Goal: Task Accomplishment & Management: Manage account settings

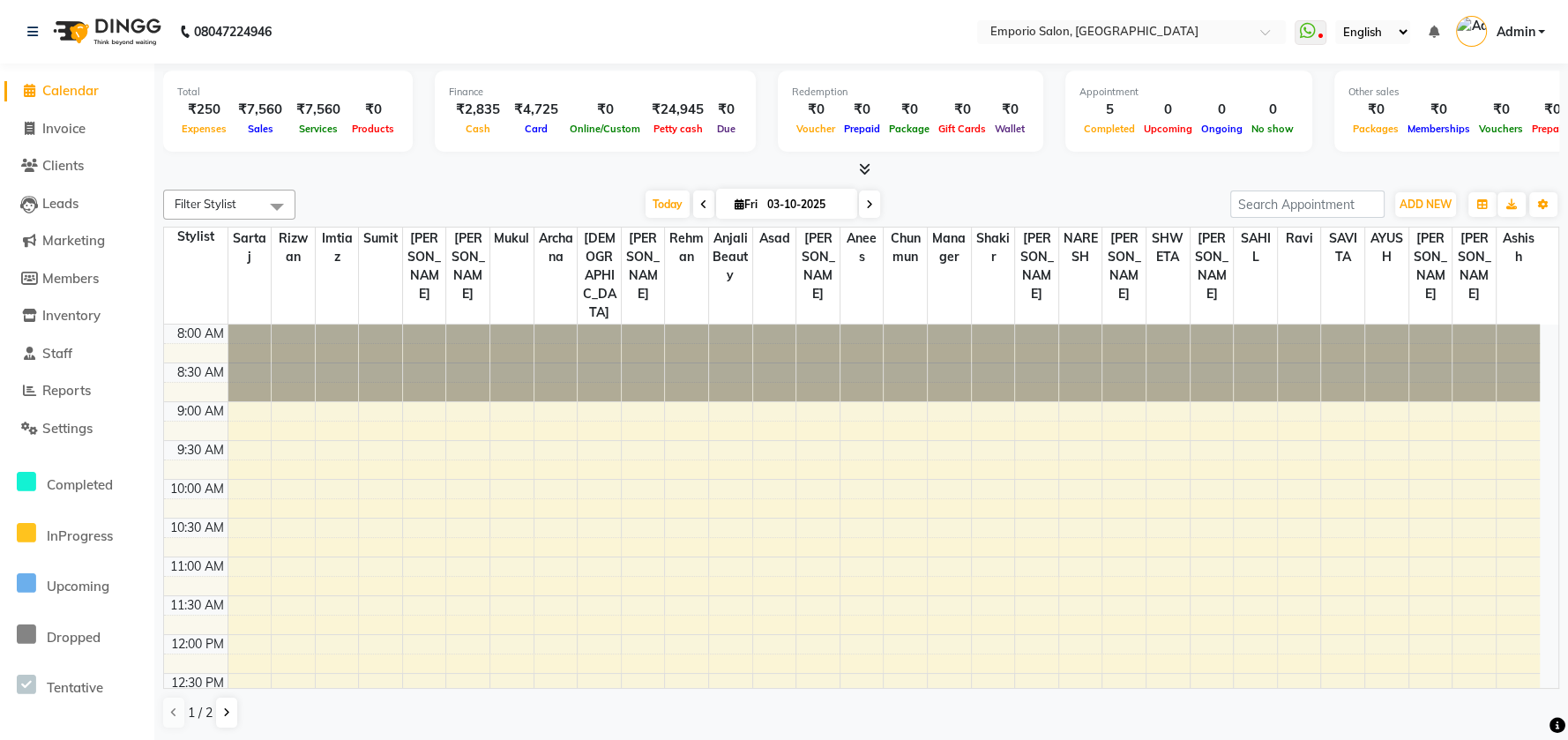
scroll to position [190, 0]
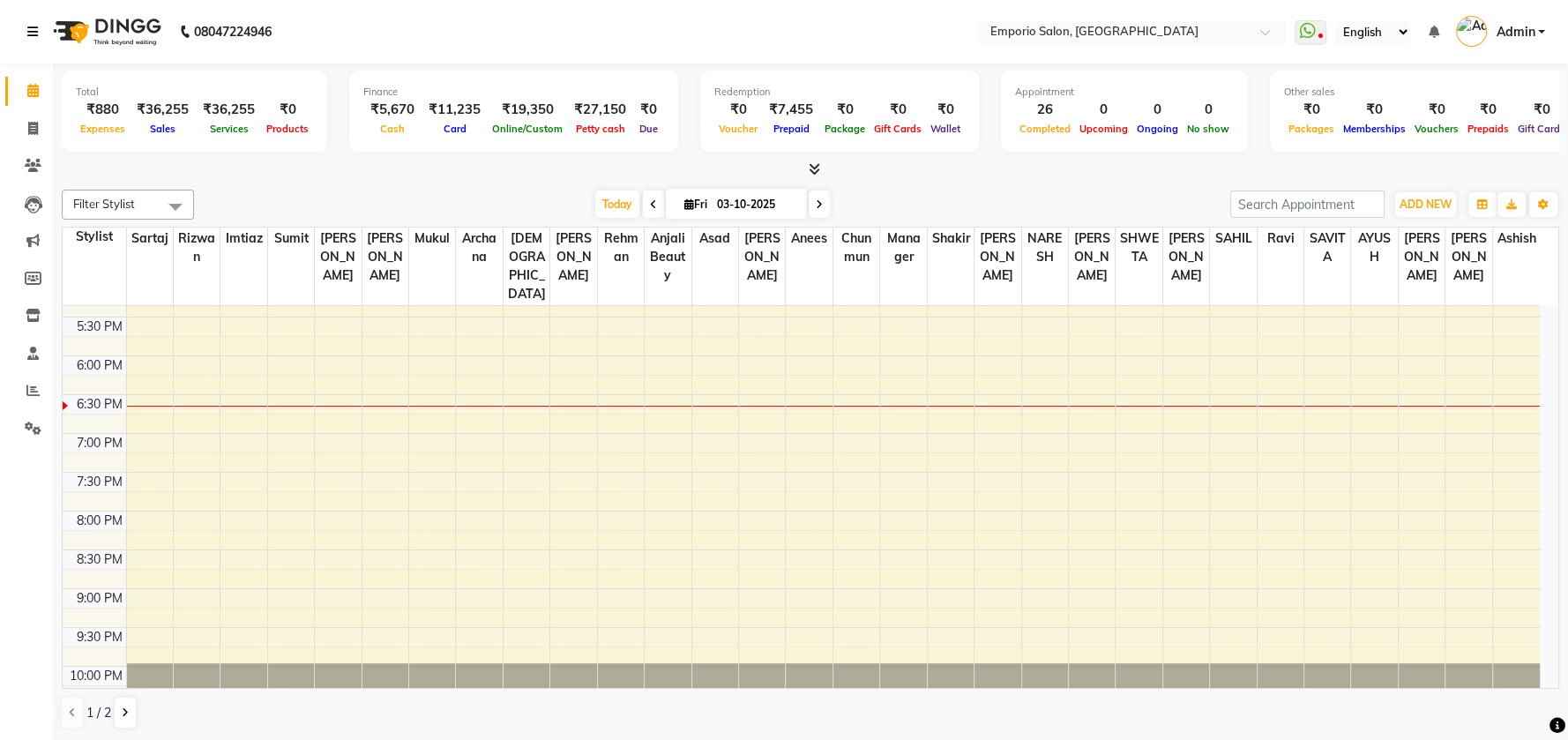
click at [29, 31] on icon at bounding box center [32, 31] width 11 height 13
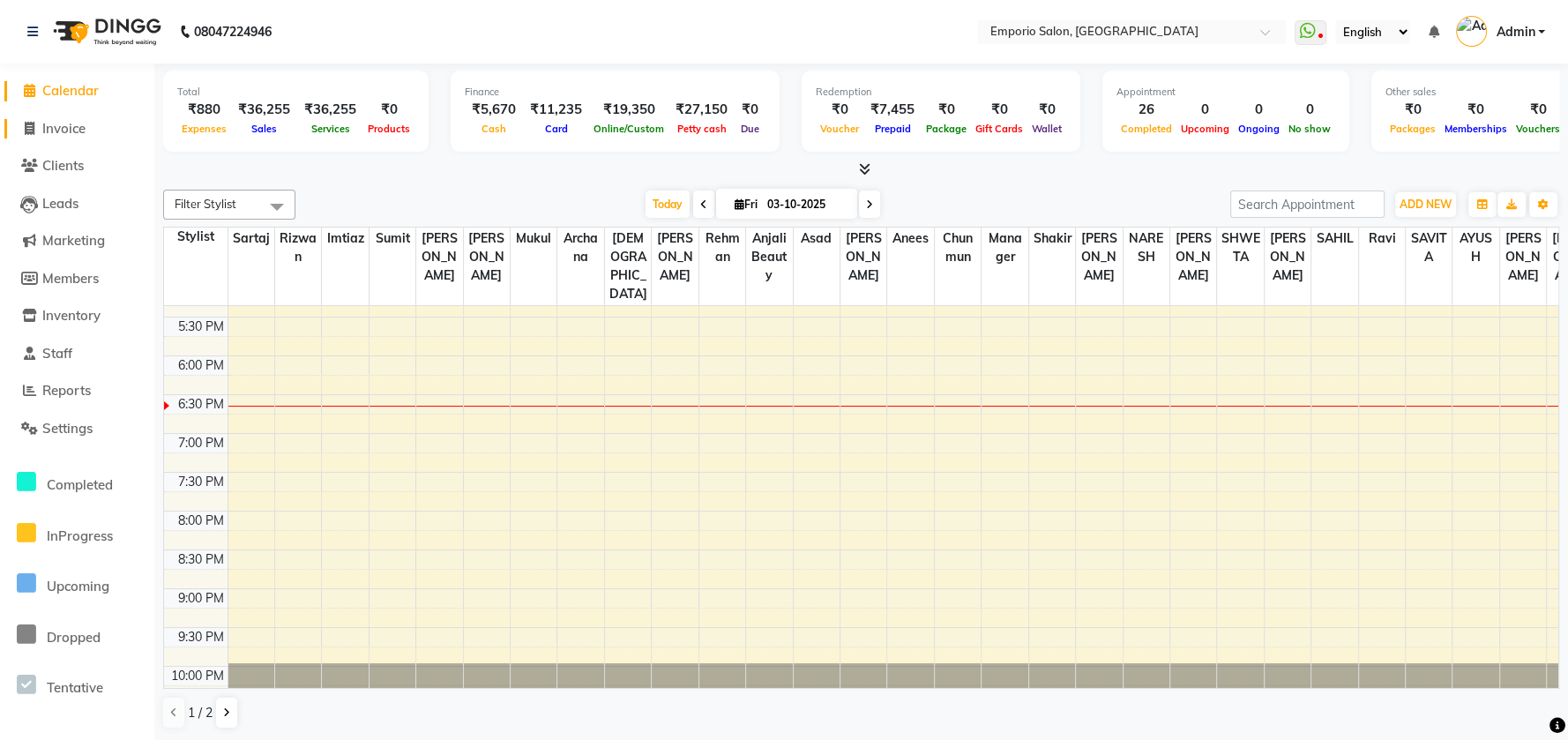
click at [64, 129] on span "Invoice" at bounding box center [64, 127] width 43 height 17
select select "service"
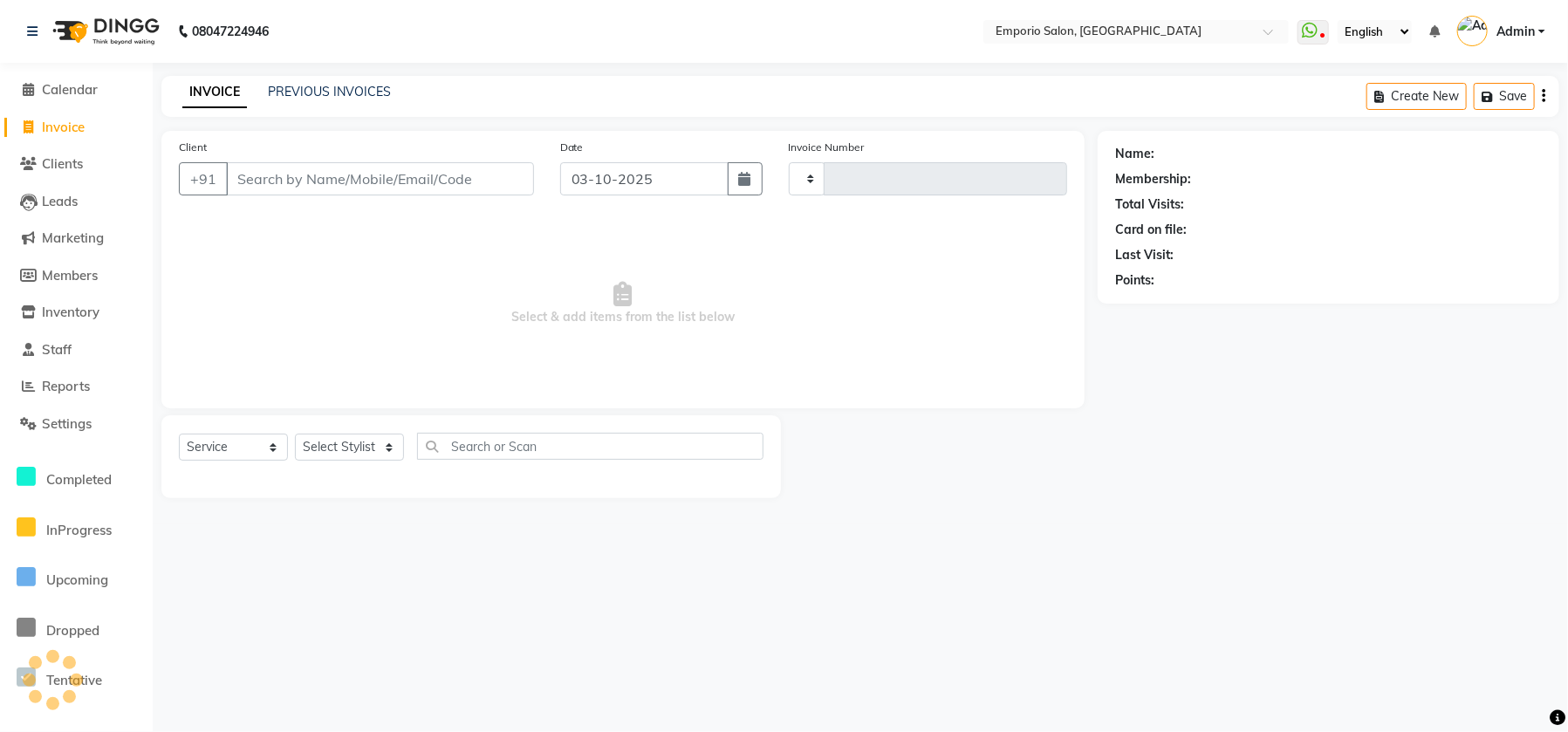
type input "5949"
select select "6332"
click at [340, 422] on div "Select Service Product Membership Package Voucher Prepaid Gift Card Select Styl…" at bounding box center [471, 457] width 619 height 83
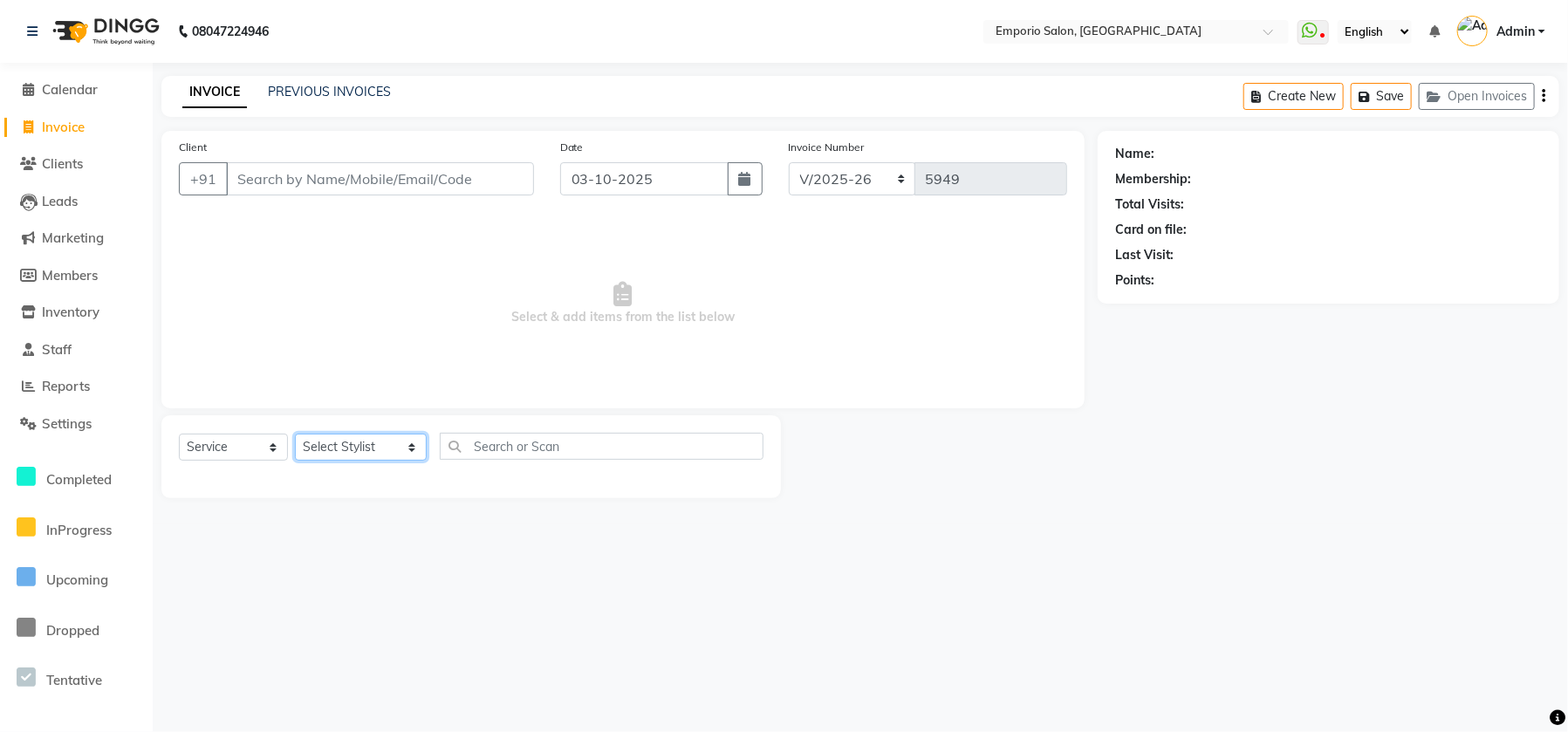
click at [341, 445] on select "Select Stylist Anees Anjali beauty Archana Asad ashish AYUSH chunmun Imtiaz Ish…" at bounding box center [361, 447] width 132 height 27
select select "47503"
click at [295, 434] on select "Select Stylist Anees Anjali beauty Archana Asad ashish AYUSH chunmun Imtiaz Ish…" at bounding box center [361, 447] width 132 height 27
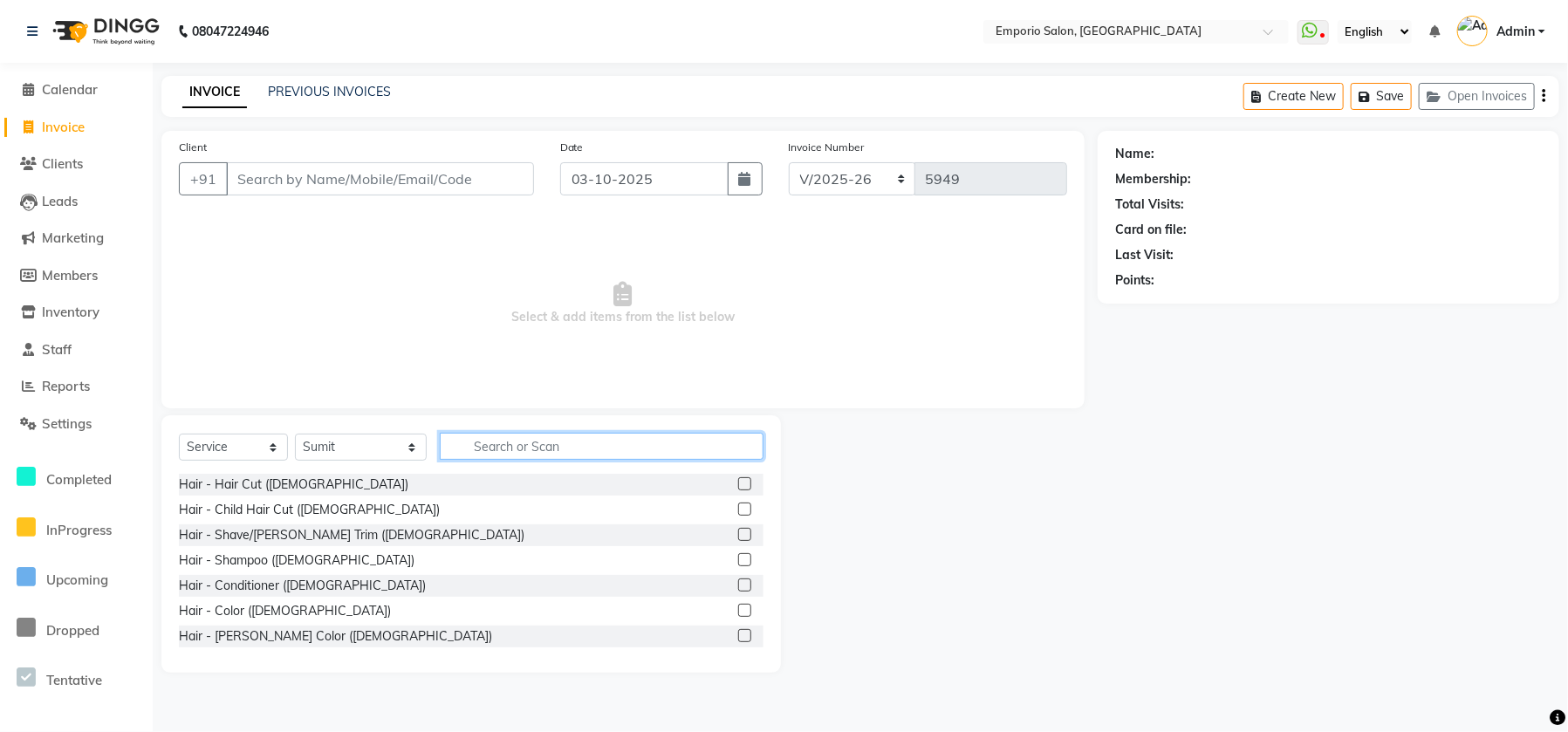
click at [560, 453] on input "text" at bounding box center [601, 446] width 324 height 27
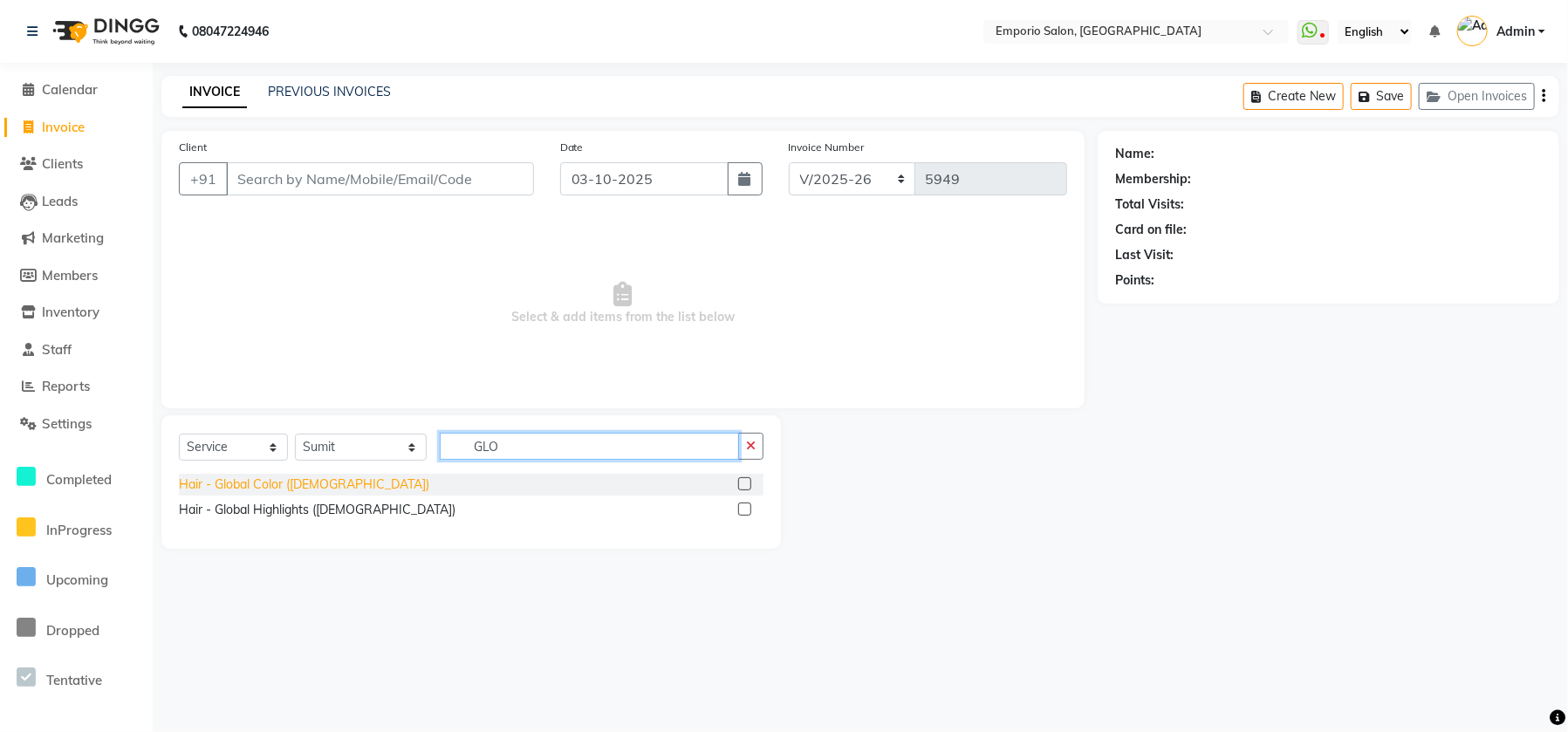
type input "GLO"
click at [198, 482] on div "Hair - Global Color ([DEMOGRAPHIC_DATA])" at bounding box center [304, 485] width 250 height 18
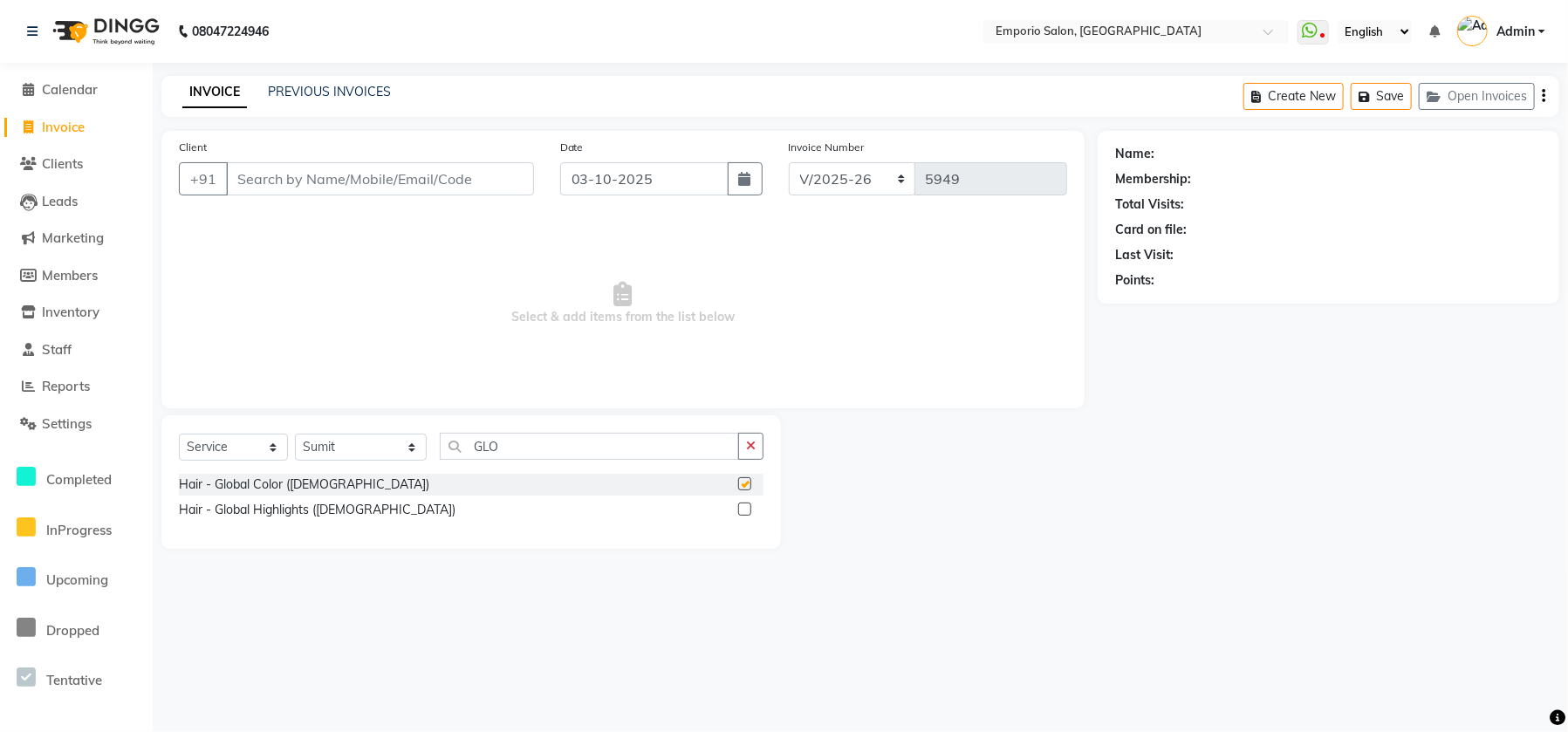
checkbox input "false"
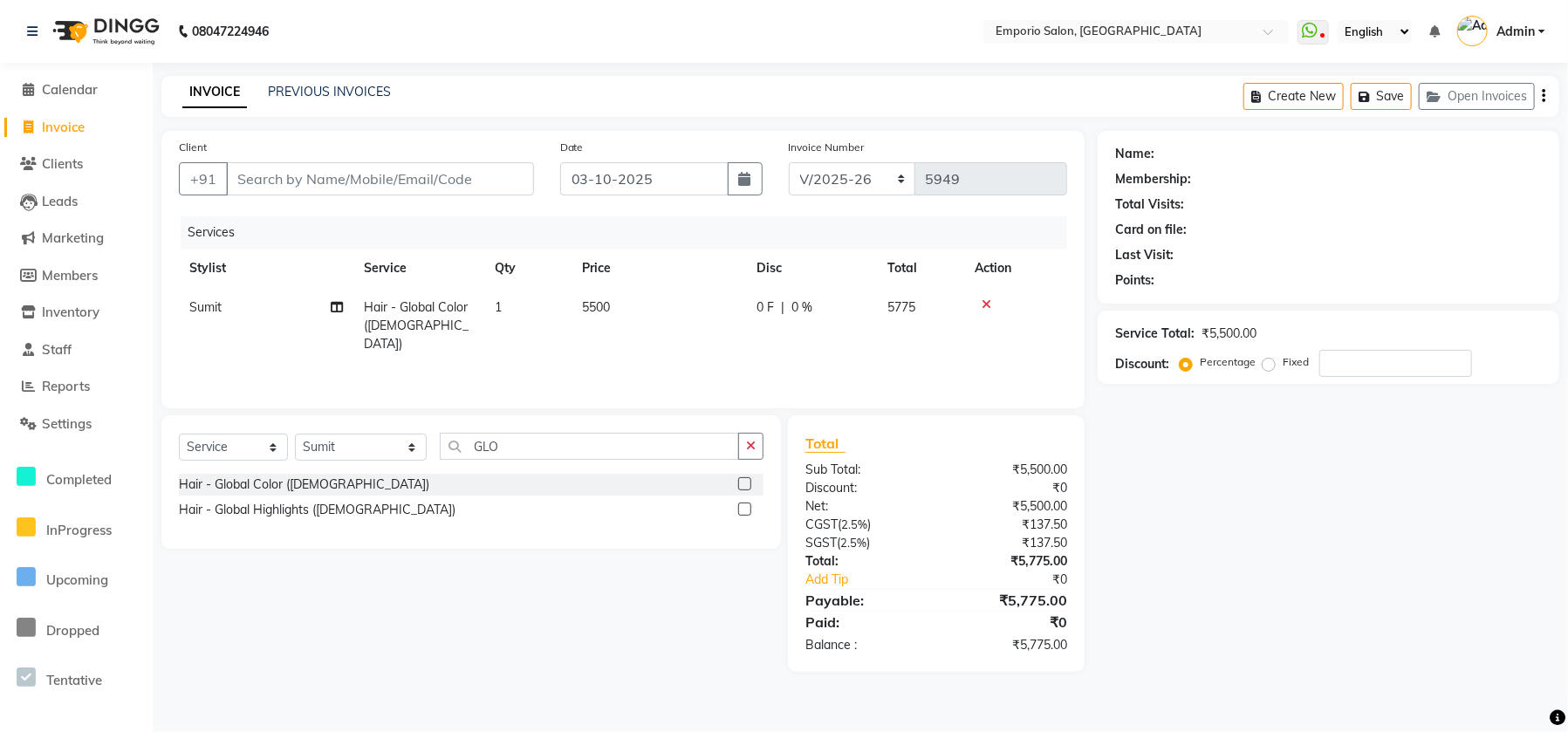
drag, startPoint x: 642, startPoint y: 316, endPoint x: 680, endPoint y: 299, distance: 41.6
click at [680, 299] on td "5500" at bounding box center [658, 325] width 174 height 76
select select "47503"
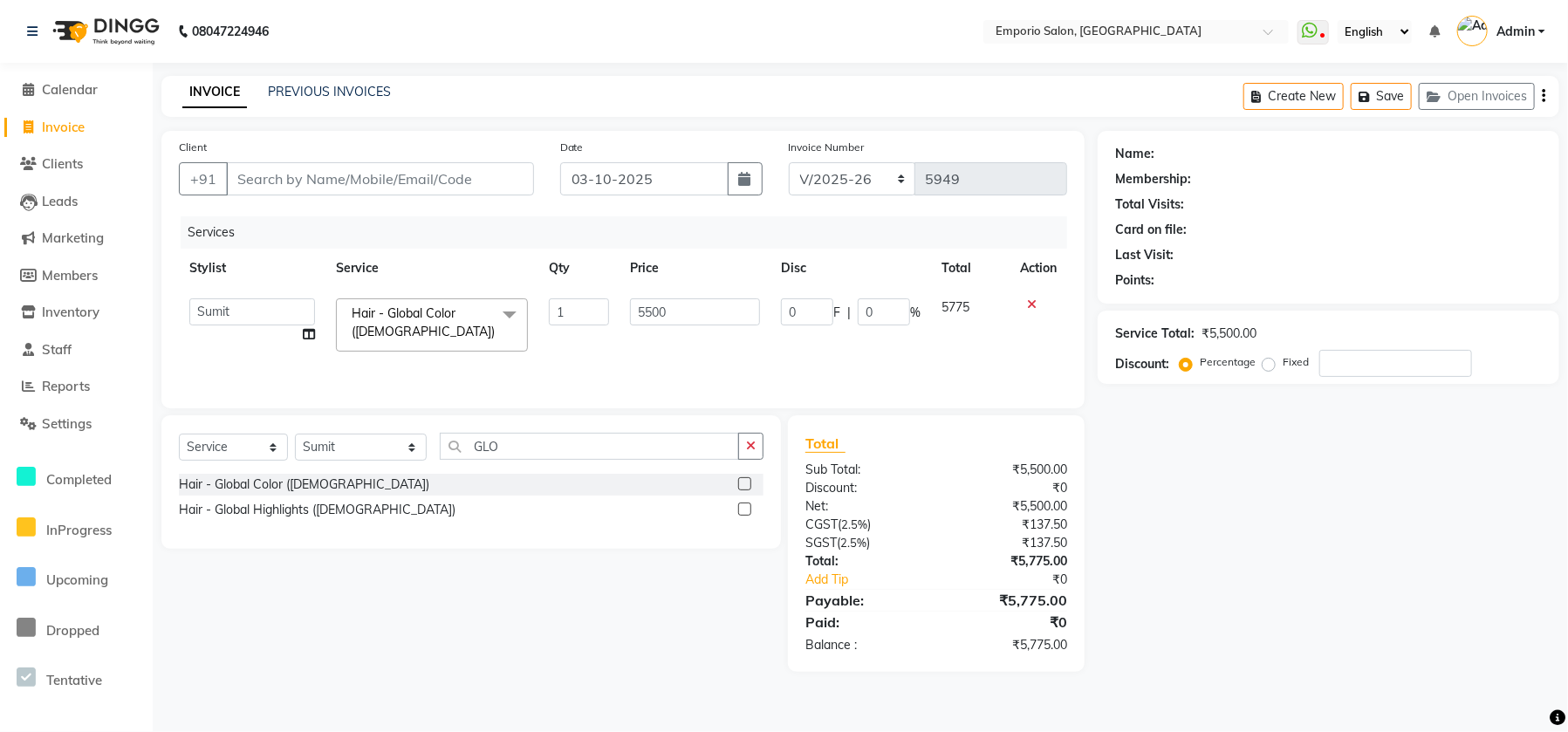
click at [681, 298] on input "5500" at bounding box center [694, 312] width 130 height 27
click at [682, 298] on input "5500" at bounding box center [694, 312] width 130 height 27
type input "5"
type input "16000"
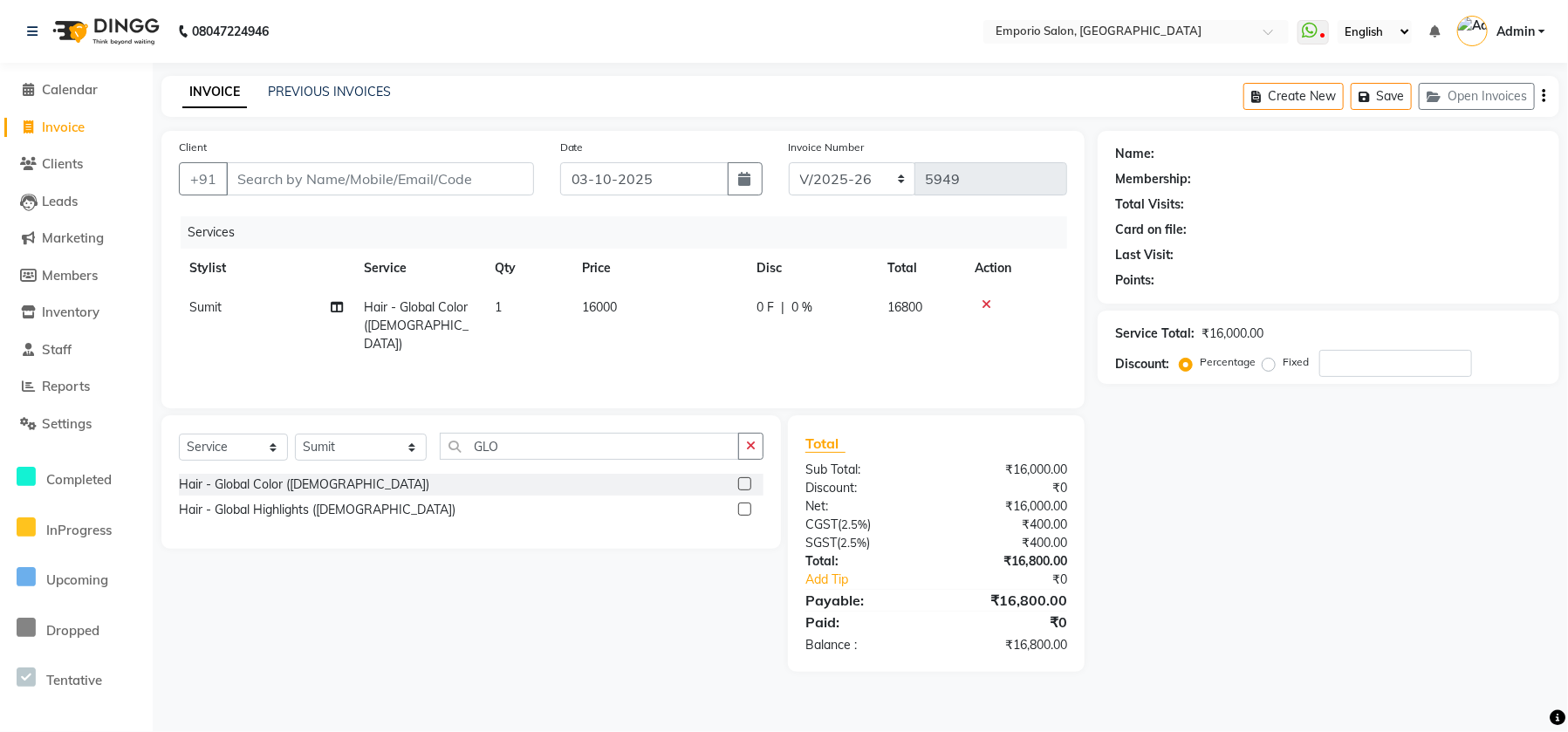
click at [529, 303] on td "1" at bounding box center [528, 325] width 87 height 76
select select "47503"
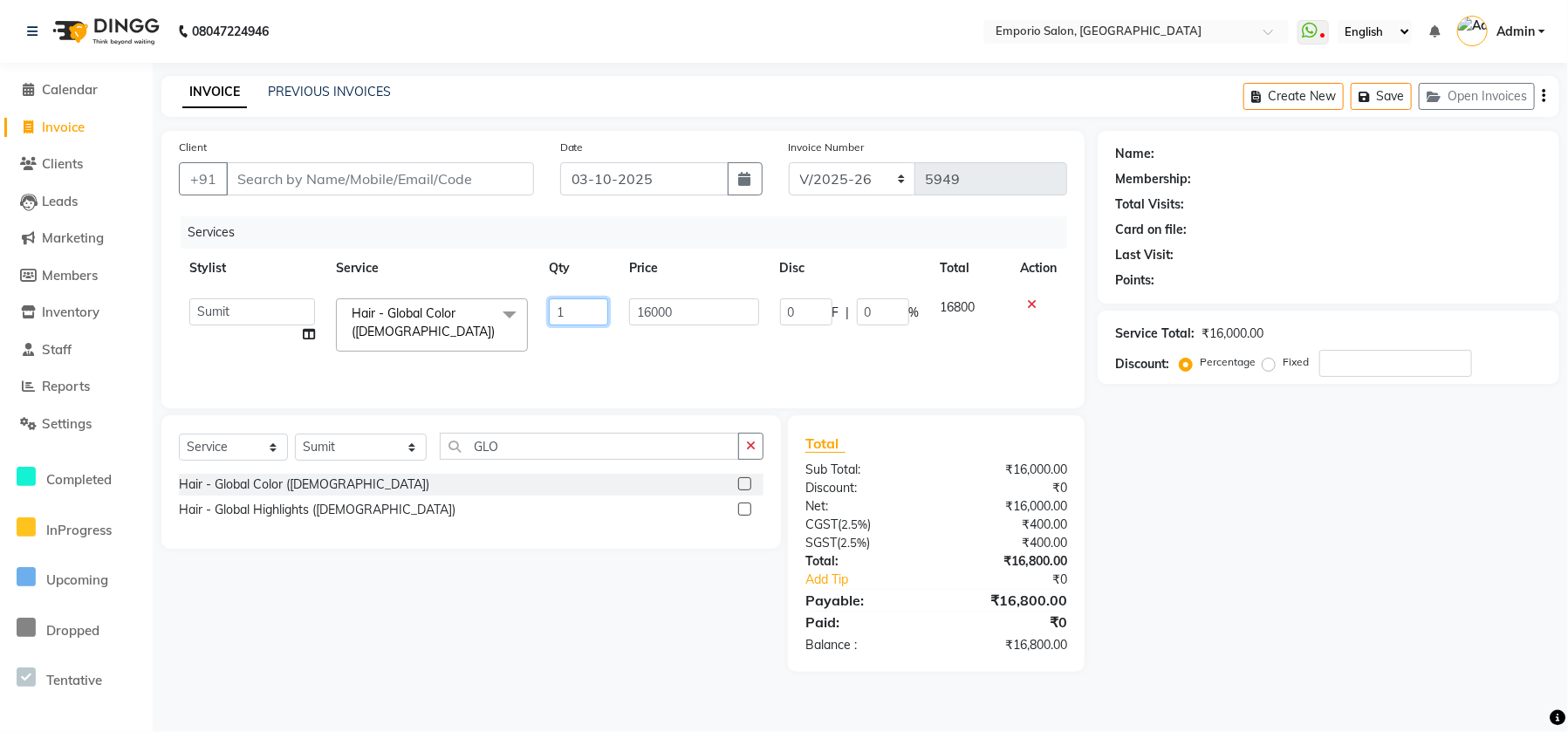
click at [563, 300] on input "1" at bounding box center [579, 312] width 61 height 27
type input "2"
drag, startPoint x: 646, startPoint y: 336, endPoint x: 660, endPoint y: 333, distance: 14.3
click at [655, 333] on td "16000" at bounding box center [693, 324] width 150 height 74
select select "47503"
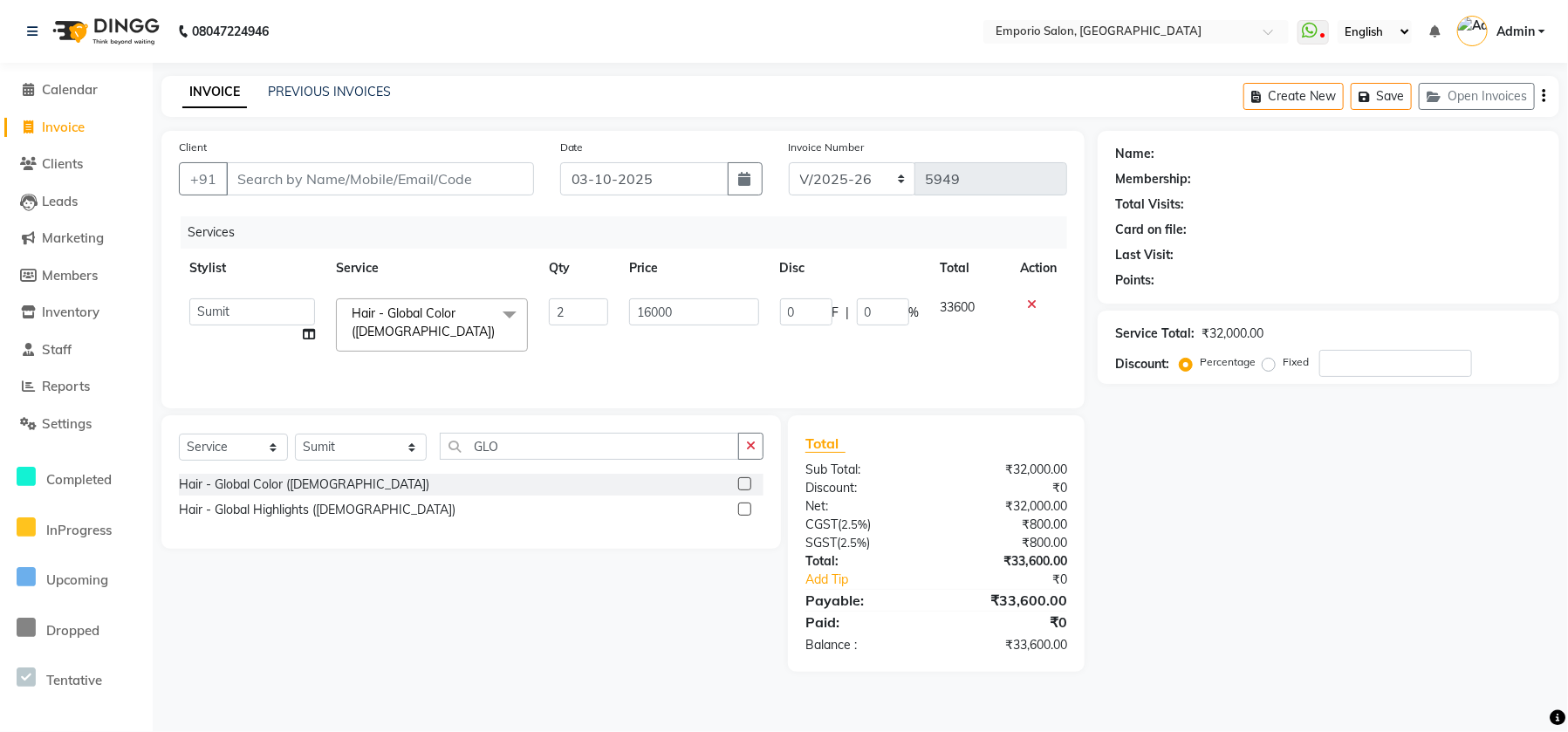
drag, startPoint x: 759, startPoint y: 452, endPoint x: 729, endPoint y: 448, distance: 30.3
click at [758, 448] on button "button" at bounding box center [751, 446] width 25 height 27
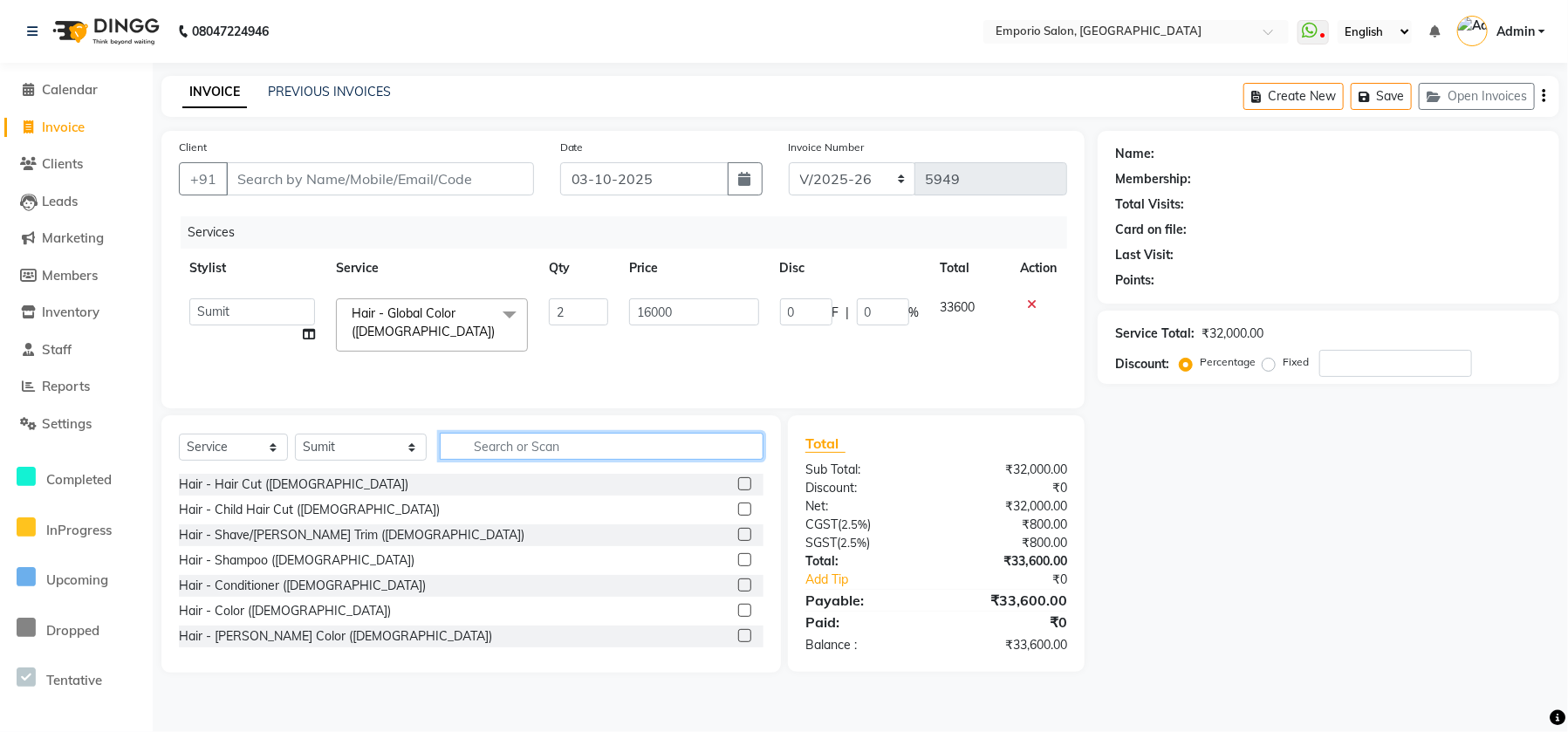
click at [711, 454] on input "text" at bounding box center [601, 446] width 324 height 27
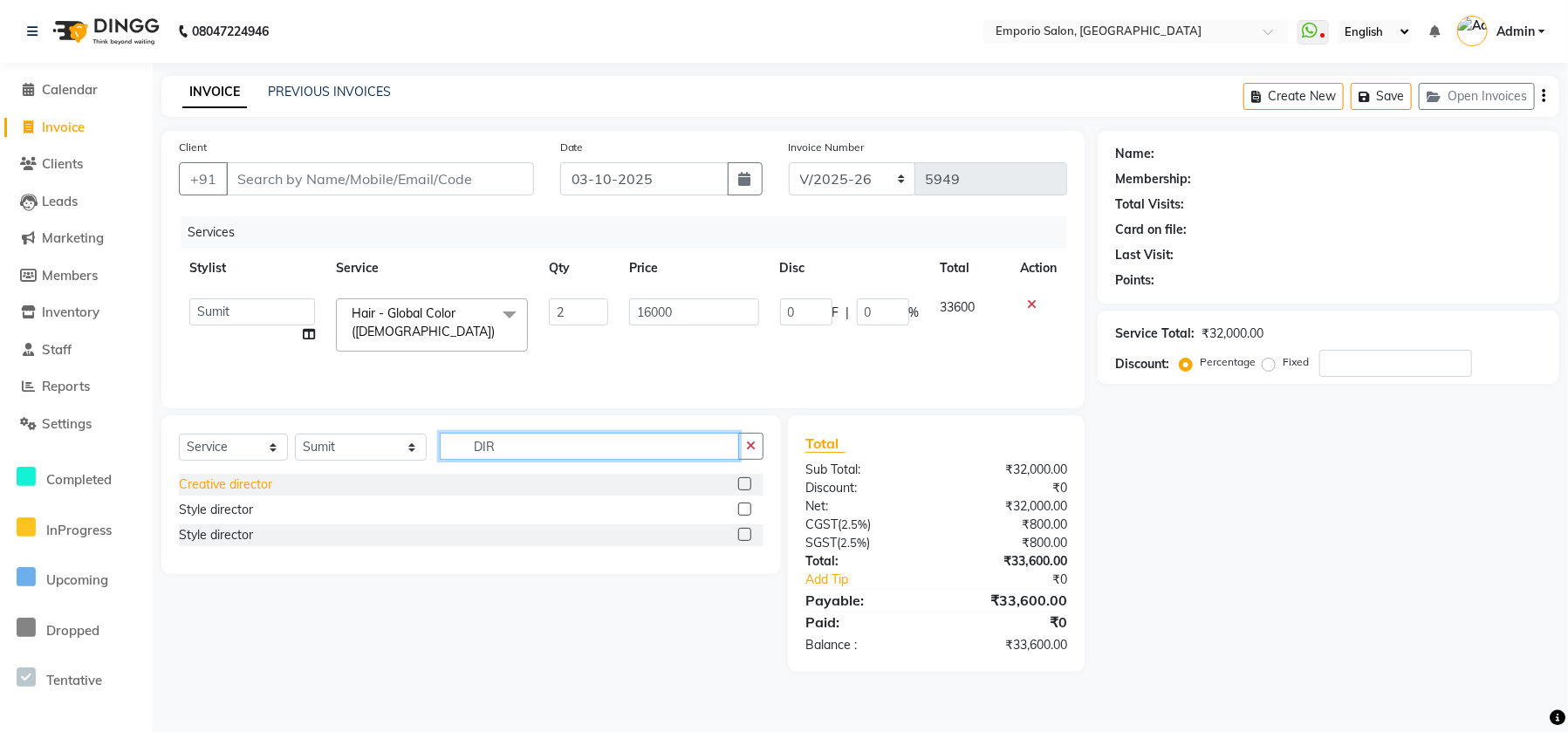
type input "DIR"
click at [252, 490] on div "Creative director" at bounding box center [225, 485] width 93 height 18
checkbox input "false"
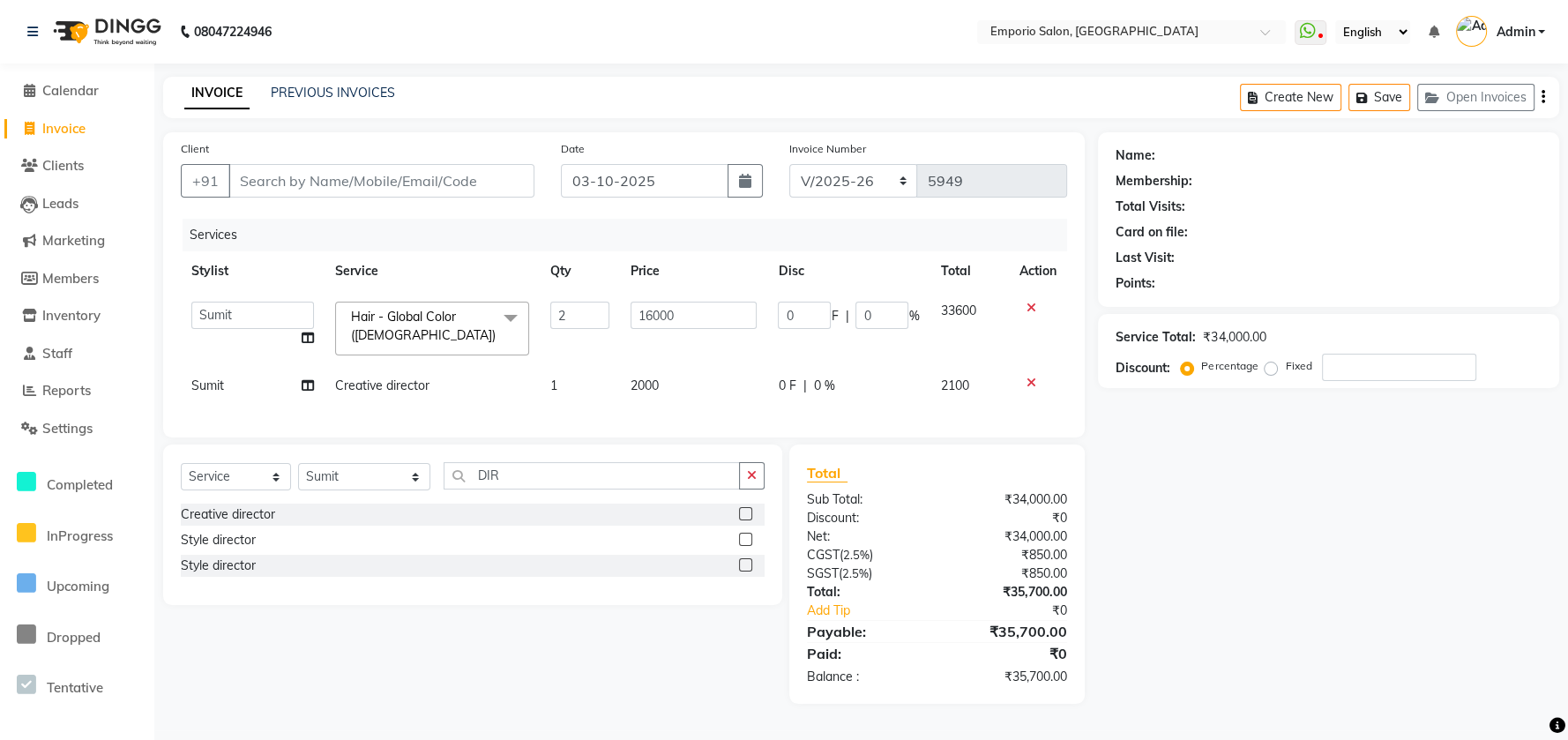
drag, startPoint x: 668, startPoint y: 378, endPoint x: 763, endPoint y: 378, distance: 95.0
click at [721, 378] on td "2000" at bounding box center [694, 386] width 148 height 40
select select "47503"
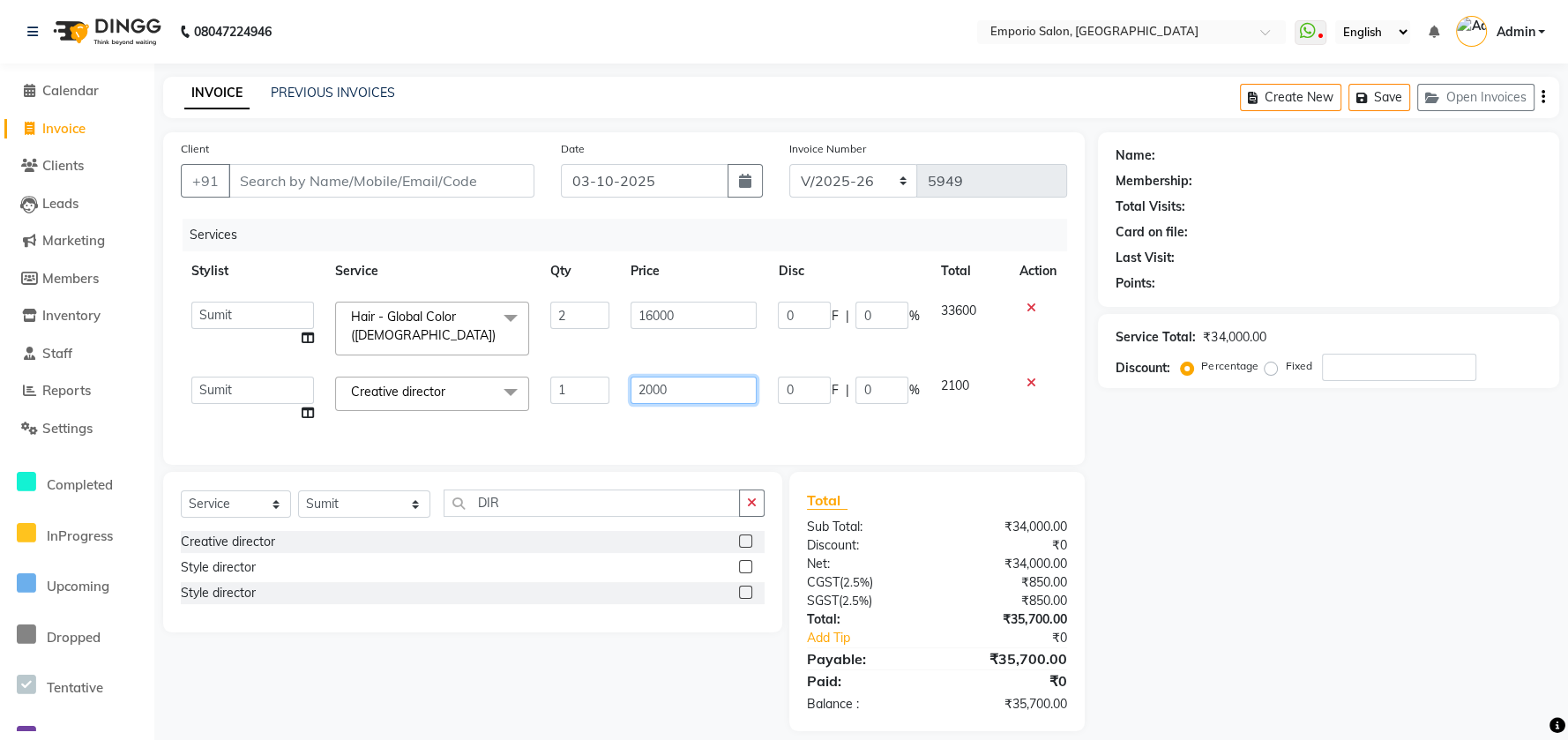
drag, startPoint x: 766, startPoint y: 378, endPoint x: 689, endPoint y: 384, distance: 77.2
click at [766, 377] on td "2000" at bounding box center [694, 400] width 148 height 67
click at [685, 385] on input "2000" at bounding box center [694, 390] width 127 height 27
type input "2"
type input "2500"
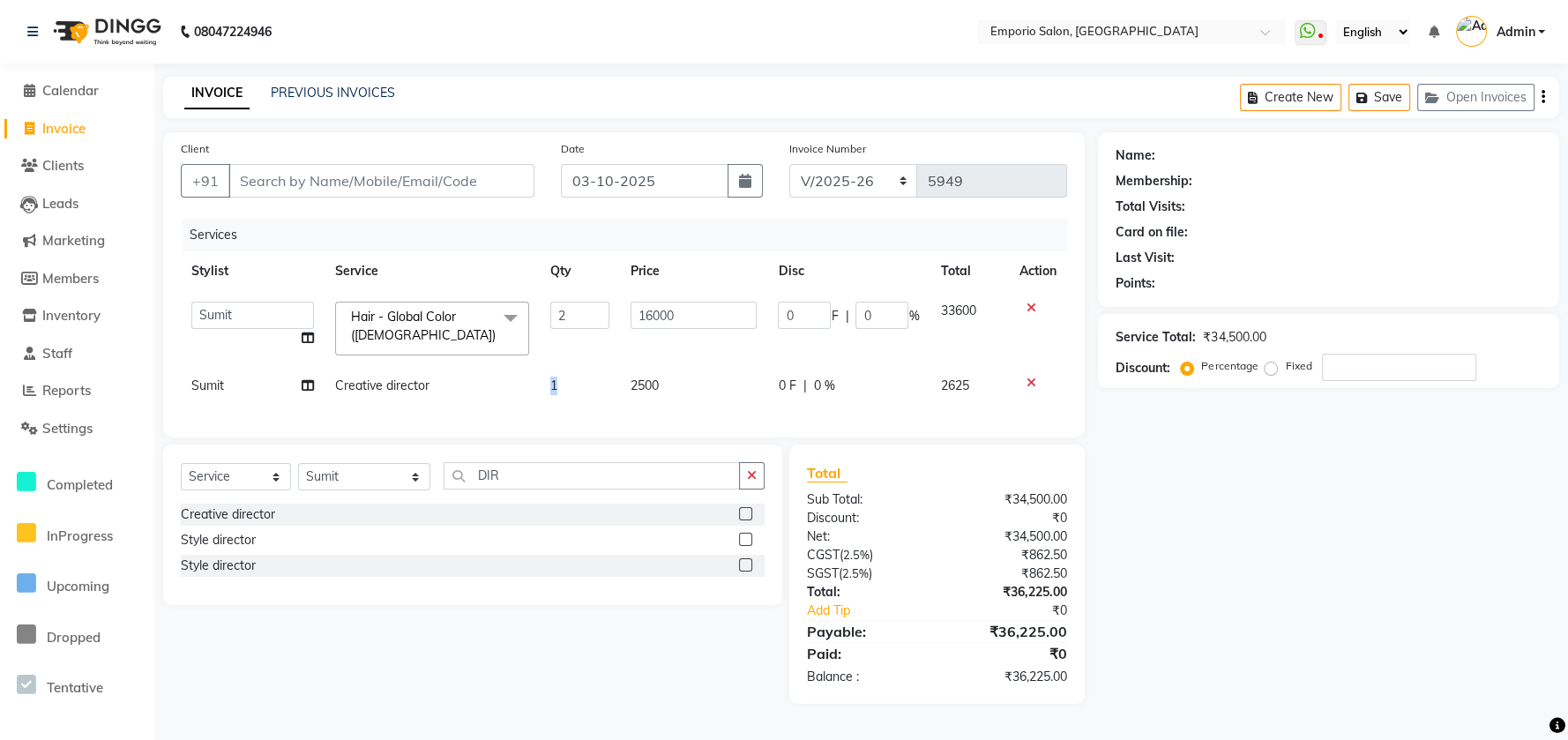
click at [594, 379] on td "1" at bounding box center [579, 386] width 81 height 40
select select "47503"
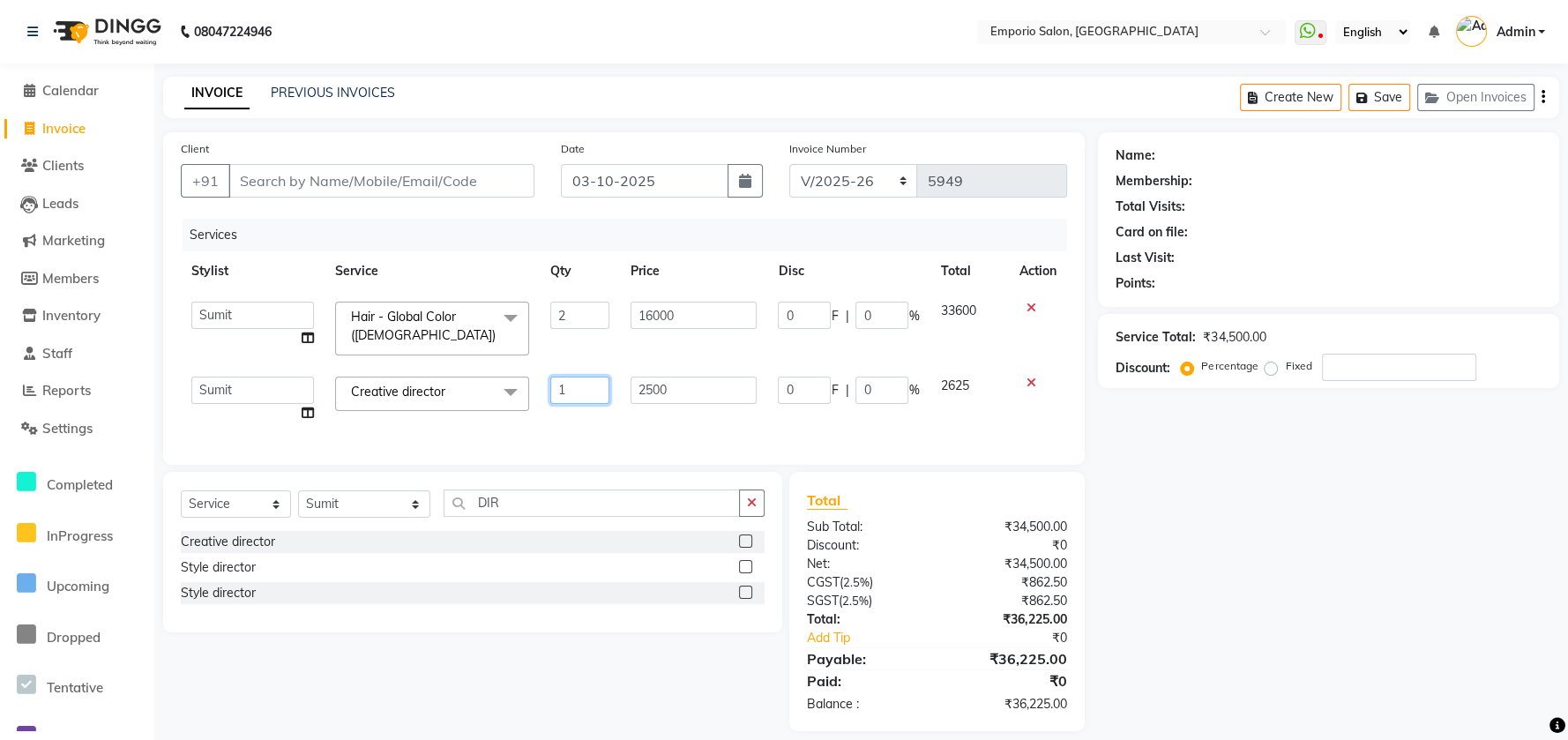
click at [597, 378] on input "1" at bounding box center [579, 390] width 59 height 27
click at [603, 382] on input "1" at bounding box center [579, 390] width 59 height 27
type input "3"
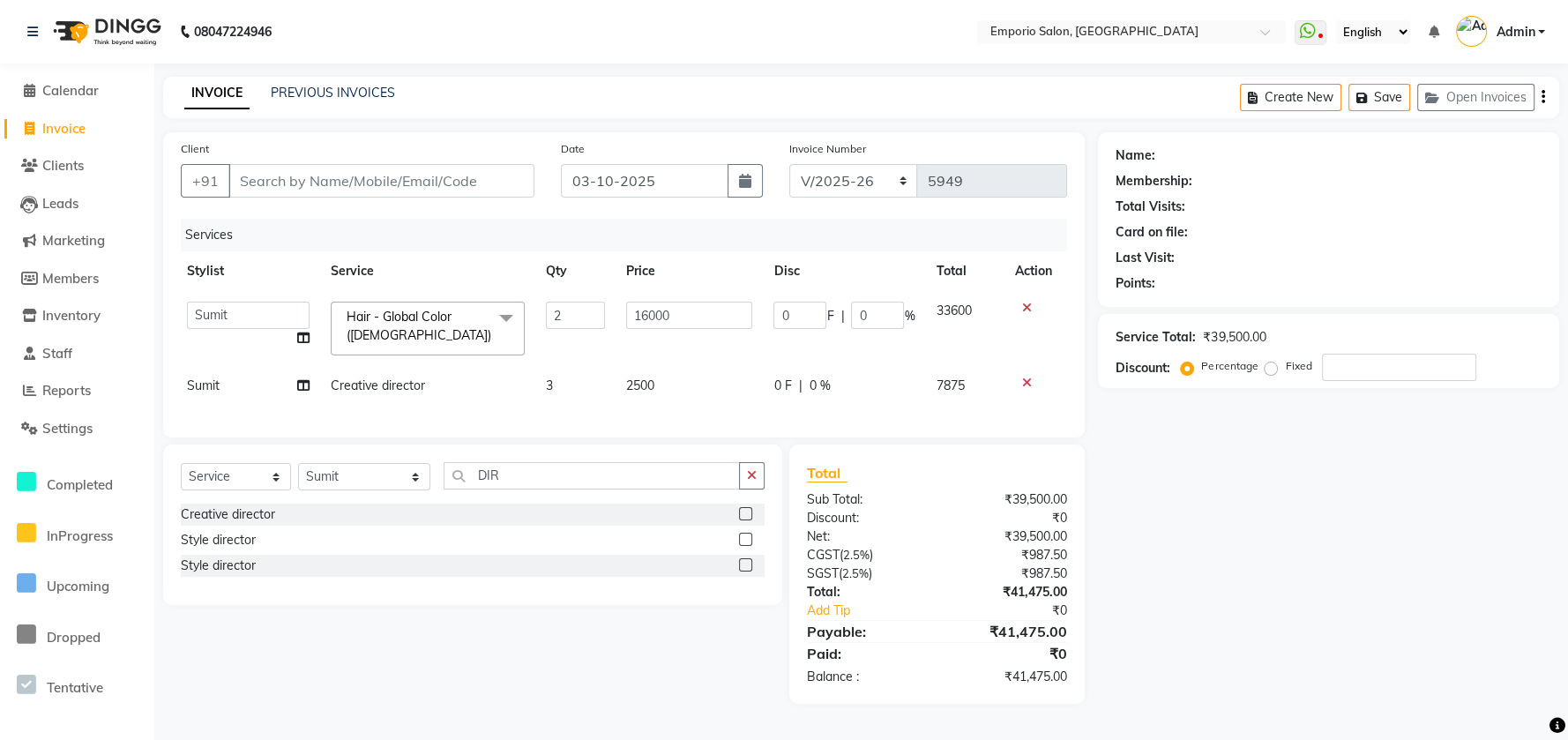
click at [773, 490] on div "Select Service Product Membership Package Voucher Prepaid Gift Card Select Styl…" at bounding box center [472, 524] width 619 height 160
click at [744, 487] on button "button" at bounding box center [751, 476] width 25 height 27
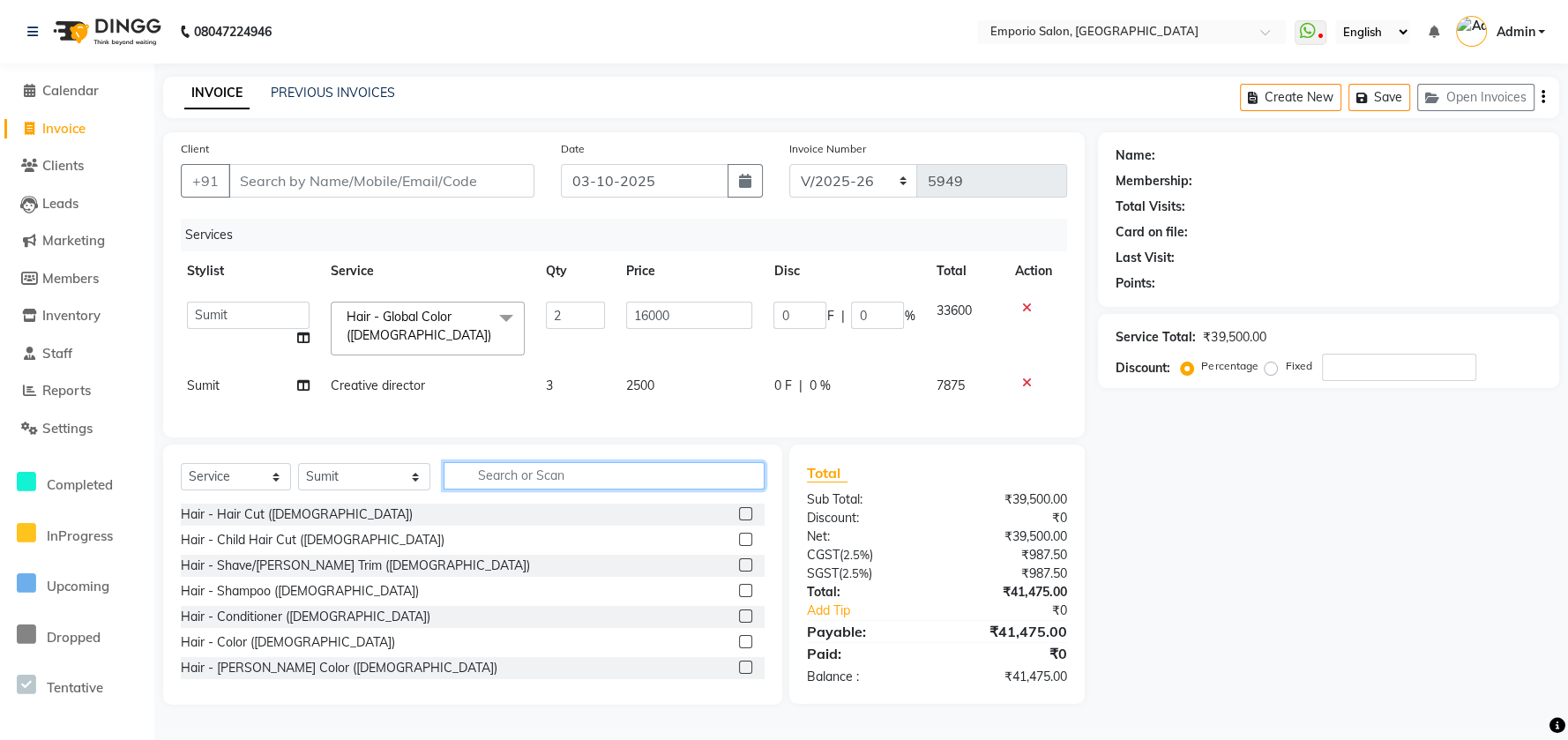
click at [462, 488] on input "text" at bounding box center [604, 476] width 321 height 27
drag, startPoint x: 249, startPoint y: 525, endPoint x: 590, endPoint y: 520, distance: 341.0
click at [254, 523] on div "Hair - Hair Cut (Male)" at bounding box center [296, 514] width 232 height 18
checkbox input "false"
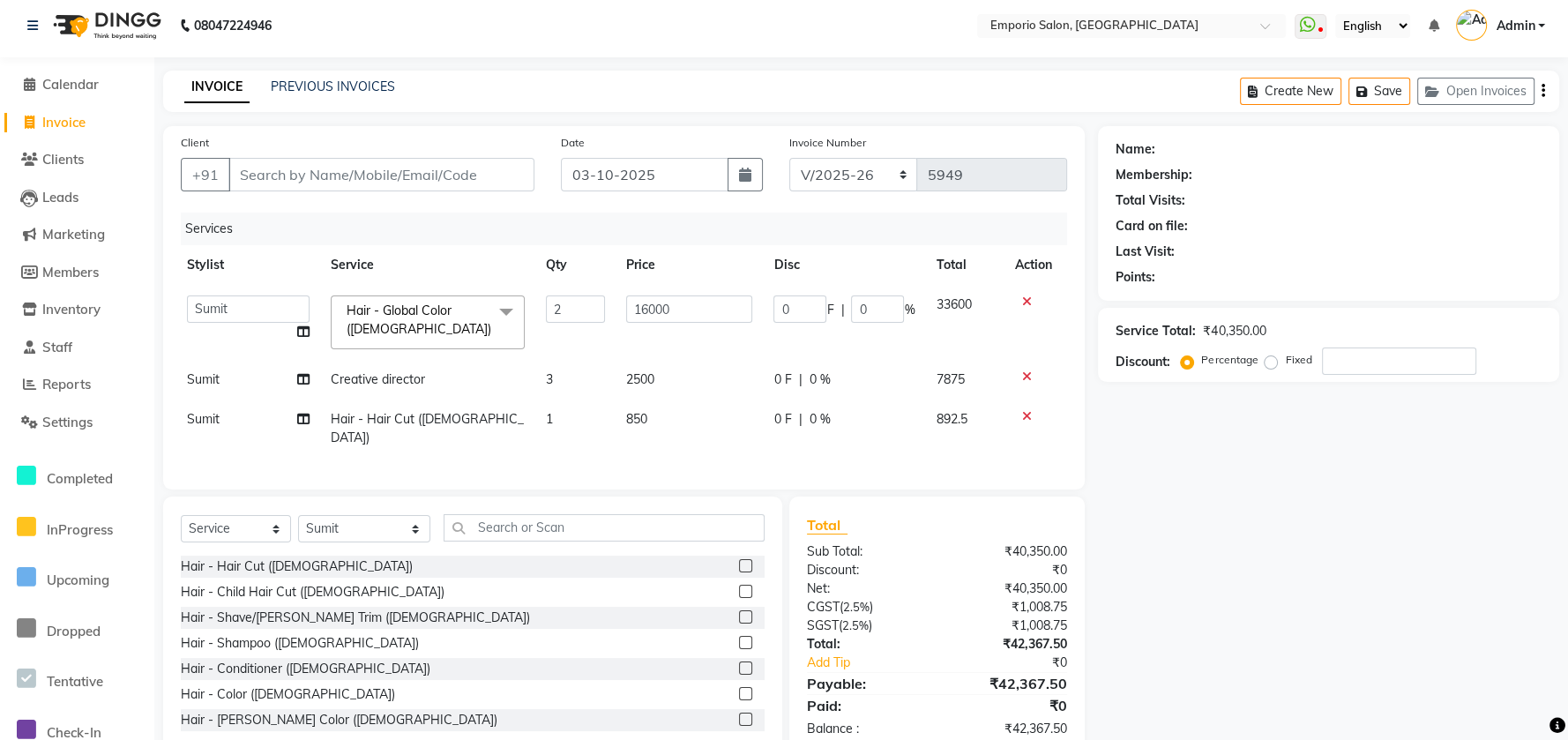
drag, startPoint x: 695, startPoint y: 437, endPoint x: 711, endPoint y: 401, distance: 39.4
click at [708, 419] on td "850" at bounding box center [689, 429] width 148 height 58
select select "47503"
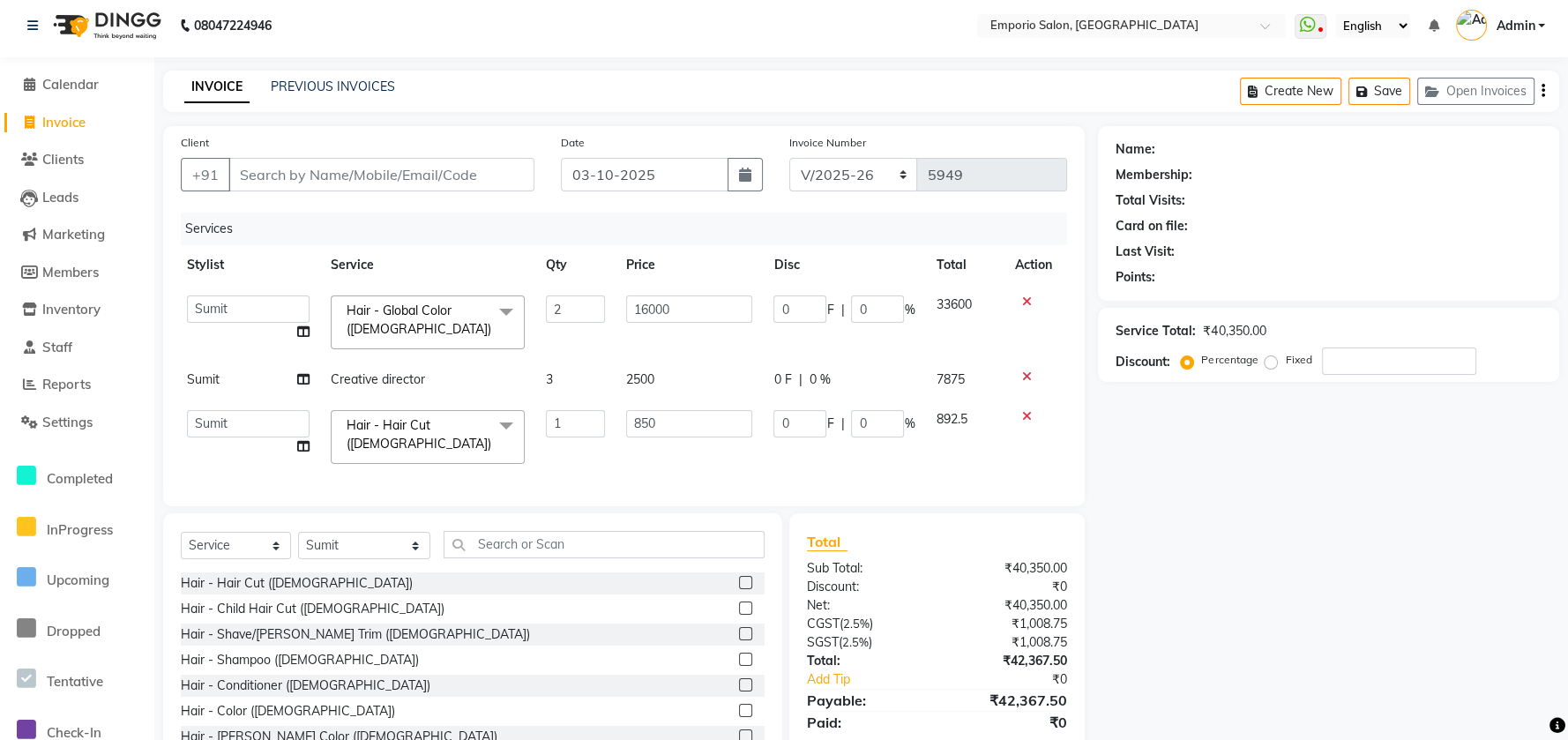
click at [711, 401] on td "850" at bounding box center [689, 437] width 148 height 75
click at [713, 423] on input "850" at bounding box center [689, 424] width 127 height 27
type input "8"
type input "2000"
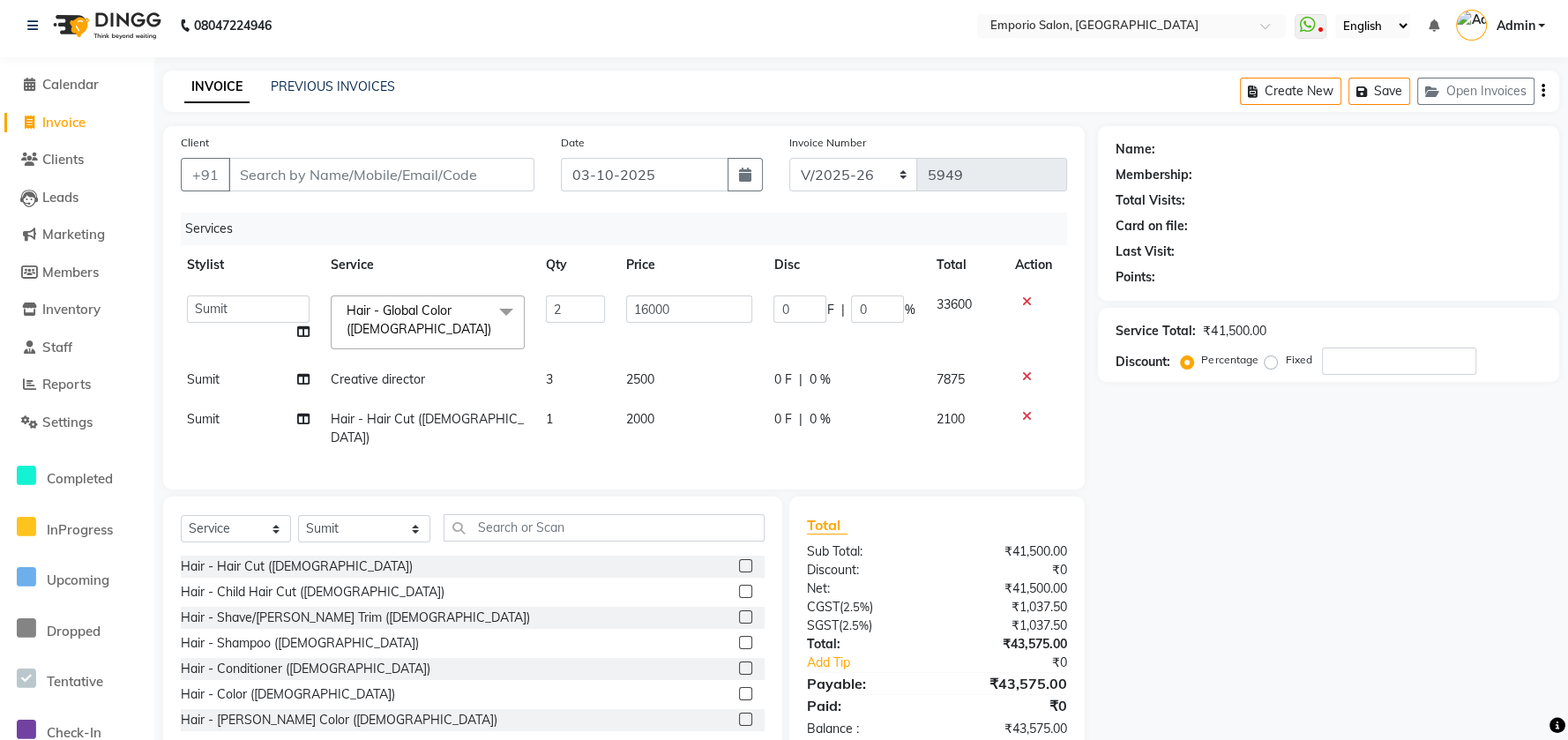
click at [776, 455] on div "Services Stylist Service Qty Price Disc Total Action Anees Anjali beauty Archan…" at bounding box center [624, 342] width 887 height 260
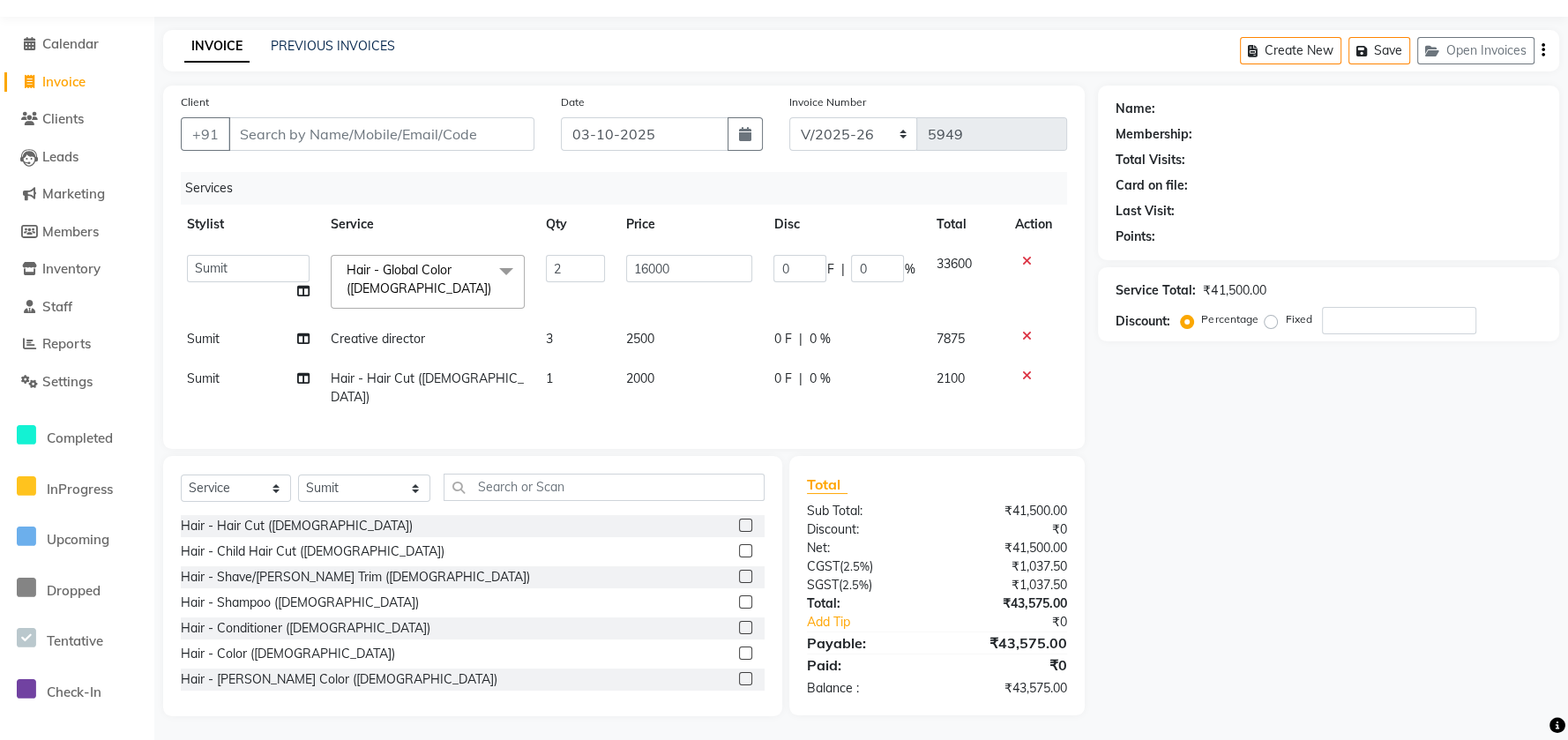
click at [225, 470] on div "Select Service Product Membership Package Voucher Prepaid Gift Card Select Styl…" at bounding box center [472, 586] width 619 height 261
click at [225, 482] on select "Select Service Product Membership Package Voucher Prepaid Gift Card" at bounding box center [235, 488] width 110 height 27
select select "product"
click at [181, 475] on select "Select Service Product Membership Package Voucher Prepaid Gift Card" at bounding box center [235, 488] width 110 height 27
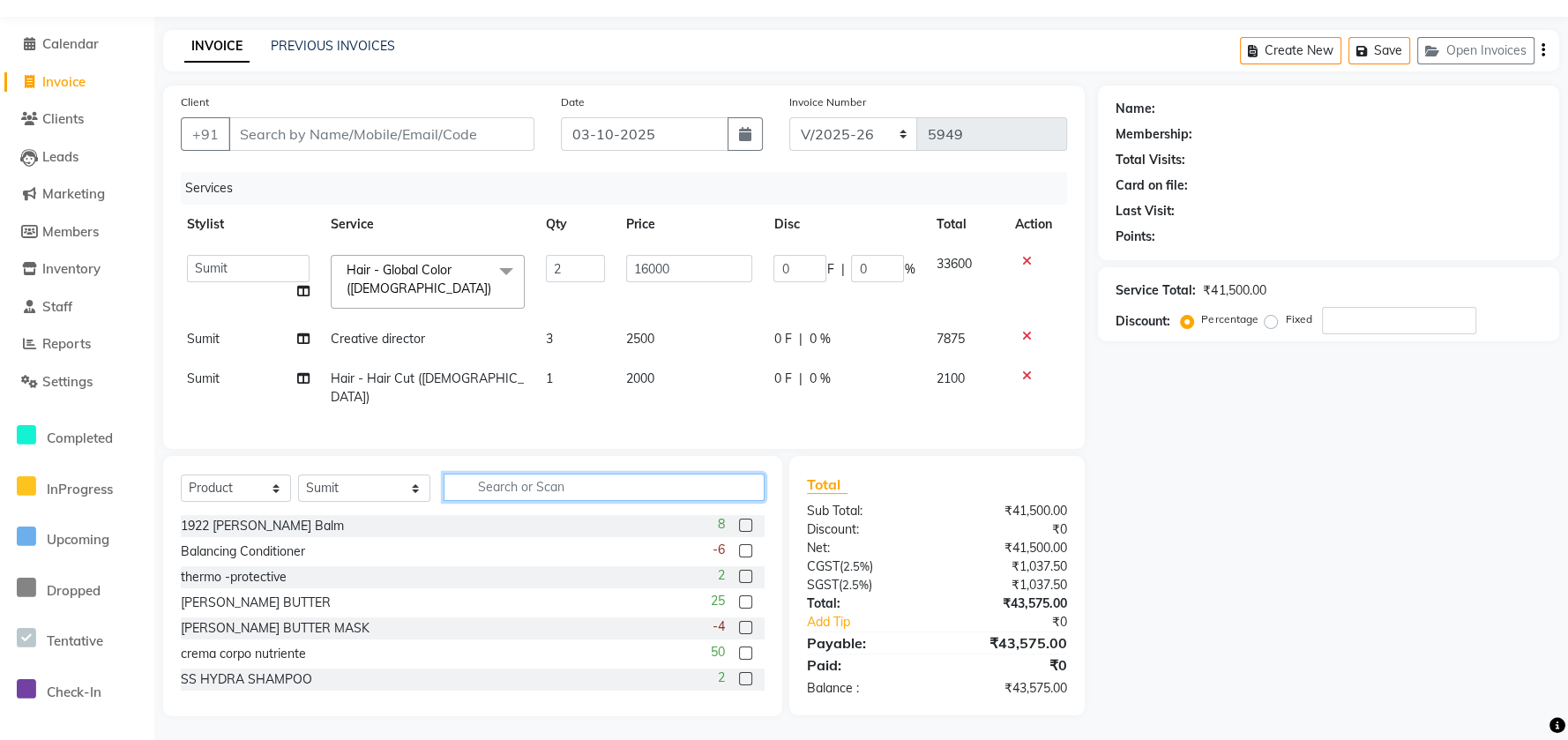
click at [526, 488] on input "text" at bounding box center [604, 487] width 321 height 27
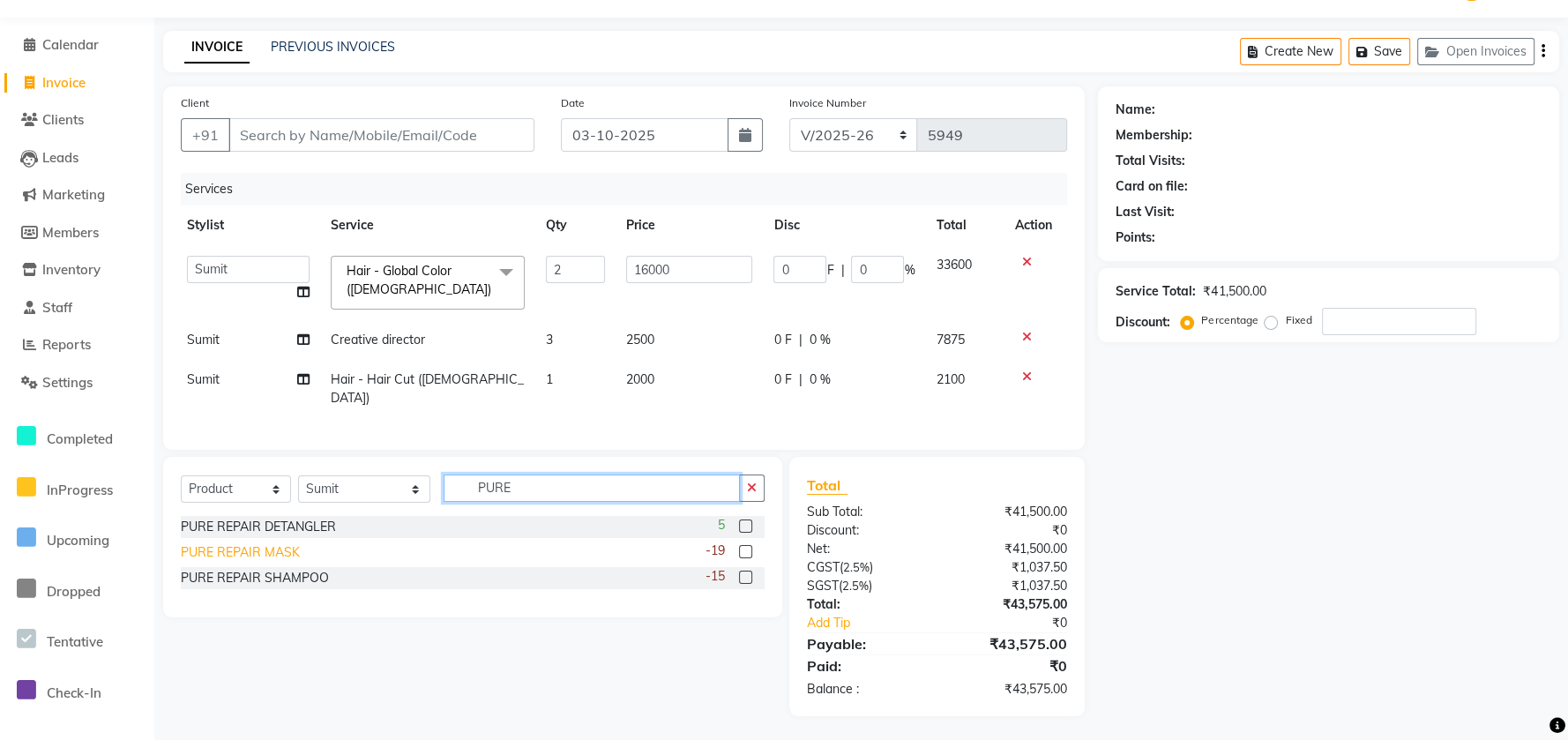
type input "PURE"
click at [262, 552] on div "PURE REPAIR MASK" at bounding box center [240, 552] width 120 height 18
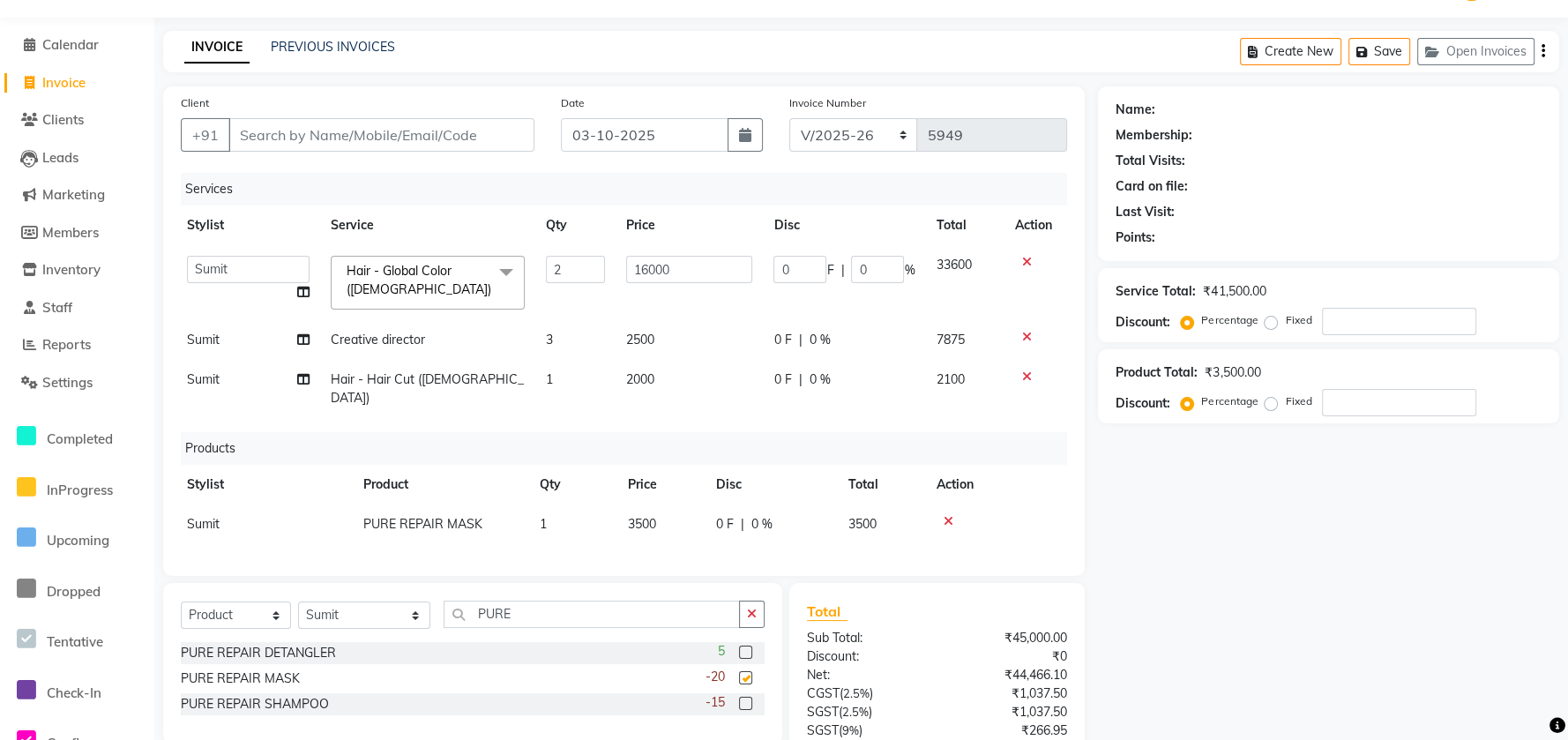
checkbox input "false"
click at [693, 506] on td "3500" at bounding box center [661, 524] width 88 height 40
select select "47503"
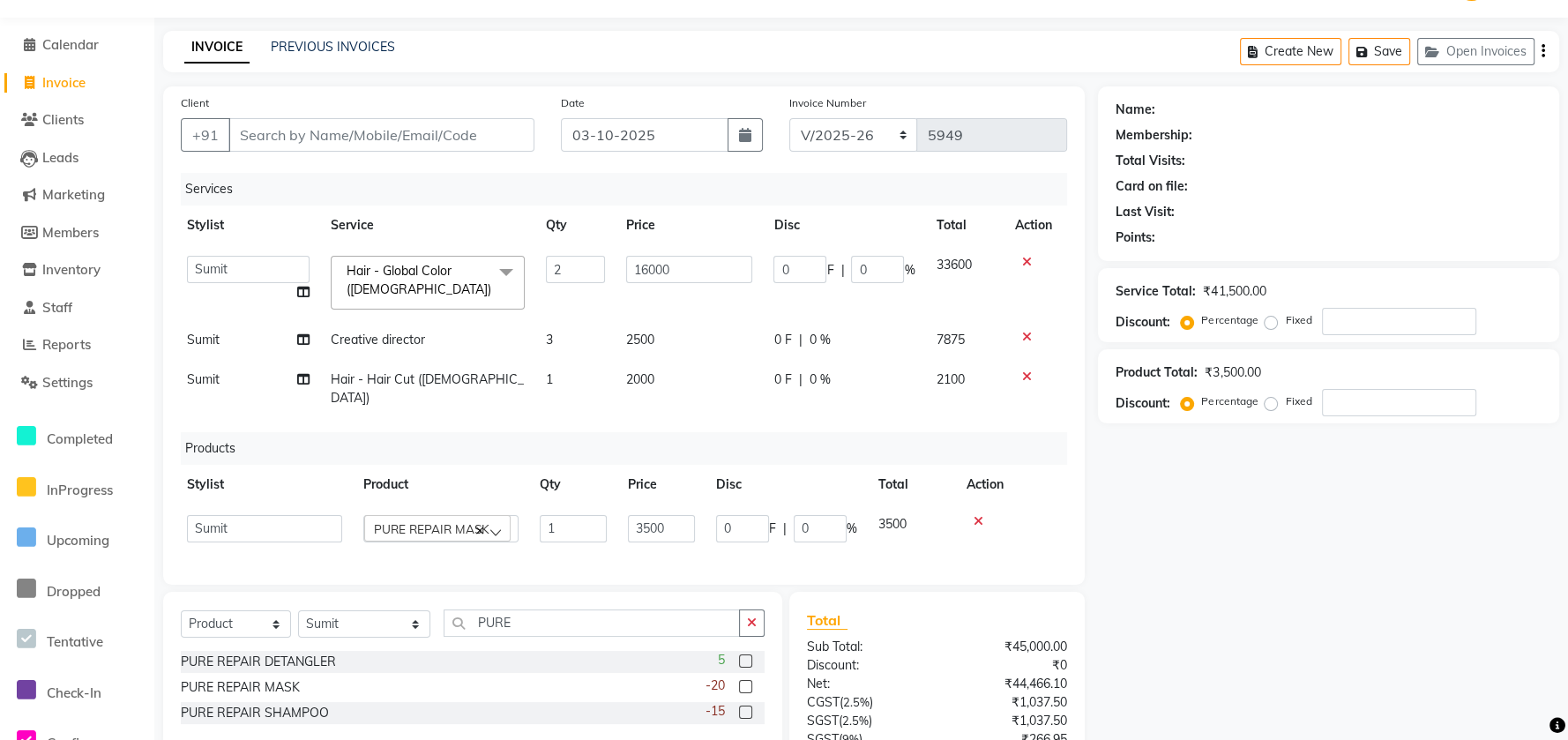
click at [693, 515] on input "3500" at bounding box center [661, 529] width 67 height 27
type input "3"
type input "3600"
click at [699, 526] on div "Services Stylist Service Qty Price Disc Total Action Anees Anjali beauty Archan…" at bounding box center [624, 370] width 887 height 395
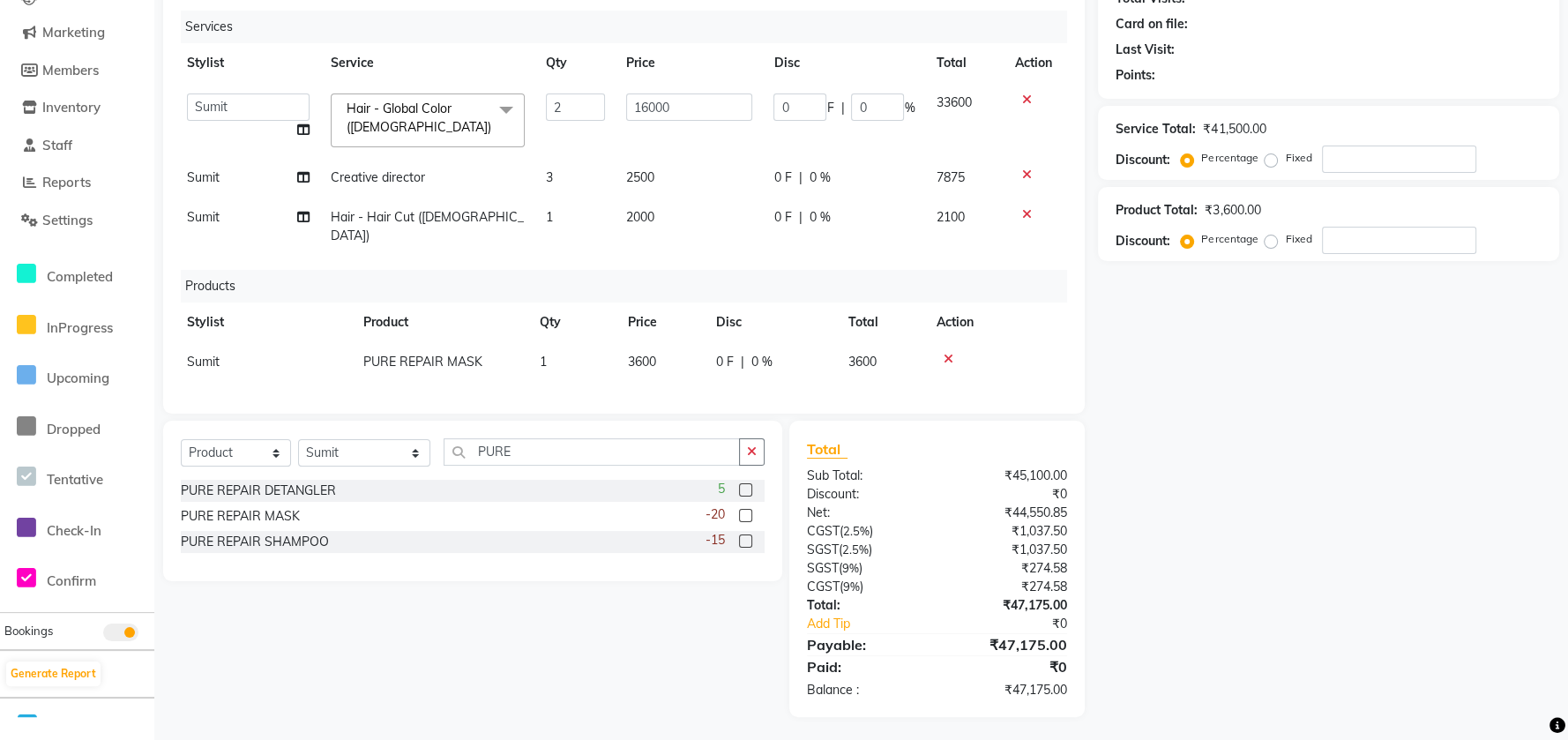
scroll to position [209, 0]
click at [753, 451] on icon "button" at bounding box center [752, 450] width 10 height 13
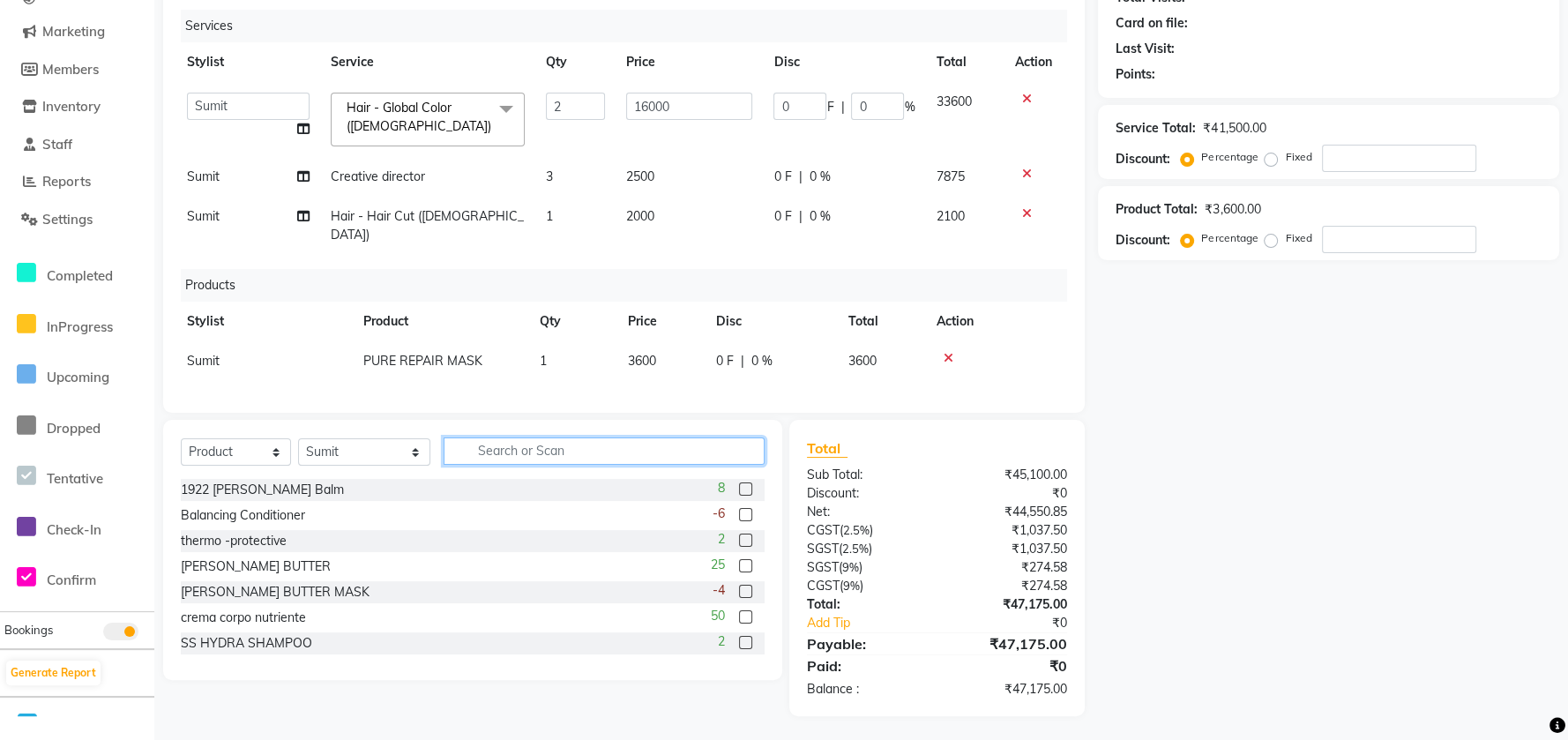
drag, startPoint x: 736, startPoint y: 454, endPoint x: 725, endPoint y: 457, distance: 11.4
click at [725, 457] on input "text" at bounding box center [604, 451] width 321 height 27
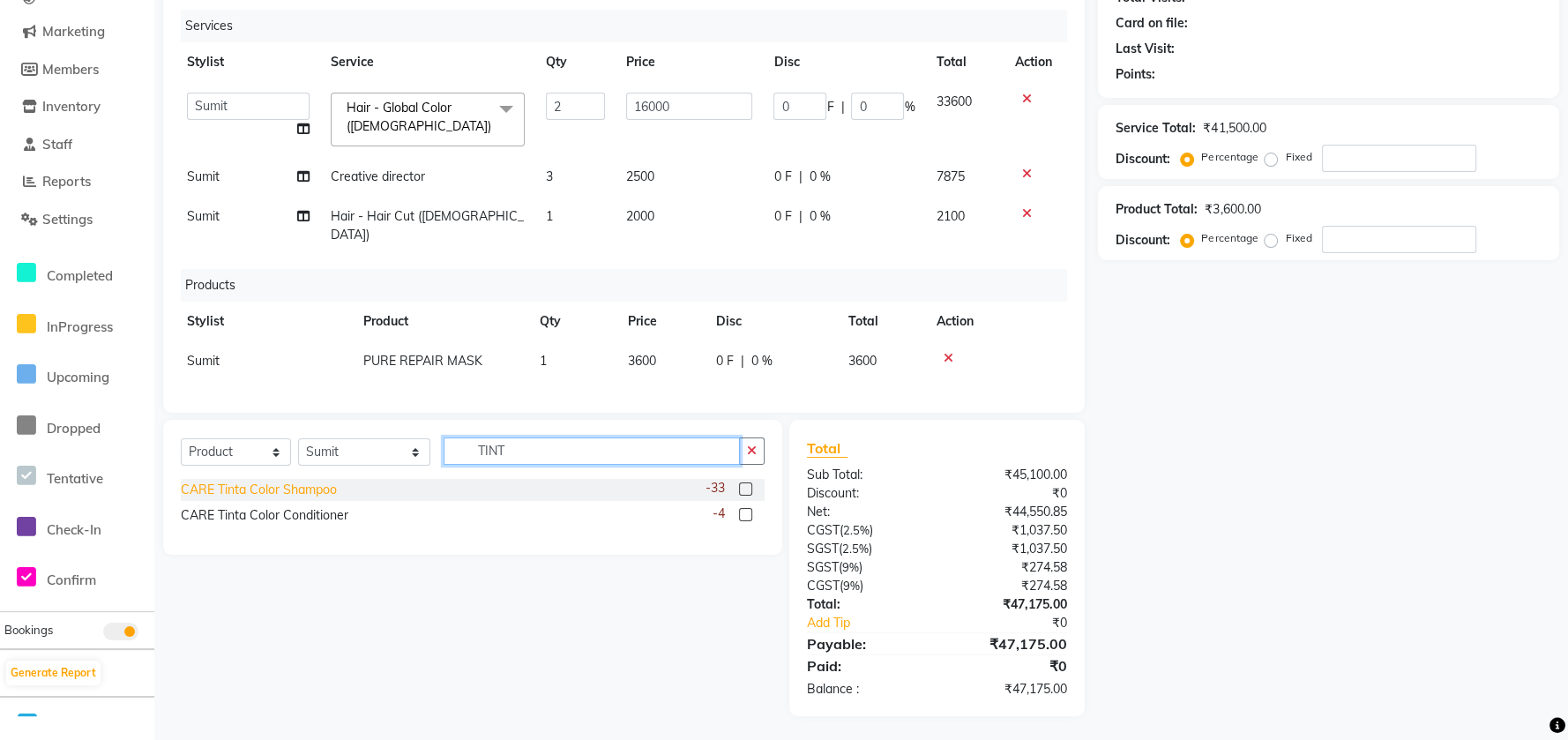
type input "TINT"
click at [300, 487] on div "CARE Tinta Color Shampoo" at bounding box center [259, 490] width 157 height 18
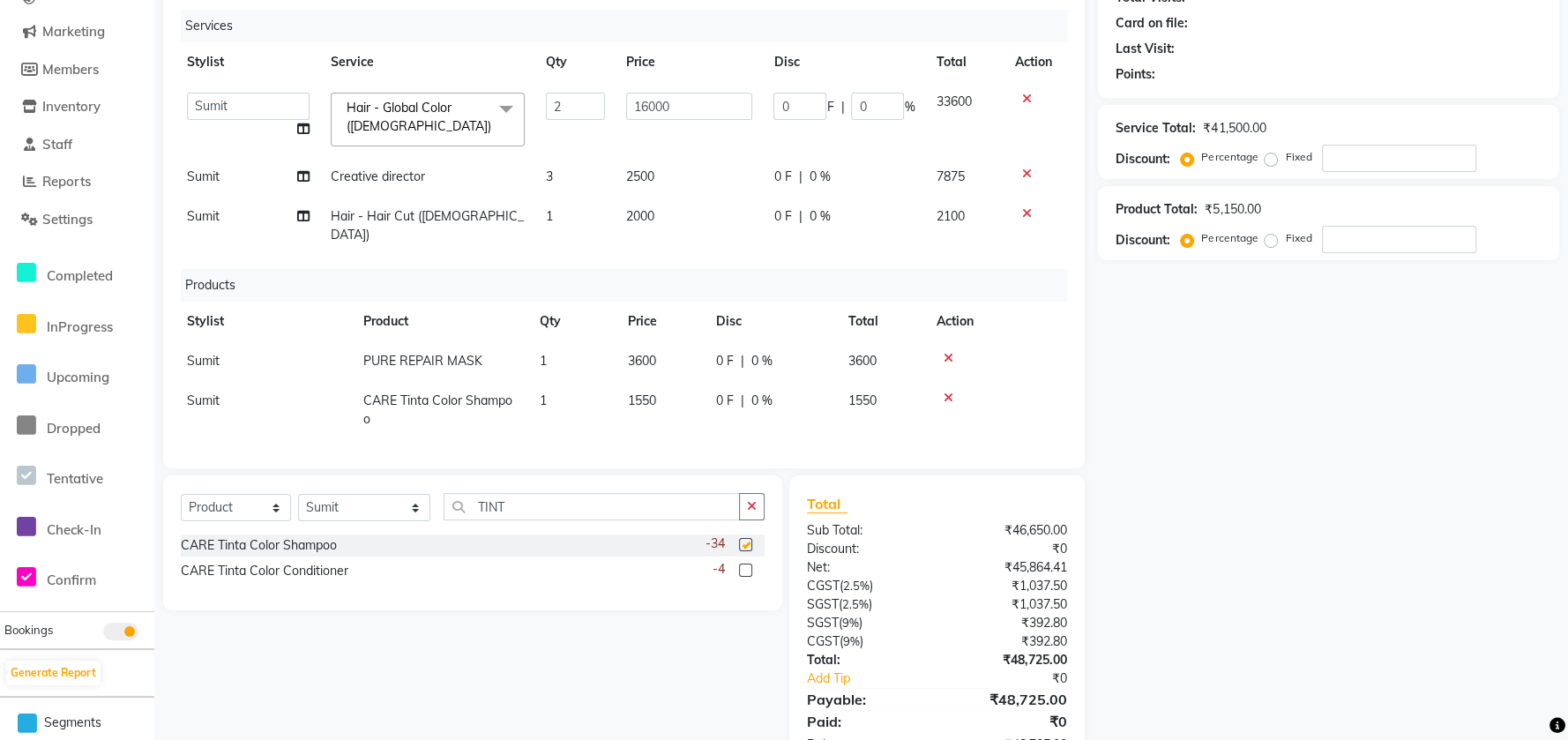
checkbox input "false"
click at [727, 391] on td "0 F | 0 %" at bounding box center [772, 410] width 132 height 58
select select "47503"
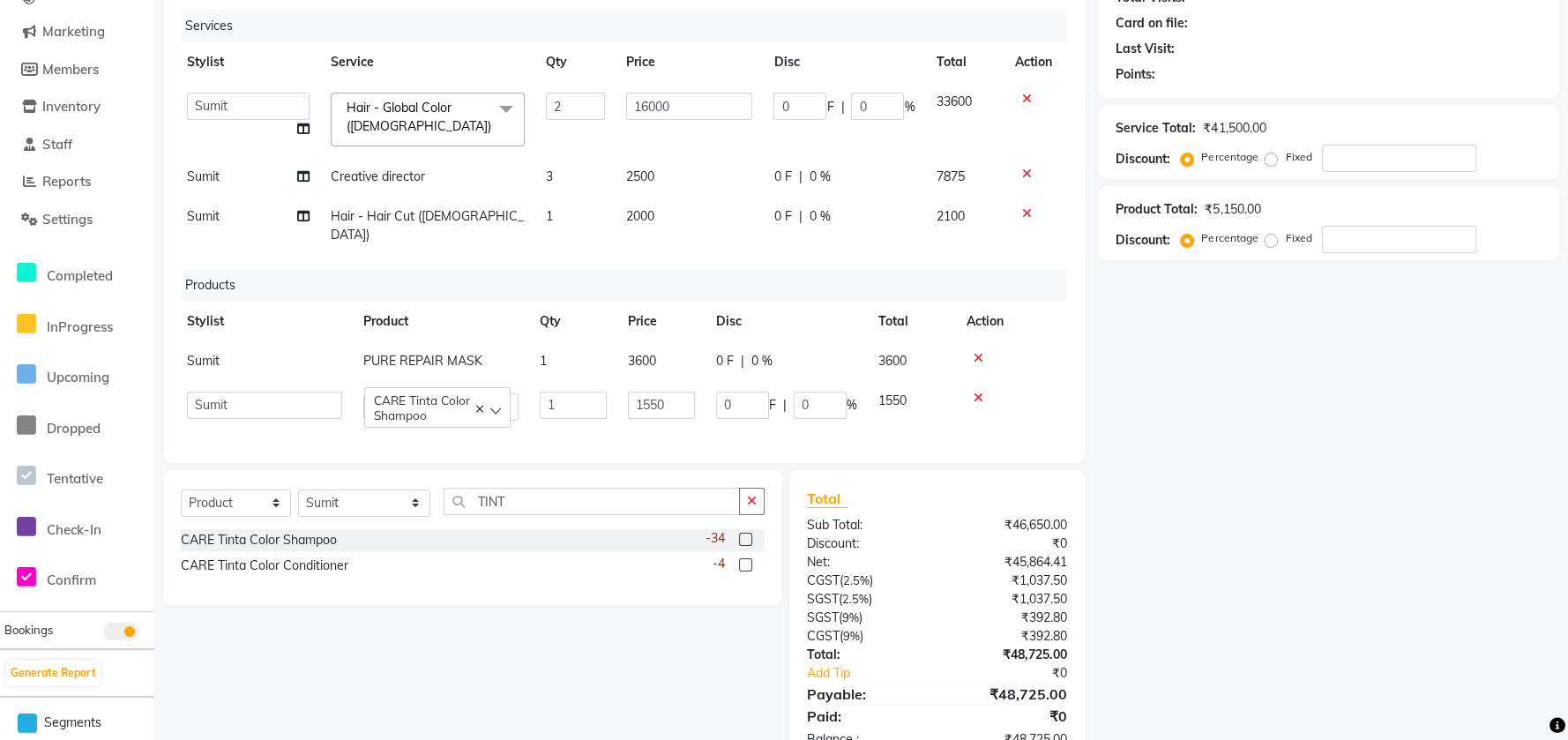
click at [710, 391] on td "0 F | 0 %" at bounding box center [786, 406] width 162 height 51
drag, startPoint x: 704, startPoint y: 377, endPoint x: 685, endPoint y: 387, distance: 21.5
click at [685, 387] on tr "Anees Anjali beauty Archana Asad ashish AYUSH chunmun Imtiaz Ishu Kanika Manage…" at bounding box center [619, 406] width 887 height 51
click at [680, 392] on input "1550" at bounding box center [661, 405] width 67 height 27
type input "1"
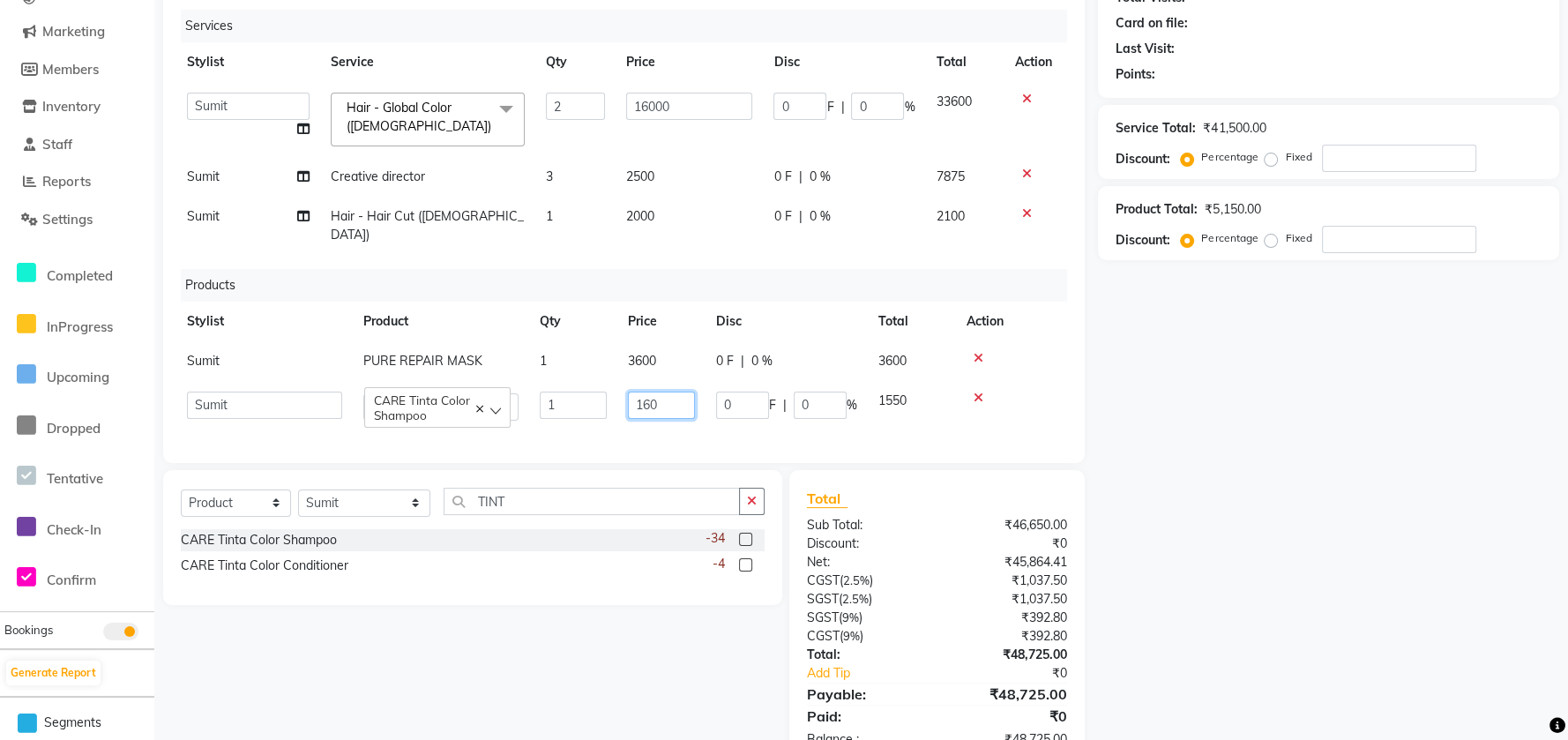
type input "1600"
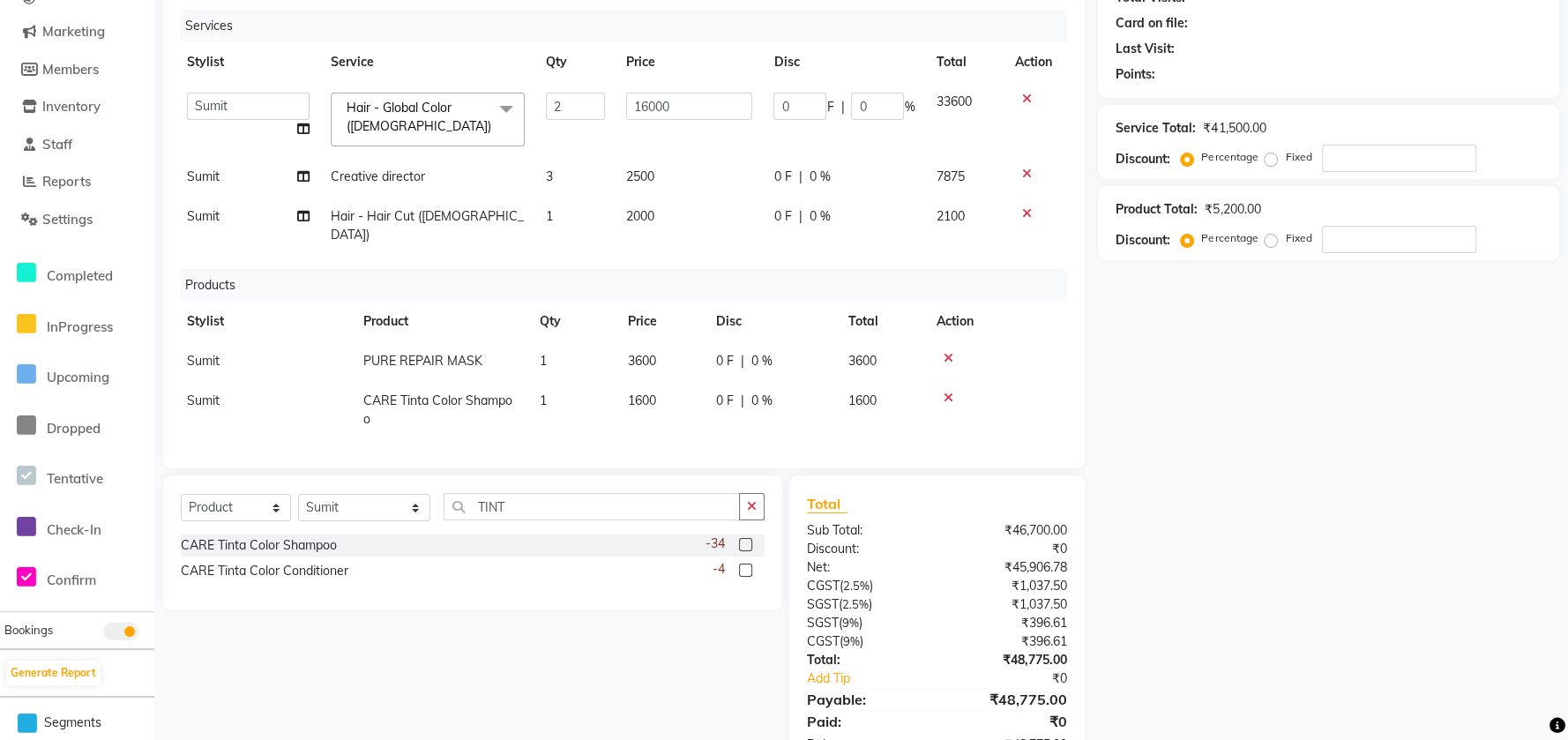
click at [922, 341] on td "3600" at bounding box center [882, 361] width 88 height 40
select select "47503"
click at [579, 390] on td "1" at bounding box center [573, 419] width 88 height 58
select select "47503"
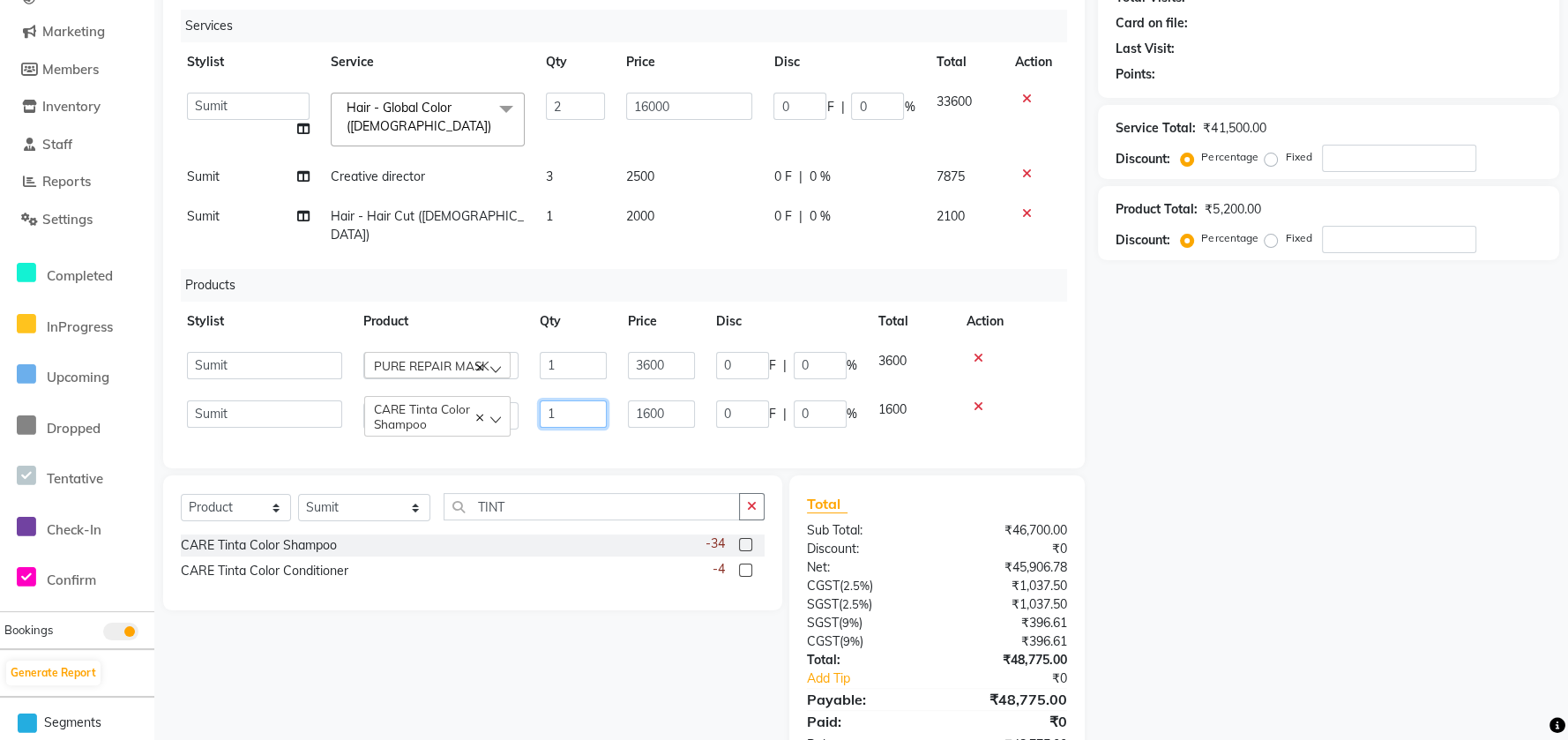
drag, startPoint x: 608, startPoint y: 393, endPoint x: 560, endPoint y: 395, distance: 48.0
click at [603, 393] on td "1" at bounding box center [573, 415] width 88 height 51
click at [558, 401] on input "1" at bounding box center [573, 414] width 67 height 27
type input "2"
click at [822, 412] on td "0 F | 0 %" at bounding box center [786, 419] width 162 height 58
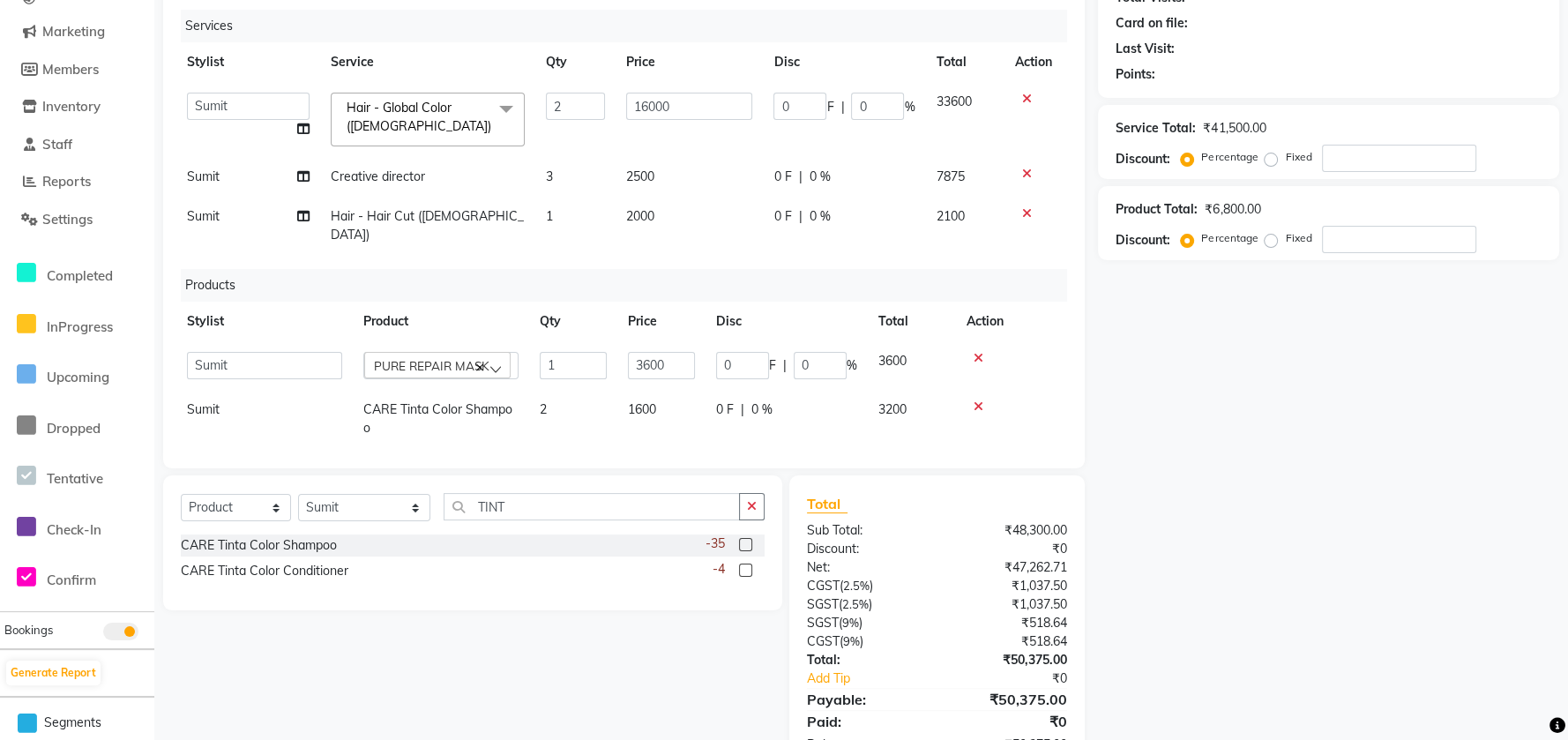
select select "47503"
click at [590, 463] on div "Client +91 Date 03-10-2025 Invoice Number EMP/2025-26 V/2025 V/2025-26 5949 Ser…" at bounding box center [624, 195] width 922 height 546
click at [764, 501] on button "button" at bounding box center [751, 507] width 25 height 27
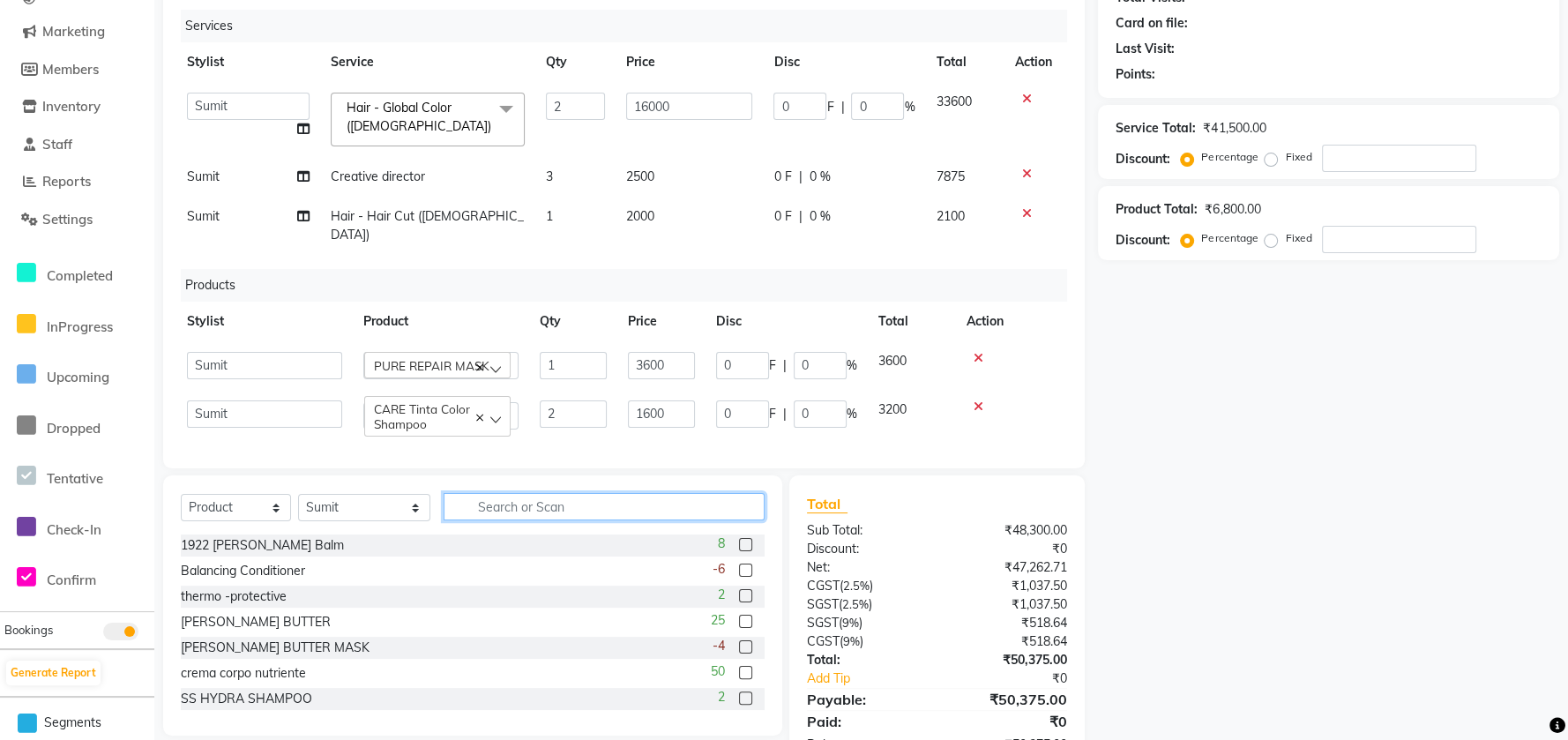
click at [713, 511] on input "text" at bounding box center [604, 507] width 321 height 27
click at [675, 520] on div "Select Service Product Membership Package Voucher Prepaid Gift Card Select Styl…" at bounding box center [472, 513] width 584 height 42
click at [370, 414] on div "CARE Tinta Color Shampoo" at bounding box center [437, 416] width 147 height 41
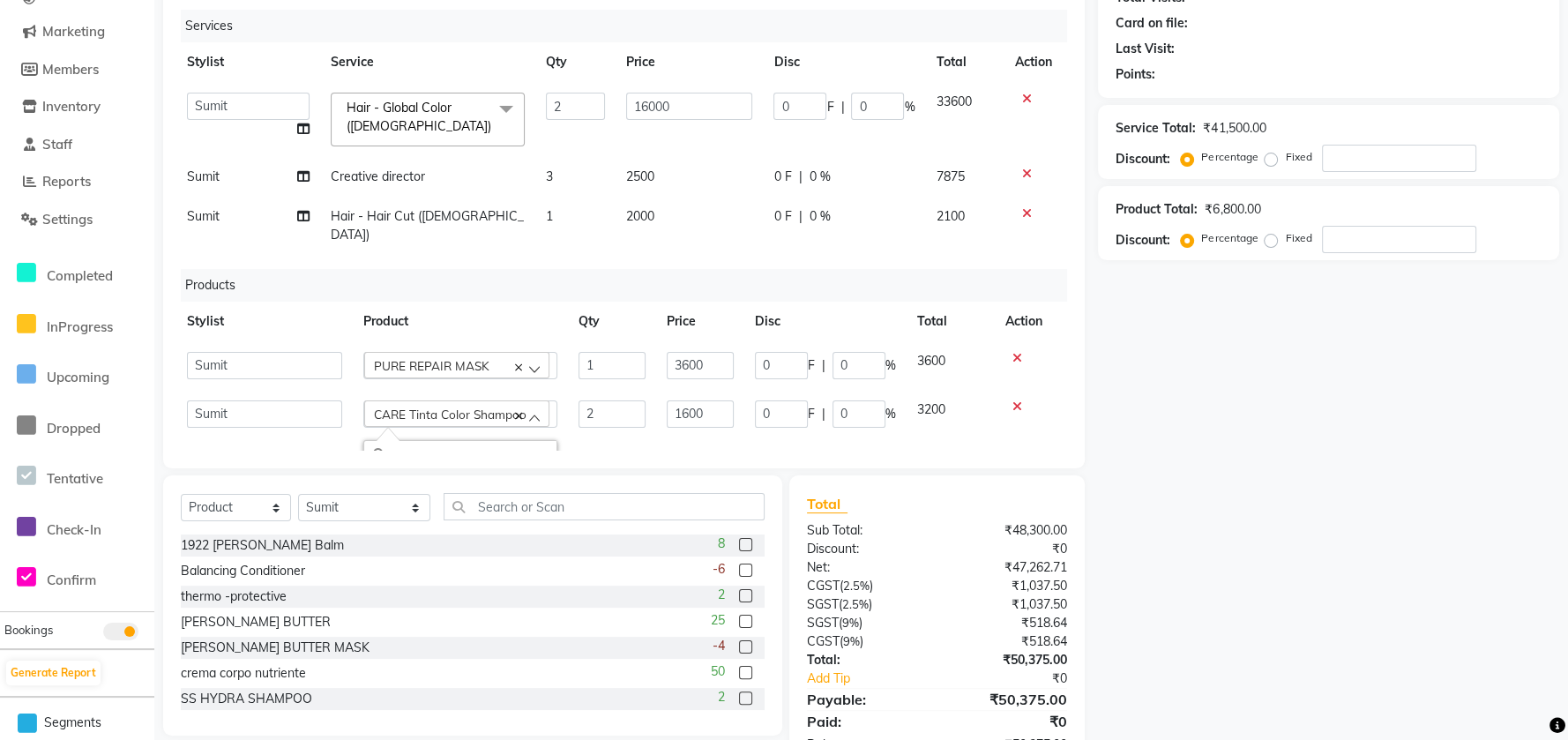
scroll to position [18, 5]
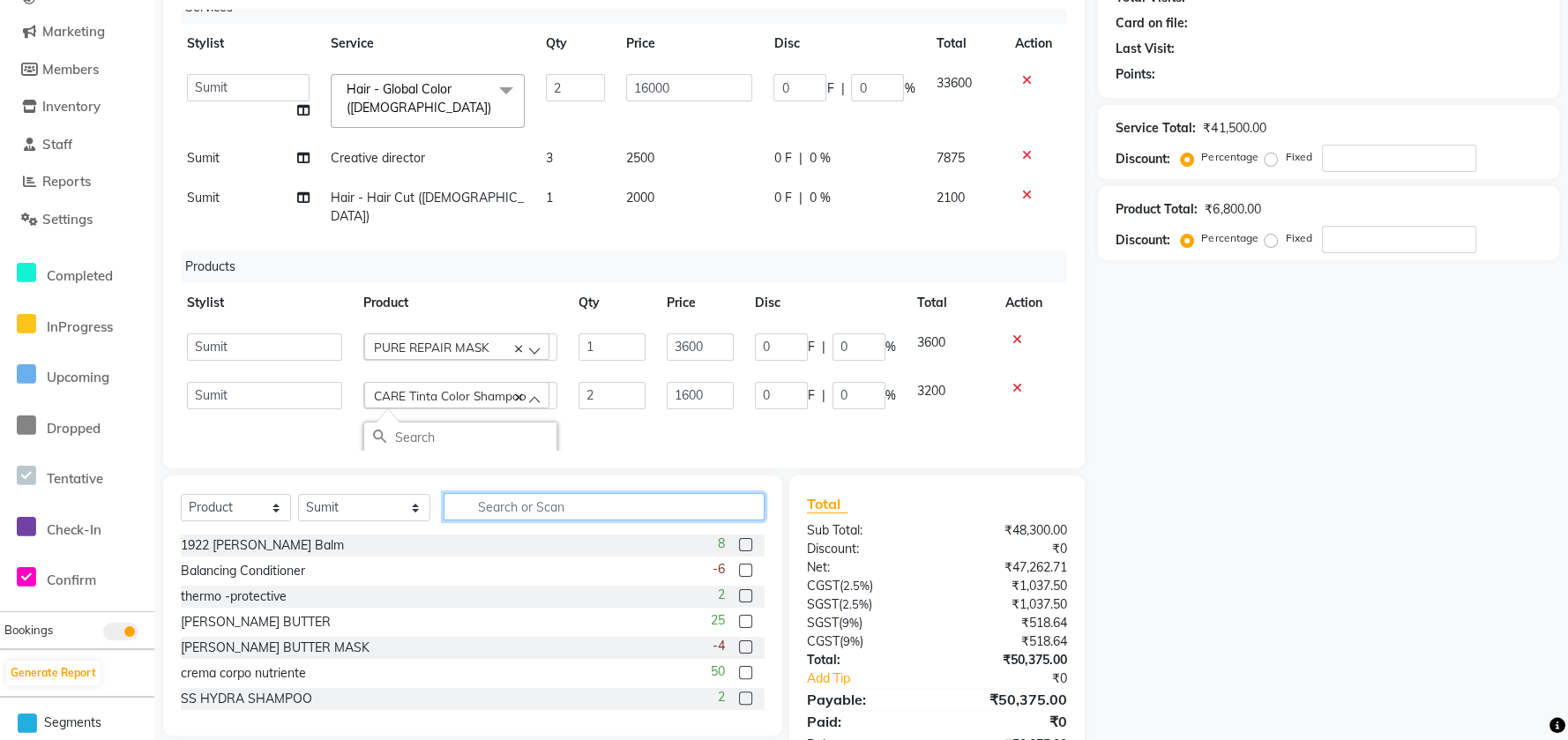
click at [501, 493] on input "text" at bounding box center [604, 507] width 321 height 27
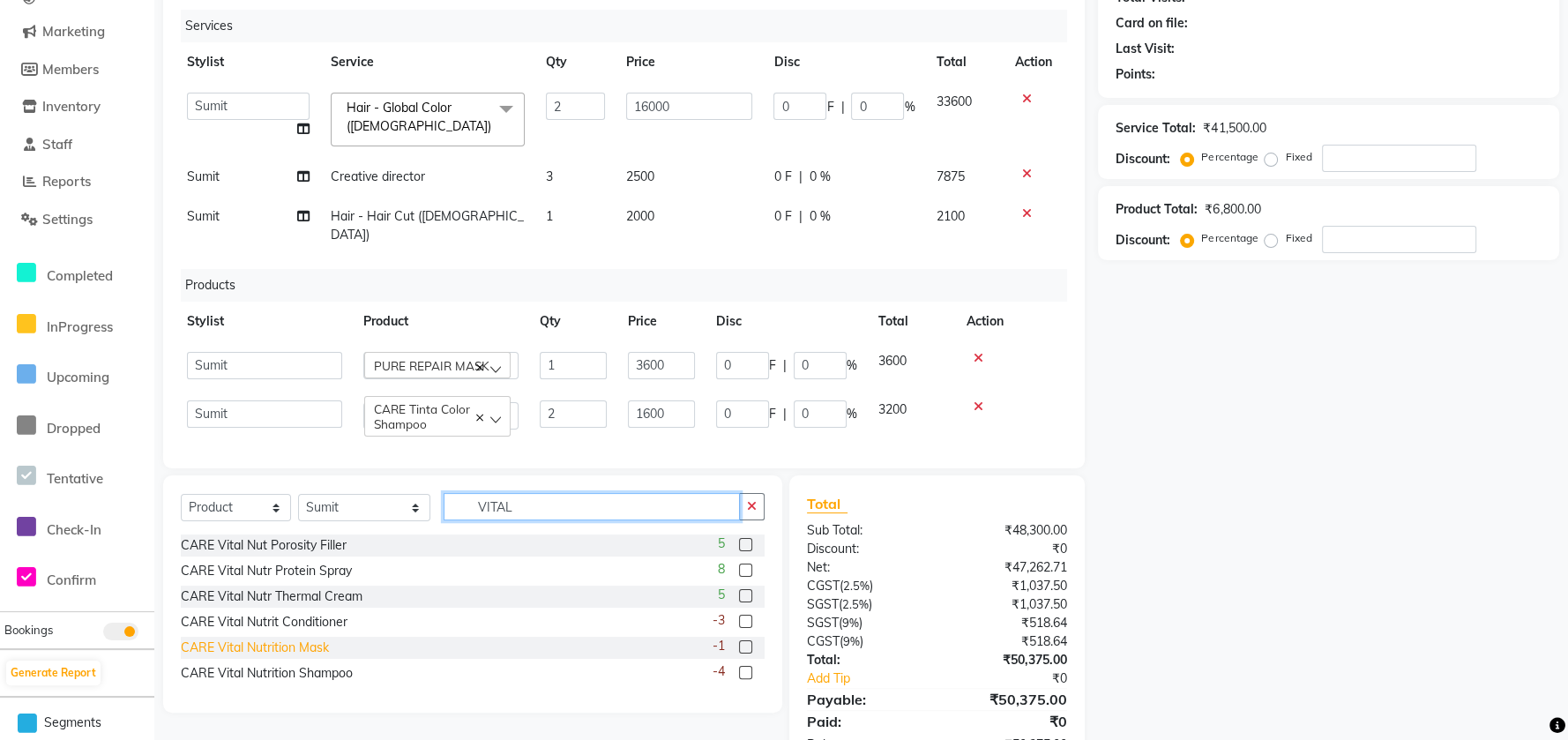
type input "VITAL"
click at [291, 650] on div "CARE Vital Nutrition Mask" at bounding box center [255, 648] width 148 height 18
checkbox input "false"
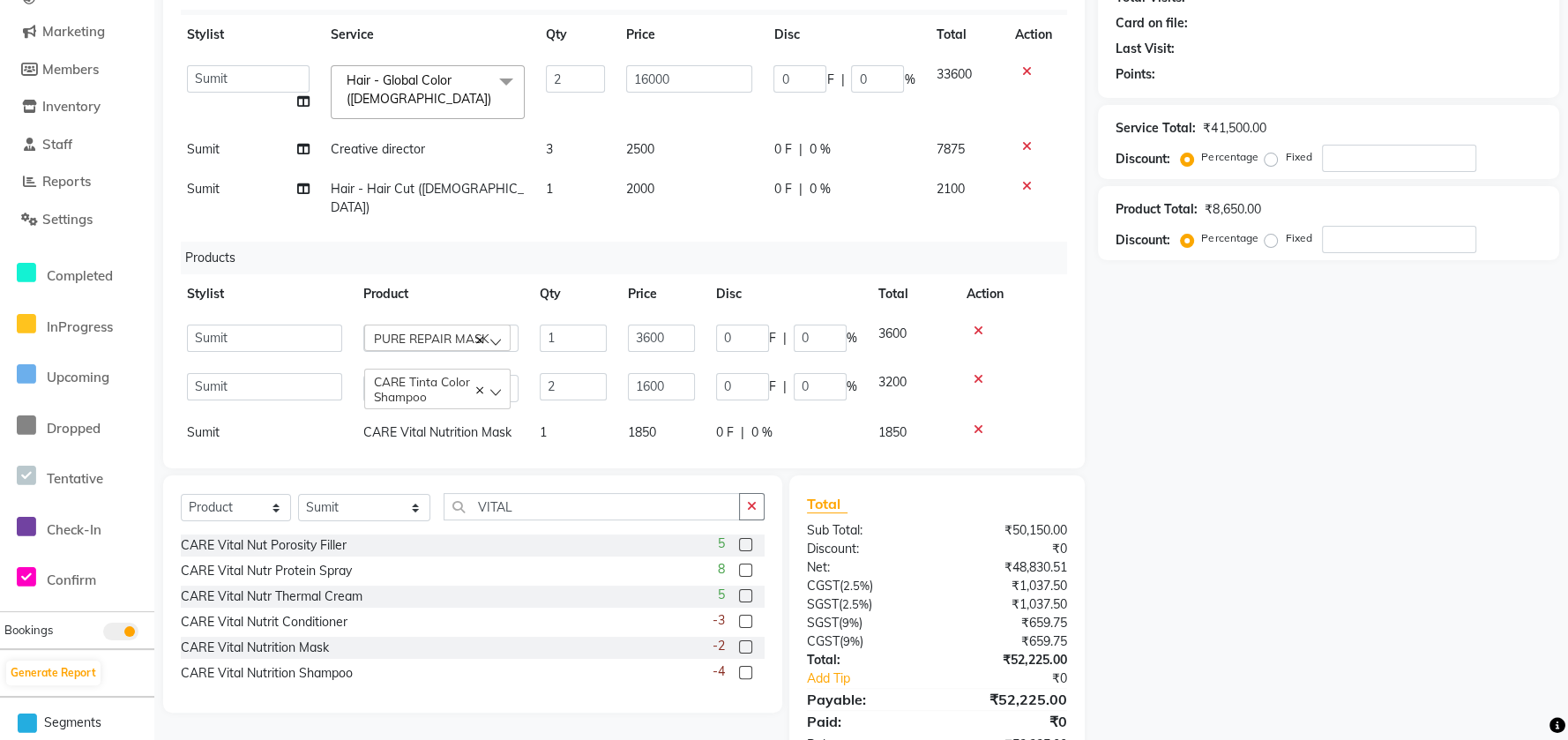
scroll to position [43, 5]
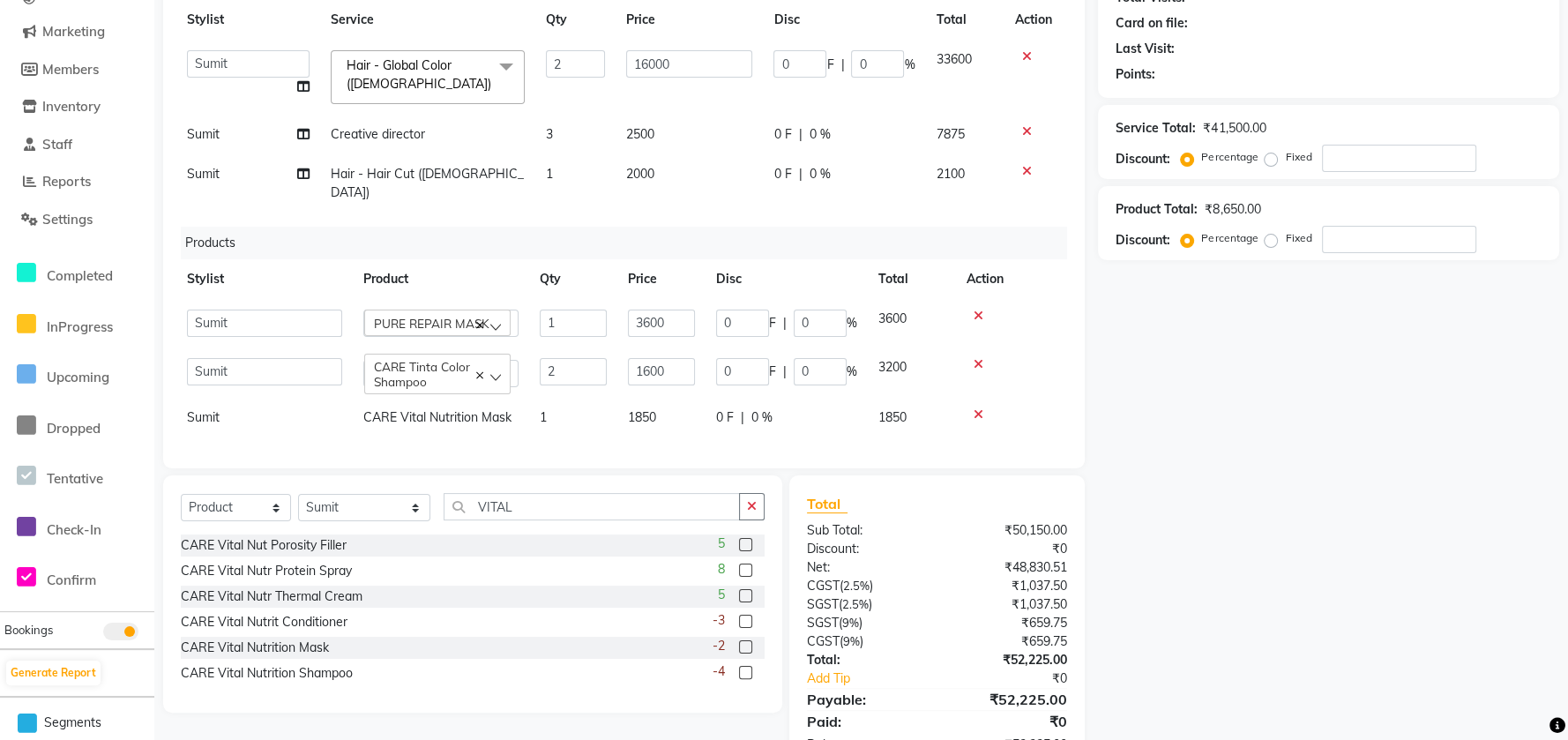
click at [675, 401] on td "1850" at bounding box center [661, 417] width 88 height 40
select select "47503"
drag, startPoint x: 673, startPoint y: 401, endPoint x: 642, endPoint y: 402, distance: 31.0
click at [642, 408] on input "1850" at bounding box center [661, 422] width 67 height 27
click at [766, 511] on div "Select Service Product Membership Package Voucher Prepaid Gift Card Select Styl…" at bounding box center [472, 594] width 619 height 237
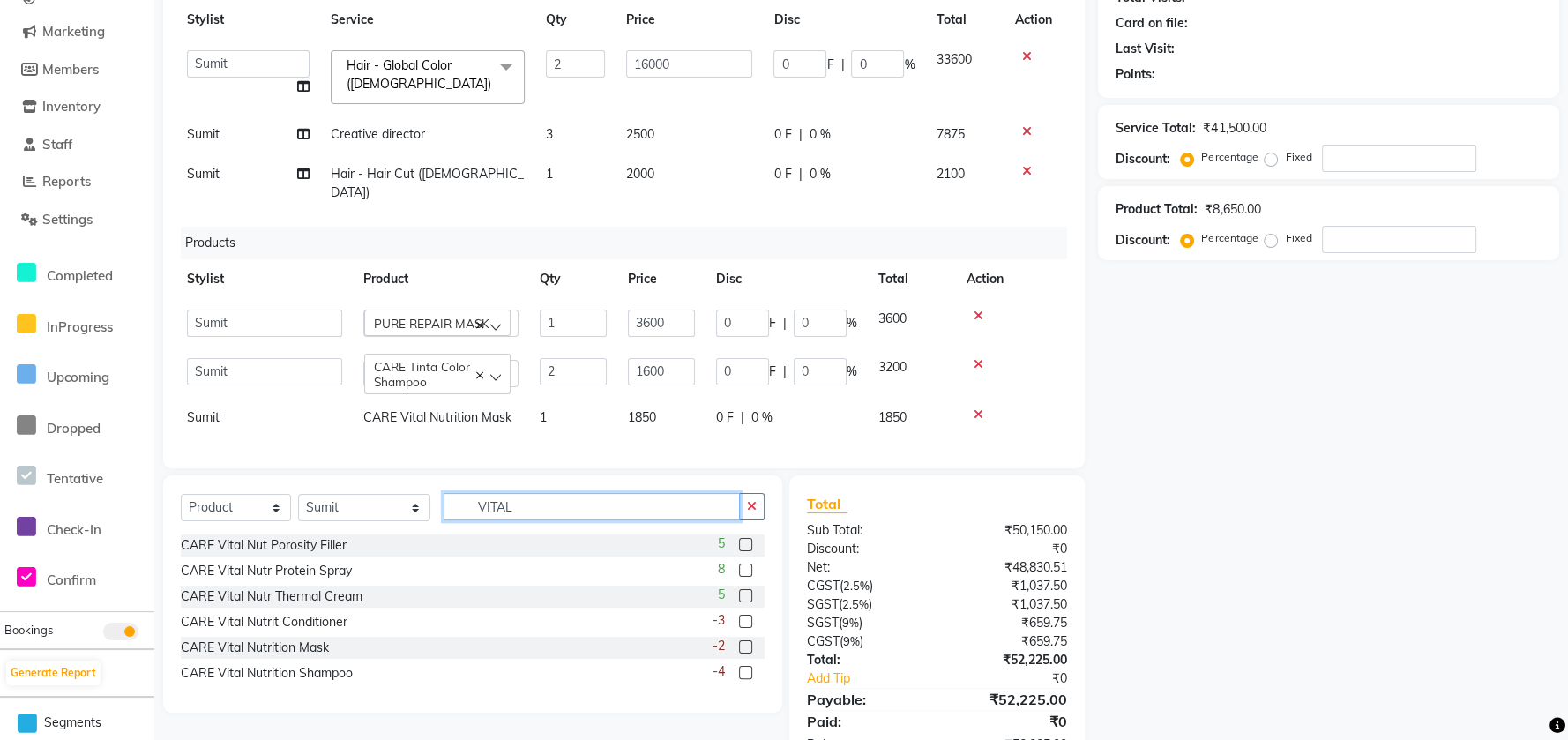
click at [735, 511] on input "VITAL" at bounding box center [591, 507] width 296 height 27
drag, startPoint x: 760, startPoint y: 501, endPoint x: 735, endPoint y: 506, distance: 25.5
click at [756, 501] on button "button" at bounding box center [751, 507] width 25 height 27
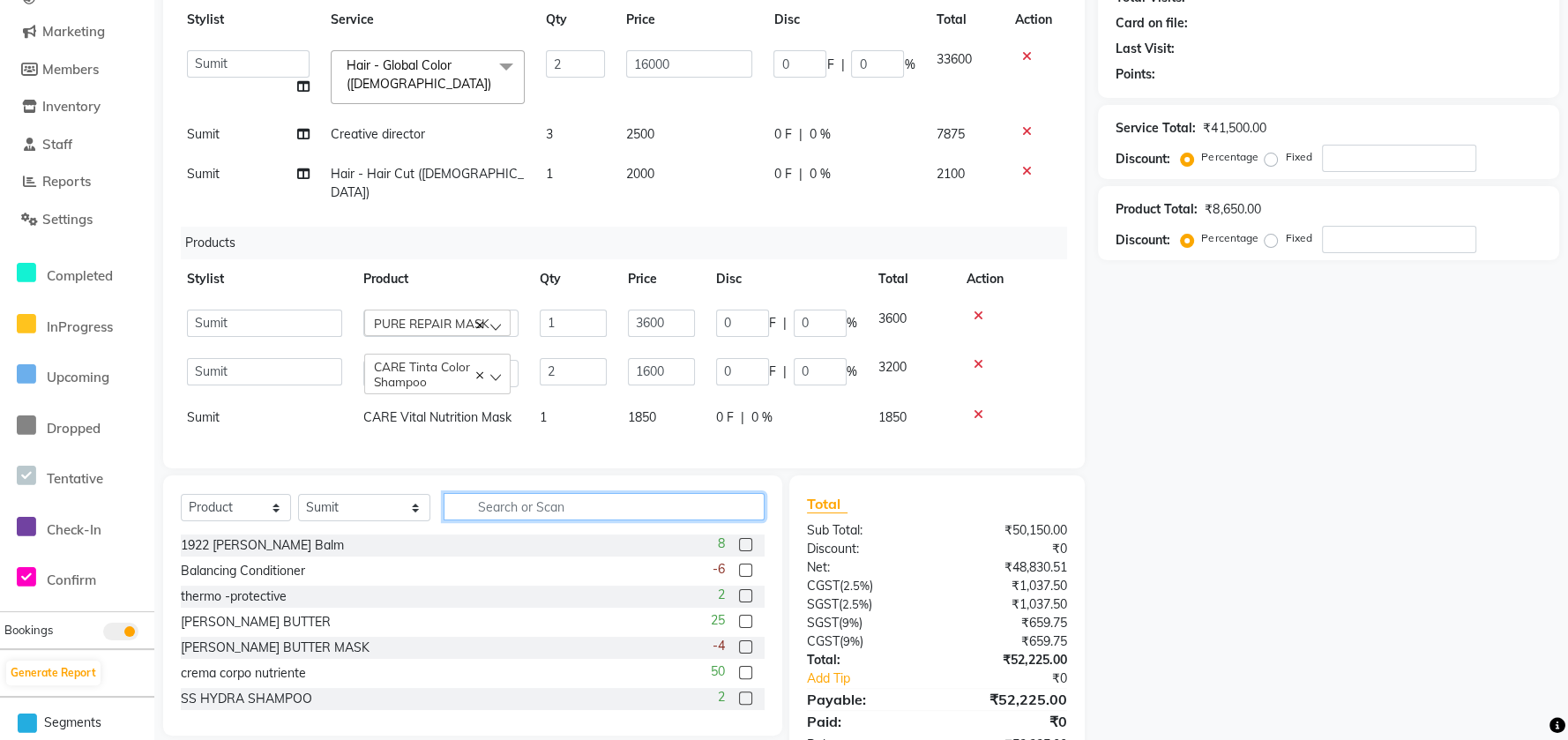
click at [716, 510] on input "text" at bounding box center [604, 507] width 321 height 27
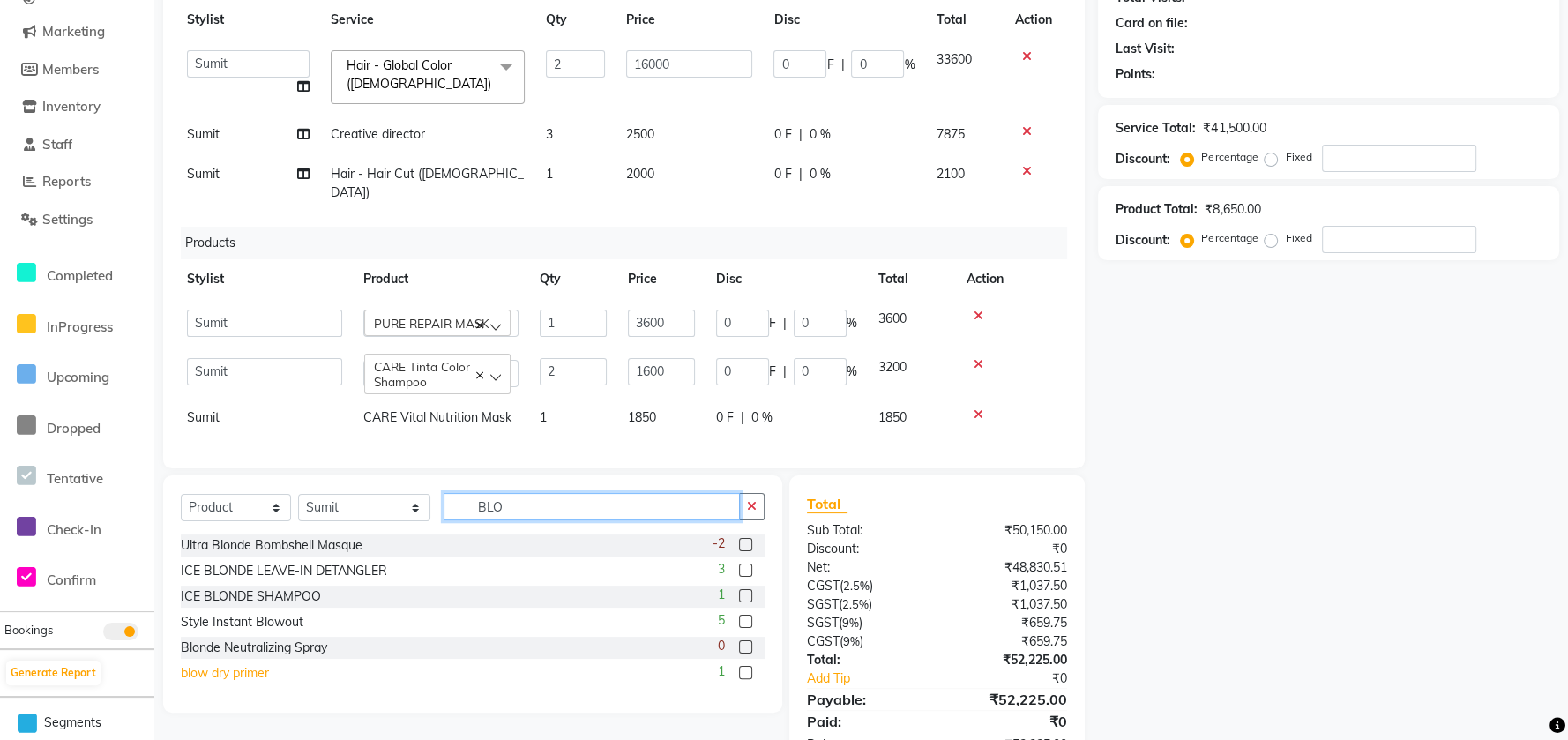
type input "BLO"
click at [238, 680] on div "blow dry primer" at bounding box center [225, 673] width 88 height 18
checkbox input "false"
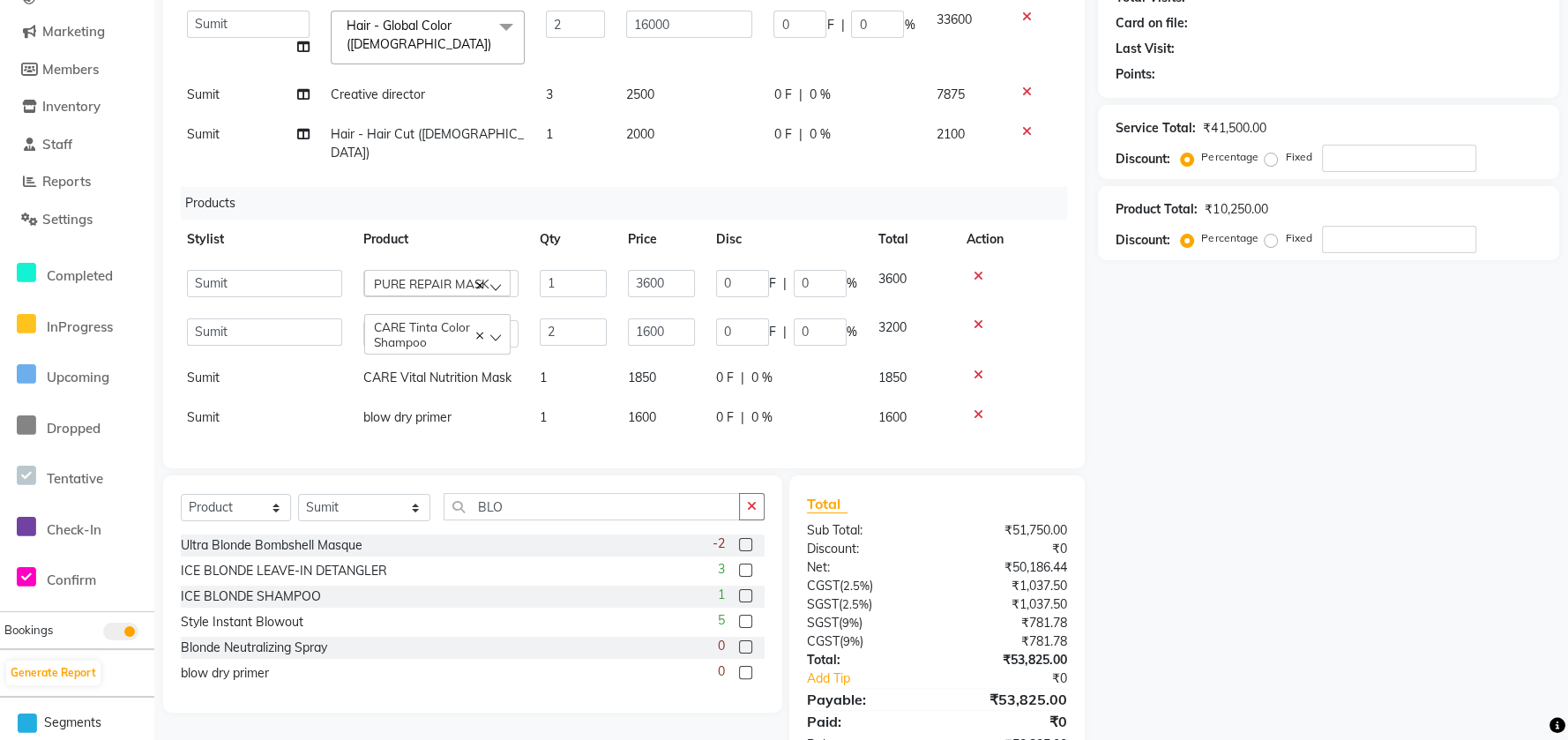
click at [725, 408] on span "0 F" at bounding box center [725, 417] width 17 height 18
select select "47503"
click at [725, 408] on input "0" at bounding box center [743, 422] width 52 height 27
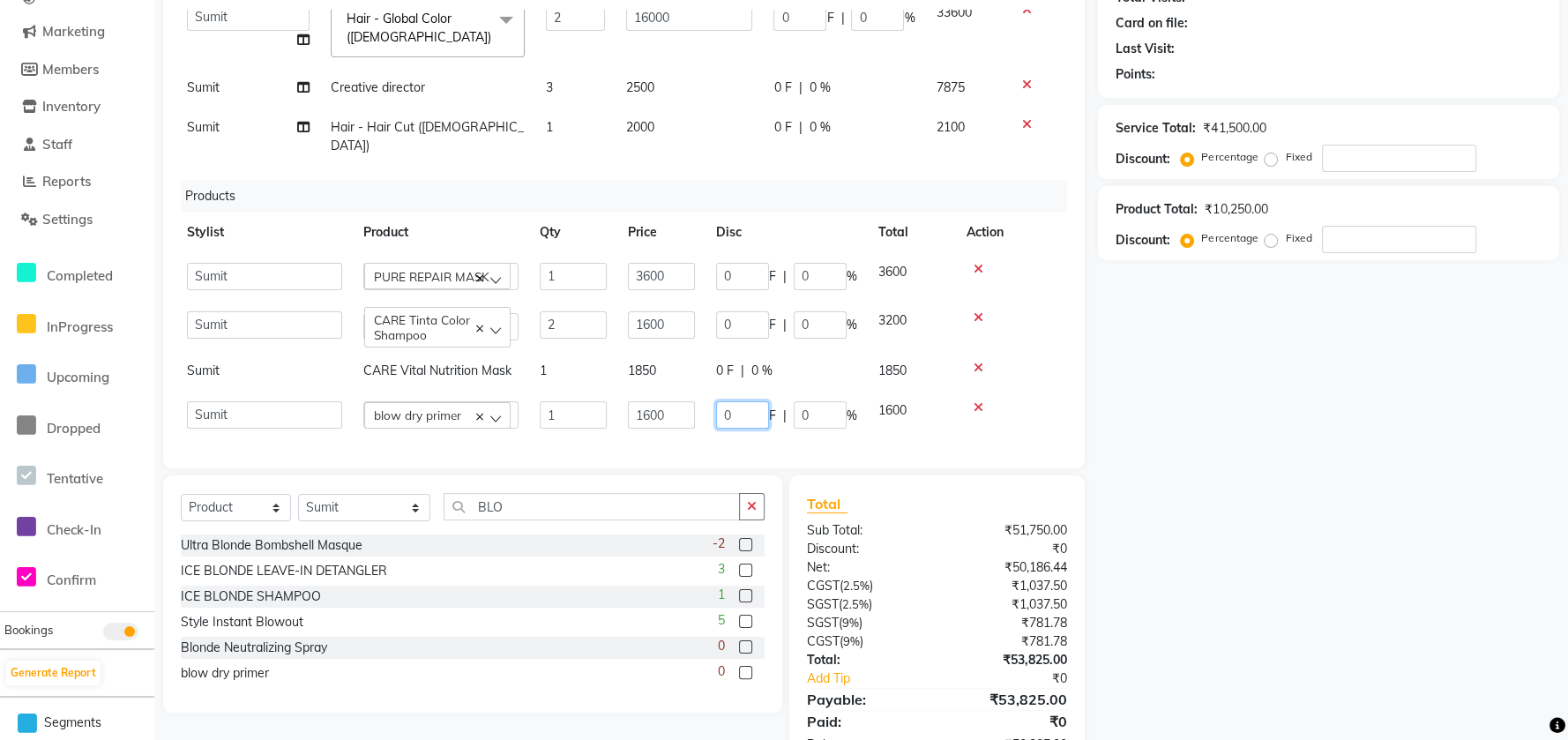
scroll to position [90, 5]
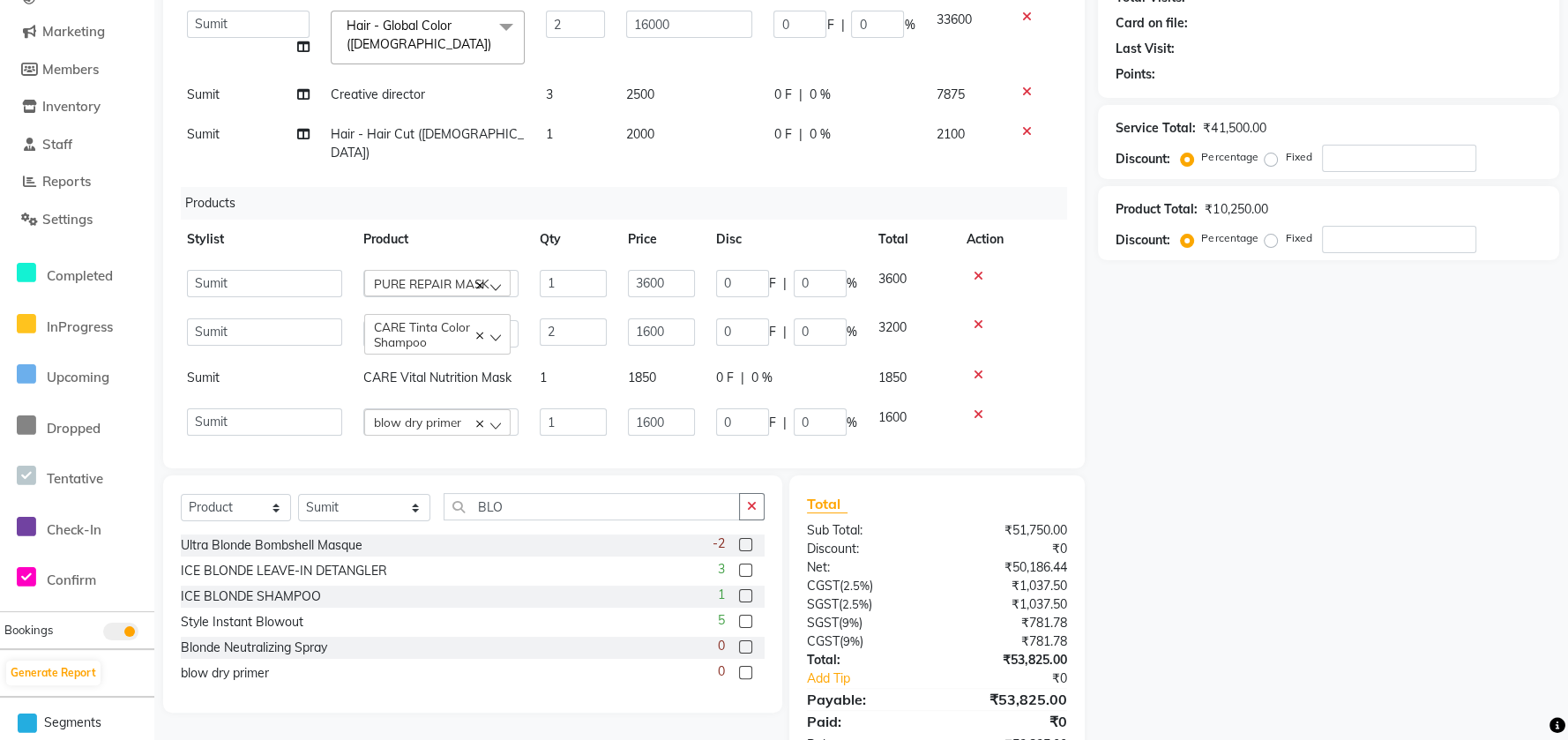
drag, startPoint x: 691, startPoint y: 343, endPoint x: 691, endPoint y: 335, distance: 8.0
click at [691, 358] on td "1850" at bounding box center [661, 377] width 88 height 40
select select "47503"
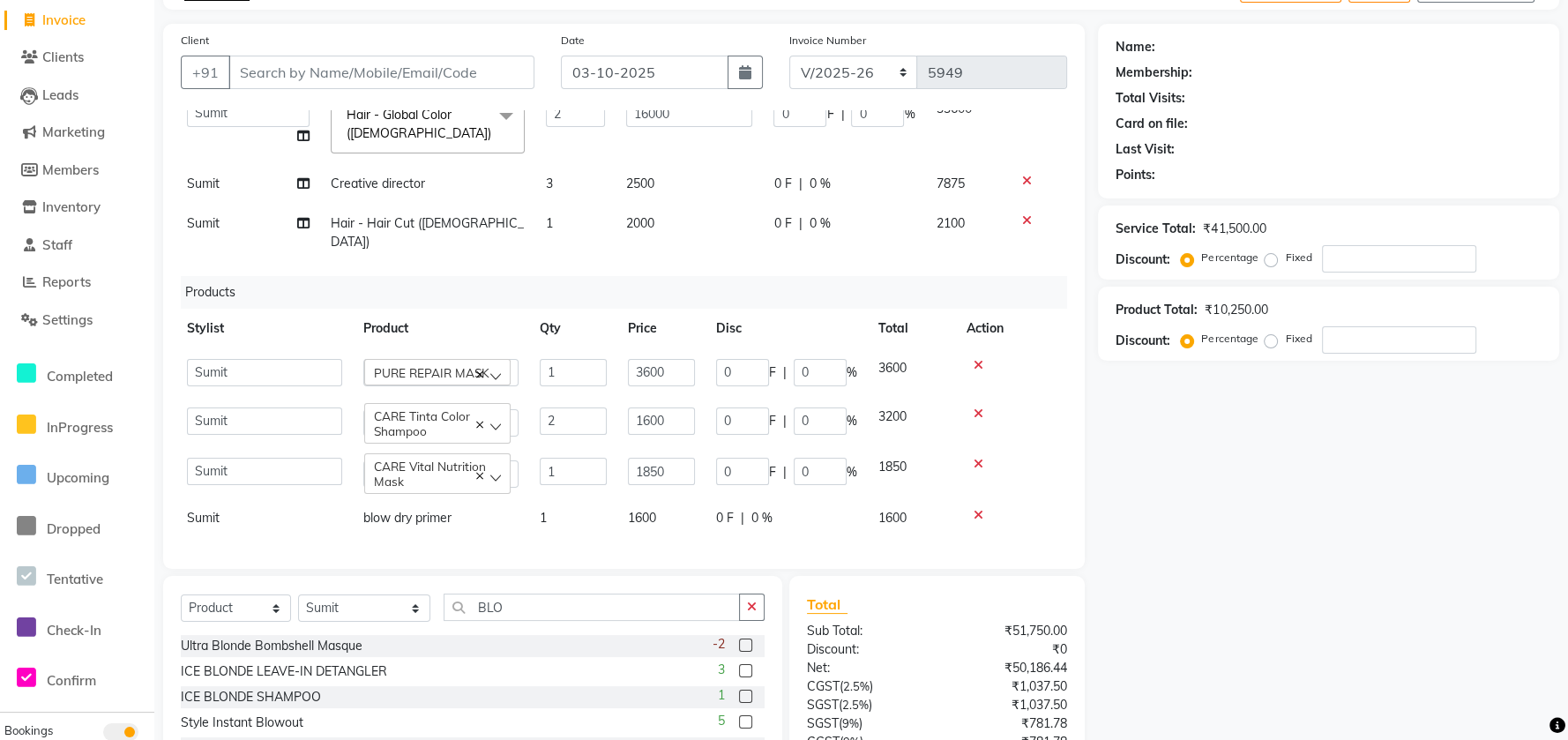
scroll to position [0, 0]
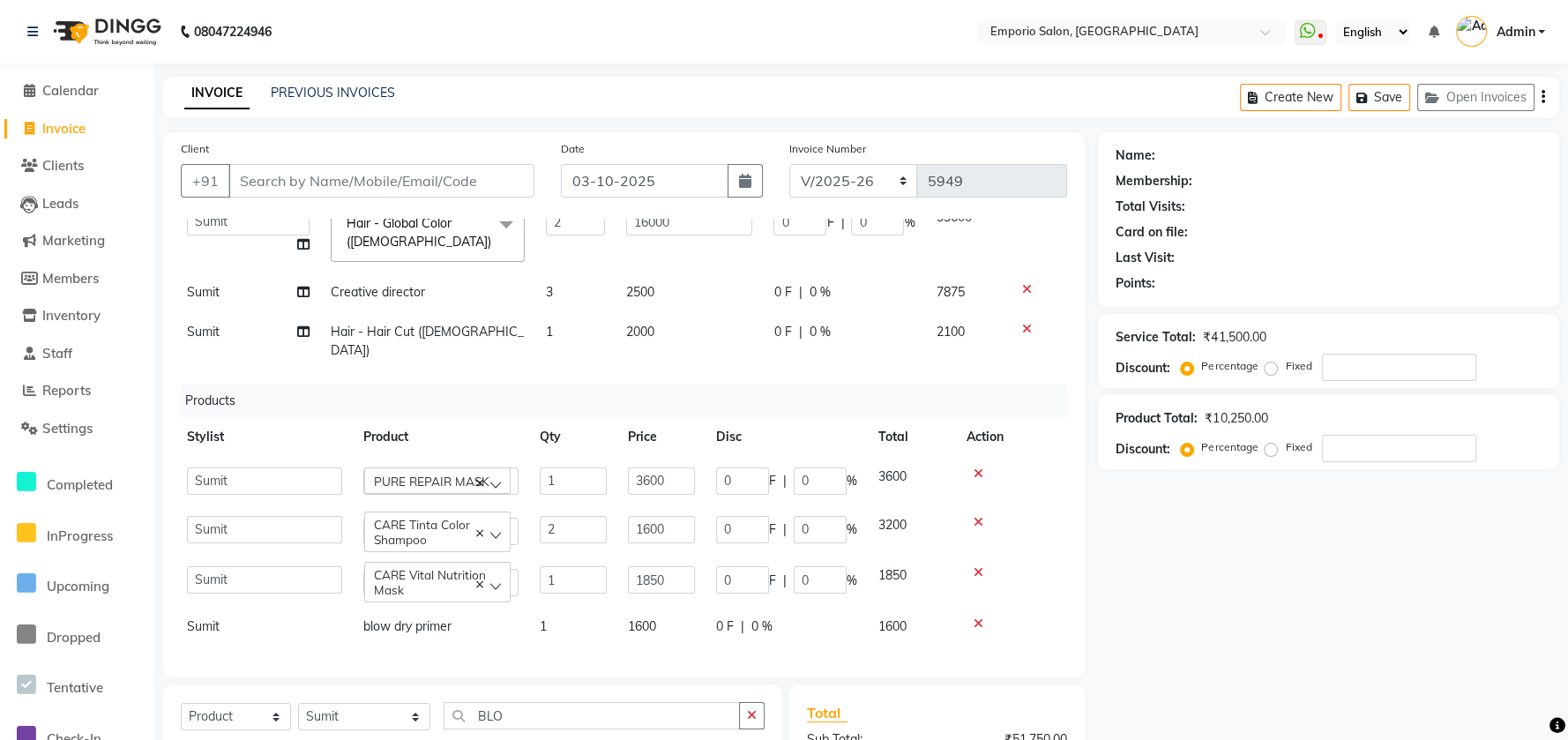
click at [499, 417] on table "Stylist Product Qty Price Disc Total Action Anees Anjali beauty Archana Asad as…" at bounding box center [619, 532] width 887 height 229
click at [481, 165] on input "Client" at bounding box center [381, 181] width 306 height 33
type input "9"
type input "0"
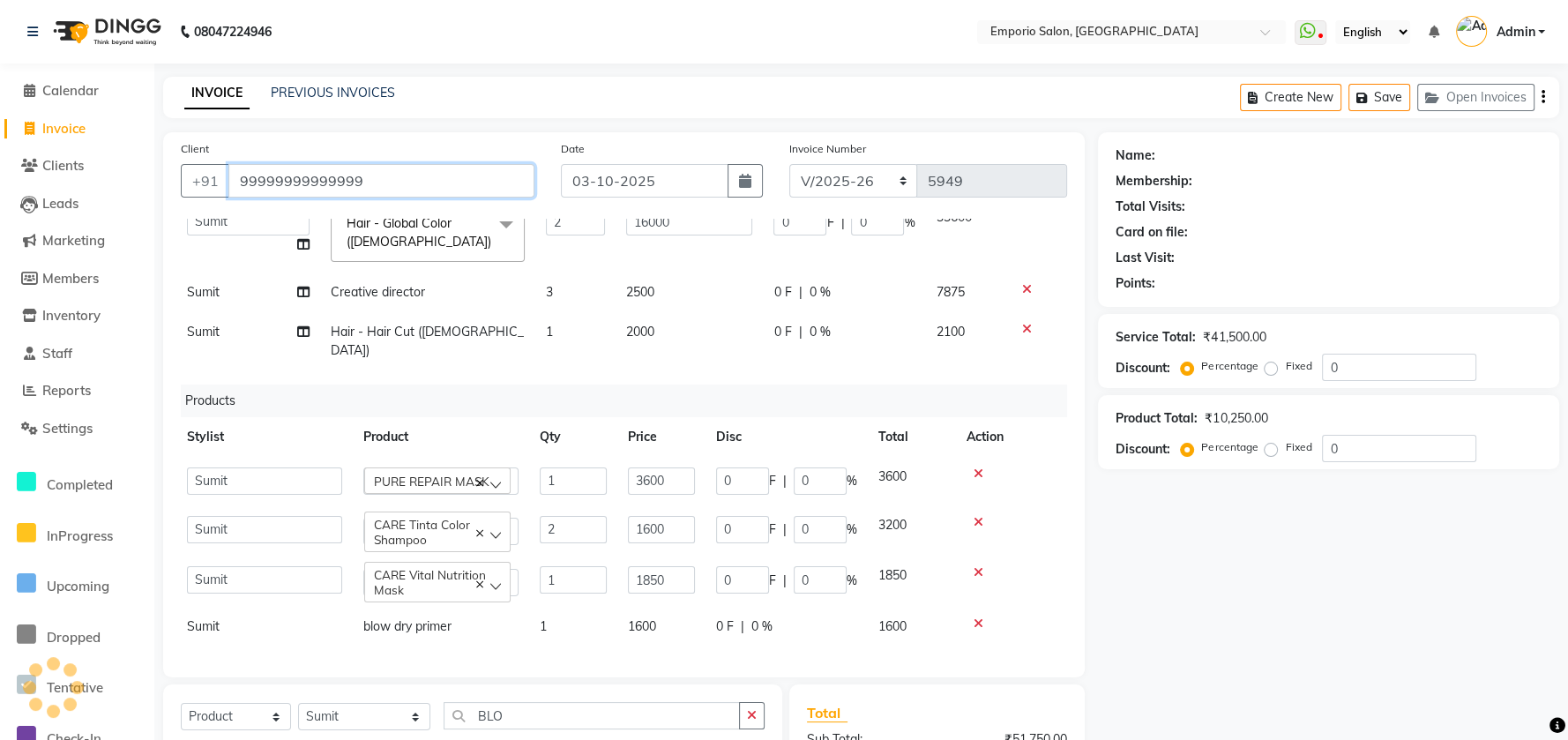
type input "99999999999999"
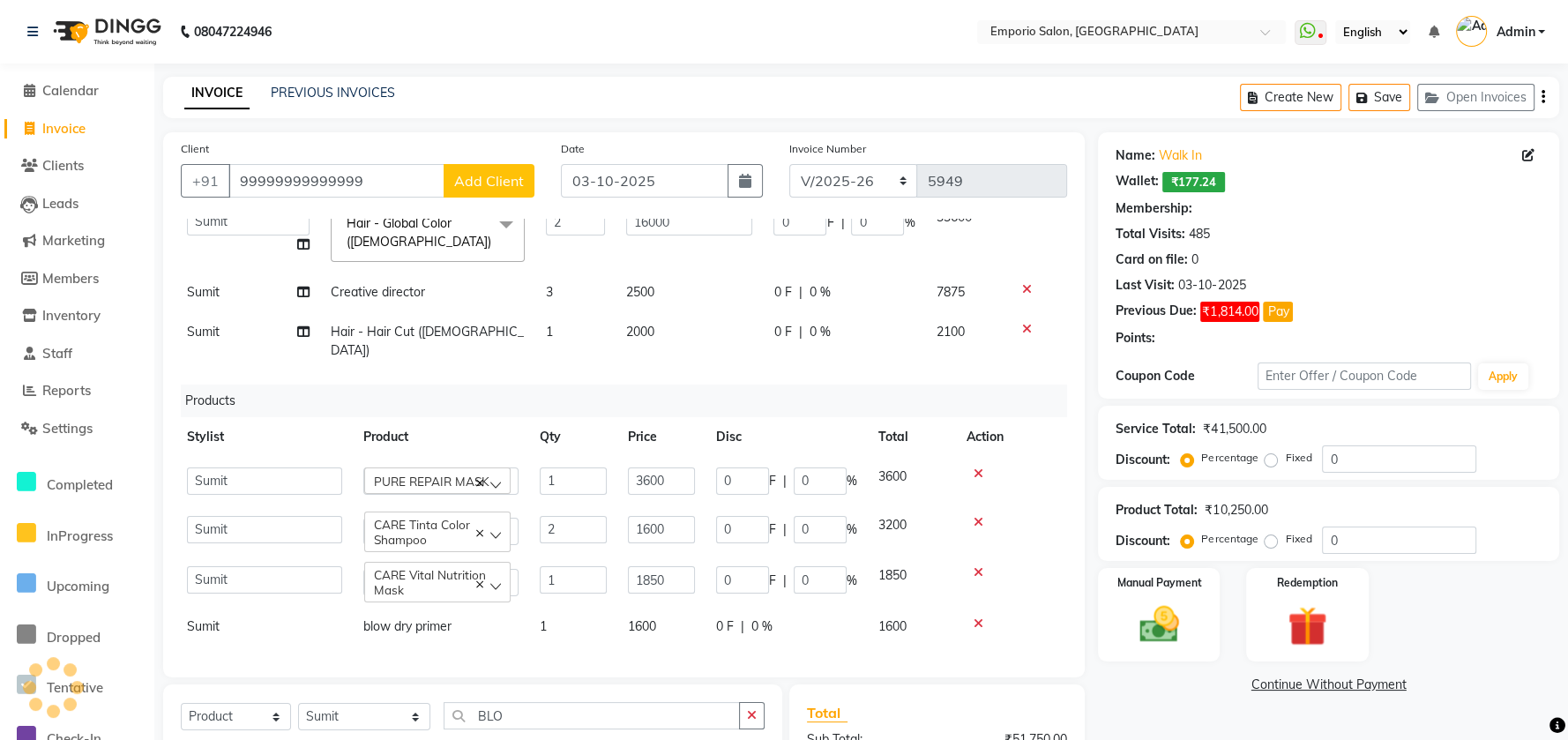
select select "1: Object"
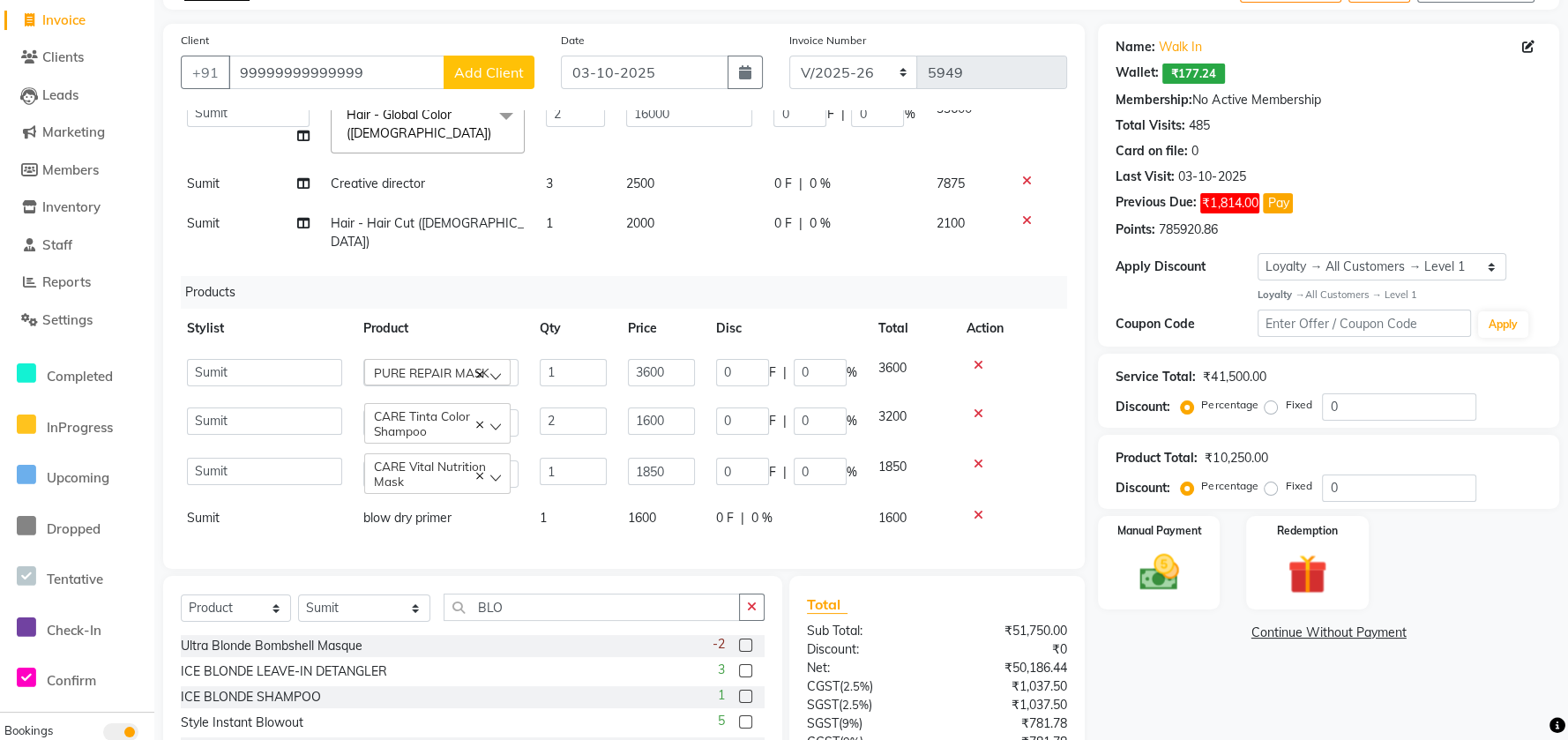
scroll to position [266, 0]
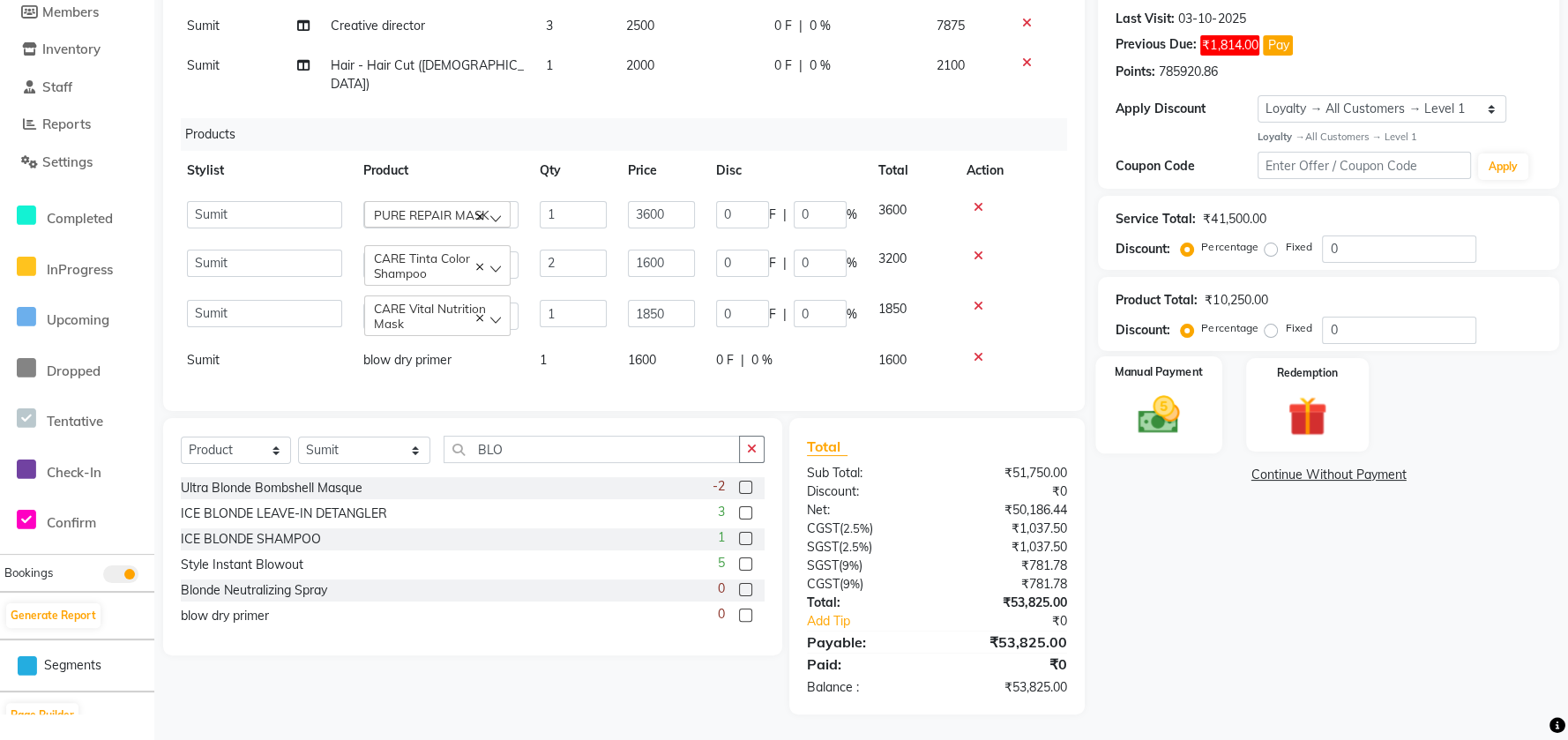
click at [1198, 410] on div "Manual Payment" at bounding box center [1160, 405] width 127 height 98
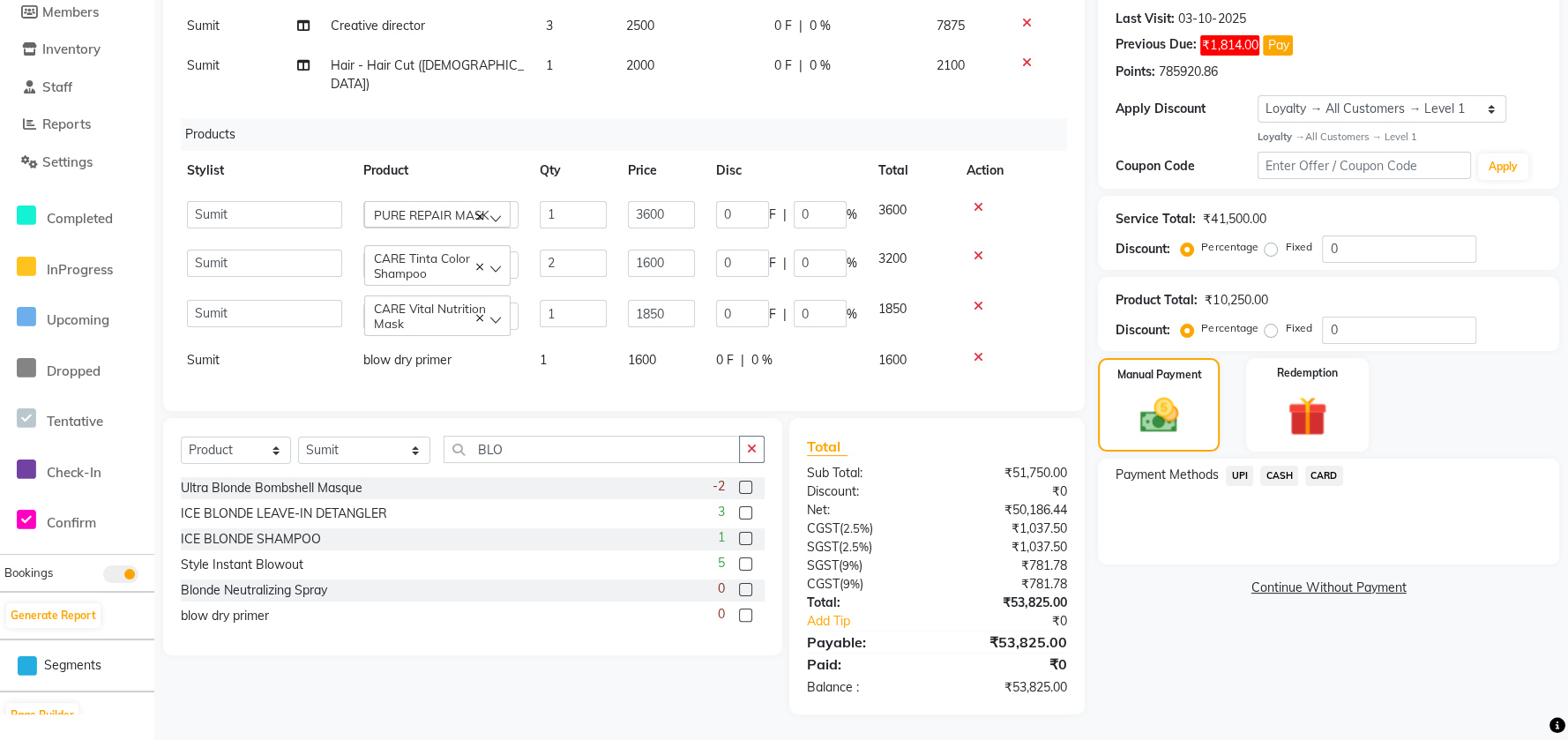
click at [1278, 471] on span "CASH" at bounding box center [1279, 476] width 38 height 20
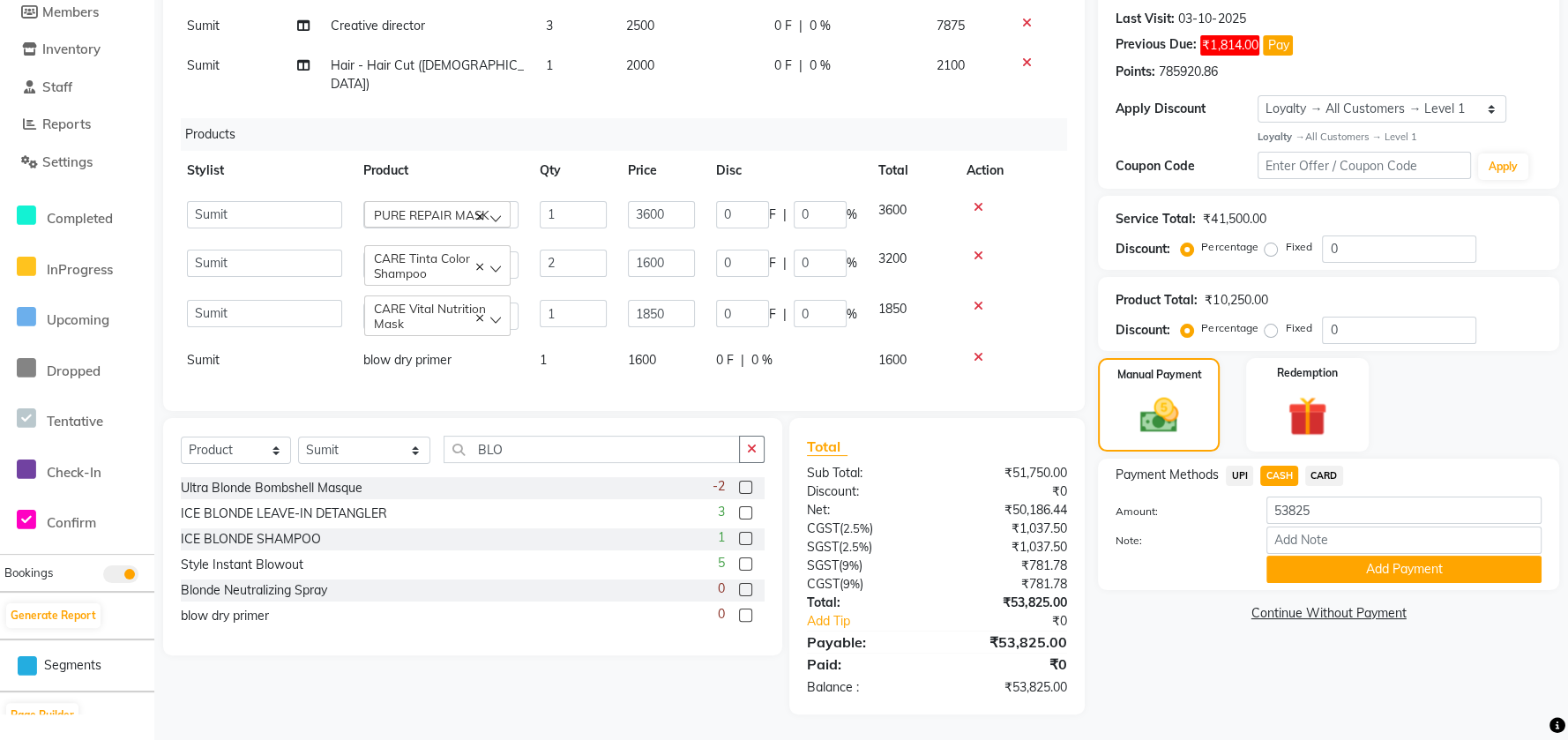
click at [1311, 586] on div "Payment Methods UPI CASH CARD Amount: 53825 Note: Add Payment" at bounding box center [1329, 524] width 462 height 131
click at [1314, 577] on button "Add Payment" at bounding box center [1404, 570] width 275 height 27
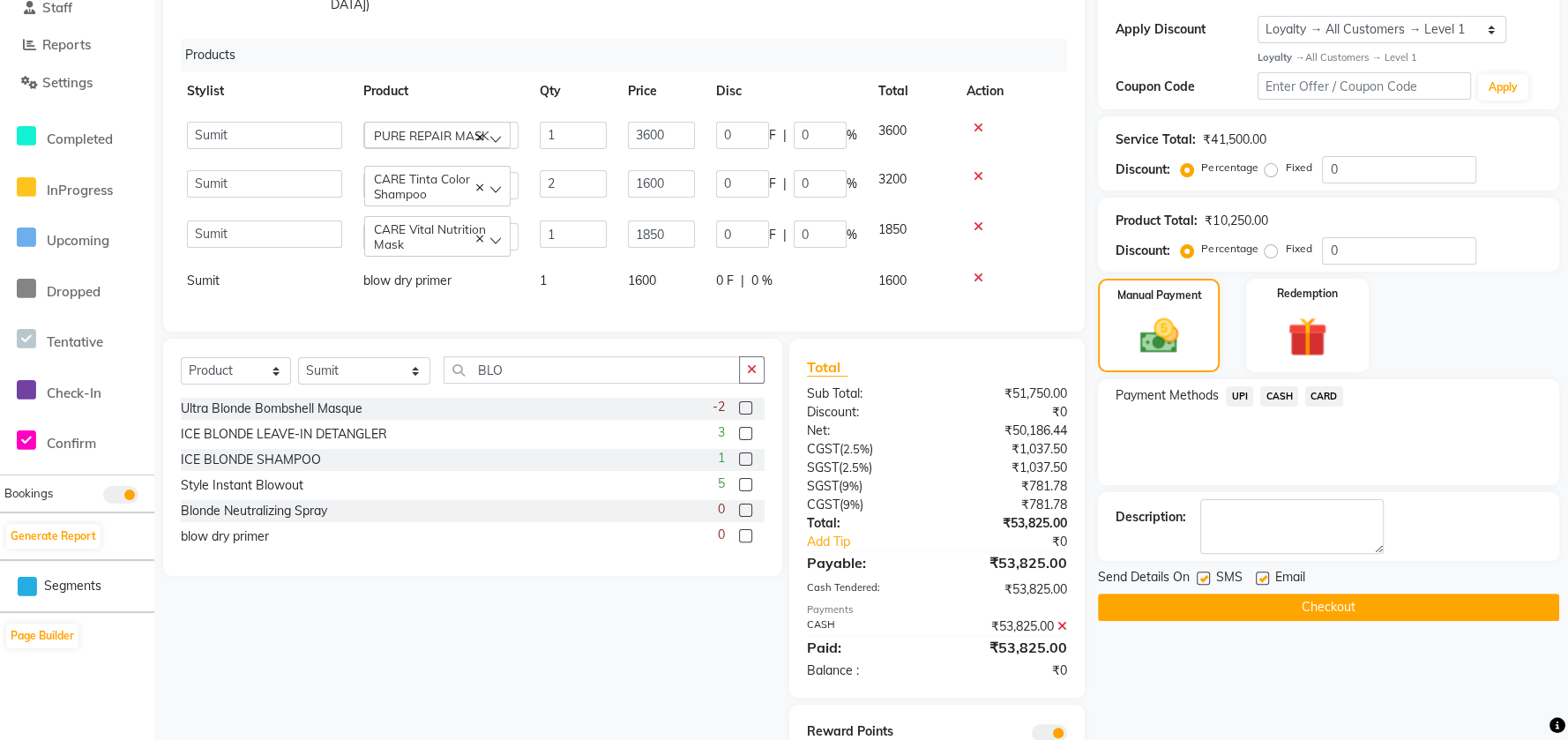
scroll to position [415, 0]
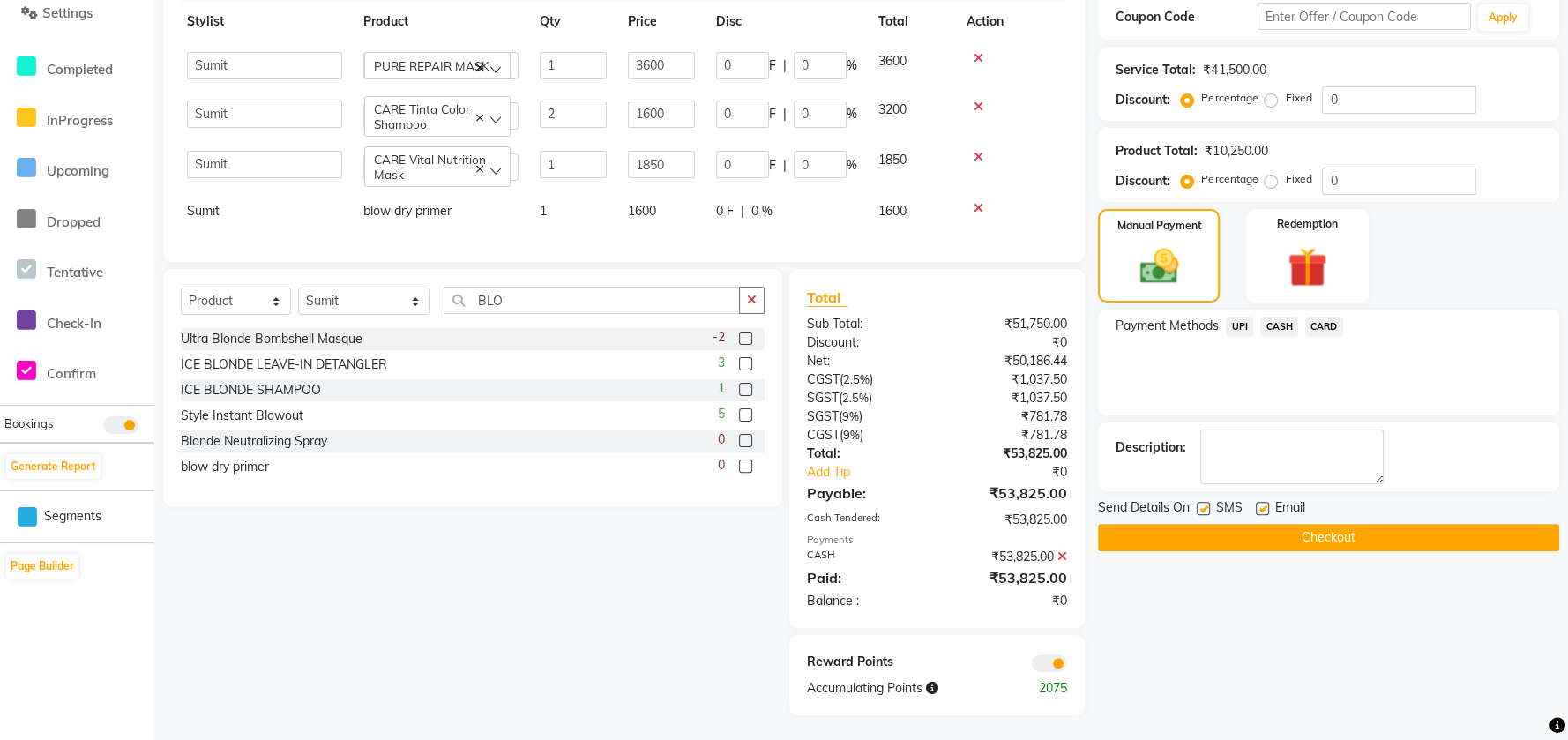
click at [1337, 547] on button "Checkout" at bounding box center [1329, 538] width 462 height 27
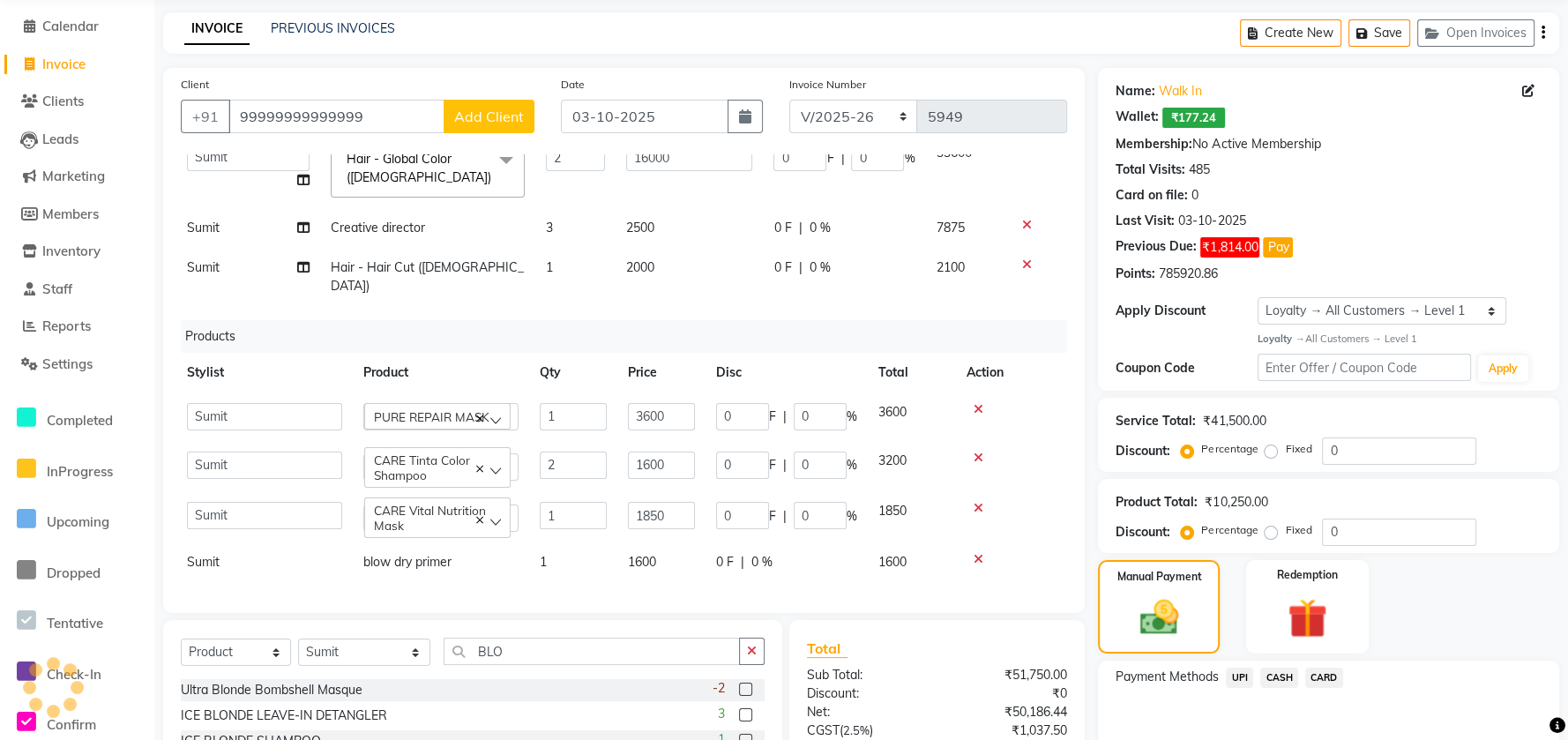
scroll to position [63, 0]
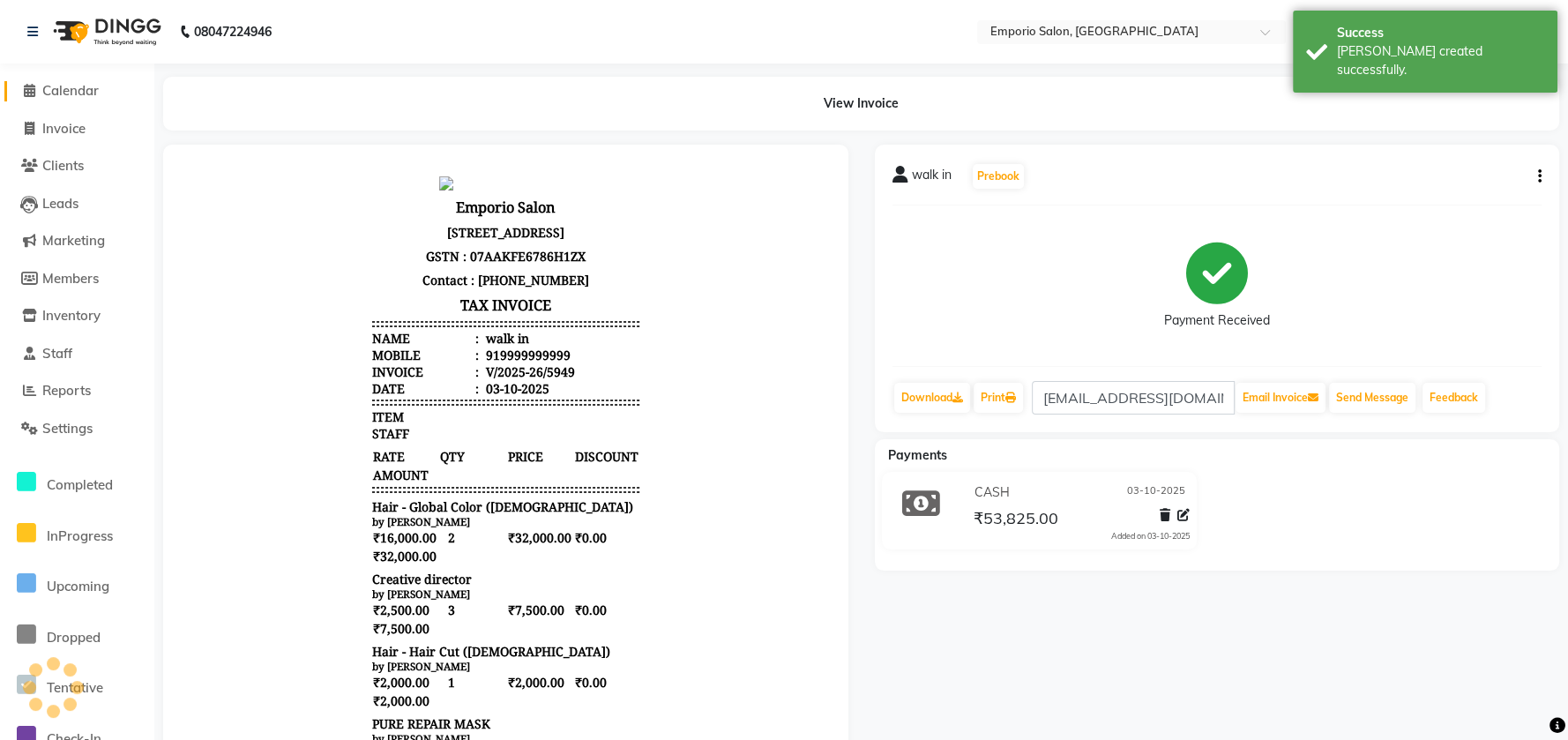
click at [59, 90] on span "Calendar" at bounding box center [71, 89] width 56 height 17
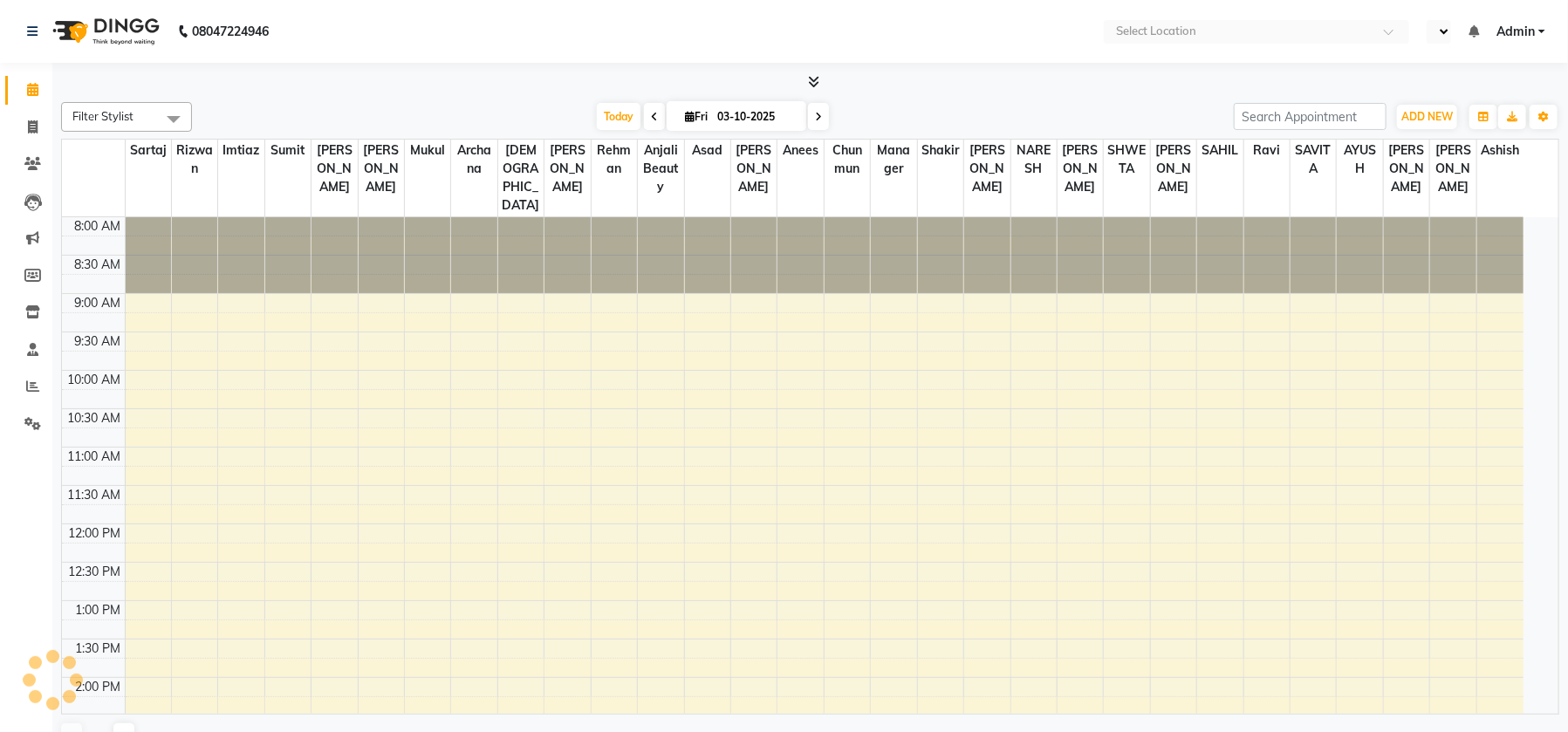
select select "en"
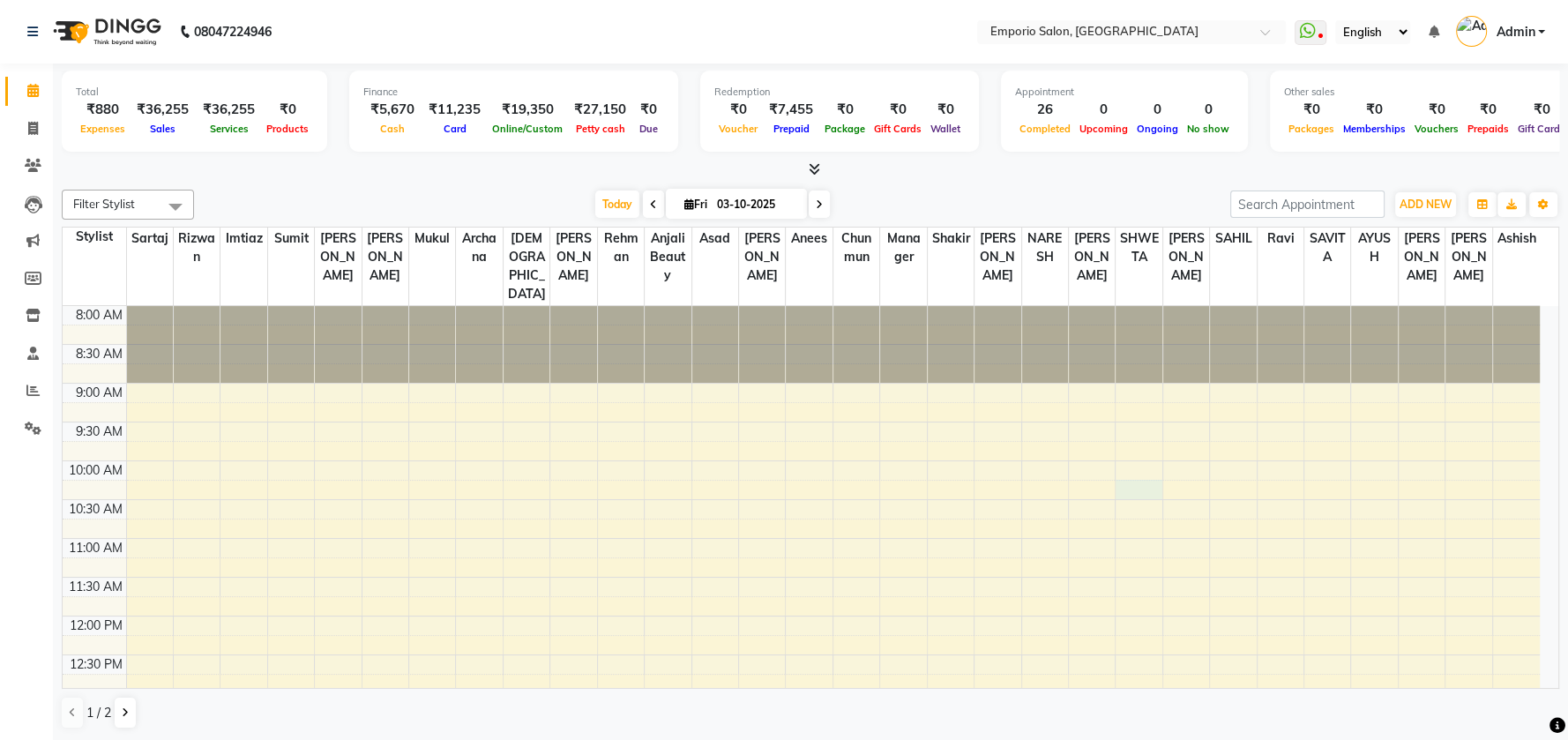
click at [1120, 500] on td at bounding box center [833, 510] width 1414 height 19
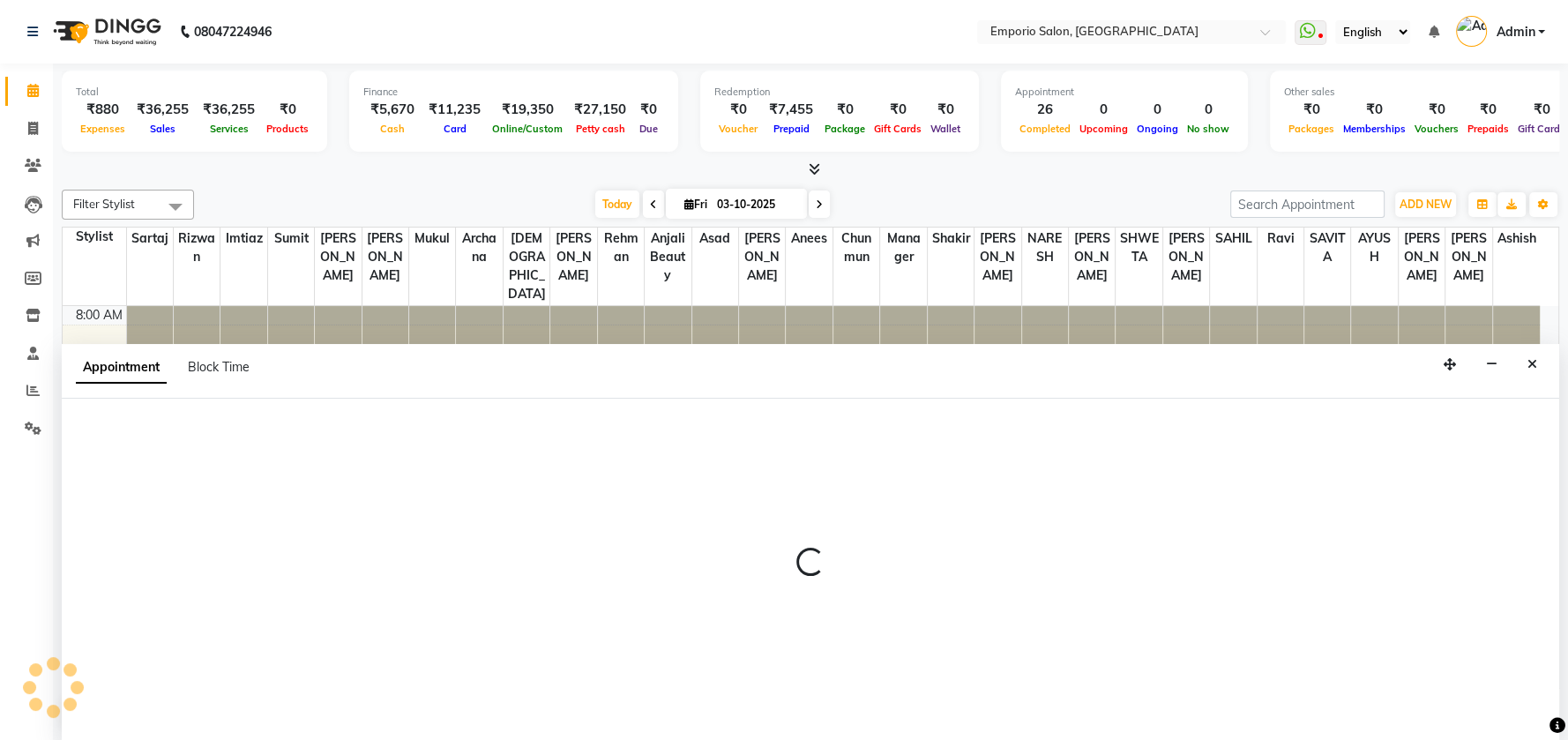
select select "66189"
select select "615"
select select "tentative"
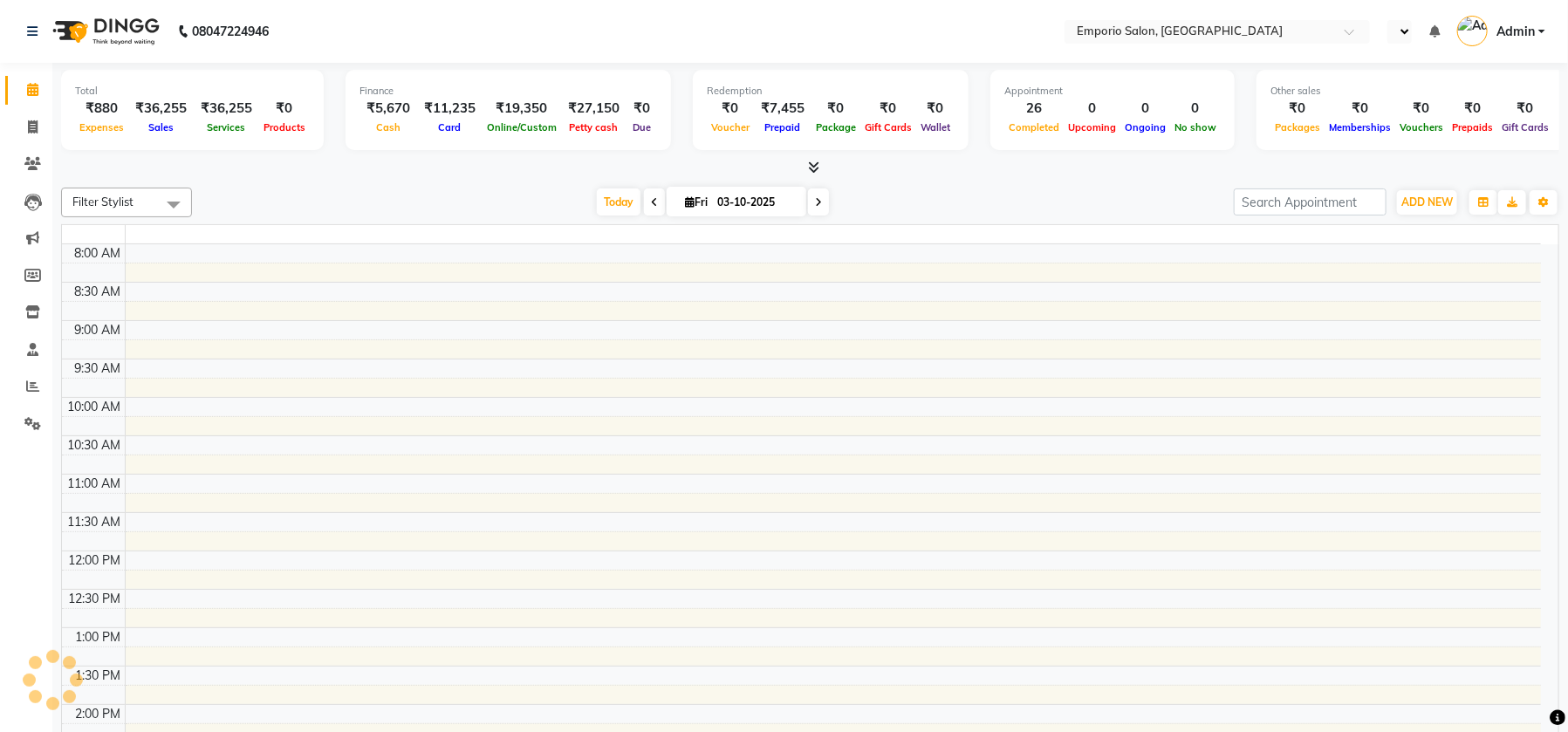
select select "en"
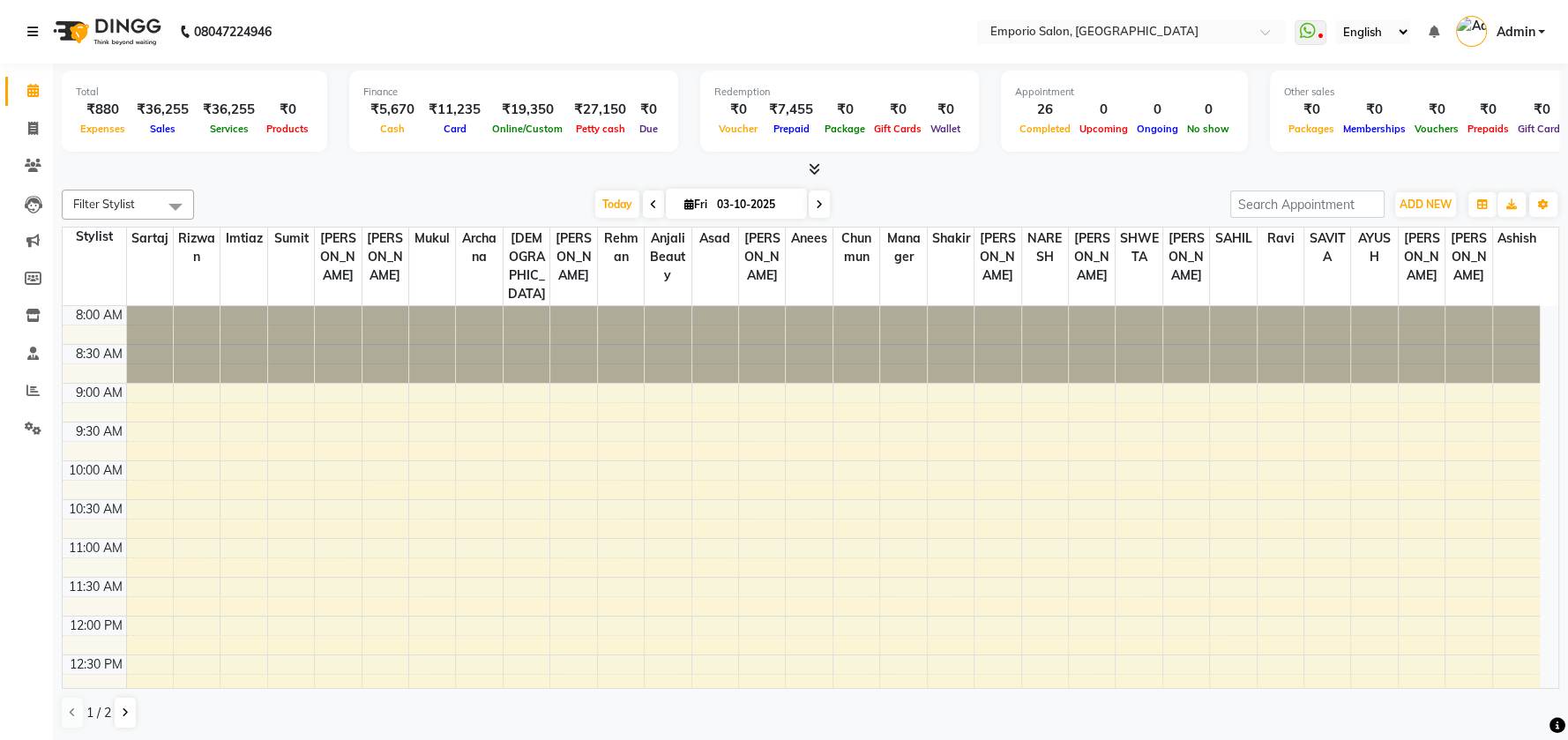
click at [41, 25] on link at bounding box center [36, 31] width 17 height 50
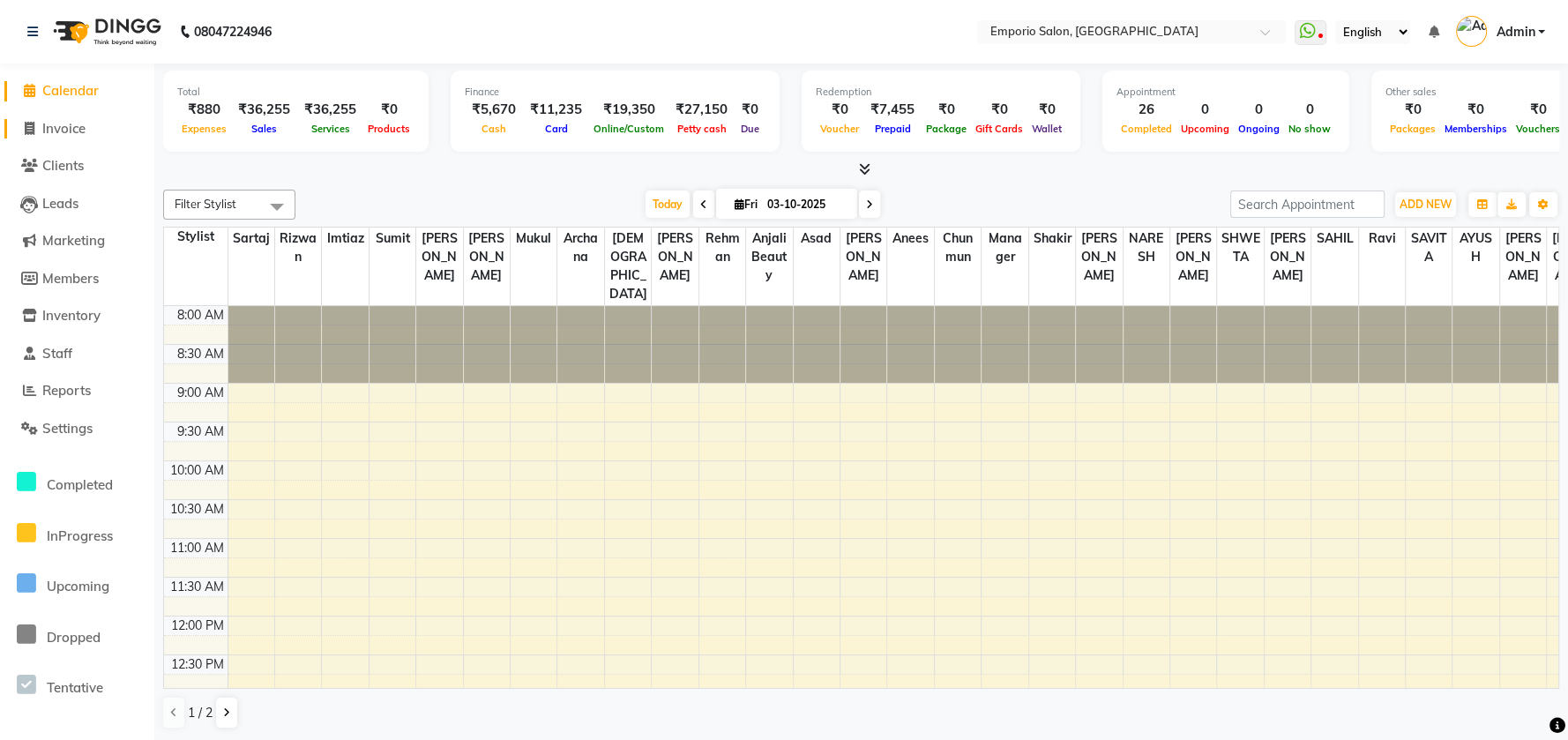
click at [52, 122] on span "Invoice" at bounding box center [64, 127] width 43 height 17
select select "service"
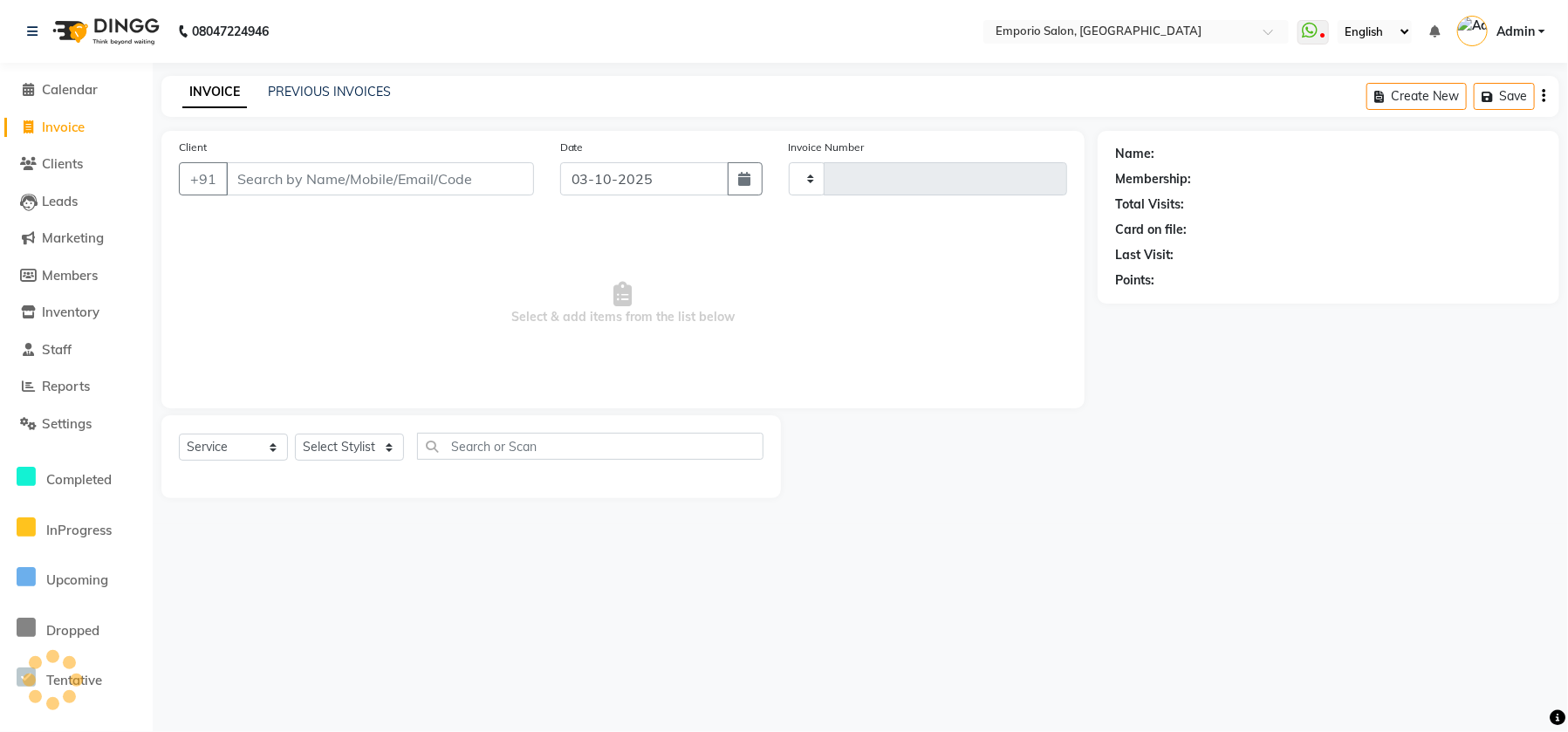
type input "5948"
select select "6332"
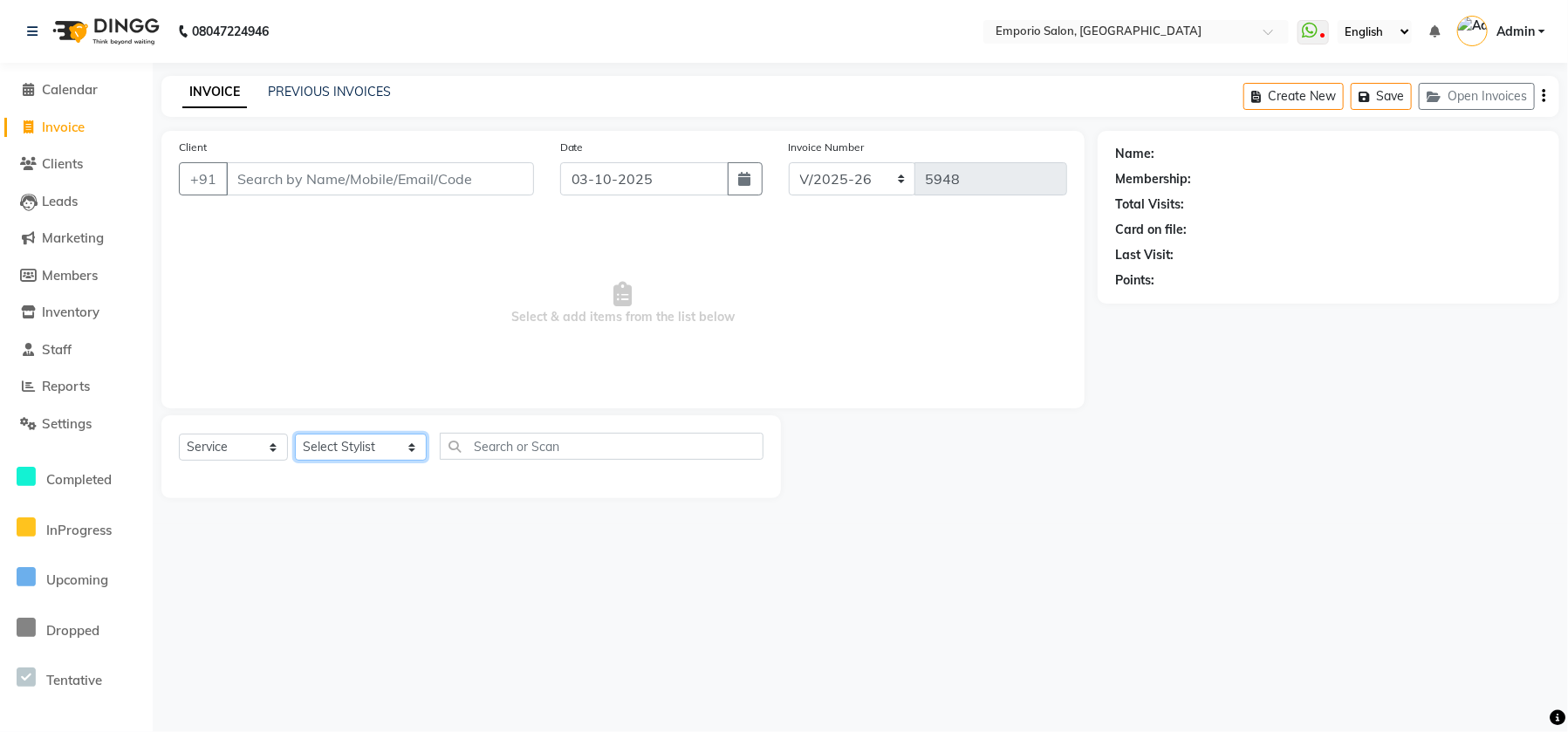
click at [380, 448] on select "Select Stylist Anees Anjali beauty Archana Asad ashish AYUSH chunmun Imtiaz Ish…" at bounding box center [361, 447] width 132 height 27
select select "47502"
click at [295, 434] on select "Select Stylist Anees Anjali beauty Archana Asad ashish AYUSH chunmun Imtiaz Ish…" at bounding box center [361, 447] width 132 height 27
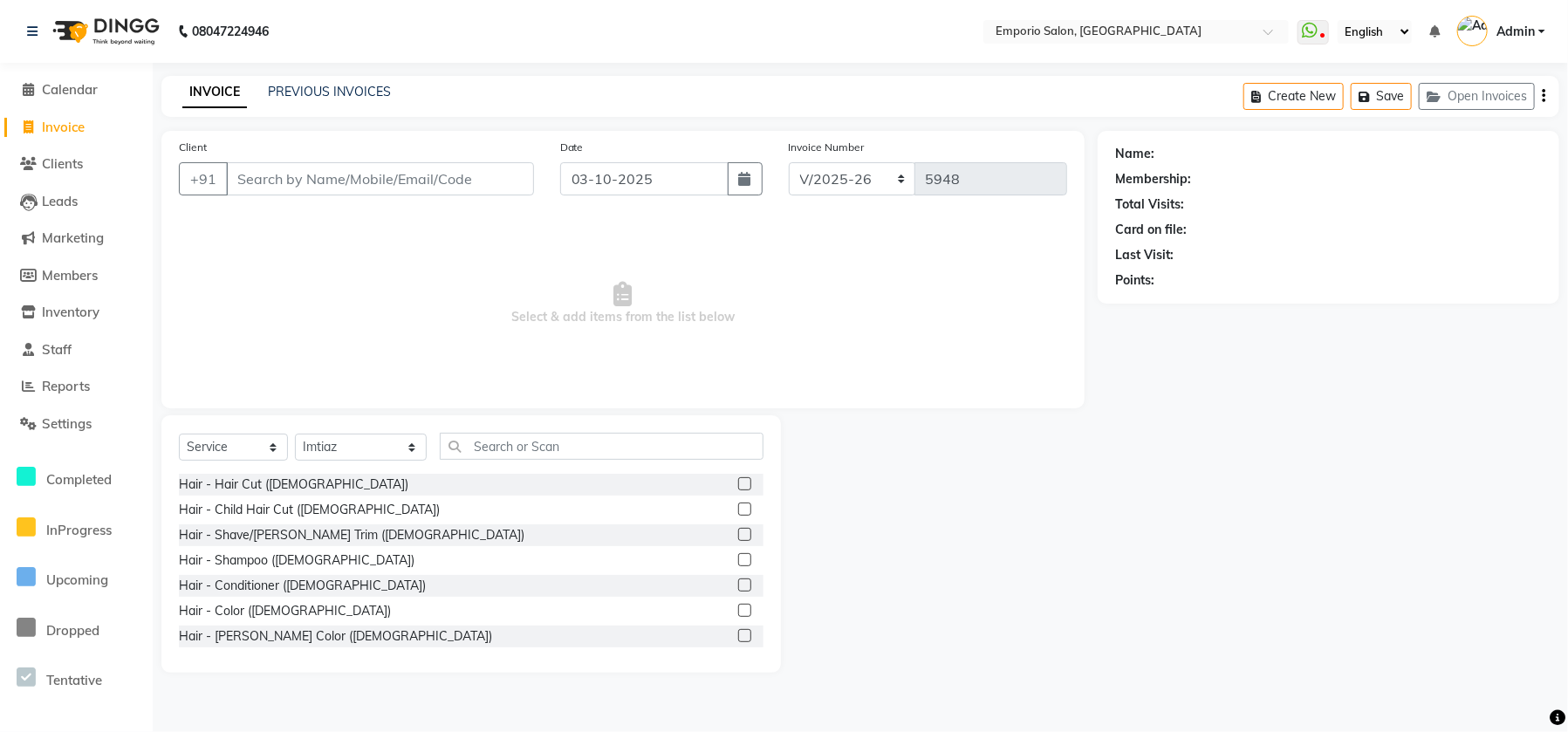
click at [492, 445] on div "Select Service Product Membership Package Voucher Prepaid Gift Card Select Styl…" at bounding box center [471, 544] width 619 height 258
click at [492, 445] on input "text" at bounding box center [601, 446] width 324 height 27
click at [485, 448] on input "text" at bounding box center [601, 446] width 324 height 27
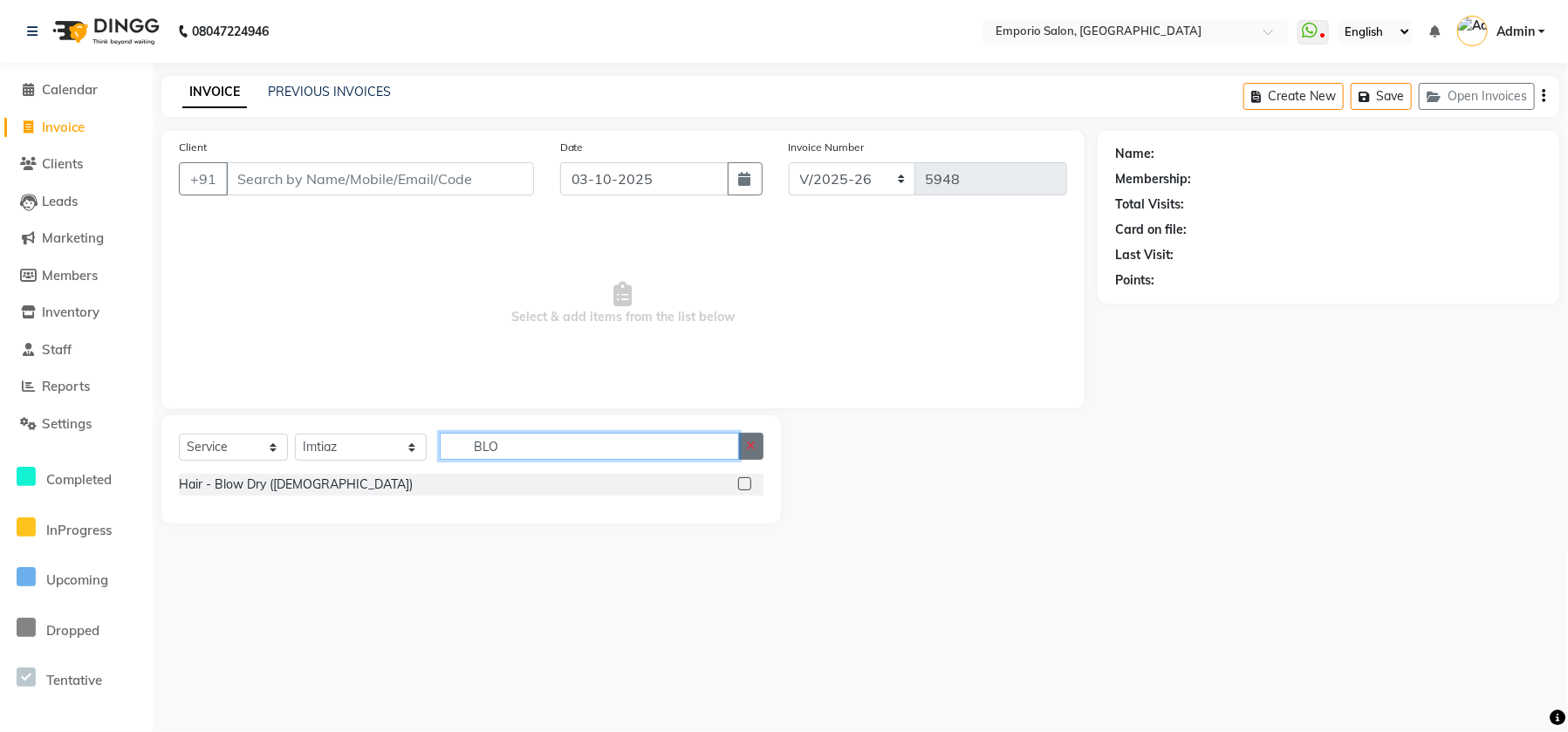
type input "BLO"
click at [760, 443] on button "button" at bounding box center [751, 446] width 25 height 27
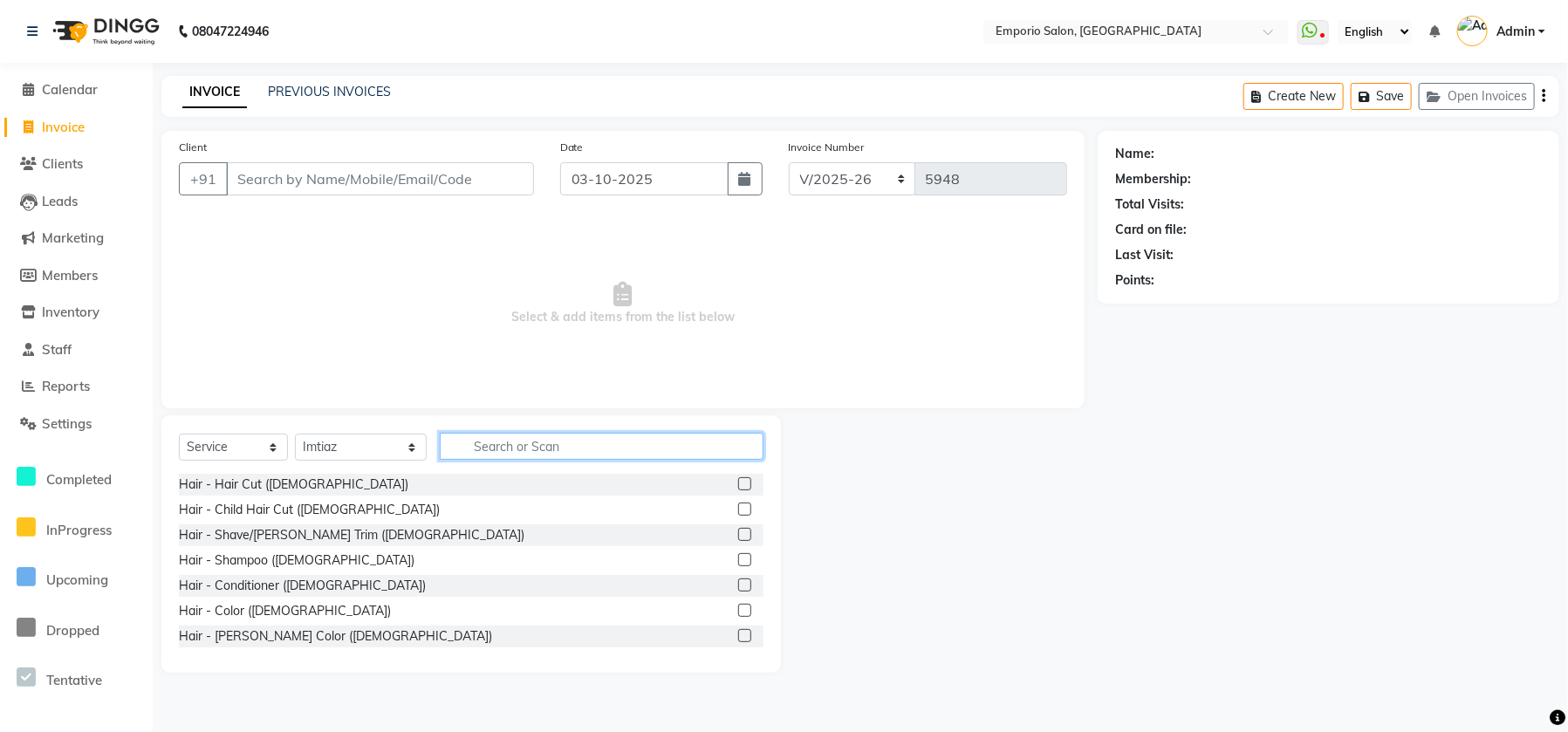
click at [684, 447] on input "text" at bounding box center [601, 446] width 324 height 27
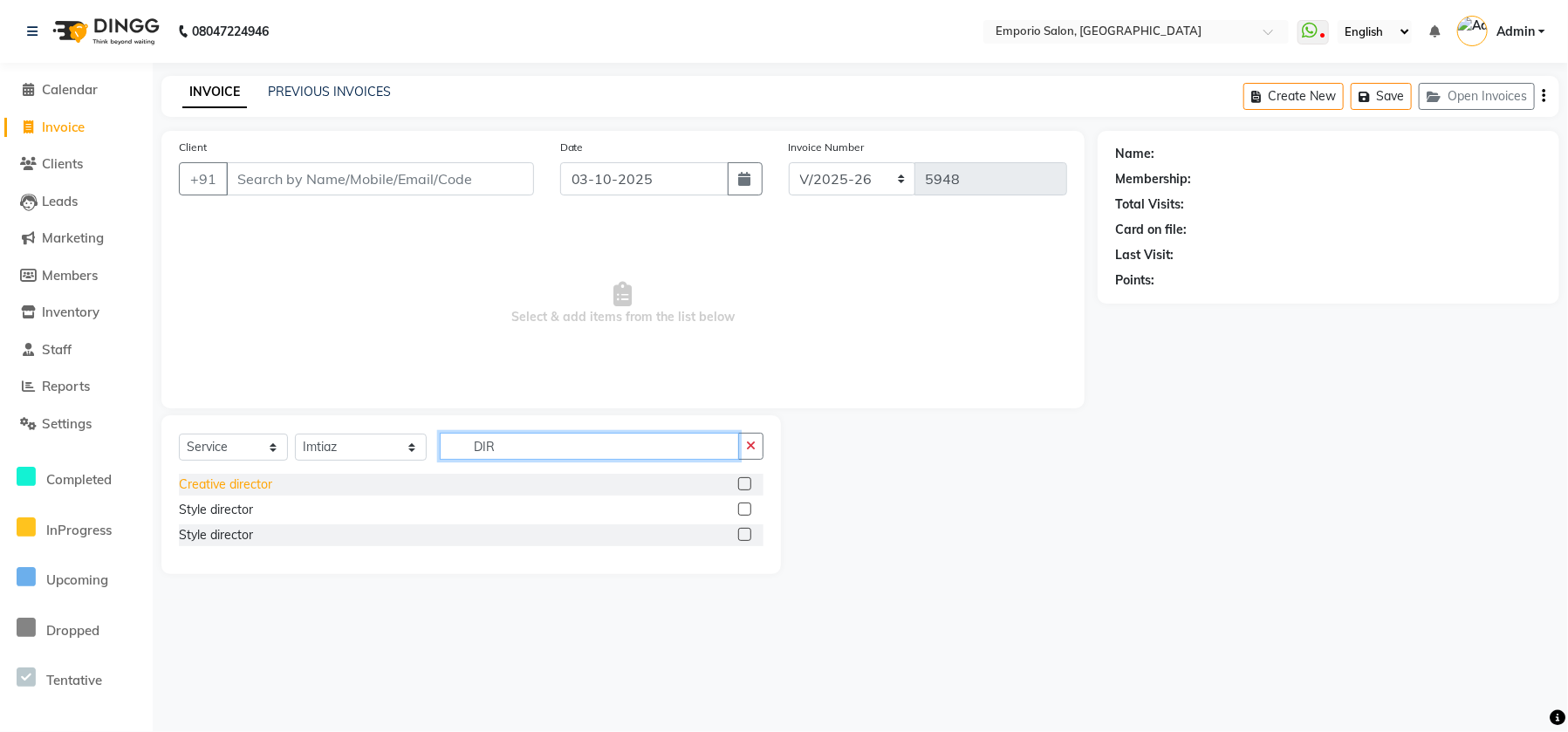
type input "DIR"
click at [195, 483] on div "Creative director" at bounding box center [225, 485] width 93 height 18
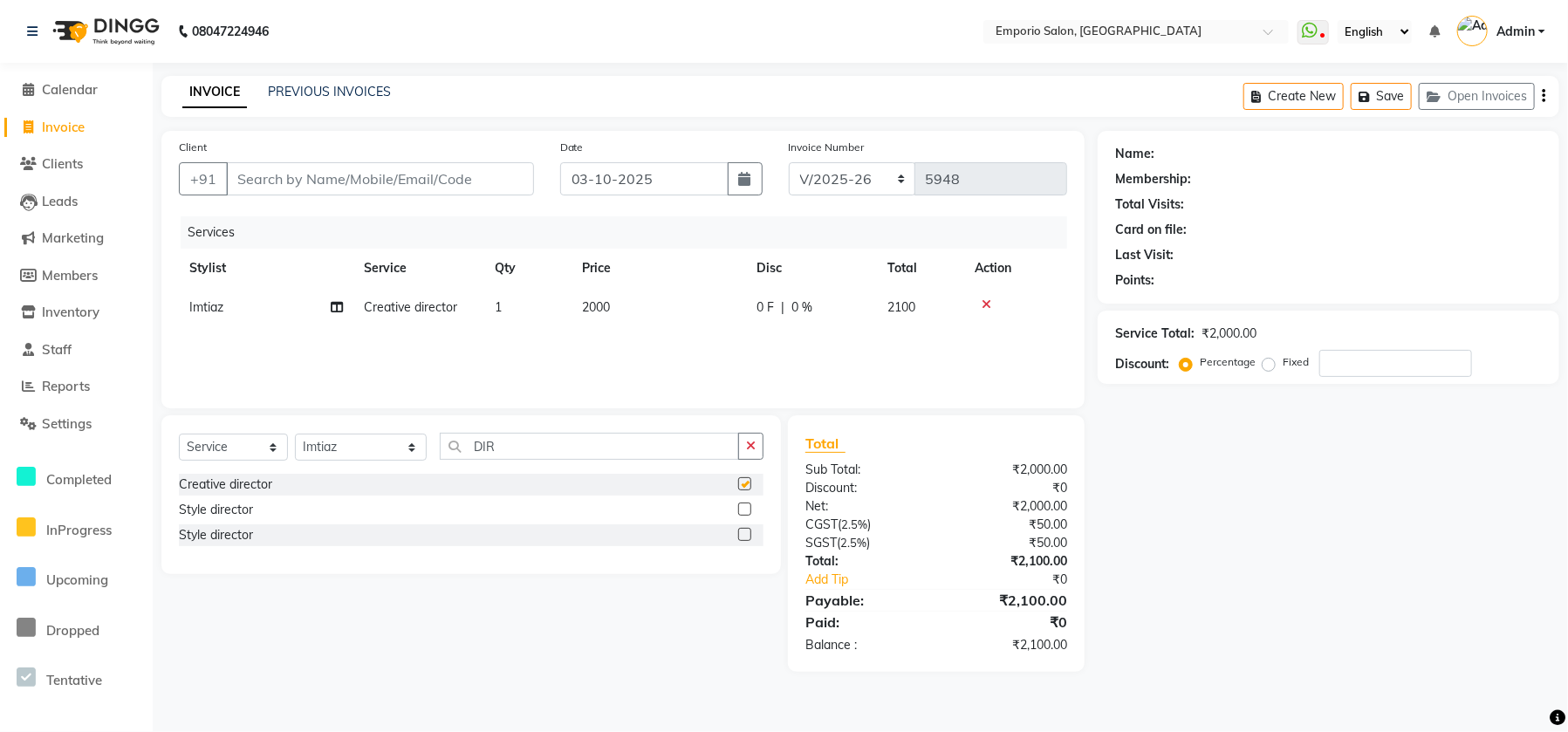
checkbox input "false"
click at [442, 185] on input "Client" at bounding box center [380, 179] width 308 height 33
type input "9"
type input "0"
type input "99999999999"
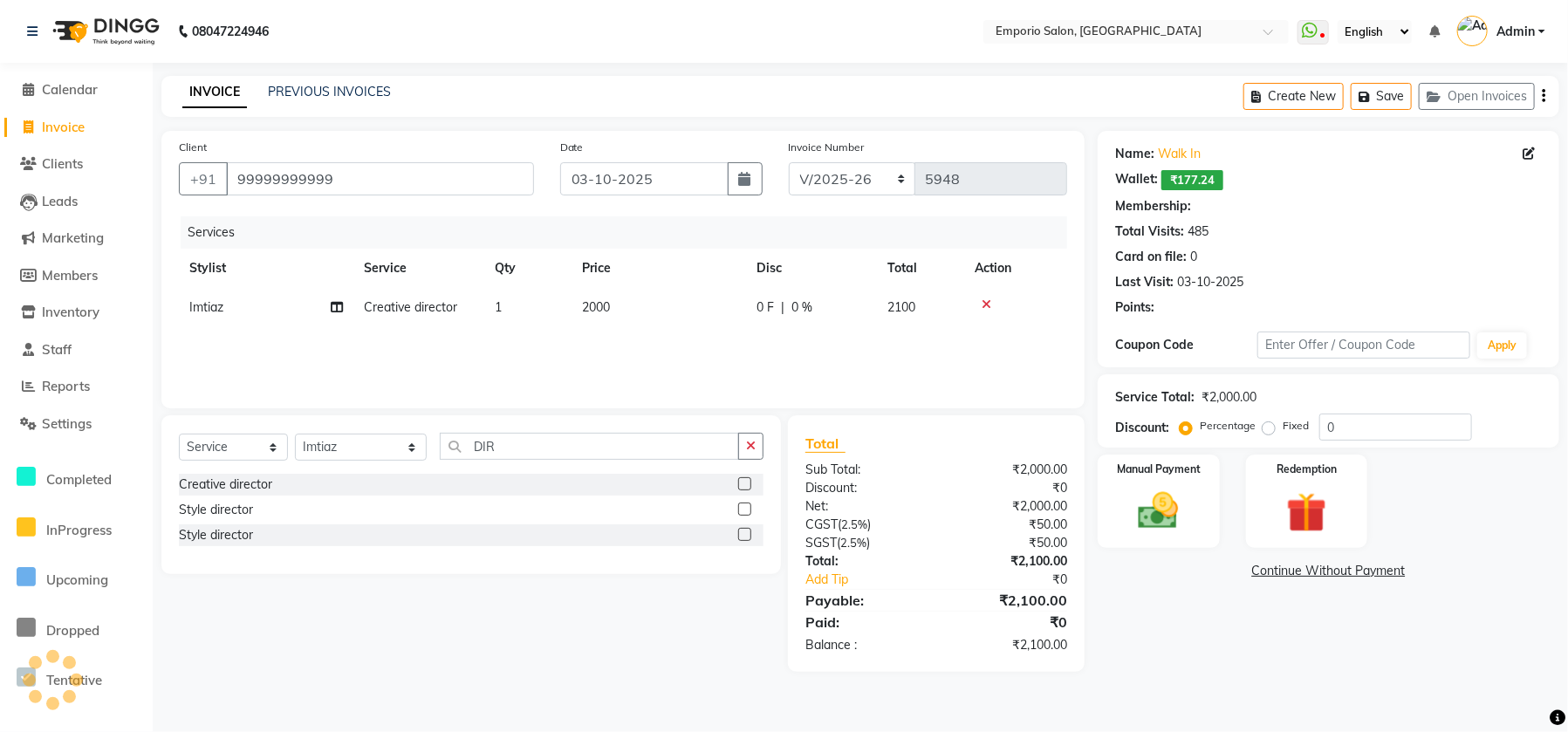
click at [1149, 483] on div "Name: Walk In Wallet: ₹177.24 Membership: Total Visits: 485 Card on file: 0 Las…" at bounding box center [1335, 401] width 475 height 542
select select "1: Object"
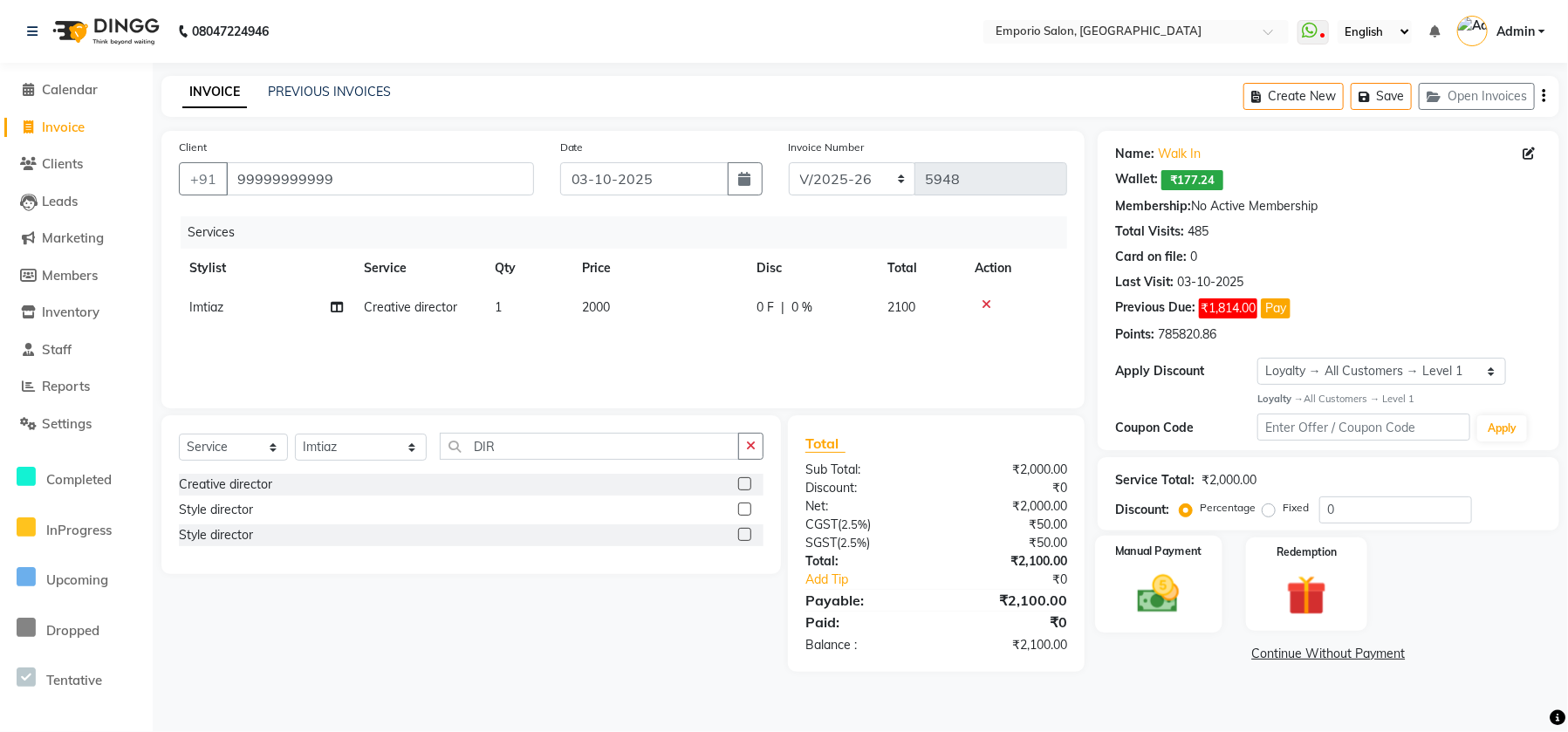
drag, startPoint x: 1162, startPoint y: 577, endPoint x: 1195, endPoint y: 574, distance: 33.1
click at [1163, 579] on img at bounding box center [1158, 594] width 68 height 48
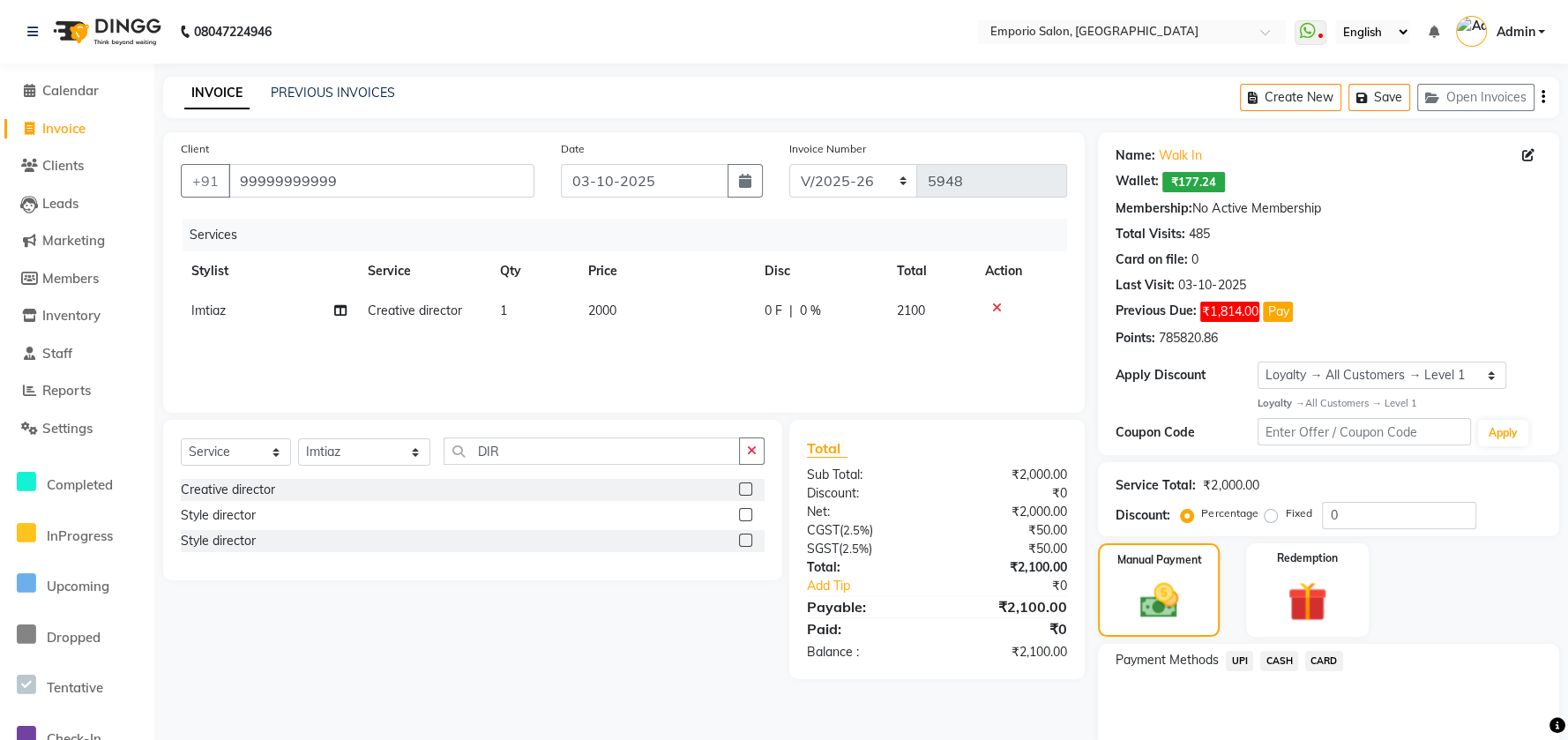
click at [1317, 658] on span "CARD" at bounding box center [1324, 661] width 38 height 20
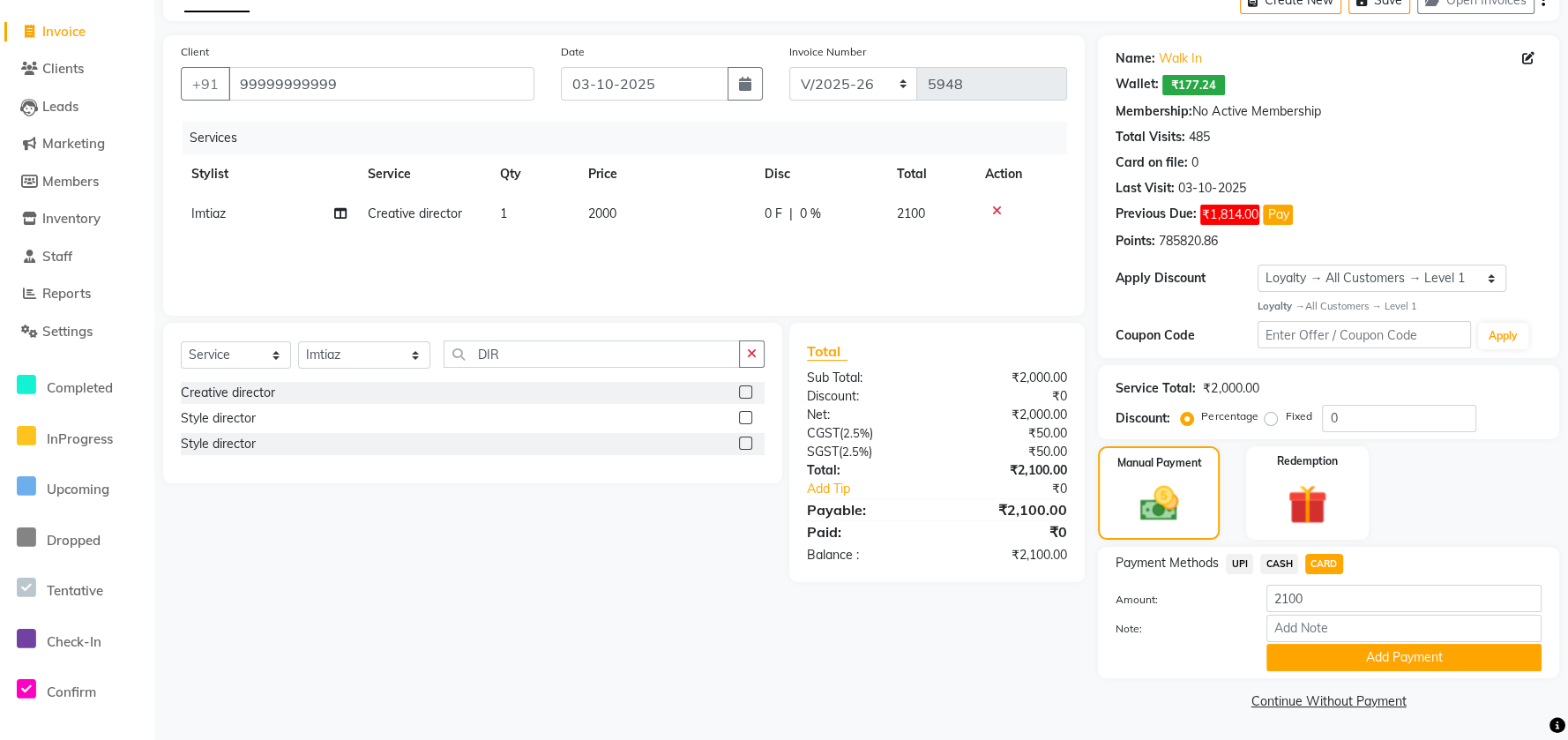
click at [1318, 658] on button "Add Payment" at bounding box center [1404, 657] width 275 height 27
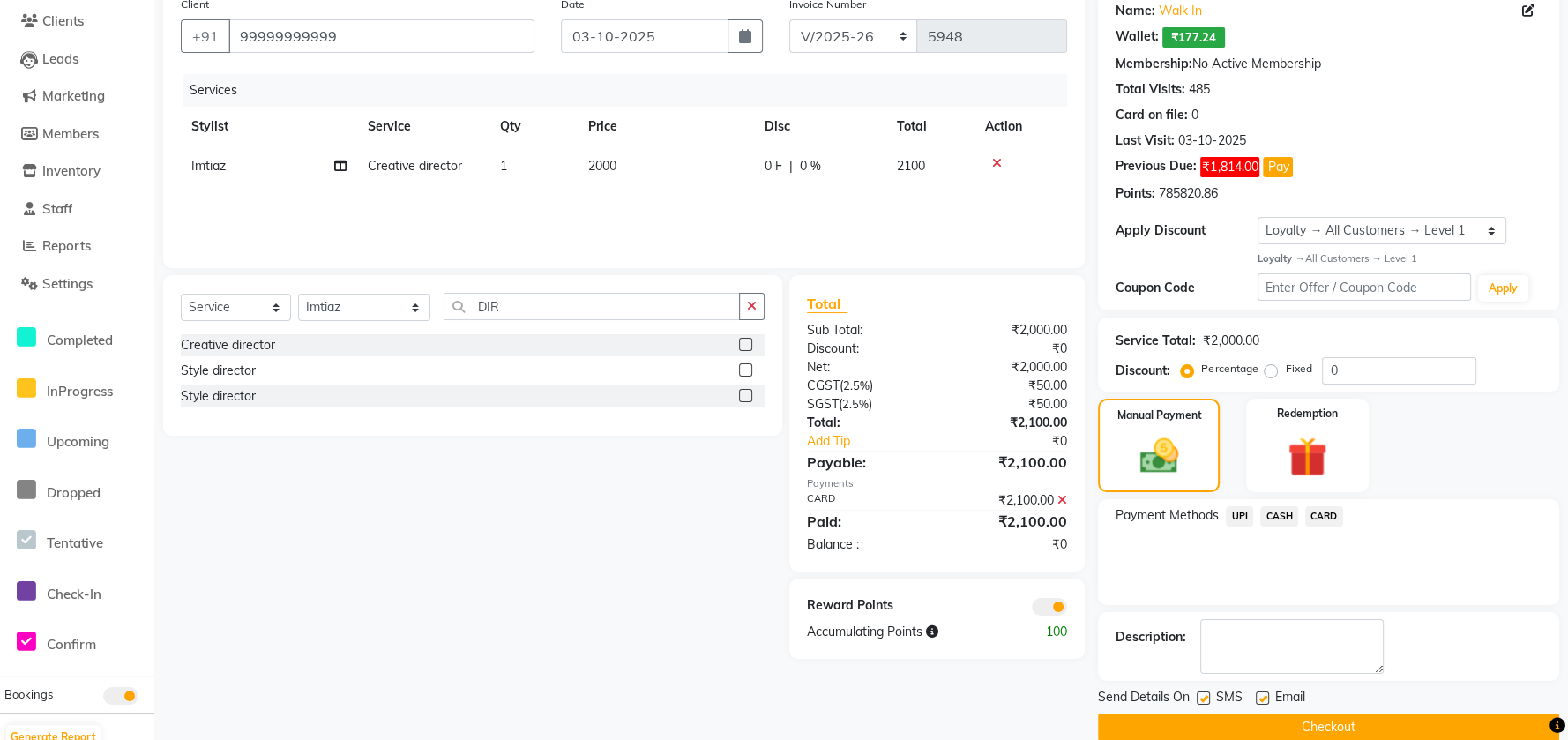
scroll to position [171, 0]
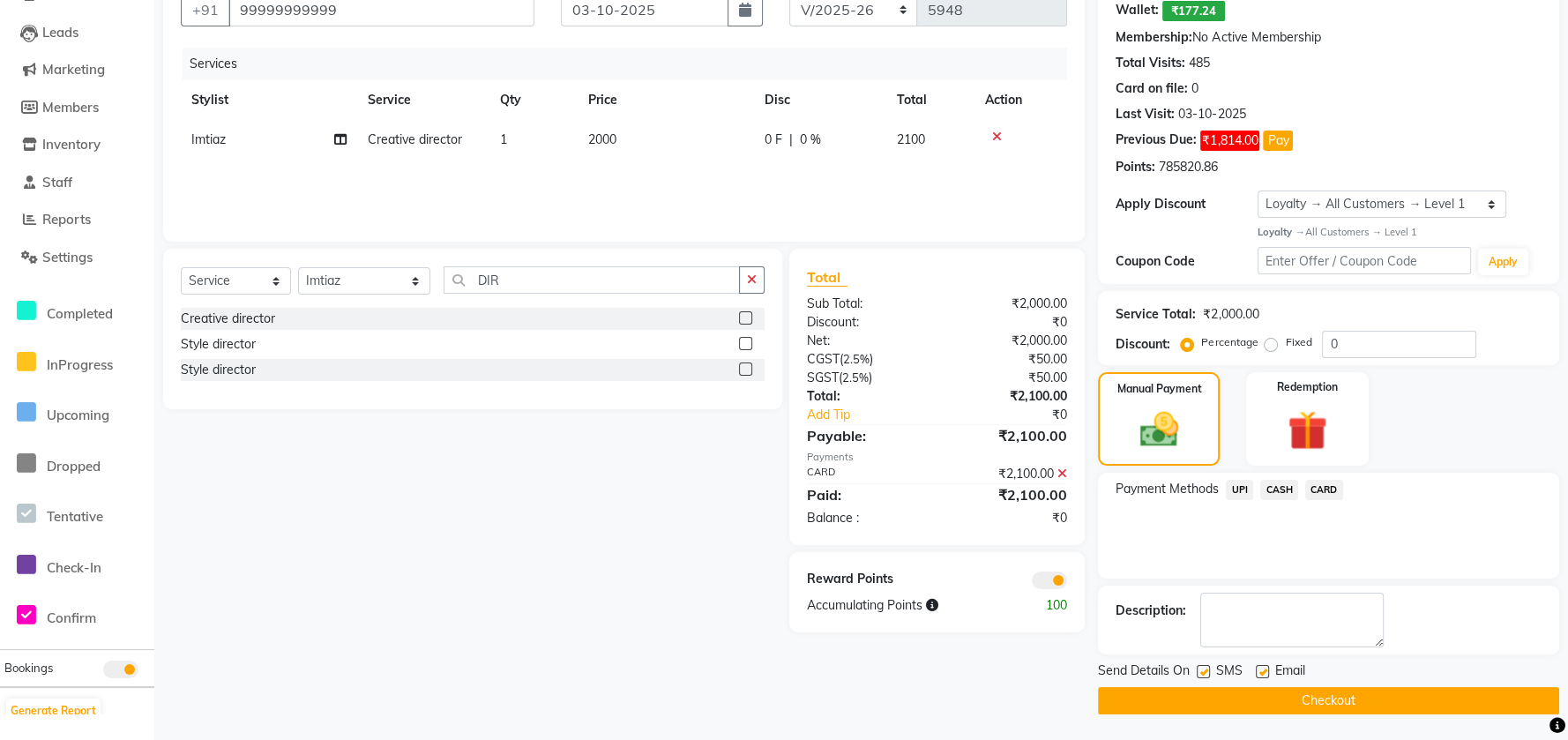
click at [1308, 699] on button "Checkout" at bounding box center [1329, 701] width 462 height 27
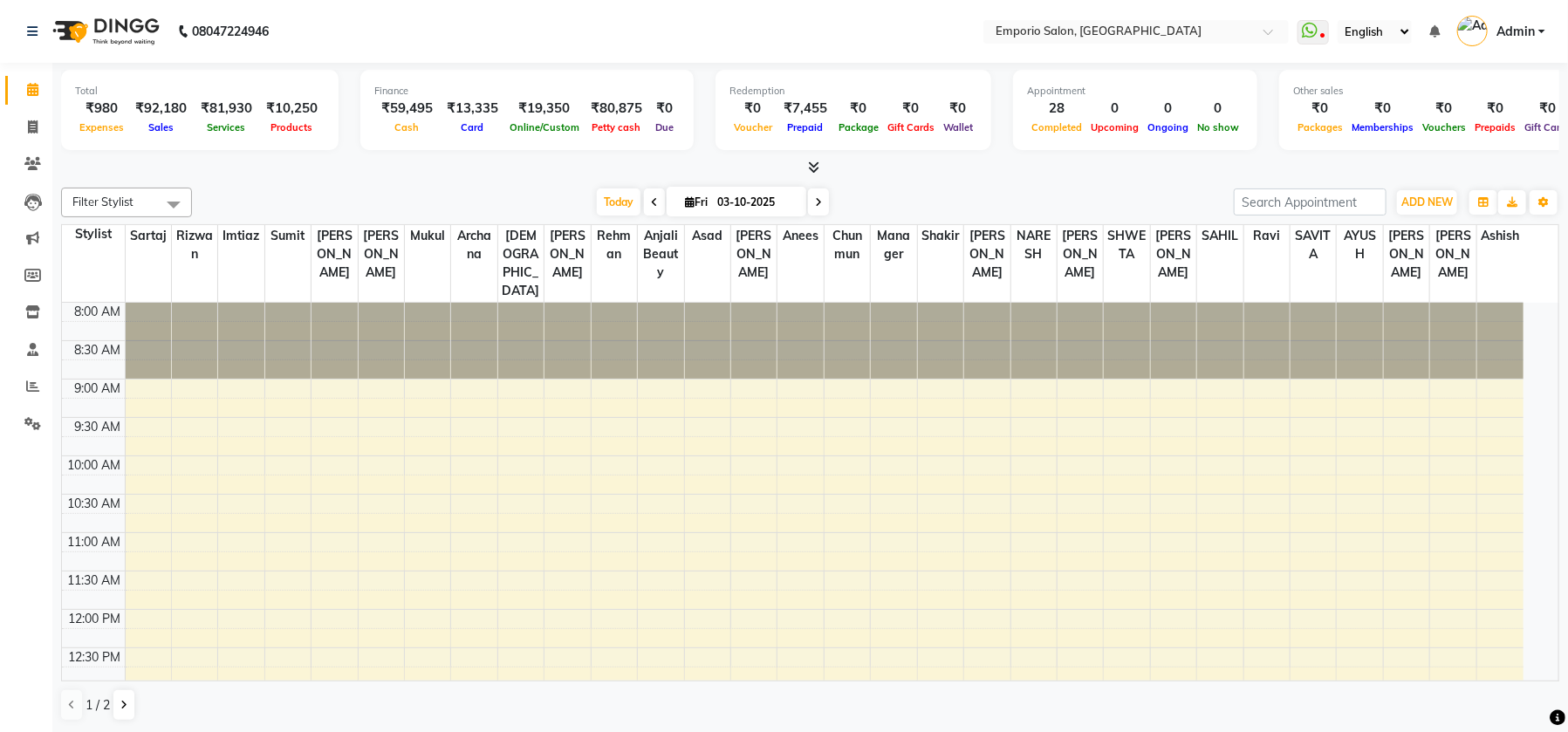
select select "en"
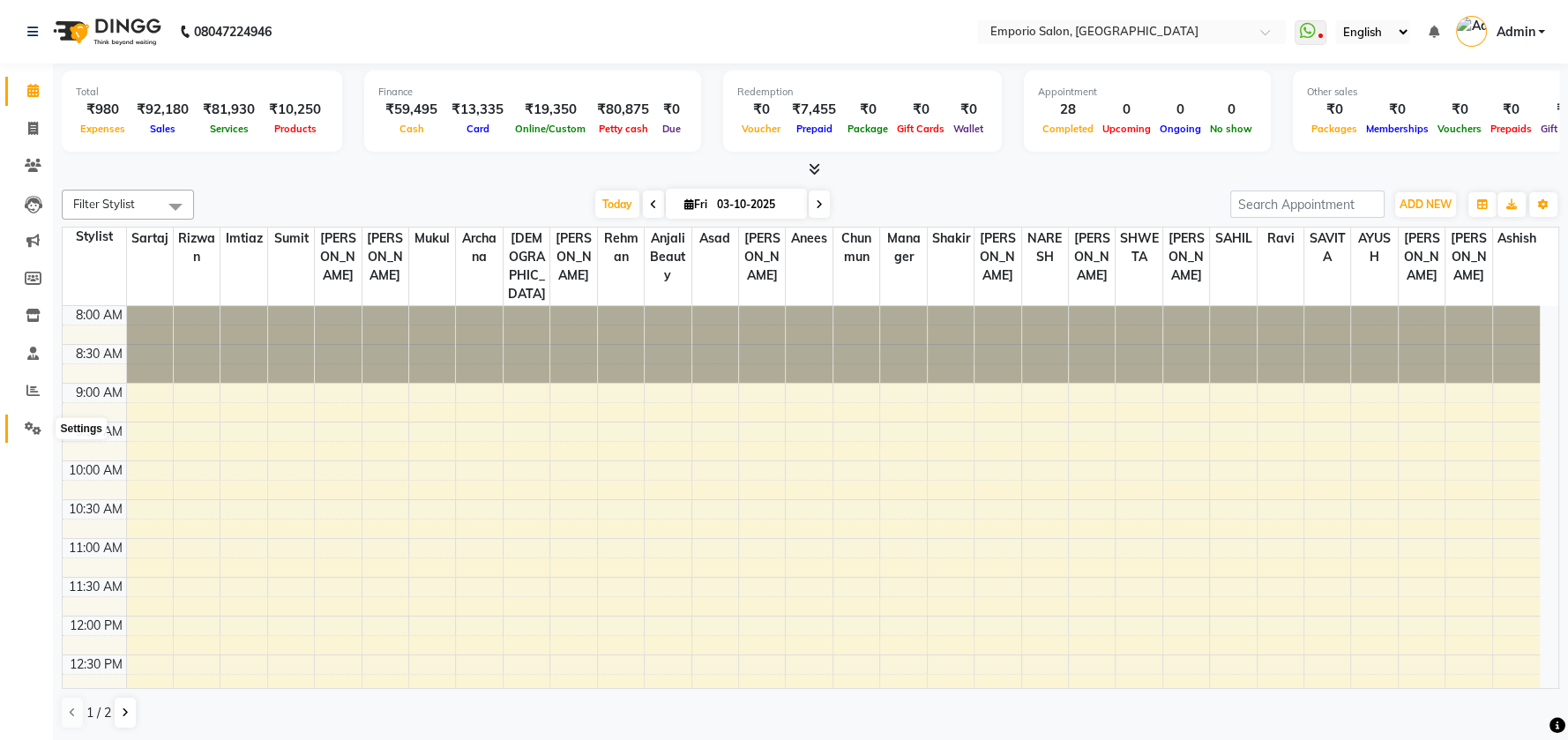
click at [30, 425] on icon at bounding box center [32, 429] width 17 height 14
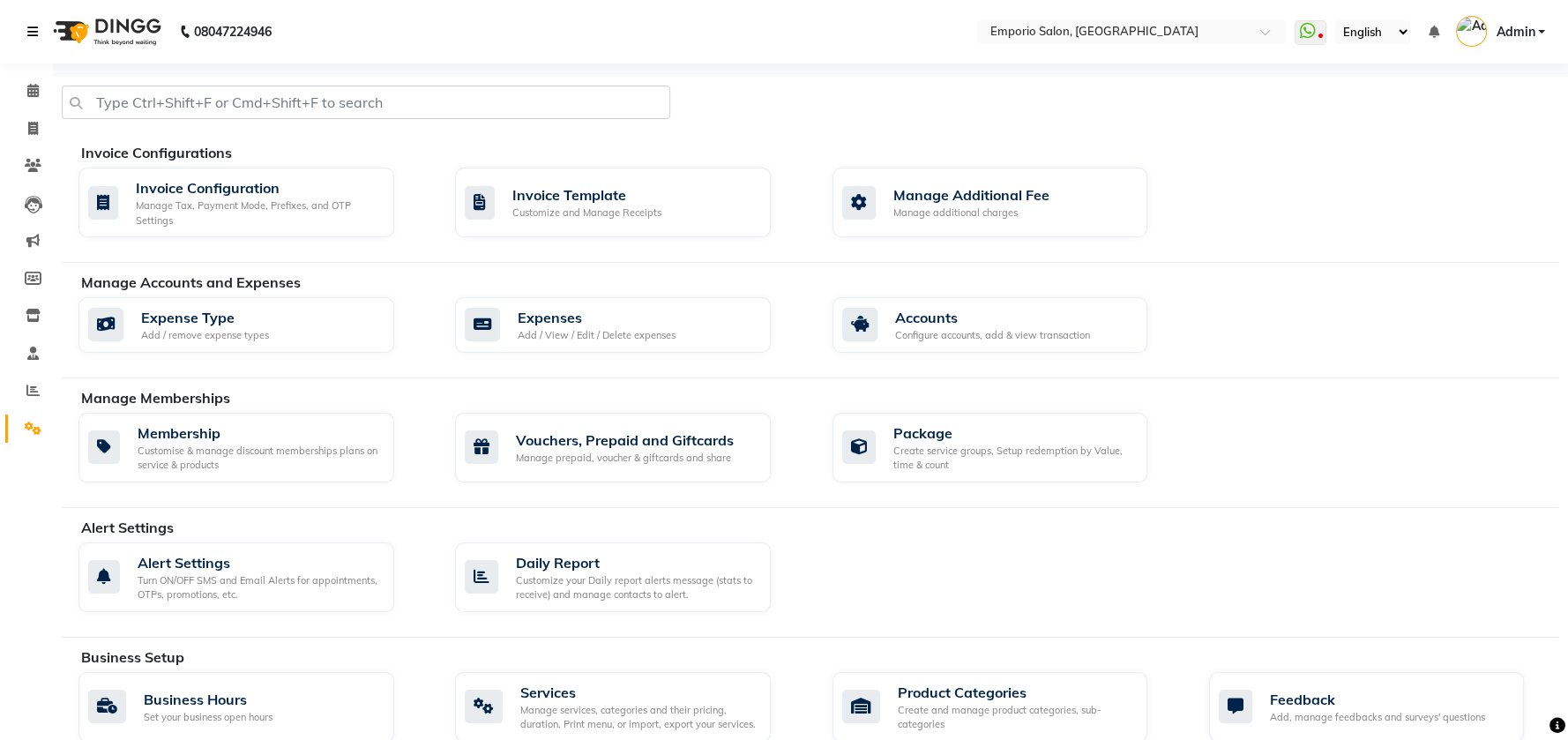
click at [33, 36] on icon at bounding box center [32, 31] width 11 height 13
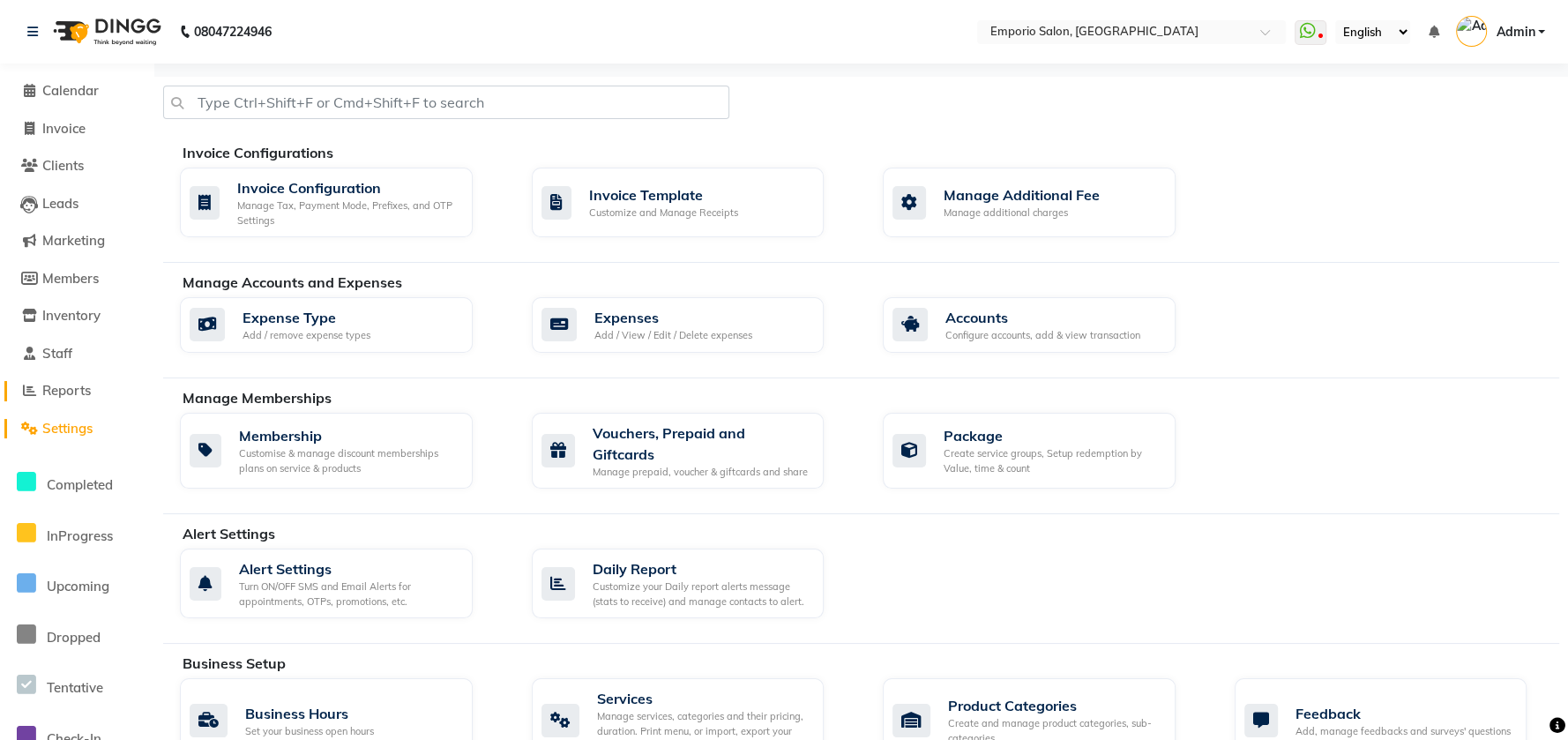
click at [63, 392] on span "Reports" at bounding box center [67, 390] width 49 height 17
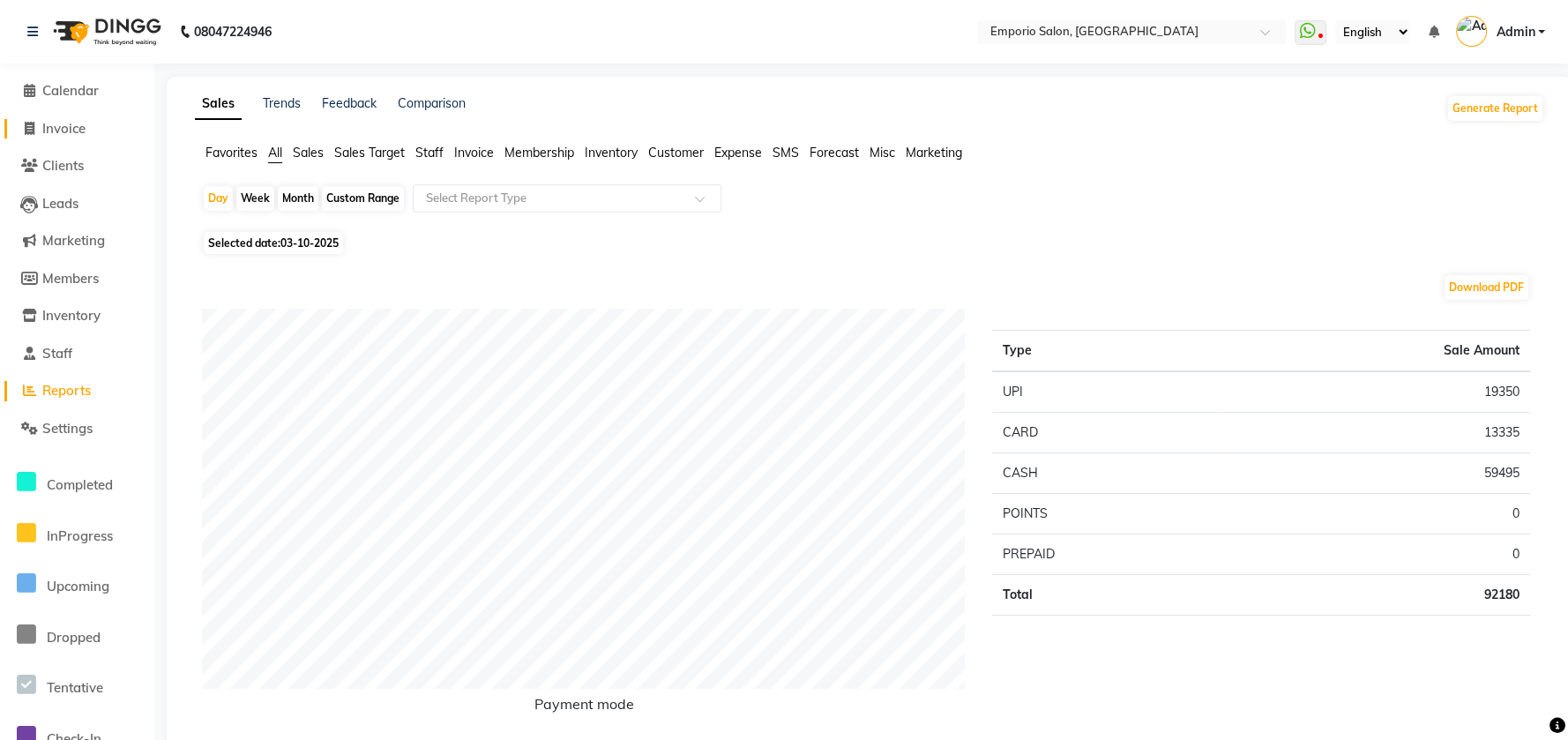
click at [63, 123] on span "Invoice" at bounding box center [64, 127] width 43 height 17
select select "6332"
select select "service"
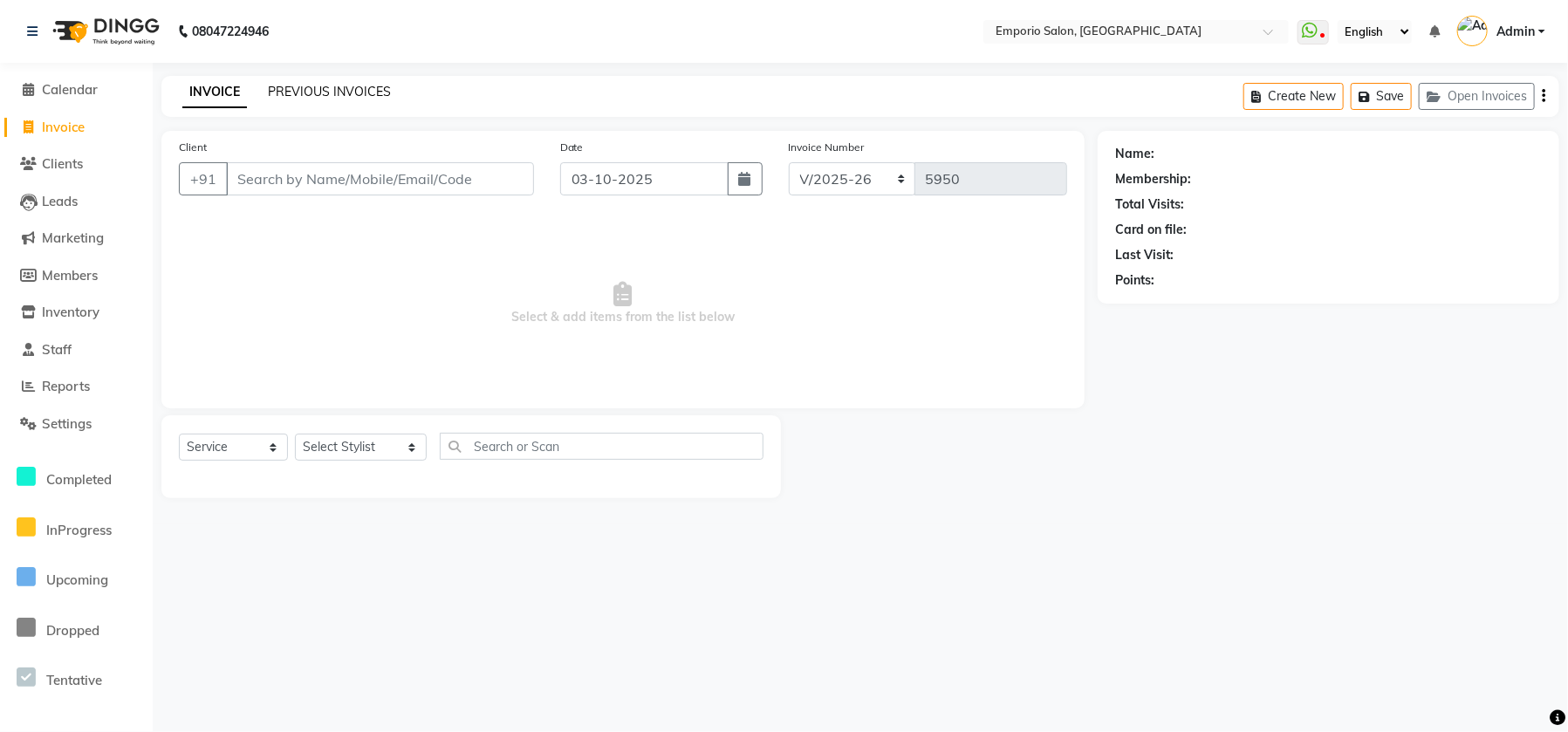
drag, startPoint x: 392, startPoint y: 82, endPoint x: 382, endPoint y: 85, distance: 10.4
click at [387, 83] on div "INVOICE PREVIOUS INVOICES" at bounding box center [286, 92] width 250 height 20
click at [358, 93] on link "PREVIOUS INVOICES" at bounding box center [330, 91] width 123 height 15
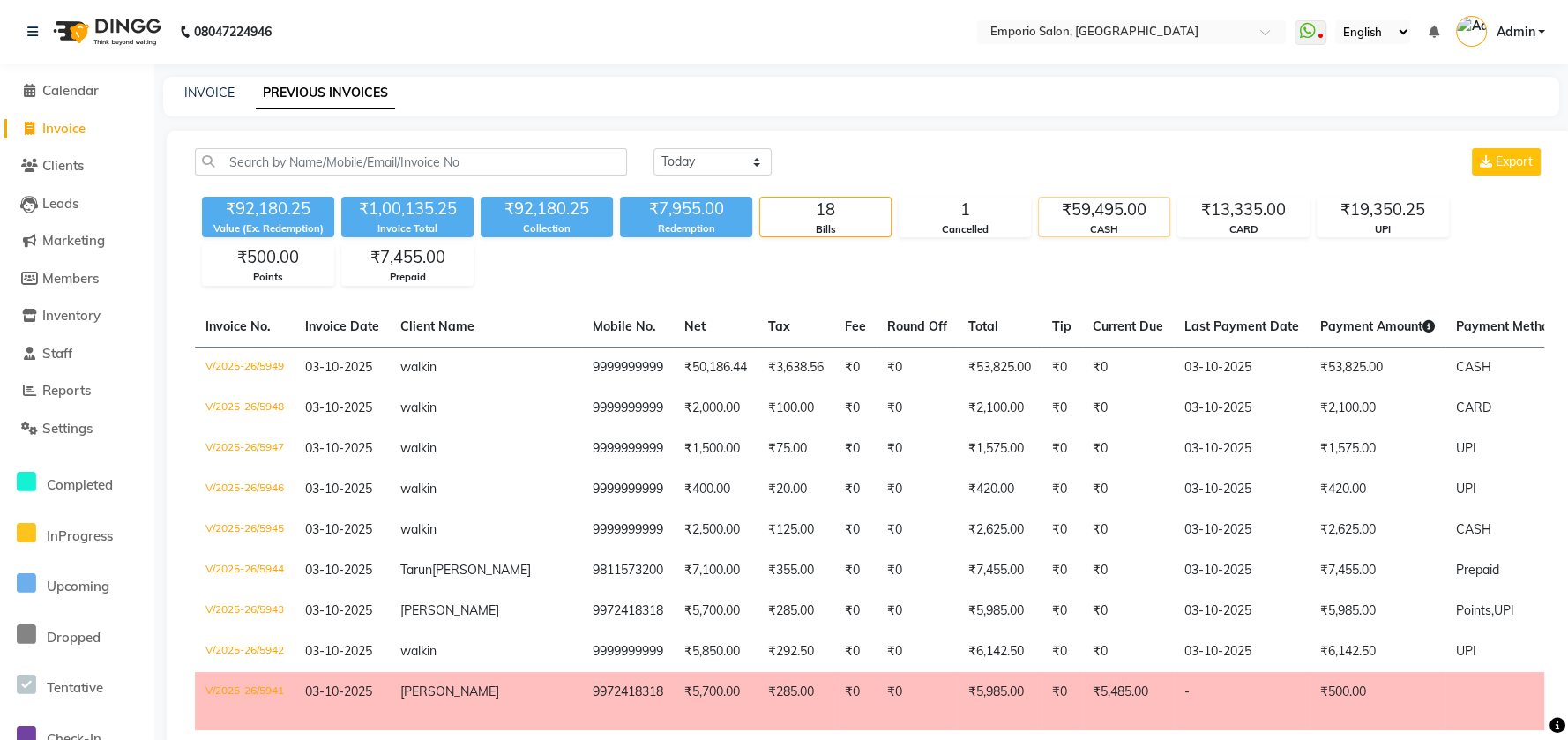
click at [1082, 226] on div "CASH" at bounding box center [1104, 229] width 130 height 15
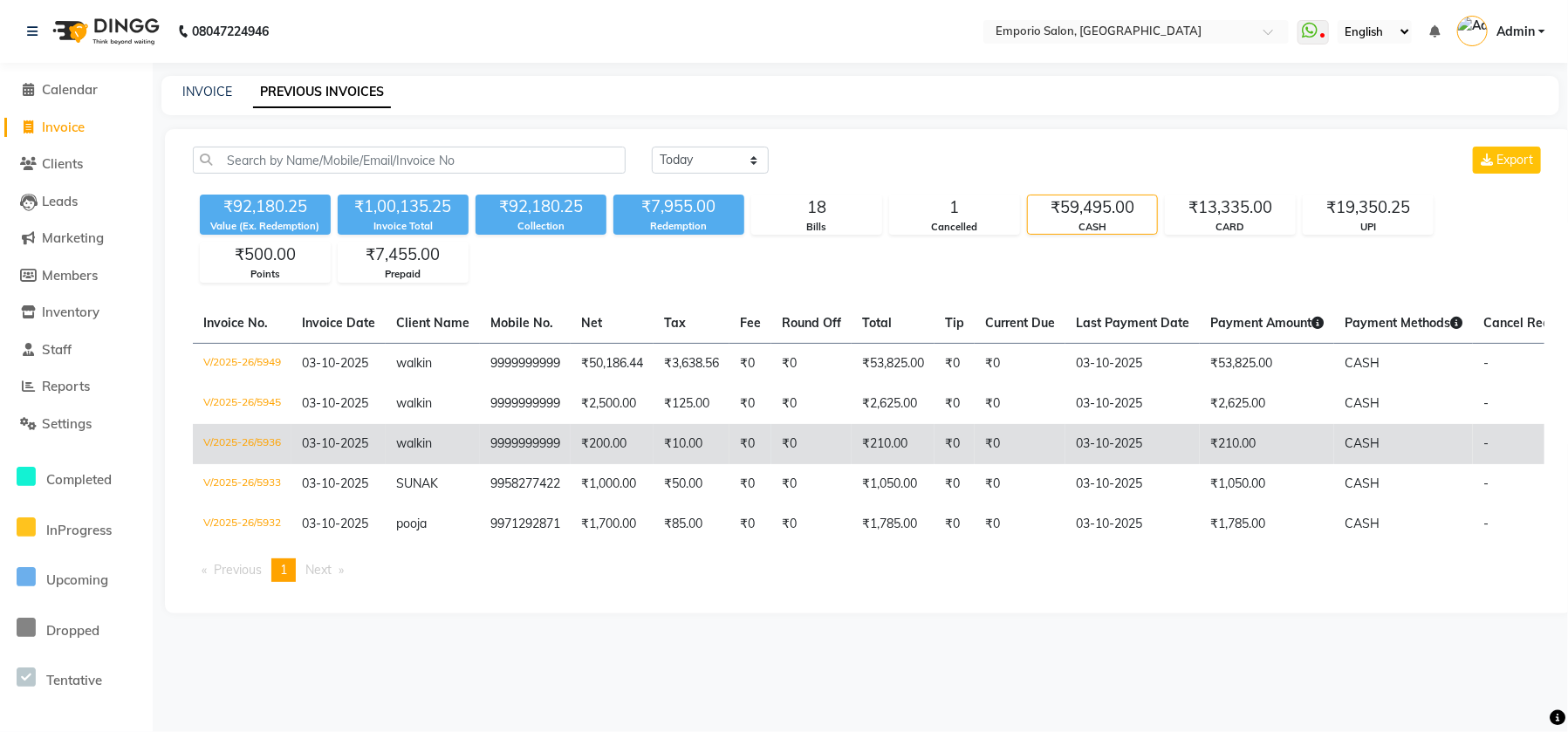
click at [1216, 444] on td "₹210.00" at bounding box center [1267, 444] width 135 height 40
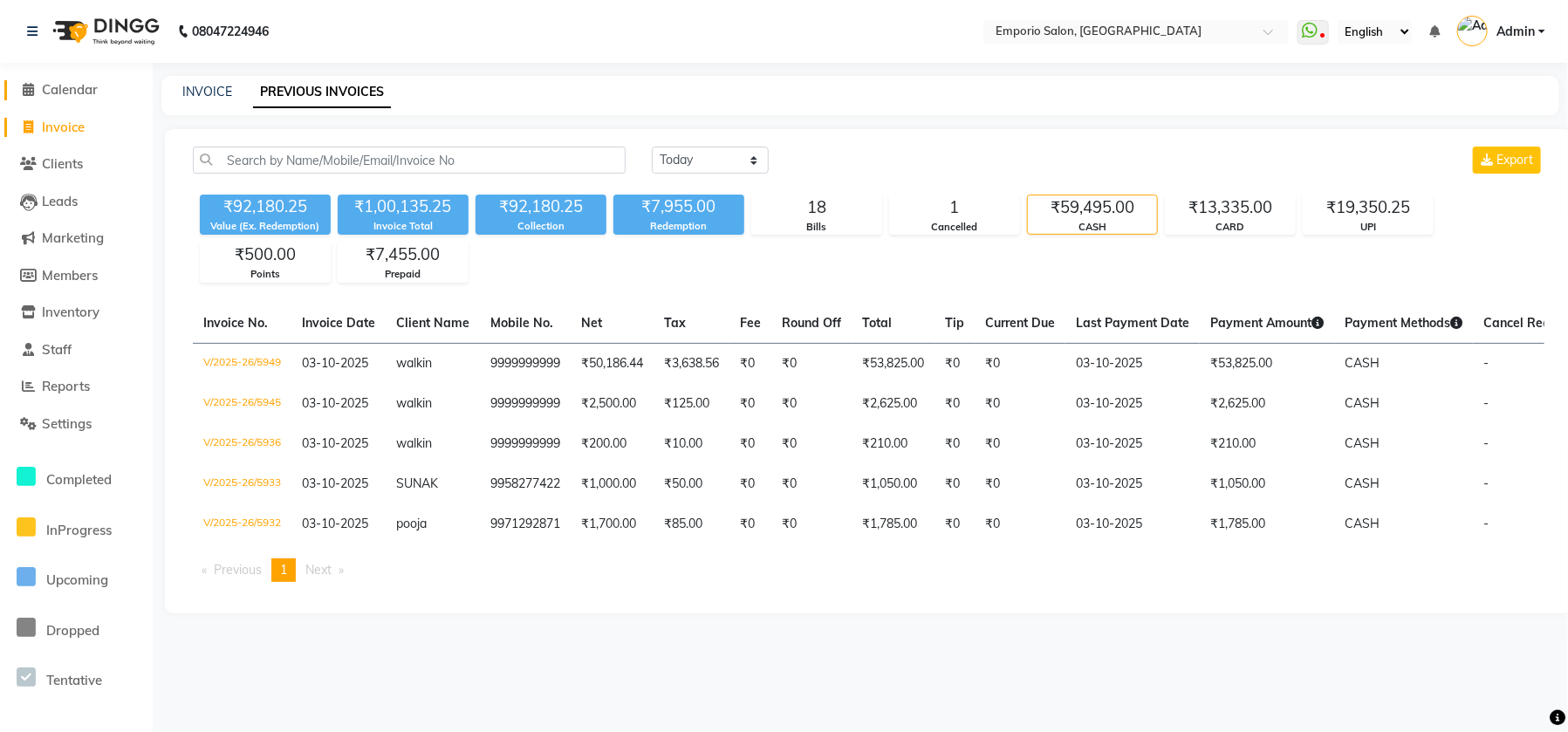
click at [67, 85] on span "Calendar" at bounding box center [70, 88] width 56 height 16
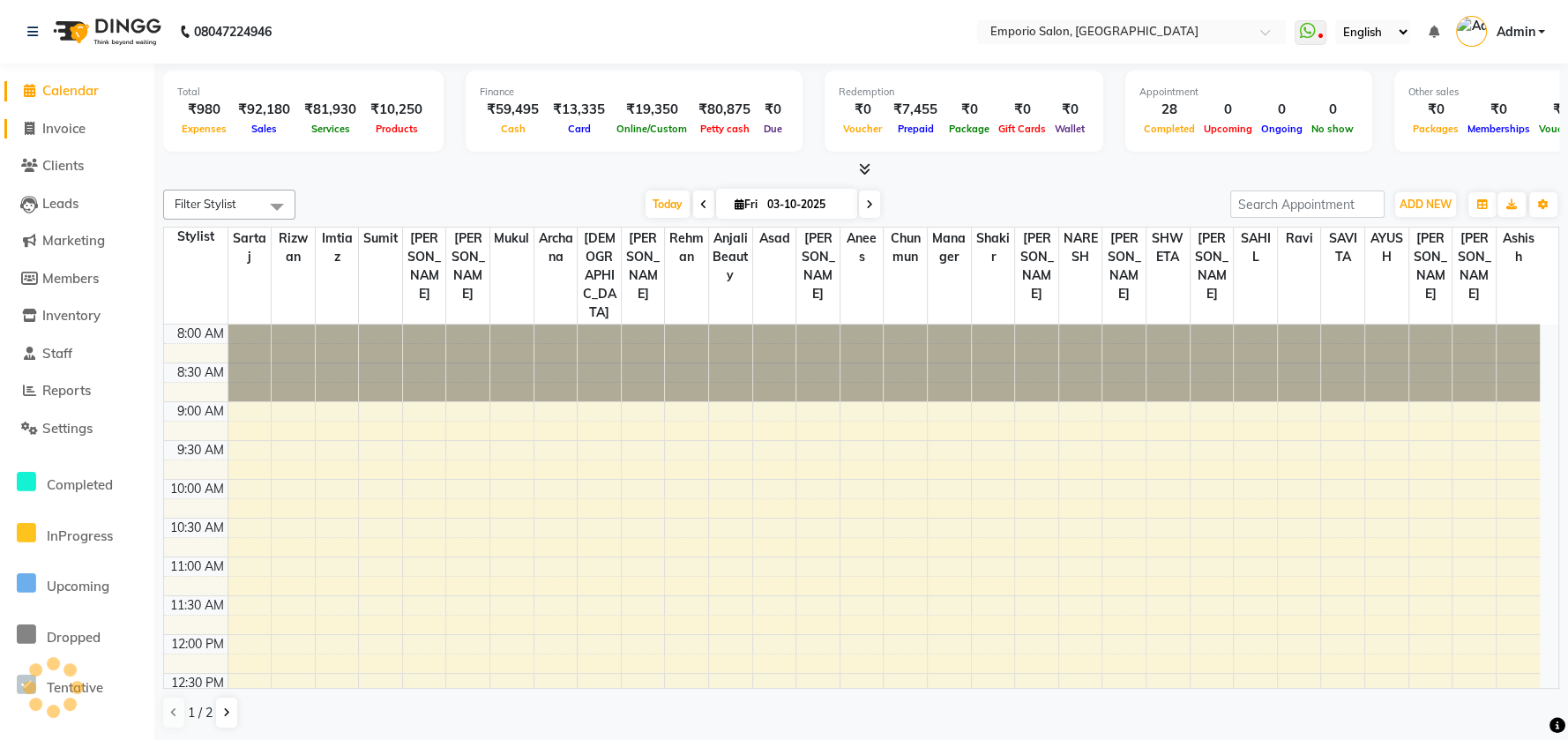
click at [69, 128] on span "Invoice" at bounding box center [64, 127] width 43 height 17
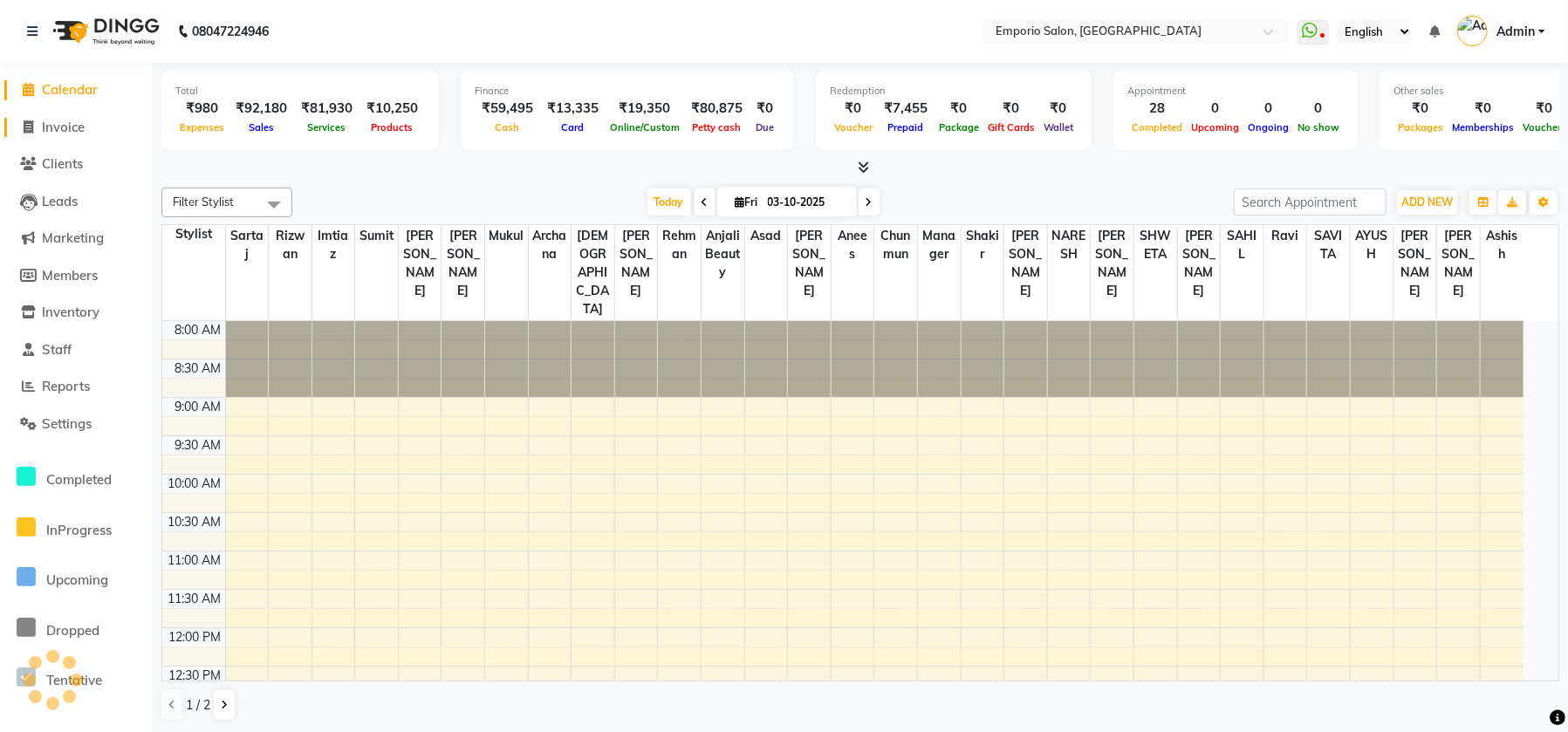
select select "service"
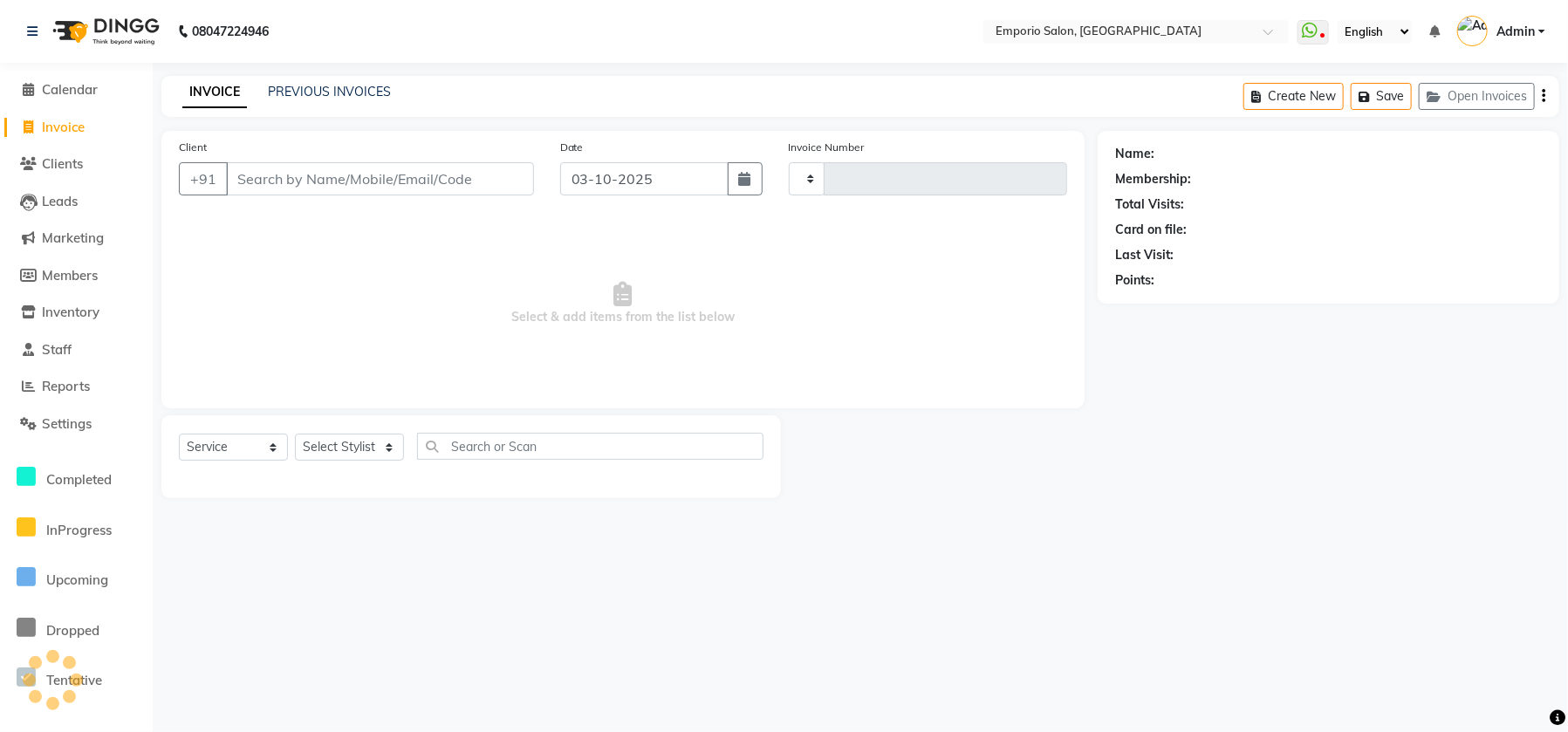
type input "5950"
select select "6332"
click at [48, 86] on span "Calendar" at bounding box center [70, 88] width 56 height 16
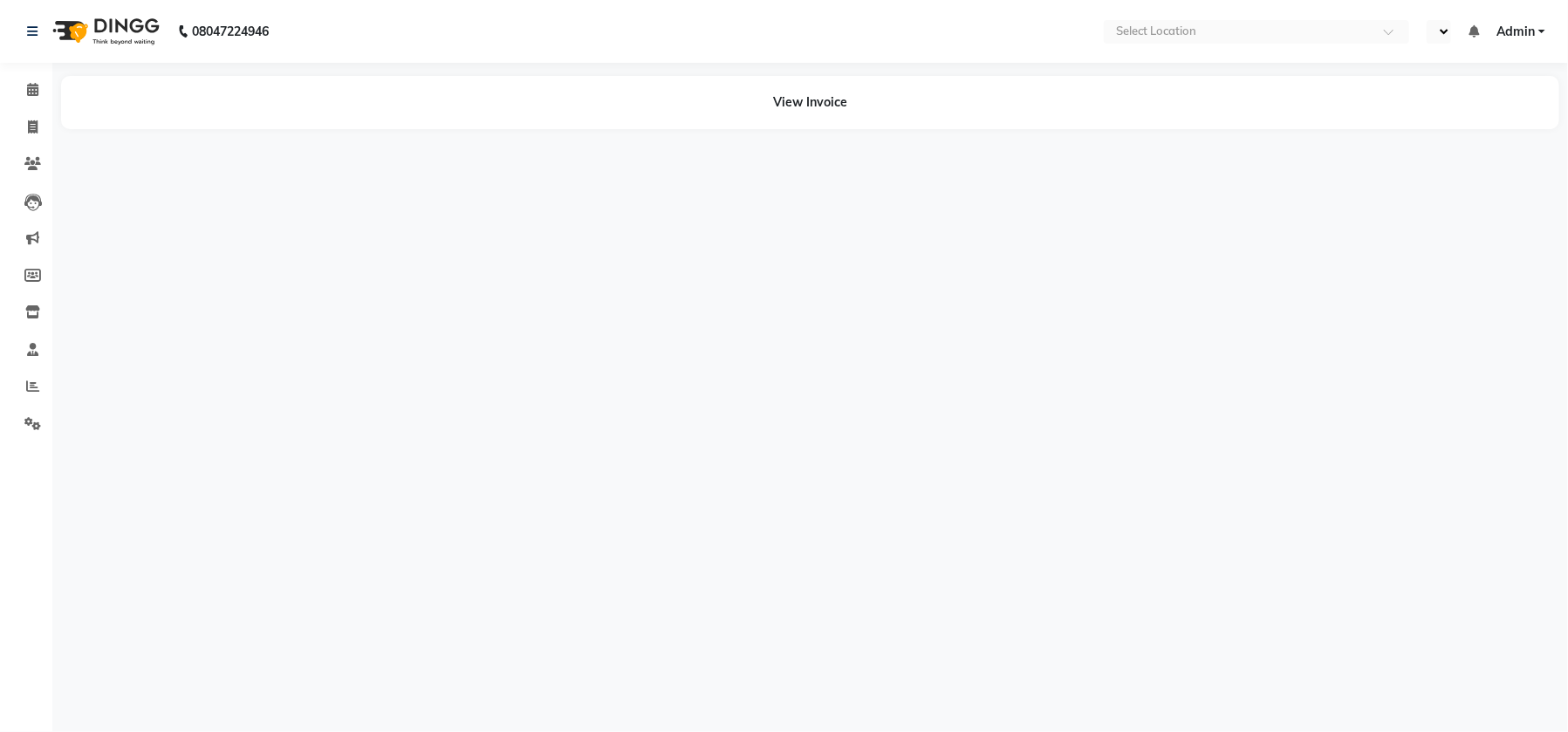
select select "en"
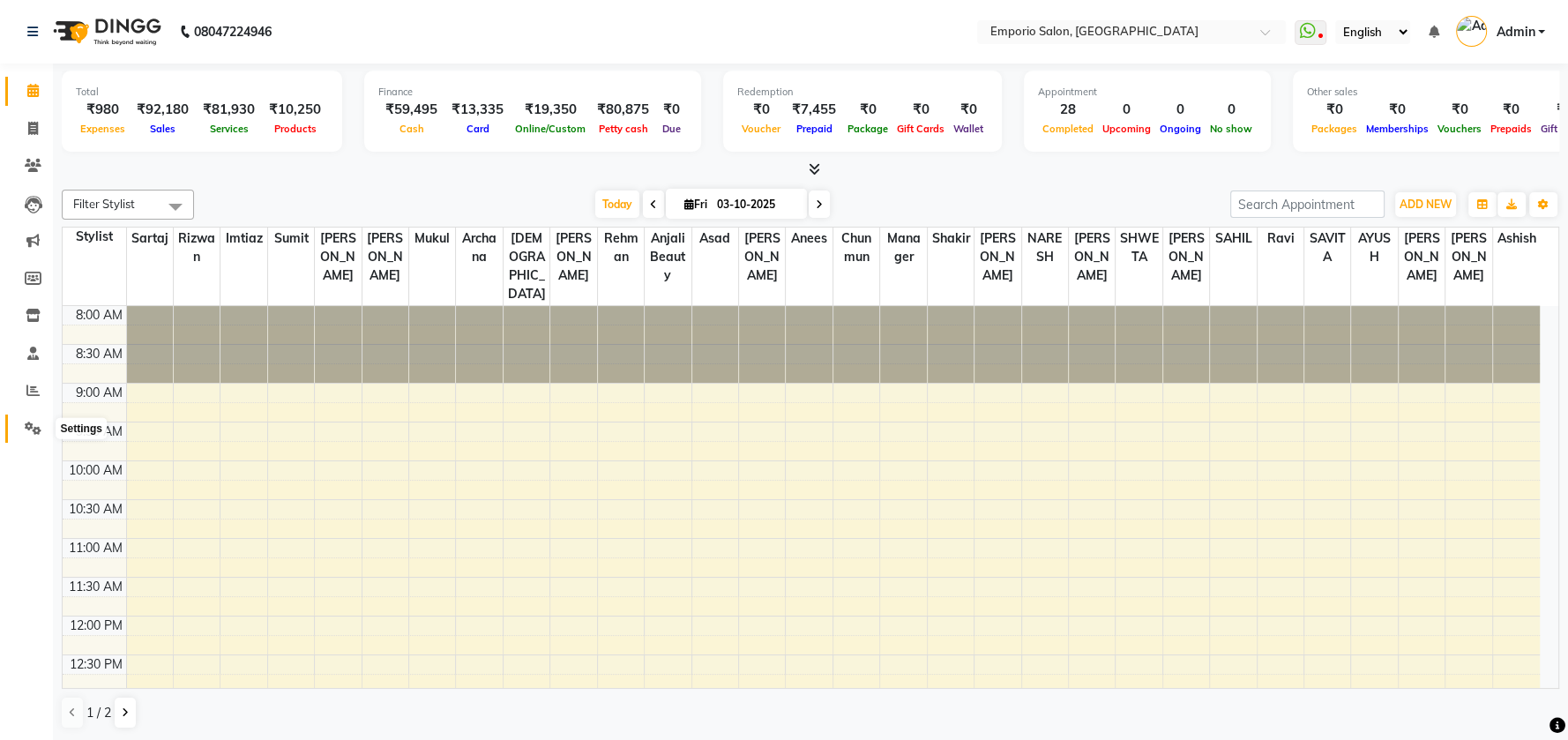
click at [36, 424] on icon at bounding box center [32, 429] width 17 height 14
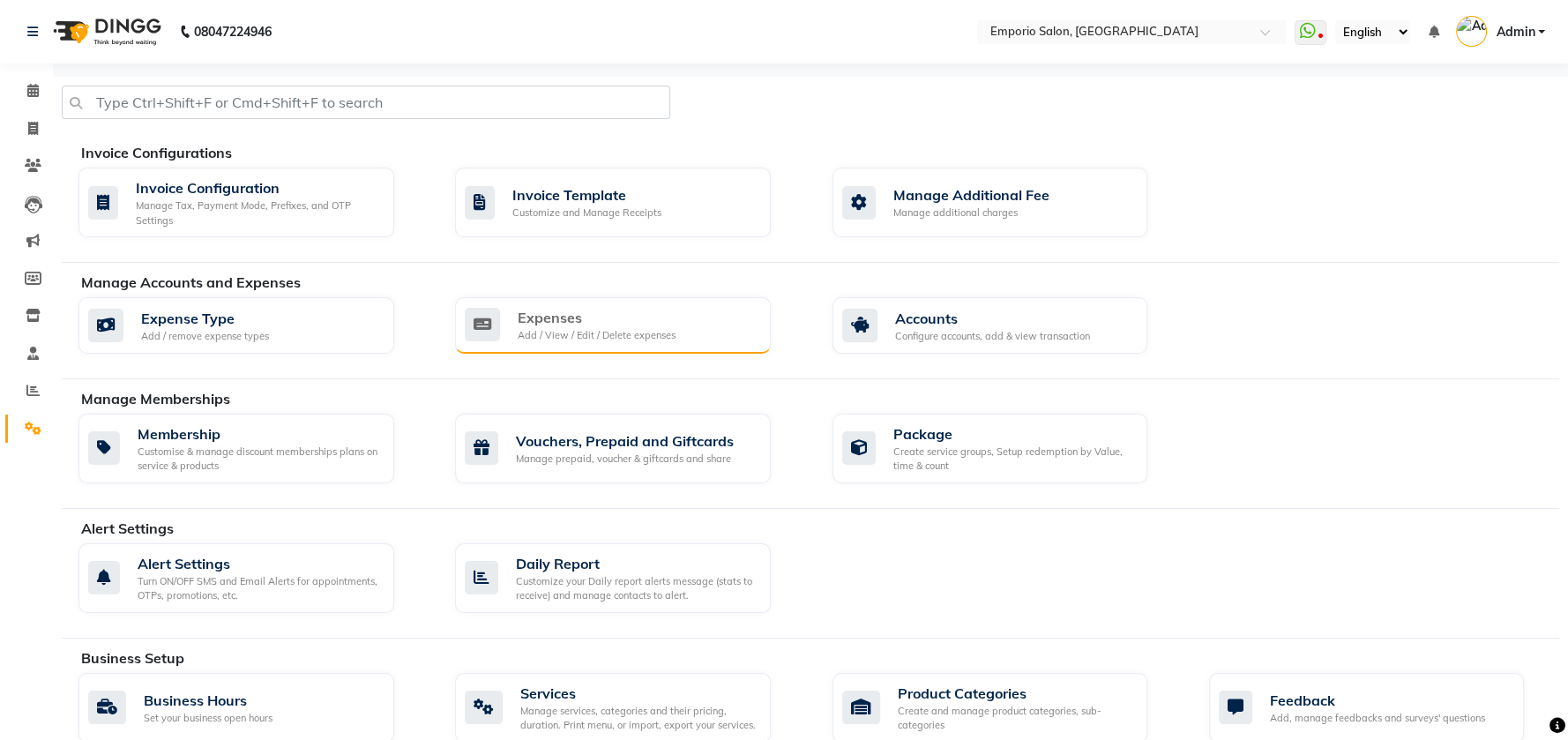
click at [659, 311] on div "Expenses" at bounding box center [597, 318] width 157 height 21
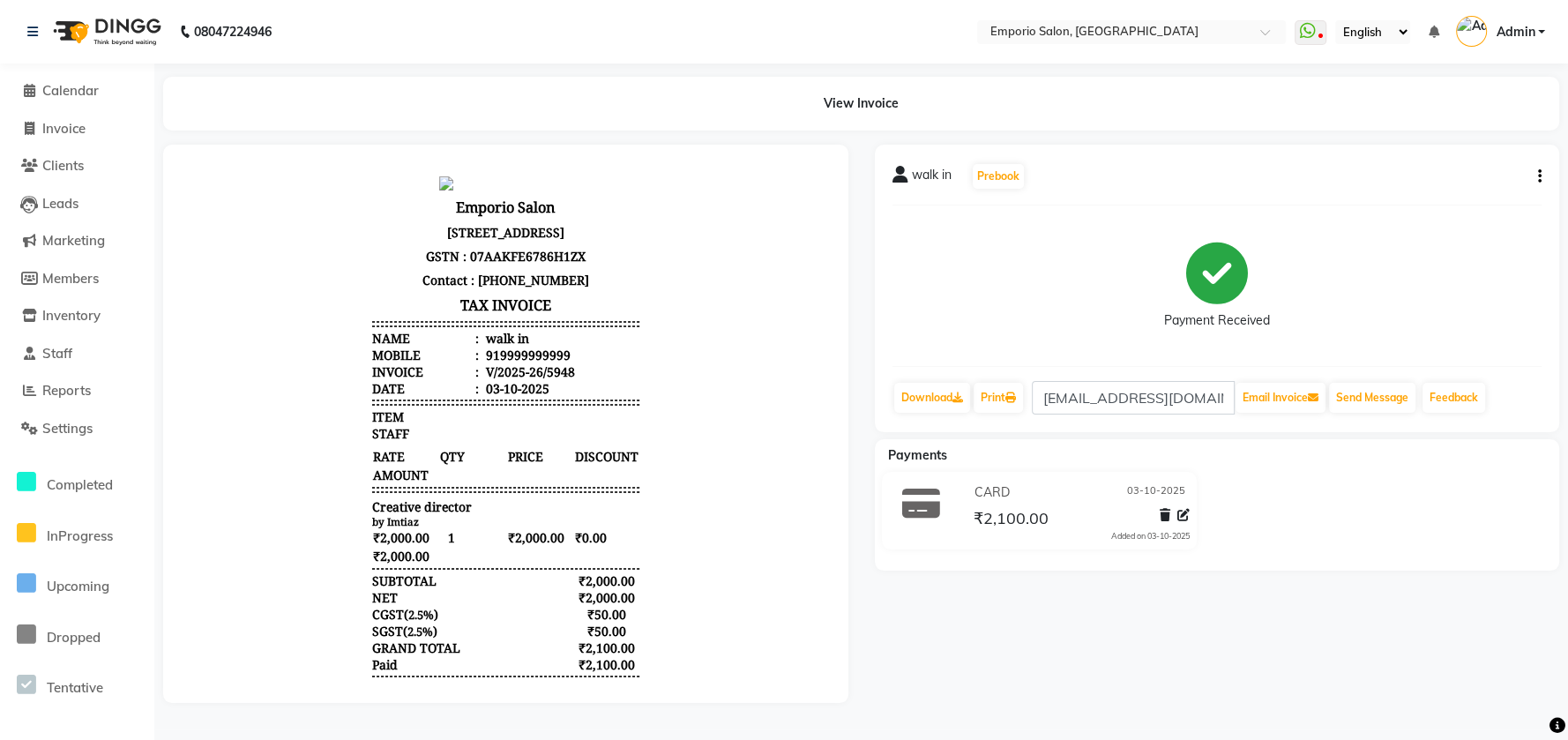
click at [52, 133] on span "Invoice" at bounding box center [64, 127] width 43 height 17
select select "service"
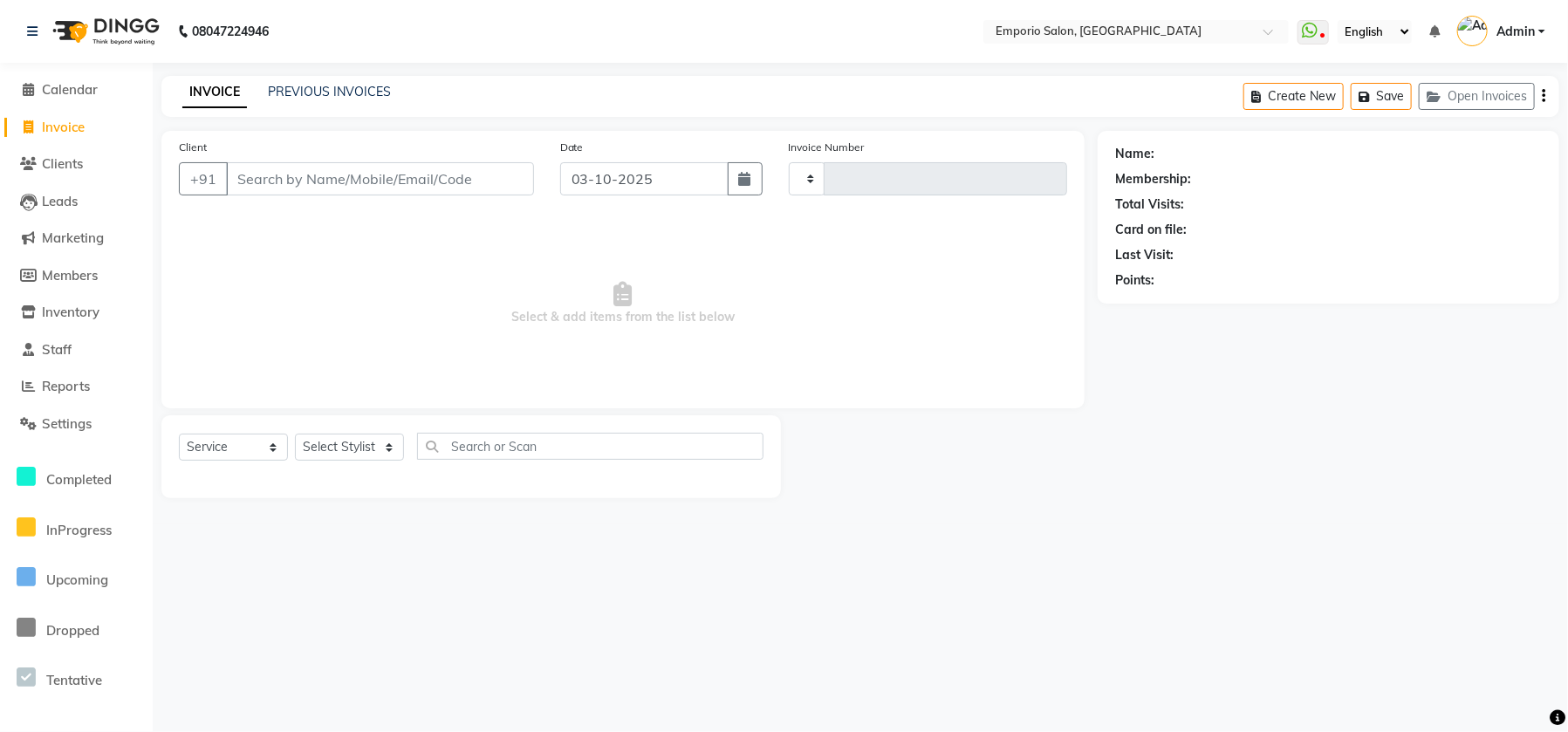
type input "5952"
select select "6332"
click at [336, 443] on select "Select Stylist [PERSON_NAME] beauty Archana [PERSON_NAME] [PERSON_NAME] [PERSON…" at bounding box center [361, 447] width 132 height 27
click at [295, 434] on select "Select Stylist [PERSON_NAME] beauty Archana [PERSON_NAME] [PERSON_NAME] [PERSON…" at bounding box center [361, 447] width 132 height 27
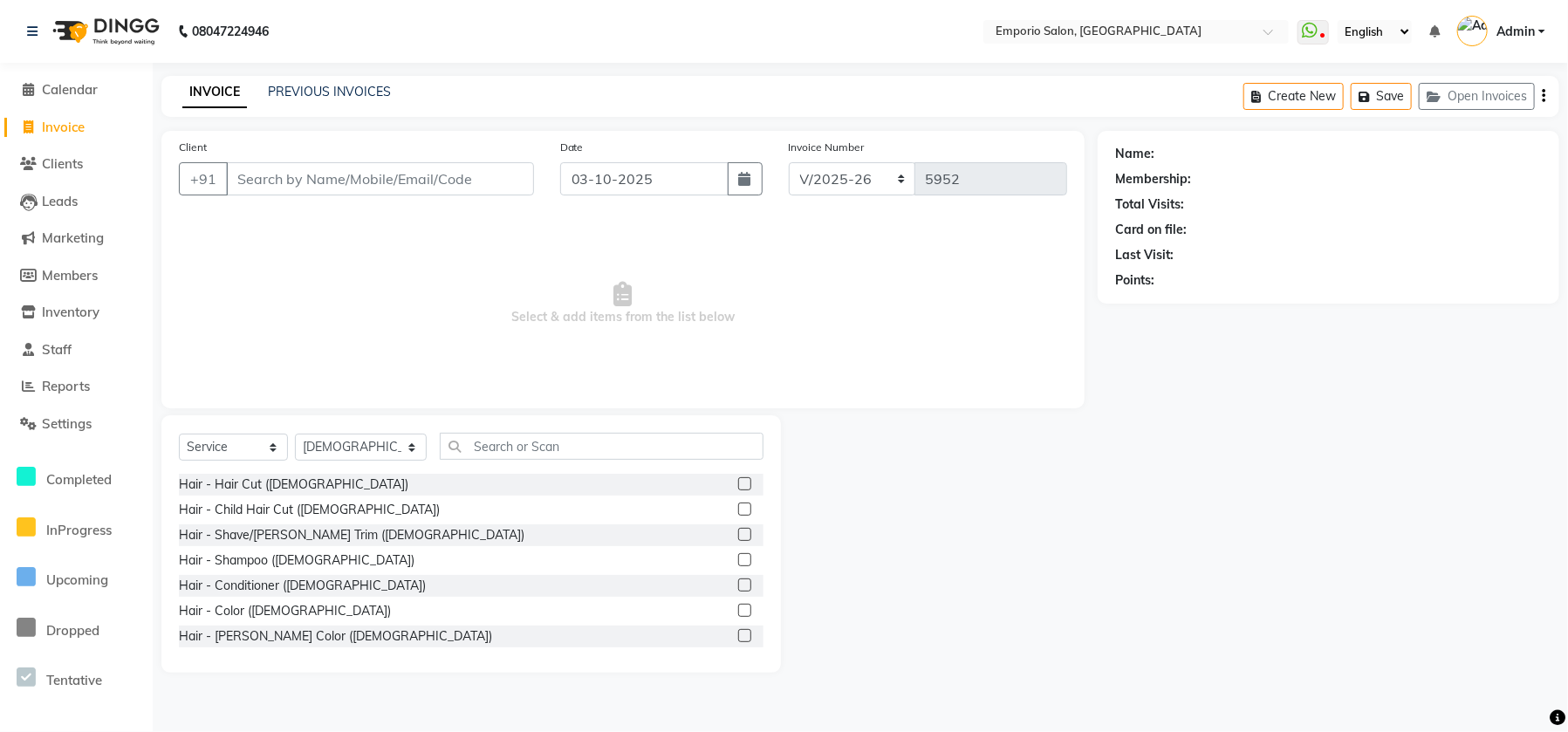
click at [383, 468] on div "Select Service Product Membership Package Voucher Prepaid Gift Card Select Styl…" at bounding box center [471, 453] width 585 height 41
drag, startPoint x: 383, startPoint y: 468, endPoint x: 377, endPoint y: 452, distance: 17.1
click at [380, 462] on div "Select Service Product Membership Package Voucher Prepaid Gift Card Select Styl…" at bounding box center [471, 453] width 585 height 41
click at [375, 444] on select "Select Stylist Anees Anjali beauty Archana Asad ashish AYUSH chunmun Imtiaz Ish…" at bounding box center [361, 447] width 132 height 27
select select "47503"
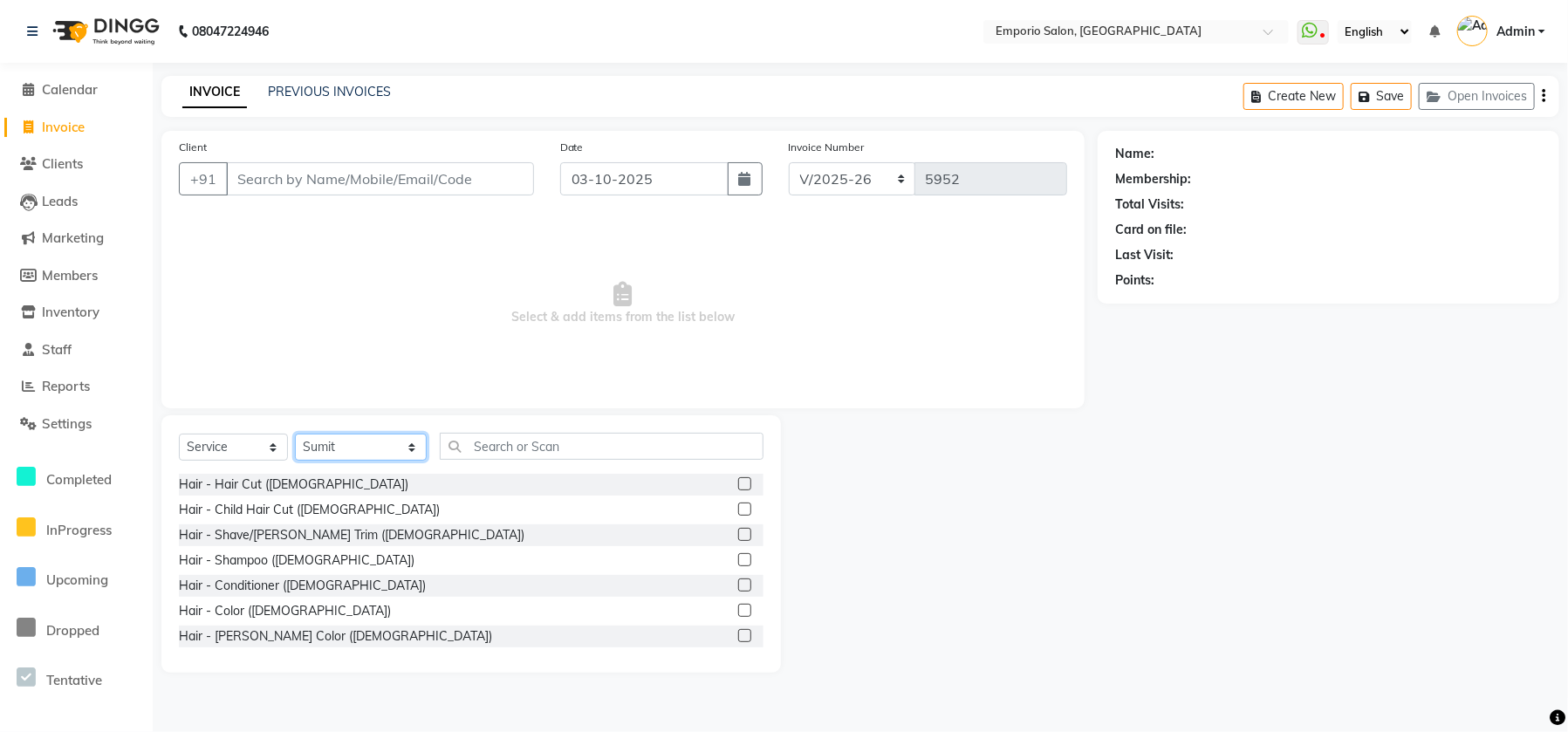
click at [295, 434] on select "Select Stylist Anees Anjali beauty Archana Asad ashish AYUSH chunmun Imtiaz Ish…" at bounding box center [361, 447] width 132 height 27
click at [524, 442] on input "text" at bounding box center [601, 446] width 324 height 27
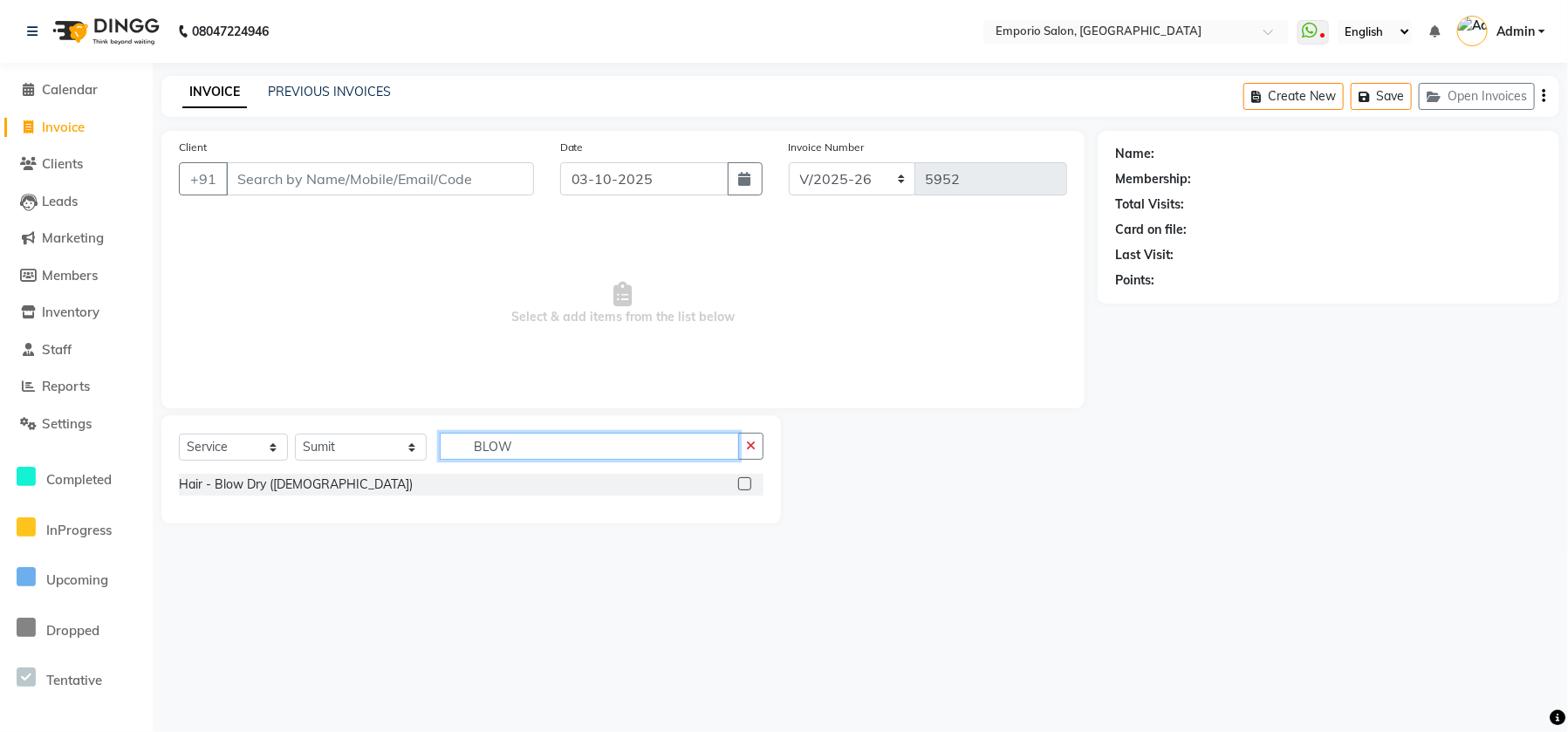
type input "BLOW"
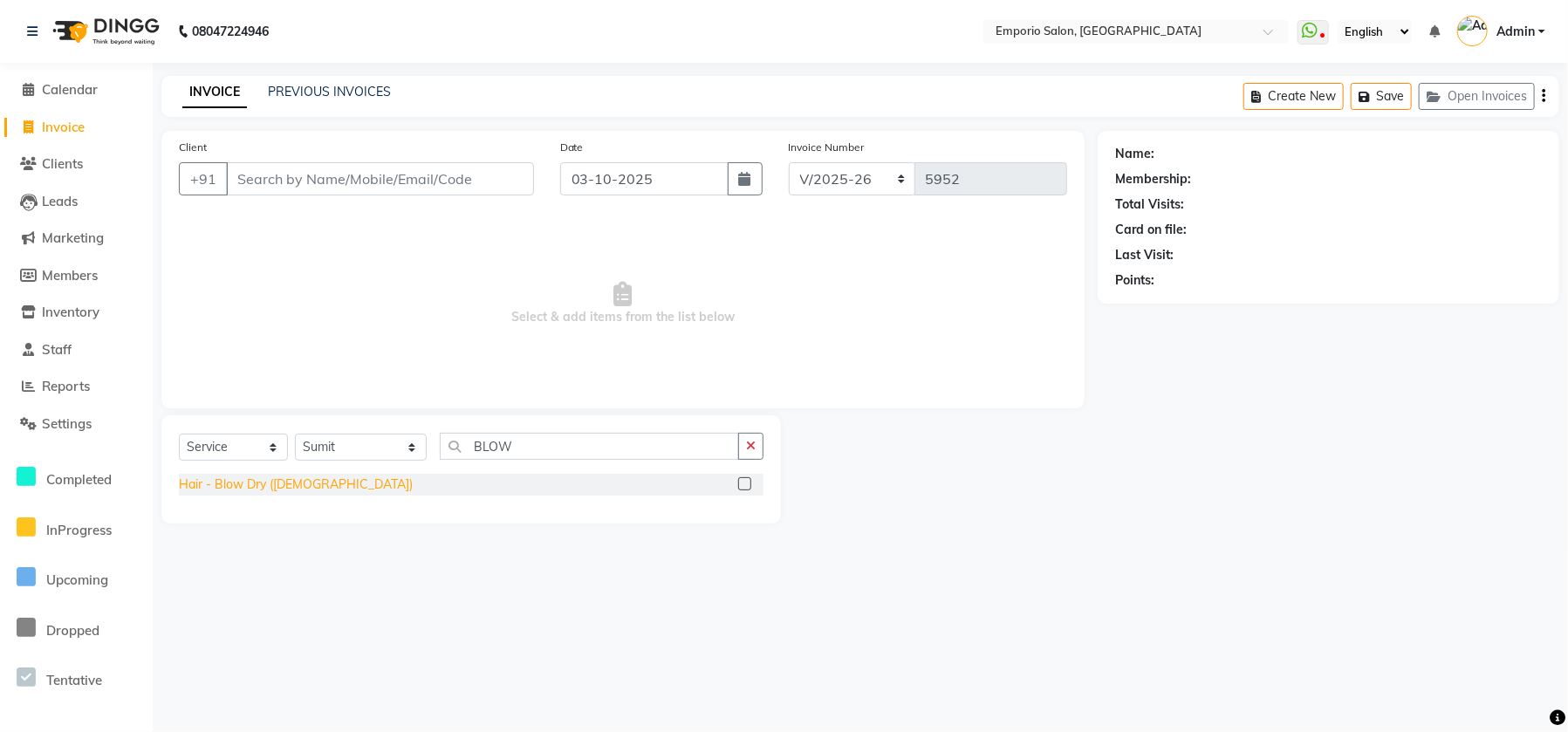
click at [201, 493] on div "Hair - Blow Dry (Female)" at bounding box center [471, 485] width 585 height 22
click at [221, 483] on div "Hair - Blow Dry (Female)" at bounding box center [295, 485] width 234 height 18
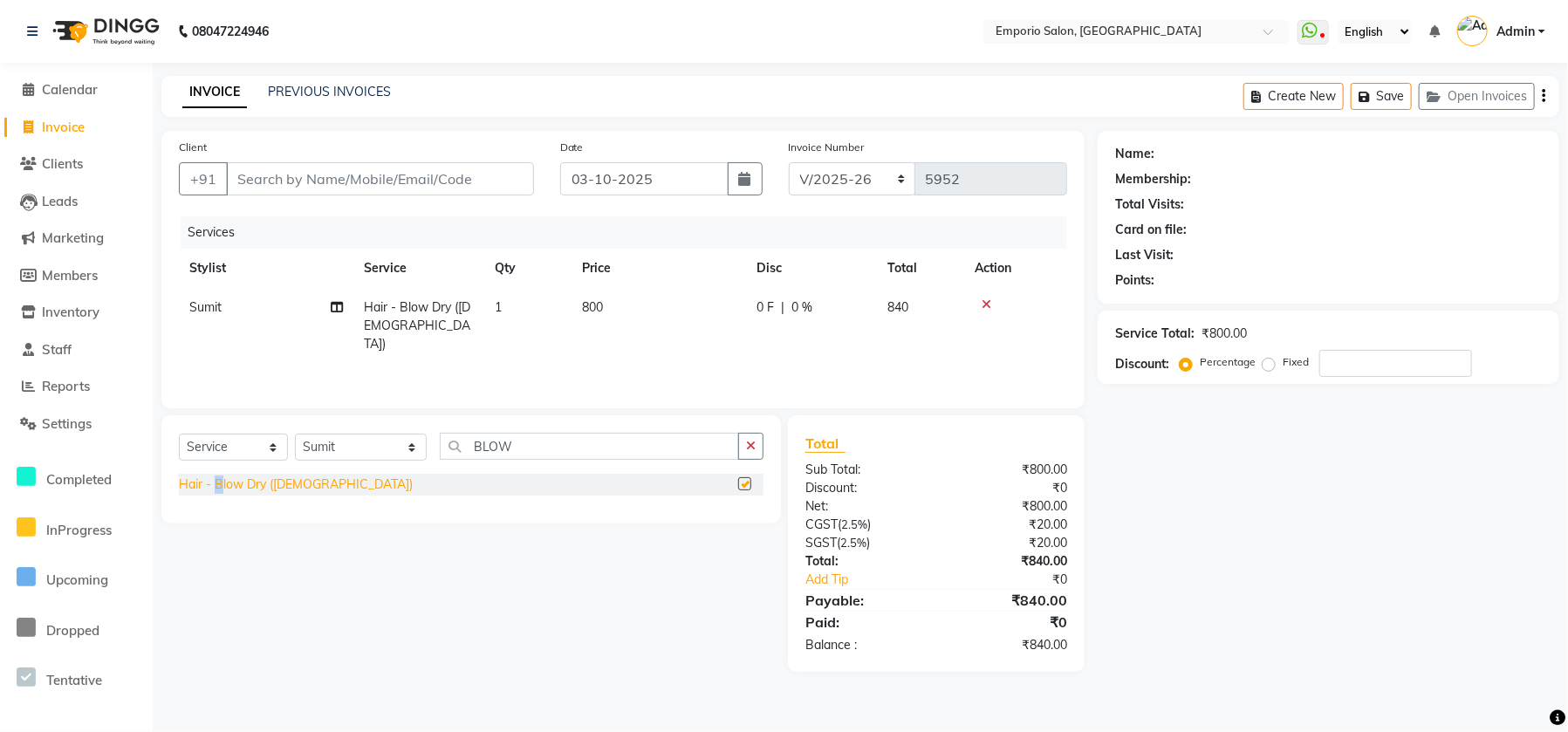
checkbox input "false"
click at [668, 315] on td "800" at bounding box center [658, 325] width 174 height 76
select select "47503"
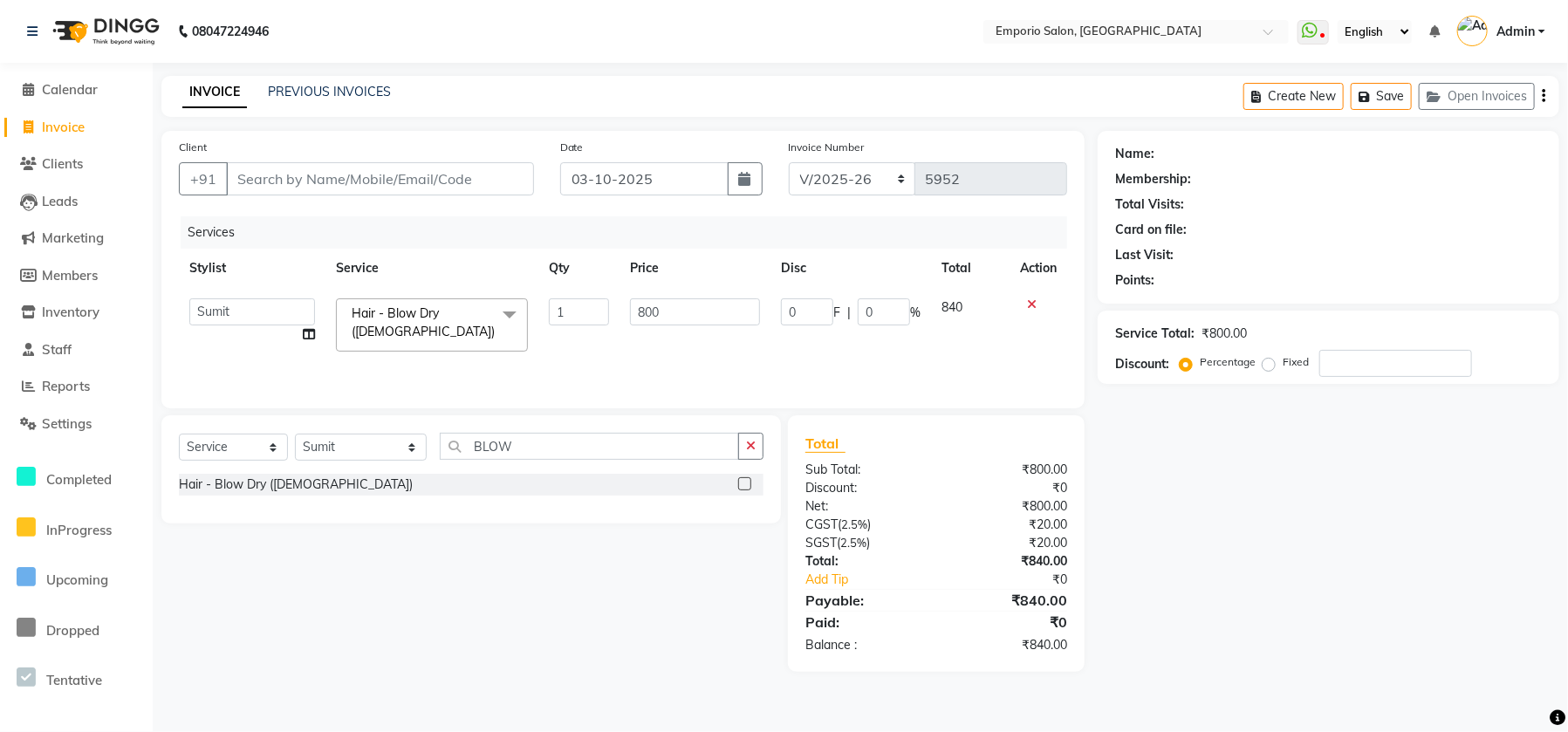
click at [684, 307] on input "800" at bounding box center [694, 312] width 130 height 27
type input "8"
type input "1000"
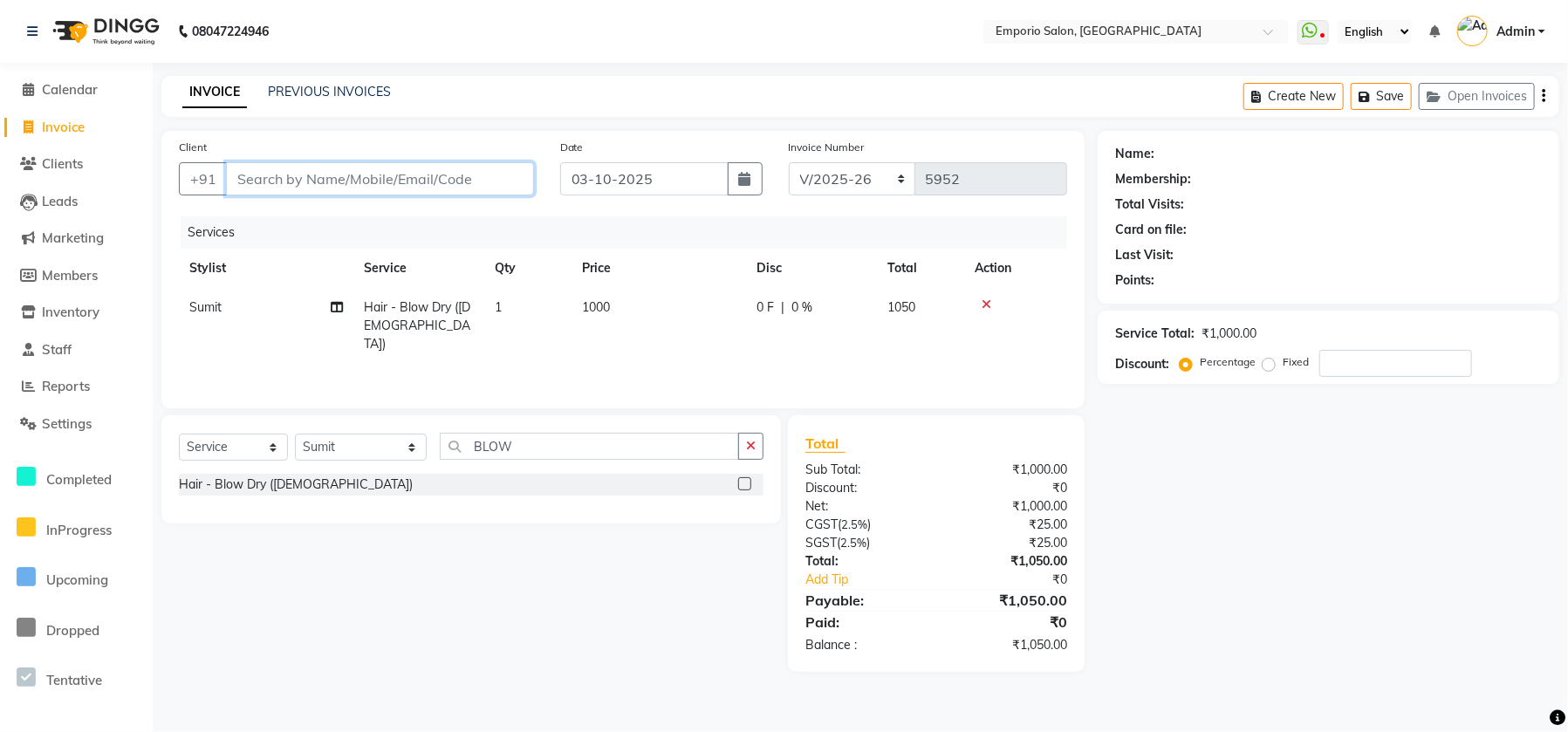
click at [445, 173] on input "Client" at bounding box center [380, 179] width 308 height 33
type input "9"
type input "0"
type input "999999999999"
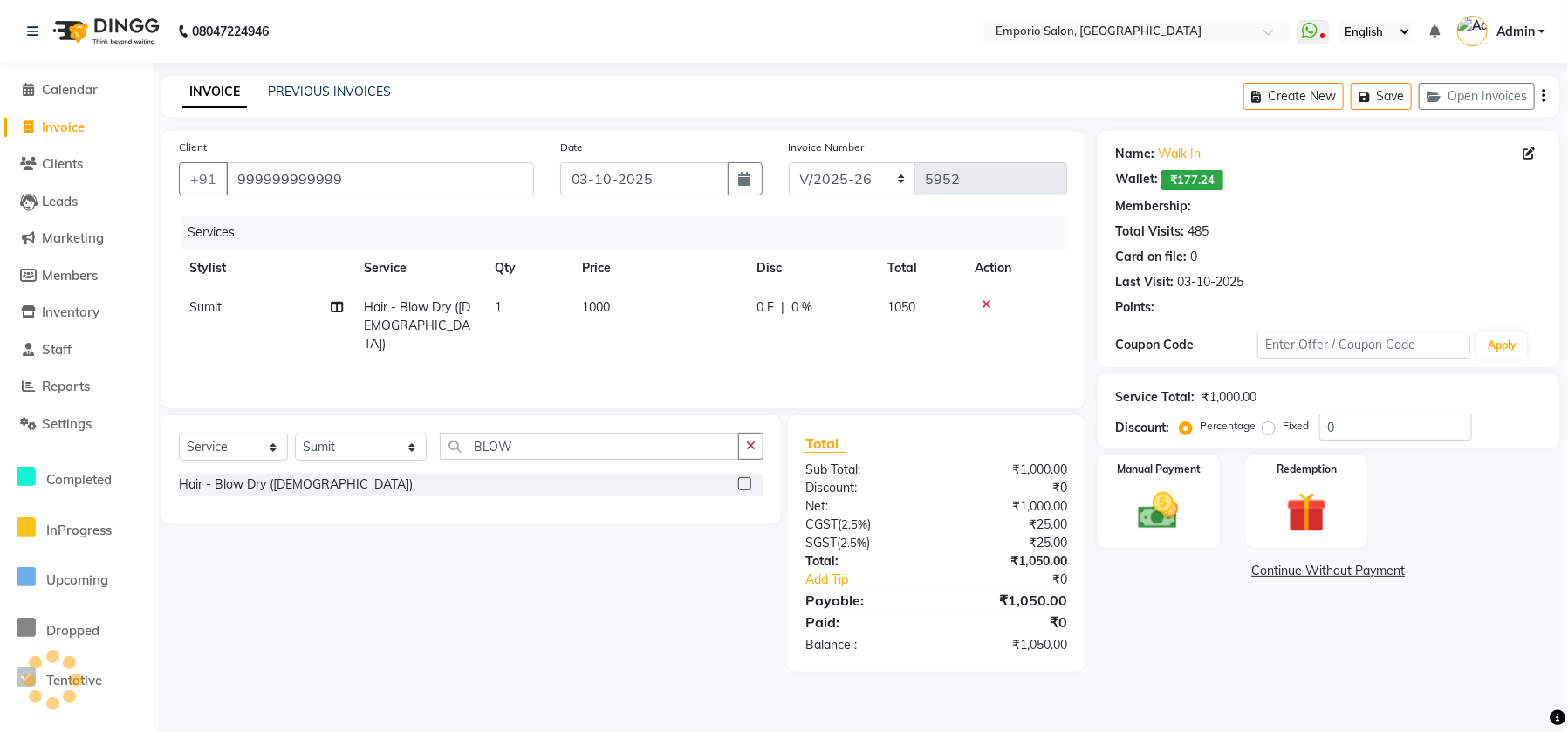
select select "1: Object"
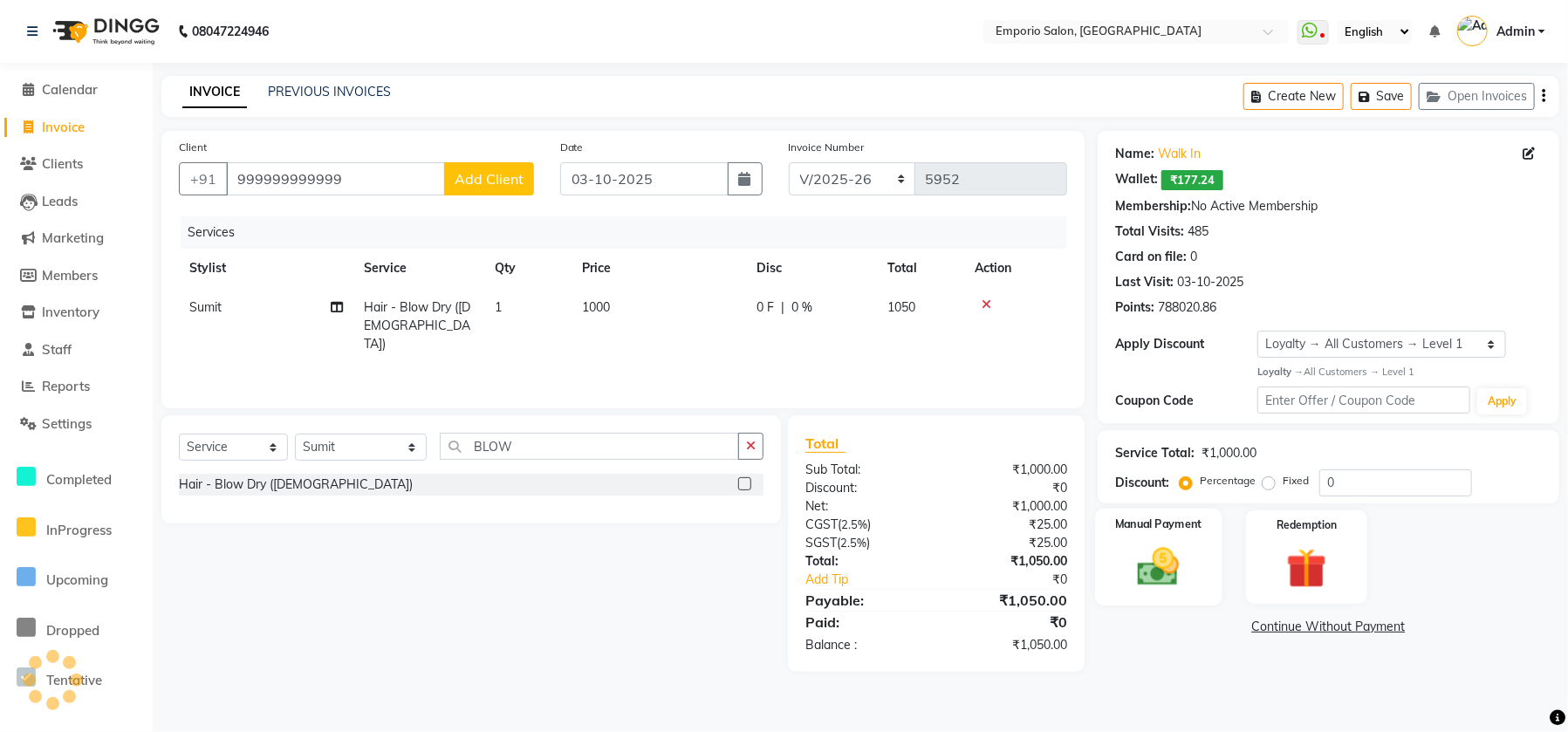
click at [1172, 533] on label "Manual Payment" at bounding box center [1158, 523] width 87 height 16
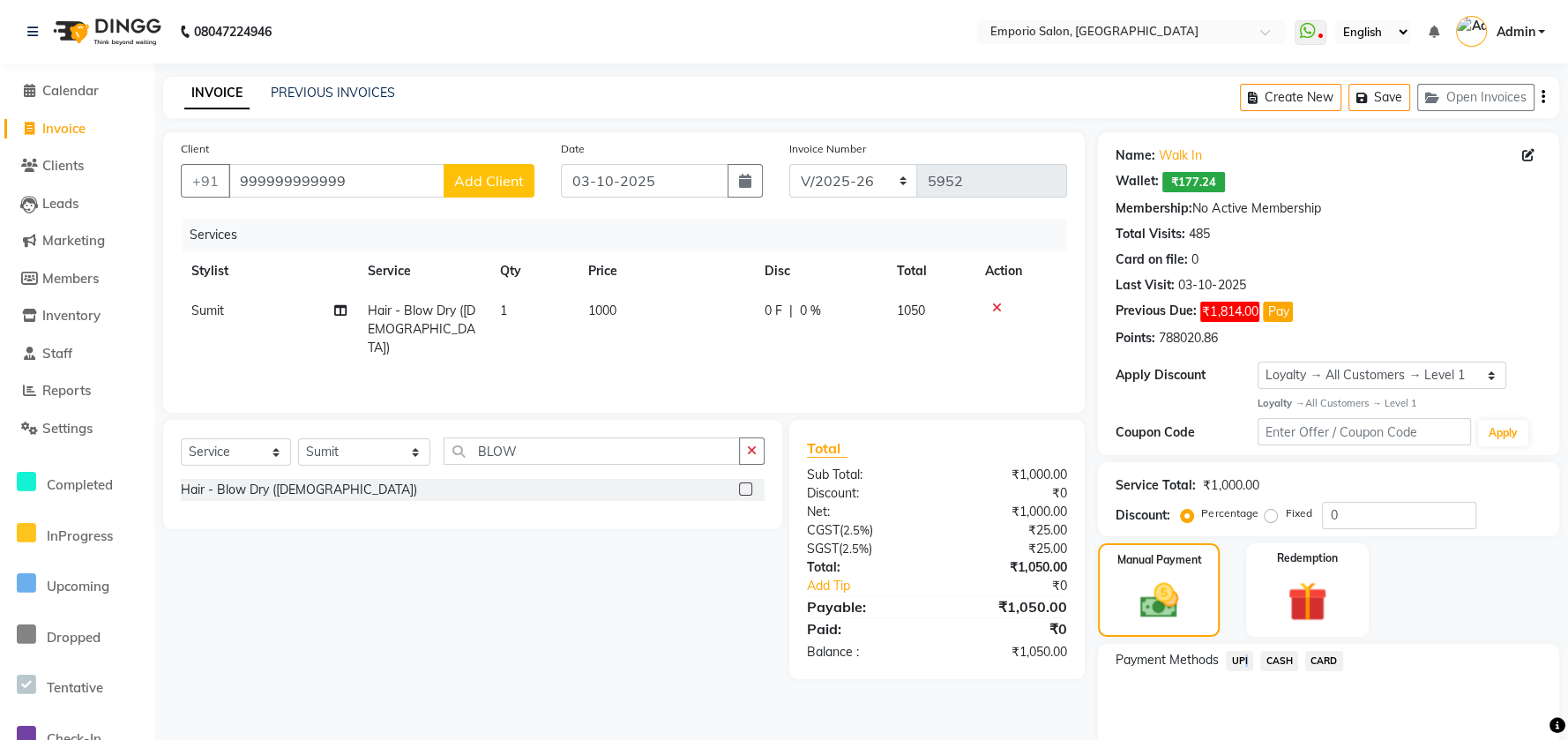
click at [1236, 658] on span "UPI" at bounding box center [1239, 661] width 27 height 20
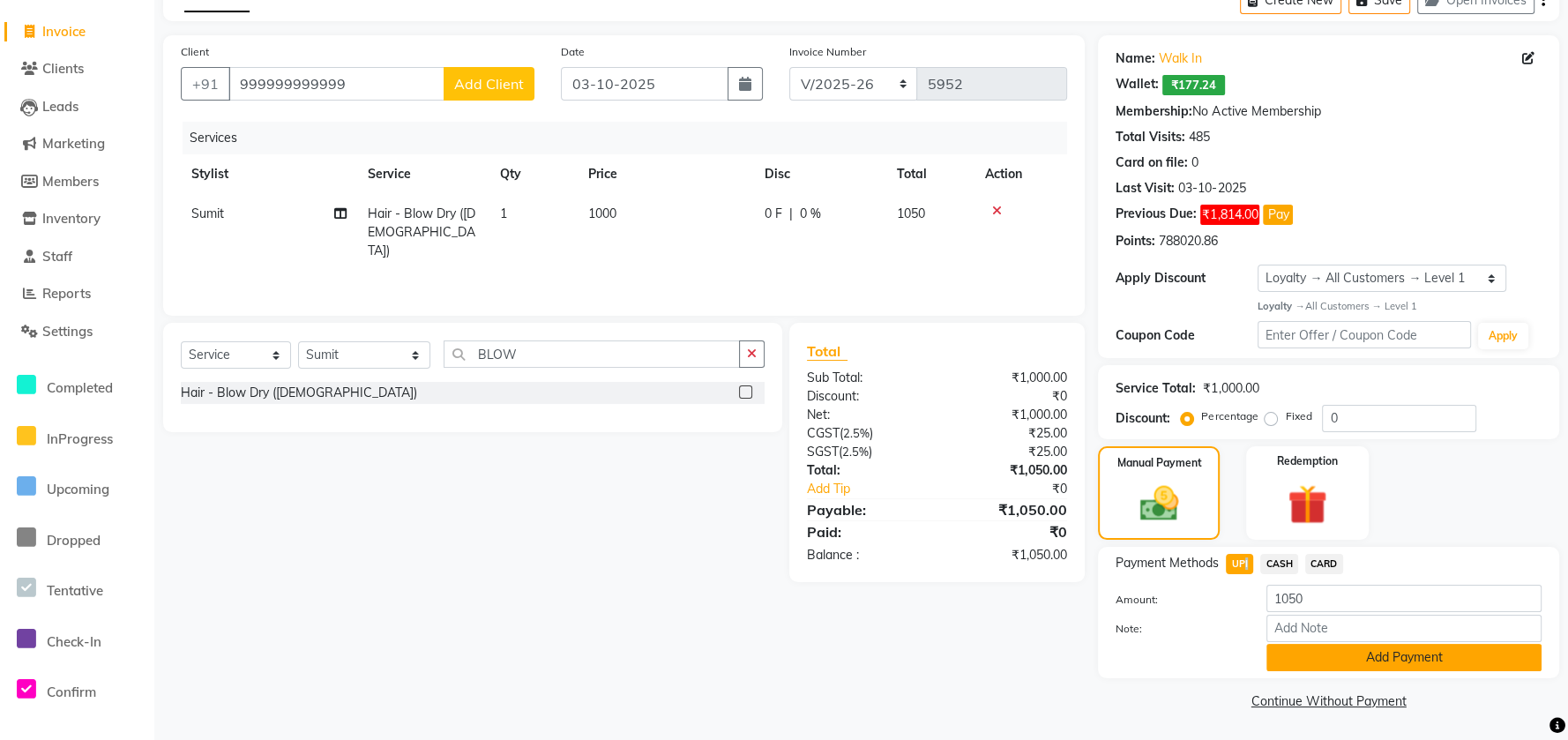
click at [1291, 654] on button "Add Payment" at bounding box center [1404, 657] width 275 height 27
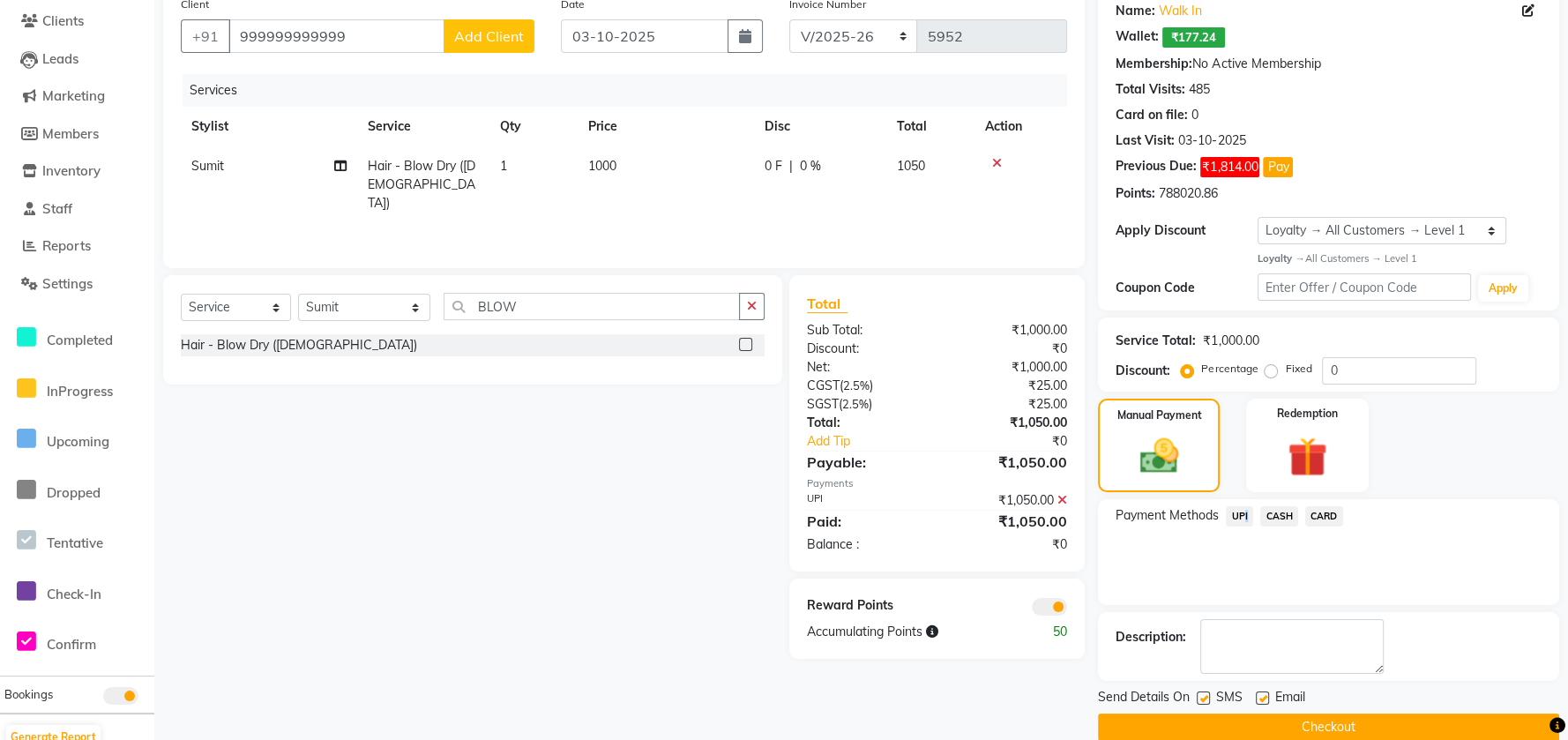
scroll to position [171, 0]
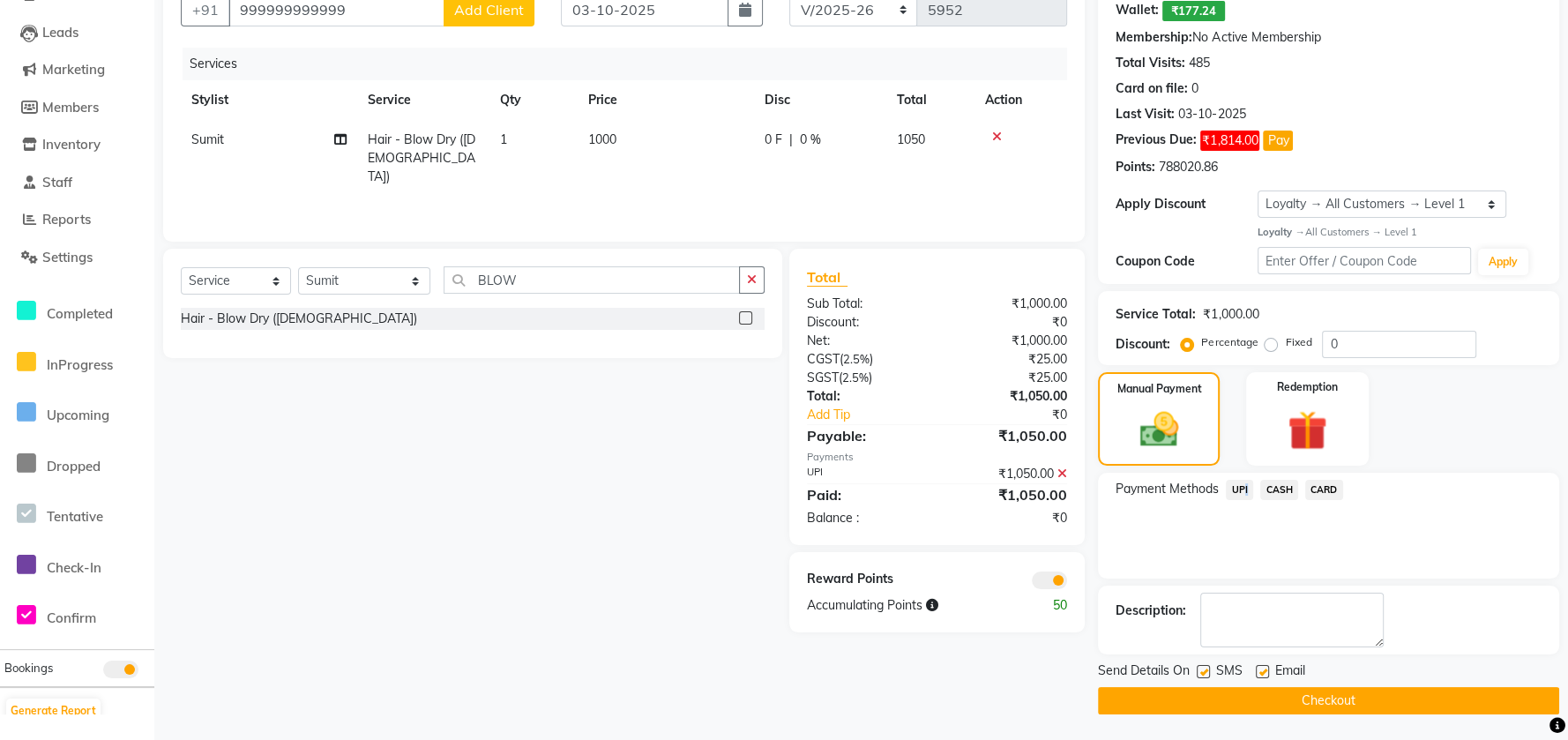
click at [1259, 692] on button "Checkout" at bounding box center [1329, 701] width 462 height 27
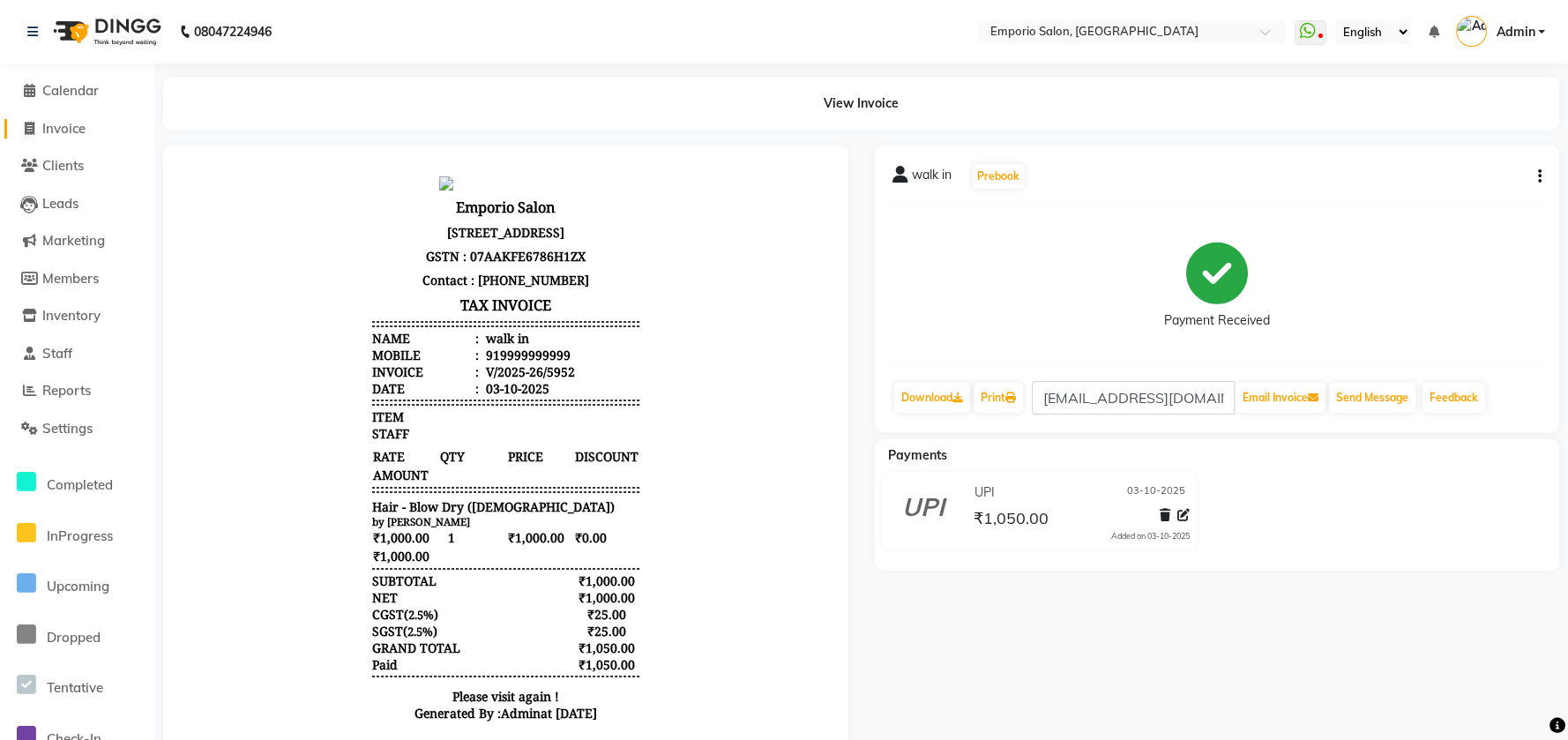
click at [54, 122] on span "Invoice" at bounding box center [64, 127] width 43 height 17
select select "service"
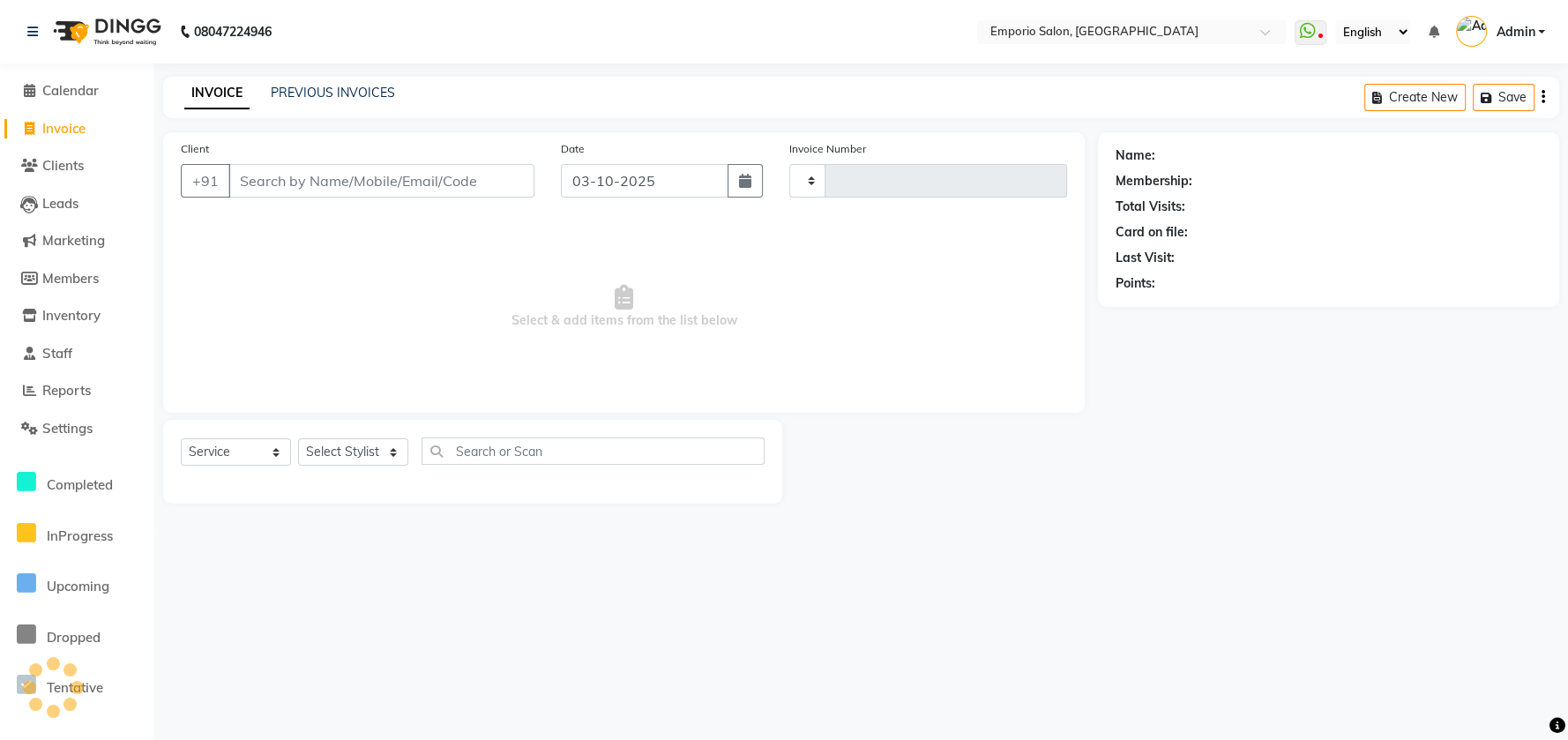
type input "5954"
select select "6332"
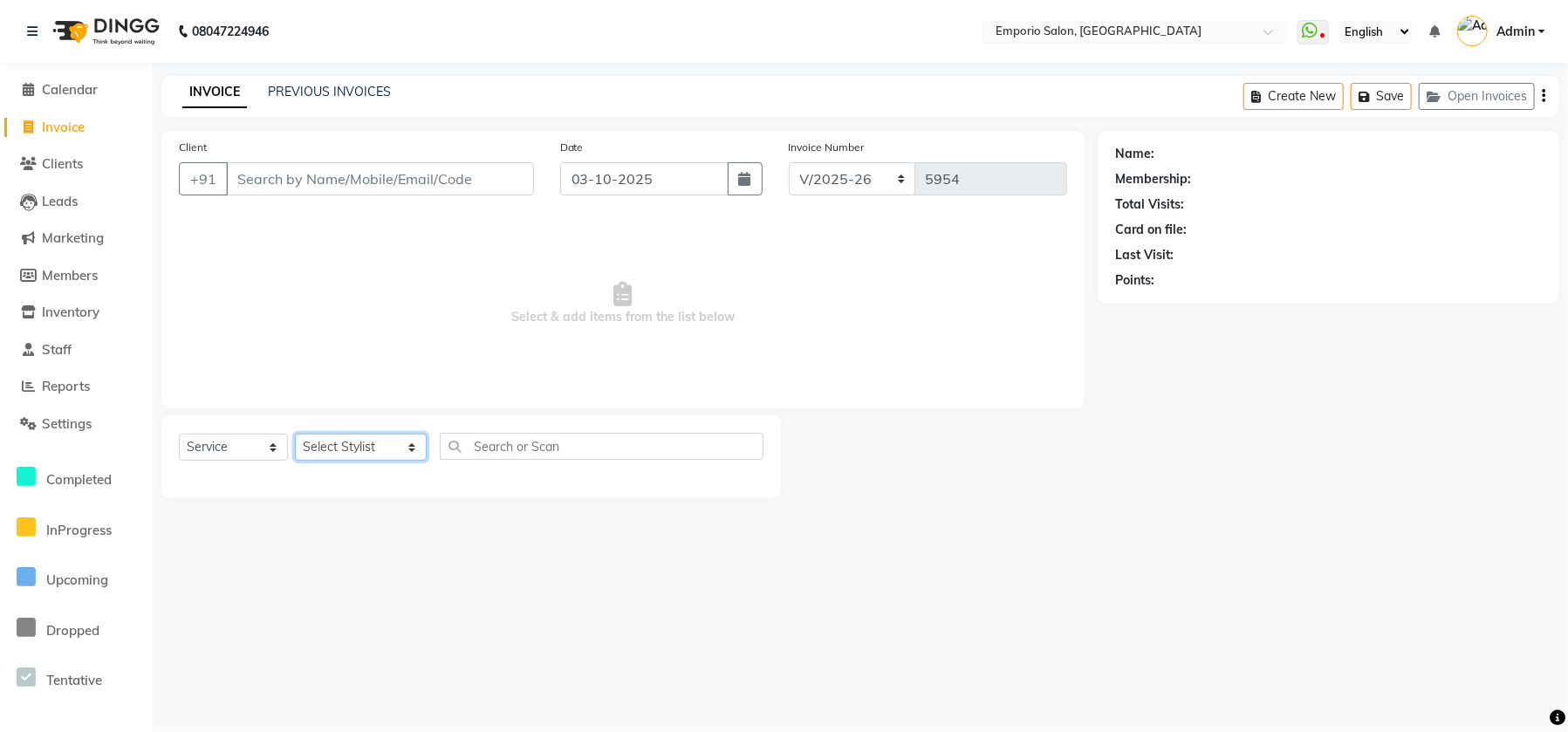
click at [365, 443] on select "Select Stylist Anees Anjali beauty Archana Asad ashish AYUSH chunmun Imtiaz Ish…" at bounding box center [361, 447] width 132 height 27
select select "47502"
click at [295, 434] on select "Select Stylist Anees Anjali beauty Archana Asad ashish AYUSH chunmun Imtiaz Ish…" at bounding box center [361, 447] width 132 height 27
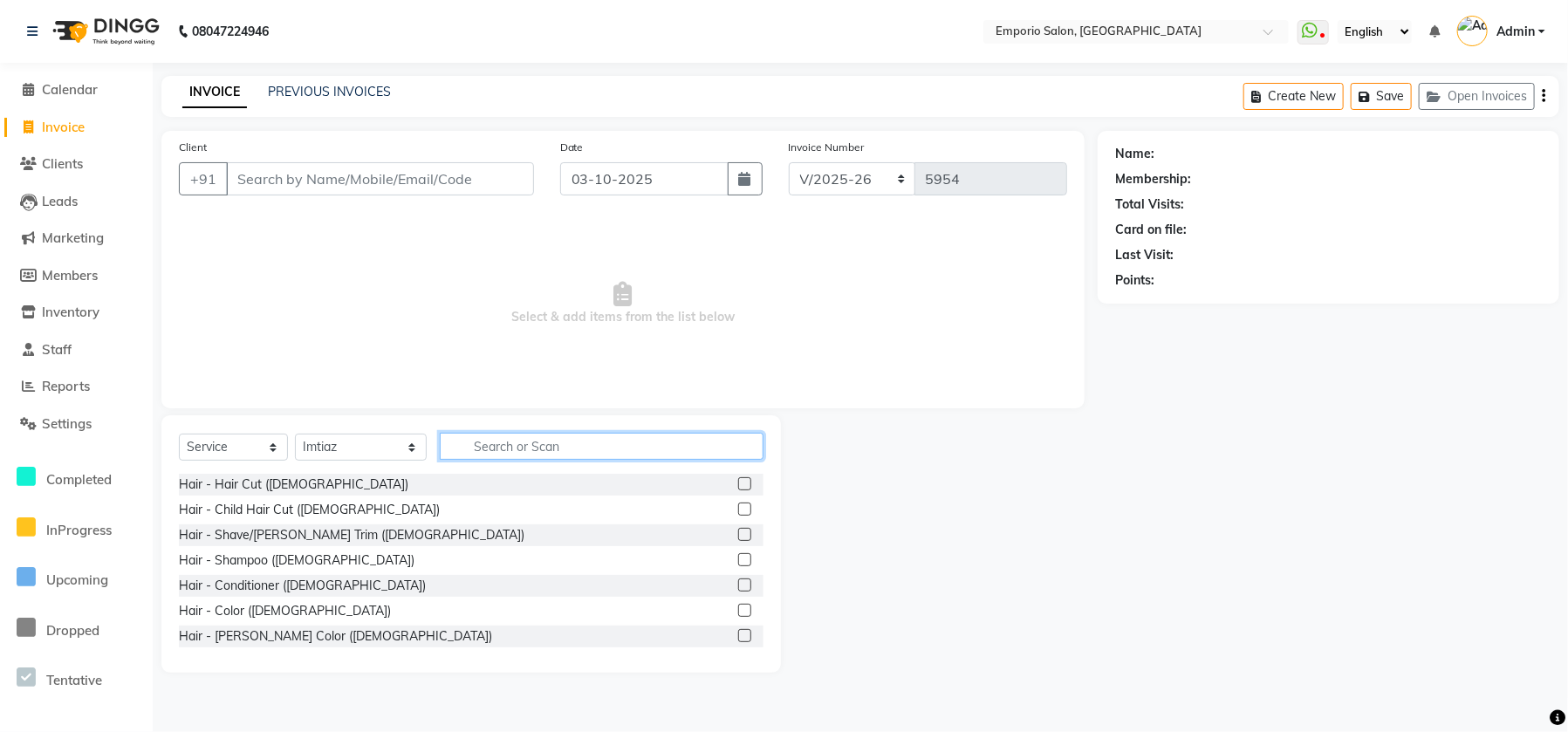
click at [495, 456] on input "text" at bounding box center [601, 446] width 324 height 27
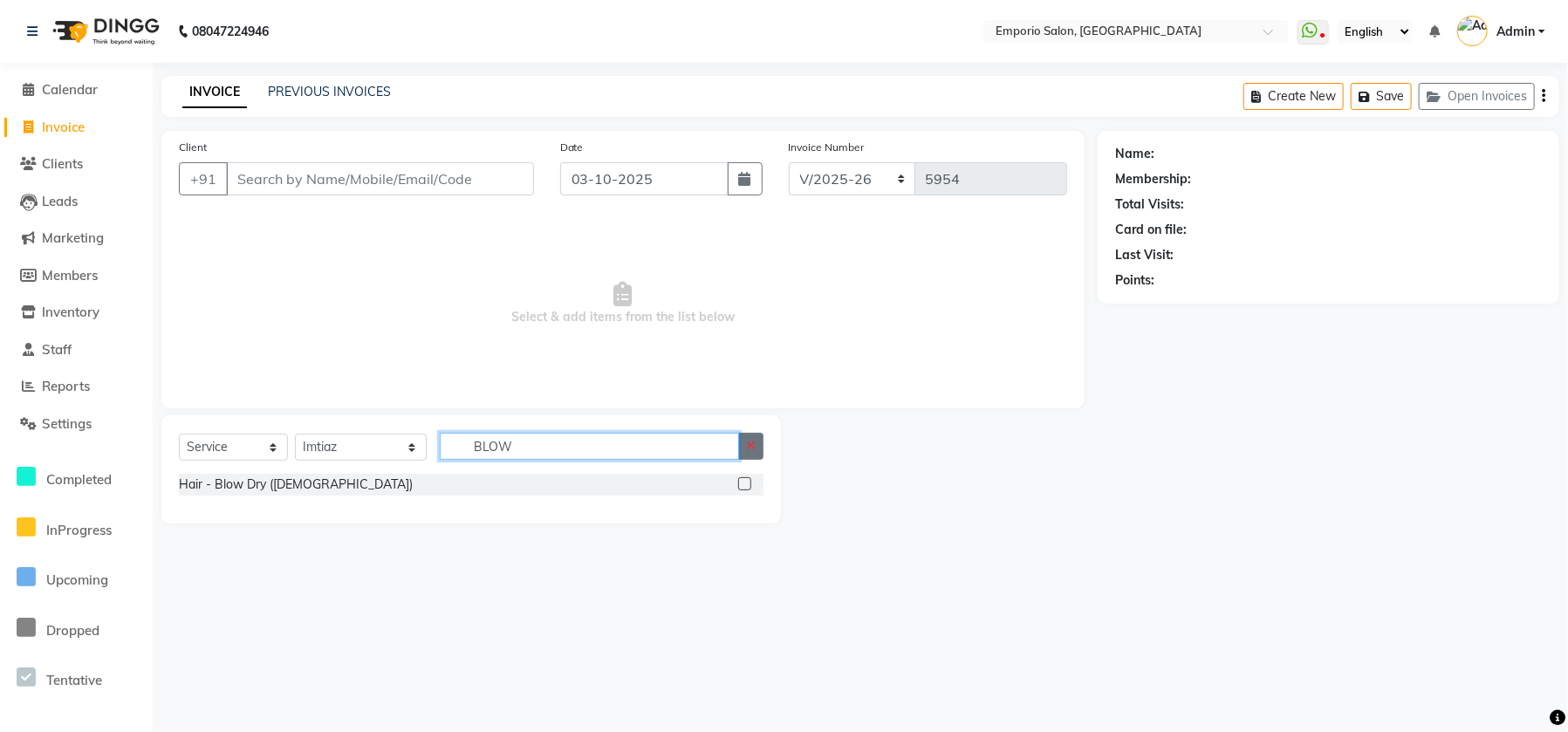
type input "BLOW"
drag, startPoint x: 759, startPoint y: 446, endPoint x: 716, endPoint y: 458, distance: 44.6
click at [759, 446] on button "button" at bounding box center [751, 446] width 25 height 27
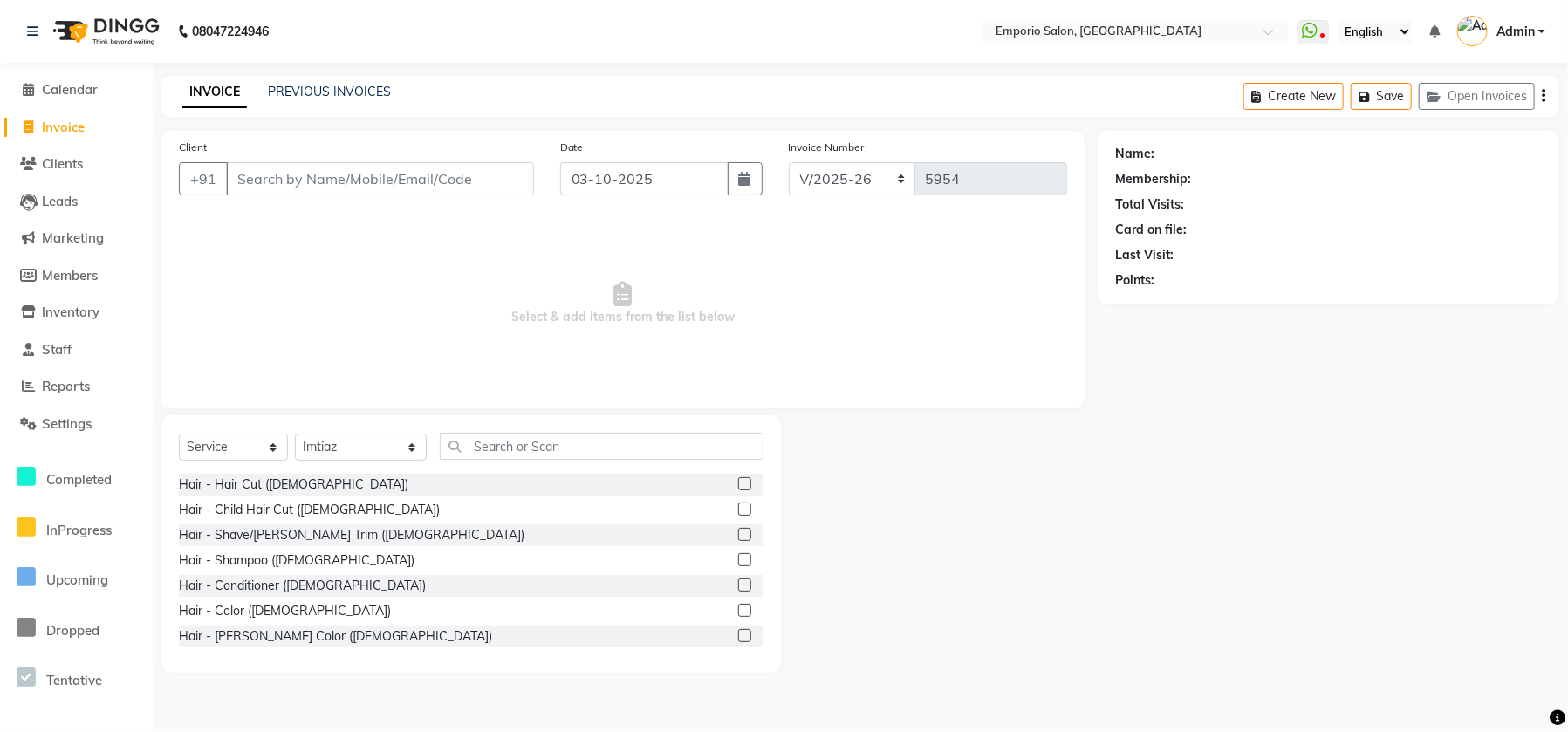
click at [670, 467] on div "Select Service Product Membership Package Voucher Prepaid Gift Card Select Styl…" at bounding box center [471, 453] width 585 height 41
click at [608, 448] on input "text" at bounding box center [601, 446] width 324 height 27
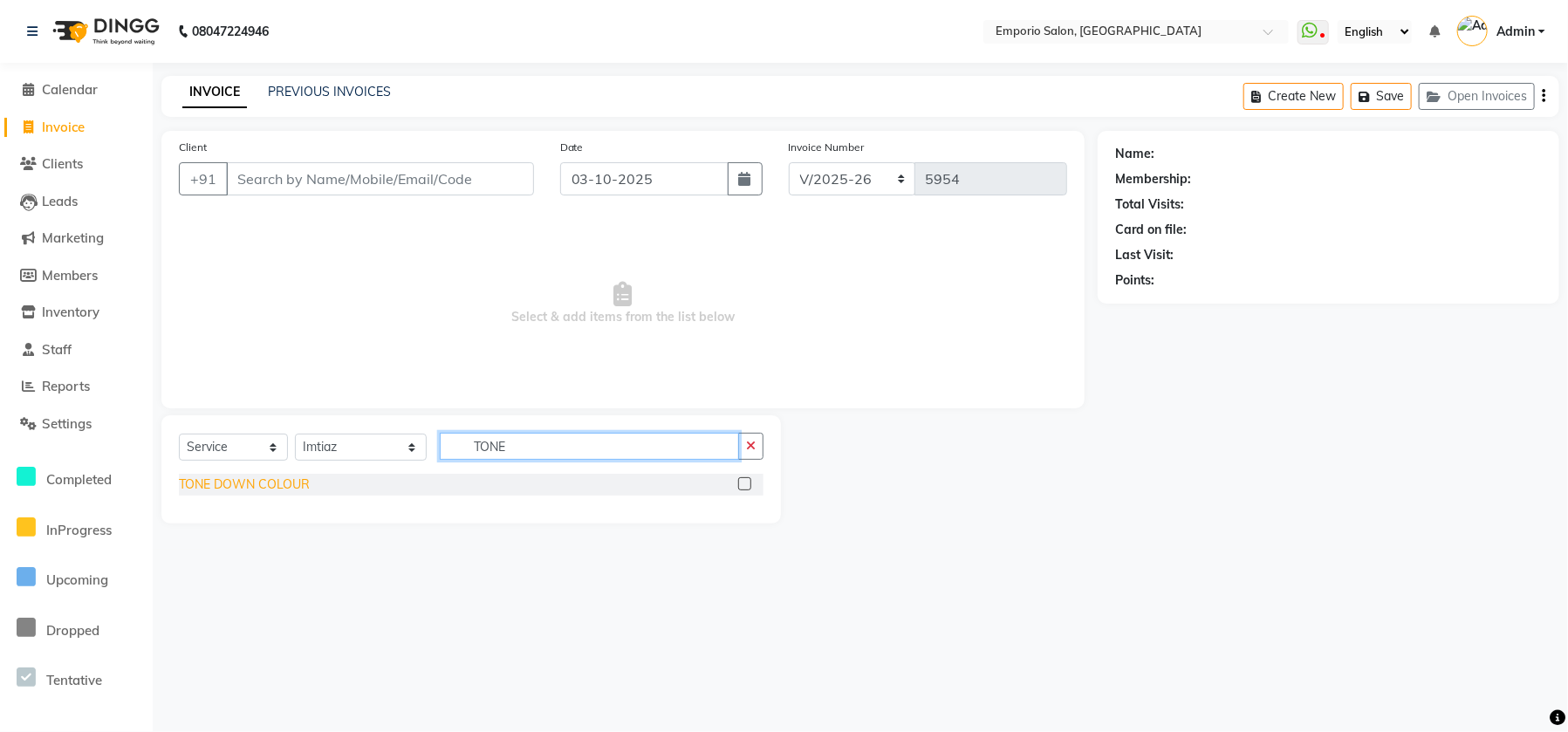
type input "TONE"
click at [196, 493] on div "TONE DOWN COLOUR" at bounding box center [244, 485] width 131 height 18
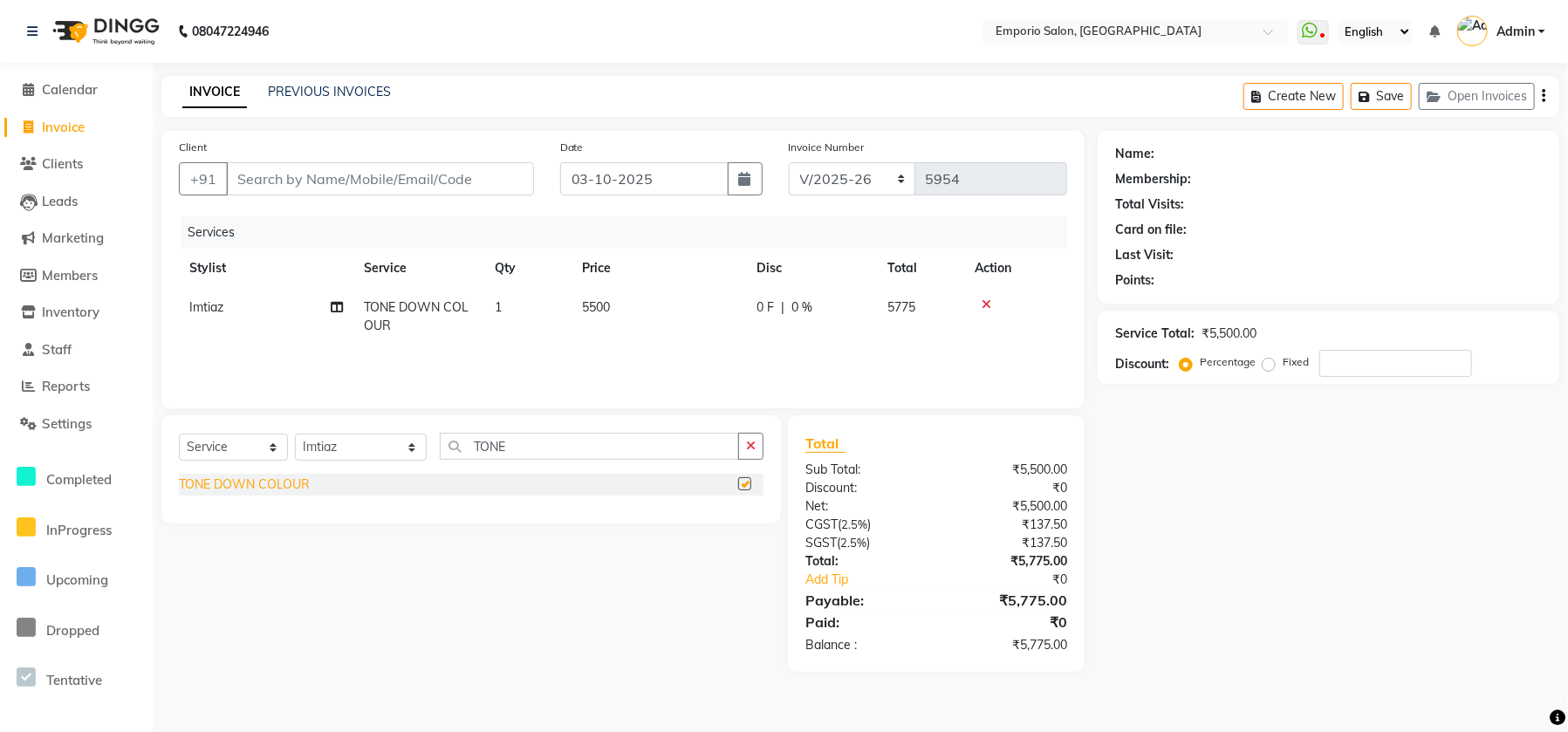
checkbox input "false"
drag, startPoint x: 703, startPoint y: 238, endPoint x: 714, endPoint y: 311, distance: 73.8
click at [701, 280] on div "Services Stylist Service Qty Price Disc Total Action Imtiaz TONE DOWN COLOUR 1 …" at bounding box center [623, 303] width 888 height 174
click at [714, 312] on td "5500" at bounding box center [658, 316] width 174 height 58
select select "47502"
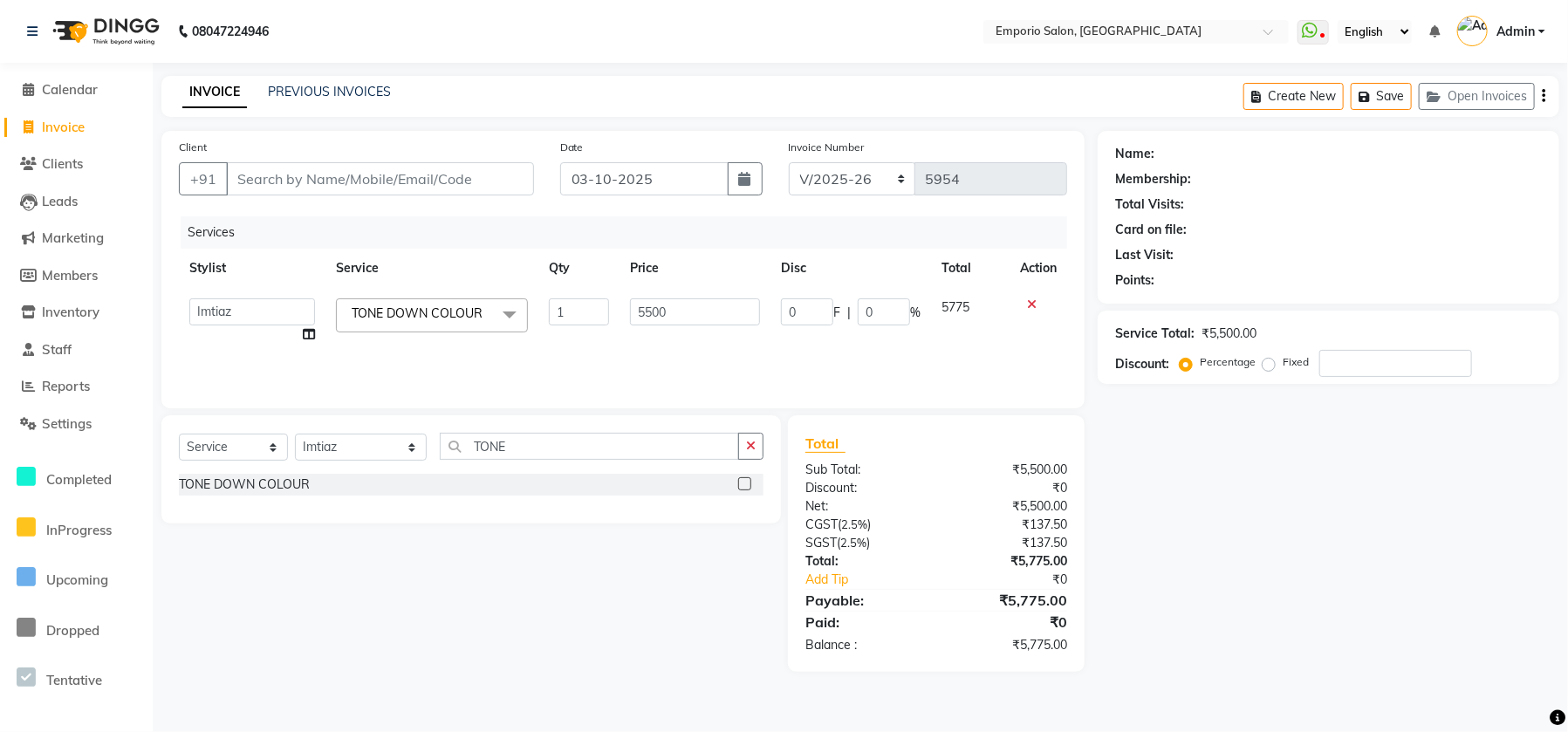
click at [714, 312] on input "5500" at bounding box center [694, 312] width 130 height 27
type input "5"
type input "6500"
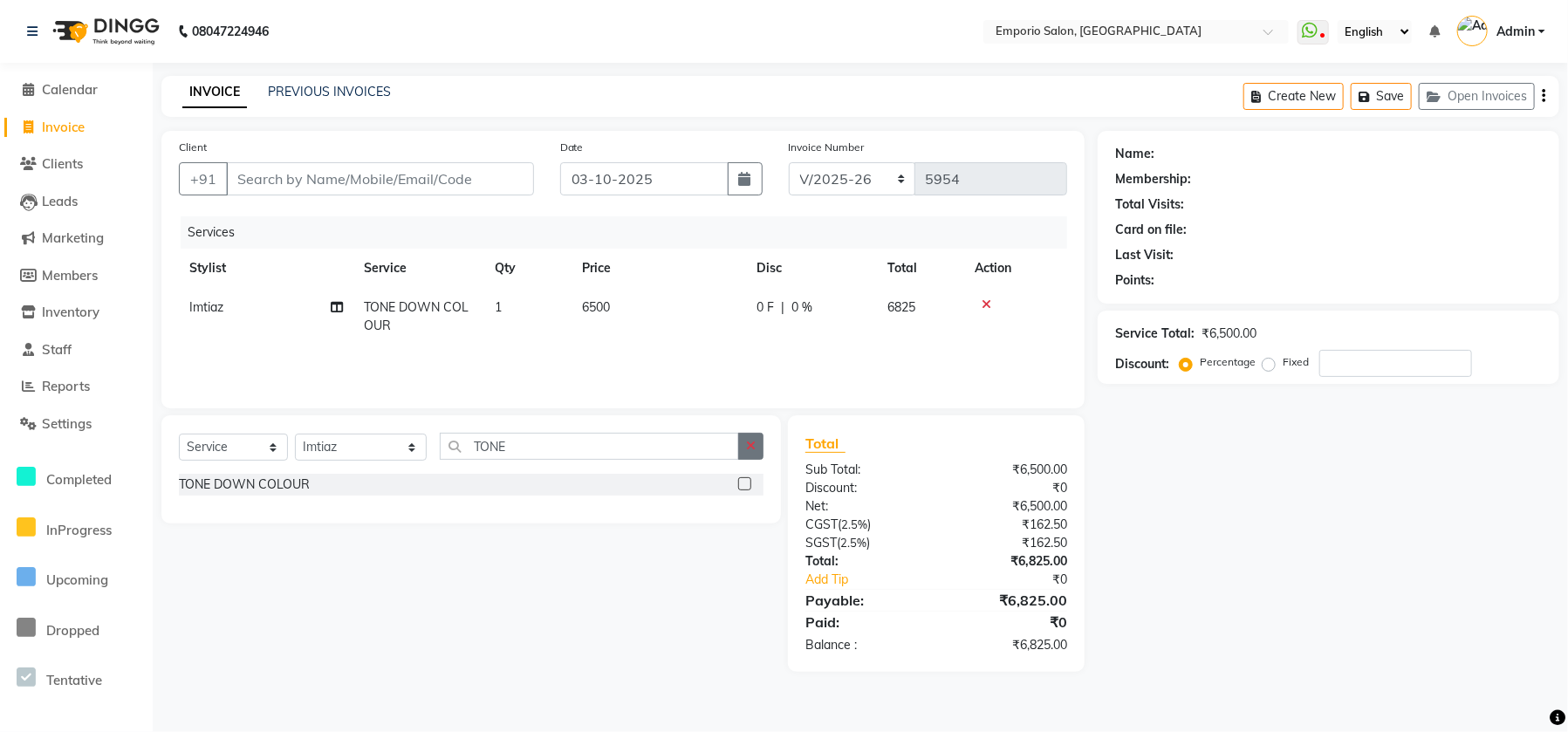
click at [747, 450] on icon "button" at bounding box center [751, 445] width 10 height 13
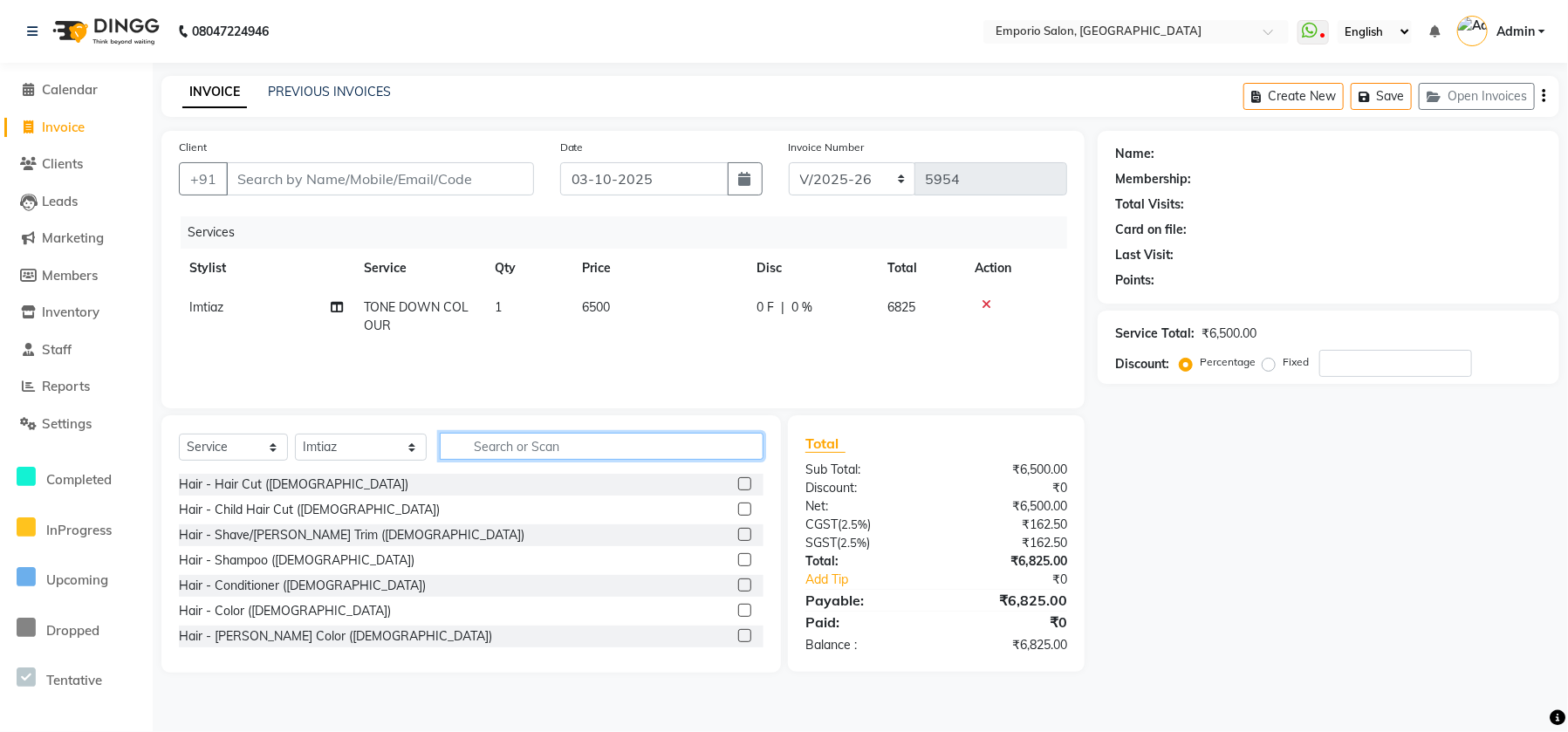
click at [729, 448] on input "text" at bounding box center [601, 446] width 324 height 27
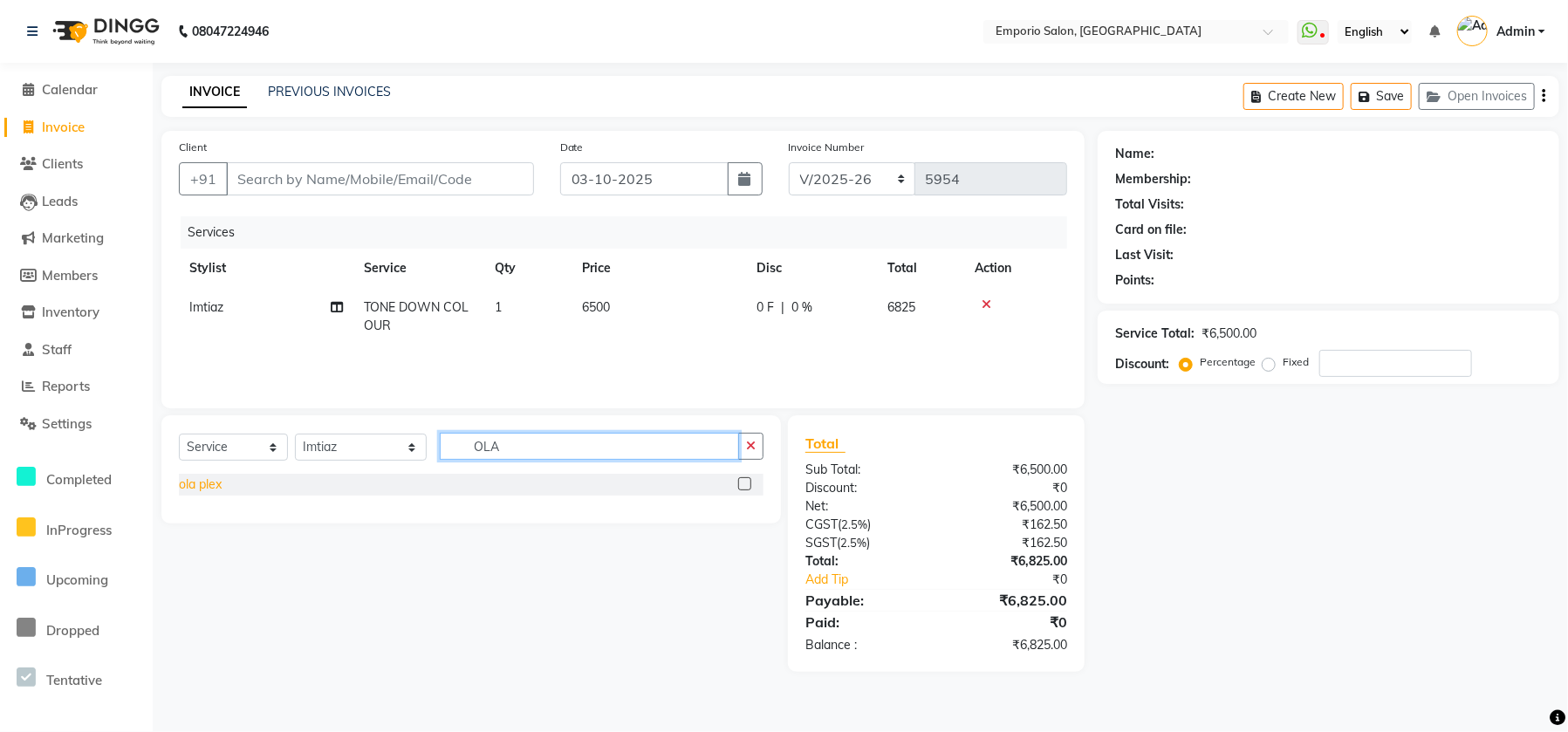
type input "OLA"
click at [207, 489] on div "ola plex" at bounding box center [200, 485] width 42 height 18
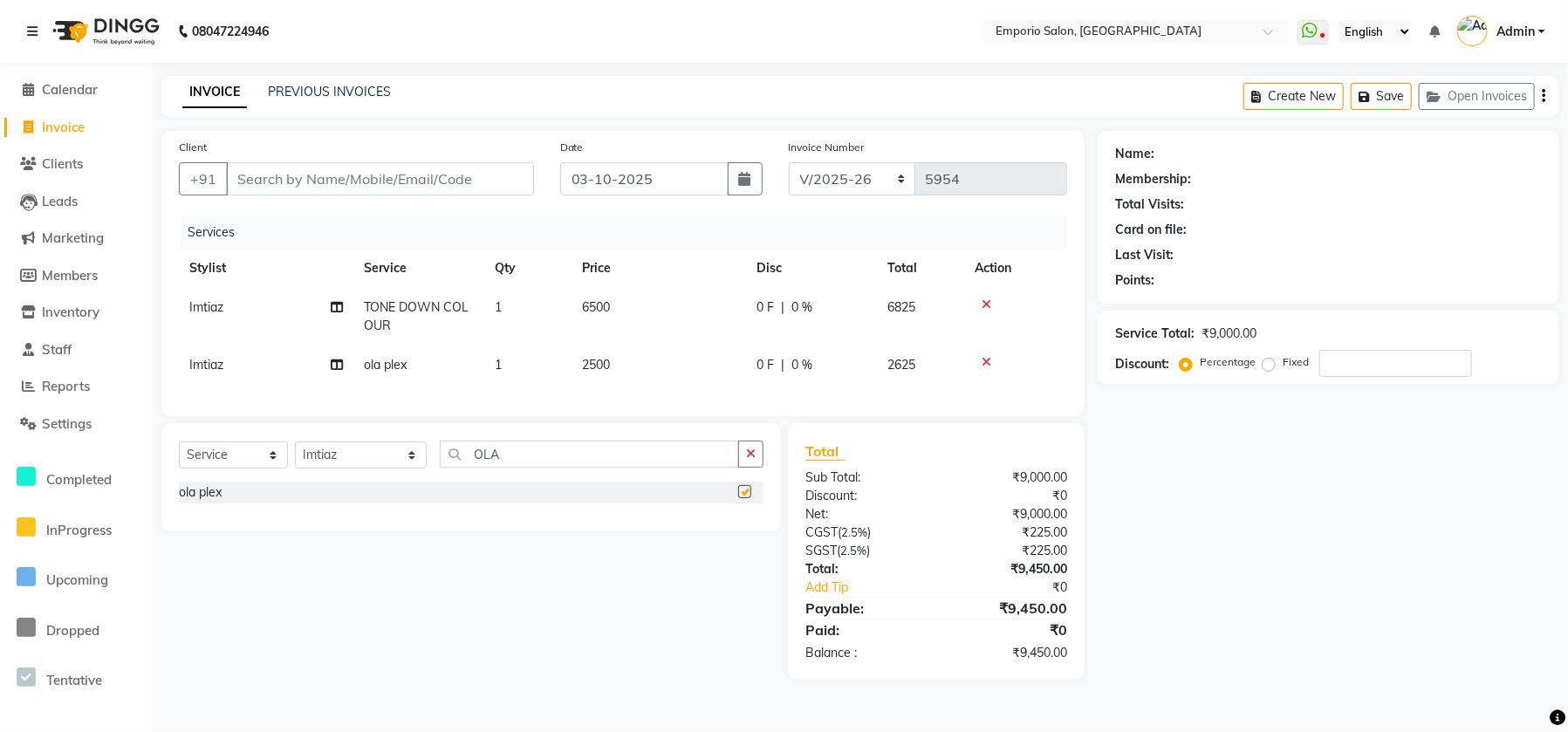
checkbox input "false"
click at [683, 379] on td "2500" at bounding box center [658, 365] width 174 height 39
select select "47502"
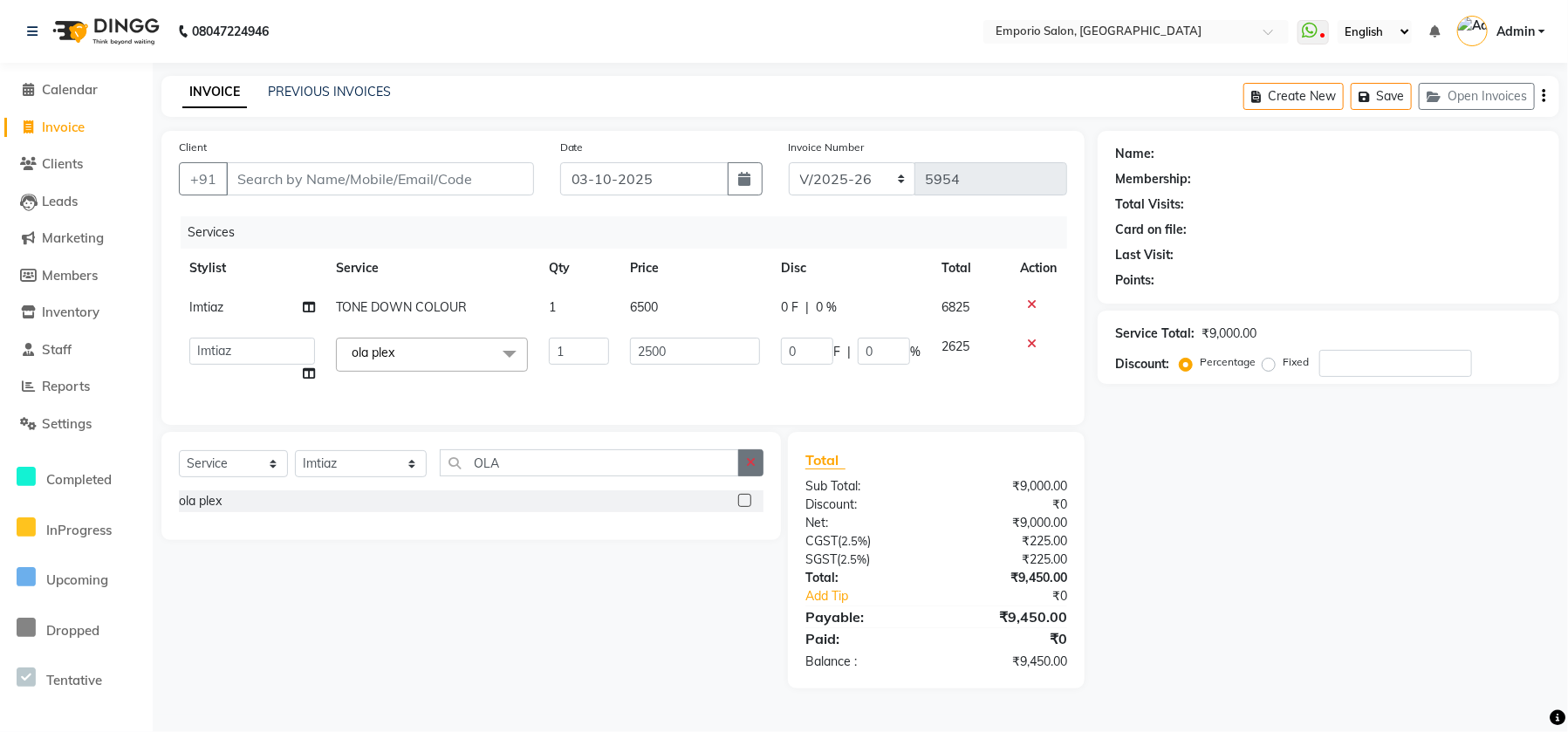
click at [760, 476] on button "button" at bounding box center [751, 463] width 25 height 27
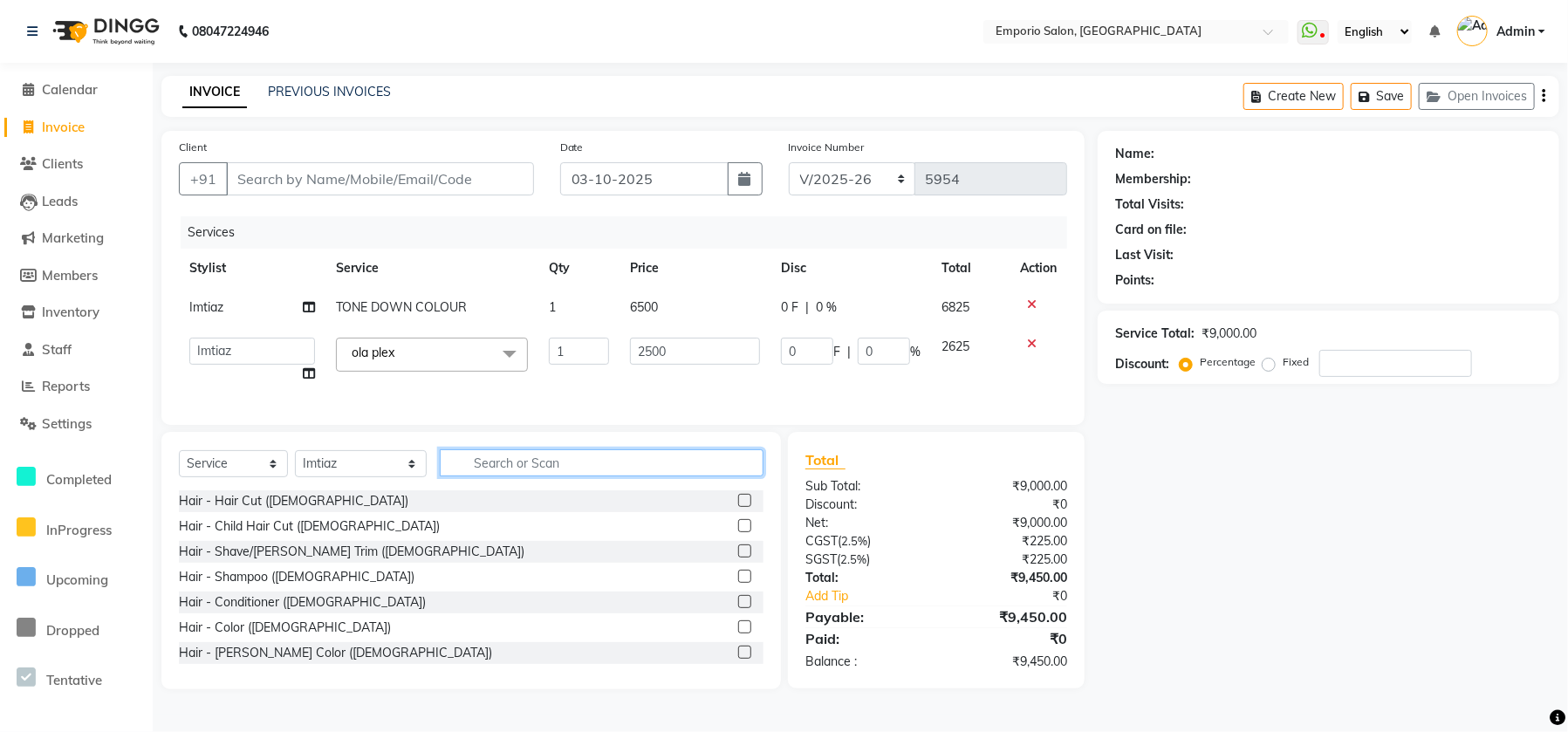
click at [738, 473] on input "text" at bounding box center [601, 463] width 324 height 27
click at [692, 469] on input "text" at bounding box center [601, 463] width 324 height 27
click at [565, 466] on input "text" at bounding box center [601, 463] width 324 height 27
click at [512, 476] on input "text" at bounding box center [601, 463] width 324 height 27
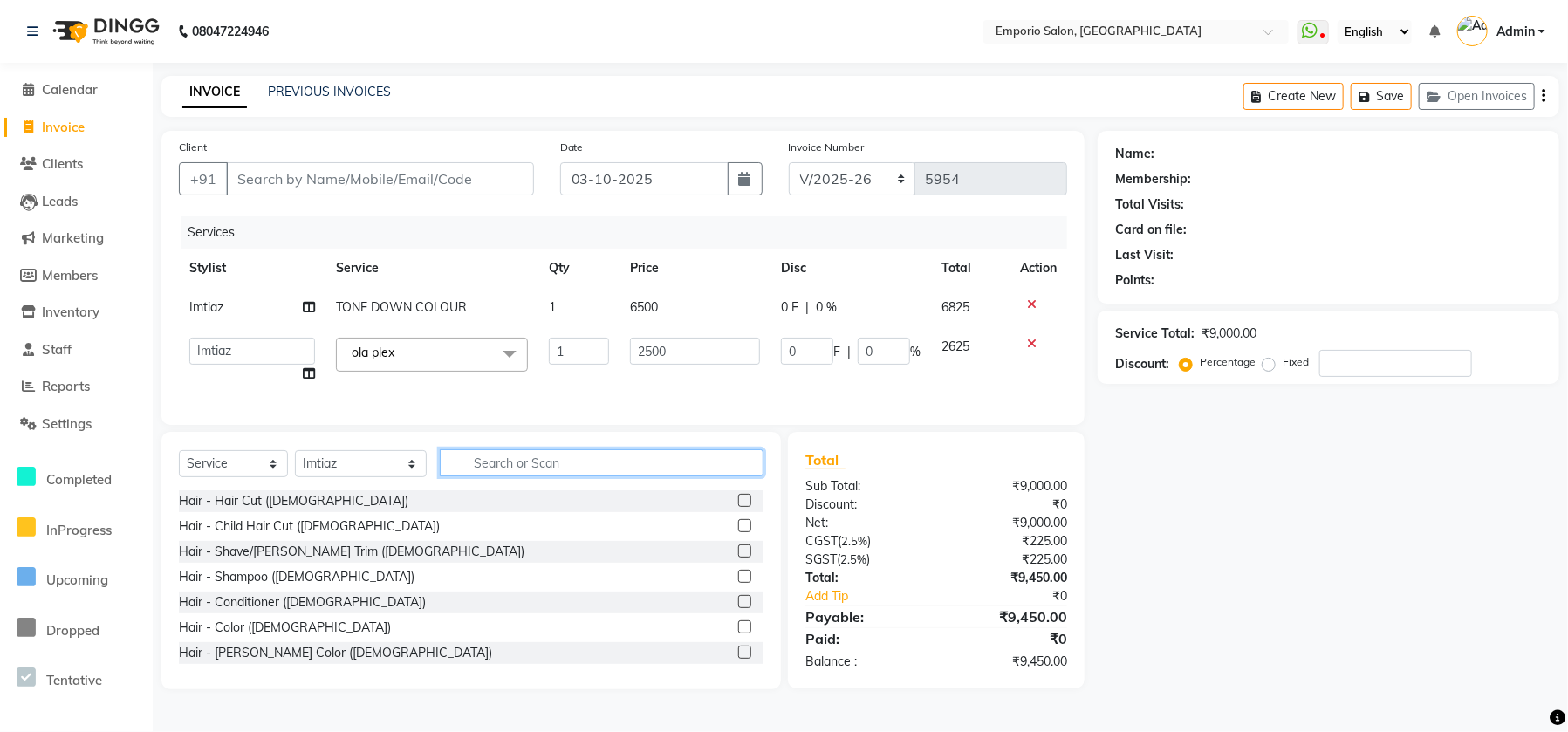
click at [484, 476] on input "text" at bounding box center [601, 463] width 324 height 27
click at [695, 340] on input "2500" at bounding box center [694, 351] width 130 height 27
drag, startPoint x: 711, startPoint y: 491, endPoint x: 704, endPoint y: 484, distance: 9.9
click at [711, 491] on div "Select Service Product Membership Package Voucher Prepaid Gift Card Select Styl…" at bounding box center [471, 469] width 585 height 41
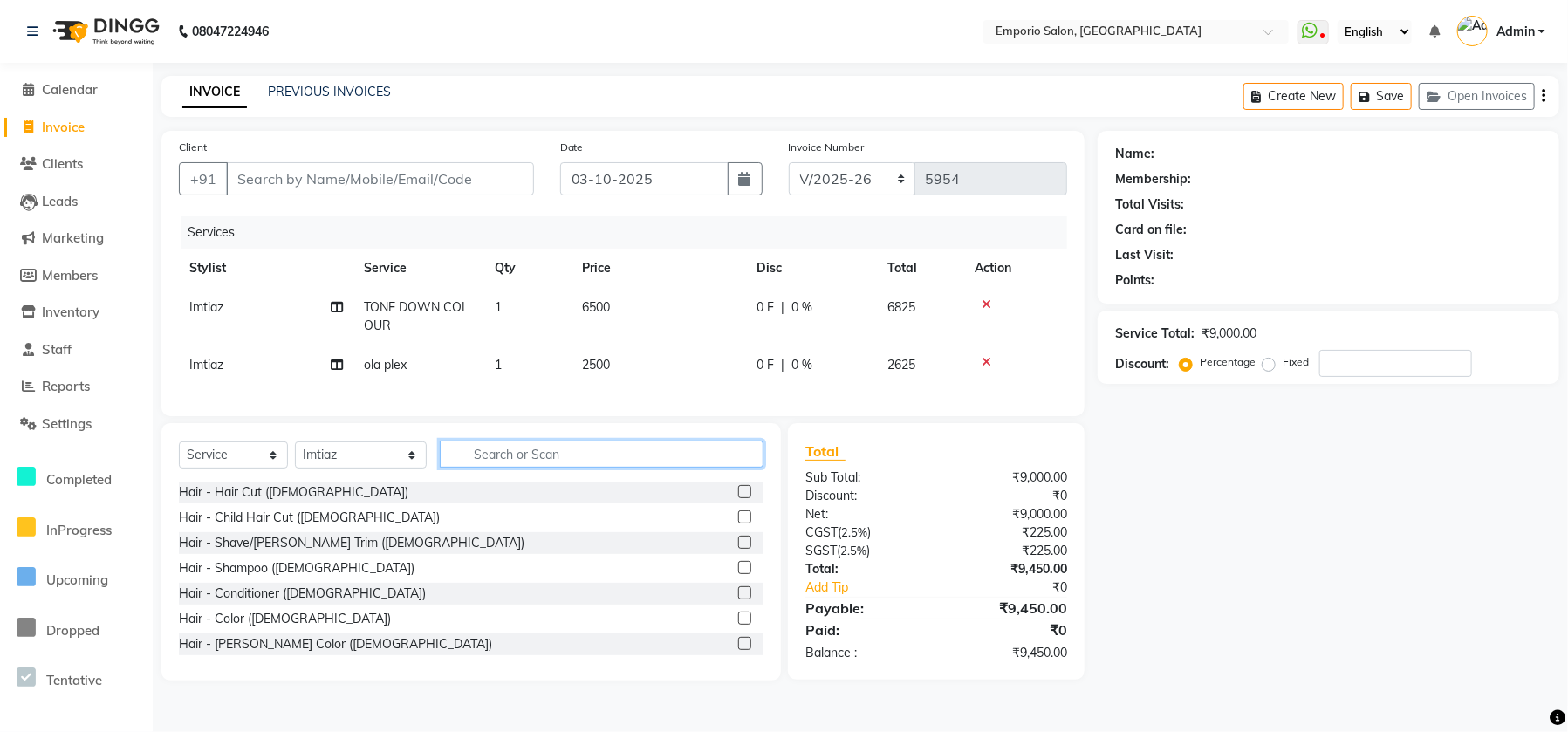
click at [700, 467] on input "text" at bounding box center [601, 454] width 324 height 27
click at [699, 467] on input "text" at bounding box center [601, 454] width 324 height 27
type input "D"
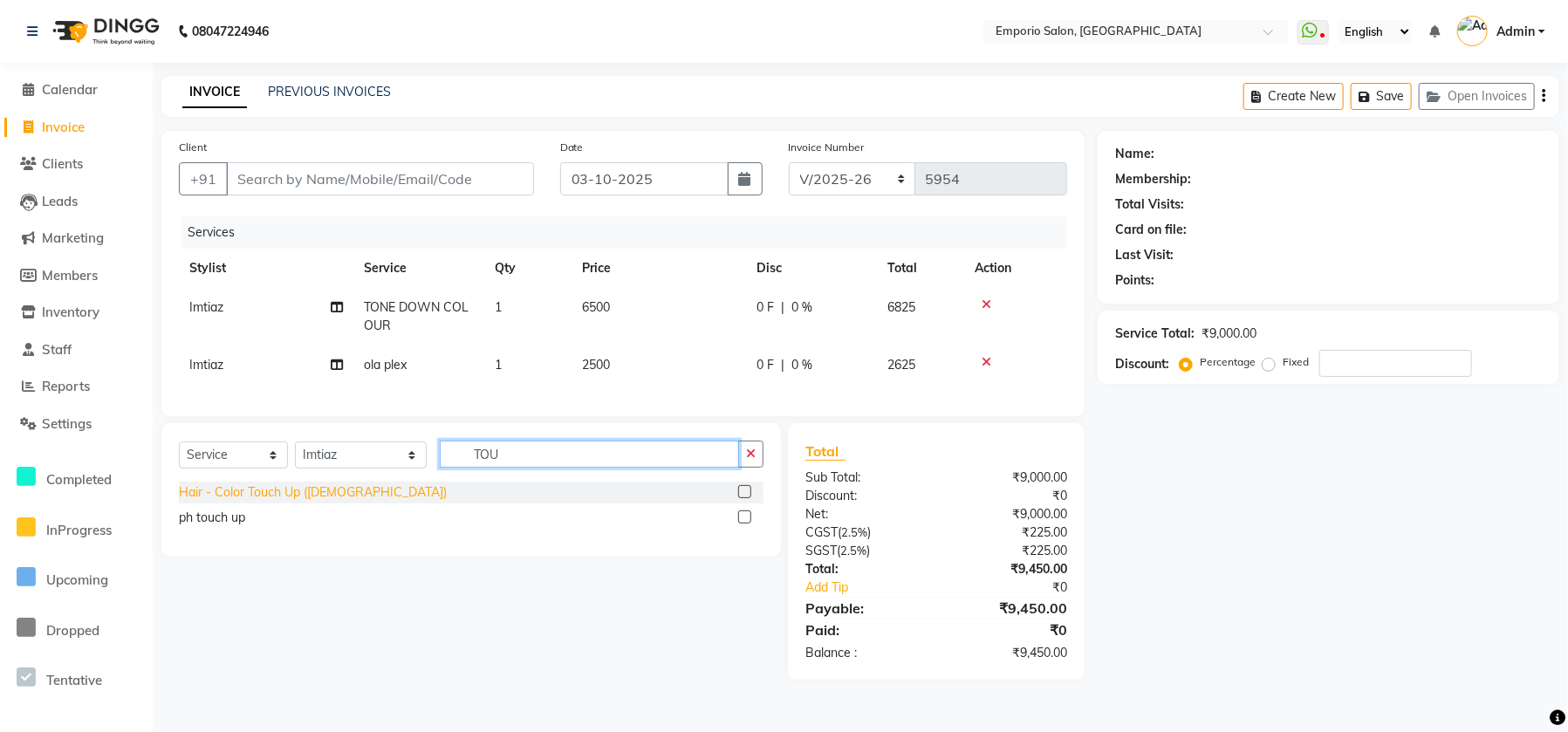
type input "TOU"
click at [261, 502] on div "Hair - Color Touch Up ([DEMOGRAPHIC_DATA])" at bounding box center [312, 492] width 268 height 18
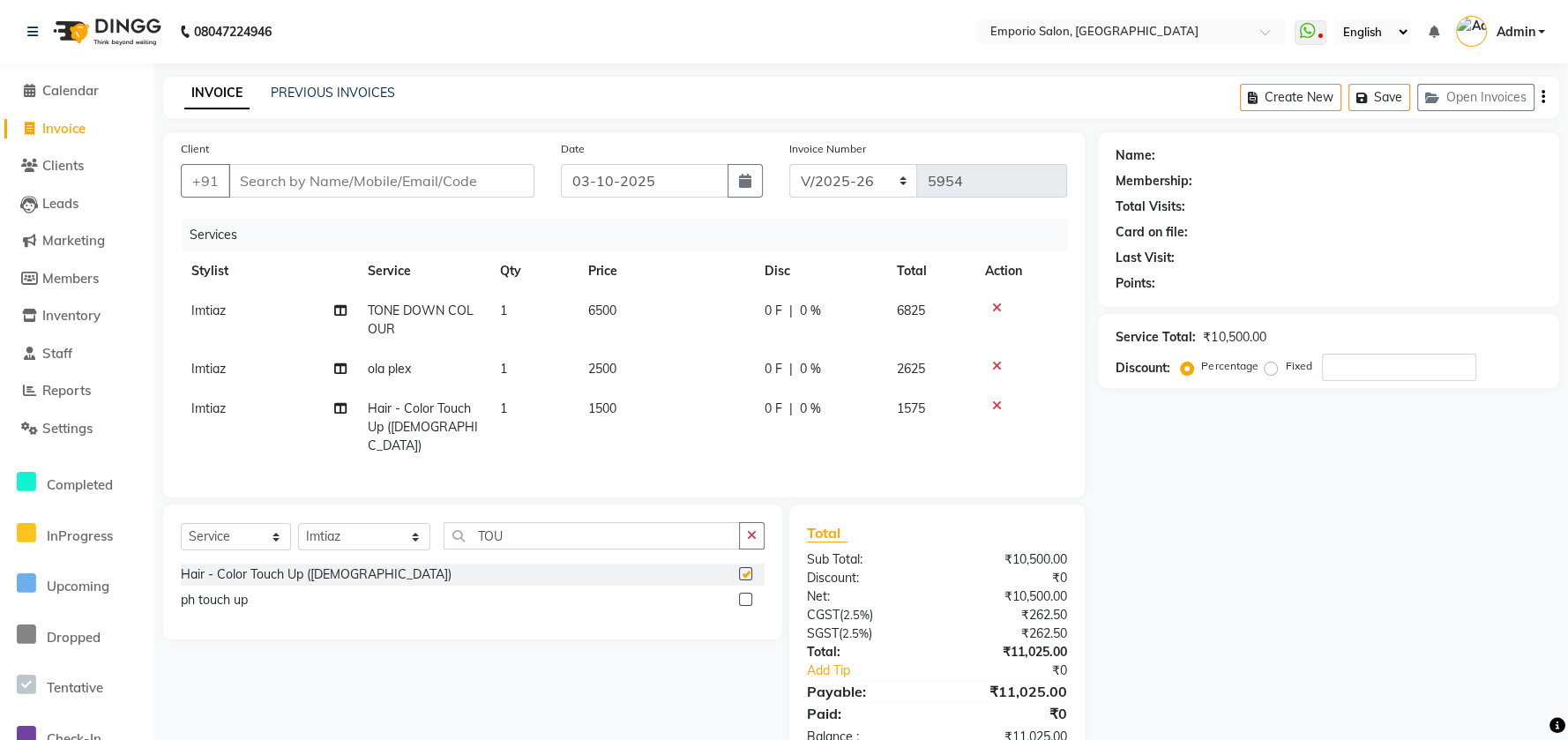
checkbox input "false"
drag, startPoint x: 708, startPoint y: 424, endPoint x: 715, endPoint y: 415, distance: 11.4
click at [713, 419] on td "1500" at bounding box center [665, 427] width 176 height 77
select select "47502"
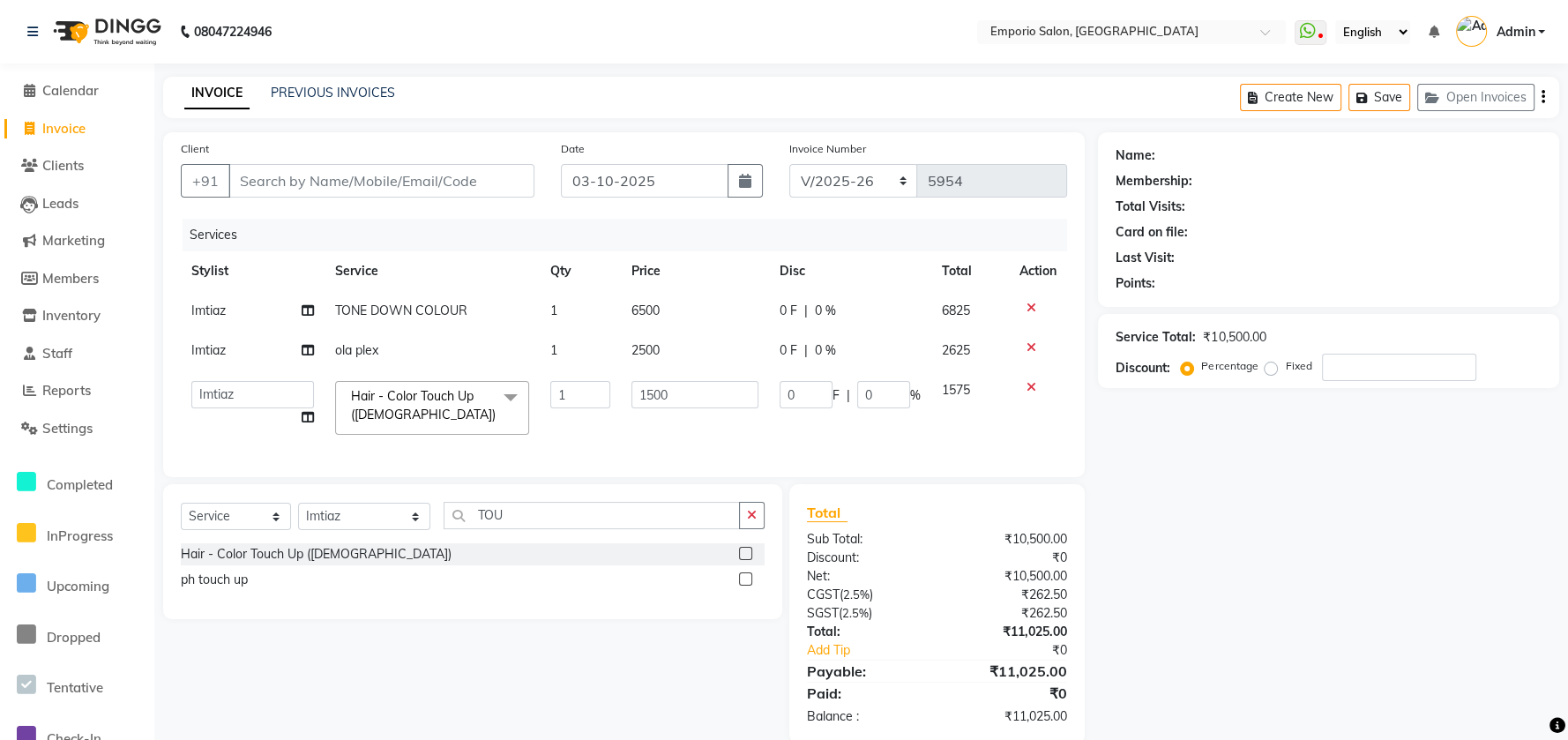
drag, startPoint x: 715, startPoint y: 415, endPoint x: 724, endPoint y: 396, distance: 21.0
click at [719, 404] on td "1500" at bounding box center [695, 407] width 148 height 75
click at [725, 396] on input "1500" at bounding box center [695, 395] width 127 height 27
type input "1"
type input "2000"
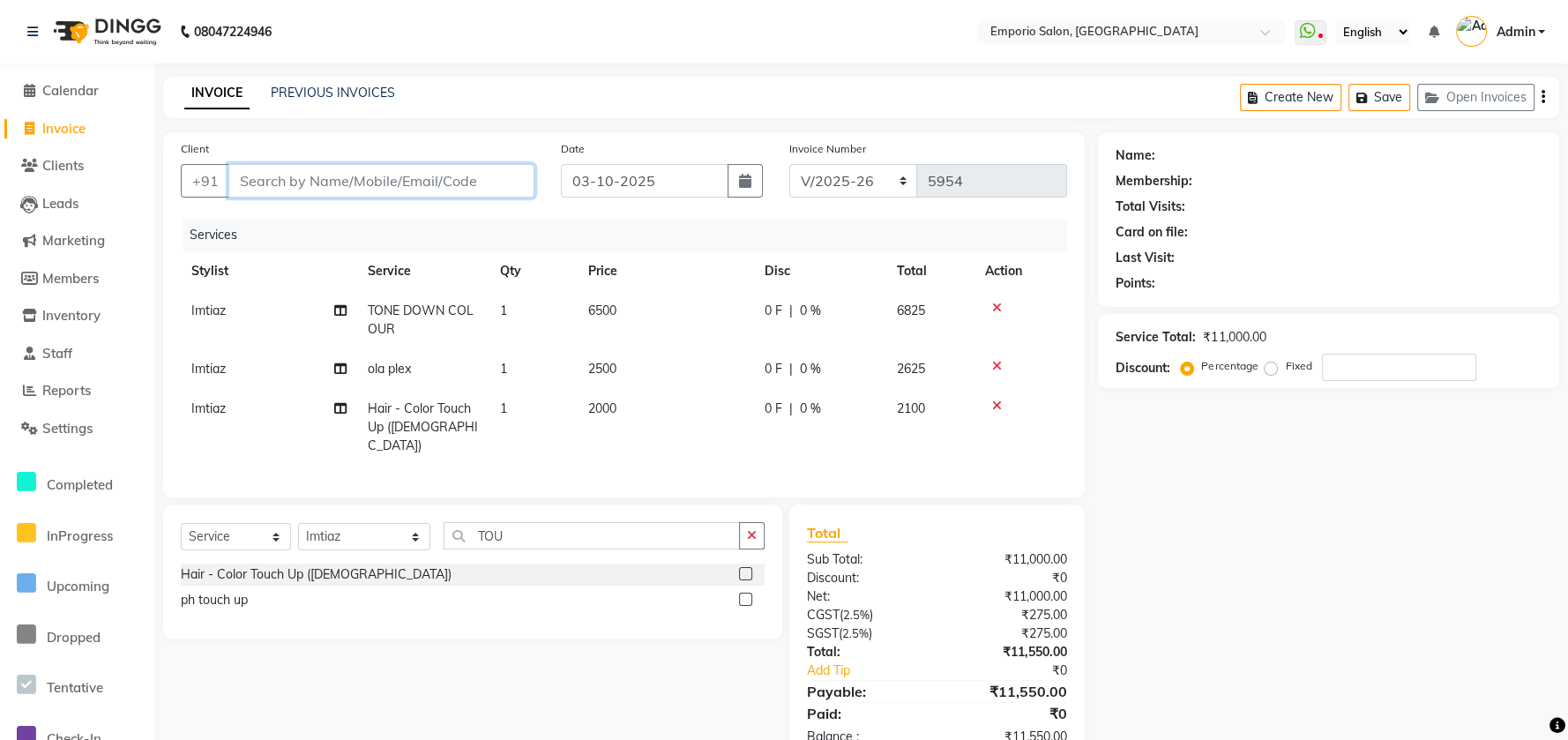
drag, startPoint x: 450, startPoint y: 165, endPoint x: 459, endPoint y: 190, distance: 26.6
click at [453, 180] on input "Client" at bounding box center [381, 181] width 306 height 33
click at [459, 190] on input "Client" at bounding box center [381, 181] width 306 height 33
type input "9"
type input "0"
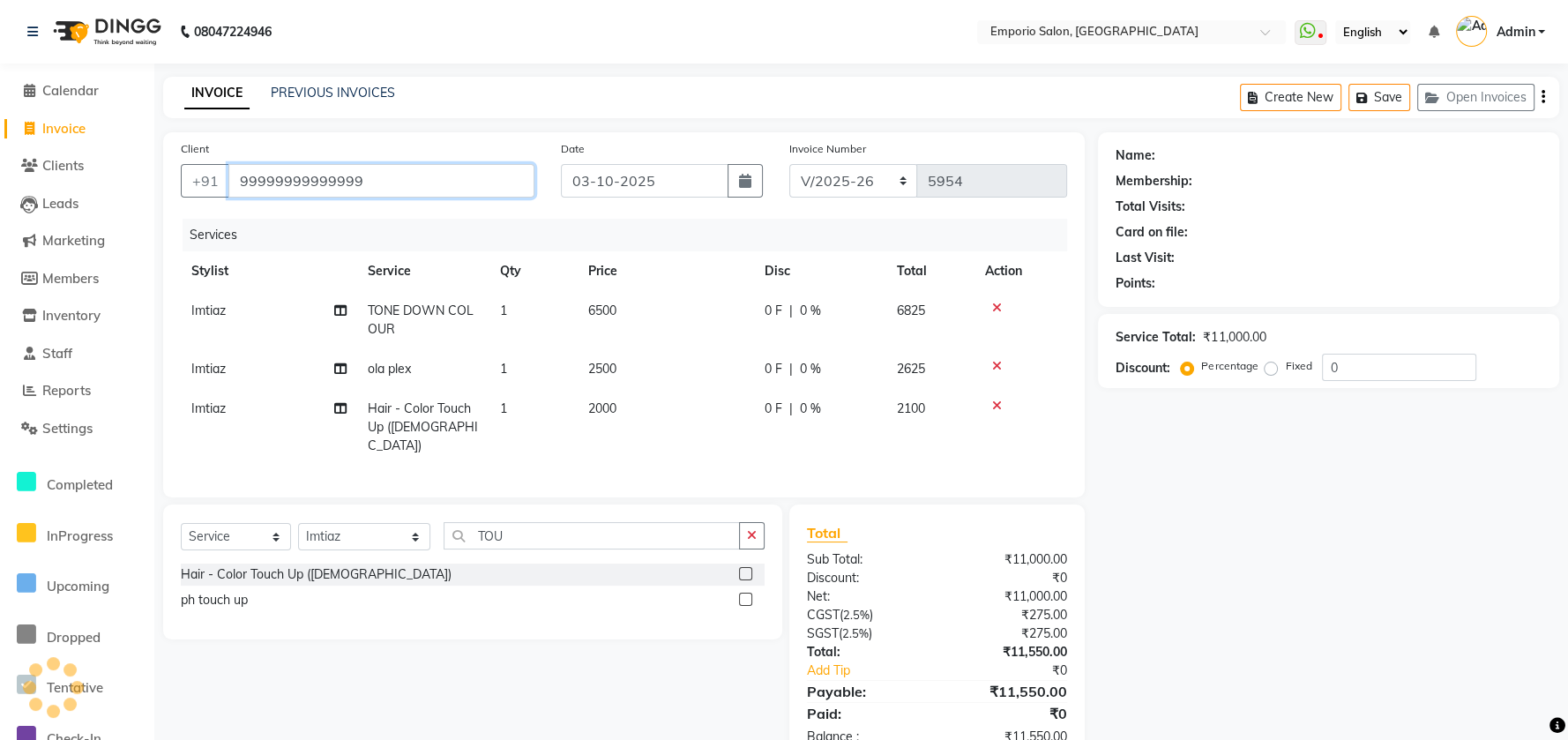
type input "99999999999999"
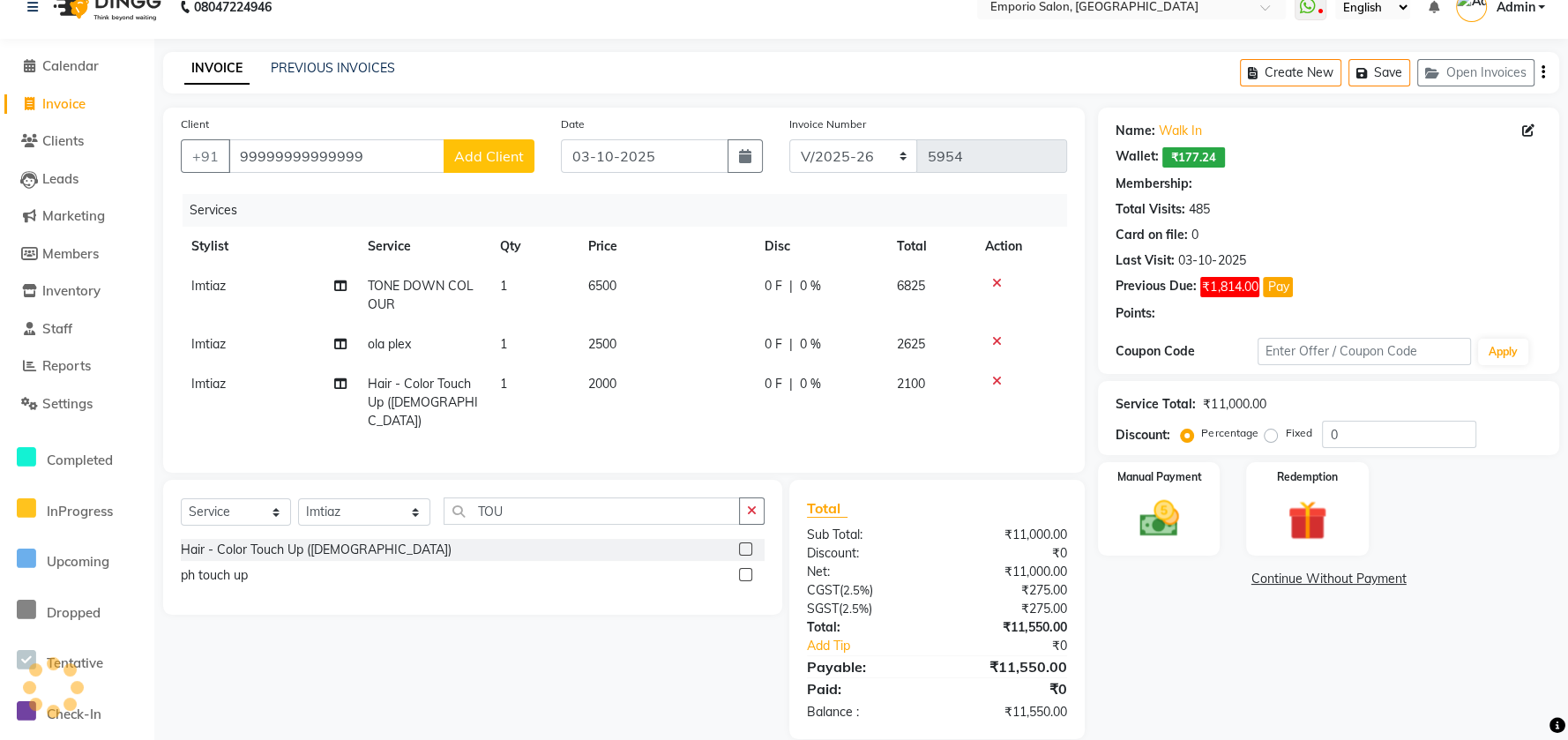
select select "1: Object"
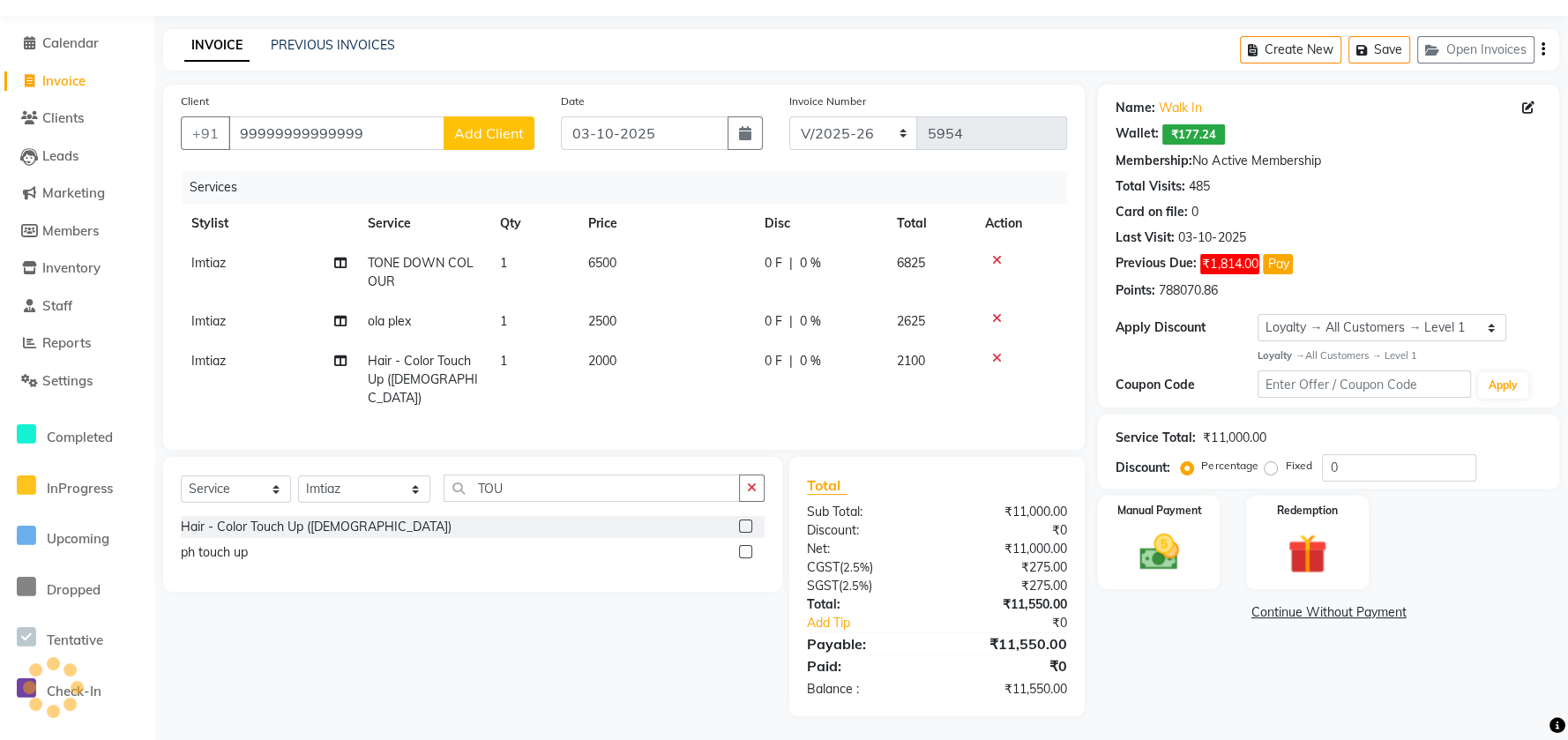
scroll to position [49, 0]
click at [1150, 566] on img at bounding box center [1160, 551] width 68 height 48
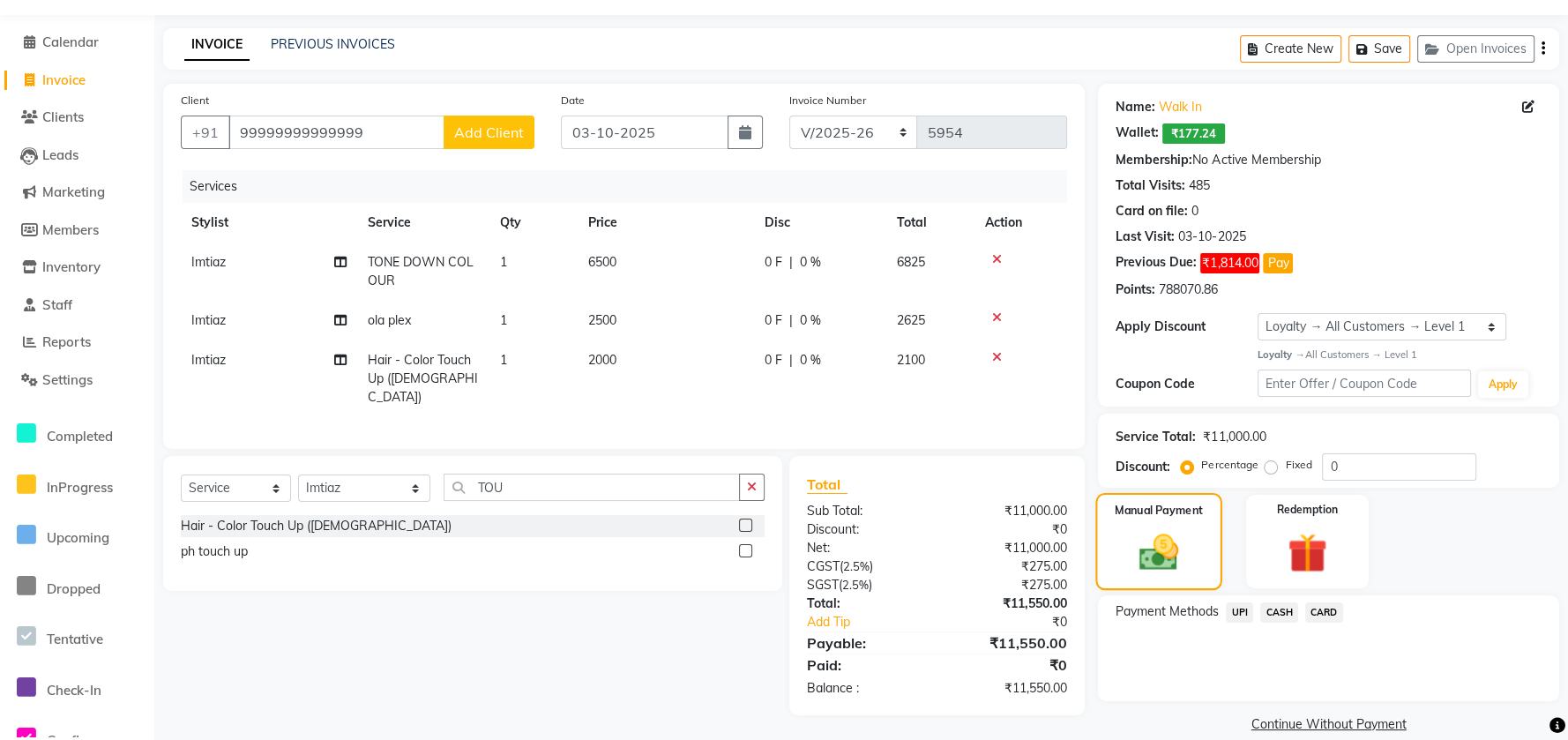
click at [1167, 545] on img at bounding box center [1160, 551] width 64 height 46
click at [1285, 465] on label "Fixed" at bounding box center [1298, 465] width 26 height 16
click at [1272, 465] on input "Fixed" at bounding box center [1274, 465] width 13 height 13
radio input "true"
click at [1348, 465] on input "0" at bounding box center [1399, 467] width 155 height 27
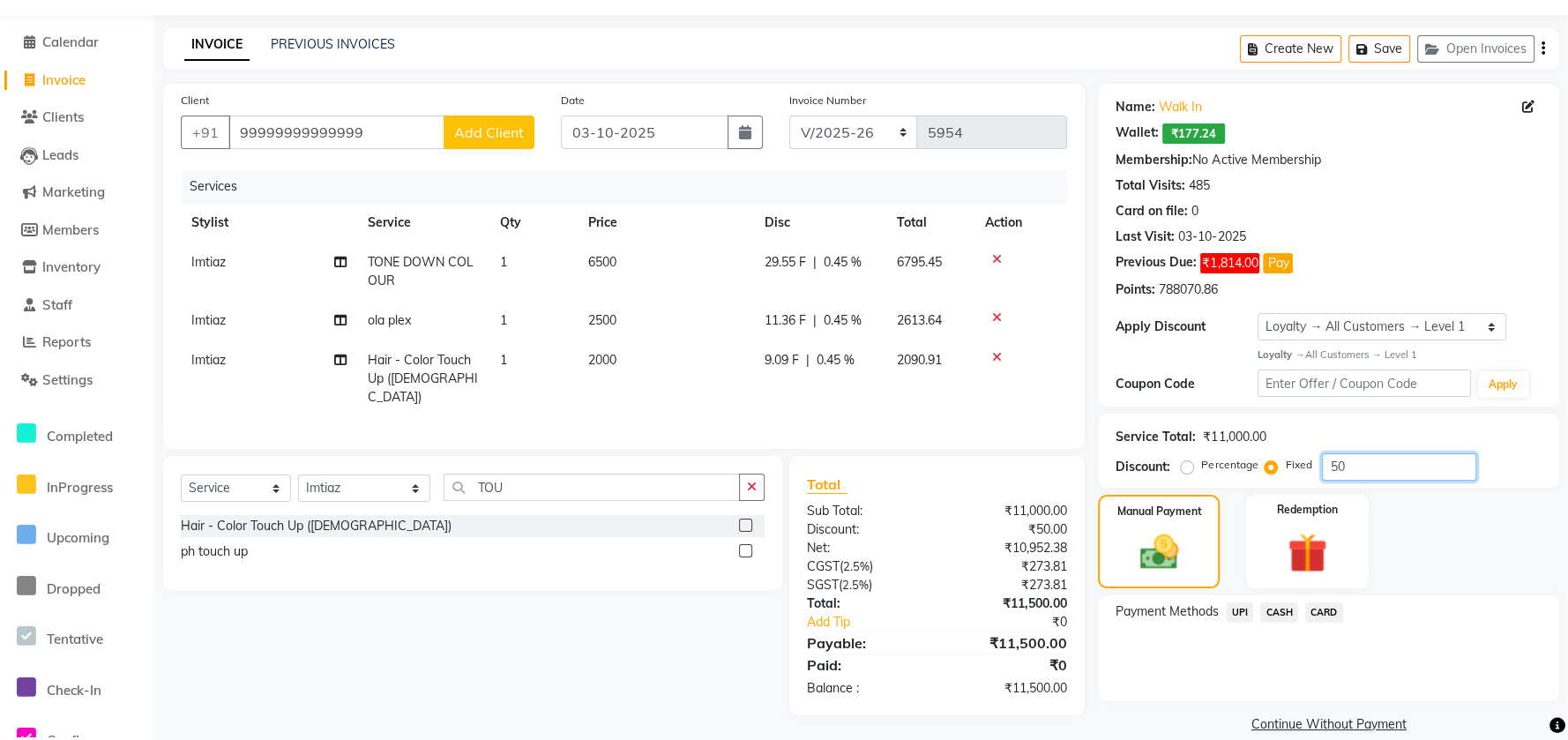
type input "50"
click at [1282, 608] on span "CASH" at bounding box center [1279, 613] width 38 height 20
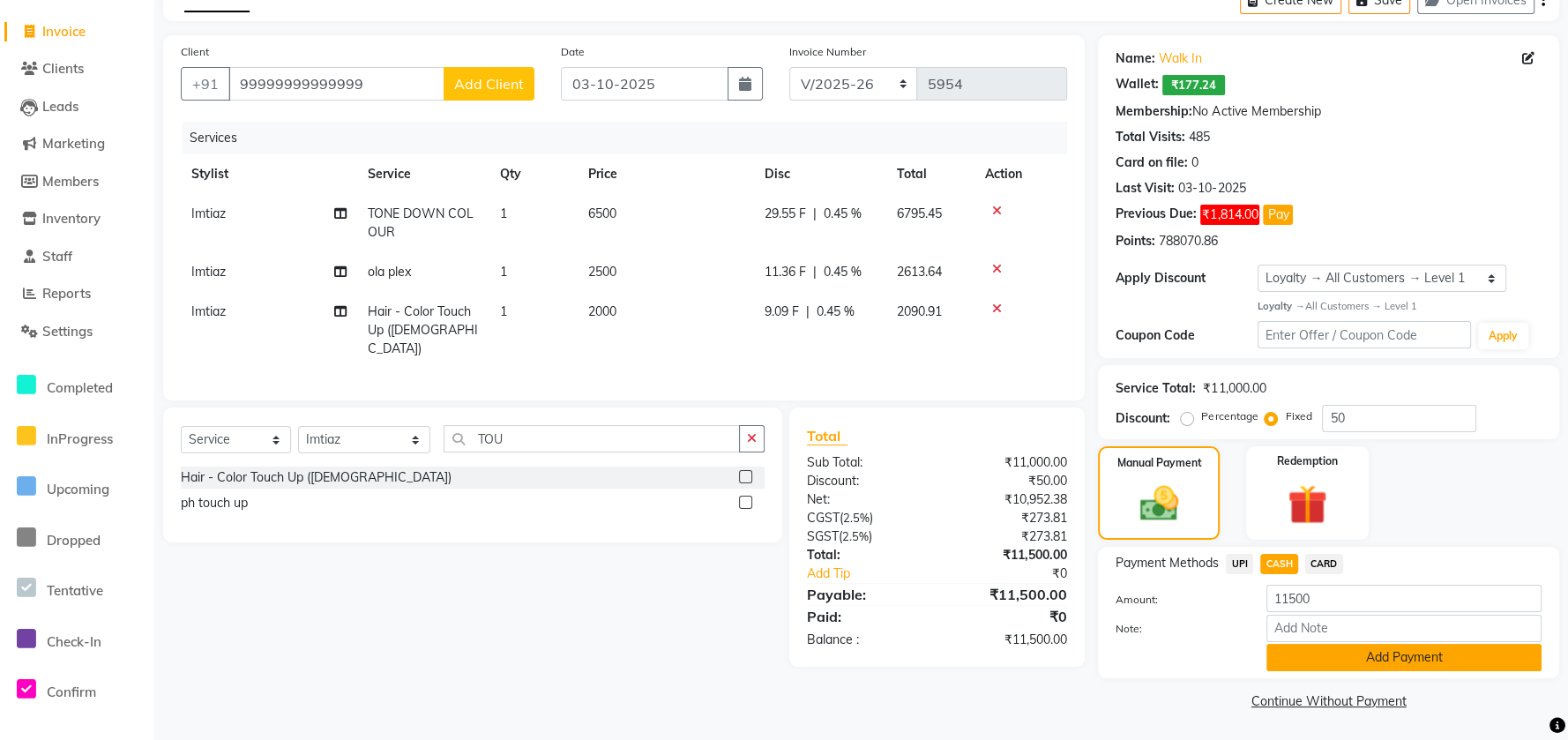
click at [1290, 644] on button "Add Payment" at bounding box center [1404, 657] width 275 height 27
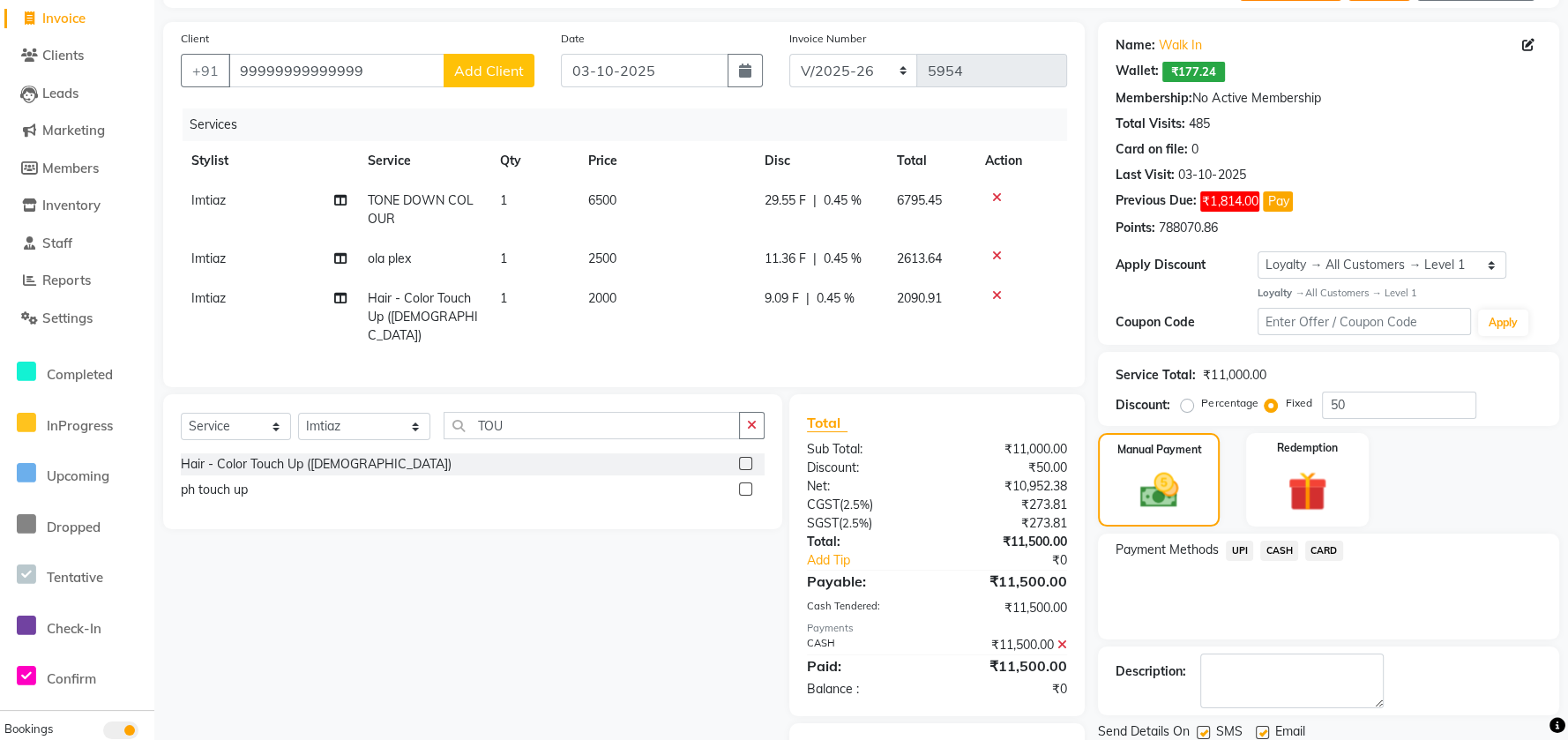
scroll to position [197, 0]
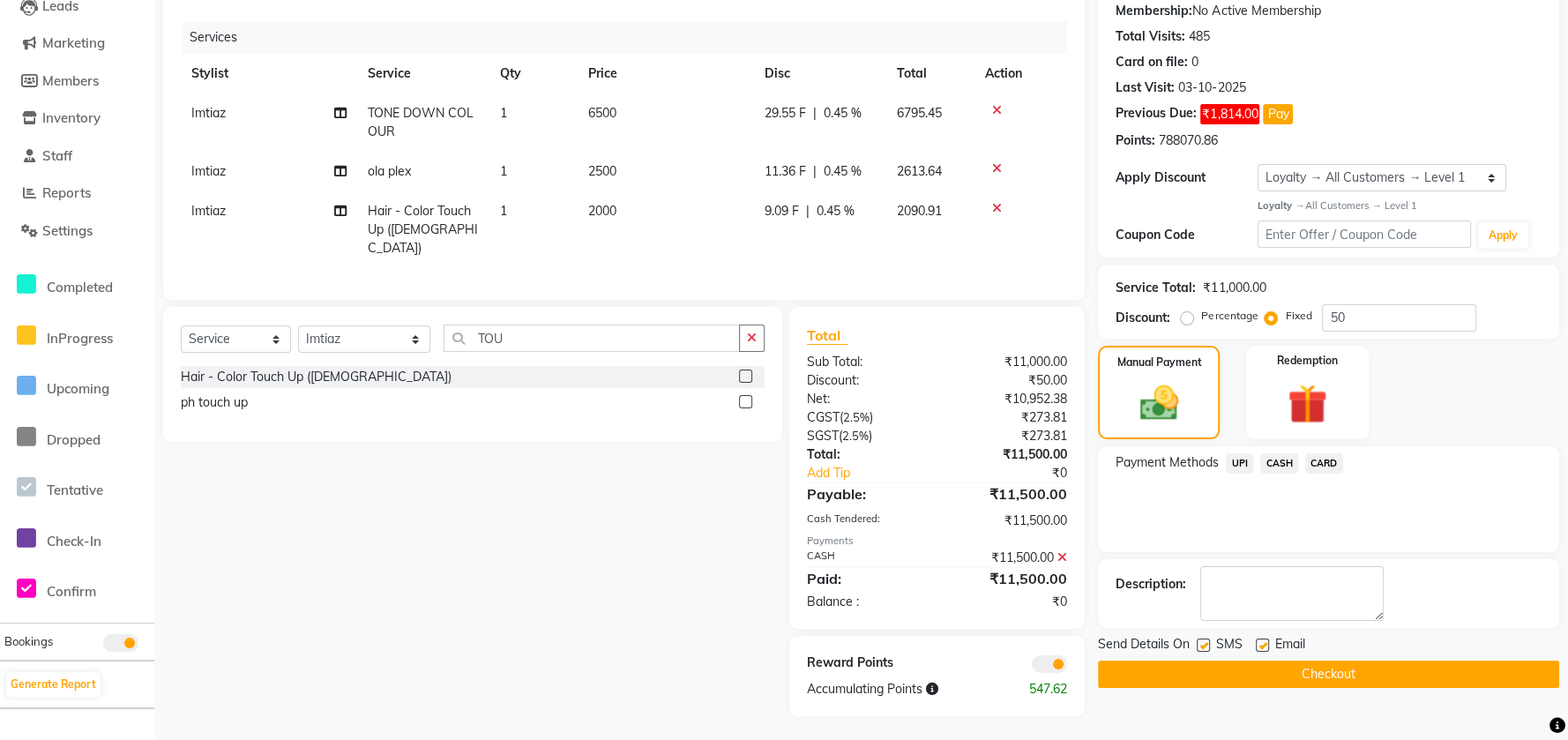
click at [1282, 674] on button "Checkout" at bounding box center [1329, 675] width 462 height 27
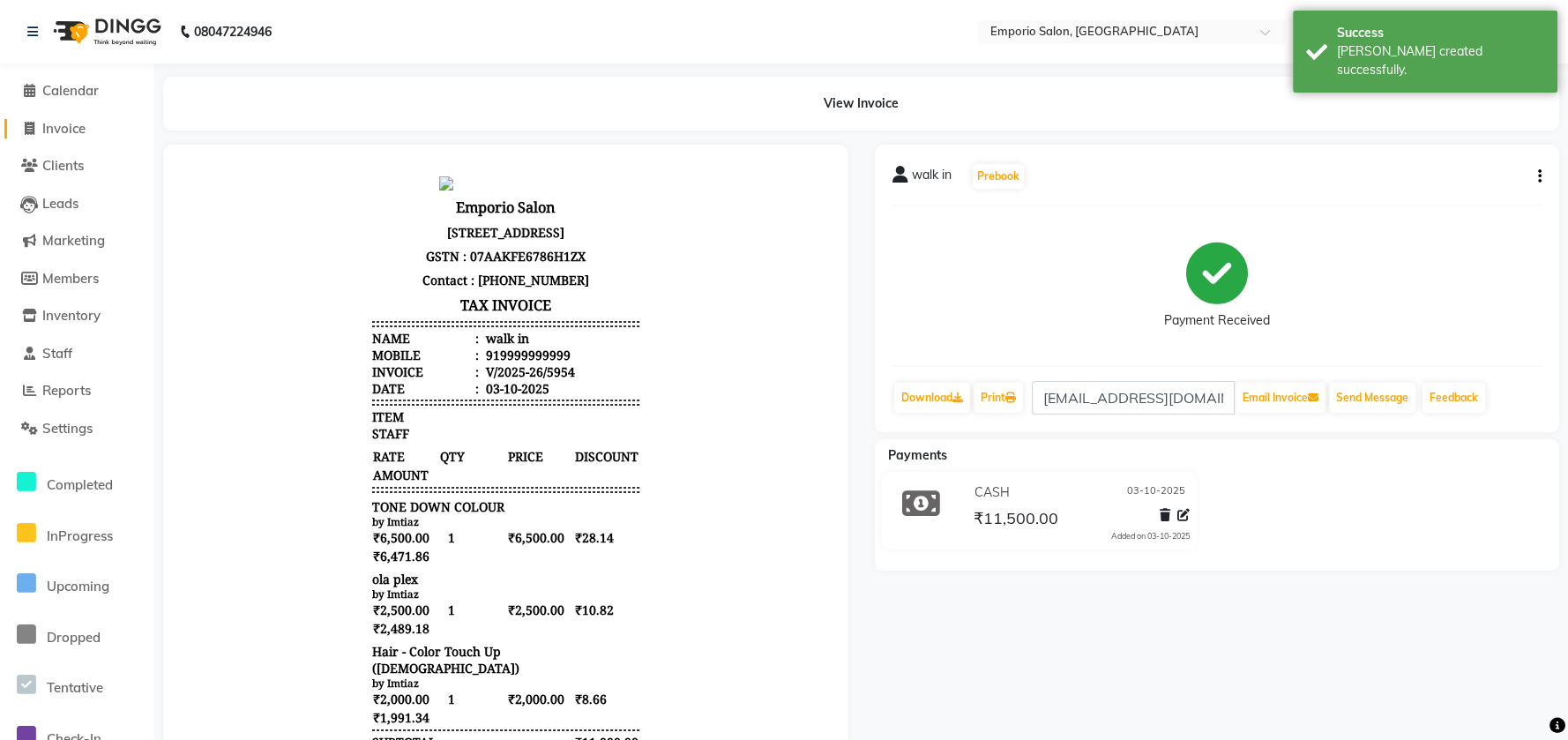
click at [33, 127] on icon at bounding box center [29, 128] width 10 height 14
select select "6332"
select select "service"
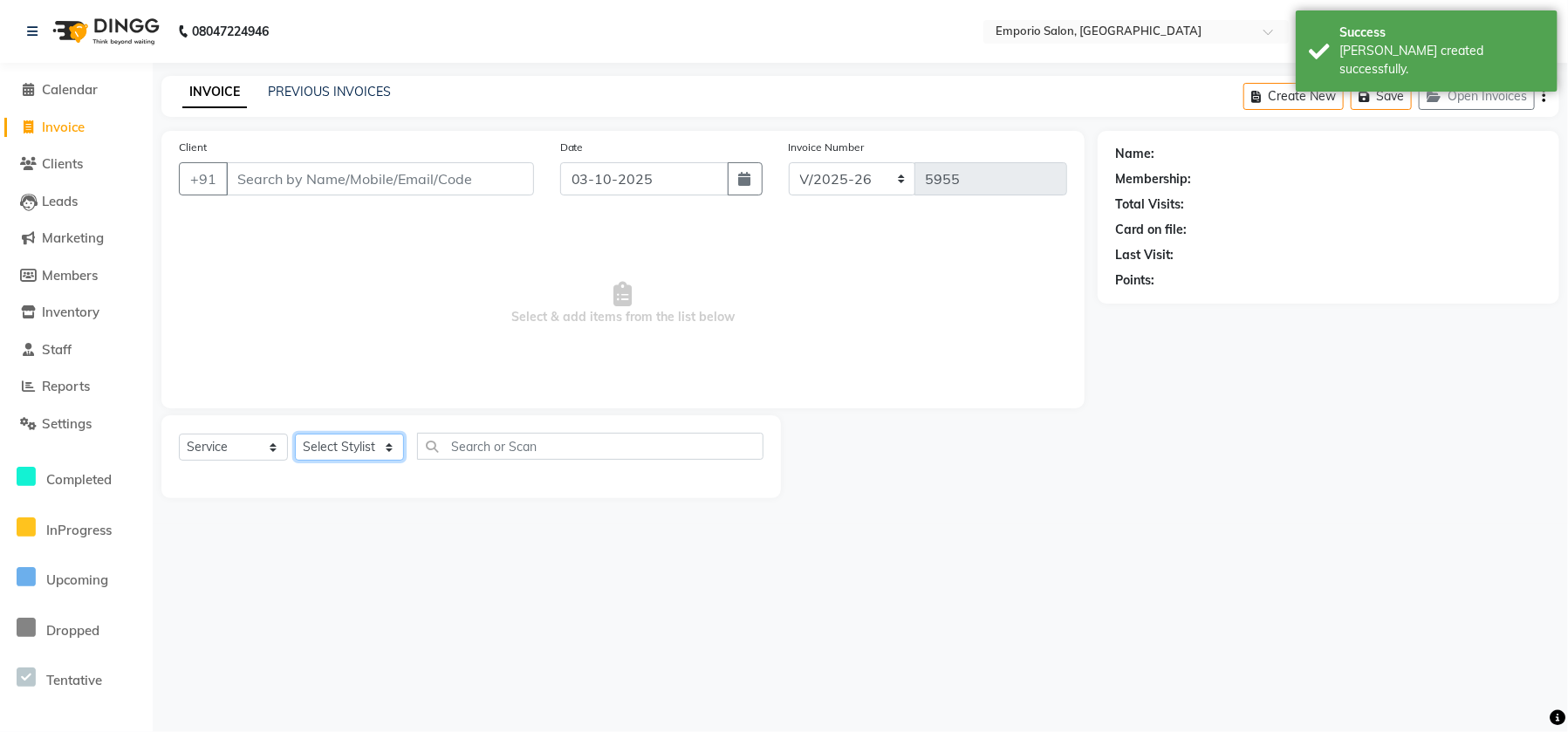
drag, startPoint x: 373, startPoint y: 452, endPoint x: 367, endPoint y: 442, distance: 11.7
click at [372, 452] on select "Select Stylist" at bounding box center [349, 447] width 109 height 27
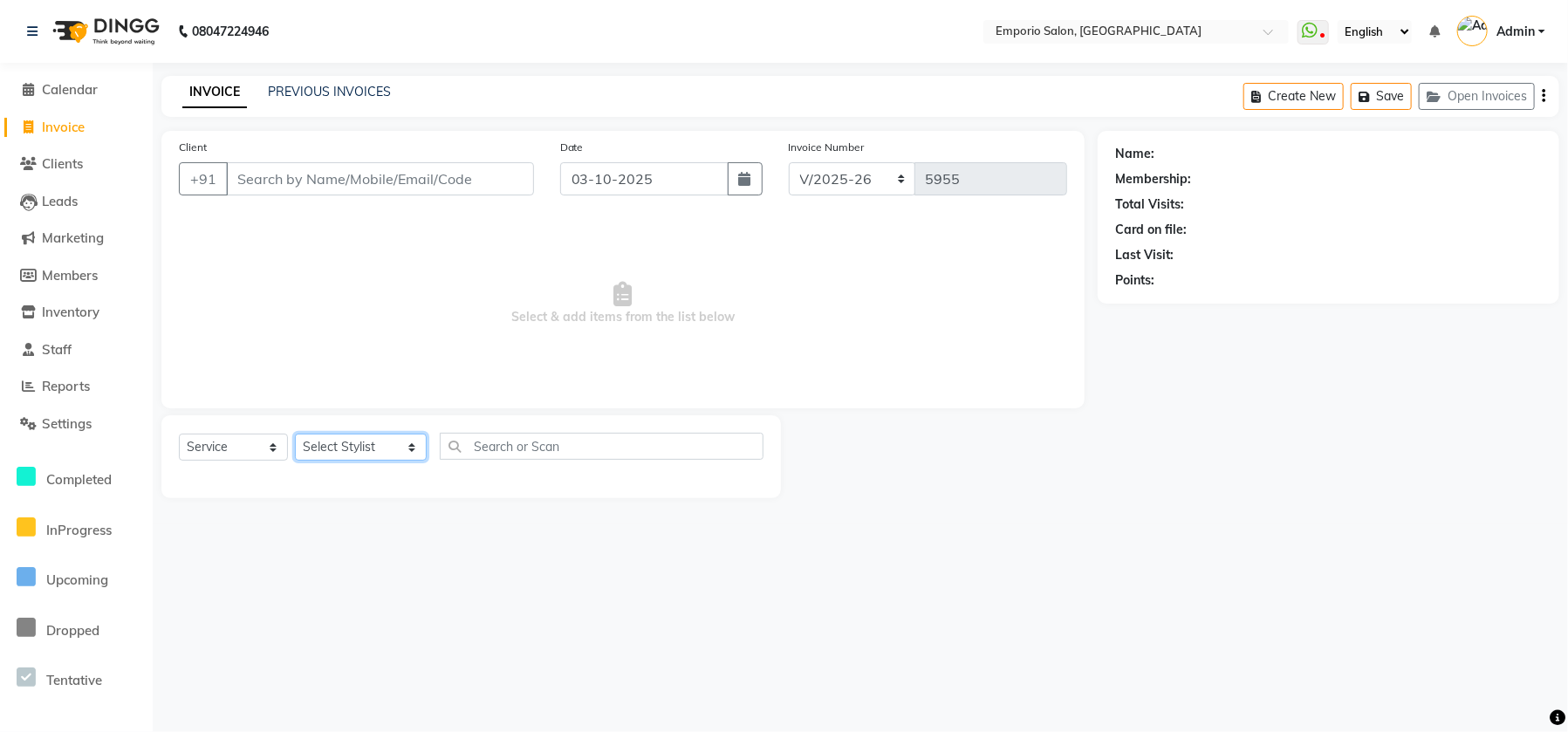
select select "47503"
click at [295, 434] on select "Select Stylist Anees Anjali beauty Archana Asad ashish AYUSH chunmun Imtiaz Ish…" at bounding box center [361, 447] width 132 height 27
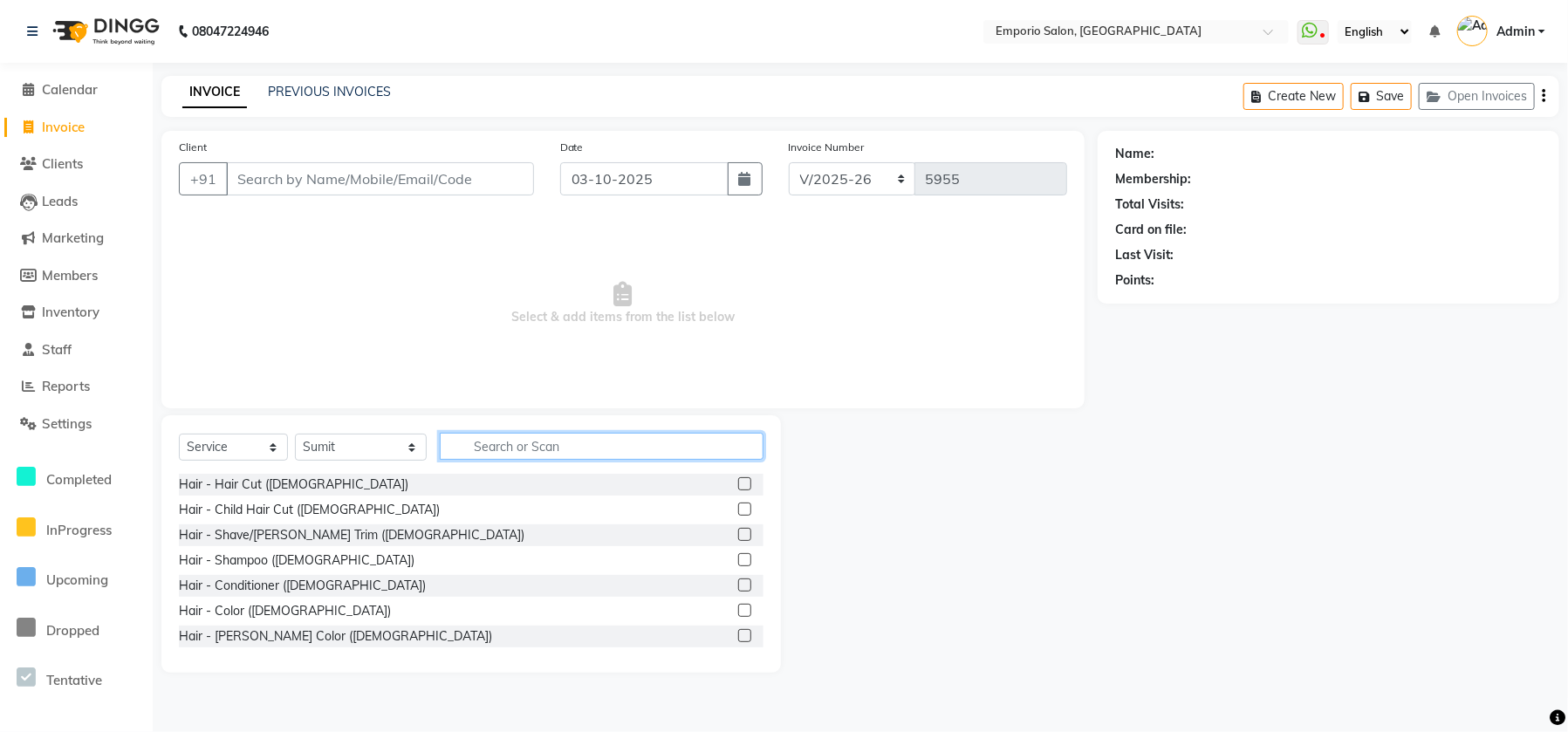
click at [485, 439] on input "text" at bounding box center [601, 446] width 324 height 27
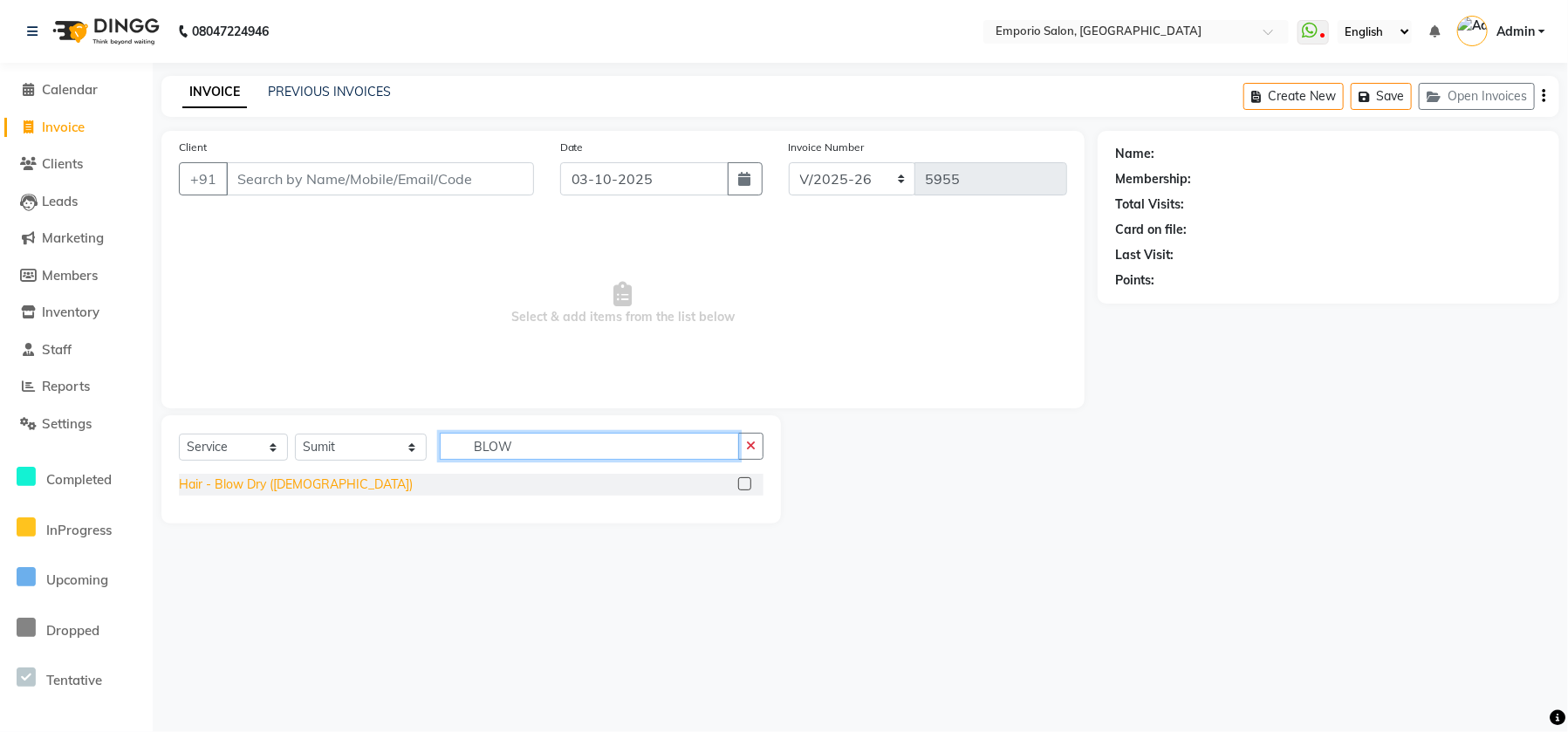
type input "BLOW"
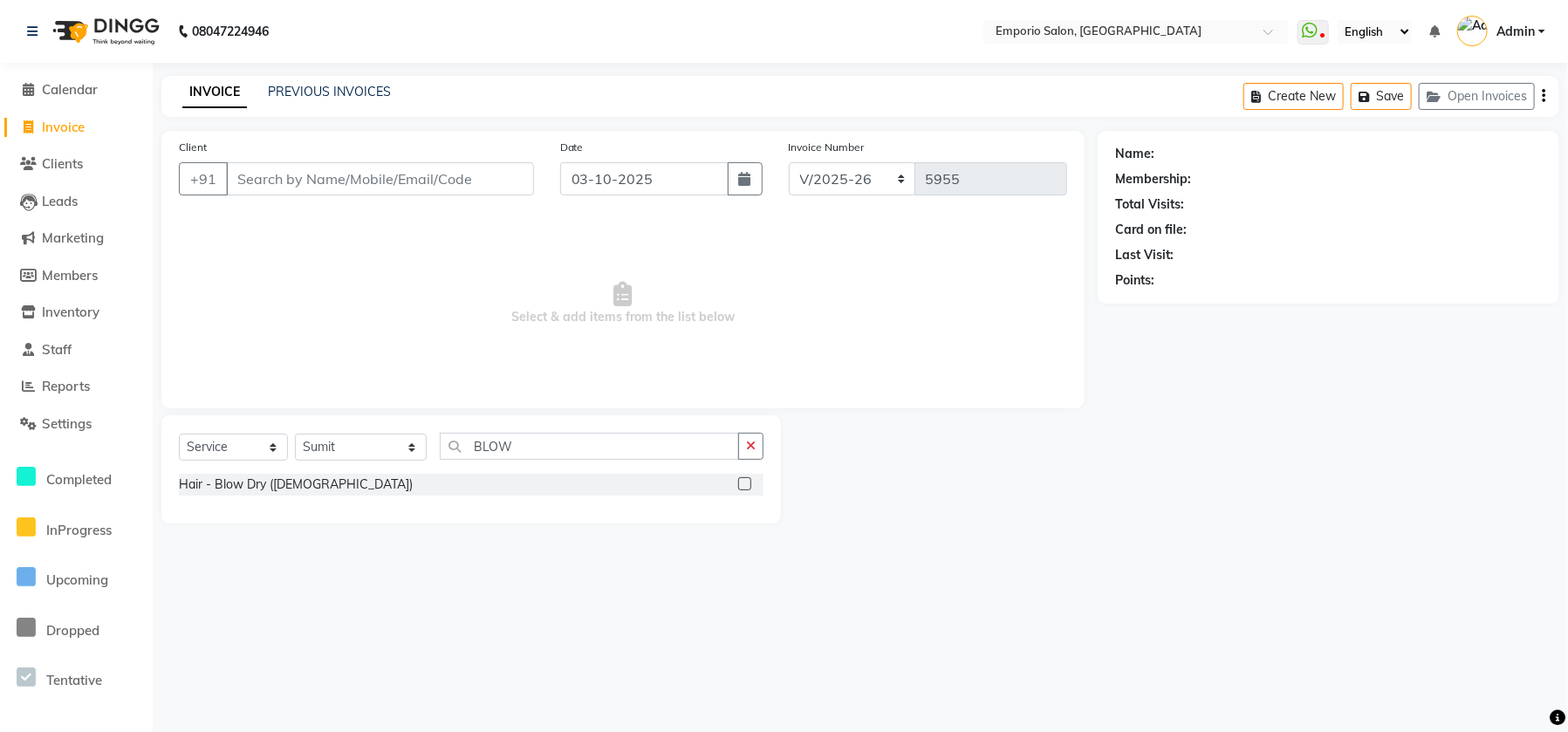
drag, startPoint x: 274, startPoint y: 476, endPoint x: 248, endPoint y: 471, distance: 26.5
click at [268, 476] on div "Hair - Blow Dry (Female)" at bounding box center [295, 485] width 234 height 18
checkbox input "false"
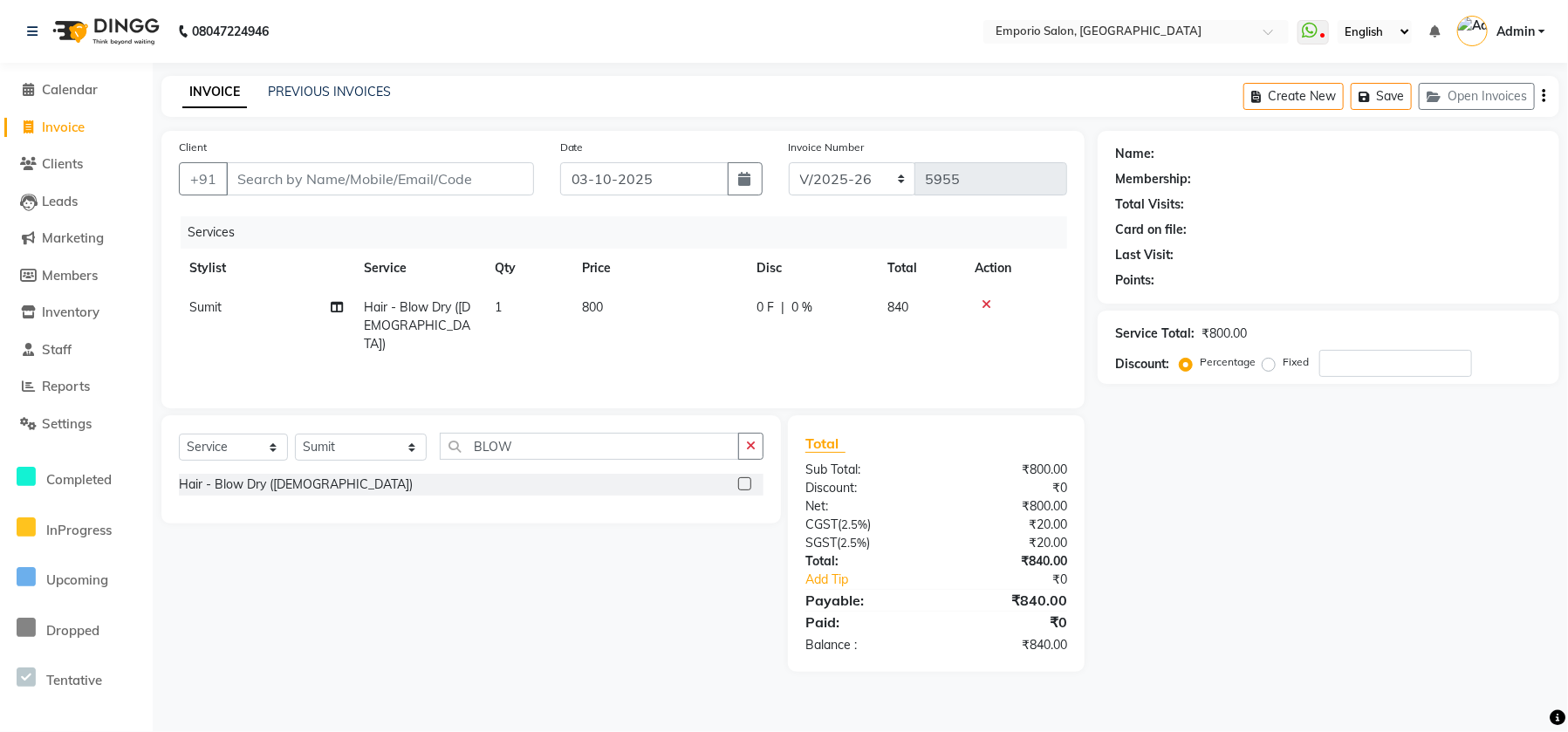
drag, startPoint x: 760, startPoint y: 305, endPoint x: 611, endPoint y: 291, distance: 149.7
click at [760, 304] on span "0 F" at bounding box center [765, 307] width 17 height 18
select select "47503"
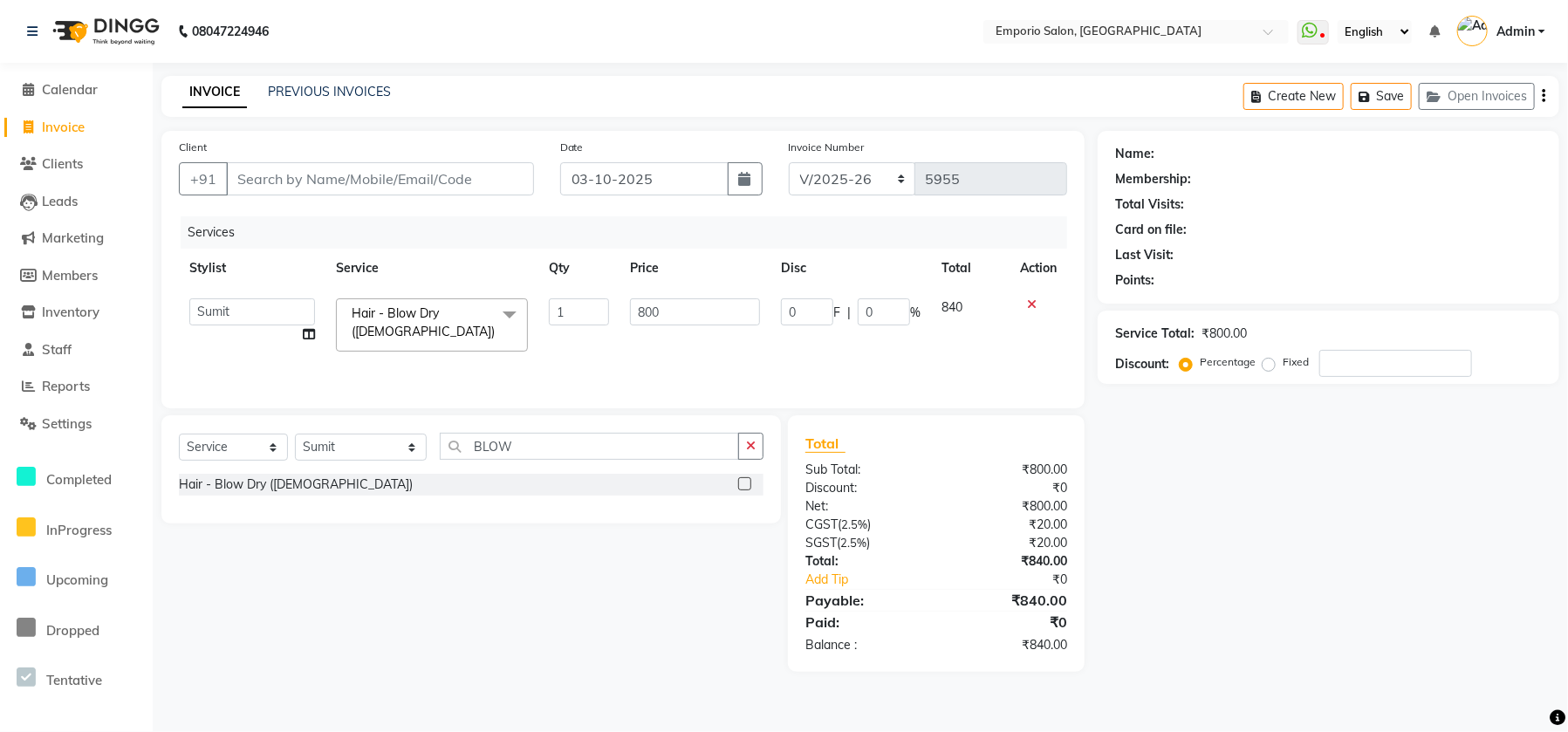
click at [611, 291] on td "1" at bounding box center [579, 324] width 81 height 74
click at [720, 299] on input "800" at bounding box center [694, 312] width 130 height 27
type input "8"
type input "1200"
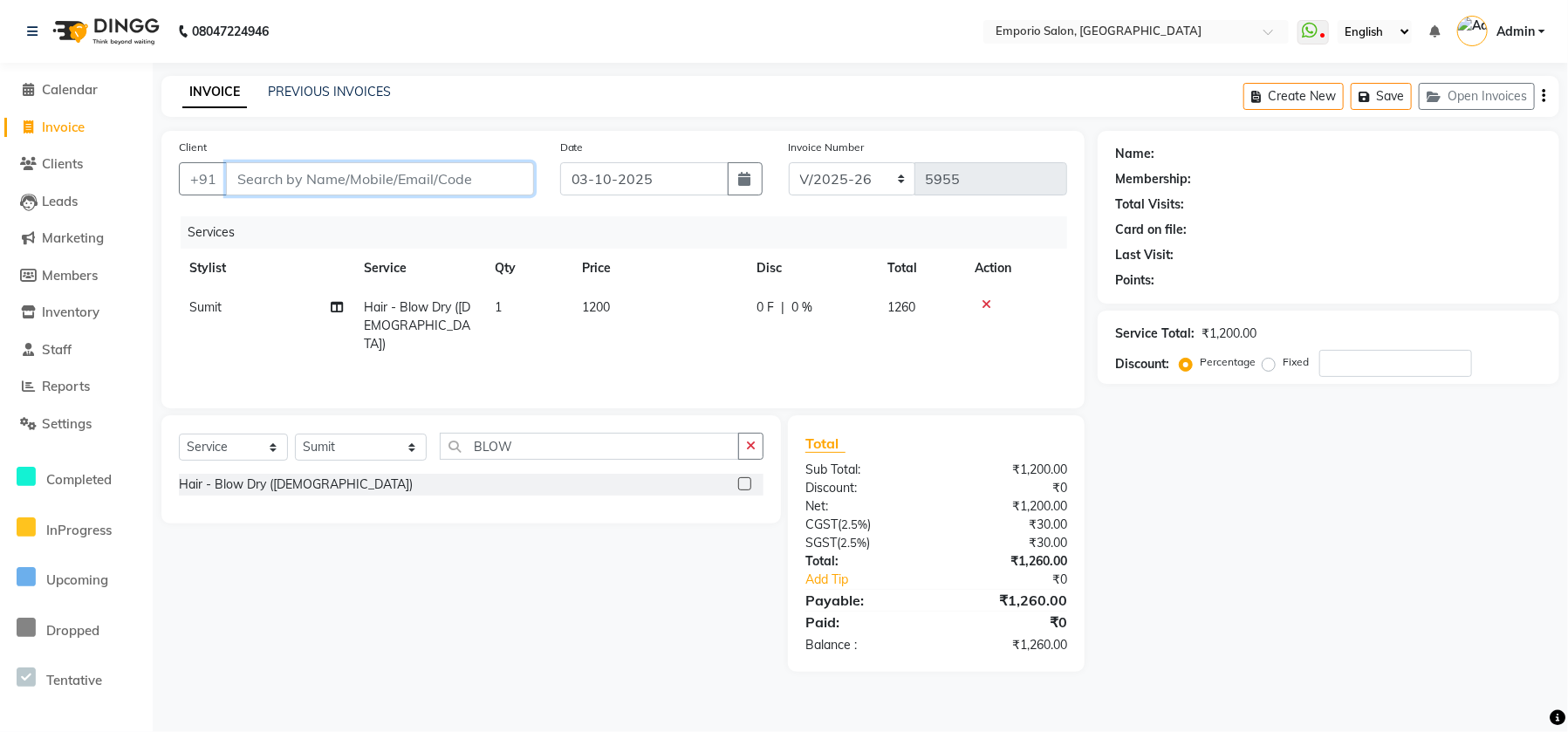
click at [389, 176] on input "Client" at bounding box center [380, 179] width 308 height 33
type input "9"
type input "0"
type input "99999999999"
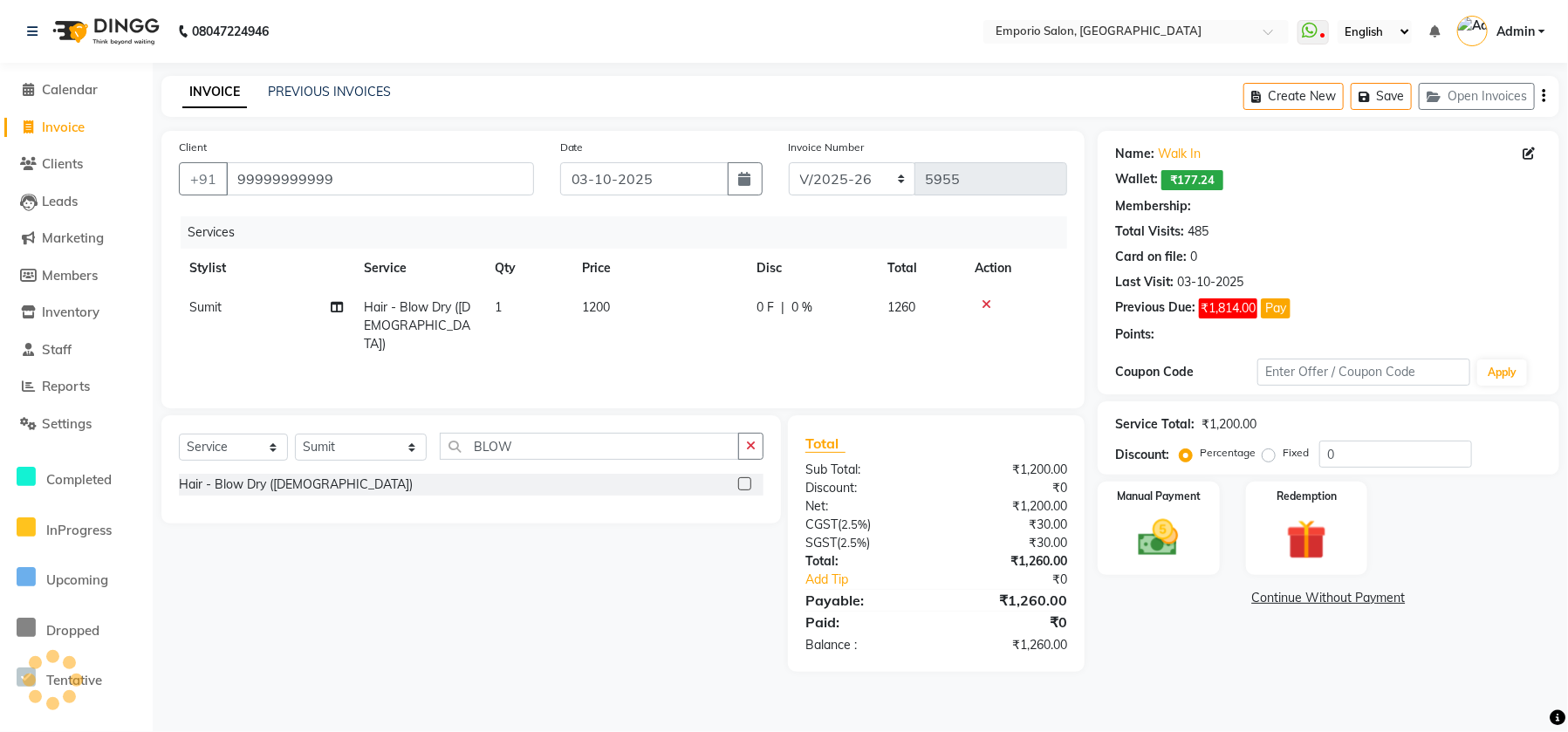
select select "1: Object"
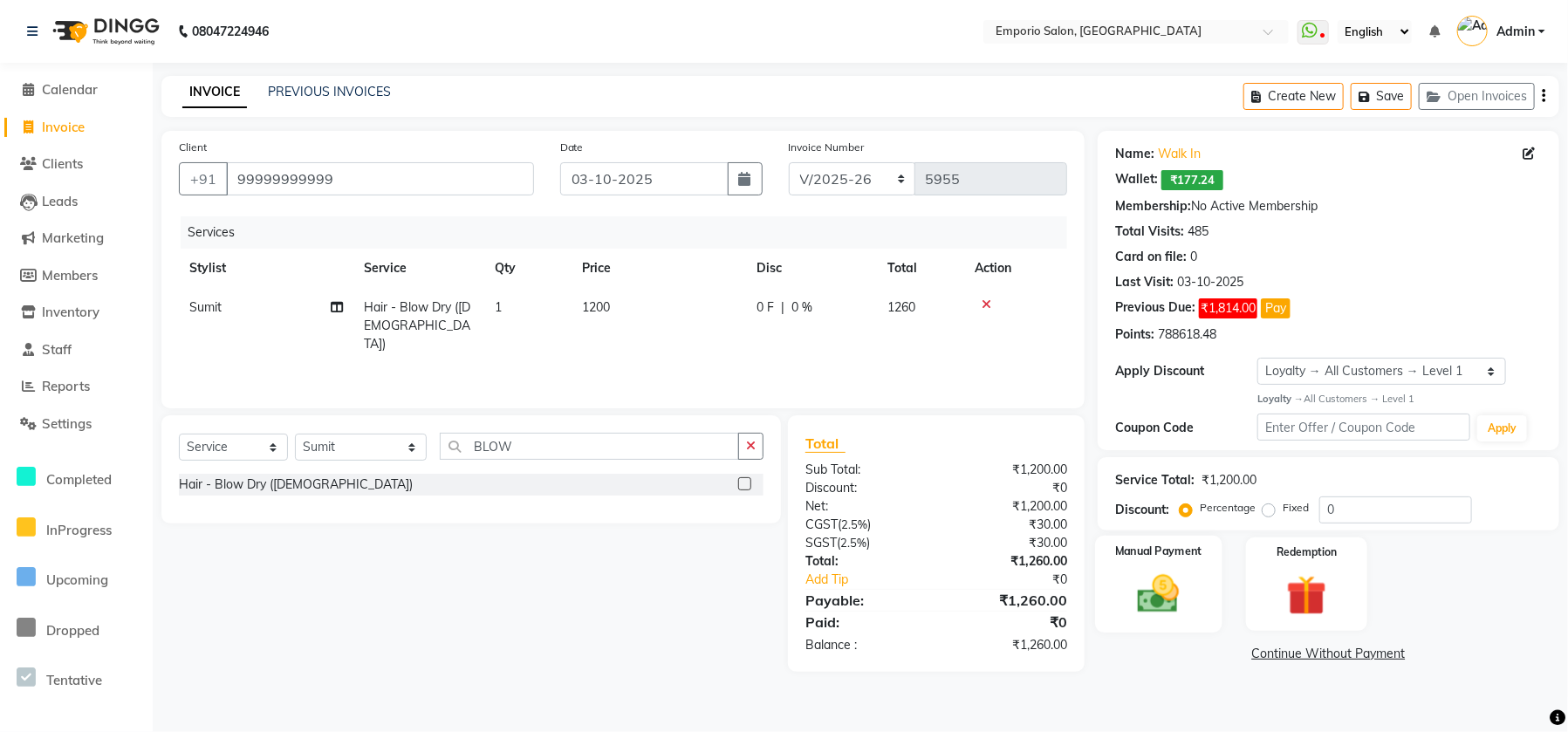
click at [1182, 579] on img at bounding box center [1158, 594] width 68 height 48
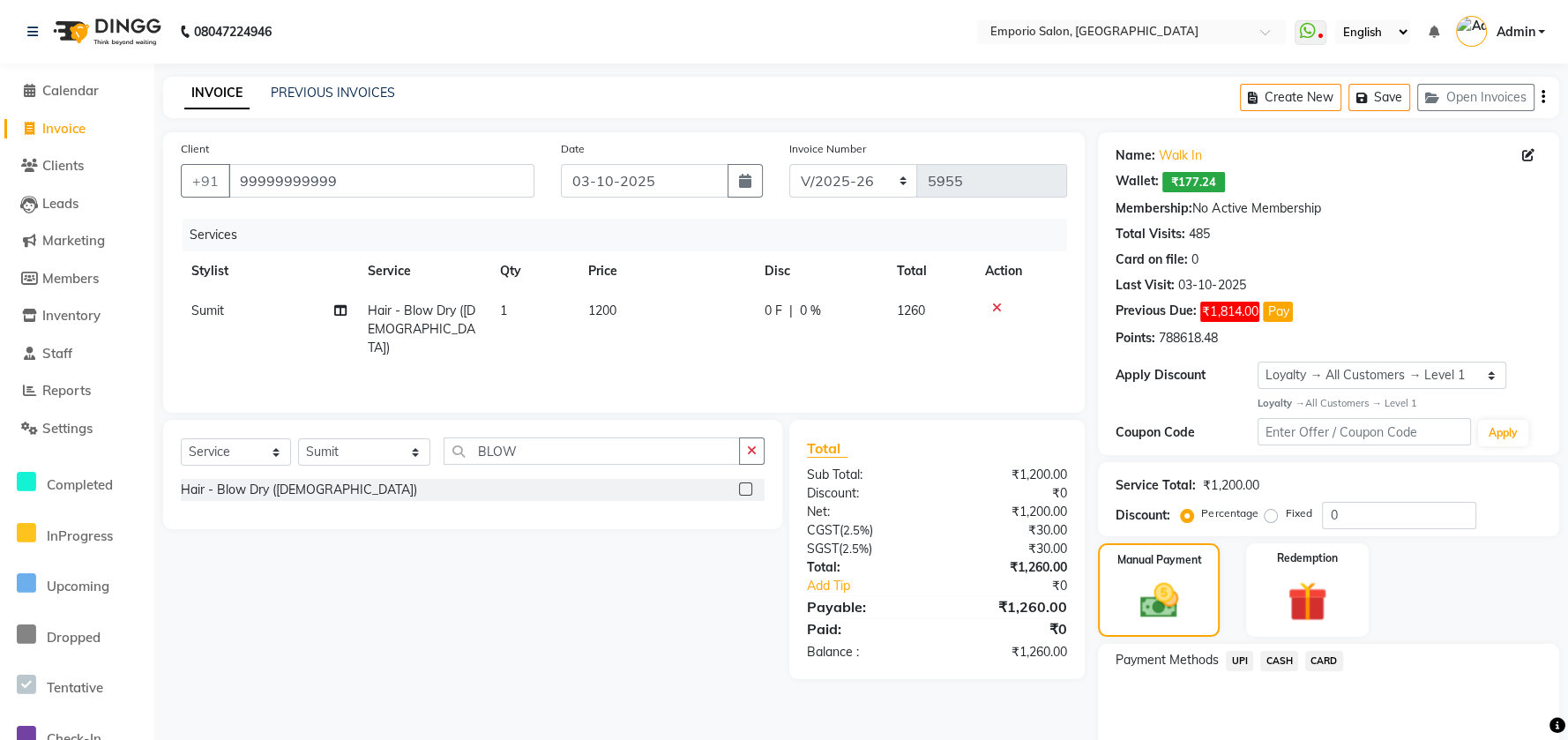
click at [1263, 654] on span "CASH" at bounding box center [1279, 661] width 38 height 20
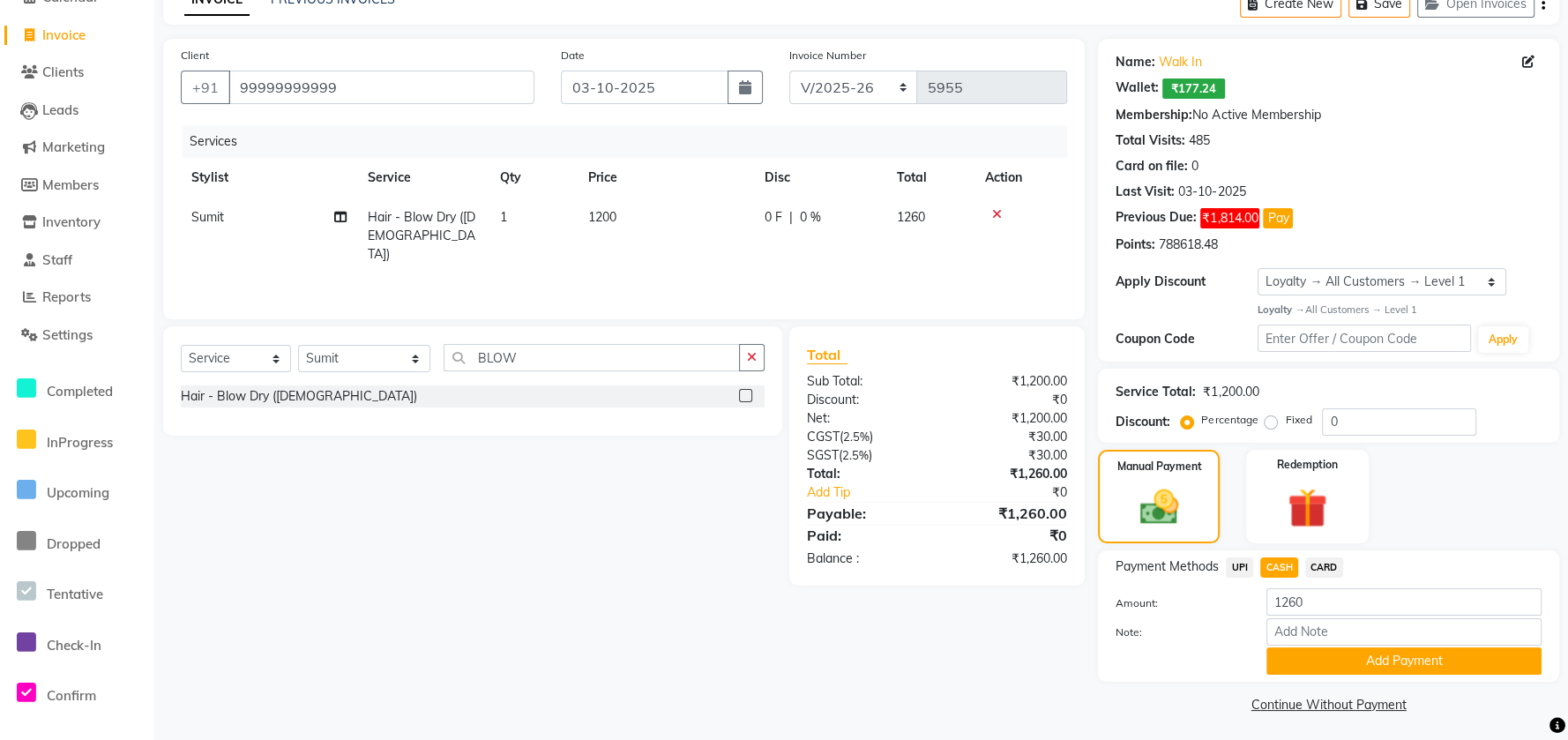
scroll to position [97, 0]
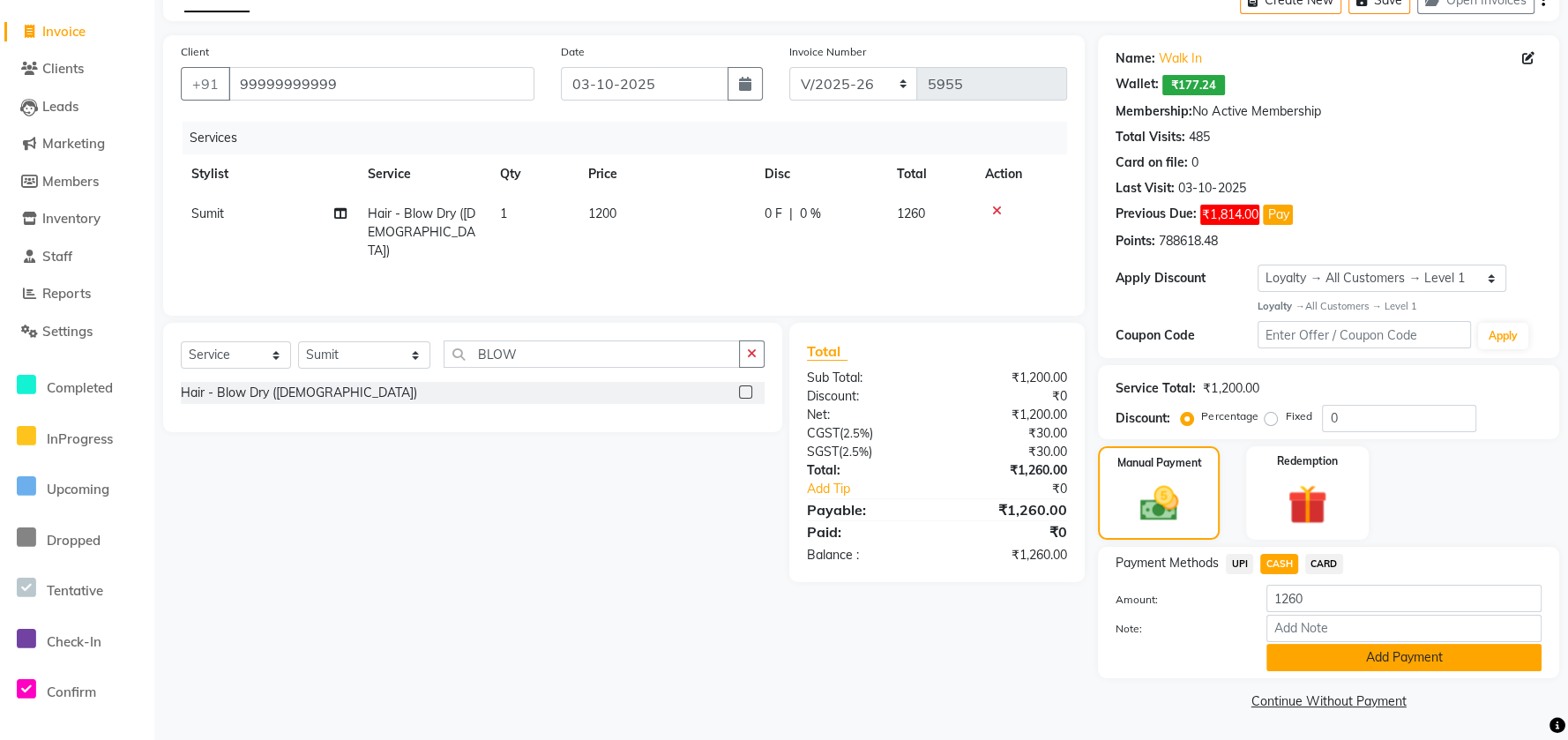
click at [1279, 662] on button "Add Payment" at bounding box center [1404, 657] width 275 height 27
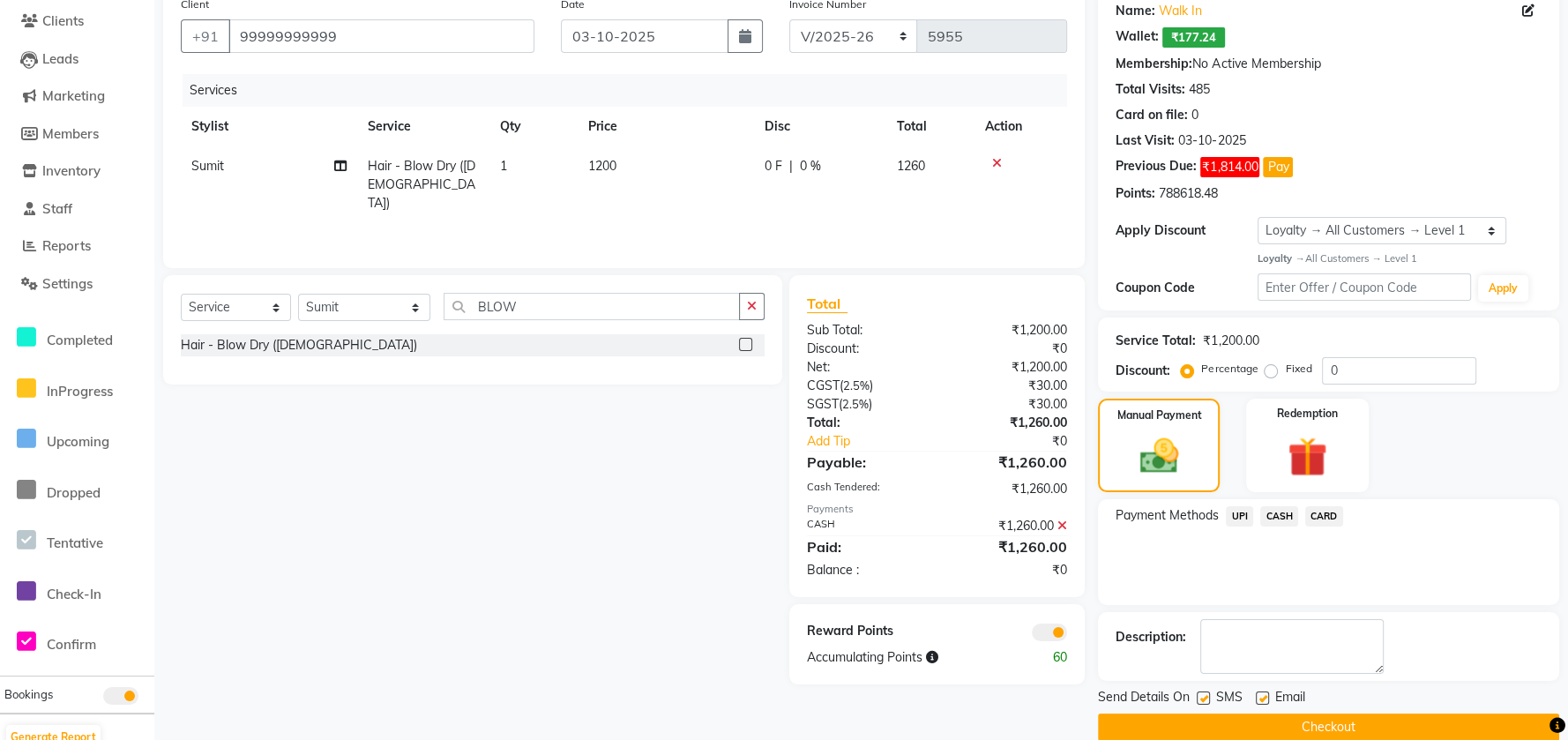
scroll to position [171, 0]
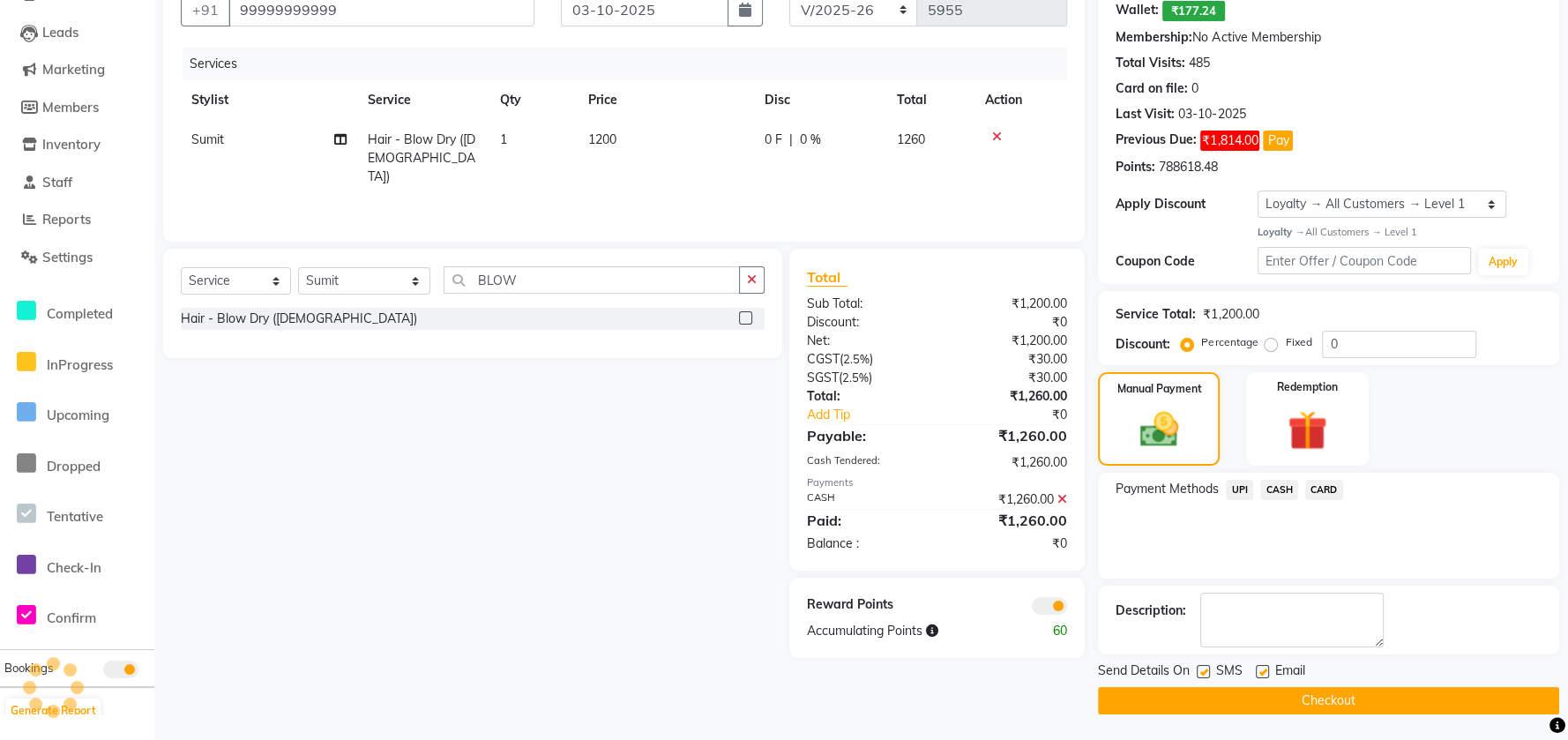
click at [1265, 700] on button "Checkout" at bounding box center [1329, 701] width 462 height 27
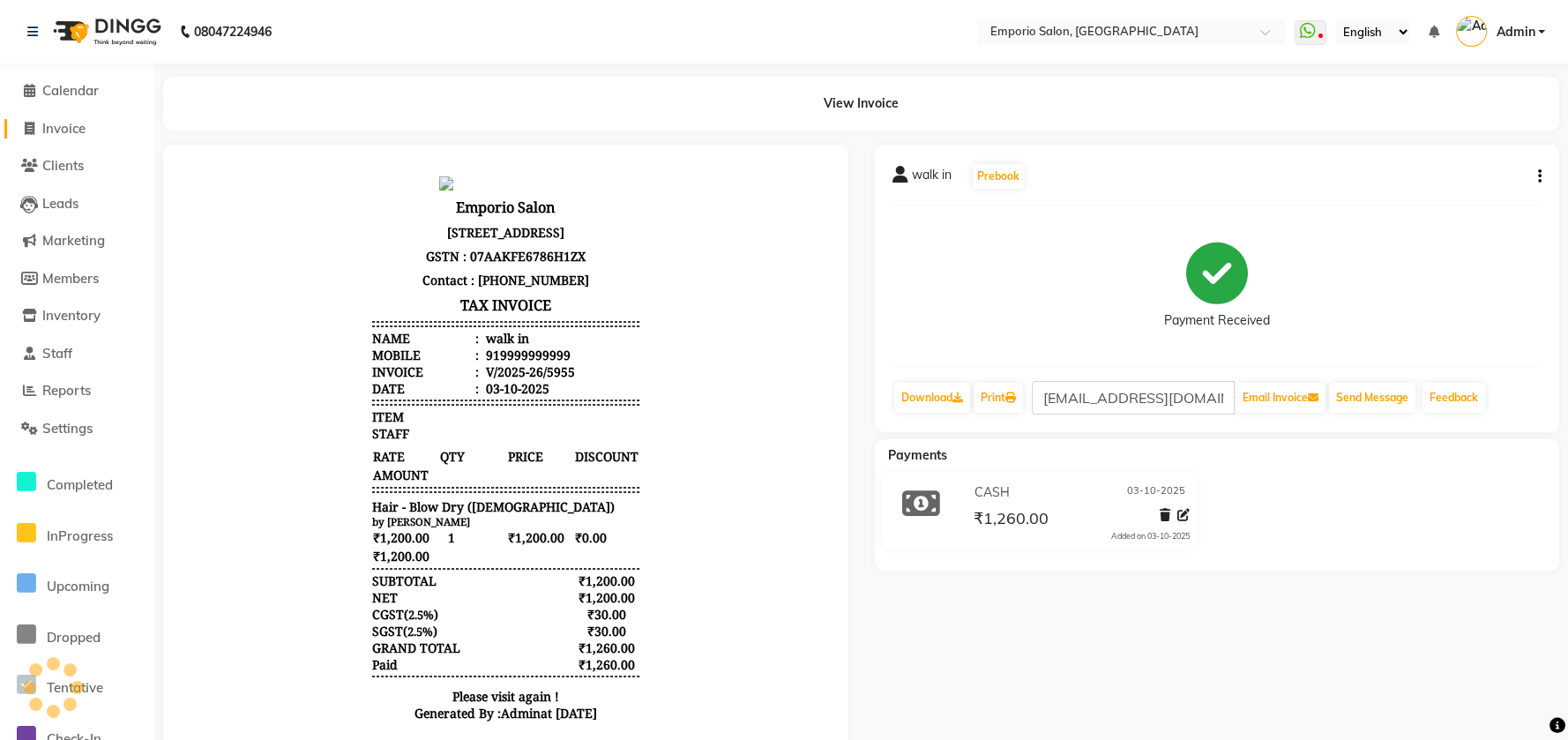
click at [62, 131] on span "Invoice" at bounding box center [64, 127] width 43 height 17
select select "6332"
select select "service"
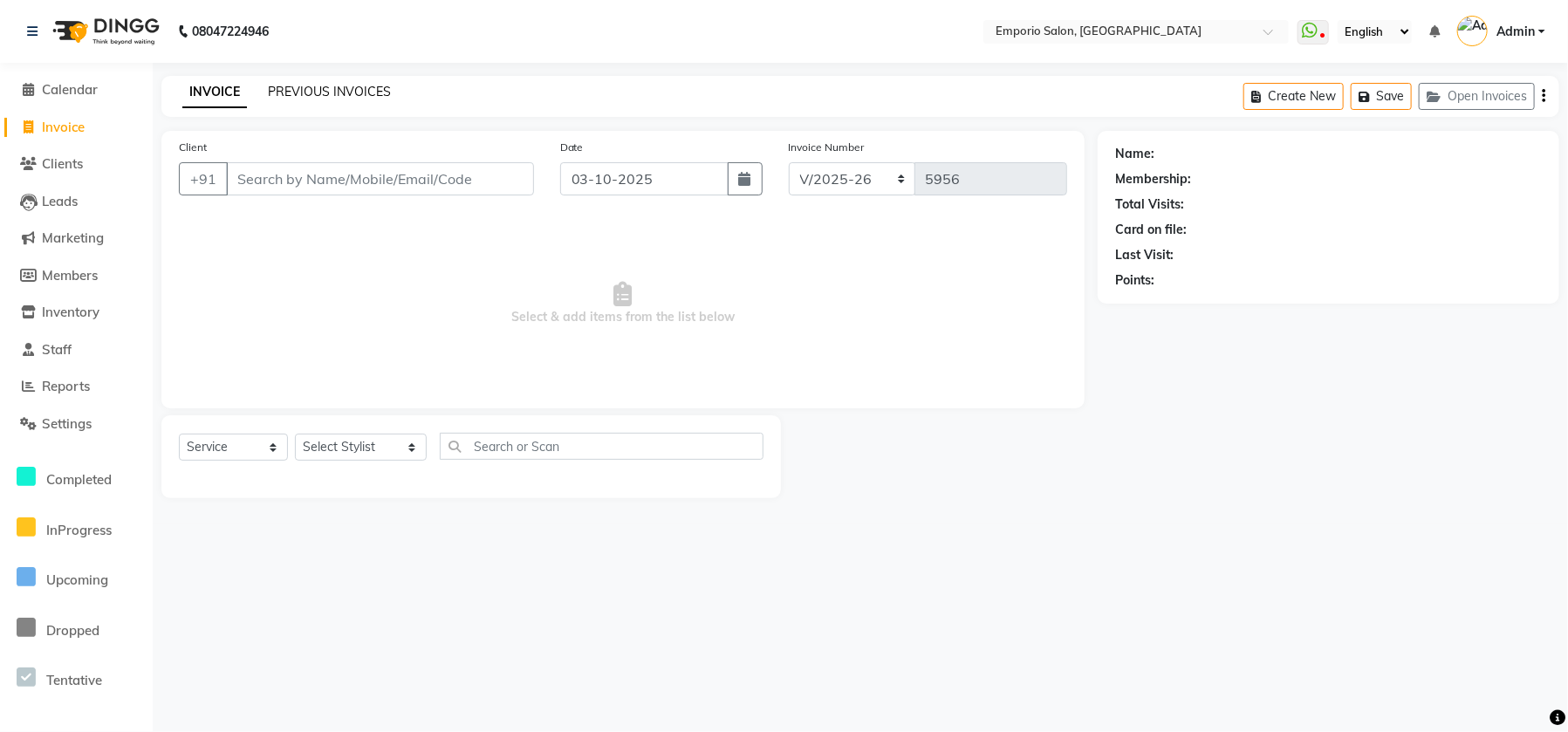
click at [343, 86] on link "PREVIOUS INVOICES" at bounding box center [330, 91] width 123 height 15
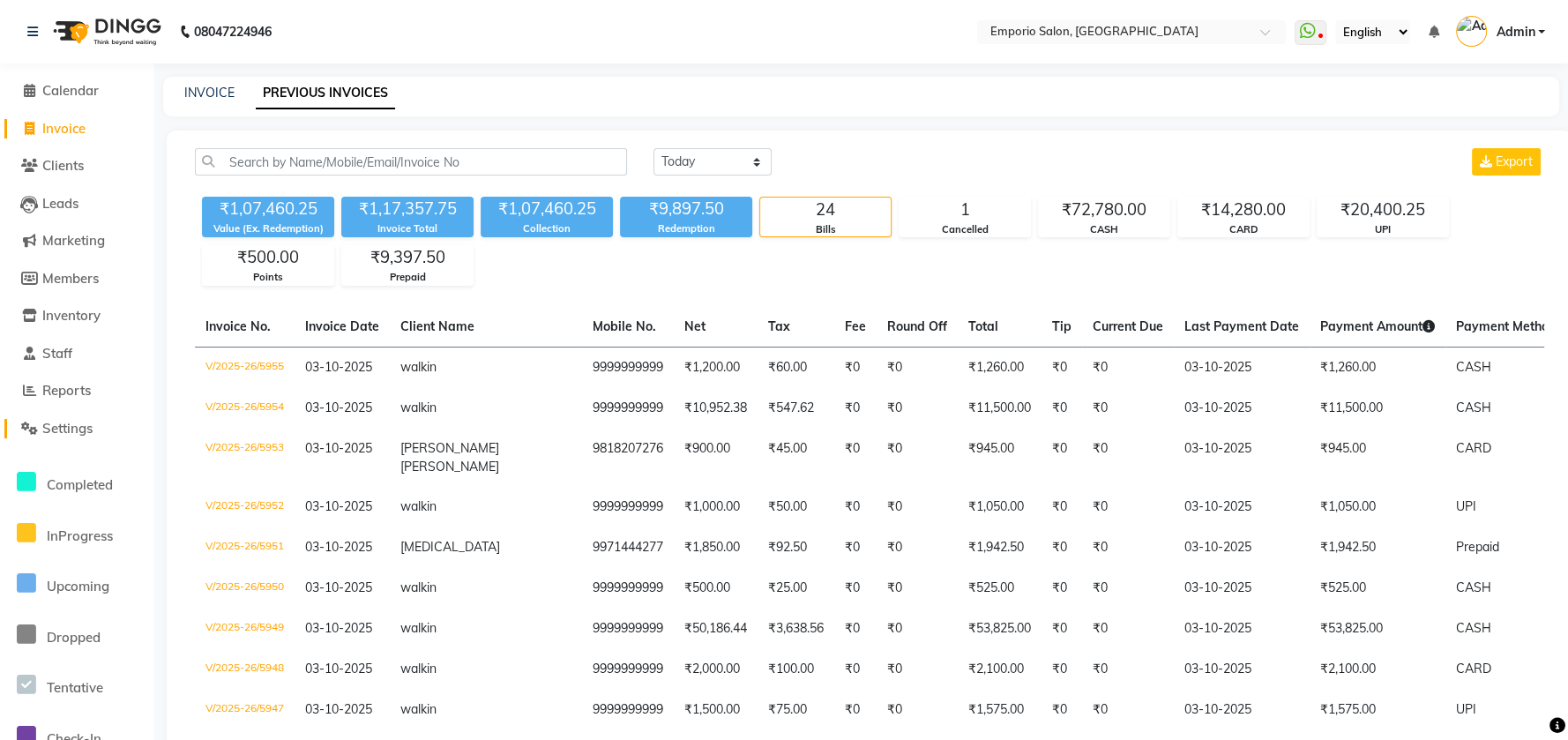
click at [46, 434] on span "Settings" at bounding box center [68, 428] width 51 height 17
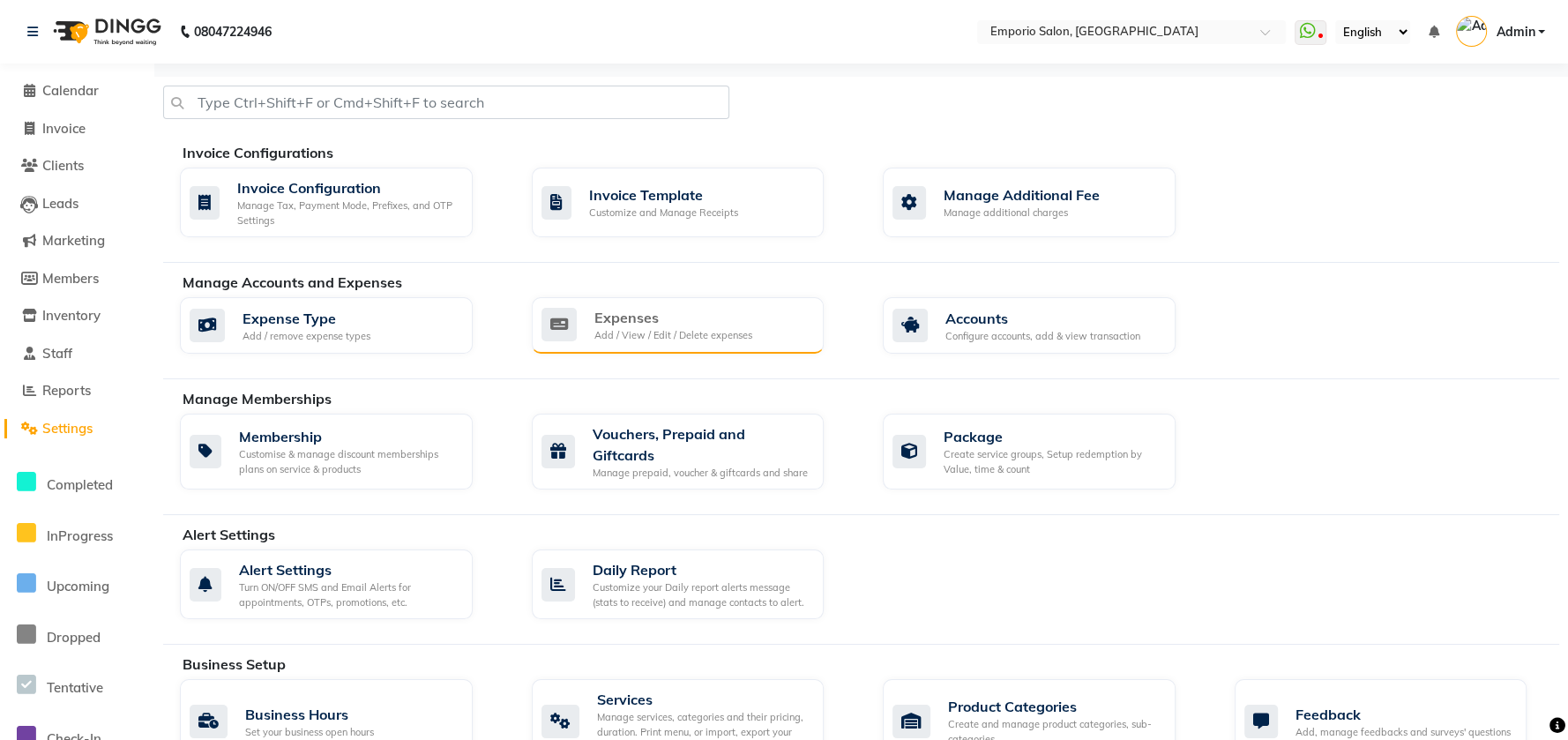
click at [714, 317] on div "Expenses" at bounding box center [674, 318] width 157 height 21
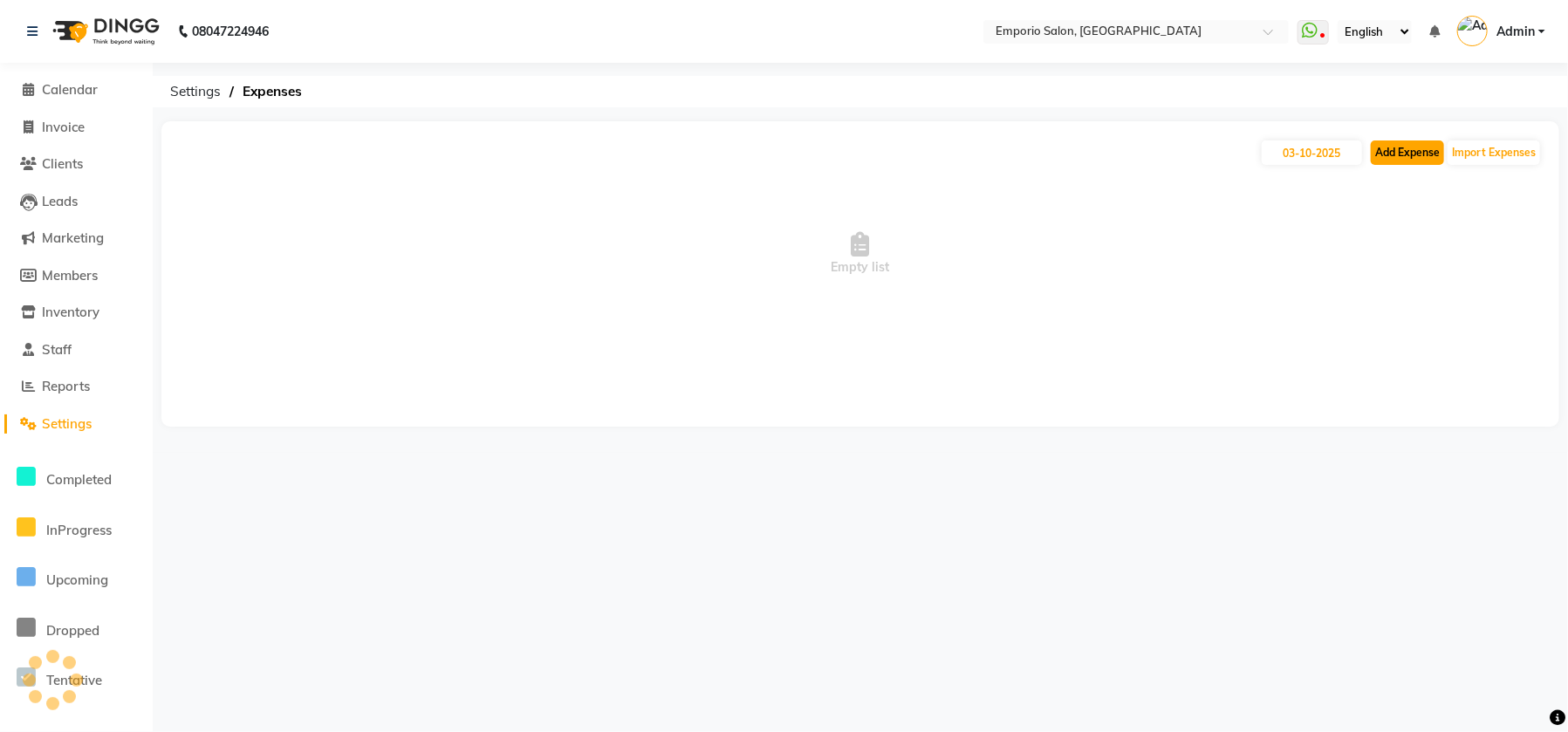
click at [1399, 153] on button "Add Expense" at bounding box center [1407, 152] width 73 height 24
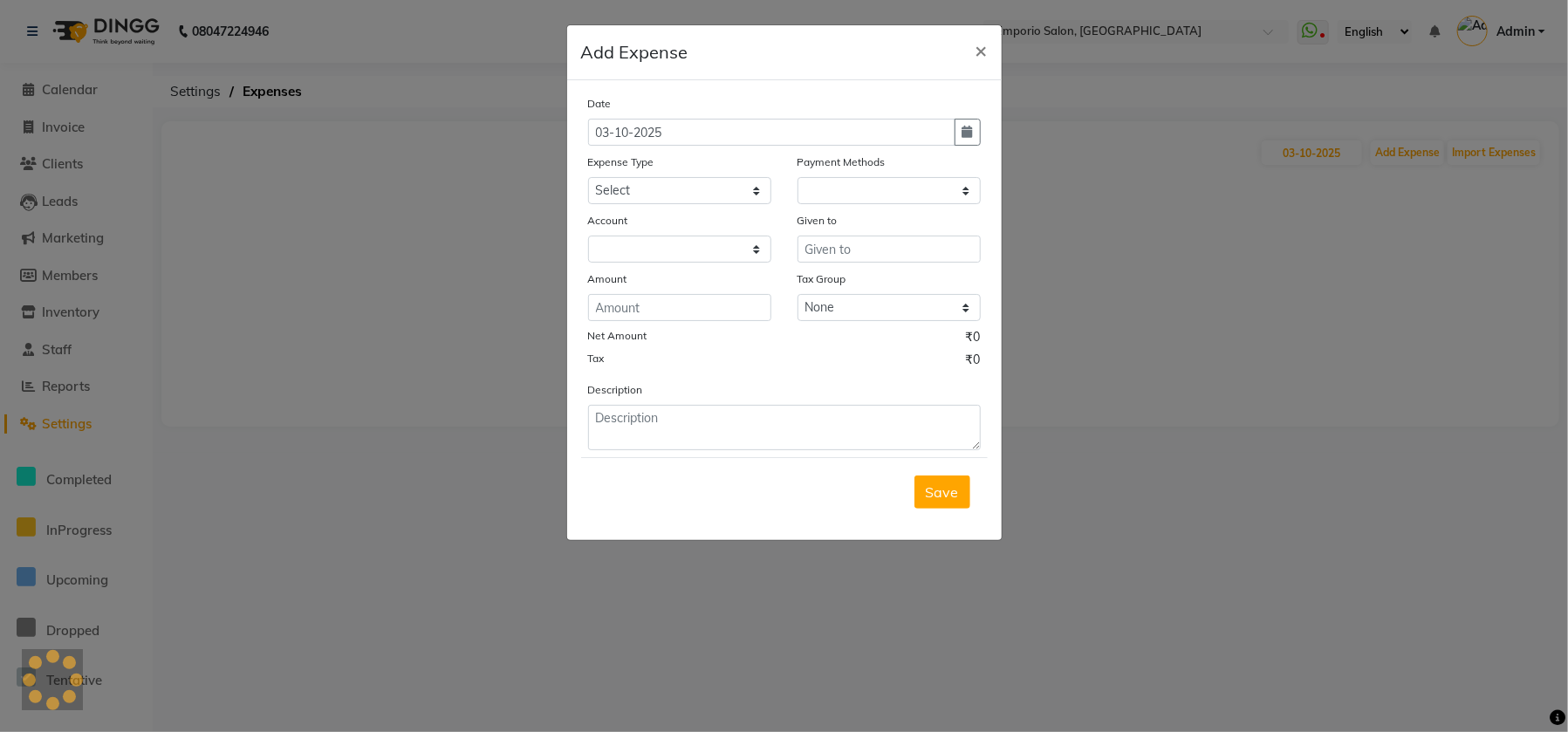
select select
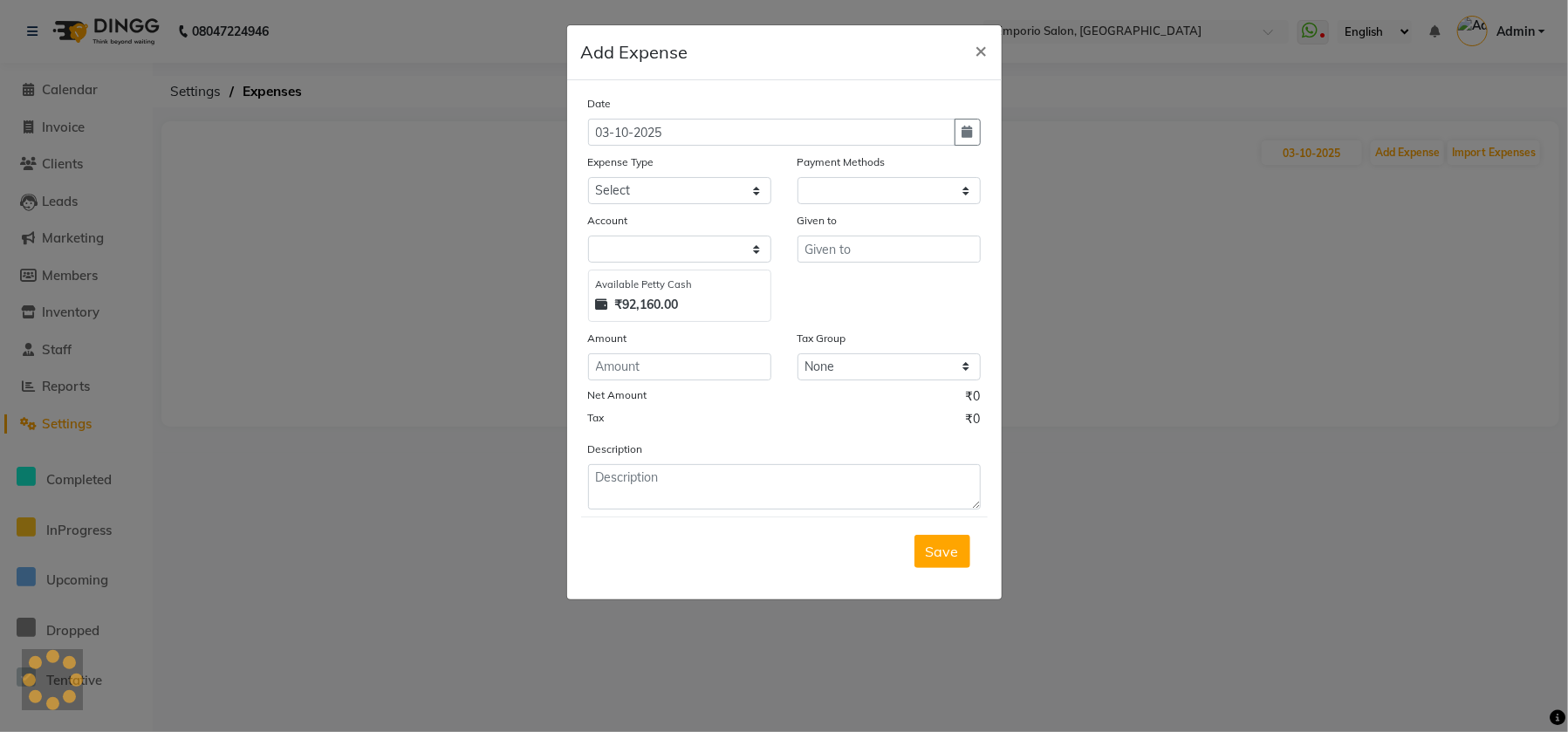
drag, startPoint x: 654, startPoint y: 216, endPoint x: 659, endPoint y: 241, distance: 25.5
click at [654, 225] on div "Account" at bounding box center [680, 223] width 184 height 24
click at [660, 246] on select at bounding box center [680, 249] width 184 height 27
select select "1"
select select "5330"
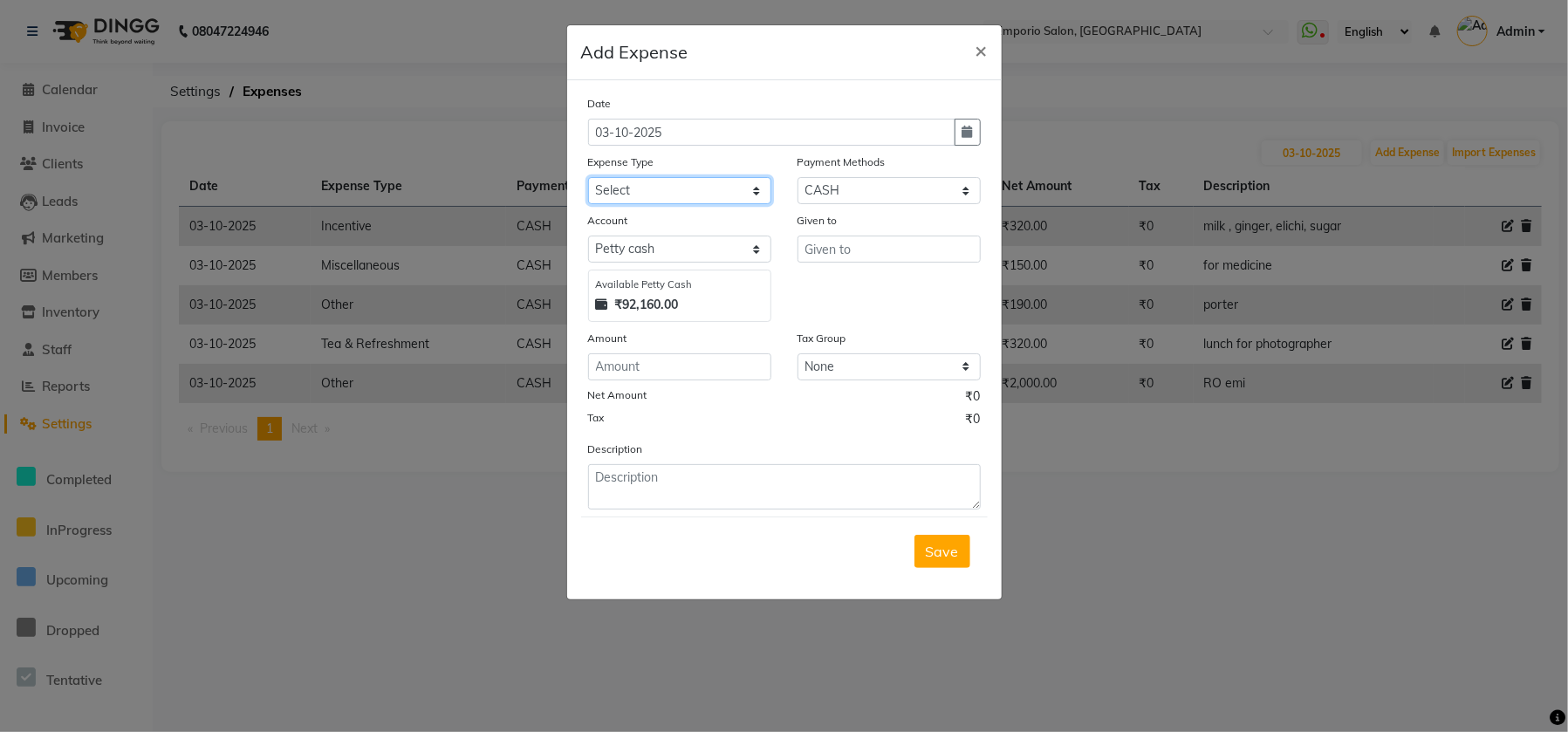
click at [684, 197] on select "Select Advance Salary Cash transfer to bank Cash transfer to hub Client Snacks …" at bounding box center [680, 190] width 184 height 27
click at [987, 43] on button "×" at bounding box center [982, 49] width 40 height 49
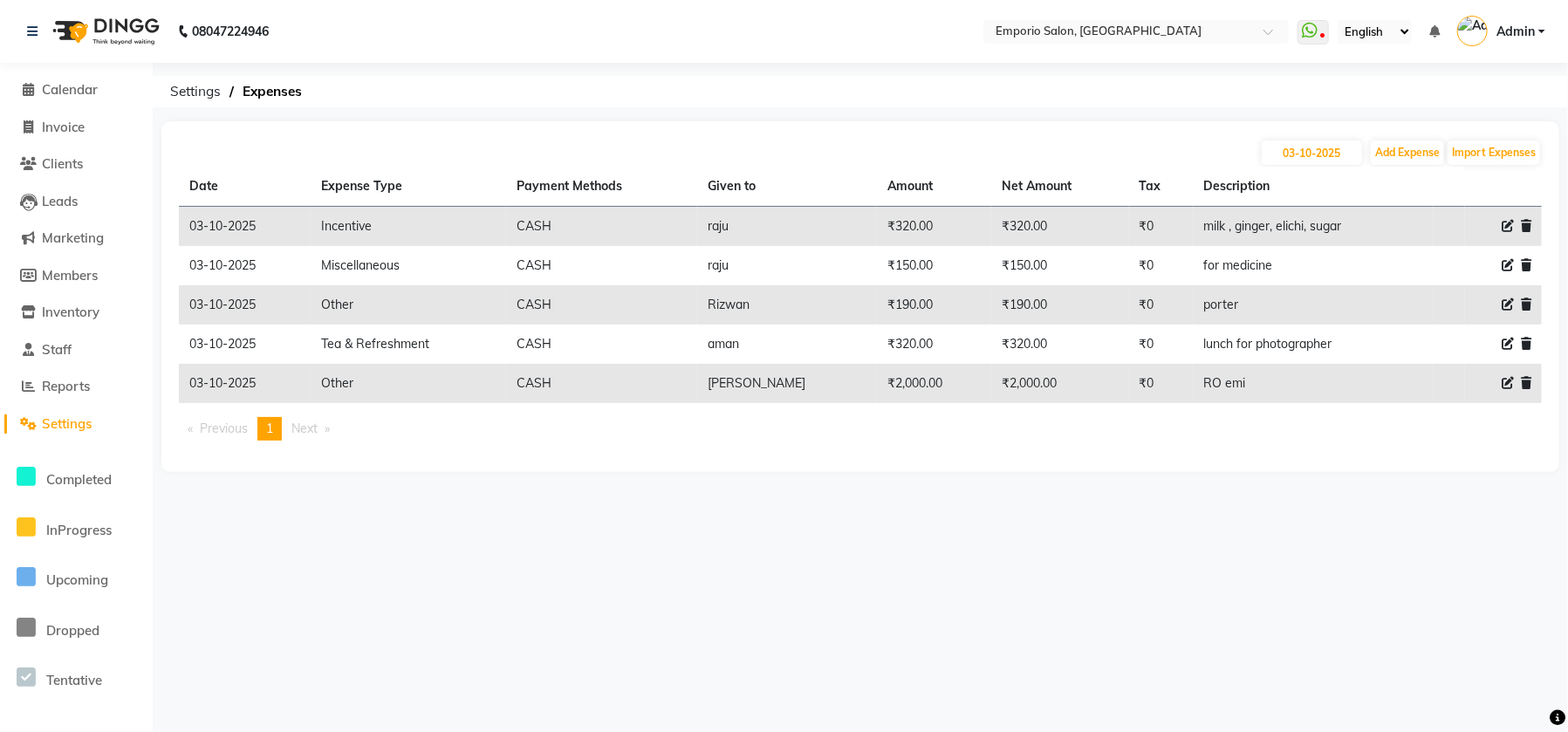
click at [1522, 217] on span at bounding box center [1526, 226] width 11 height 18
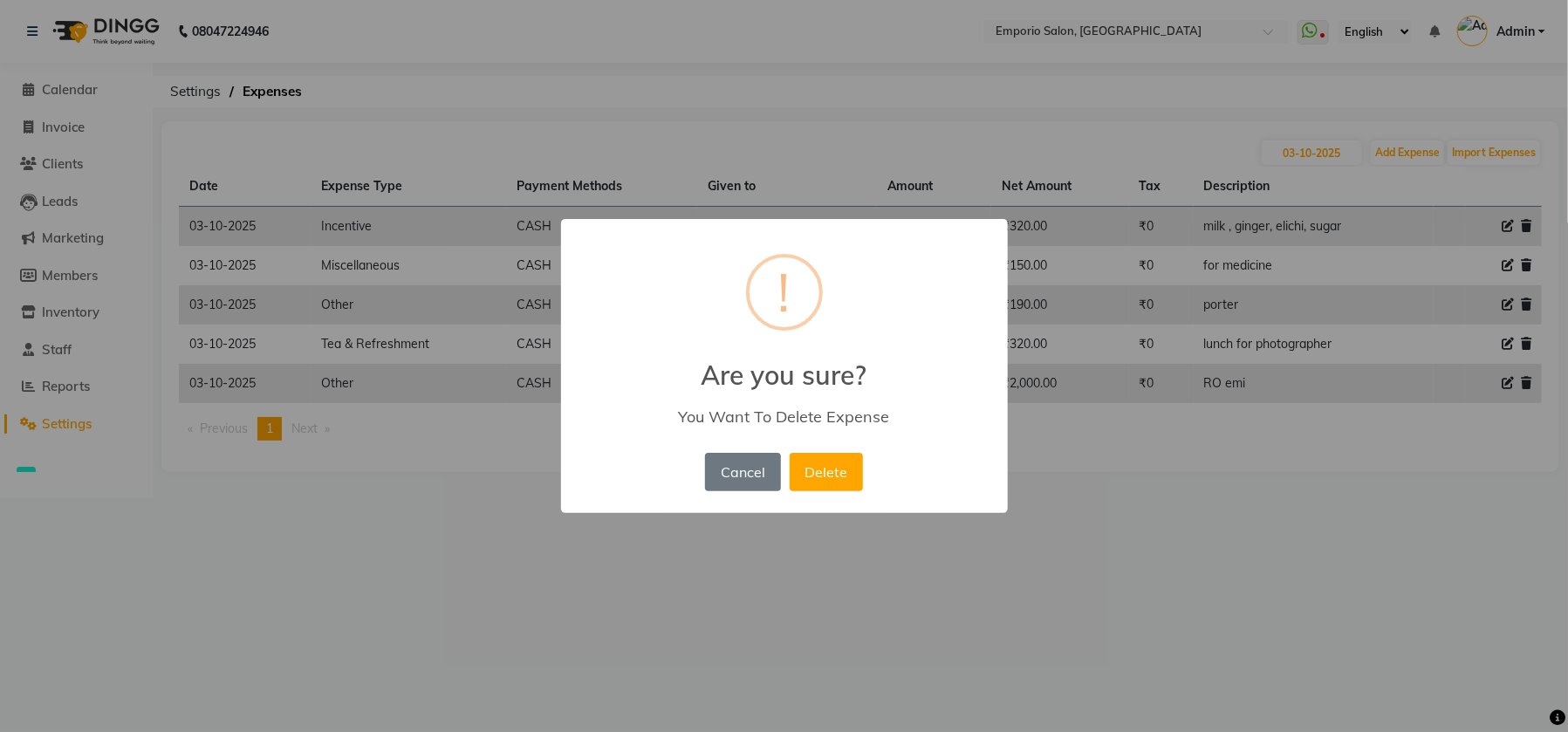
drag, startPoint x: 1130, startPoint y: 135, endPoint x: 1355, endPoint y: 140, distance: 225.1
click at [1170, 134] on div "× ! Are you sure? You Want To Delete Expense Cancel No Delete" at bounding box center [784, 366] width 1568 height 732
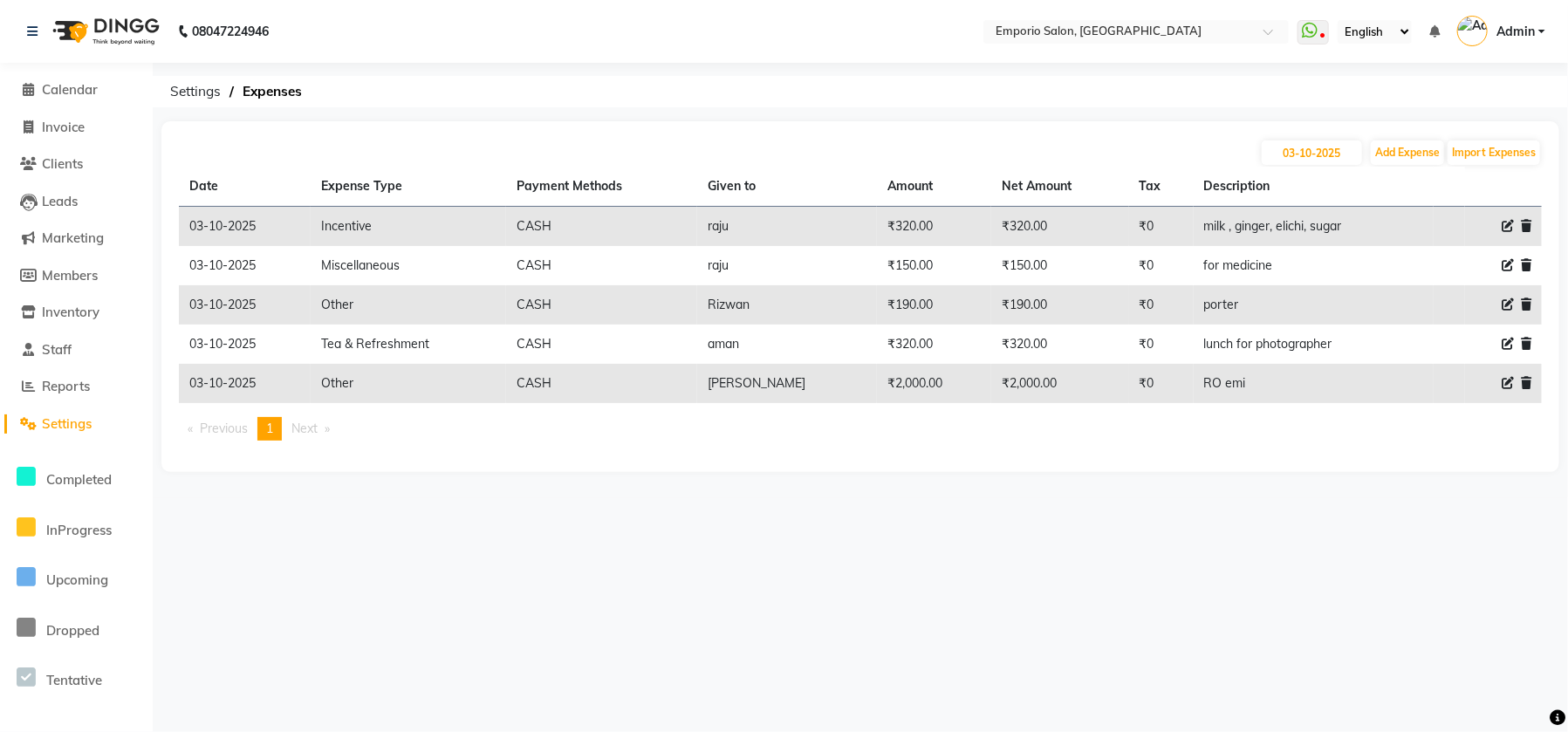
click at [1504, 225] on icon at bounding box center [1507, 226] width 12 height 13
select select "24596"
select select "1"
select select "5330"
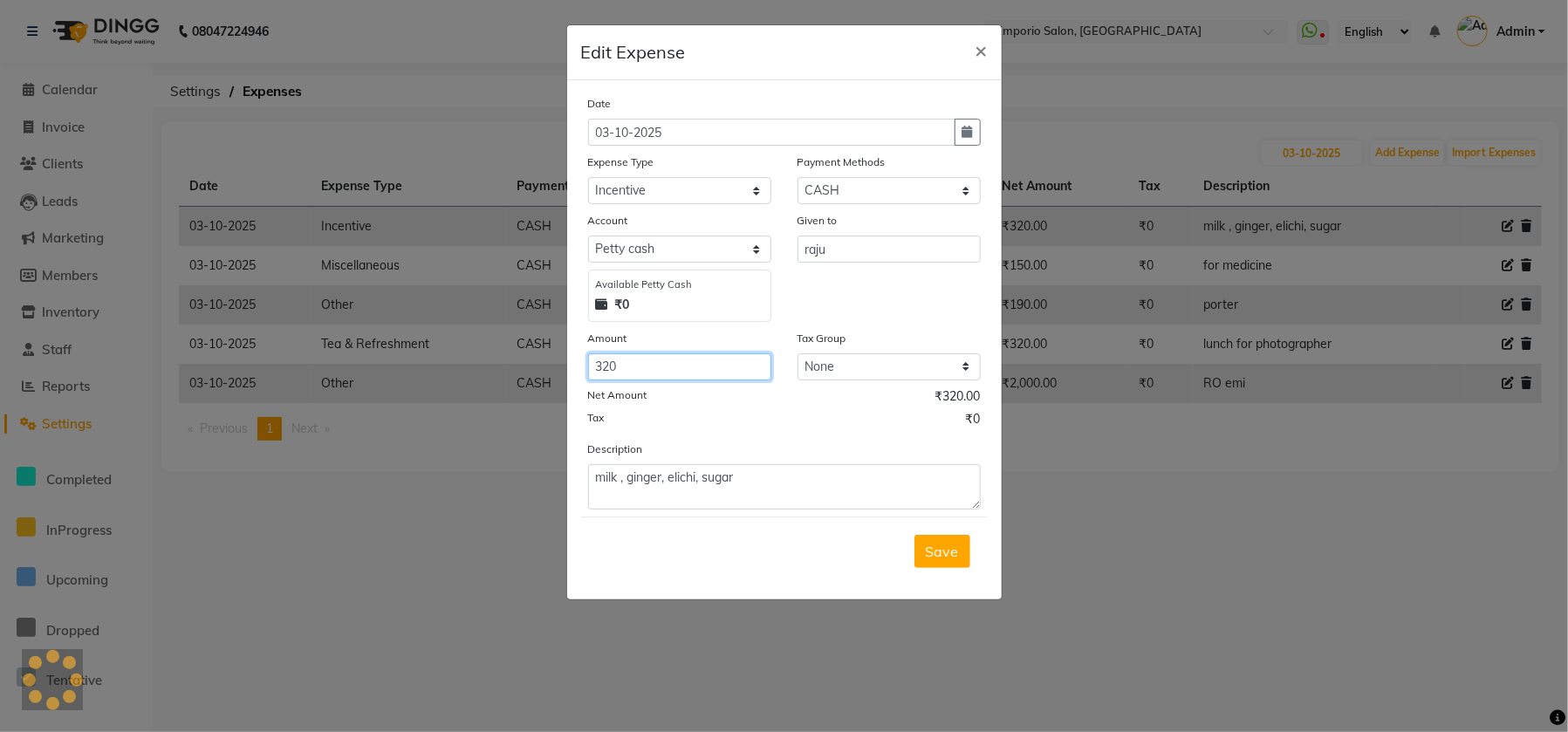
click at [653, 354] on input "320" at bounding box center [680, 367] width 184 height 27
type input "3"
type input "500"
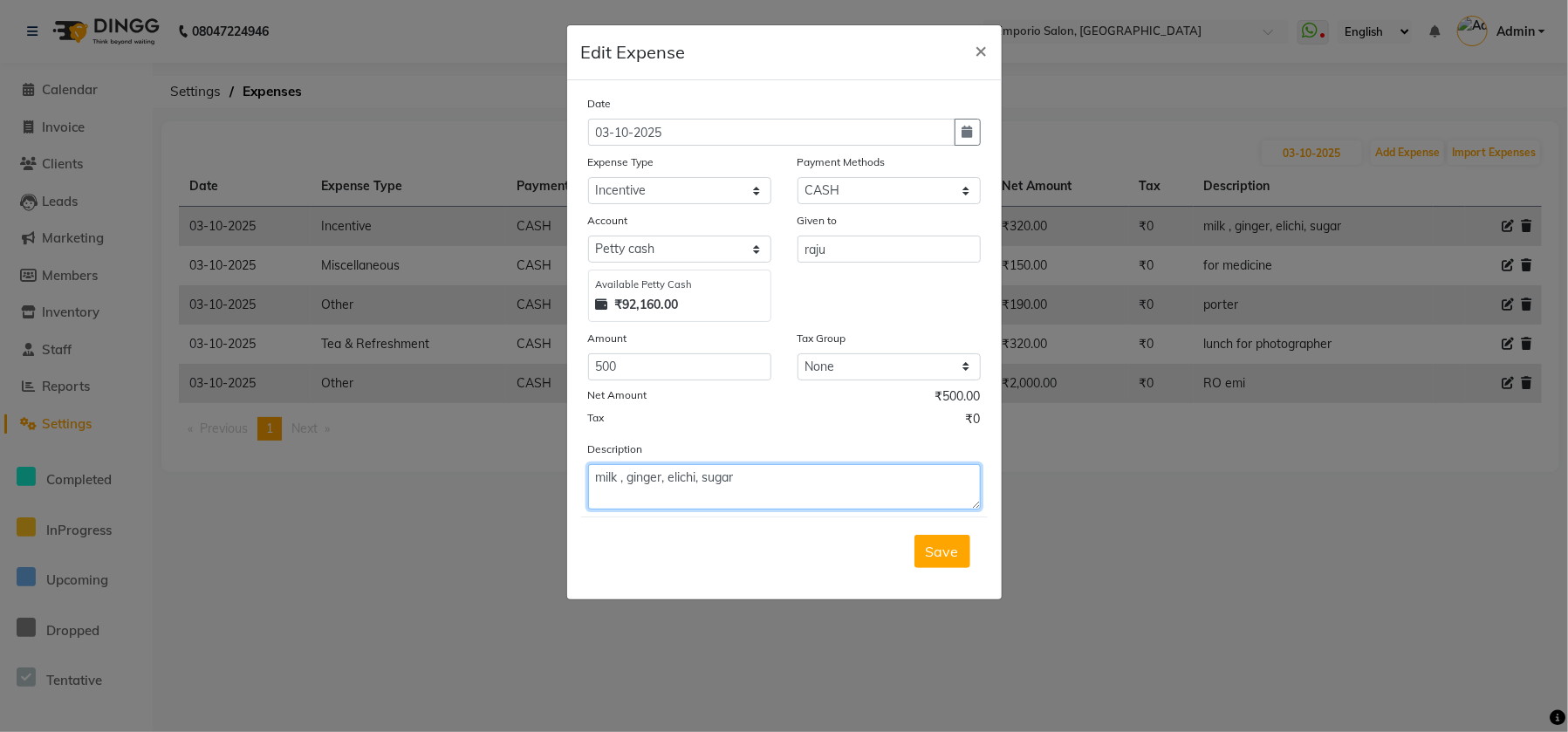
drag, startPoint x: 796, startPoint y: 500, endPoint x: 799, endPoint y: 490, distance: 10.4
click at [797, 499] on textarea "milk , ginger, elichi, sugar" at bounding box center [784, 487] width 392 height 45
type textarea "milk , ginger, elichi, sugar AND STAFF WATER BOTLE"
click at [938, 571] on div "Save" at bounding box center [784, 551] width 407 height 69
click at [938, 559] on button "Save" at bounding box center [942, 551] width 56 height 33
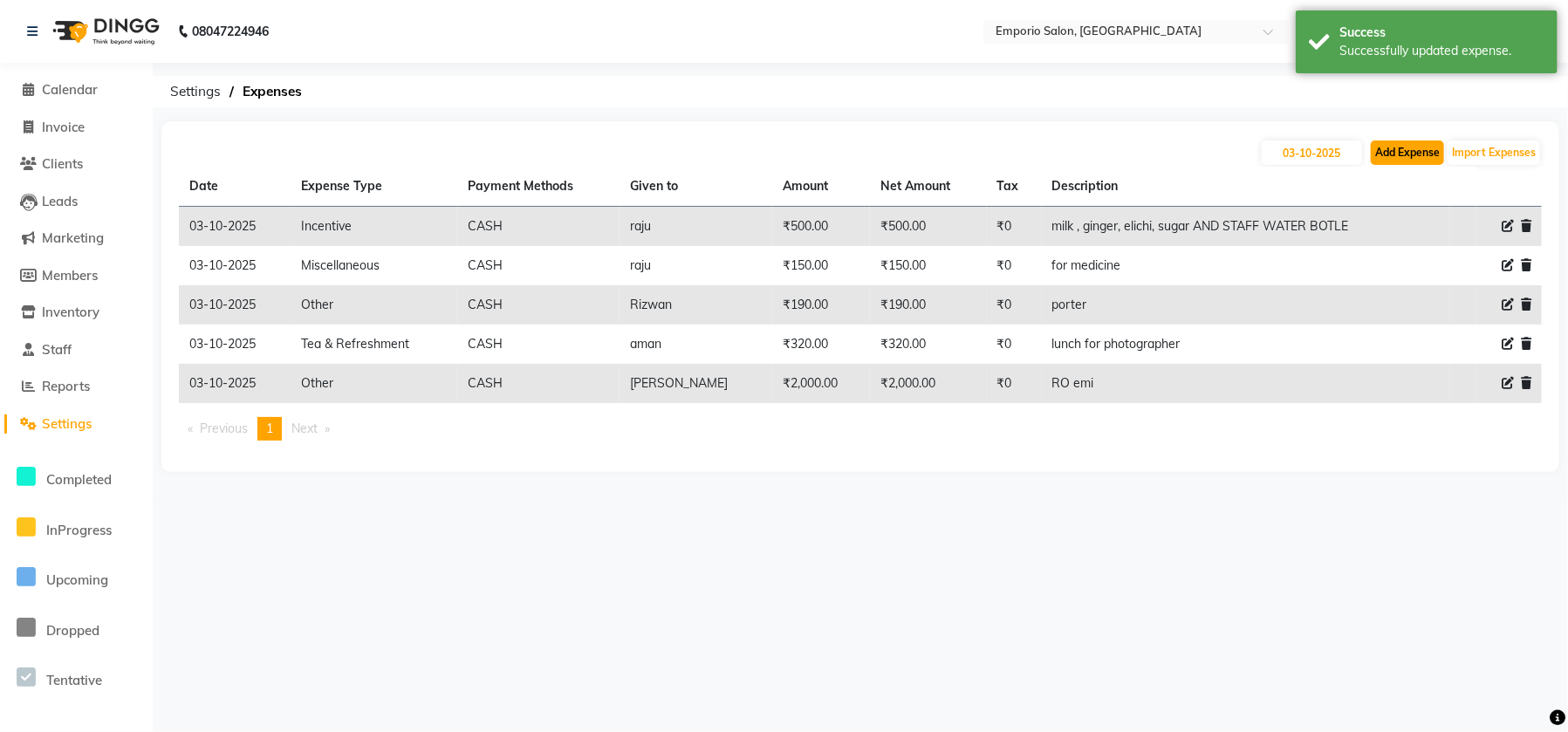
click at [1409, 160] on button "Add Expense" at bounding box center [1407, 152] width 73 height 24
select select "1"
select select "5330"
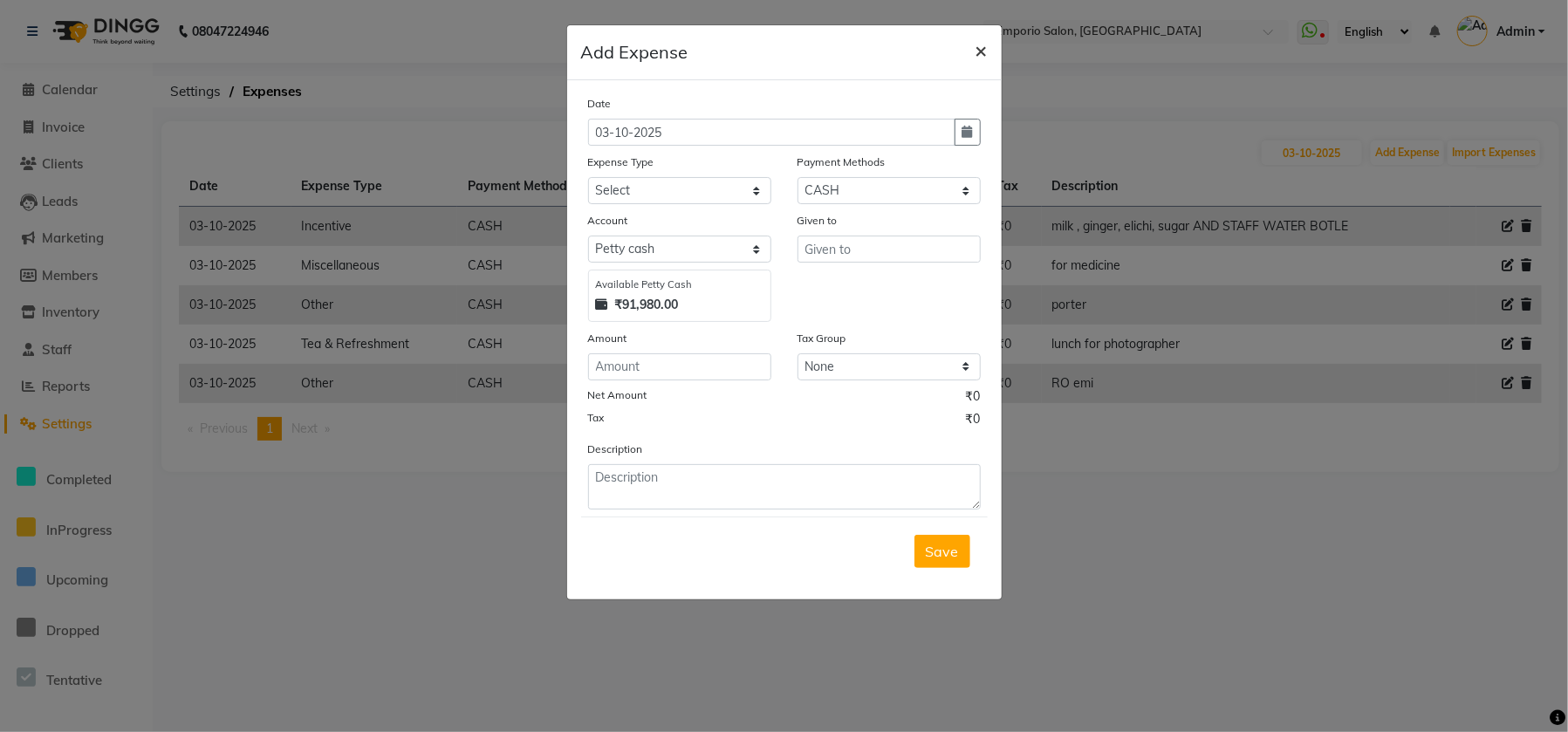
click at [981, 52] on span "×" at bounding box center [982, 49] width 12 height 26
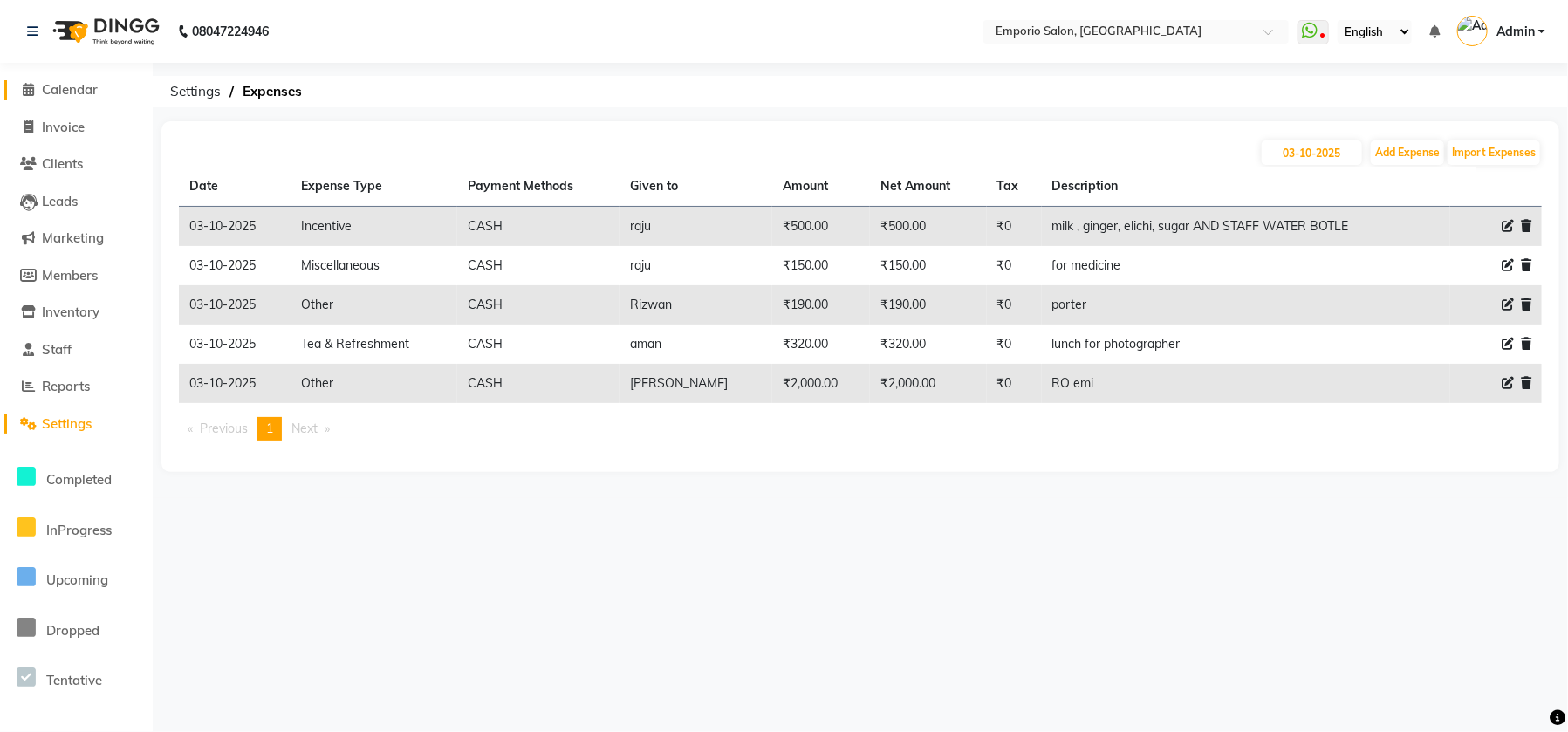
drag, startPoint x: 80, startPoint y: 87, endPoint x: 100, endPoint y: 31, distance: 59.5
click at [80, 87] on span "Calendar" at bounding box center [70, 88] width 56 height 16
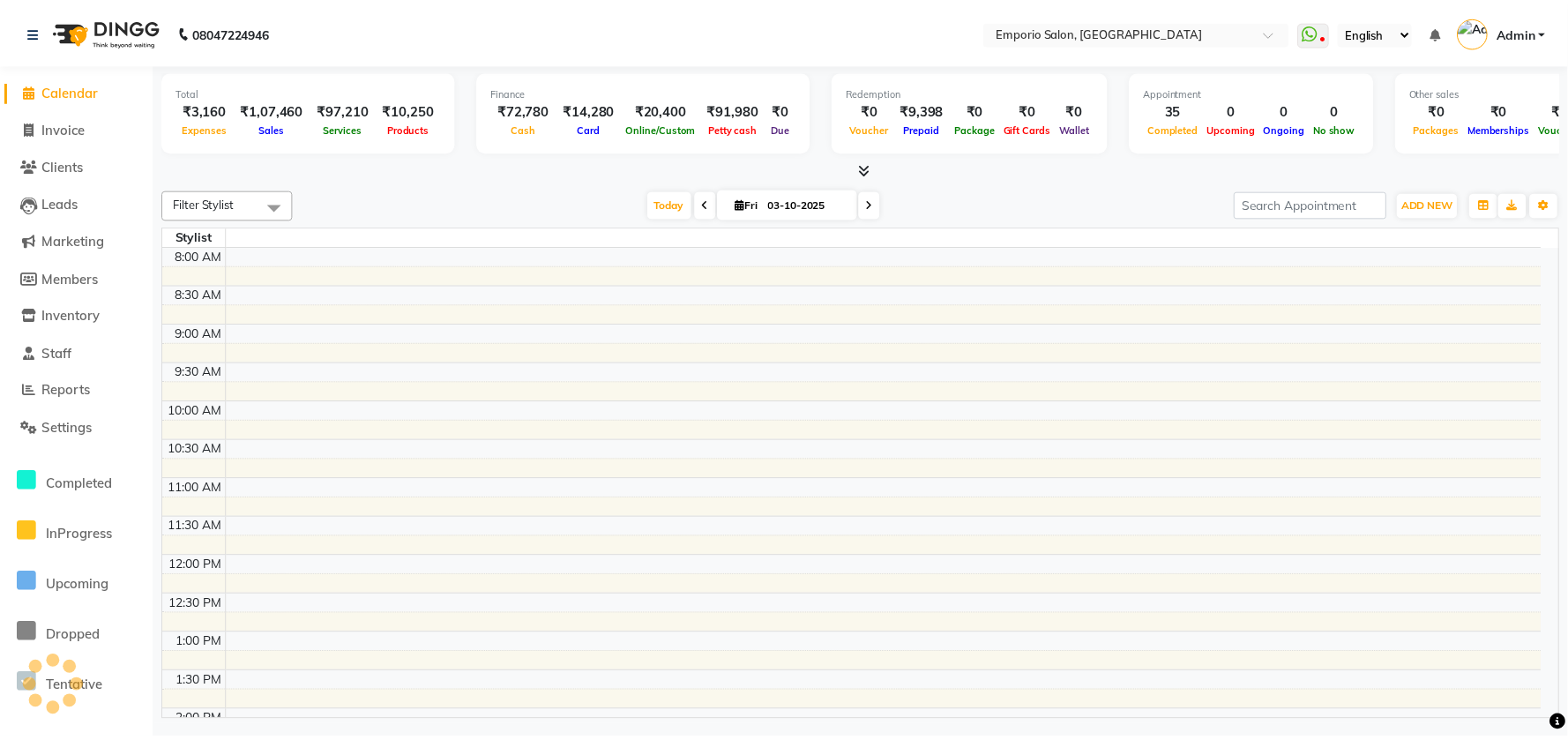
scroll to position [726, 0]
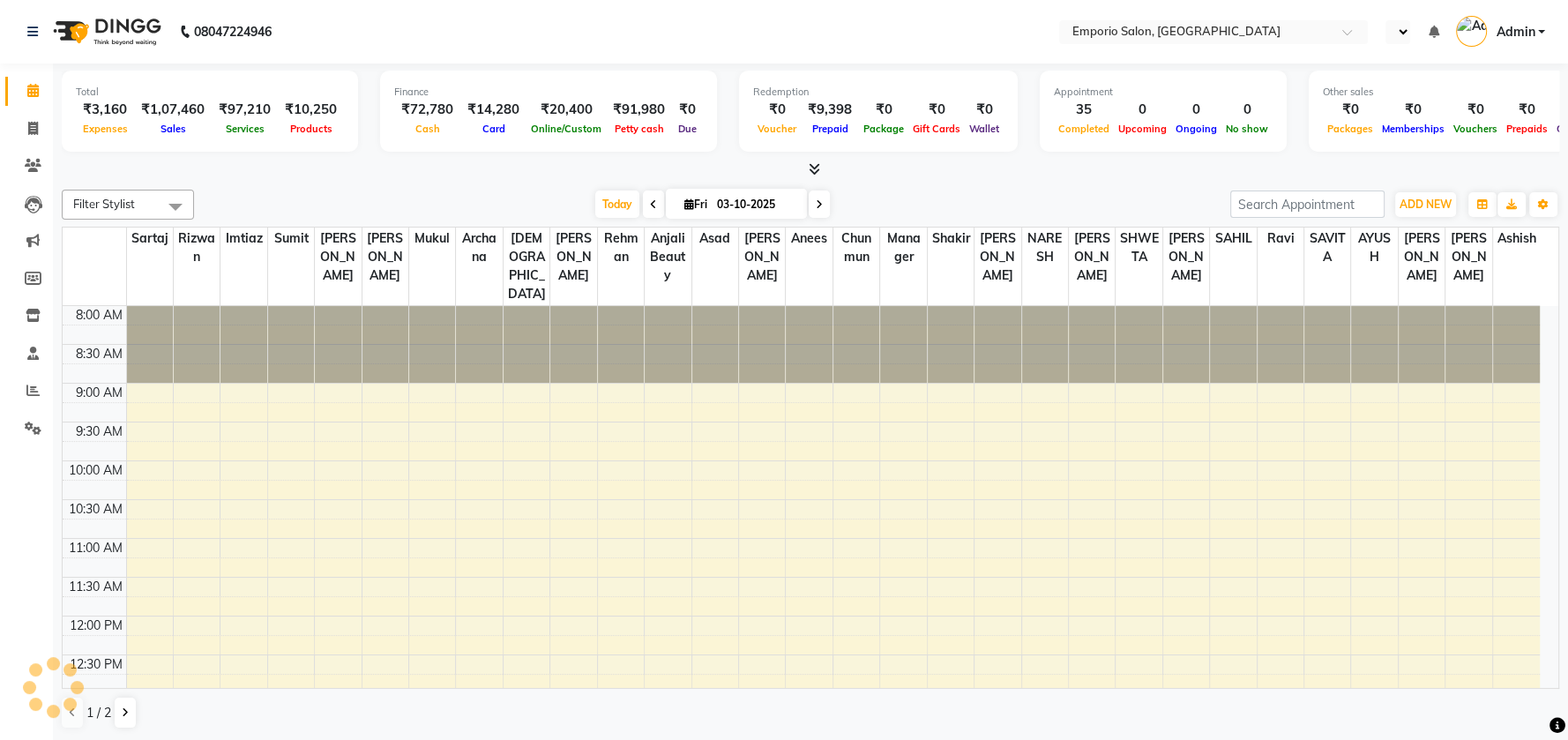
select select "en"
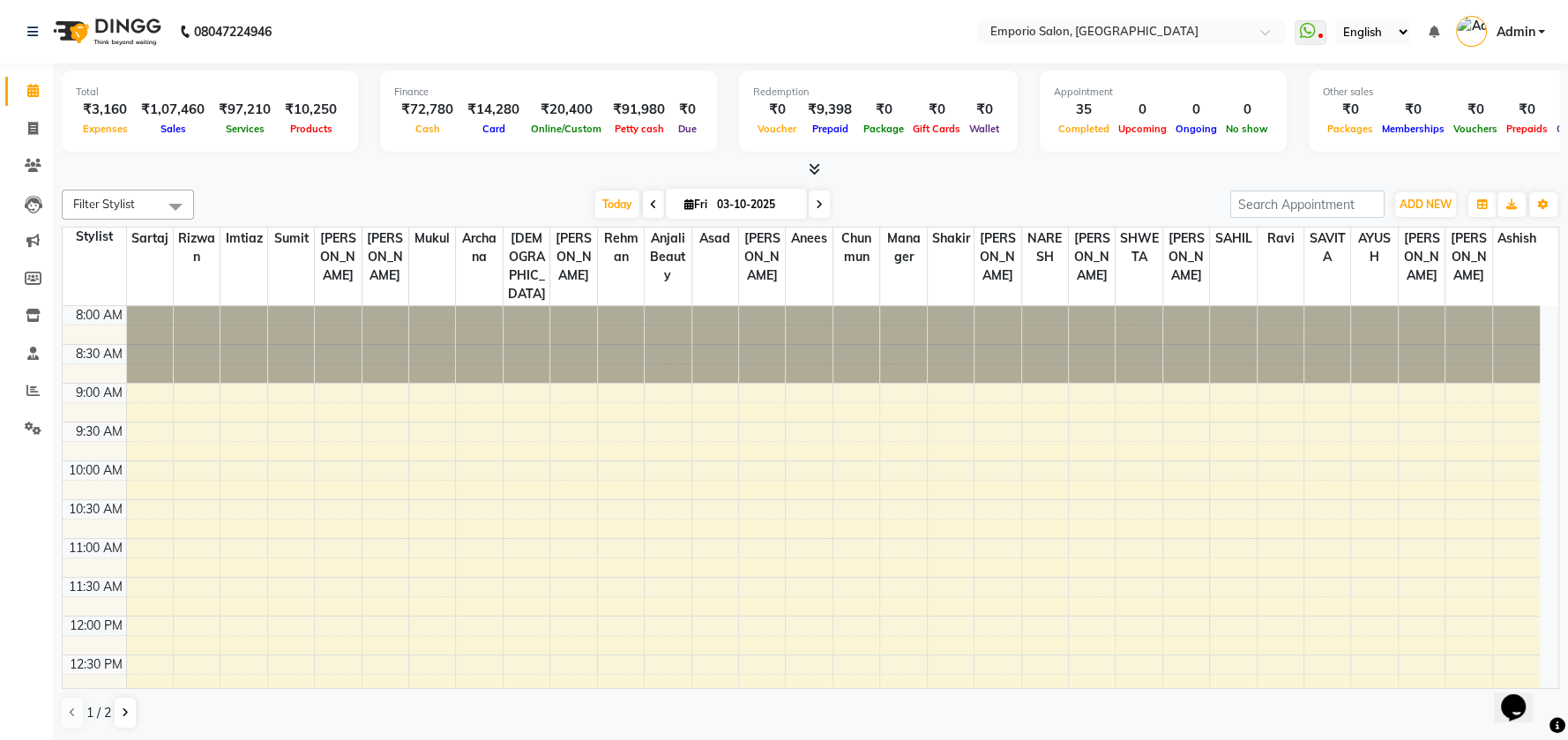
drag, startPoint x: 565, startPoint y: 98, endPoint x: 713, endPoint y: 107, distance: 148.3
click at [713, 107] on div "Total ₹3,160 Expenses ₹1,07,460 Sales ₹97,210 Services ₹10,250 Products Finance…" at bounding box center [811, 114] width 1498 height 87
click at [712, 53] on nav "08047224946 Select Location × Emporio Salon, Green Park WhatsApp Status ✕ Statu…" at bounding box center [784, 31] width 1568 height 63
drag, startPoint x: 663, startPoint y: 264, endPoint x: 0, endPoint y: 788, distance: 845.1
drag, startPoint x: 0, startPoint y: 788, endPoint x: 377, endPoint y: 200, distance: 698.5
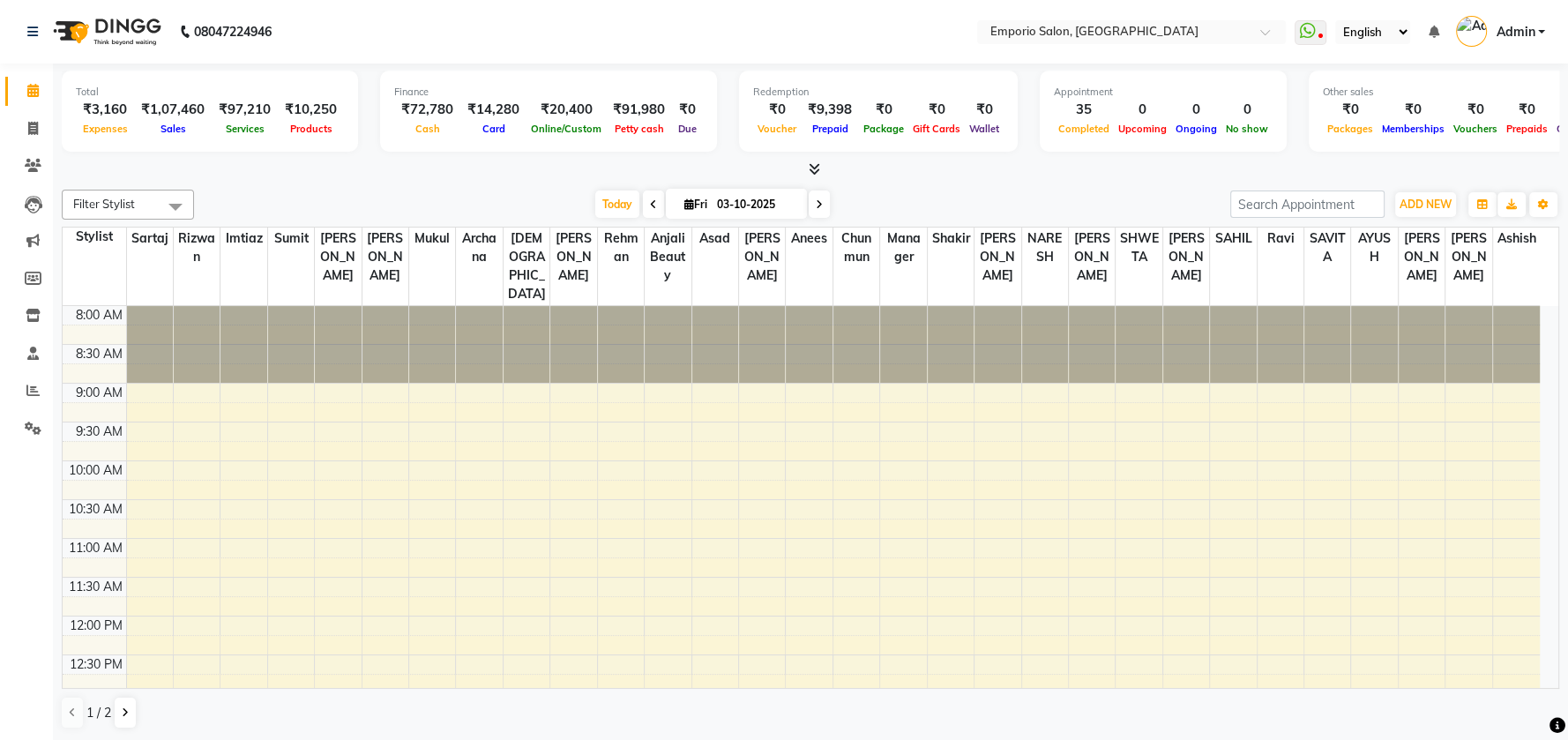
click at [377, 200] on div "Today Fri 03-10-2025" at bounding box center [713, 204] width 1019 height 26
click at [35, 387] on icon at bounding box center [33, 391] width 14 height 14
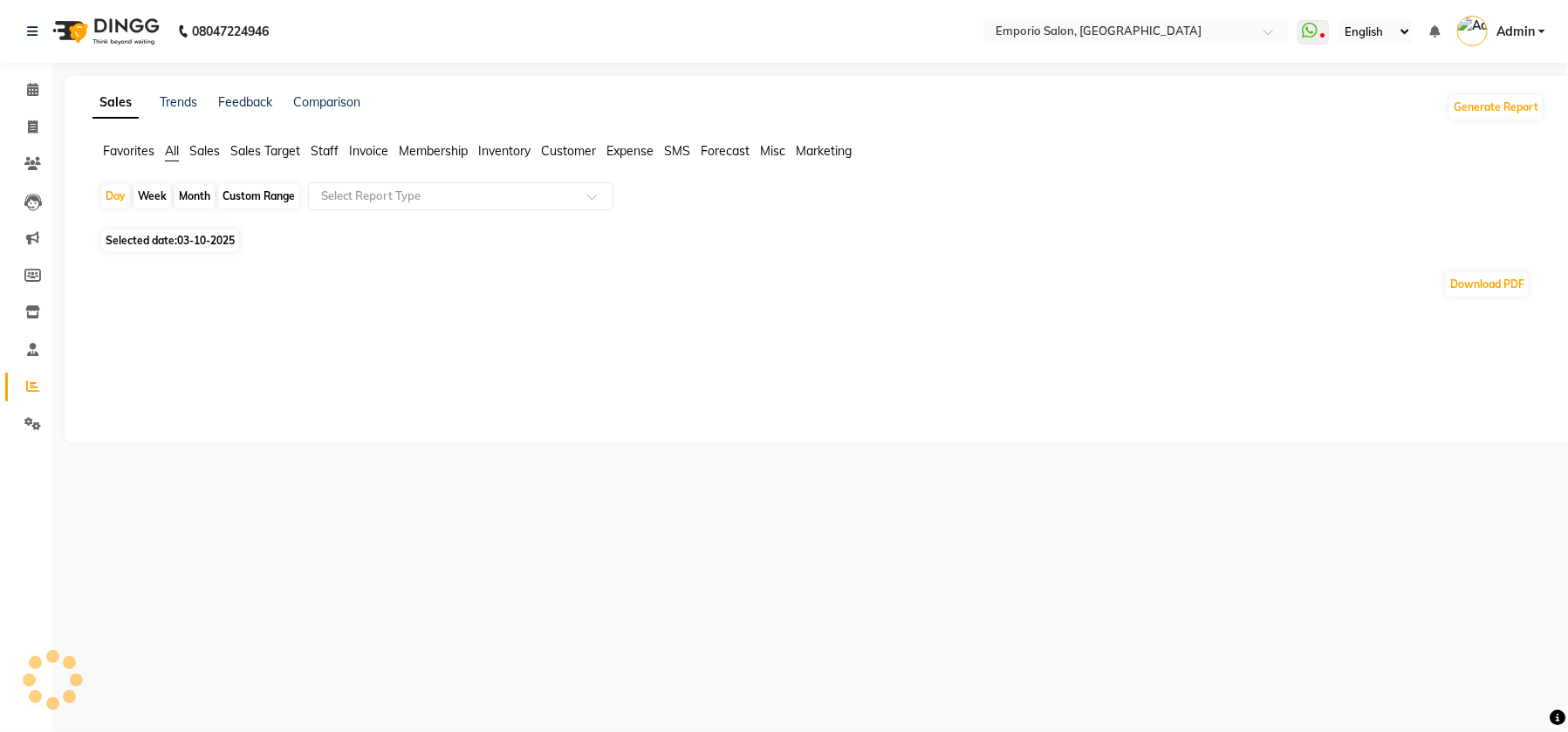
click at [324, 150] on span "Staff" at bounding box center [324, 151] width 28 height 15
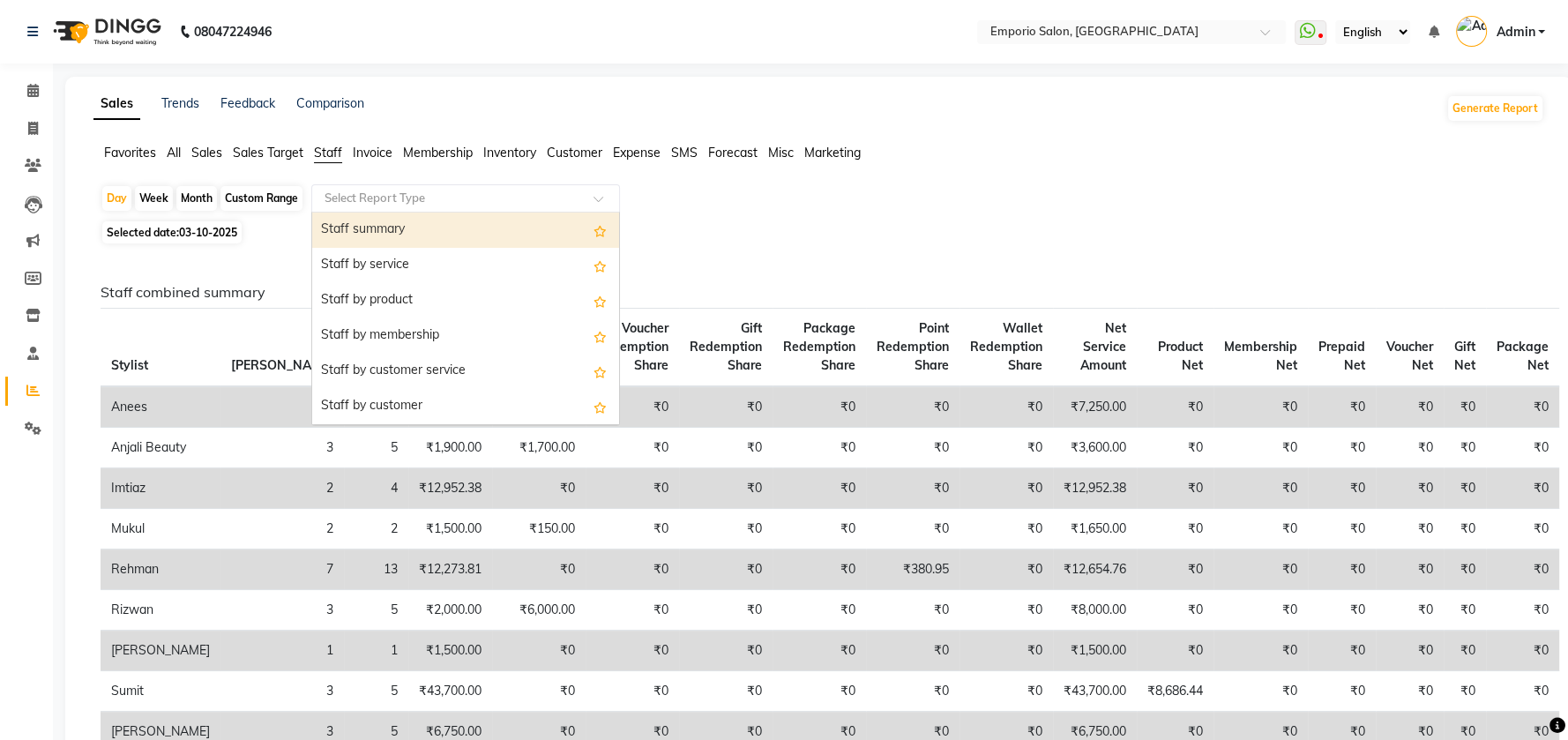
drag, startPoint x: 420, startPoint y: 195, endPoint x: 413, endPoint y: 266, distance: 71.3
click at [422, 195] on input "text" at bounding box center [447, 198] width 254 height 18
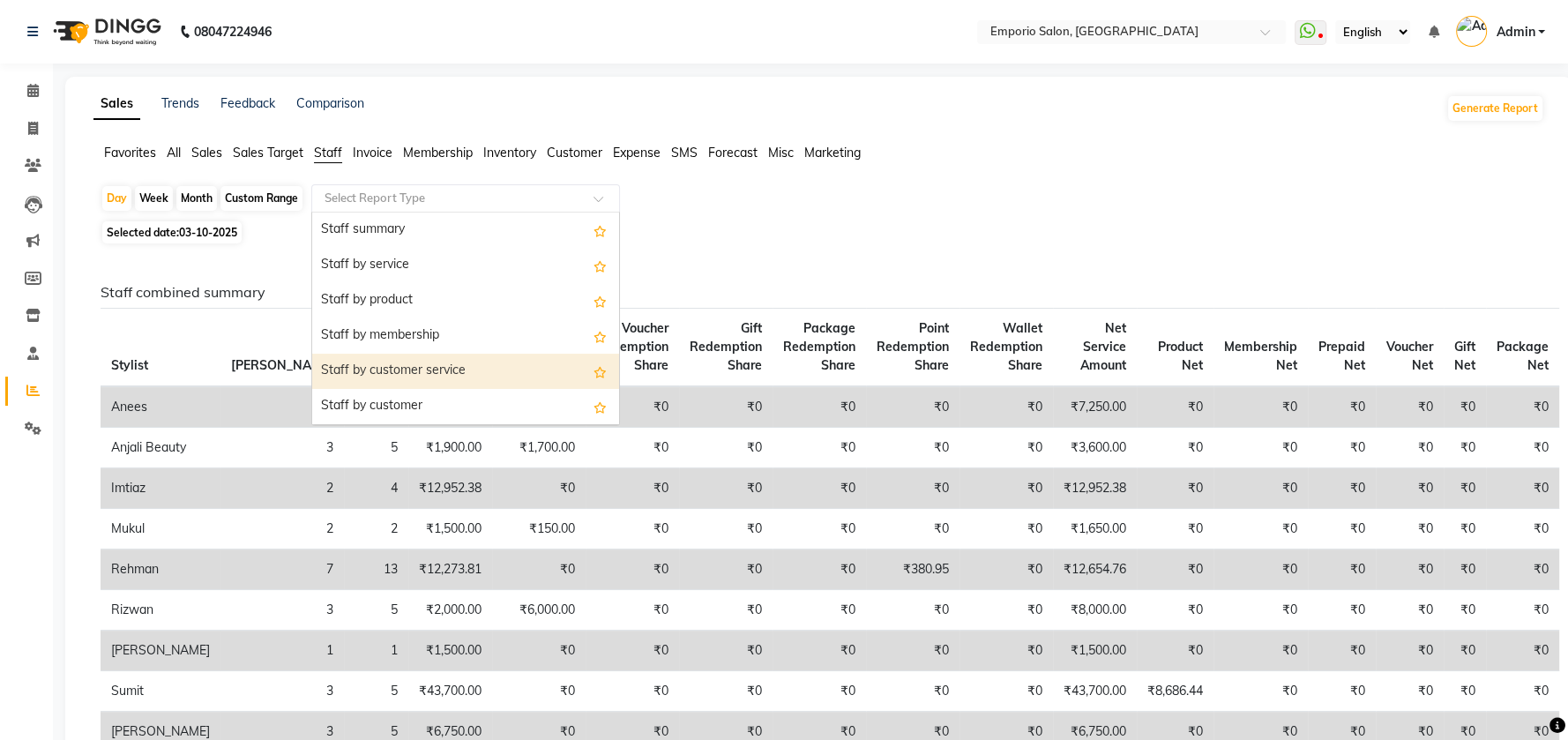
click at [406, 372] on div "Staff by customer service" at bounding box center [466, 371] width 307 height 35
select select "filtered_report"
select select "csv"
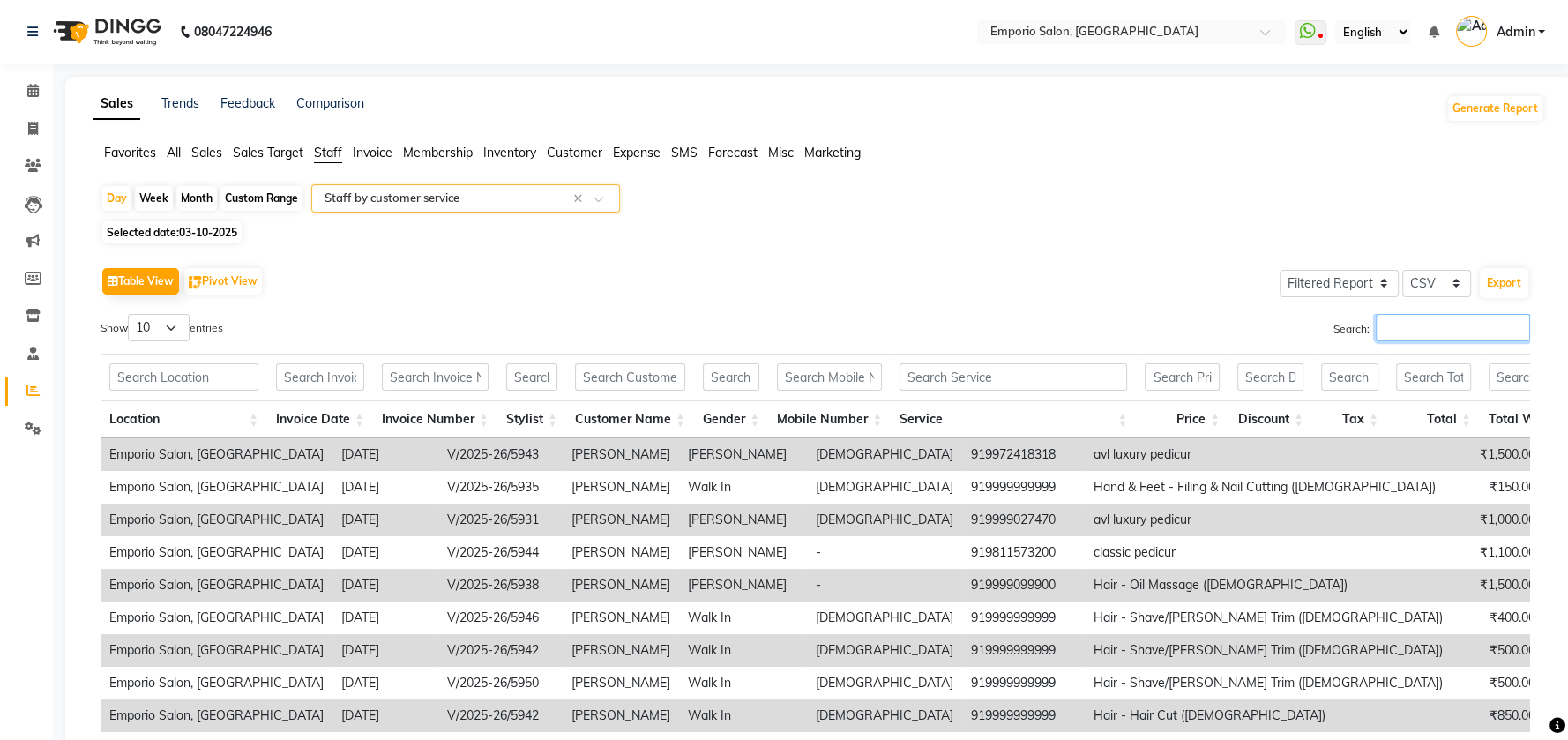
click at [1456, 316] on input "Search:" at bounding box center [1453, 328] width 155 height 27
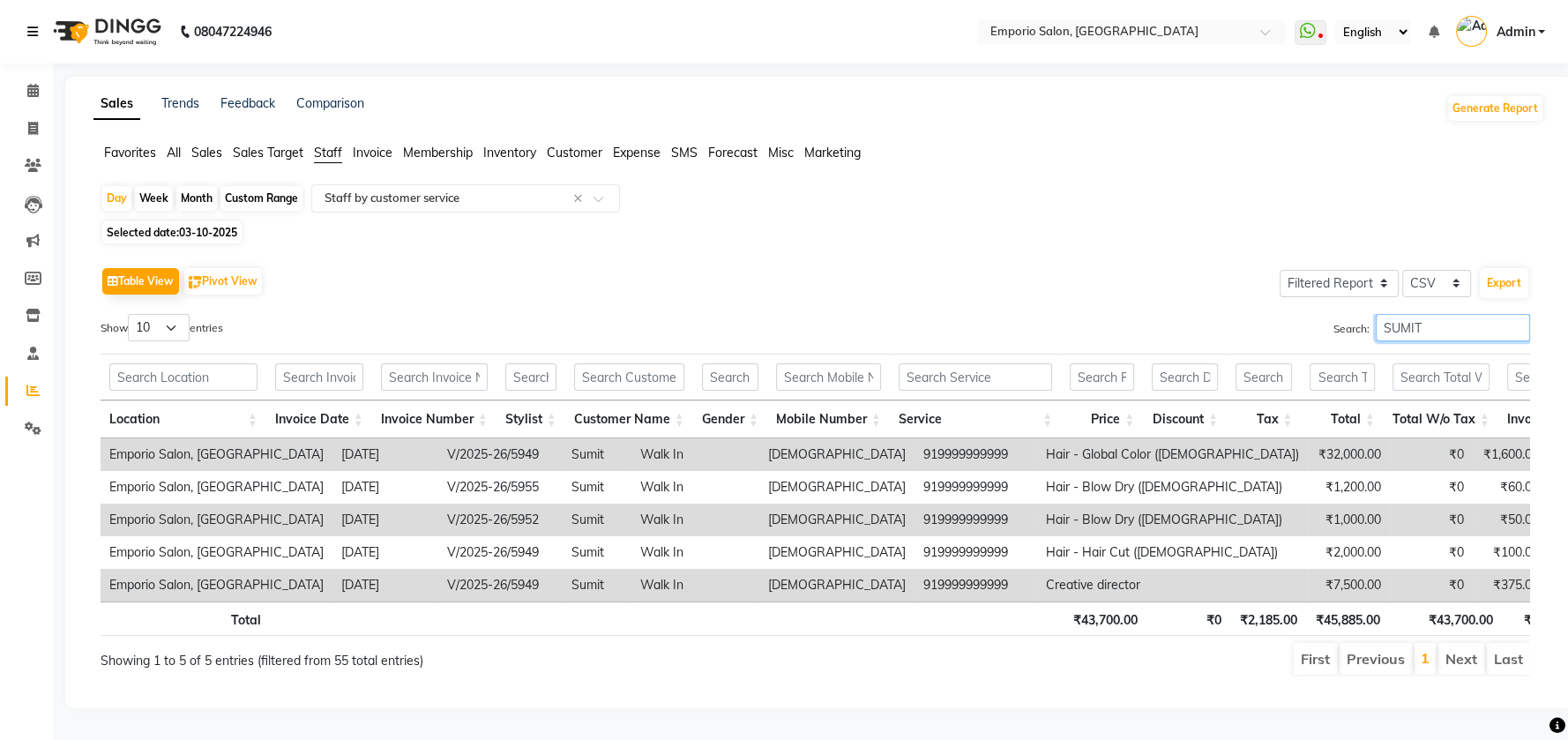
type input "SUMIT"
click at [28, 24] on link at bounding box center [36, 31] width 17 height 50
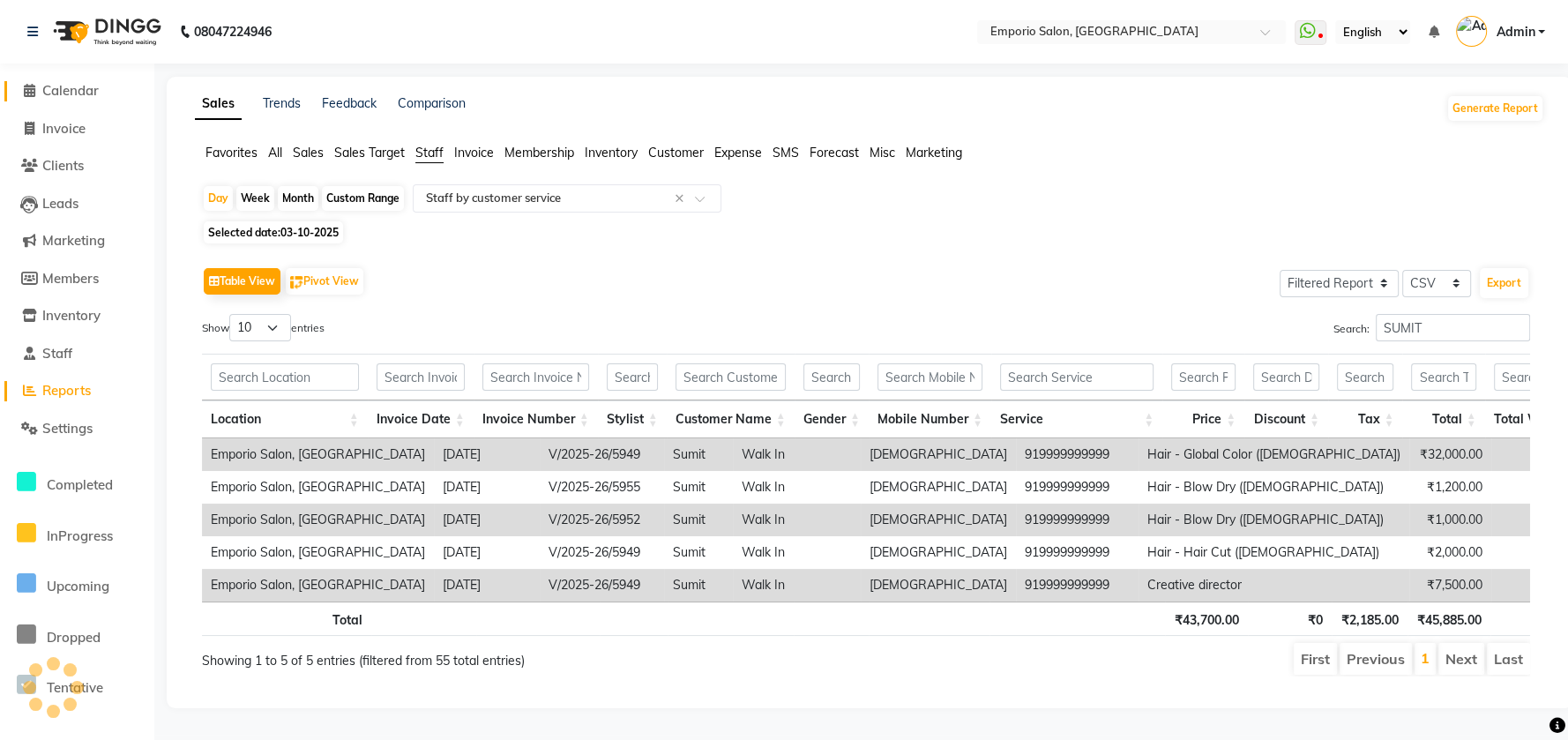
click at [66, 89] on span "Calendar" at bounding box center [71, 89] width 56 height 17
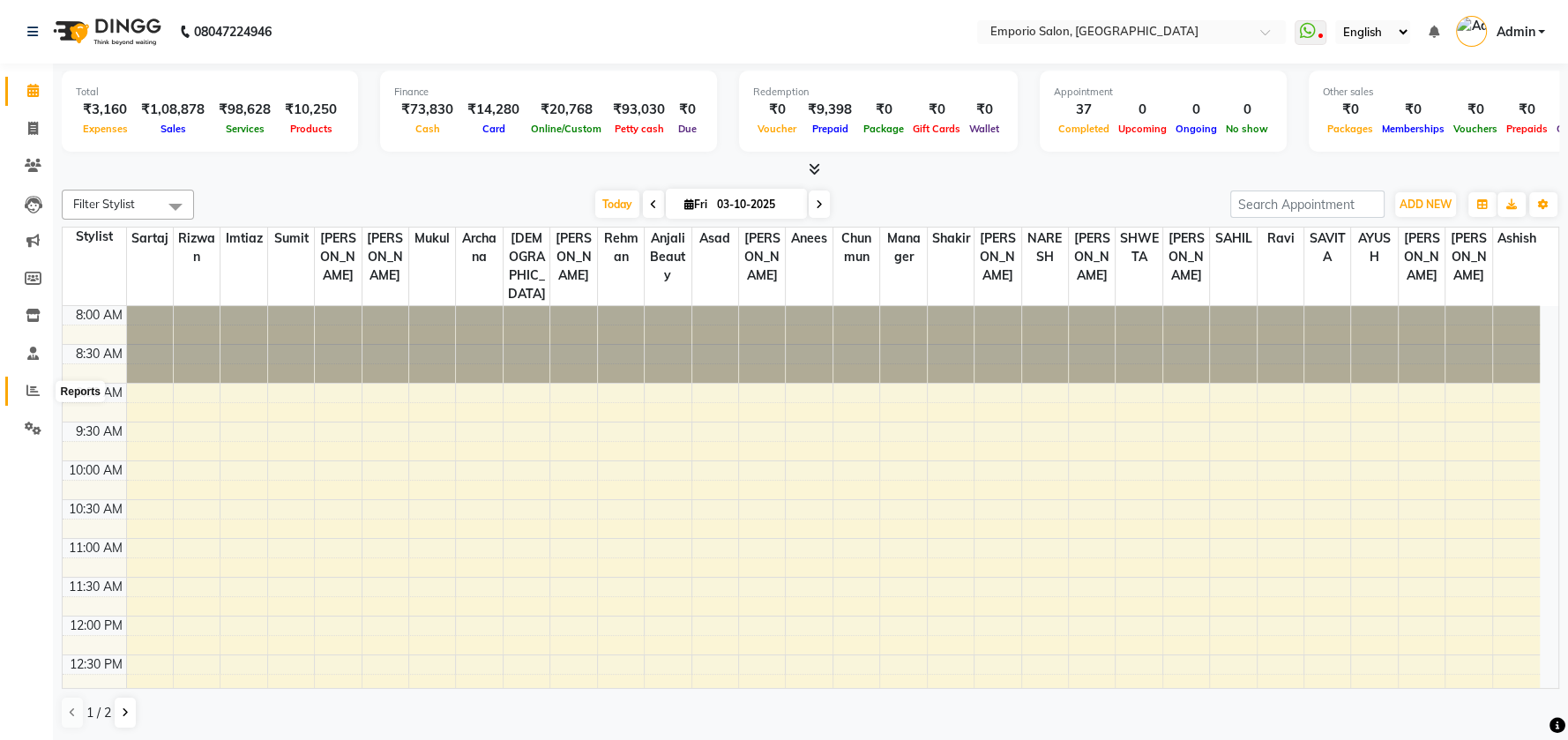
click at [30, 392] on icon at bounding box center [33, 391] width 14 height 14
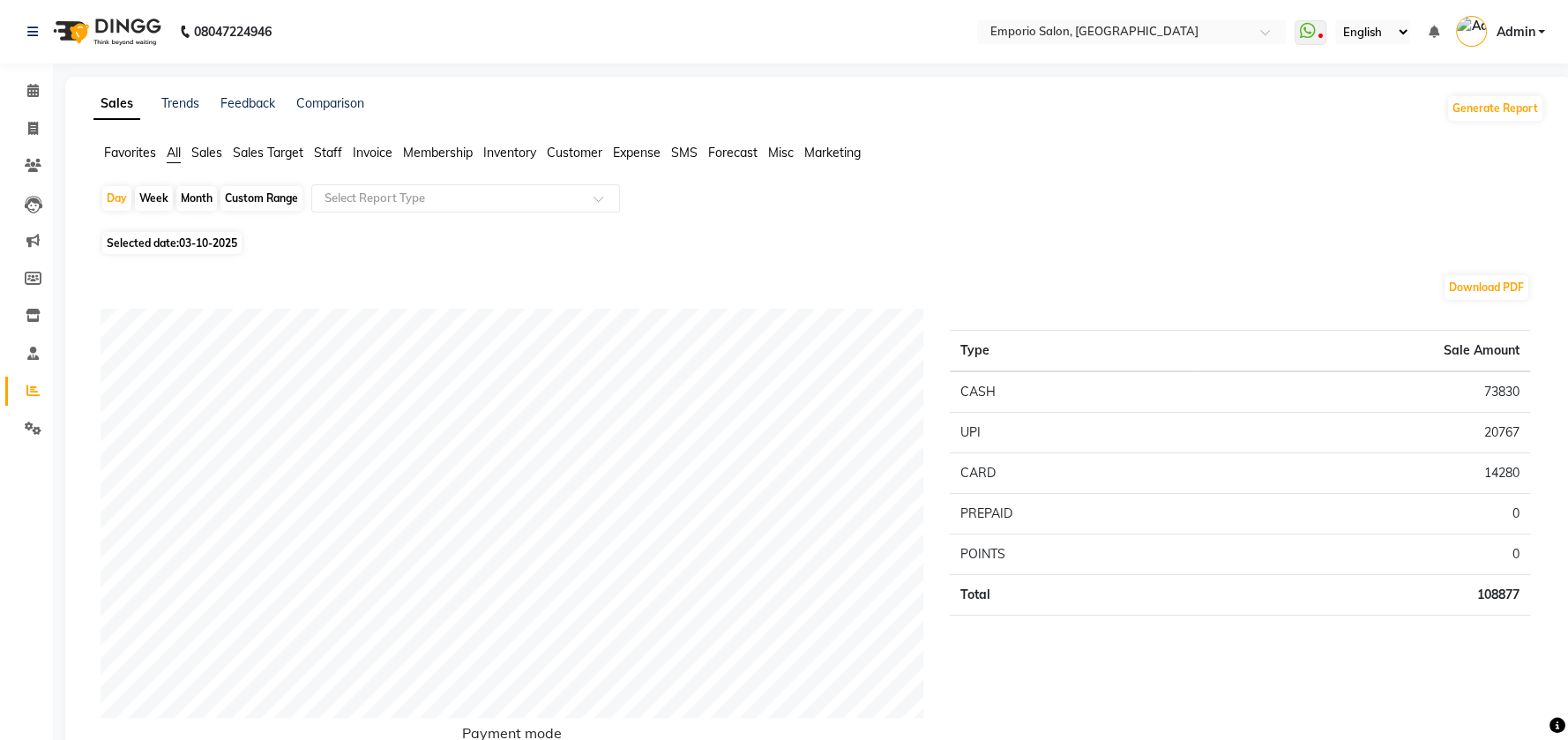
click at [337, 149] on span "Staff" at bounding box center [328, 153] width 28 height 16
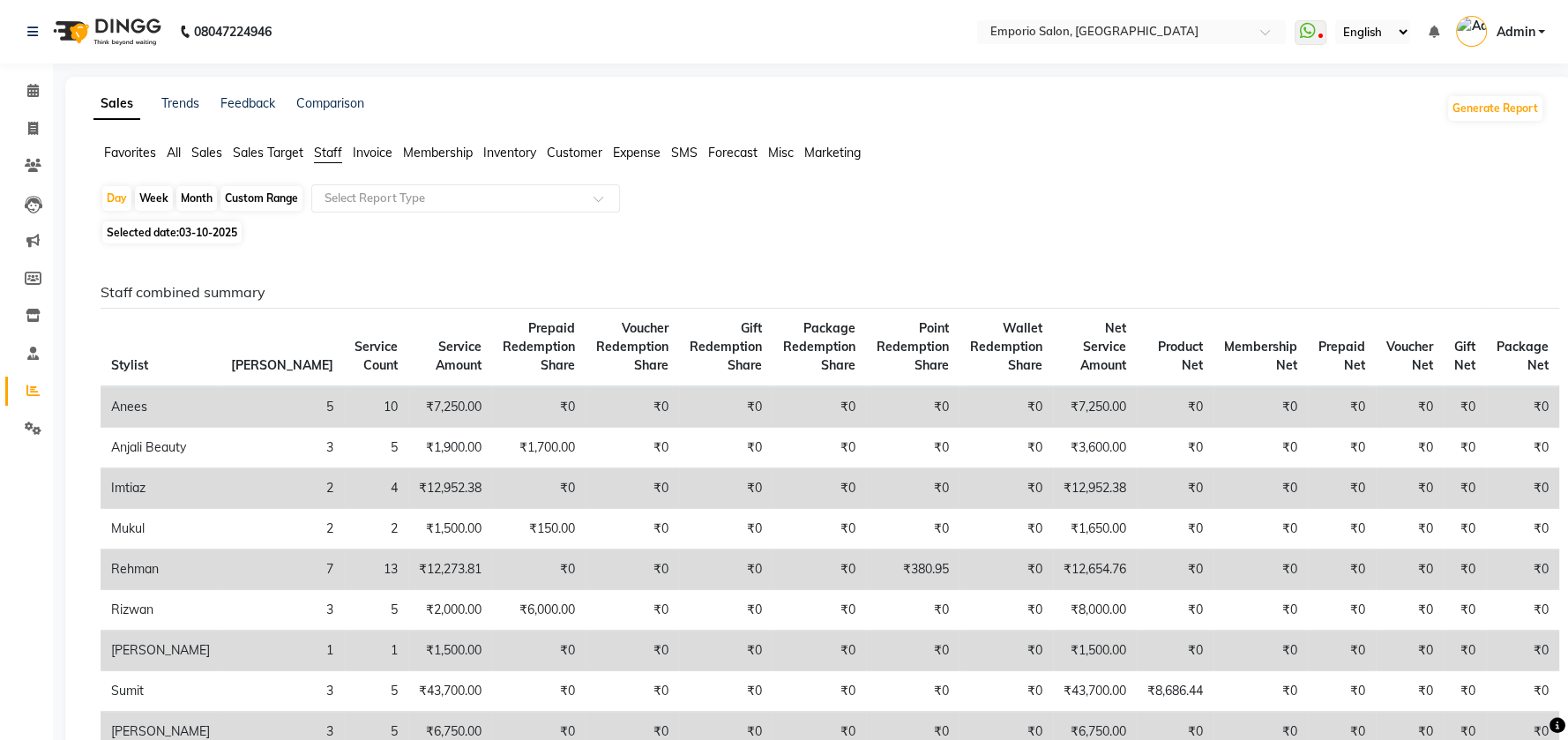
click at [254, 193] on div "Custom Range" at bounding box center [261, 197] width 82 height 24
select select "10"
select select "2025"
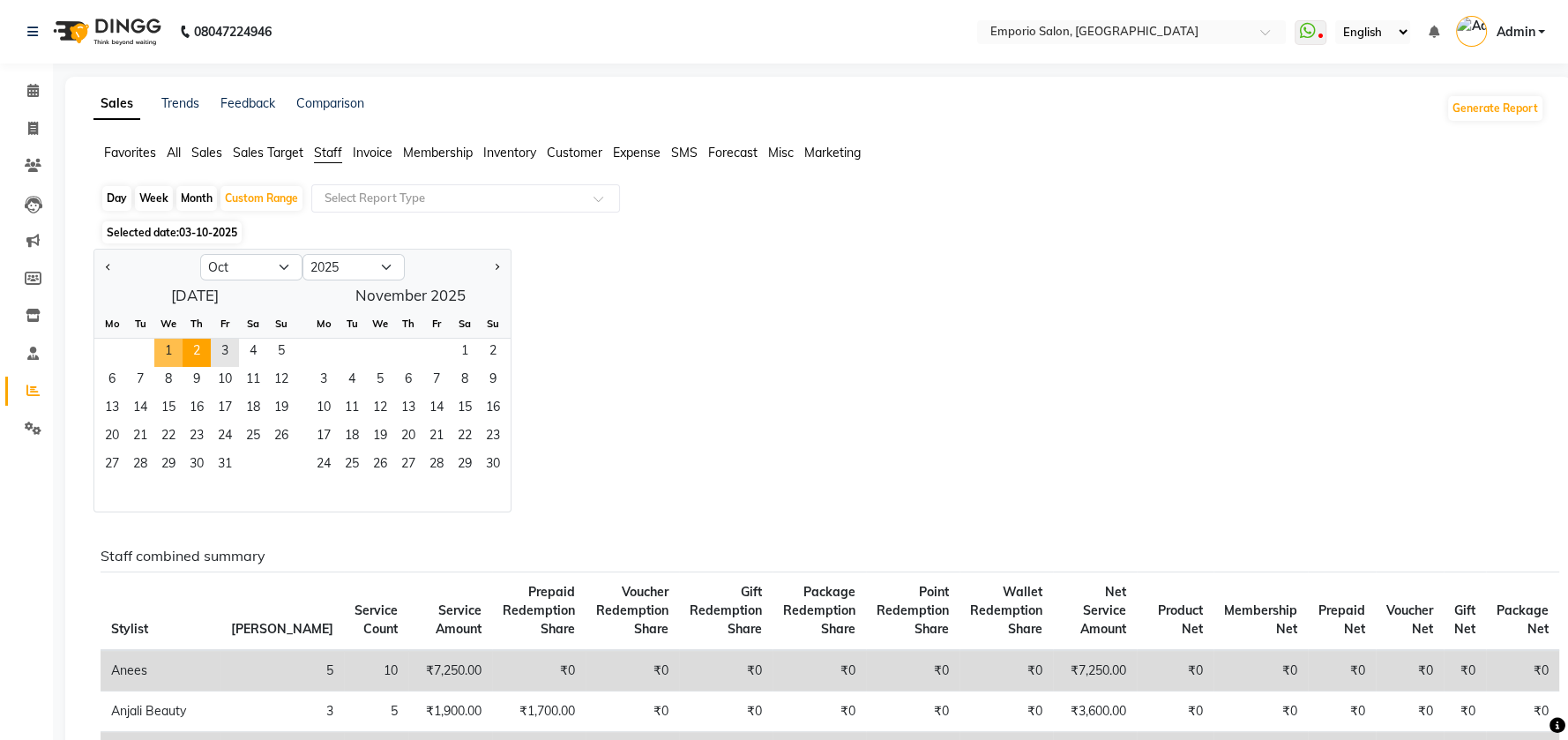
drag, startPoint x: 159, startPoint y: 351, endPoint x: 205, endPoint y: 353, distance: 46.0
click at [164, 351] on span "1" at bounding box center [168, 352] width 28 height 28
click at [233, 348] on span "3" at bounding box center [225, 352] width 28 height 28
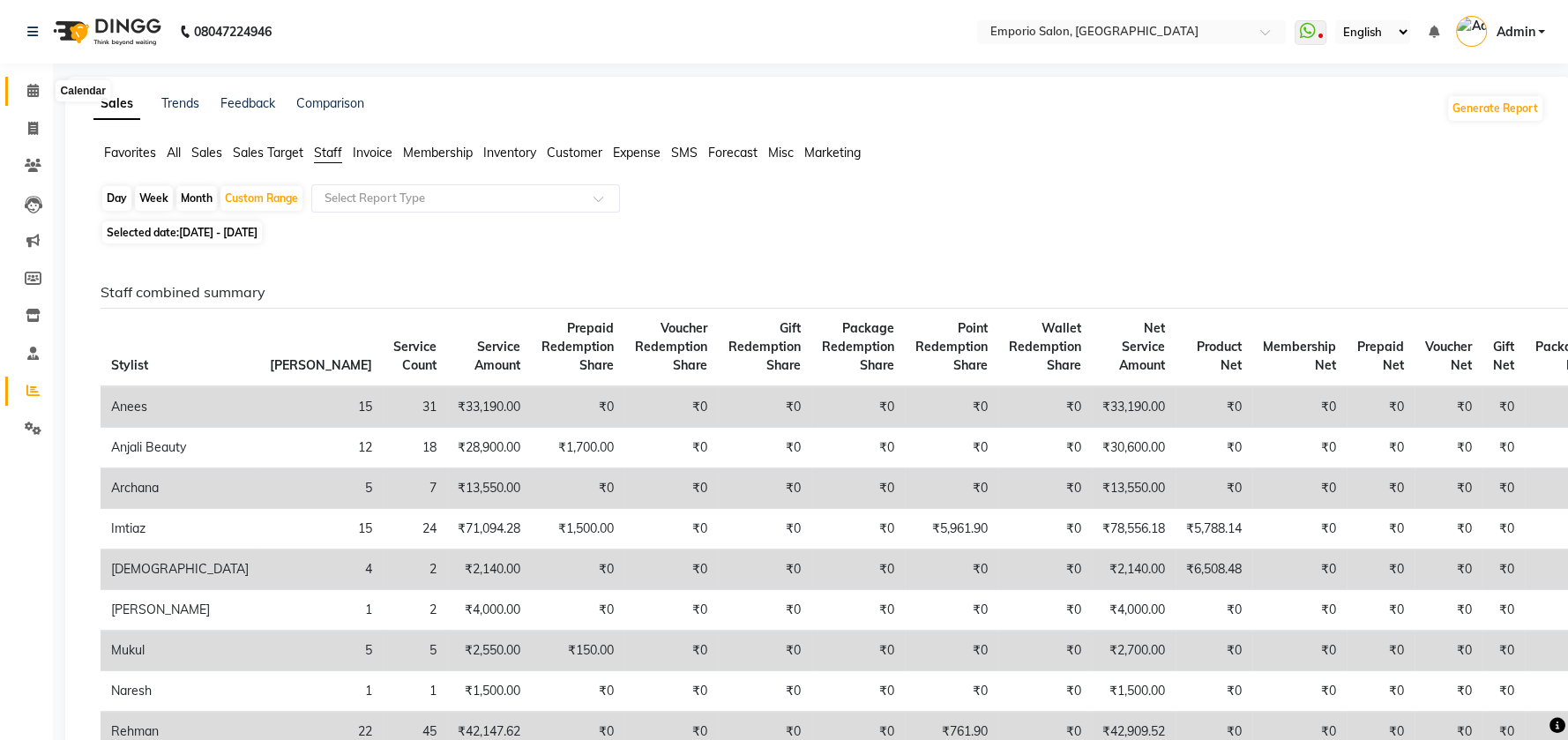
click at [33, 94] on icon at bounding box center [33, 90] width 12 height 14
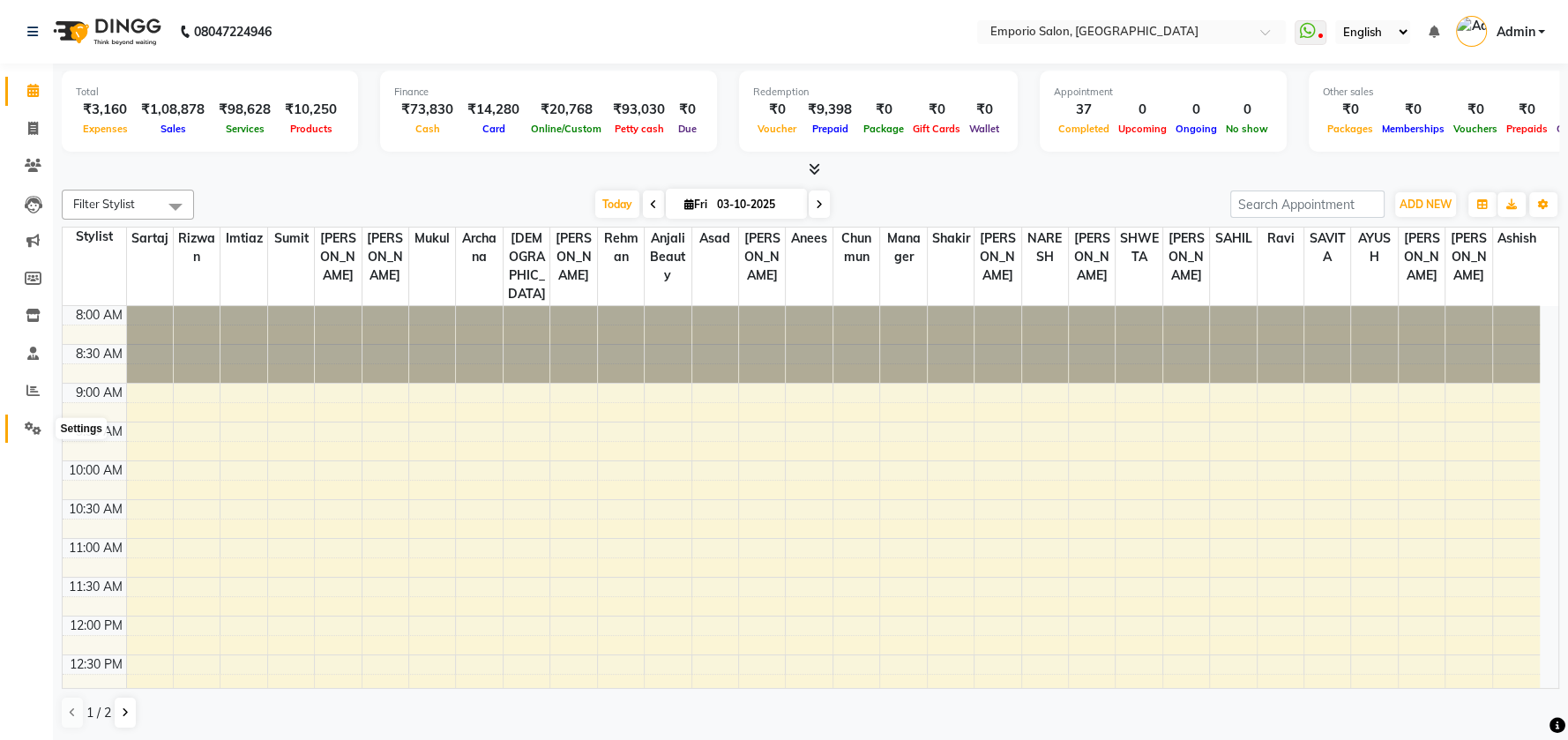
click at [31, 423] on icon at bounding box center [32, 429] width 17 height 14
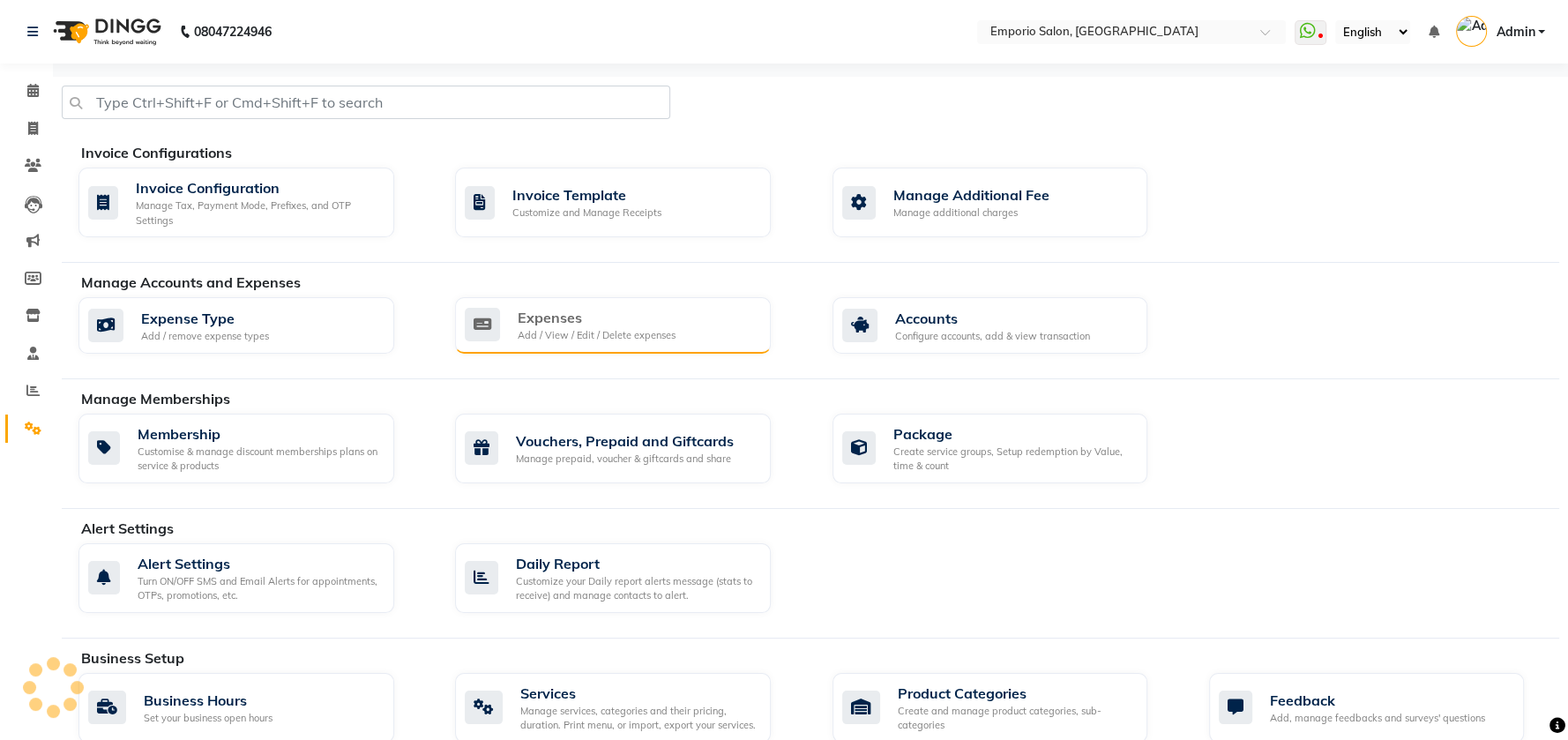
click at [567, 308] on div "Expenses" at bounding box center [597, 318] width 157 height 21
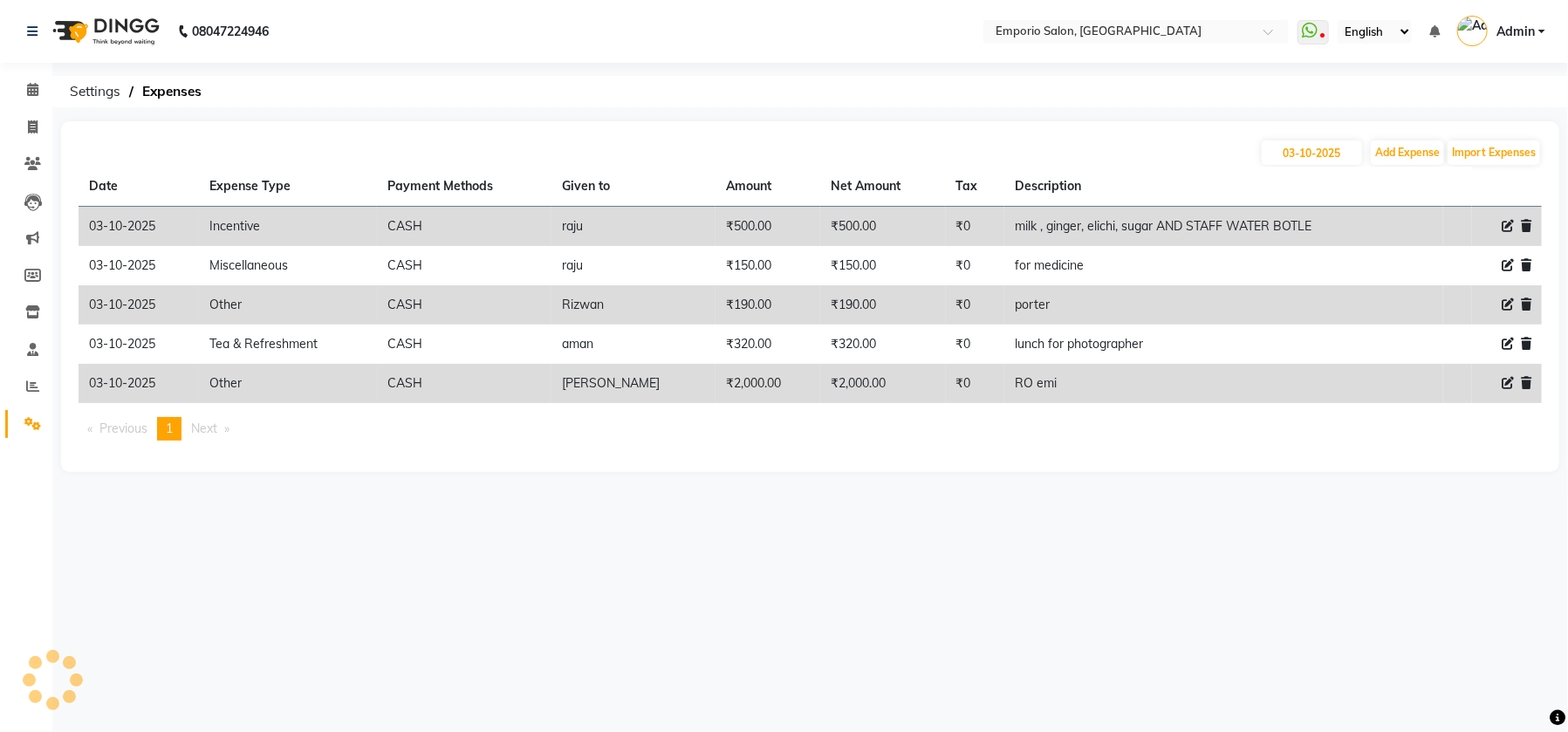
click at [1509, 229] on icon at bounding box center [1507, 226] width 12 height 13
select select "24596"
select select "1"
select select "5330"
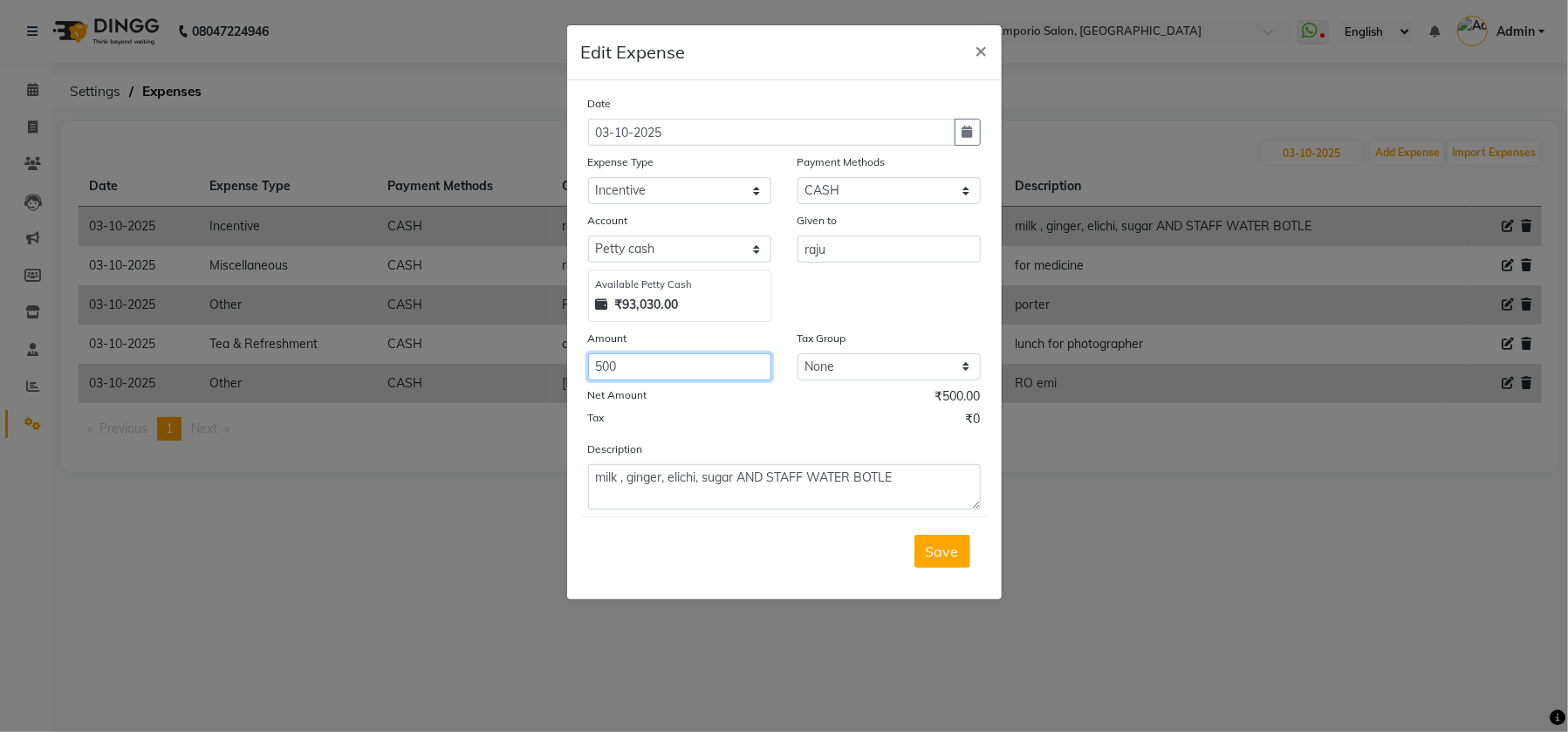
click at [672, 360] on input "500" at bounding box center [680, 367] width 184 height 27
type input "5"
type input "4"
type input "440"
drag, startPoint x: 921, startPoint y: 568, endPoint x: 929, endPoint y: 558, distance: 12.8
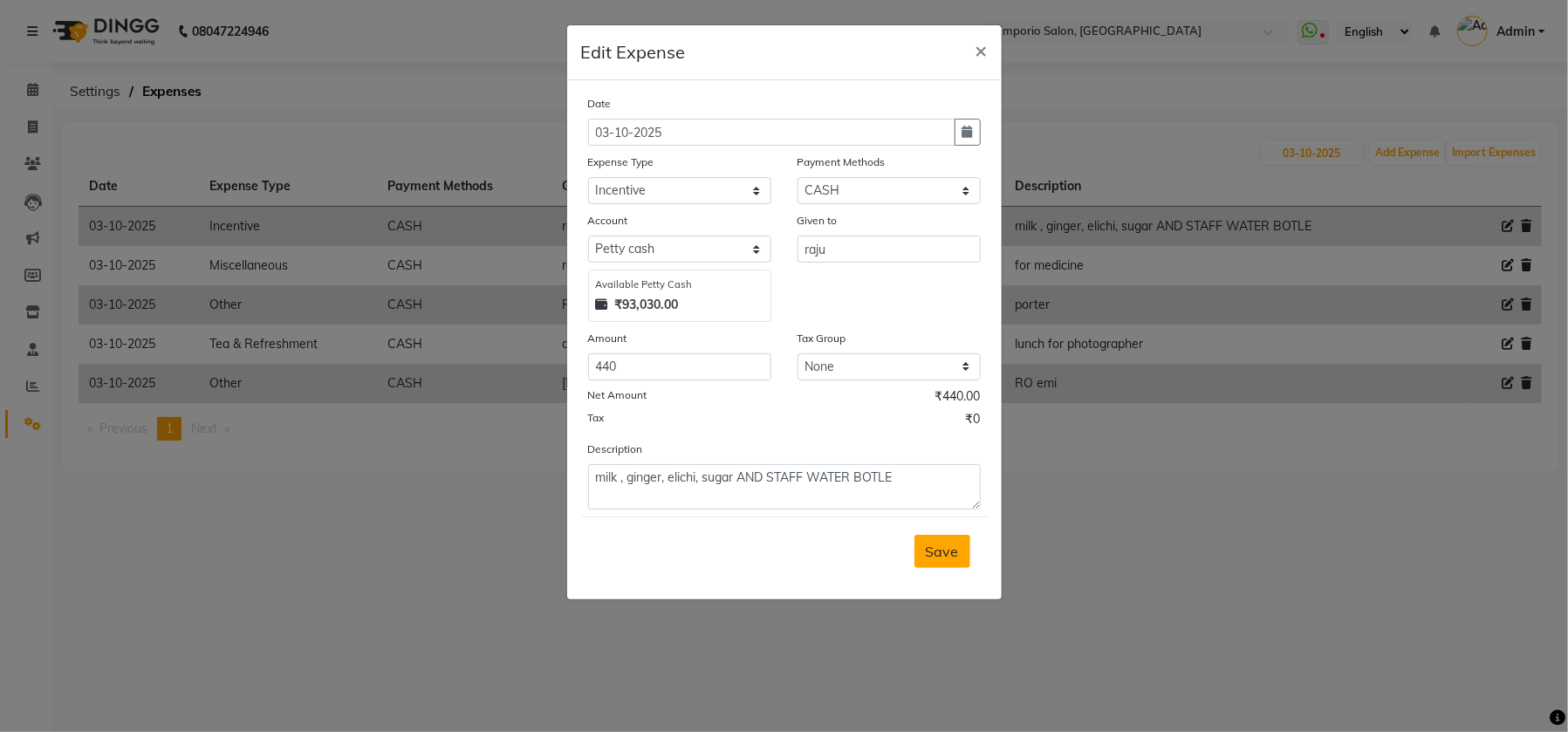
click at [926, 566] on div "Save" at bounding box center [784, 551] width 407 height 69
click at [929, 555] on span "Save" at bounding box center [942, 551] width 33 height 17
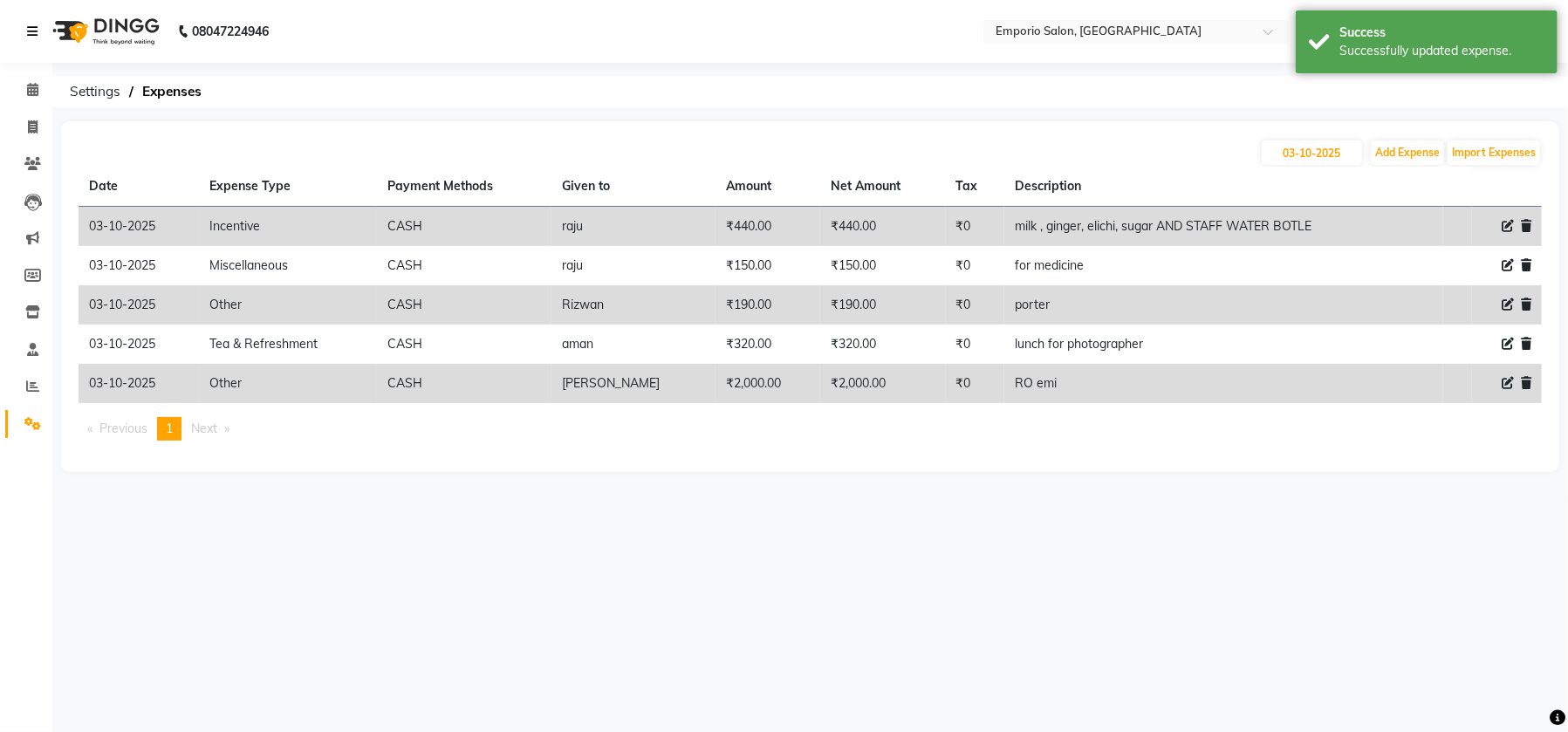
click at [27, 28] on icon at bounding box center [32, 31] width 11 height 13
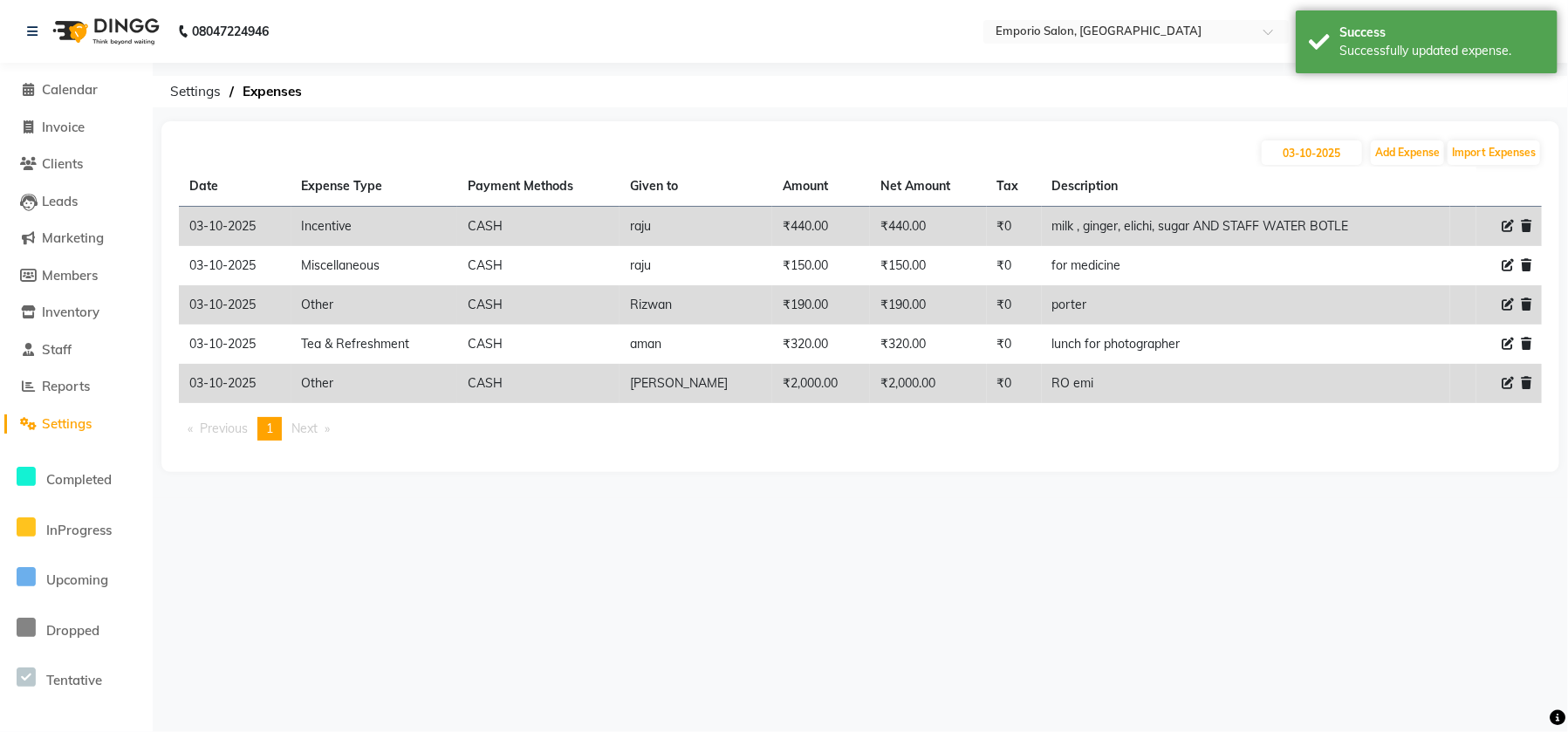
click at [62, 429] on span "Settings" at bounding box center [67, 423] width 50 height 16
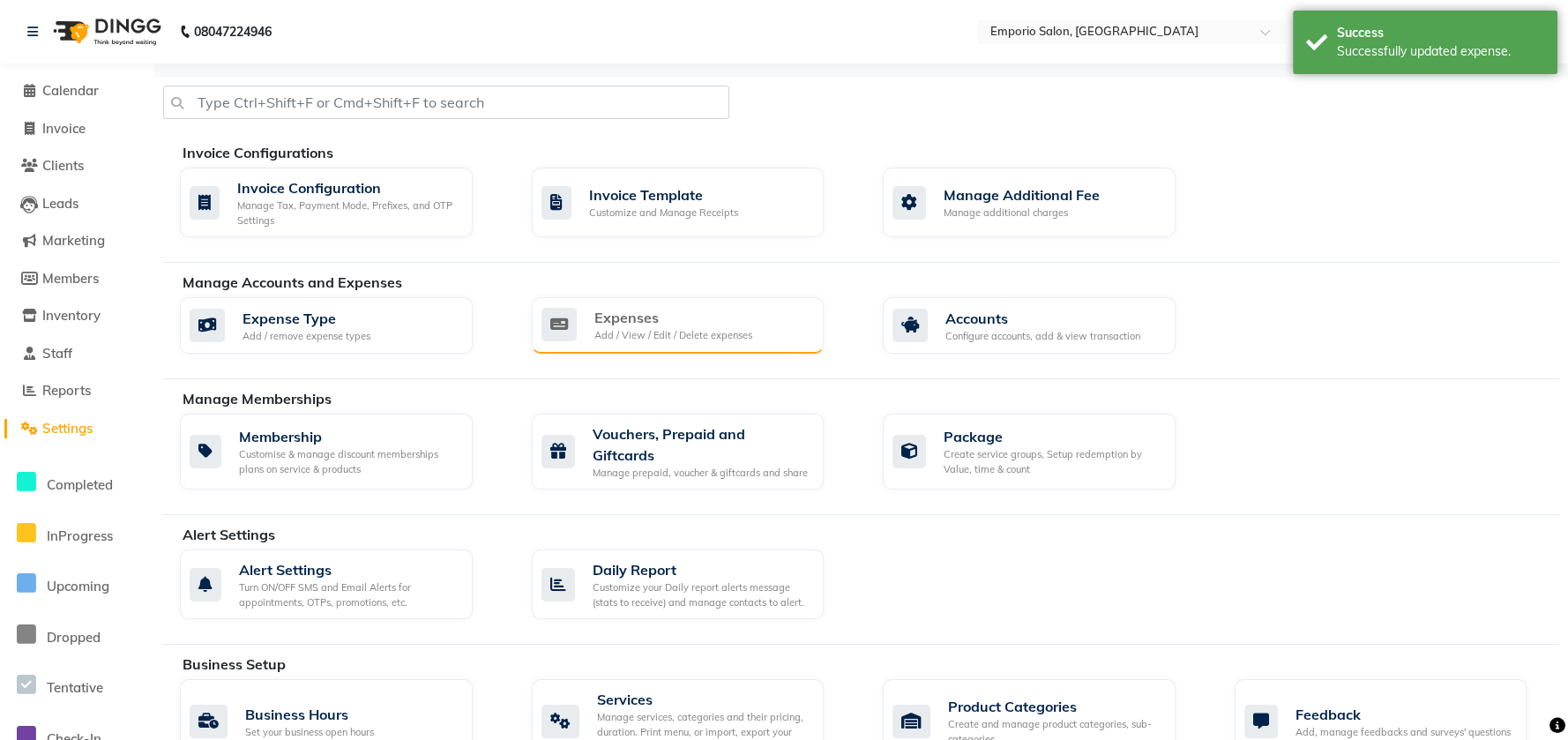
click at [584, 316] on div "Expenses Add / View / Edit / Delete expenses" at bounding box center [676, 325] width 269 height 36
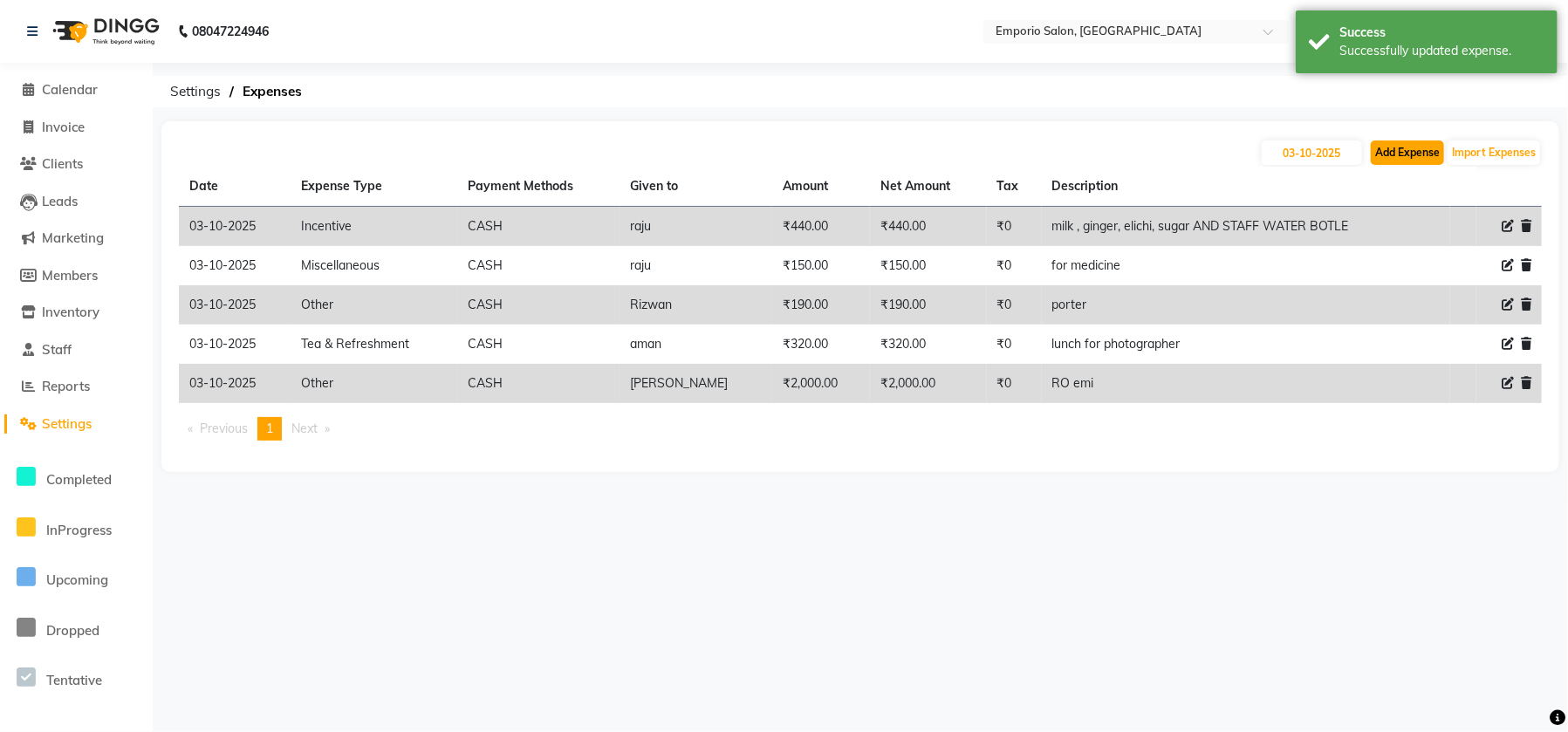
click at [1418, 156] on button "Add Expense" at bounding box center [1407, 152] width 73 height 24
select select "1"
select select "5330"
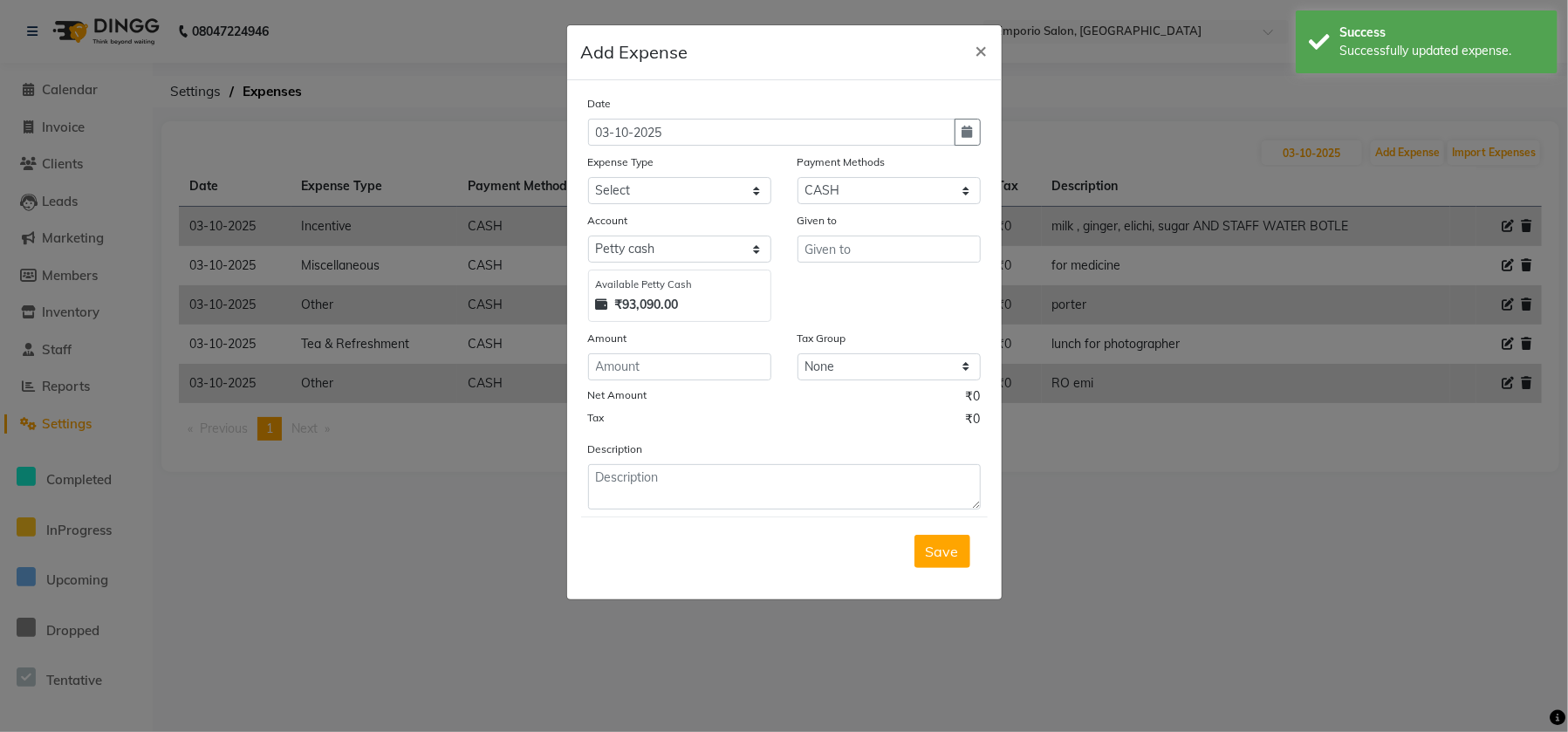
drag, startPoint x: 467, startPoint y: 174, endPoint x: 0, endPoint y: 33, distance: 487.8
click at [376, 146] on ngb-modal-window "Add Expense × Date 03-10-2025 Expense Type Select Advance Salary Cash transfer …" at bounding box center [784, 366] width 1568 height 732
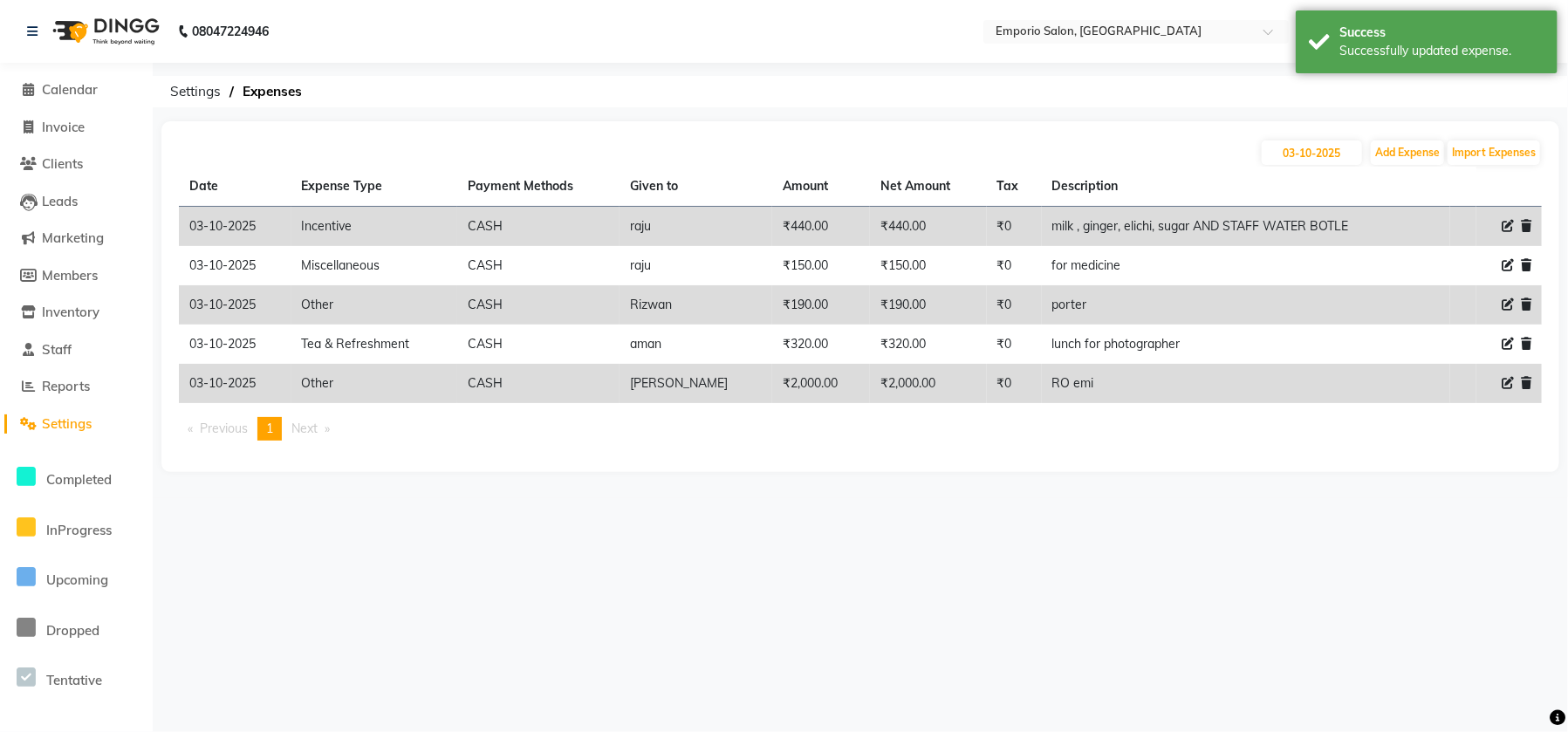
click at [64, 76] on li "Calendar" at bounding box center [76, 89] width 153 height 38
click at [64, 89] on span "Calendar" at bounding box center [70, 88] width 56 height 16
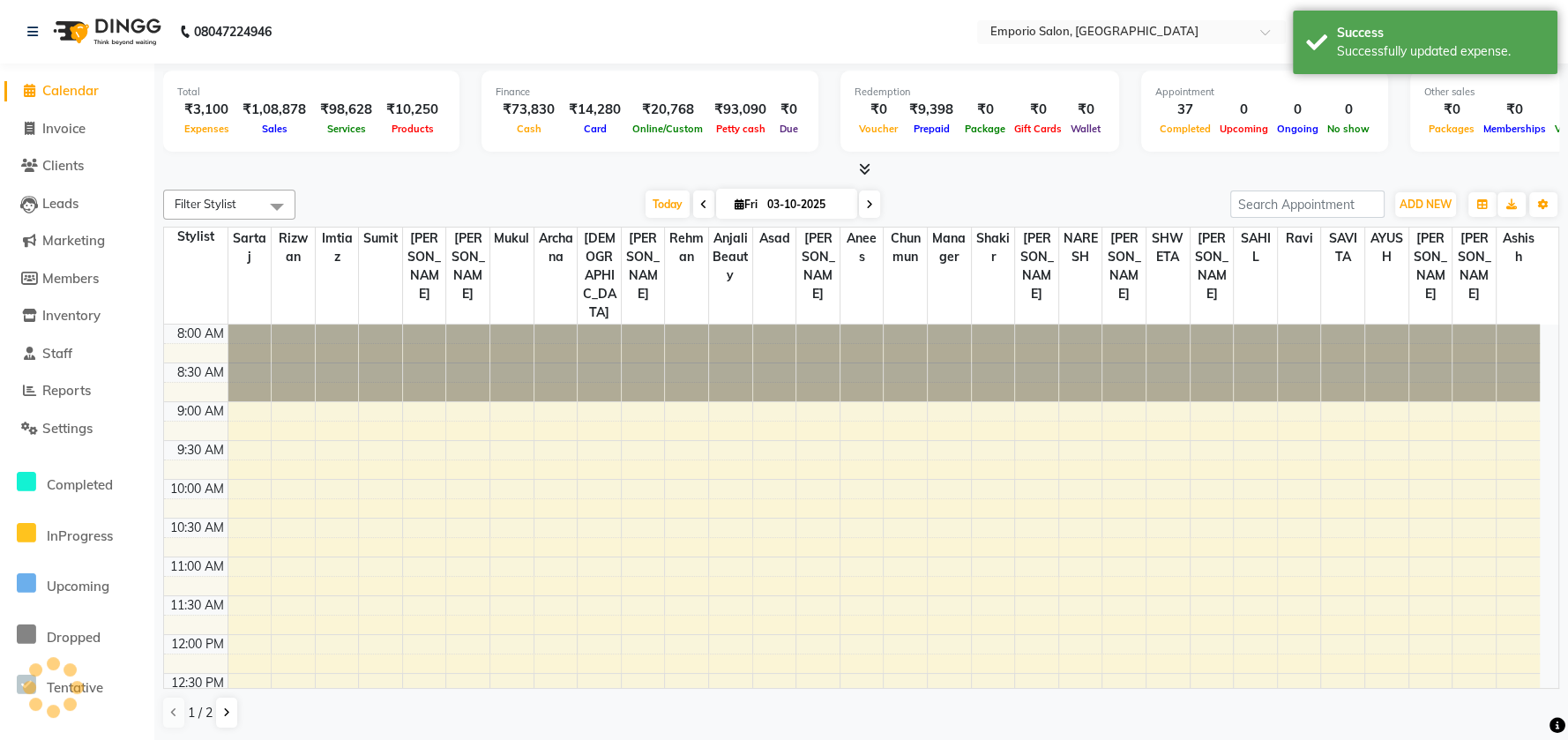
scroll to position [758, 0]
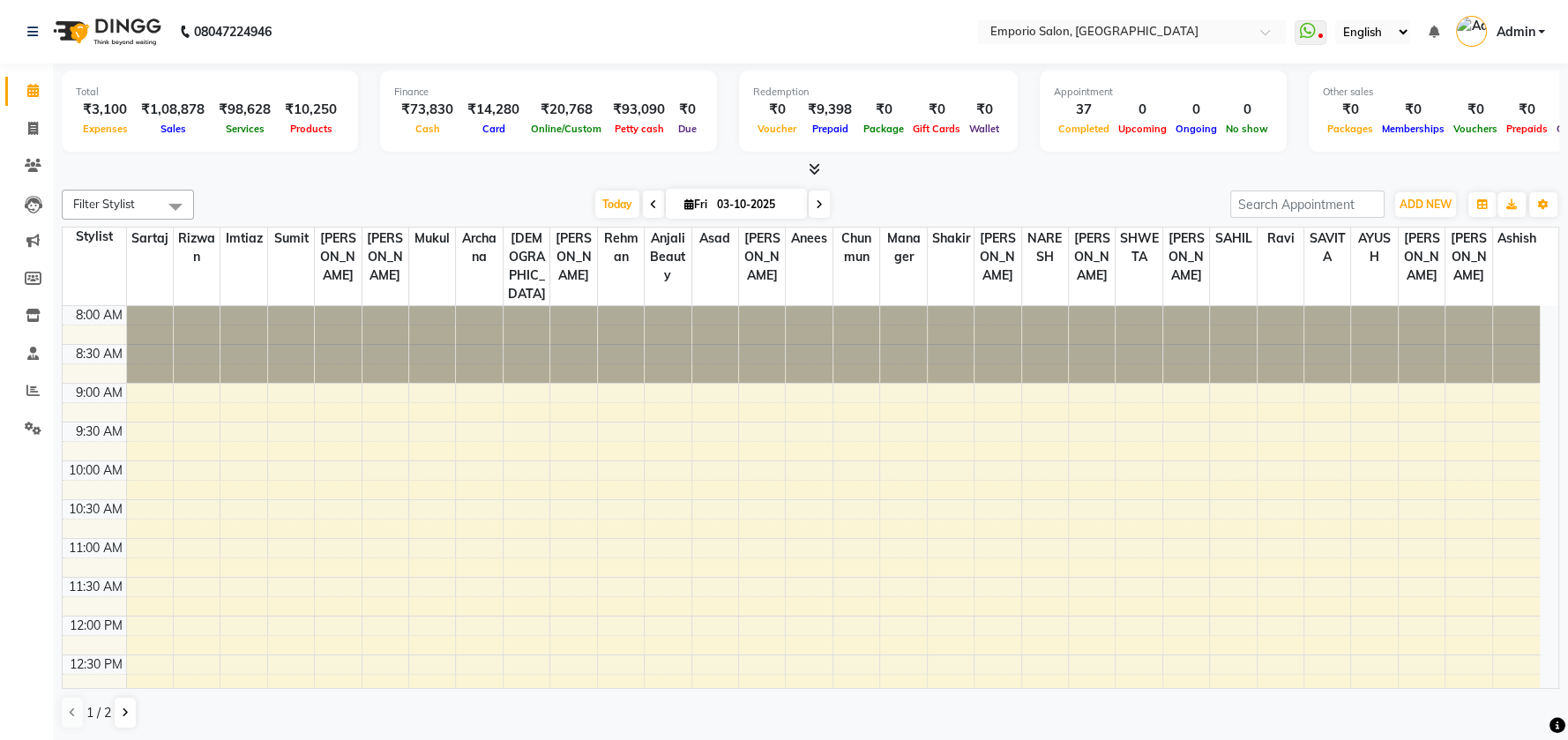
click at [7, 35] on nav "08047224946 Select Location × Emporio Salon, [GEOGRAPHIC_DATA] WhatsApp Status …" at bounding box center [784, 31] width 1568 height 63
drag, startPoint x: 20, startPoint y: 28, endPoint x: 29, endPoint y: 27, distance: 9.1
click at [24, 29] on div "08047224946" at bounding box center [150, 31] width 271 height 50
click at [29, 27] on icon at bounding box center [32, 31] width 11 height 13
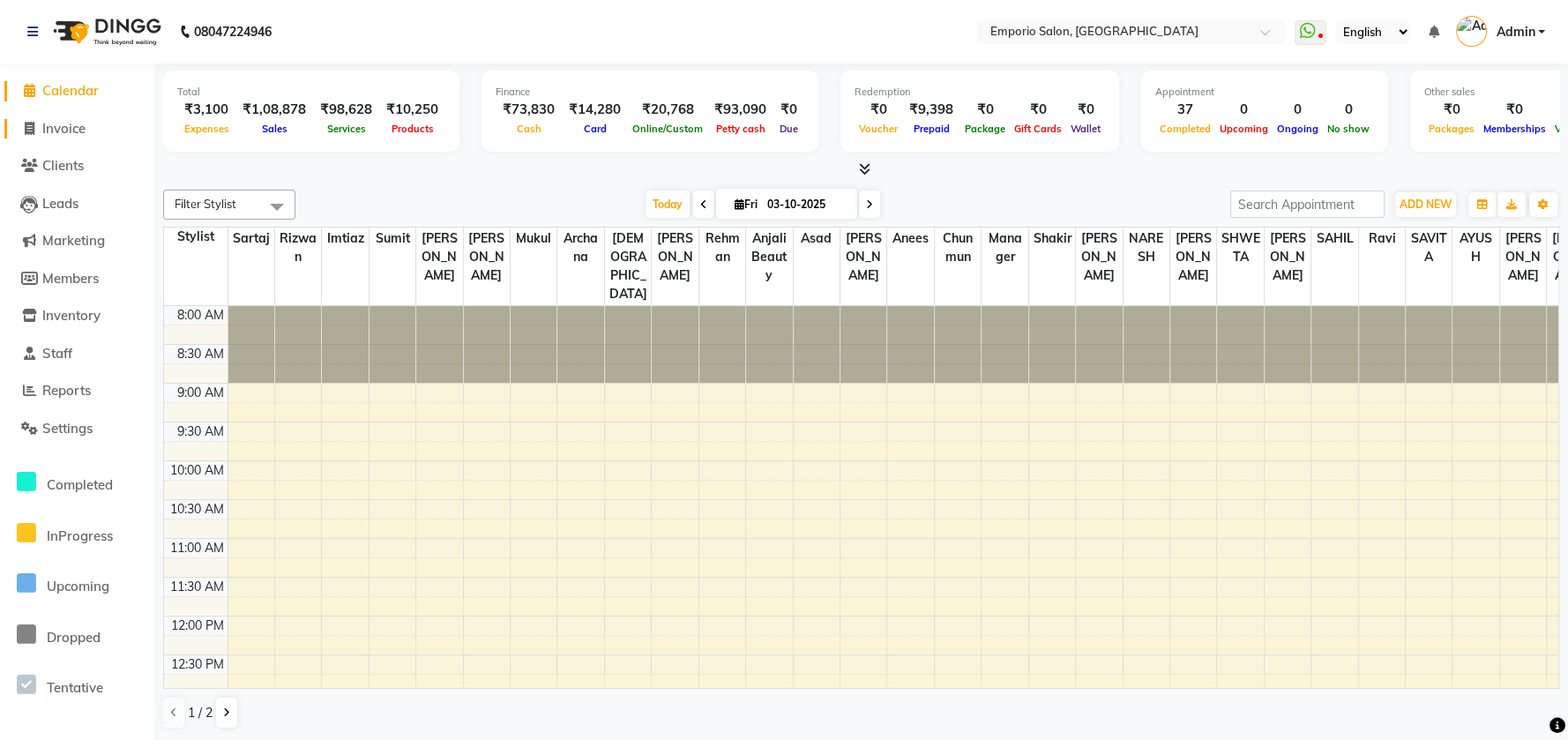
click at [44, 128] on span "Invoice" at bounding box center [64, 127] width 43 height 17
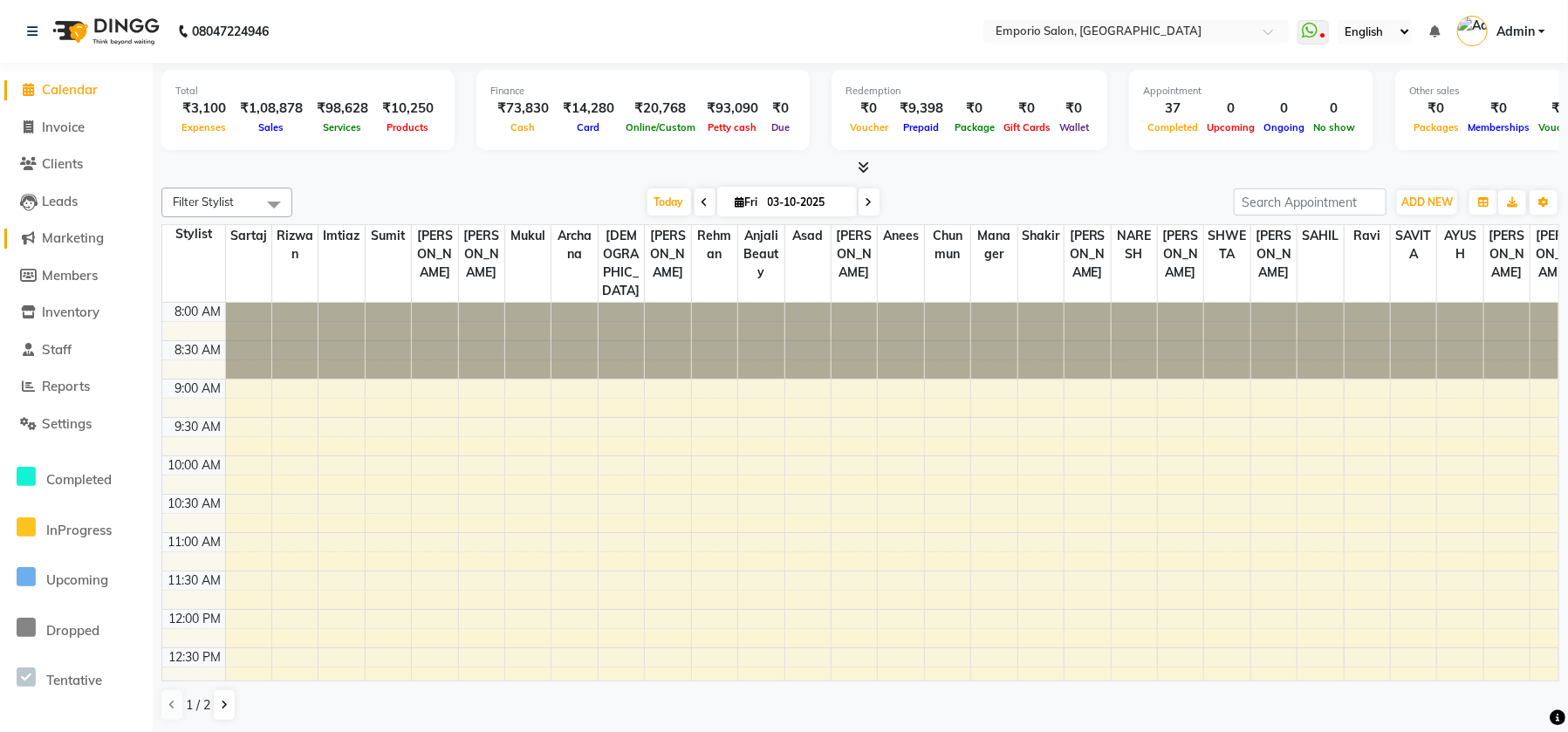
select select "6332"
select select "service"
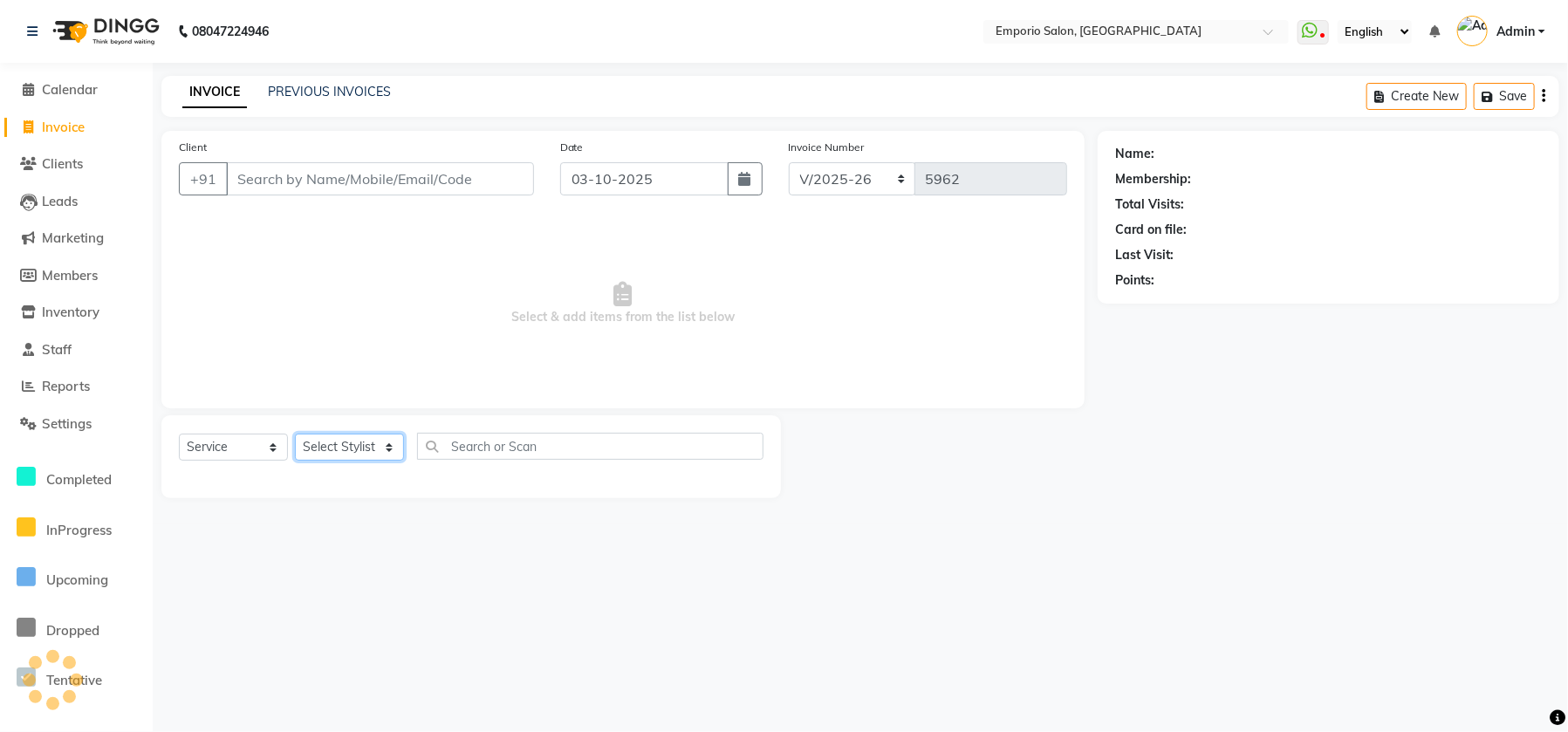
click at [325, 447] on select "Select Stylist" at bounding box center [349, 447] width 109 height 27
click at [389, 448] on select "Select Stylist" at bounding box center [349, 447] width 109 height 27
click at [389, 446] on select "Select Stylist" at bounding box center [349, 447] width 109 height 27
select select "47503"
click at [295, 434] on select "Select Stylist [PERSON_NAME] beauty Archana [PERSON_NAME] [PERSON_NAME] [PERSON…" at bounding box center [361, 447] width 132 height 27
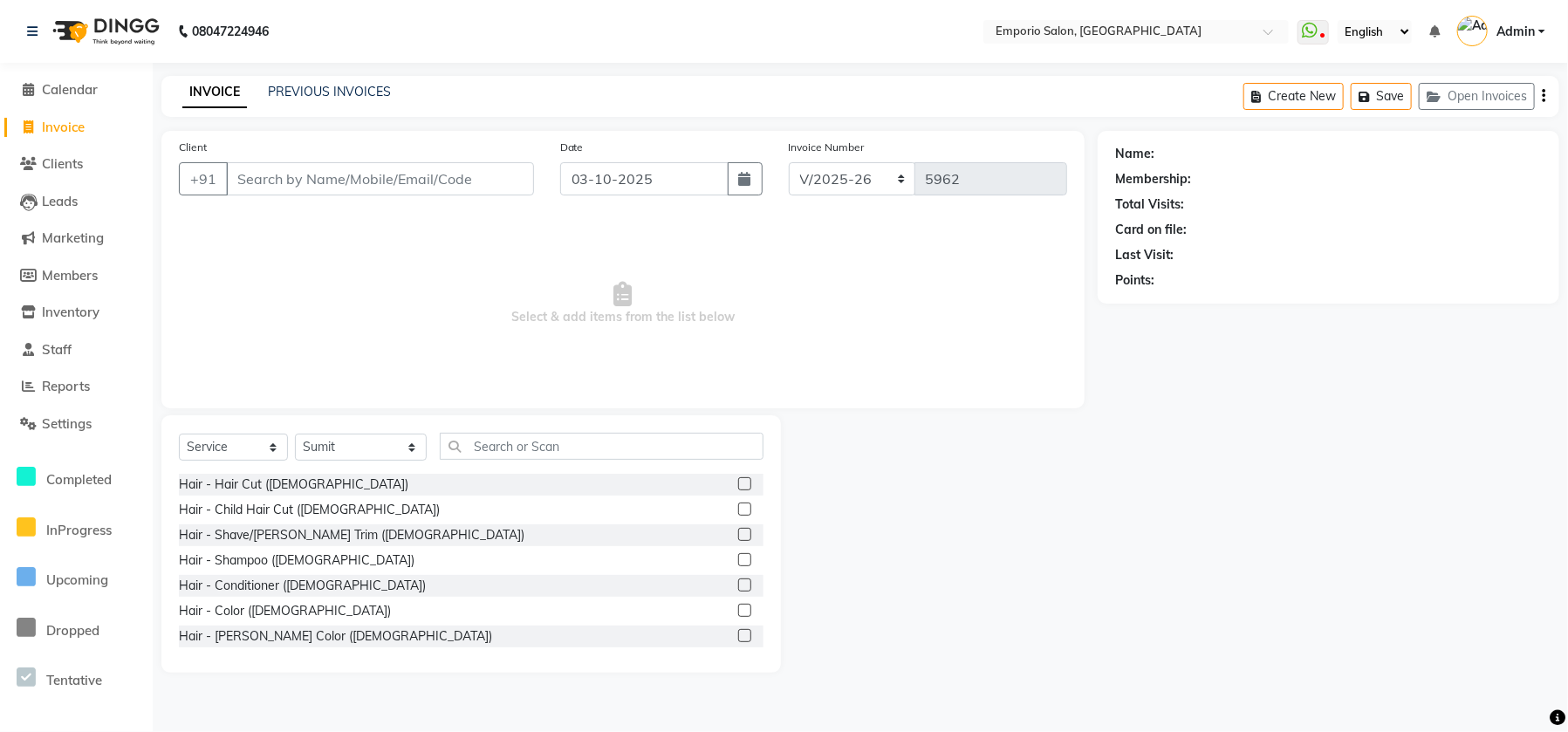
drag, startPoint x: 438, startPoint y: 421, endPoint x: 463, endPoint y: 445, distance: 34.7
click at [444, 427] on div "Select Service Product Membership Package Voucher Prepaid Gift Card Select Styl…" at bounding box center [471, 544] width 619 height 258
click at [463, 445] on input "text" at bounding box center [601, 446] width 324 height 27
click at [465, 447] on input "text" at bounding box center [601, 446] width 324 height 27
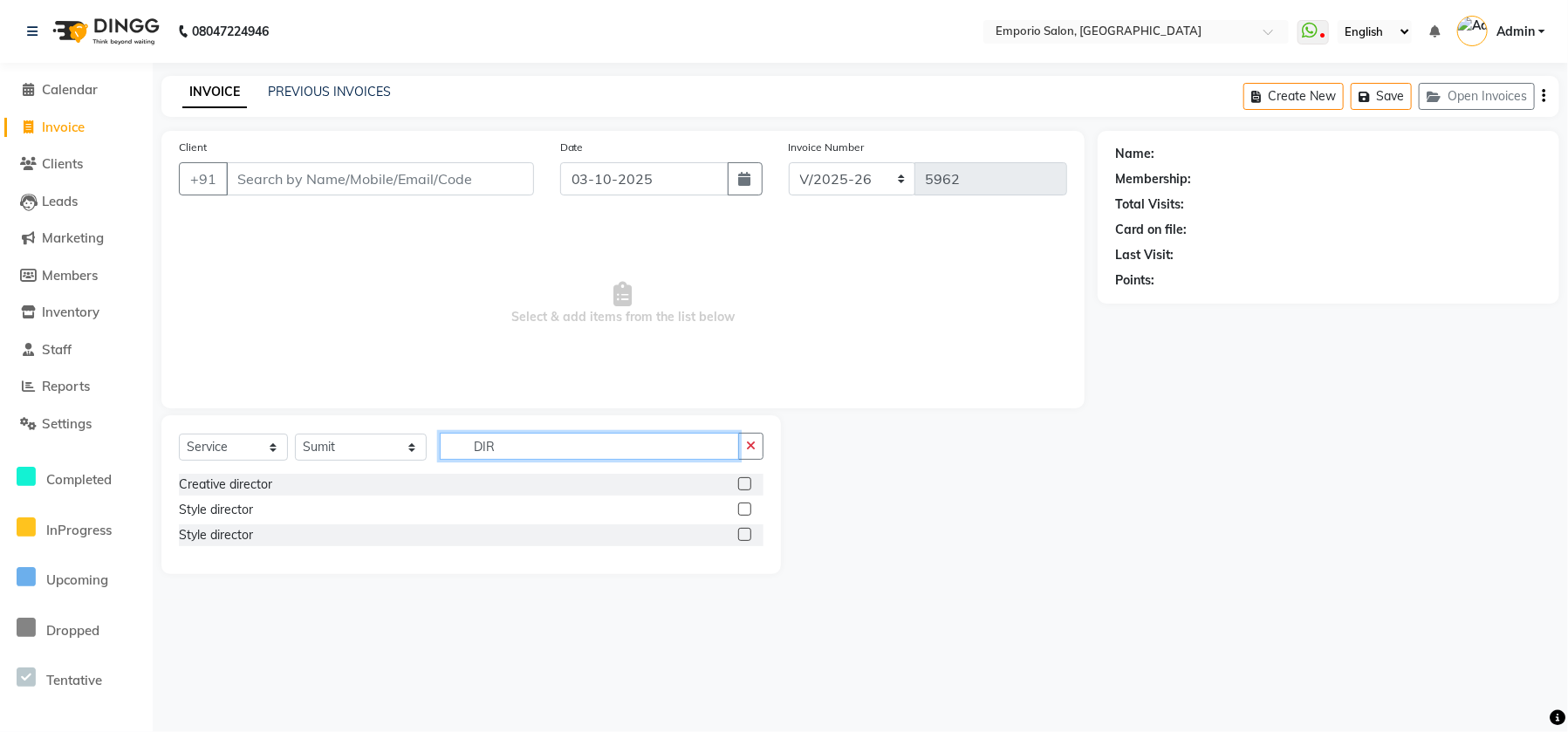
type input "DIR"
drag, startPoint x: 264, startPoint y: 474, endPoint x: 234, endPoint y: 491, distance: 34.5
click at [237, 489] on div "Creative director" at bounding box center [471, 485] width 585 height 22
click at [228, 493] on div "Creative director" at bounding box center [225, 485] width 93 height 18
checkbox input "false"
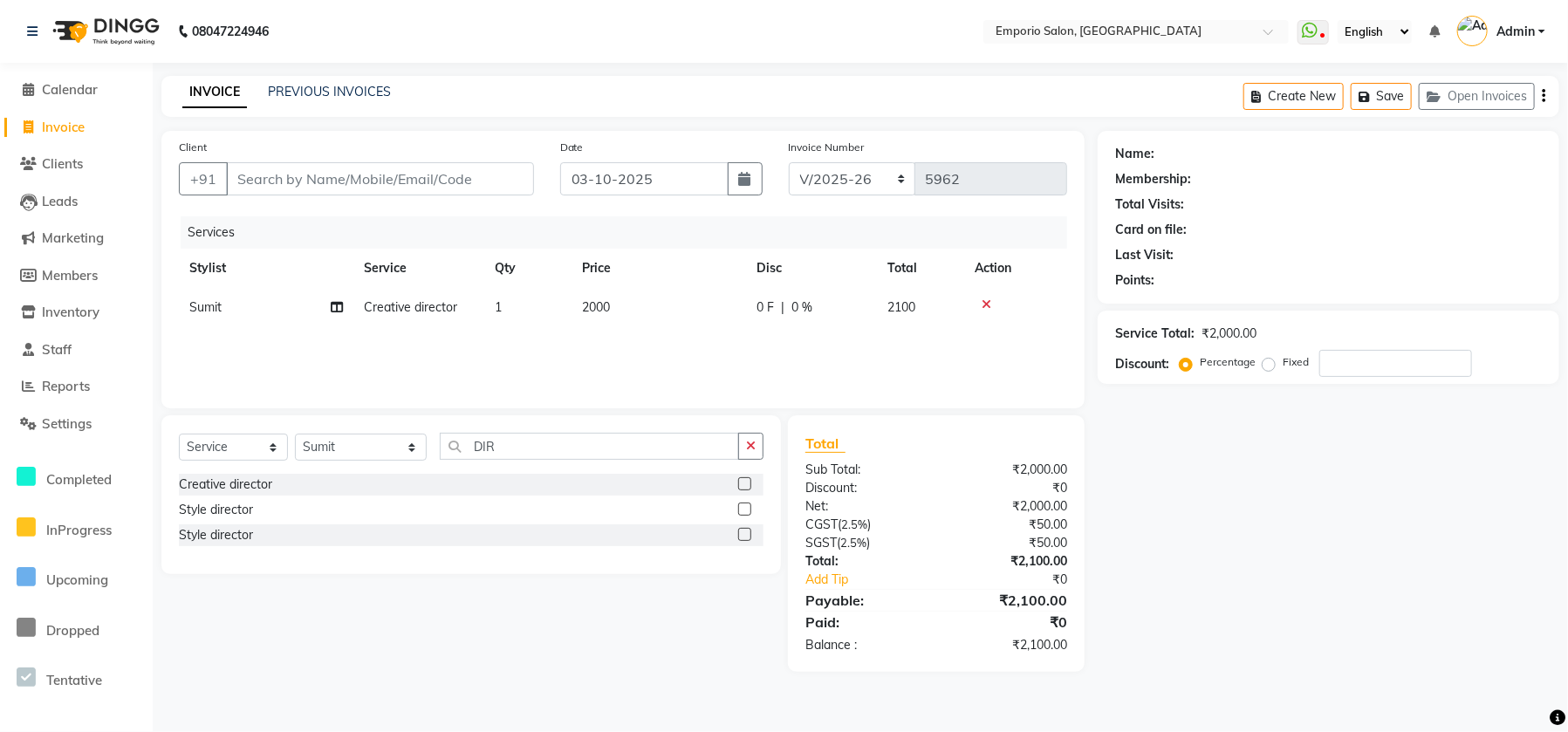
drag, startPoint x: 610, startPoint y: 316, endPoint x: 635, endPoint y: 316, distance: 25.0
click at [635, 316] on td "2000" at bounding box center [658, 307] width 174 height 39
select select "47503"
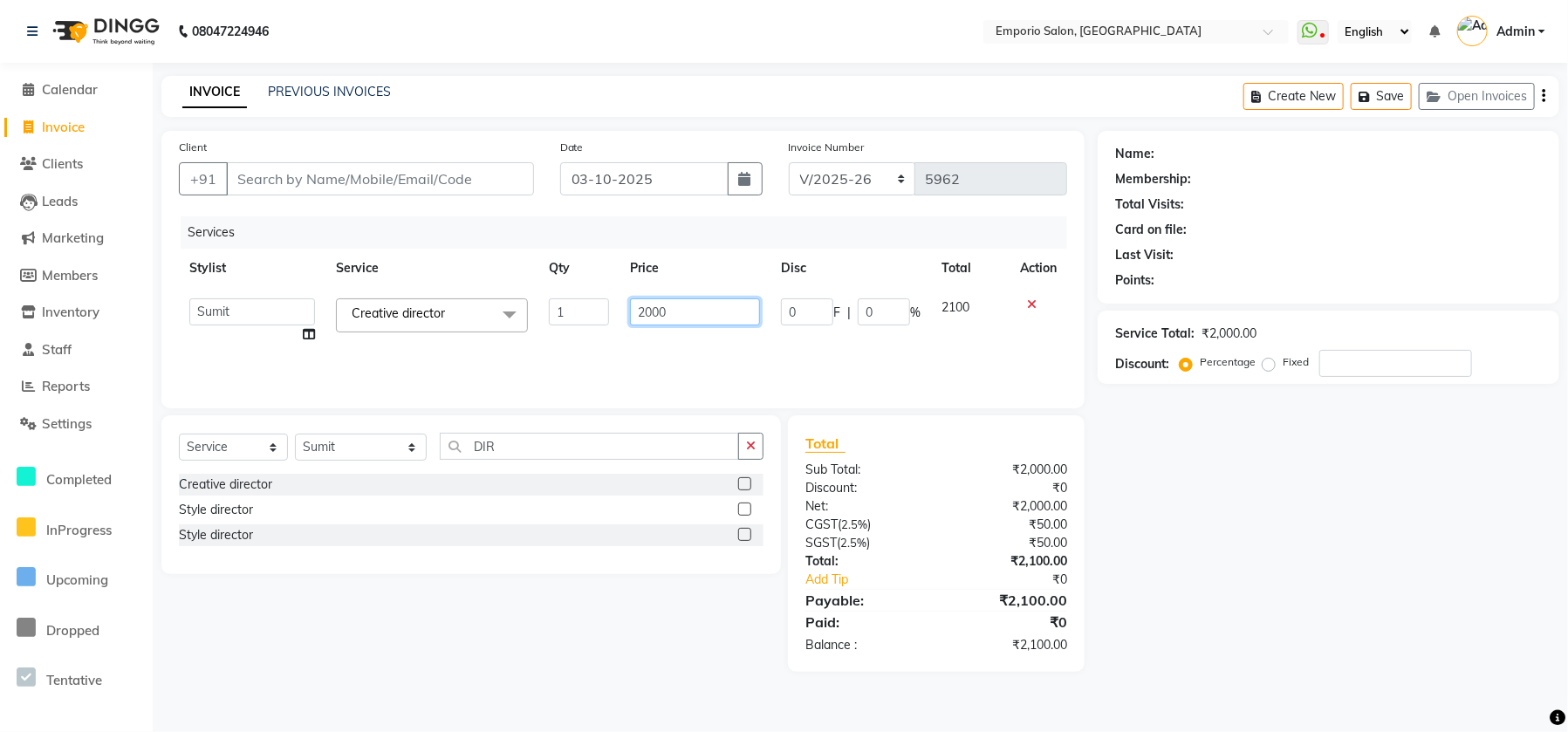
click at [683, 316] on input "2000" at bounding box center [694, 312] width 130 height 27
type input "2"
type input "2500"
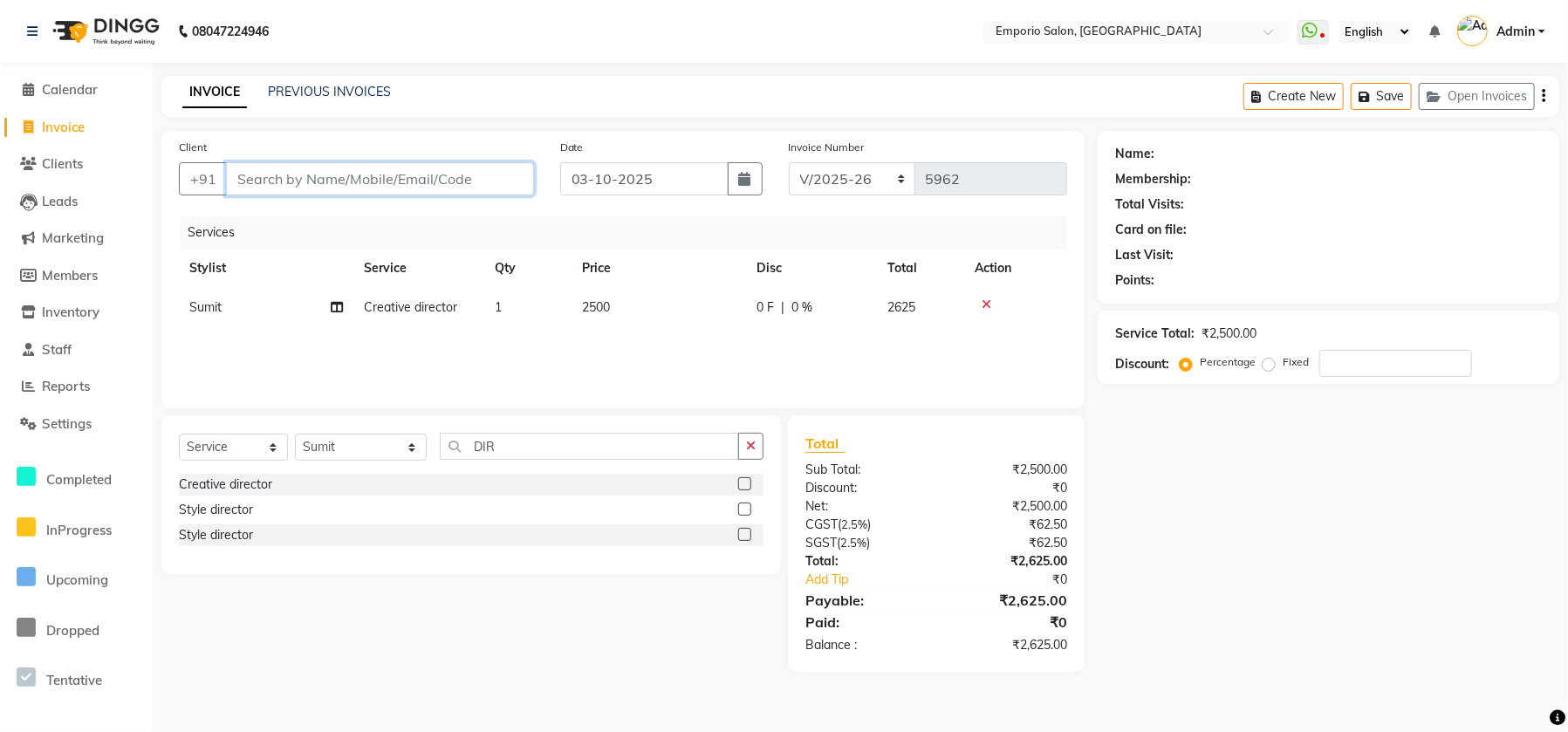
click at [466, 164] on input "Client" at bounding box center [380, 179] width 308 height 33
type input "9"
type input "0"
type input "99999999999999999"
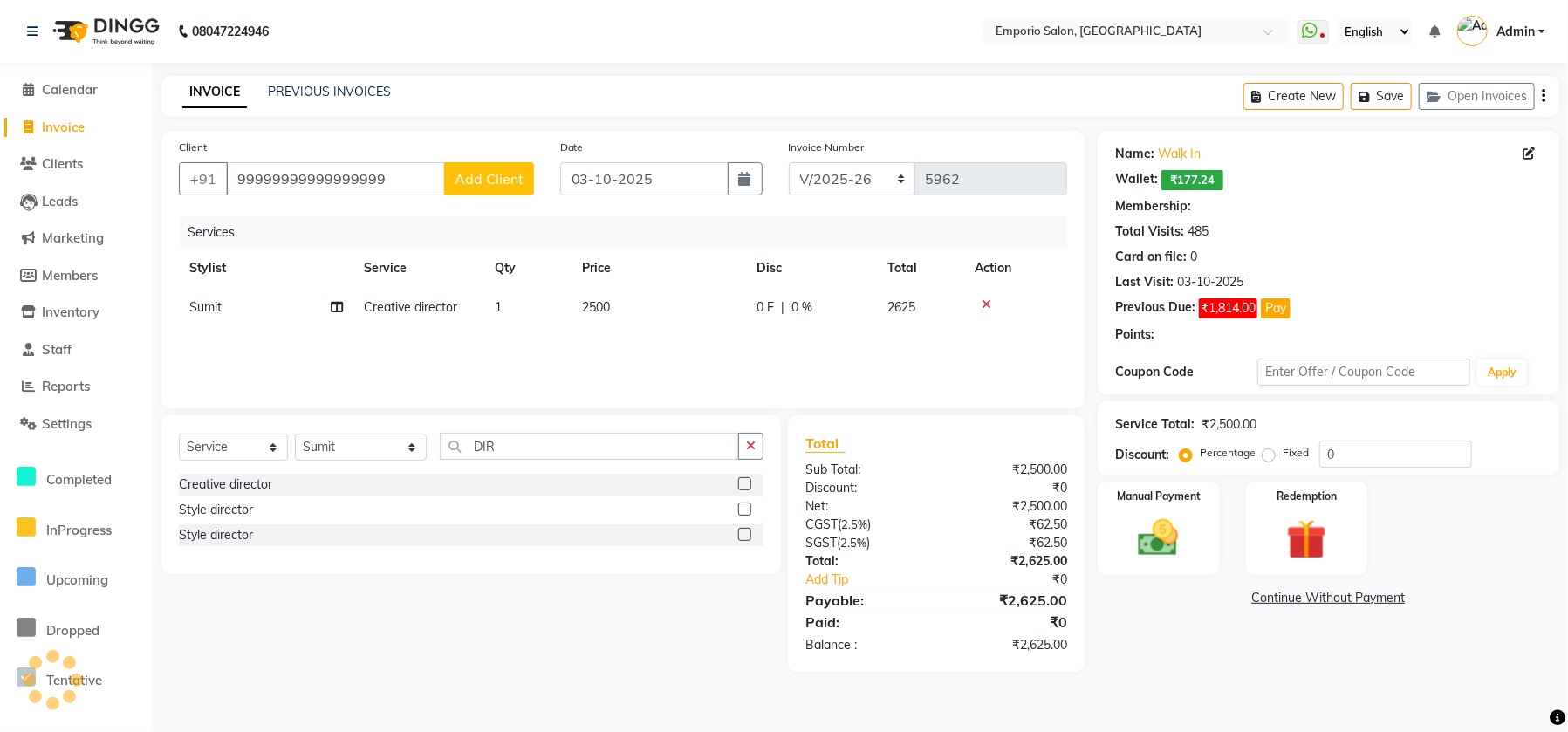
select select "1: Object"
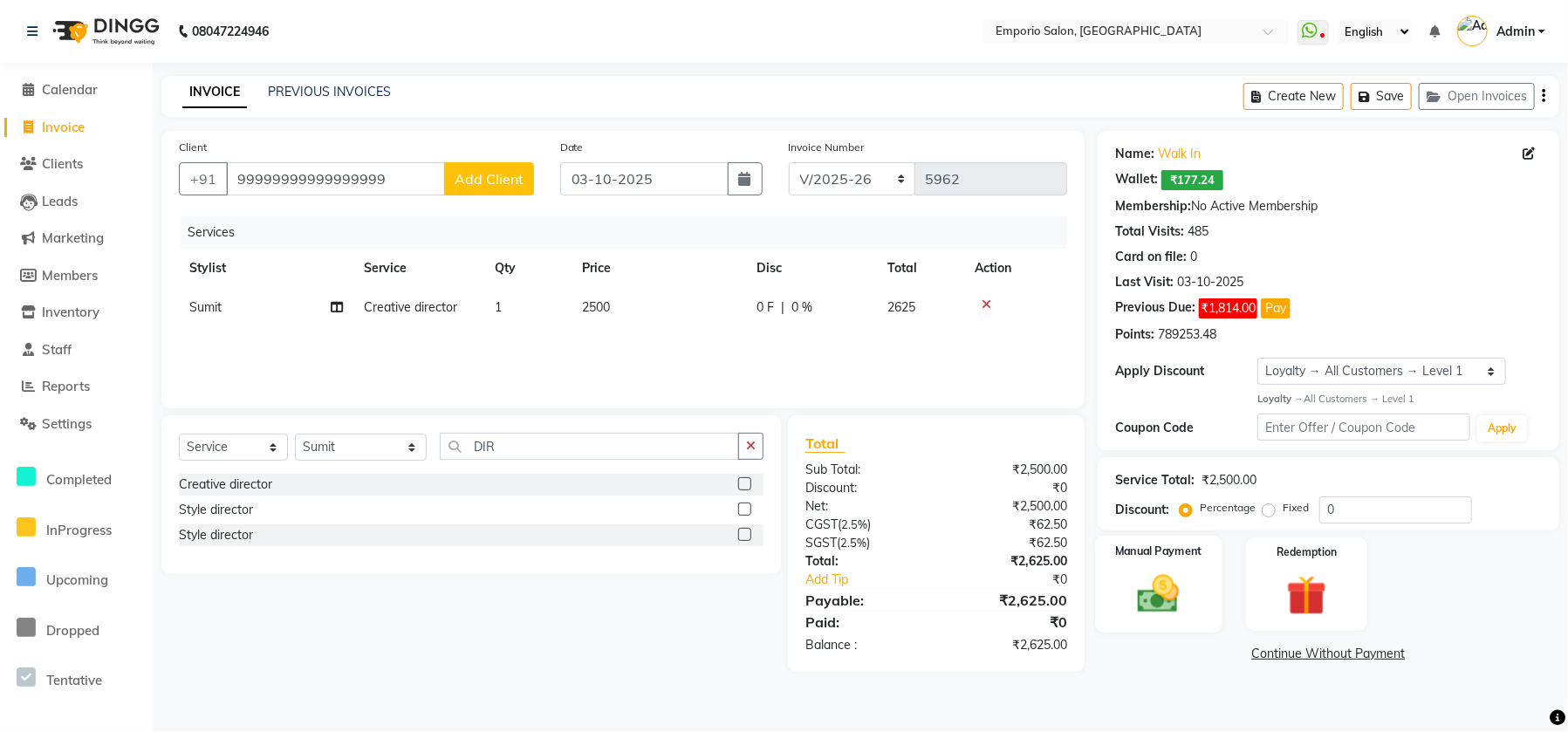
click at [1135, 606] on img at bounding box center [1158, 594] width 68 height 48
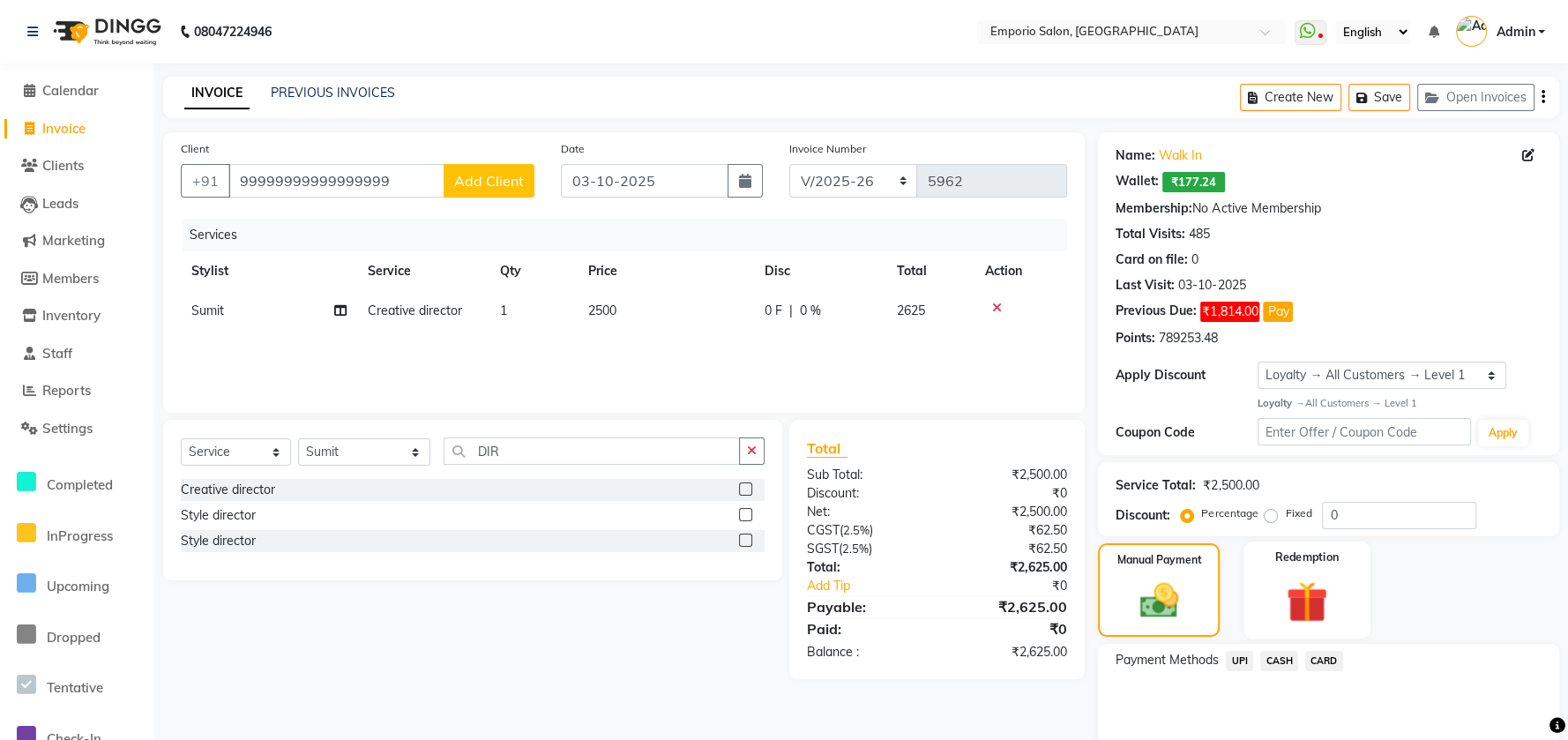
click at [1264, 629] on div "Redemption" at bounding box center [1307, 590] width 127 height 98
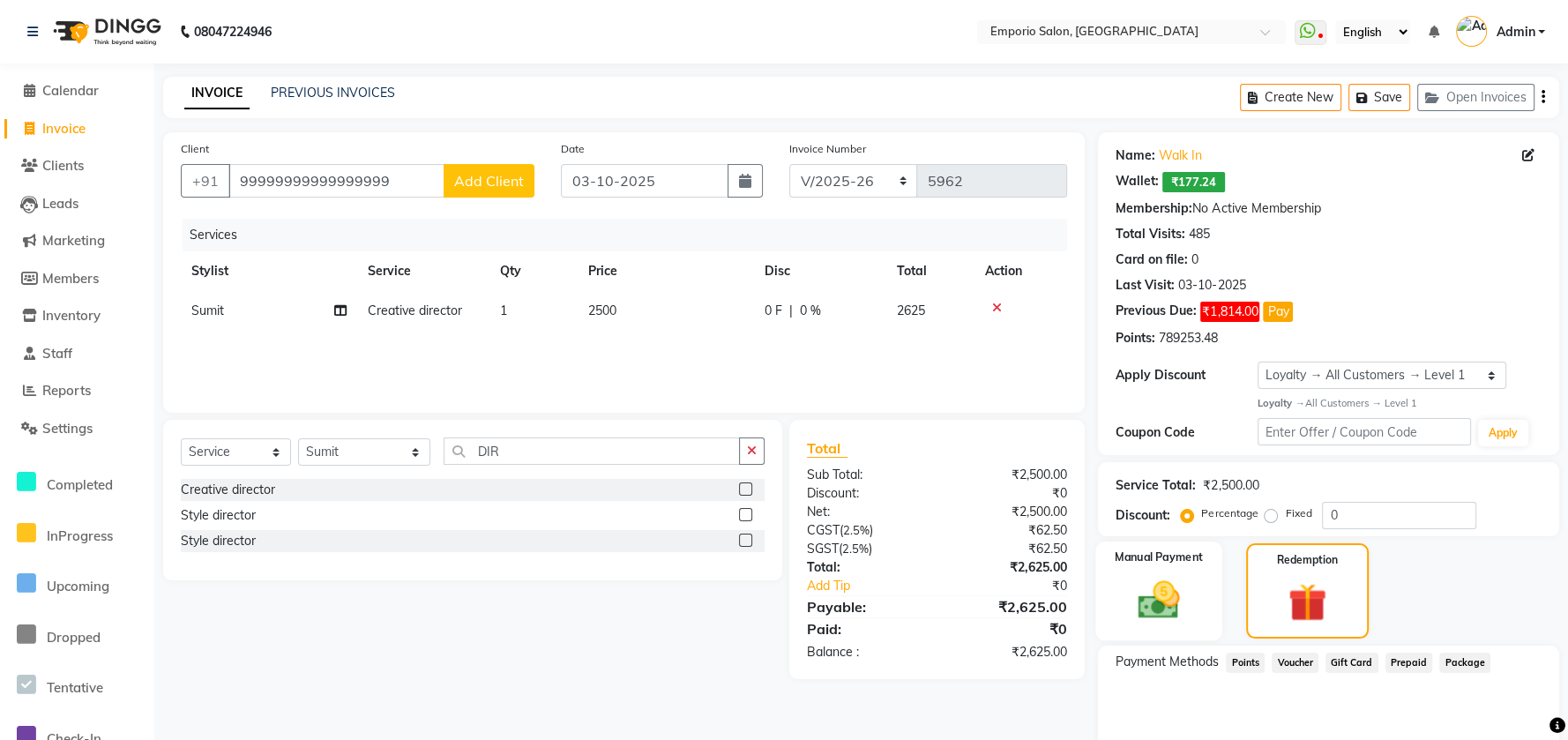
click at [1165, 615] on img at bounding box center [1160, 600] width 68 height 48
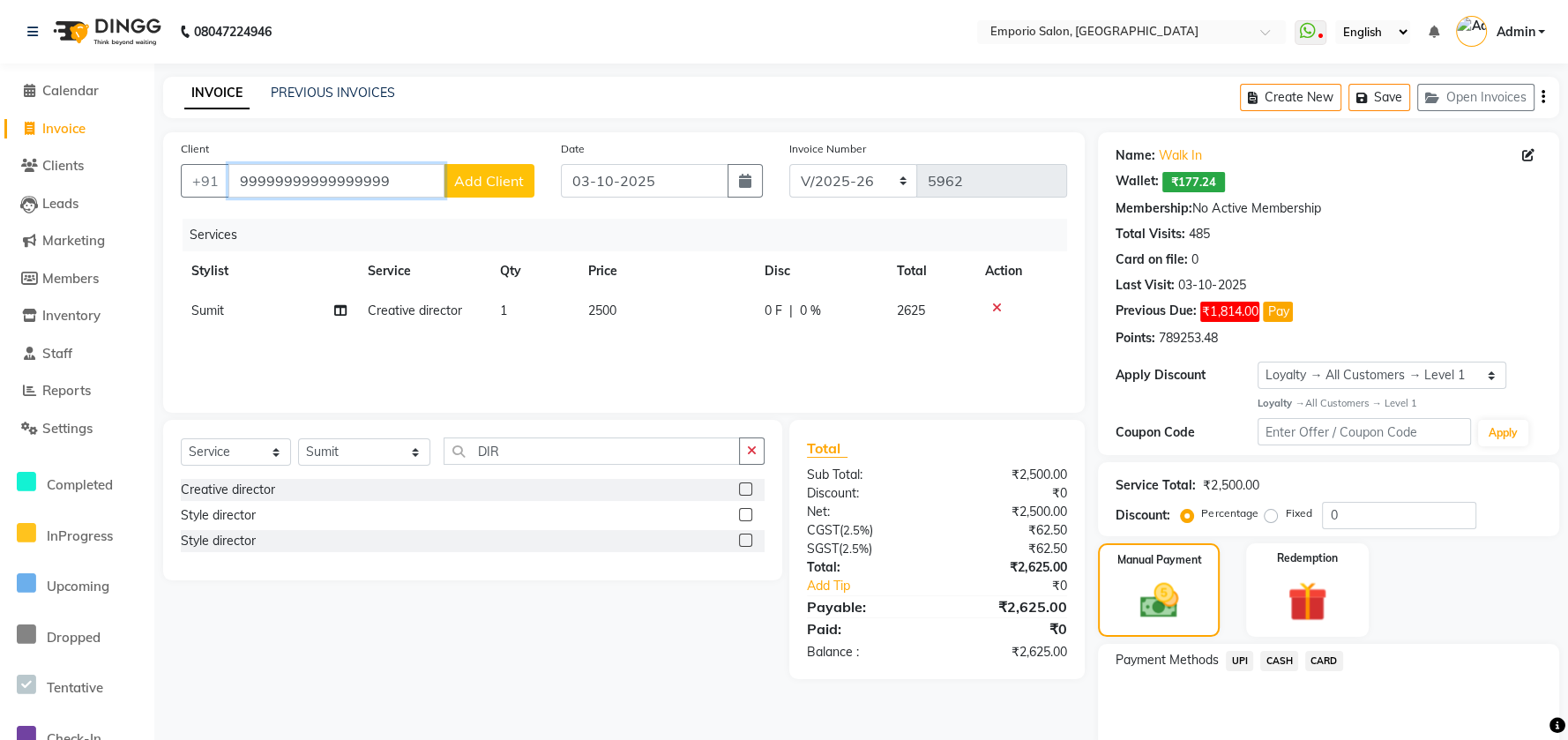
click at [421, 167] on input "99999999999999999" at bounding box center [336, 181] width 216 height 33
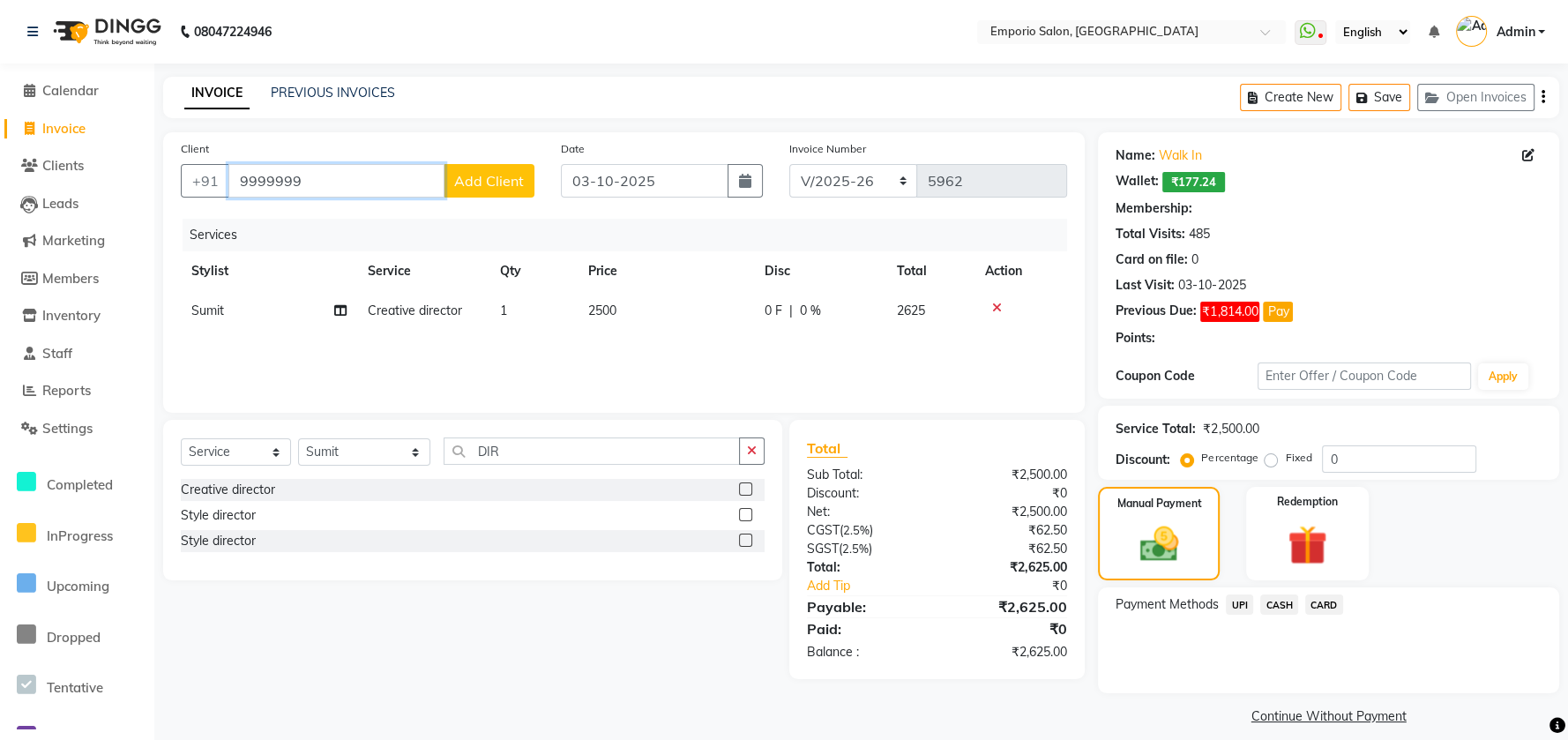
click at [418, 171] on input "9999999" at bounding box center [336, 181] width 216 height 33
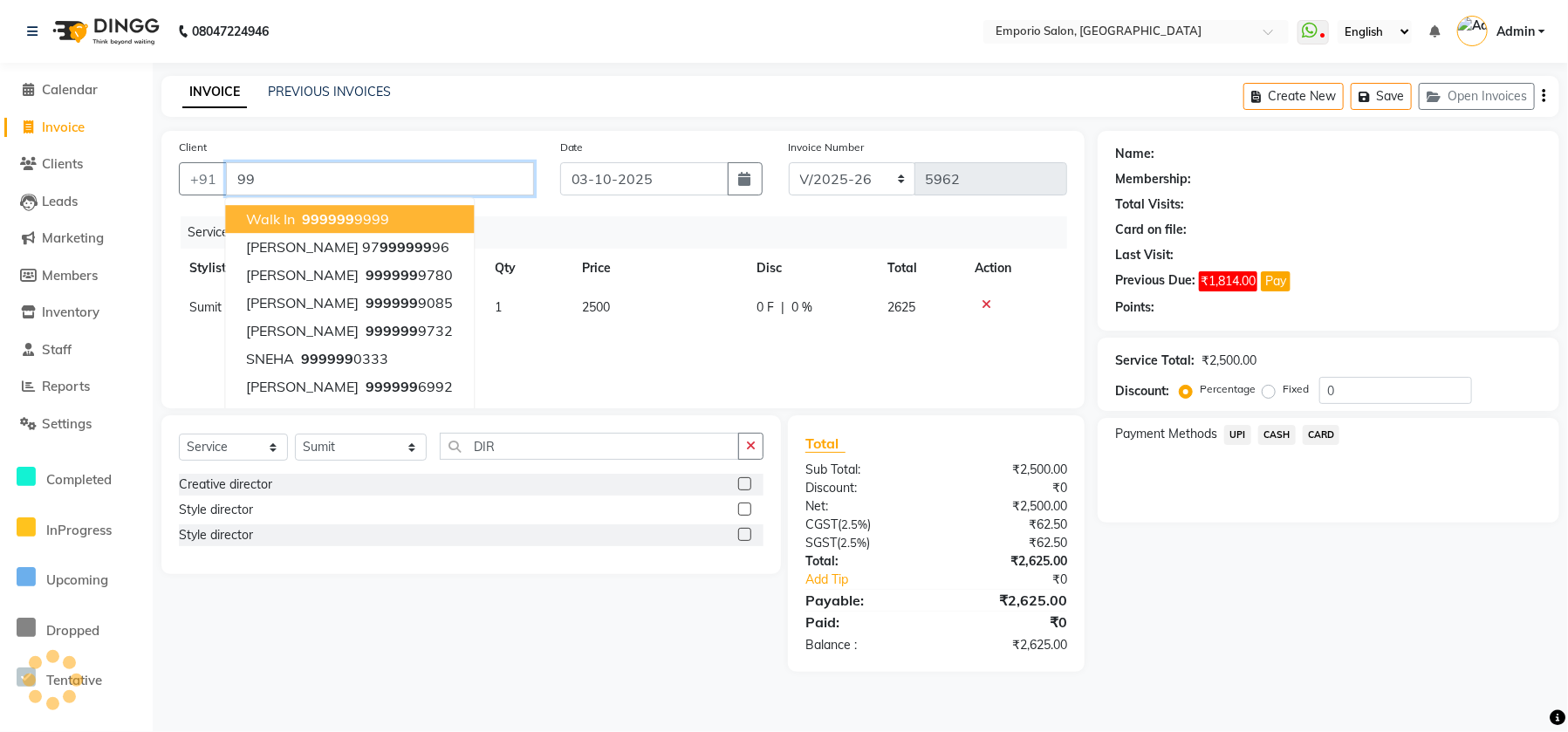
type input "9"
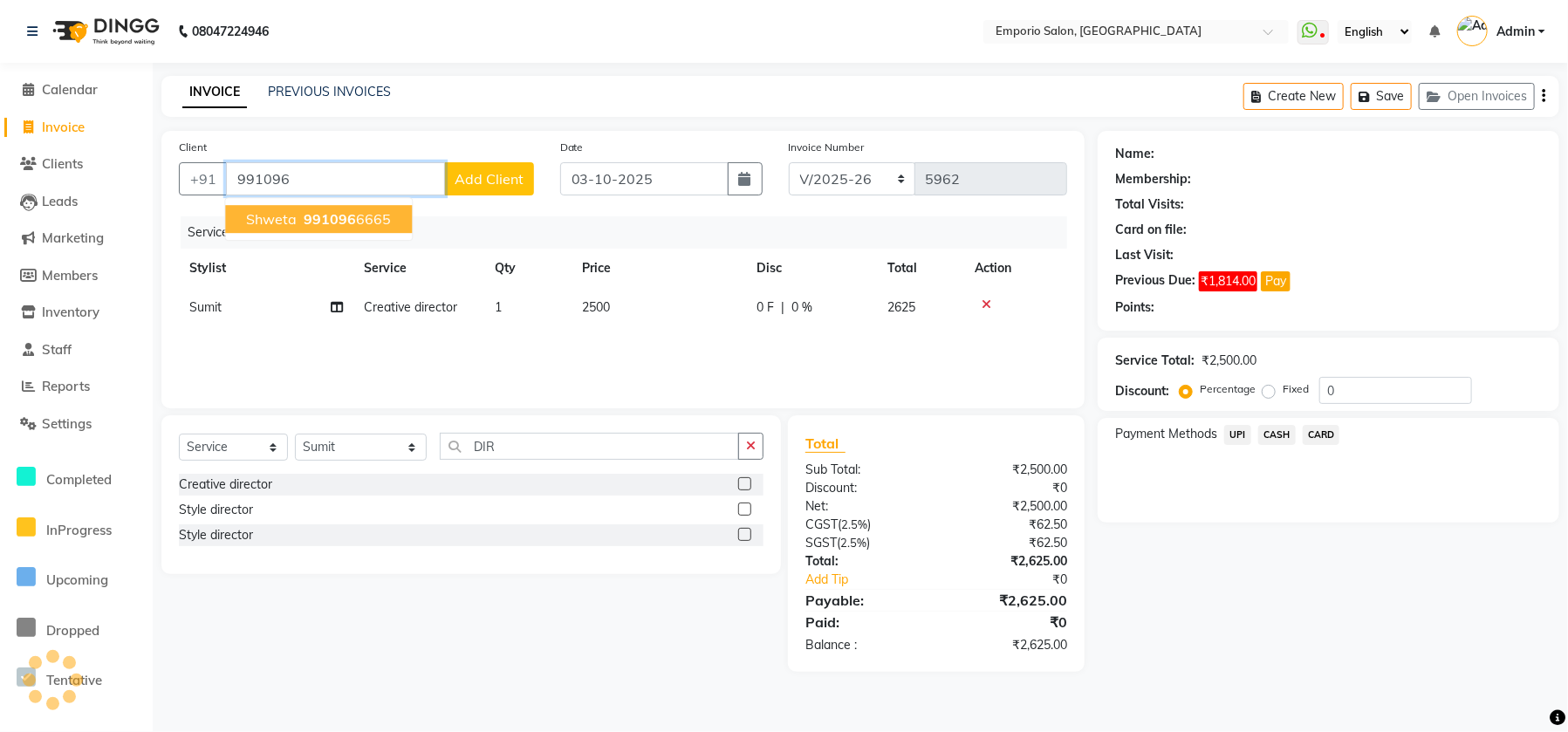
click at [345, 166] on input "991096" at bounding box center [336, 179] width 219 height 33
click at [311, 178] on input "991096" at bounding box center [336, 179] width 219 height 33
click at [365, 214] on span "9910096" at bounding box center [396, 219] width 62 height 17
type input "9910096233"
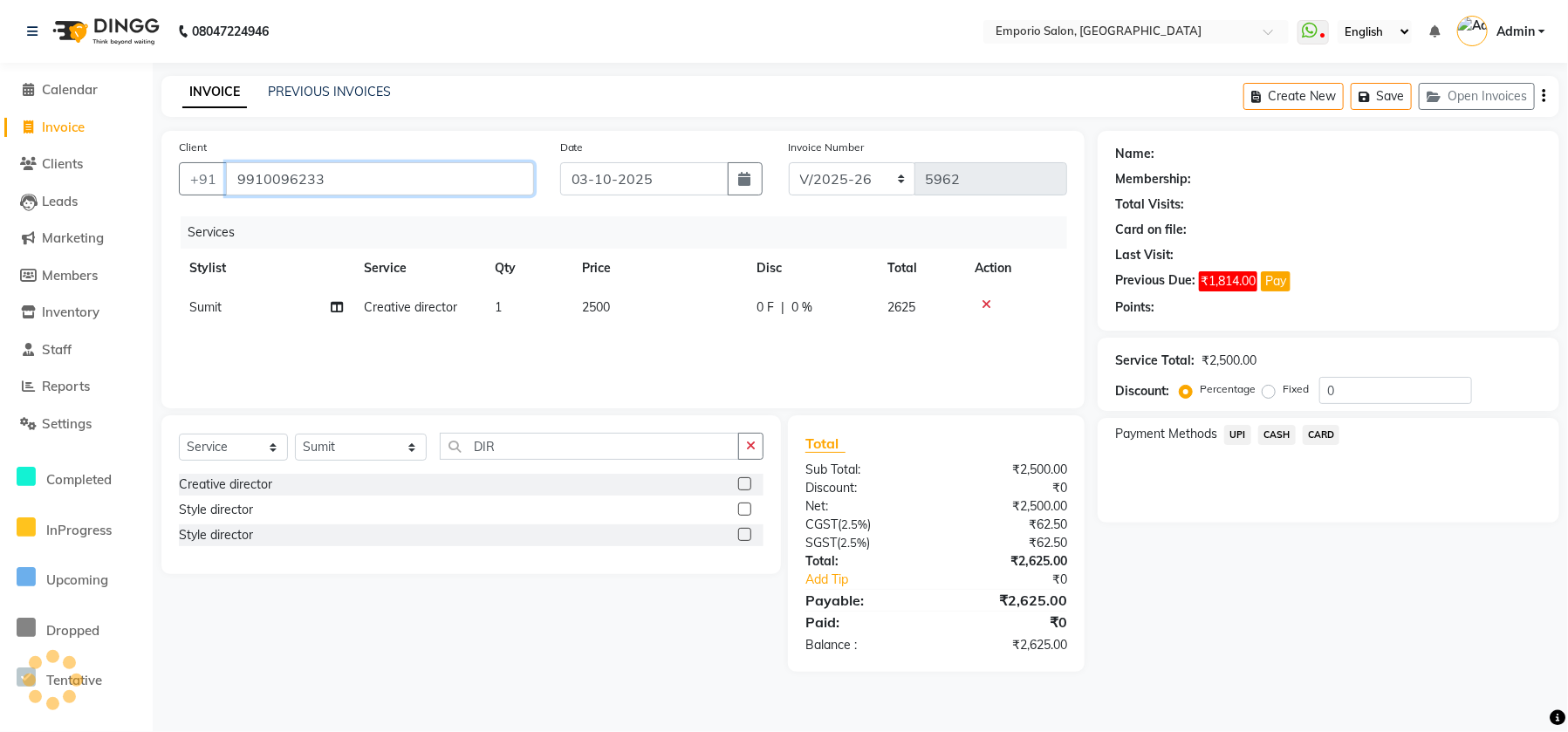
click at [452, 165] on input "9910096233" at bounding box center [380, 179] width 308 height 33
click at [457, 170] on input "9910096233" at bounding box center [380, 179] width 308 height 33
click at [457, 171] on input "9910096233" at bounding box center [380, 179] width 308 height 33
click at [453, 168] on input "9910096233" at bounding box center [380, 179] width 308 height 33
click at [448, 168] on input "9910096233" at bounding box center [380, 179] width 308 height 33
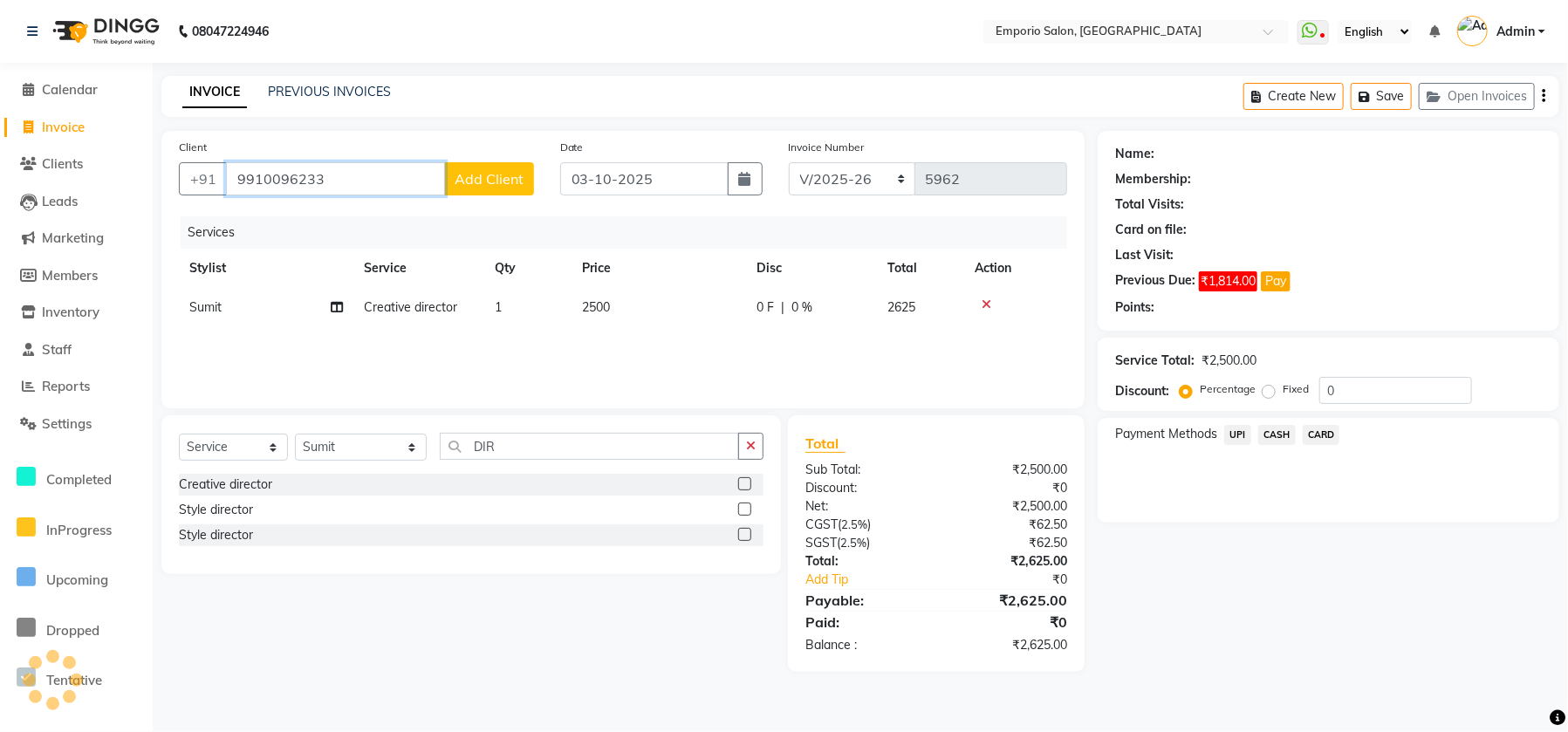
select select "1: Object"
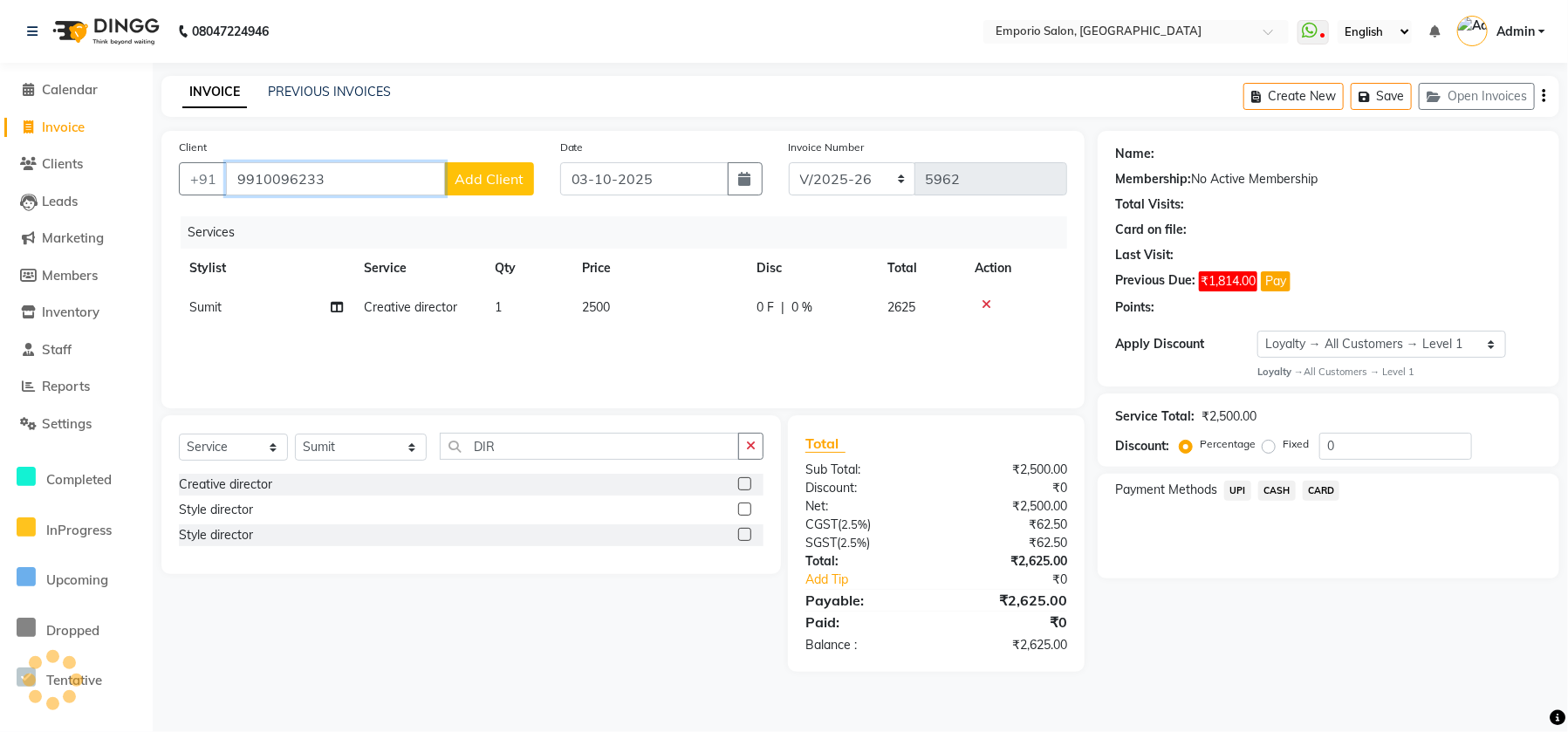
click at [325, 178] on input "9910096233" at bounding box center [336, 179] width 219 height 33
type input "9910096233"
click at [1204, 437] on label "Percentage" at bounding box center [1228, 444] width 56 height 15
click at [1331, 506] on div "Payment Methods UPI CASH CARD" at bounding box center [1329, 526] width 461 height 105
drag, startPoint x: 351, startPoint y: 173, endPoint x: 169, endPoint y: 163, distance: 182.3
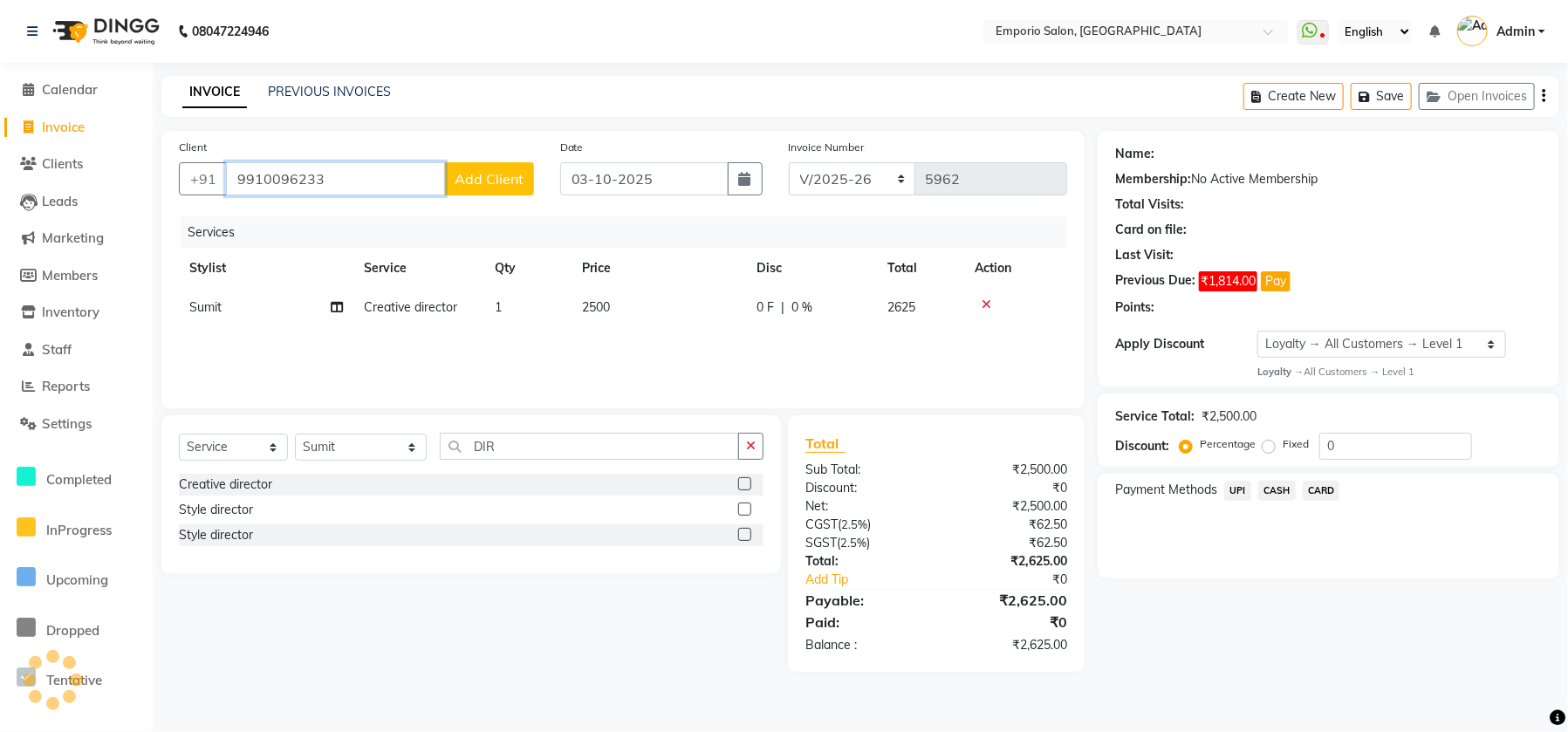
click at [169, 163] on div "Client +91 9910096233 Add Client" at bounding box center [356, 173] width 382 height 71
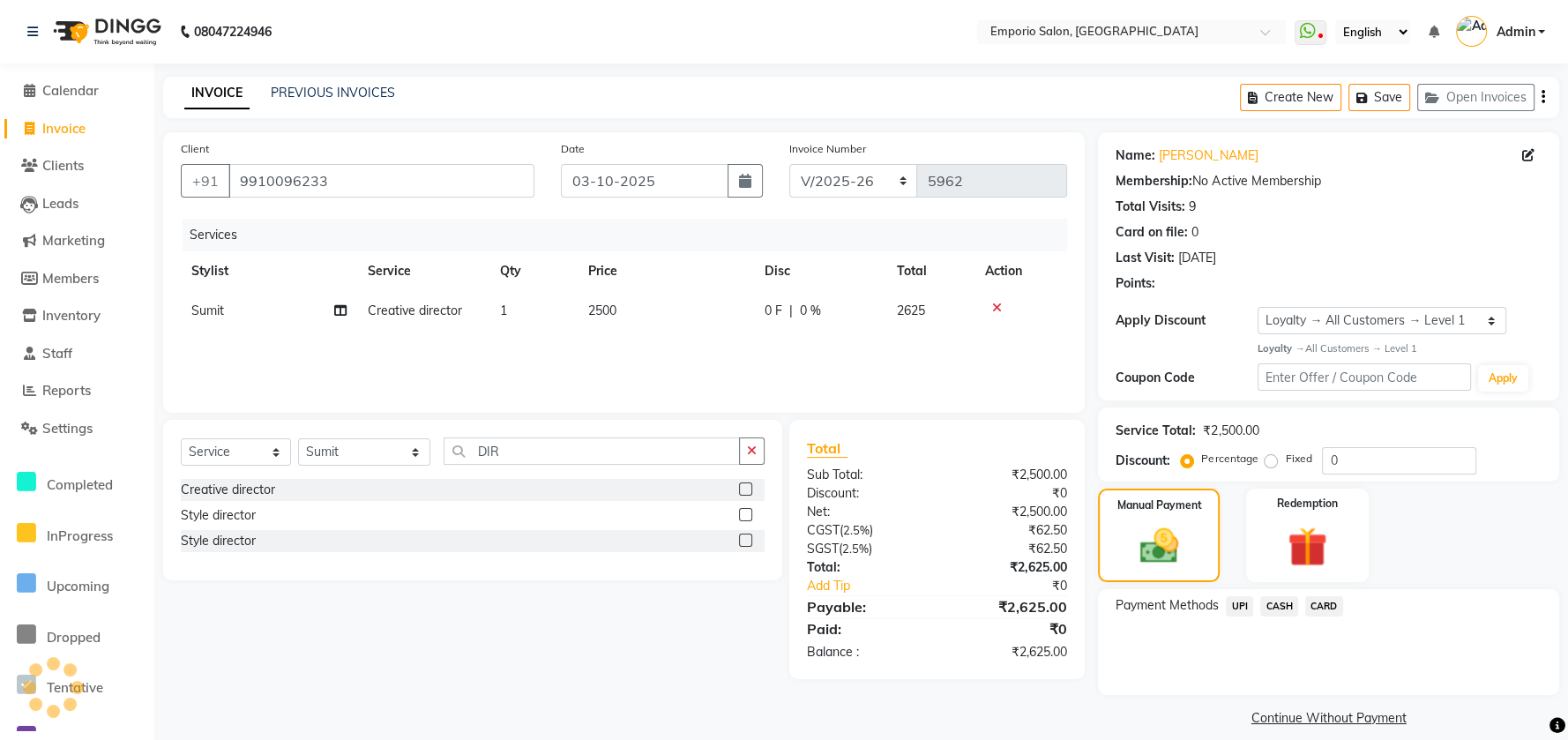
select select "1: Object"
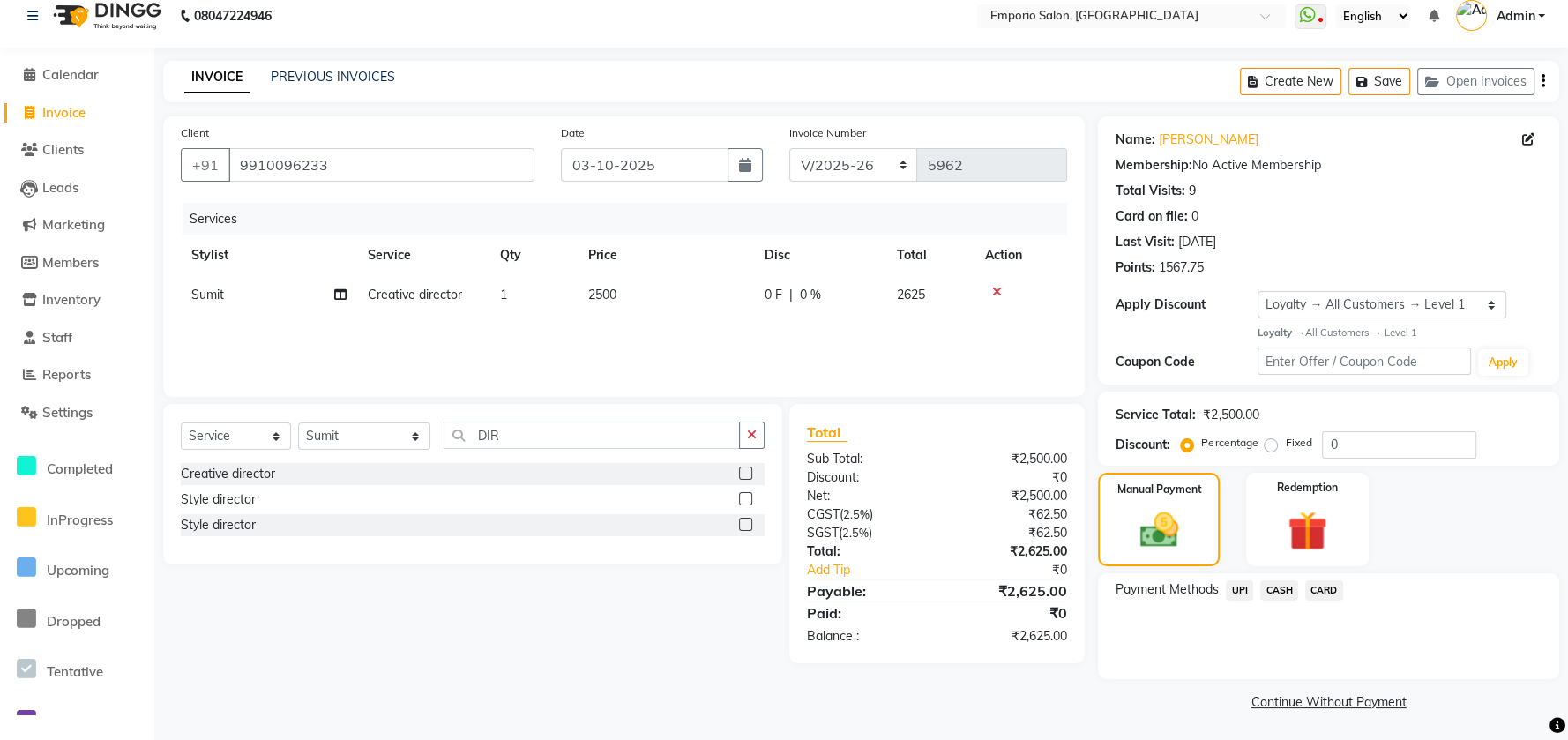
scroll to position [17, 0]
click at [1287, 590] on span "CASH" at bounding box center [1279, 589] width 38 height 20
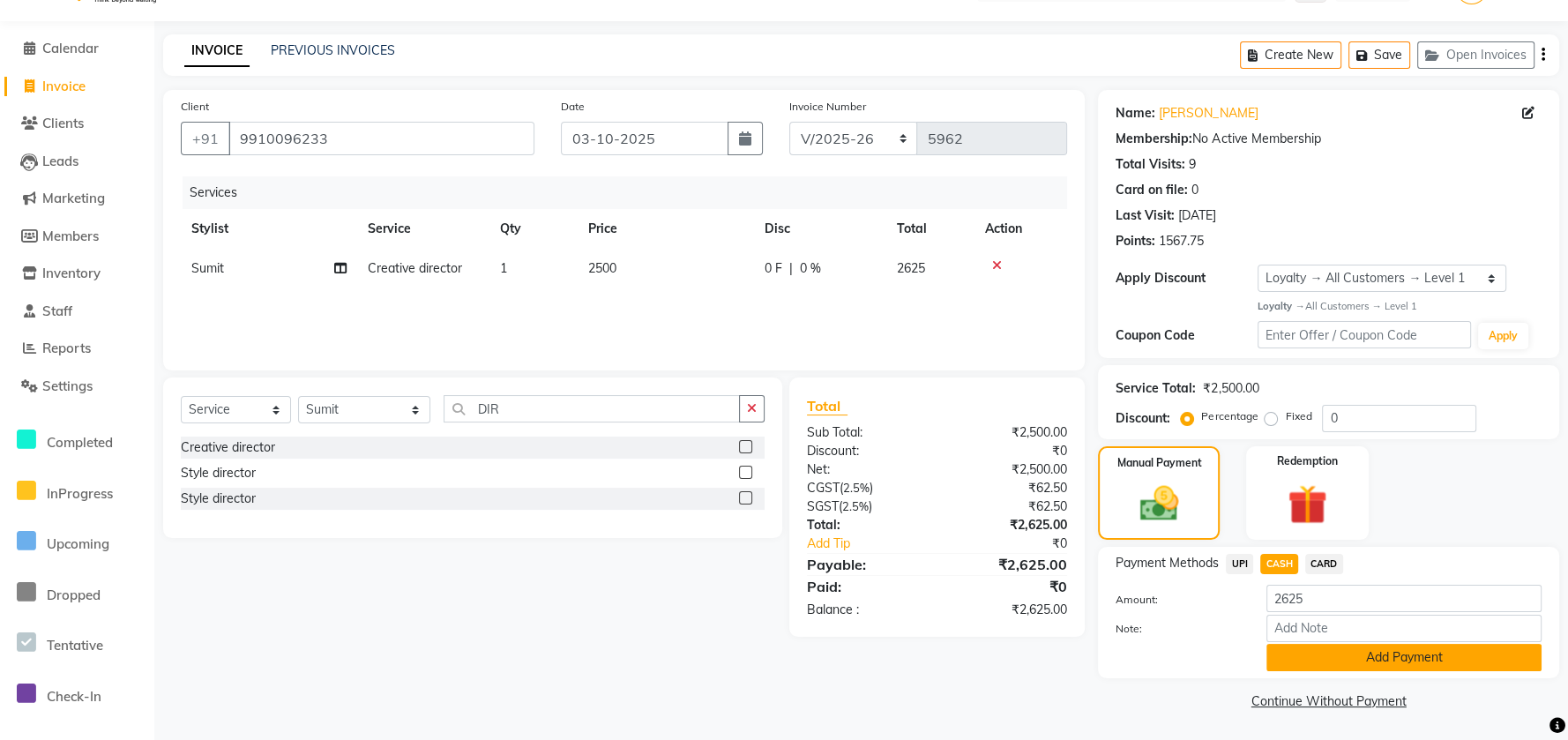
click at [1296, 654] on button "Add Payment" at bounding box center [1404, 657] width 275 height 27
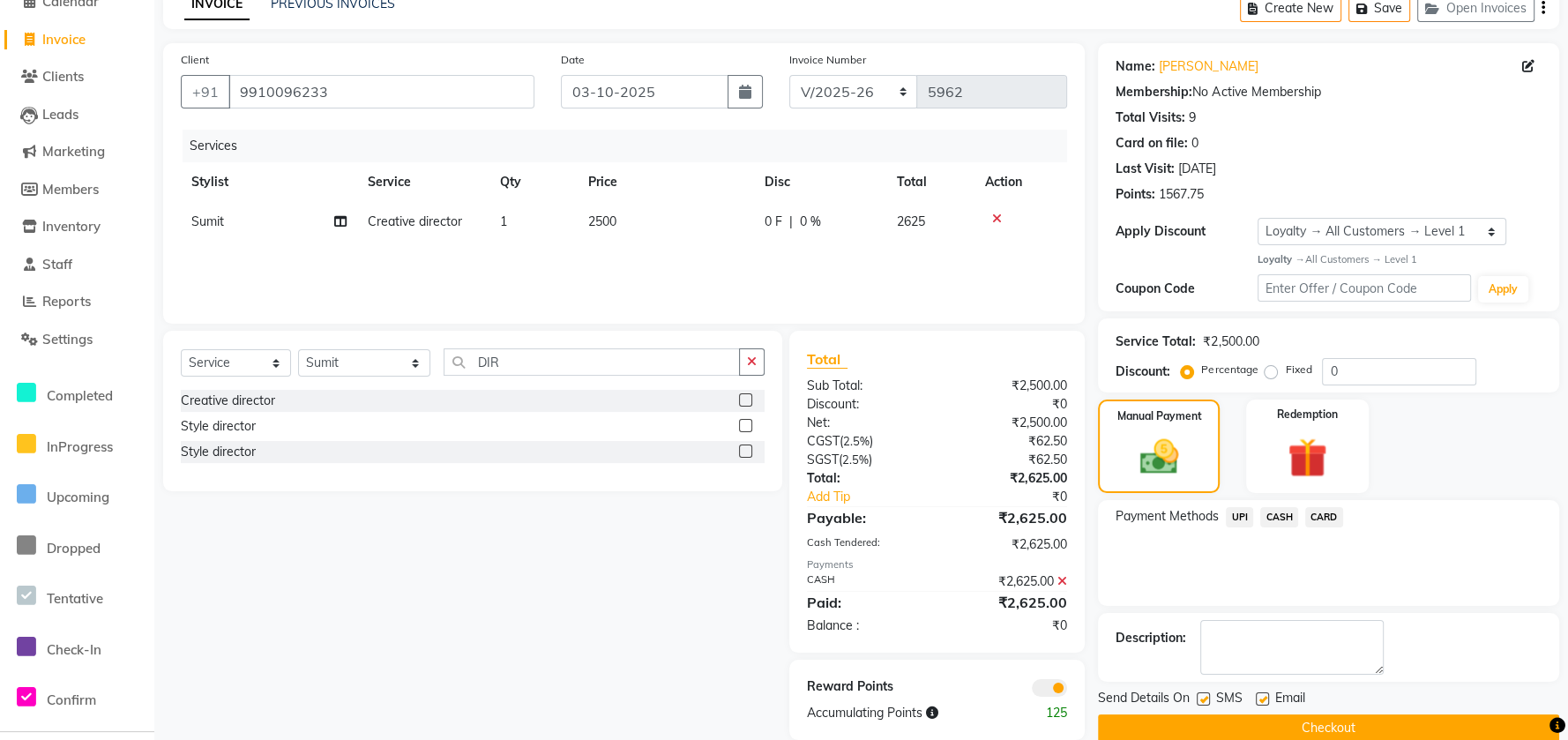
scroll to position [116, 0]
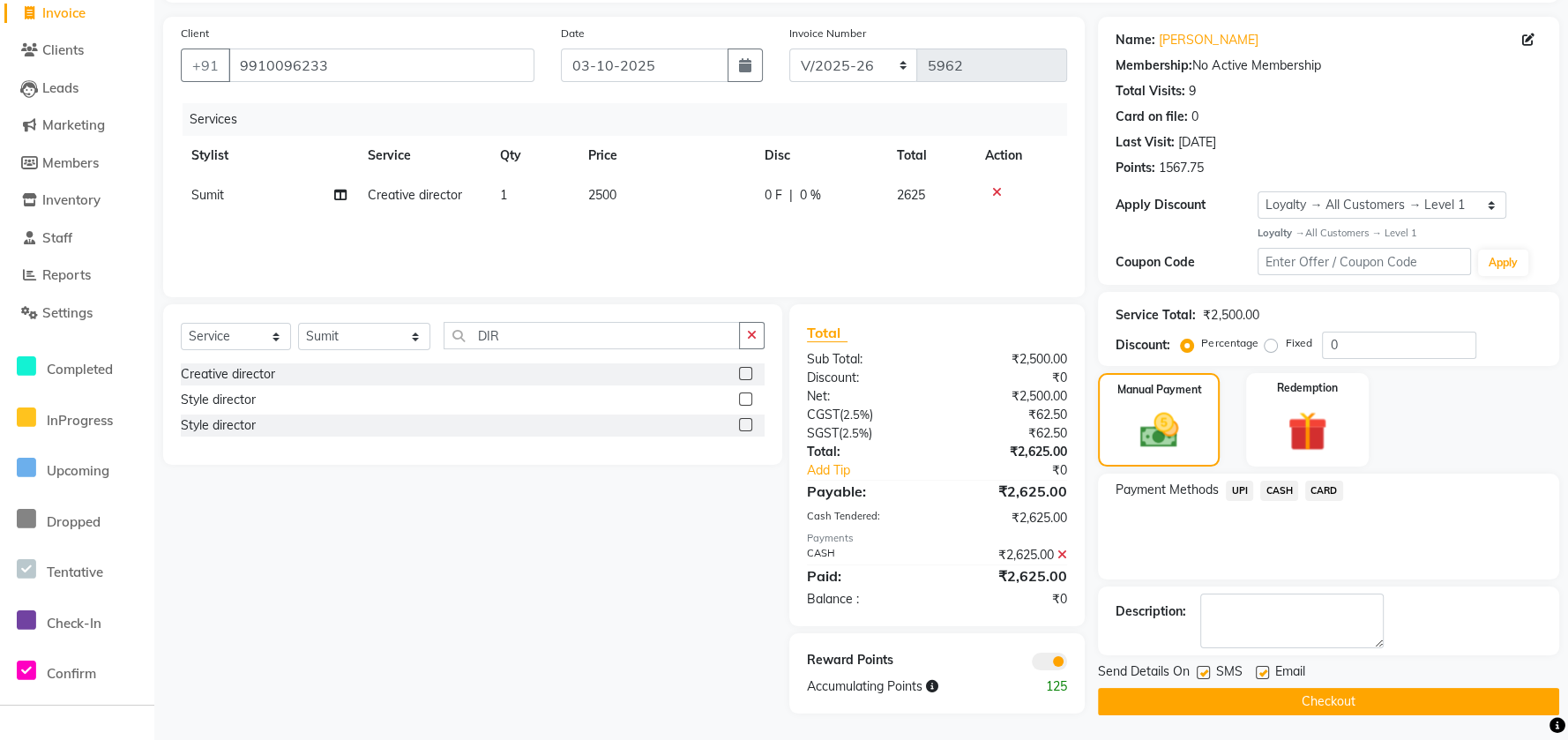
click at [1104, 705] on button "Checkout" at bounding box center [1329, 702] width 462 height 27
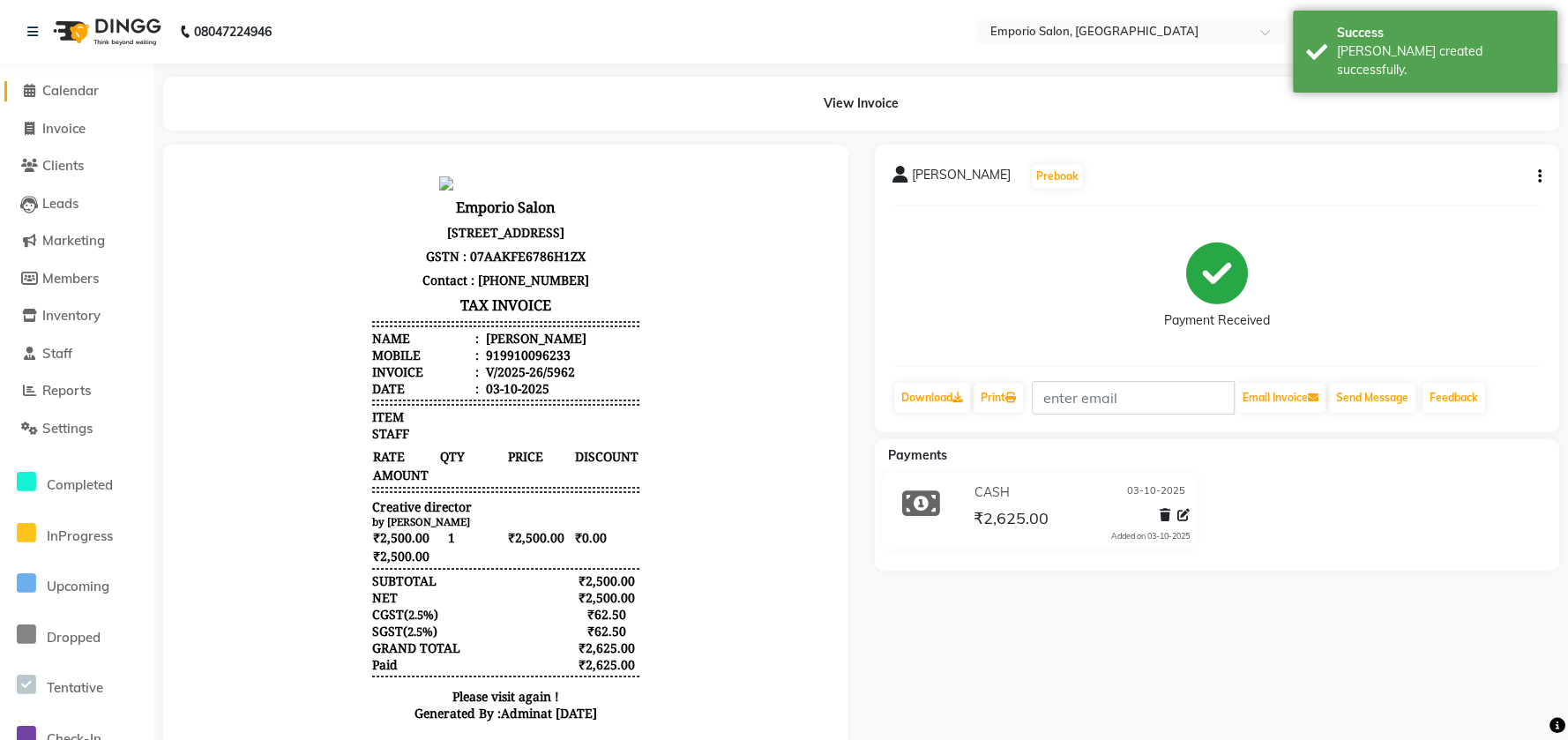
click at [81, 97] on span "Calendar" at bounding box center [71, 89] width 56 height 17
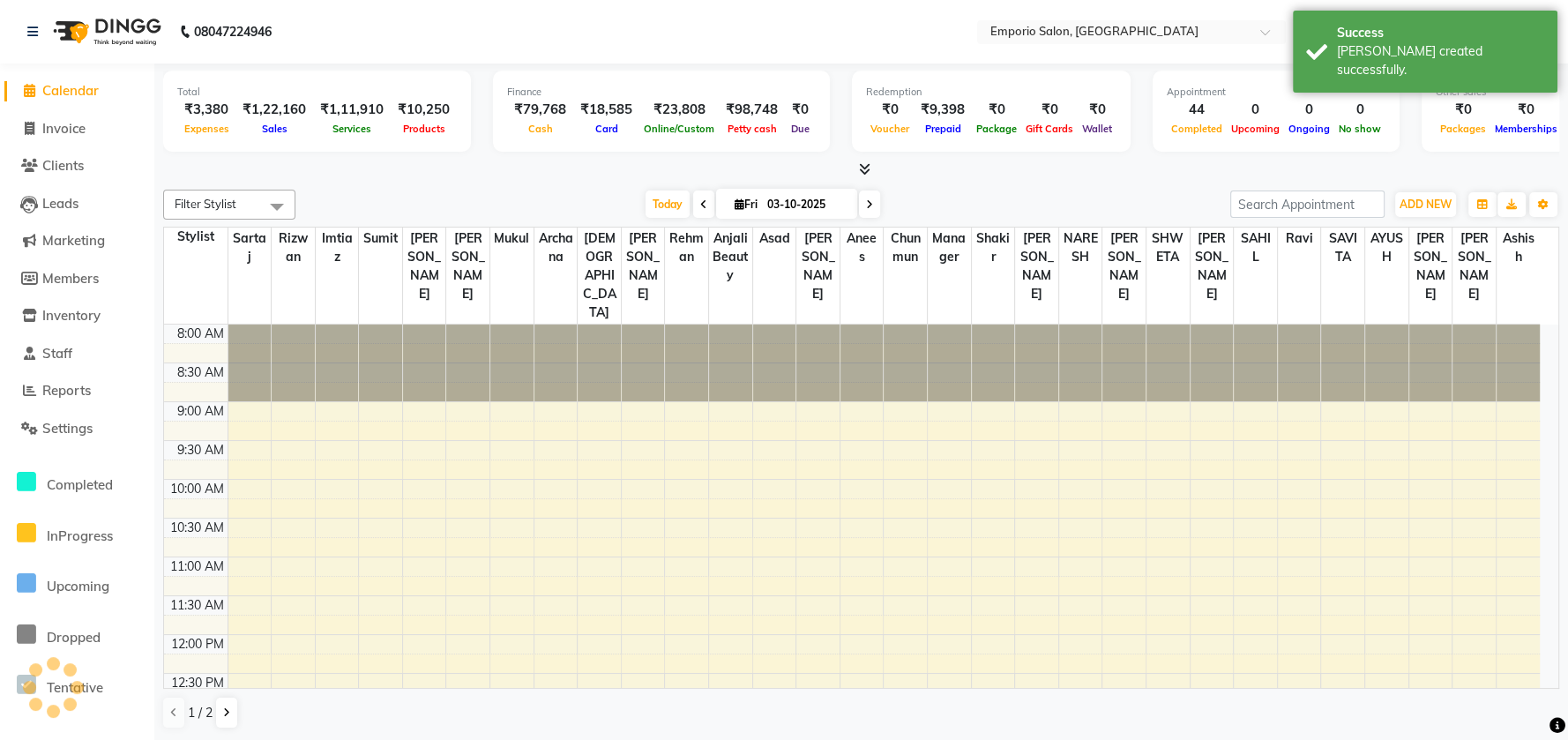
scroll to position [758, 0]
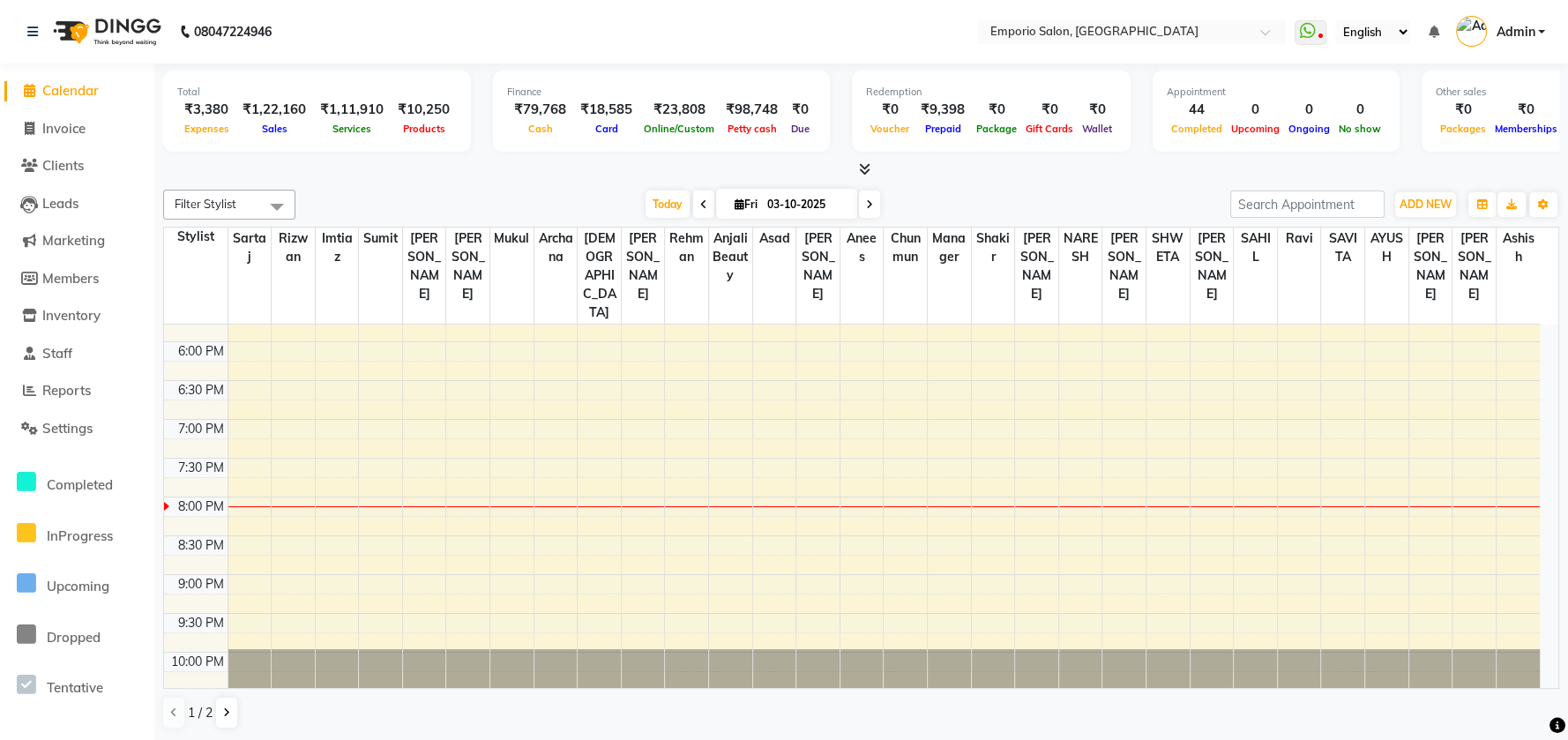
click at [75, 146] on li "Invoice" at bounding box center [77, 128] width 155 height 38
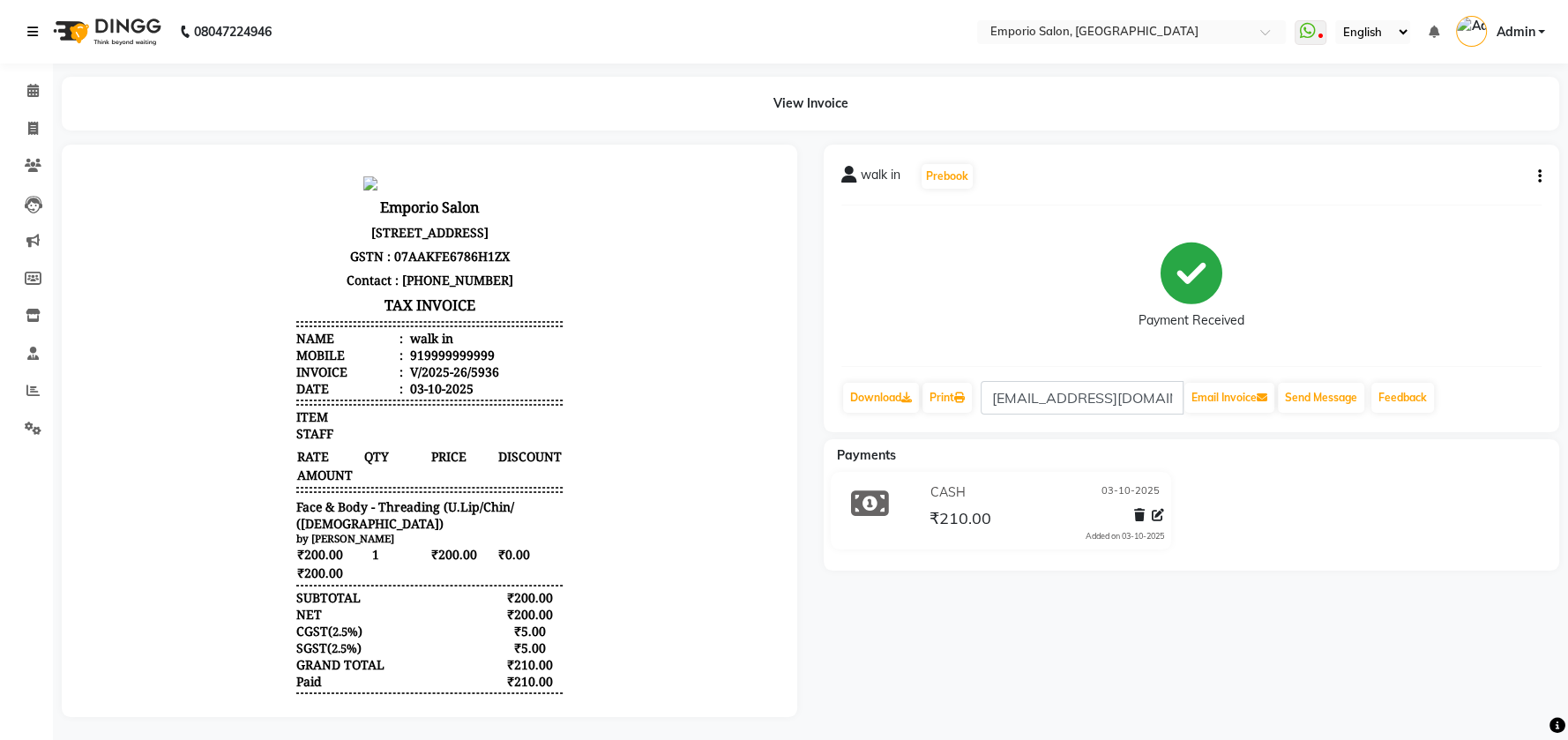
click at [33, 25] on icon at bounding box center [32, 31] width 11 height 13
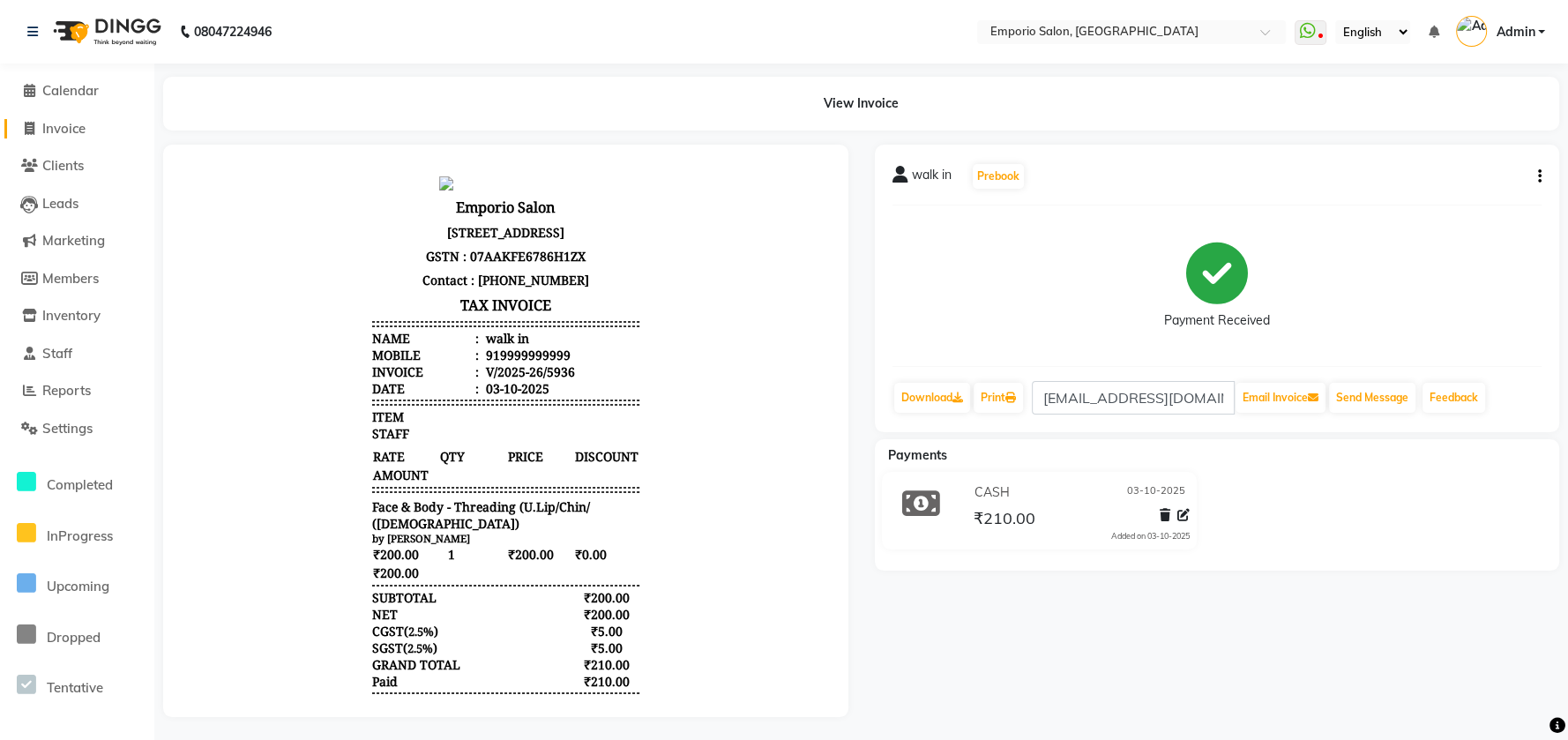
click at [52, 126] on span "Invoice" at bounding box center [64, 127] width 43 height 17
select select "service"
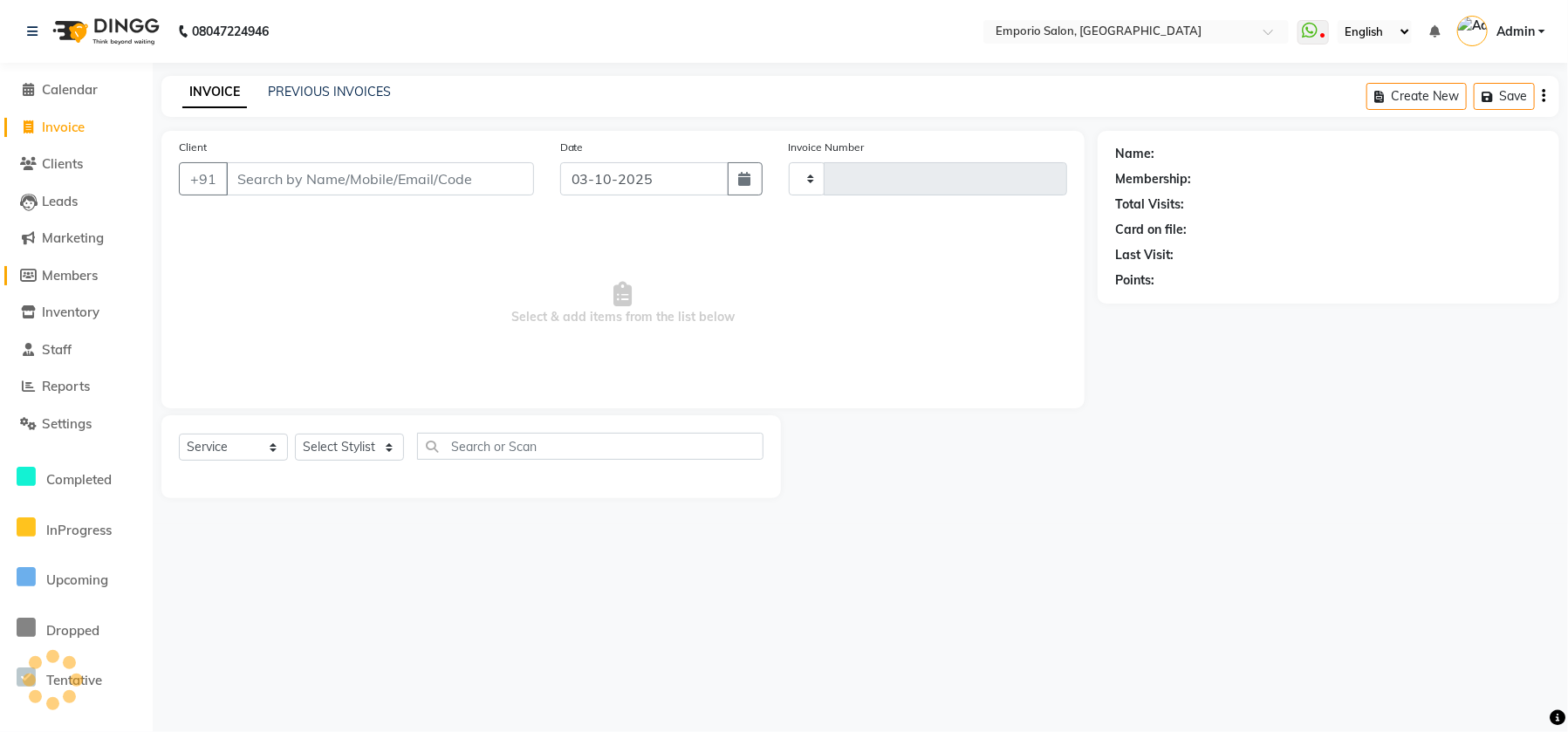
type input "5961"
select select "6332"
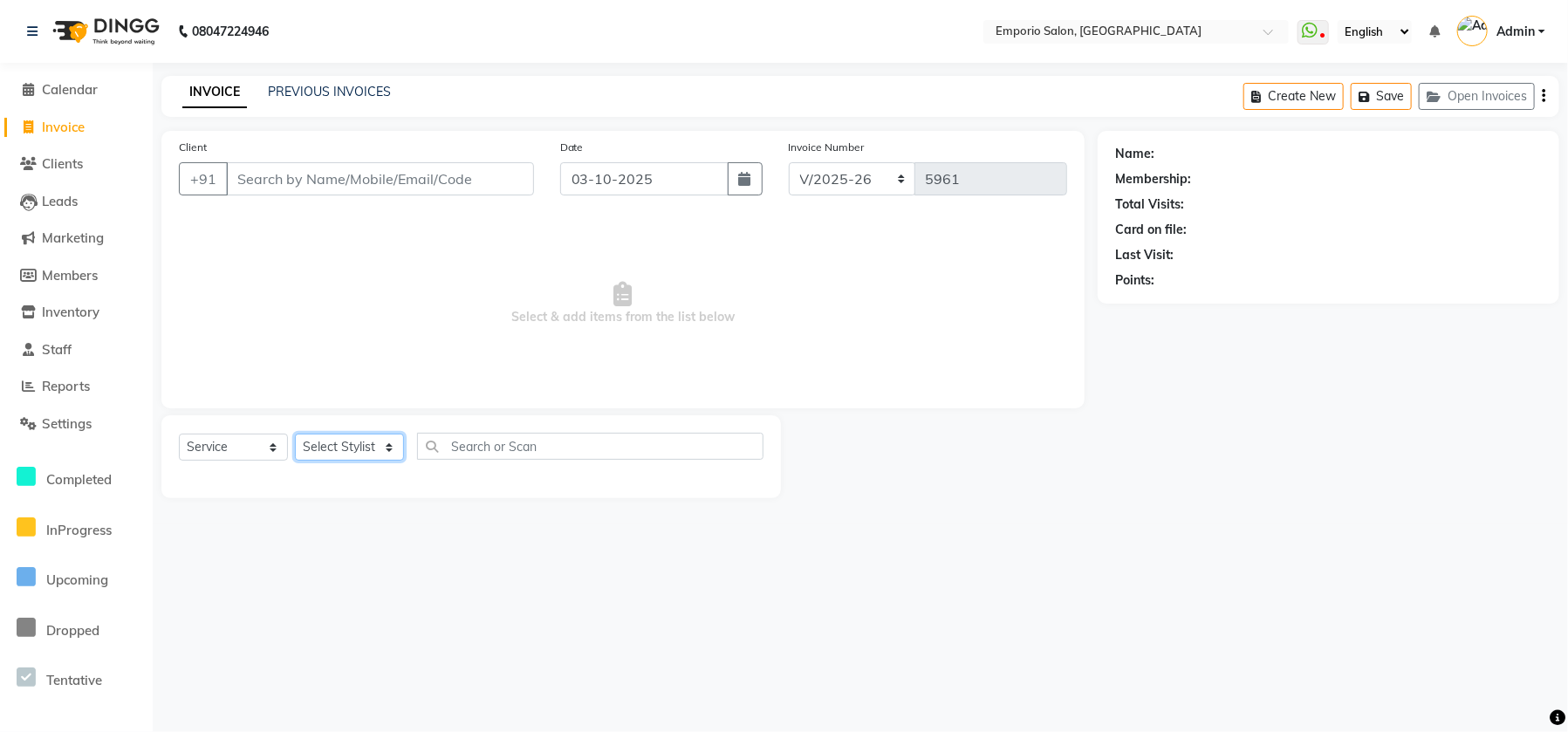
click at [367, 436] on select "Select Stylist" at bounding box center [349, 447] width 109 height 27
click at [295, 434] on select "Select Stylist [PERSON_NAME] beauty Archana [PERSON_NAME] [PERSON_NAME] [PERSON…" at bounding box center [361, 447] width 132 height 27
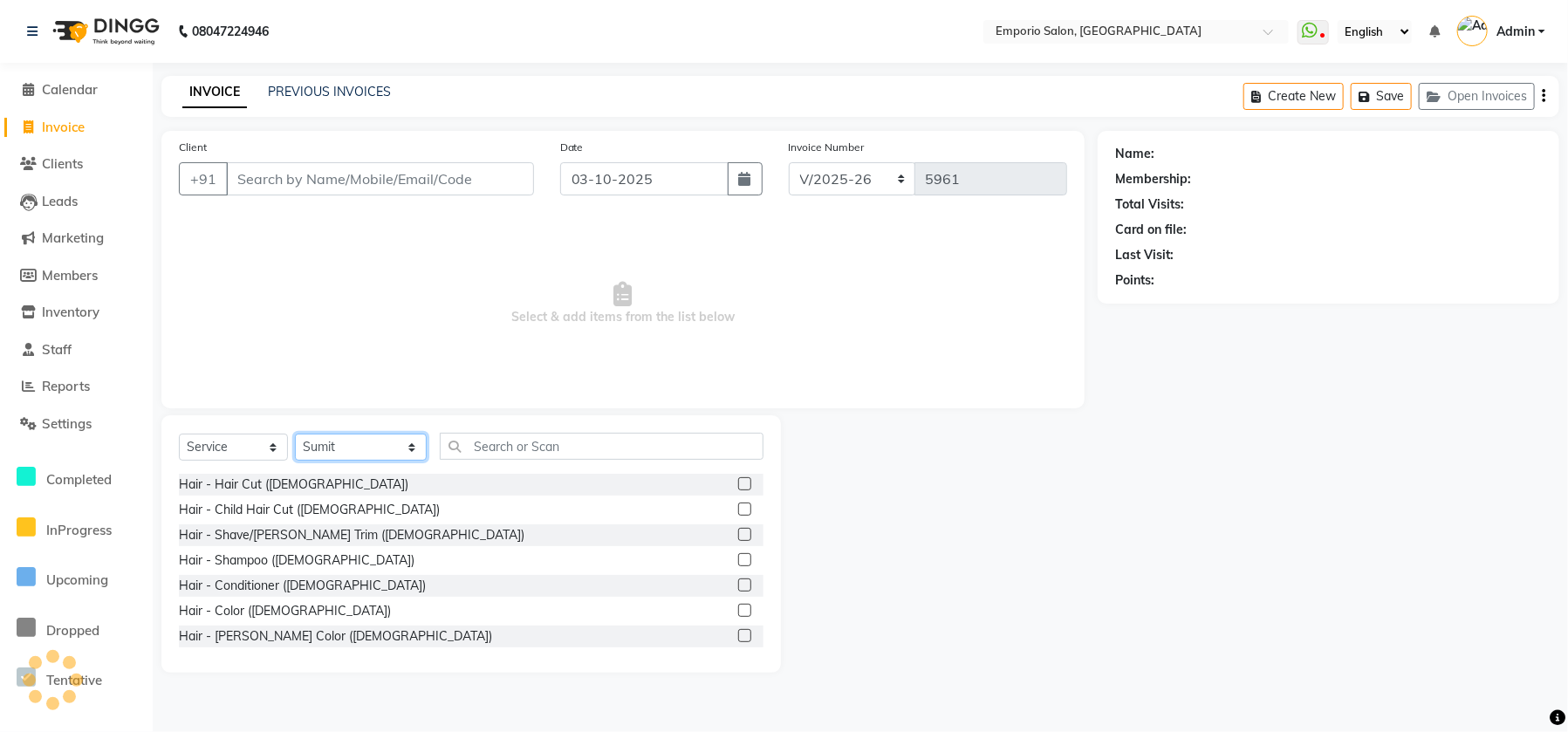
click at [336, 448] on select "Select Stylist [PERSON_NAME] beauty Archana [PERSON_NAME] [PERSON_NAME] [PERSON…" at bounding box center [361, 447] width 132 height 27
select select "47513"
click at [295, 434] on select "Select Stylist [PERSON_NAME] beauty Archana [PERSON_NAME] [PERSON_NAME] [PERSON…" at bounding box center [361, 447] width 132 height 27
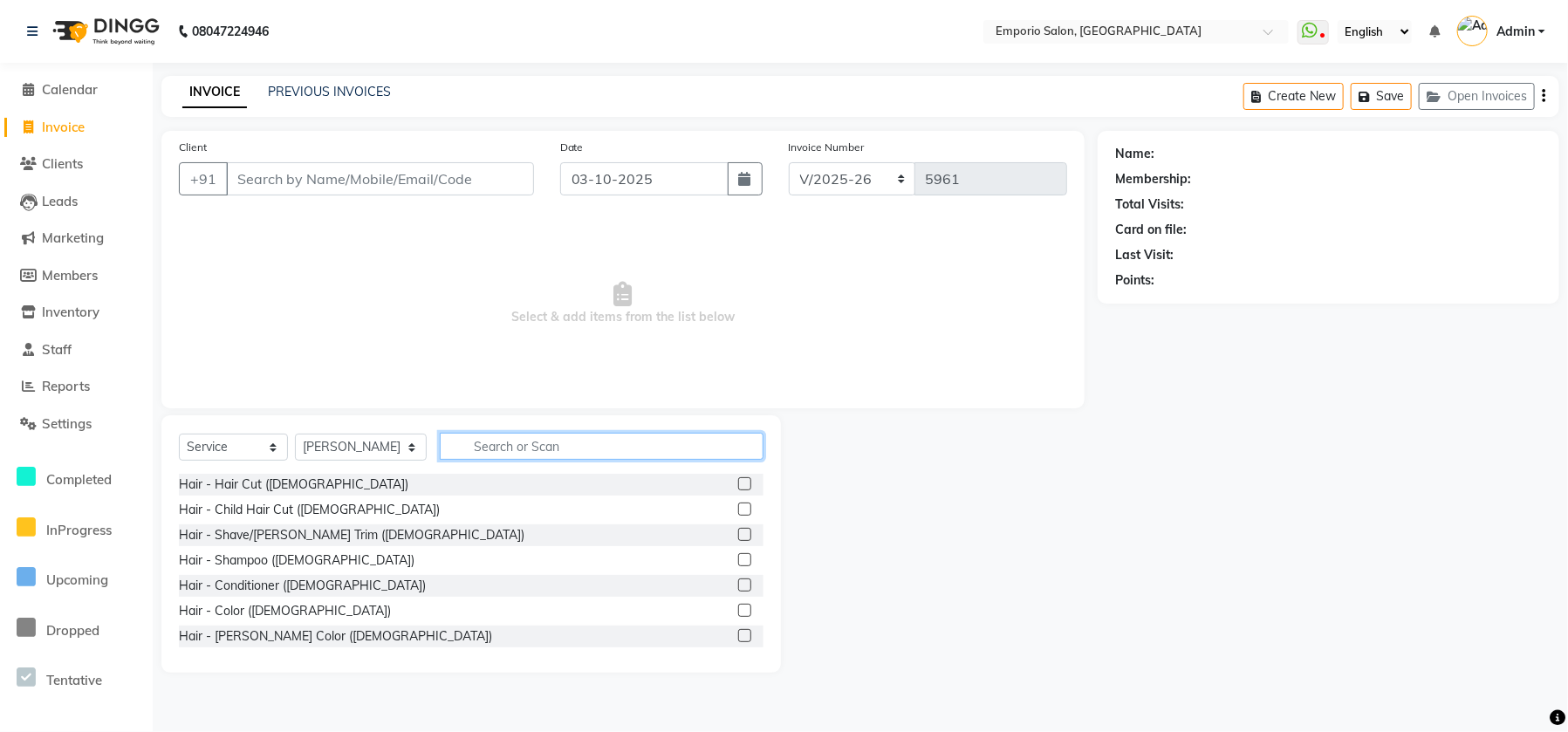
click at [466, 453] on input "text" at bounding box center [601, 446] width 324 height 27
type input "B"
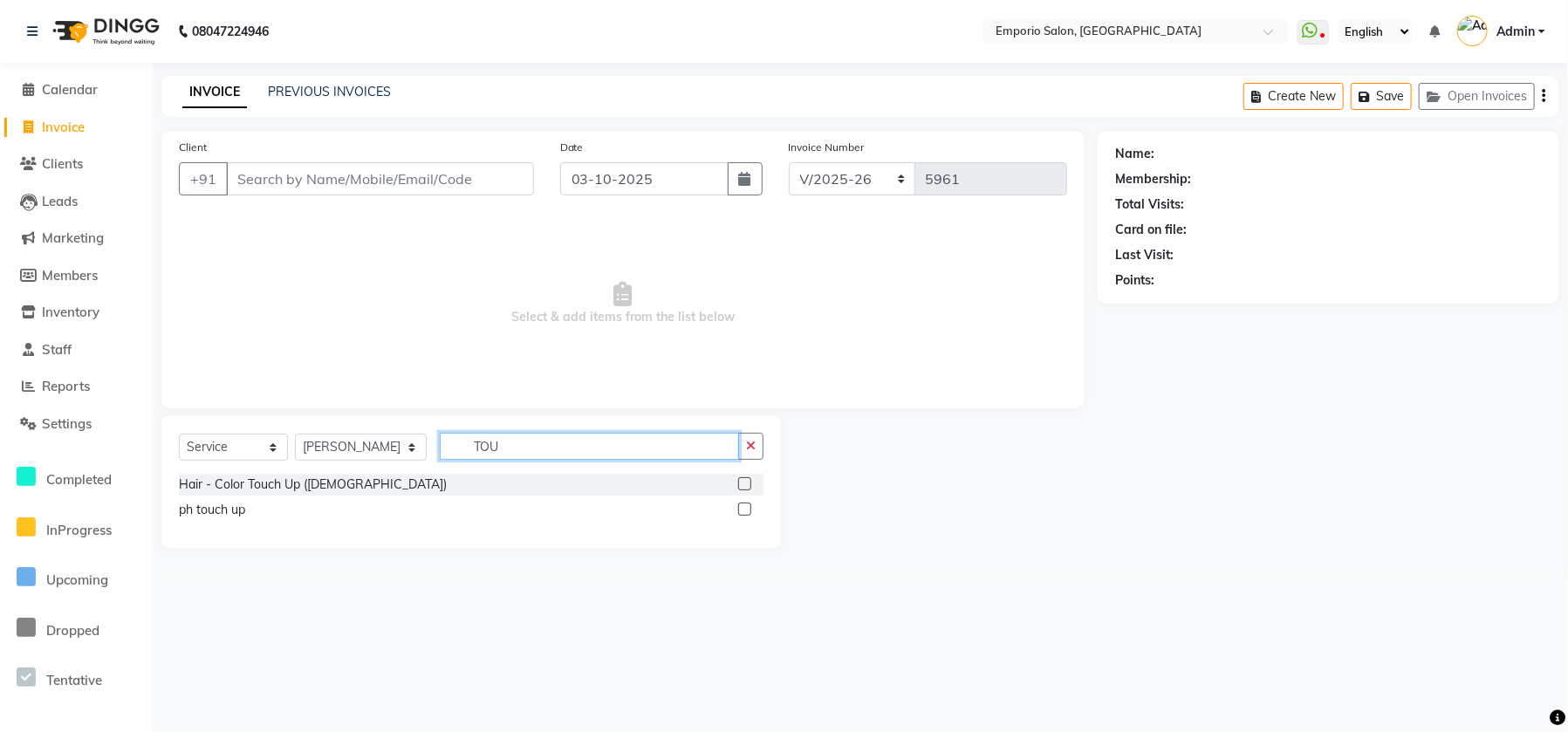
type input "TOU"
click at [770, 449] on div "Select Service Product Membership Package Voucher Prepaid Gift Card Select Styl…" at bounding box center [471, 482] width 619 height 134
drag, startPoint x: 759, startPoint y: 450, endPoint x: 685, endPoint y: 444, distance: 74.2
click at [747, 449] on button "button" at bounding box center [751, 446] width 25 height 27
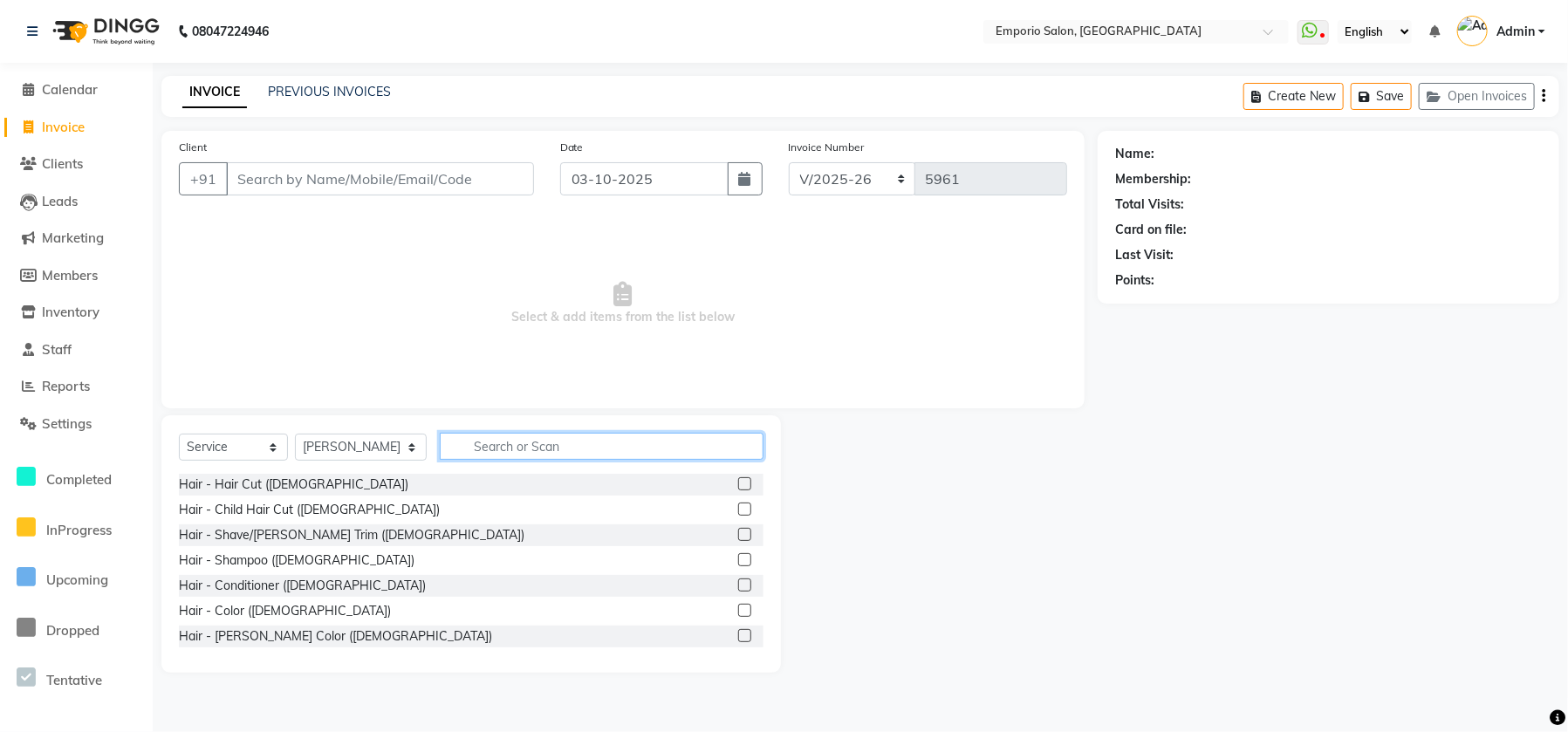
click at [684, 444] on input "text" at bounding box center [601, 446] width 324 height 27
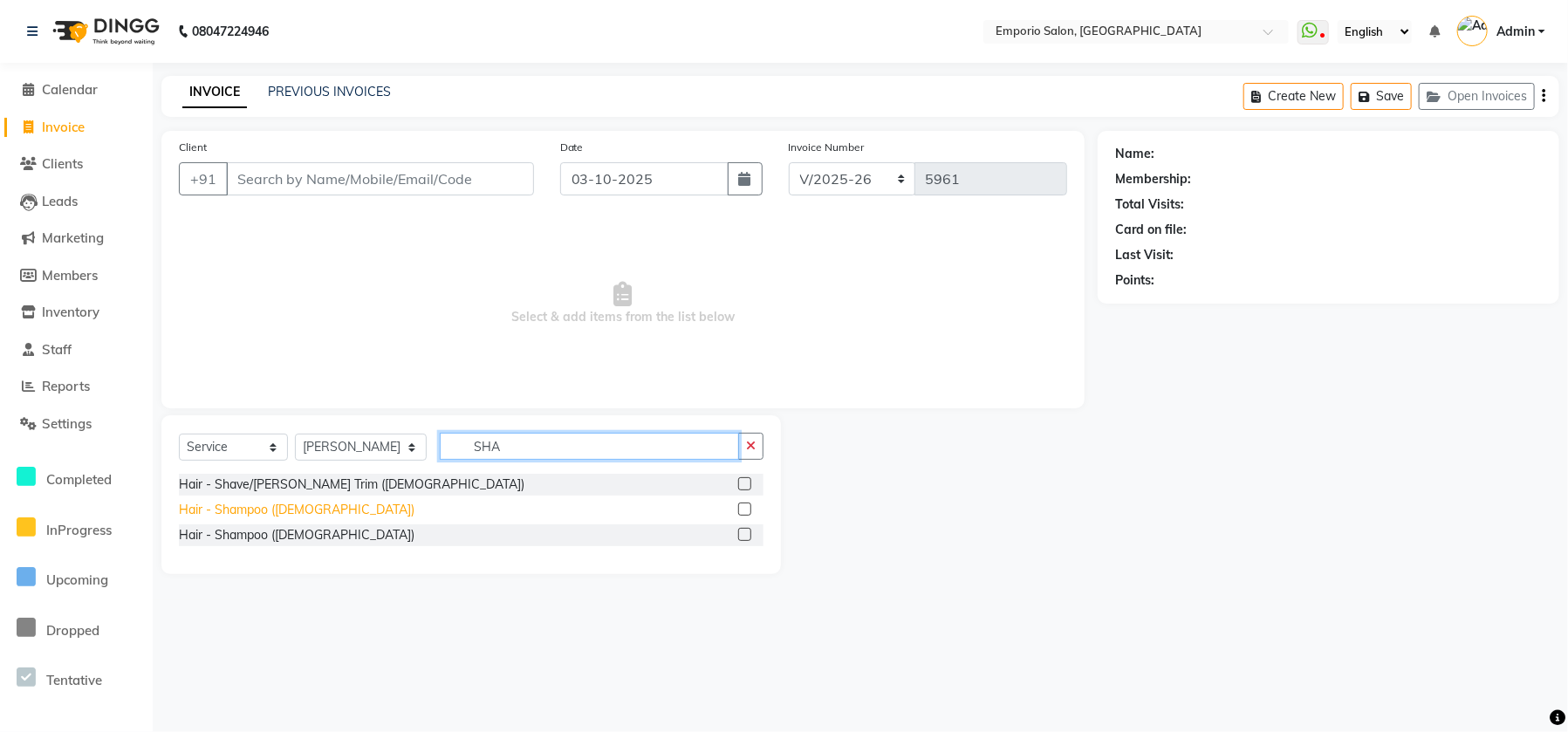
type input "SHA"
click at [280, 510] on div "Hair - Shampoo (Male)" at bounding box center [296, 510] width 236 height 18
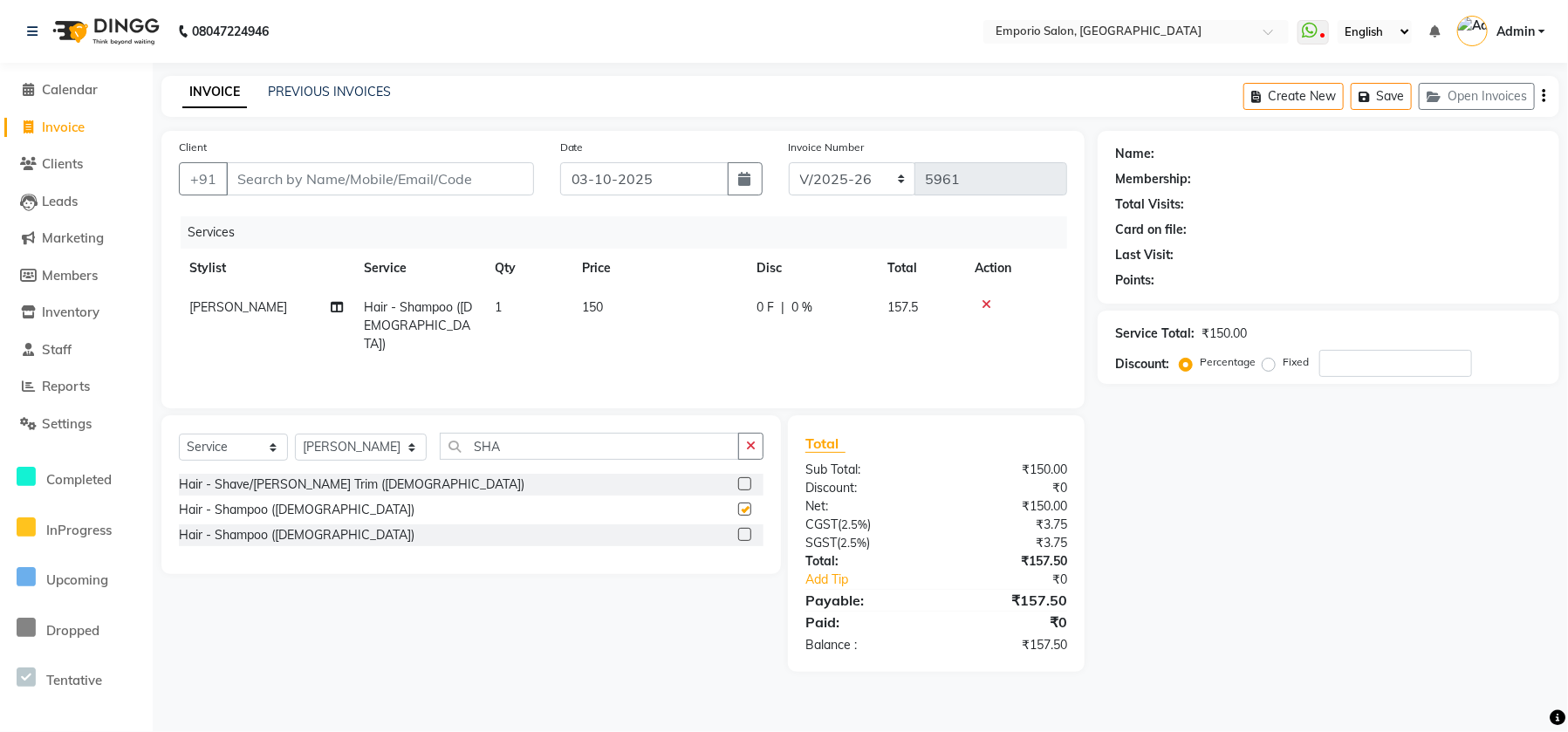
checkbox input "false"
click at [663, 303] on td "150" at bounding box center [658, 325] width 174 height 76
select select "47513"
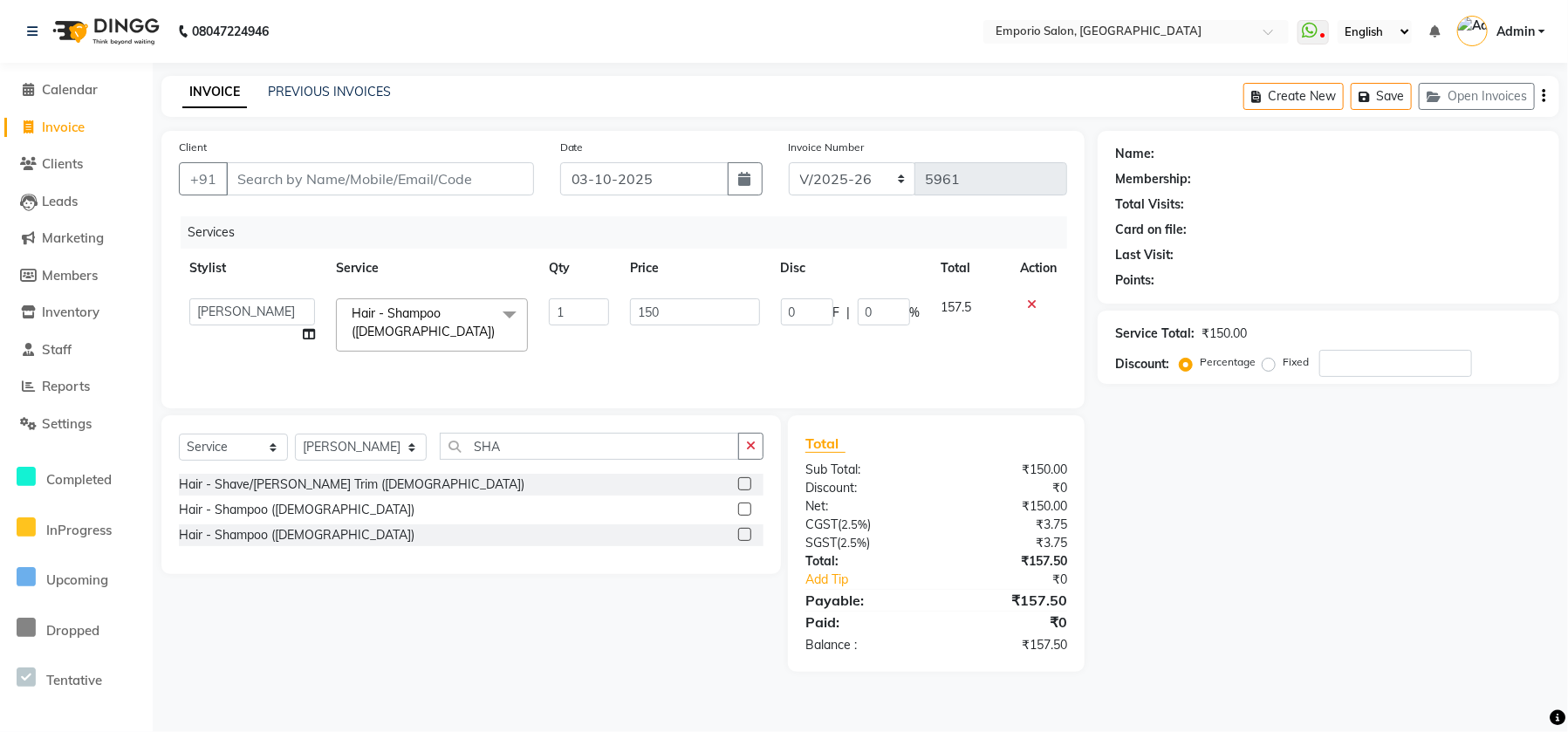
click at [665, 303] on input "150" at bounding box center [694, 312] width 130 height 27
click at [704, 300] on input "15" at bounding box center [694, 312] width 130 height 27
type input "1"
type input "5"
type input "400"
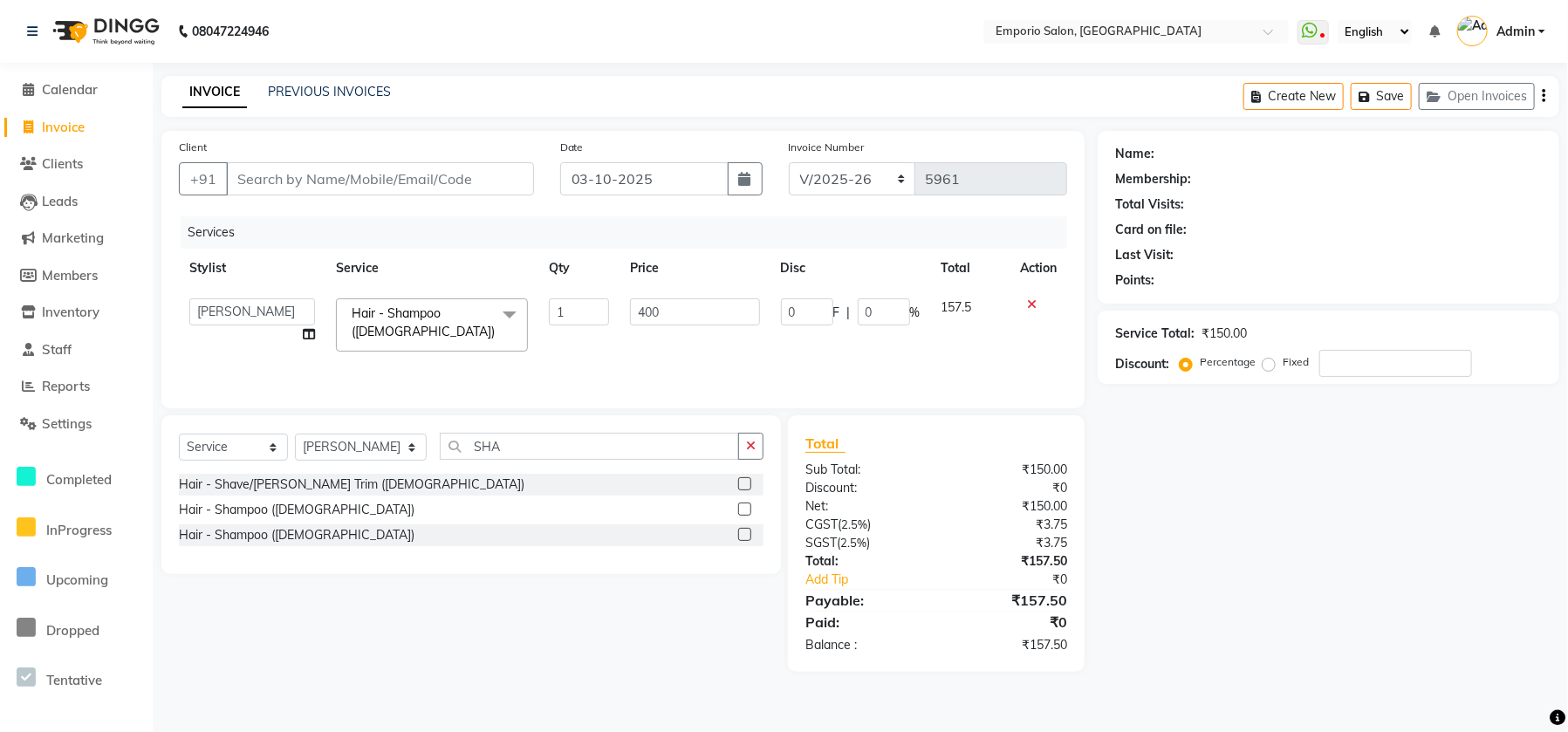
click at [702, 307] on input "400" at bounding box center [694, 312] width 130 height 27
drag, startPoint x: 585, startPoint y: 209, endPoint x: 571, endPoint y: 193, distance: 21.3
click at [581, 203] on div "Date 03-10-2025" at bounding box center [661, 173] width 229 height 71
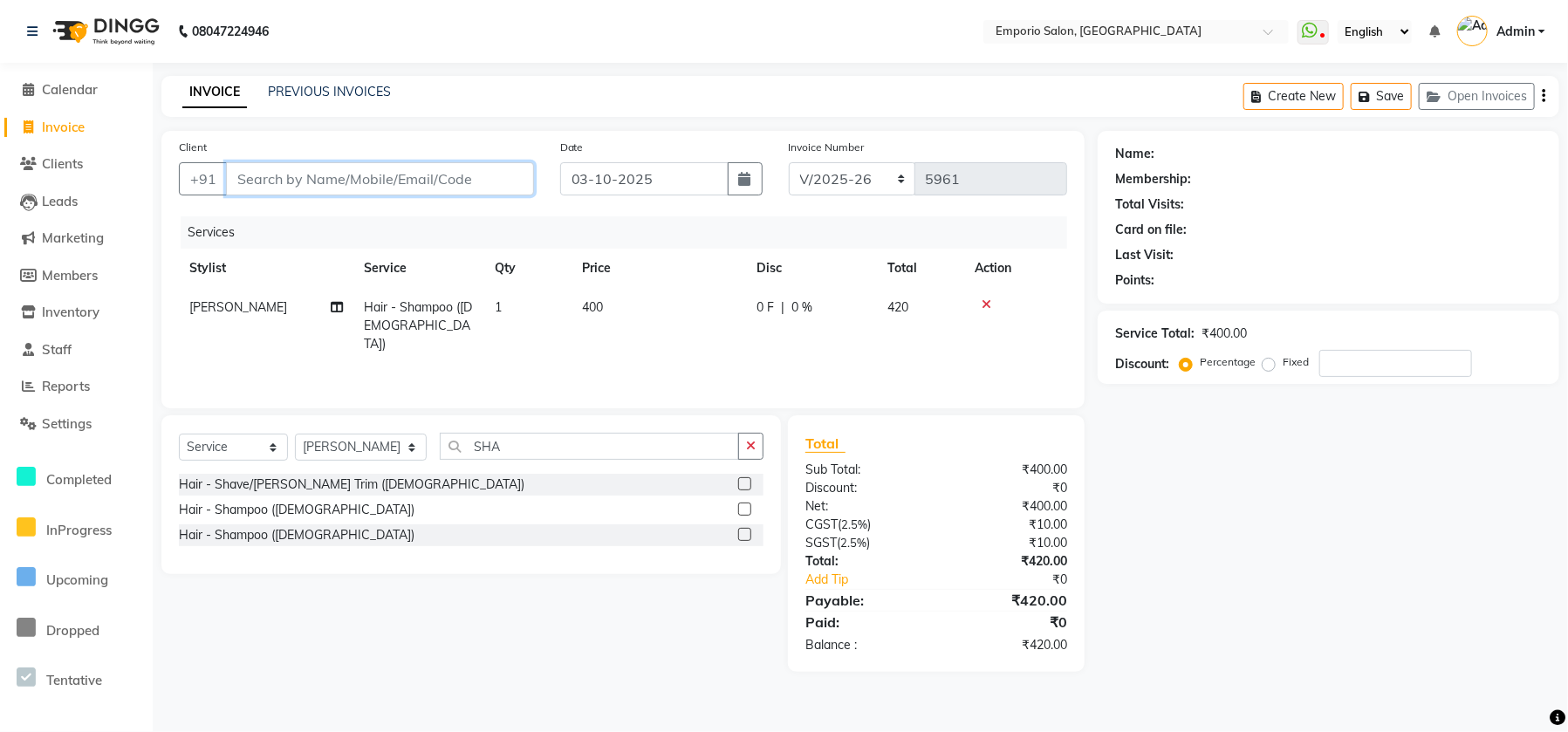
click at [516, 173] on input "Client" at bounding box center [380, 179] width 308 height 33
type input "6"
type input "0"
drag, startPoint x: 573, startPoint y: 177, endPoint x: 479, endPoint y: 175, distance: 94.0
click at [484, 176] on div "Client +91 6999999999999999 Add Client Date 03-10-2025 Invoice Number EMP/2025-…" at bounding box center [622, 173] width 914 height 71
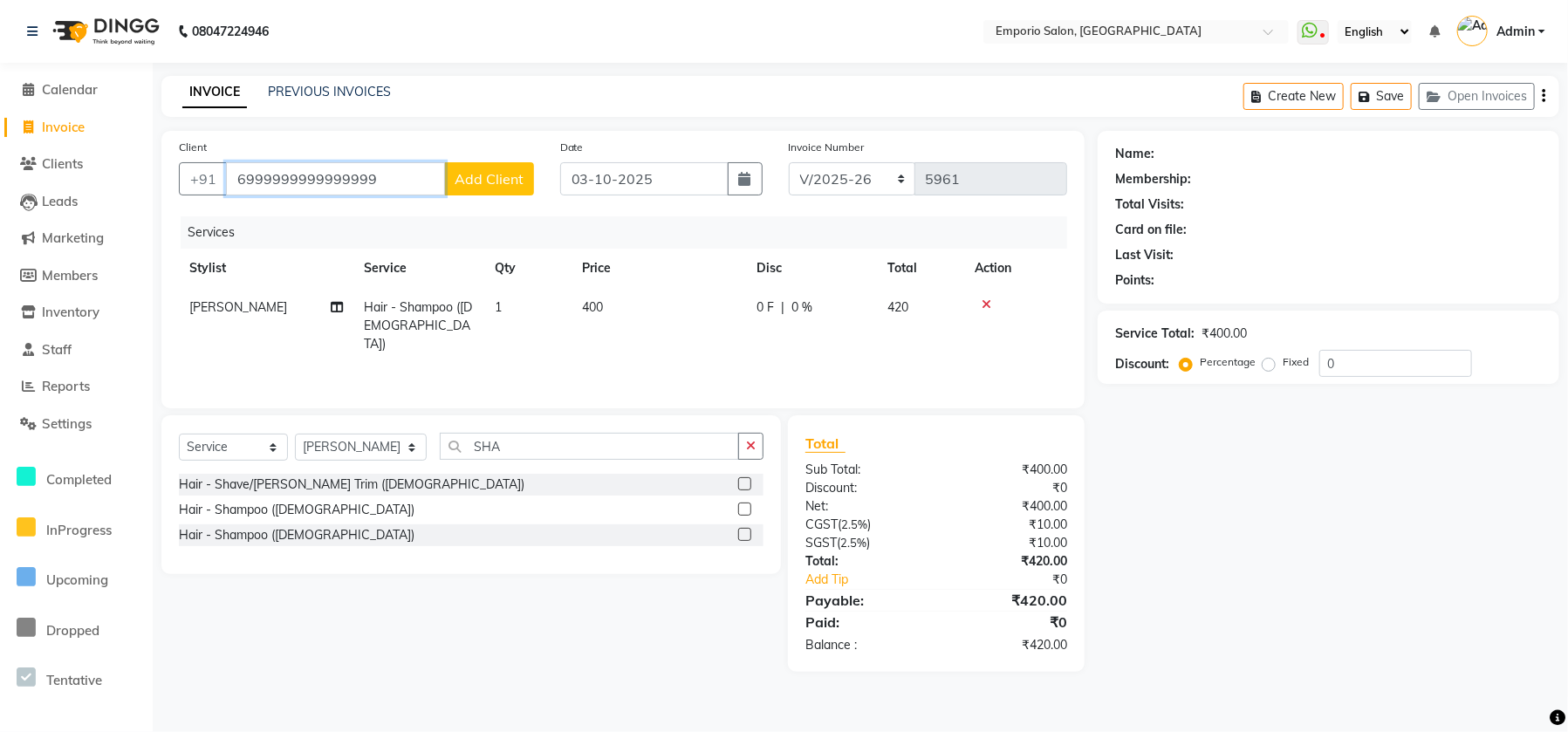
click at [429, 173] on input "6999999999999999" at bounding box center [336, 179] width 219 height 33
type input "6"
click at [398, 170] on input "Client" at bounding box center [380, 179] width 308 height 33
type input "999999999999999"
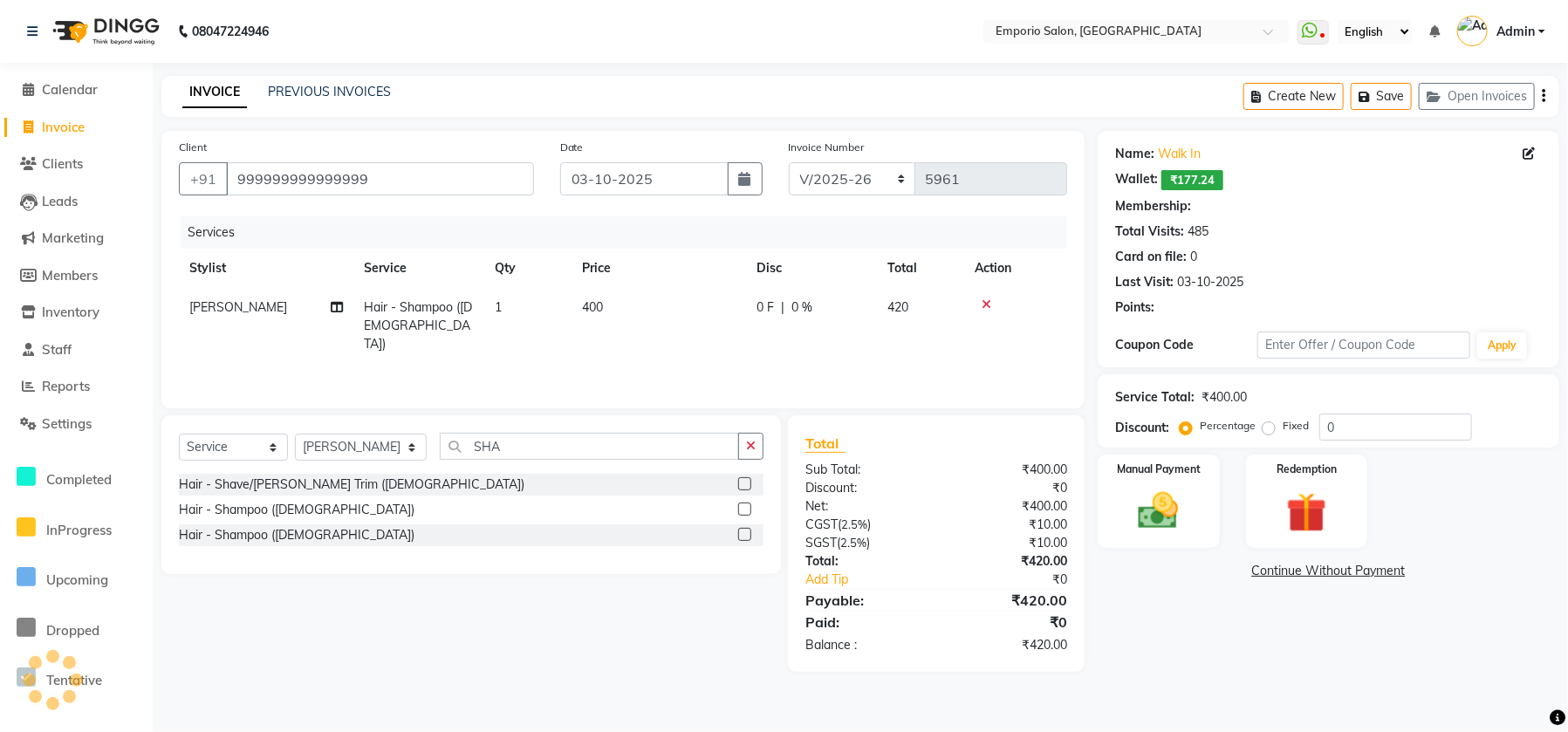
click at [1137, 357] on div "Name: Walk In Wallet: ₹177.24 Membership: Total Visits: 485 Card on file: 0 Las…" at bounding box center [1329, 249] width 461 height 237
select select "1: Object"
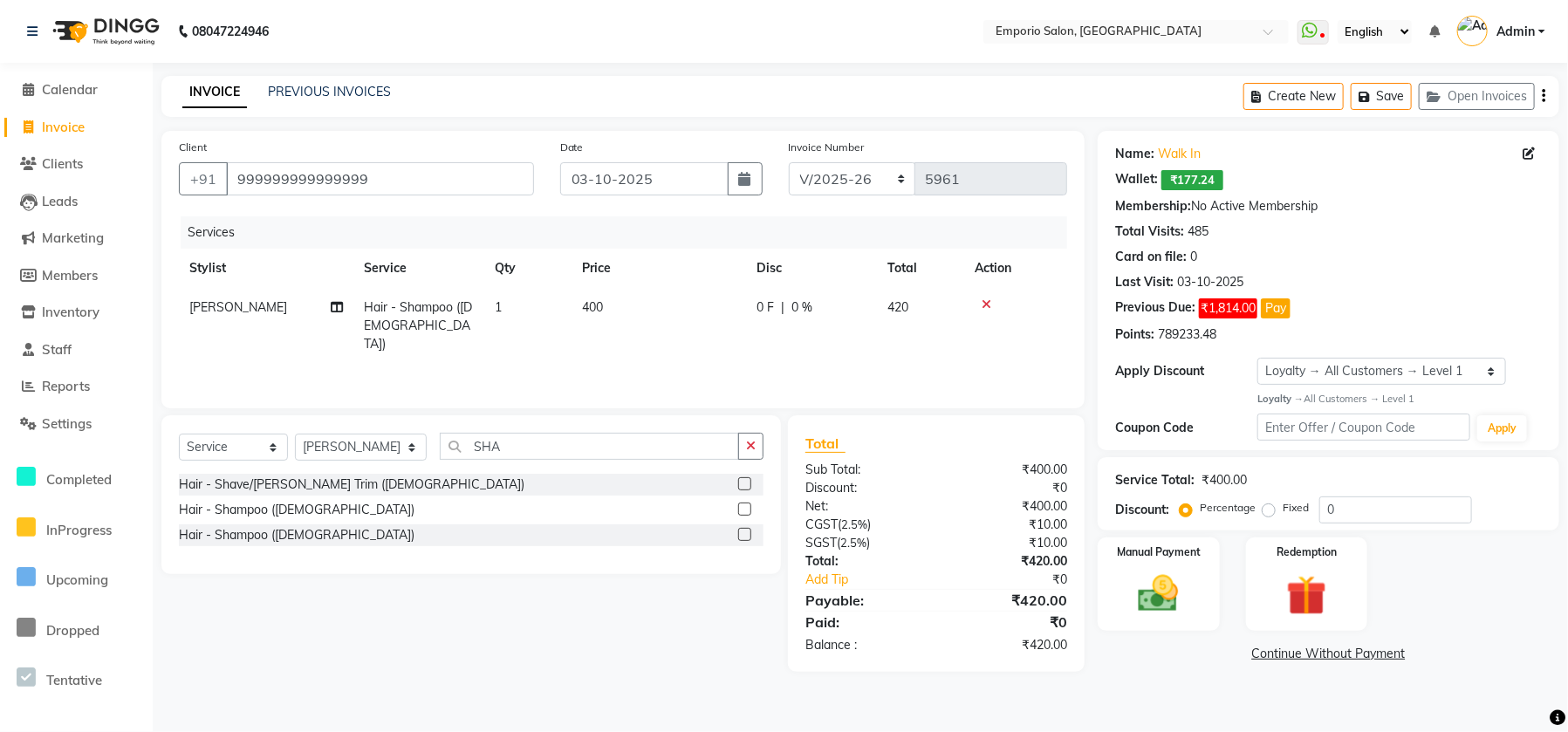
click at [1142, 374] on div "Apply Discount" at bounding box center [1186, 371] width 142 height 18
click at [1064, 363] on div "Services Stylist Service Qty Price Disc Total Action Manni Hair - Shampoo (Male…" at bounding box center [623, 303] width 888 height 174
click at [1130, 611] on img at bounding box center [1158, 594] width 68 height 48
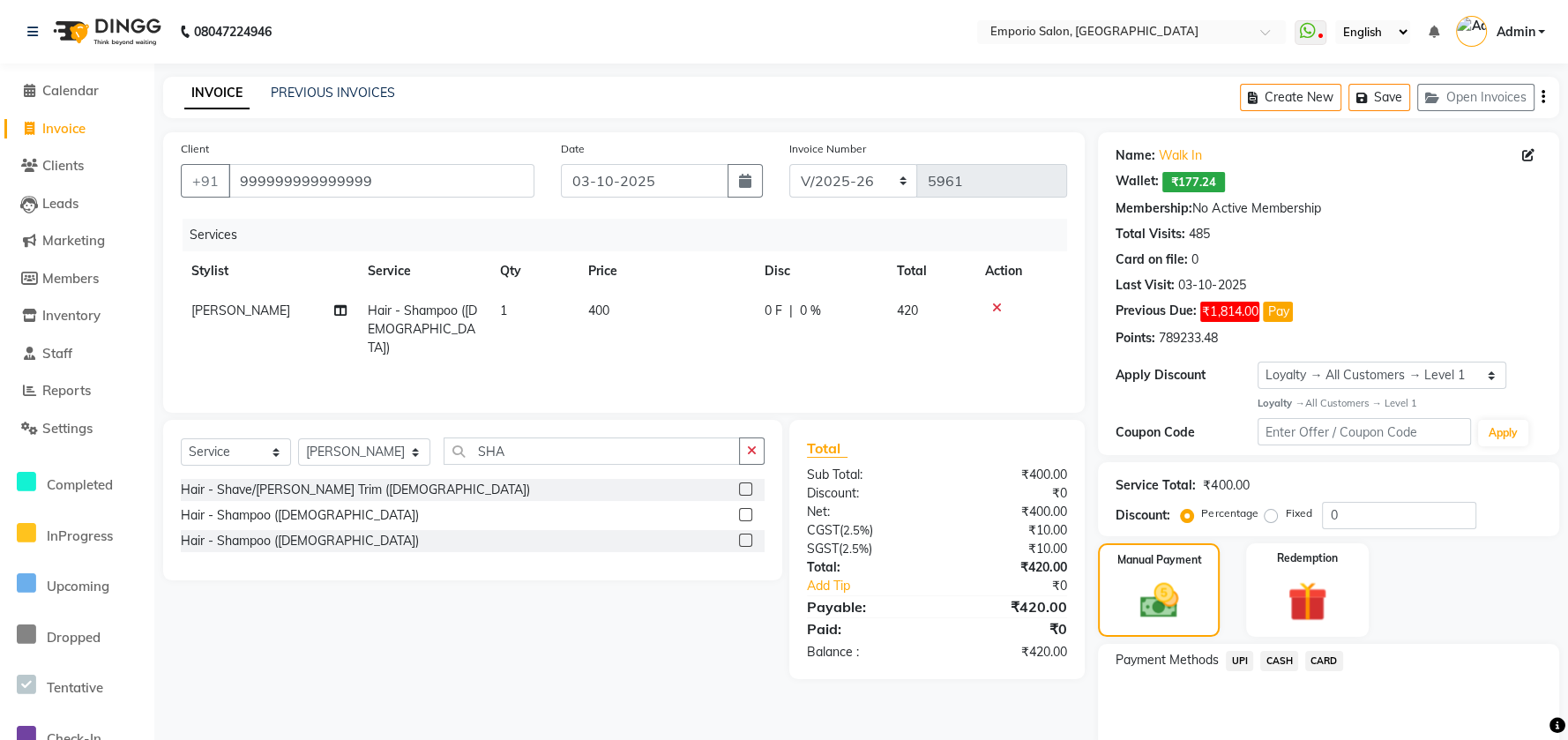
click at [1279, 660] on span "CASH" at bounding box center [1279, 661] width 38 height 20
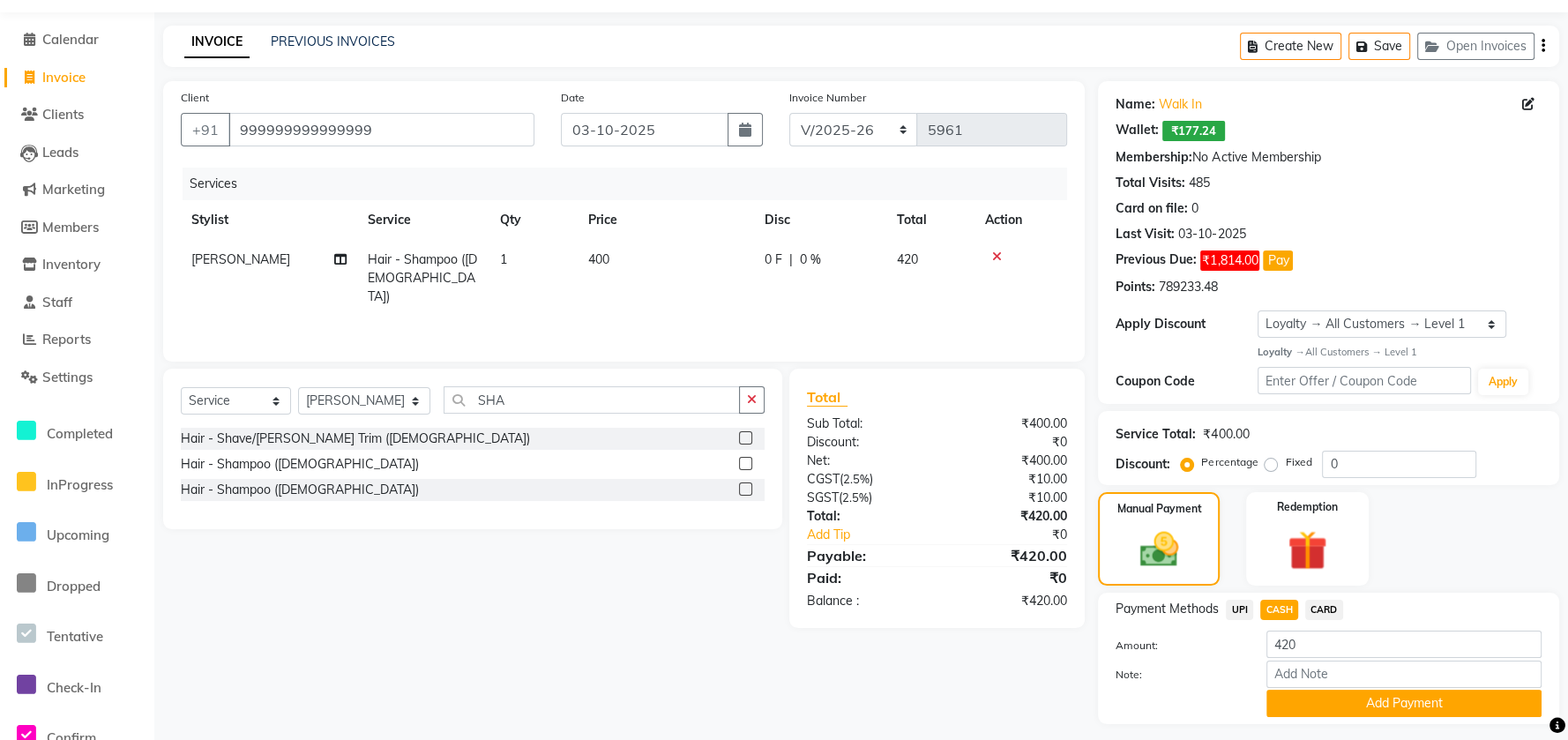
scroll to position [97, 0]
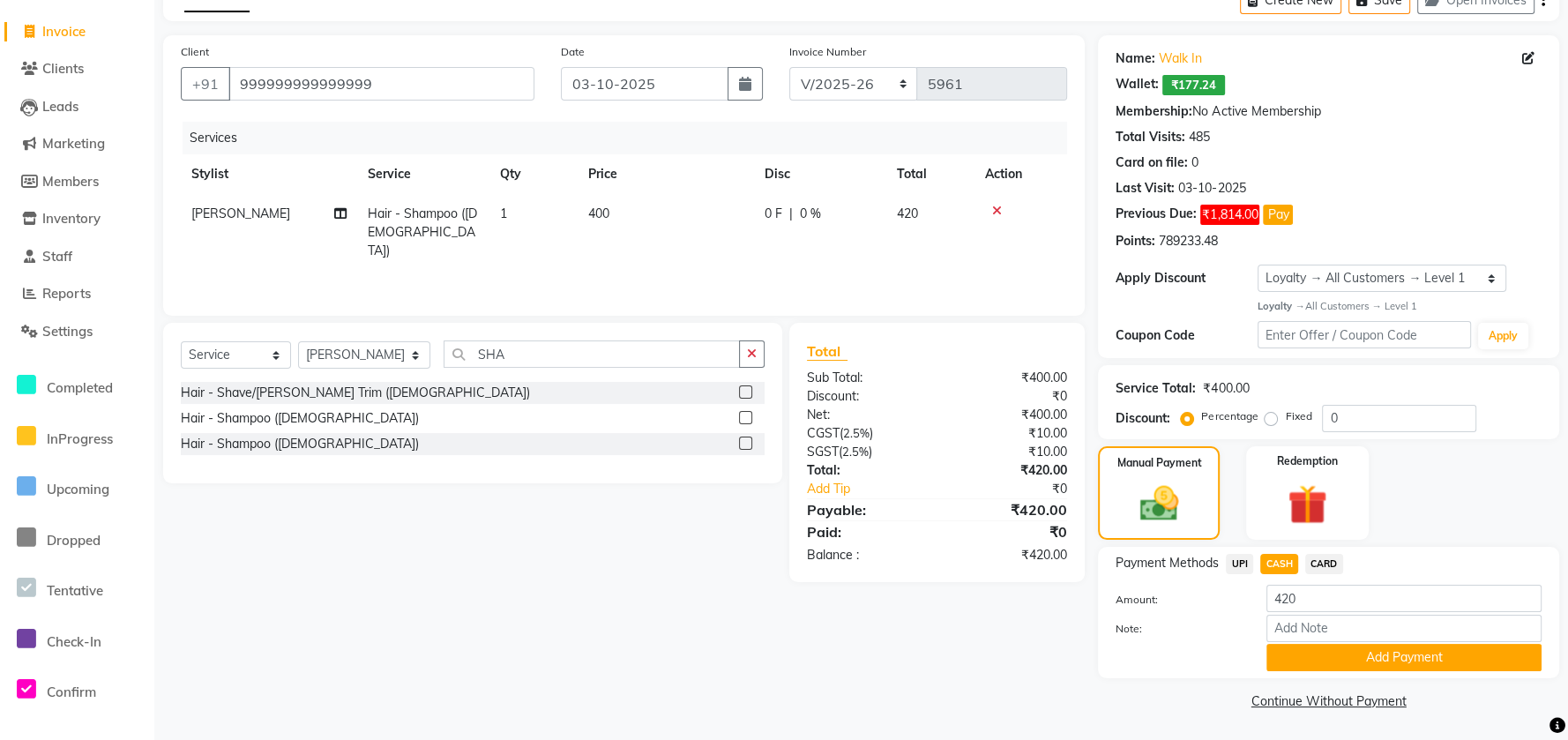
click at [1284, 672] on div "Payment Methods UPI CASH CARD Amount: 420 Note: Add Payment" at bounding box center [1329, 613] width 462 height 131
click at [1365, 665] on button "Add Payment" at bounding box center [1404, 657] width 275 height 27
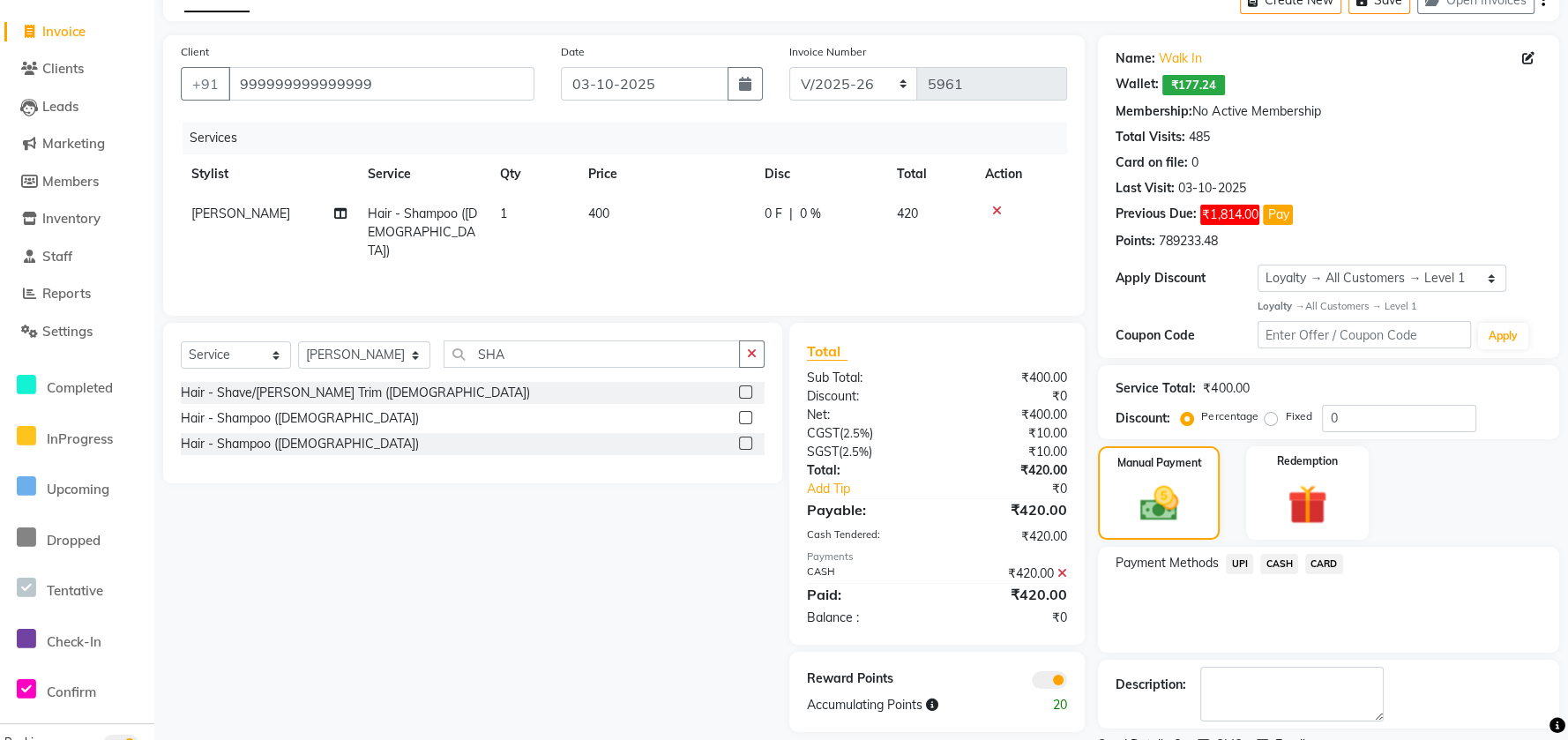
scroll to position [171, 0]
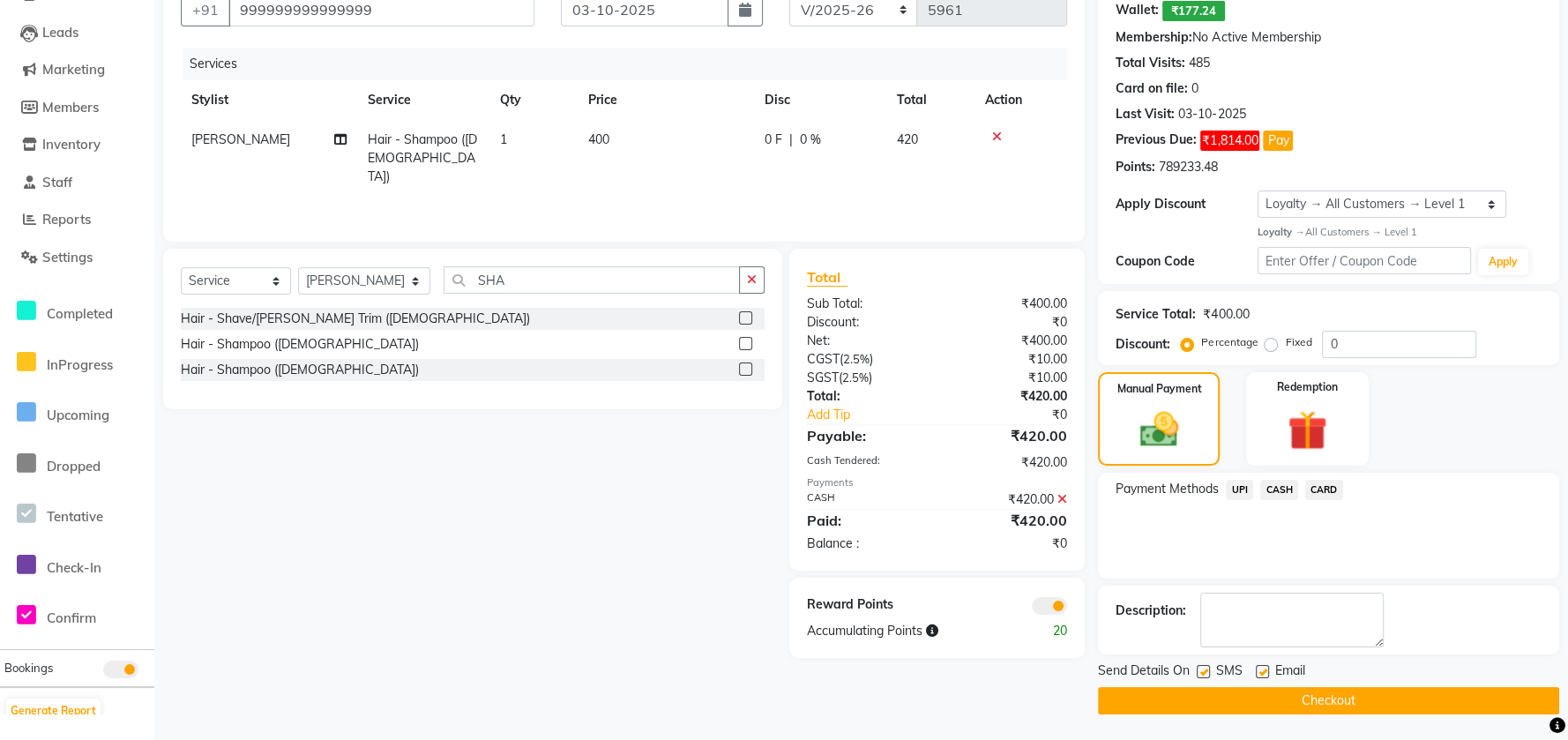
click at [1335, 700] on button "Checkout" at bounding box center [1329, 701] width 462 height 27
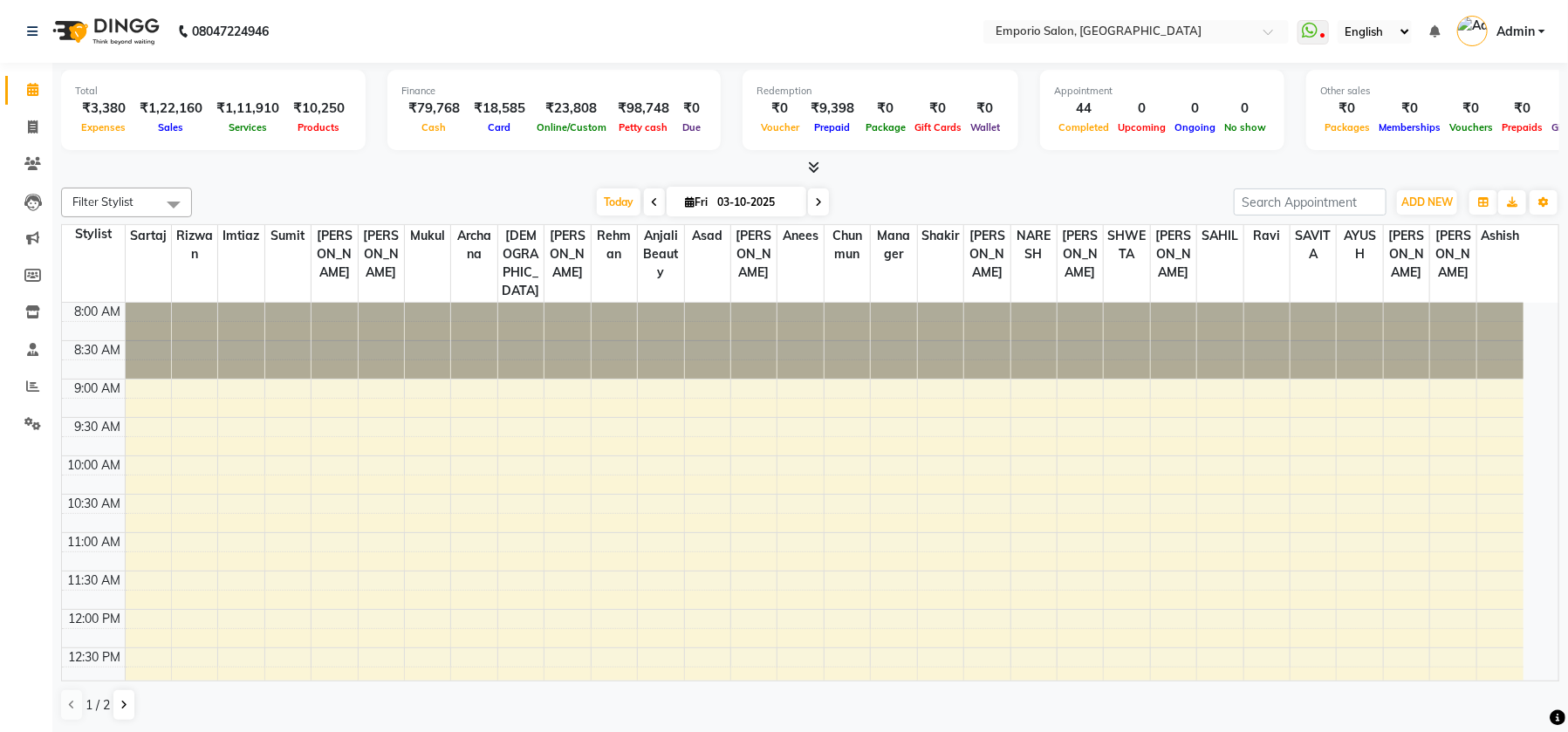
select select "en"
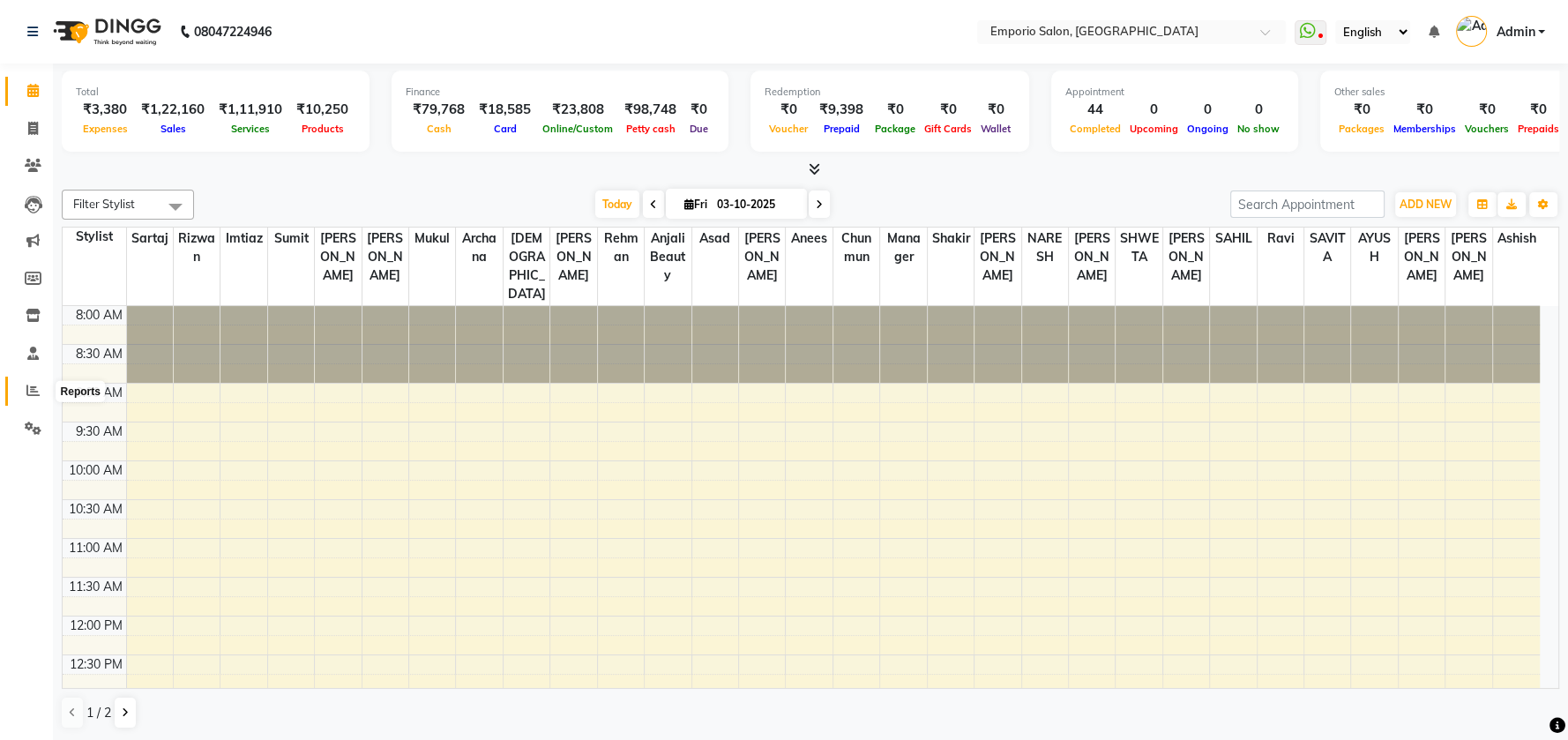
click at [36, 392] on icon at bounding box center [33, 391] width 14 height 14
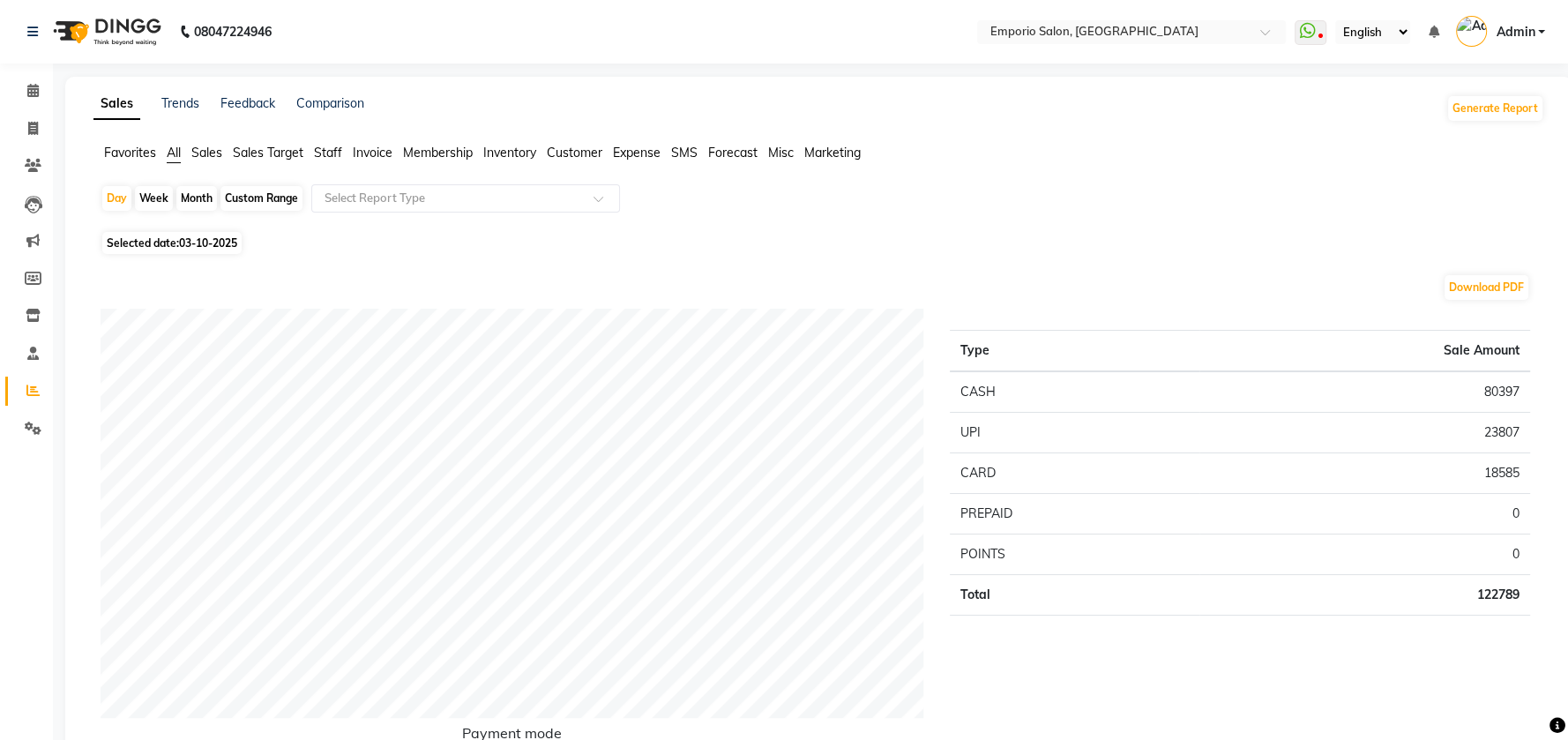
click at [331, 156] on span "Staff" at bounding box center [328, 153] width 28 height 16
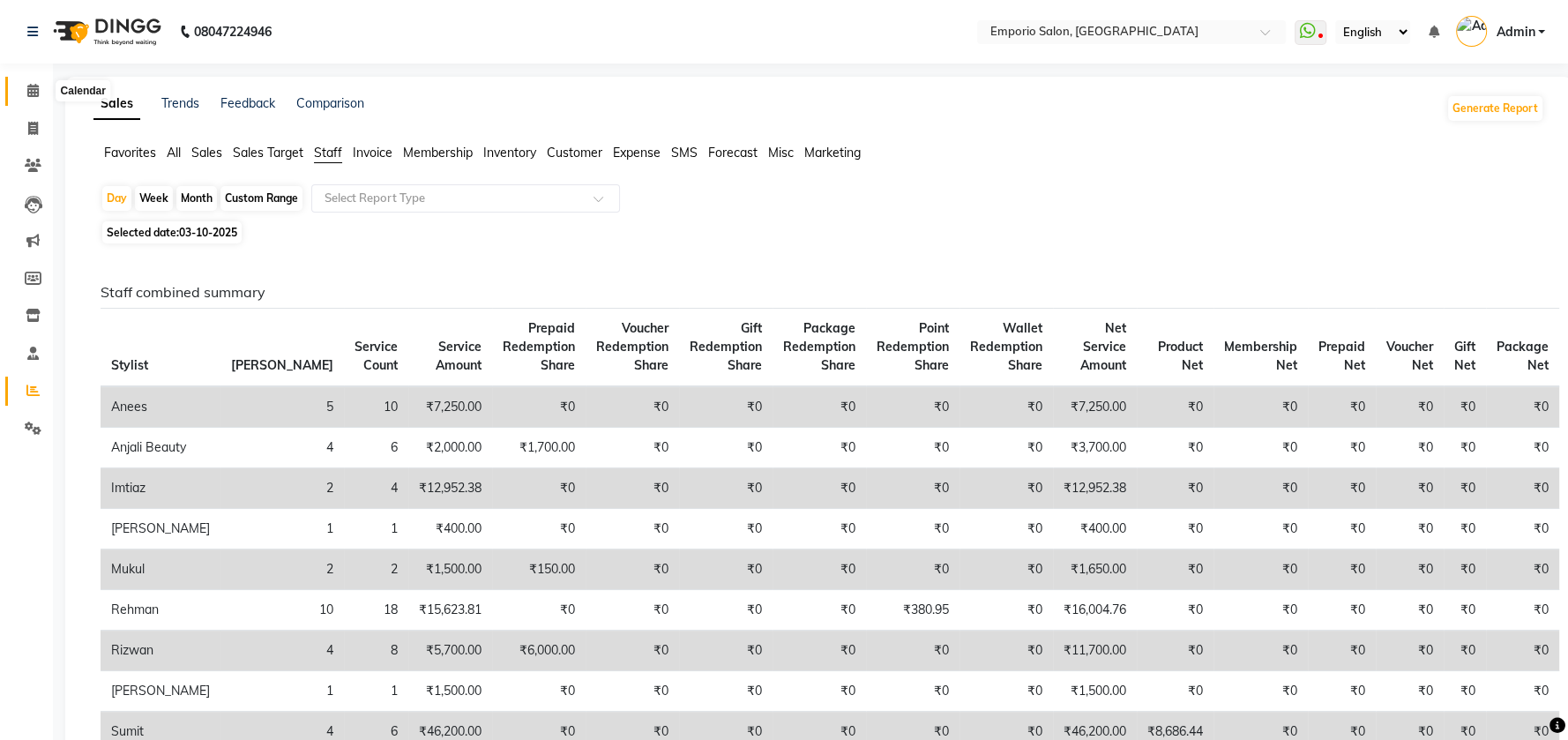
click at [40, 86] on span at bounding box center [33, 90] width 31 height 20
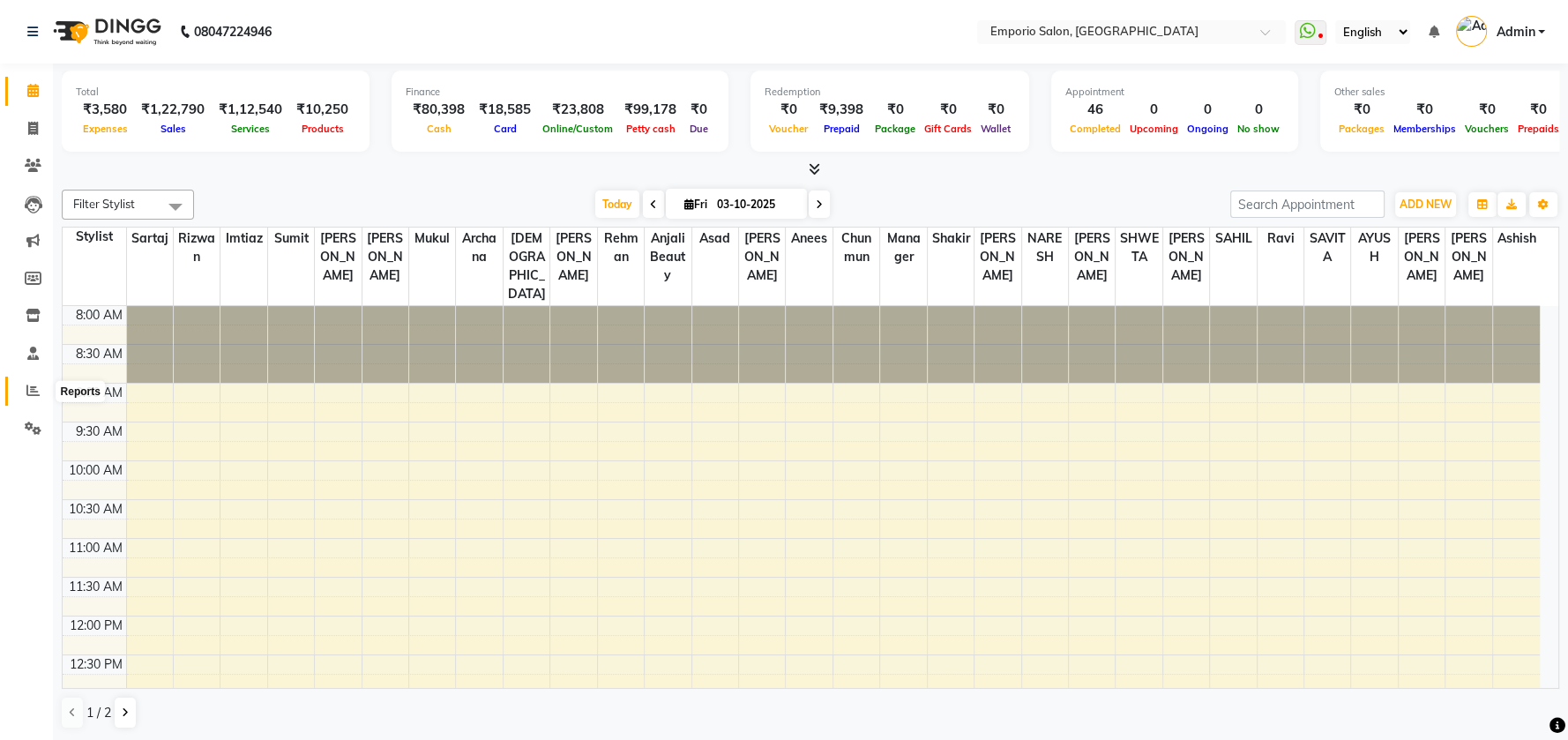
click at [27, 394] on icon at bounding box center [33, 391] width 14 height 14
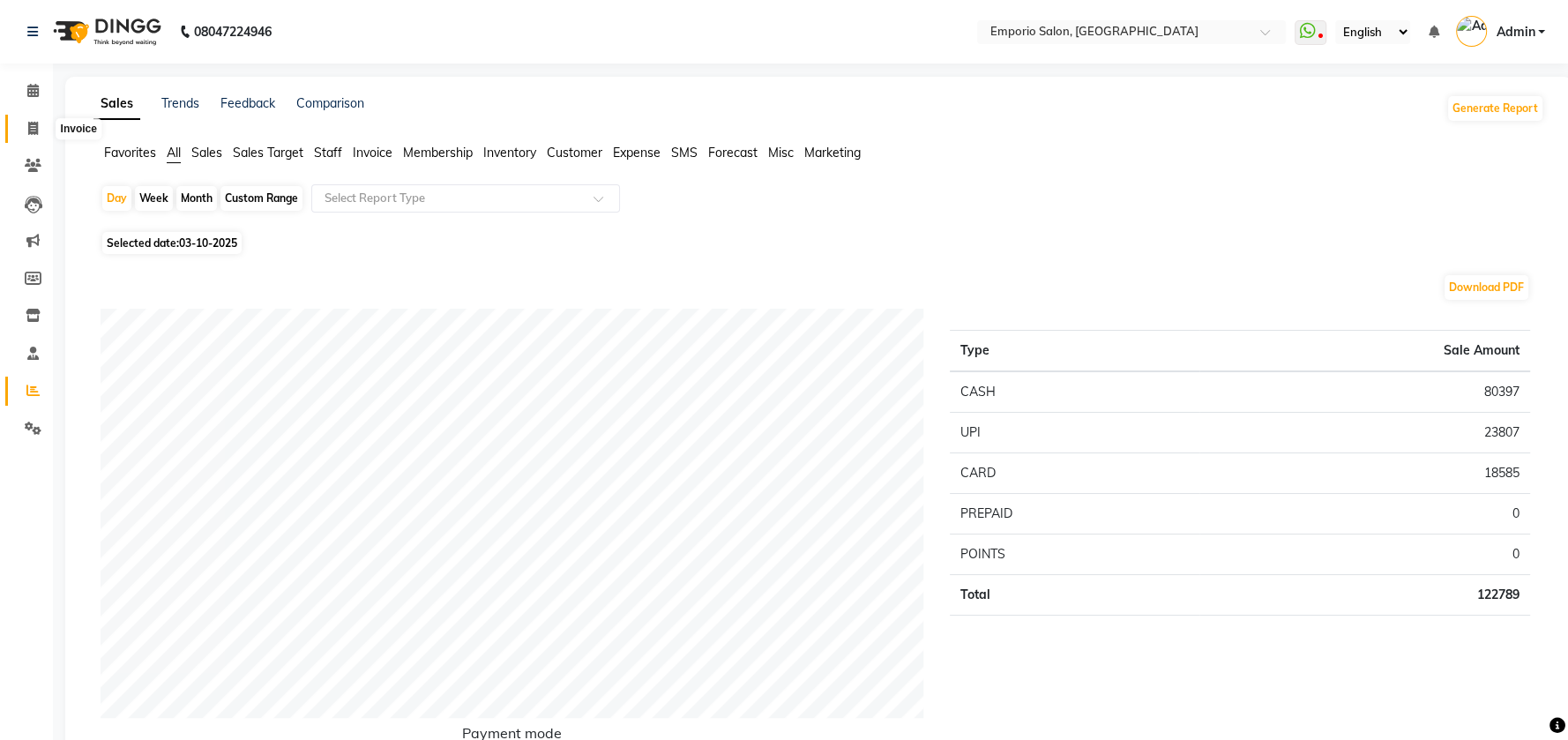
click at [24, 128] on span at bounding box center [33, 129] width 31 height 20
select select "6332"
select select "service"
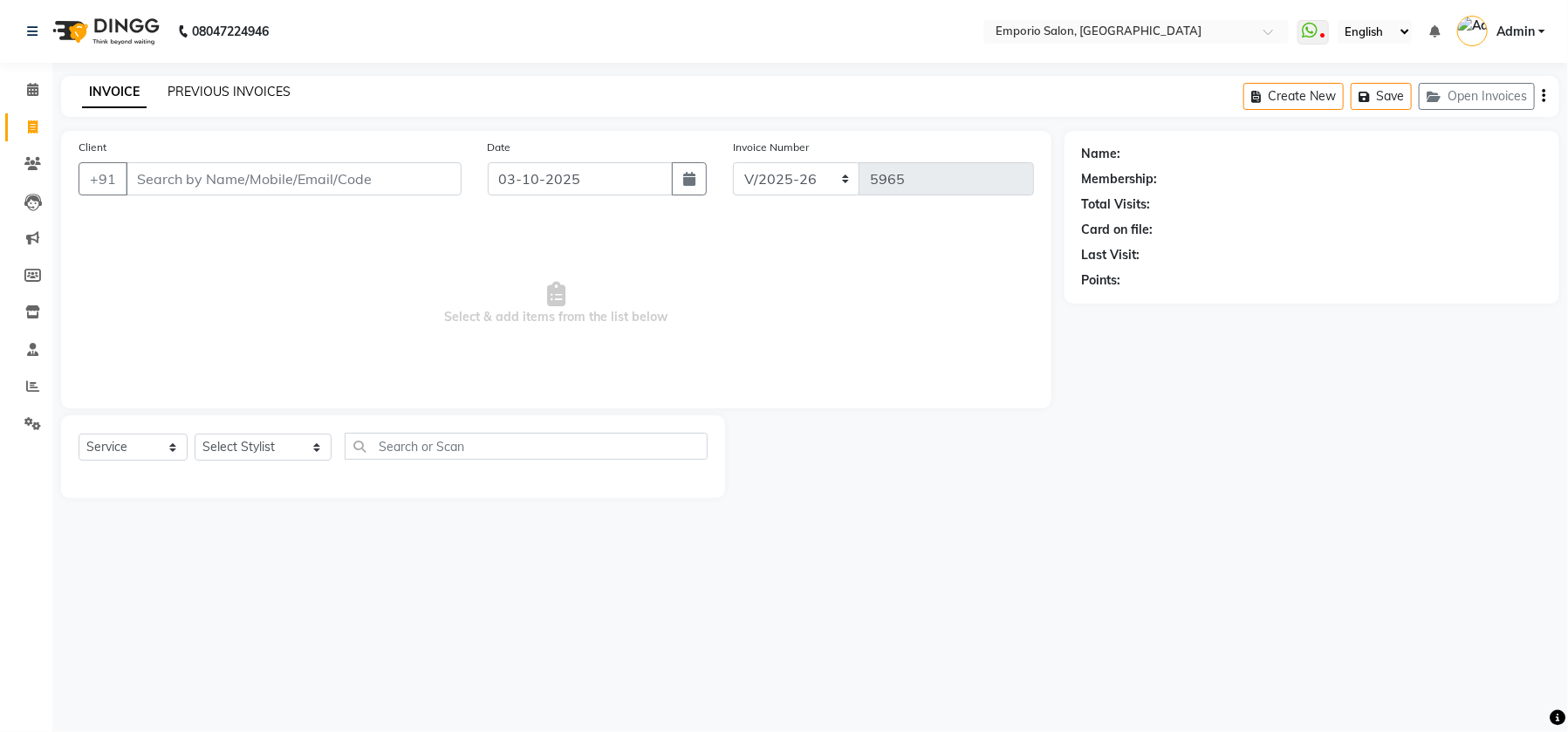
click at [221, 92] on link "PREVIOUS INVOICES" at bounding box center [229, 91] width 123 height 15
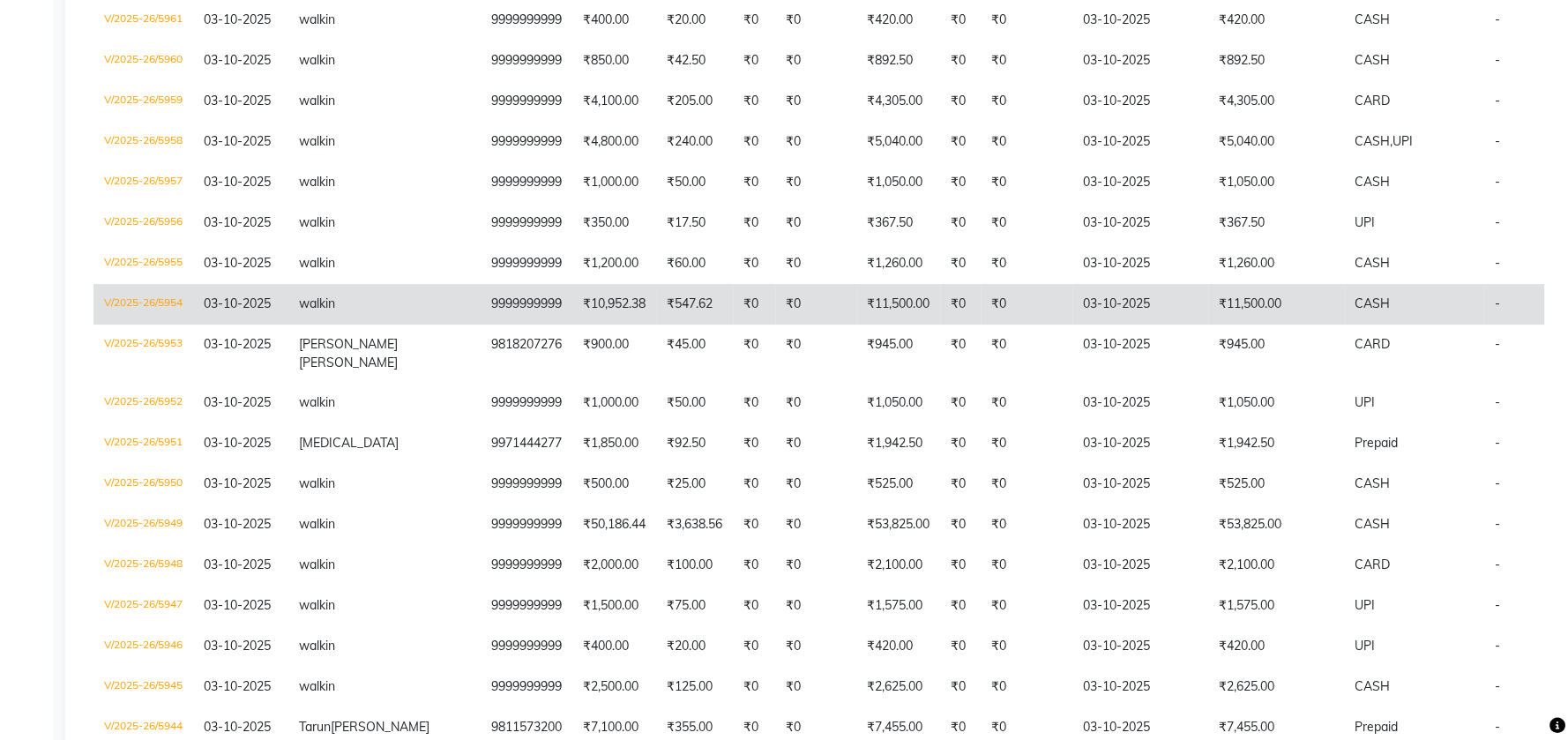
scroll to position [471, 0]
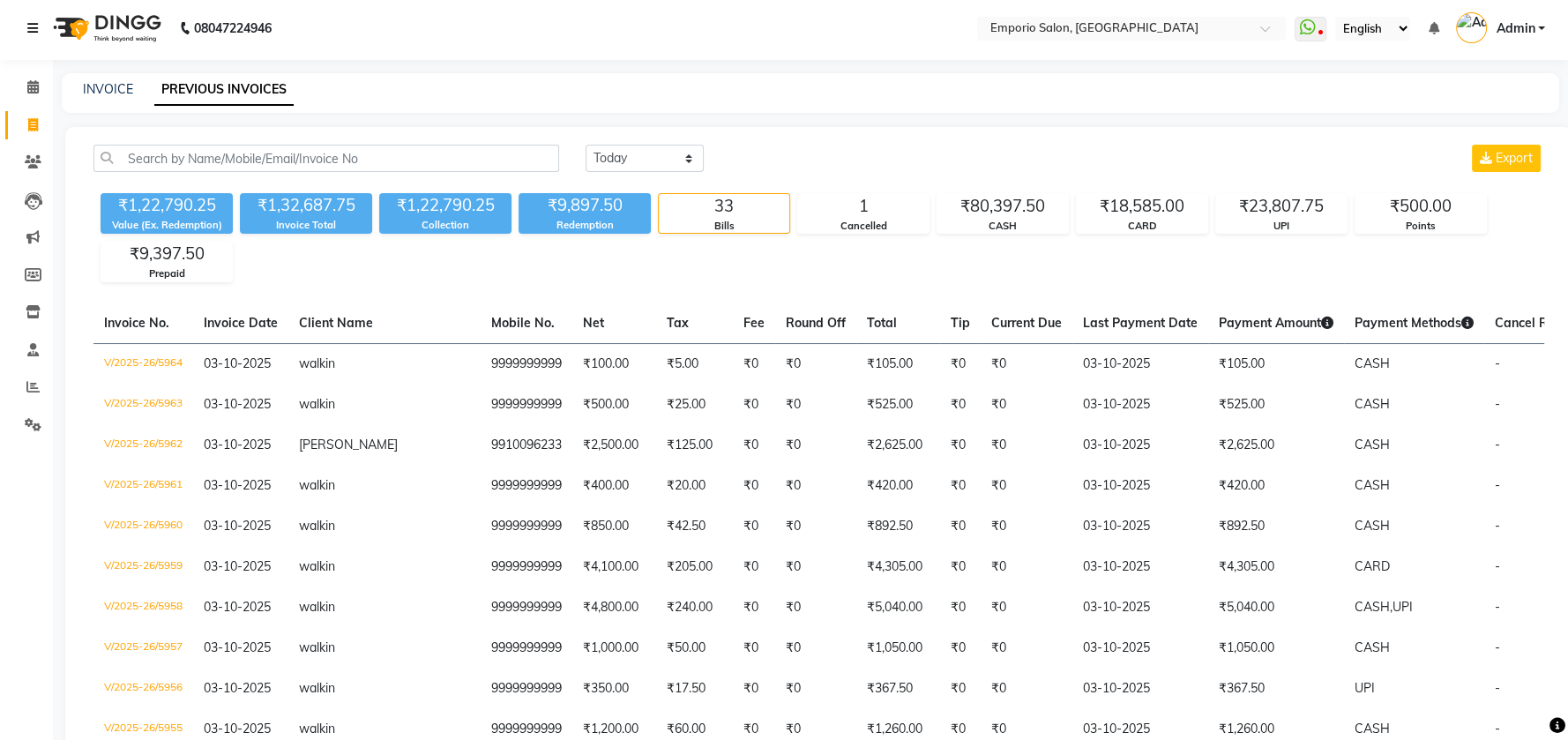
scroll to position [0, 0]
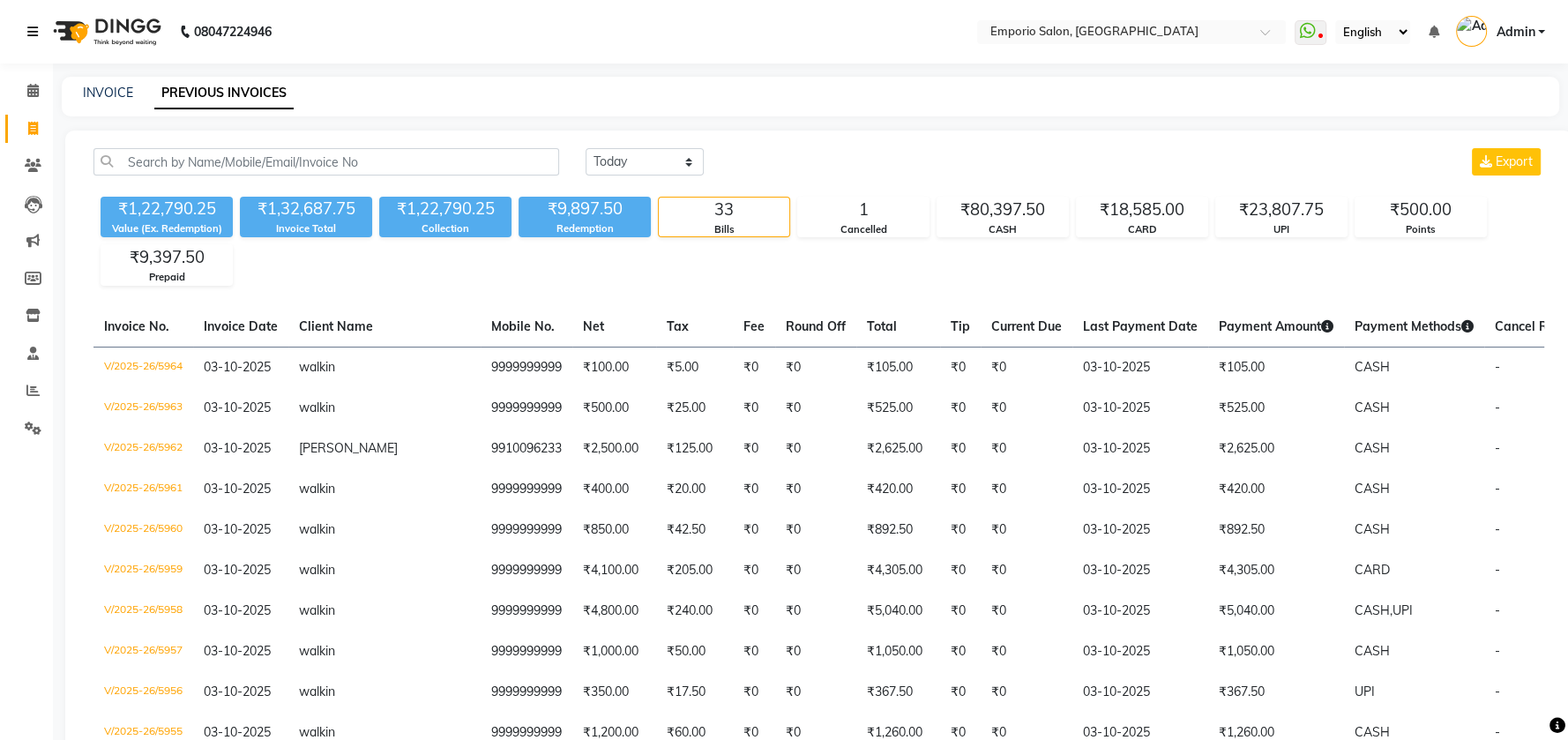
click at [35, 25] on icon at bounding box center [32, 31] width 11 height 13
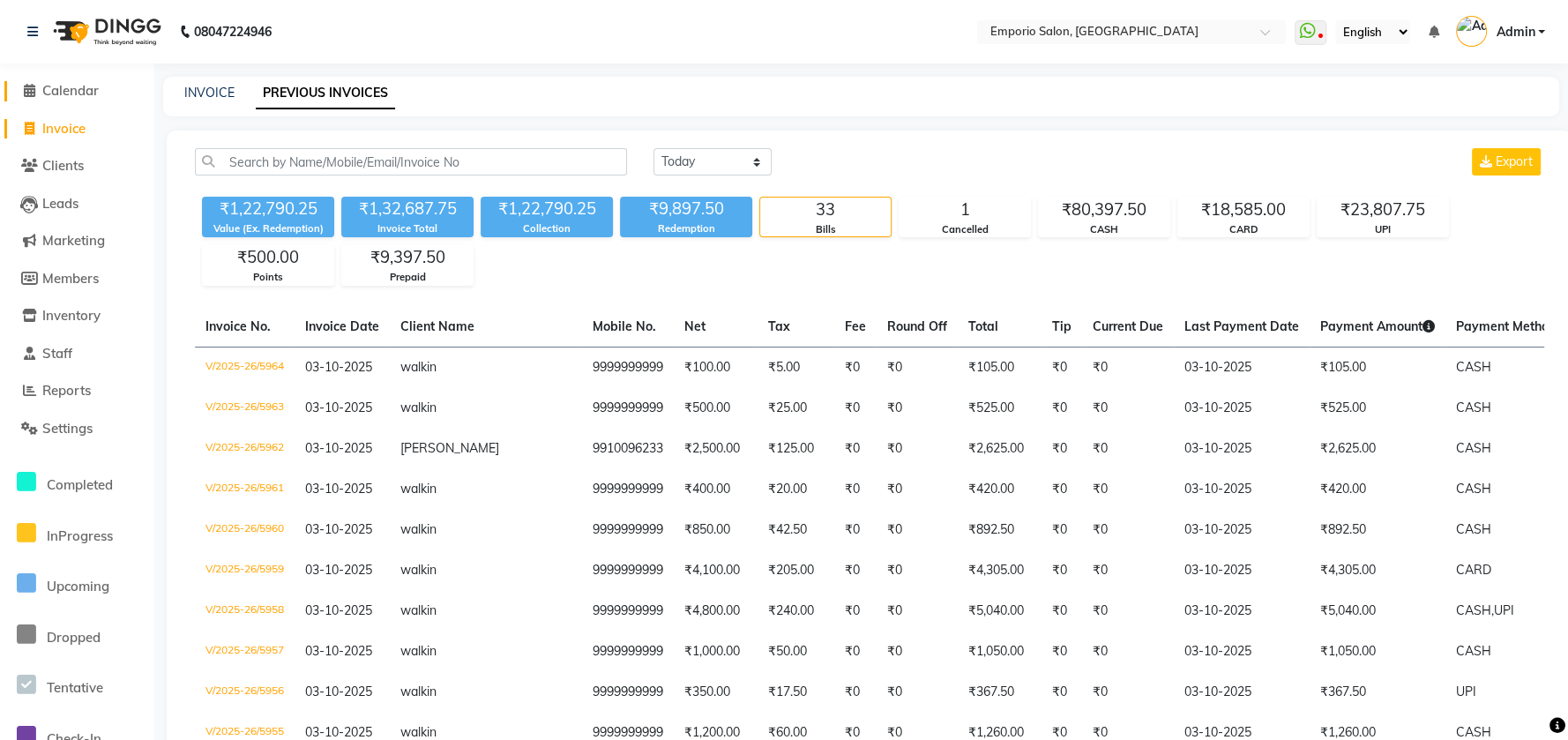
click at [46, 86] on span "Calendar" at bounding box center [71, 89] width 56 height 17
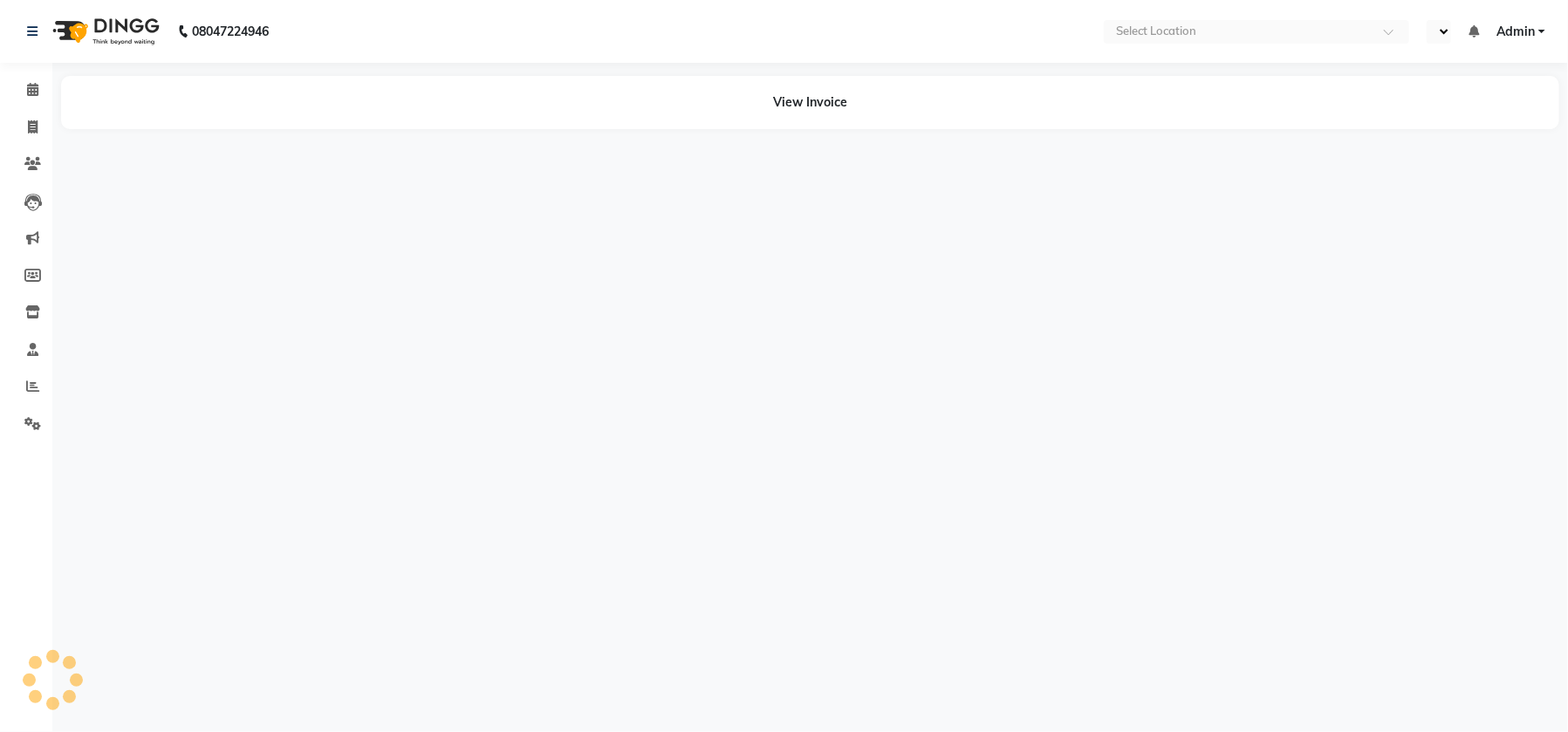
select select "en"
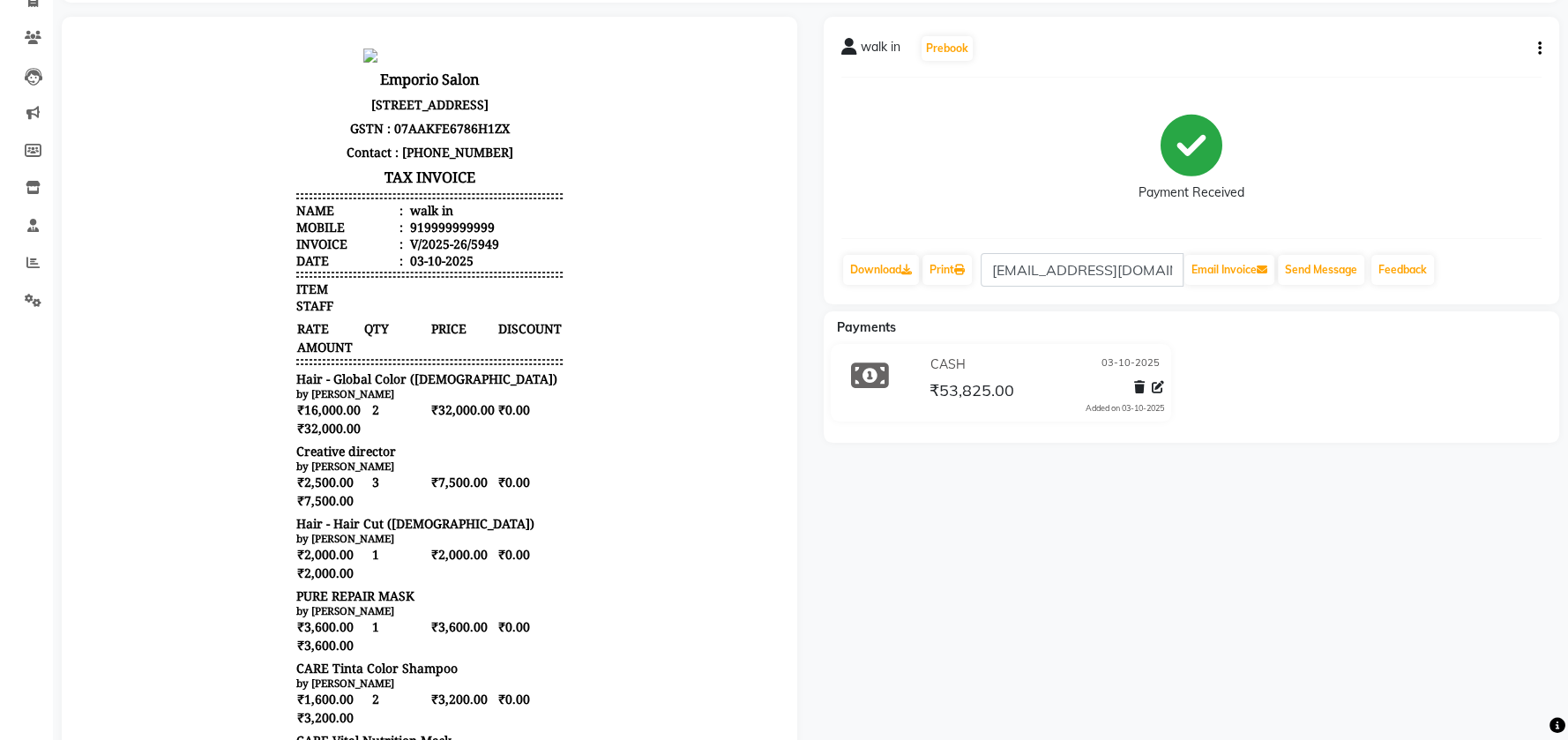
scroll to position [234, 0]
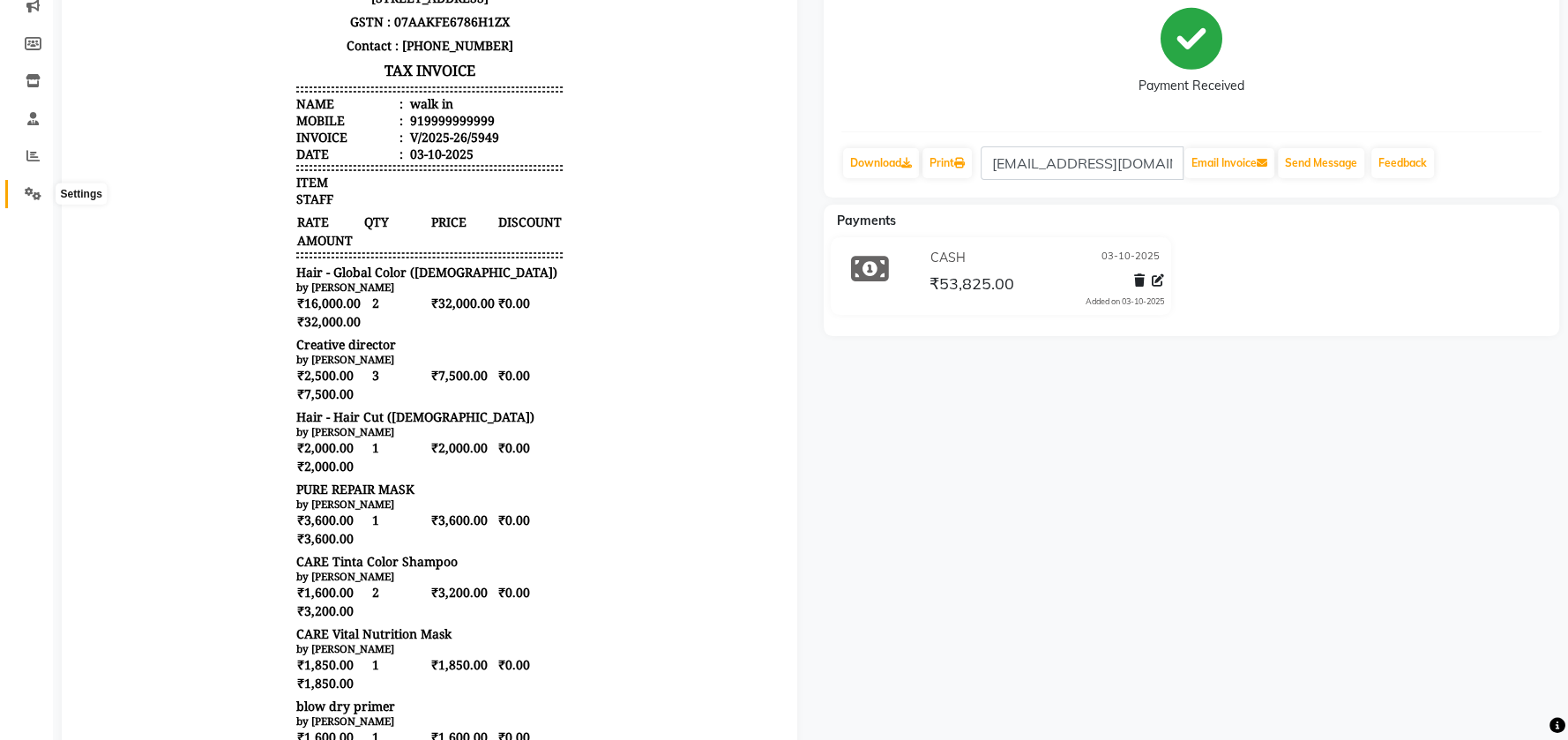
click at [18, 191] on span at bounding box center [33, 194] width 31 height 20
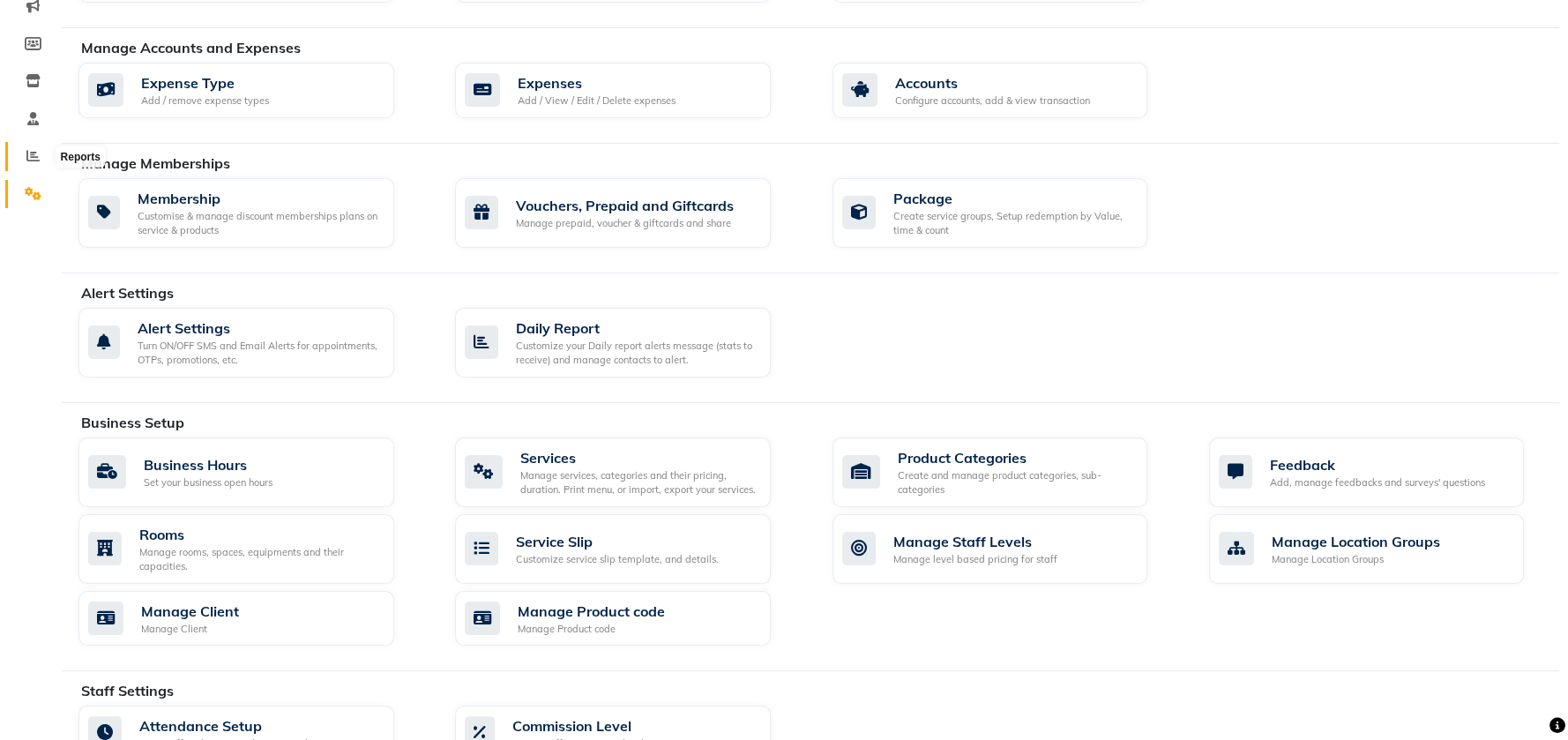
click at [33, 147] on span at bounding box center [33, 157] width 31 height 20
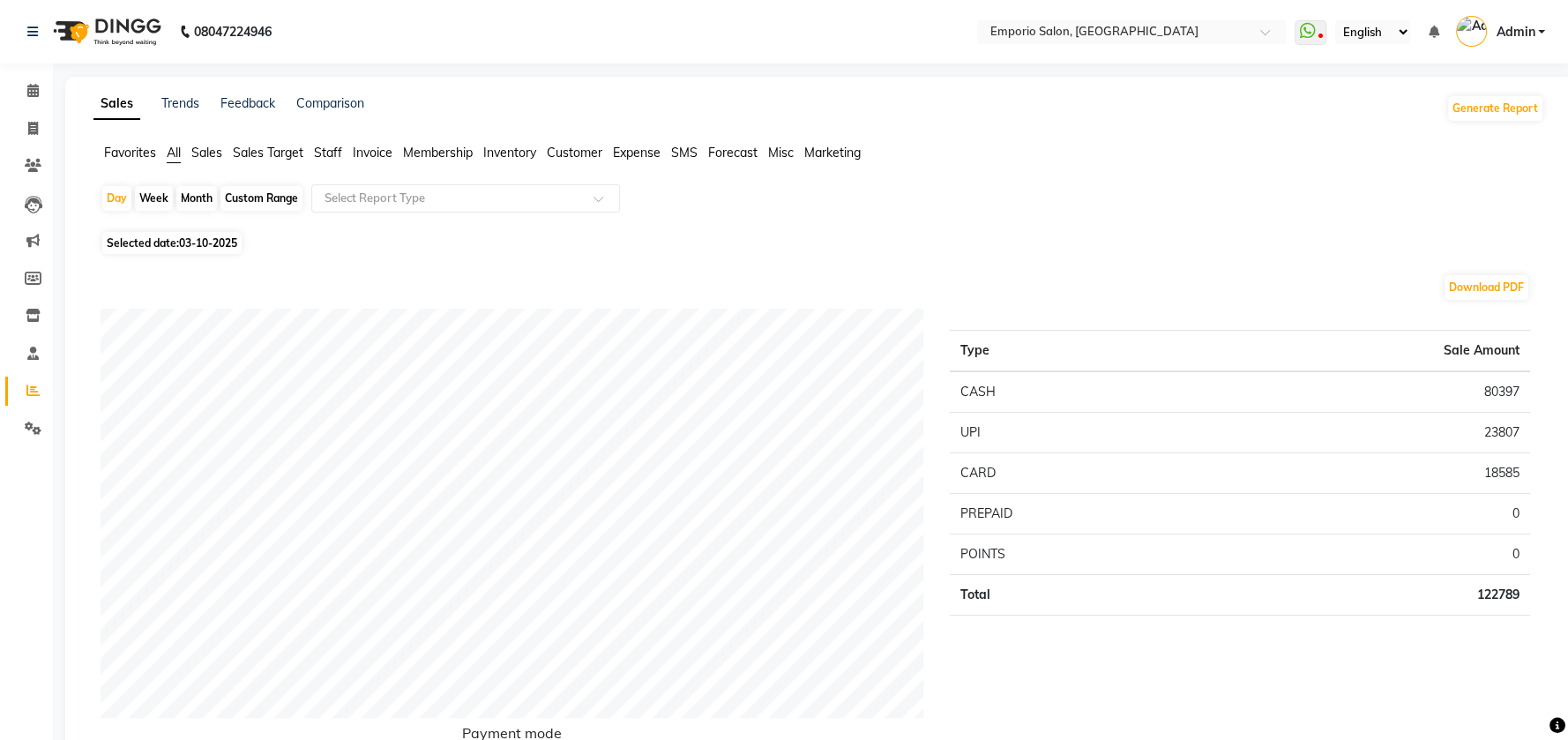
click at [337, 145] on span "Staff" at bounding box center [328, 153] width 28 height 16
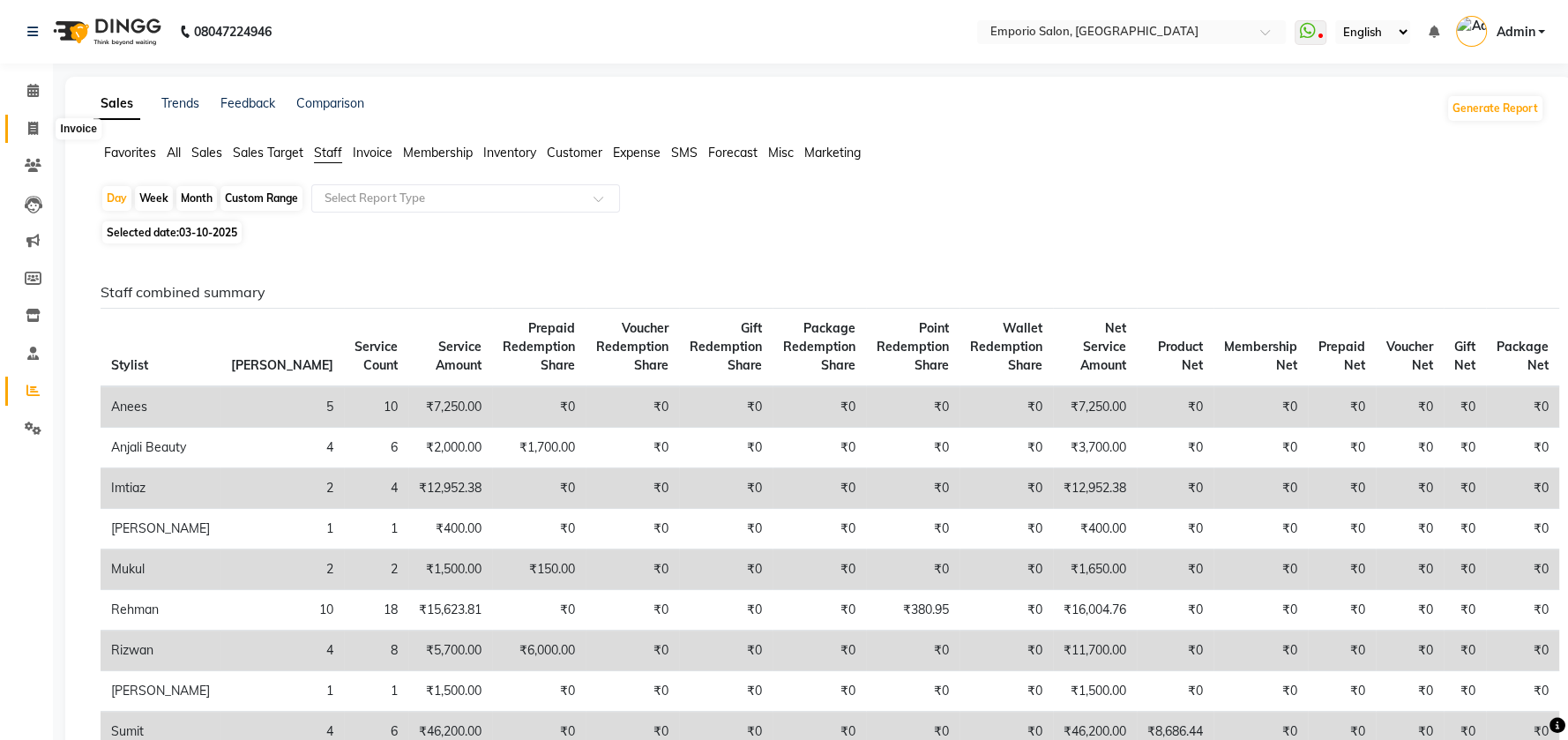
click at [33, 125] on icon at bounding box center [33, 128] width 10 height 14
select select "service"
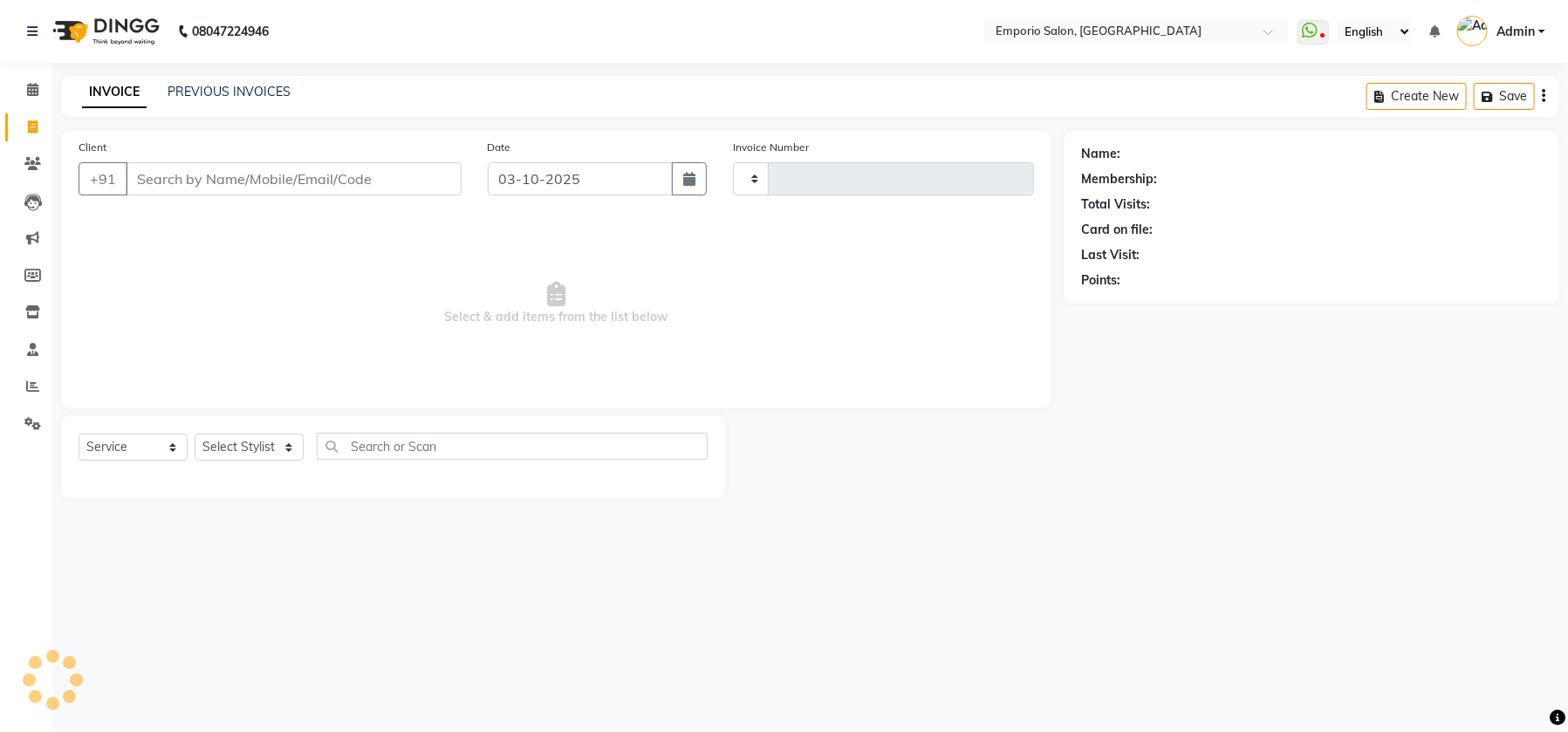
type input "5965"
select select "6332"
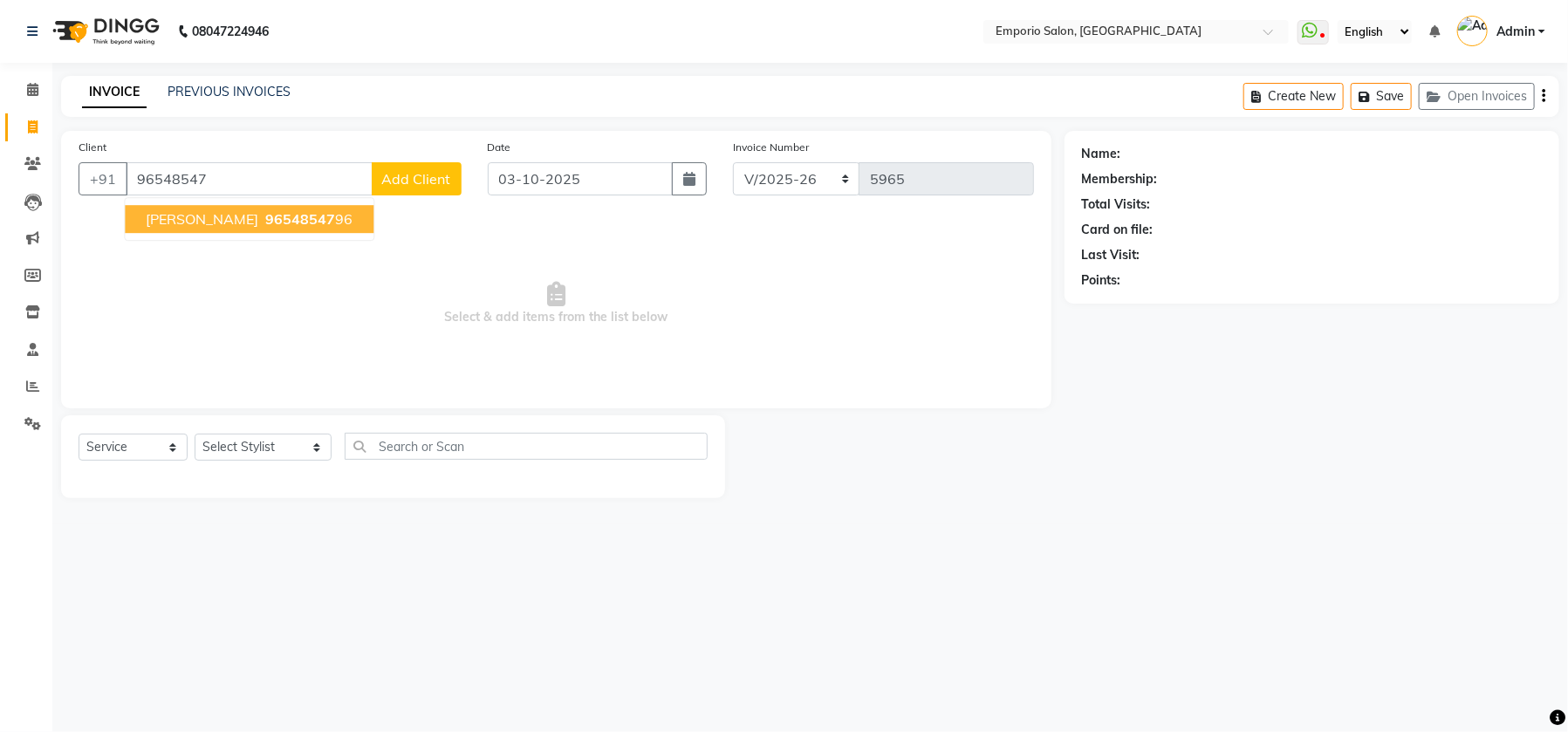
click at [265, 222] on span "96548547" at bounding box center [300, 219] width 70 height 17
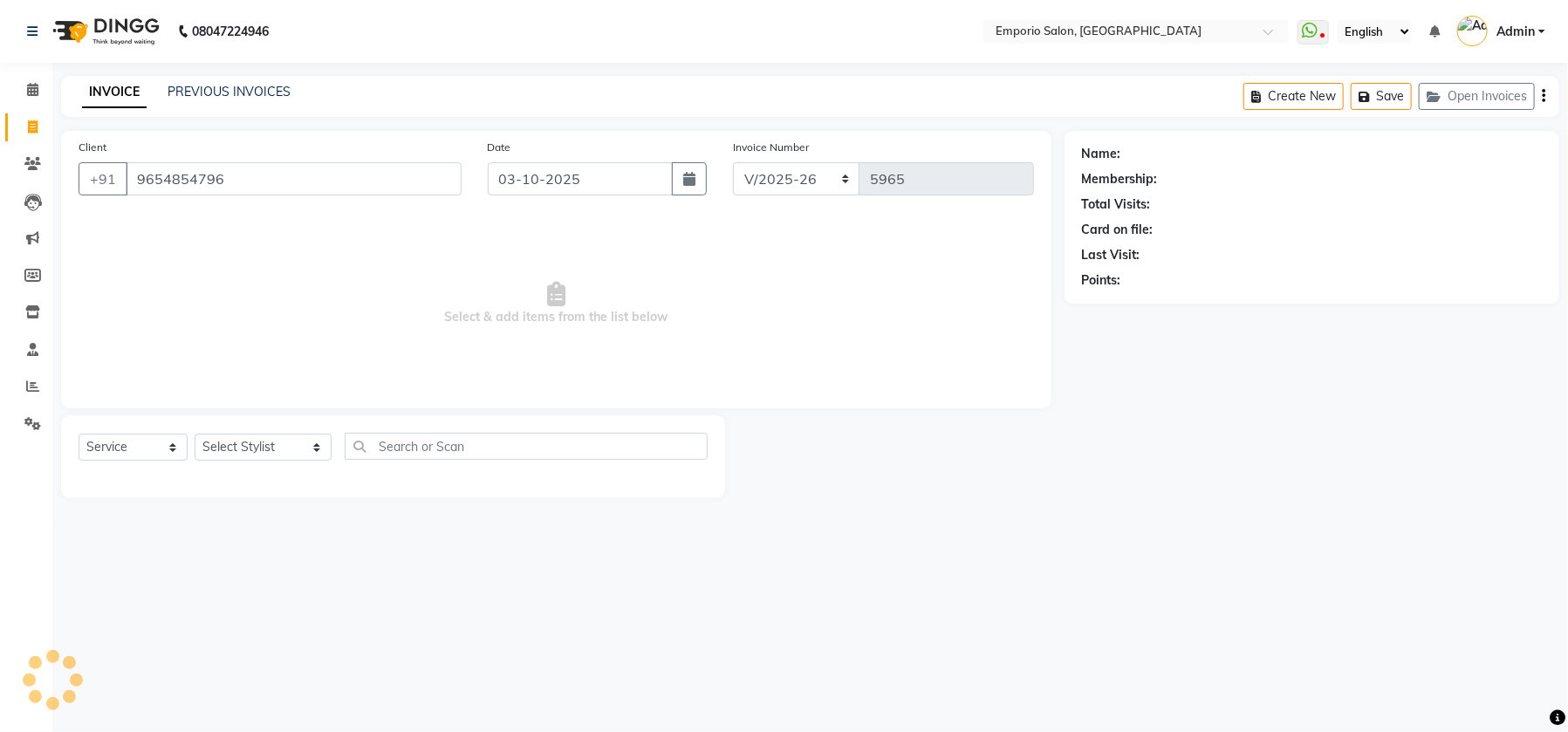
type input "9654854796"
select select "1: Object"
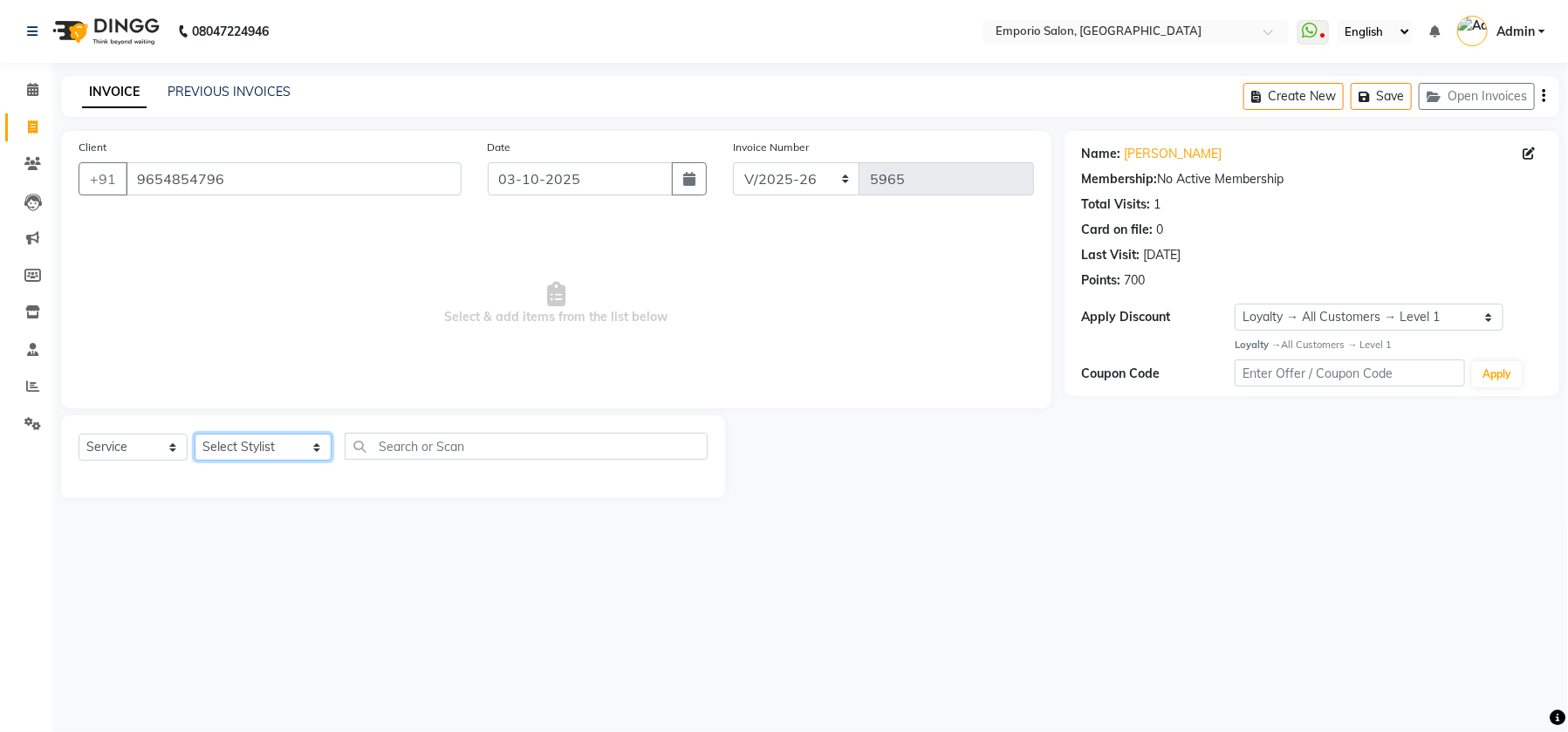
click at [290, 445] on select "Select Stylist [PERSON_NAME] beauty Archana [PERSON_NAME] [PERSON_NAME] [PERSON…" at bounding box center [262, 447] width 137 height 27
select select "53535"
click at [194, 434] on select "Select Stylist Anees Anjali beauty Archana Asad ashish AYUSH chunmun Imtiaz Ish…" at bounding box center [262, 447] width 137 height 27
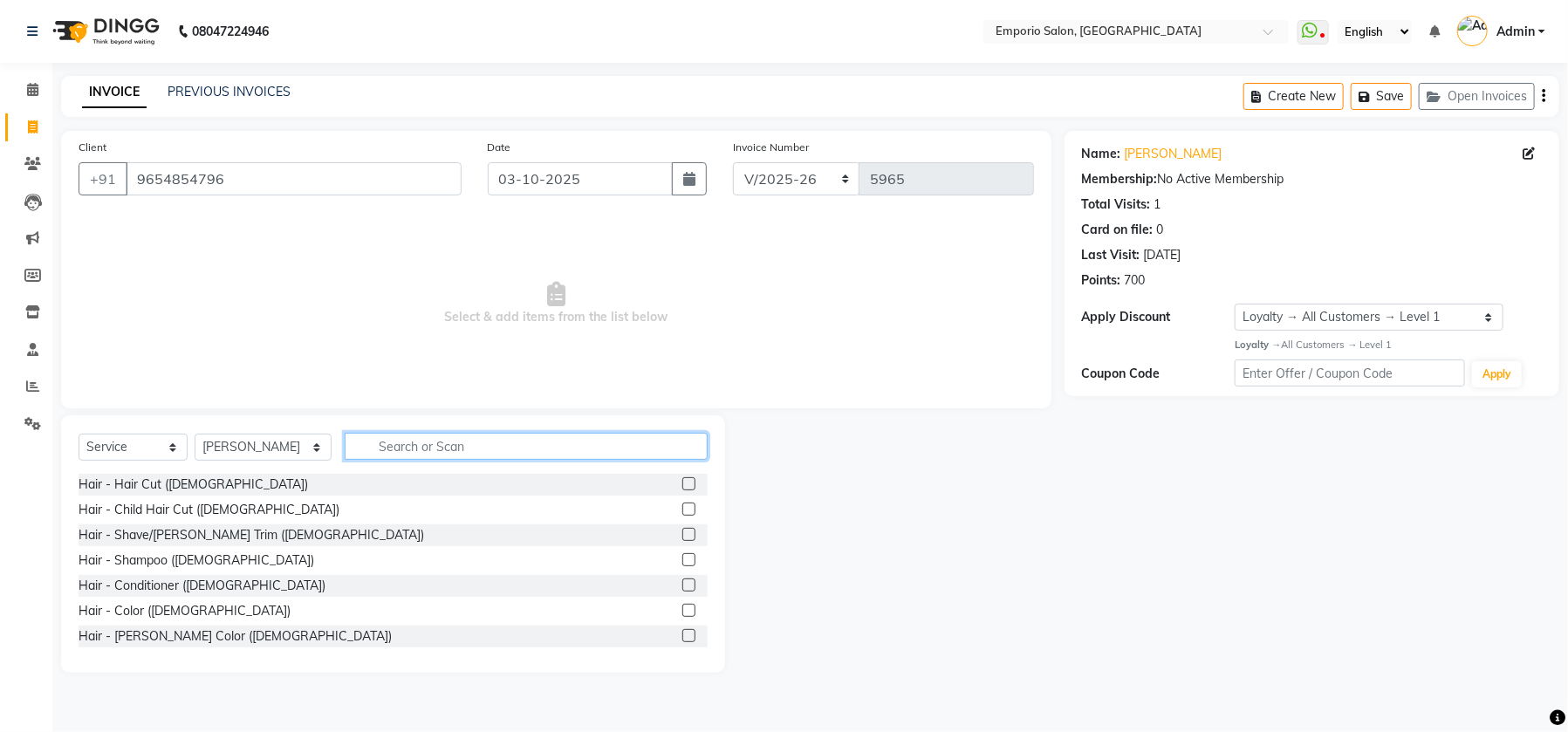
click at [372, 454] on input "text" at bounding box center [525, 446] width 362 height 27
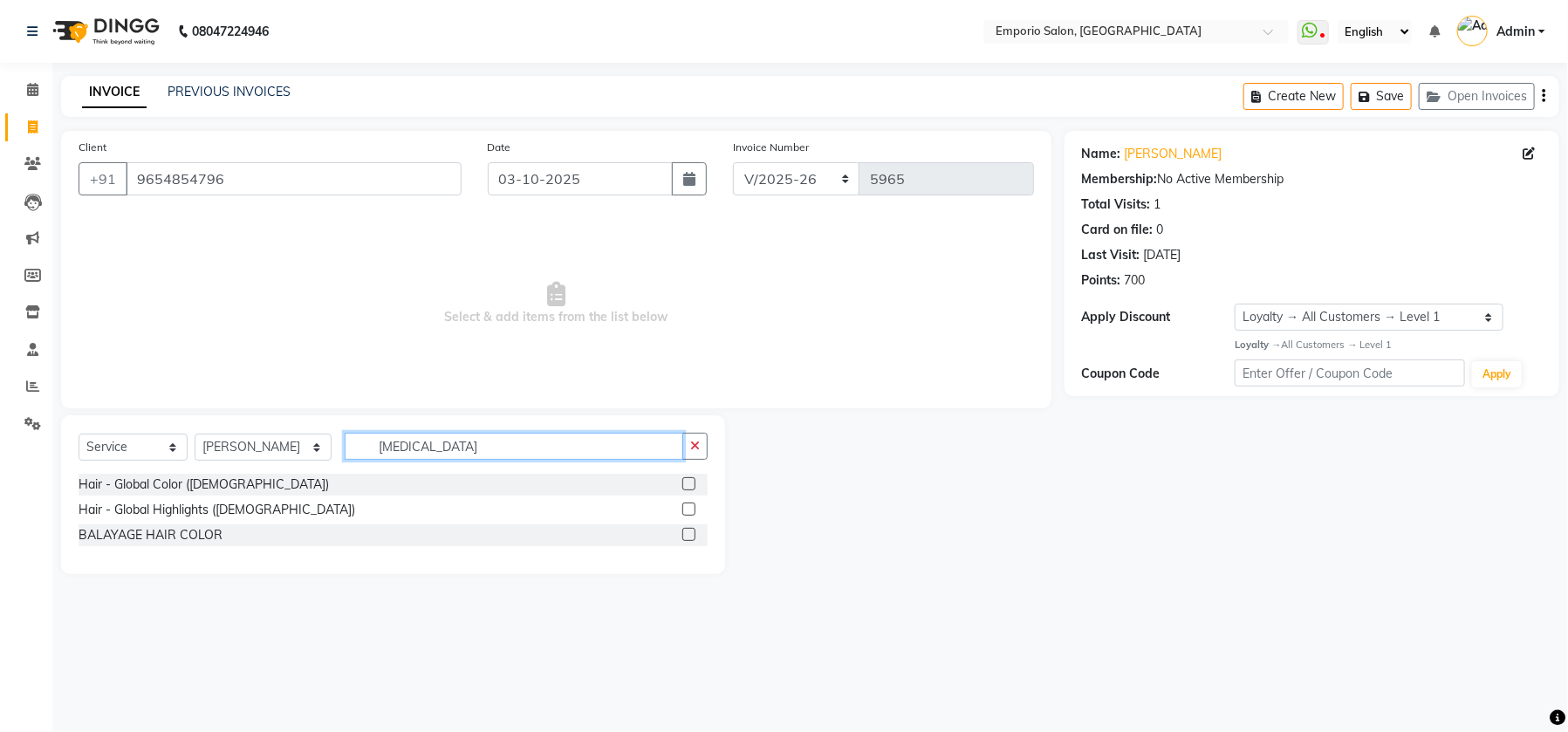
type input "BAL"
click at [685, 529] on label at bounding box center [689, 535] width 13 height 13
click at [685, 530] on input "checkbox" at bounding box center [688, 536] width 12 height 12
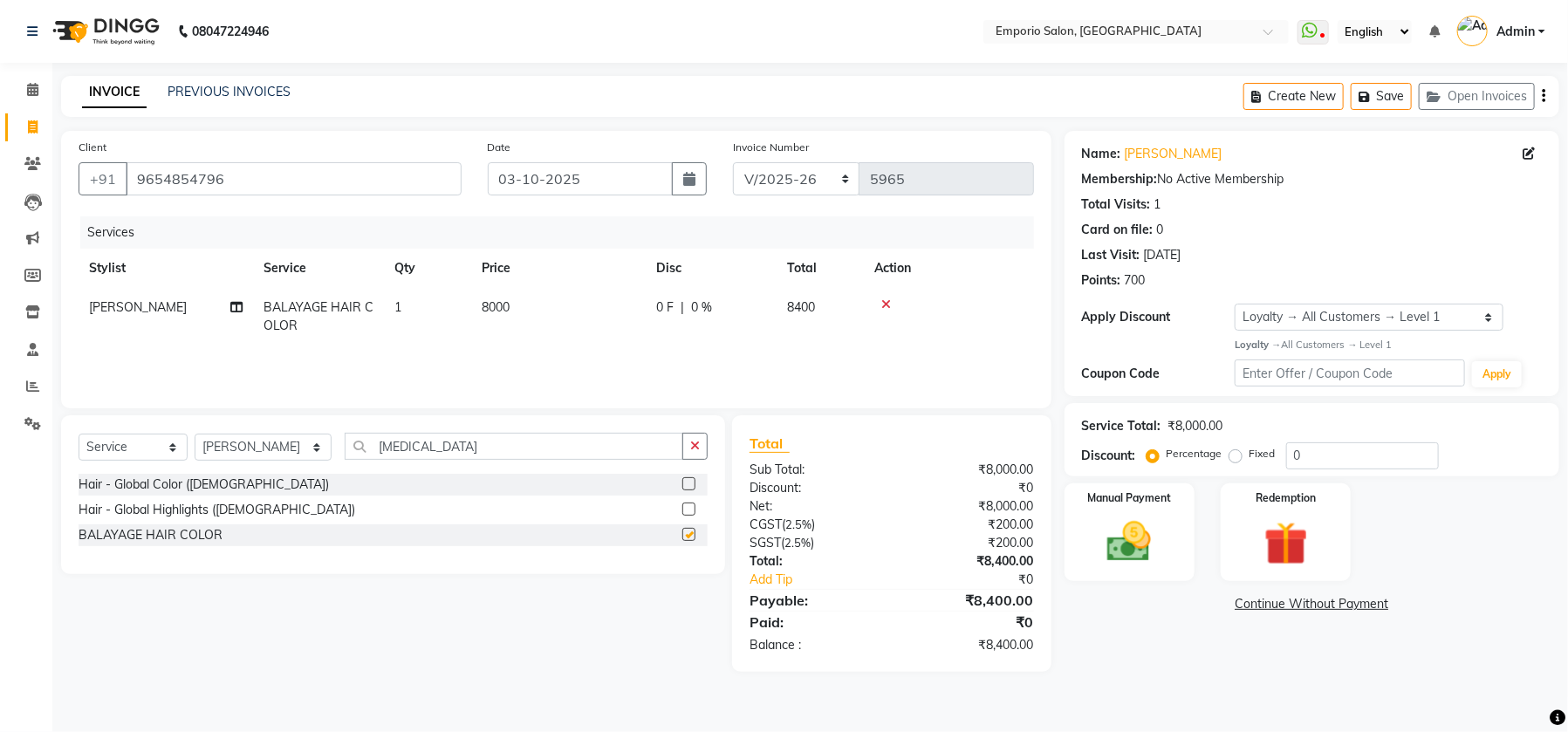
checkbox input "false"
click at [560, 308] on td "8000" at bounding box center [558, 316] width 174 height 58
select select "53535"
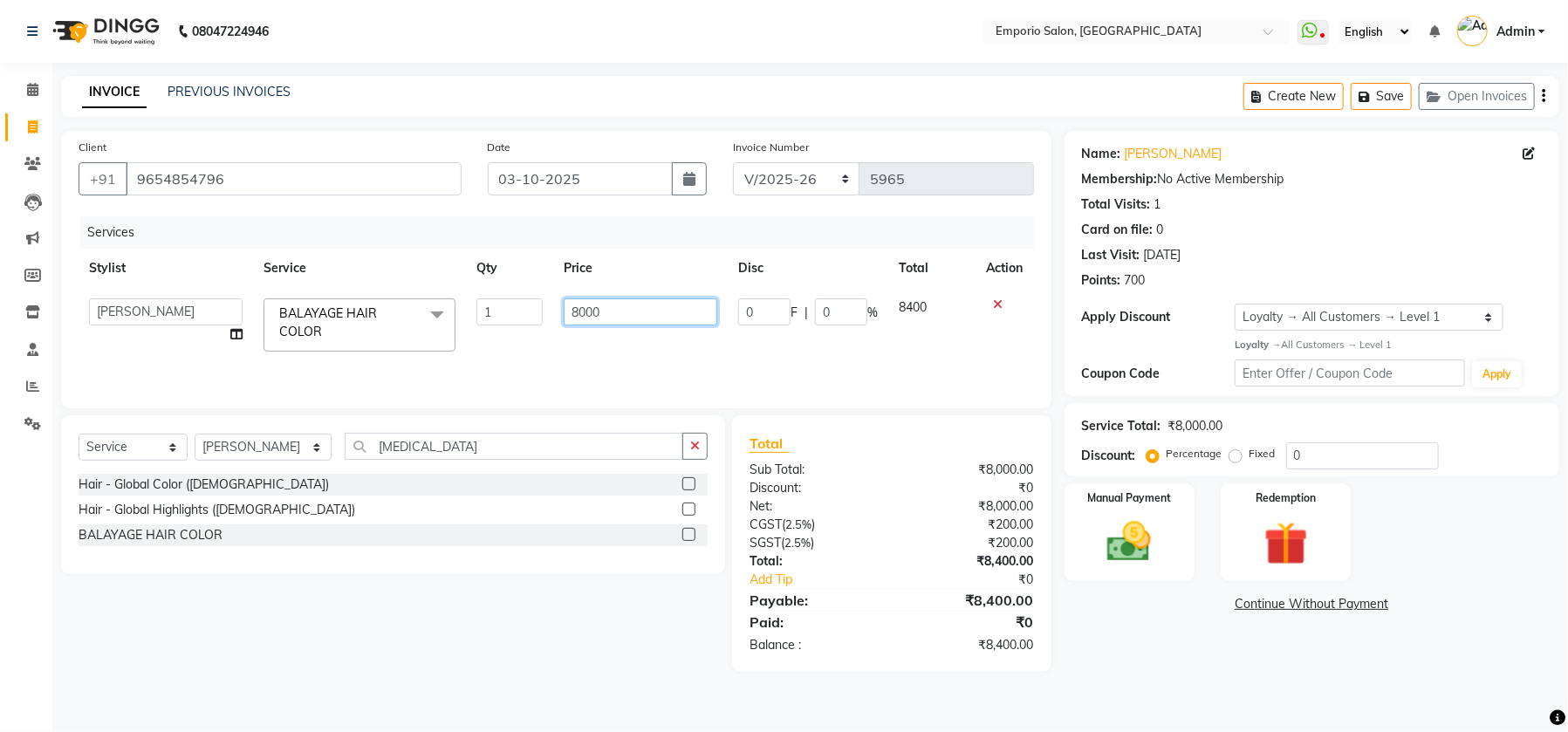
click at [642, 307] on input "8000" at bounding box center [640, 312] width 154 height 27
type input "8"
type input "12000"
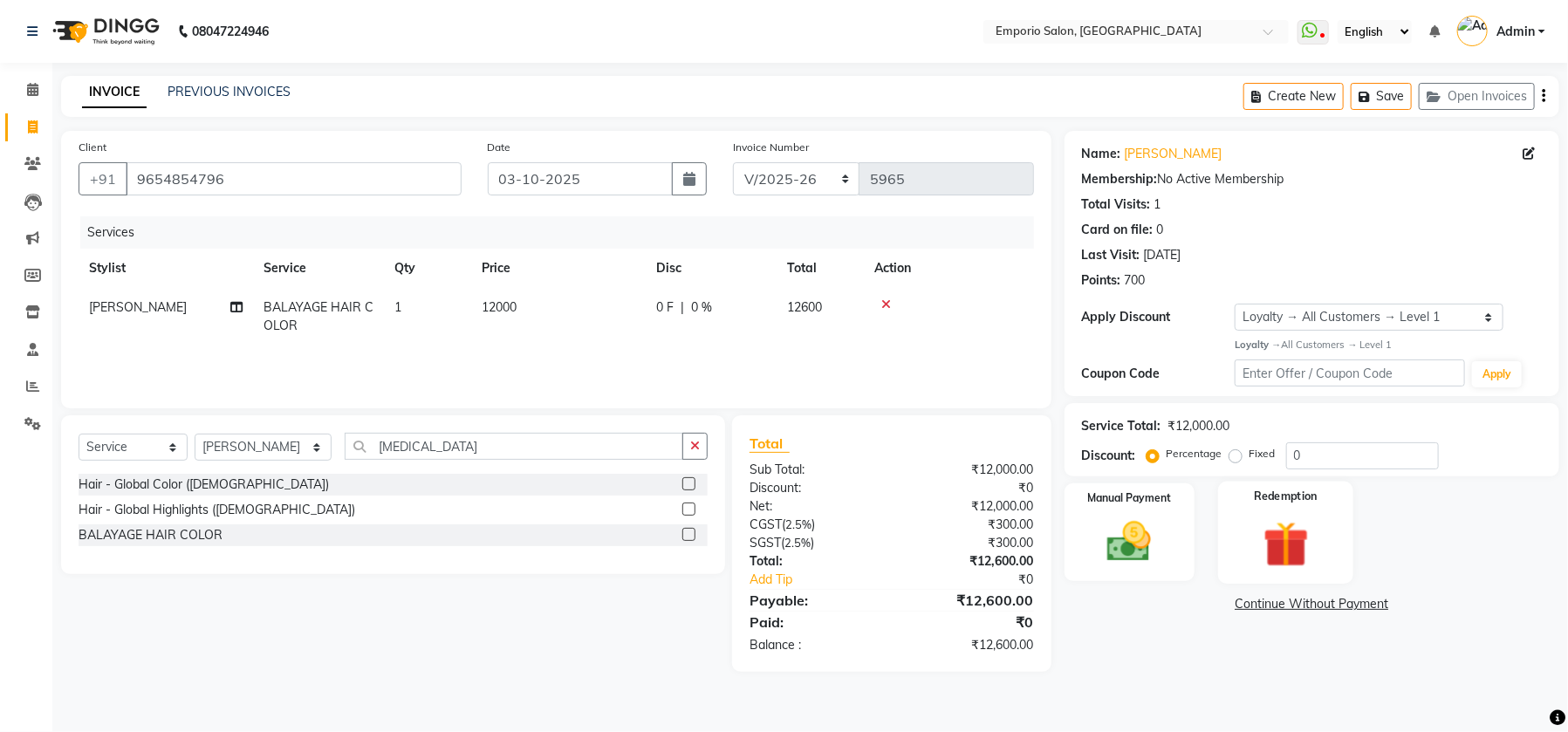
click at [1270, 526] on img at bounding box center [1285, 543] width 74 height 57
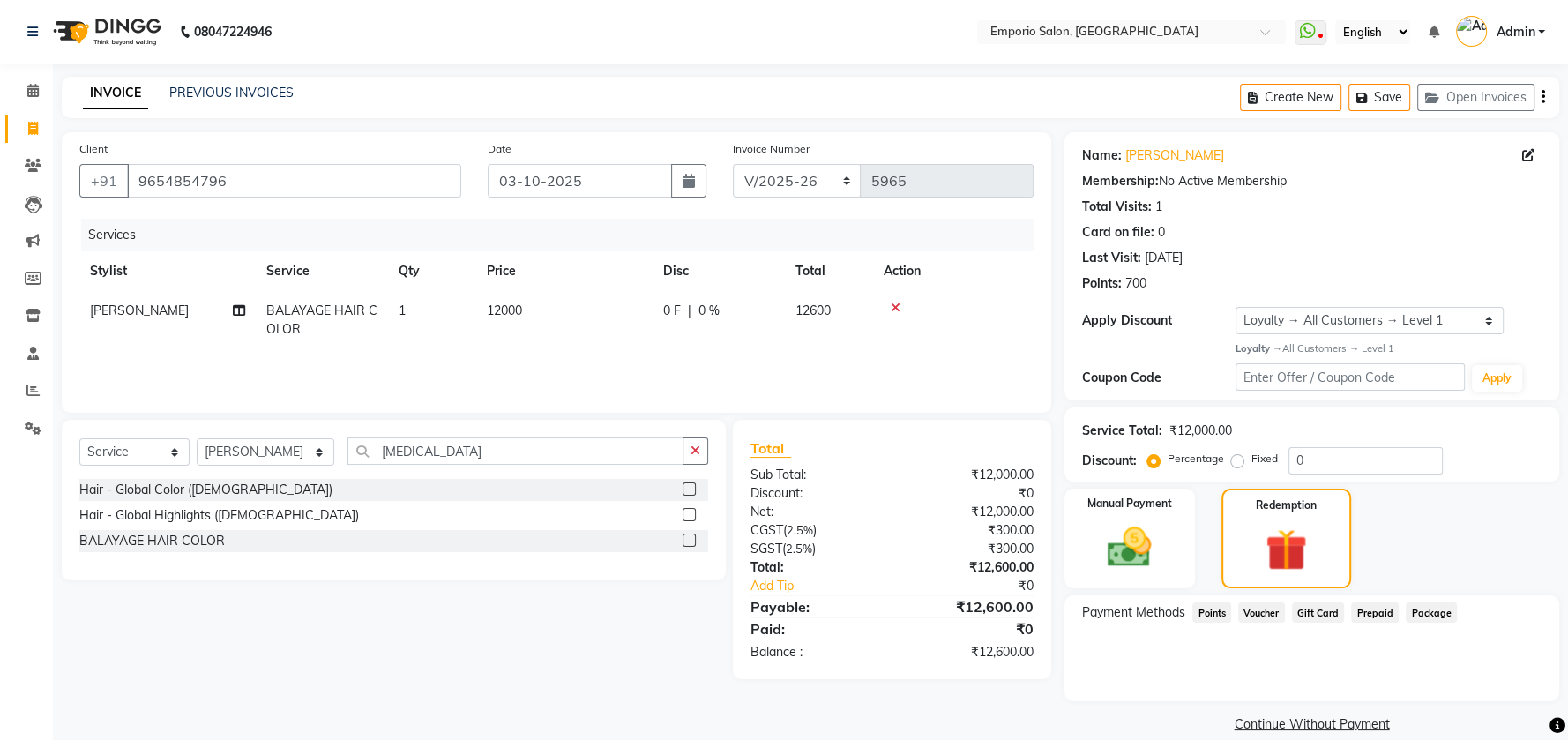
click at [1208, 607] on span "Points" at bounding box center [1212, 613] width 39 height 20
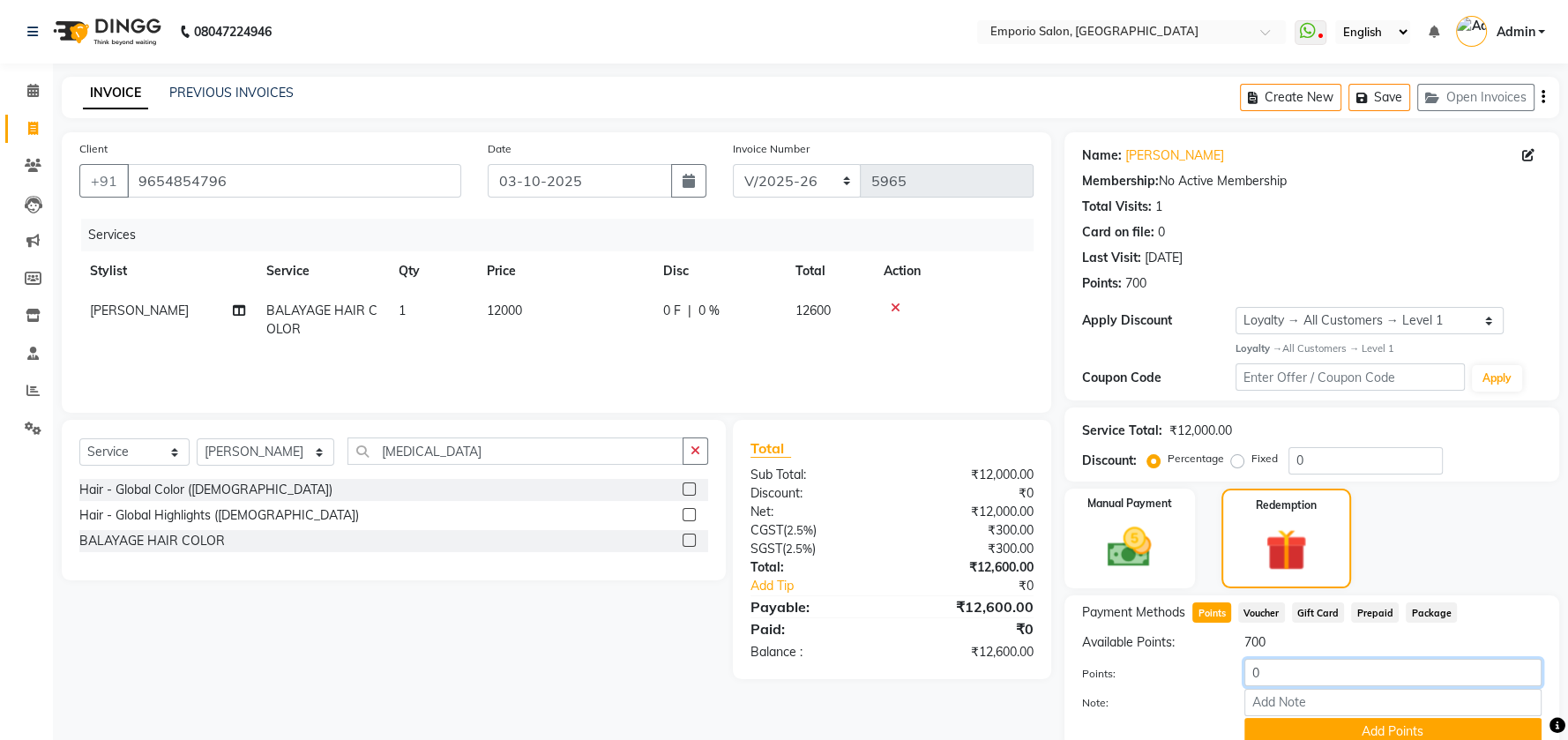
click at [1301, 669] on input "0" at bounding box center [1393, 673] width 297 height 27
type input "0700"
click at [1388, 735] on button "Add Points" at bounding box center [1393, 732] width 297 height 27
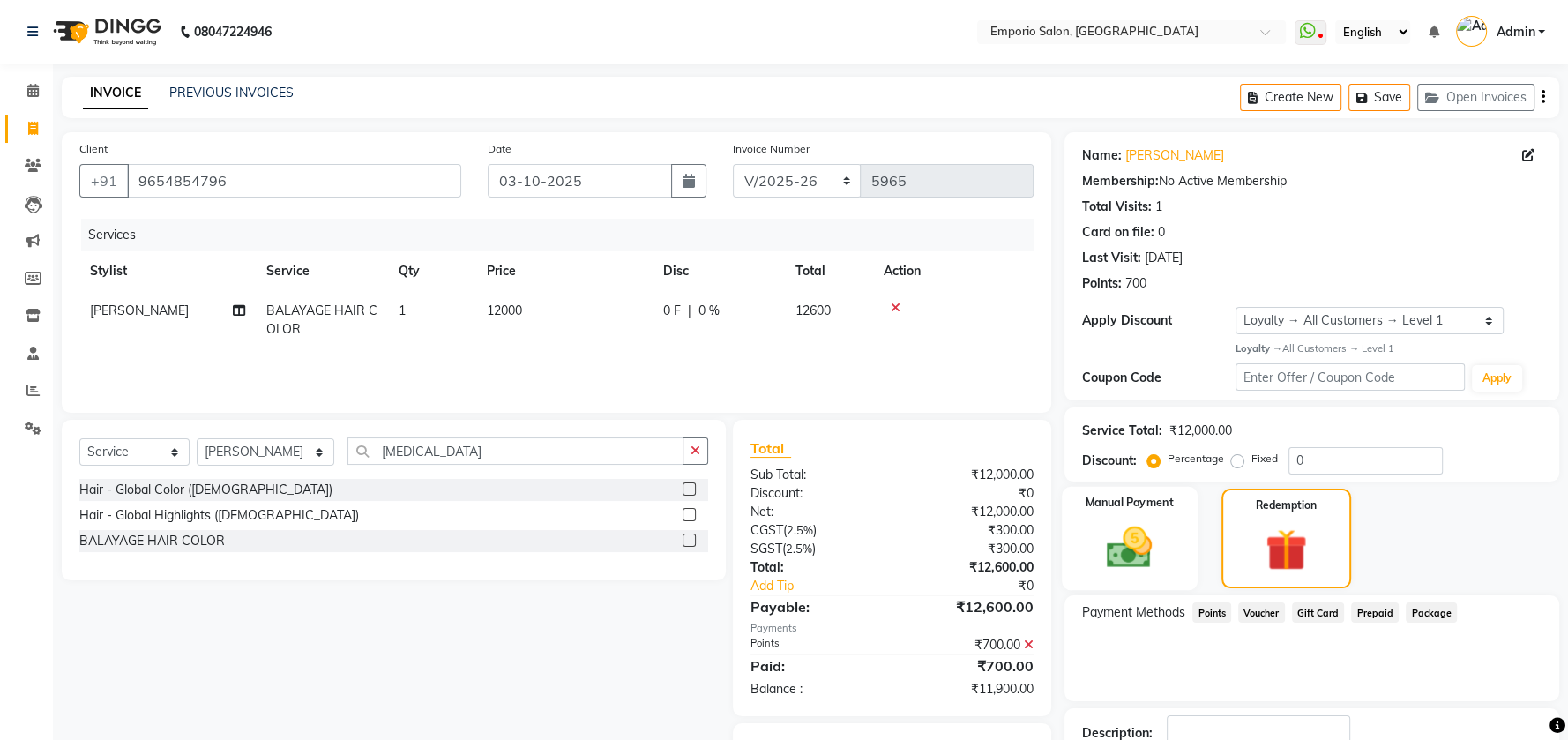
click at [1167, 555] on div "Manual Payment" at bounding box center [1131, 539] width 136 height 104
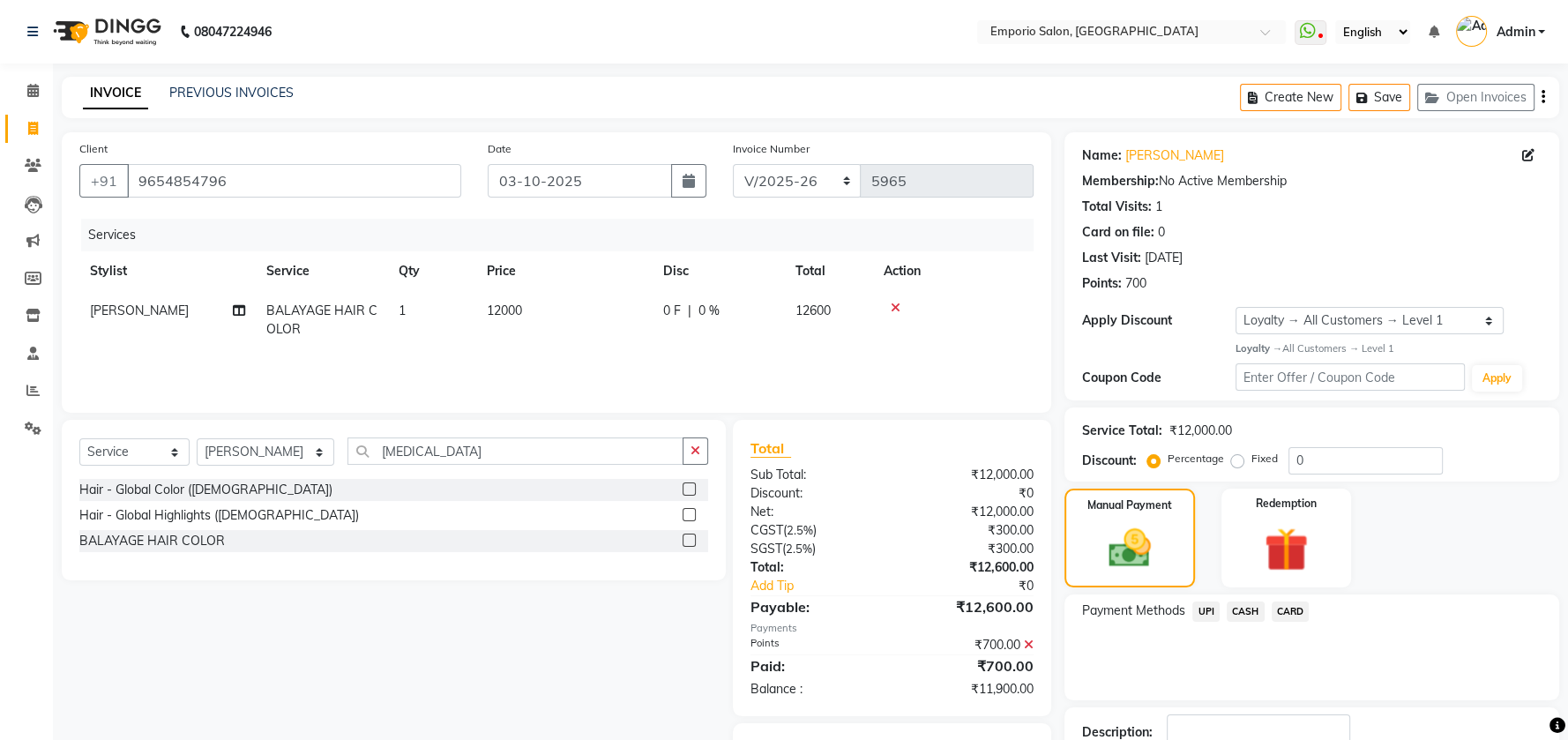
click at [1254, 610] on span "CASH" at bounding box center [1245, 612] width 38 height 20
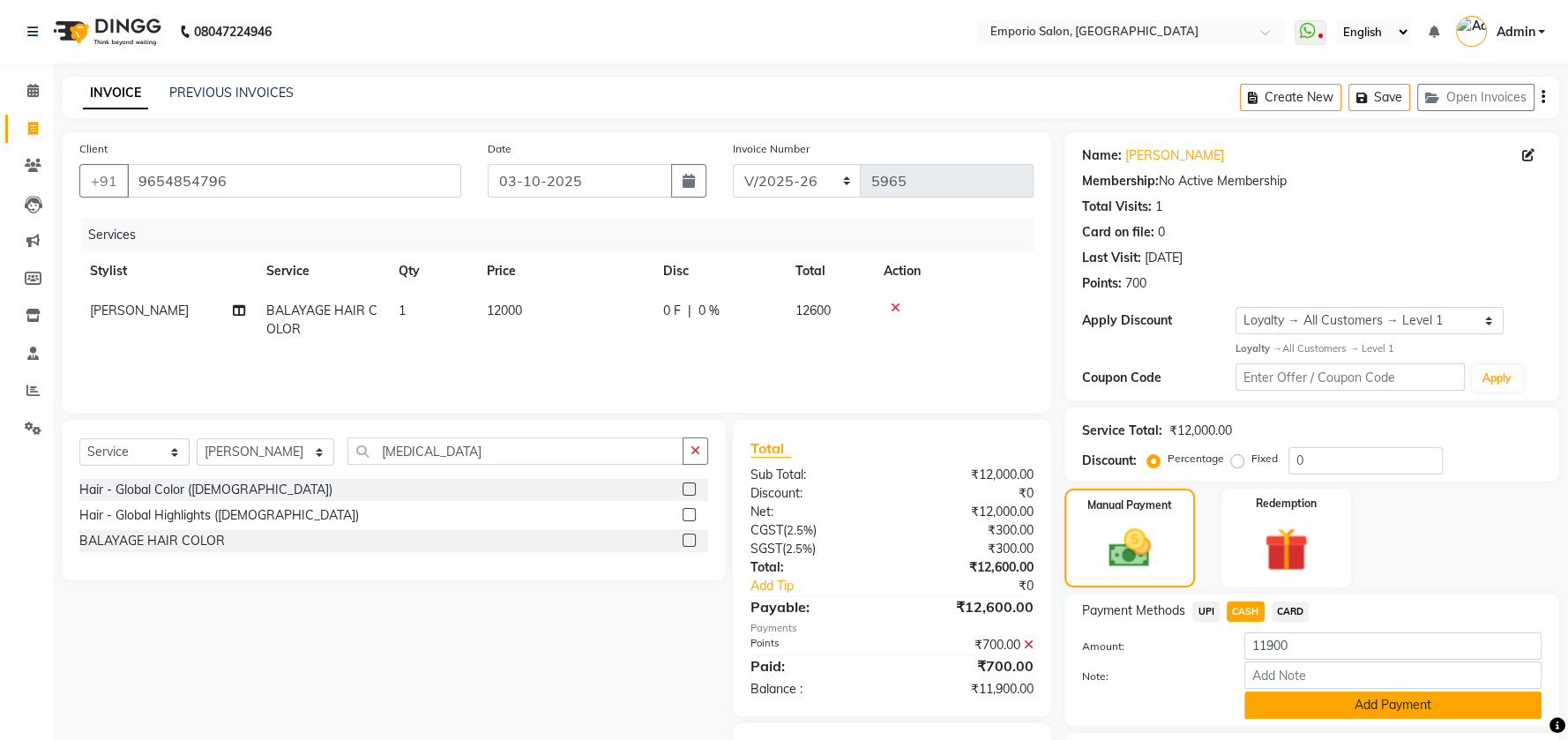
click at [1296, 699] on button "Add Payment" at bounding box center [1393, 705] width 297 height 27
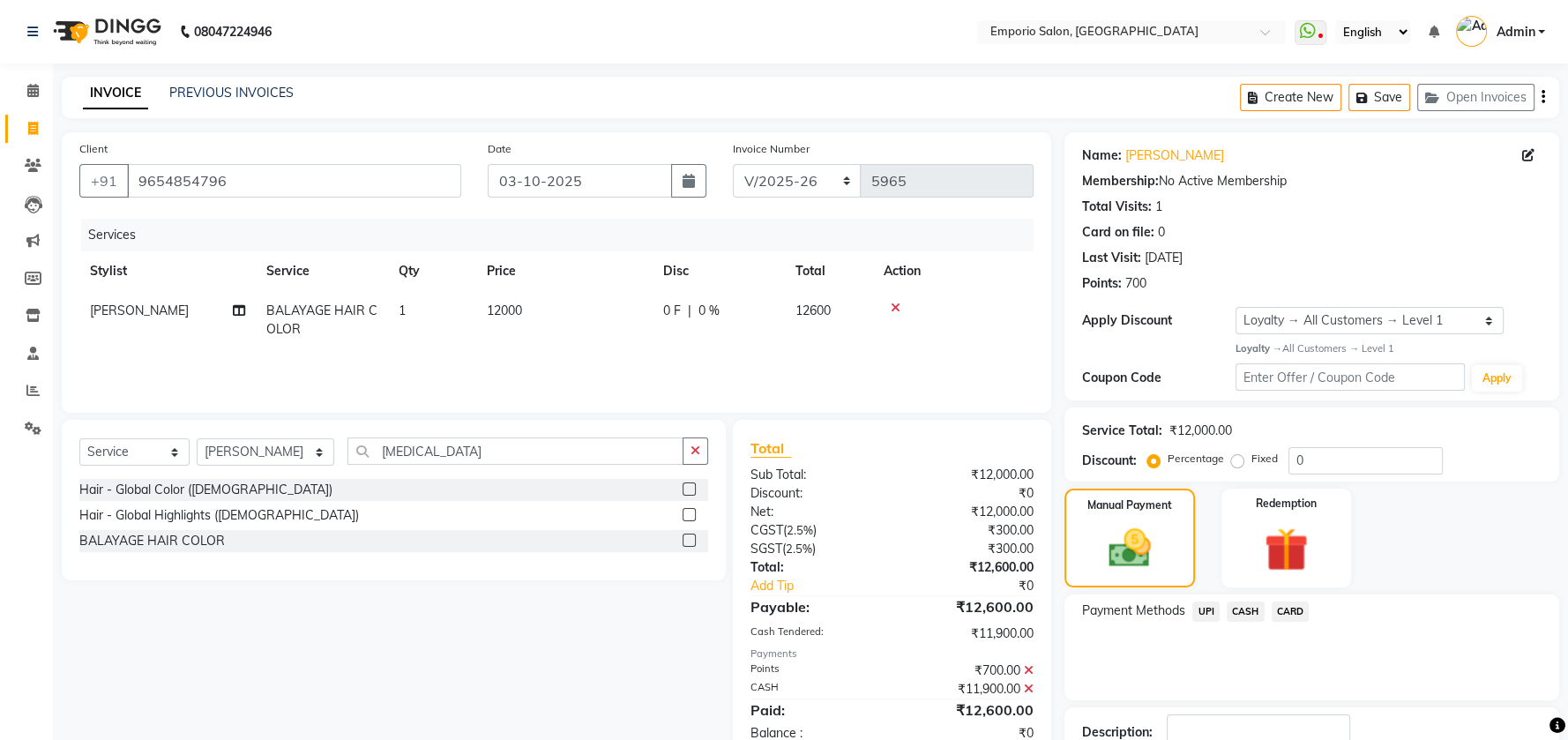
scroll to position [118, 0]
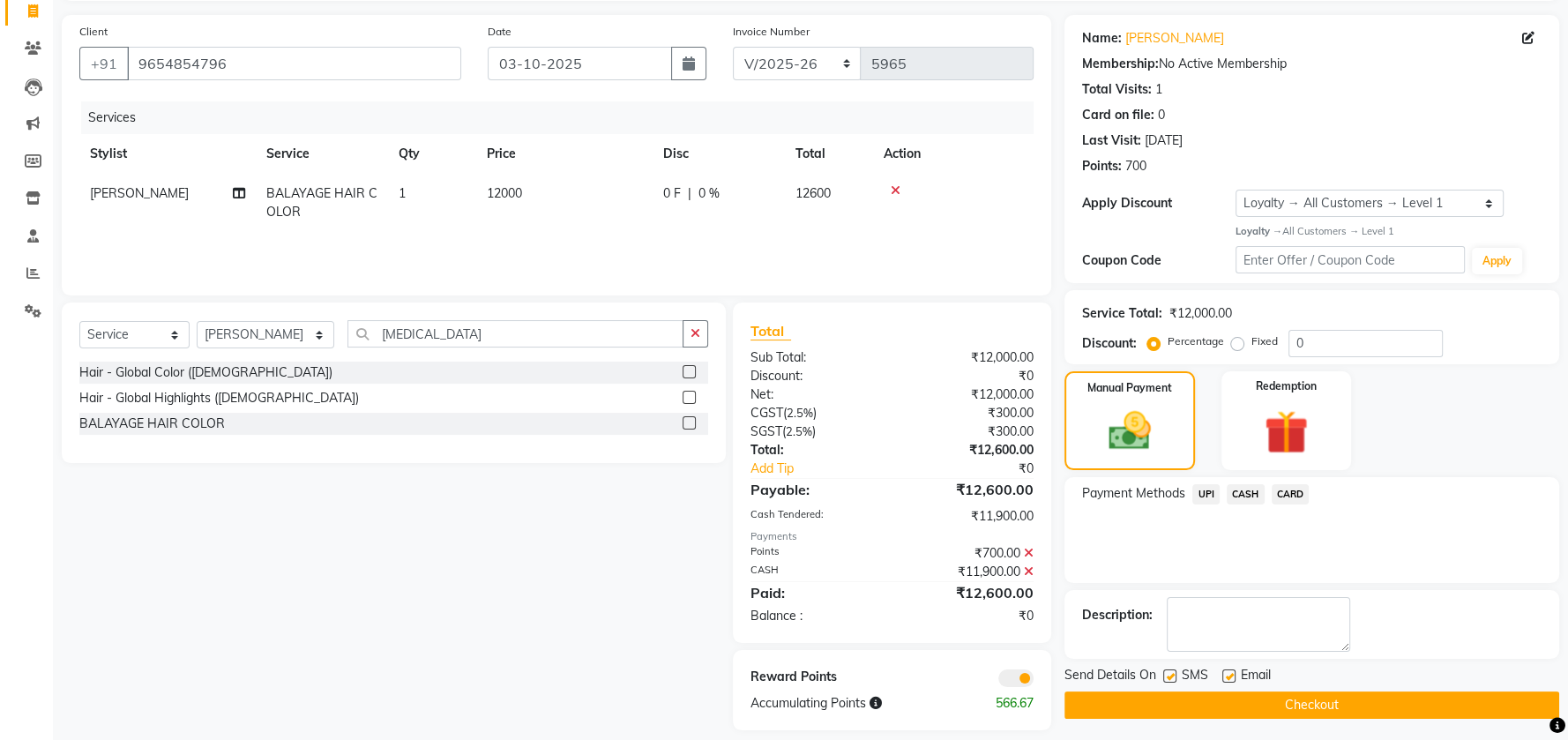
click at [1296, 699] on button "Checkout" at bounding box center [1311, 705] width 495 height 27
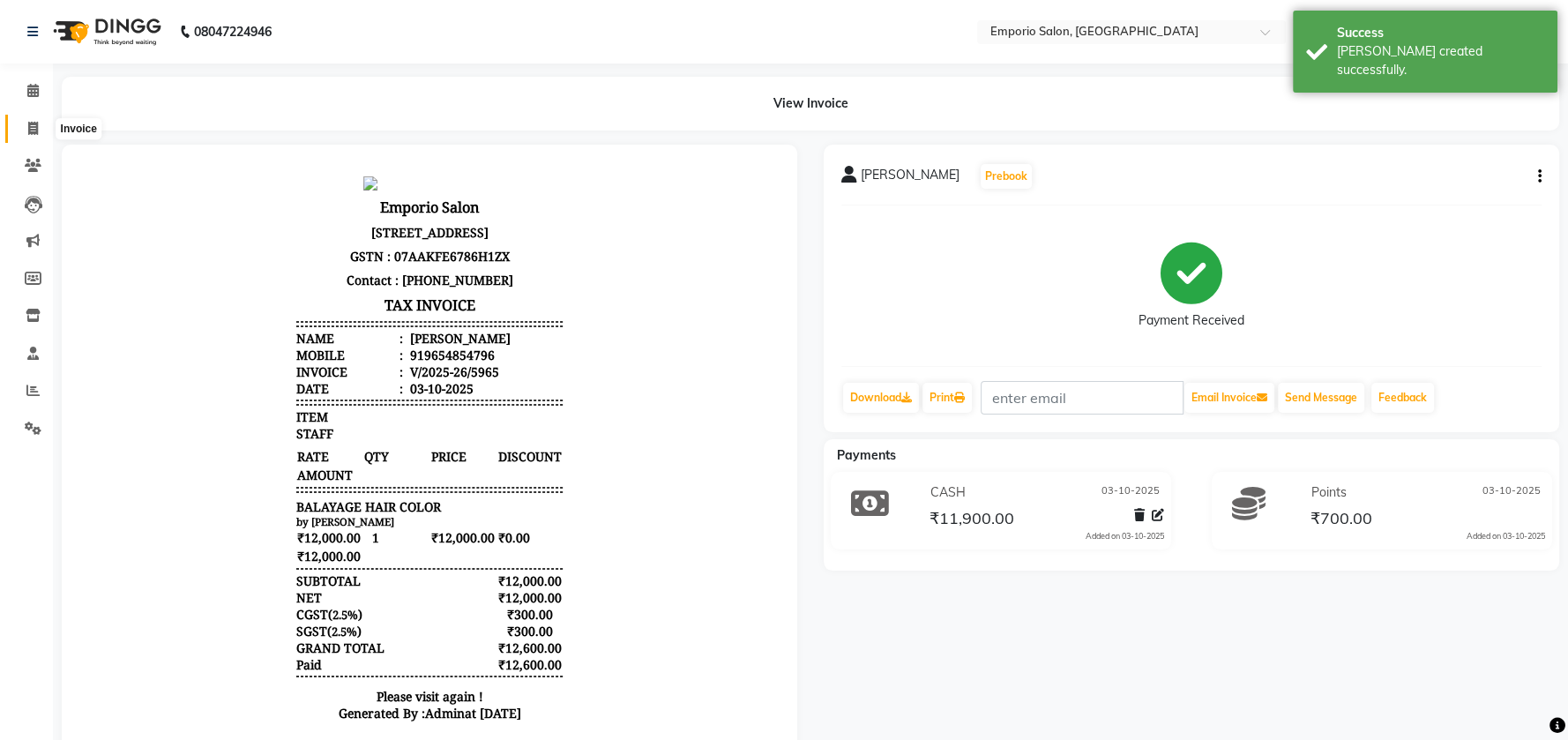
click at [30, 123] on icon at bounding box center [33, 128] width 10 height 14
select select "service"
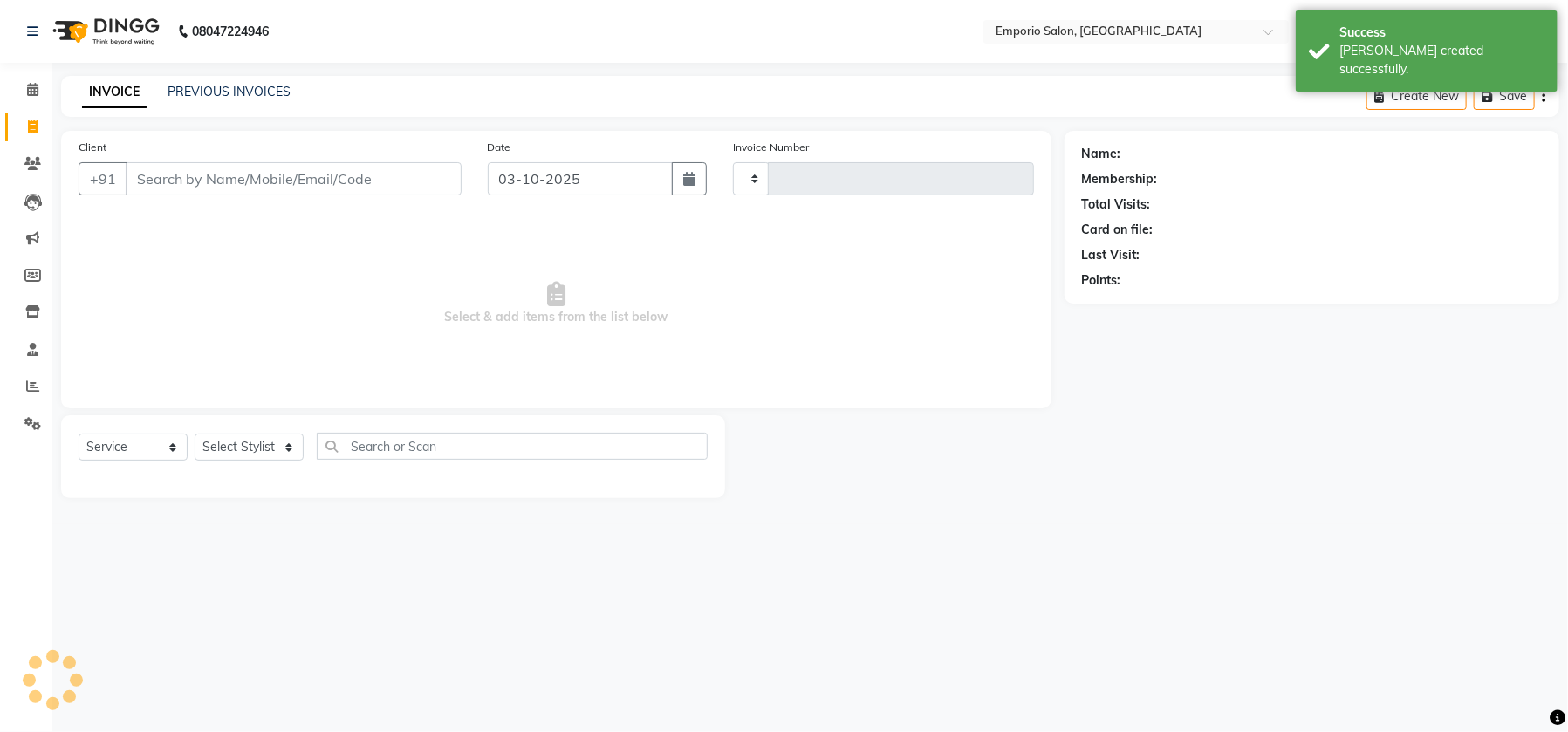
type input "5966"
select select "6332"
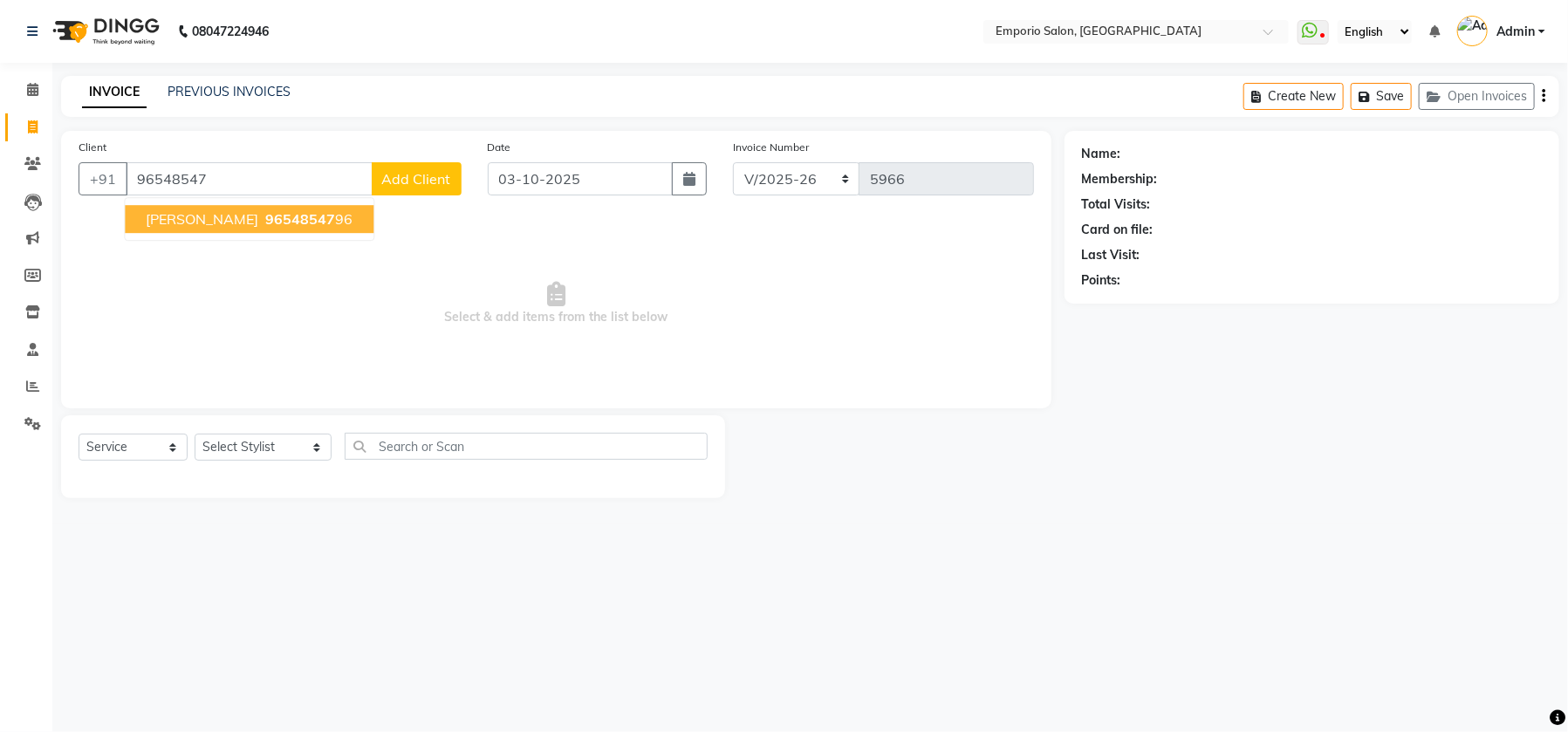
click at [261, 211] on ngb-highlight "96548547 96" at bounding box center [307, 219] width 90 height 17
type input "9654854796"
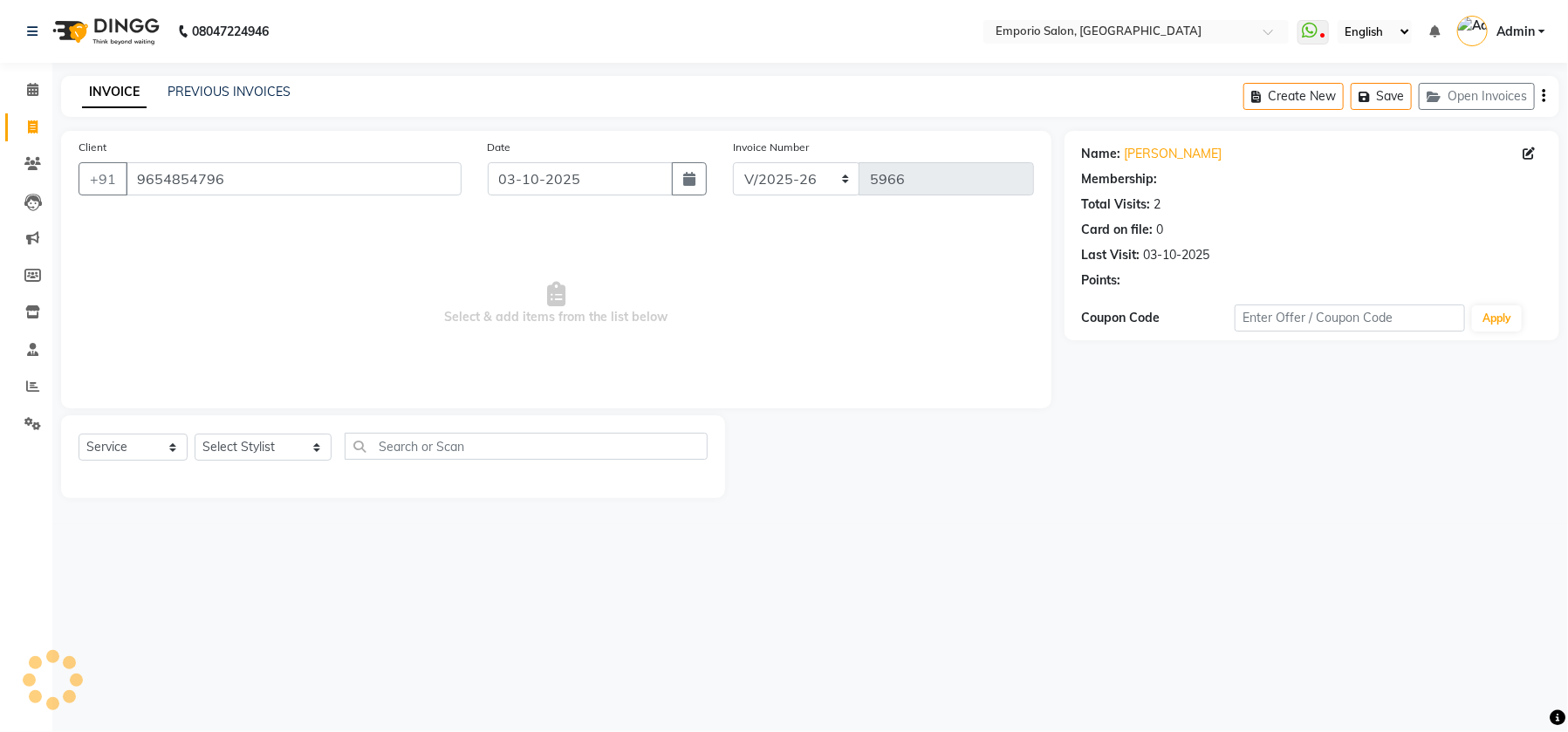
select select "1: Object"
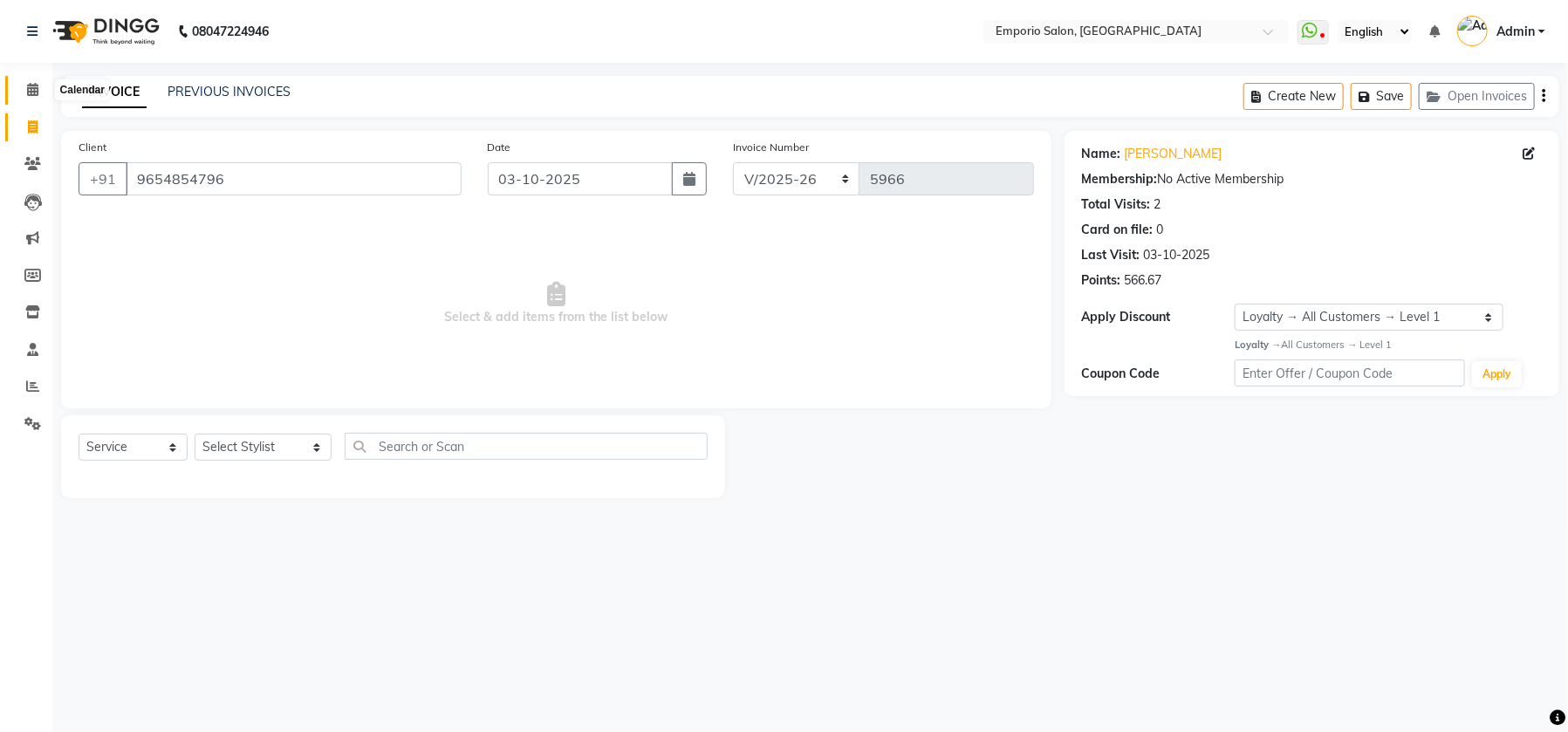
click at [27, 88] on icon at bounding box center [33, 89] width 12 height 13
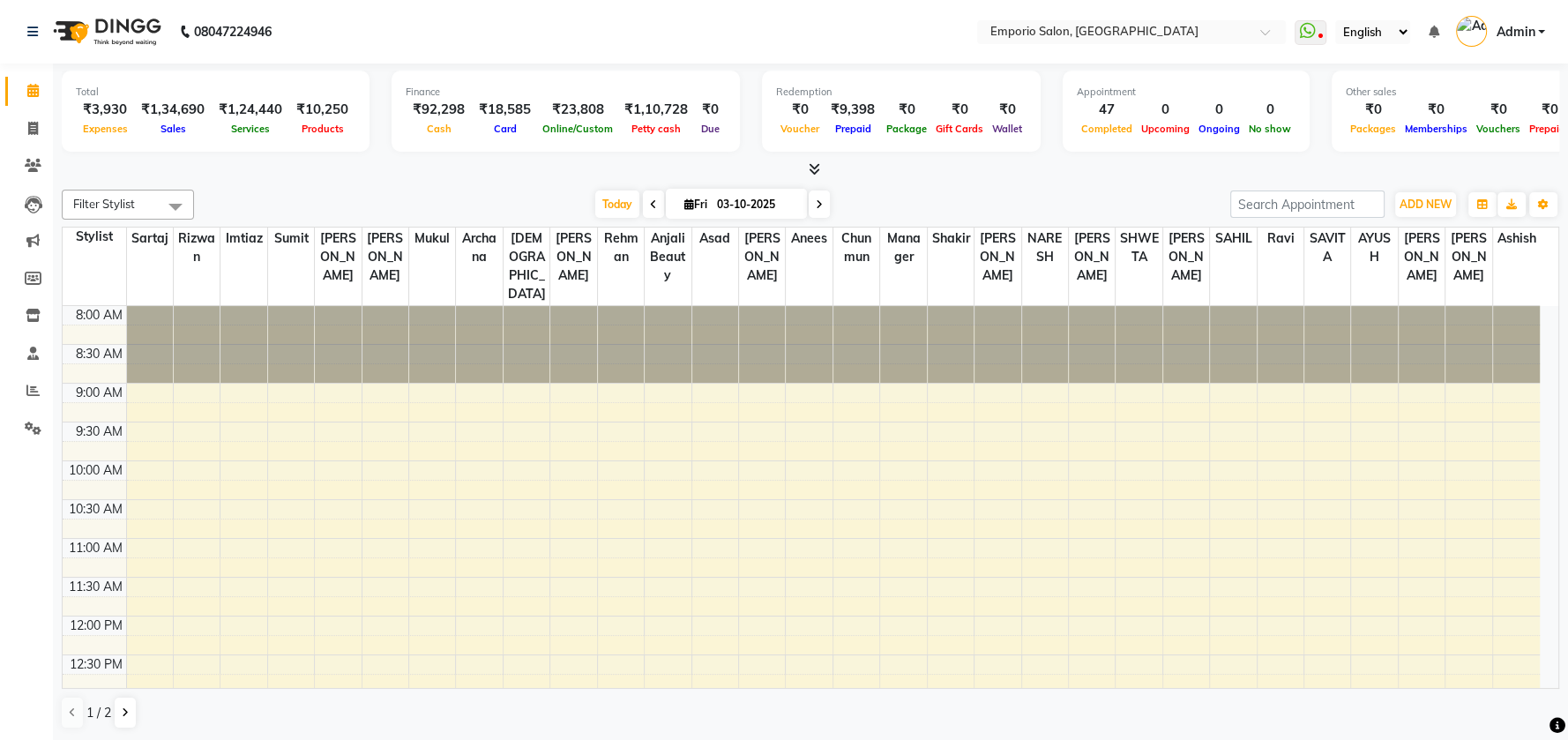
click at [21, 8] on div "08047224946" at bounding box center [150, 31] width 271 height 50
click at [38, 40] on link at bounding box center [36, 31] width 17 height 50
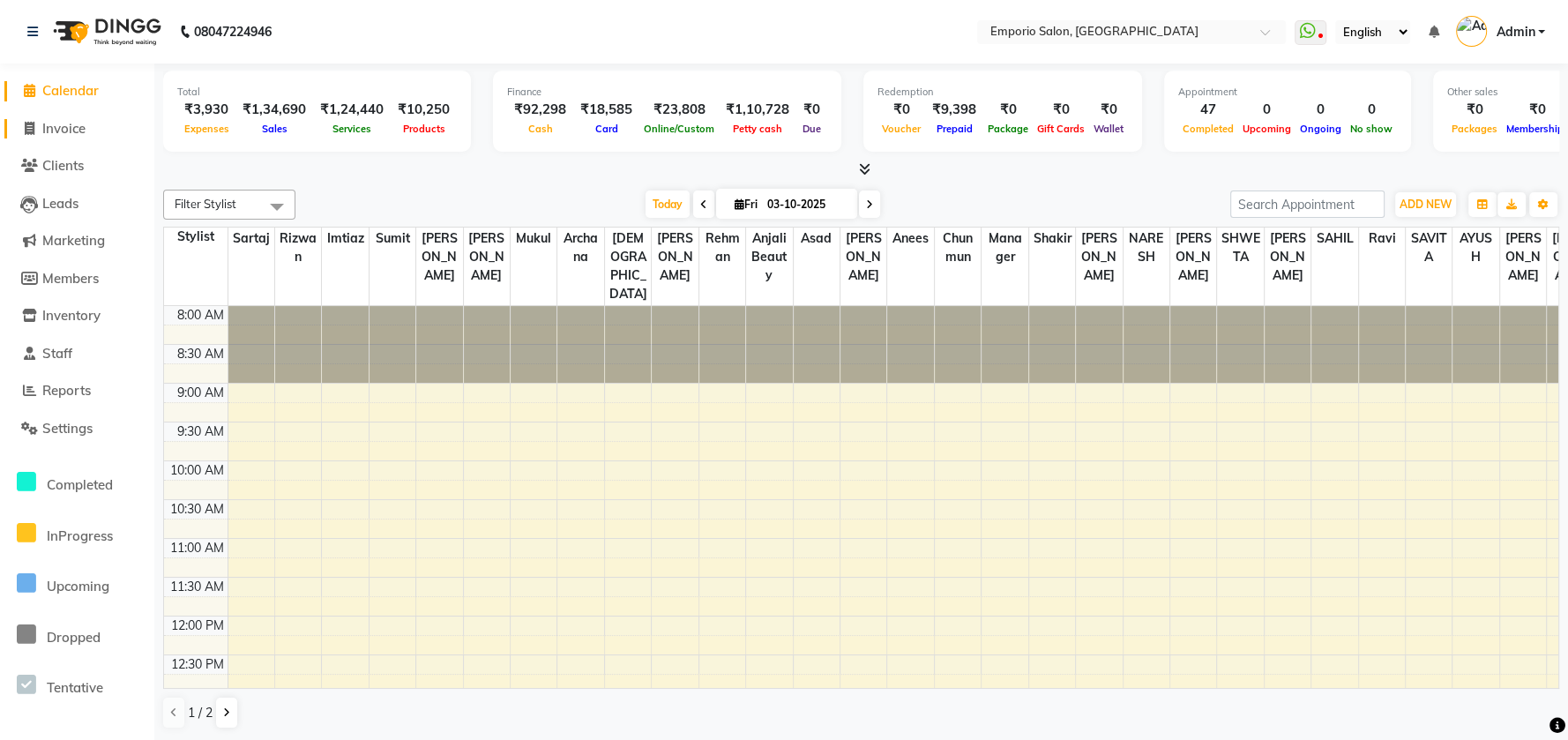
click at [73, 124] on span "Invoice" at bounding box center [64, 127] width 43 height 17
select select "service"
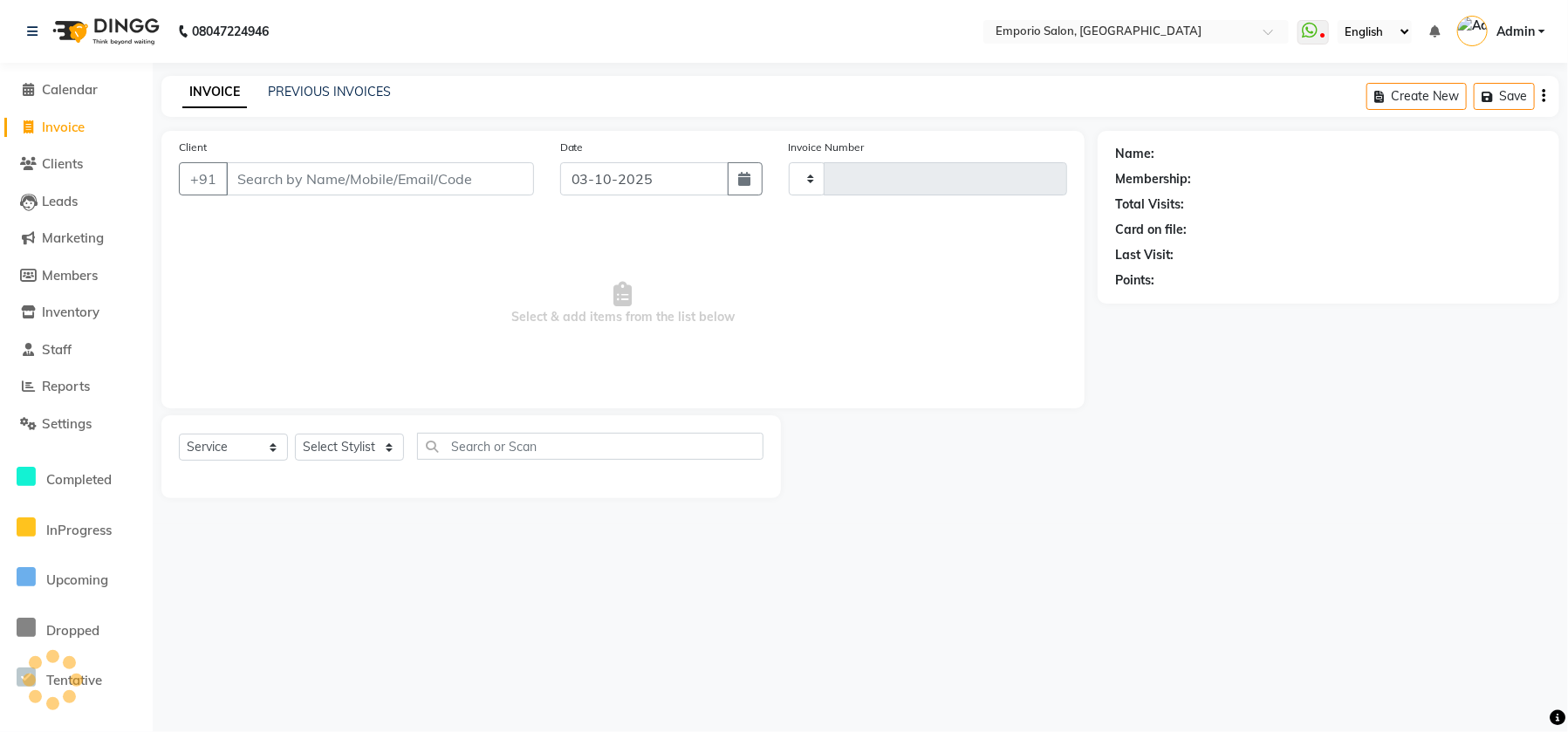
type input "5966"
select select "6332"
click at [295, 83] on div "PREVIOUS INVOICES" at bounding box center [330, 91] width 123 height 18
click at [328, 105] on div "INVOICE PREVIOUS INVOICES Create New Save Open Invoices" at bounding box center [860, 96] width 1398 height 41
click at [335, 89] on link "PREVIOUS INVOICES" at bounding box center [330, 91] width 123 height 15
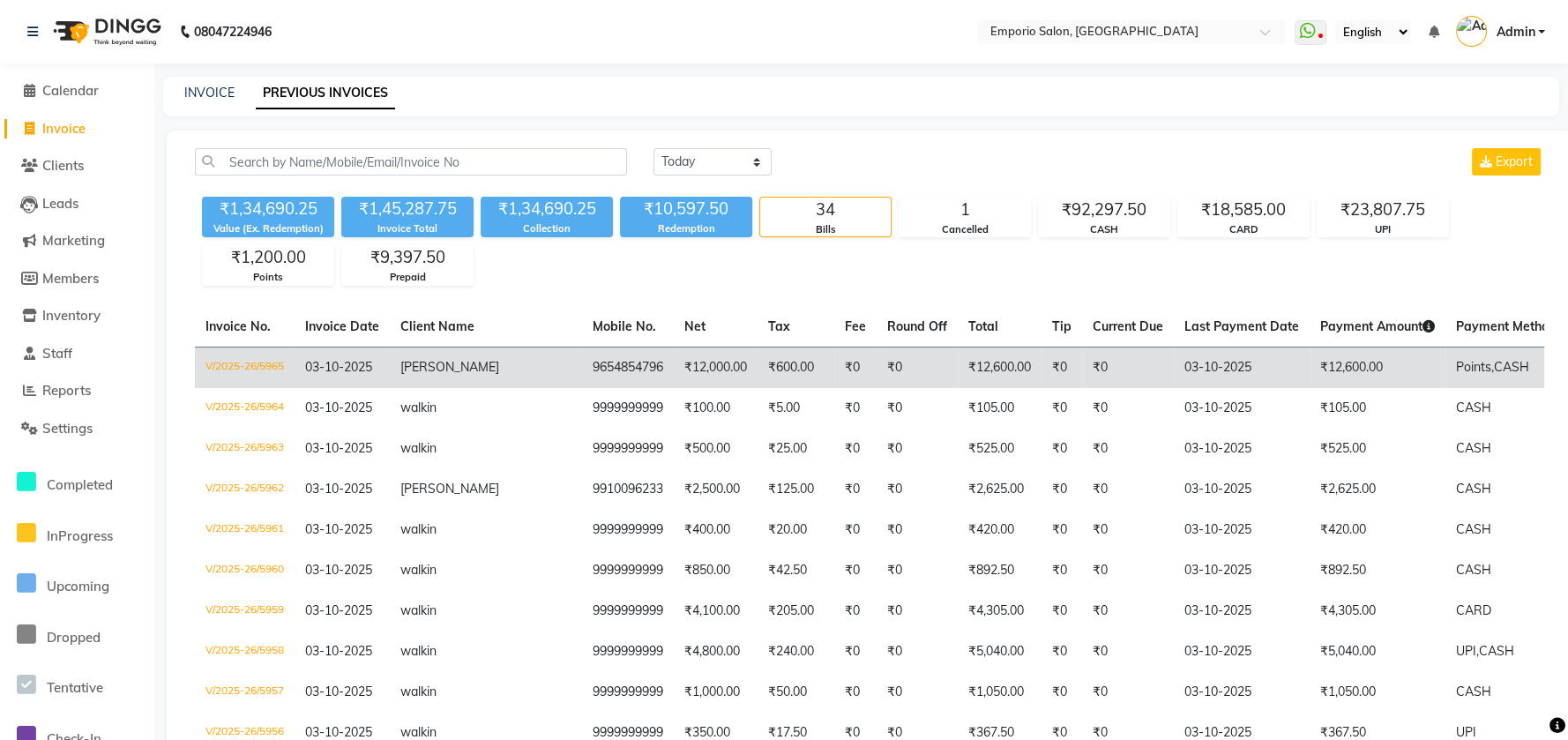
click at [1321, 365] on td "₹12,600.00" at bounding box center [1378, 368] width 136 height 42
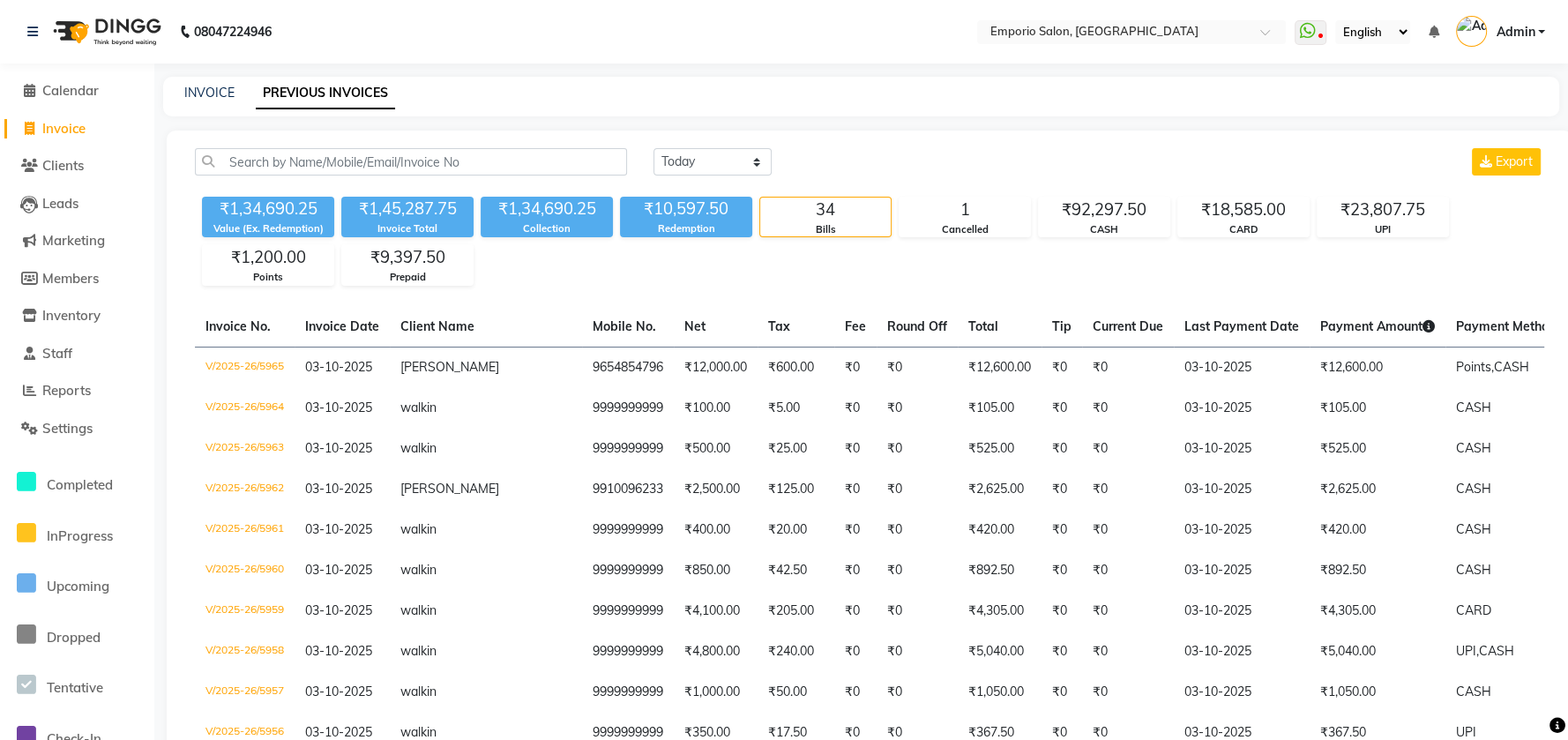
click at [38, 123] on span at bounding box center [28, 129] width 26 height 20
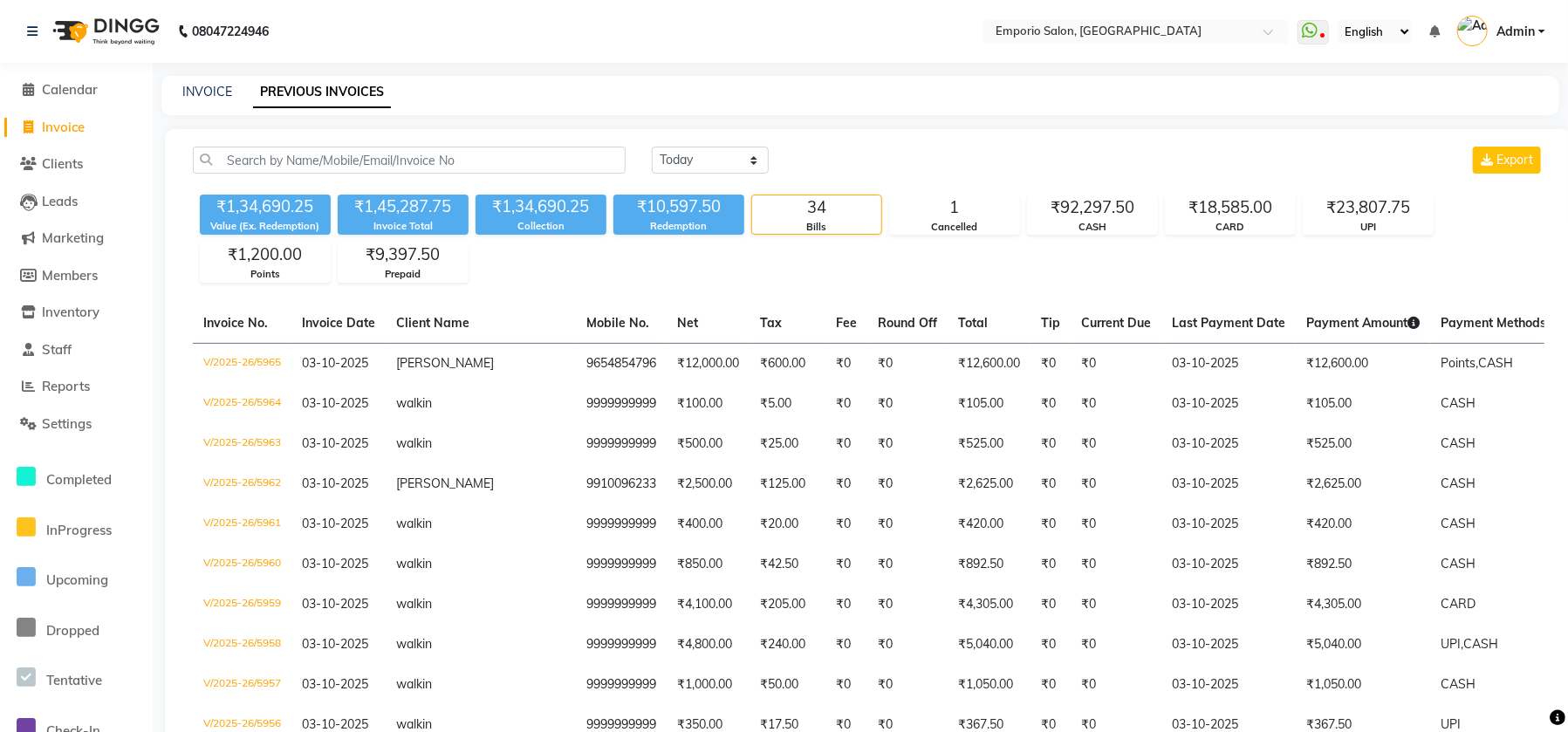
select select "6332"
select select "service"
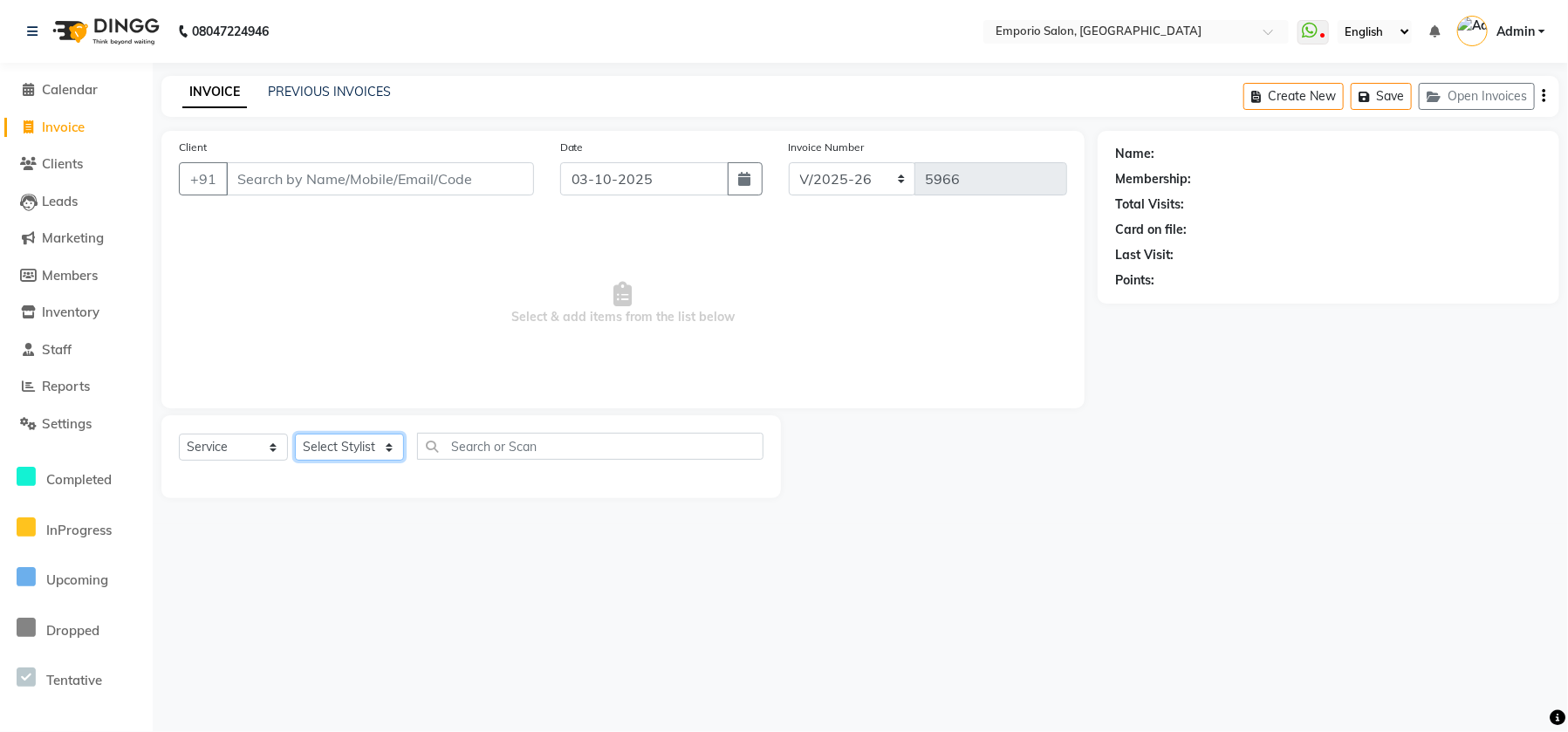
click at [391, 439] on select "Select Stylist" at bounding box center [349, 447] width 109 height 27
select select "47504"
click at [295, 434] on select "Select Stylist Anees Anjali beauty Archana Asad ashish AYUSH chunmun Imtiaz Ish…" at bounding box center [361, 447] width 132 height 27
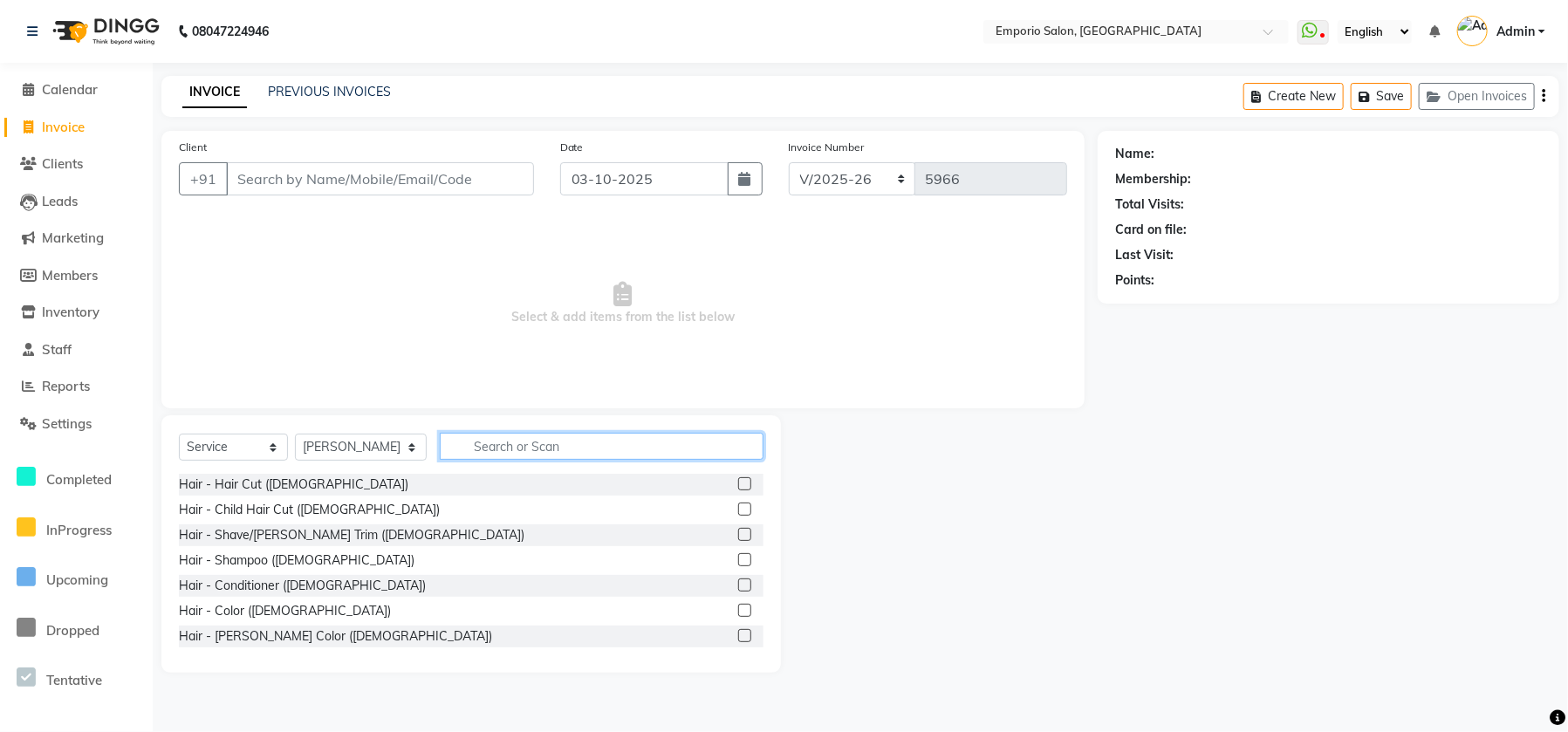
click at [515, 448] on input "text" at bounding box center [601, 446] width 324 height 27
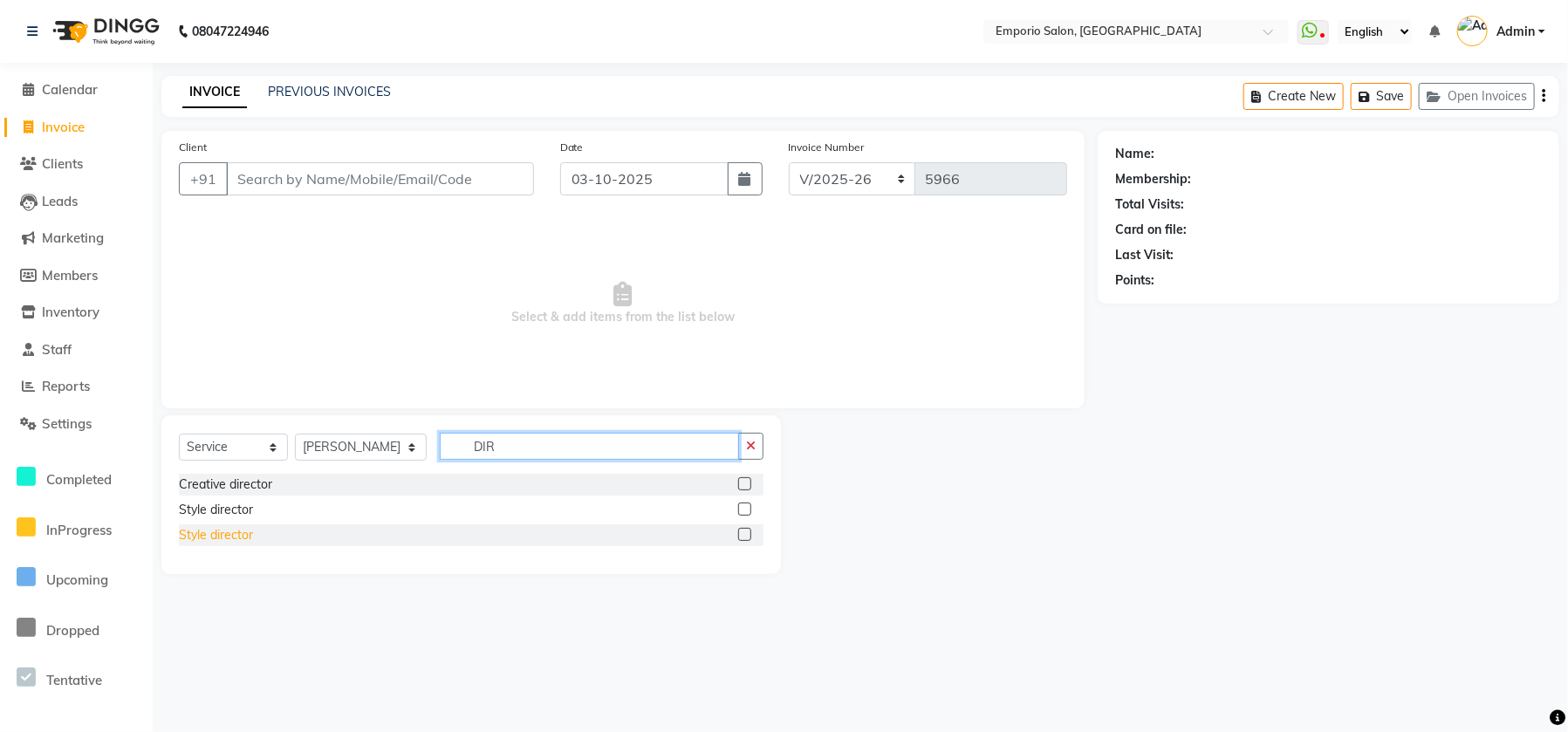
type input "DIR"
click at [192, 540] on div "Style director" at bounding box center [215, 535] width 74 height 18
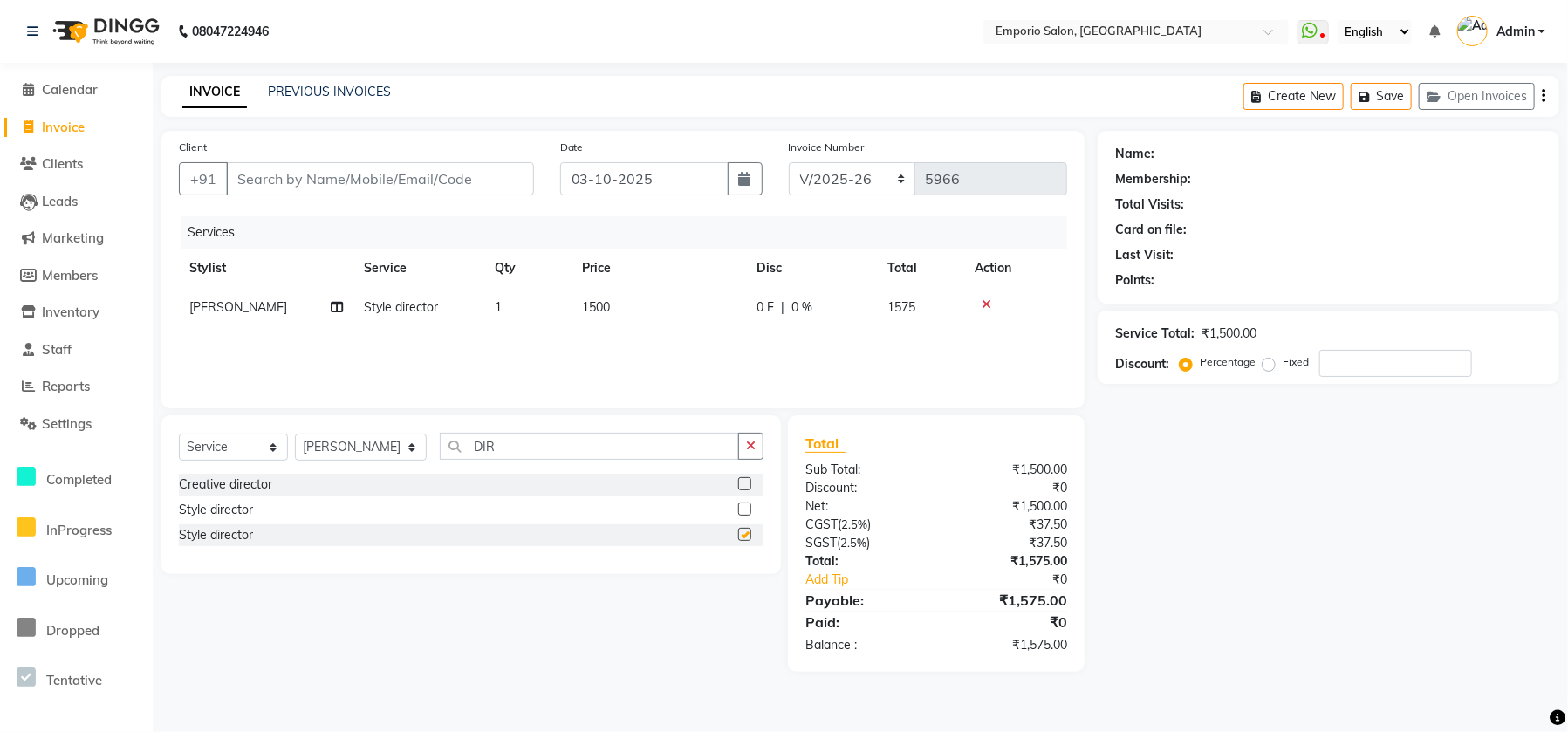
checkbox input "false"
click at [483, 183] on input "Client" at bounding box center [380, 179] width 308 height 33
type input "8"
type input "0"
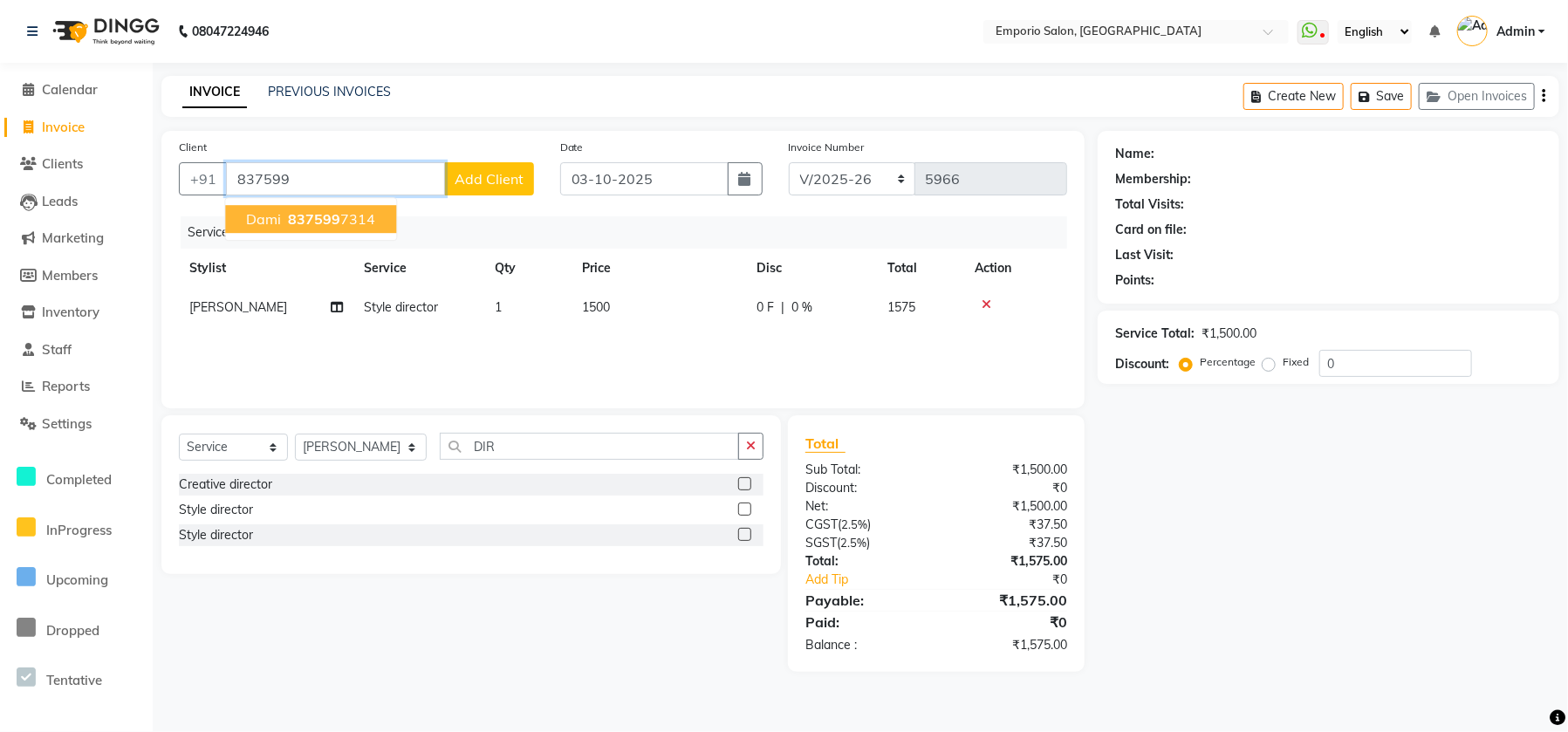
click at [302, 220] on span "837599" at bounding box center [313, 219] width 52 height 17
type input "8375997314"
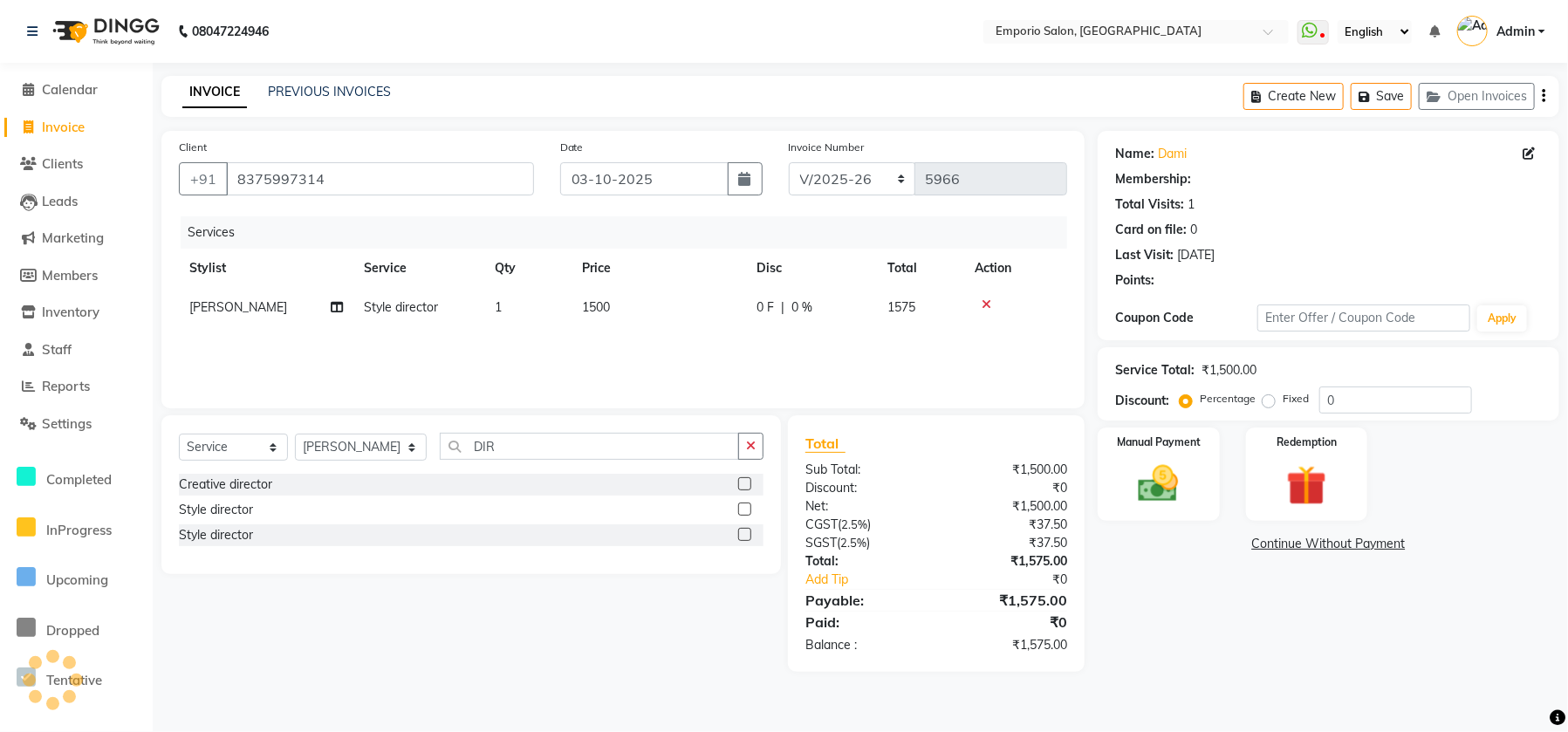
select select "1: Object"
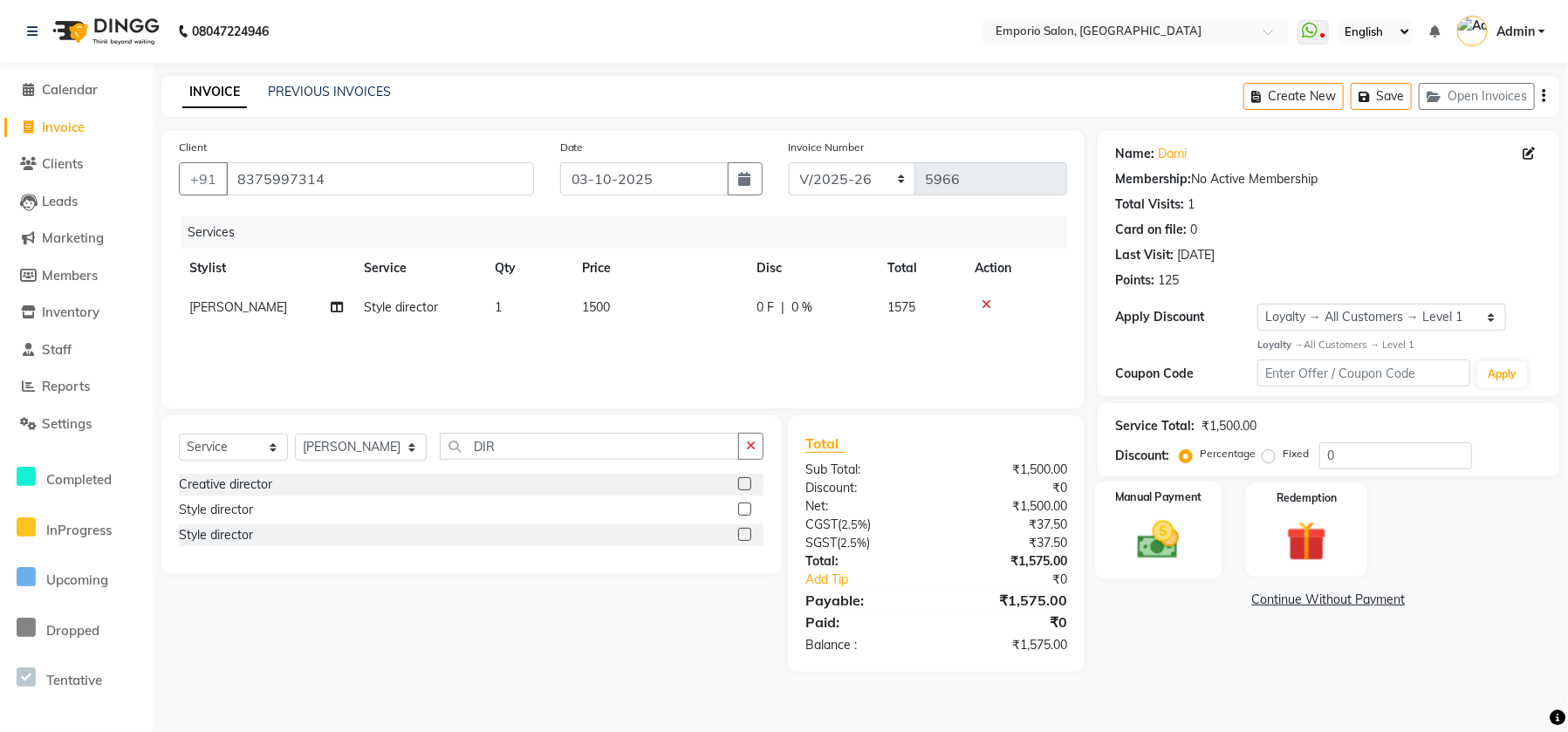
drag, startPoint x: 1108, startPoint y: 539, endPoint x: 1085, endPoint y: 542, distance: 23.2
click at [1108, 539] on div "Manual Payment" at bounding box center [1158, 530] width 127 height 97
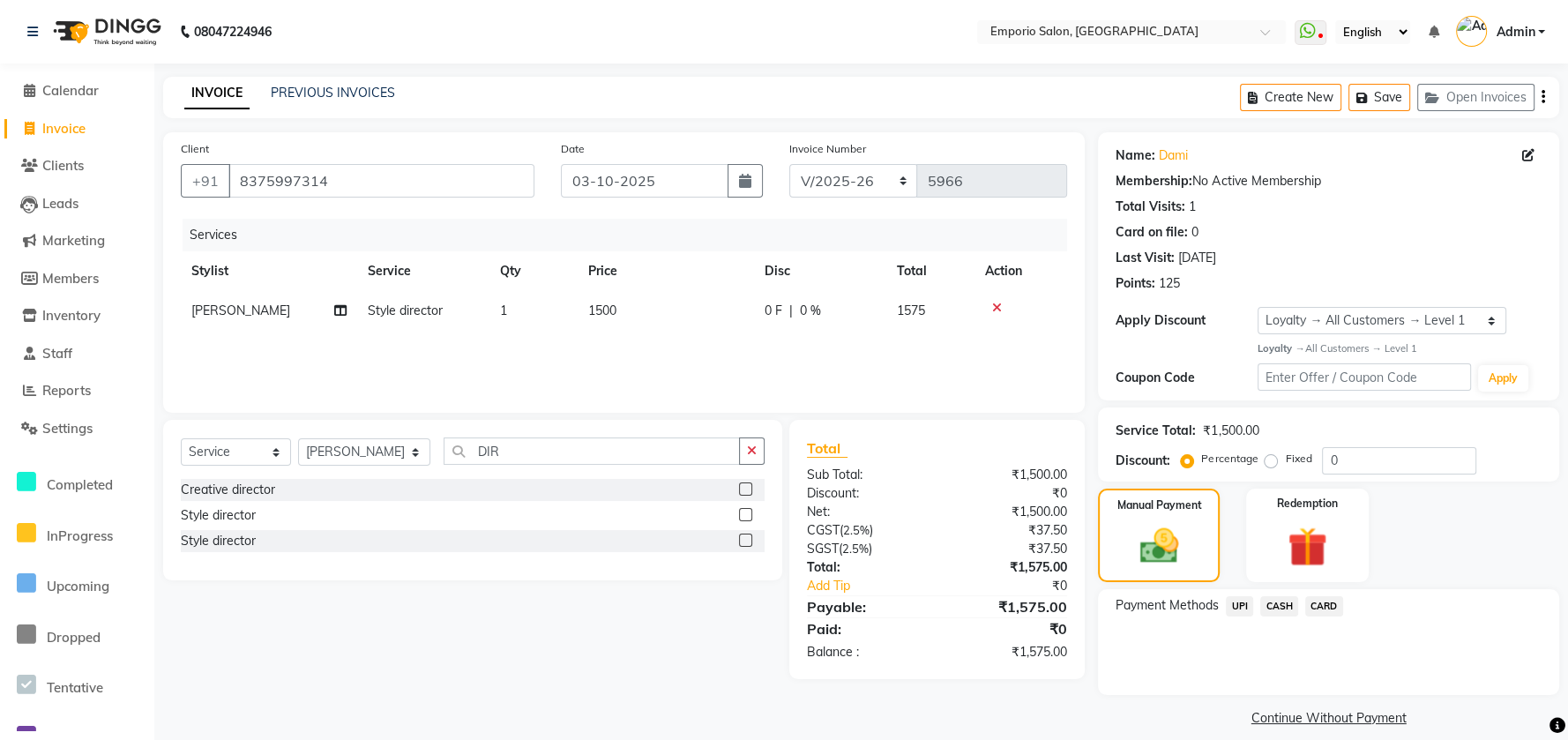
click at [1272, 617] on div "CASH" at bounding box center [1275, 608] width 45 height 24
click at [1287, 596] on span "CASH" at bounding box center [1279, 606] width 38 height 20
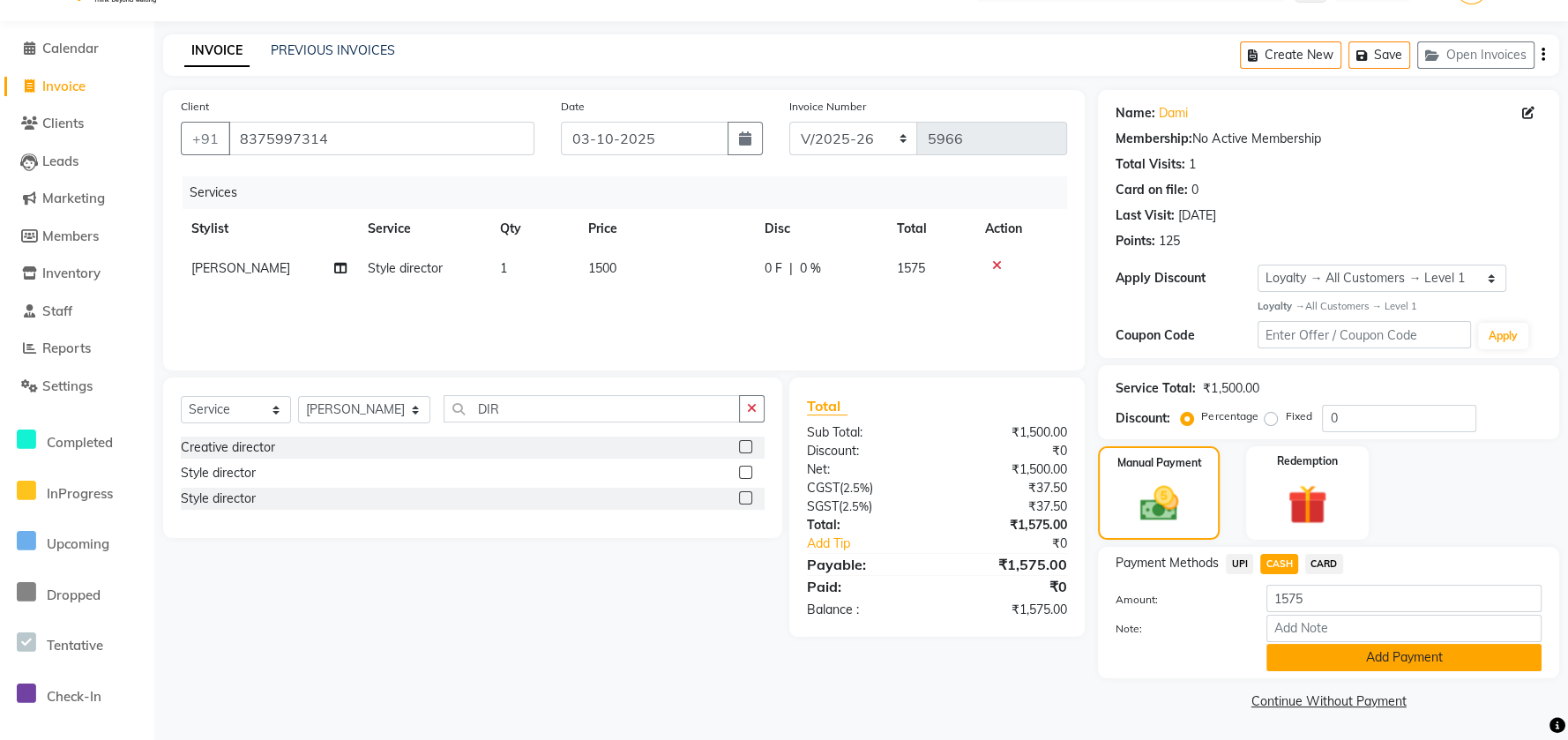
click at [1312, 662] on button "Add Payment" at bounding box center [1404, 657] width 275 height 27
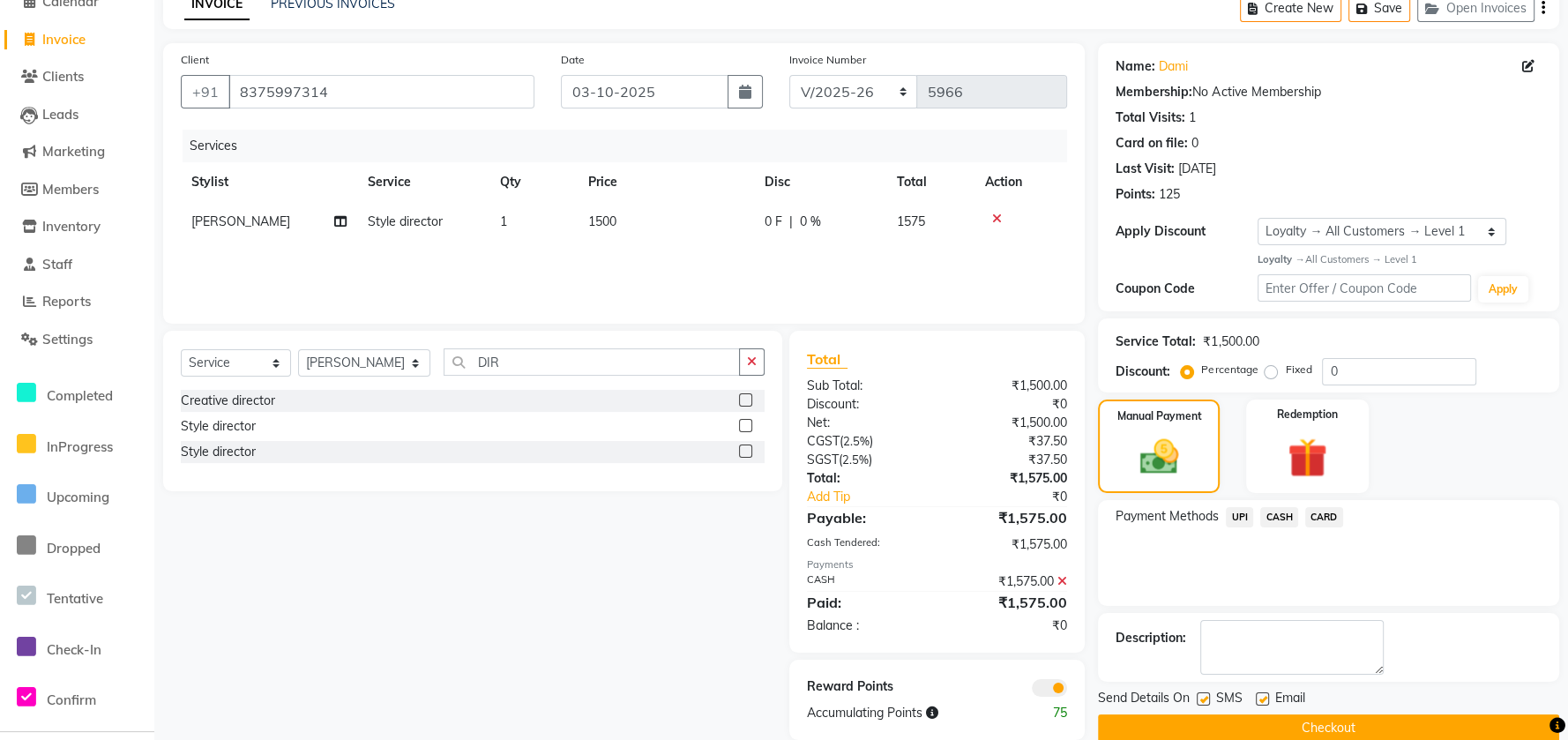
scroll to position [116, 0]
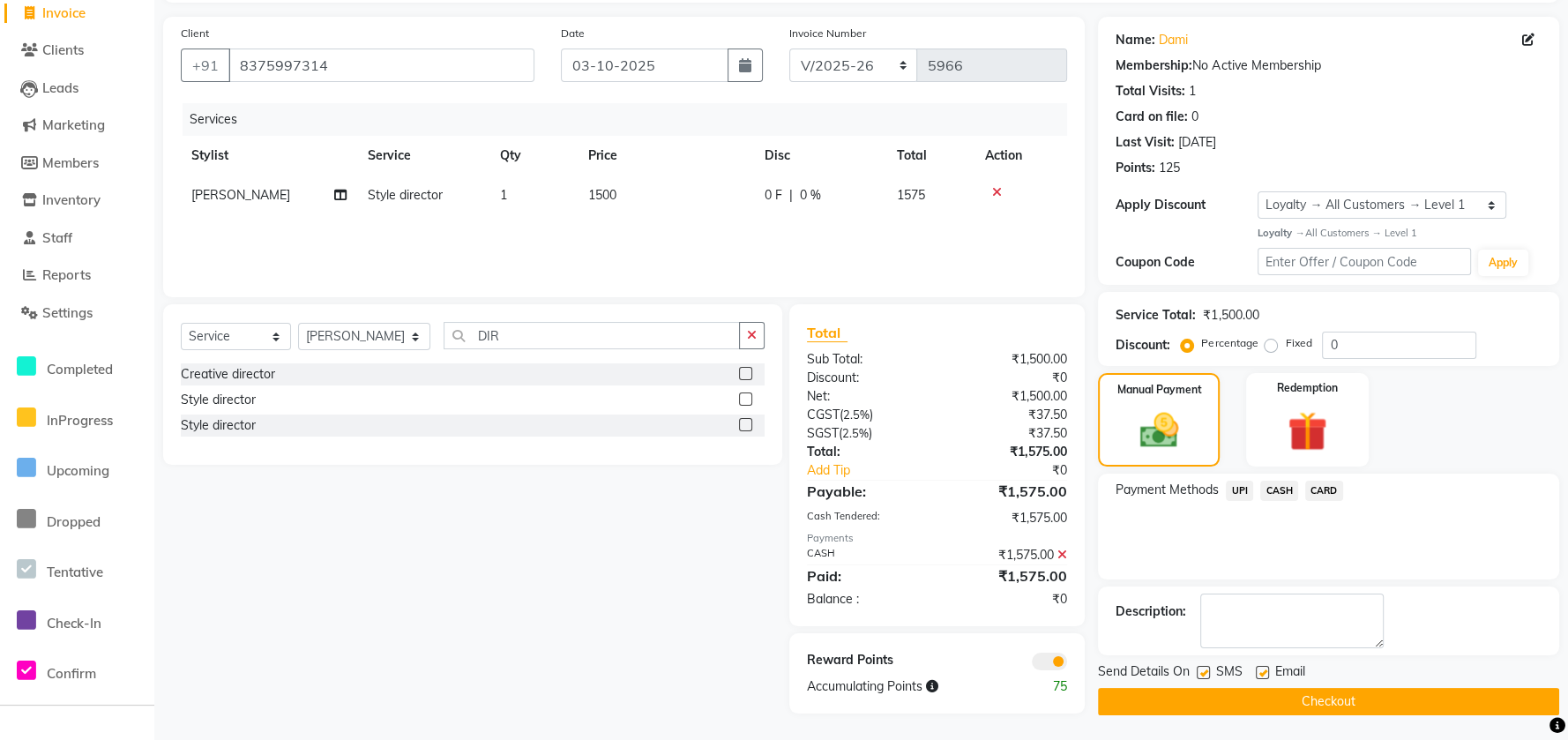
click at [1299, 701] on button "Checkout" at bounding box center [1329, 702] width 462 height 27
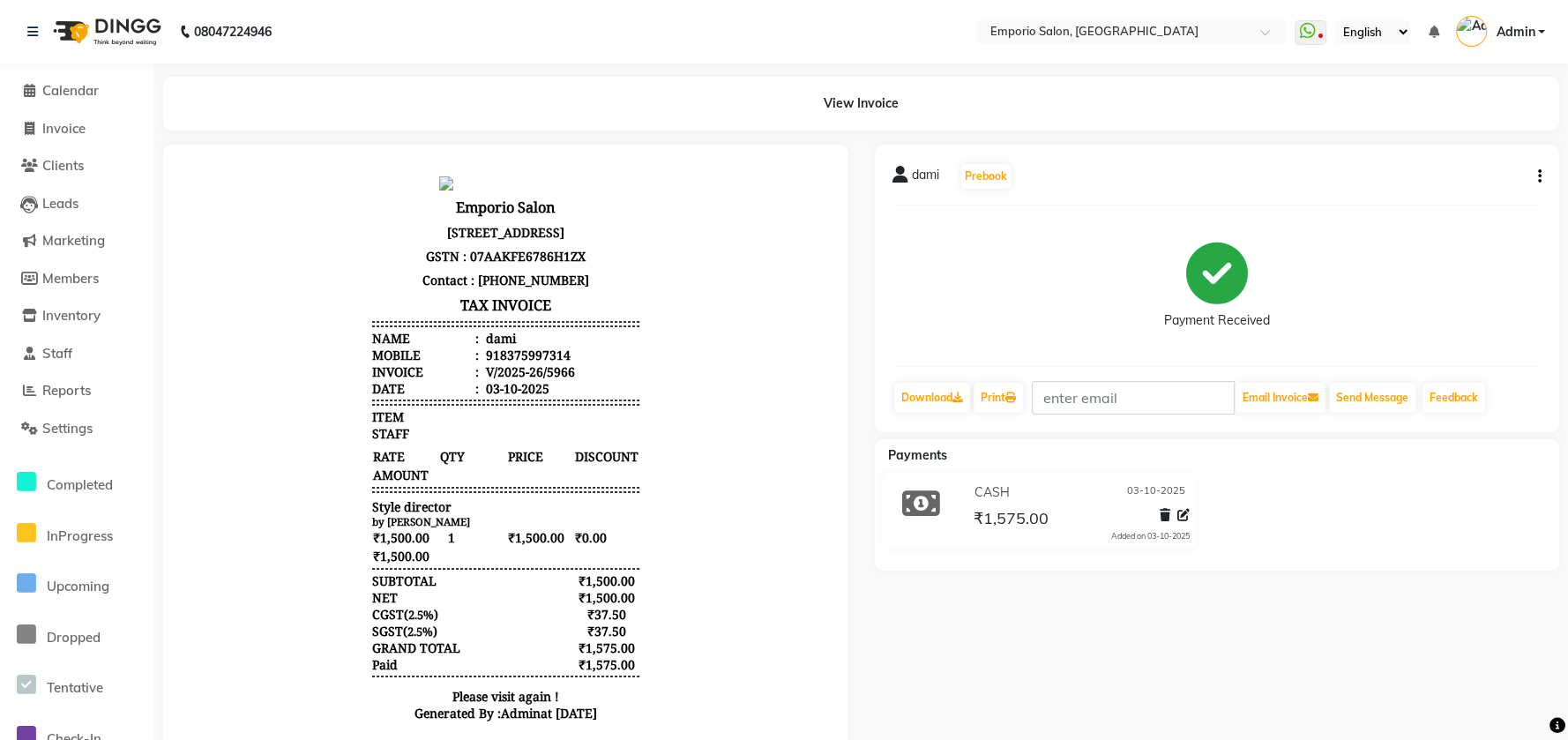
click at [87, 443] on li "Settings" at bounding box center [77, 429] width 155 height 38
click at [76, 432] on span "Settings" at bounding box center [68, 428] width 51 height 17
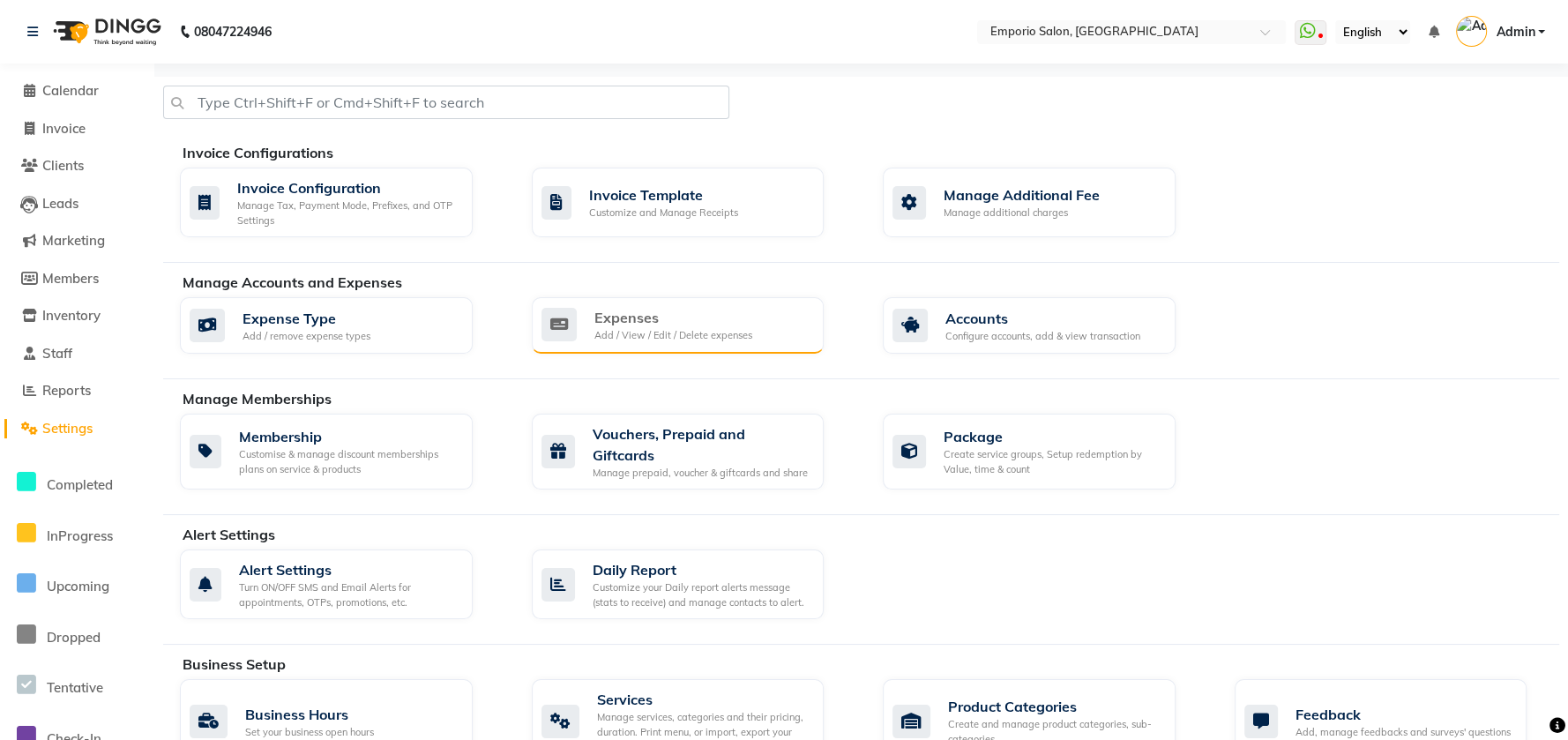
click at [685, 308] on div "Expenses" at bounding box center [674, 318] width 157 height 21
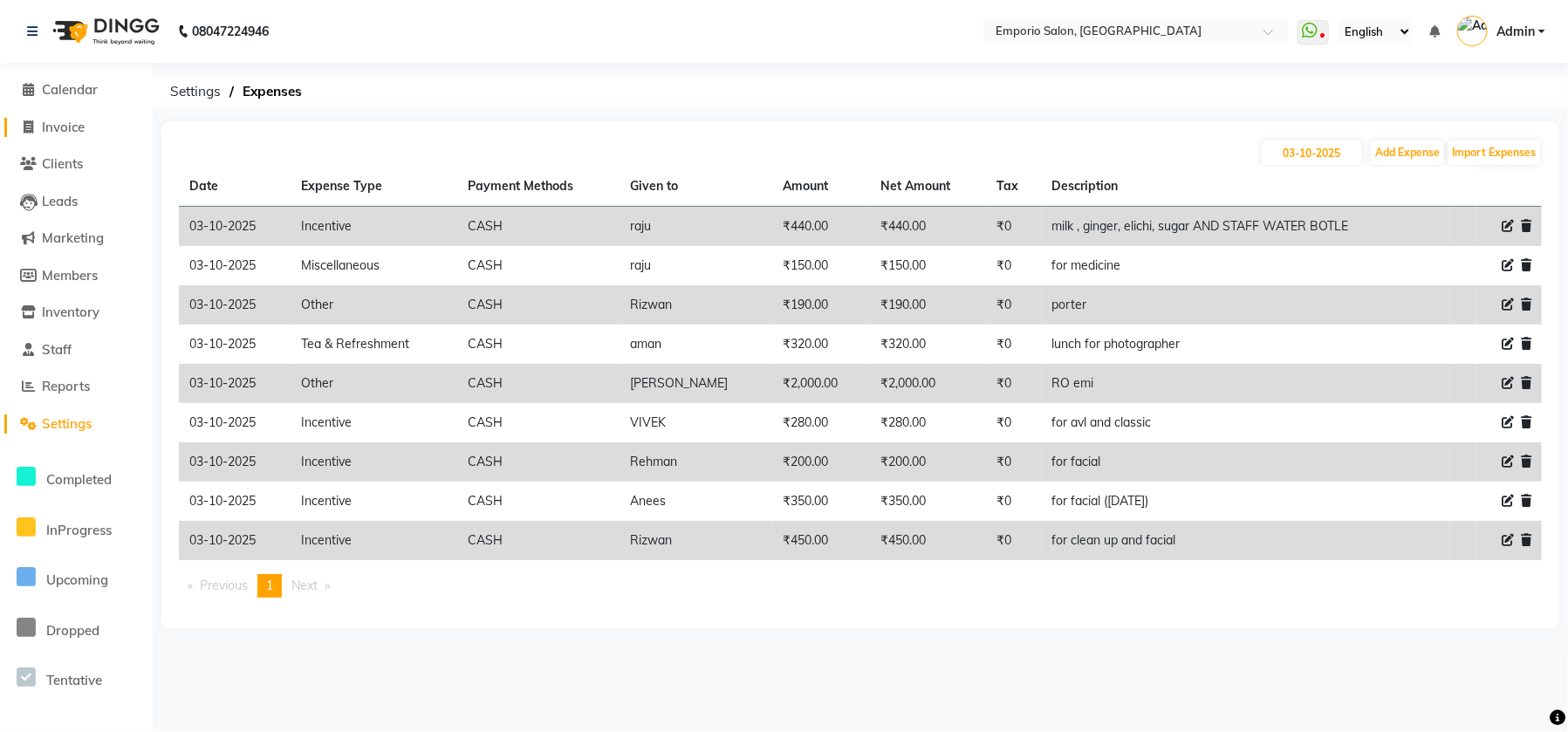
click at [65, 130] on span "Invoice" at bounding box center [63, 126] width 42 height 16
select select "6332"
select select "service"
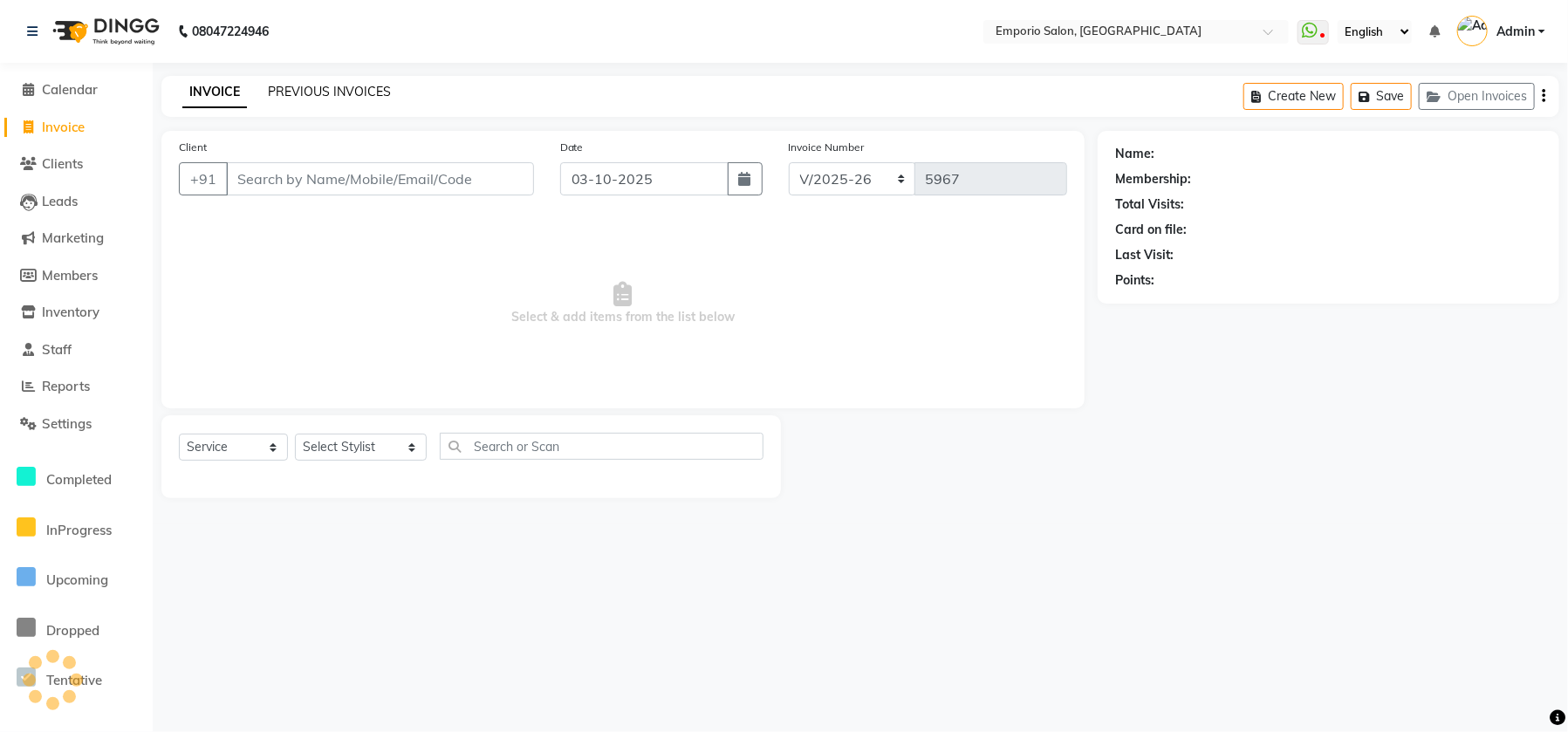
click at [376, 85] on link "PREVIOUS INVOICES" at bounding box center [330, 91] width 123 height 15
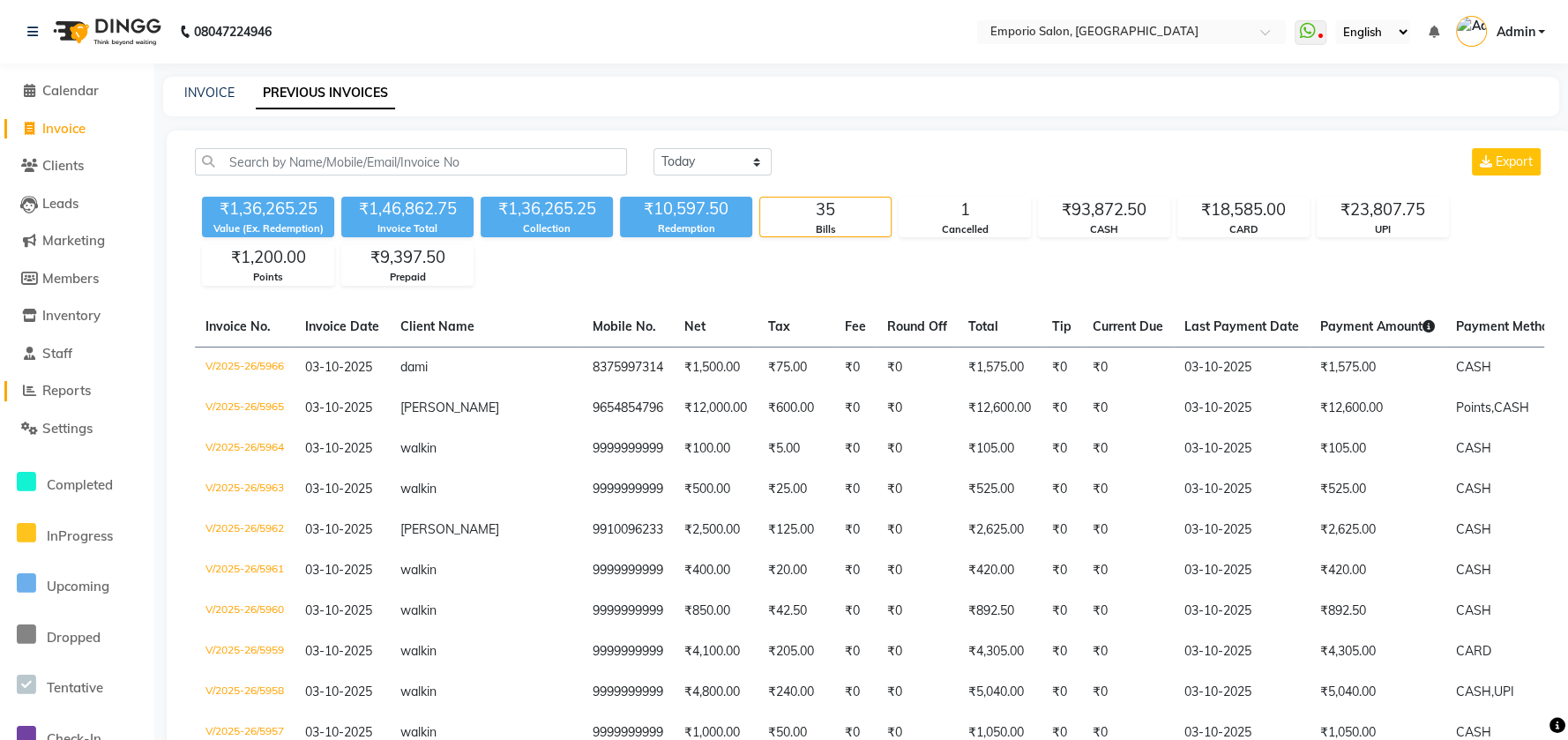
click at [62, 395] on span "Reports" at bounding box center [67, 390] width 49 height 17
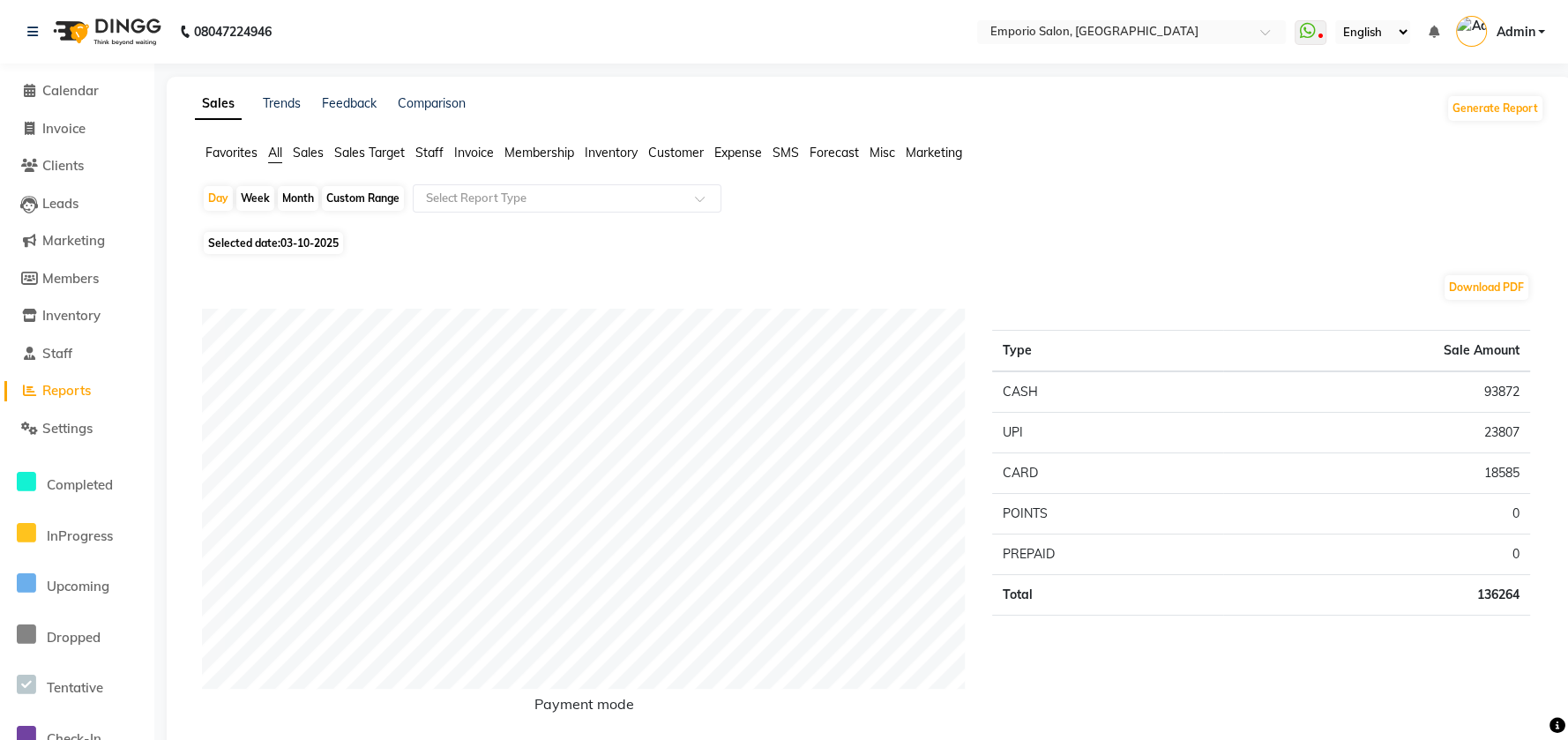
click at [438, 158] on span "Staff" at bounding box center [429, 153] width 28 height 16
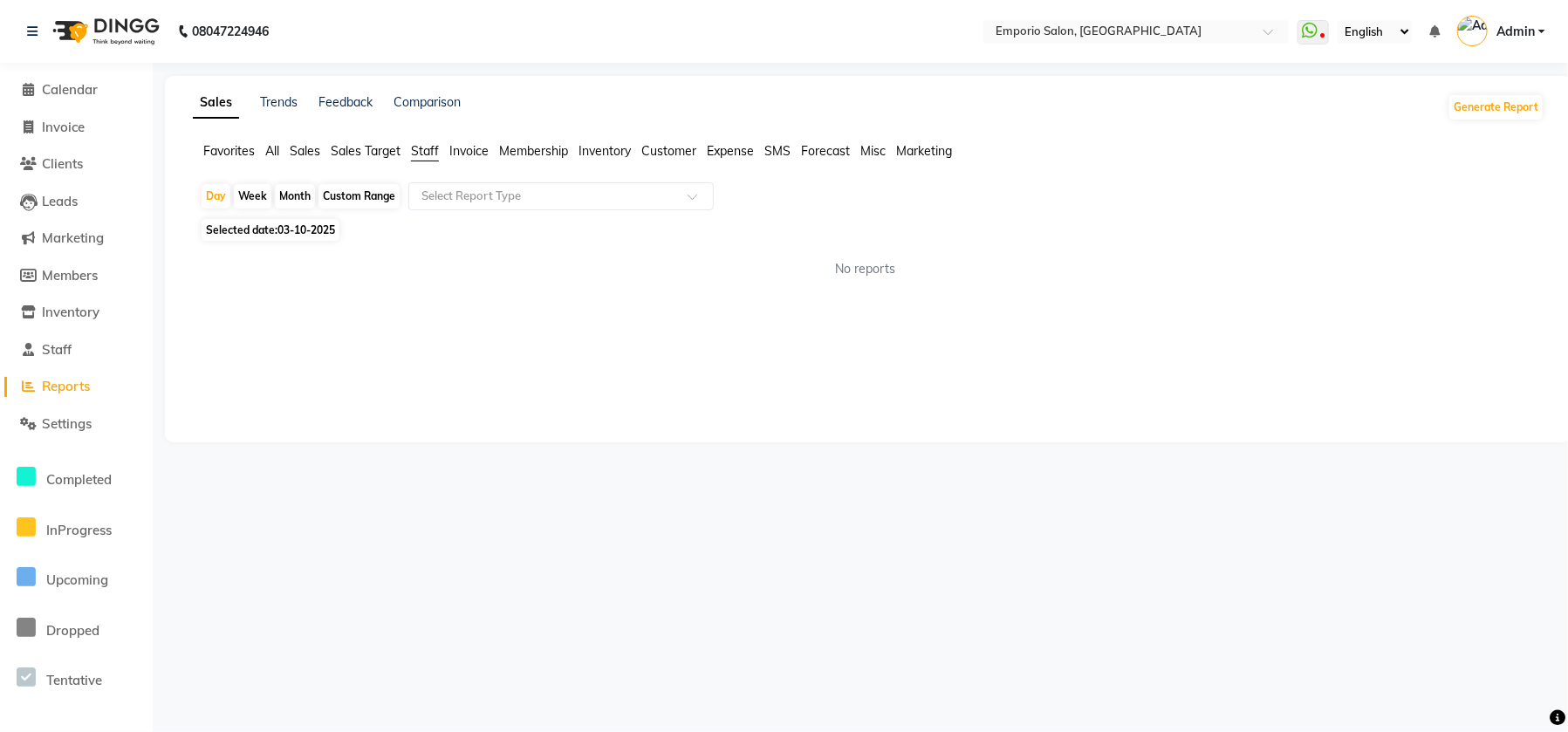
click at [454, 214] on div "Day Week Month Custom Range Select Report Type Selected date: 03-10-2025 No rep…" at bounding box center [869, 238] width 1352 height 110
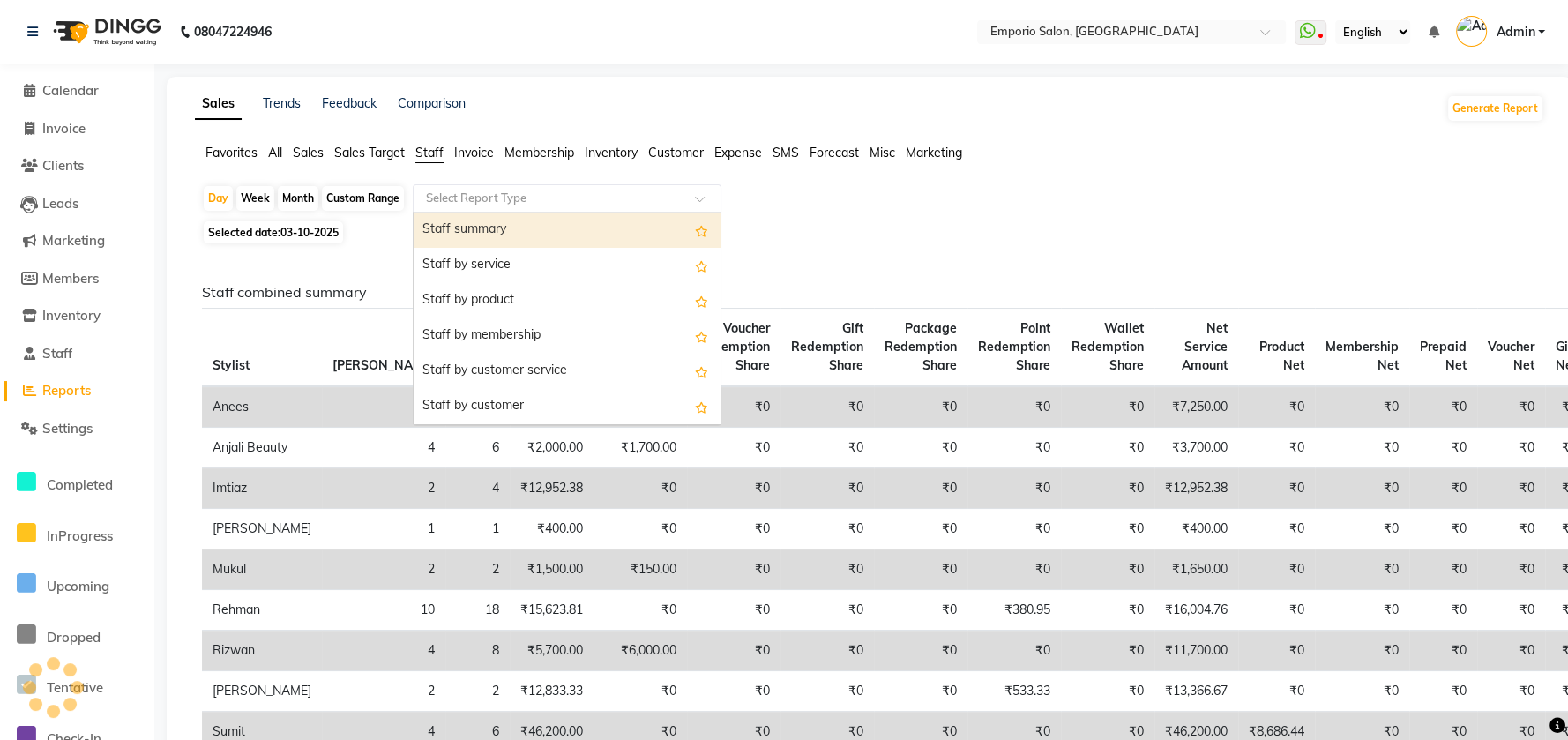
click at [457, 195] on input "text" at bounding box center [549, 198] width 254 height 18
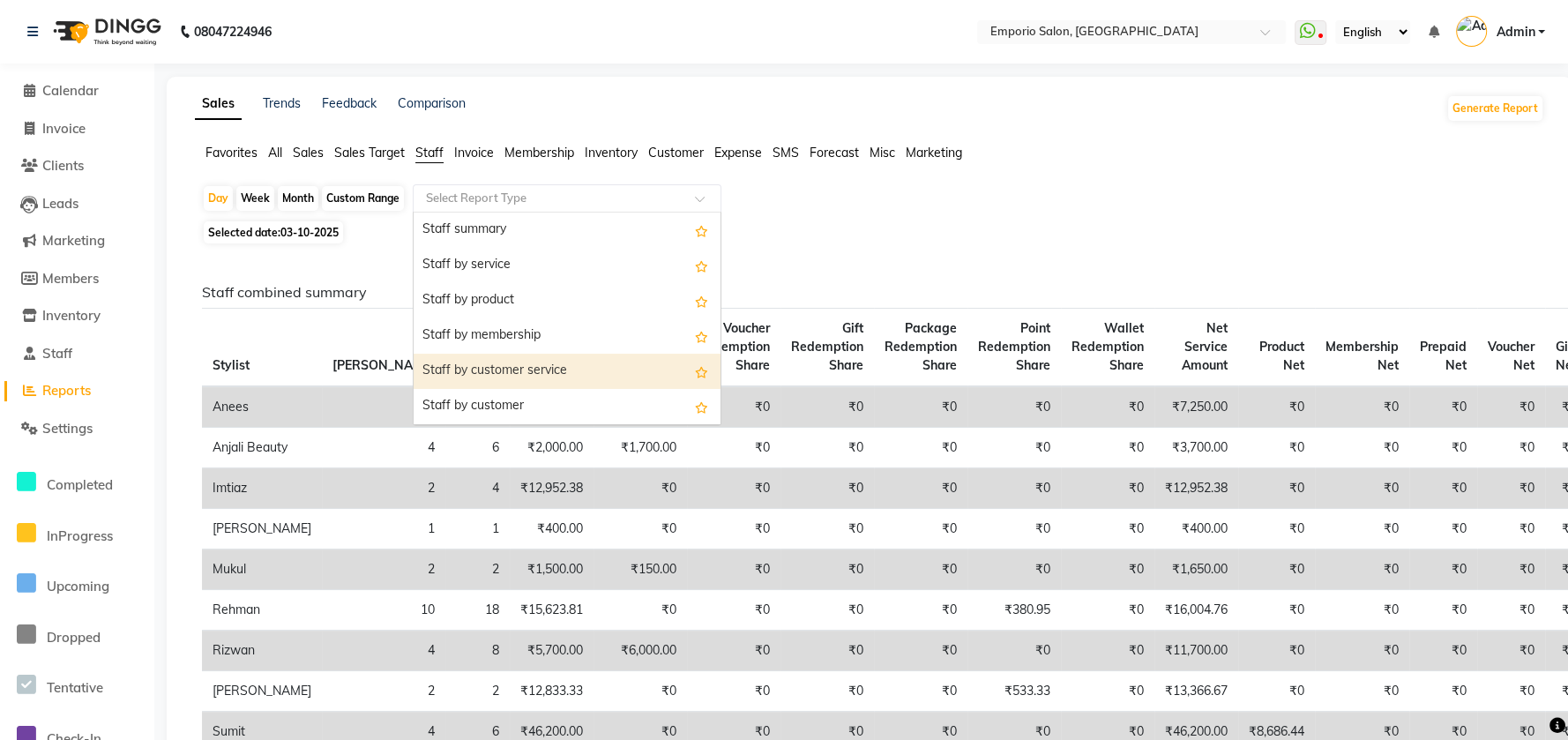
click at [438, 354] on div "Staff by customer service" at bounding box center [568, 371] width 307 height 35
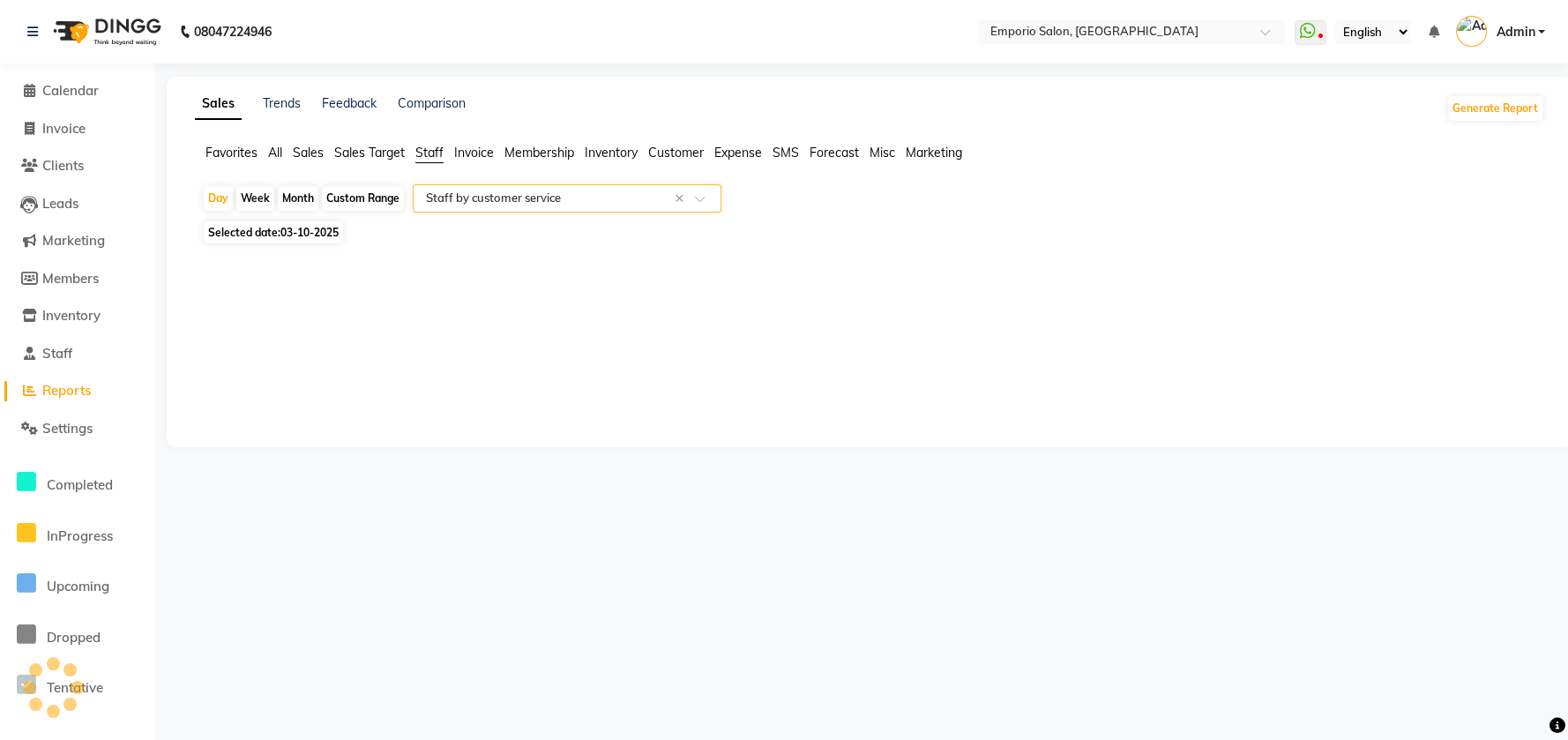
select select "filtered_report"
select select "csv"
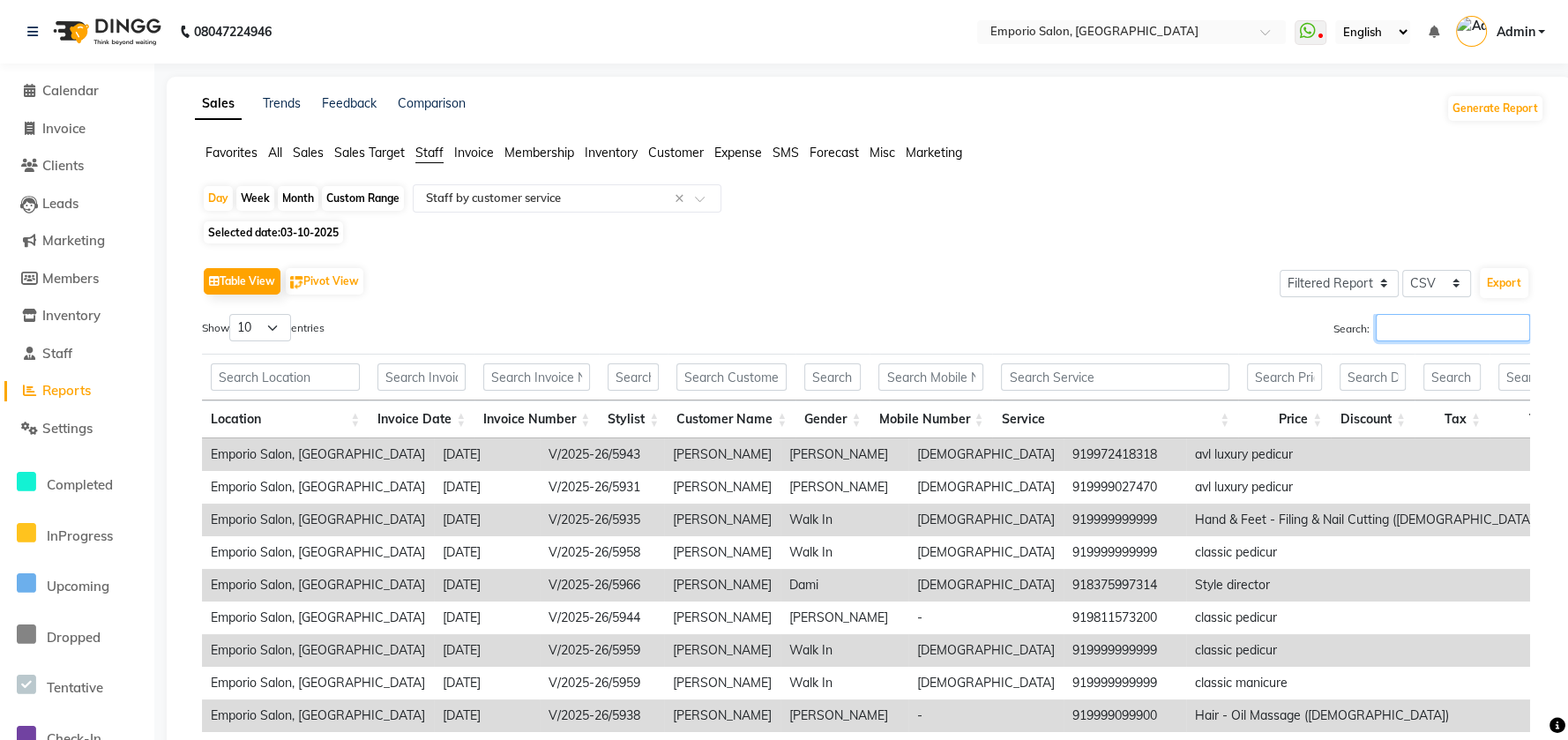
click at [1398, 326] on input "Search:" at bounding box center [1453, 328] width 155 height 27
click at [1389, 348] on div "Location Invoice Date Invoice Number Stylist Customer Name Gender Mobile Number…" at bounding box center [866, 393] width 1329 height 90
click at [1388, 349] on div "Location Invoice Date Invoice Number Stylist Customer Name Gender Mobile Number…" at bounding box center [866, 393] width 1329 height 90
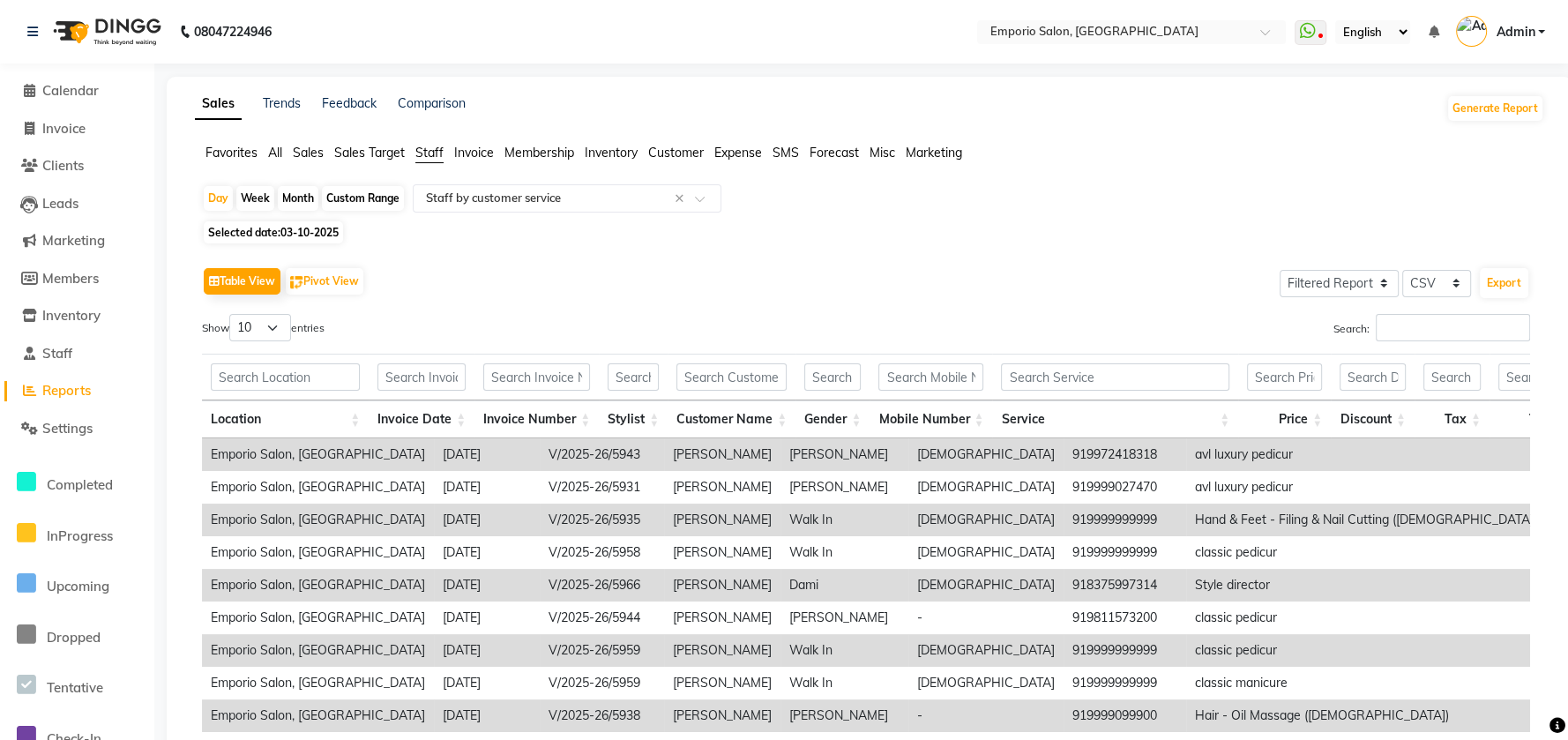
click at [1388, 349] on div "Location Invoice Date Invoice Number Stylist Customer Name Gender Mobile Number…" at bounding box center [866, 393] width 1329 height 90
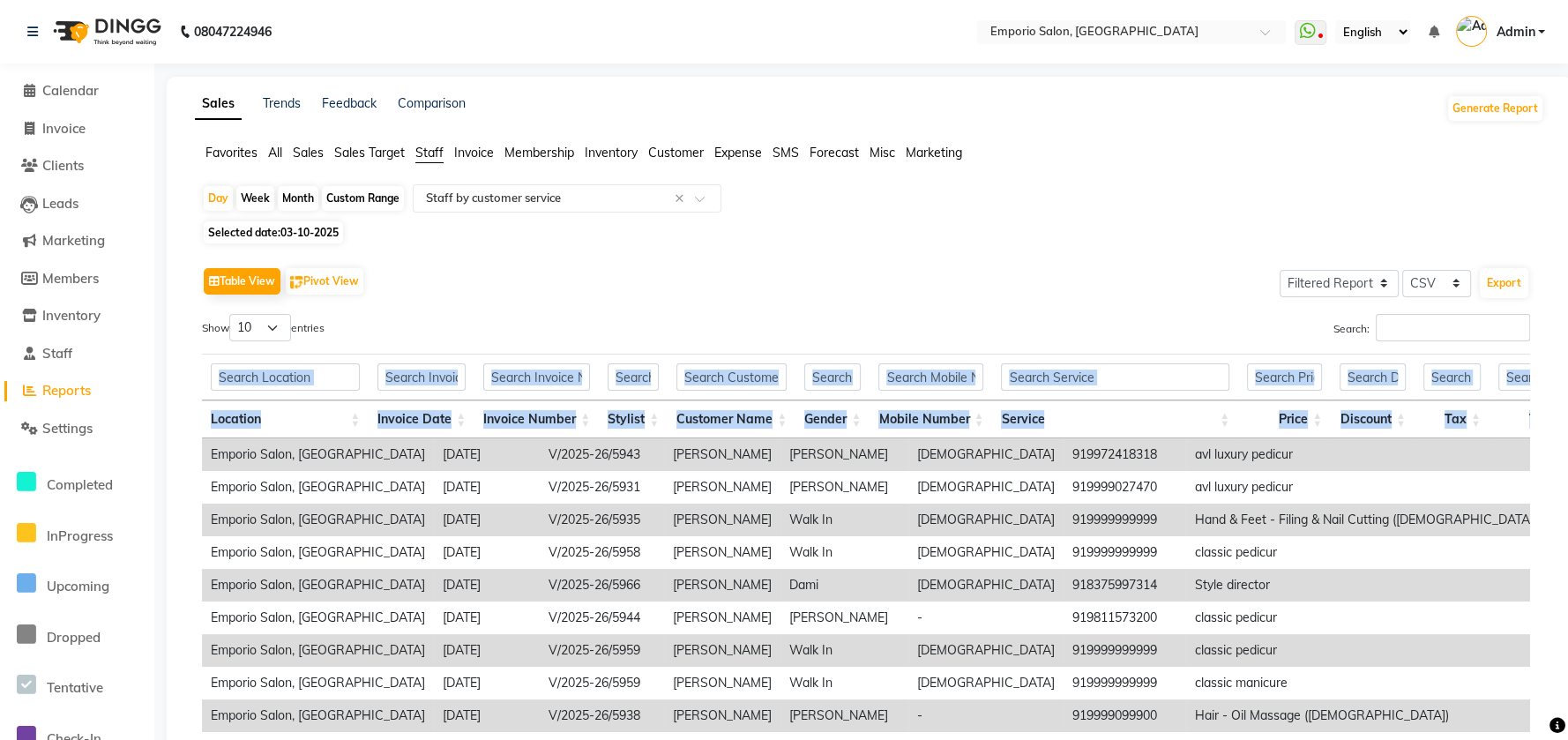
click at [1388, 349] on div "Location Invoice Date Invoice Number Stylist Customer Name Gender Mobile Number…" at bounding box center [866, 393] width 1329 height 90
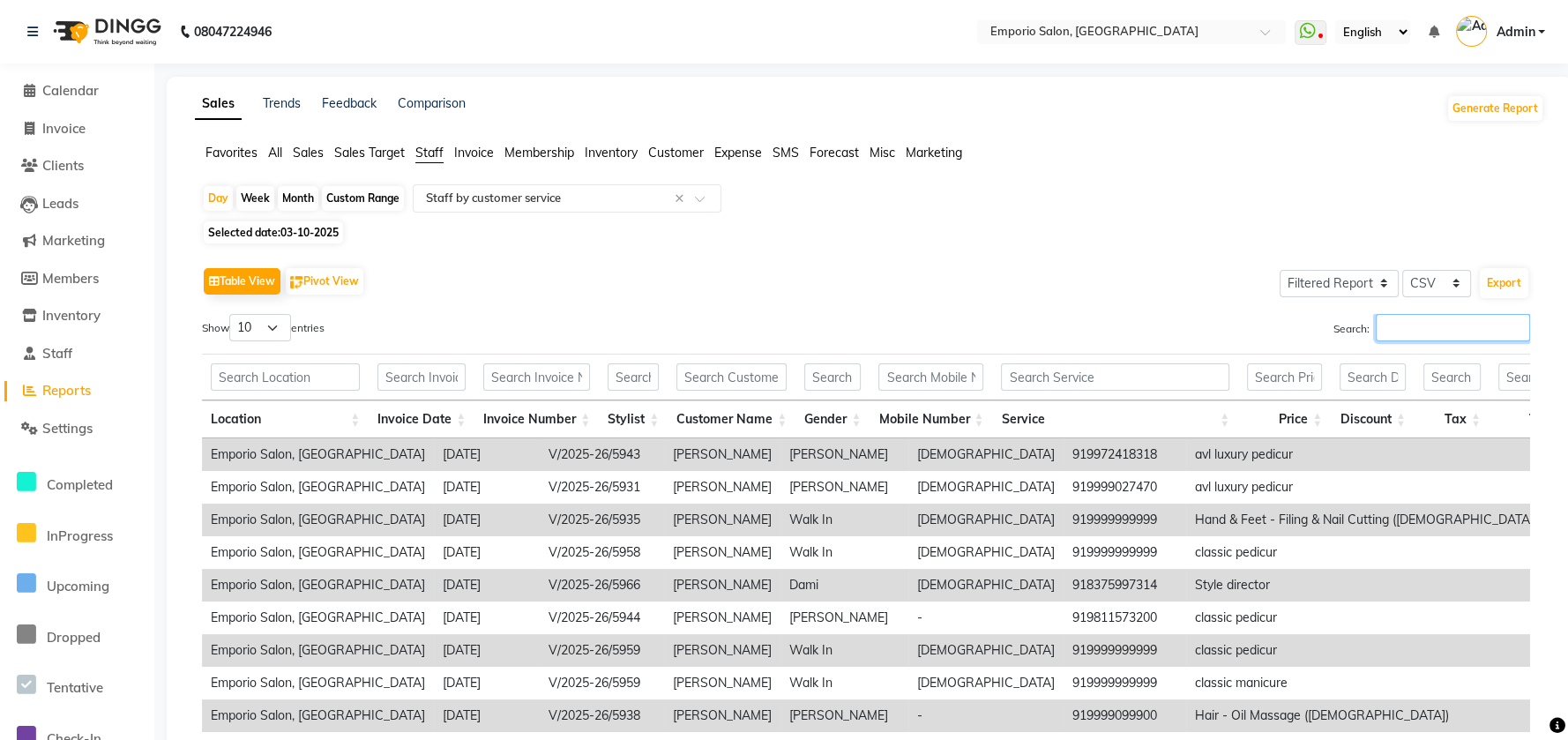
click at [1424, 330] on input "Search:" at bounding box center [1453, 328] width 155 height 27
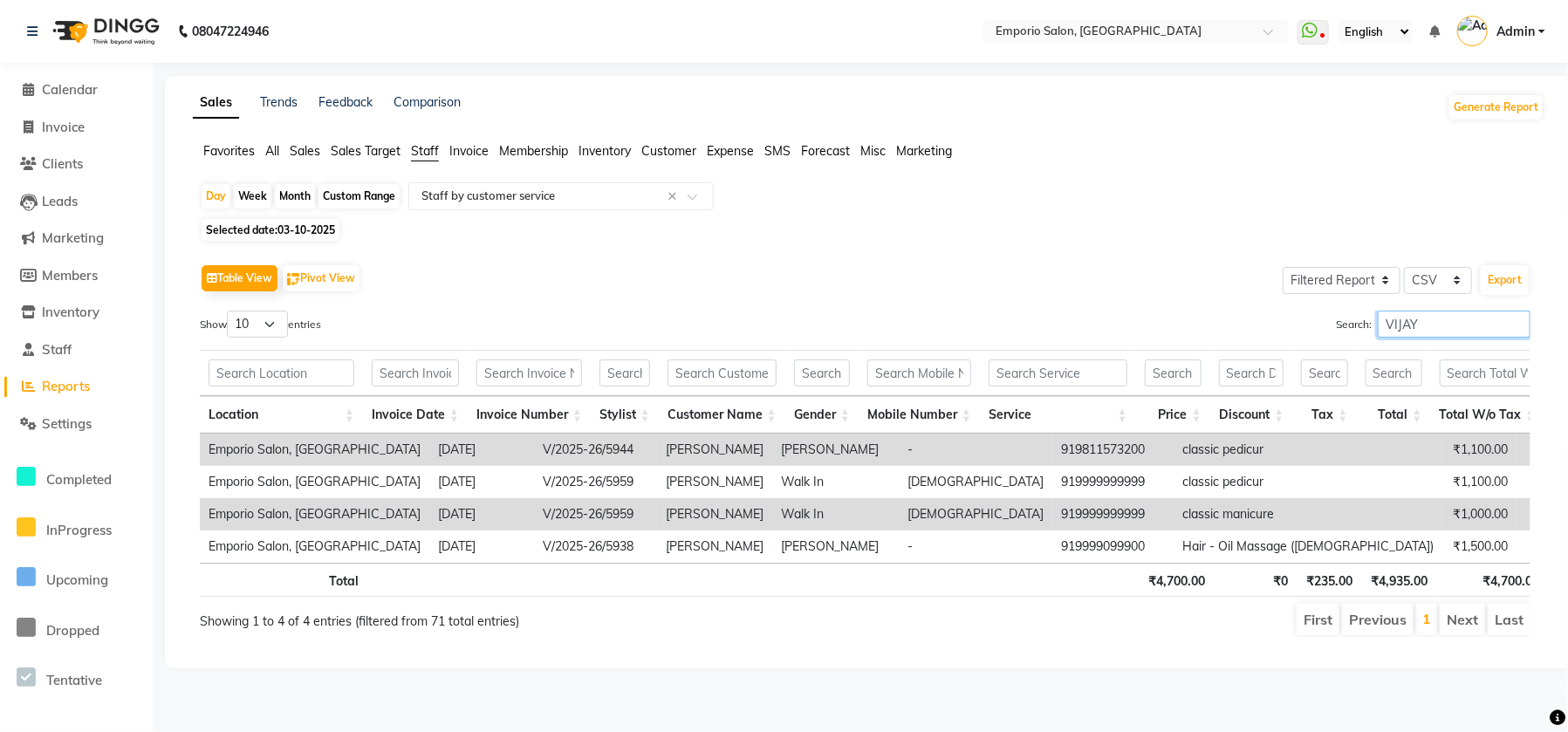
type input "VIJAY"
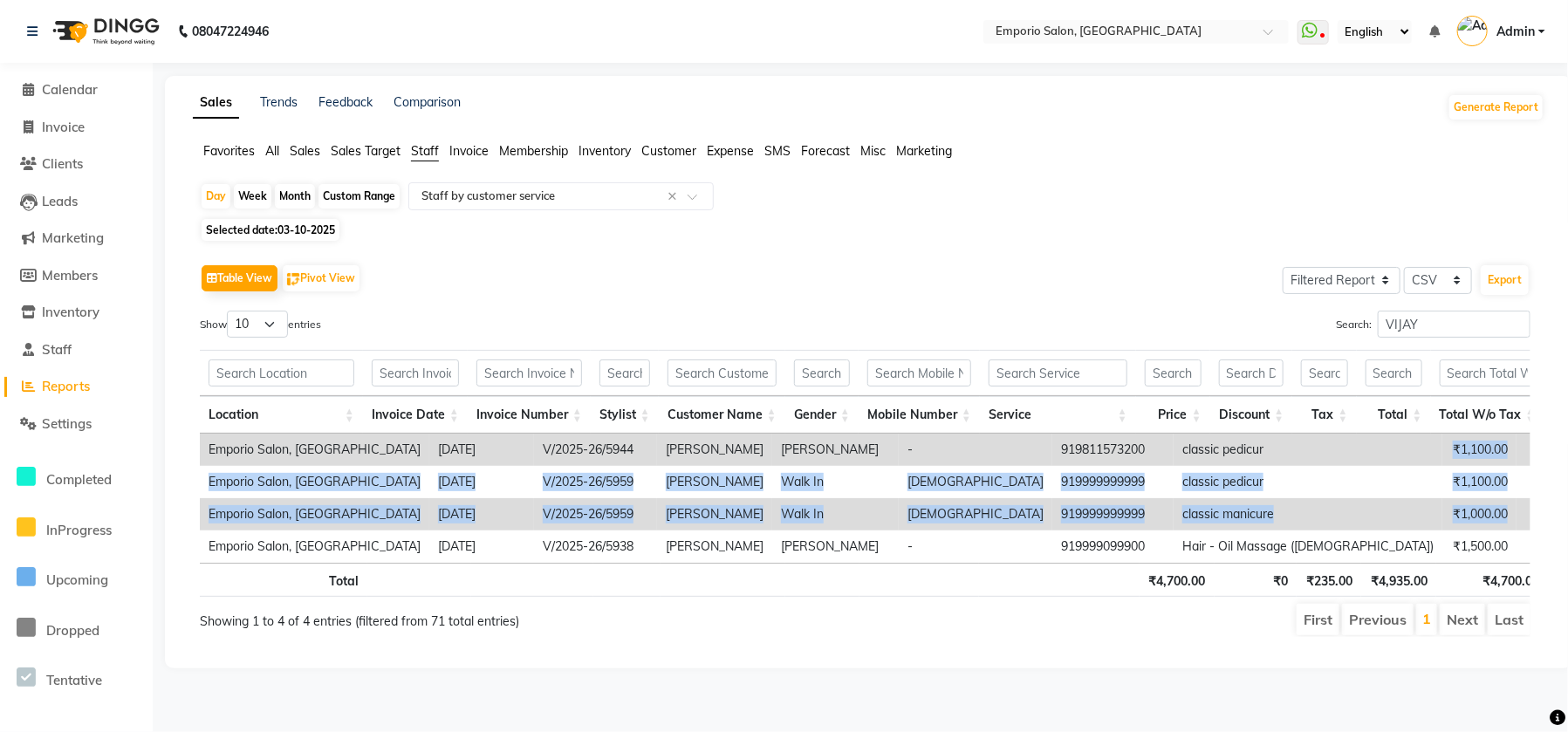
scroll to position [0, 446]
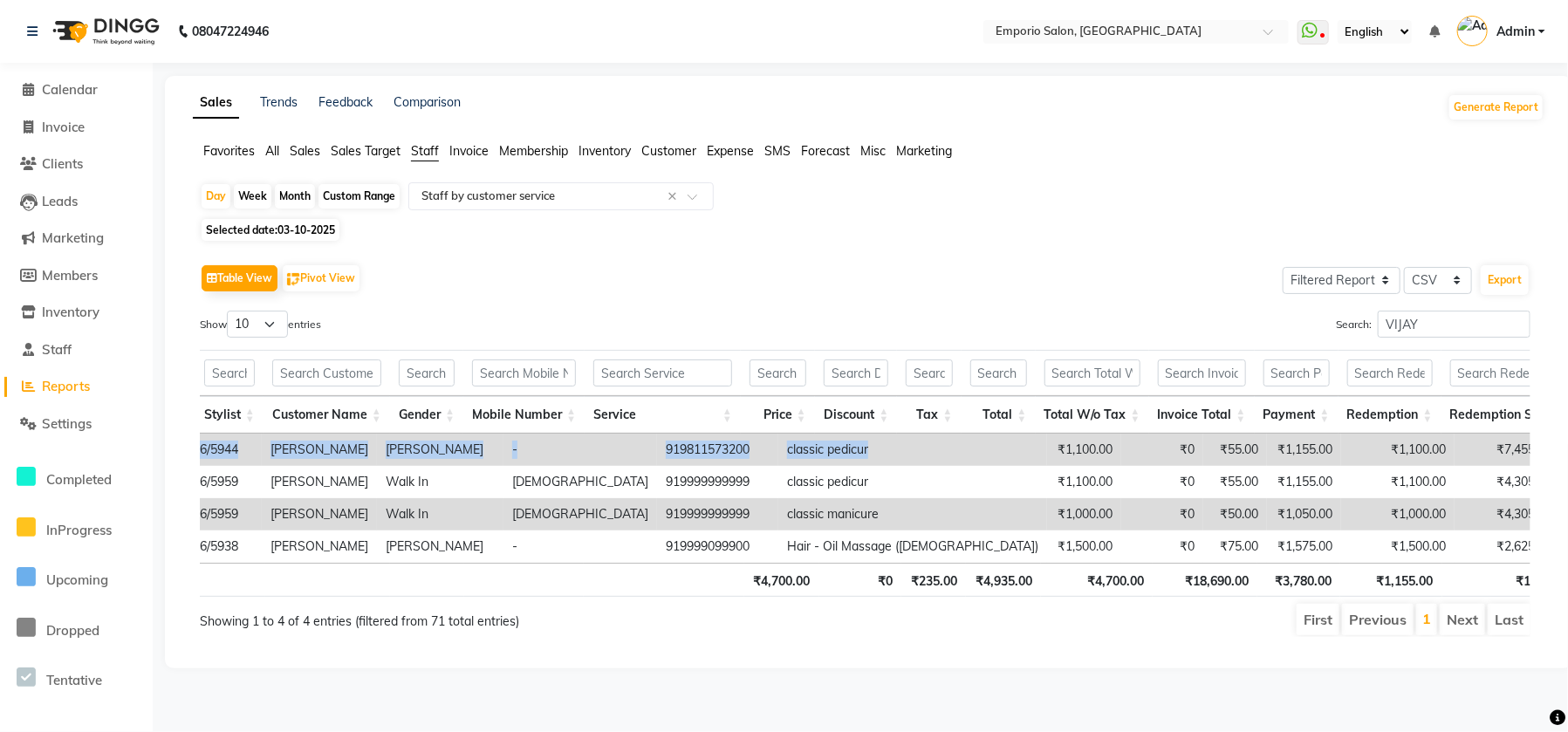
drag, startPoint x: 1136, startPoint y: 447, endPoint x: 1566, endPoint y: 501, distance: 433.4
click at [1566, 505] on div "Sales Trends Feedback Comparison Generate Report Favorites All Sales Sales Targ…" at bounding box center [869, 372] width 1407 height 593
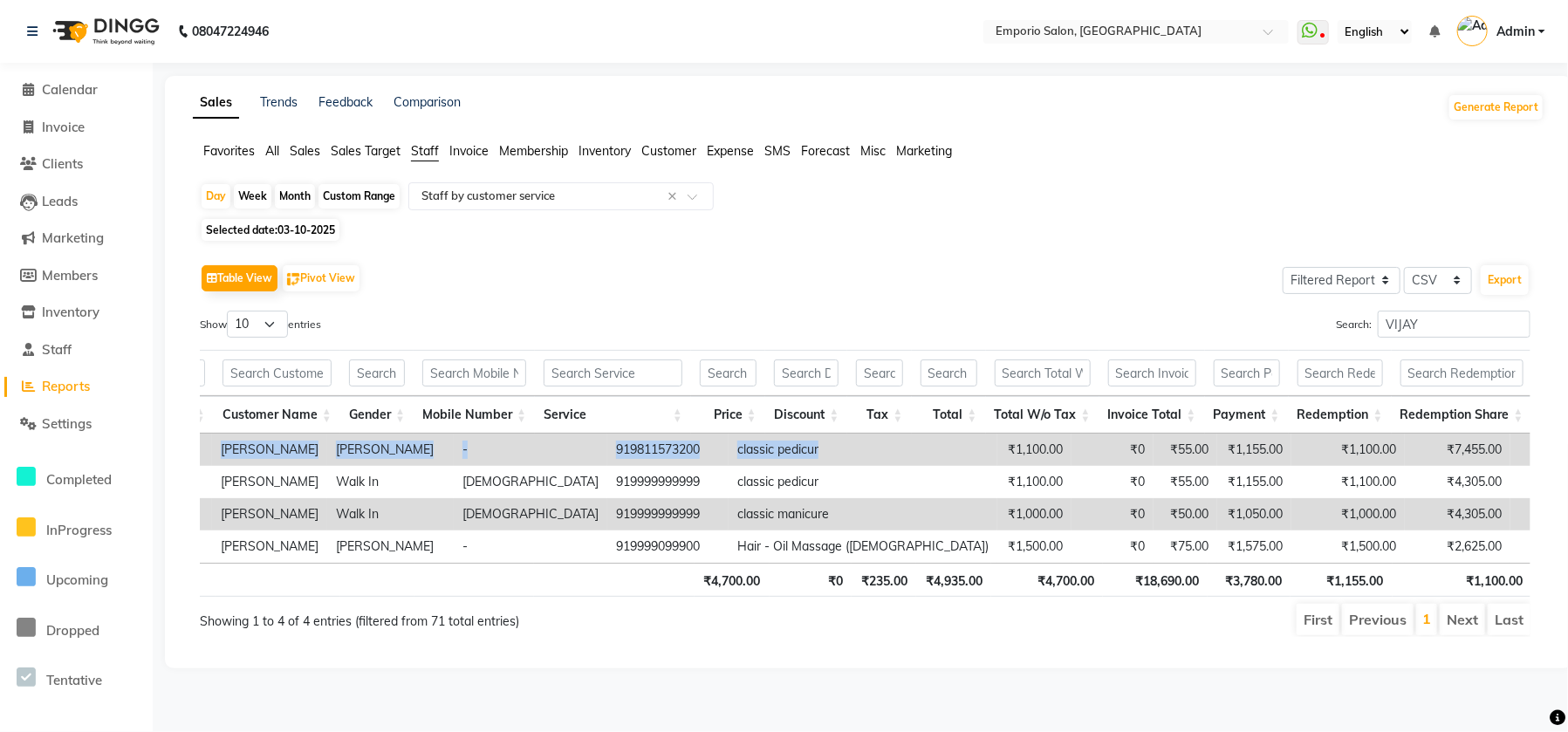
scroll to position [0, 12]
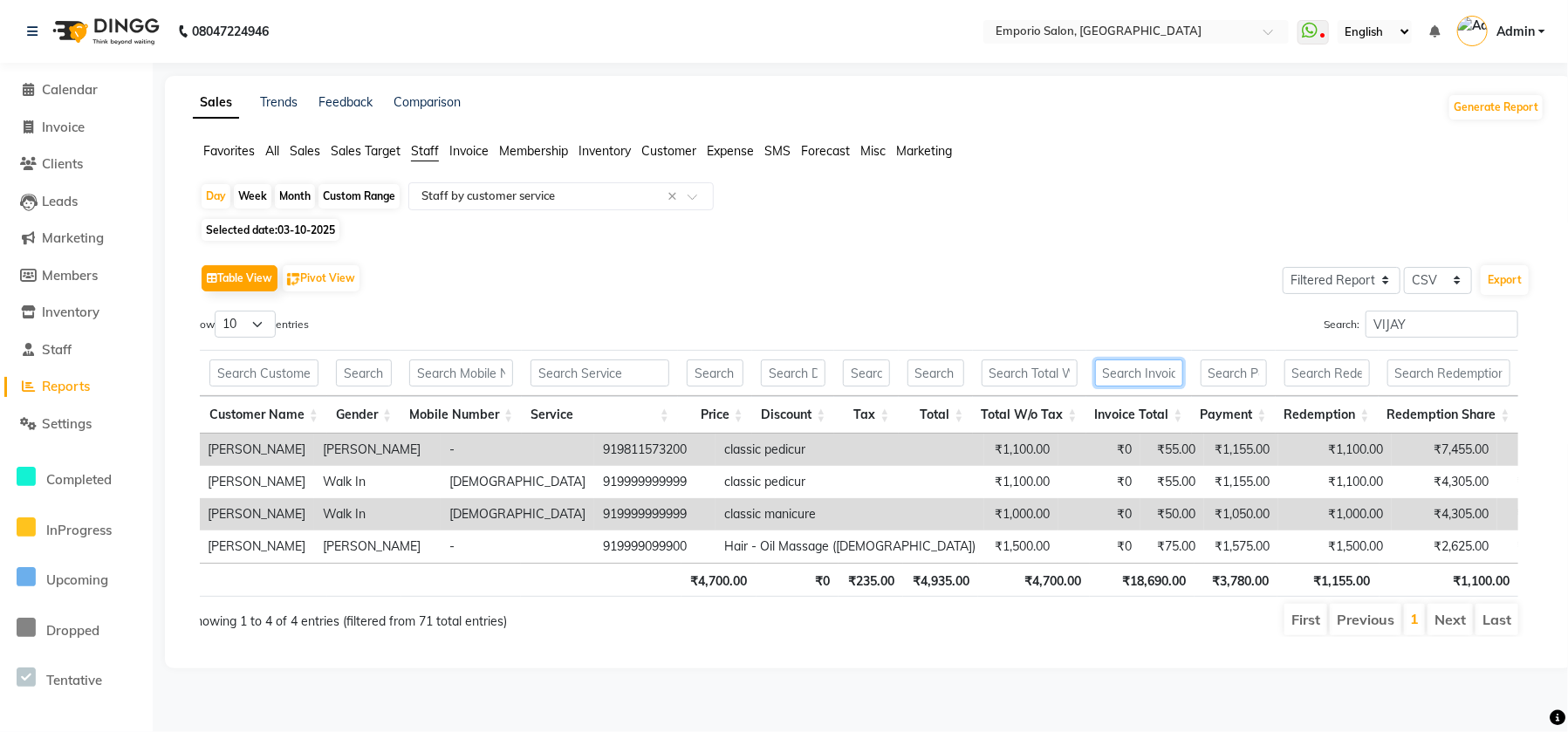
click at [1176, 366] on input "text" at bounding box center [1139, 373] width 88 height 27
click at [60, 412] on li "Settings" at bounding box center [76, 424] width 153 height 38
drag, startPoint x: 63, startPoint y: 422, endPoint x: 84, endPoint y: 406, distance: 26.4
click at [64, 423] on span "Settings" at bounding box center [67, 423] width 50 height 16
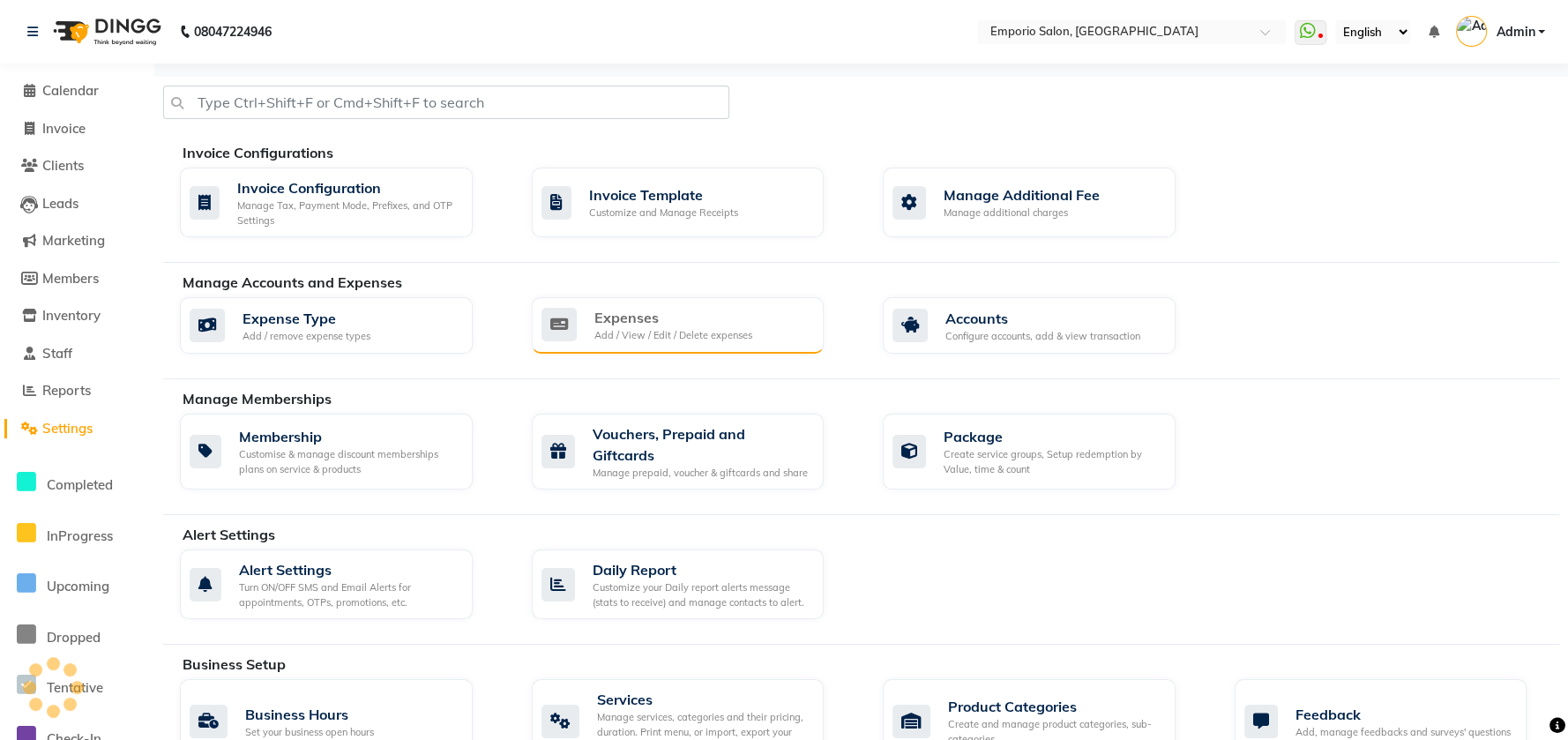
click at [599, 300] on div "Expenses Add / View / Edit / Delete expenses" at bounding box center [678, 326] width 293 height 56
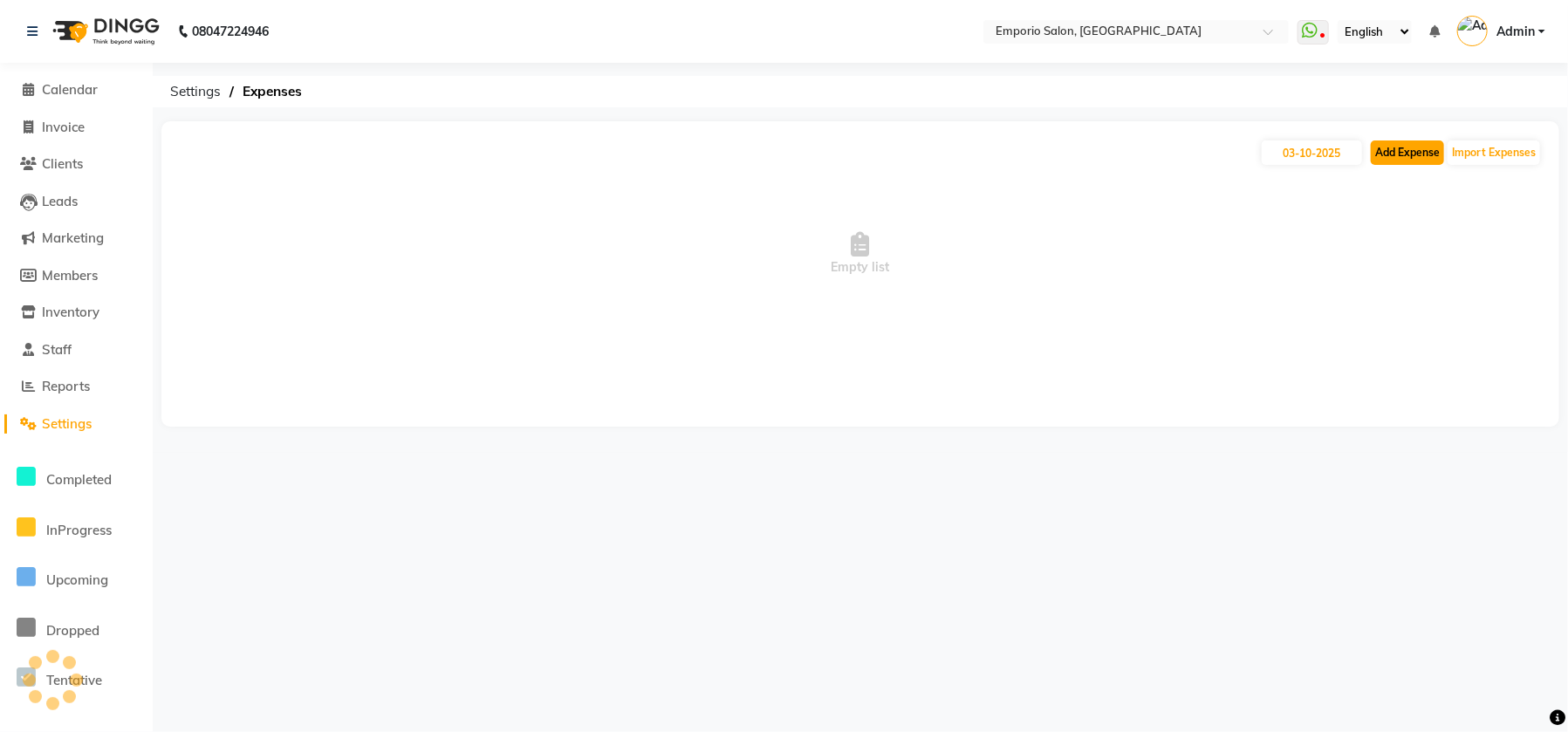
click at [1396, 159] on button "Add Expense" at bounding box center [1407, 152] width 73 height 24
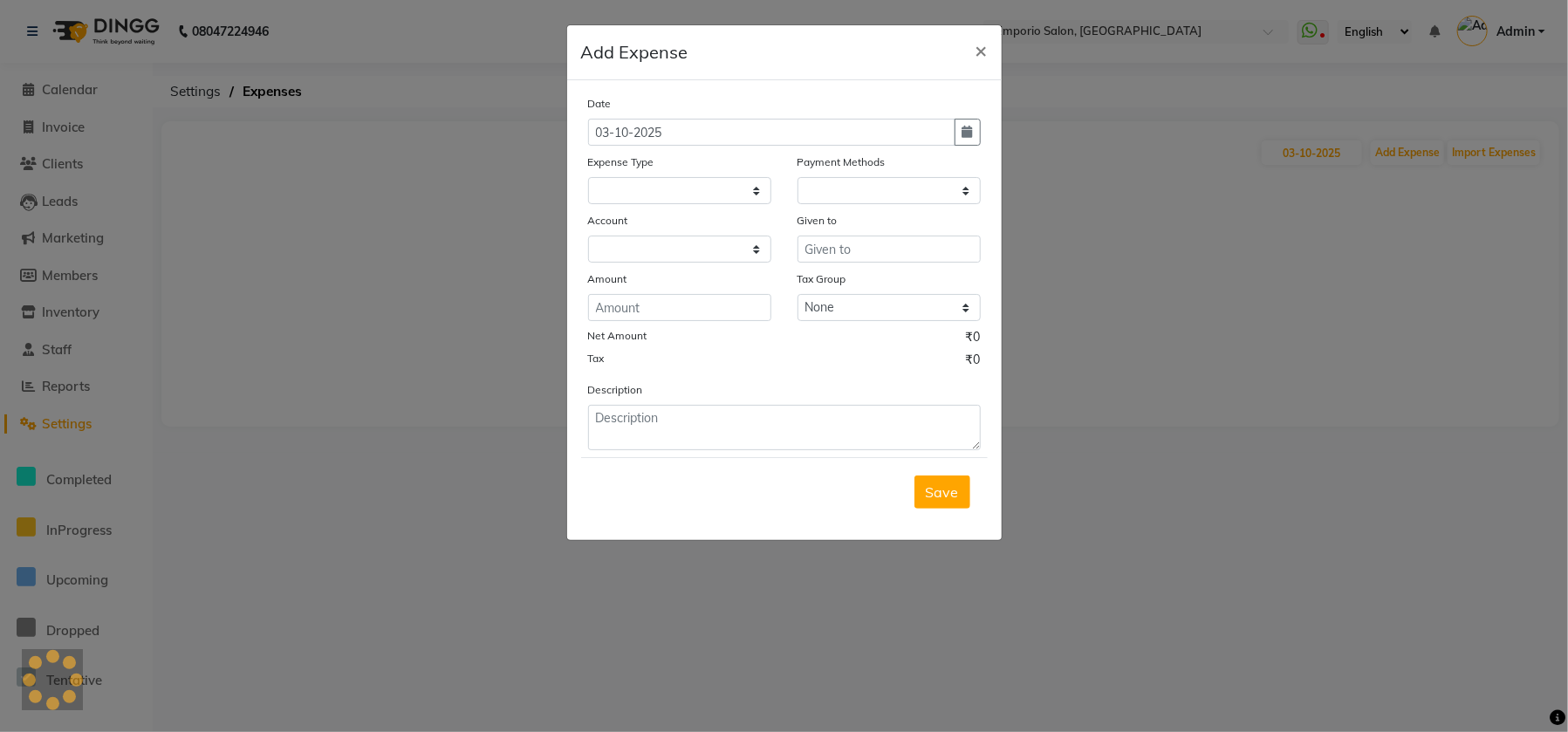
select select
select select "1"
select select "5330"
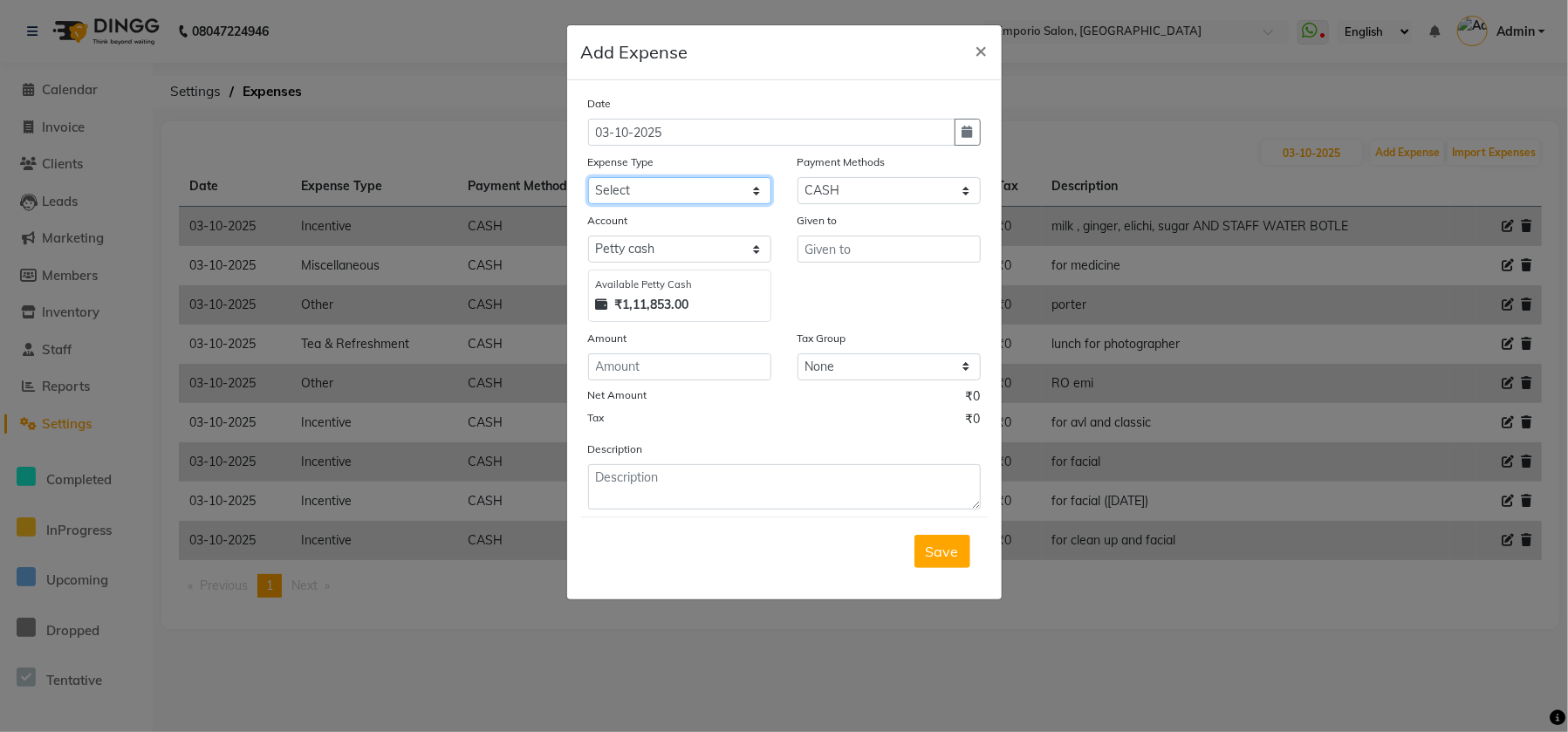
click at [671, 194] on select "Select Advance Salary Cash transfer to bank Cash transfer to hub Client Snacks …" at bounding box center [680, 190] width 184 height 27
select select "24596"
click at [588, 177] on select "Select Advance Salary Cash transfer to bank Cash transfer to hub Client Snacks …" at bounding box center [680, 190] width 184 height 27
click at [674, 360] on input "number" at bounding box center [680, 367] width 184 height 27
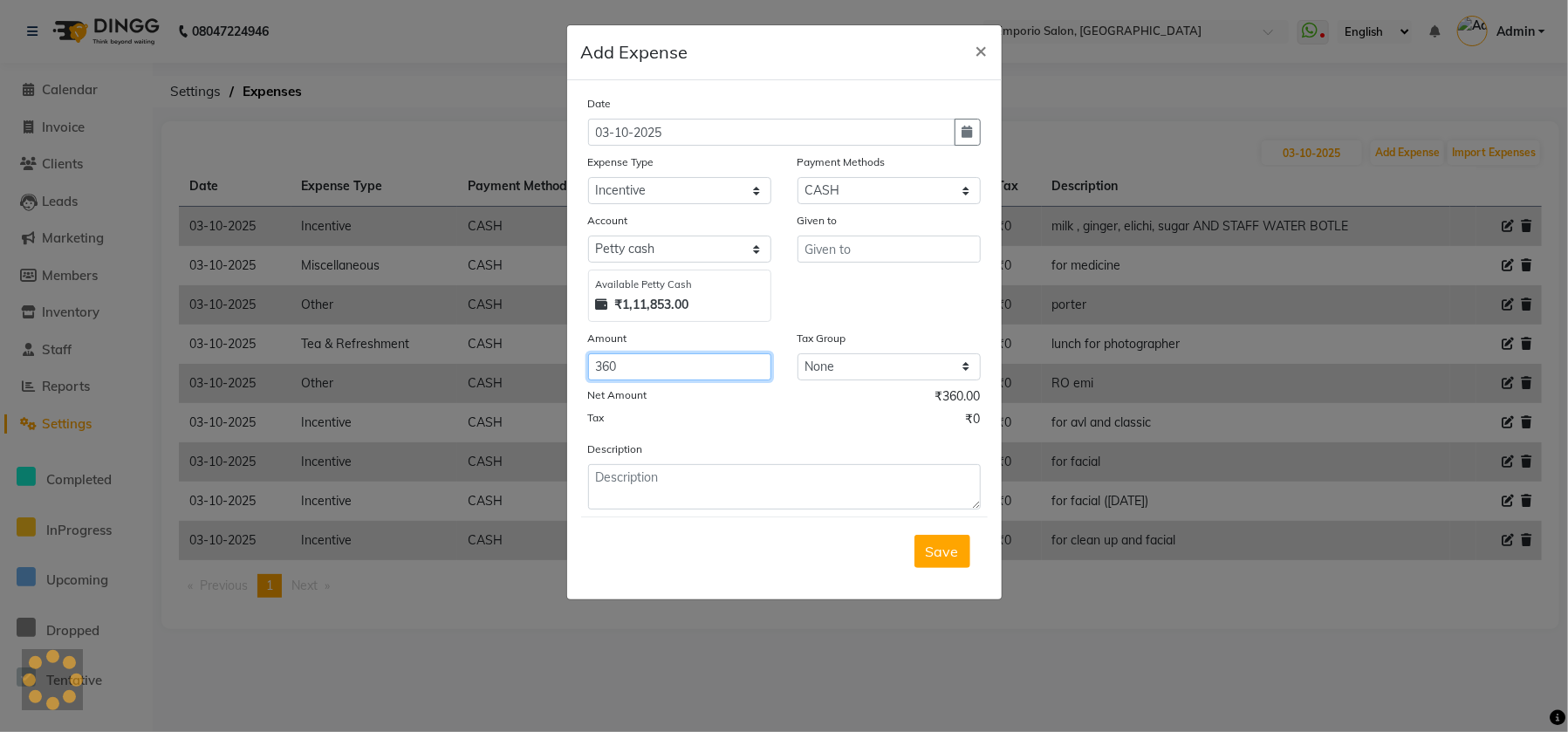
type input "360"
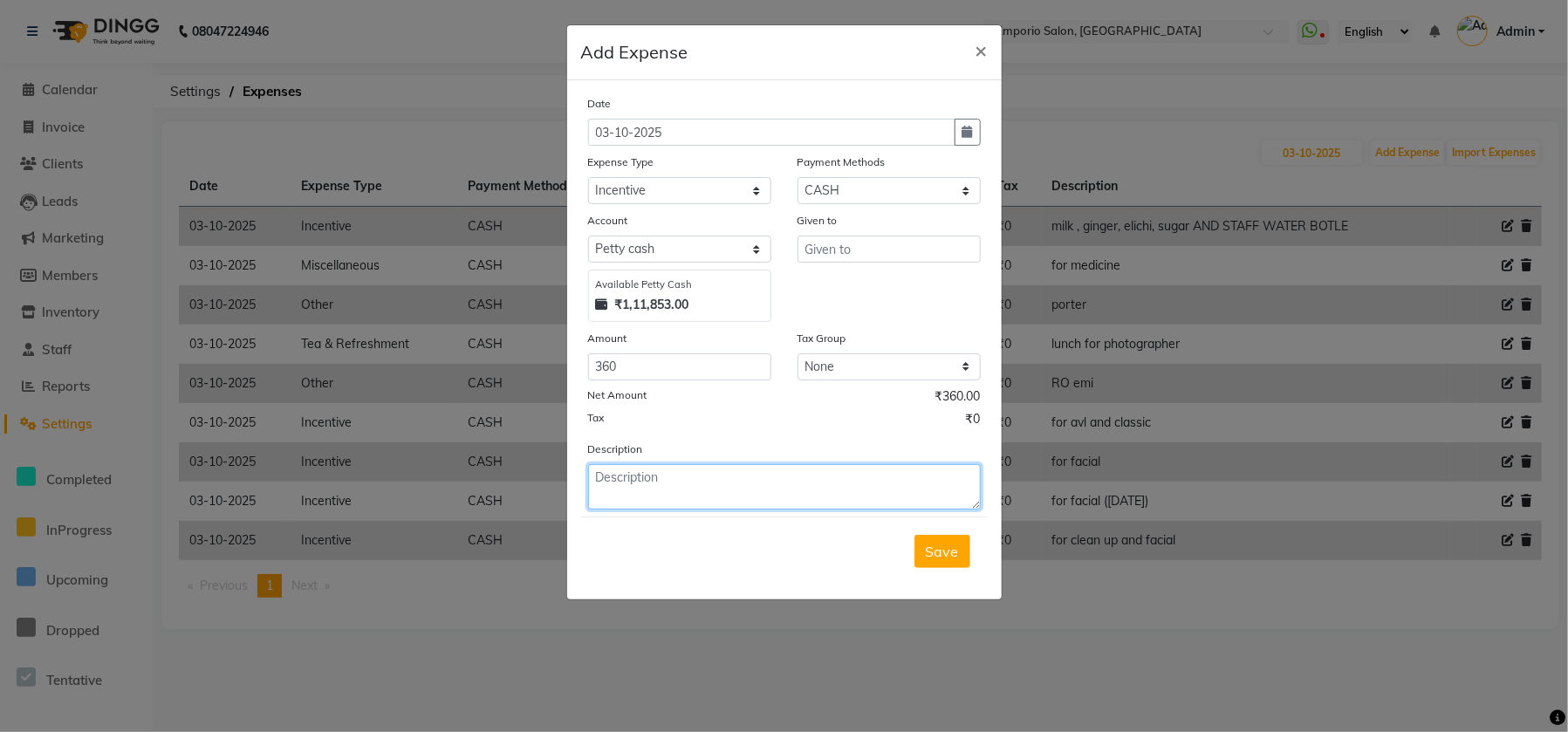
click at [700, 471] on textarea at bounding box center [784, 487] width 392 height 45
click at [700, 472] on textarea at bounding box center [784, 487] width 392 height 45
drag, startPoint x: 700, startPoint y: 472, endPoint x: 748, endPoint y: 391, distance: 94.2
click at [748, 391] on div "Date 03-10-2025 Expense Type Select Advance Salary Cash transfer to bank Cash t…" at bounding box center [784, 302] width 392 height 416
click at [733, 474] on textarea at bounding box center [784, 487] width 392 height 45
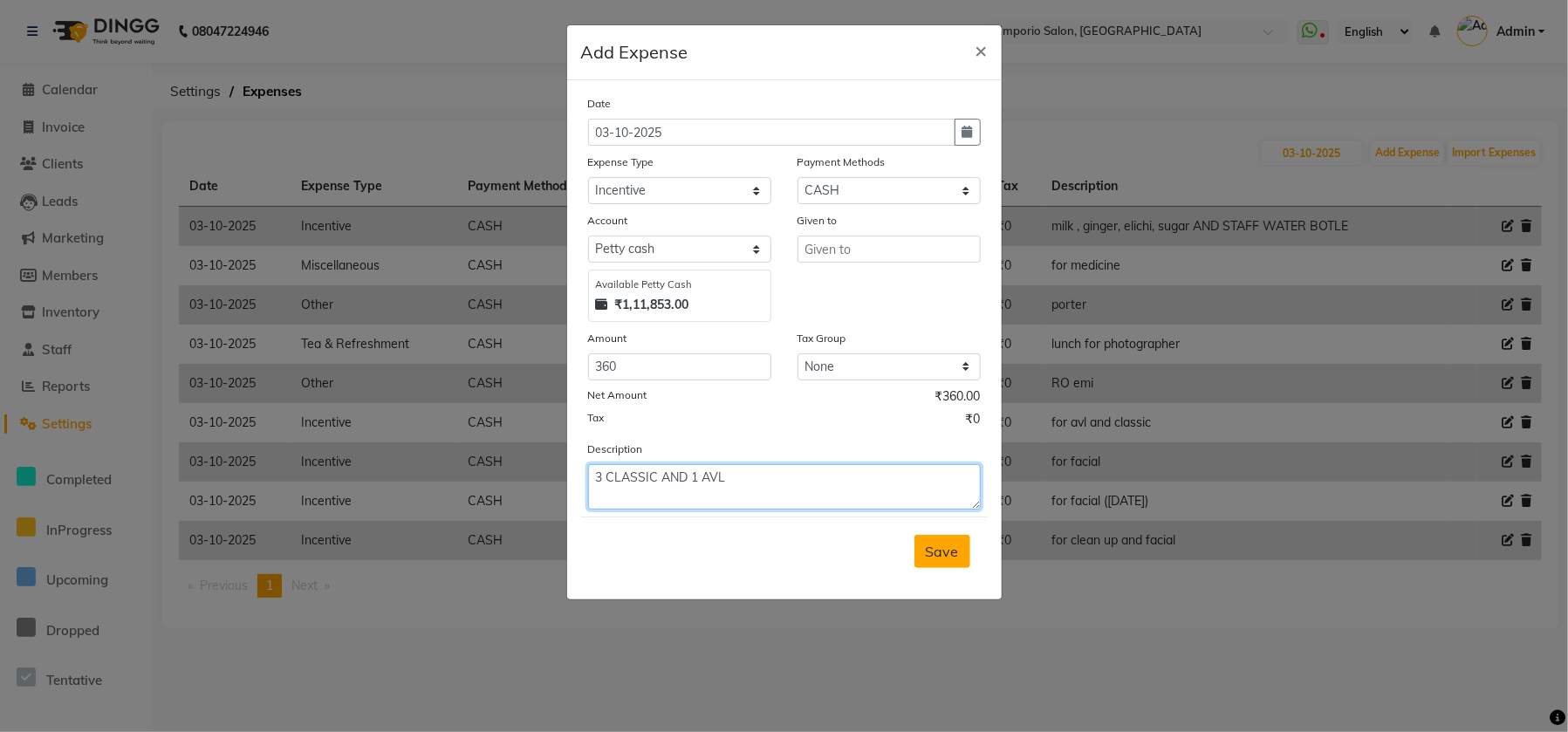
type textarea "3 CLASSIC AND 1 AVL"
click at [938, 566] on button "Save" at bounding box center [942, 551] width 56 height 33
click at [882, 233] on div "Given to" at bounding box center [888, 223] width 184 height 24
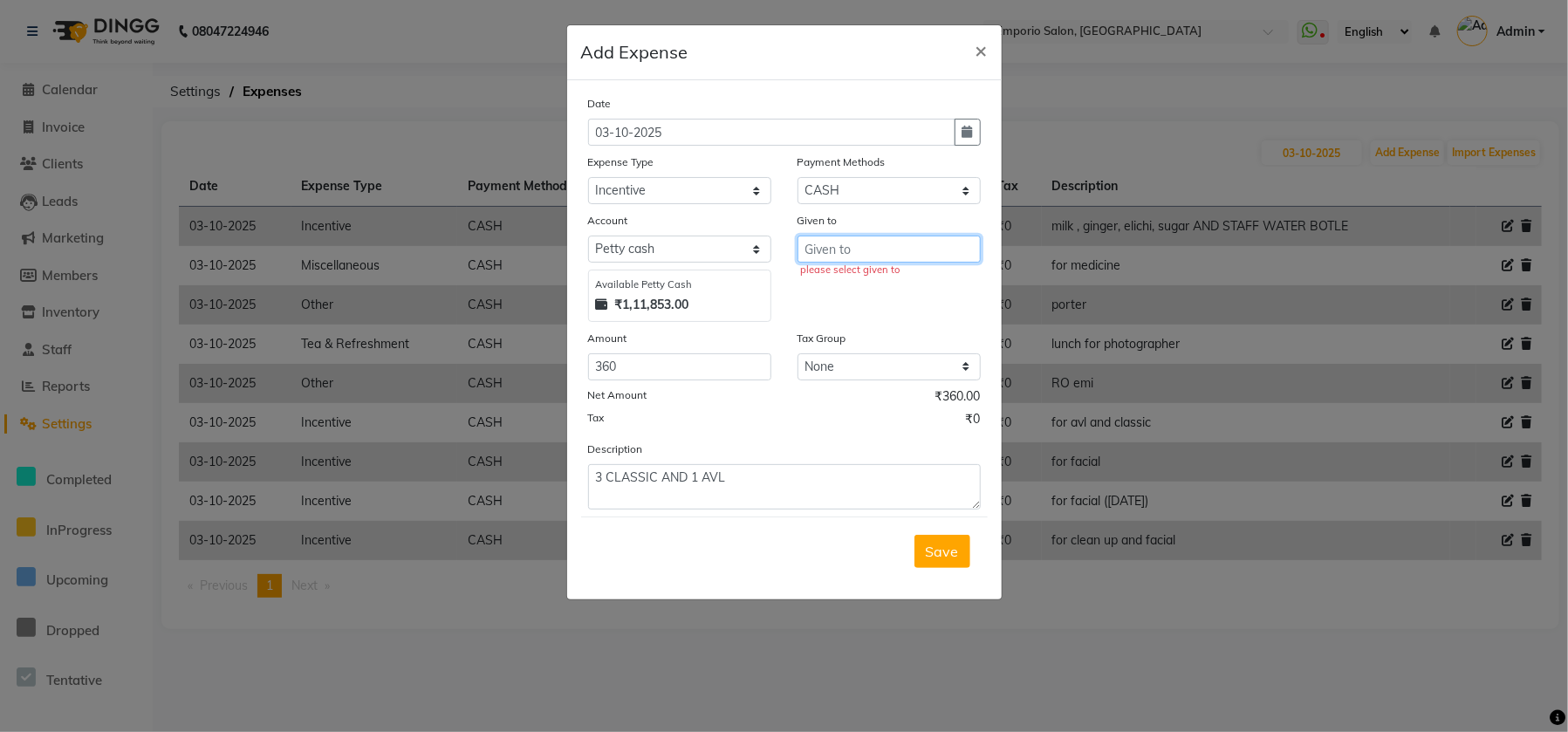
click at [877, 249] on input "text" at bounding box center [888, 249] width 184 height 27
click at [874, 275] on button "[PERSON_NAME]" at bounding box center [877, 286] width 160 height 28
type input "[PERSON_NAME]"
click at [928, 537] on button "Save" at bounding box center [942, 551] width 56 height 33
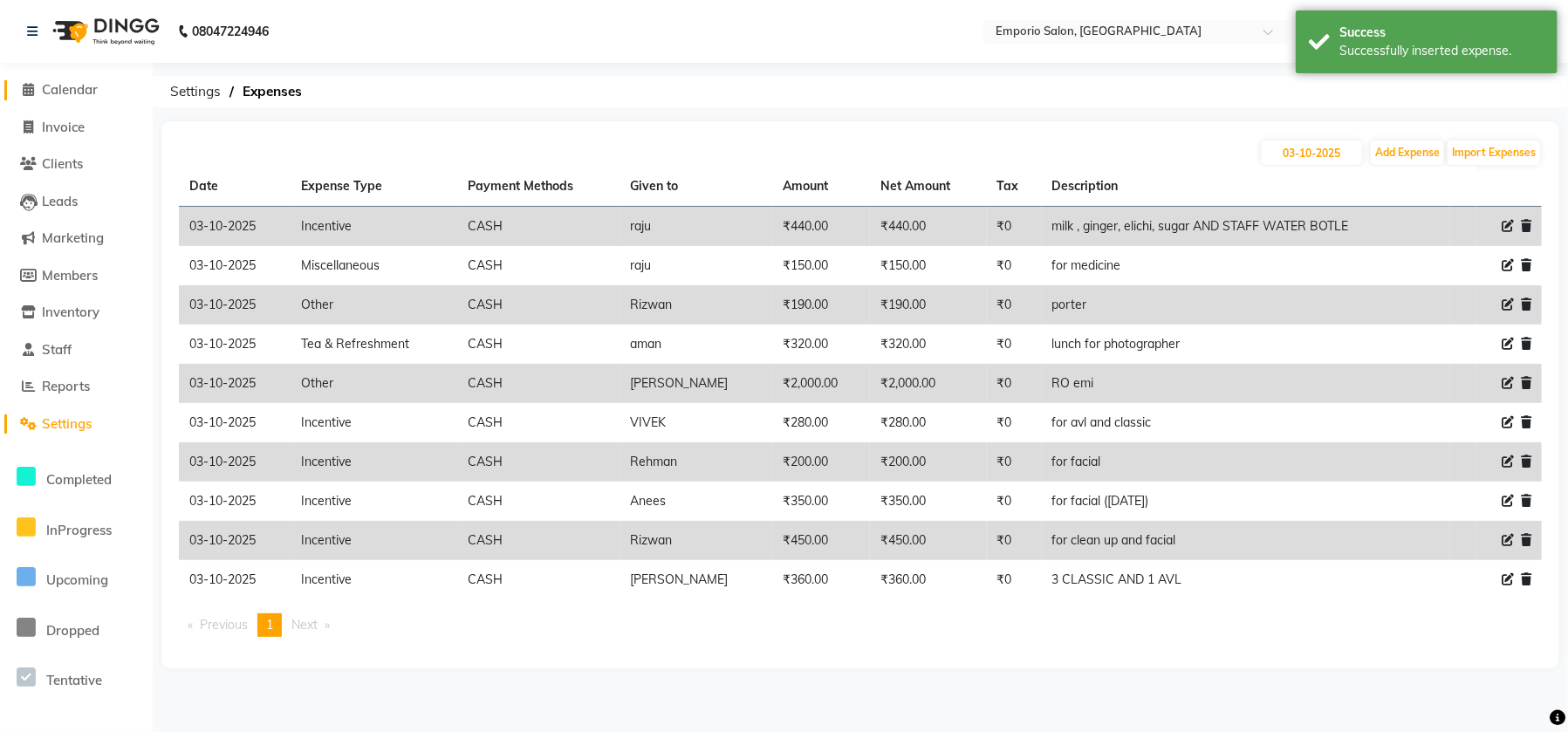
drag, startPoint x: 58, startPoint y: 65, endPoint x: 63, endPoint y: 93, distance: 28.4
click at [58, 78] on div "Calendar Invoice Clients Leads Marketing Members Inventory Staff Reports Settin…" at bounding box center [117, 378] width 236 height 656
click at [71, 96] on span "Calendar" at bounding box center [70, 88] width 56 height 16
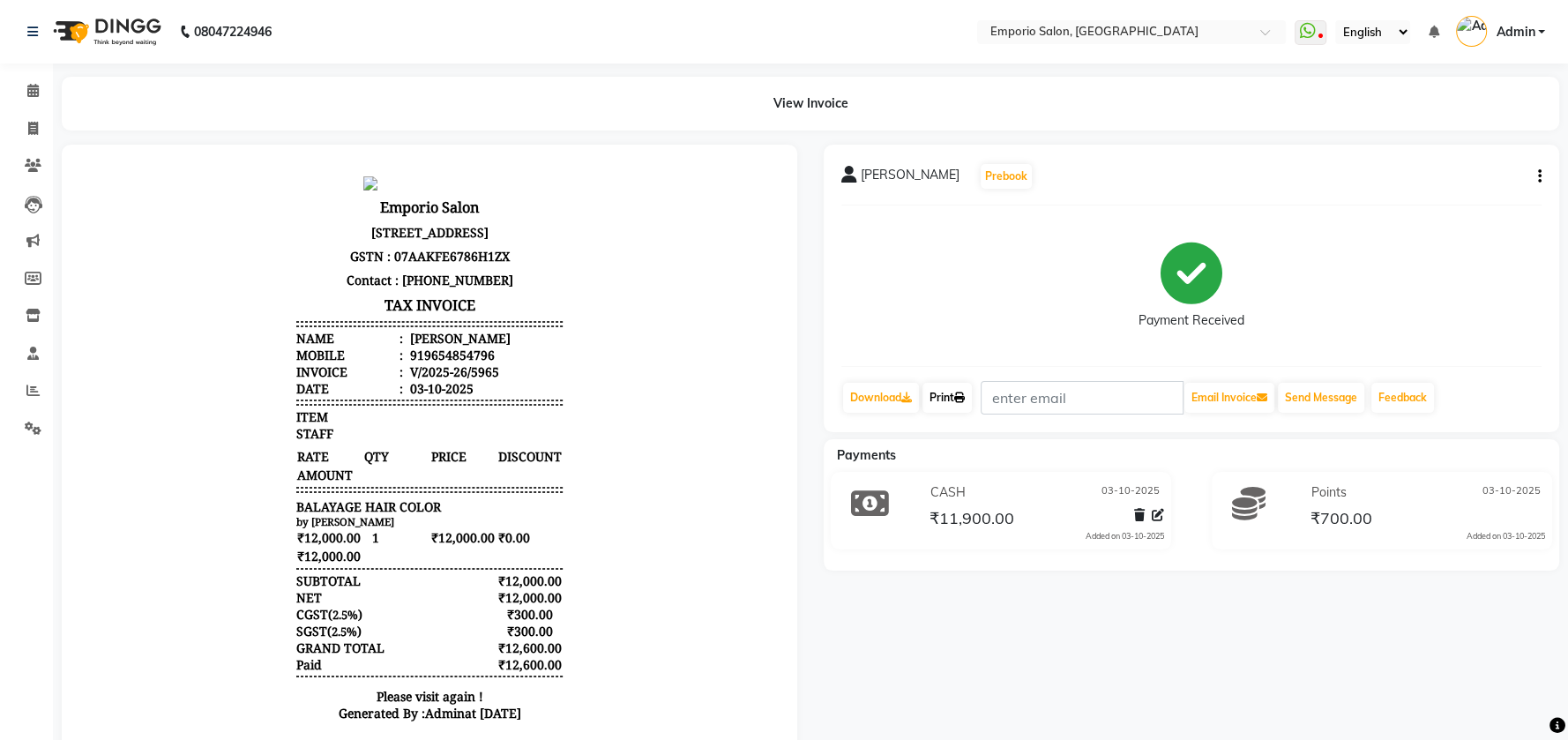
click at [951, 394] on link "Print" at bounding box center [947, 398] width 50 height 30
click at [936, 390] on link "Print" at bounding box center [947, 398] width 50 height 30
click at [1111, 315] on div "Payment Received" at bounding box center [1192, 286] width 701 height 132
click at [950, 390] on link "Print" at bounding box center [947, 398] width 50 height 30
click at [935, 399] on link "Print" at bounding box center [947, 398] width 50 height 30
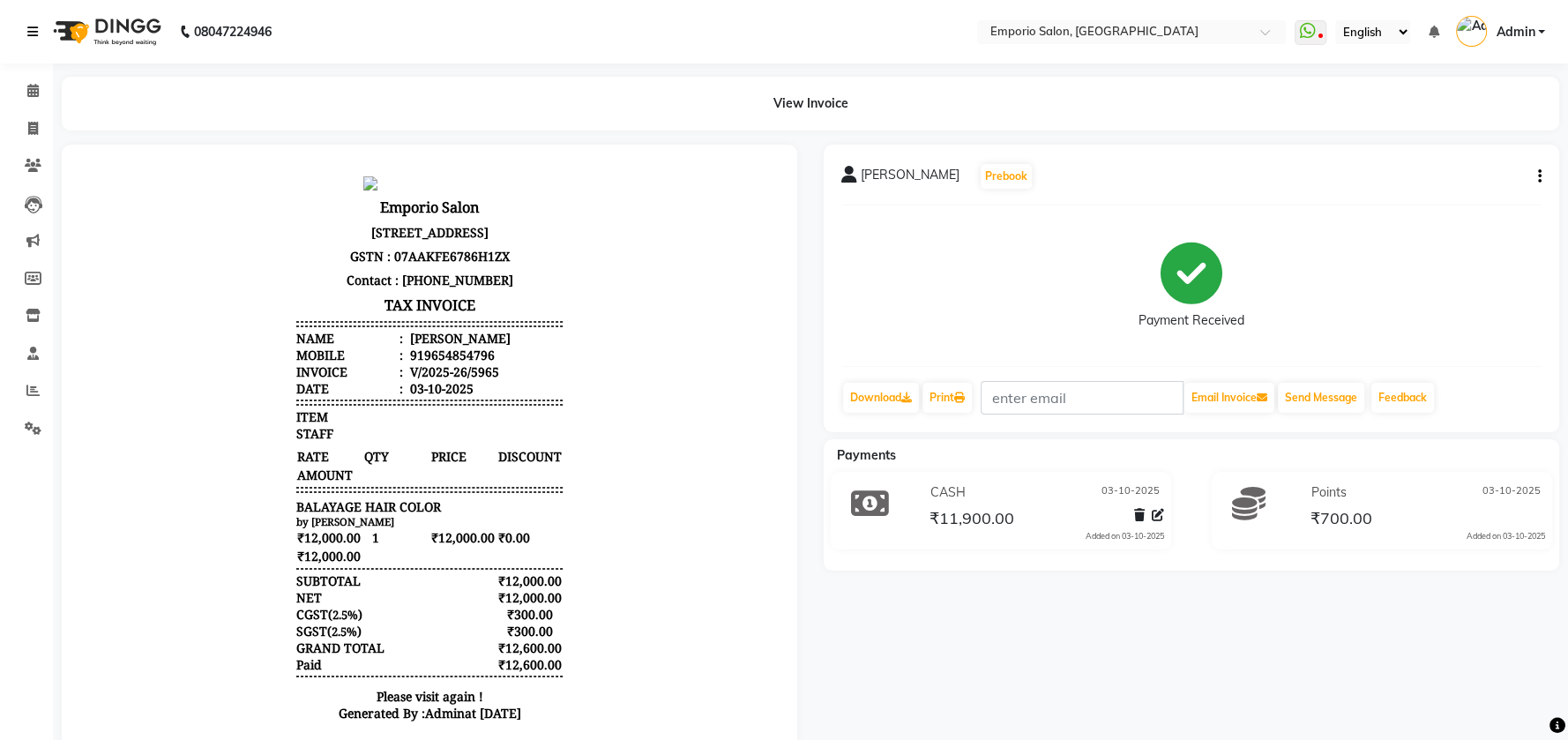
click at [40, 28] on link at bounding box center [36, 31] width 17 height 50
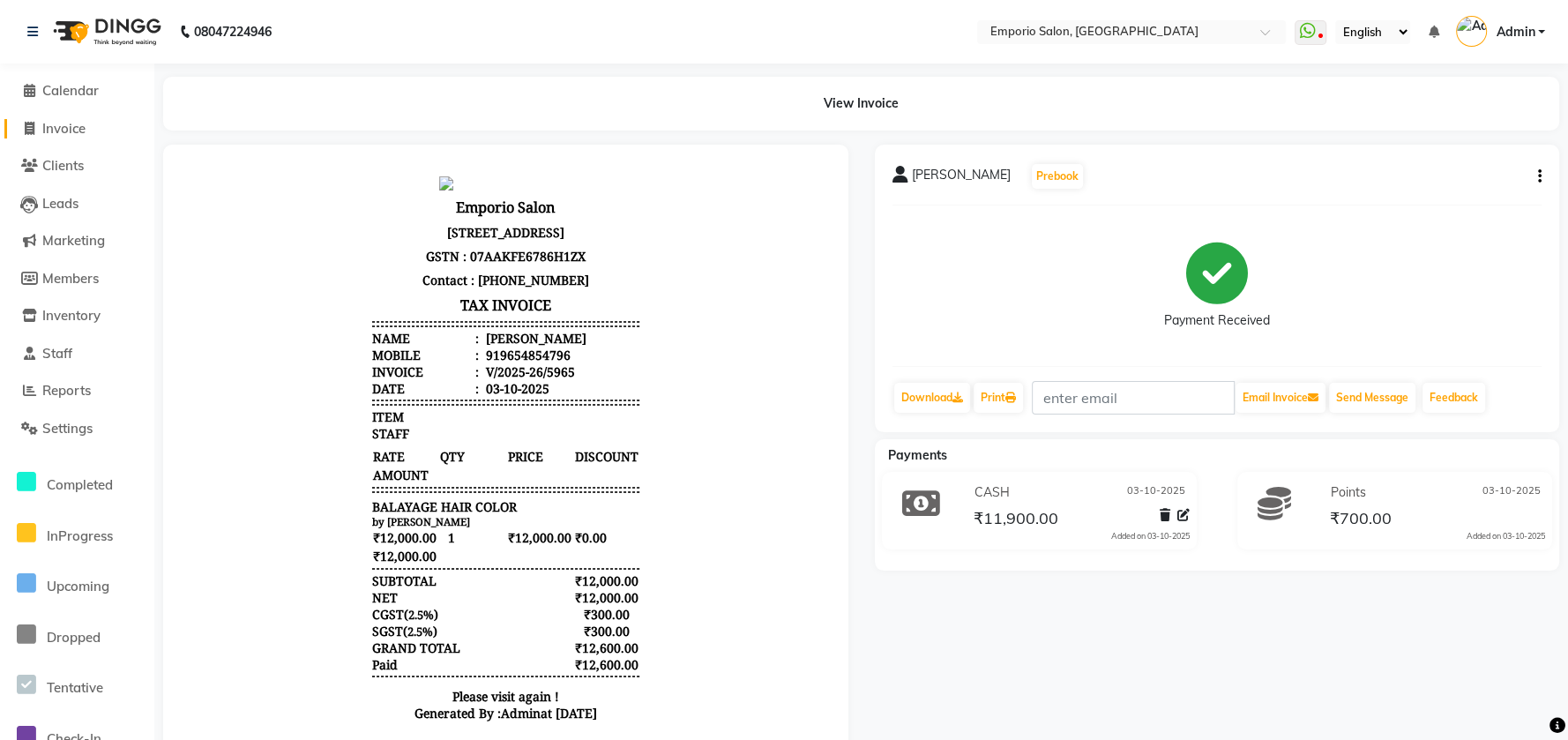
drag, startPoint x: 40, startPoint y: 116, endPoint x: 41, endPoint y: 130, distance: 14.0
click at [40, 120] on li "Invoice" at bounding box center [77, 128] width 155 height 38
click at [53, 139] on li "Invoice" at bounding box center [77, 128] width 155 height 38
click at [79, 132] on span "Invoice" at bounding box center [64, 127] width 43 height 17
select select "6332"
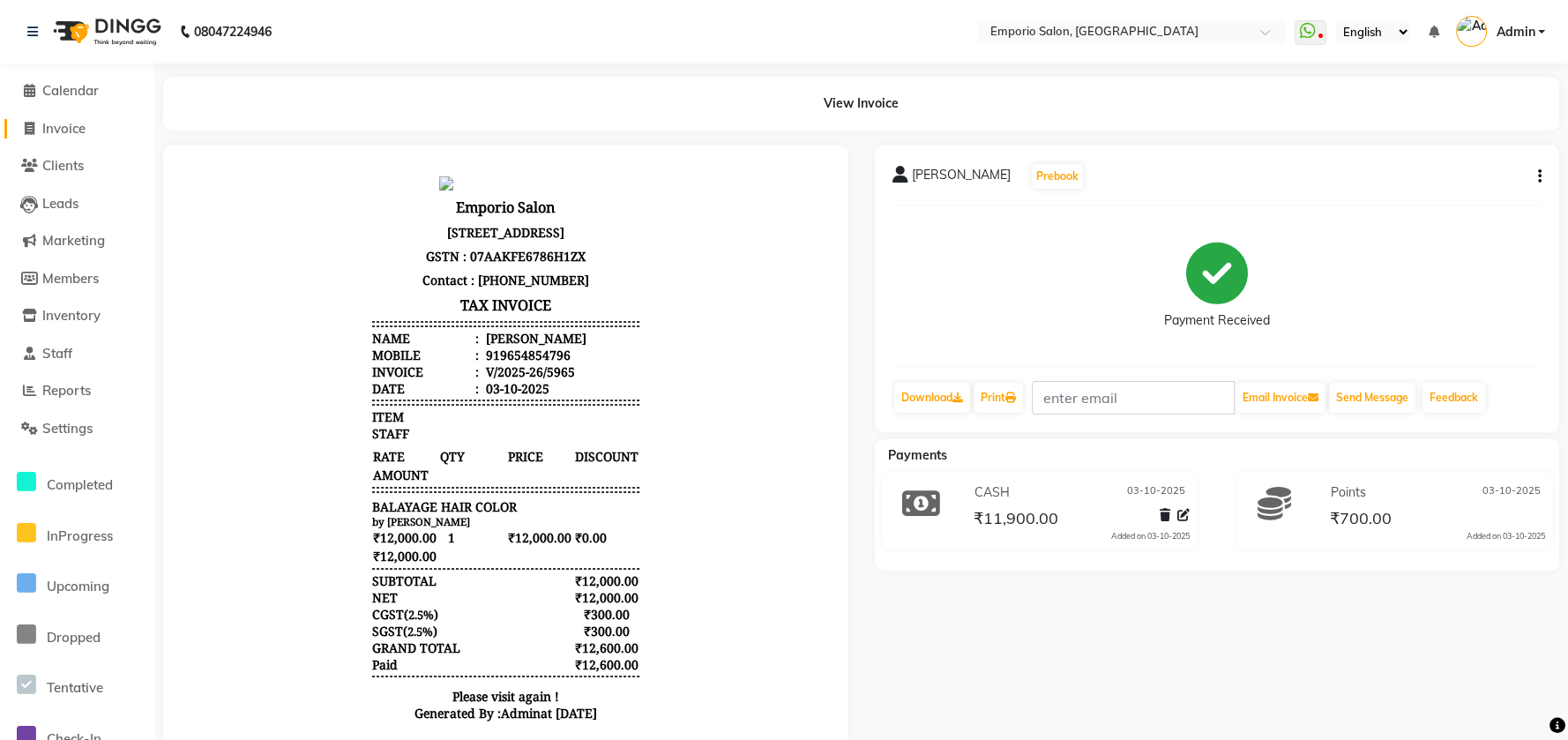
select select "service"
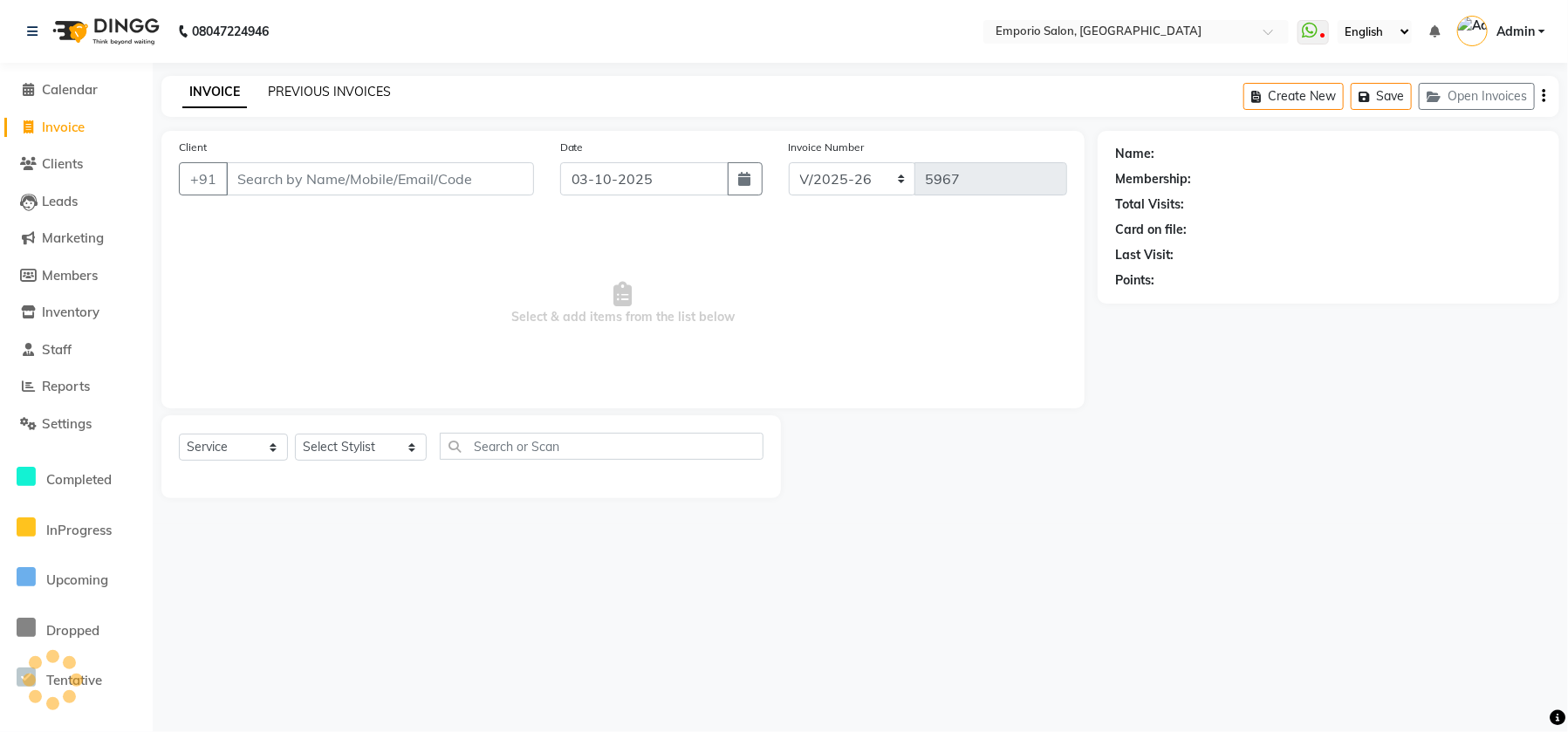
click at [317, 99] on link "PREVIOUS INVOICES" at bounding box center [330, 91] width 123 height 15
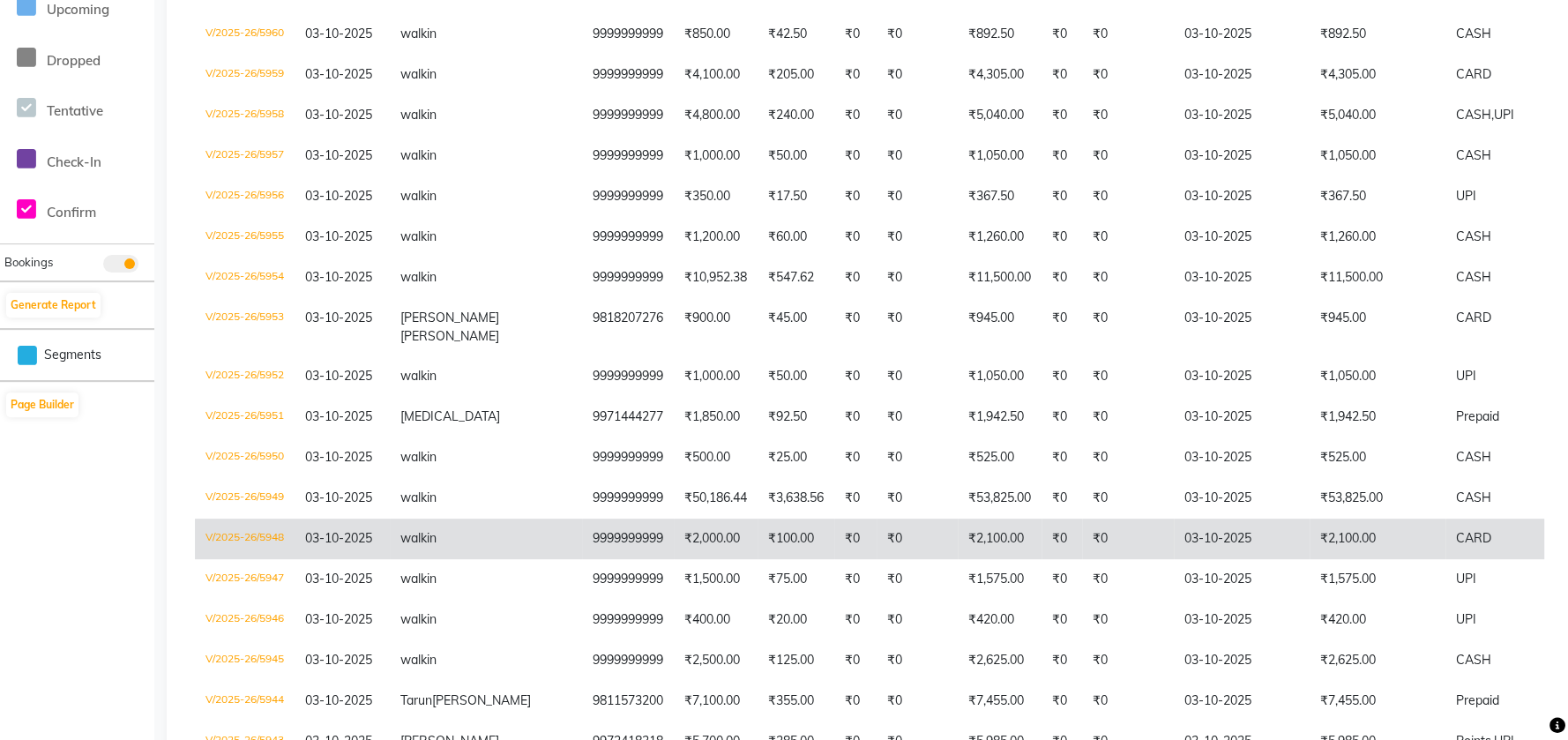
scroll to position [706, 0]
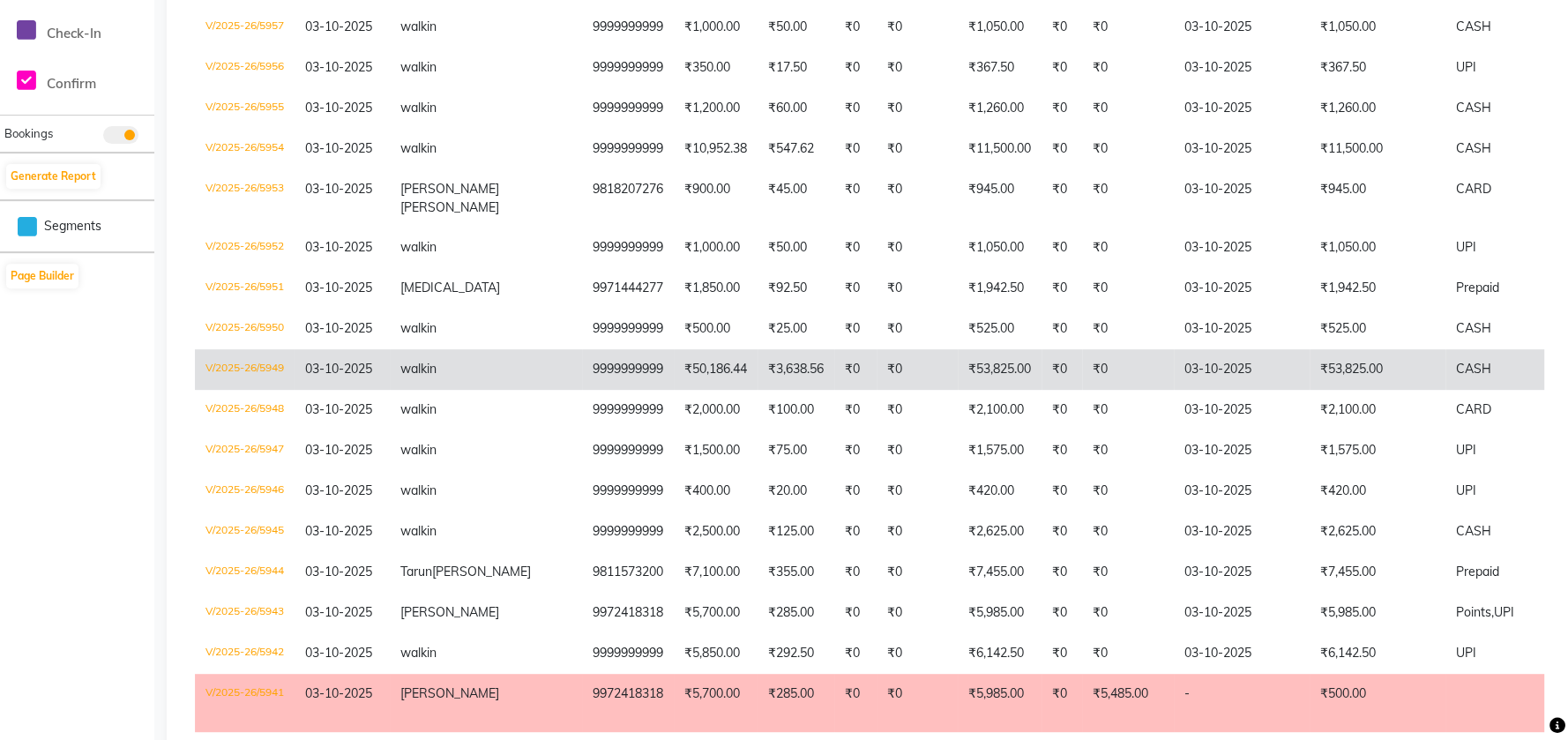
click at [1310, 355] on td "₹53,825.00" at bounding box center [1378, 370] width 136 height 41
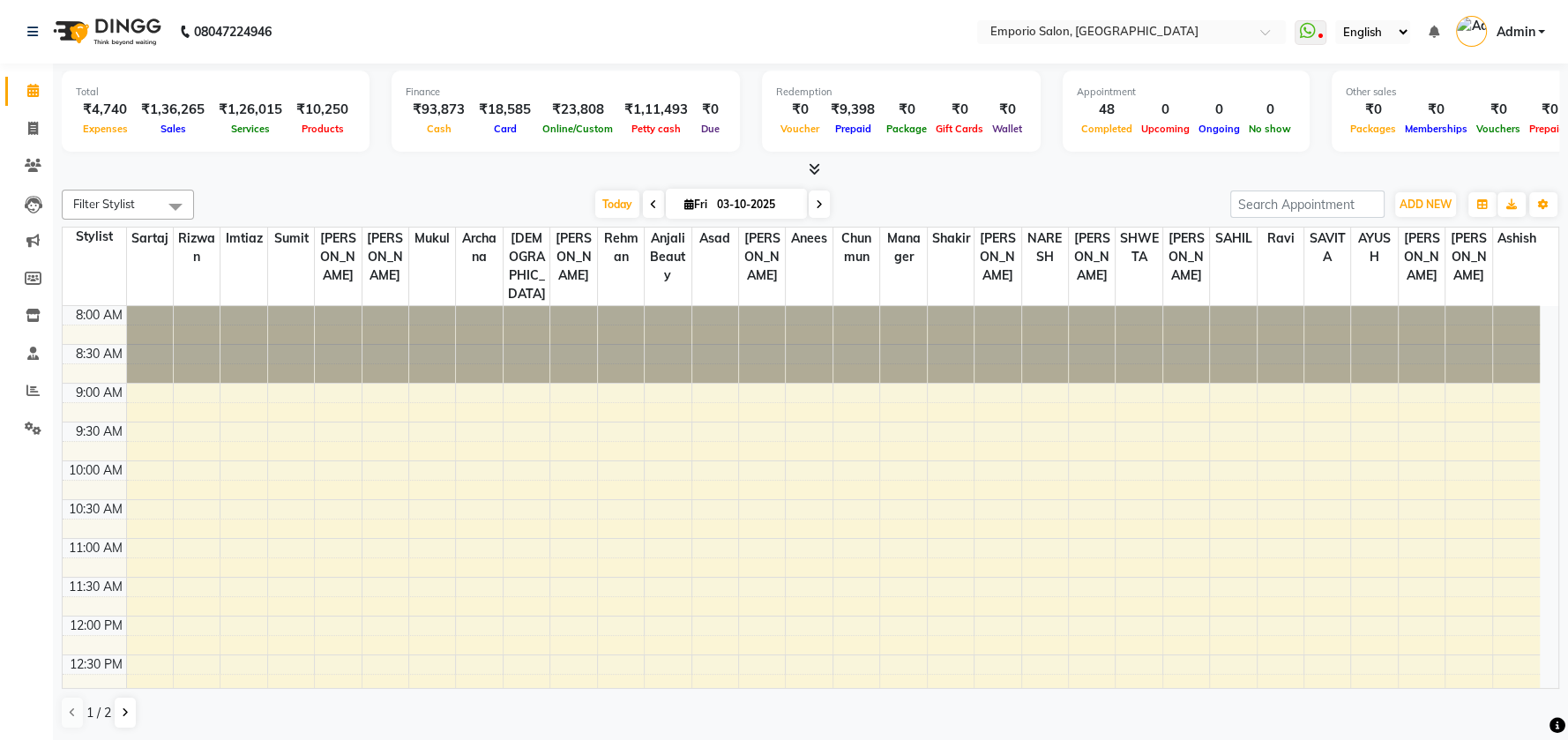
click at [24, 30] on div "08047224946" at bounding box center [150, 31] width 271 height 50
click at [29, 29] on icon at bounding box center [32, 31] width 11 height 13
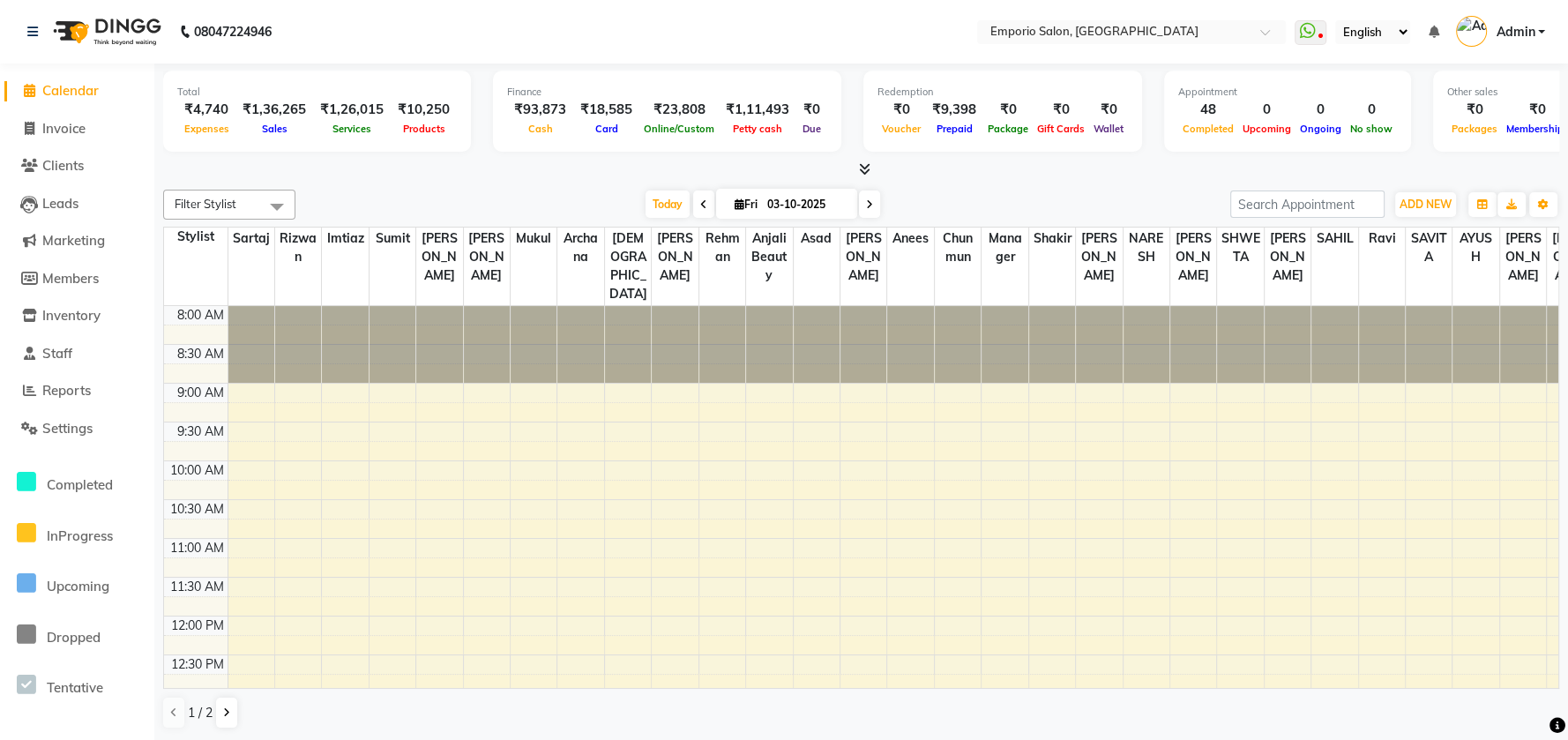
click at [28, 142] on li "Invoice" at bounding box center [77, 128] width 155 height 38
click at [37, 138] on span at bounding box center [28, 129] width 26 height 20
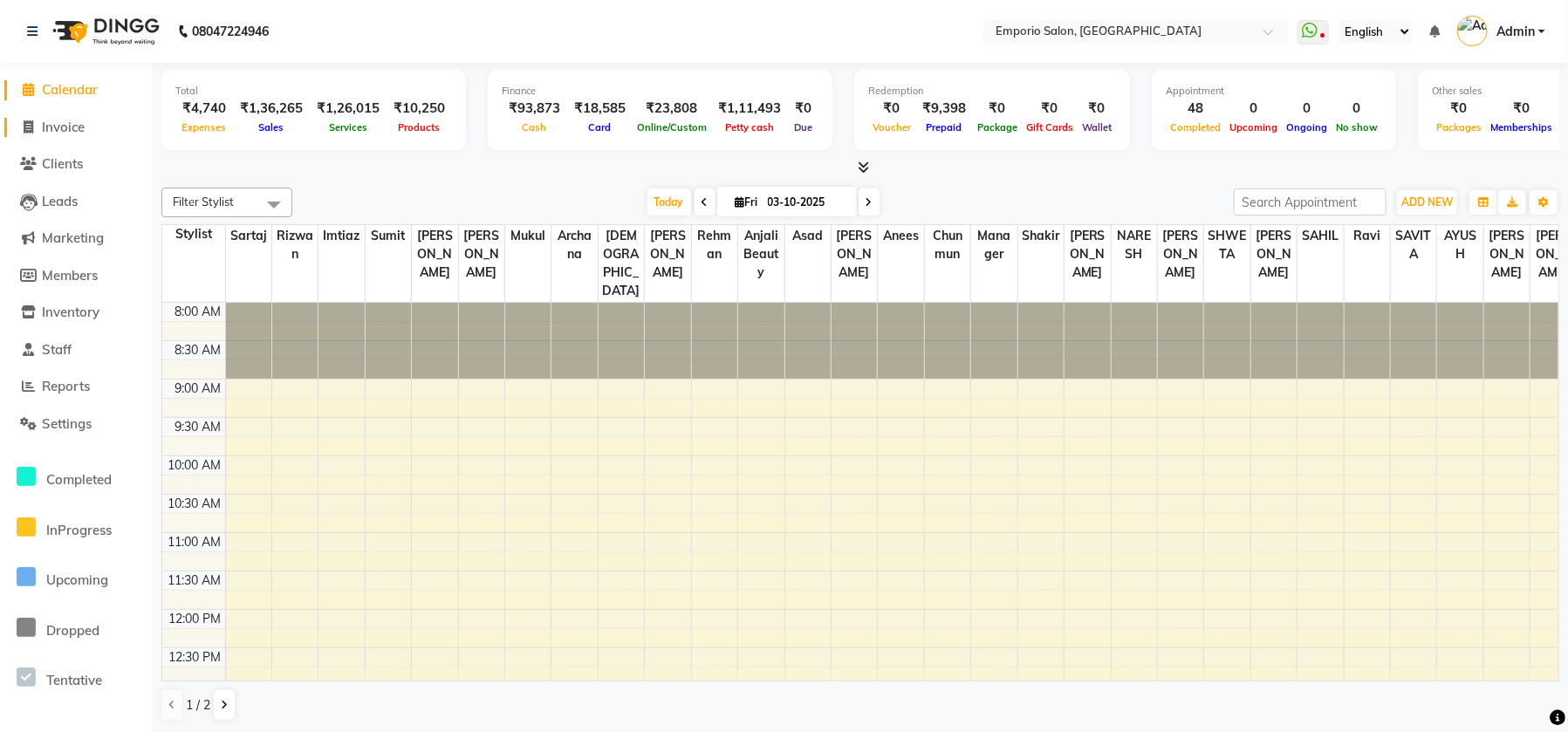
select select "service"
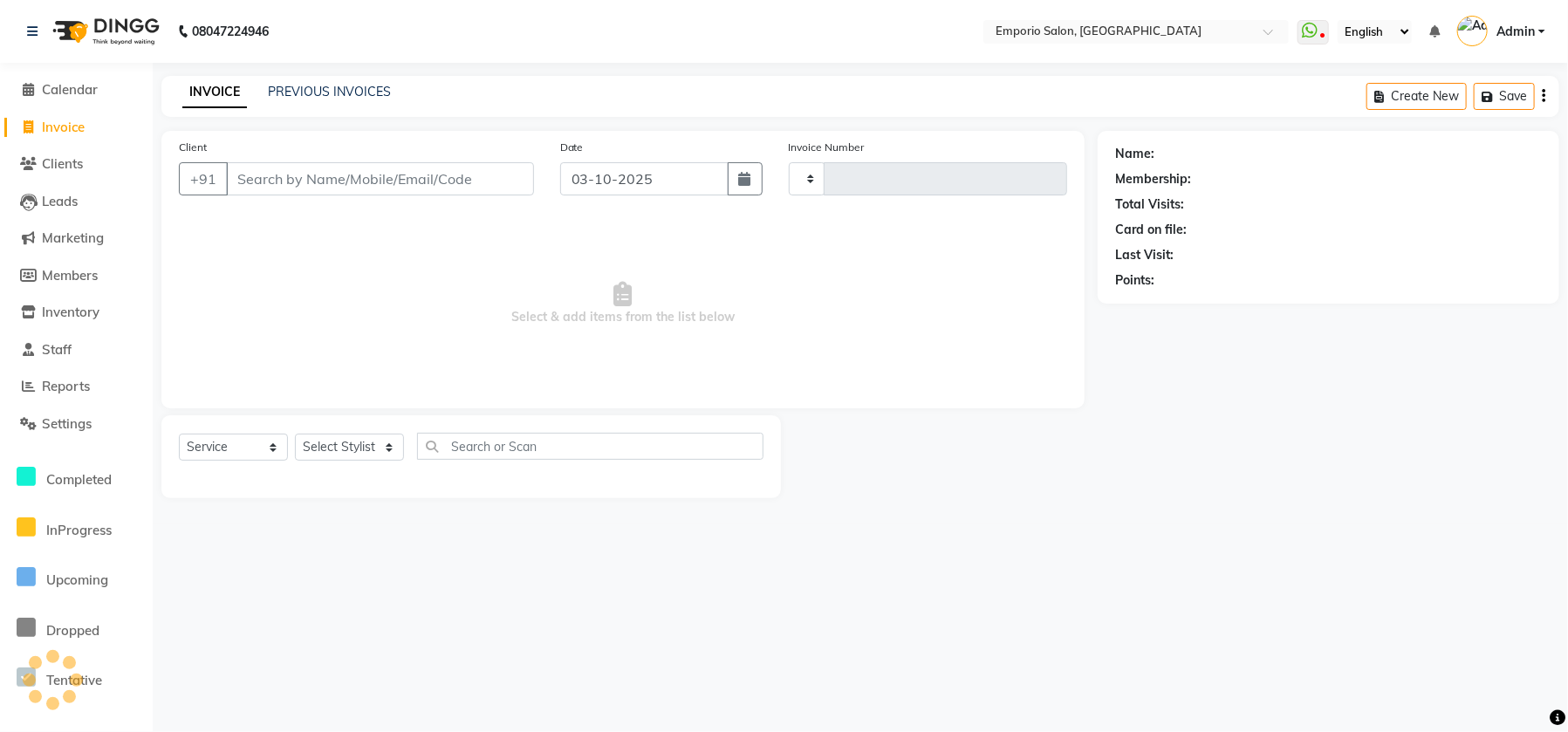
type input "5967"
select select "6332"
click at [64, 87] on span "Calendar" at bounding box center [70, 88] width 56 height 16
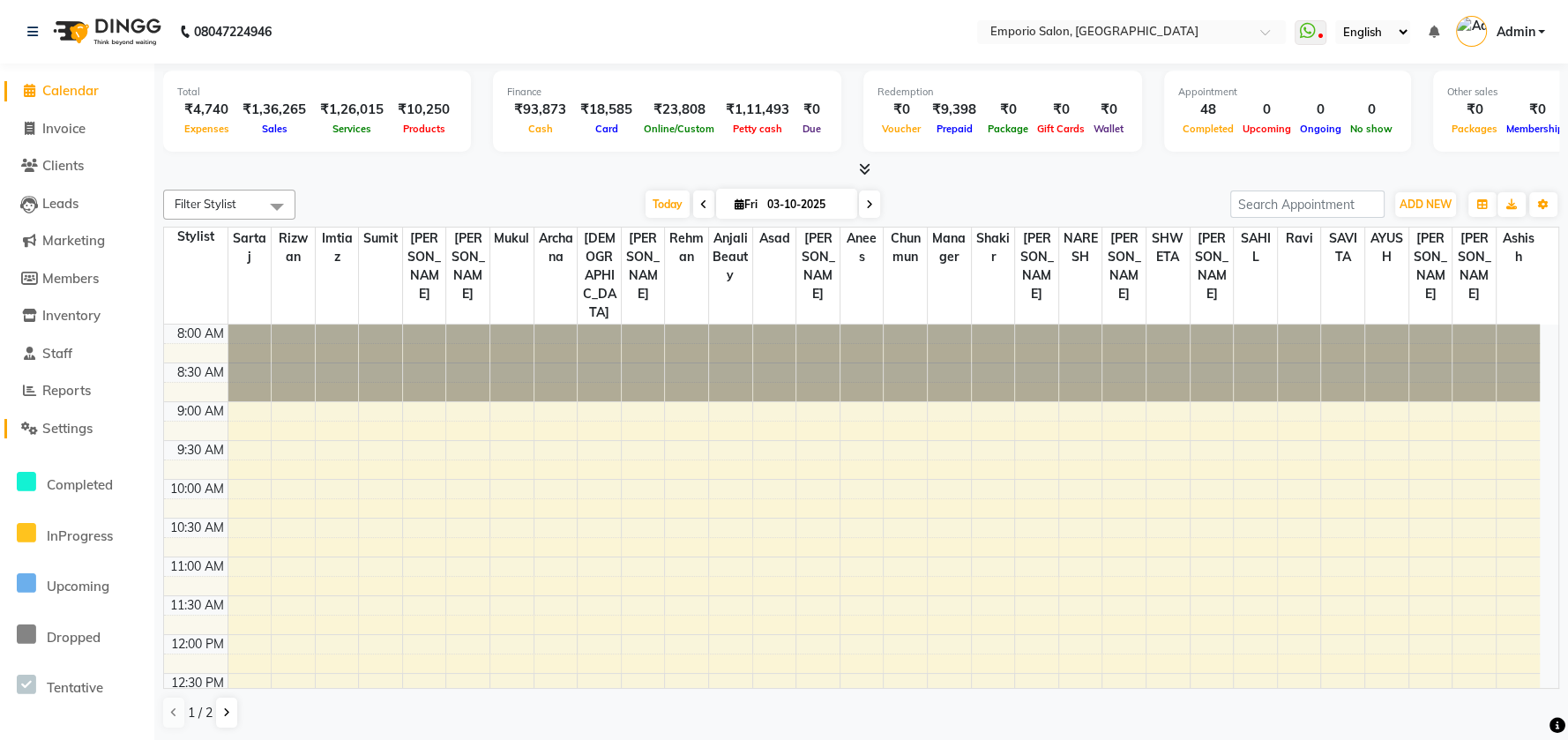
click at [51, 427] on span "Settings" at bounding box center [68, 428] width 51 height 17
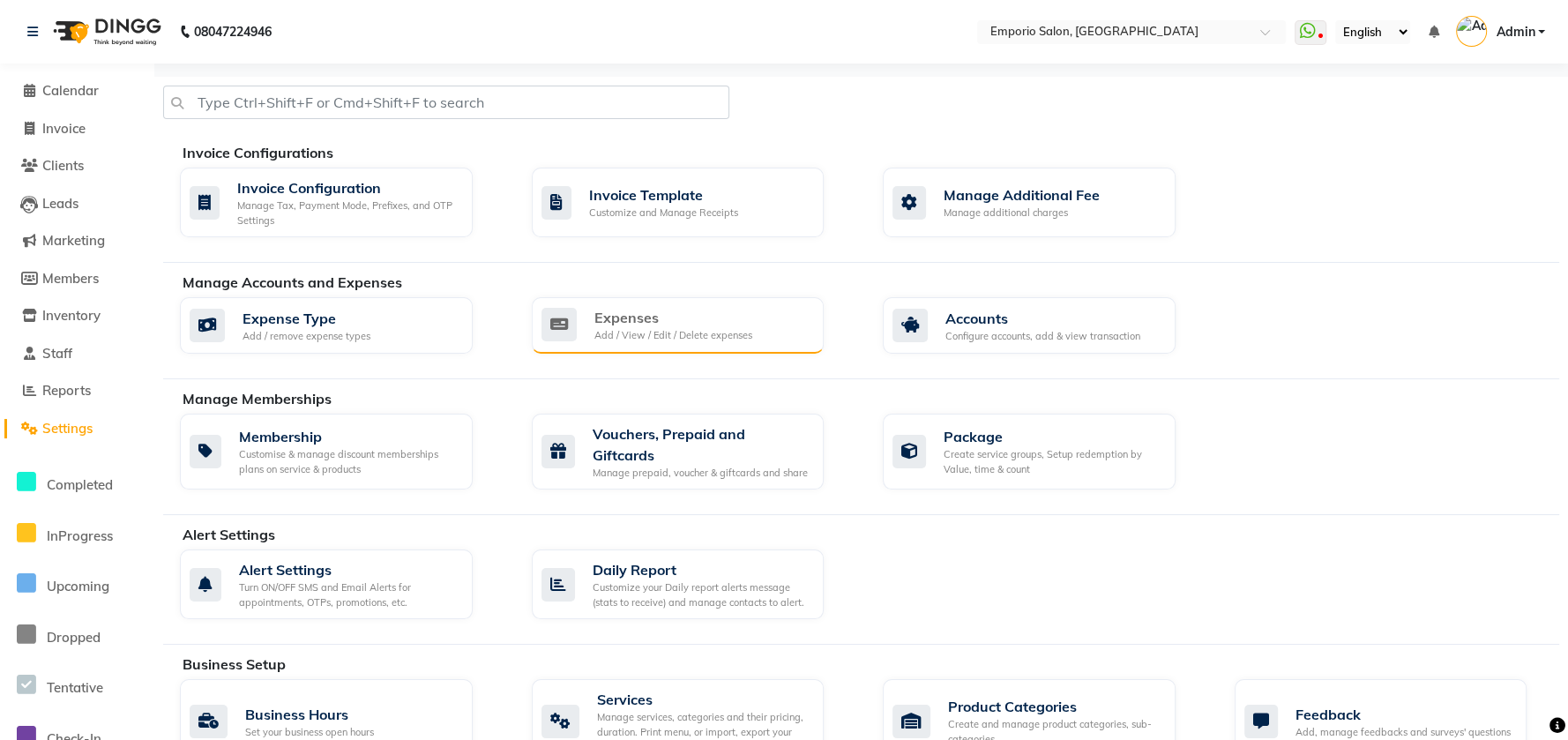
click at [749, 339] on div "Add / View / Edit / Delete expenses" at bounding box center [674, 335] width 157 height 15
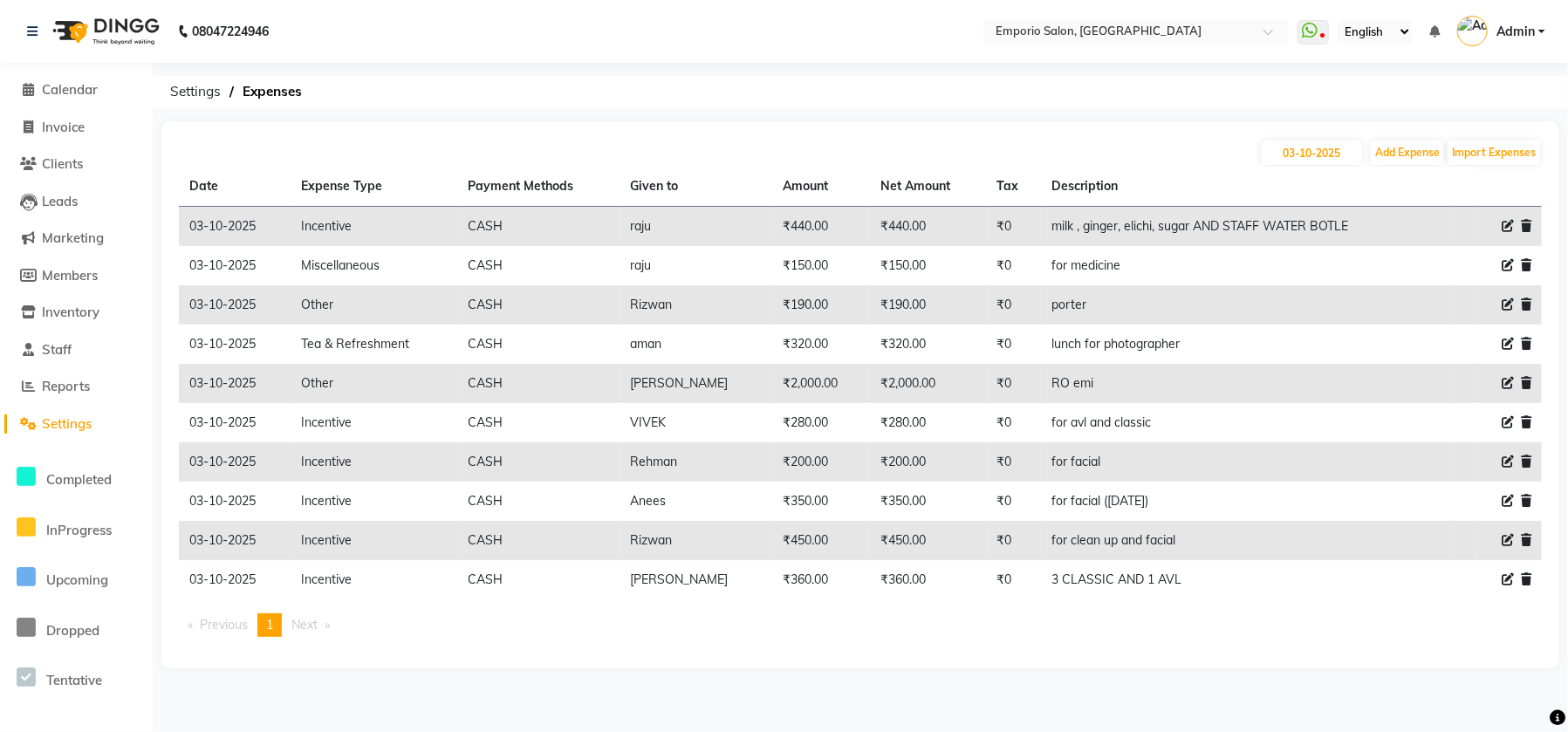
click at [1510, 579] on icon at bounding box center [1507, 579] width 12 height 13
select select "24596"
select select "1"
select select "5330"
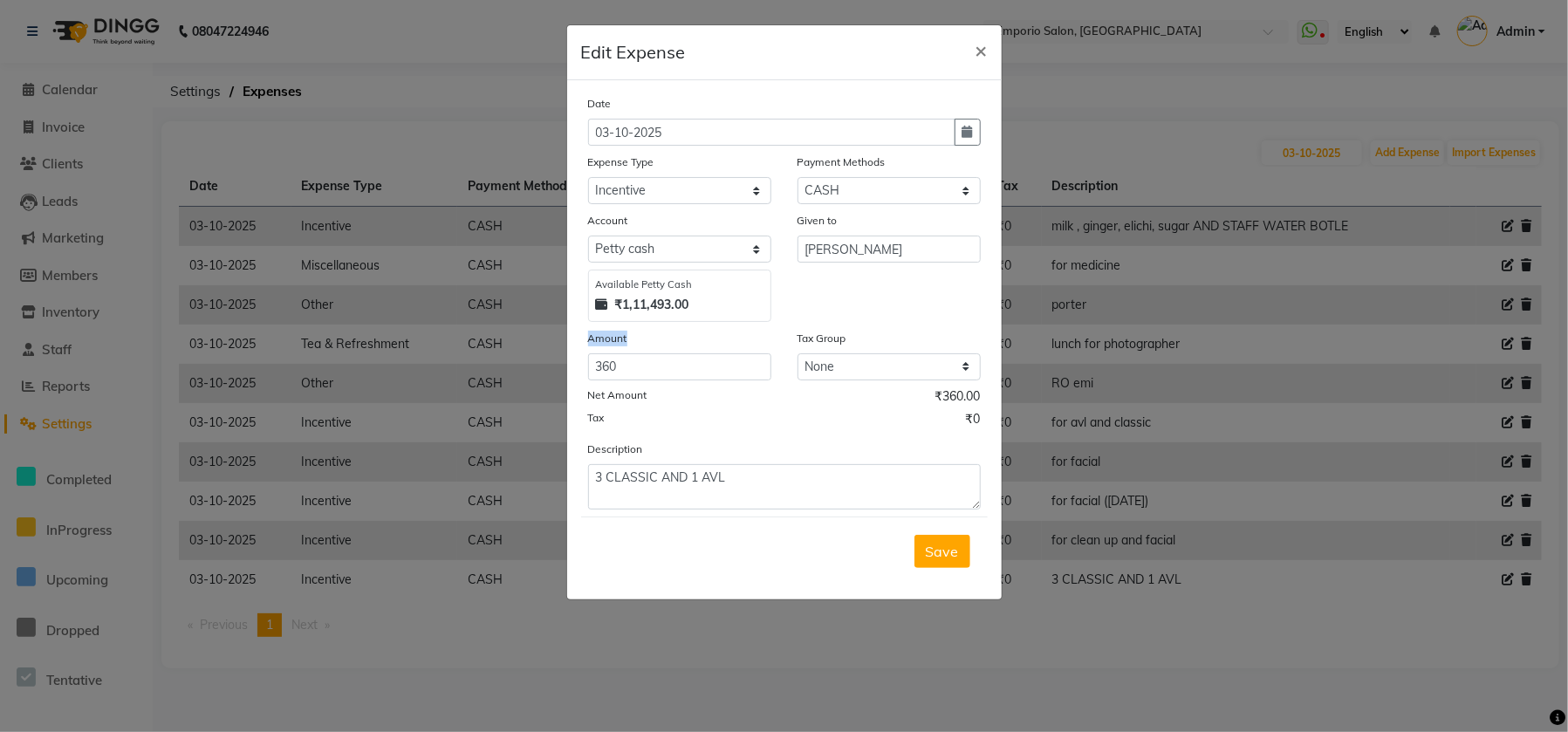
drag, startPoint x: 633, startPoint y: 349, endPoint x: 634, endPoint y: 364, distance: 15.0
click at [633, 359] on div "Amount 360" at bounding box center [680, 355] width 210 height 52
click at [634, 364] on input "360" at bounding box center [680, 367] width 184 height 27
type input "3"
type input "280"
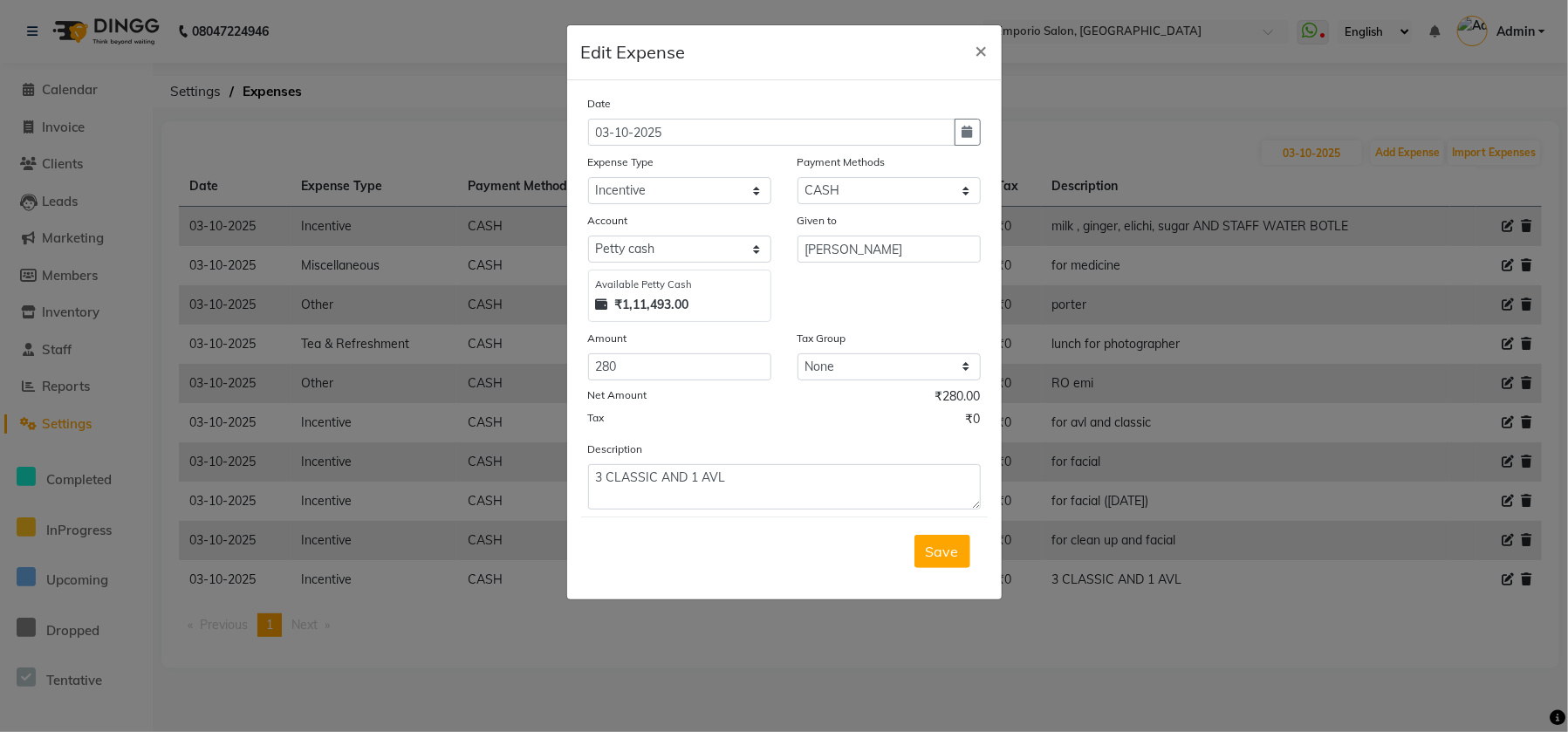
drag, startPoint x: 975, startPoint y: 549, endPoint x: 950, endPoint y: 558, distance: 26.6
click at [974, 549] on div "Save" at bounding box center [784, 551] width 407 height 69
click at [925, 557] on button "Save" at bounding box center [942, 551] width 56 height 33
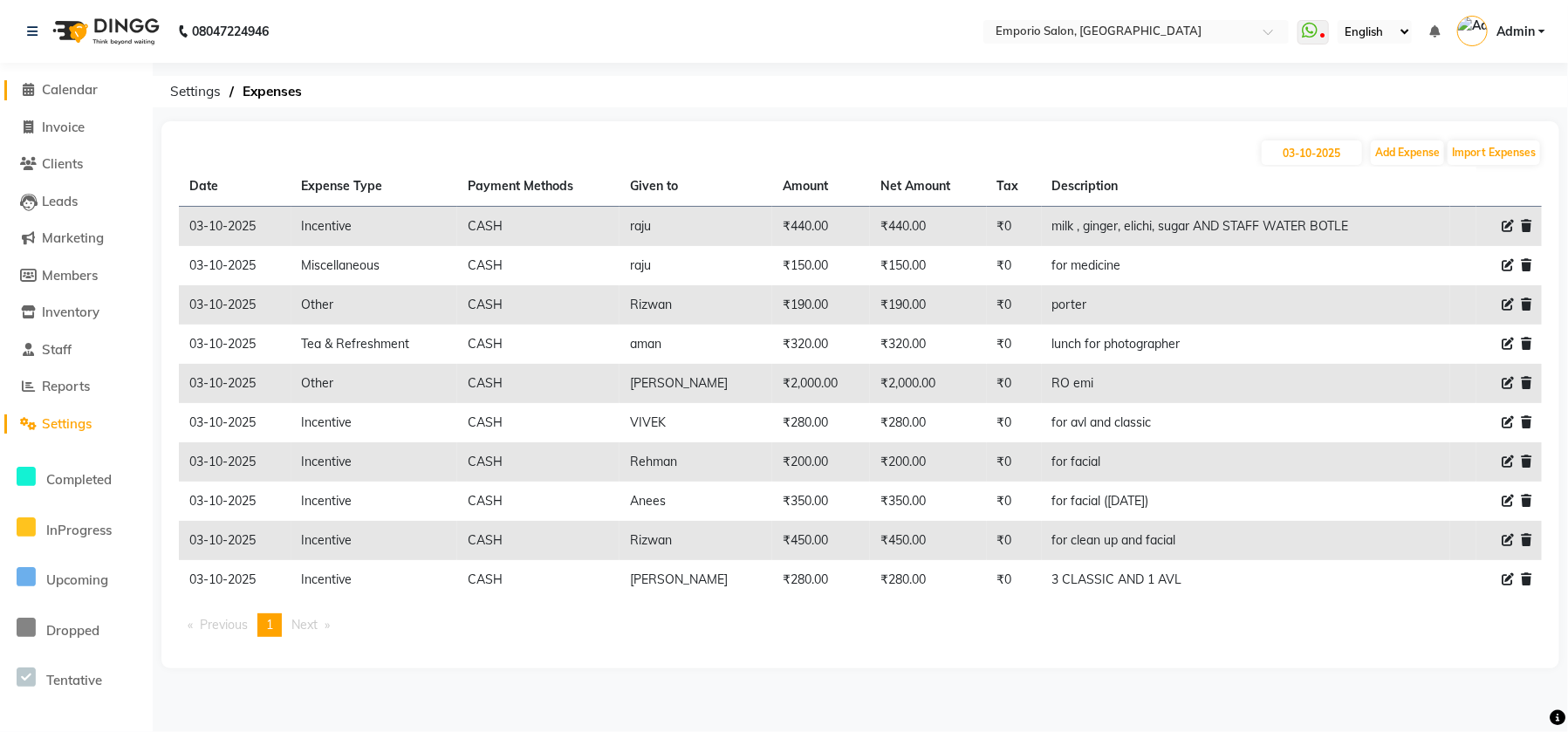
click at [94, 81] on span "Calendar" at bounding box center [70, 88] width 56 height 16
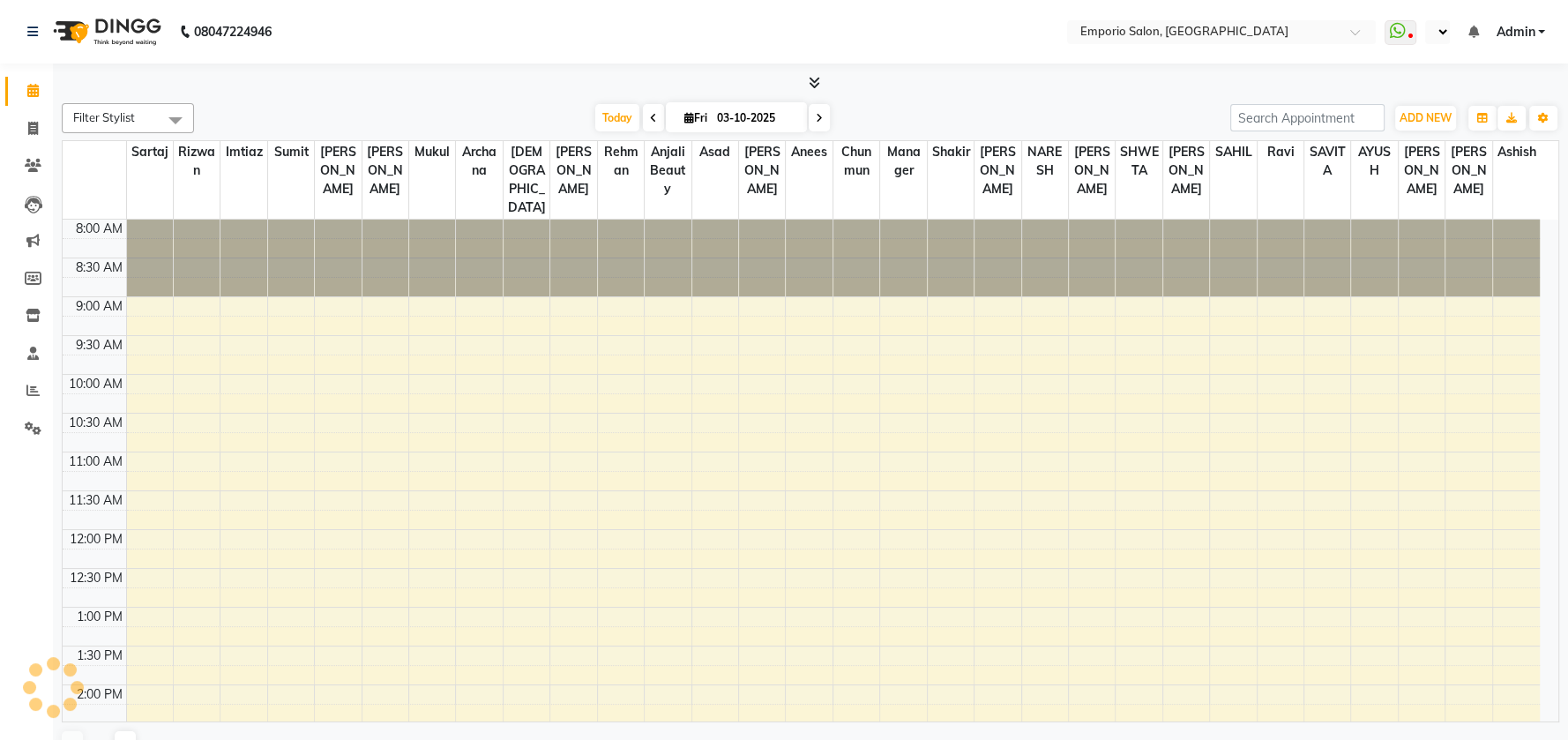
select select "en"
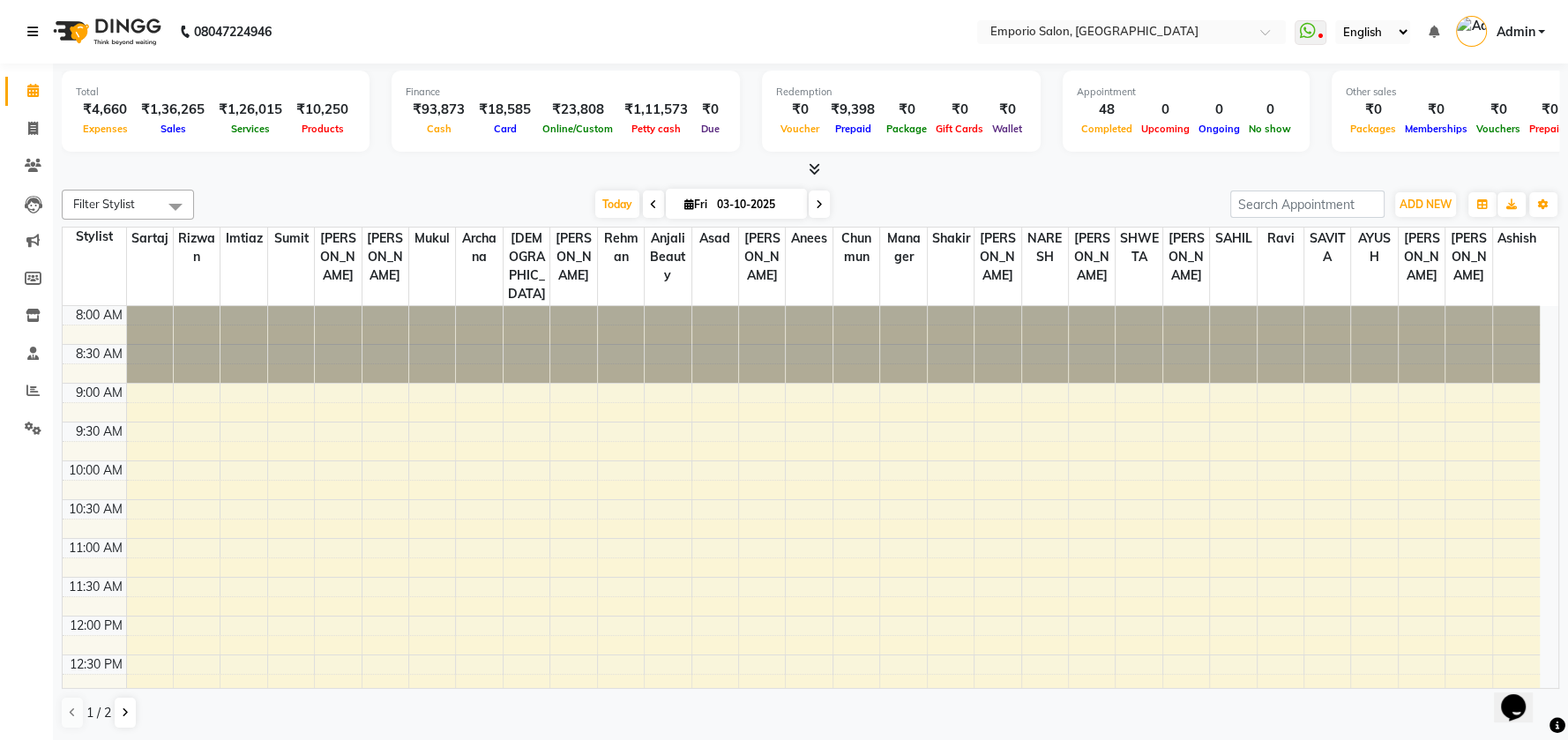
drag, startPoint x: 33, startPoint y: 25, endPoint x: 33, endPoint y: 52, distance: 27.0
click at [33, 25] on icon at bounding box center [32, 31] width 11 height 13
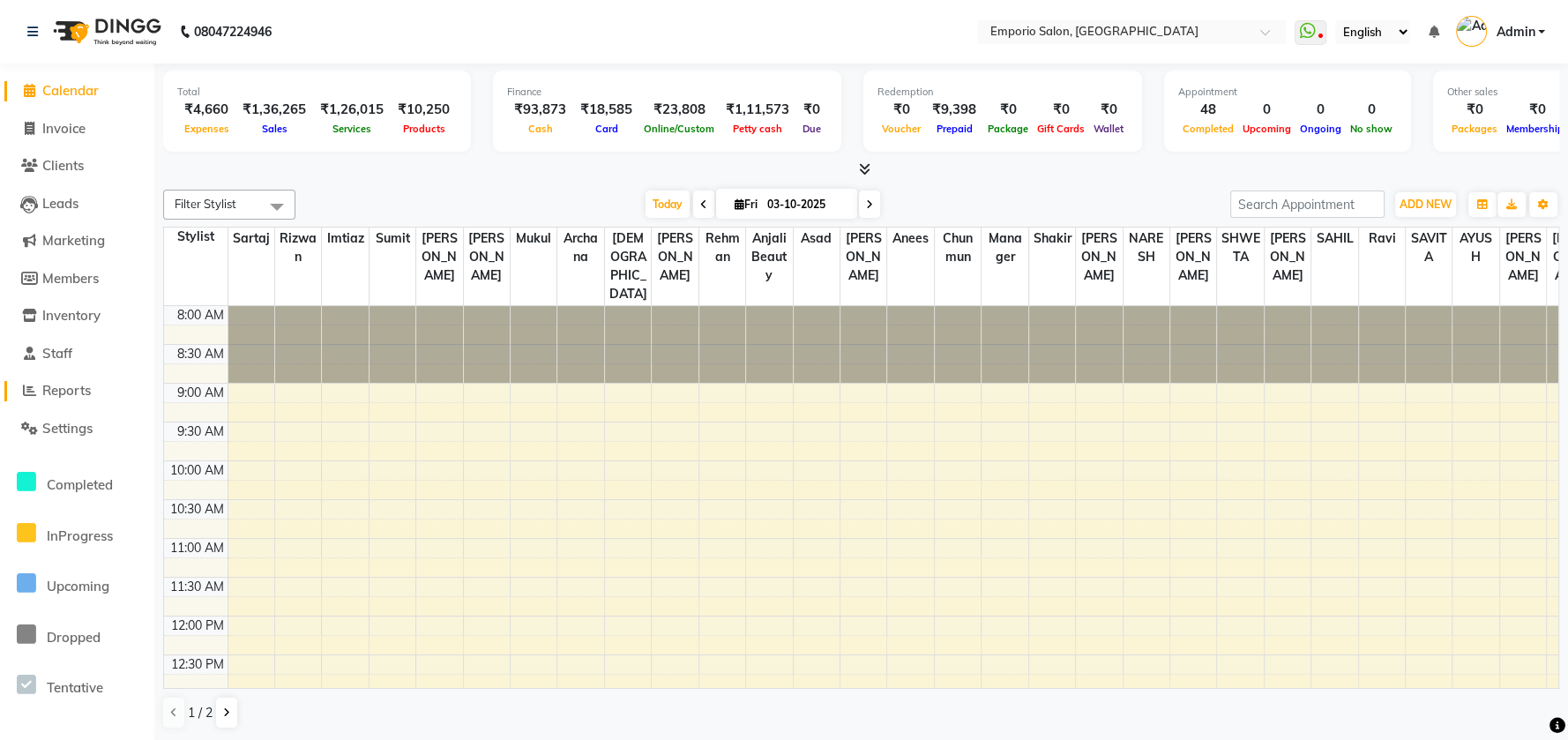
click at [33, 387] on icon at bounding box center [30, 391] width 14 height 14
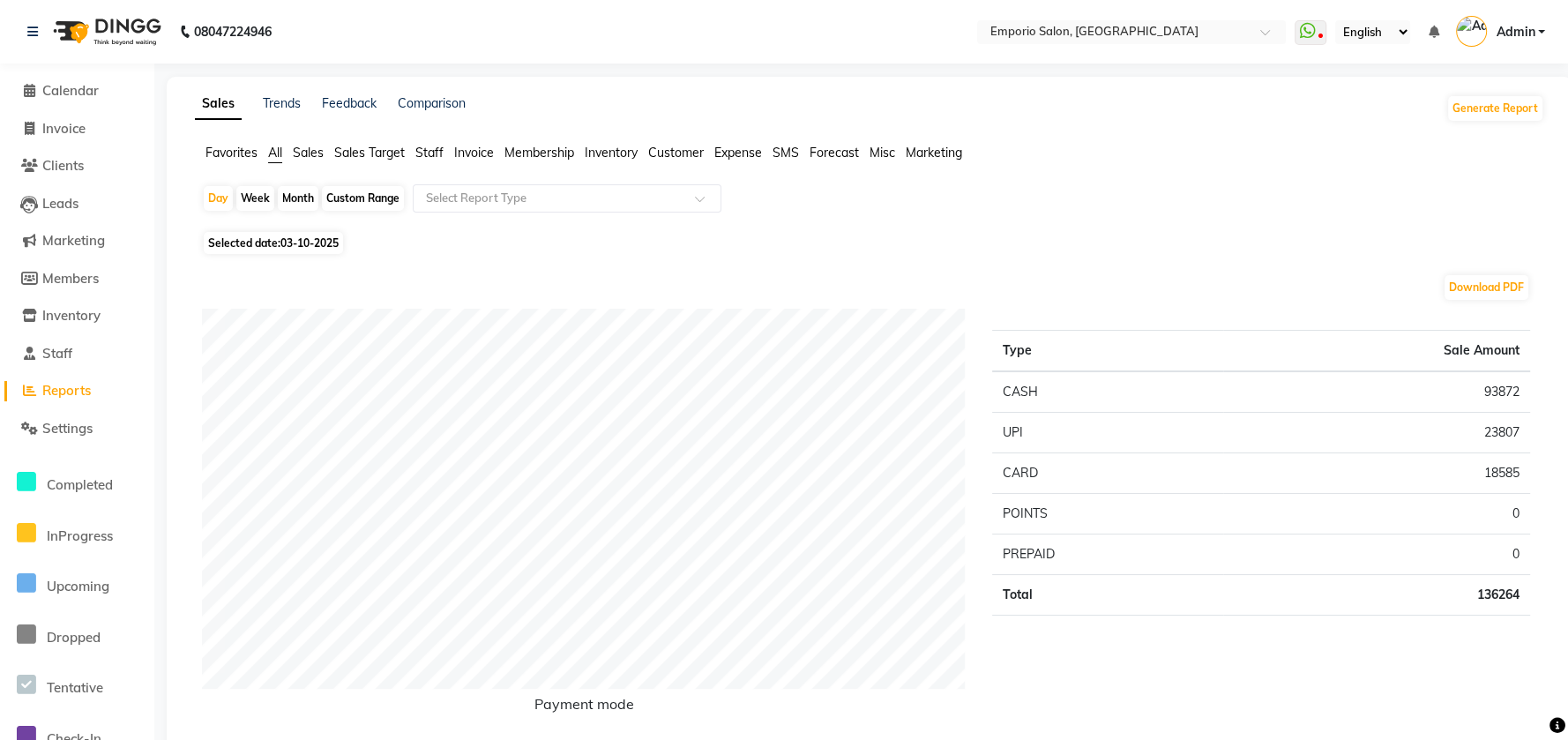
click at [436, 149] on span "Staff" at bounding box center [429, 153] width 28 height 16
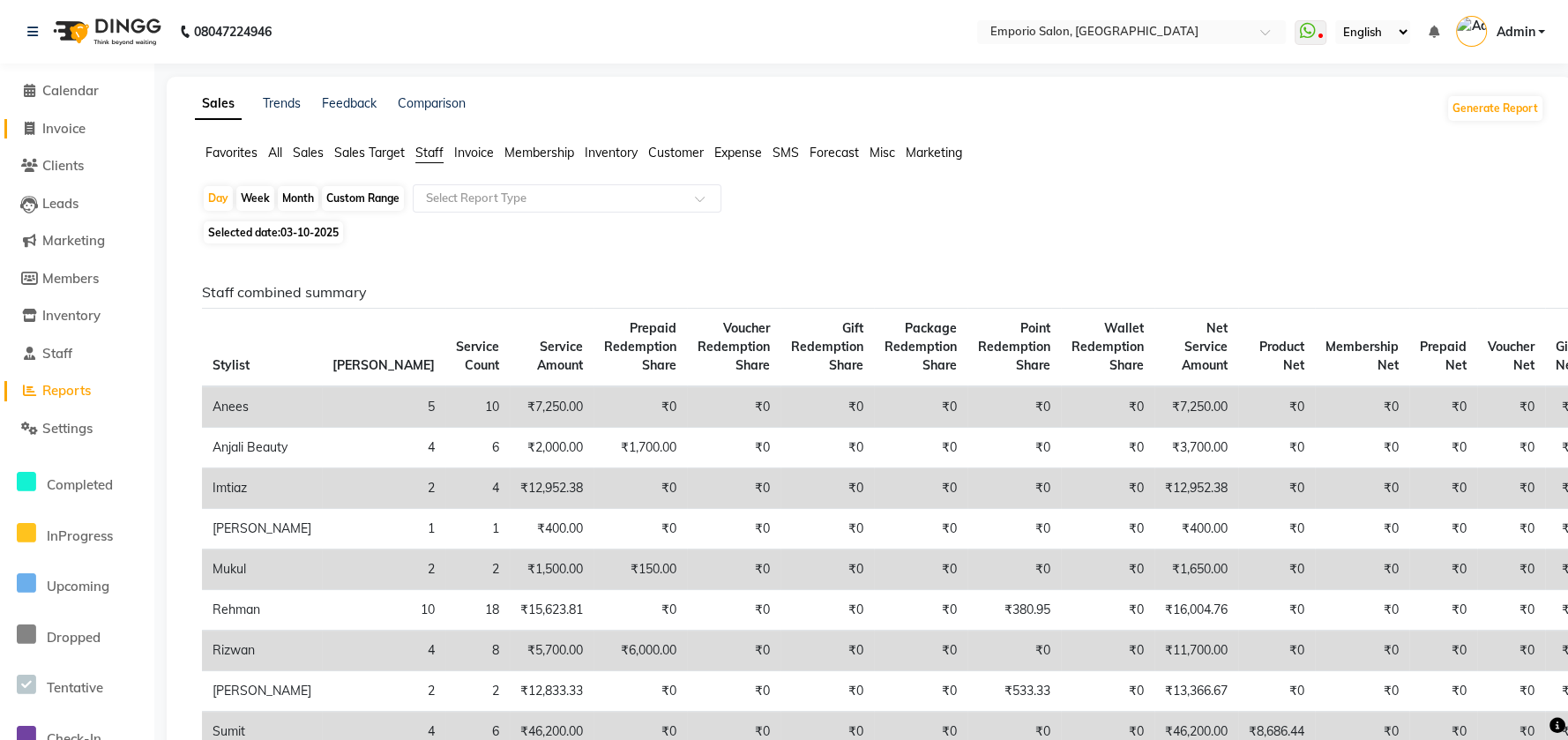
click at [57, 128] on span "Invoice" at bounding box center [64, 127] width 43 height 17
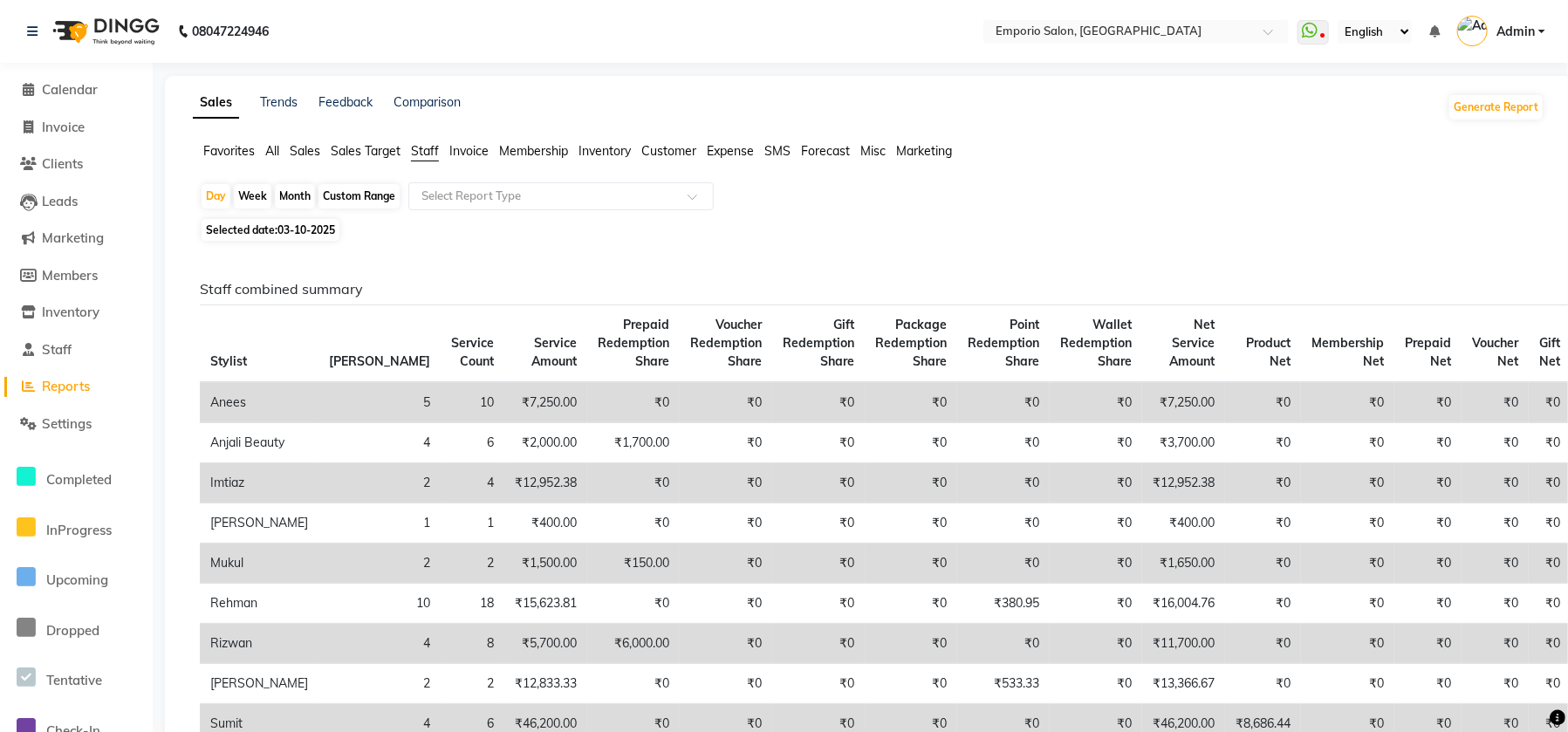
select select "6332"
select select "service"
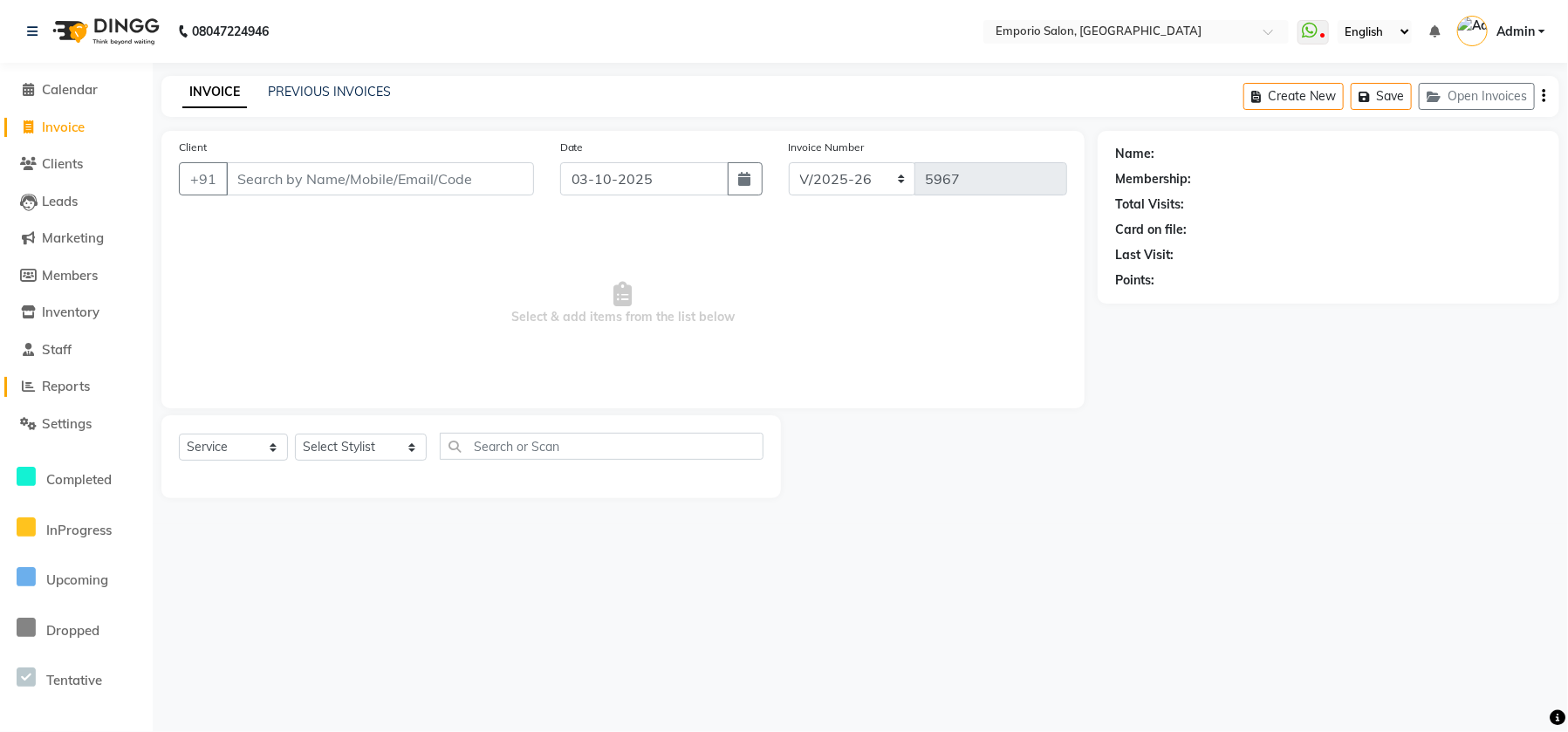
drag, startPoint x: 71, startPoint y: 387, endPoint x: 139, endPoint y: 334, distance: 86.2
click at [70, 387] on span "Reports" at bounding box center [66, 386] width 48 height 16
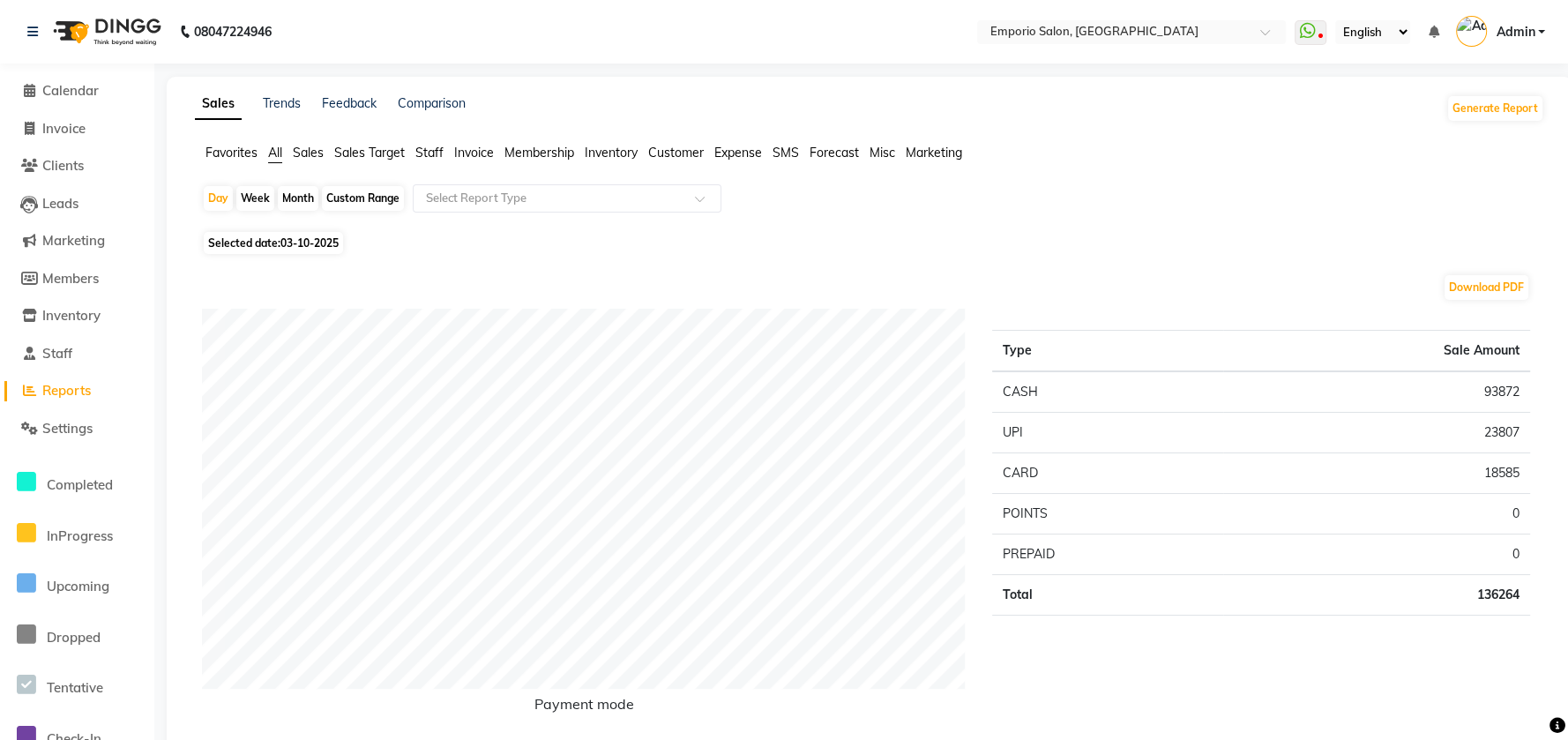
click at [430, 156] on span "Staff" at bounding box center [429, 153] width 28 height 16
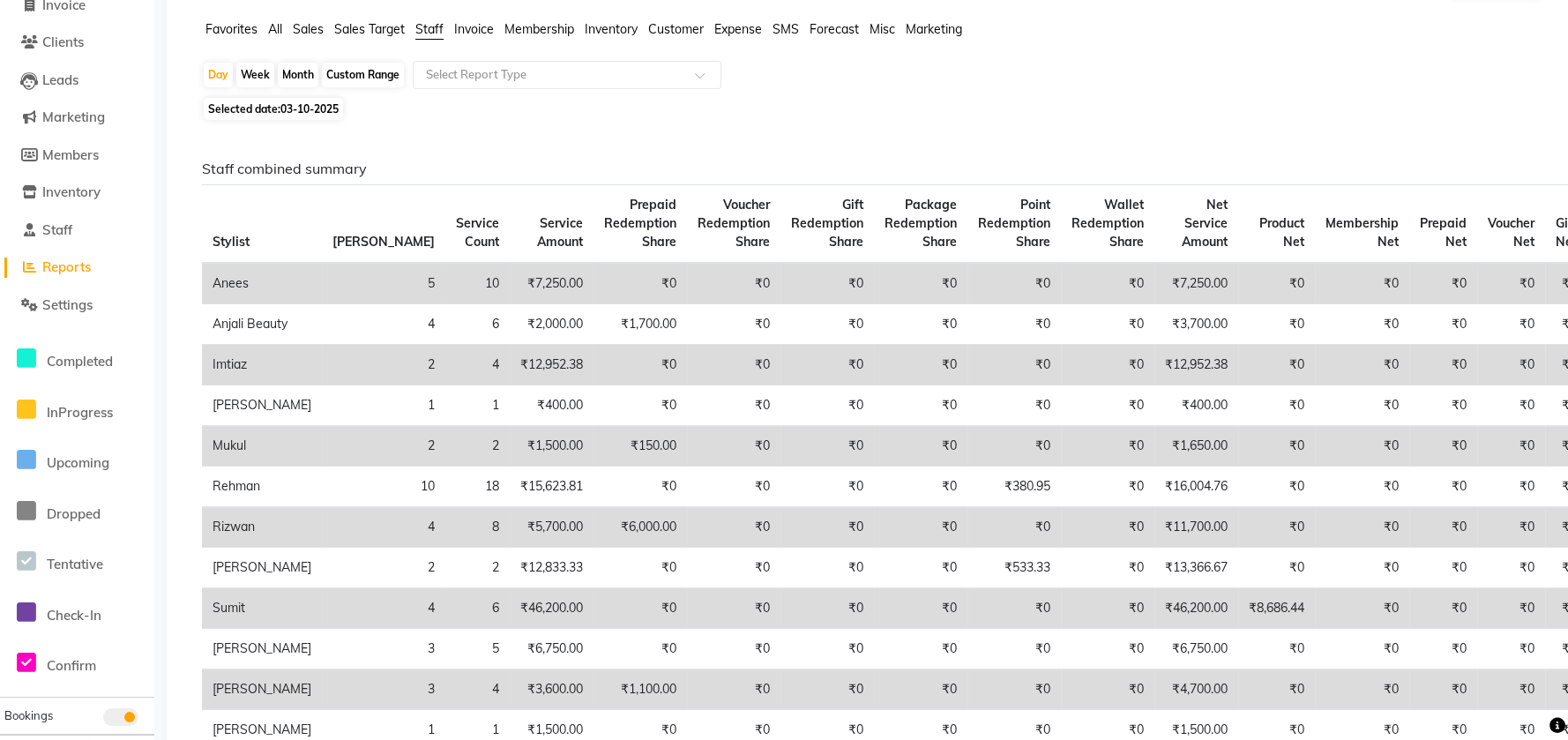
scroll to position [118, 0]
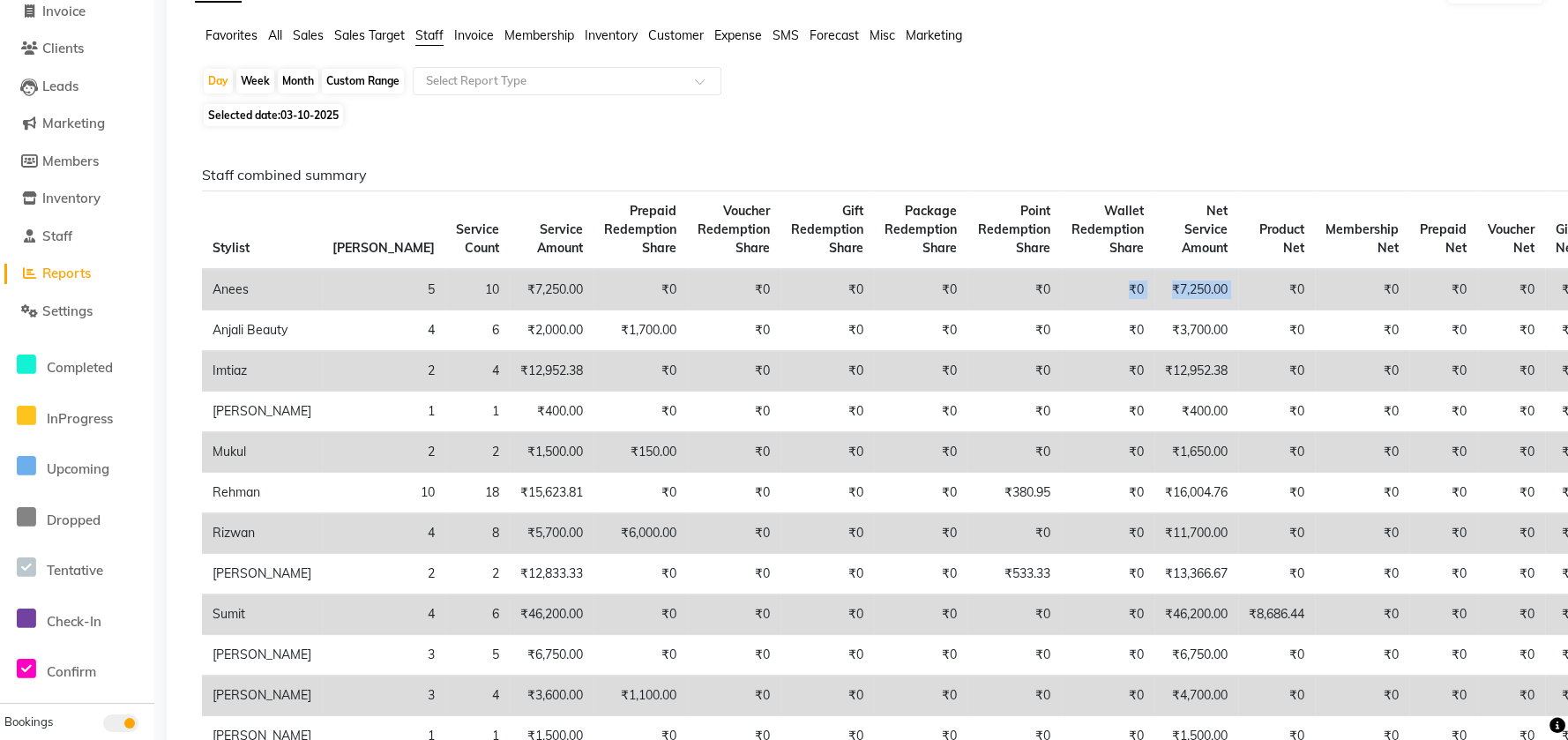
drag, startPoint x: 1154, startPoint y: 274, endPoint x: 972, endPoint y: 289, distance: 182.6
click at [972, 289] on tr "Anees 5 10 ₹7,250.00 ₹0 ₹0 ₹0 ₹0 ₹0 ₹0 ₹7,250.00 ₹0 ₹0 ₹0 ₹0 ₹0 ₹0" at bounding box center [931, 290] width 1459 height 42
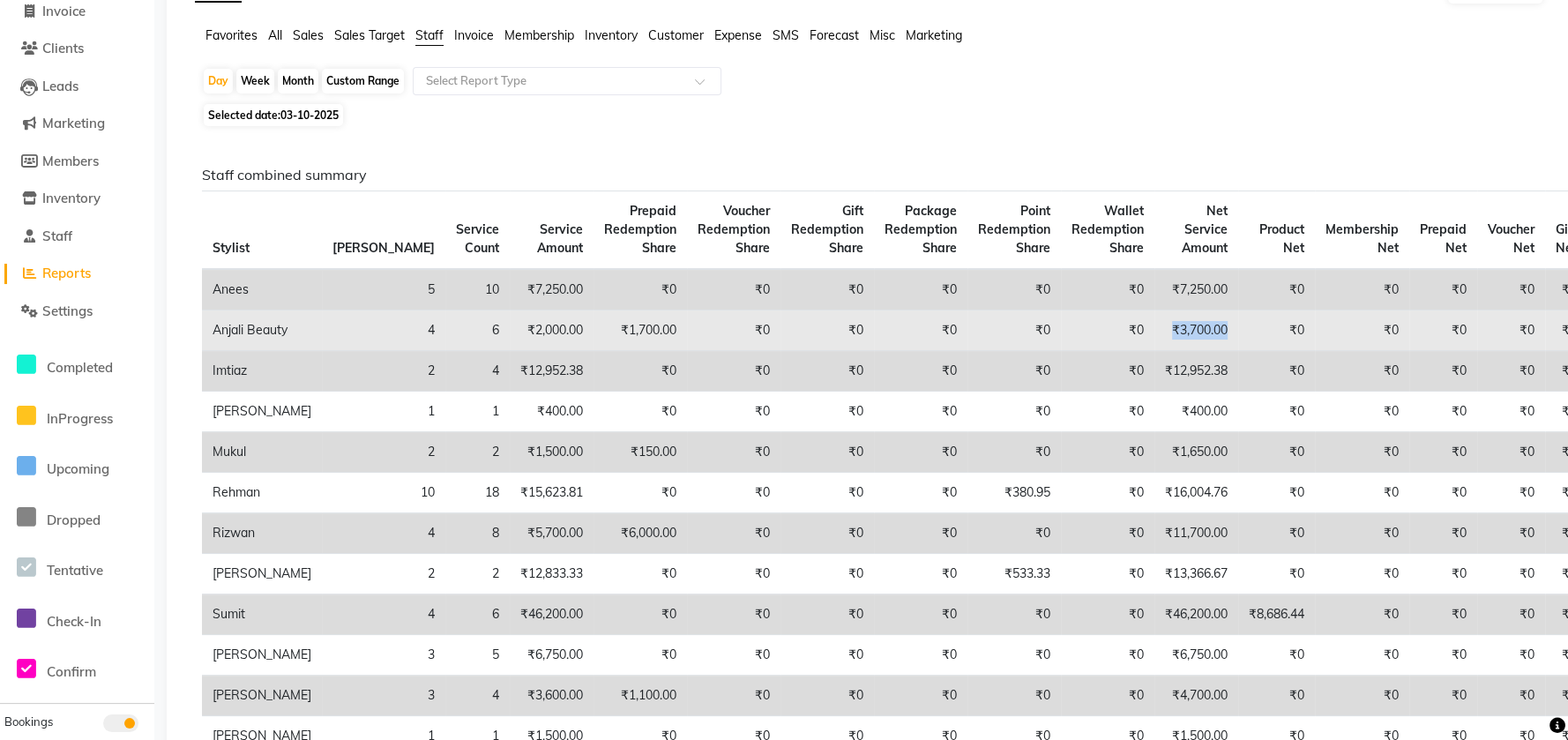
drag, startPoint x: 1025, startPoint y: 339, endPoint x: 1105, endPoint y: 358, distance: 82.2
click at [1105, 351] on tr "Anjali Beauty 4 6 ₹2,000.00 ₹1,700.00 ₹0 ₹0 ₹0 ₹0 ₹0 ₹3,700.00 ₹0 ₹0 ₹0 ₹0 ₹0 ₹0" at bounding box center [931, 331] width 1459 height 41
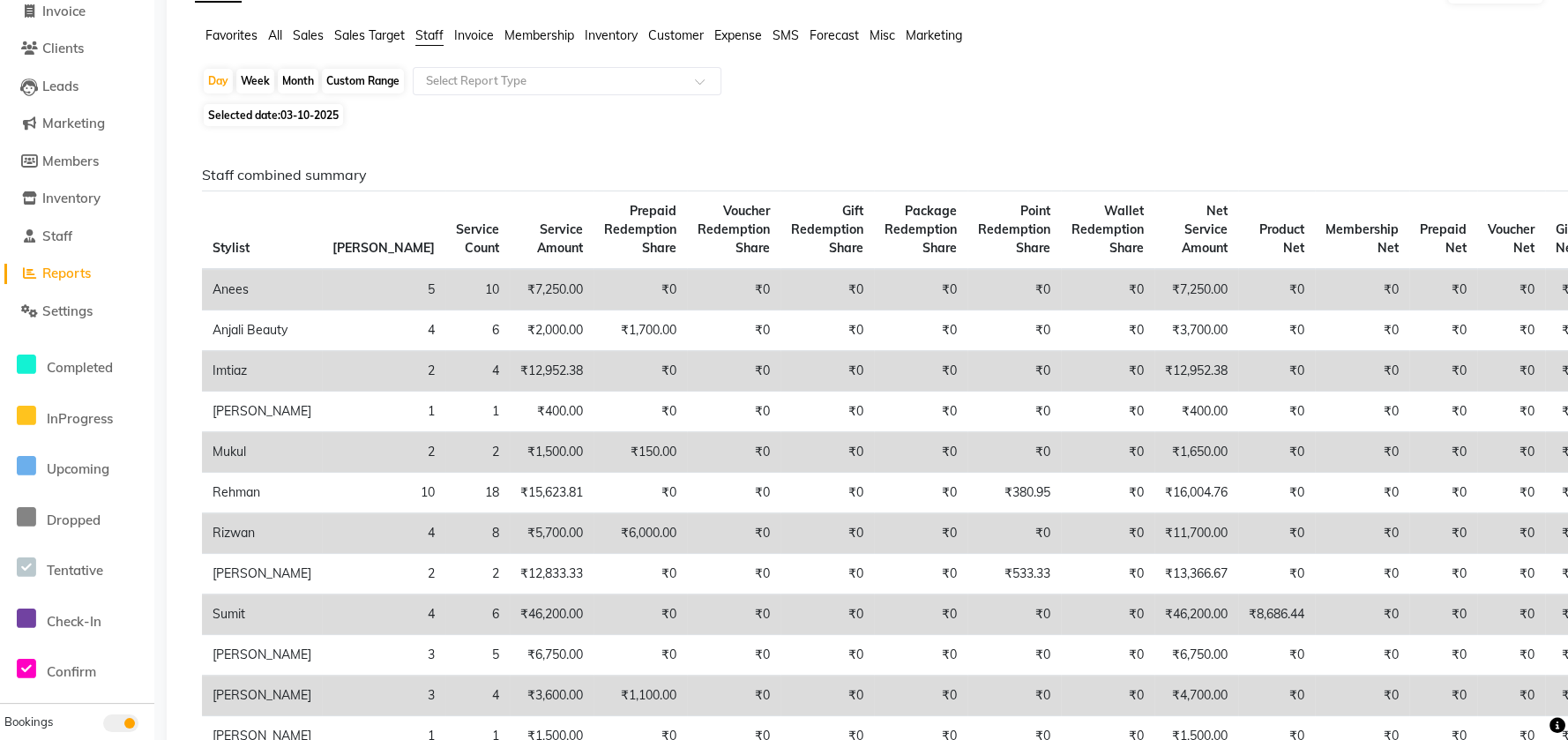
drag, startPoint x: 586, startPoint y: 157, endPoint x: 412, endPoint y: 124, distance: 177.1
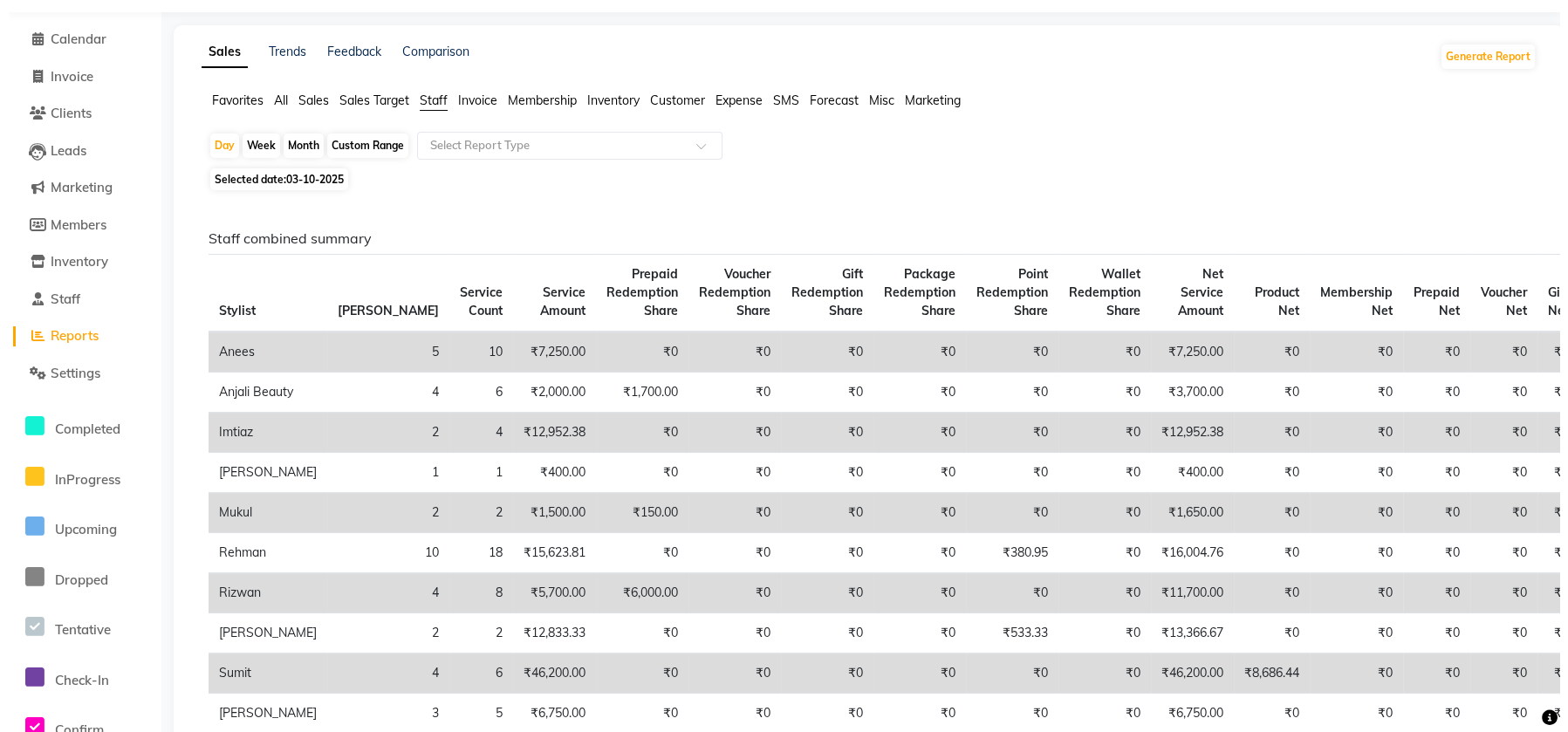
scroll to position [0, 0]
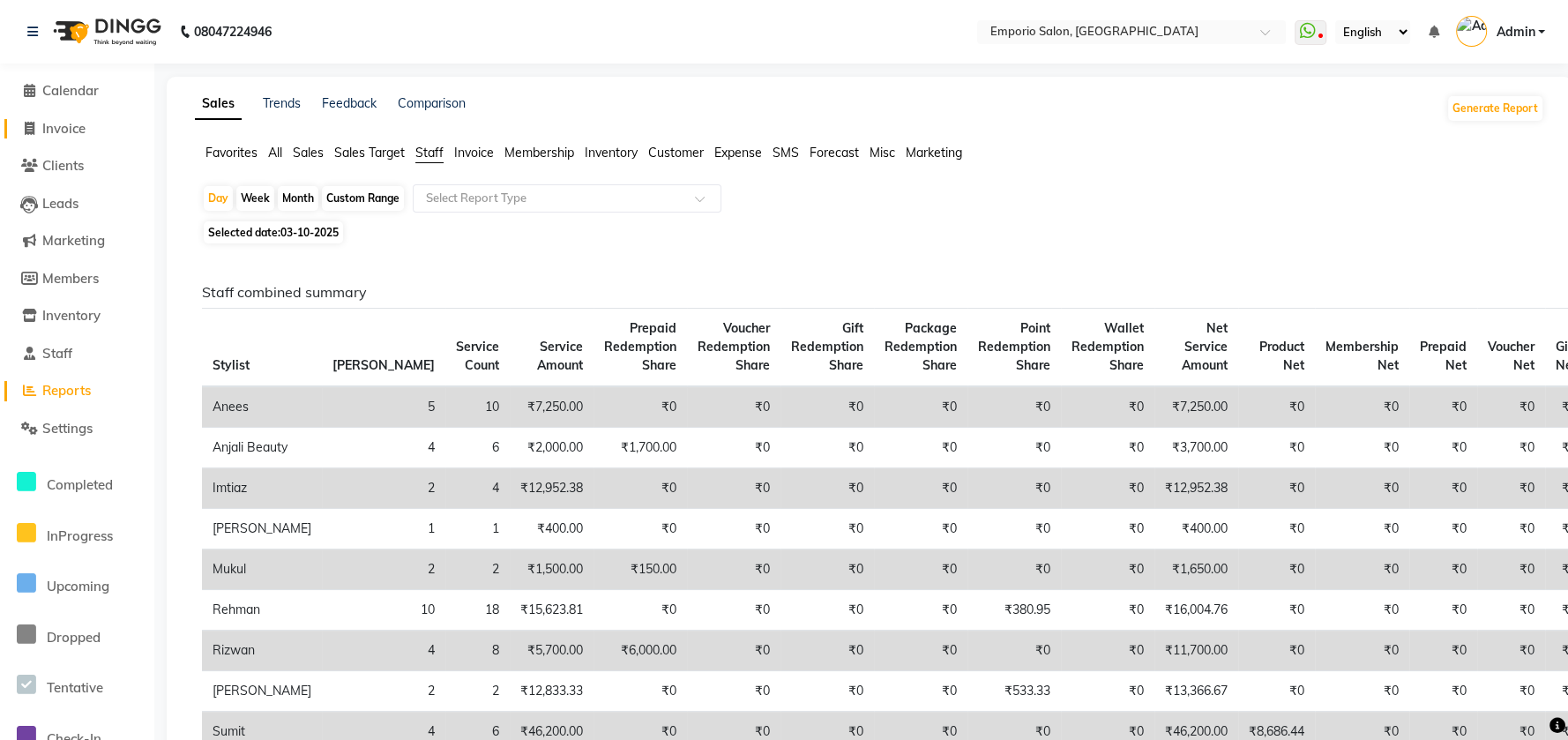
click at [79, 133] on span "Invoice" at bounding box center [64, 127] width 43 height 17
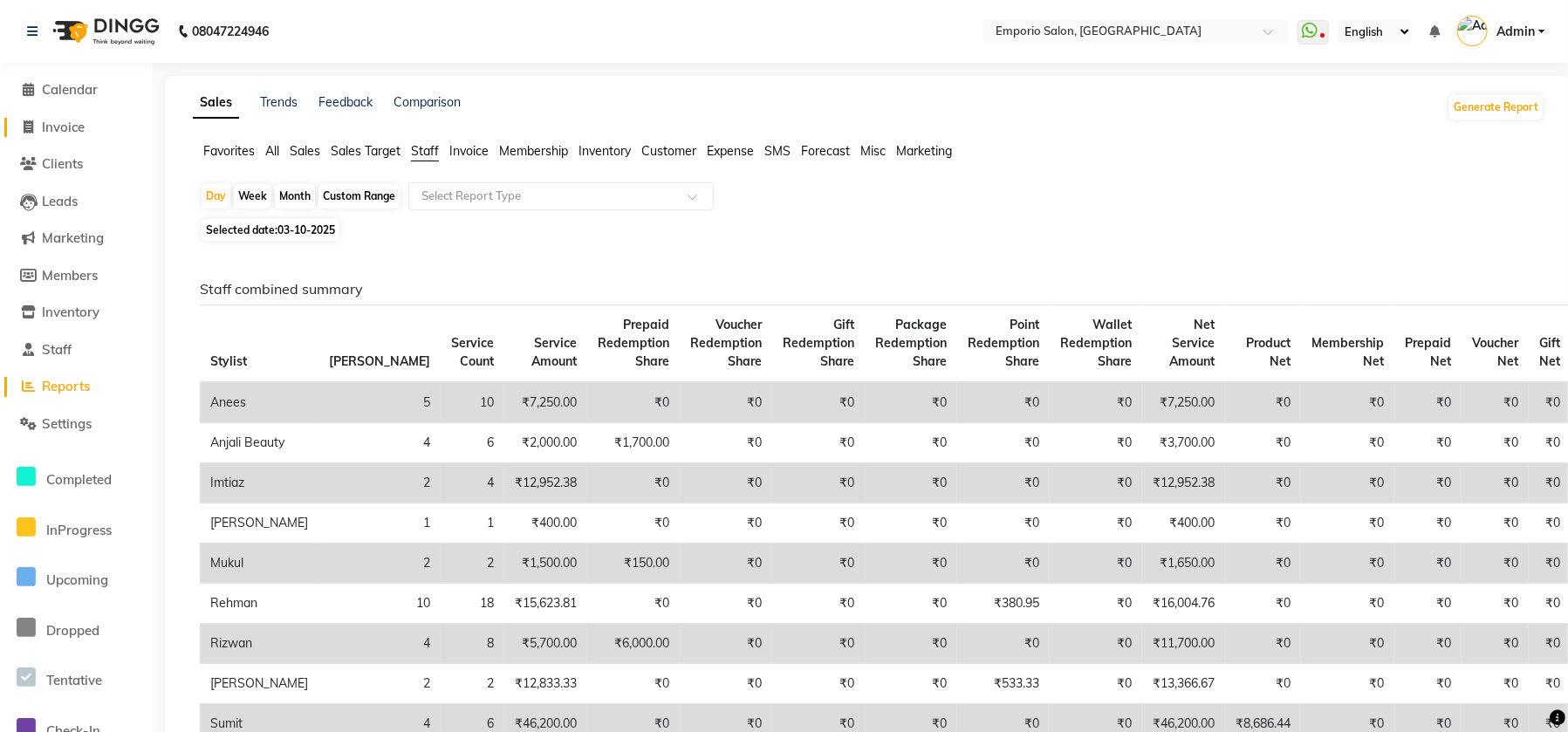
select select "6332"
select select "service"
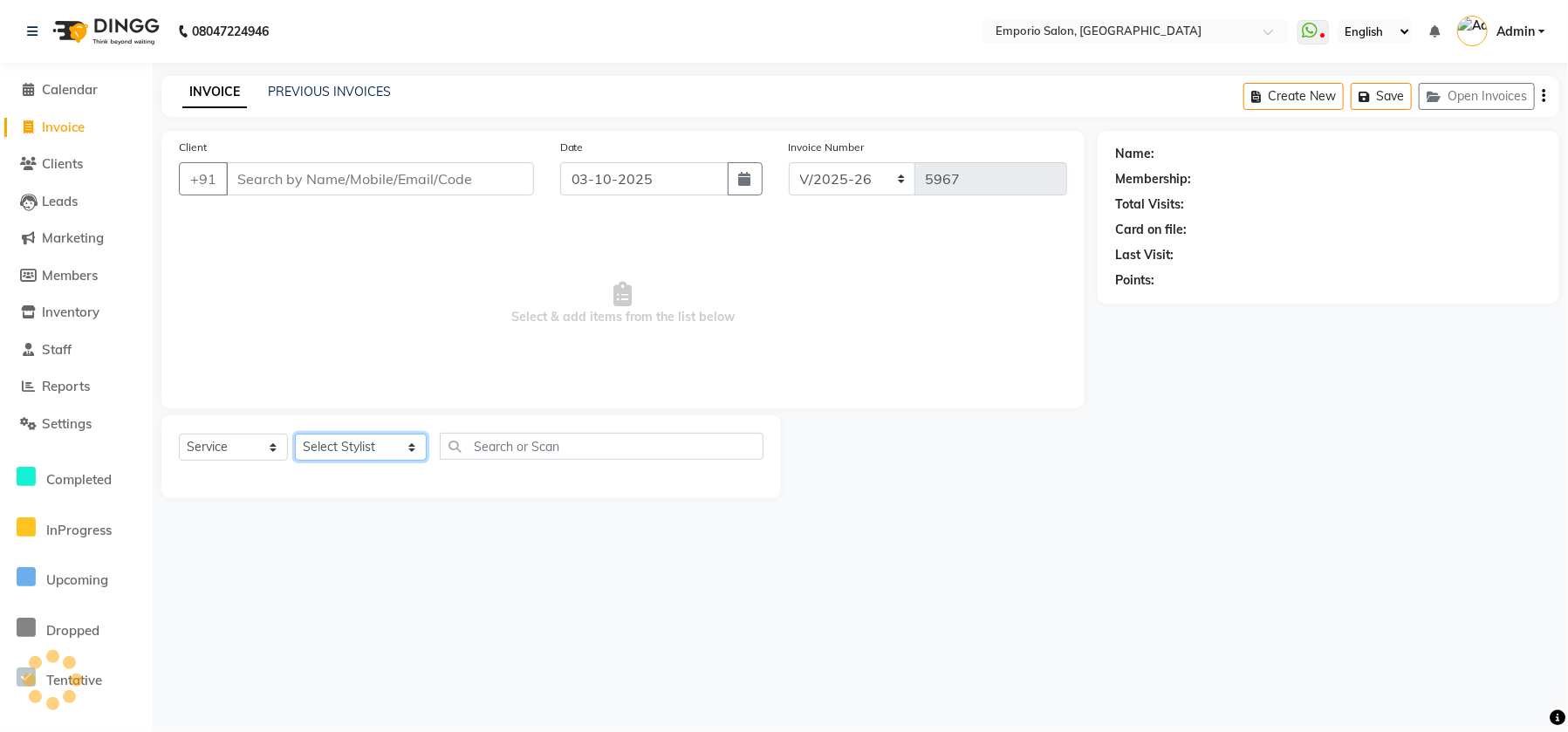
click at [347, 439] on select "Select Stylist Anees Anjali beauty Archana Asad ashish AYUSH chunmun Imtiaz Ish…" at bounding box center [361, 447] width 132 height 27
click at [201, 119] on main "INVOICE PREVIOUS INVOICES Create New Save Open Invoices Client +91 Date 03-10-2…" at bounding box center [860, 300] width 1415 height 448
click at [268, 289] on span "Select & add items from the list below" at bounding box center [623, 303] width 888 height 174
click at [57, 384] on span "Reports" at bounding box center [66, 386] width 48 height 16
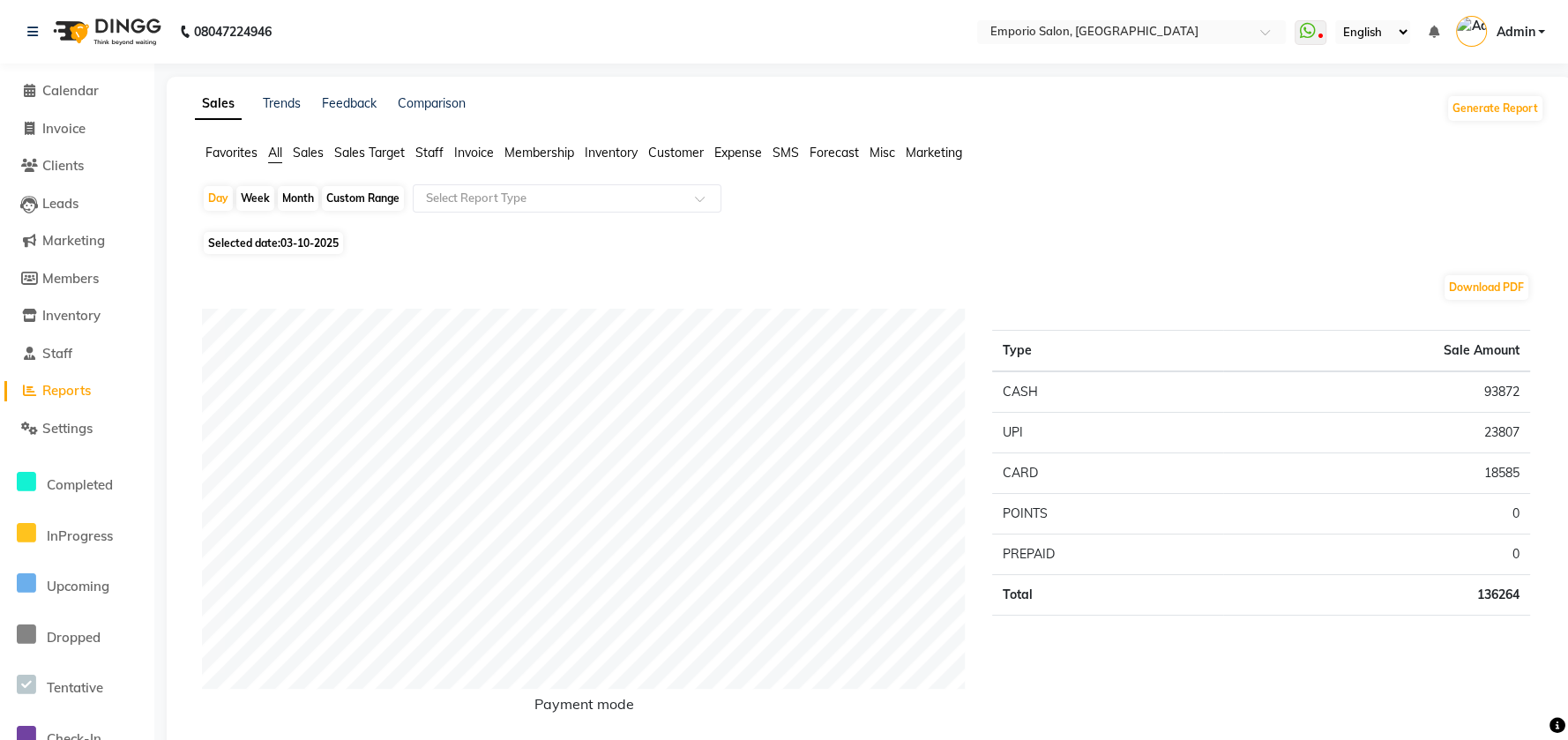
click at [436, 154] on span "Staff" at bounding box center [429, 153] width 28 height 16
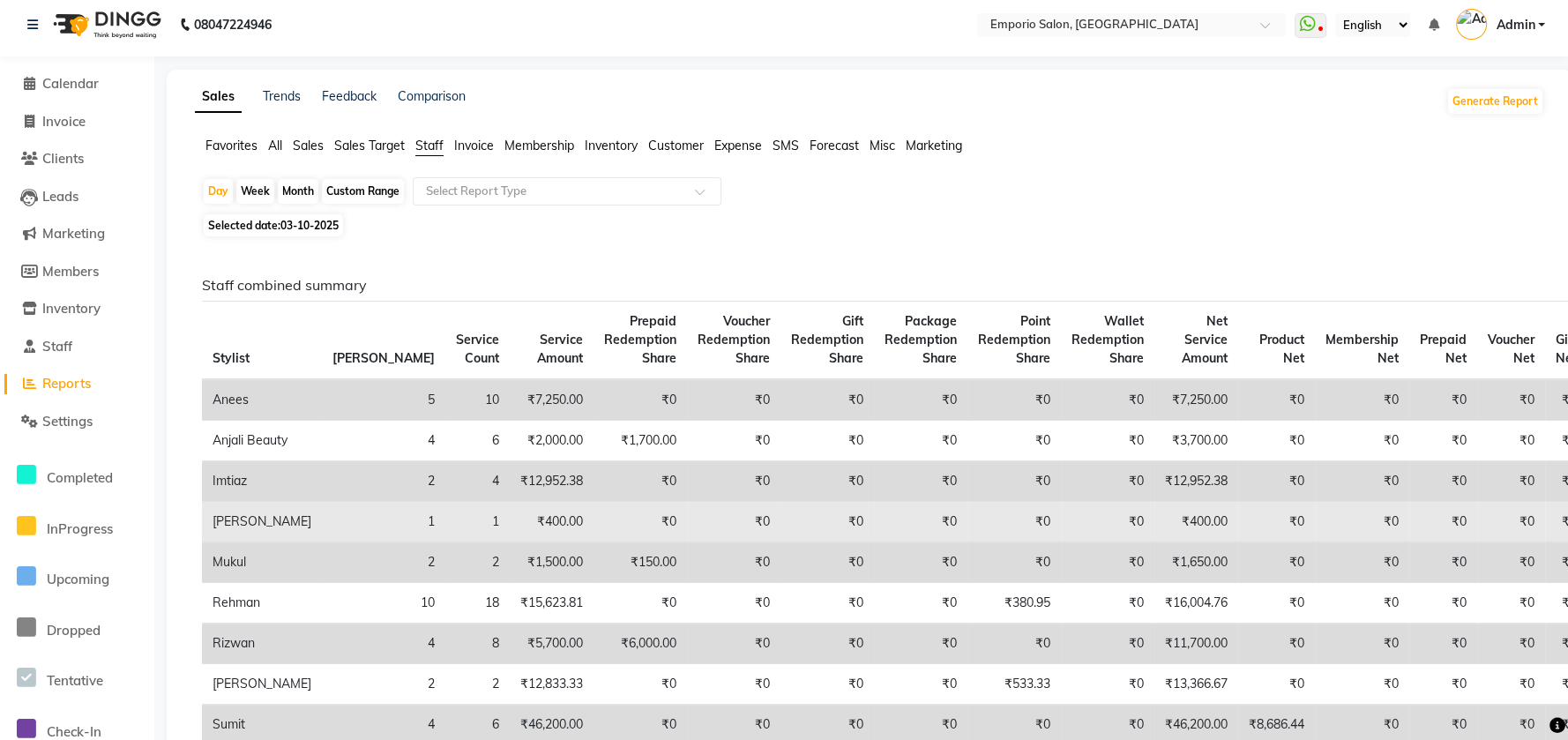
scroll to position [285, 0]
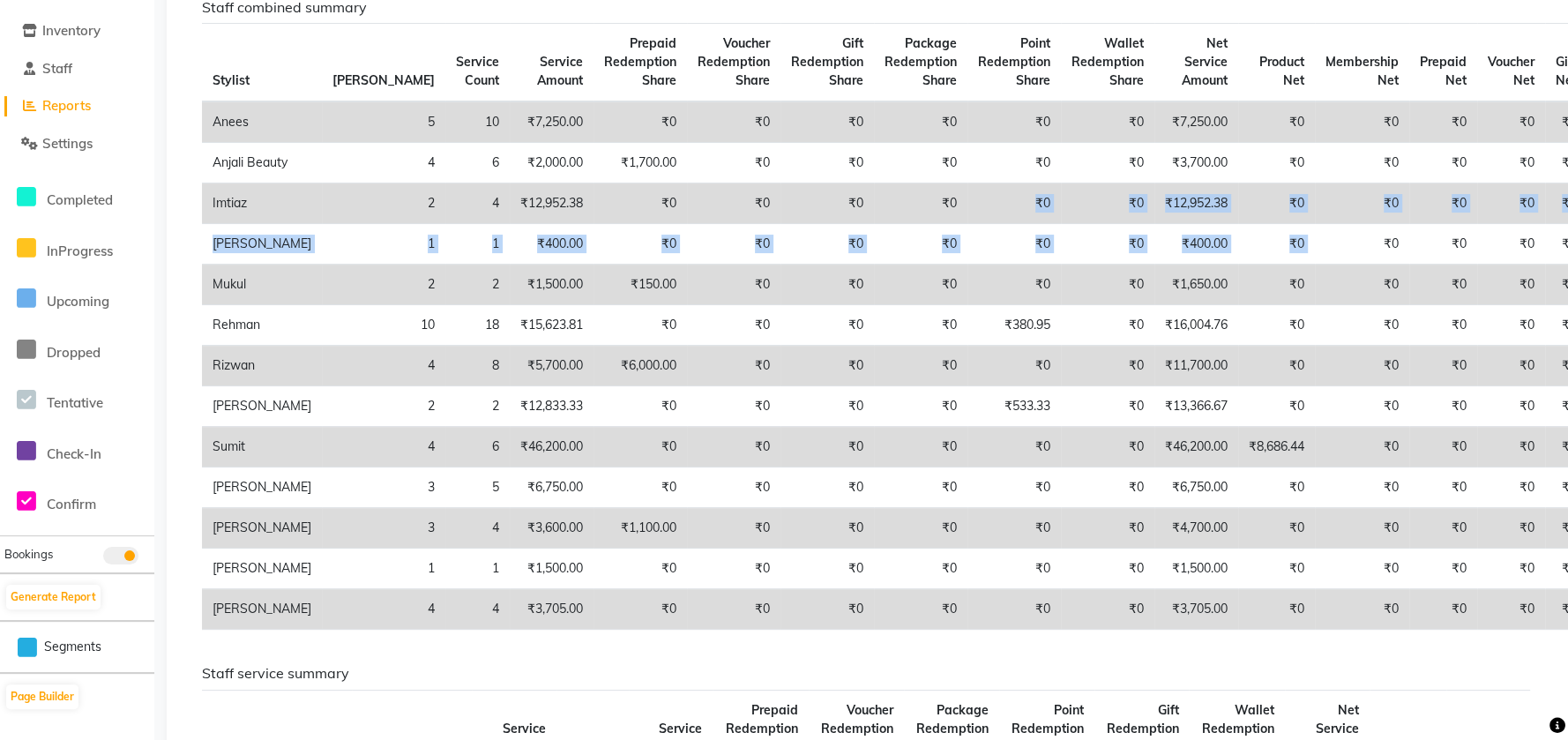
drag, startPoint x: 1205, startPoint y: 242, endPoint x: 866, endPoint y: 222, distance: 339.6
click at [866, 222] on tbody "Anees 5 10 ₹7,250.00 ₹0 ₹0 ₹0 ₹0 ₹0 ₹0 ₹7,250.00 ₹0 ₹0 ₹0 ₹0 ₹0 ₹0 Anjali Beaut…" at bounding box center [931, 366] width 1459 height 529
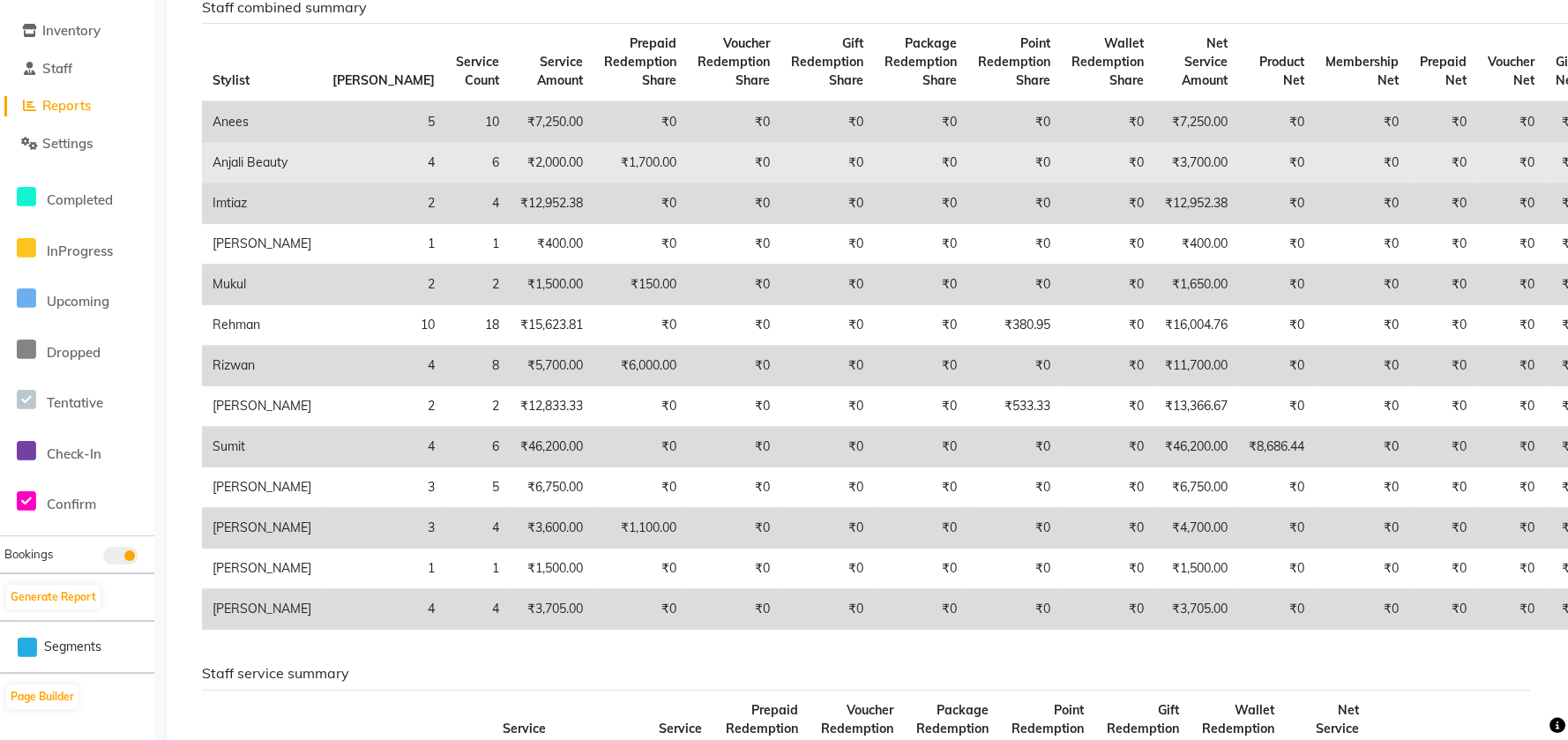
click at [967, 184] on td "₹0" at bounding box center [1014, 163] width 93 height 41
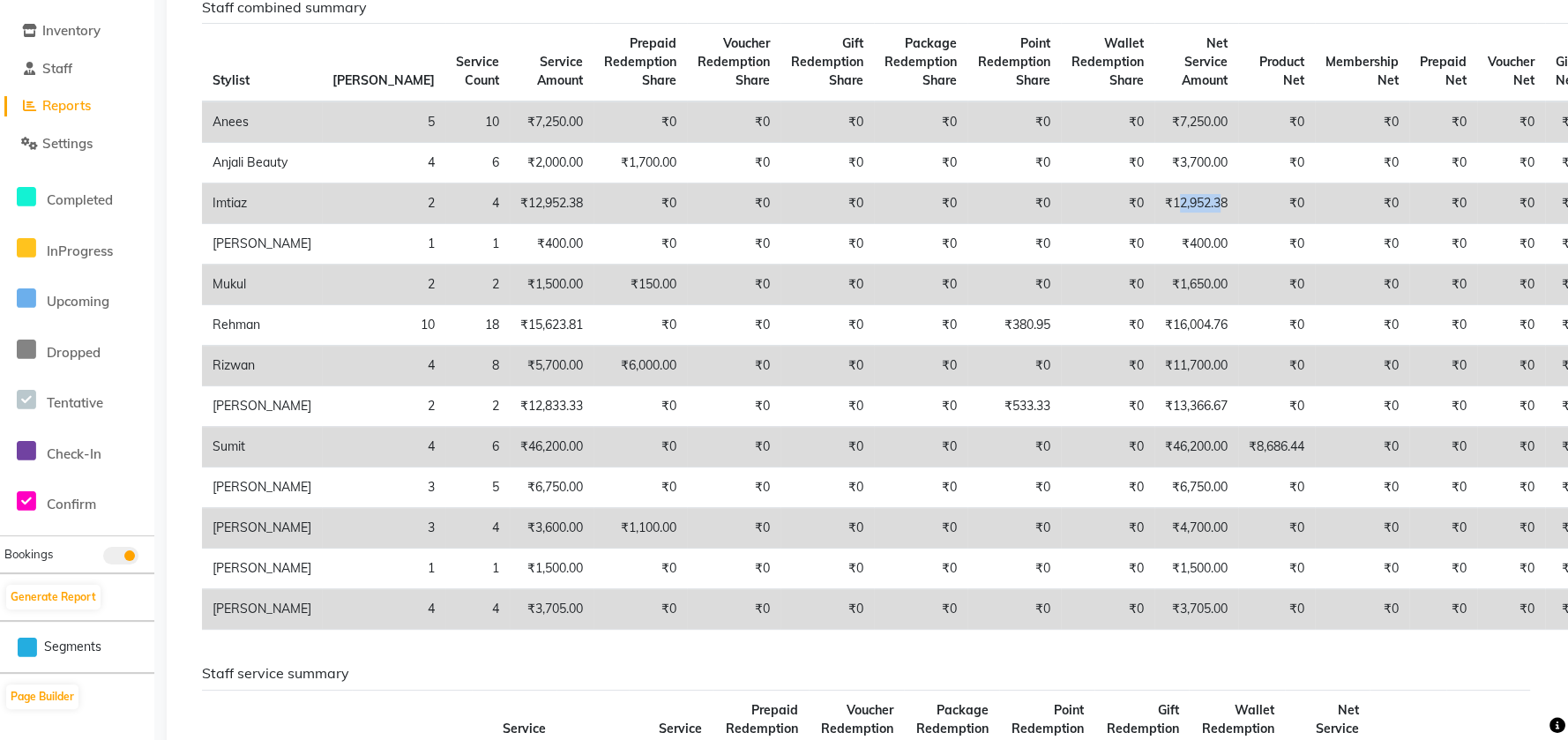
drag, startPoint x: 1056, startPoint y: 225, endPoint x: 1101, endPoint y: 234, distance: 45.9
click at [1155, 224] on td "₹12,952.38" at bounding box center [1197, 204] width 84 height 41
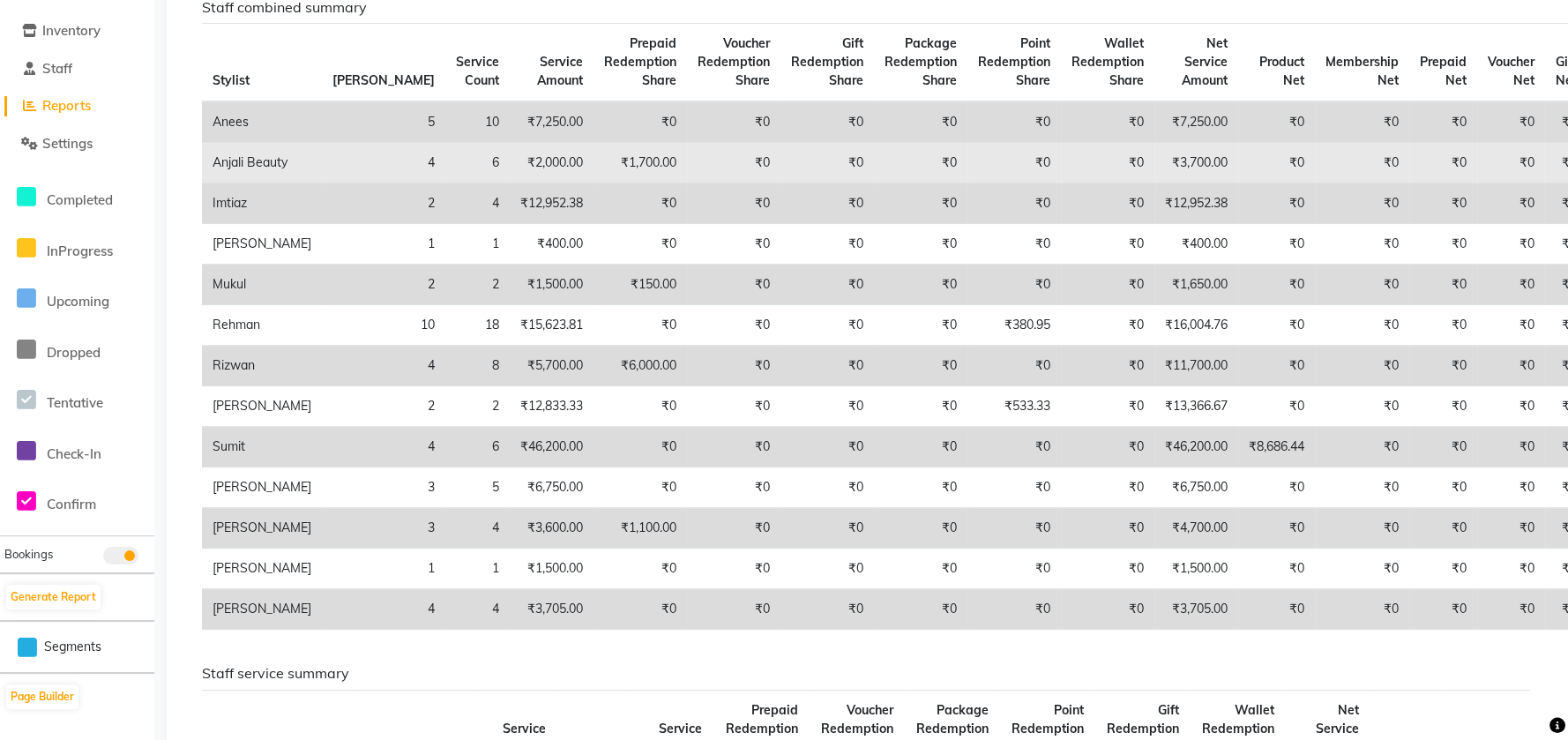
drag, startPoint x: 665, startPoint y: 220, endPoint x: 589, endPoint y: 197, distance: 79.4
click at [781, 214] on td "₹0" at bounding box center [827, 204] width 93 height 41
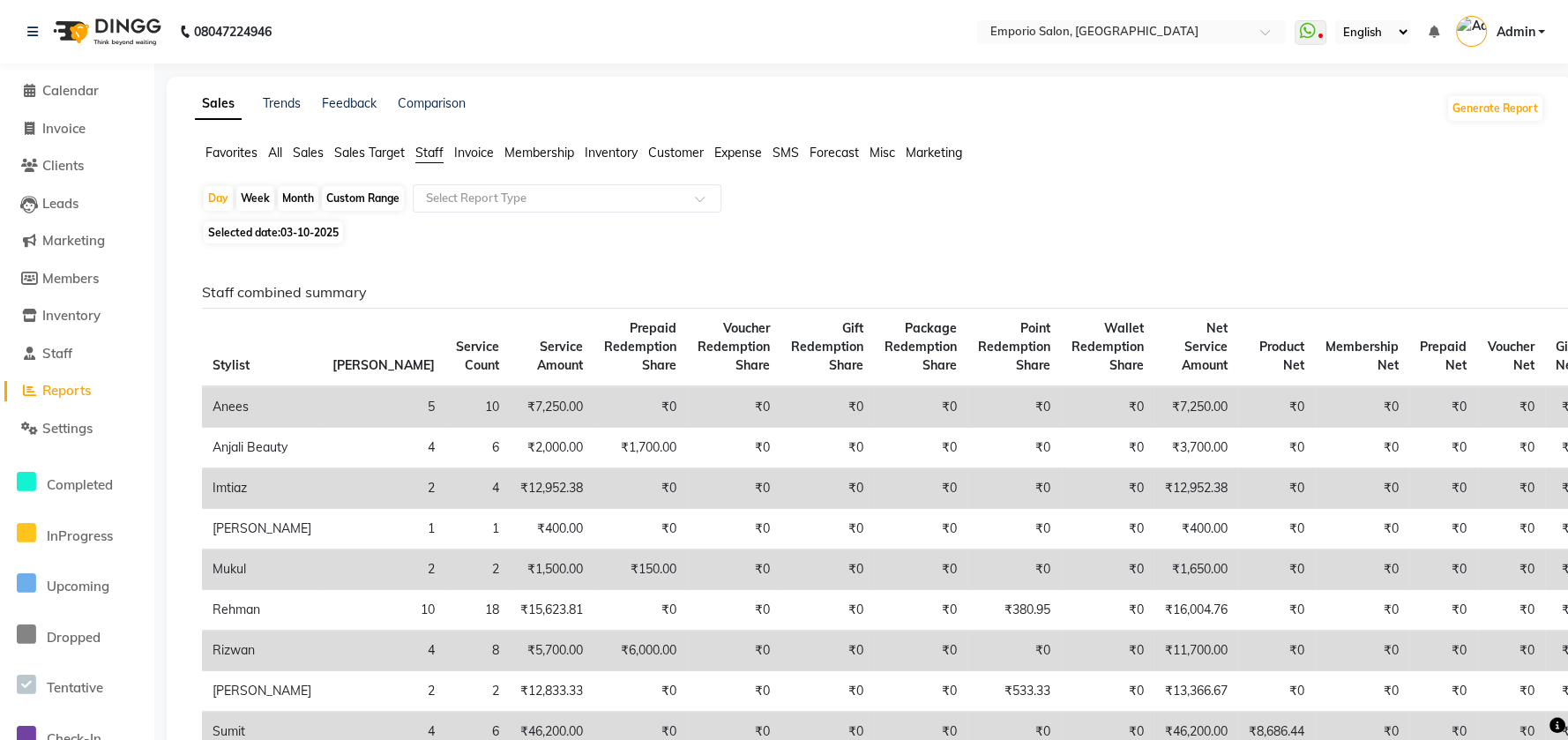
scroll to position [0, 0]
click at [52, 128] on span "Invoice" at bounding box center [64, 127] width 43 height 17
select select "service"
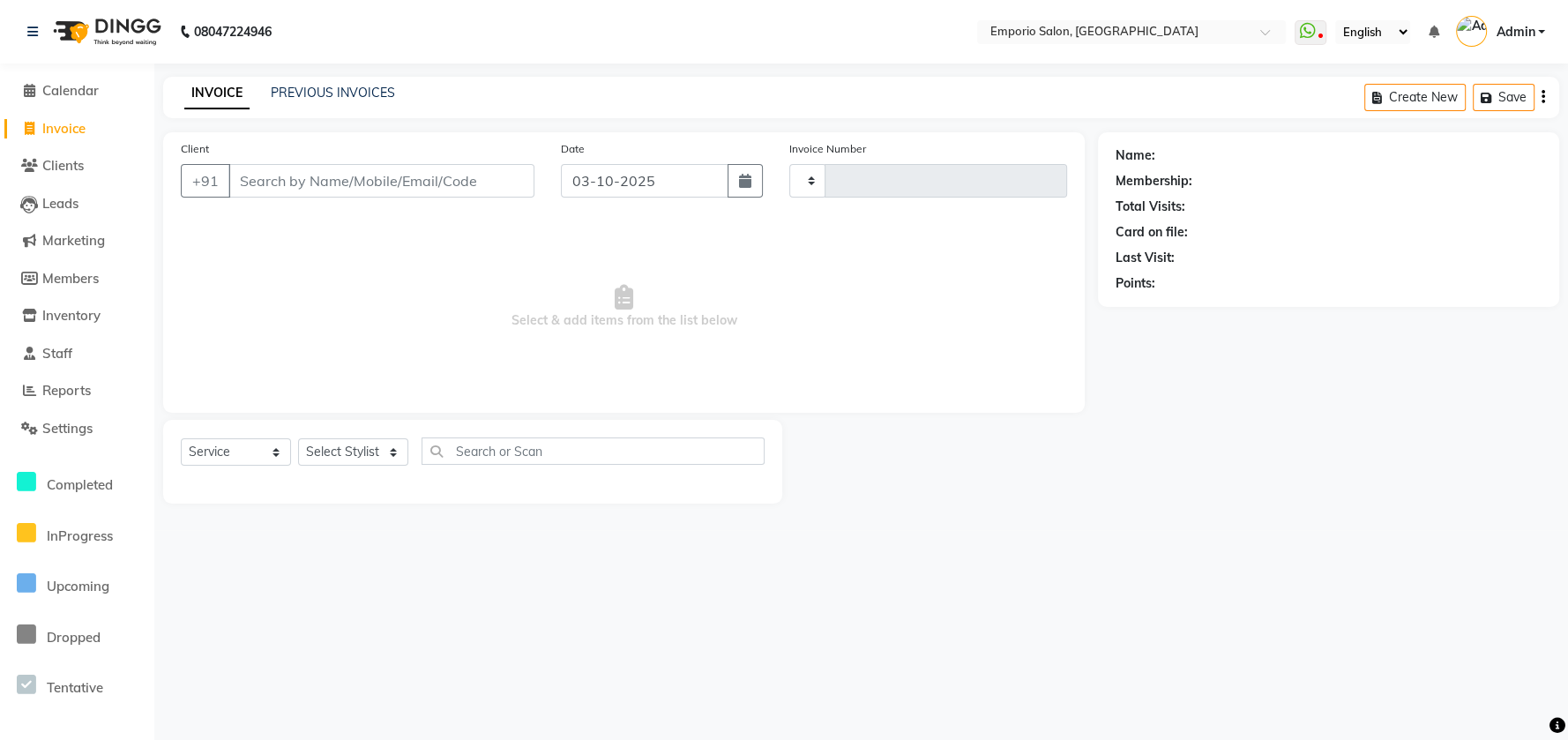
type input "5967"
select select "6332"
click at [324, 90] on link "PREVIOUS INVOICES" at bounding box center [333, 92] width 124 height 16
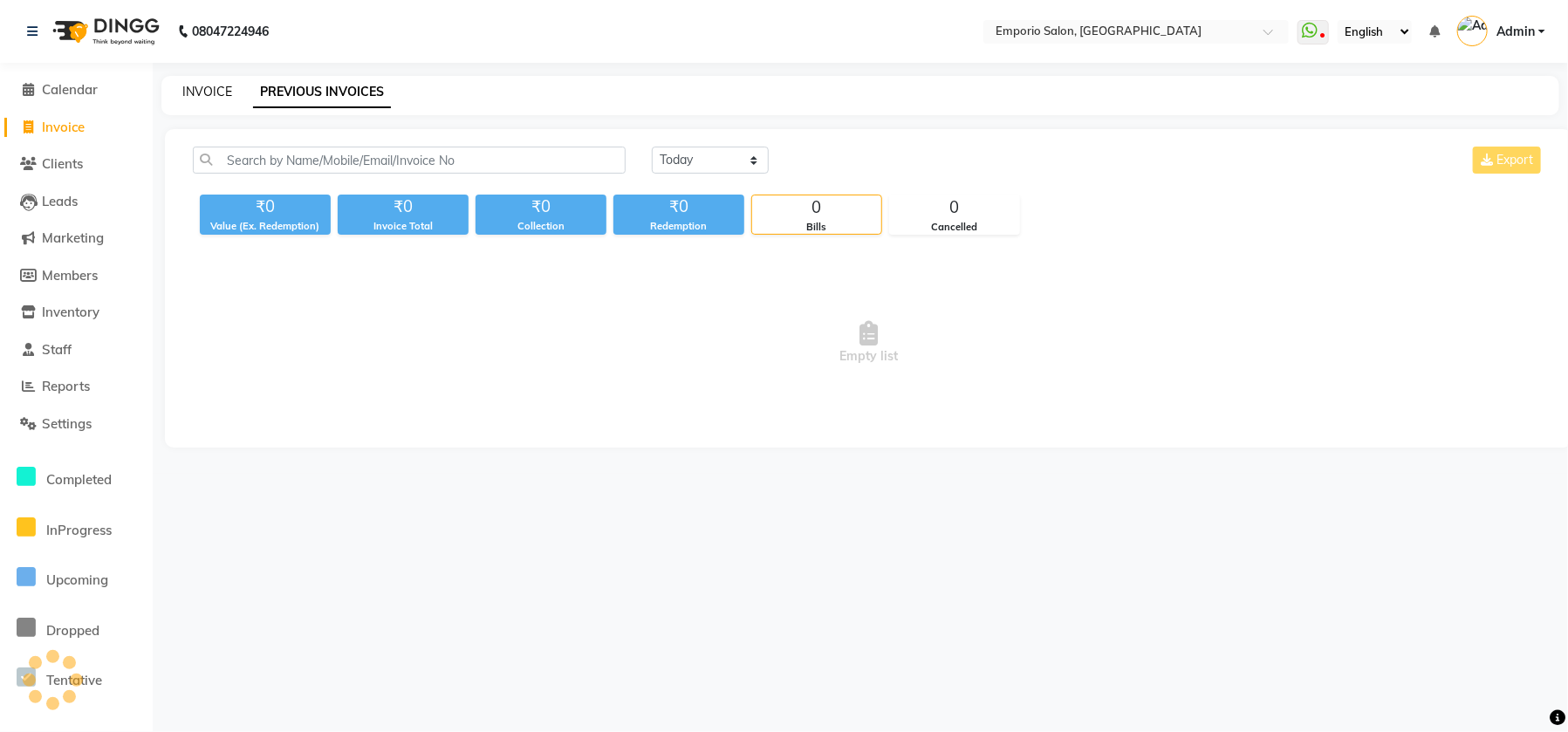
click at [219, 92] on link "INVOICE" at bounding box center [208, 91] width 50 height 15
select select "service"
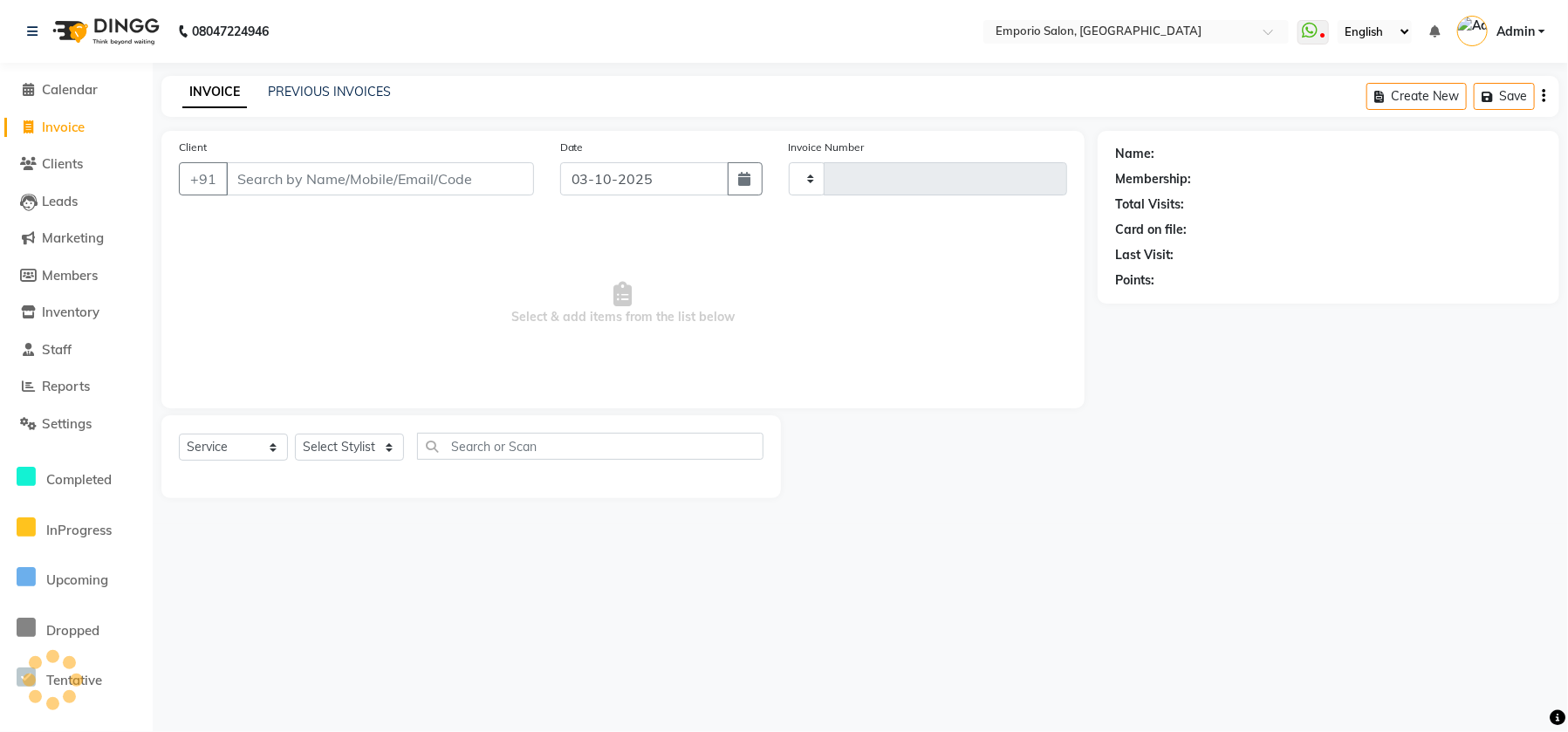
type input "5967"
select select "6332"
click at [6, 95] on link "Calendar" at bounding box center [77, 89] width 144 height 20
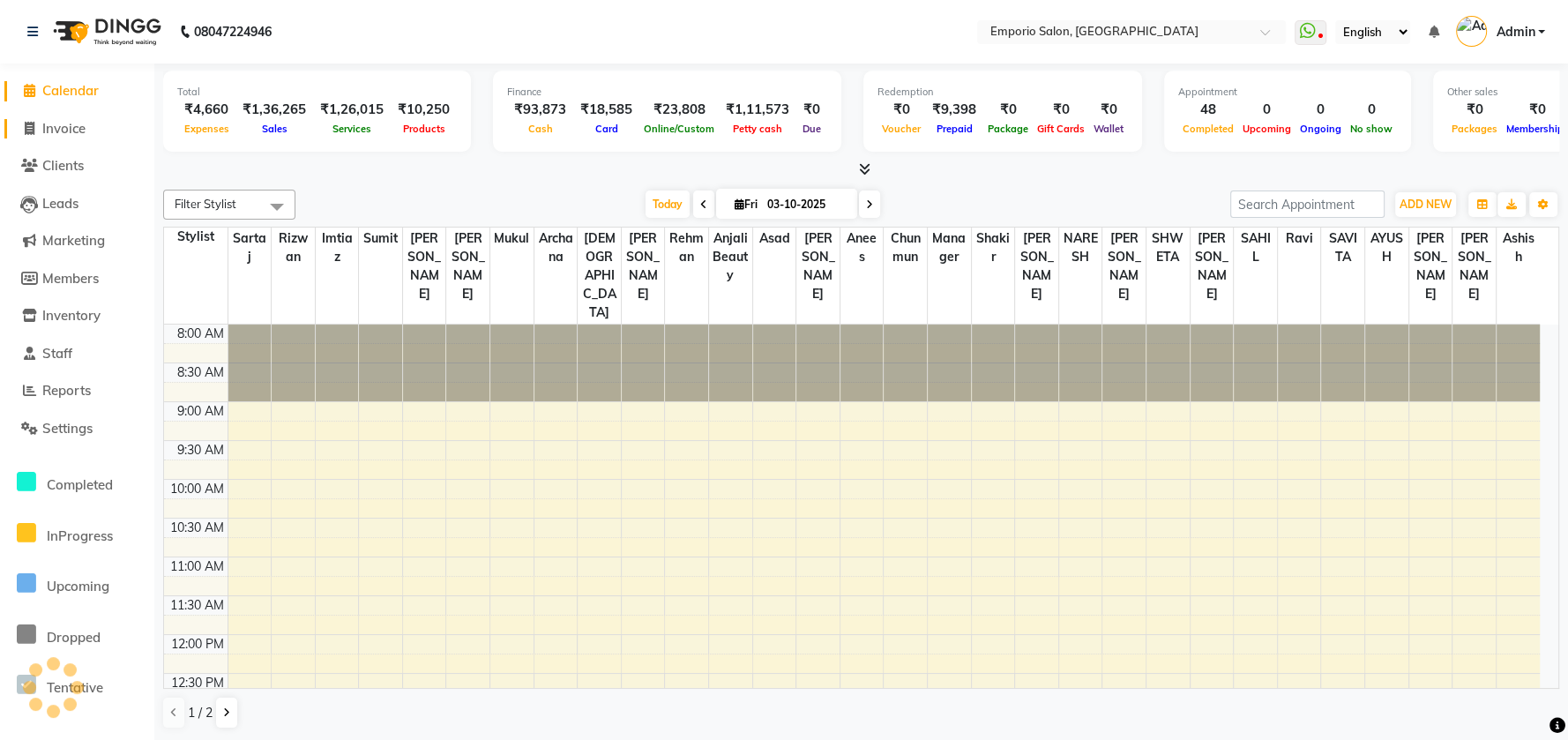
drag, startPoint x: 77, startPoint y: 142, endPoint x: 64, endPoint y: 123, distance: 23.0
click at [73, 134] on li "Invoice" at bounding box center [77, 128] width 155 height 38
click at [63, 121] on span "Invoice" at bounding box center [64, 127] width 43 height 17
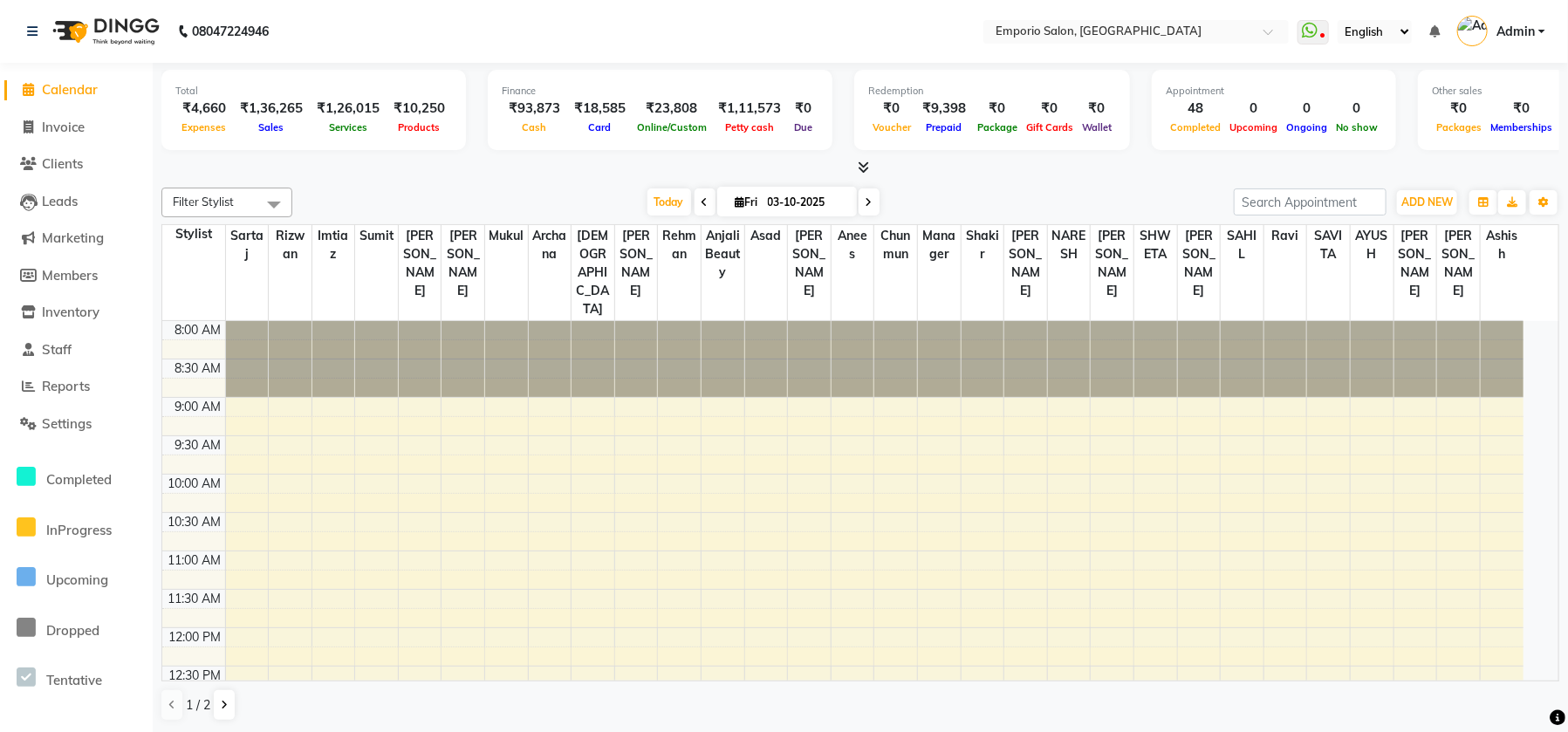
select select "6332"
select select "service"
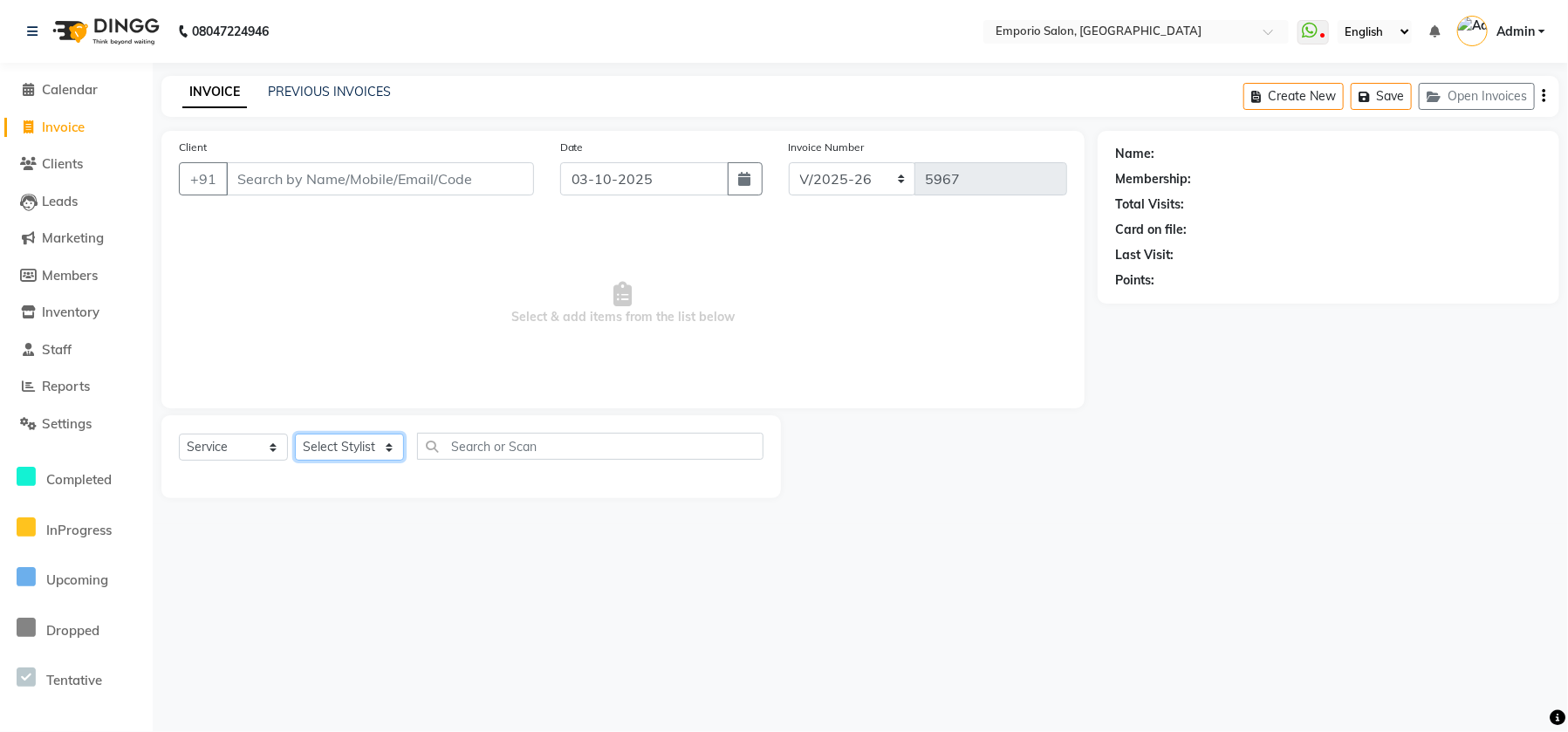
click at [382, 458] on select "Select Stylist" at bounding box center [349, 447] width 109 height 27
select select "47502"
click at [295, 434] on select "Select Stylist Anees Anjali beauty Archana Asad ashish AYUSH chunmun Imtiaz Ish…" at bounding box center [361, 447] width 132 height 27
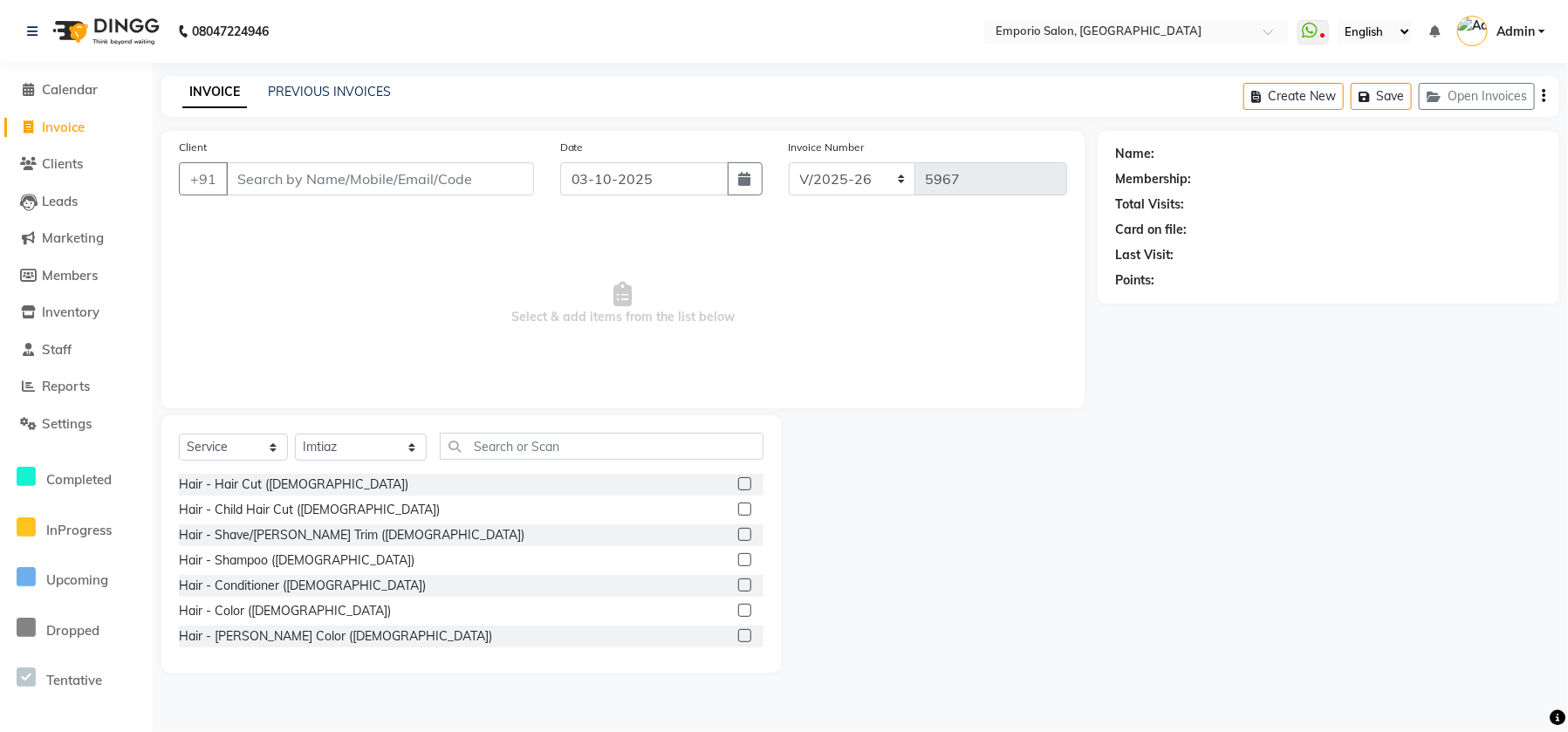
drag, startPoint x: 456, startPoint y: 416, endPoint x: 459, endPoint y: 430, distance: 14.3
click at [458, 429] on div "Select Service Product Membership Package Voucher Prepaid Gift Card Select Styl…" at bounding box center [471, 544] width 619 height 258
click at [459, 430] on div "Select Service Product Membership Package Voucher Prepaid Gift Card Select Styl…" at bounding box center [471, 544] width 619 height 258
click at [464, 444] on input "text" at bounding box center [601, 446] width 324 height 27
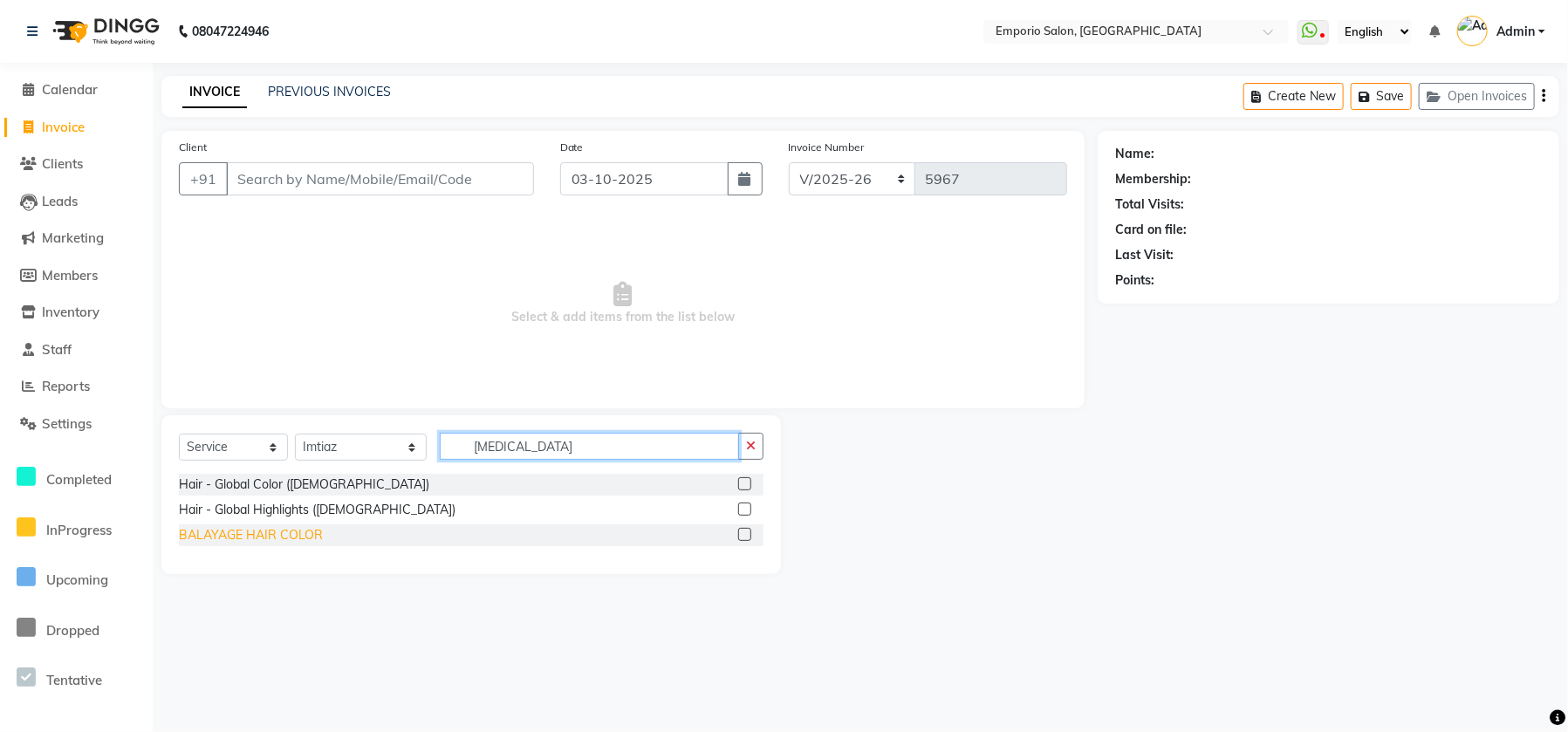
type input "BAL"
click at [269, 533] on div "BALAYAGE HAIR COLOR" at bounding box center [251, 535] width 144 height 18
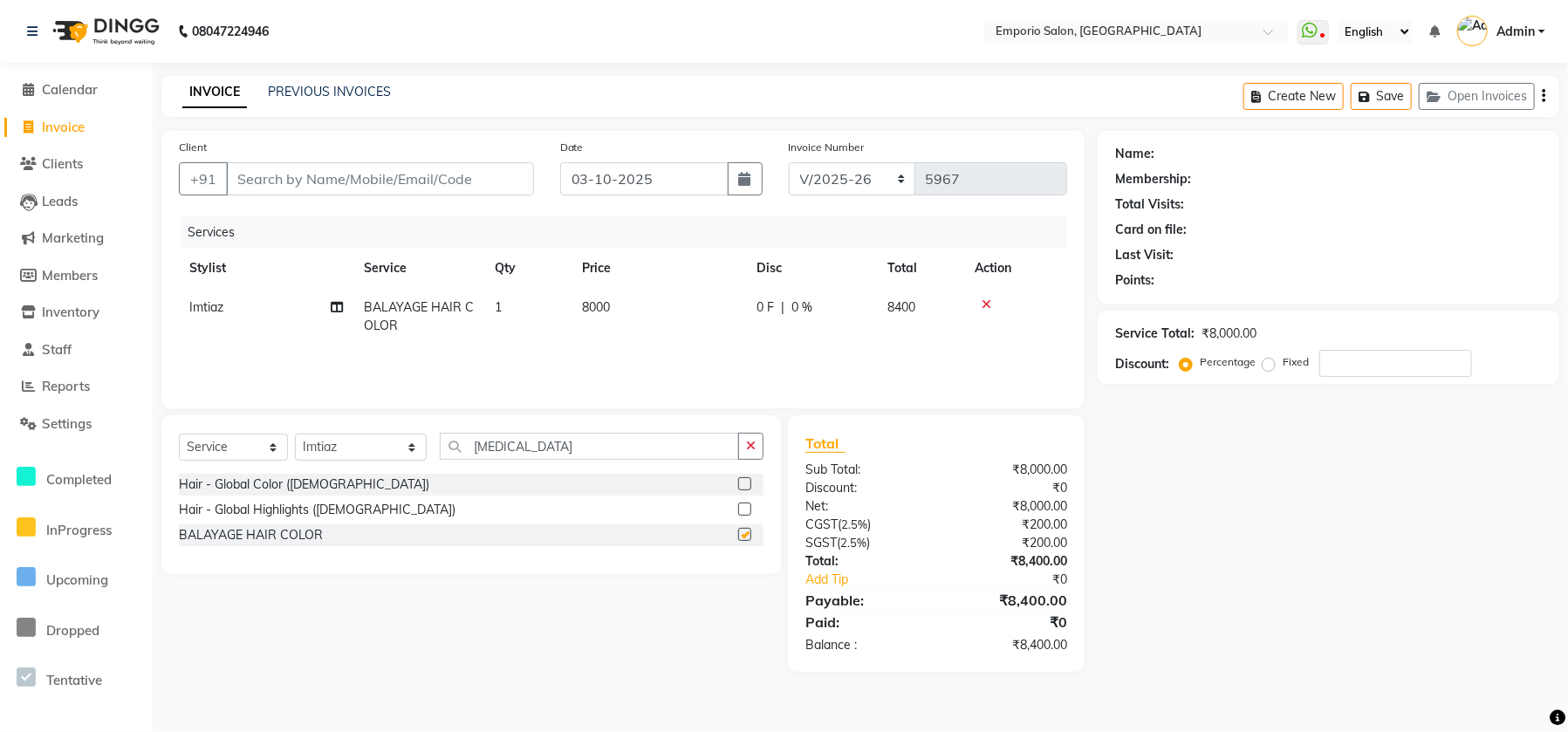
checkbox input "false"
click at [710, 305] on td "8000" at bounding box center [658, 316] width 174 height 58
select select "47502"
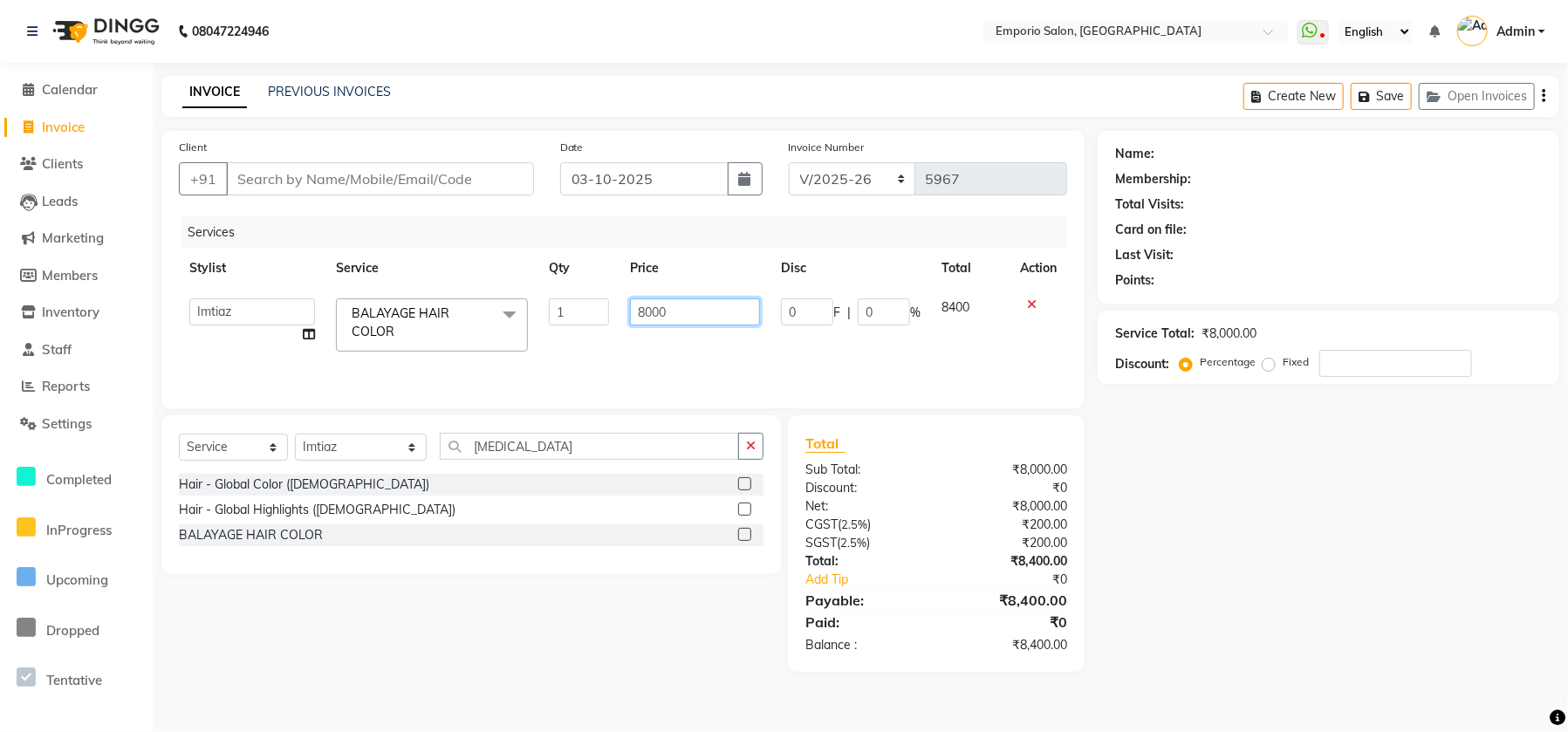
click at [710, 305] on input "8000" at bounding box center [694, 312] width 130 height 27
type input "8"
type input "9000"
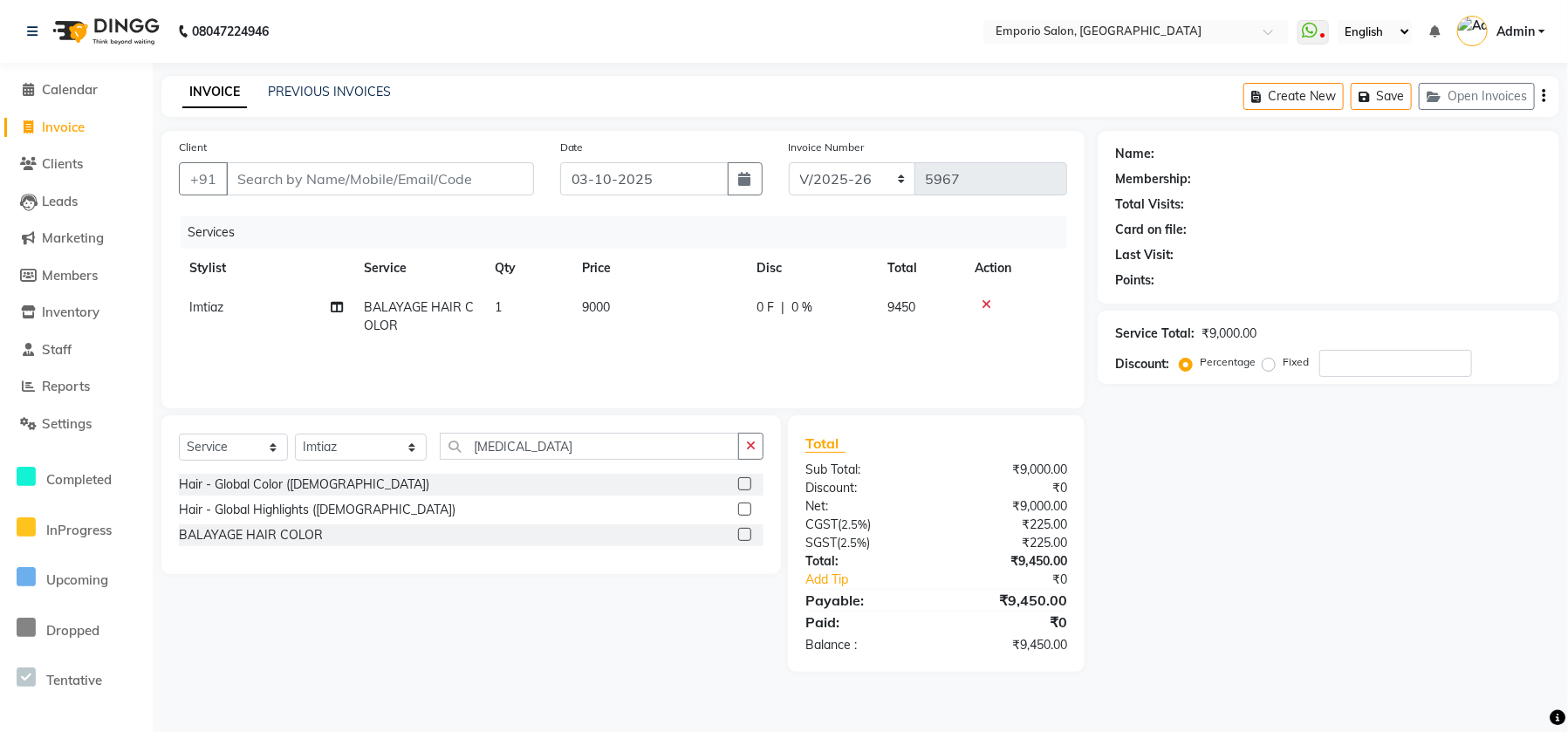
click at [757, 351] on div "Services Stylist Service Qty Price Disc Total Action Imtiaz BALAYAGE HAIR COLOR…" at bounding box center [623, 303] width 888 height 174
click at [525, 316] on td "1" at bounding box center [528, 316] width 87 height 58
select select "47502"
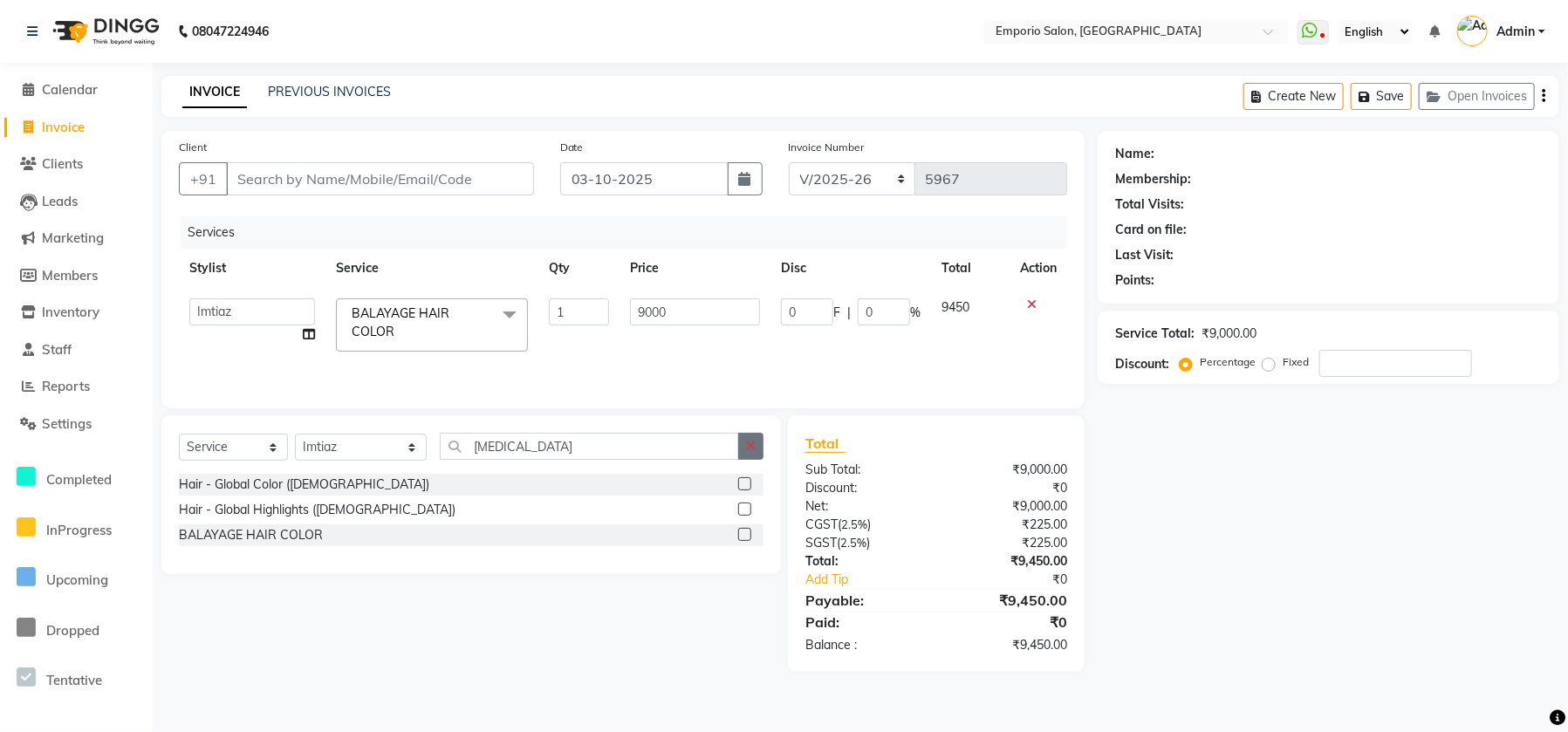
click at [760, 449] on button "button" at bounding box center [751, 446] width 25 height 27
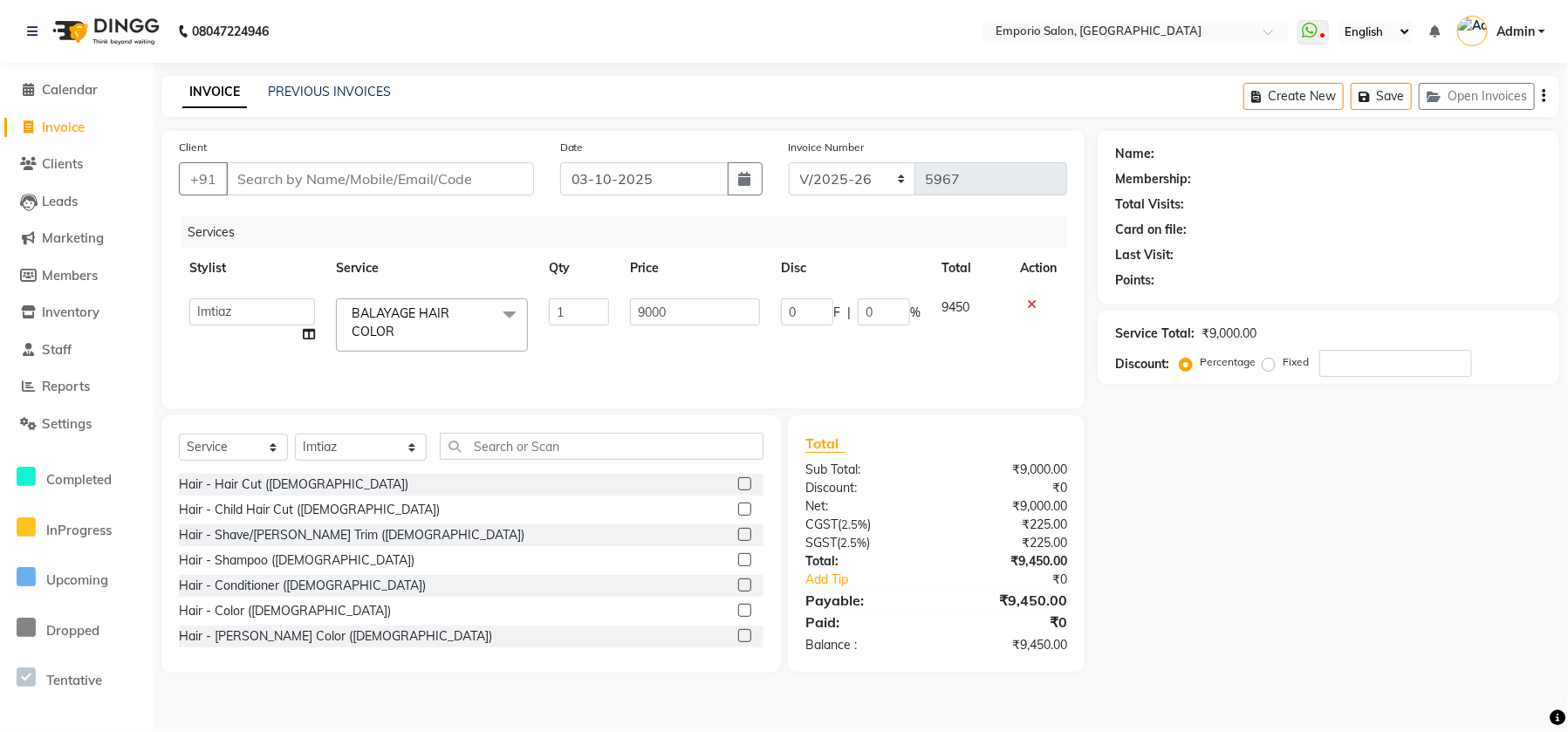
click at [637, 433] on div "Select Service Product Membership Package Voucher Prepaid Gift Card Select Styl…" at bounding box center [471, 544] width 619 height 258
click at [508, 444] on input "text" at bounding box center [601, 446] width 324 height 27
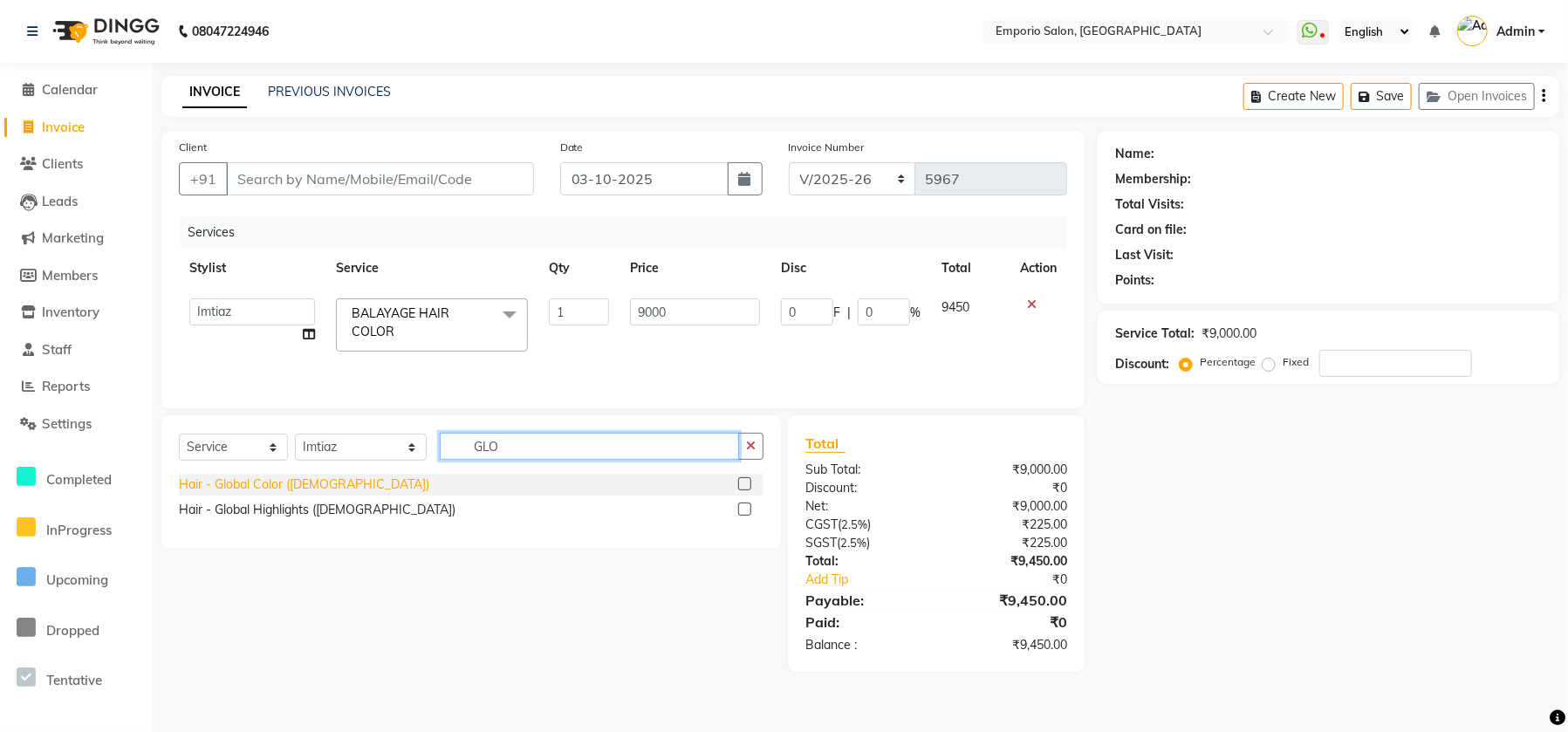
type input "GLO"
click at [258, 489] on div "Hair - Global Color (Female)" at bounding box center [304, 485] width 250 height 18
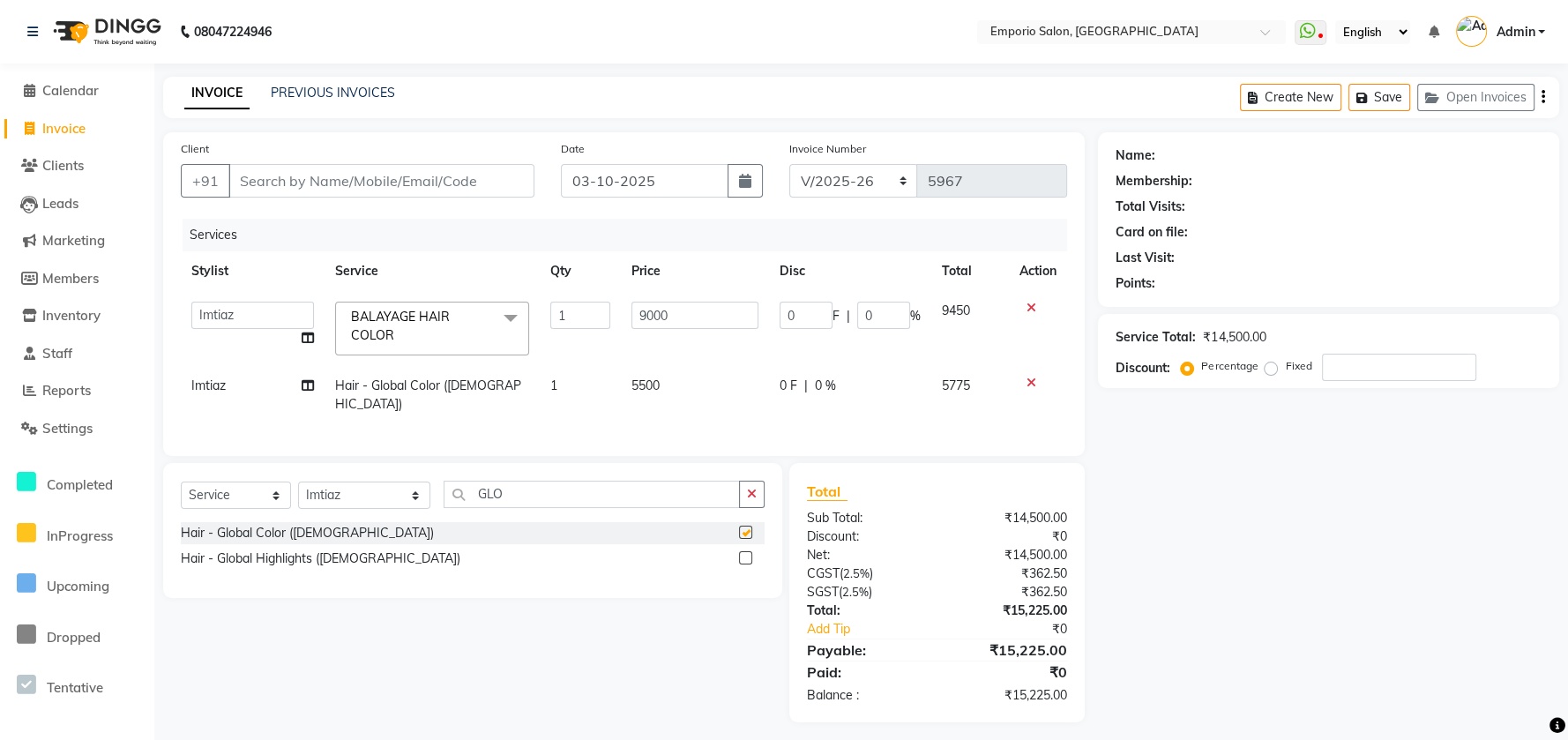
checkbox input "false"
click at [700, 382] on td "5500" at bounding box center [695, 396] width 148 height 58
select select "47502"
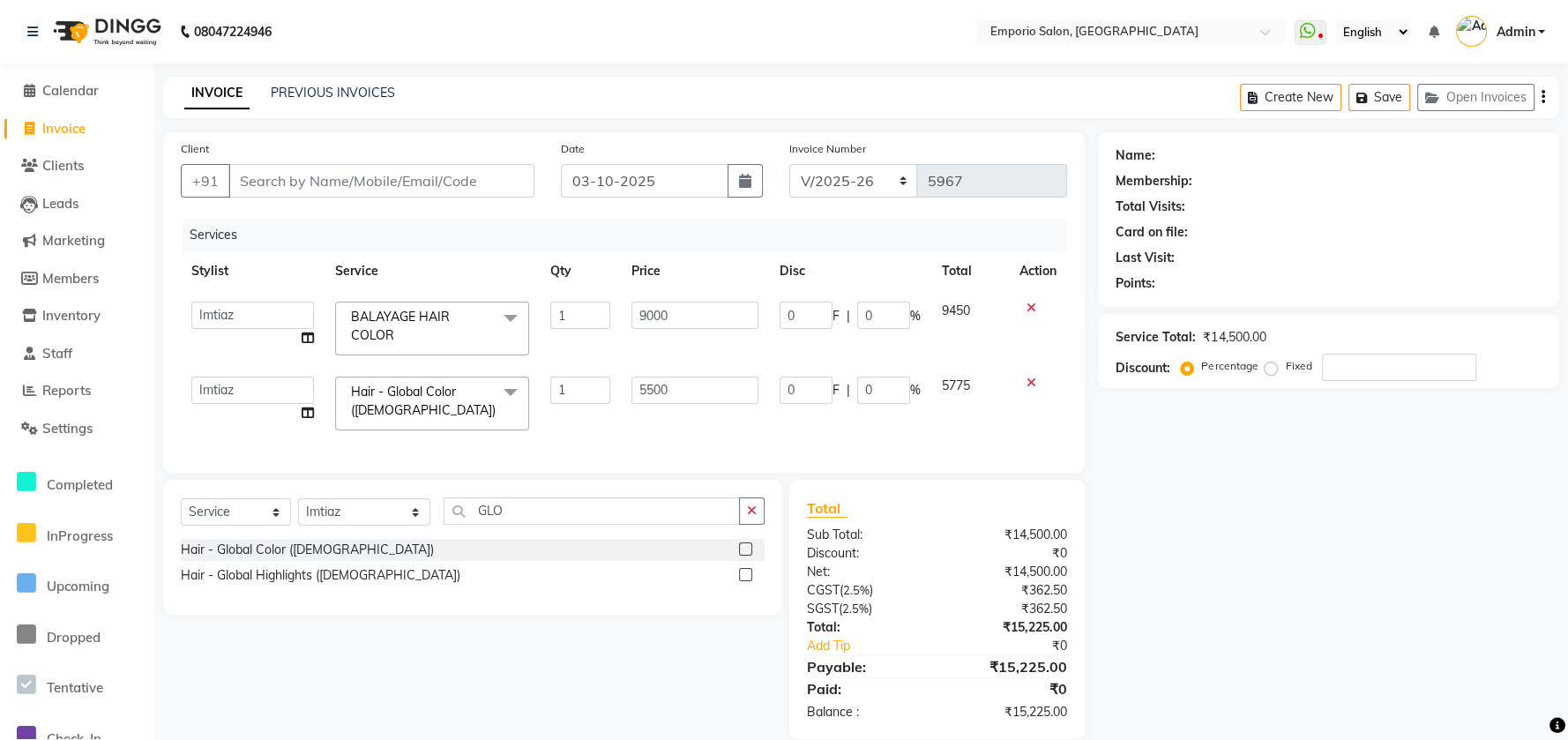
click at [715, 382] on input "5500" at bounding box center [695, 390] width 127 height 27
type input "5"
type input "6500"
click at [710, 432] on div "Services Stylist Service Qty Price Disc Total Action Anees Anjali beauty Archan…" at bounding box center [624, 336] width 887 height 236
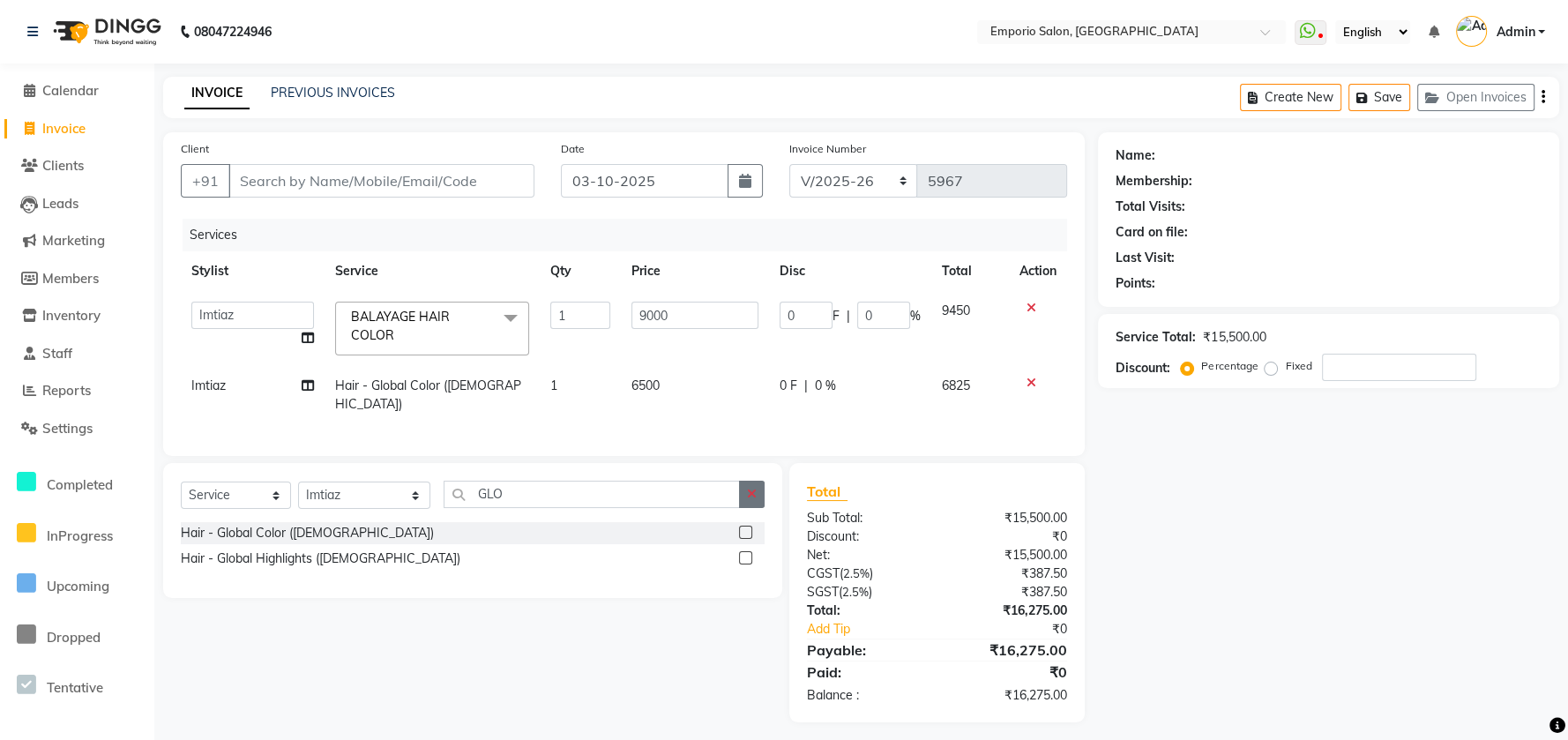
click at [745, 487] on button "button" at bounding box center [751, 495] width 25 height 27
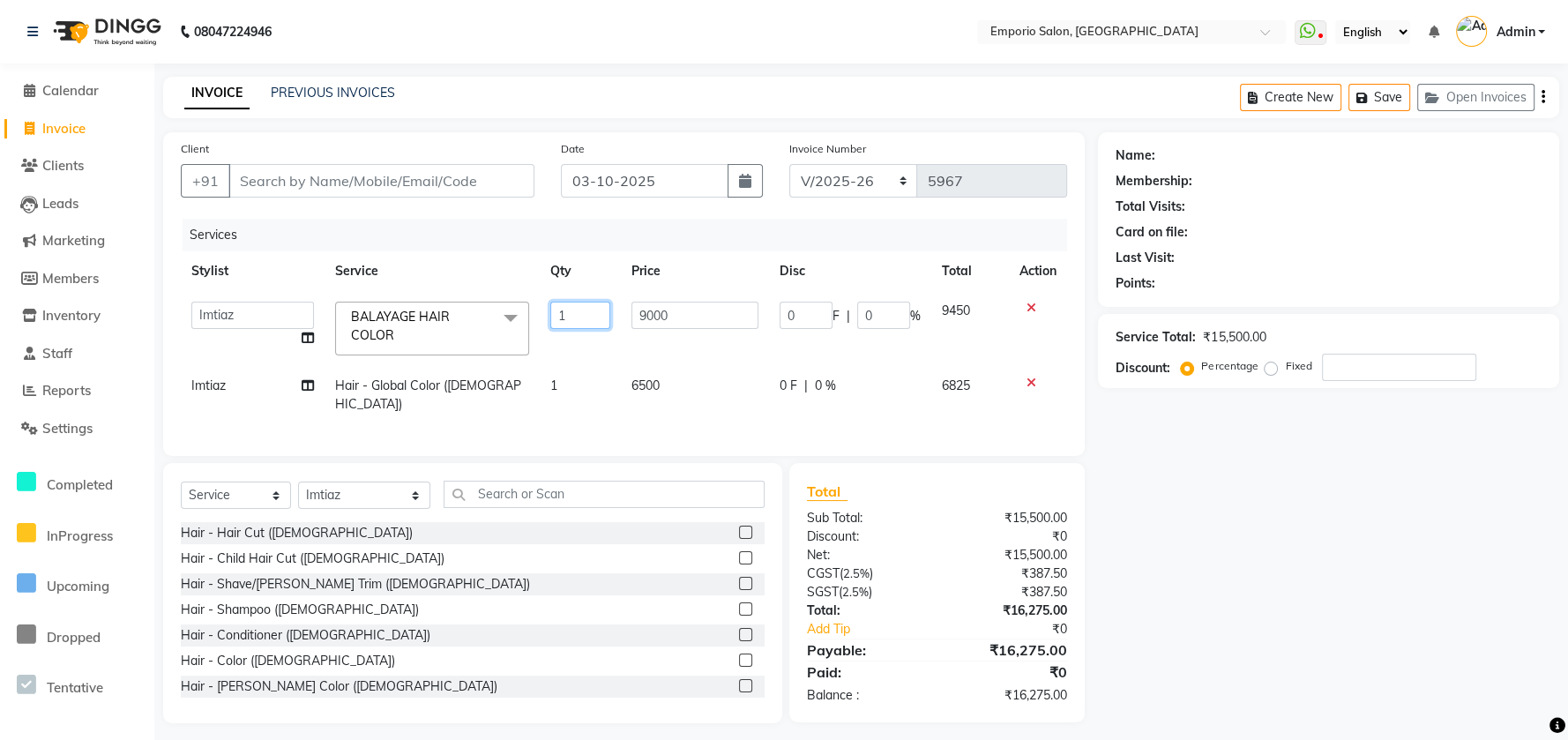
click at [605, 318] on input "1" at bounding box center [579, 315] width 59 height 27
click at [493, 495] on input "text" at bounding box center [604, 495] width 321 height 27
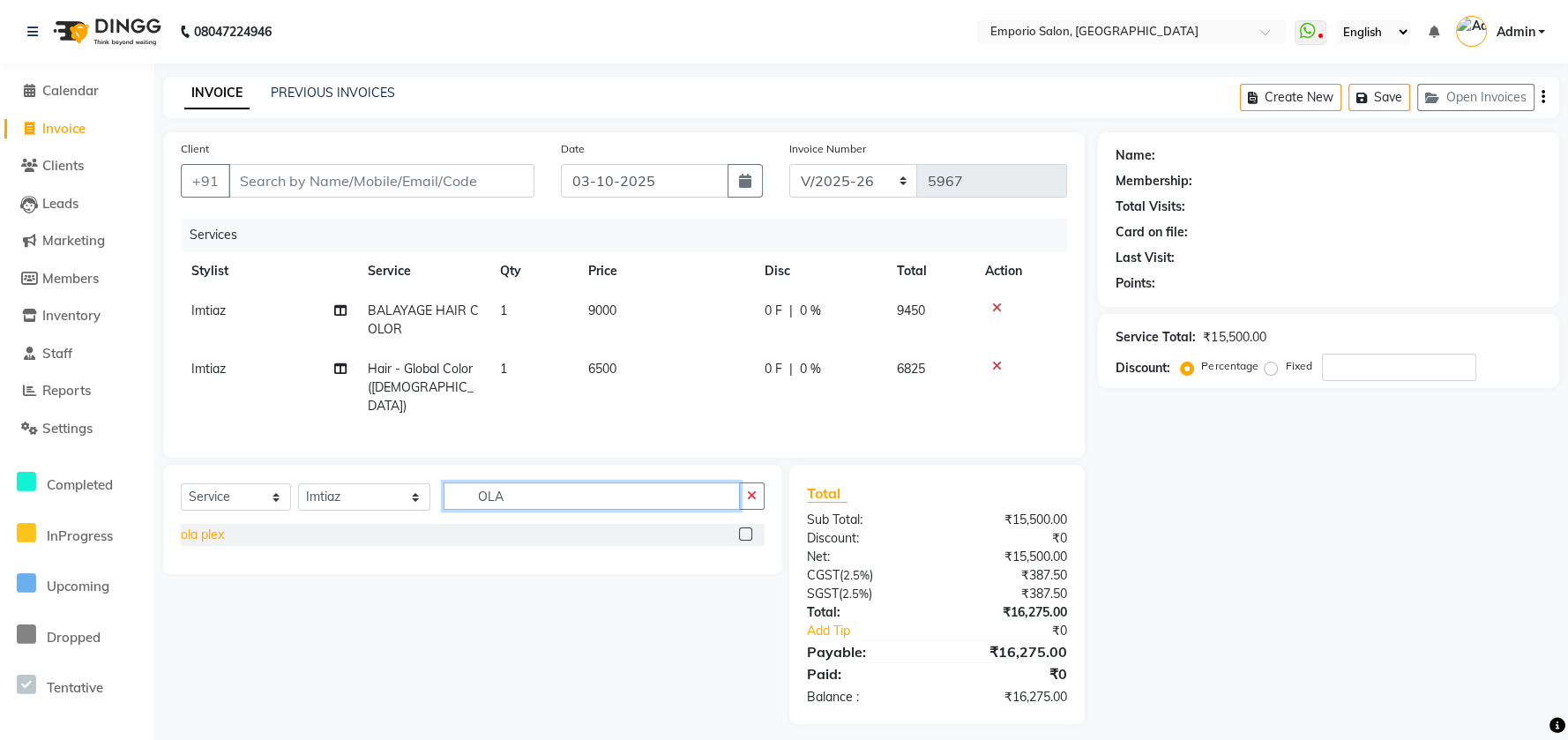
type input "OLA"
click at [220, 534] on div "ola plex" at bounding box center [202, 535] width 43 height 18
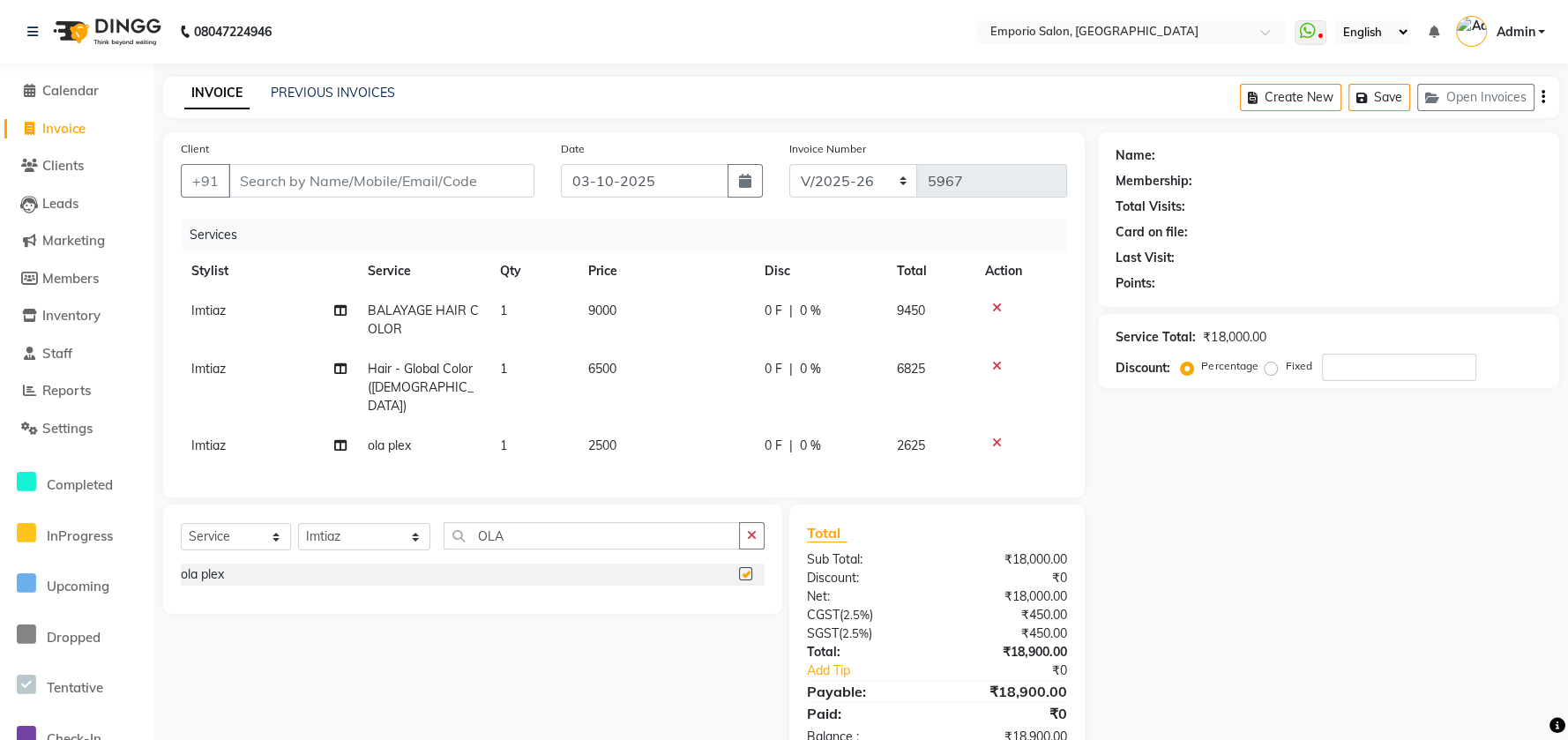
checkbox input "false"
click at [672, 436] on td "2500" at bounding box center [665, 445] width 176 height 40
select select "47502"
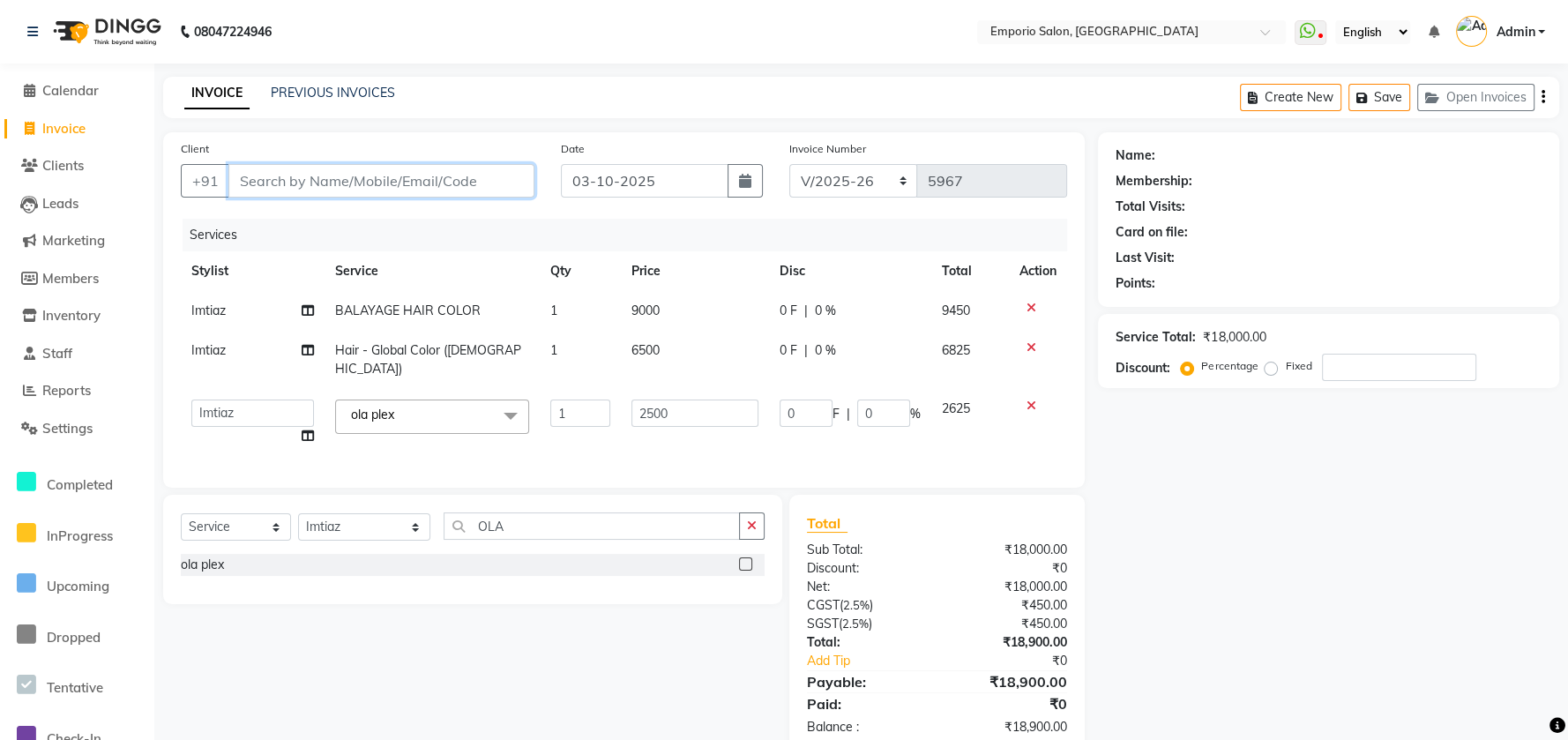
click at [512, 195] on input "Client" at bounding box center [381, 181] width 306 height 33
click at [279, 190] on input "Client" at bounding box center [381, 181] width 306 height 33
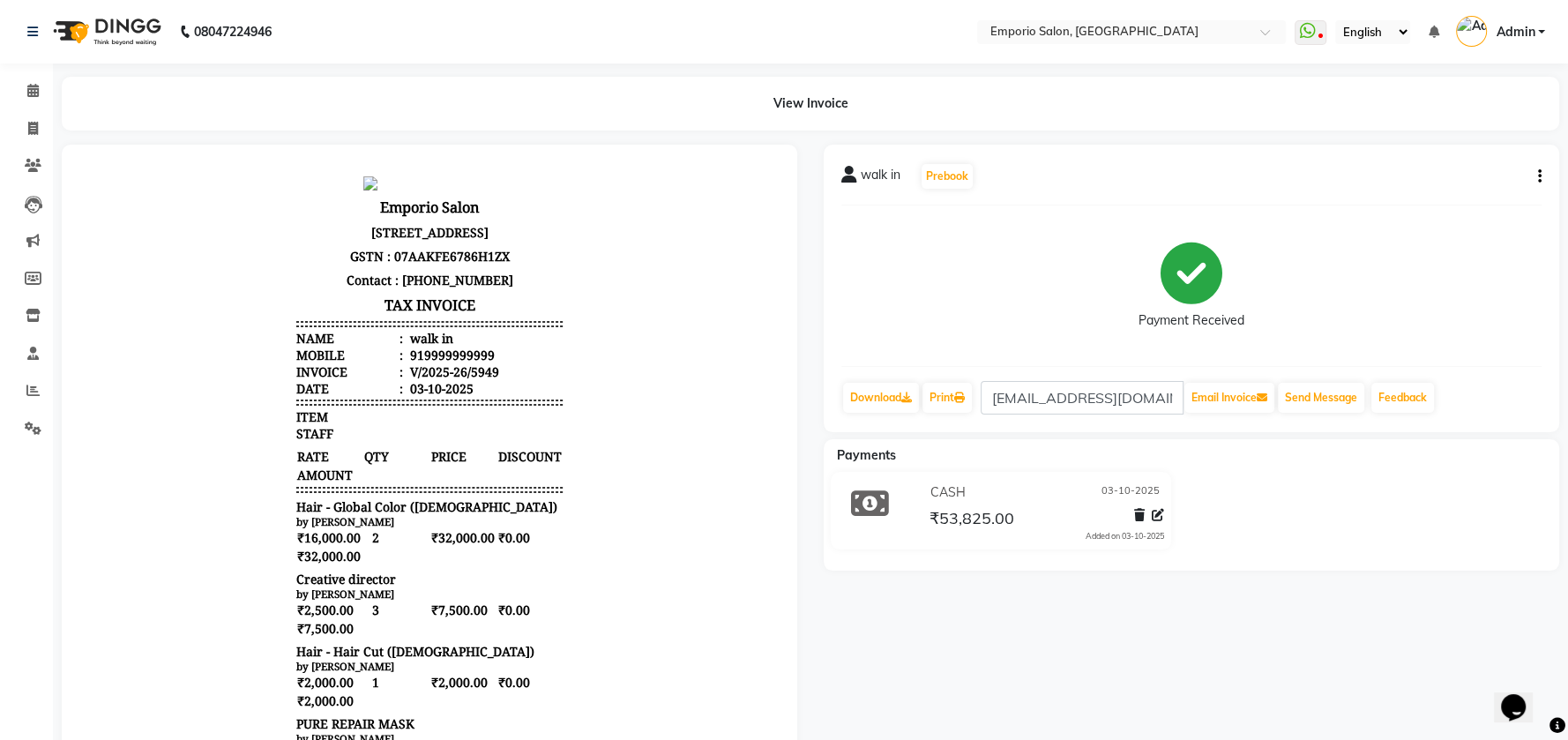
click at [1539, 178] on div "walk in Prebook Payment Received Download Print [EMAIL_ADDRESS][DOMAIN_NAME] Em…" at bounding box center [1192, 289] width 736 height 288
click at [1539, 177] on icon "button" at bounding box center [1541, 176] width 4 height 1
click at [1404, 199] on div "Edit Invoice" at bounding box center [1451, 197] width 121 height 22
select select "service"
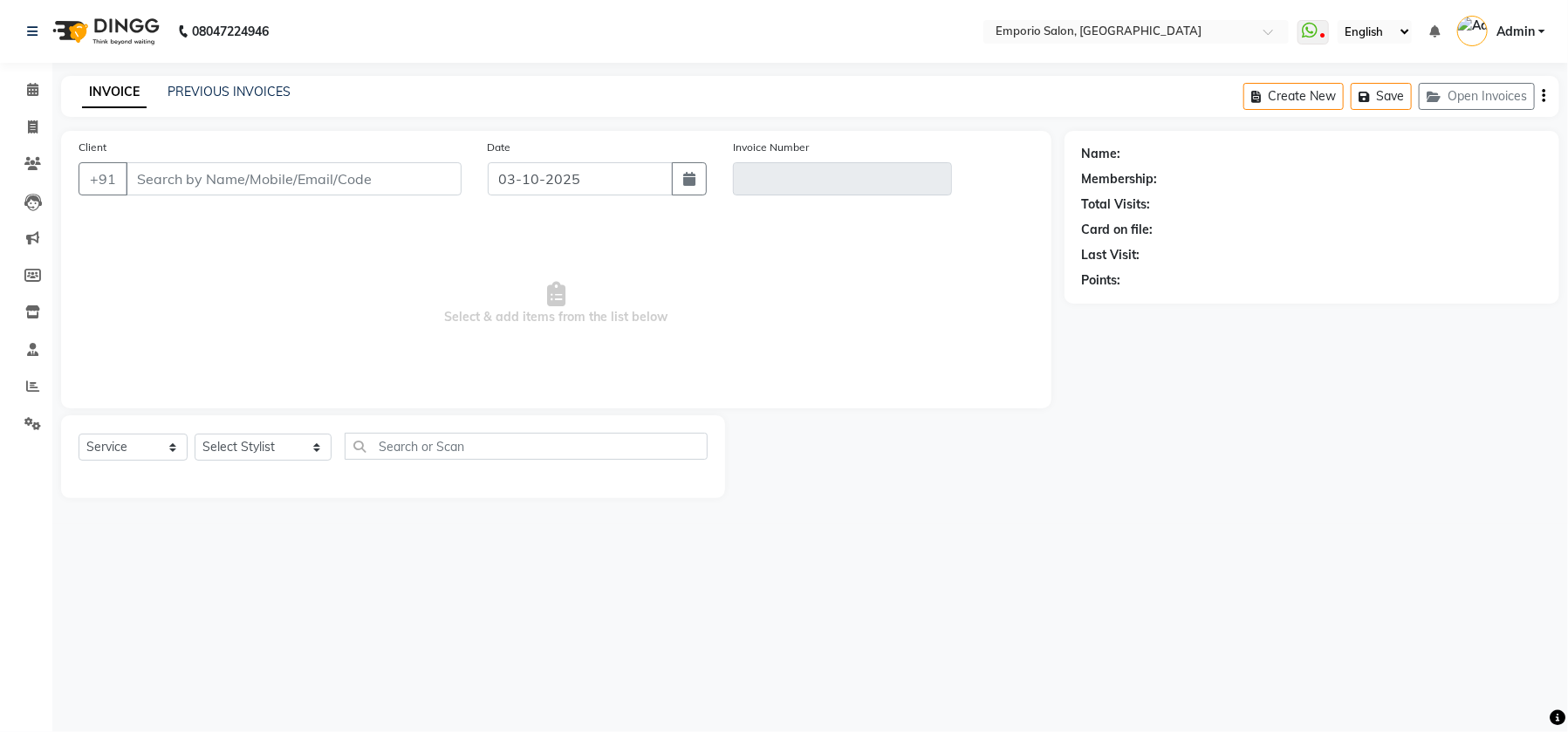
type input "9999999999"
type input "V/2025-26/5949"
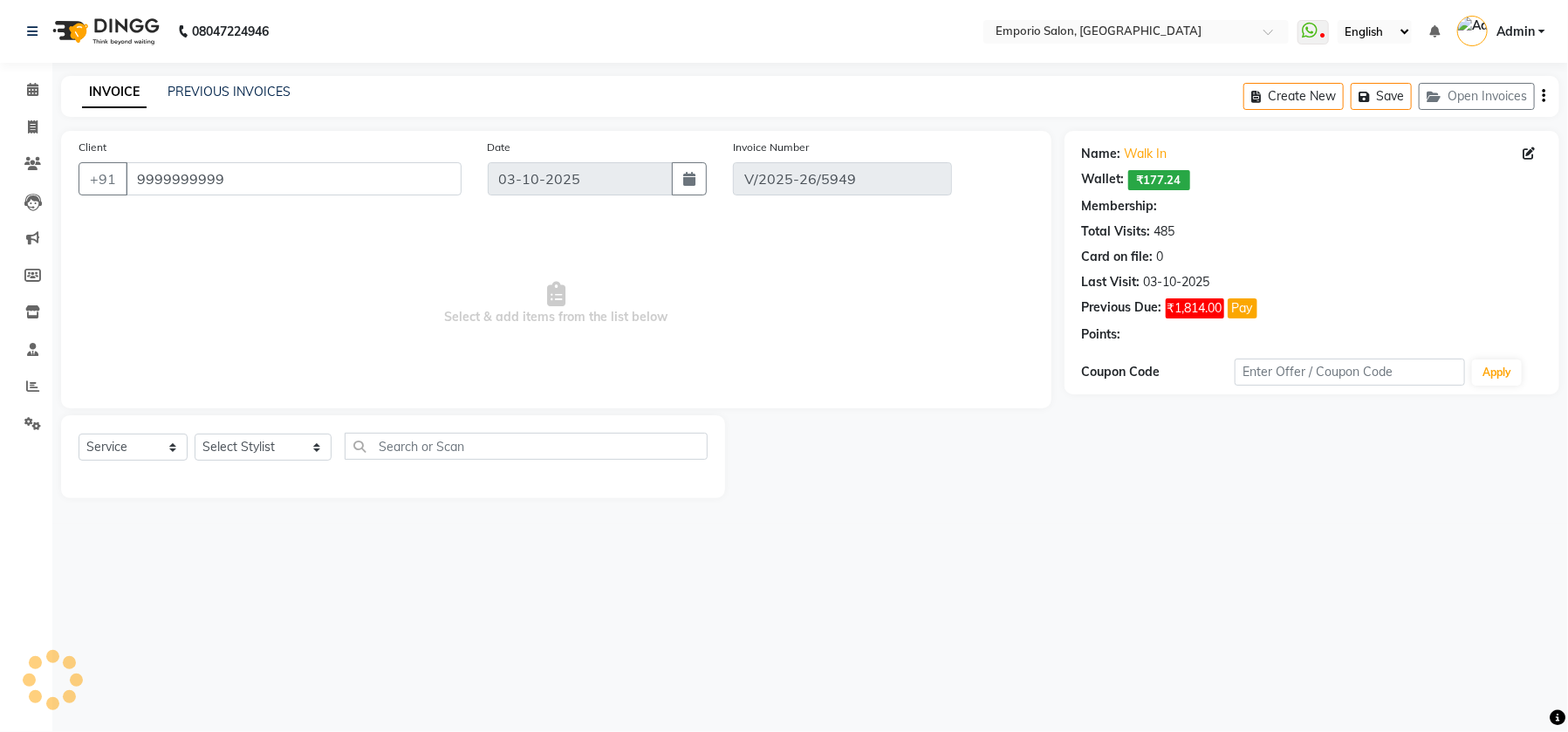
select select "select"
select select "1: Object"
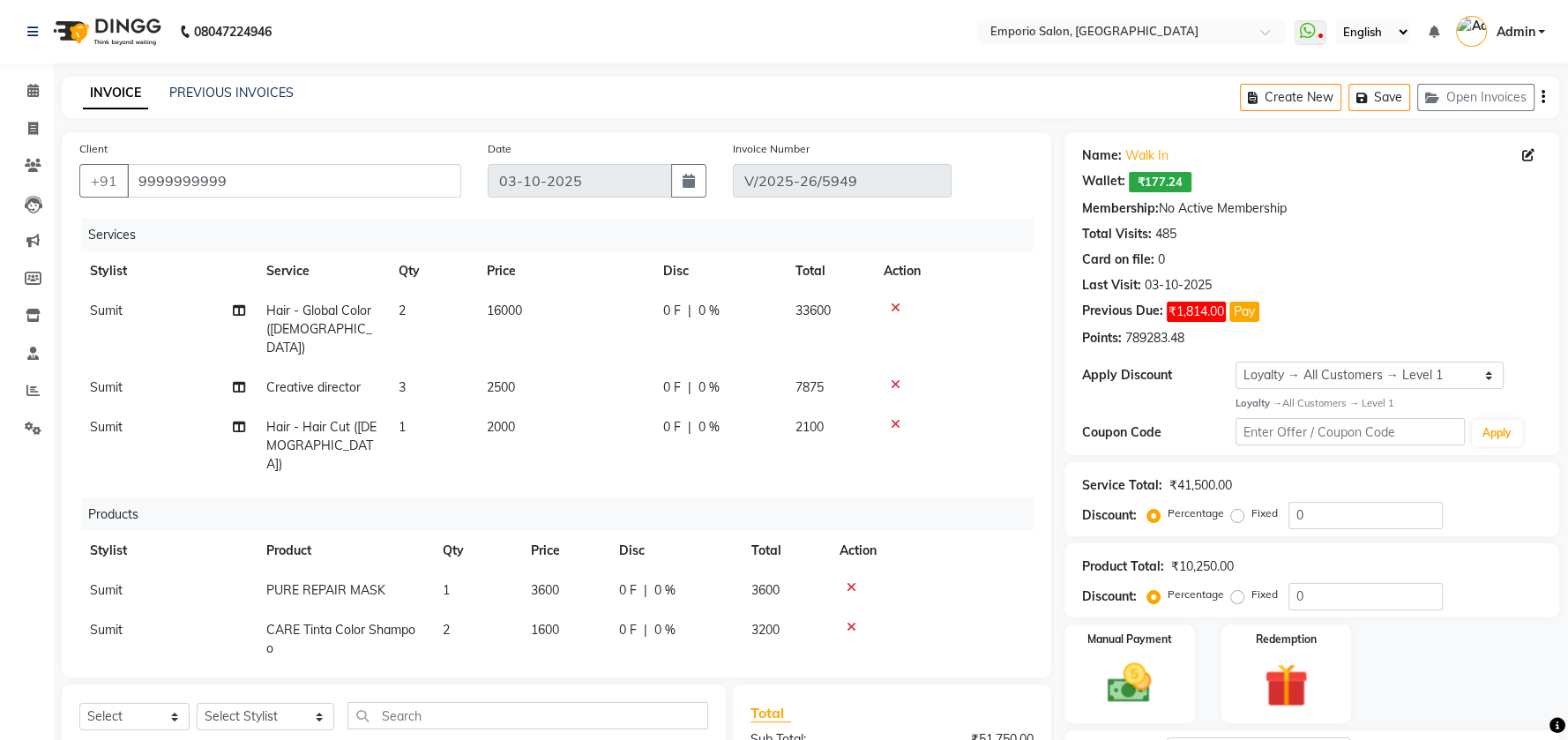
click at [148, 611] on td "Sumit" at bounding box center [167, 640] width 176 height 58
select select "47503"
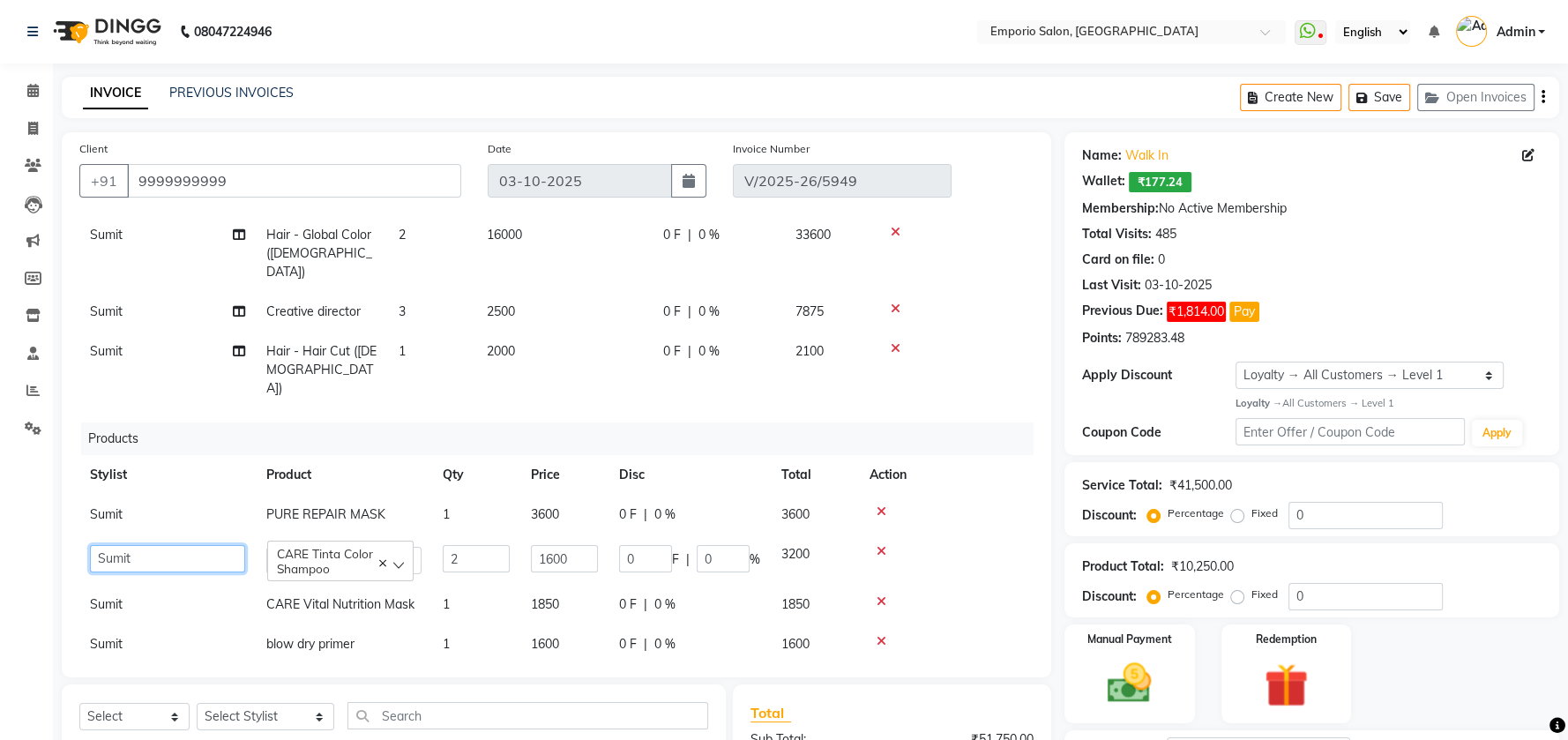
click at [210, 546] on select "Anees Anjali beauty Archana [PERSON_NAME] [PERSON_NAME] [PERSON_NAME] [PERSON_N…" at bounding box center [168, 559] width 156 height 27
click at [331, 507] on span "PURE REPAIR MASK" at bounding box center [326, 514] width 120 height 16
select select "47503"
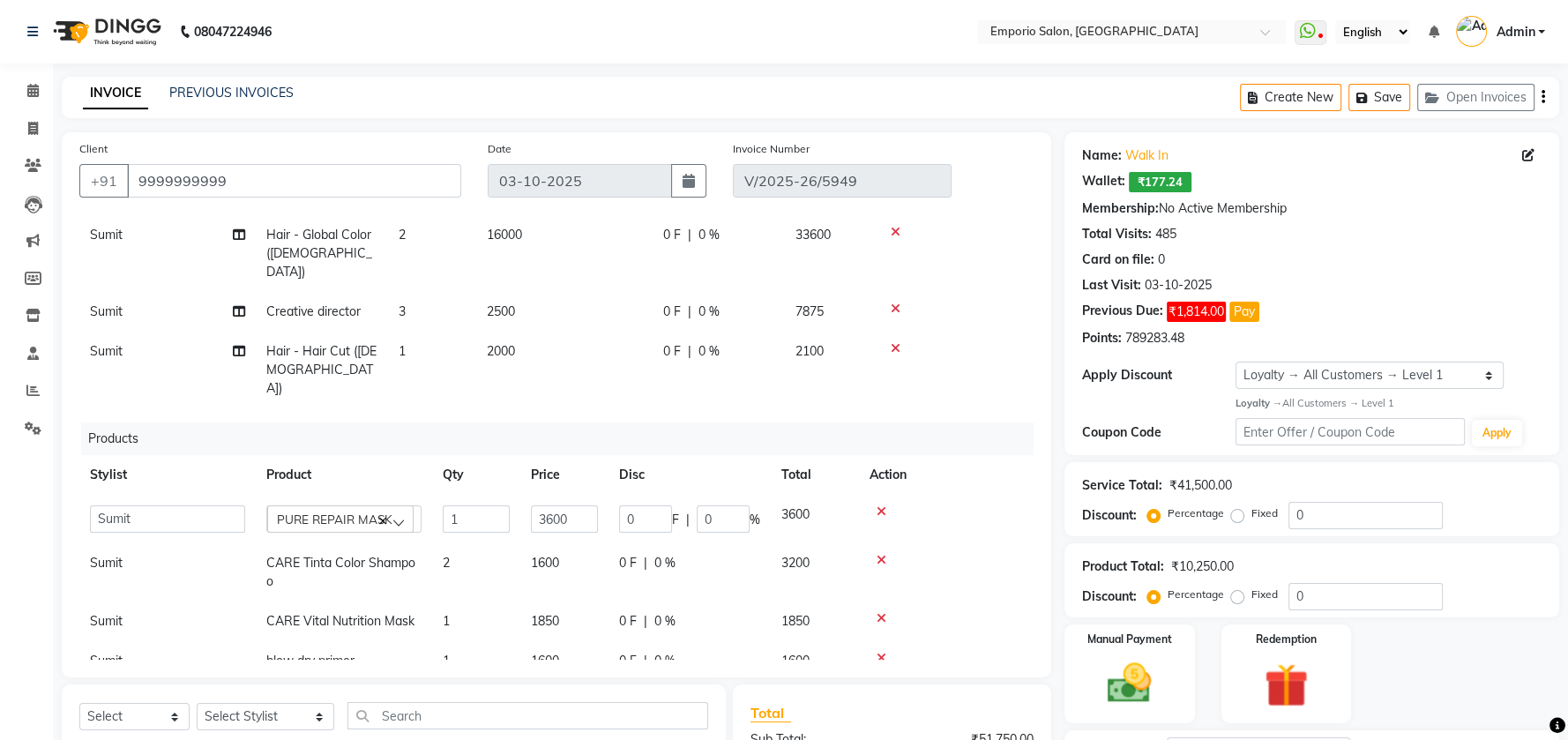
click at [201, 544] on td "Sumit" at bounding box center [167, 573] width 176 height 58
select select "47503"
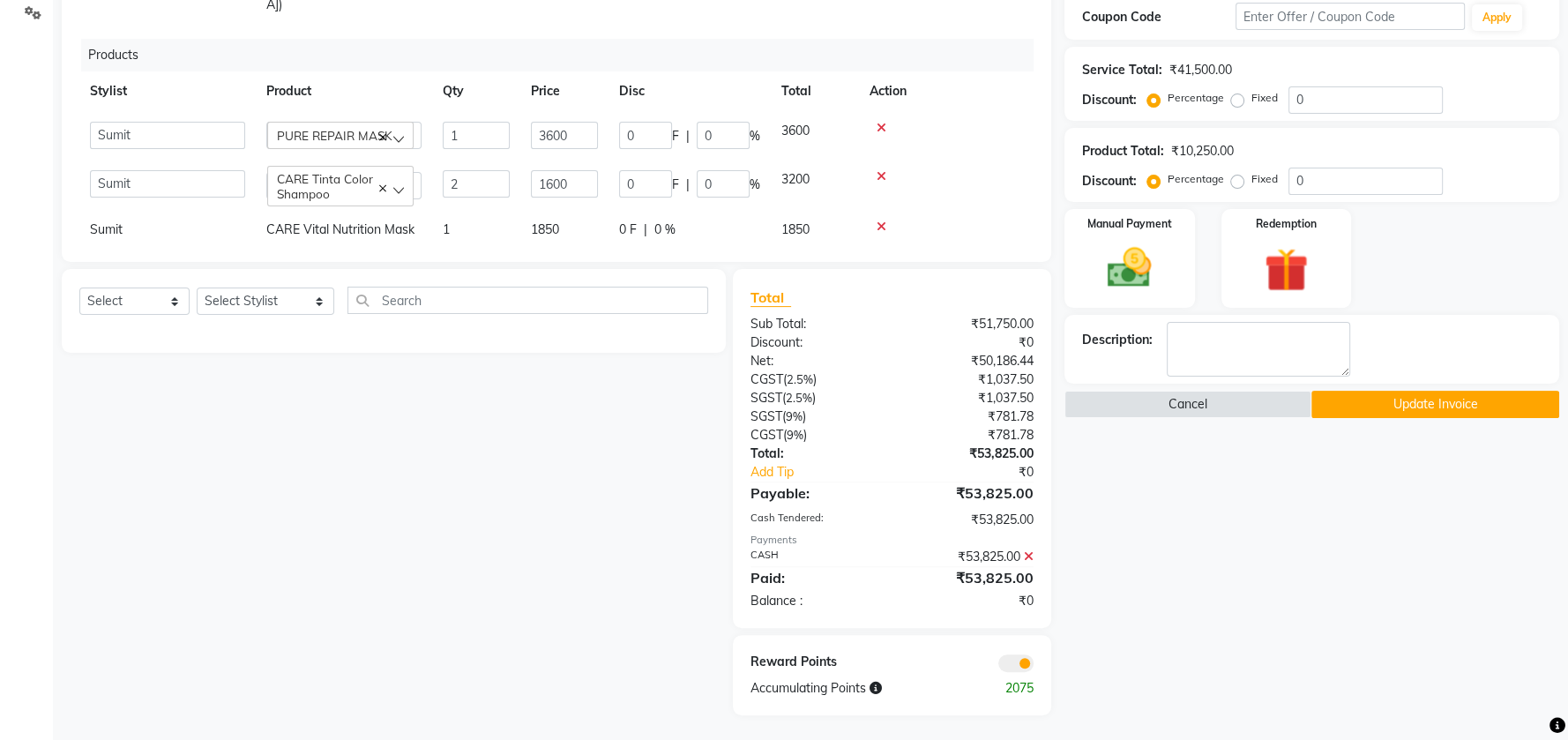
scroll to position [85, 0]
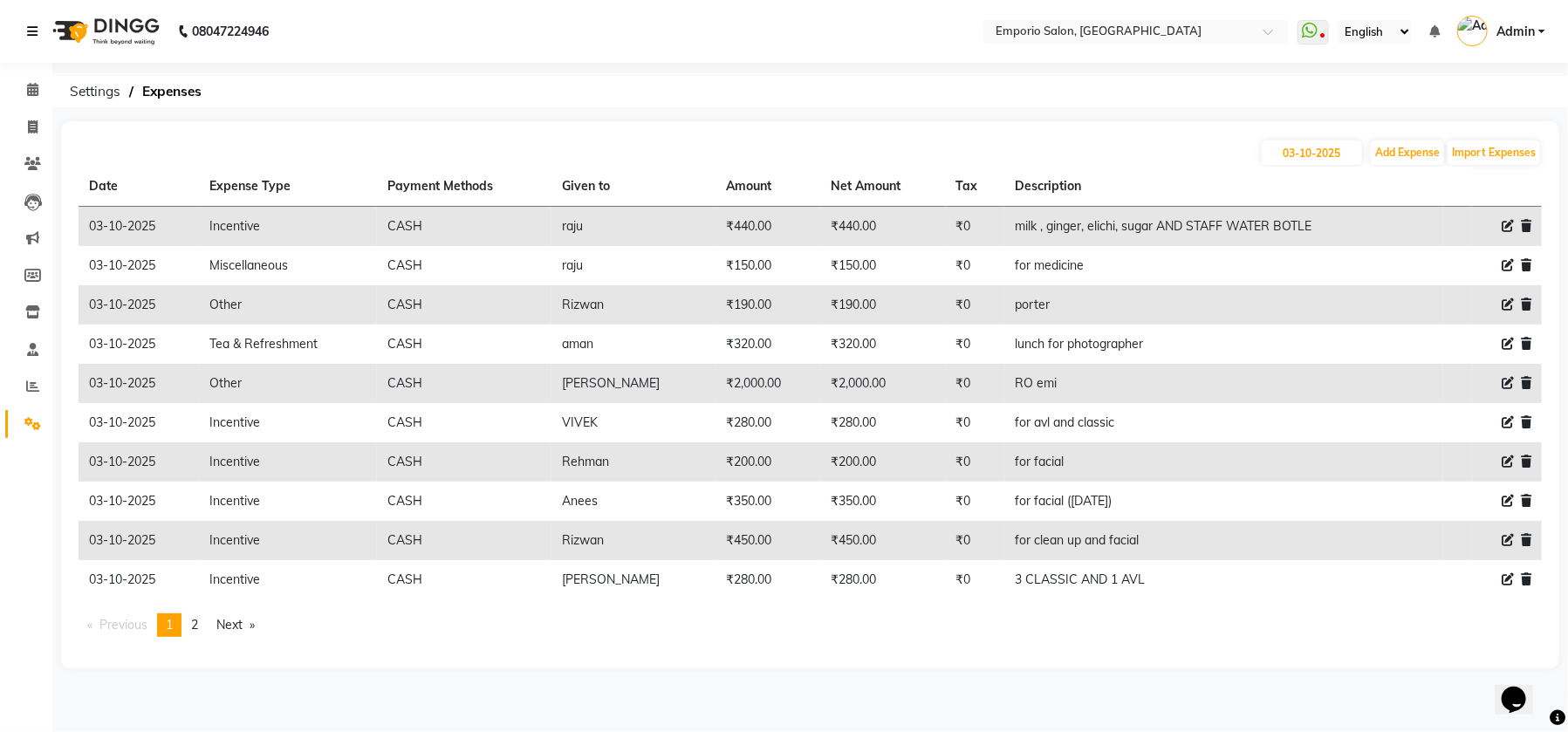
click at [29, 16] on link at bounding box center [36, 31] width 17 height 49
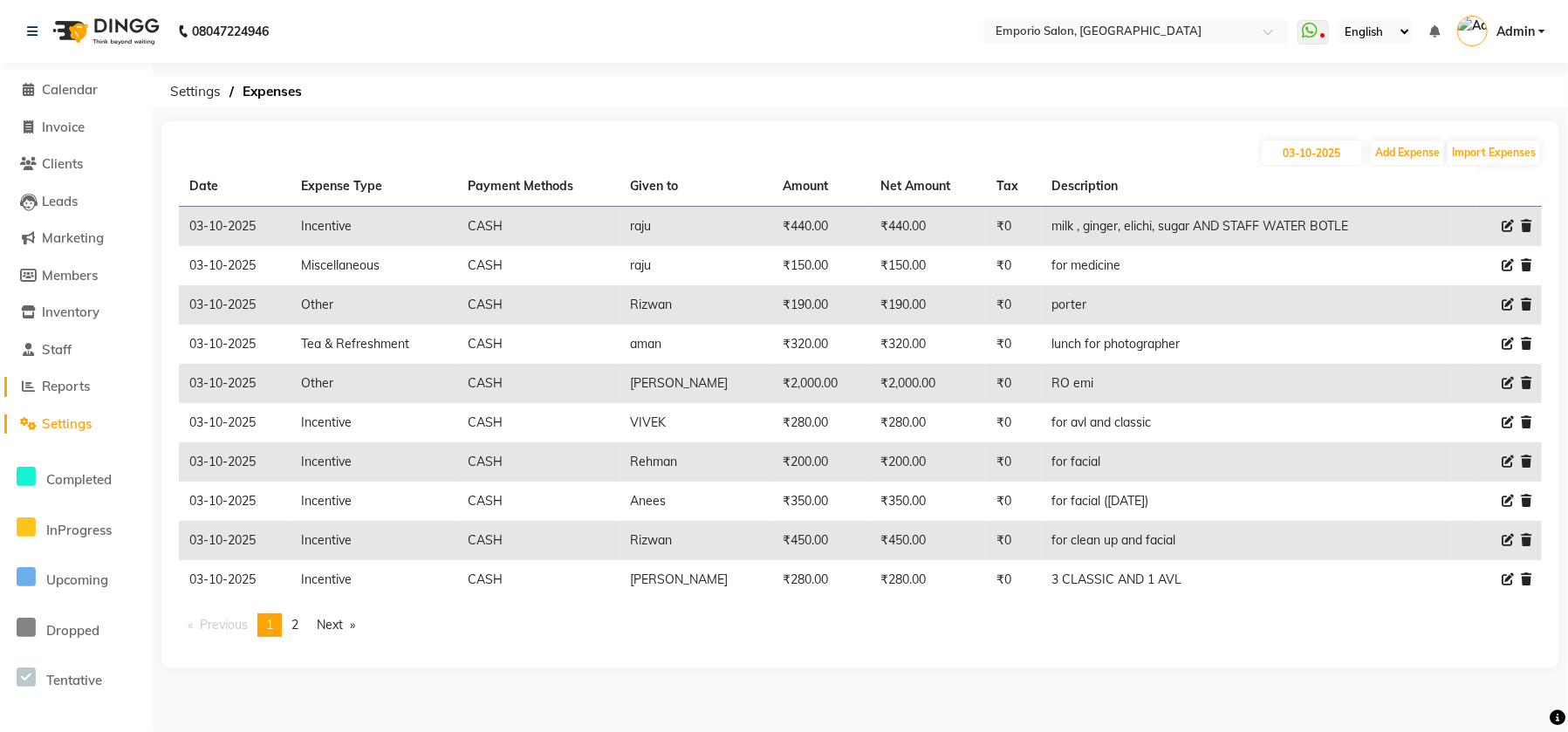
click at [44, 390] on span "Reports" at bounding box center [66, 386] width 48 height 16
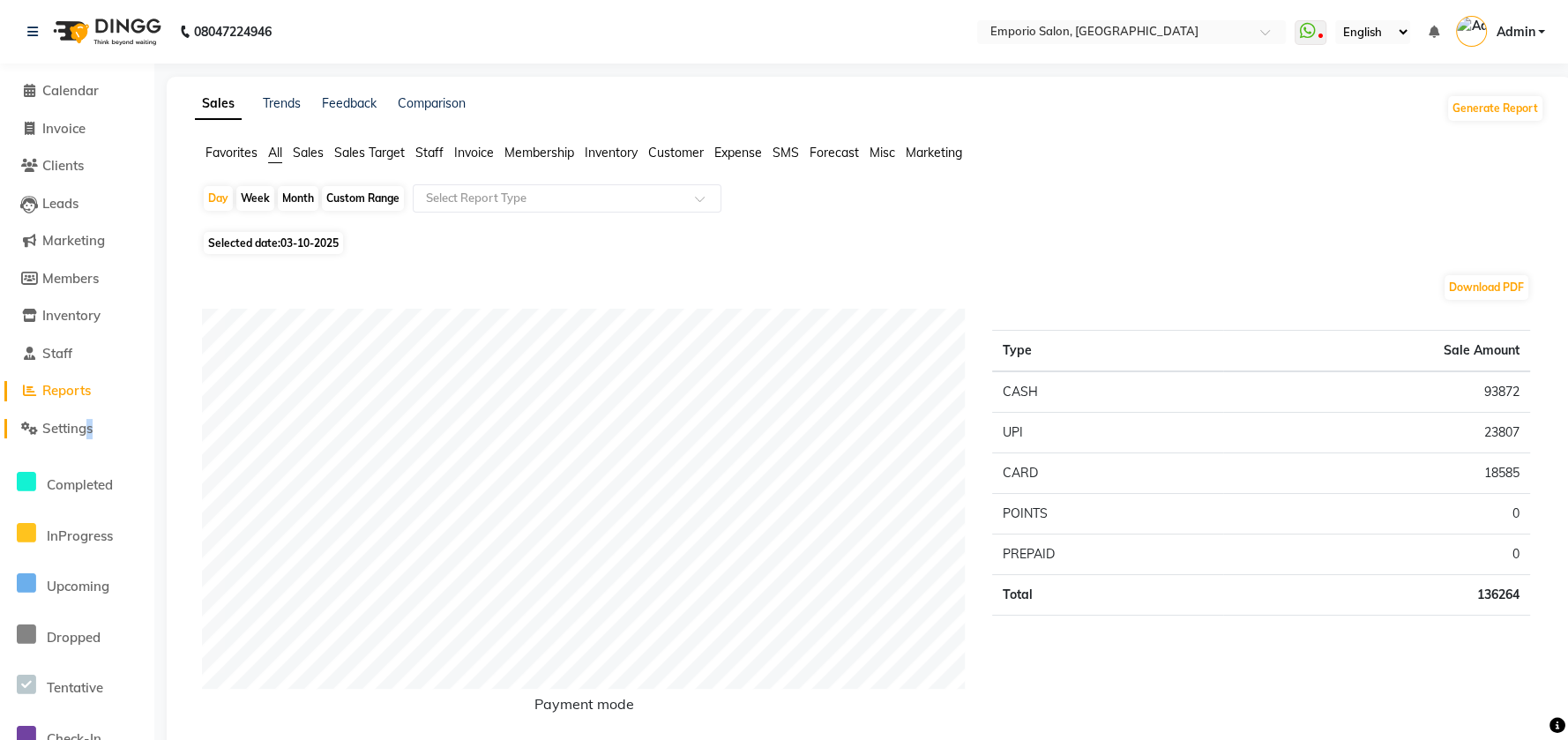
drag, startPoint x: 84, startPoint y: 412, endPoint x: 77, endPoint y: 420, distance: 10.6
click at [78, 420] on li "Settings" at bounding box center [77, 429] width 155 height 38
click at [65, 430] on span "Settings" at bounding box center [68, 428] width 51 height 17
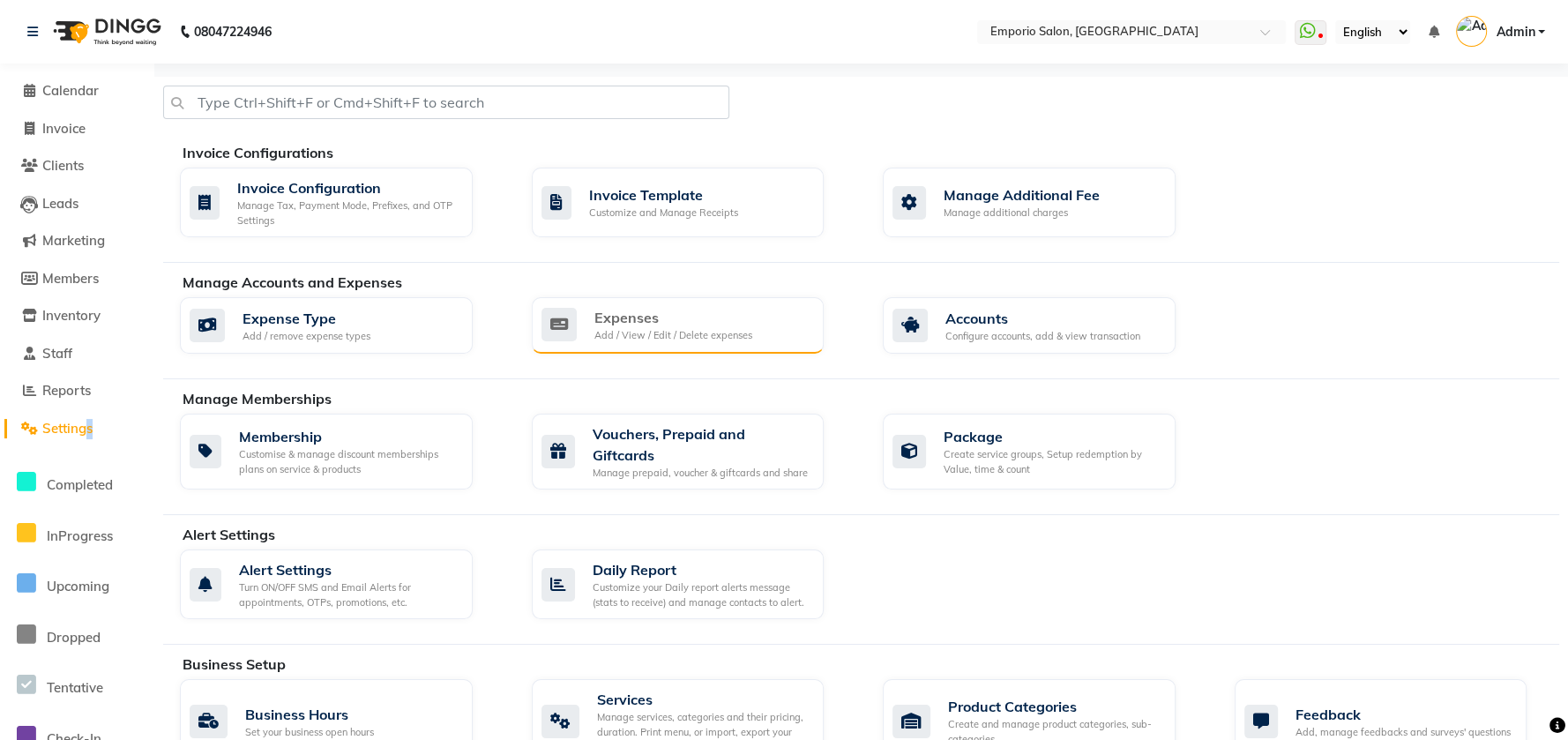
click at [571, 318] on icon at bounding box center [559, 325] width 35 height 33
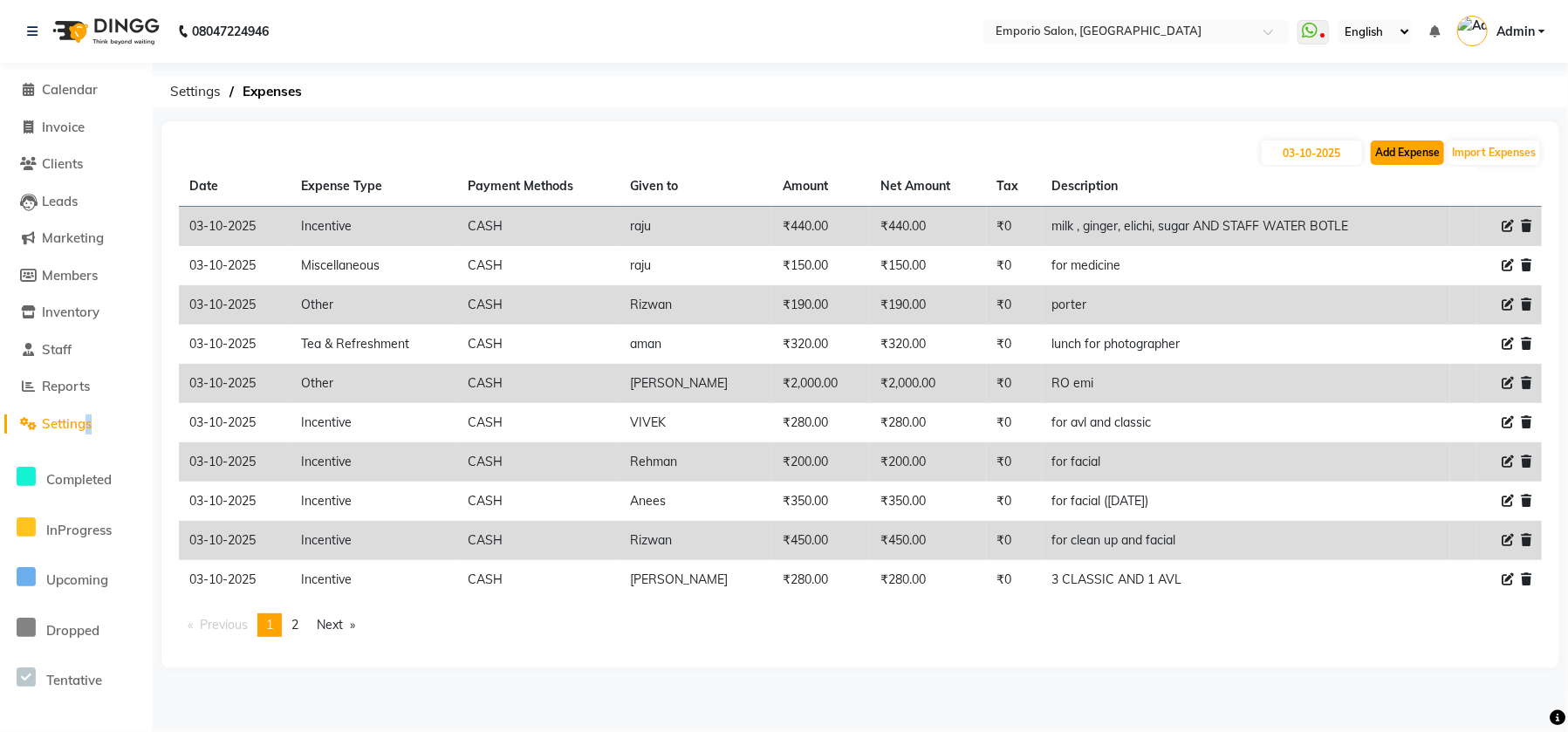
click at [1387, 159] on button "Add Expense" at bounding box center [1407, 152] width 73 height 24
select select "1"
select select "5330"
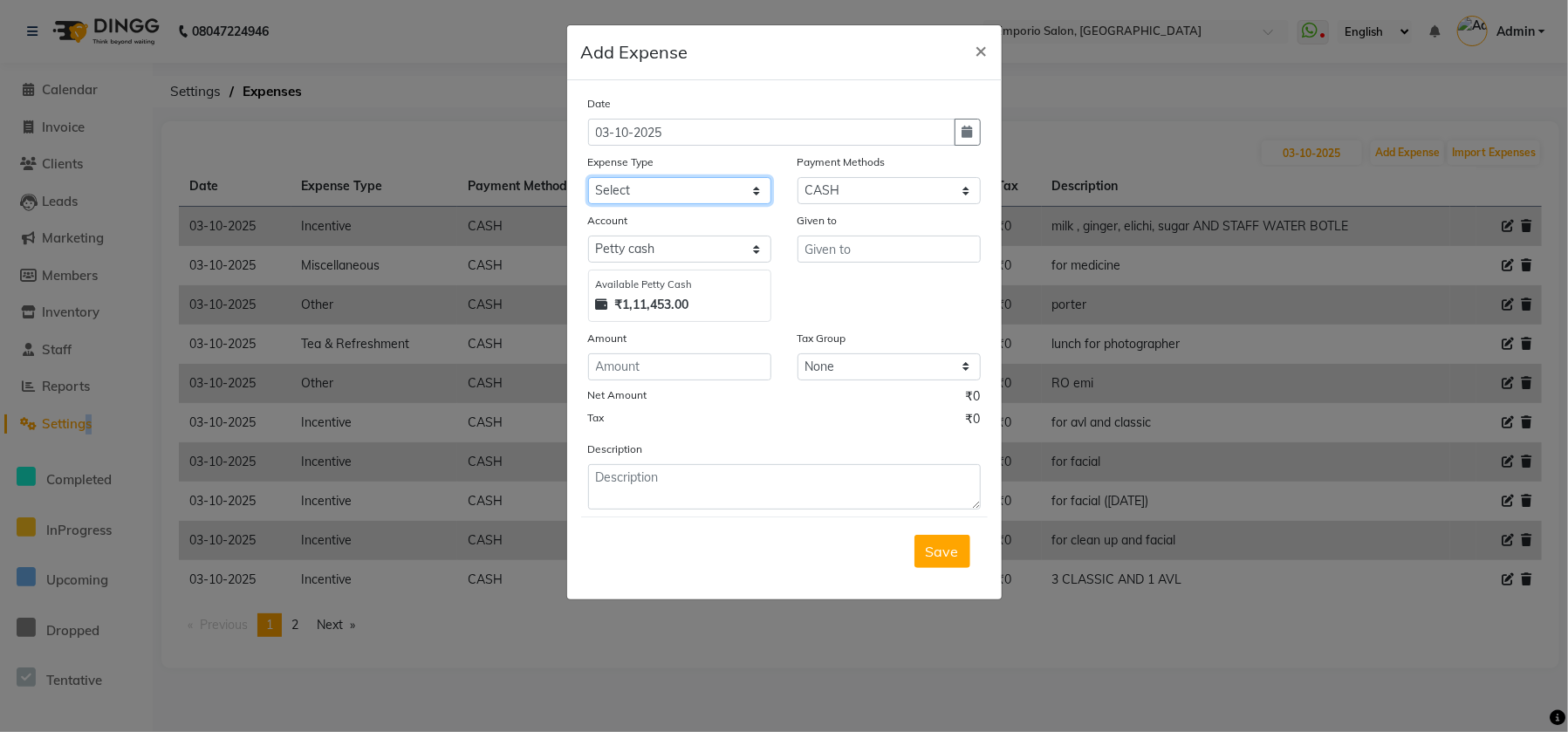
click at [659, 192] on select "Select Advance Salary Cash transfer to bank Cash transfer to hub Client Snacks …" at bounding box center [680, 190] width 184 height 27
select select "24596"
click at [588, 177] on select "Select Advance Salary Cash transfer to bank Cash transfer to hub Client Snacks …" at bounding box center [680, 190] width 184 height 27
click at [674, 361] on input "number" at bounding box center [680, 367] width 184 height 27
type input "140"
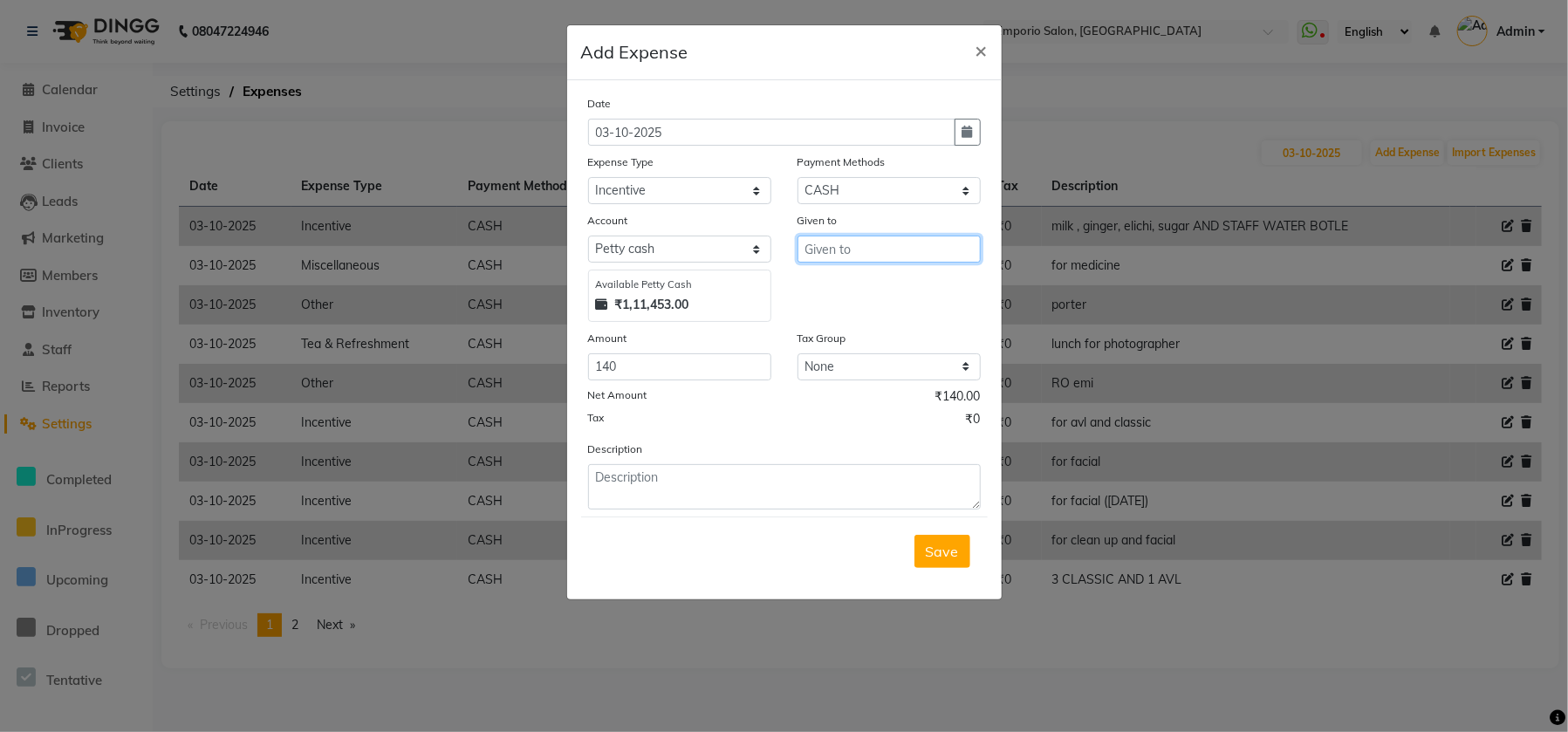
click at [834, 260] on input "text" at bounding box center [888, 249] width 184 height 27
click at [848, 293] on button "[DEMOGRAPHIC_DATA]" at bounding box center [899, 286] width 205 height 28
type input "[DEMOGRAPHIC_DATA]"
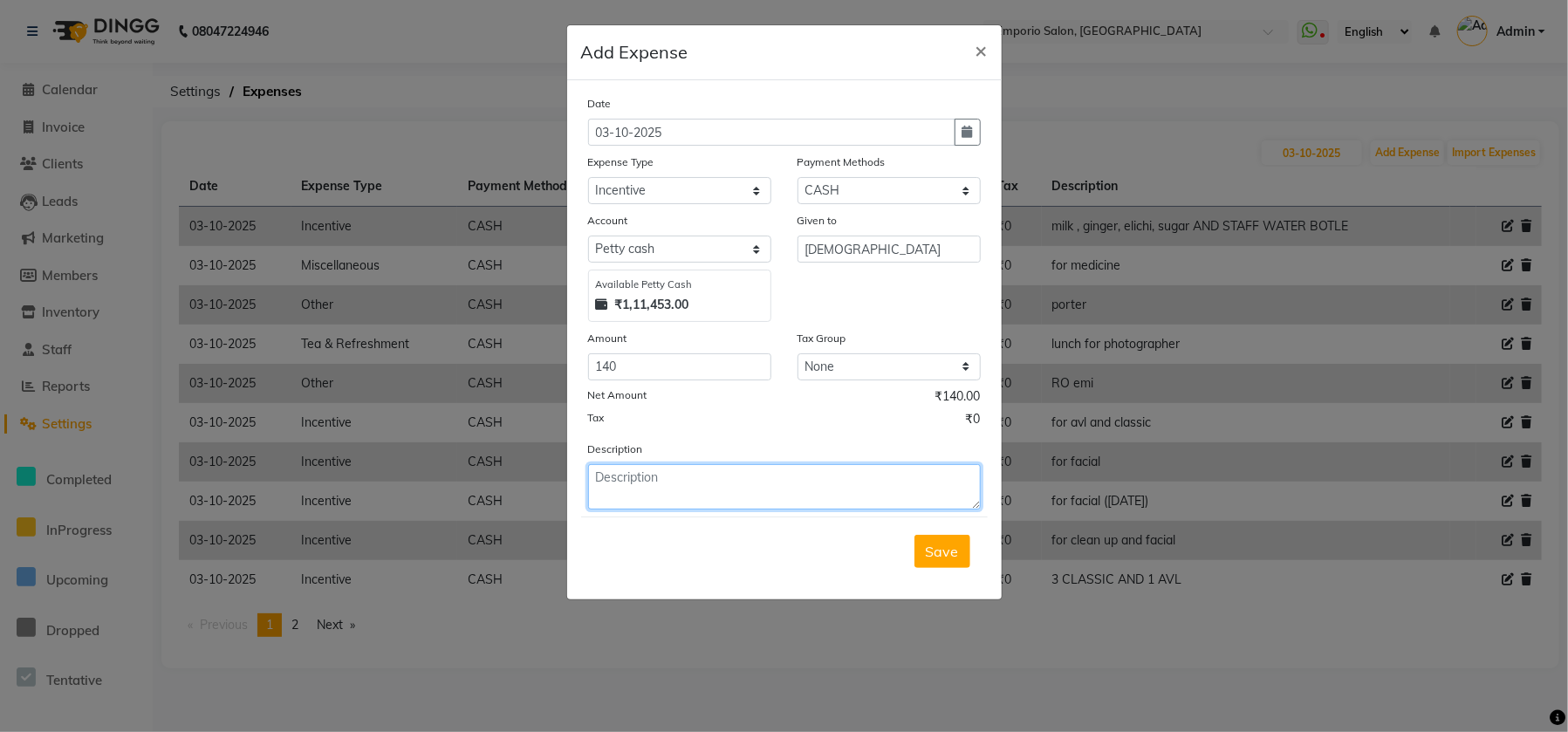
click at [632, 486] on textarea at bounding box center [784, 487] width 392 height 45
click at [740, 484] on textarea "PRODUCT INCENTICE" at bounding box center [784, 487] width 392 height 45
type textarea "PRODUCT INCENTIVE"
click at [930, 567] on div "Save" at bounding box center [784, 551] width 407 height 69
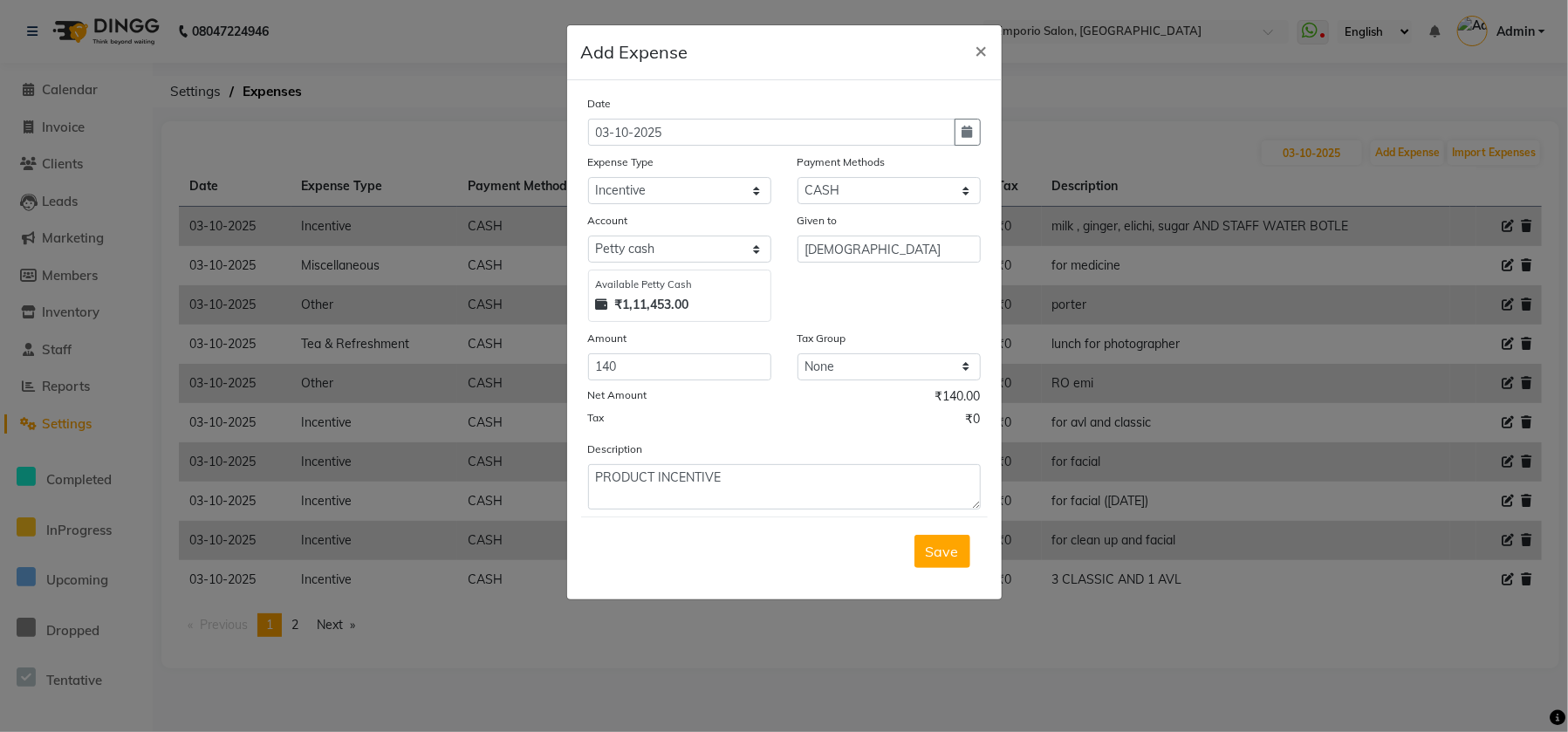
click at [930, 567] on div "Save" at bounding box center [784, 551] width 407 height 69
click at [938, 547] on span "Save" at bounding box center [942, 551] width 33 height 17
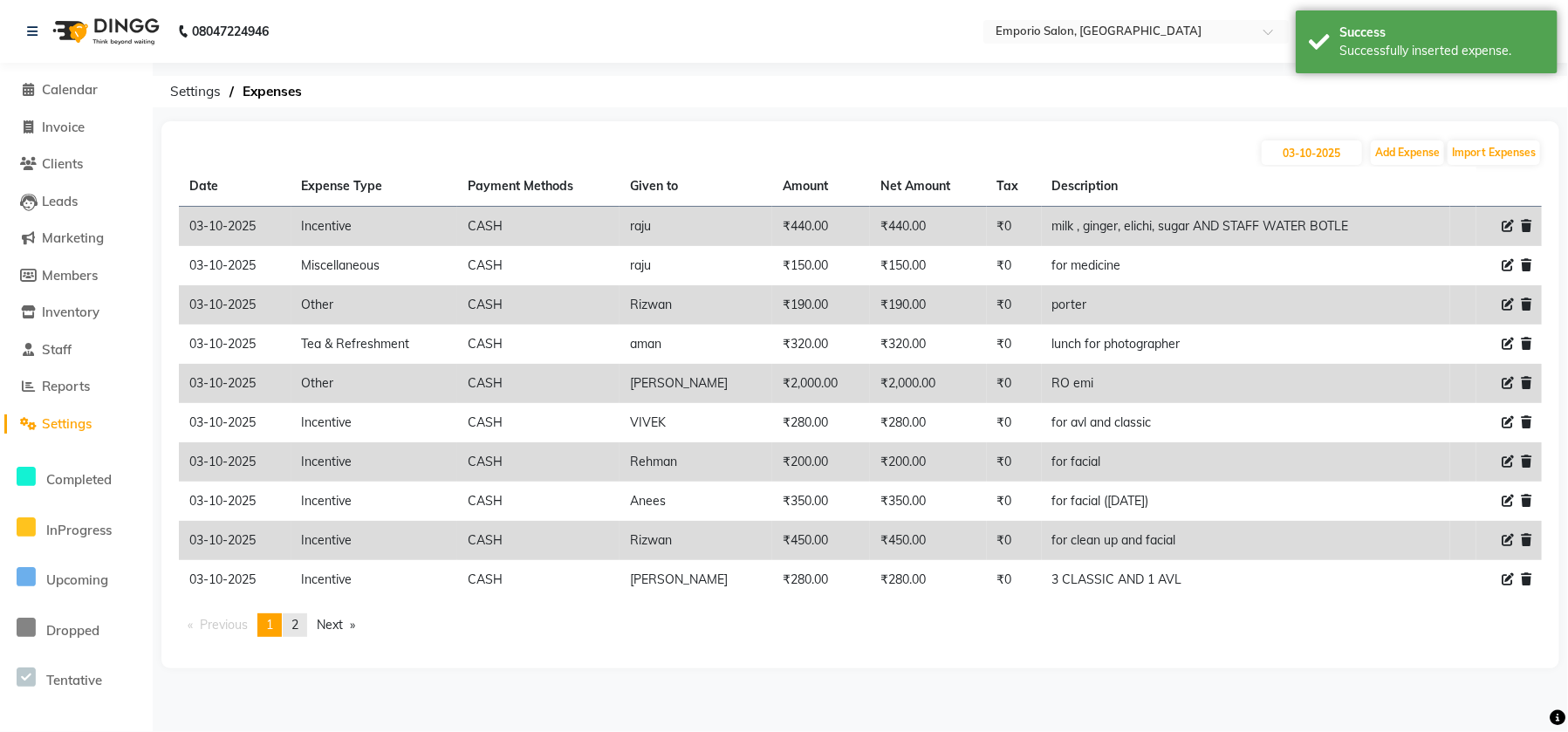
click at [298, 627] on span "2" at bounding box center [294, 625] width 7 height 15
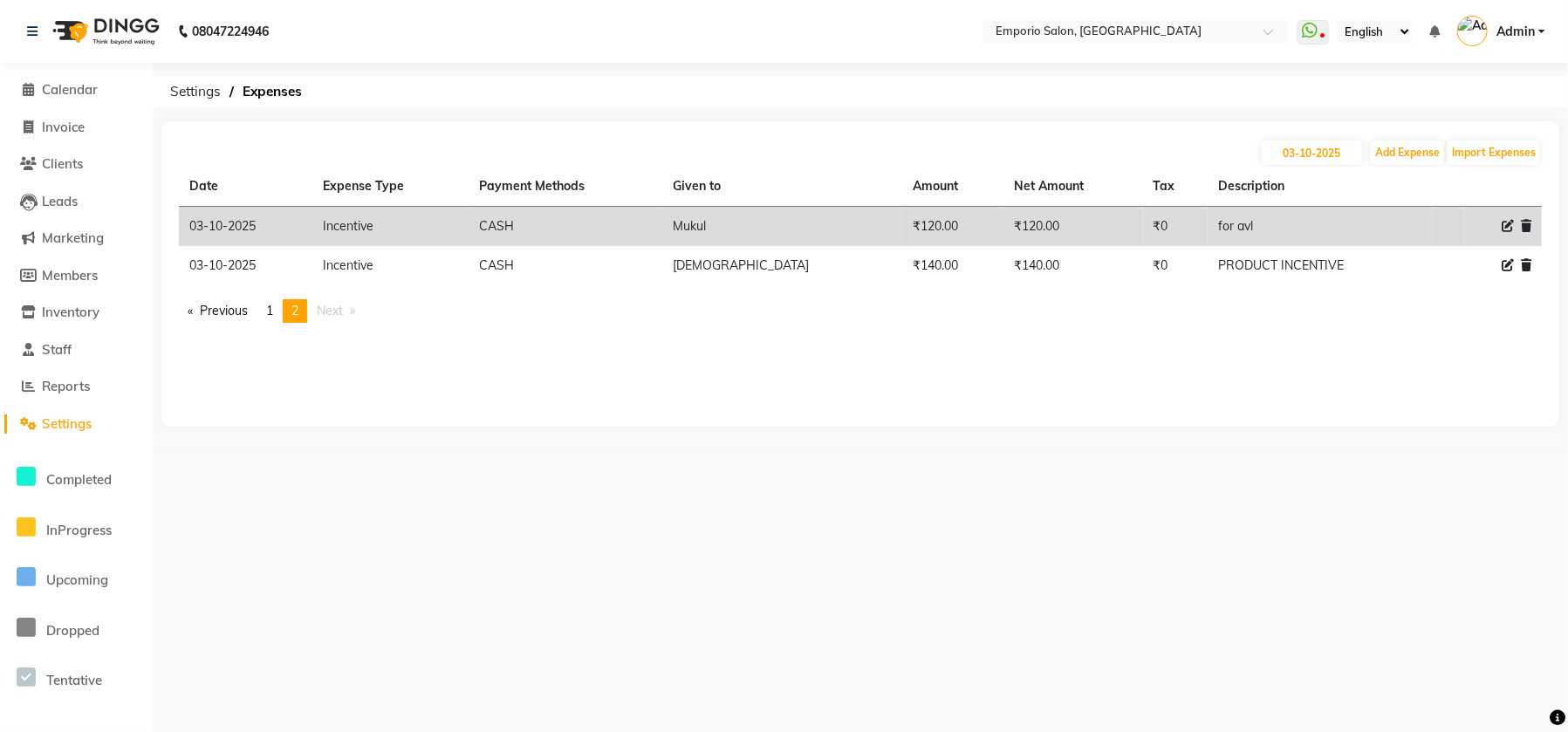
click at [289, 313] on li "You're on page 2" at bounding box center [294, 311] width 24 height 24
click at [266, 314] on link "page 1" at bounding box center [269, 311] width 24 height 24
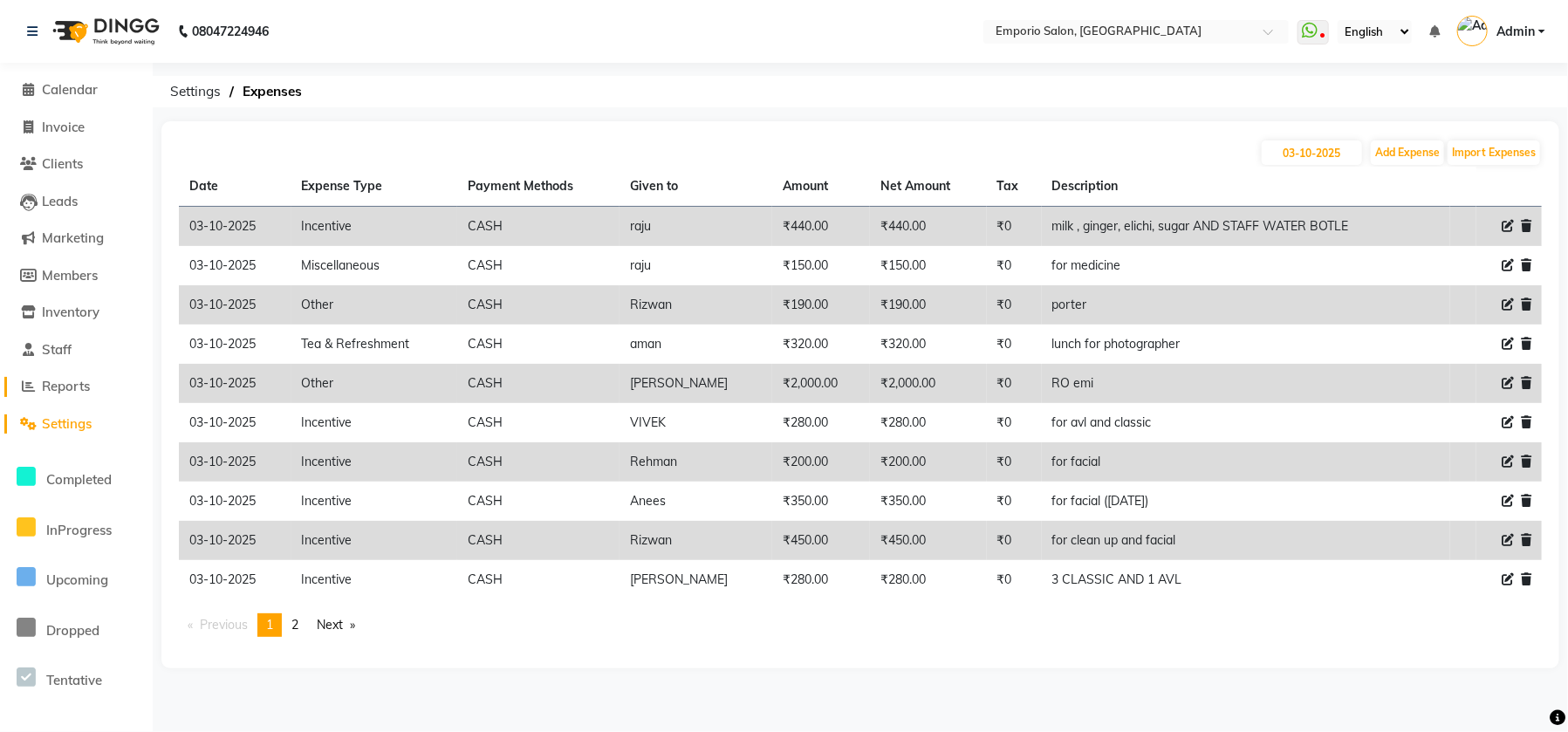
click at [72, 396] on link "Reports" at bounding box center [77, 387] width 144 height 20
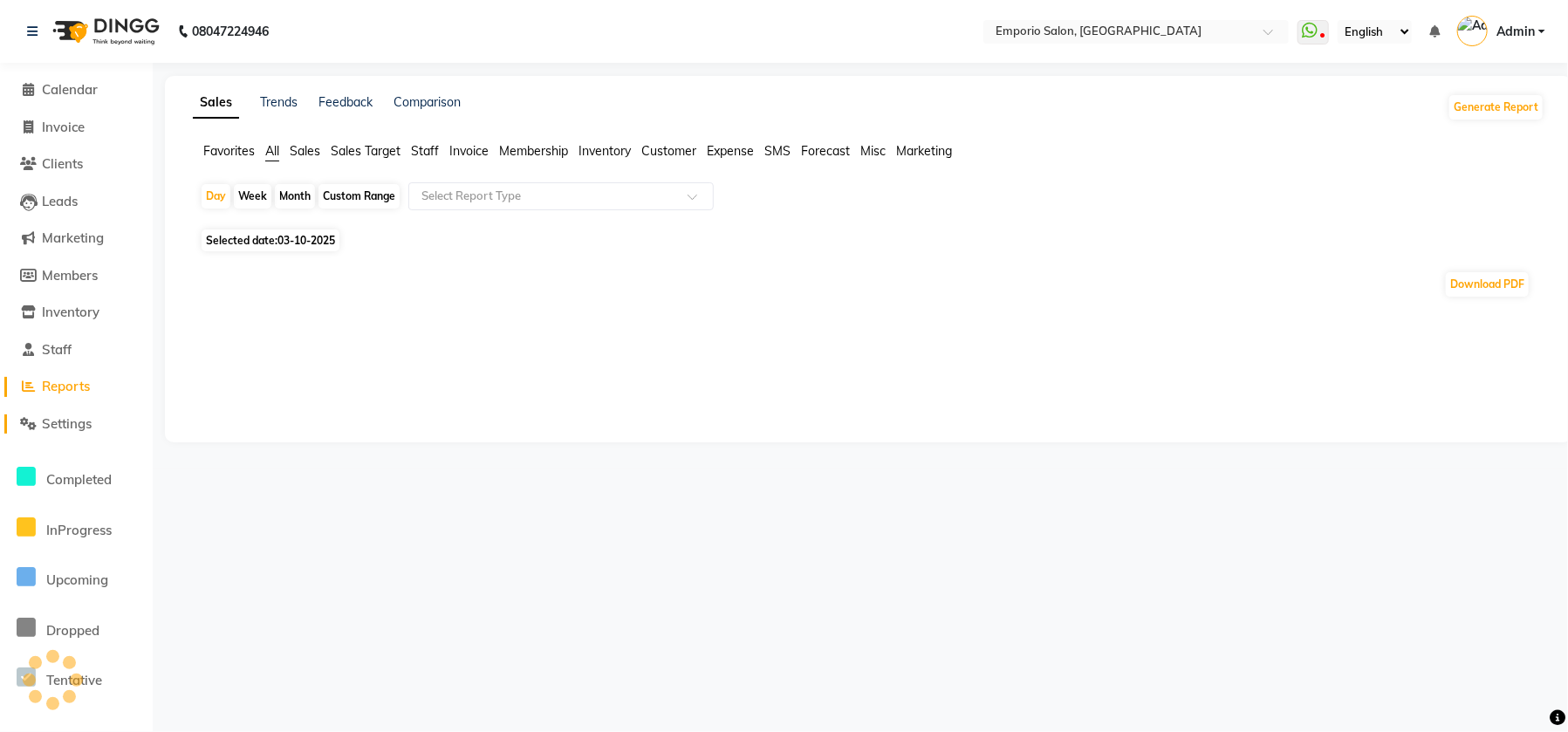
click at [64, 424] on span "Settings" at bounding box center [67, 423] width 50 height 16
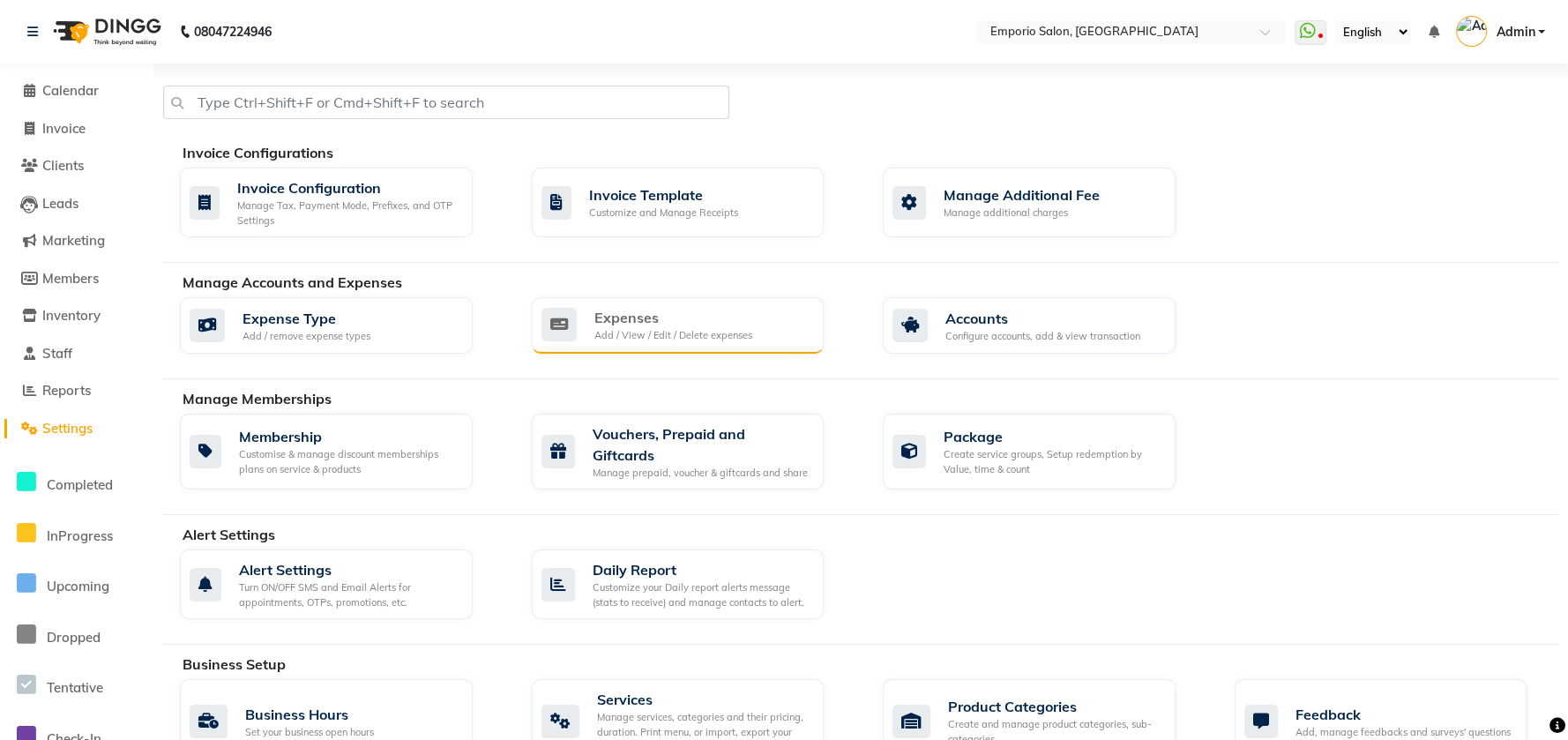
click at [591, 329] on div "Expenses Add / View / Edit / Delete expenses" at bounding box center [676, 325] width 269 height 36
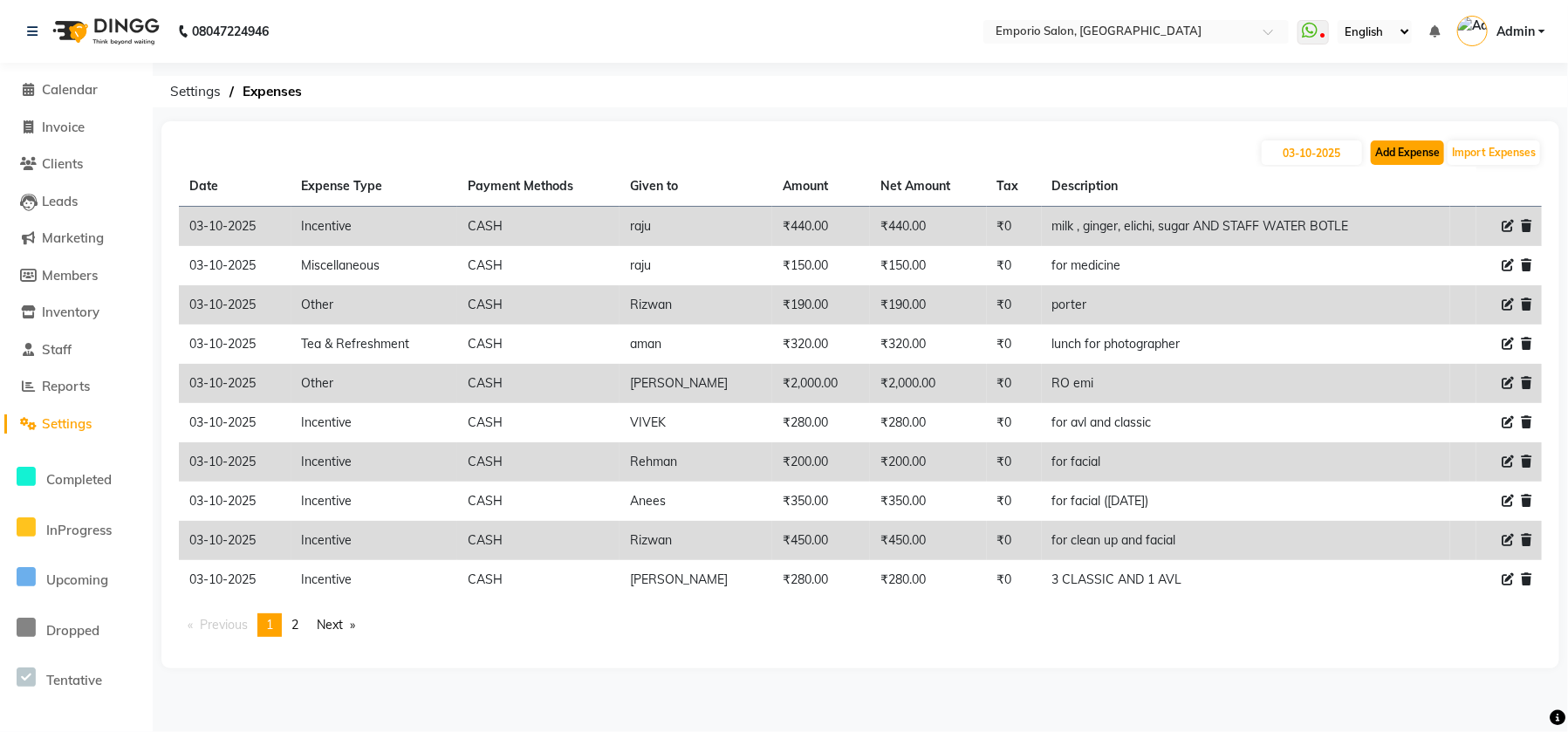
click at [1408, 156] on button "Add Expense" at bounding box center [1407, 152] width 73 height 24
select select "1"
select select "5330"
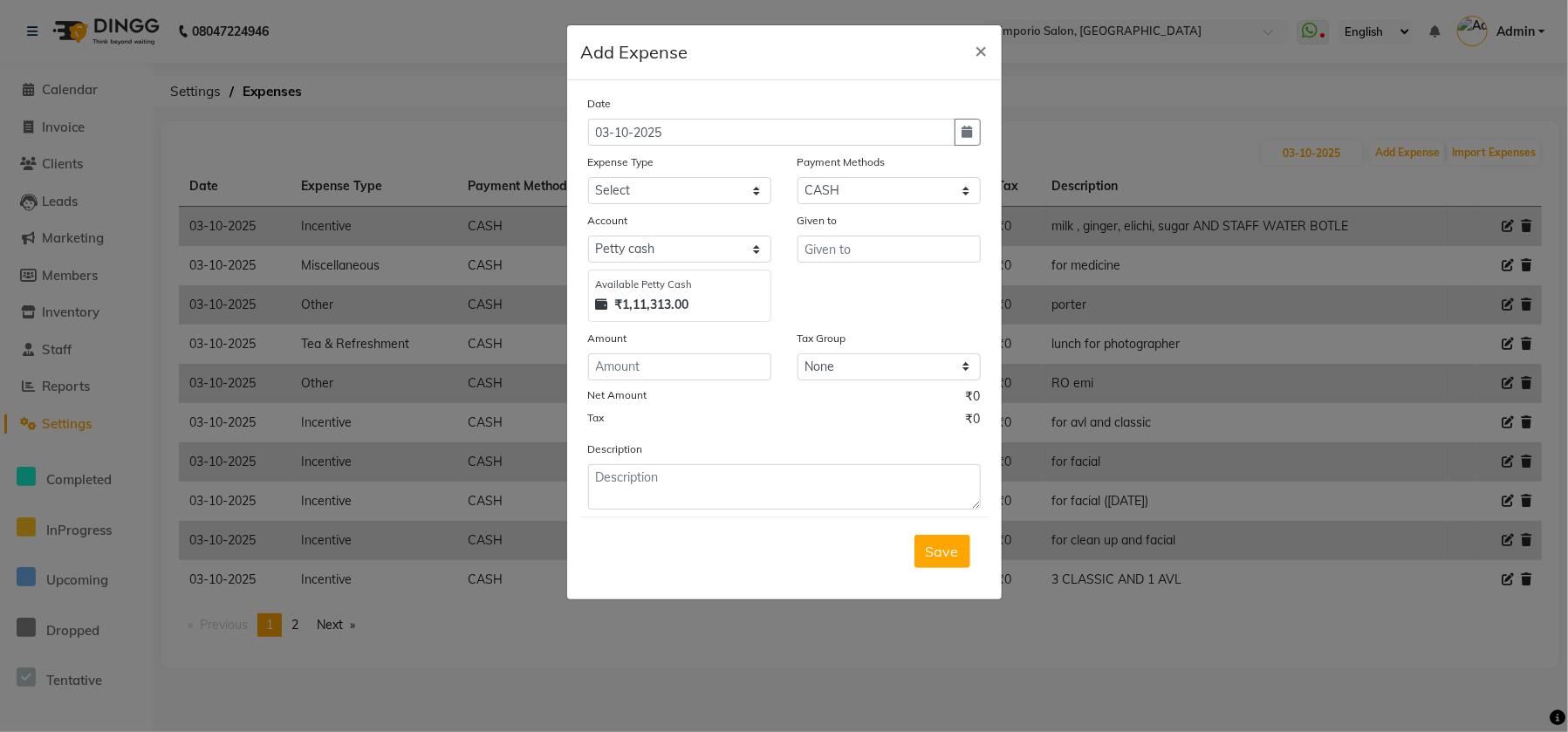
drag, startPoint x: 723, startPoint y: 343, endPoint x: 721, endPoint y: 357, distance: 14.1
click at [723, 347] on div "Amount" at bounding box center [680, 341] width 184 height 24
click at [719, 359] on input "number" at bounding box center [680, 367] width 184 height 27
type input "2000"
click at [675, 196] on select "Select Advance Salary Cash transfer to bank Cash transfer to hub Client Snacks …" at bounding box center [680, 190] width 184 height 27
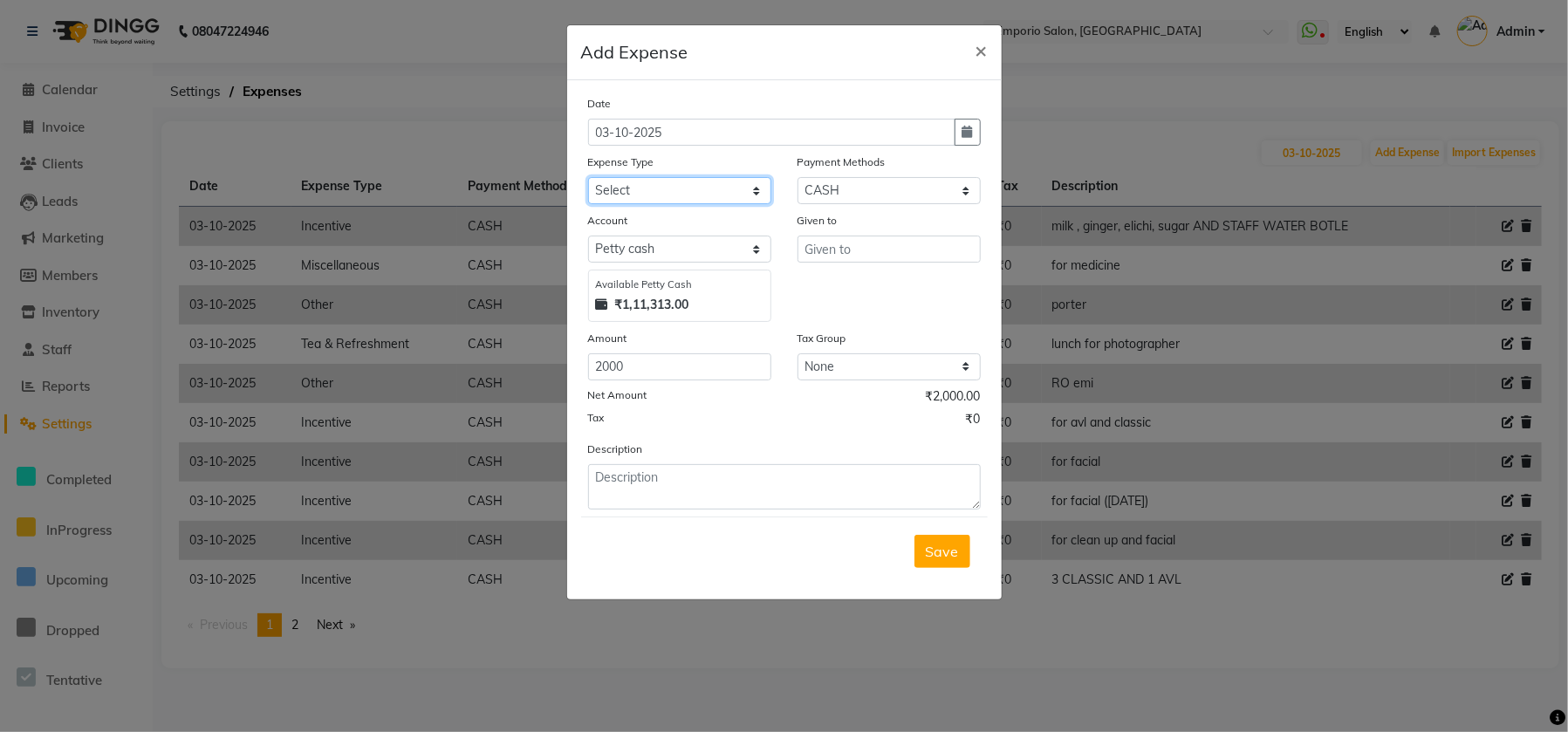
select select "24596"
click at [588, 177] on select "Select Advance Salary Cash transfer to bank Cash transfer to hub Client Snacks …" at bounding box center [680, 190] width 184 height 27
click at [879, 245] on input "text" at bounding box center [888, 249] width 184 height 27
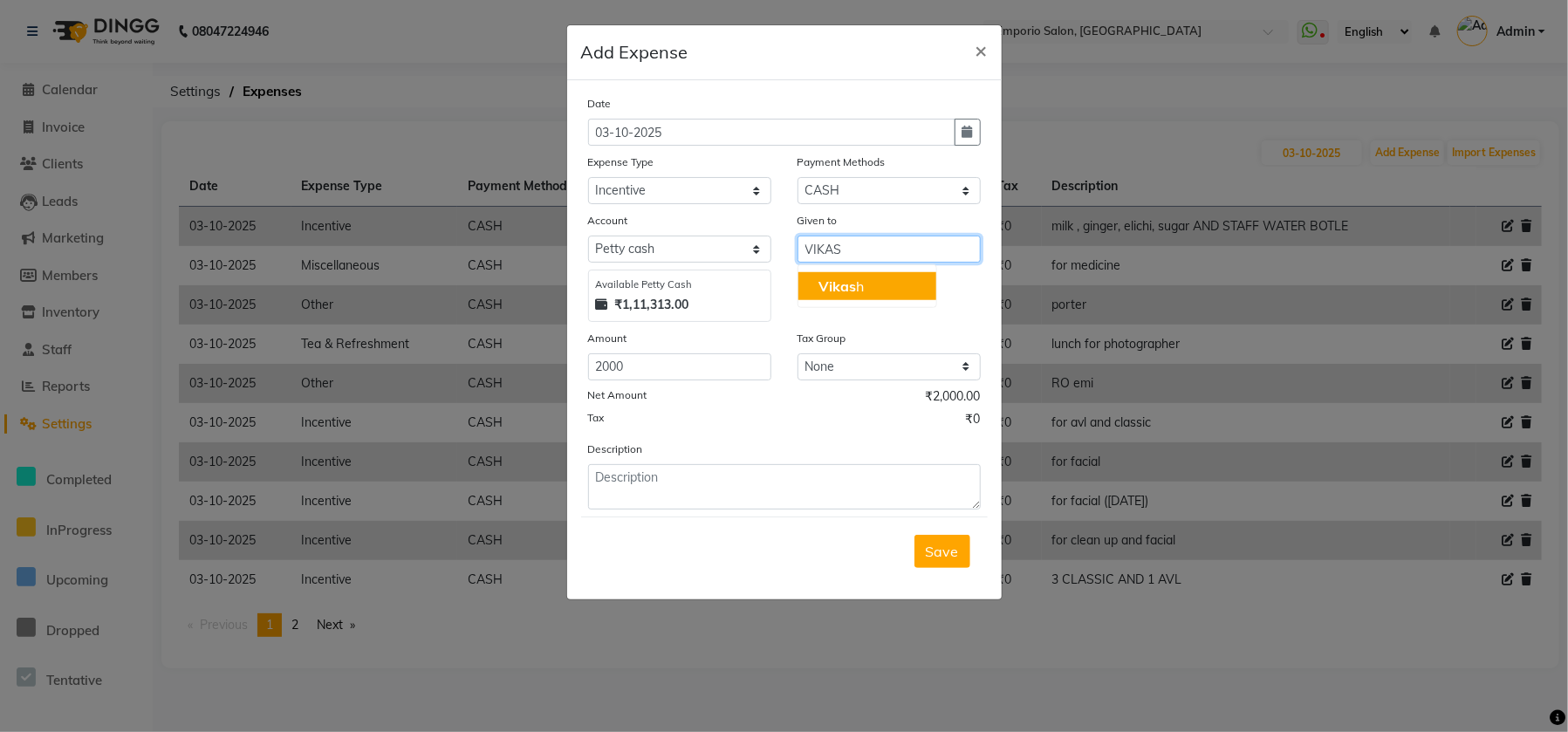
click at [865, 285] on button "Vikas h" at bounding box center [865, 286] width 137 height 28
type input "[PERSON_NAME]"
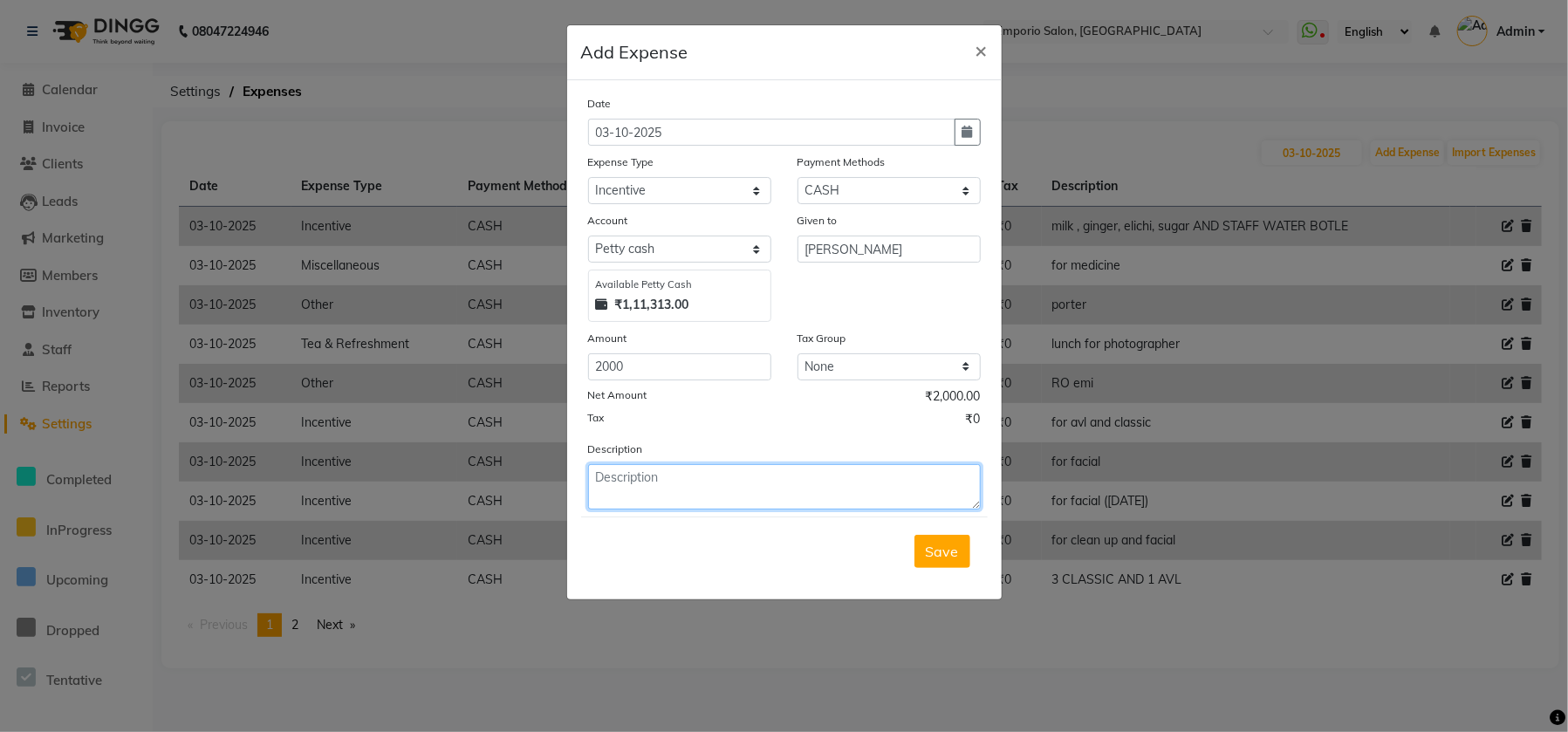
click at [721, 473] on textarea at bounding box center [784, 487] width 392 height 45
type textarea "A"
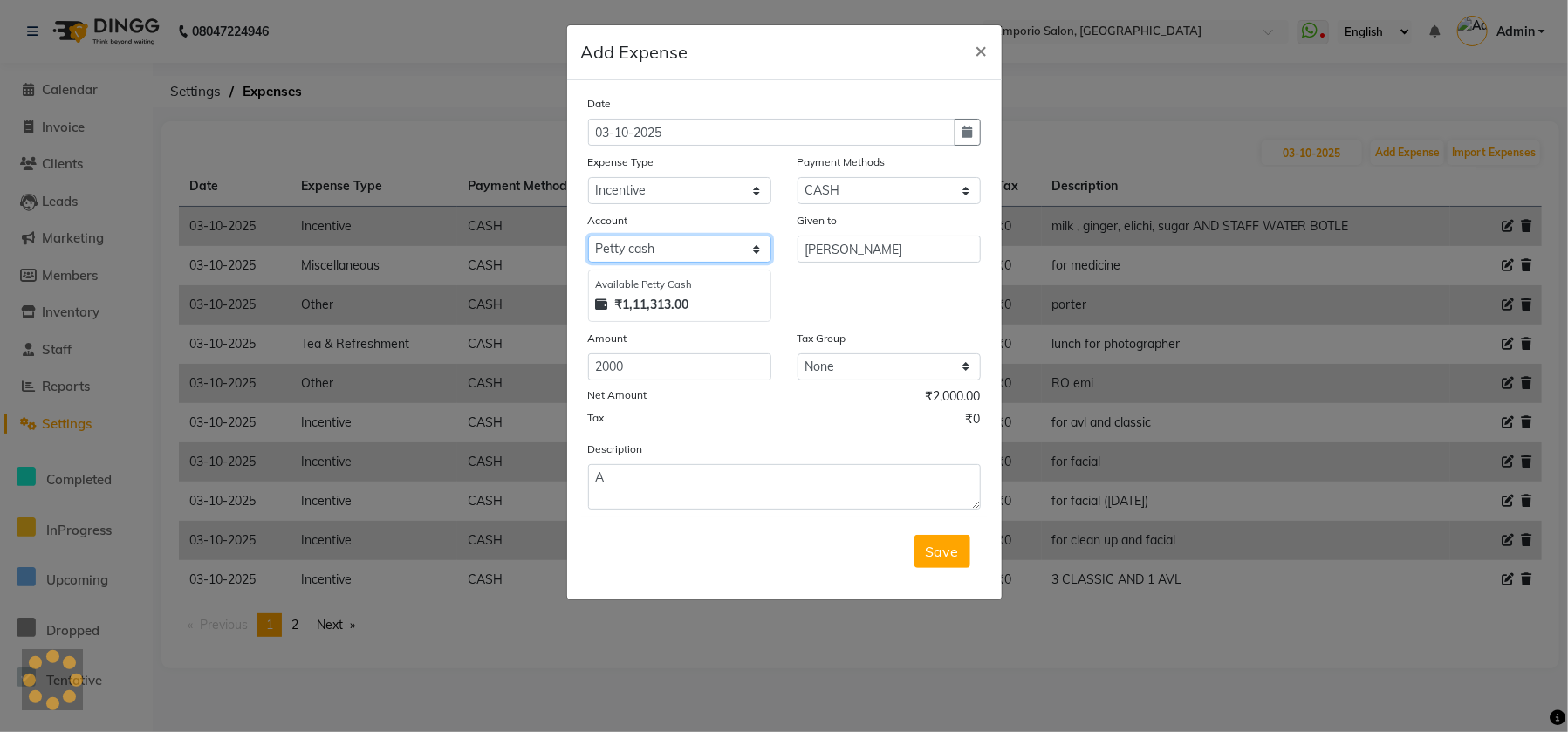
click at [660, 253] on select "Select Petty cash" at bounding box center [680, 249] width 184 height 27
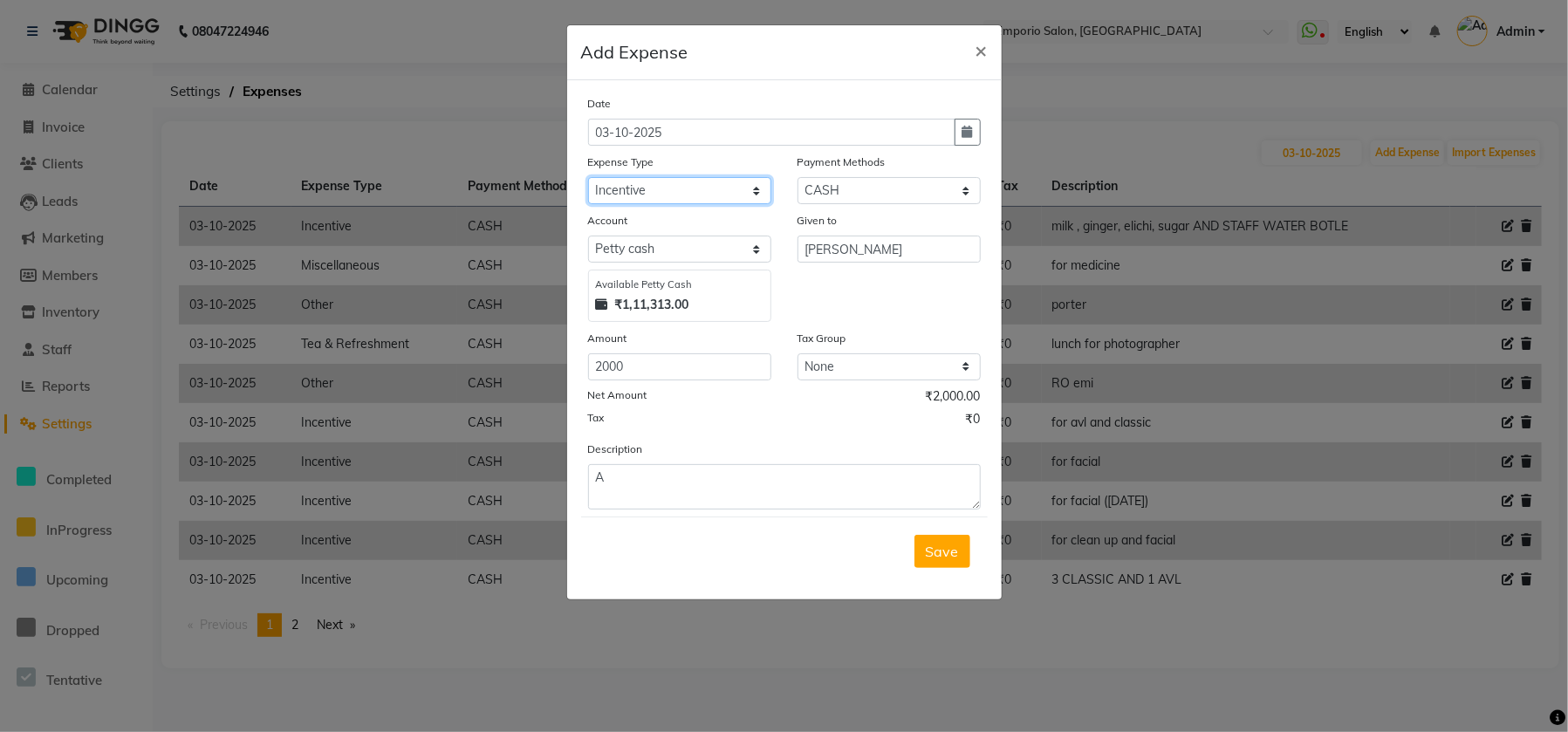
click at [669, 196] on select "Select Advance Salary Cash transfer to bank Cash transfer to hub Client Snacks …" at bounding box center [680, 190] width 184 height 27
select select "24597"
click at [588, 177] on select "Select Advance Salary Cash transfer to bank Cash transfer to hub Client Snacks …" at bounding box center [680, 190] width 184 height 27
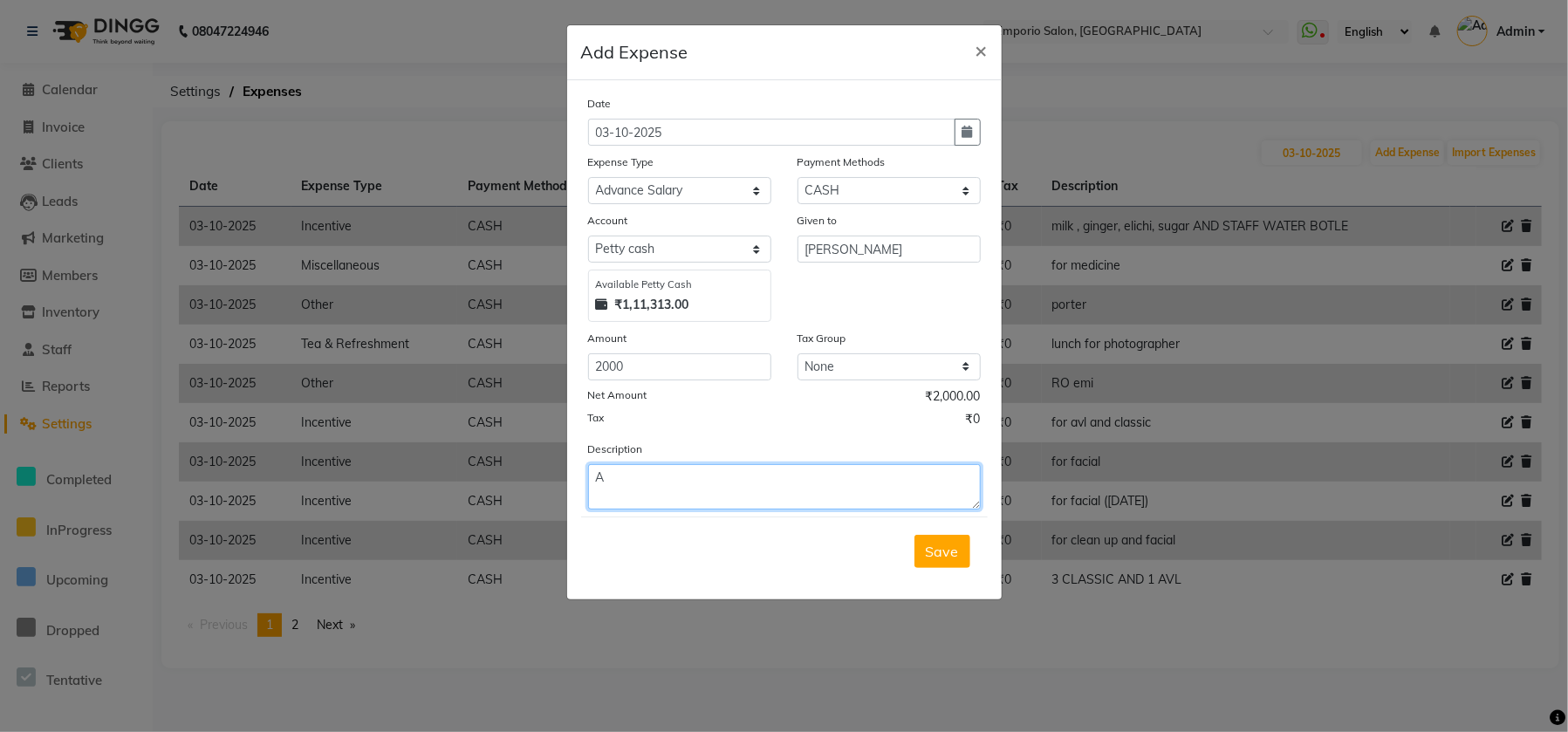
drag, startPoint x: 643, startPoint y: 506, endPoint x: 643, endPoint y: 490, distance: 16.0
click at [643, 505] on textarea "A" at bounding box center [784, 487] width 392 height 45
type textarea "VIKAS ADVANCE"
click at [943, 545] on span "Save" at bounding box center [942, 551] width 33 height 17
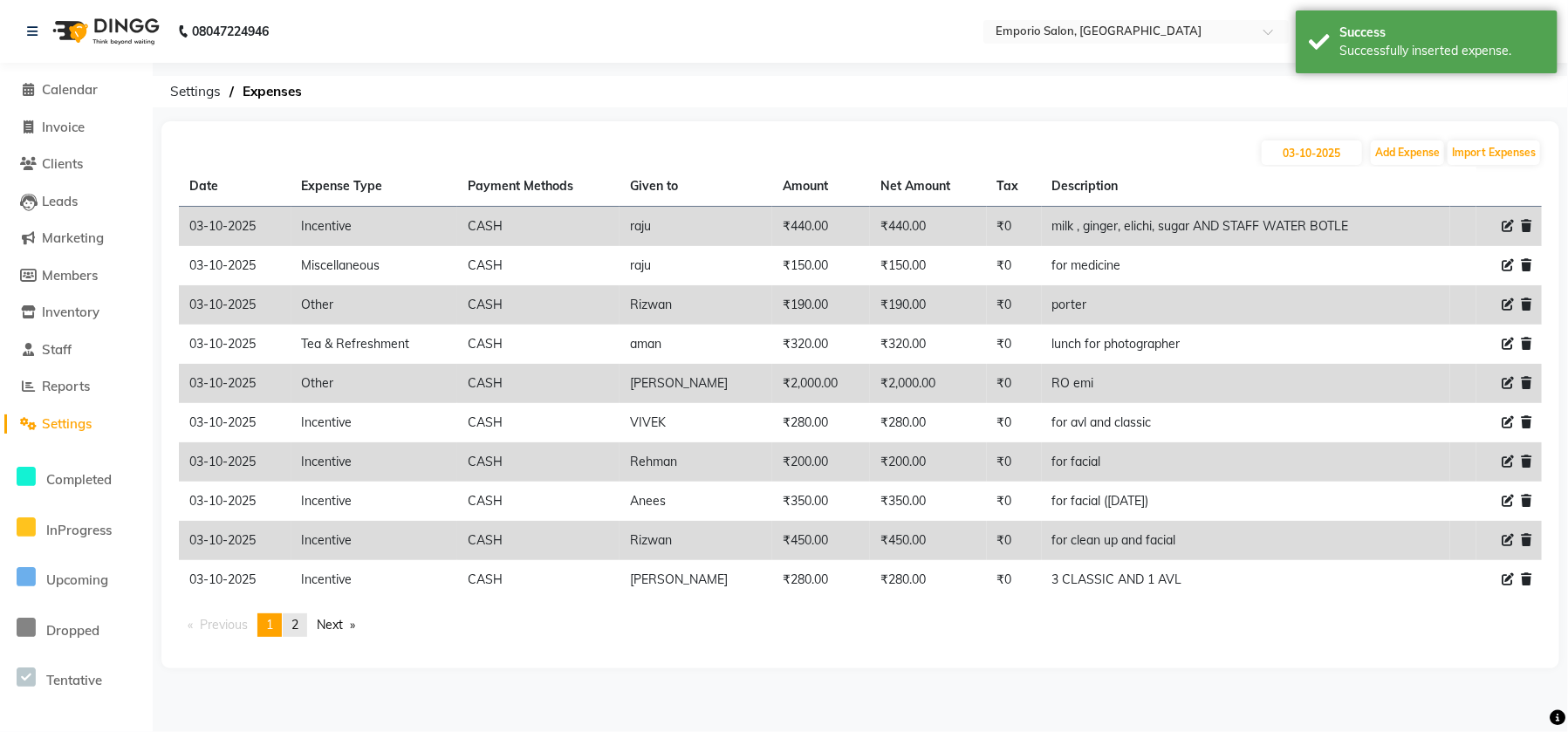
click at [305, 630] on link "page 2" at bounding box center [294, 625] width 24 height 24
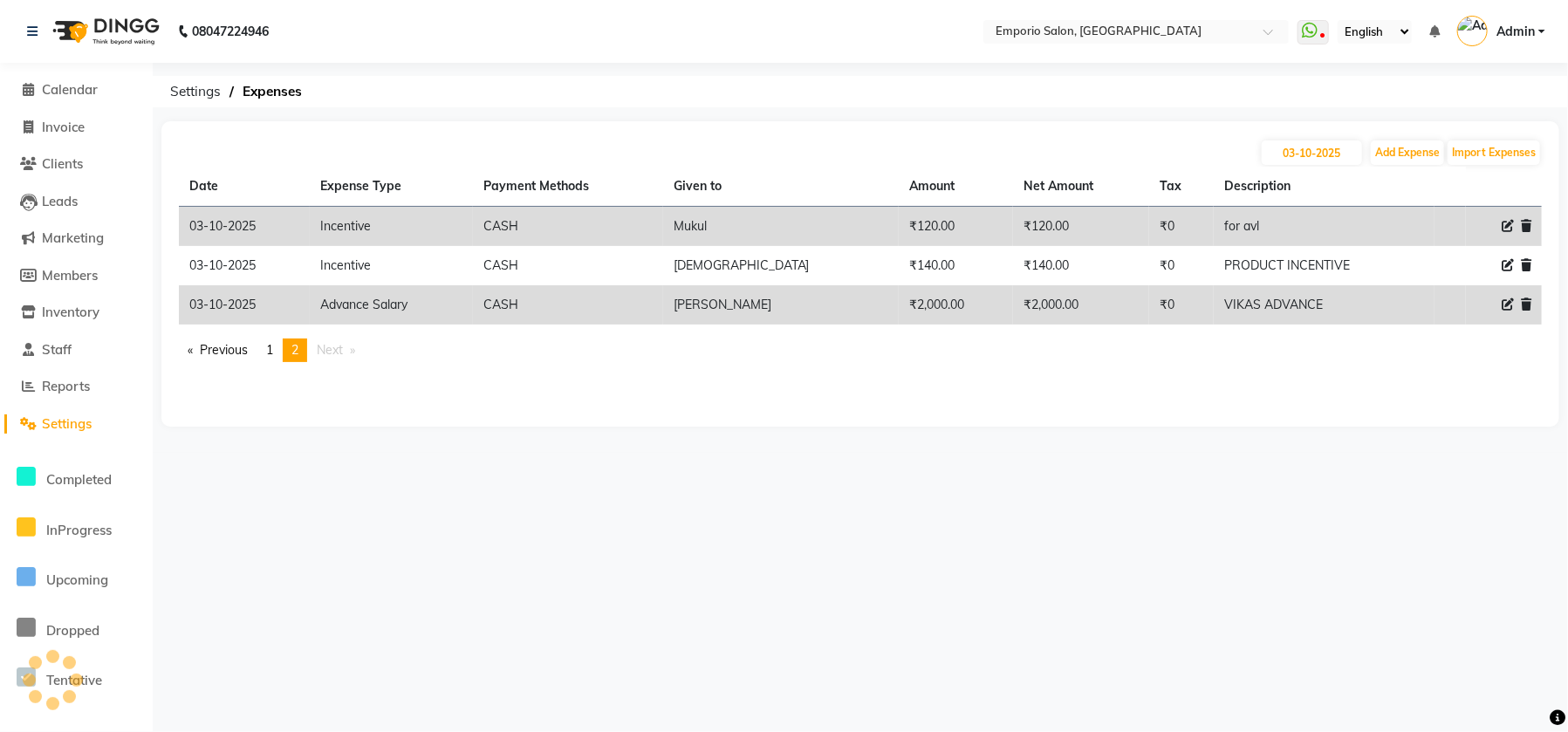
click at [29, 437] on li "Settings" at bounding box center [76, 424] width 153 height 38
click at [1412, 146] on button "Add Expense" at bounding box center [1407, 152] width 73 height 24
select select "1"
select select "5330"
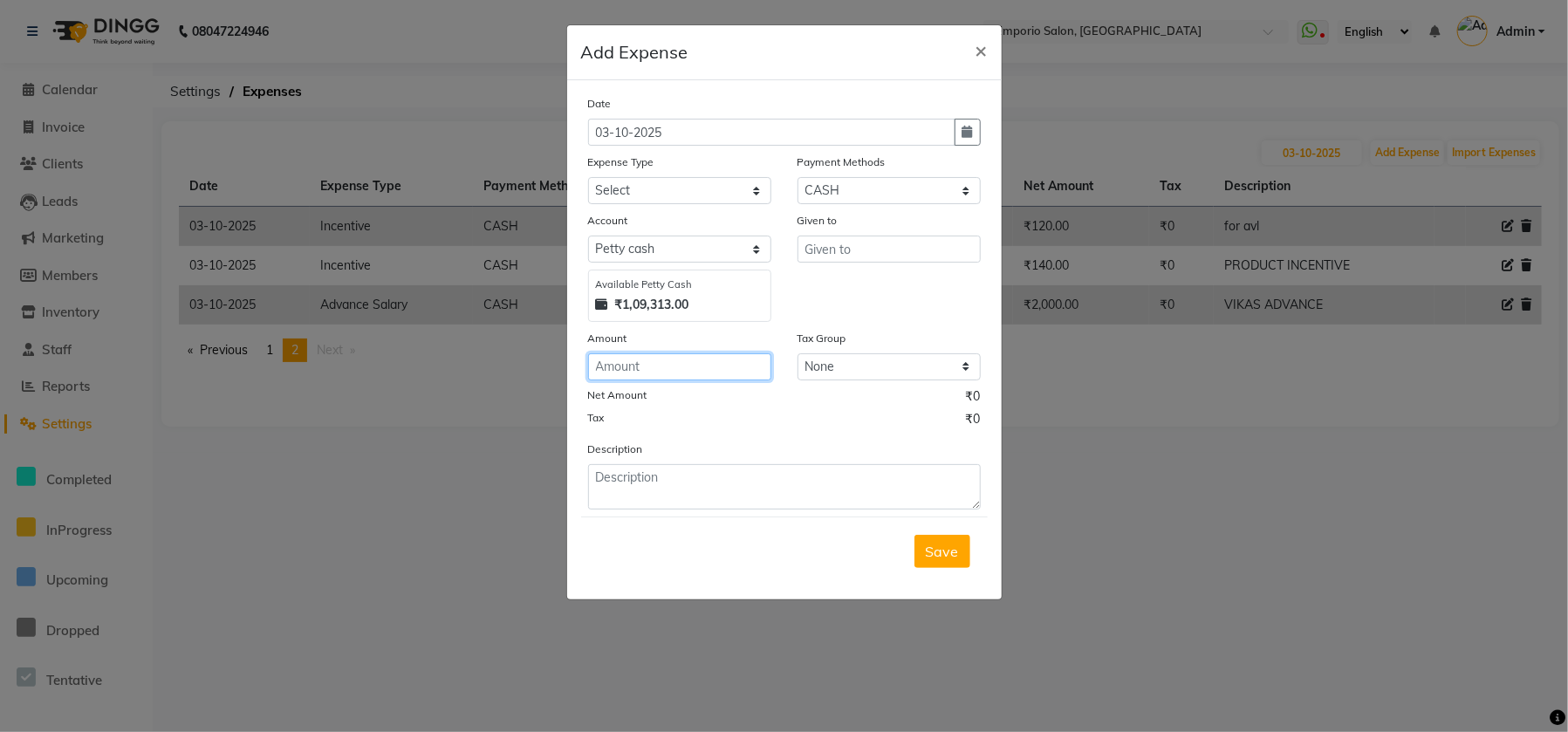
click at [671, 370] on input "number" at bounding box center [680, 367] width 184 height 27
click at [648, 169] on div "Expense Type" at bounding box center [680, 164] width 184 height 24
click at [983, 49] on span "×" at bounding box center [982, 49] width 12 height 26
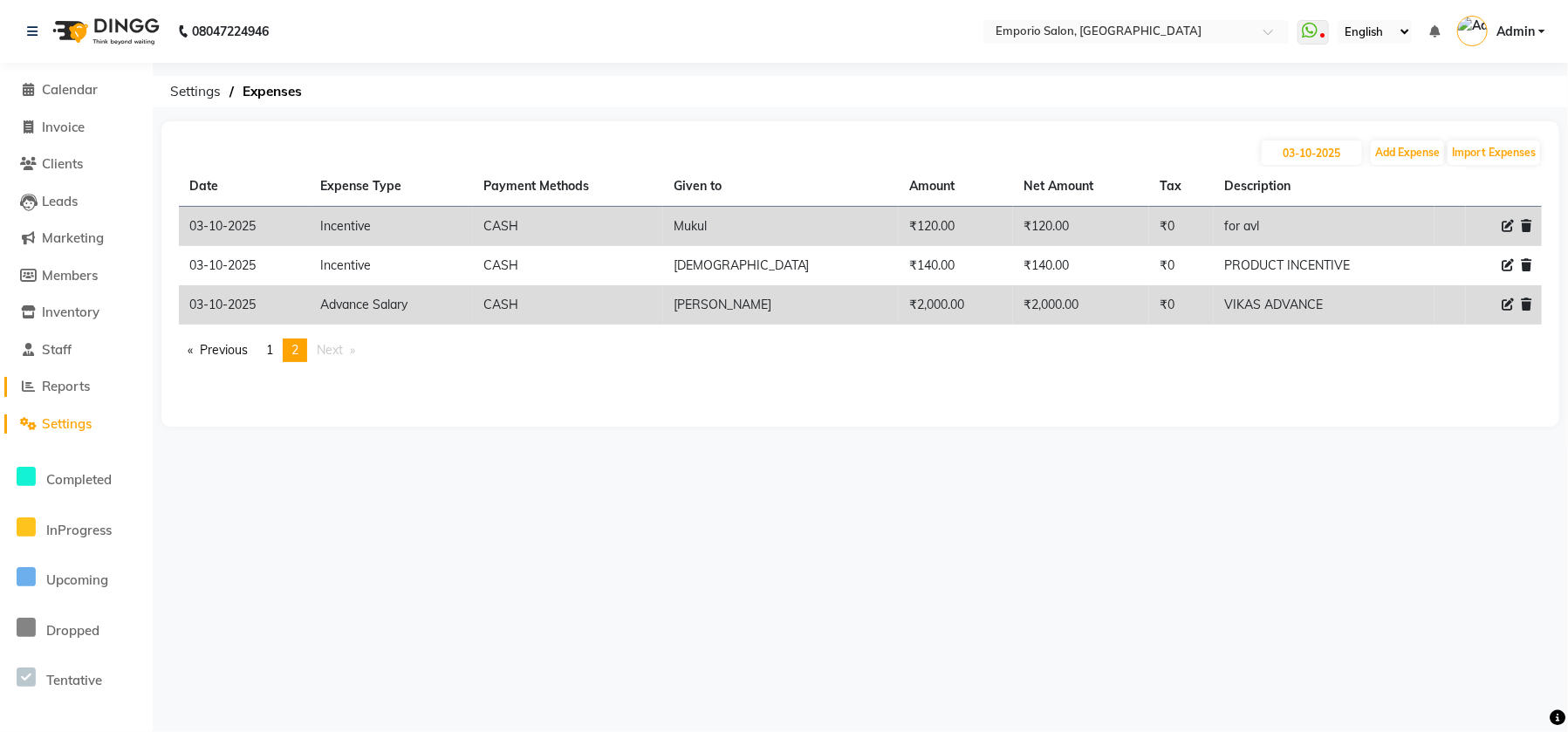
click at [66, 388] on span "Reports" at bounding box center [66, 386] width 48 height 16
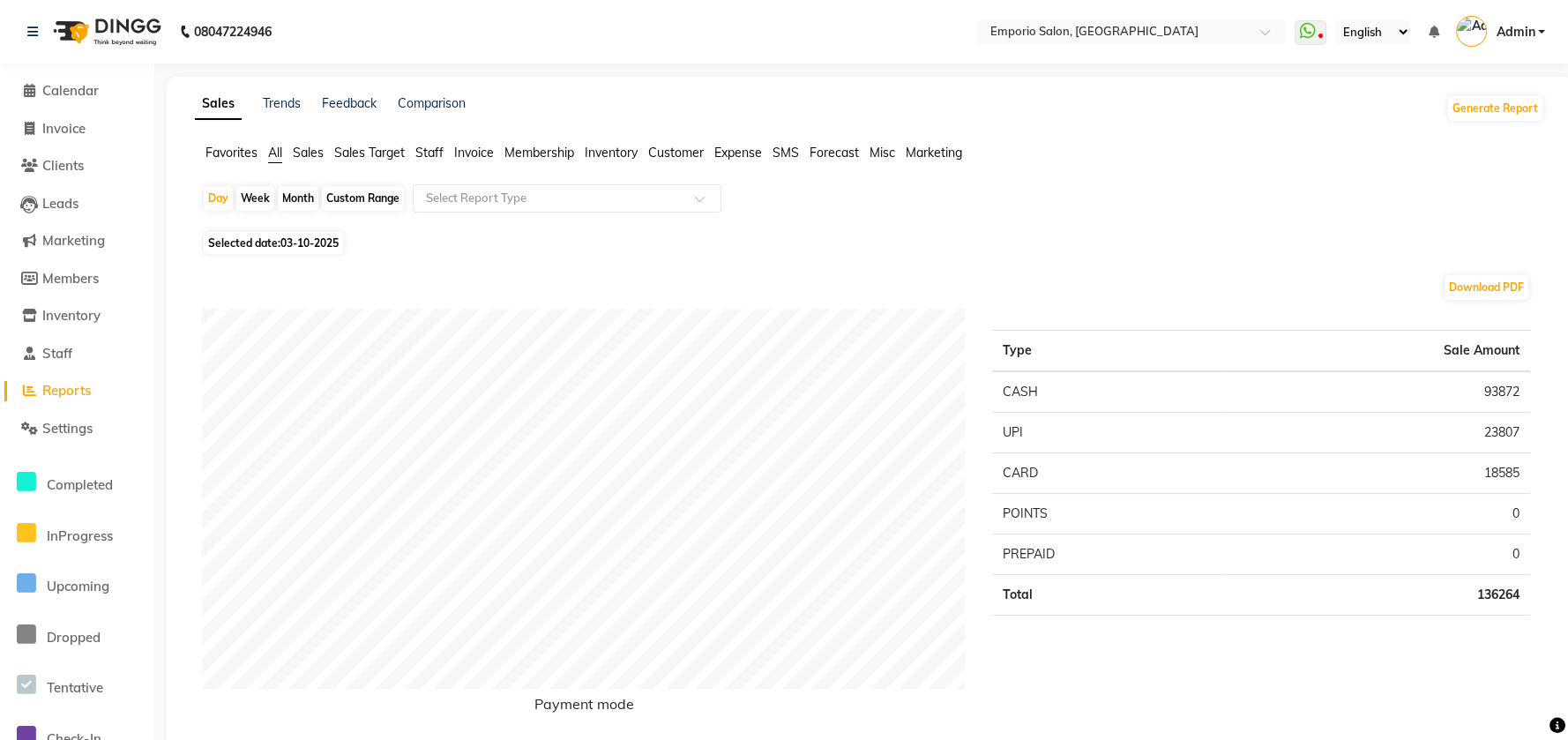
click at [429, 156] on span "Staff" at bounding box center [429, 153] width 28 height 16
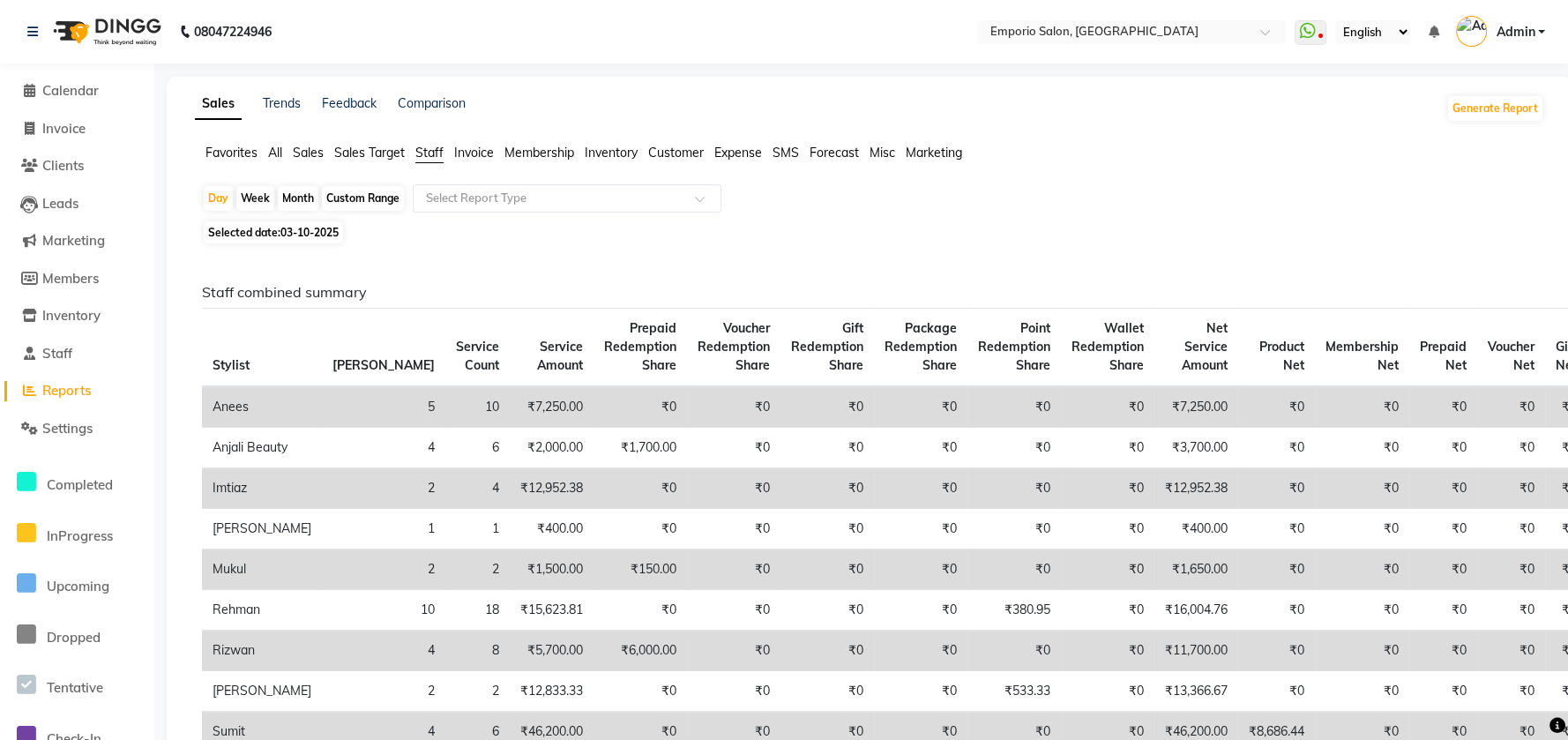
click at [449, 212] on ng-select "Select Report Type" at bounding box center [568, 198] width 309 height 28
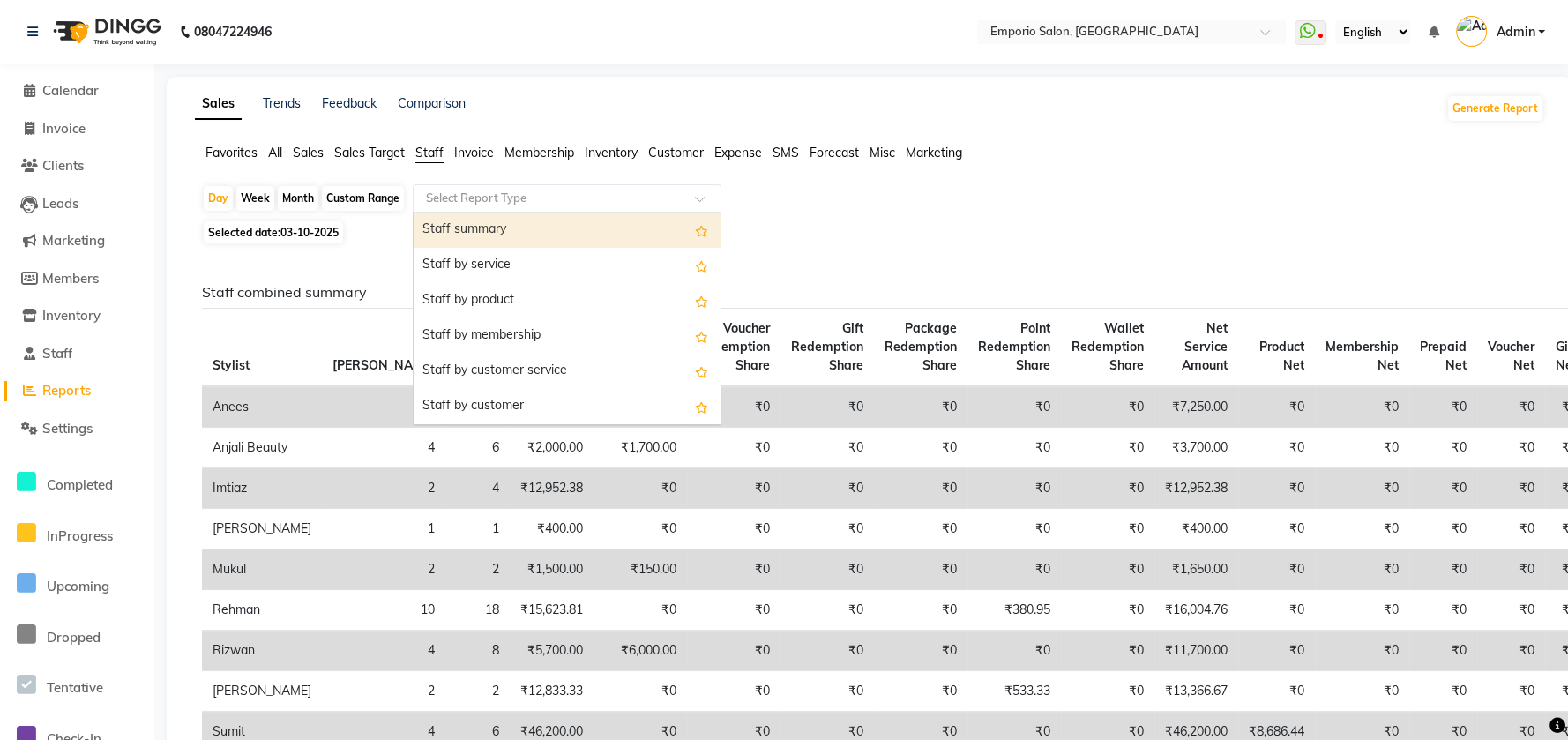
drag, startPoint x: 470, startPoint y: 192, endPoint x: 468, endPoint y: 215, distance: 23.1
click at [470, 194] on input "text" at bounding box center [549, 198] width 254 height 18
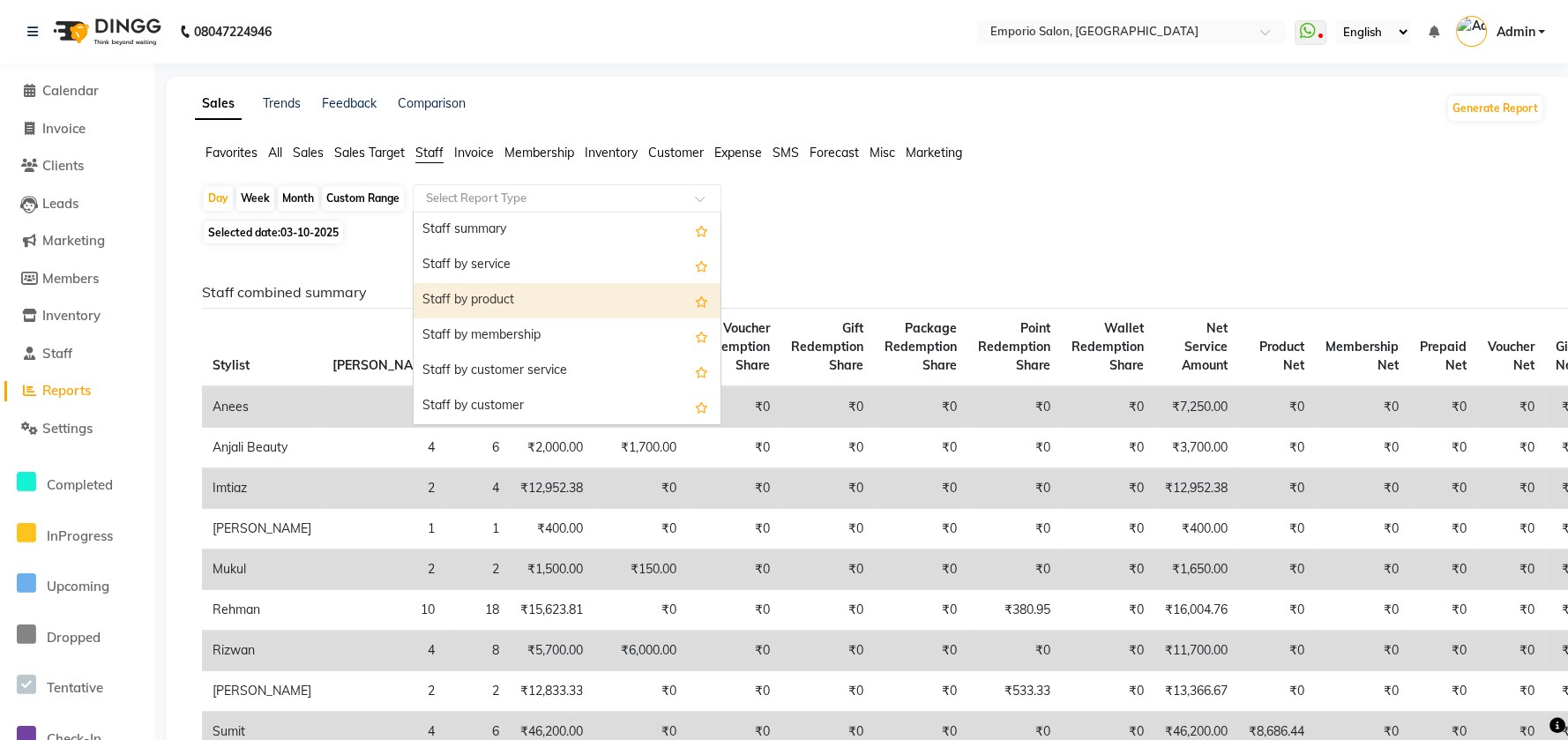
click at [472, 302] on div "Staff by product" at bounding box center [568, 300] width 307 height 35
select select "filtered_report"
select select "csv"
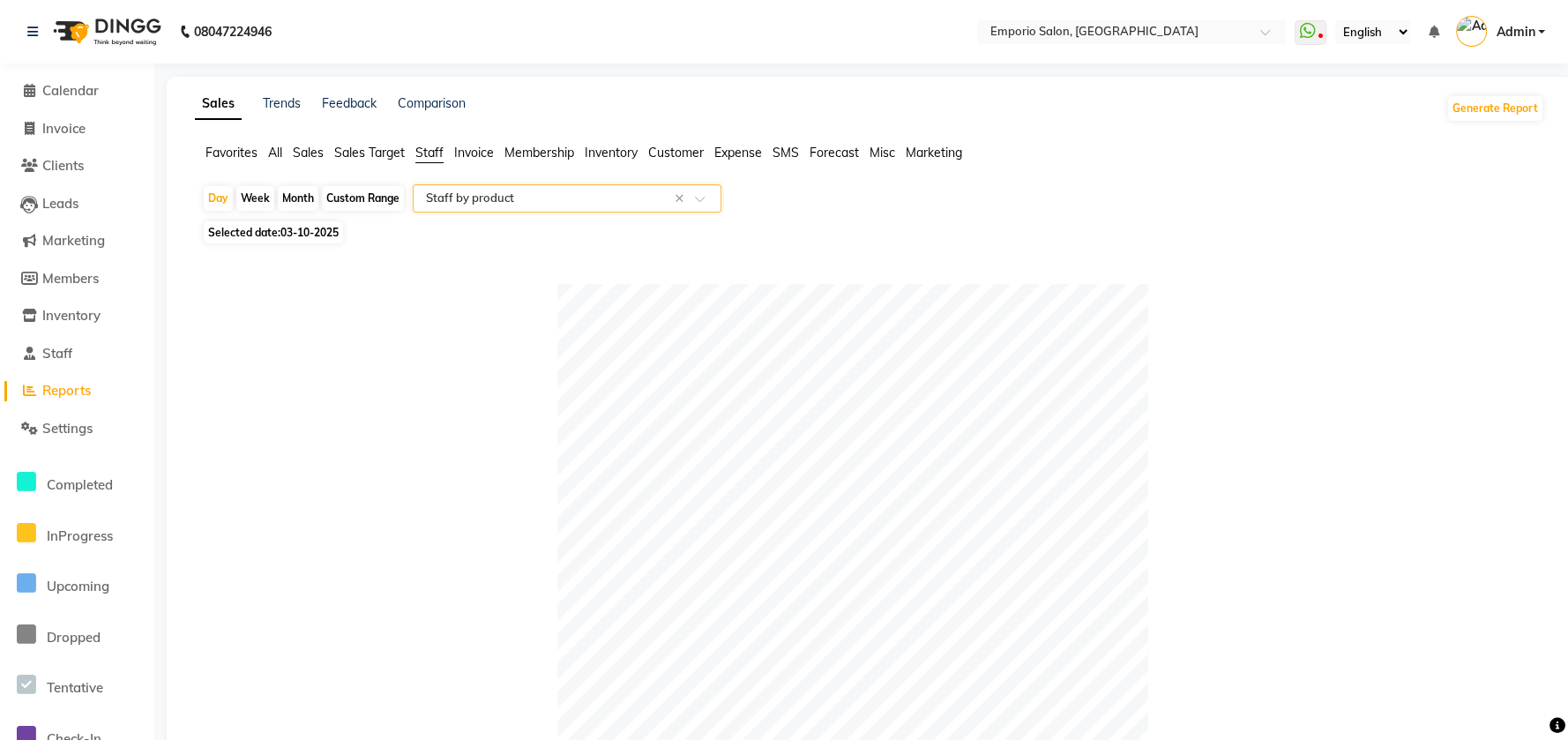
type input "."
click at [33, 427] on icon at bounding box center [29, 429] width 17 height 14
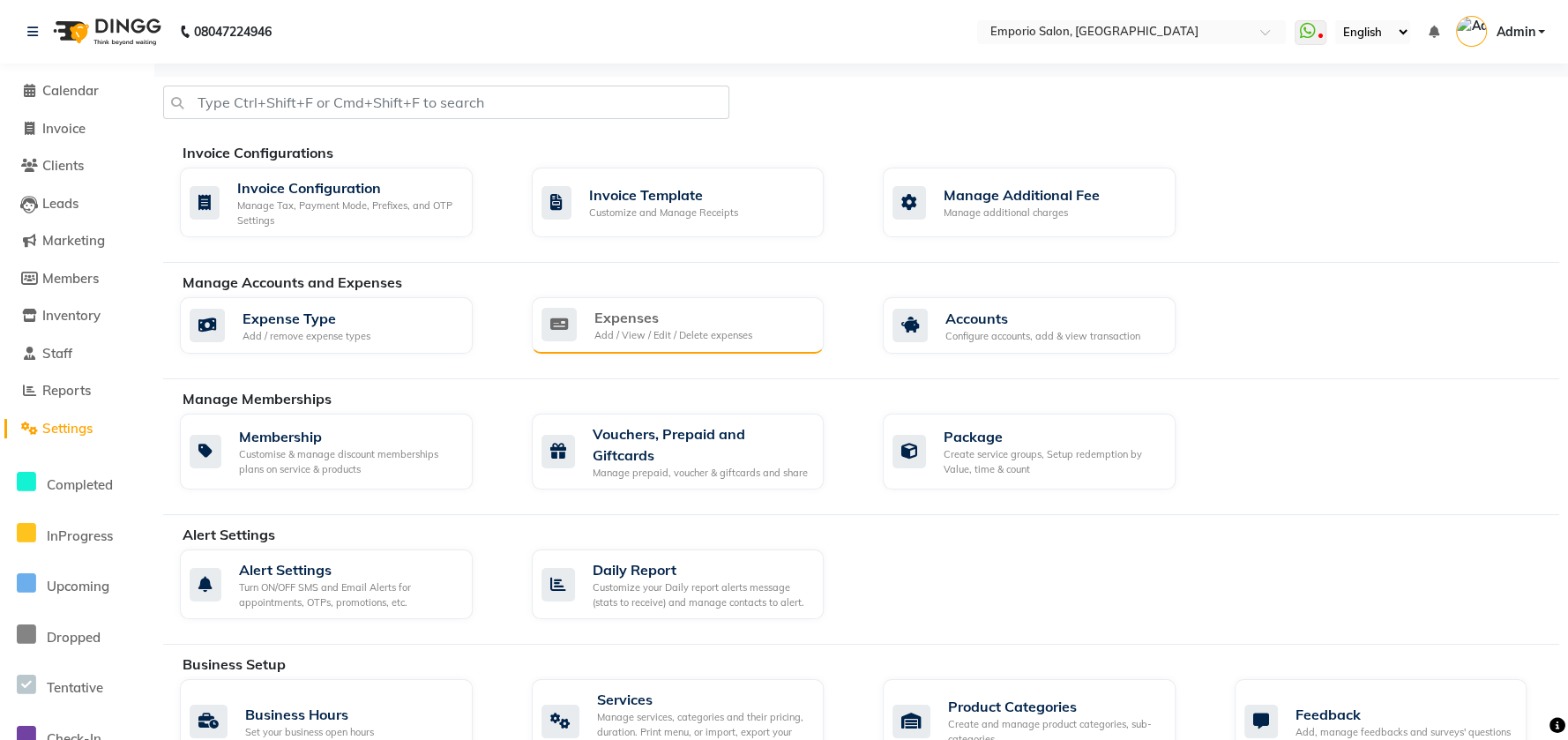
click at [628, 336] on div "Add / View / Edit / Delete expenses" at bounding box center [674, 335] width 157 height 15
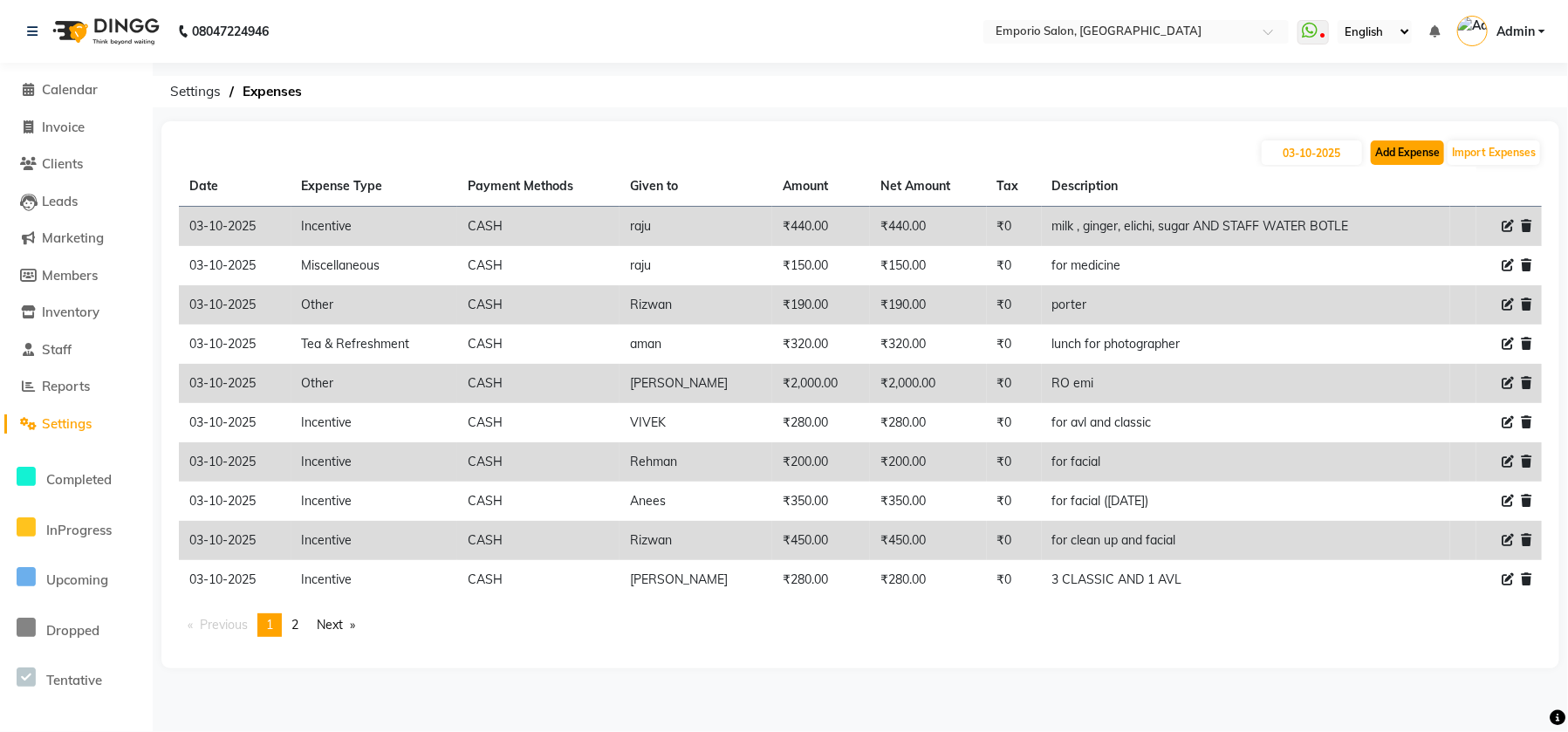
click at [1430, 155] on button "Add Expense" at bounding box center [1407, 152] width 73 height 24
select select "1"
select select "5330"
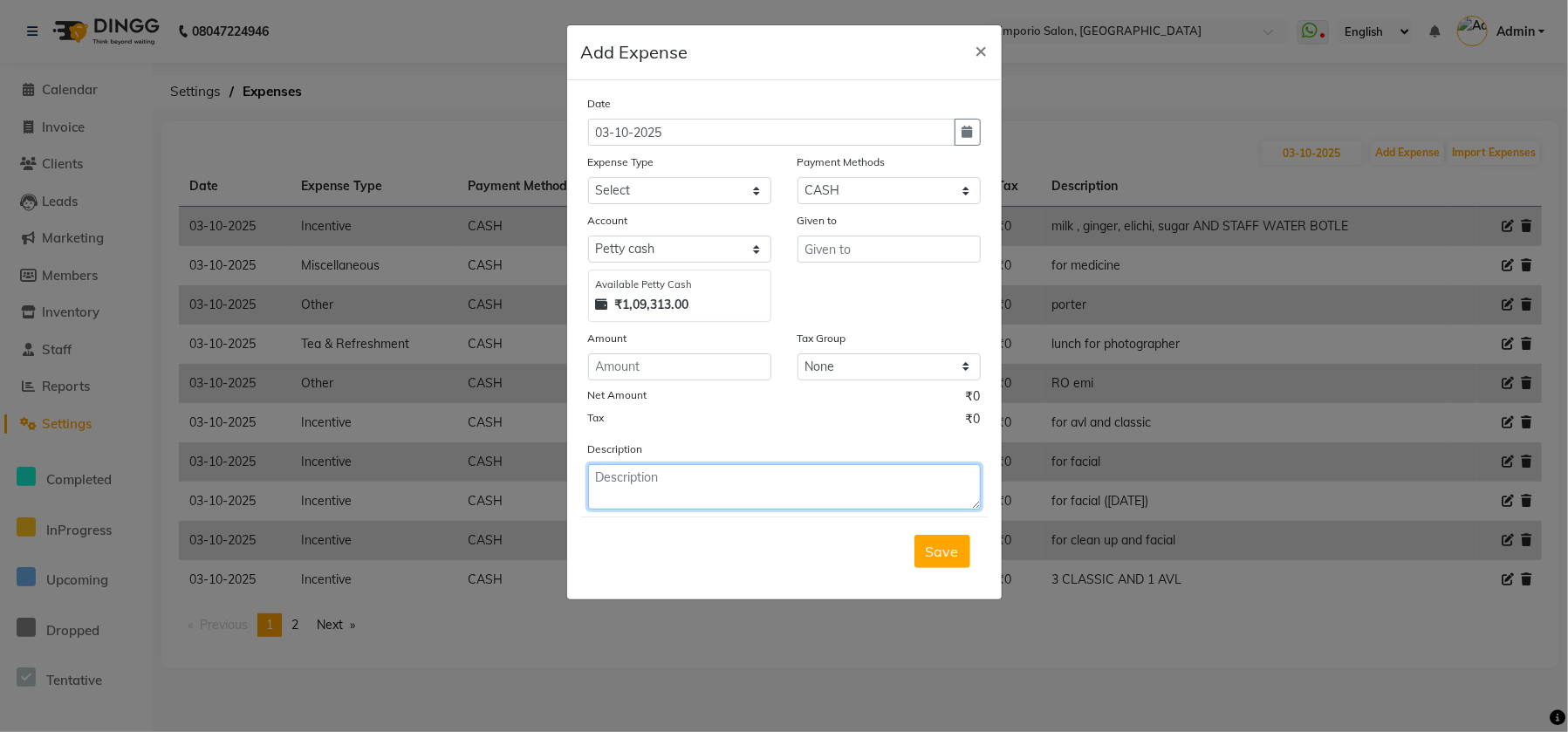
drag, startPoint x: 756, startPoint y: 484, endPoint x: 709, endPoint y: 393, distance: 102.4
click at [753, 466] on textarea at bounding box center [784, 487] width 392 height 45
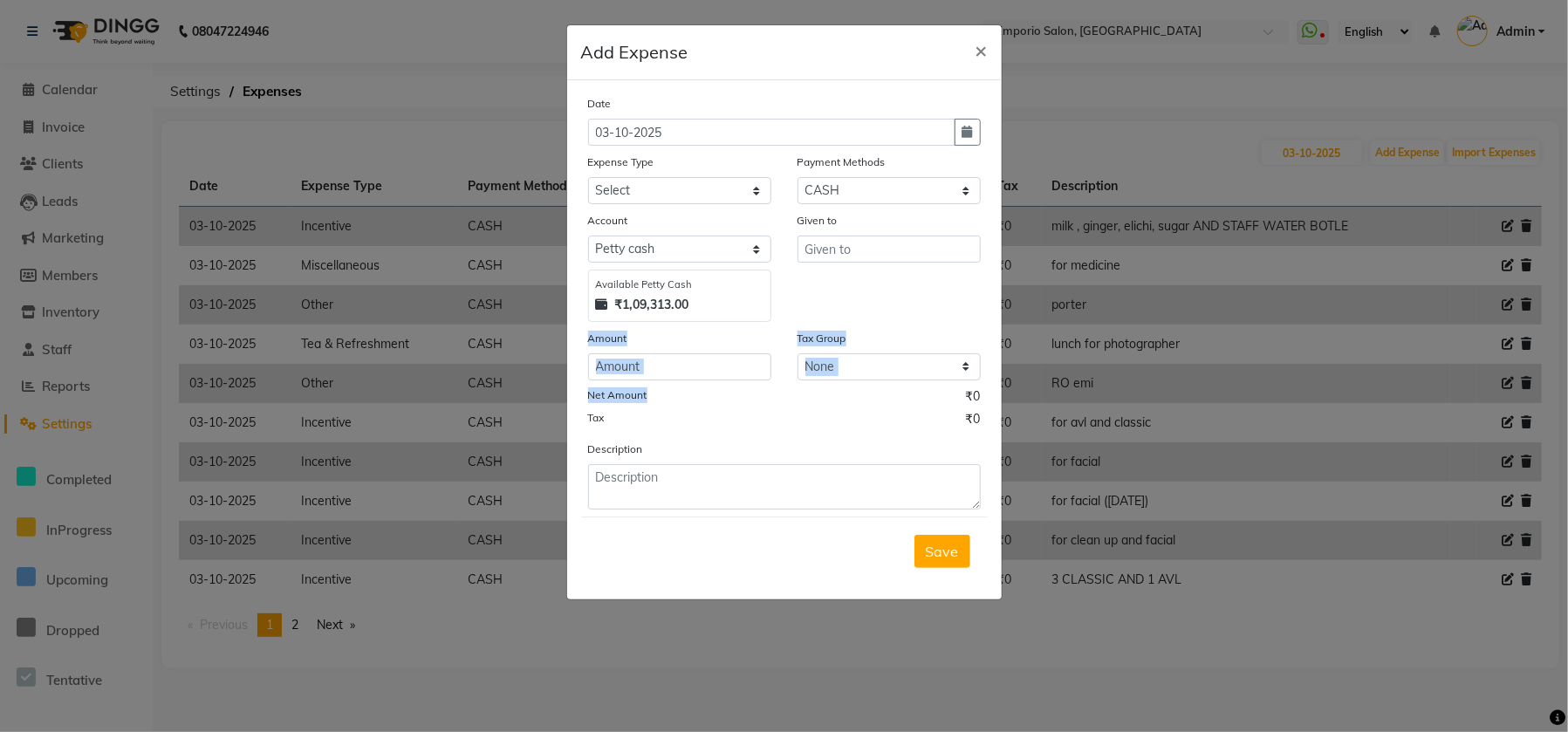
drag, startPoint x: 705, startPoint y: 382, endPoint x: 705, endPoint y: 365, distance: 17.0
click at [705, 372] on div "Date 03-10-2025 Expense Type Select Advance Salary Cash transfer to bank Cash t…" at bounding box center [784, 302] width 392 height 416
click at [705, 363] on input "number" at bounding box center [680, 367] width 184 height 27
type input "140"
click at [646, 184] on select "Select Advance Salary Cash transfer to bank Cash transfer to hub Client Snacks …" at bounding box center [680, 190] width 184 height 27
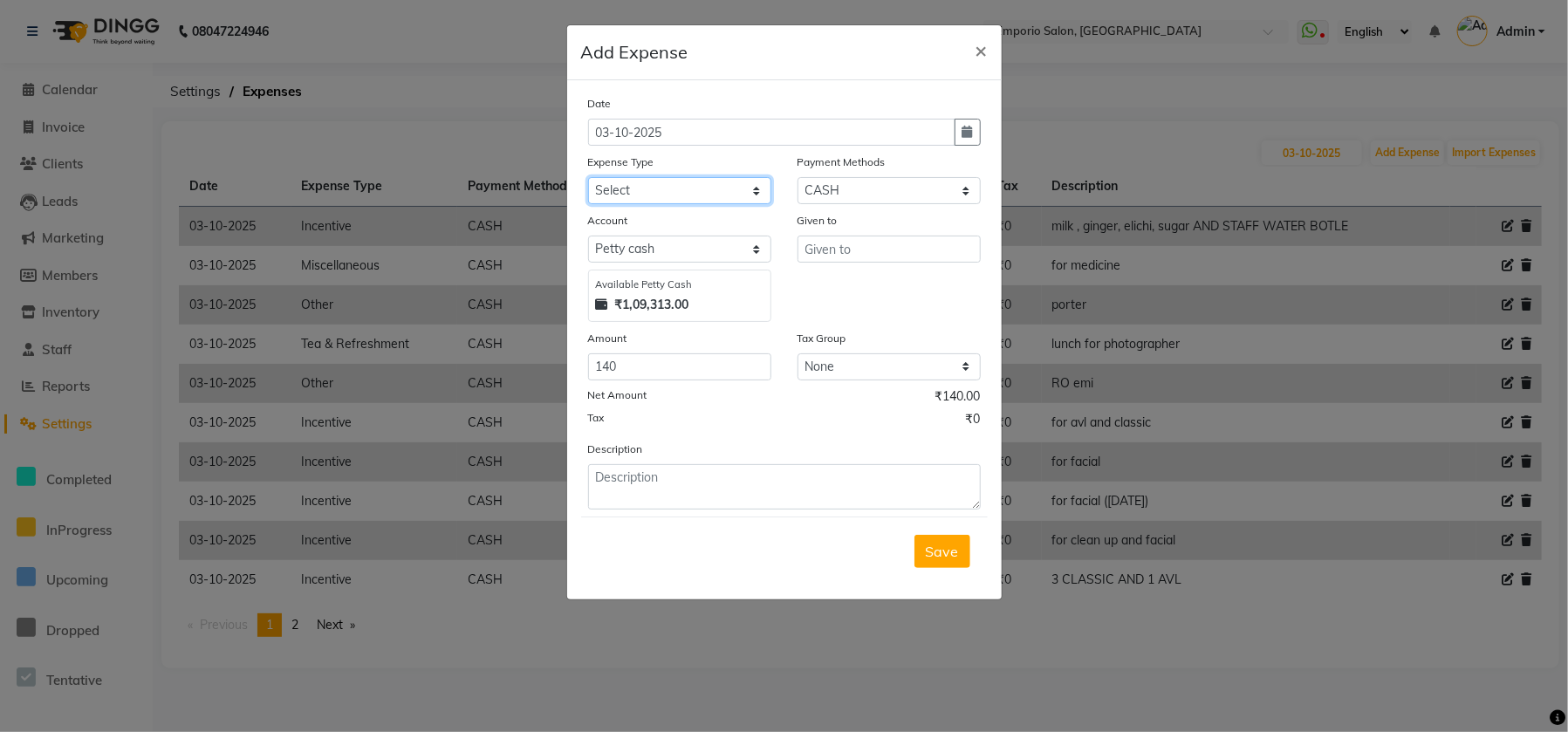
select select "24596"
click at [588, 177] on select "Select Advance Salary Cash transfer to bank Cash transfer to hub Client Snacks …" at bounding box center [680, 190] width 184 height 27
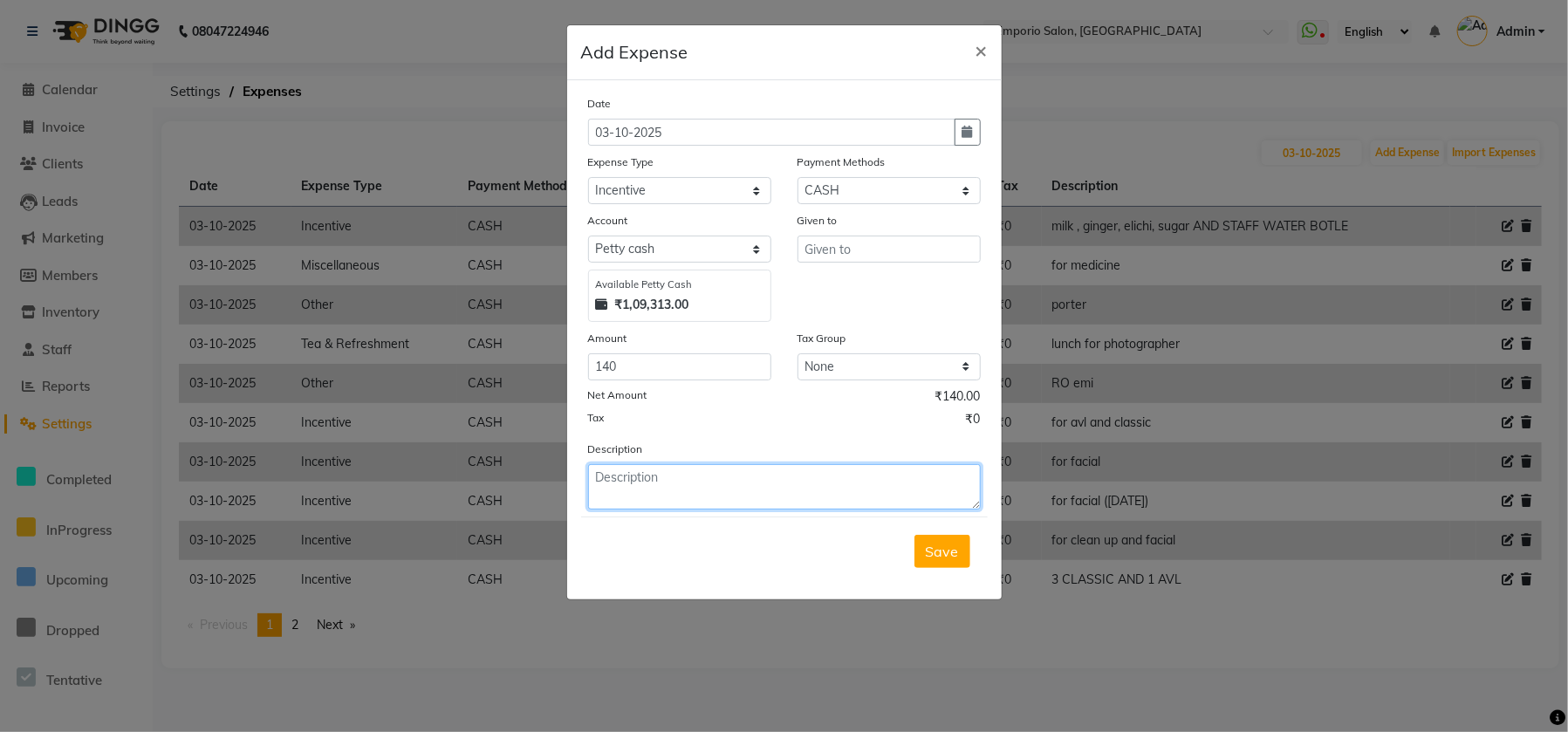
click at [673, 489] on textarea at bounding box center [784, 487] width 392 height 45
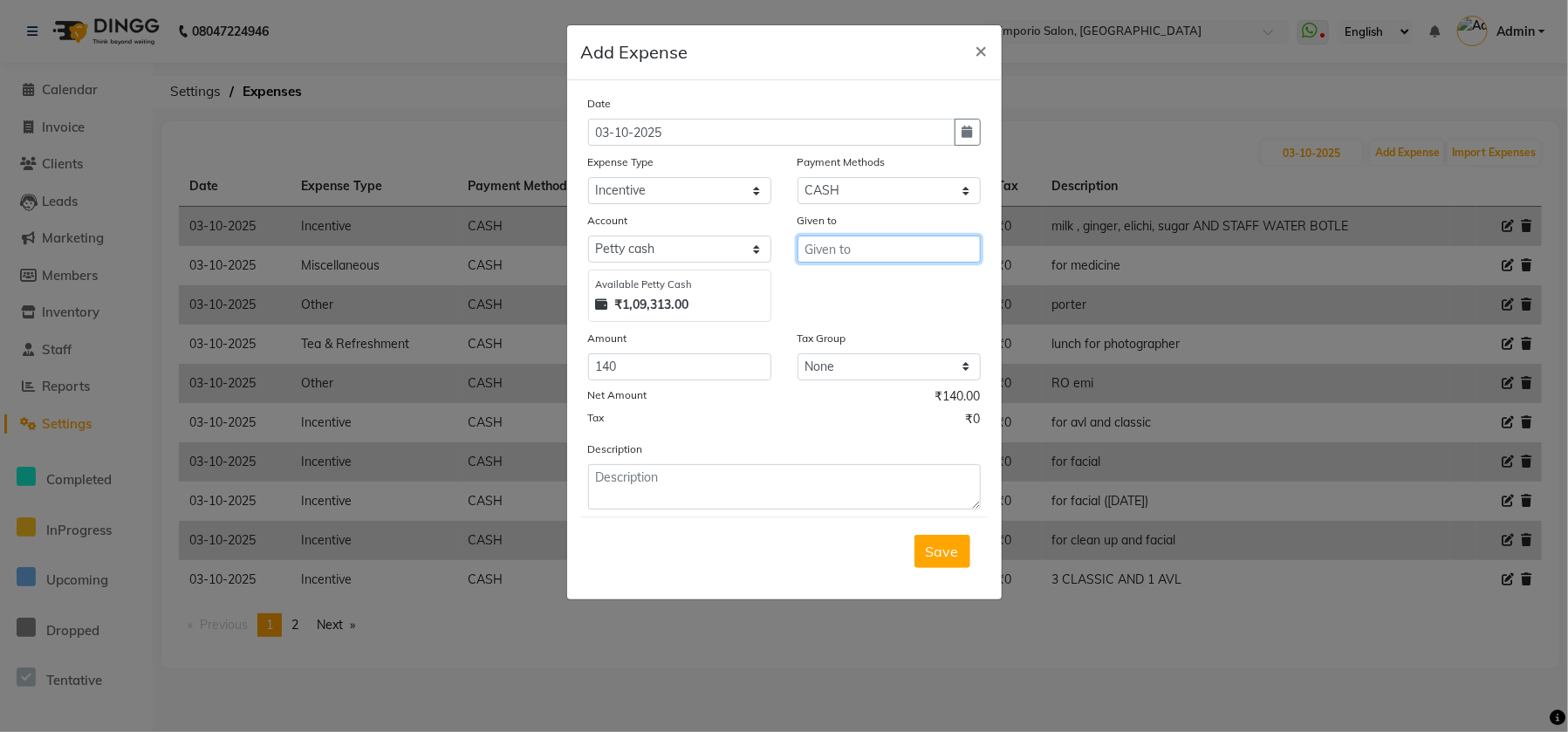
click at [834, 254] on input "text" at bounding box center [888, 249] width 184 height 27
click at [842, 290] on span "[PERSON_NAME]" at bounding box center [877, 287] width 118 height 17
type input "[PERSON_NAME]"
click at [938, 552] on span "Save" at bounding box center [942, 551] width 33 height 17
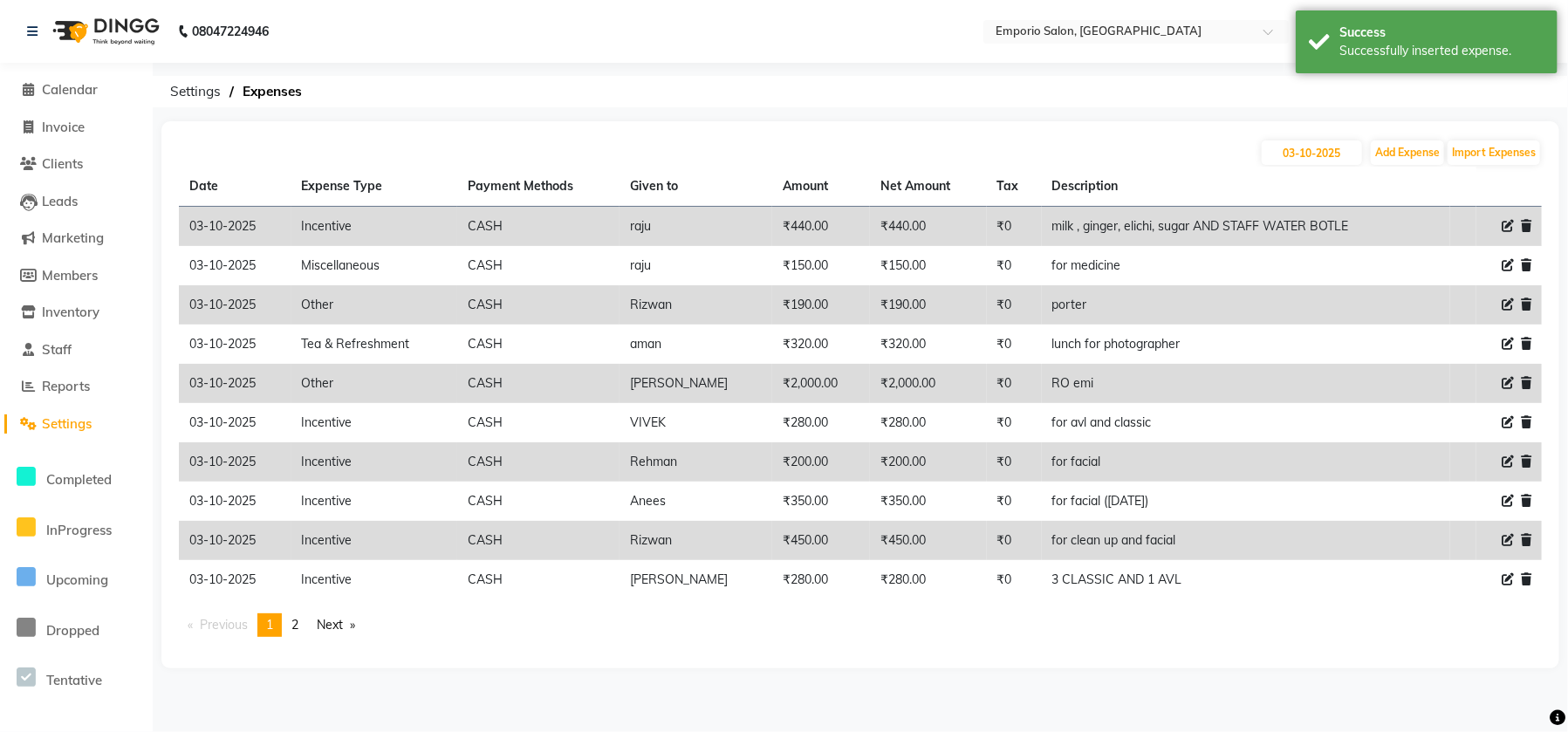
click at [52, 428] on span "Settings" at bounding box center [67, 423] width 50 height 16
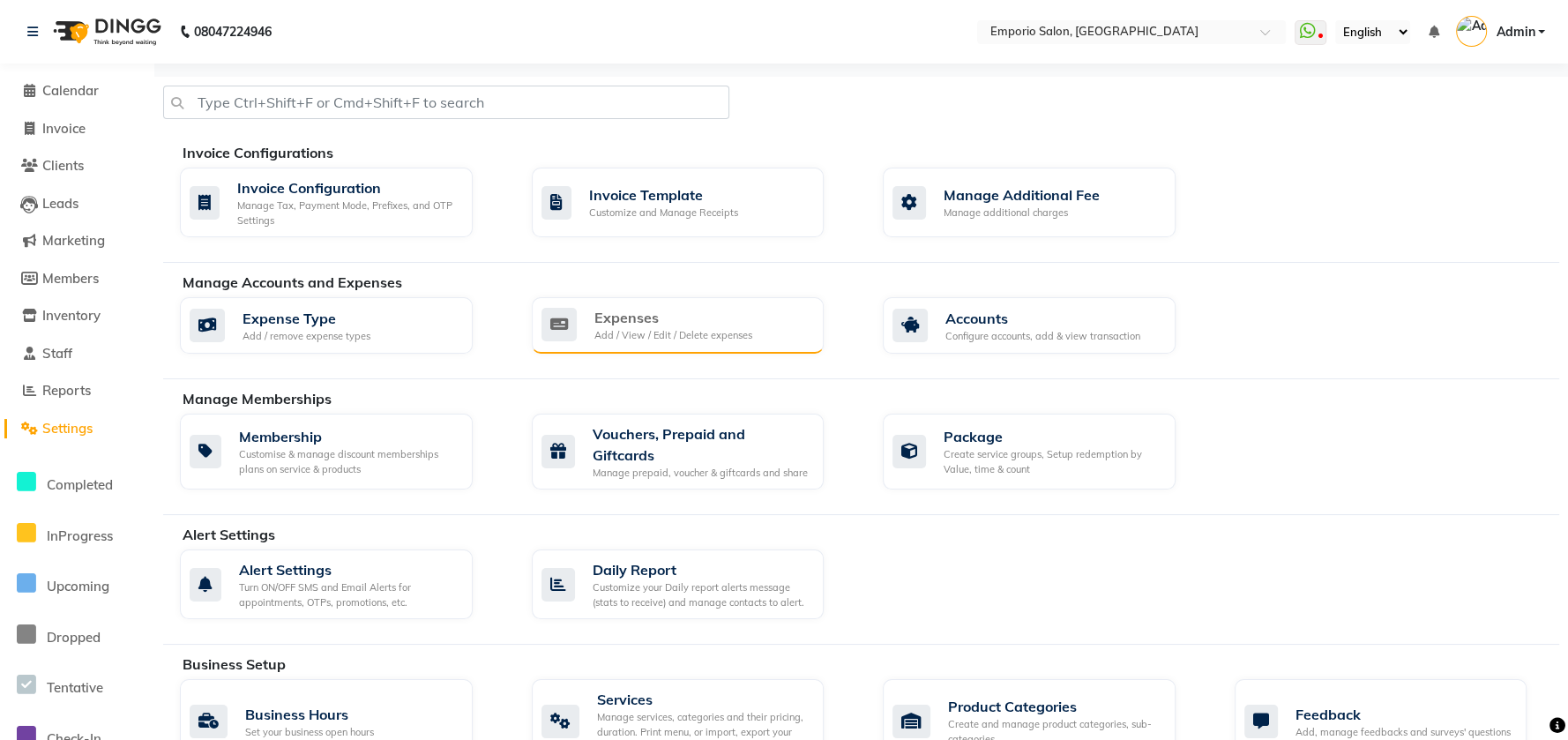
click at [621, 336] on div "Add / View / Edit / Delete expenses" at bounding box center [674, 335] width 157 height 15
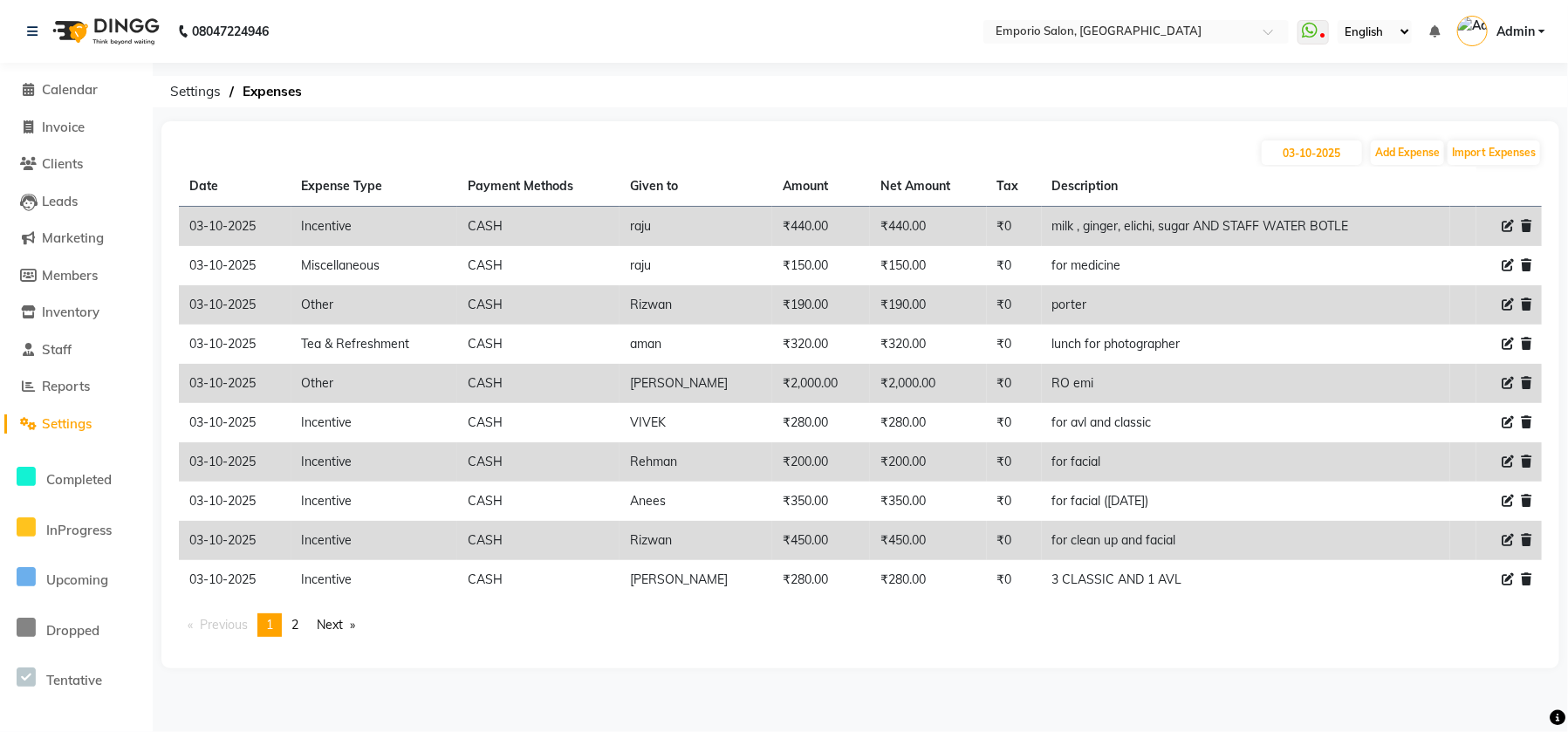
click at [1407, 137] on div "03-10-2025 Add Expense Import Expenses Date Expense Type Payment Methods Given …" at bounding box center [860, 394] width 1398 height 547
click at [1406, 160] on button "Add Expense" at bounding box center [1407, 152] width 73 height 24
select select "1"
select select "5330"
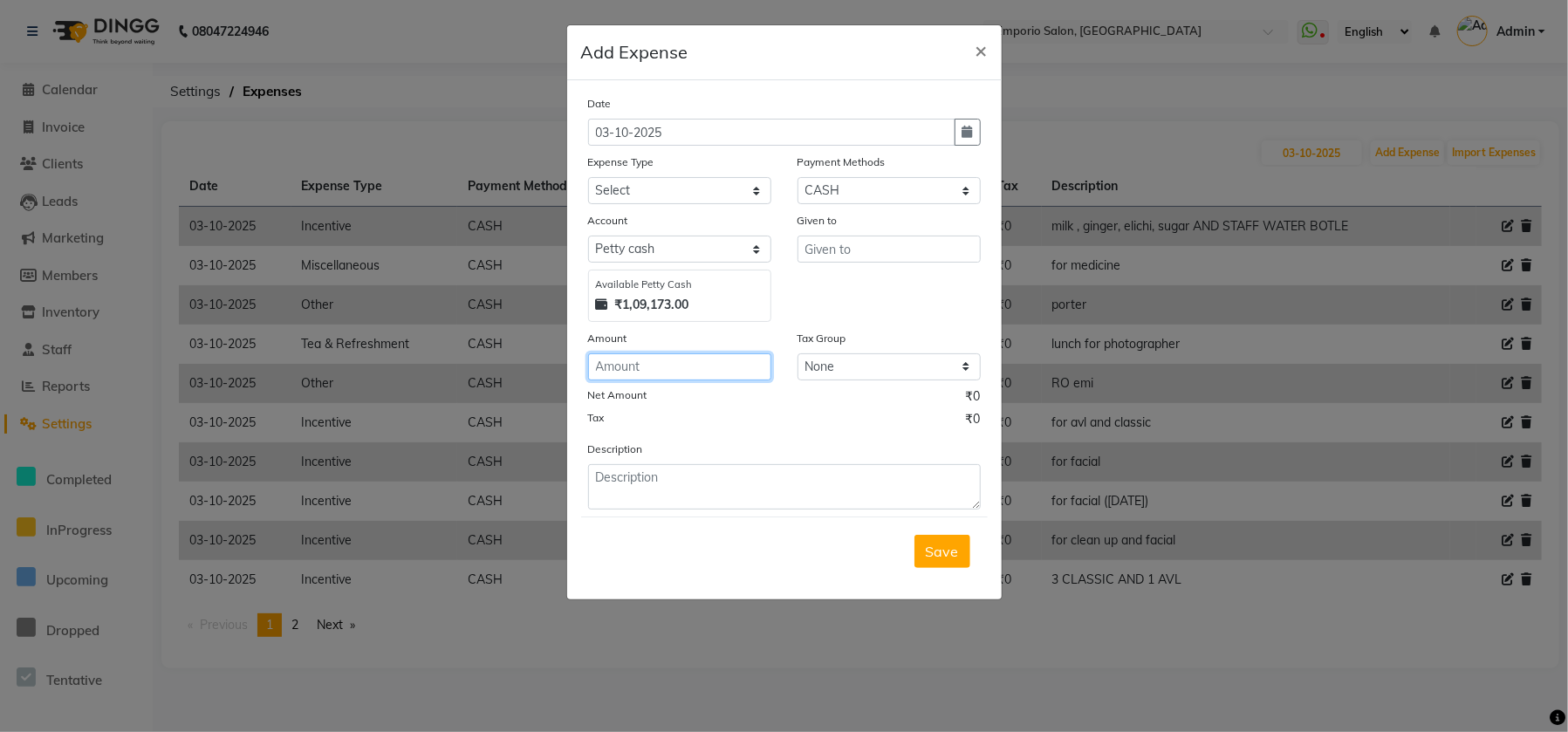
click at [607, 366] on input "number" at bounding box center [680, 367] width 184 height 27
type input "100"
click at [627, 177] on select "Select Advance Salary Cash transfer to bank Cash transfer to hub Client Snacks …" at bounding box center [680, 190] width 184 height 27
click at [588, 177] on select "Select Advance Salary Cash transfer to bank Cash transfer to hub Client Snacks …" at bounding box center [680, 190] width 184 height 27
click at [653, 170] on div "Expense Type" at bounding box center [680, 164] width 184 height 24
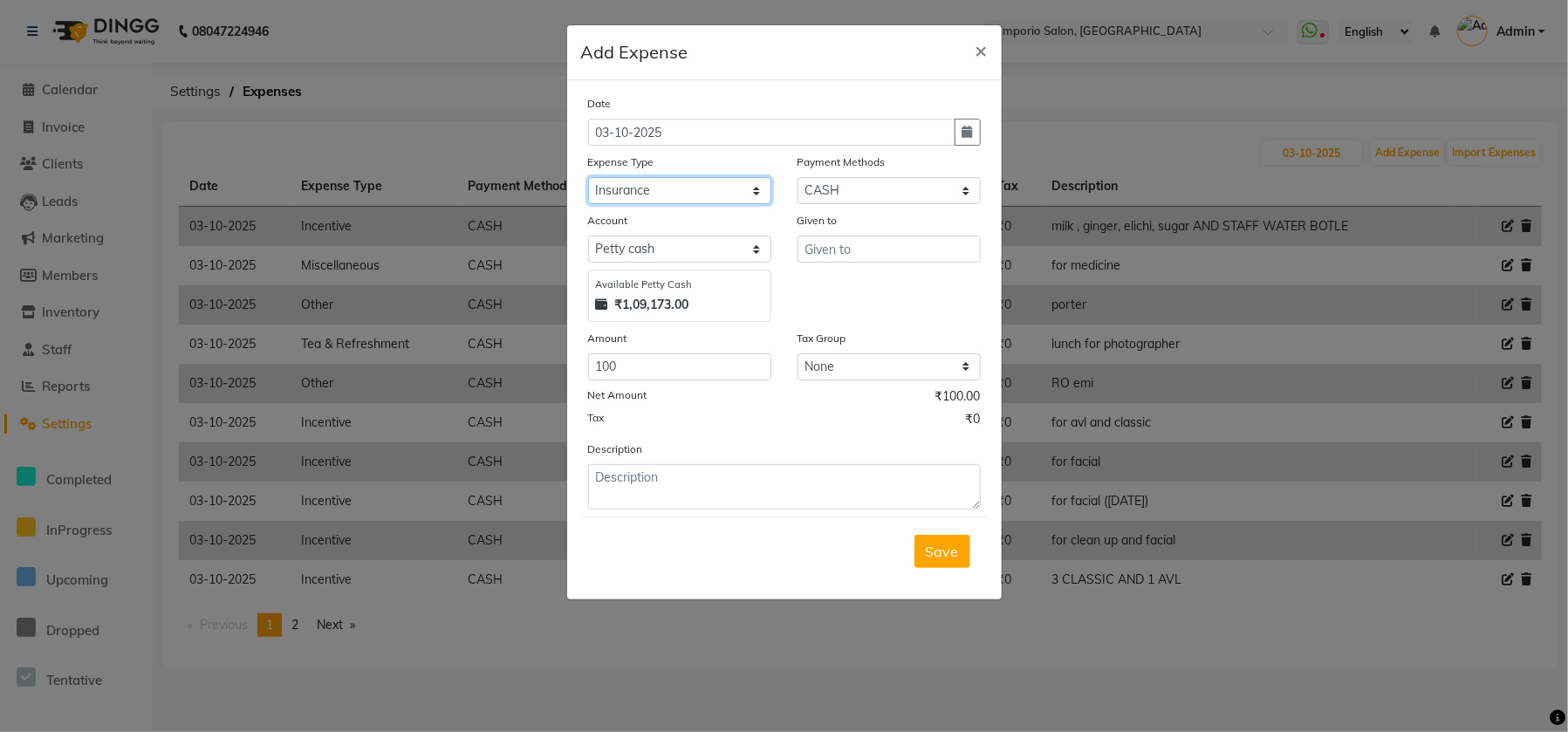
click at [655, 193] on select "Select Advance Salary Cash transfer to bank Cash transfer to hub Client Snacks …" at bounding box center [680, 190] width 184 height 27
select select "24596"
click at [588, 177] on select "Select Advance Salary Cash transfer to bank Cash transfer to hub Client Snacks …" at bounding box center [680, 190] width 184 height 27
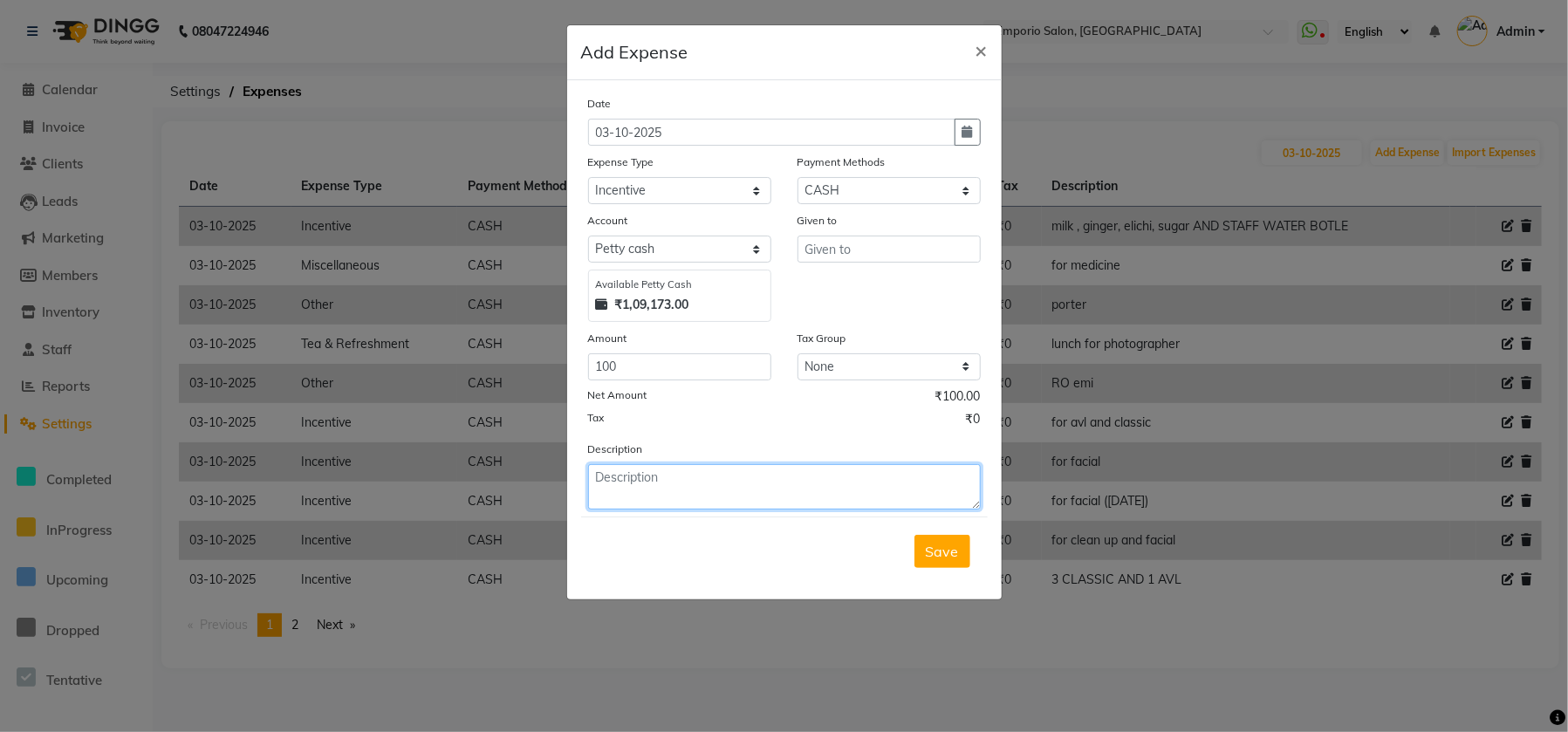
click at [671, 479] on textarea at bounding box center [784, 487] width 392 height 45
type textarea "cleanup"
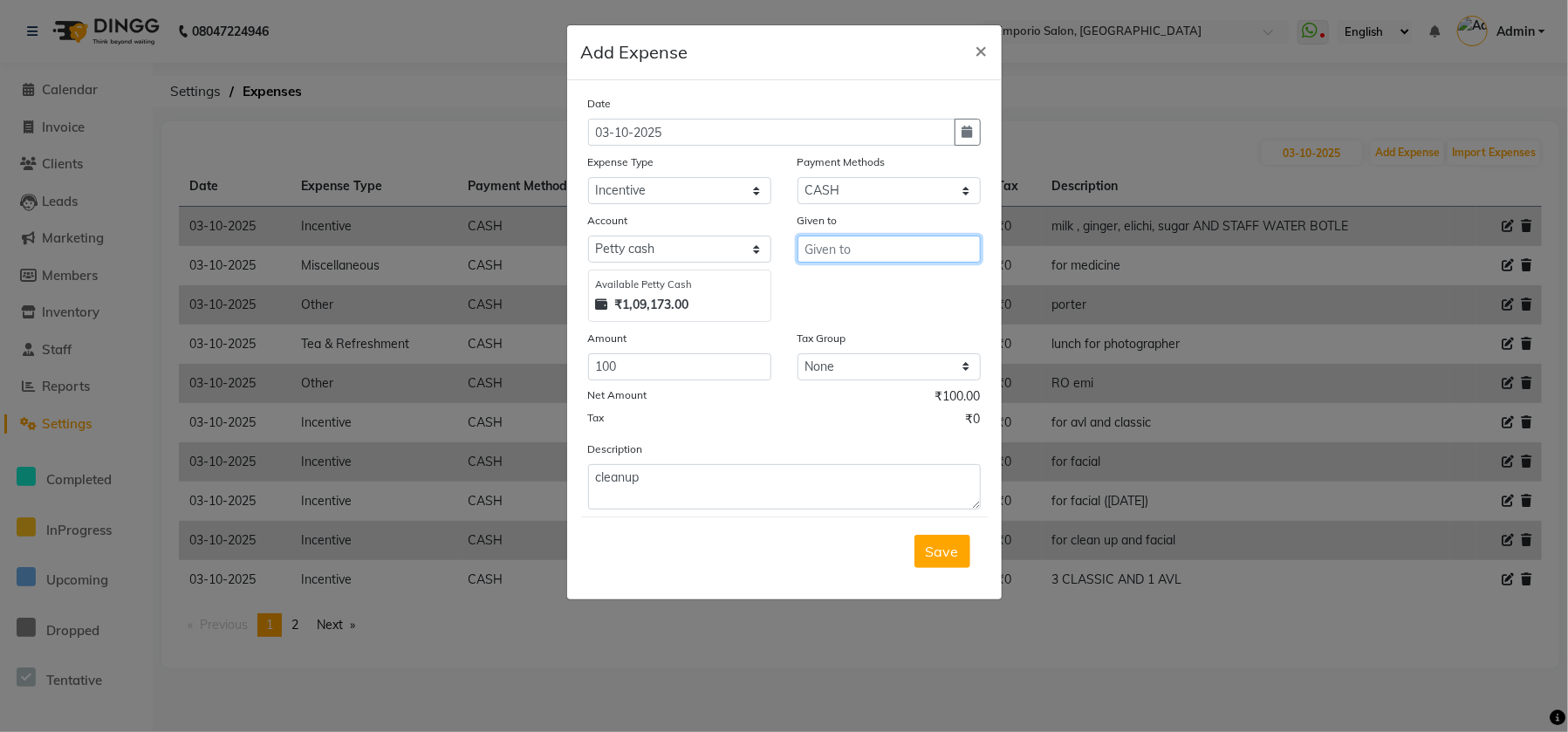
click at [819, 244] on input "text" at bounding box center [888, 249] width 184 height 27
click at [822, 300] on ngb-typeahead-window "Ane es" at bounding box center [865, 286] width 139 height 43
click at [823, 290] on span "Ane" at bounding box center [832, 287] width 27 height 17
type input "Anees"
click at [913, 545] on div "Save" at bounding box center [784, 551] width 407 height 69
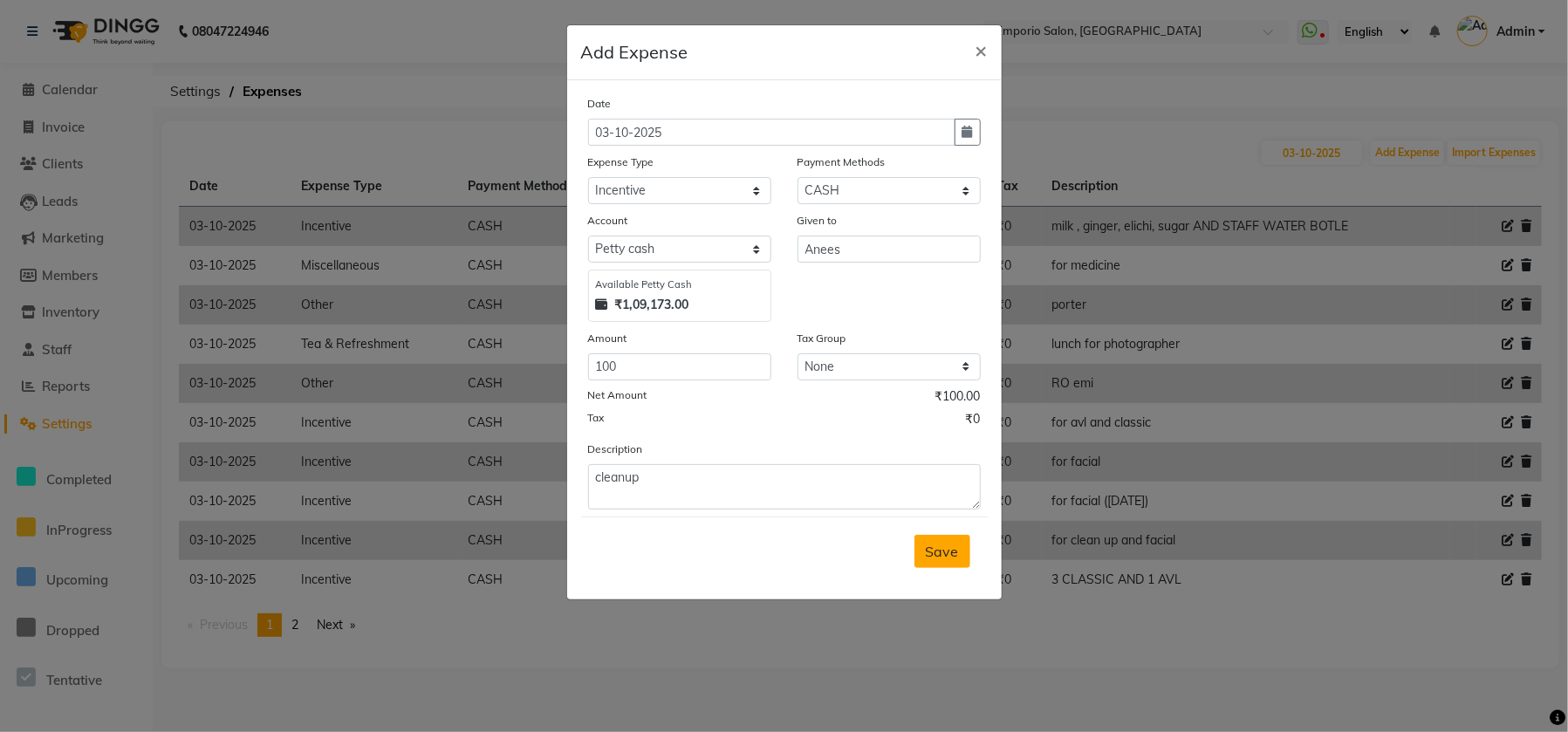
click at [949, 543] on span "Save" at bounding box center [942, 551] width 33 height 17
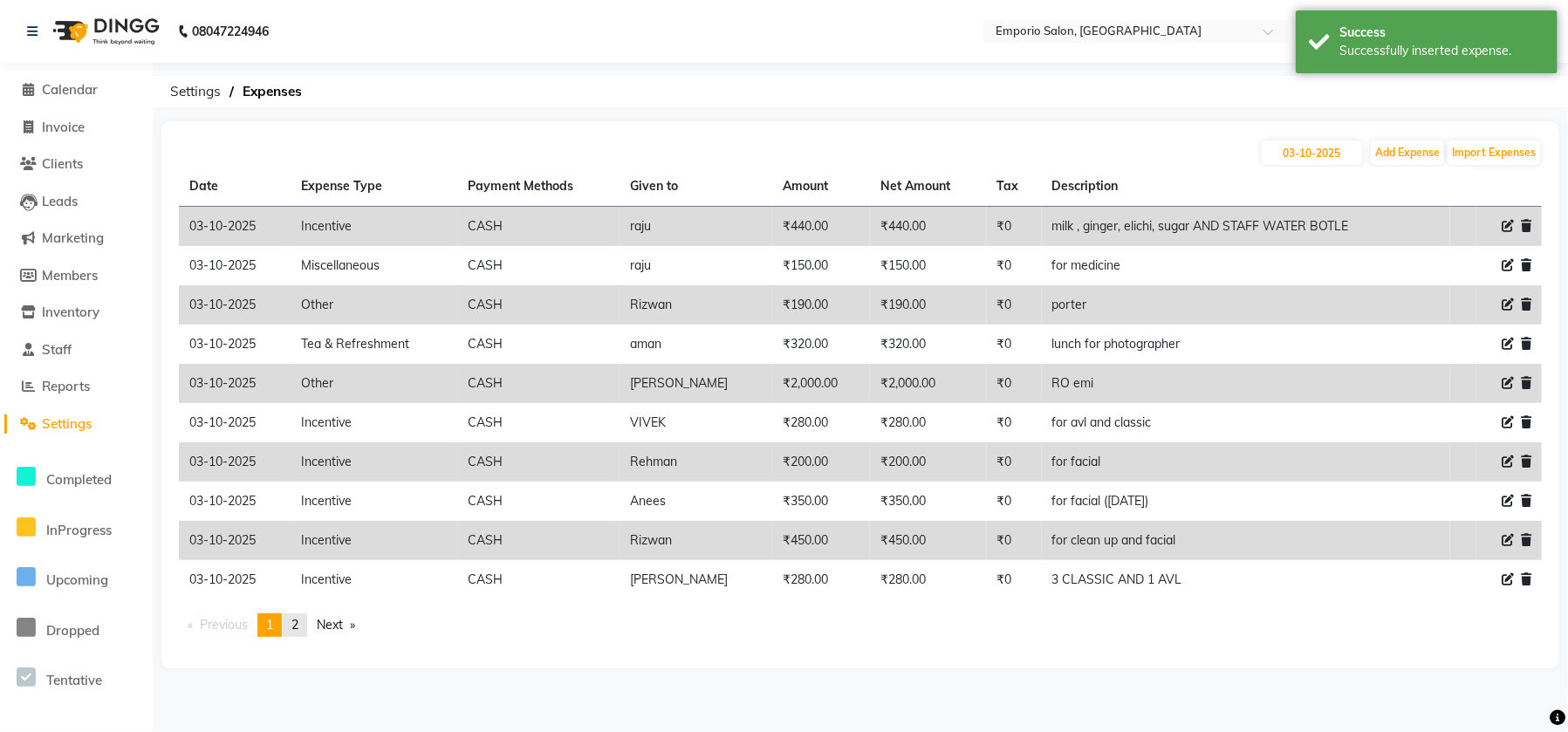
click at [298, 627] on span "2" at bounding box center [294, 625] width 7 height 15
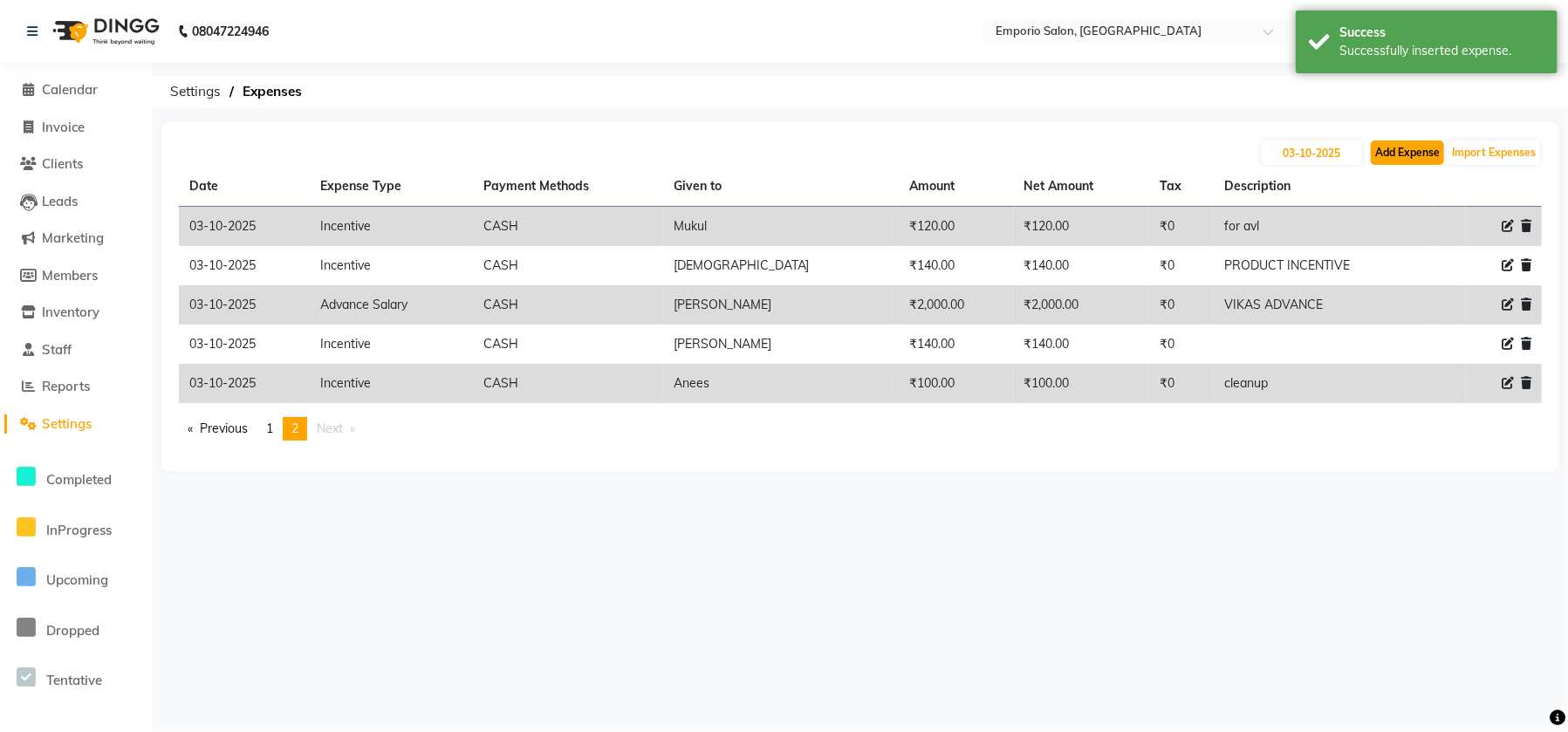
click at [1398, 149] on button "Add Expense" at bounding box center [1407, 152] width 73 height 24
select select "1"
select select "5330"
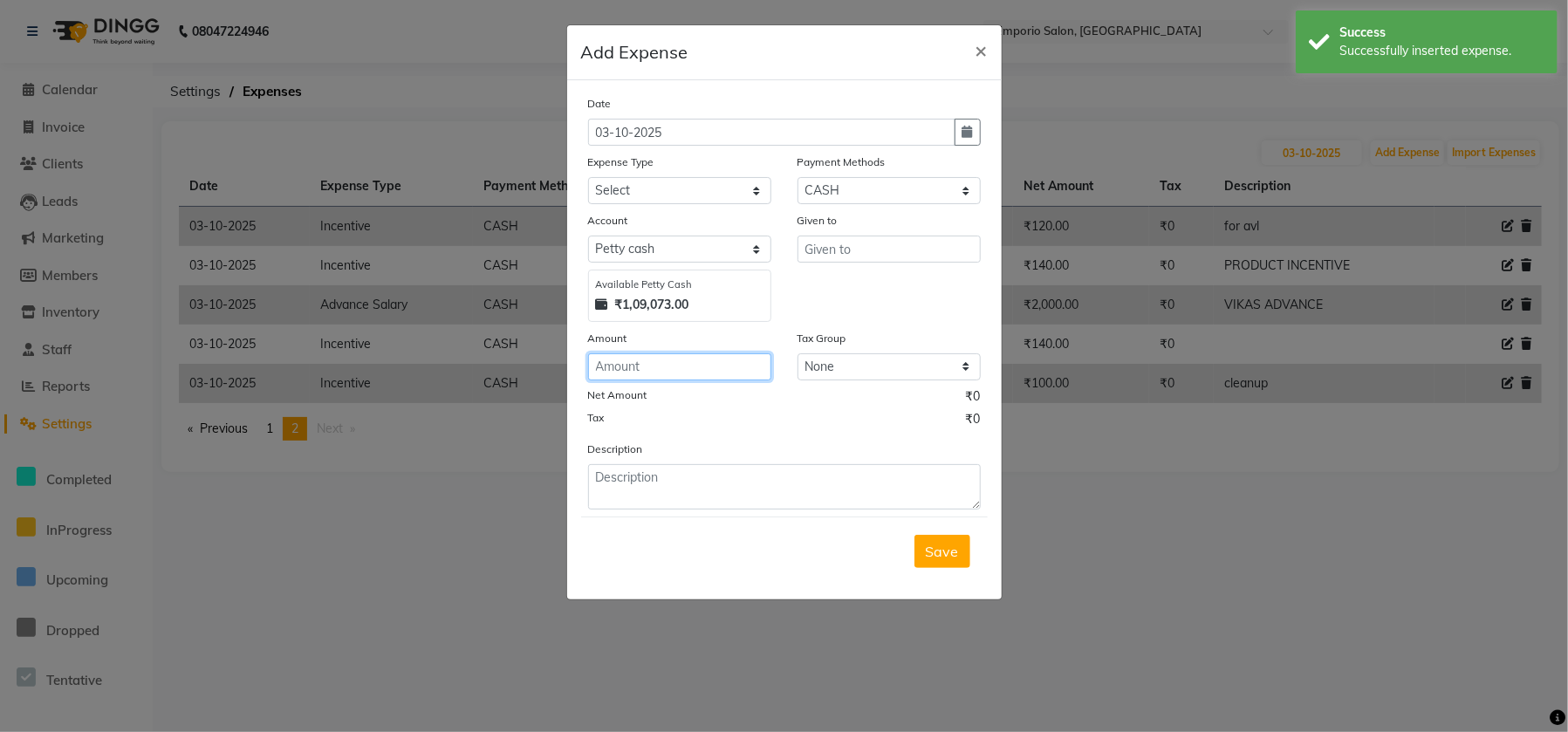
click at [660, 366] on input "number" at bounding box center [680, 367] width 184 height 27
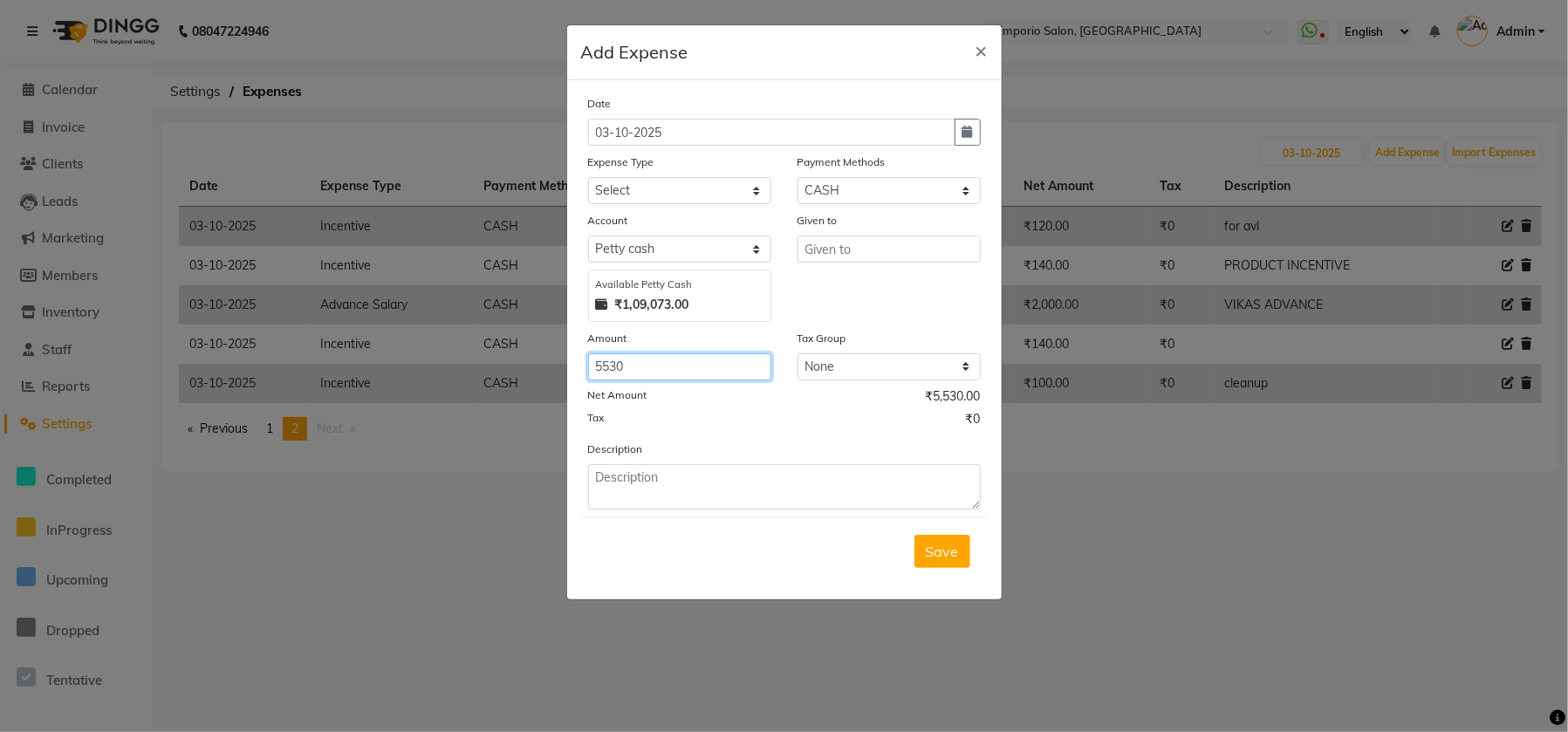
type input "5530"
click at [692, 423] on div "Tax ₹0" at bounding box center [784, 421] width 392 height 23
click at [679, 184] on select "Select Advance Salary Cash transfer to bank Cash transfer to hub Client Snacks …" at bounding box center [680, 190] width 184 height 27
select select "24591"
click at [588, 177] on select "Select Advance Salary Cash transfer to bank Cash transfer to hub Client Snacks …" at bounding box center [680, 190] width 184 height 27
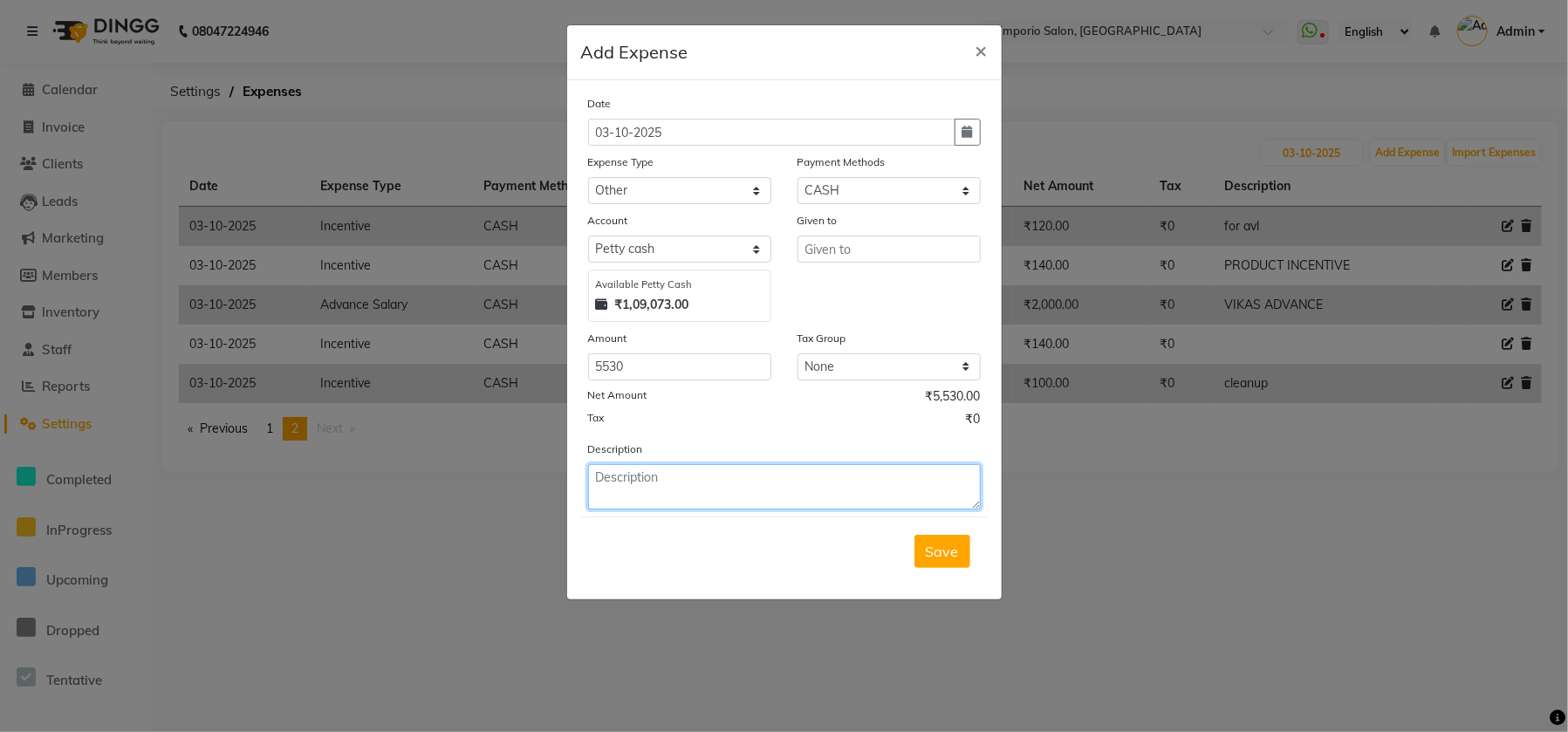
click at [656, 481] on textarea at bounding box center [784, 487] width 392 height 45
type textarea "salon makeup"
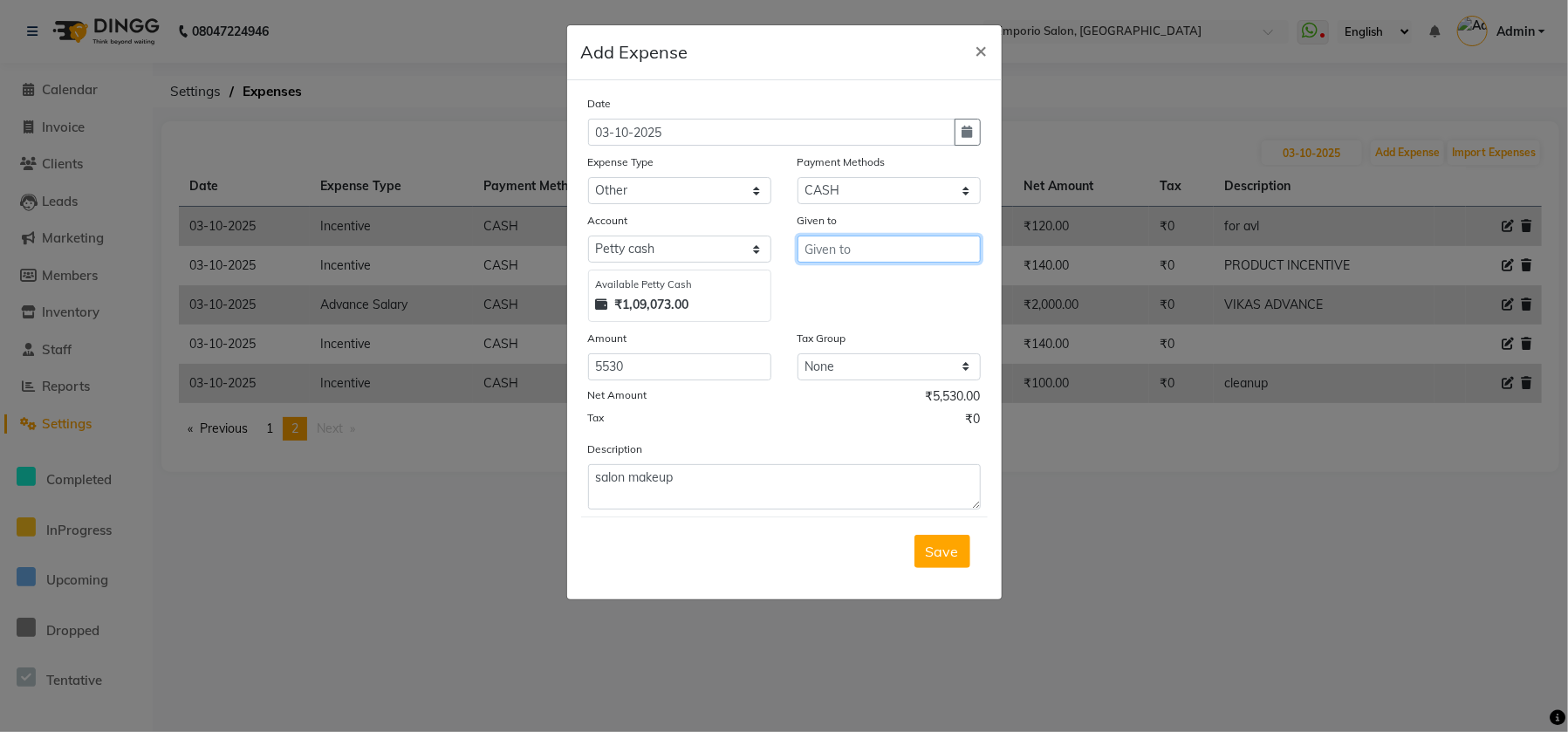
click at [821, 242] on input "text" at bounding box center [888, 249] width 184 height 27
click at [822, 253] on input "text" at bounding box center [888, 249] width 184 height 27
click at [822, 255] on input "text" at bounding box center [888, 249] width 184 height 27
click at [822, 257] on input "text" at bounding box center [888, 249] width 184 height 27
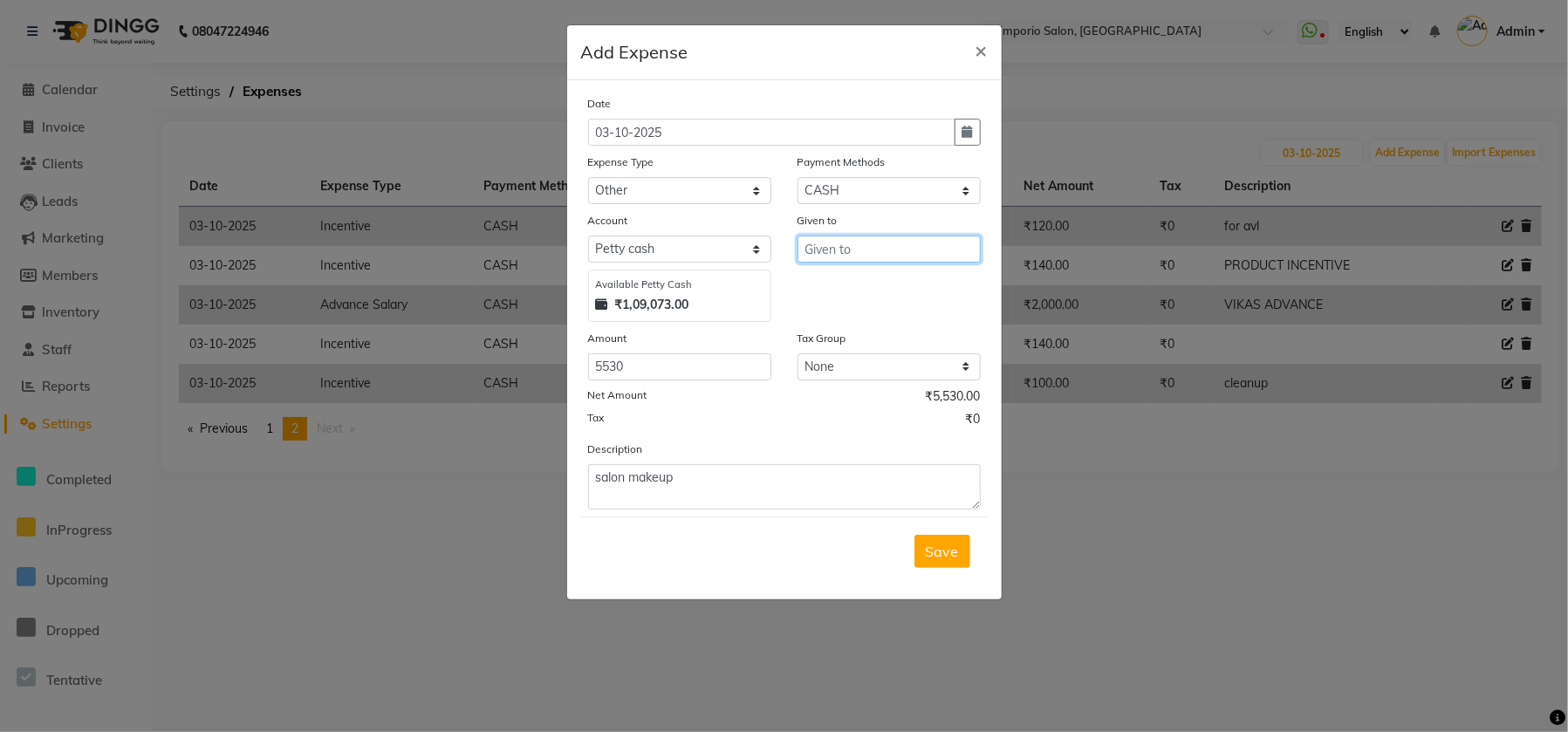
click at [822, 258] on input "text" at bounding box center [888, 249] width 184 height 27
click at [821, 261] on input "text" at bounding box center [888, 249] width 184 height 27
type input "dechen"
click at [938, 543] on span "Save" at bounding box center [942, 551] width 33 height 17
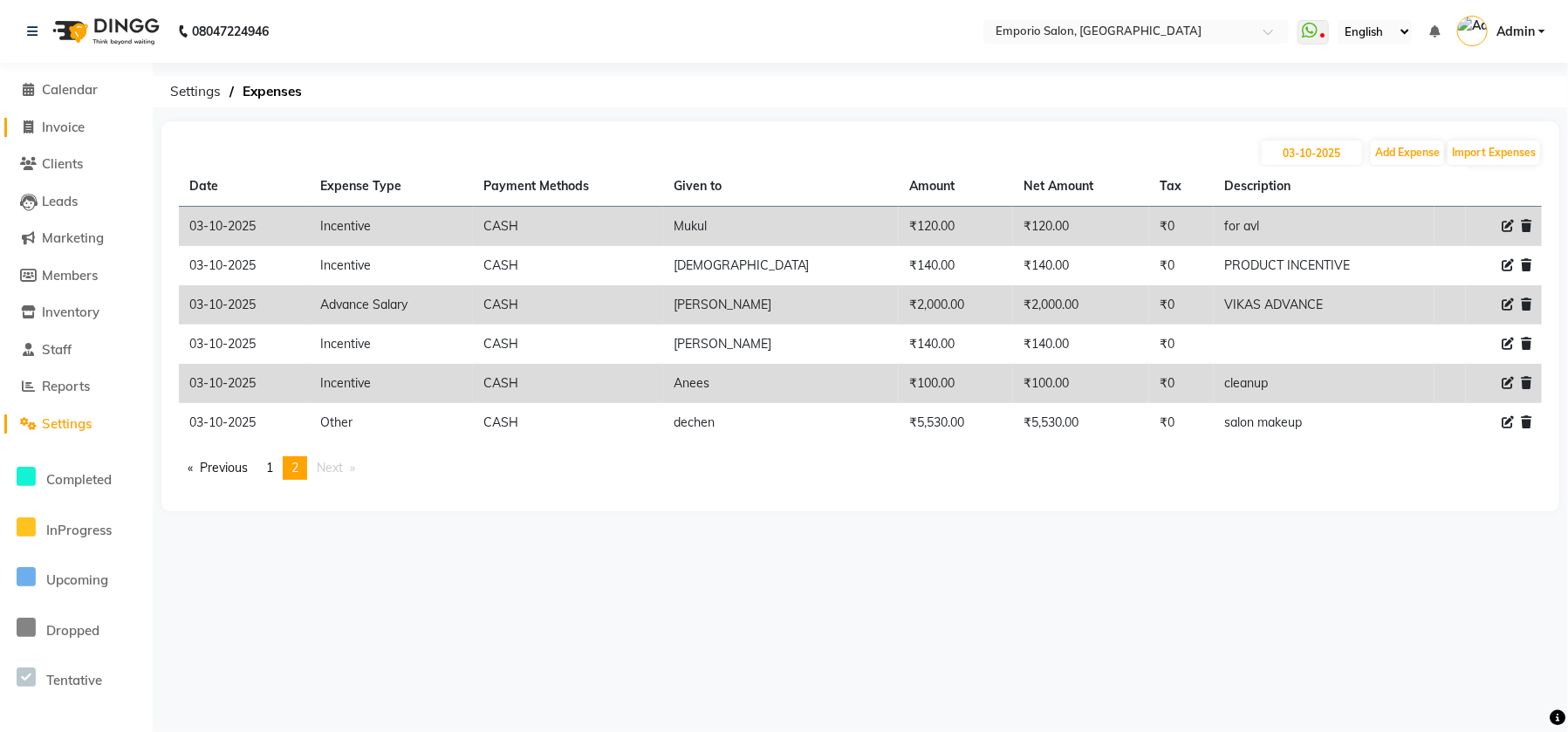
click at [54, 123] on span "Invoice" at bounding box center [63, 126] width 42 height 16
select select "service"
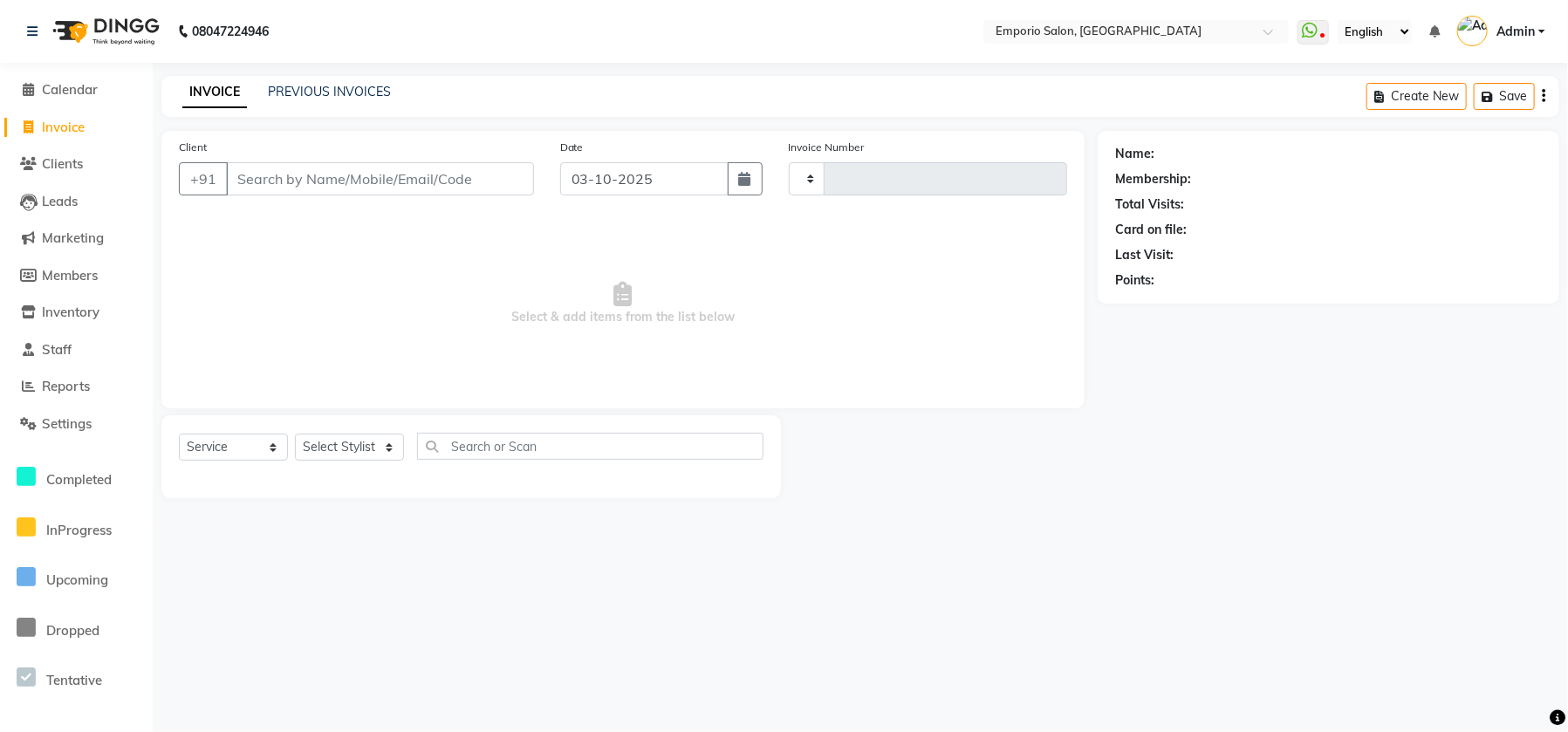
type input "5967"
select select "6332"
click at [367, 448] on select "Select Stylist Anees Anjali beauty Archana Asad ashish AYUSH chunmun Imtiaz Ish…" at bounding box center [361, 447] width 132 height 27
select select "48039"
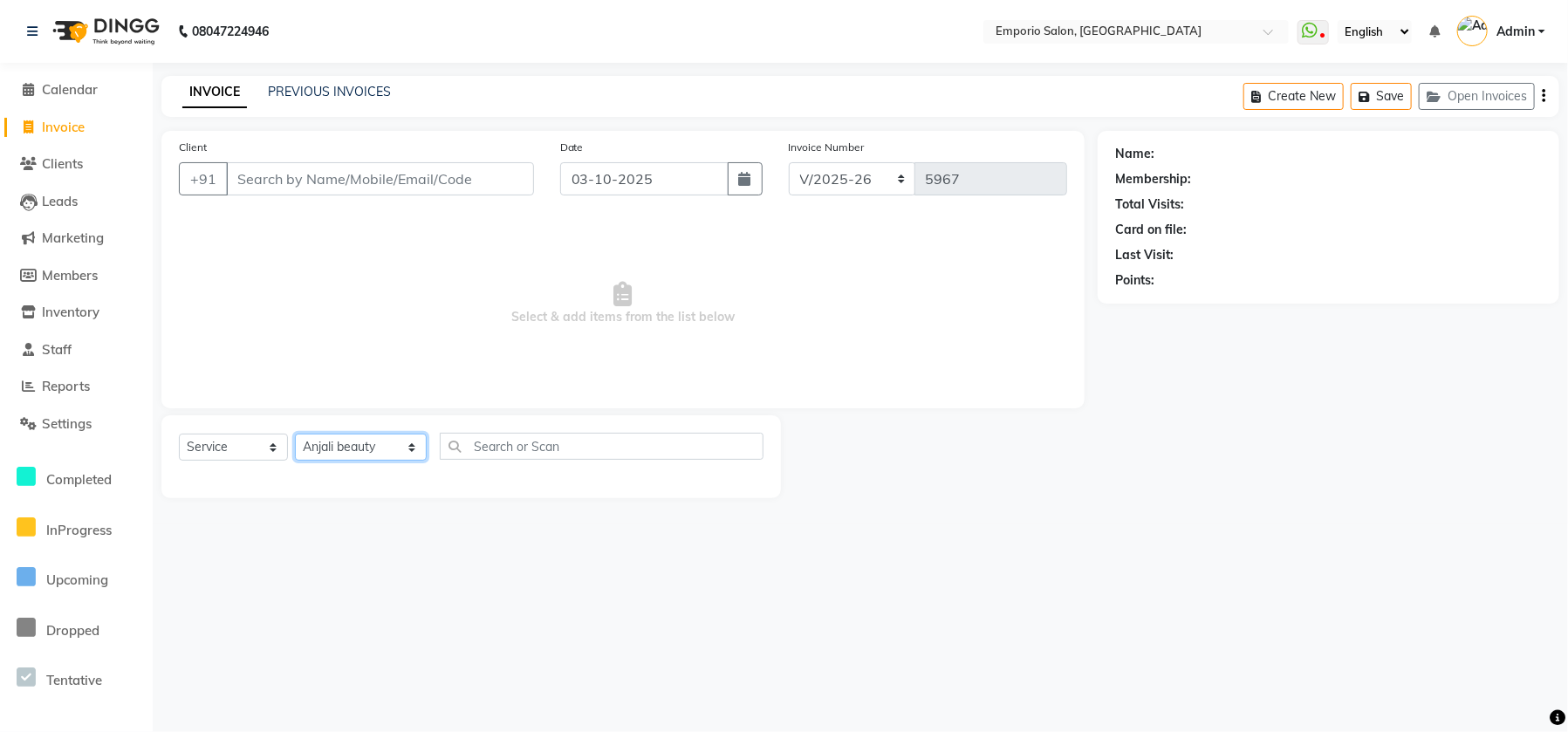
click at [295, 434] on select "Select Stylist Anees Anjali beauty Archana Asad ashish AYUSH chunmun Imtiaz Ish…" at bounding box center [361, 447] width 132 height 27
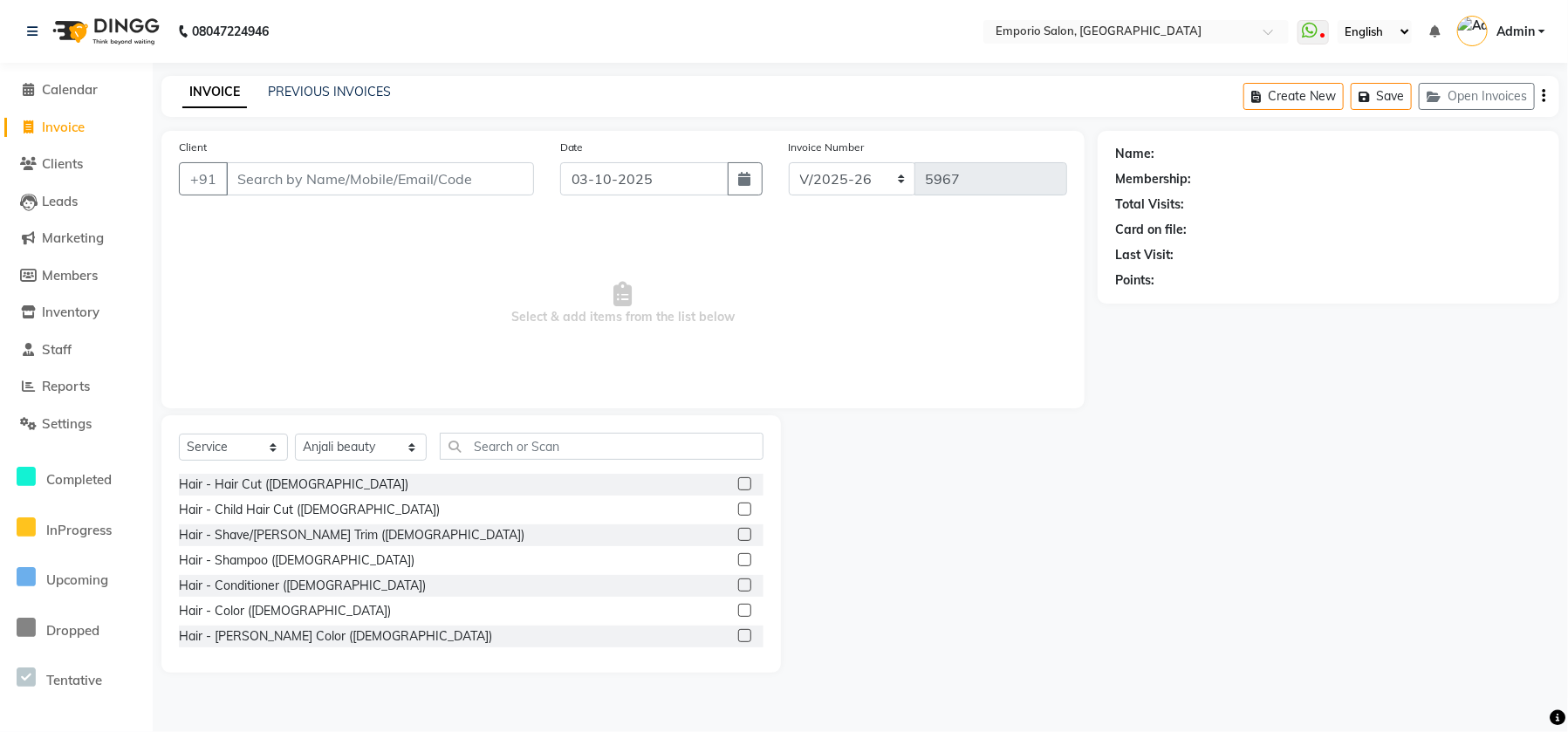
drag, startPoint x: 525, startPoint y: 417, endPoint x: 526, endPoint y: 464, distance: 47.0
click at [526, 437] on div "Select Service Product Membership Package Voucher Prepaid Gift Card Select Styl…" at bounding box center [471, 544] width 619 height 258
drag, startPoint x: 526, startPoint y: 464, endPoint x: 526, endPoint y: 437, distance: 27.0
click at [526, 462] on div "Select Service Product Membership Package Voucher Prepaid Gift Card Select Styl…" at bounding box center [471, 453] width 585 height 41
click at [526, 437] on input "text" at bounding box center [601, 446] width 324 height 27
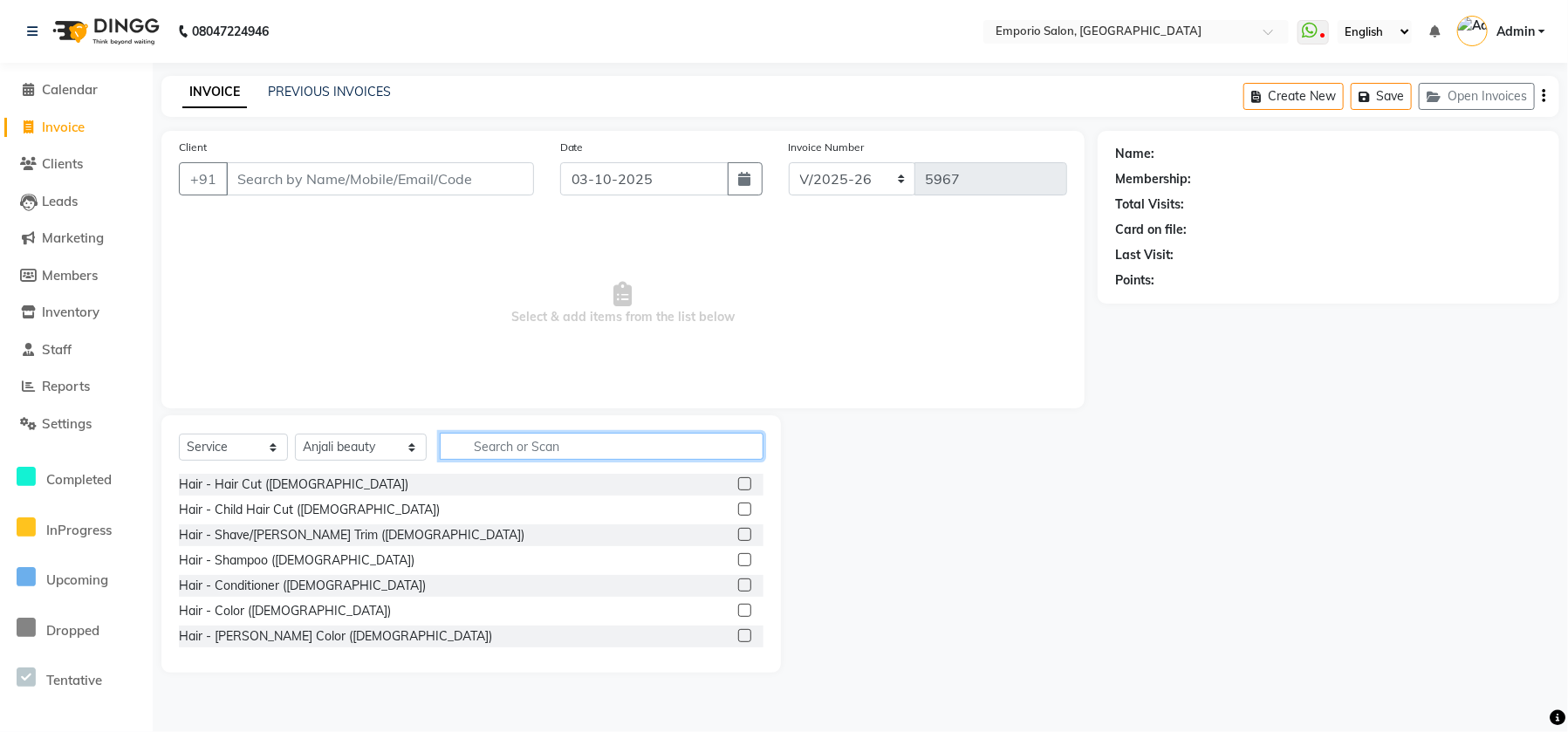
click at [510, 443] on input "text" at bounding box center [601, 446] width 324 height 27
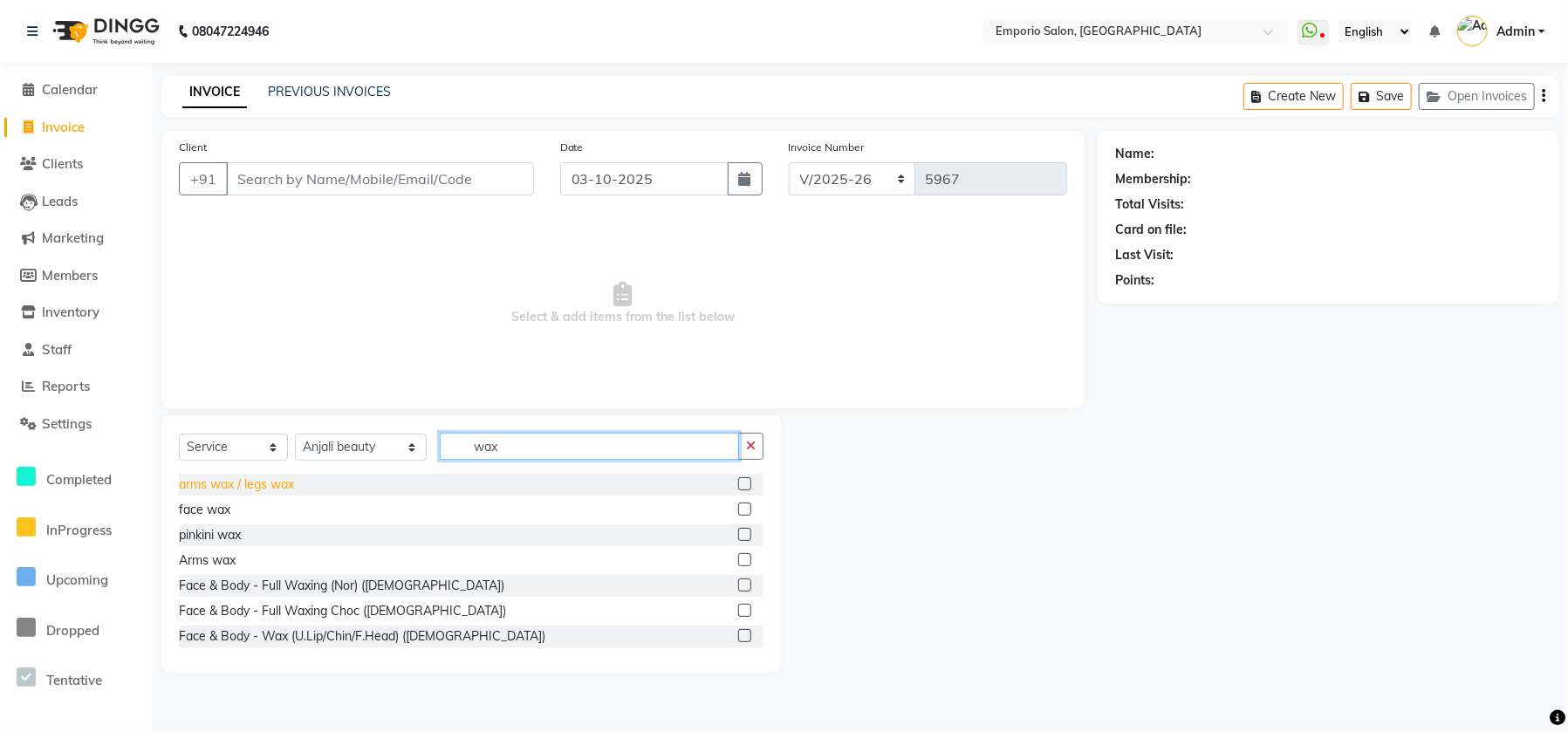
type input "wax"
click at [214, 481] on div "arms wax / legs wax" at bounding box center [236, 485] width 115 height 18
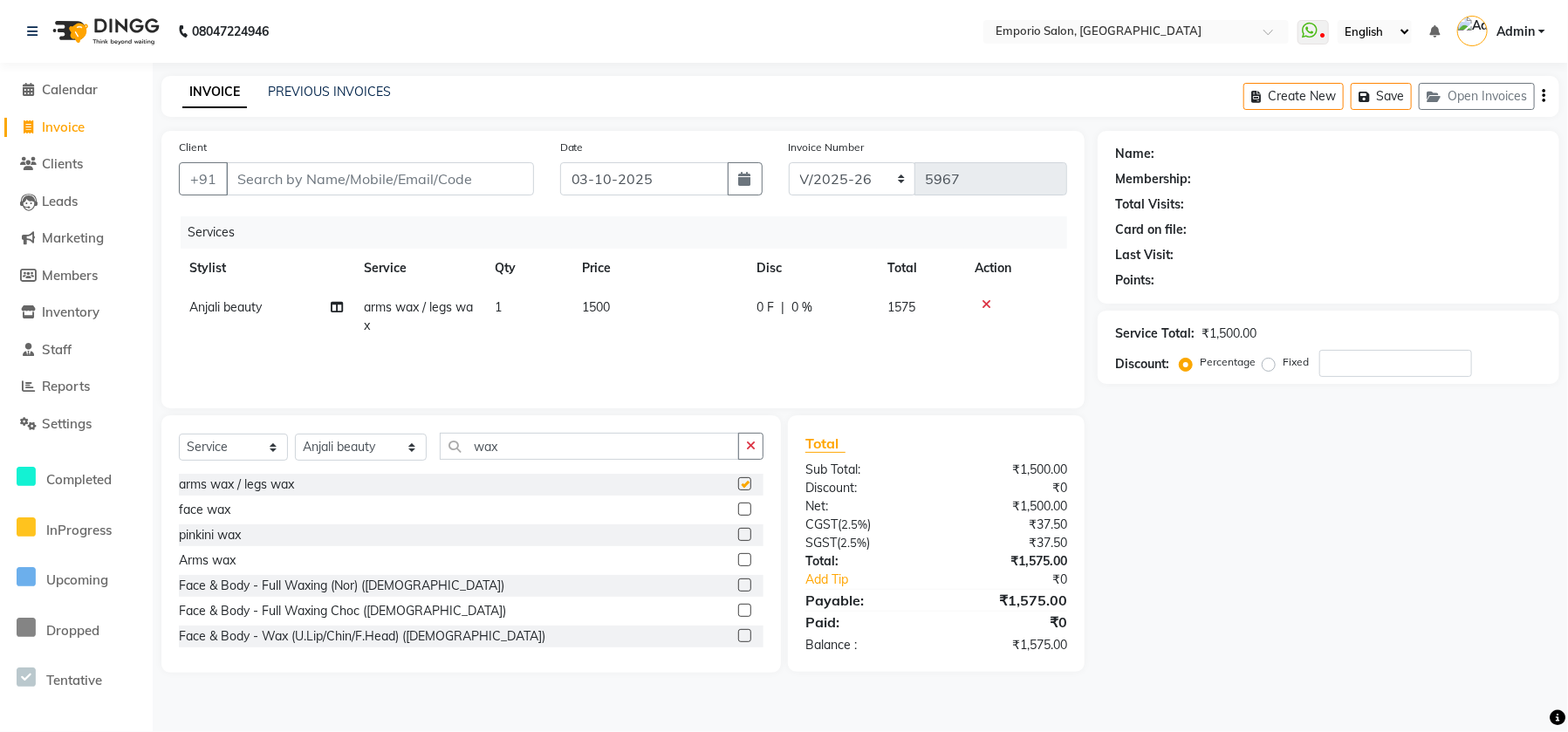
checkbox input "false"
click at [696, 305] on td "1500" at bounding box center [658, 316] width 174 height 58
select select "48039"
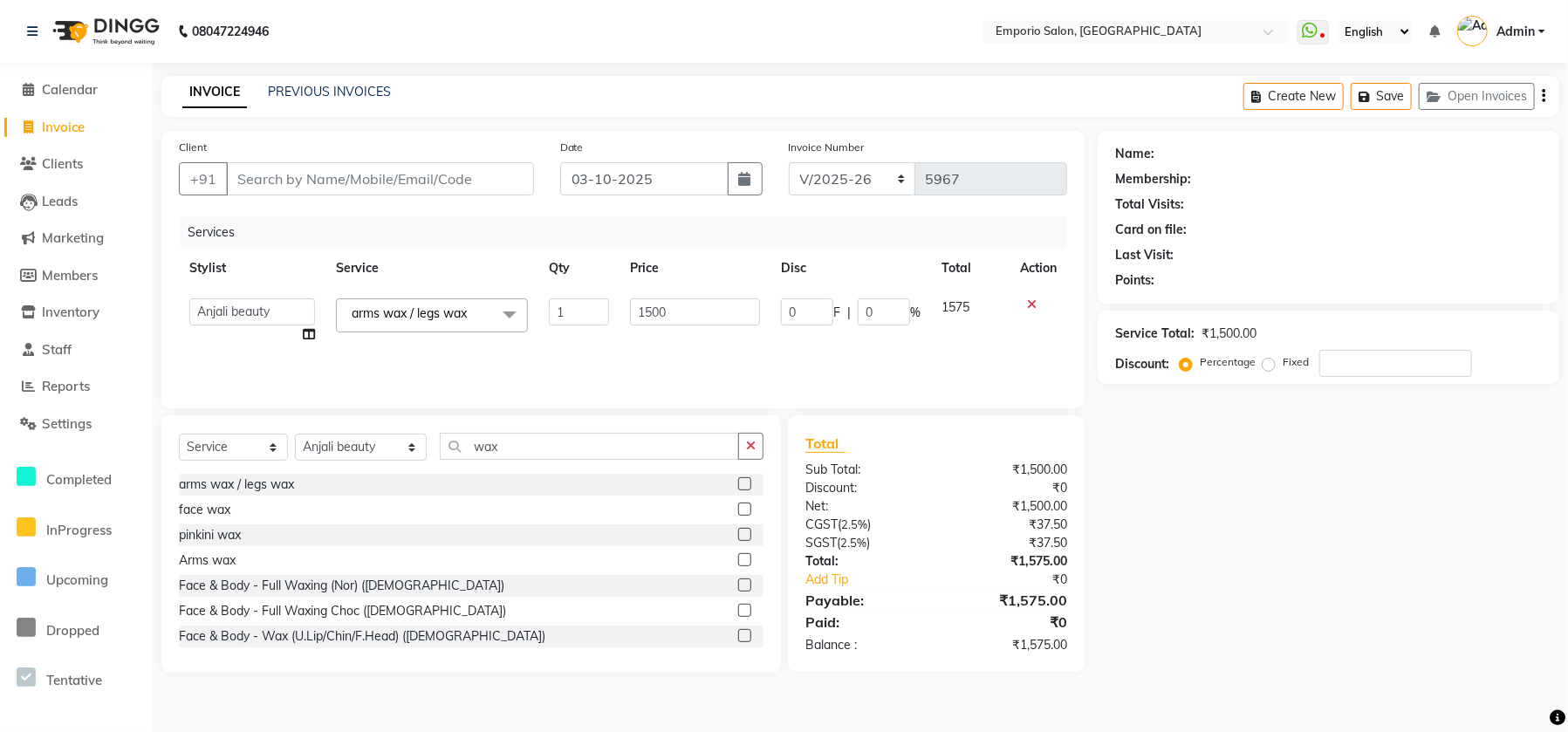
click at [696, 305] on input "1500" at bounding box center [694, 312] width 130 height 27
type input "1"
type input "700"
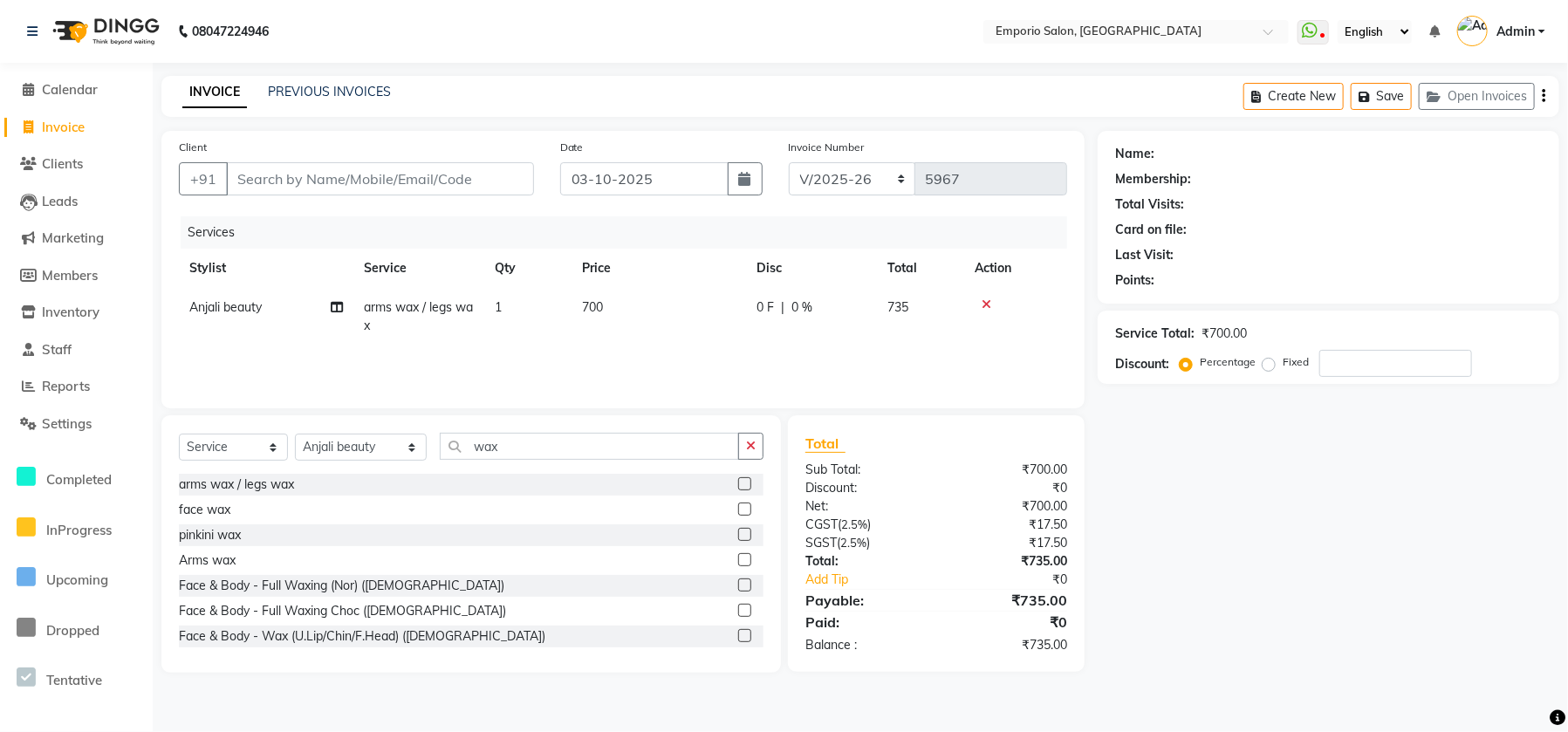
click at [693, 347] on div "Services Stylist Service Qty Price Disc Total Action Anjali beauty arms wax / l…" at bounding box center [623, 303] width 888 height 174
click at [749, 458] on button "button" at bounding box center [751, 446] width 25 height 27
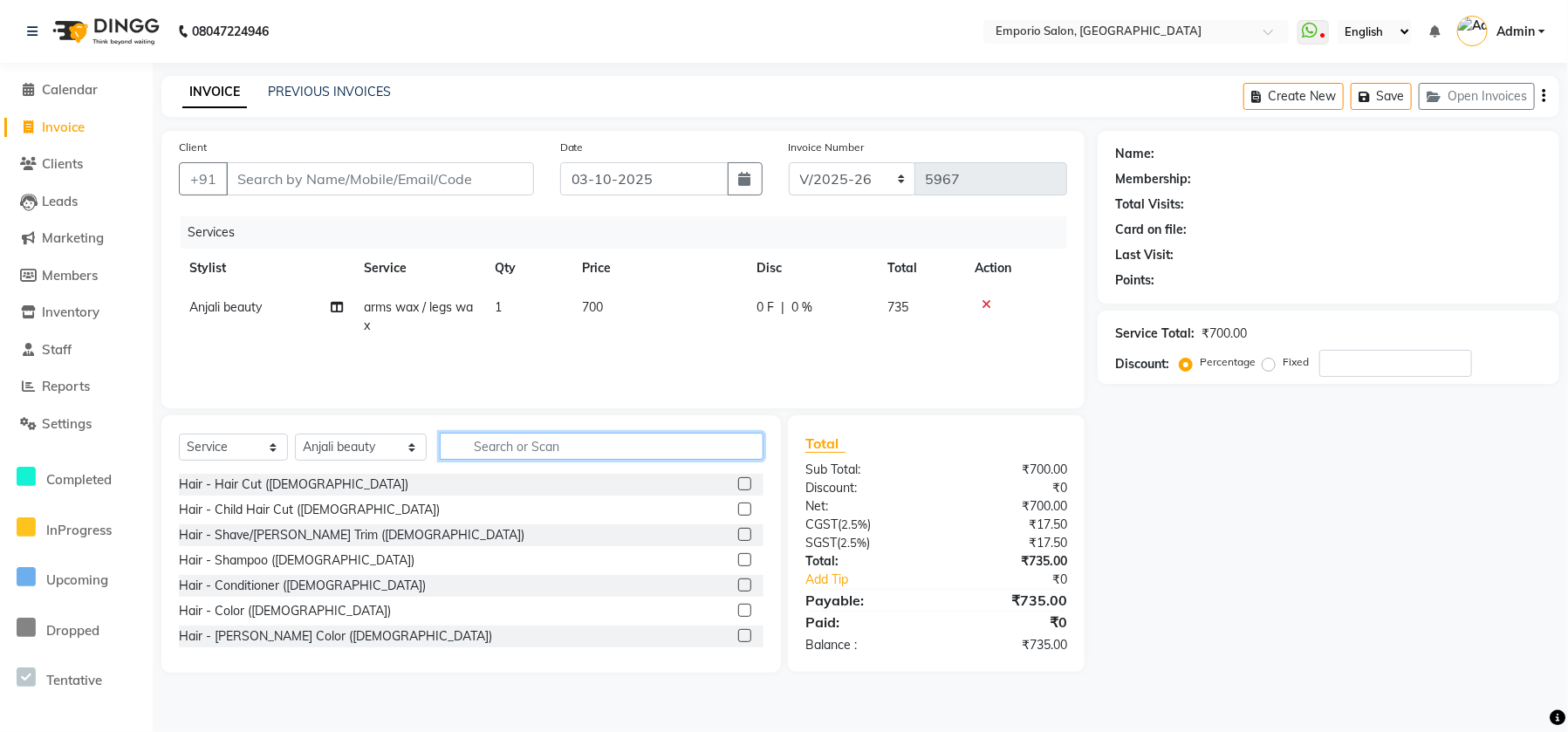
click at [689, 455] on input "text" at bounding box center [601, 446] width 324 height 27
click at [684, 442] on input "text" at bounding box center [601, 446] width 324 height 27
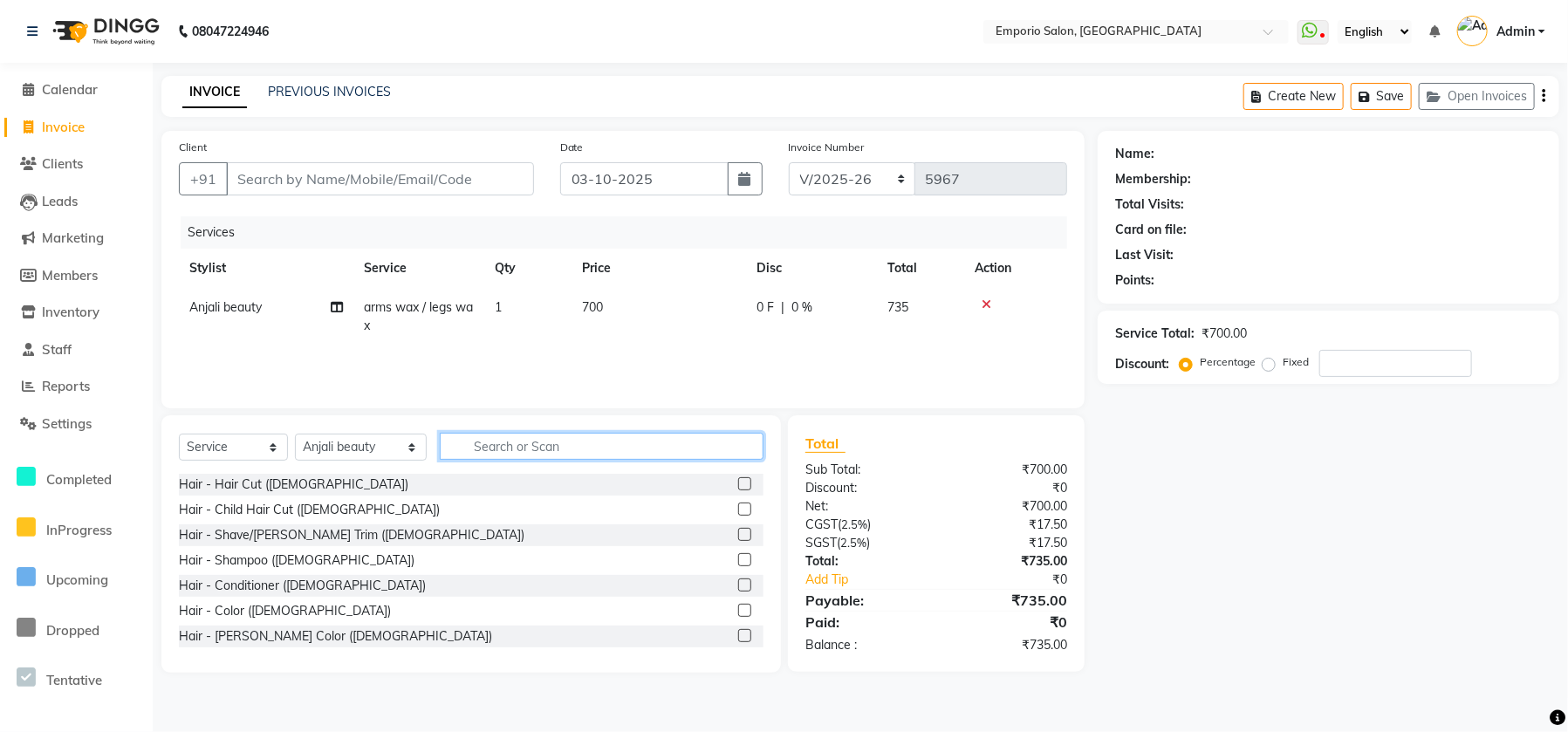
click at [684, 441] on input "text" at bounding box center [601, 446] width 324 height 27
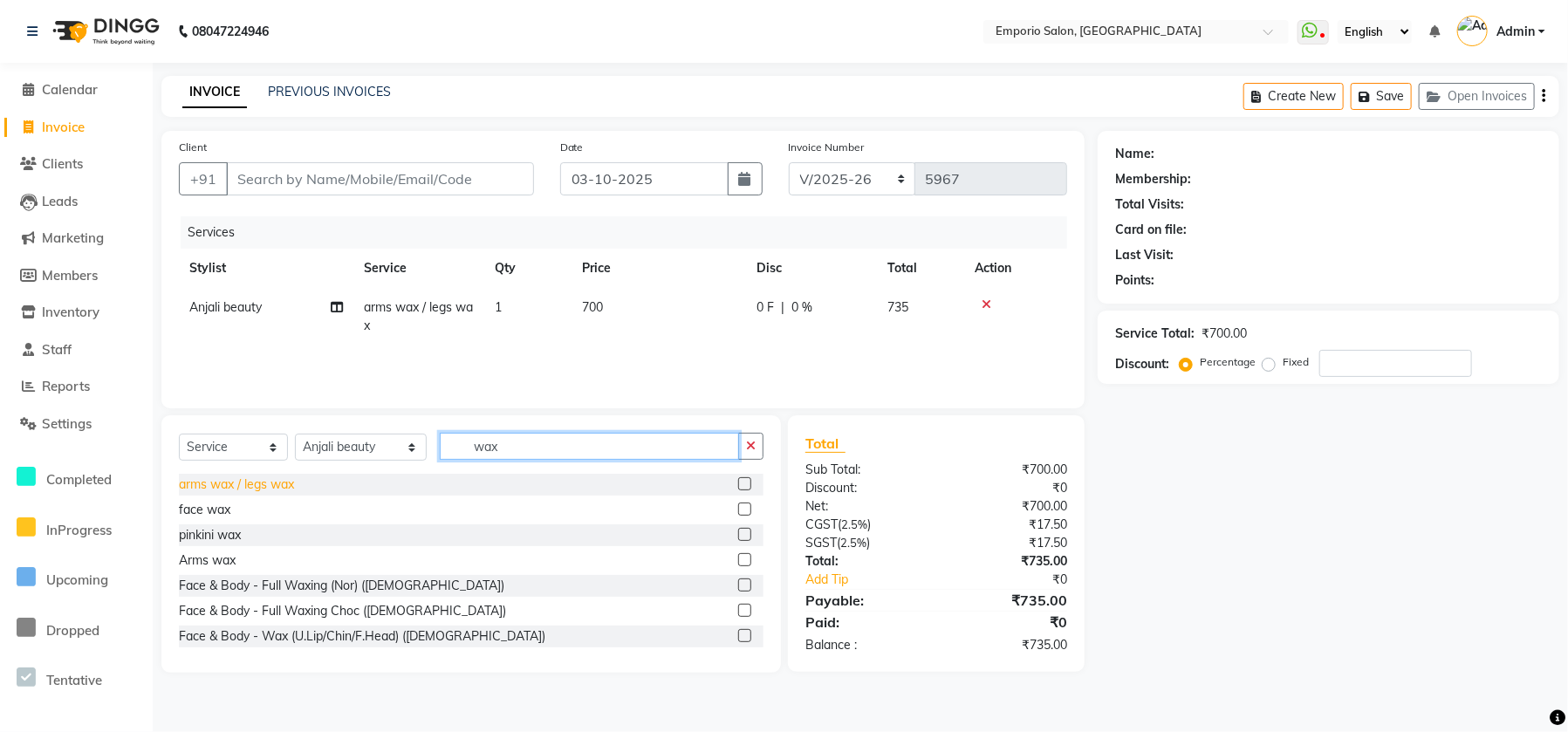
type input "wax"
click at [261, 477] on div "arms wax / legs wax" at bounding box center [236, 485] width 115 height 18
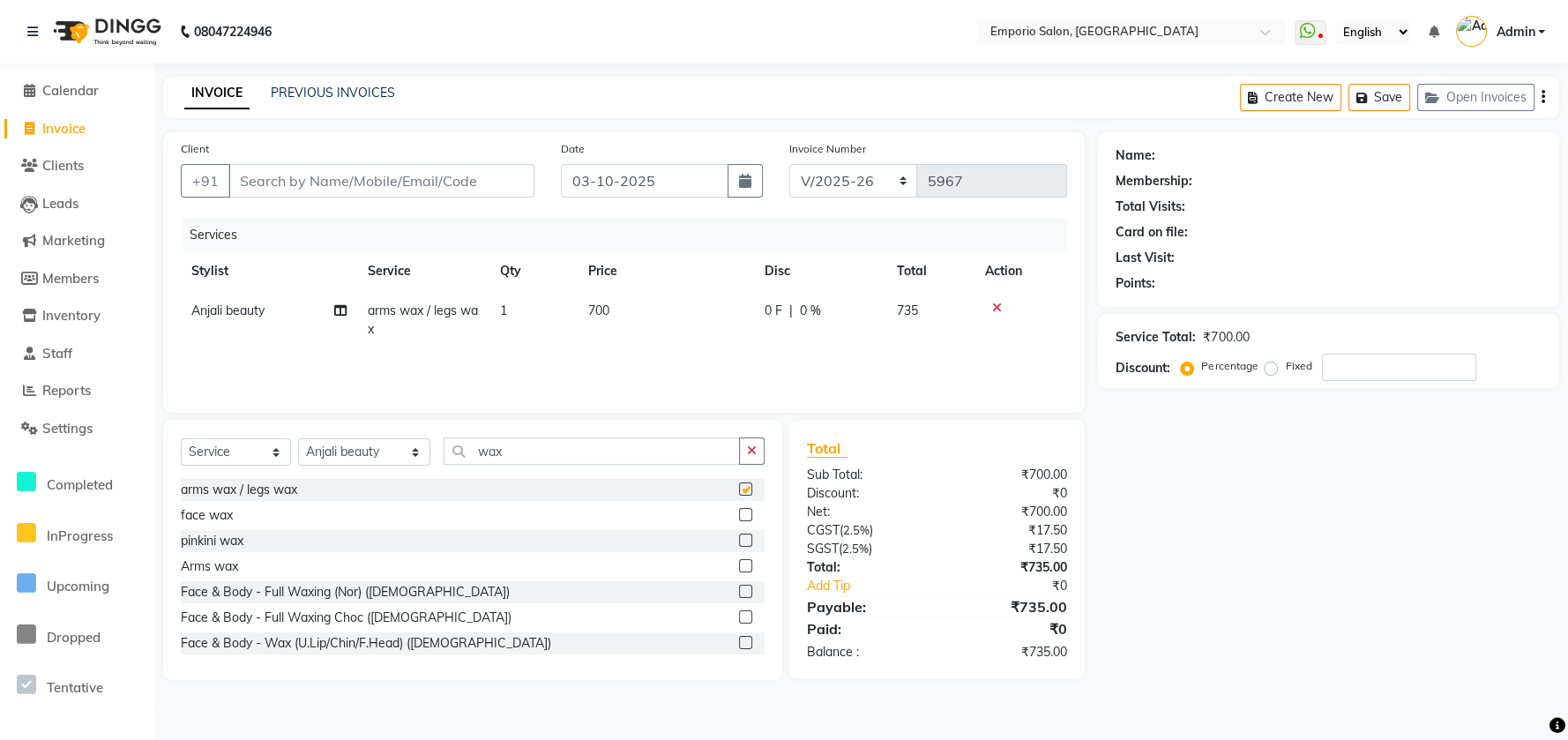
checkbox input "false"
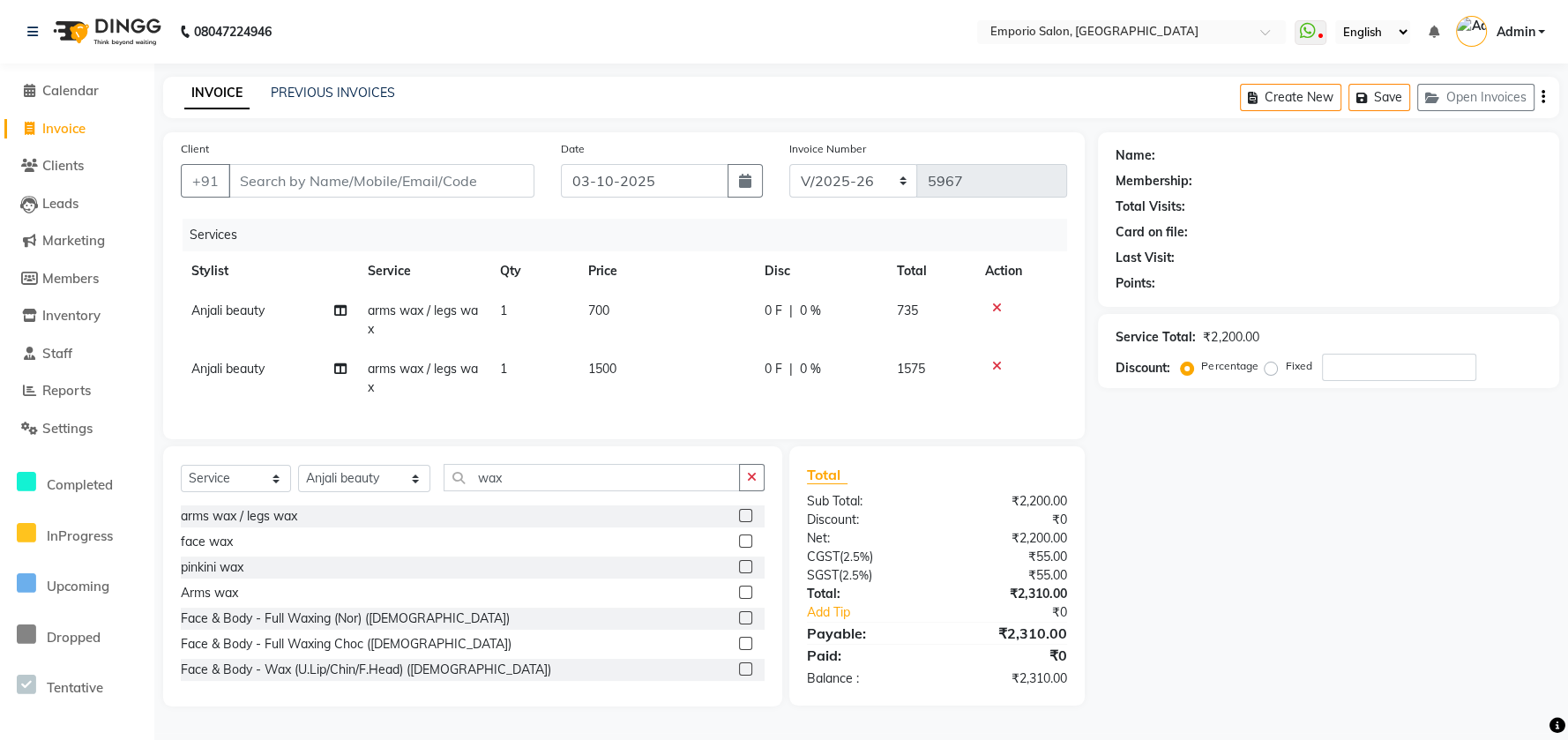
click at [659, 367] on td "1500" at bounding box center [665, 378] width 176 height 58
select select "48039"
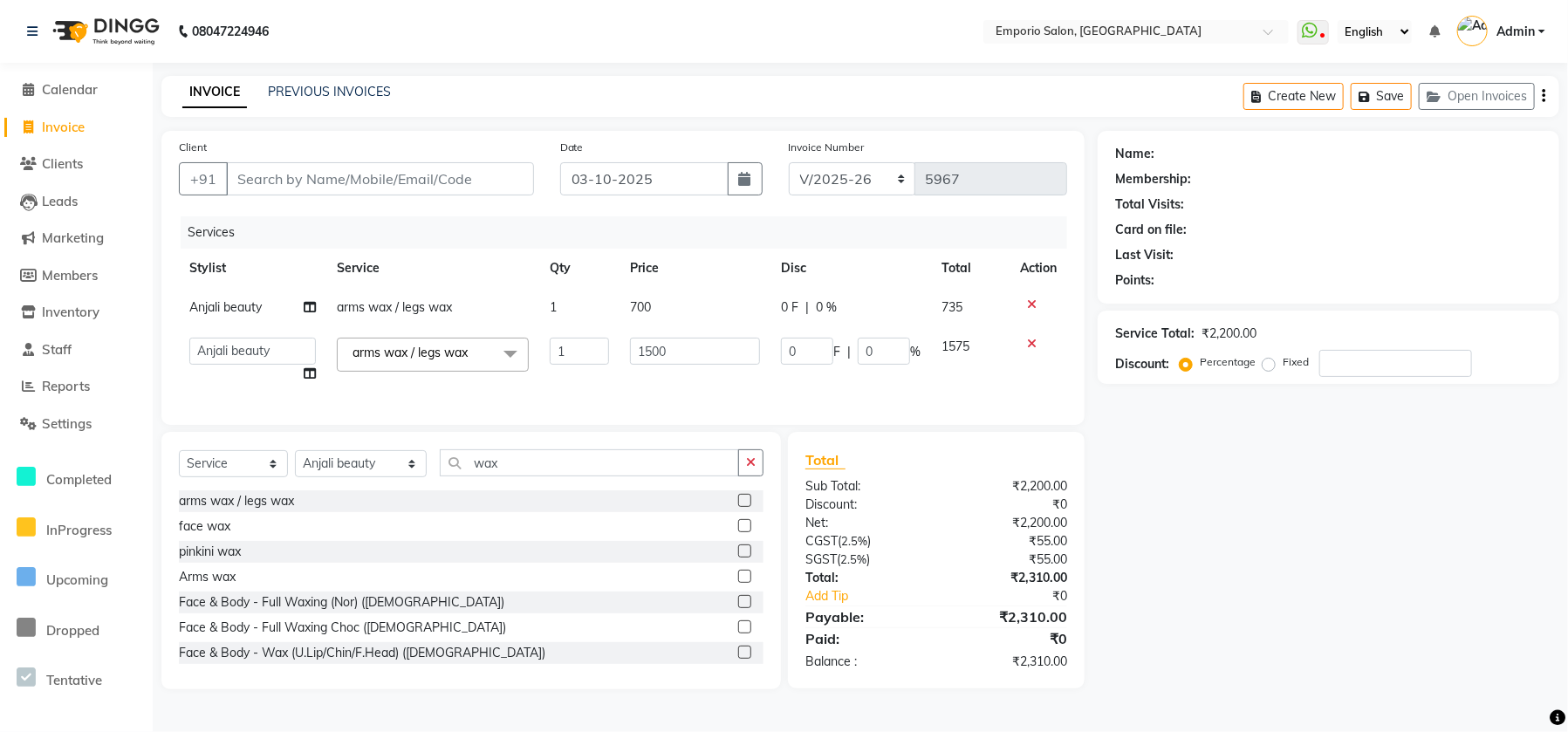
click at [1027, 340] on icon at bounding box center [1032, 343] width 10 height 13
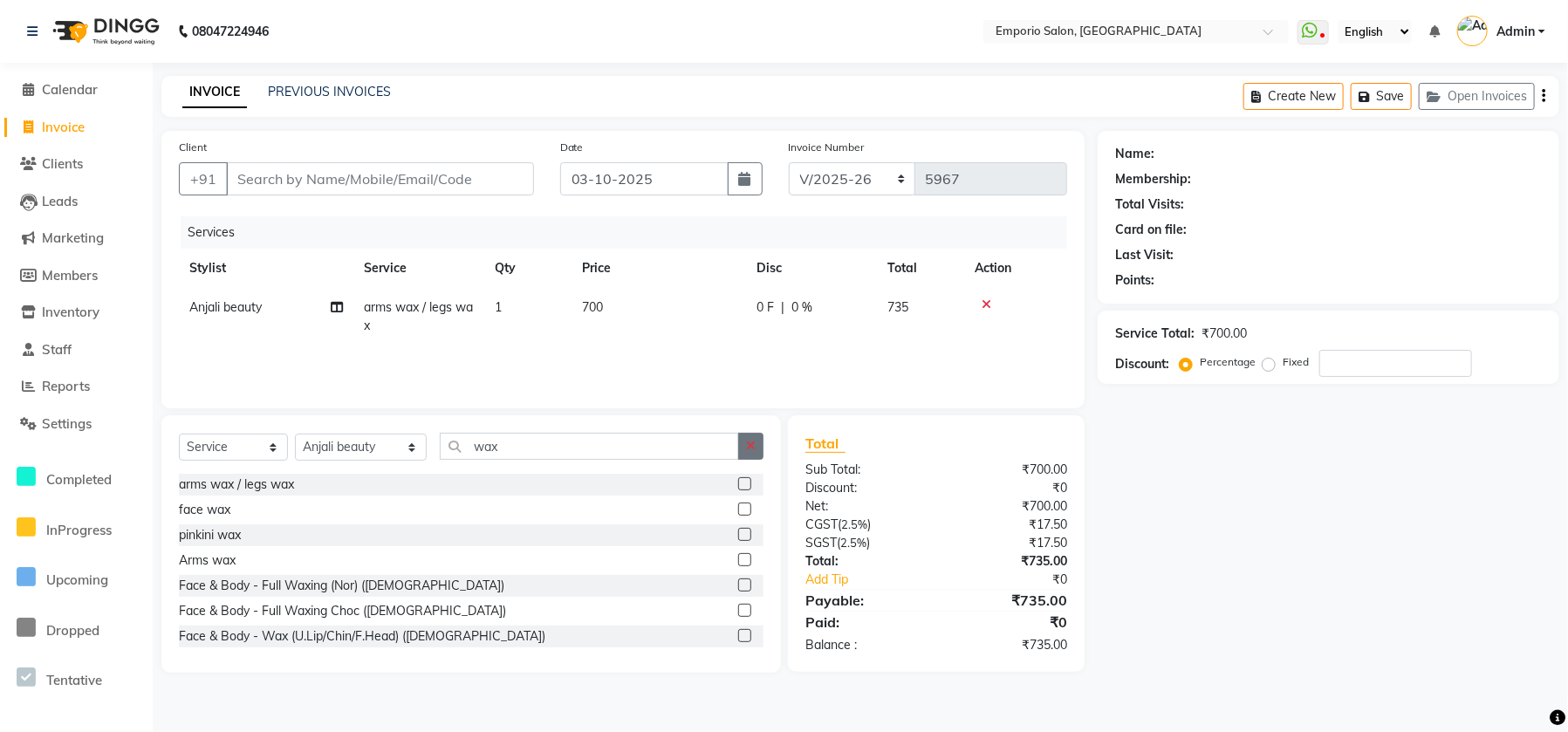
click at [749, 449] on icon "button" at bounding box center [751, 445] width 10 height 13
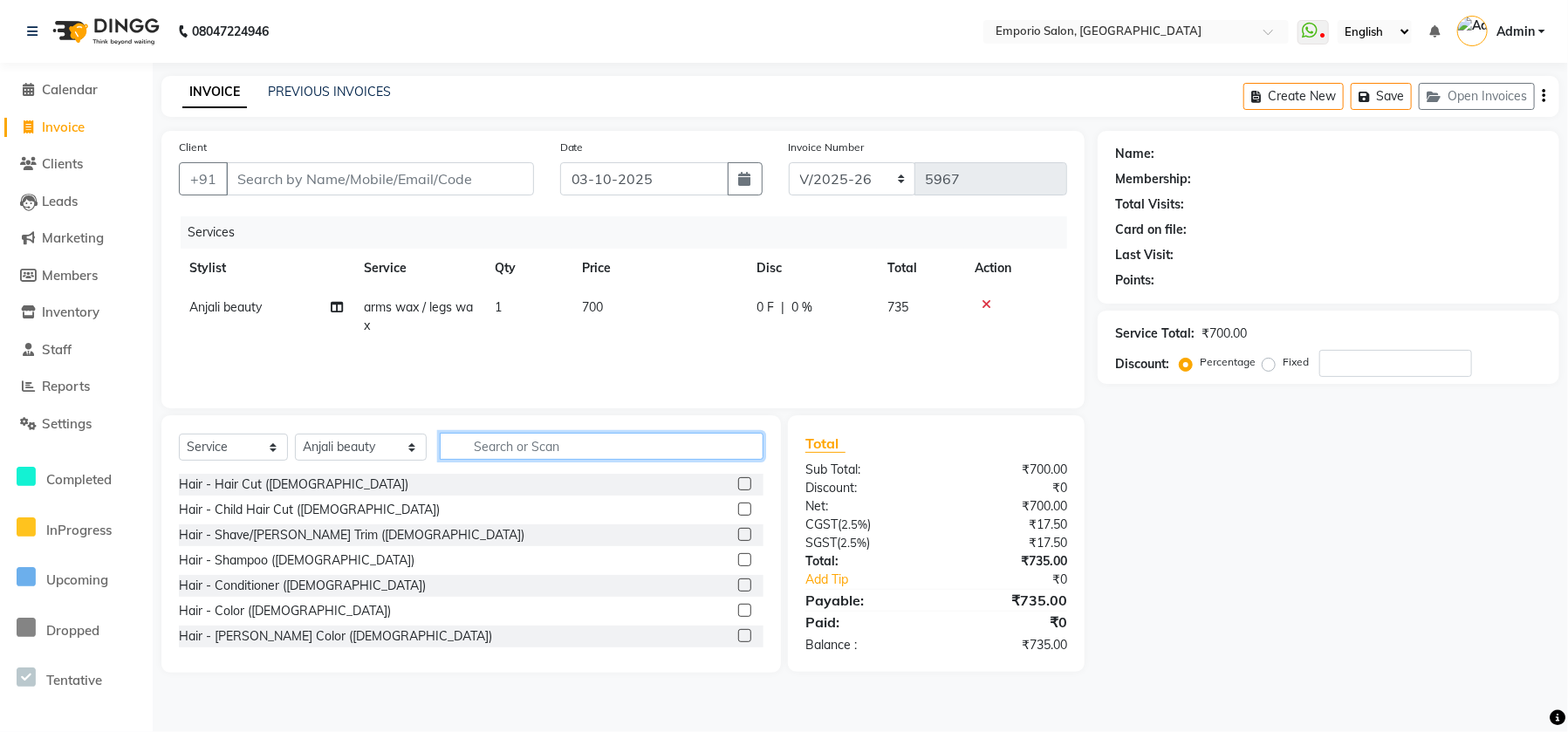
click at [669, 443] on input "text" at bounding box center [601, 446] width 324 height 27
click at [595, 442] on input "text" at bounding box center [601, 446] width 324 height 27
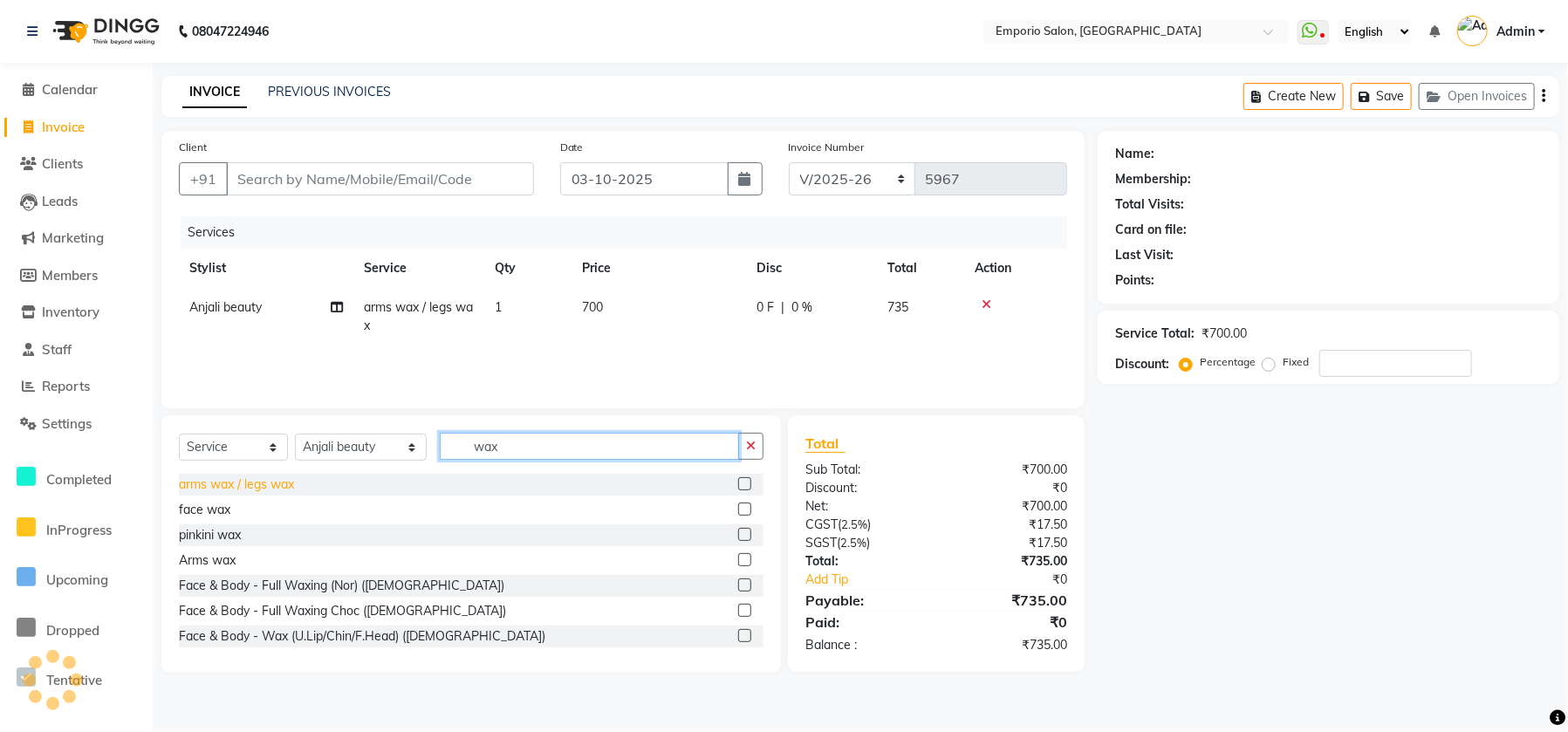
type input "wax"
click at [281, 489] on div "arms wax / legs wax" at bounding box center [236, 485] width 115 height 18
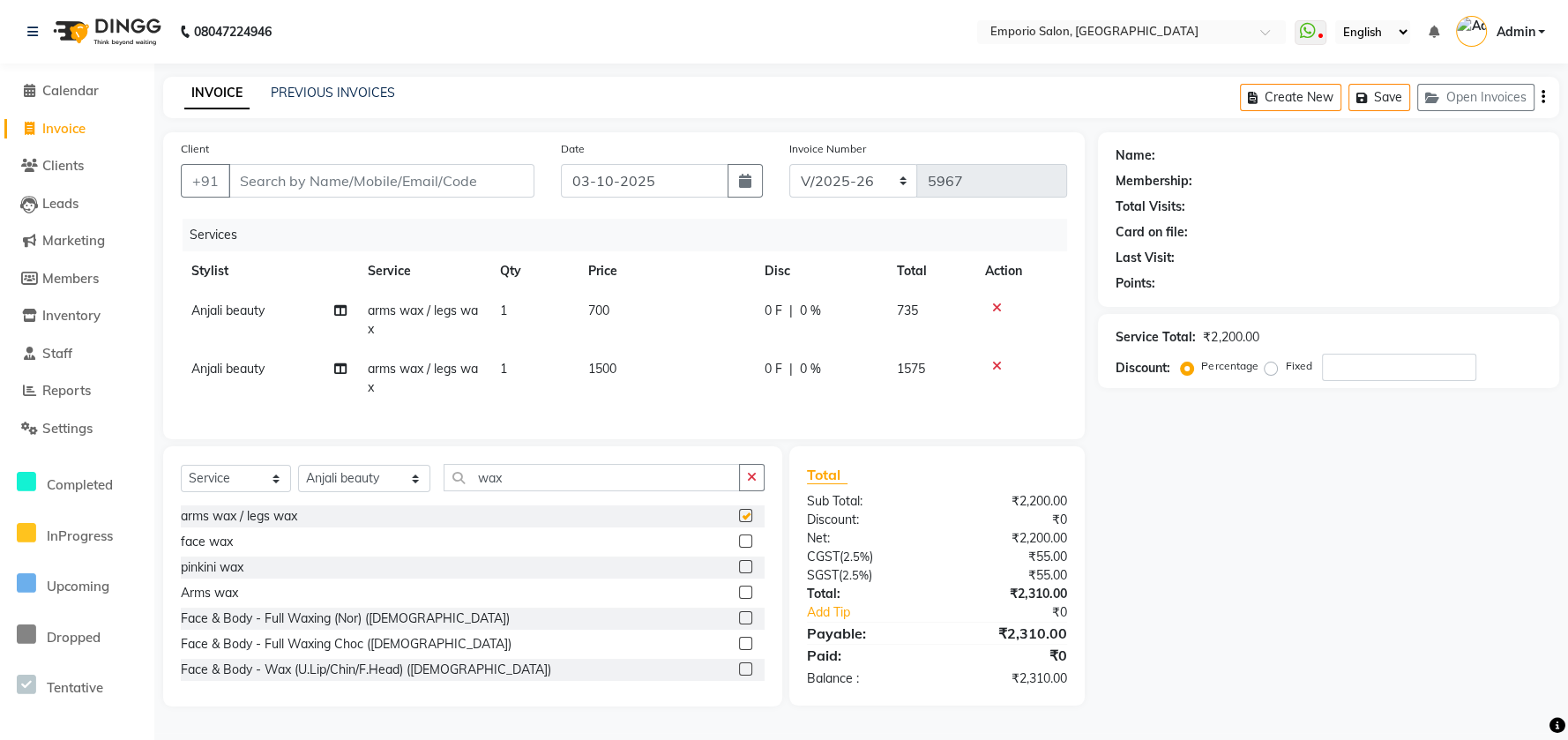
checkbox input "false"
click at [766, 485] on div "Select Service Product Membership Package Voucher Prepaid Gift Card Select Styl…" at bounding box center [472, 577] width 619 height 261
click at [748, 483] on icon "button" at bounding box center [752, 477] width 10 height 13
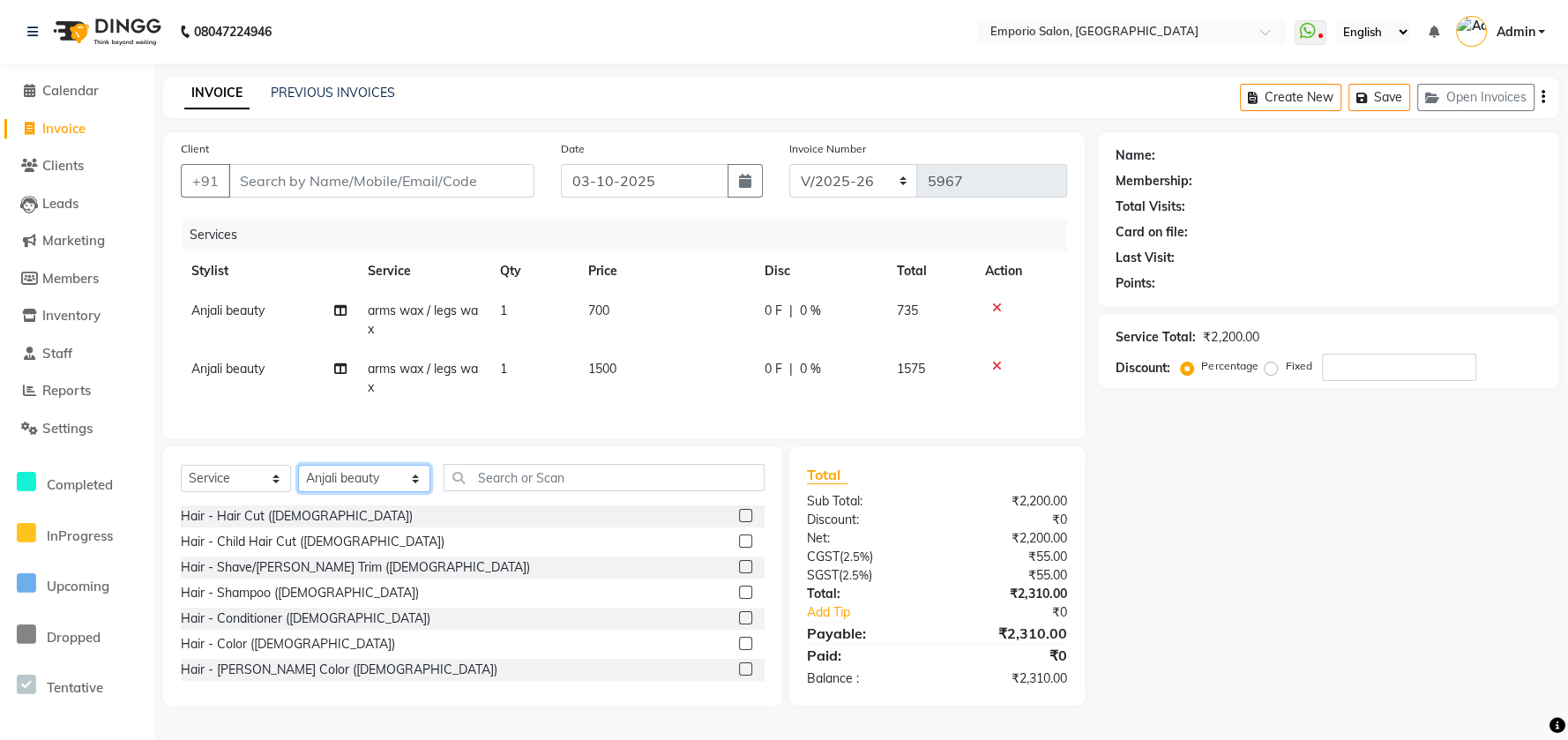
drag, startPoint x: 341, startPoint y: 500, endPoint x: 341, endPoint y: 489, distance: 11.0
click at [341, 492] on select "Select Stylist Anees Anjali beauty Archana Asad ashish AYUSH chunmun Imtiaz Ish…" at bounding box center [365, 478] width 132 height 27
select select "47513"
click at [298, 481] on select "Select Stylist Anees Anjali beauty Archana Asad ashish AYUSH chunmun Imtiaz Ish…" at bounding box center [365, 478] width 132 height 27
click at [479, 491] on input "text" at bounding box center [604, 477] width 321 height 27
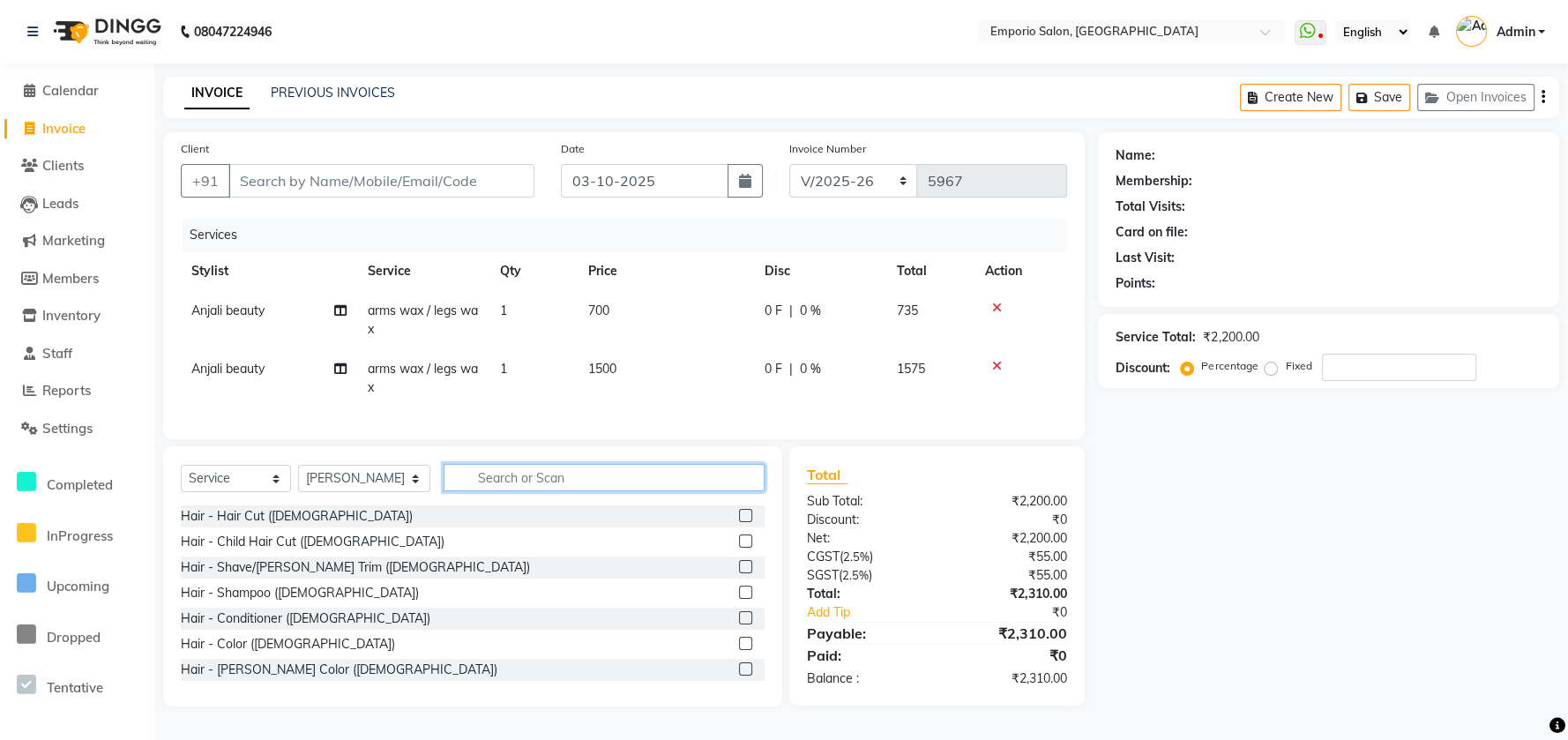
click at [479, 491] on input "text" at bounding box center [604, 477] width 321 height 27
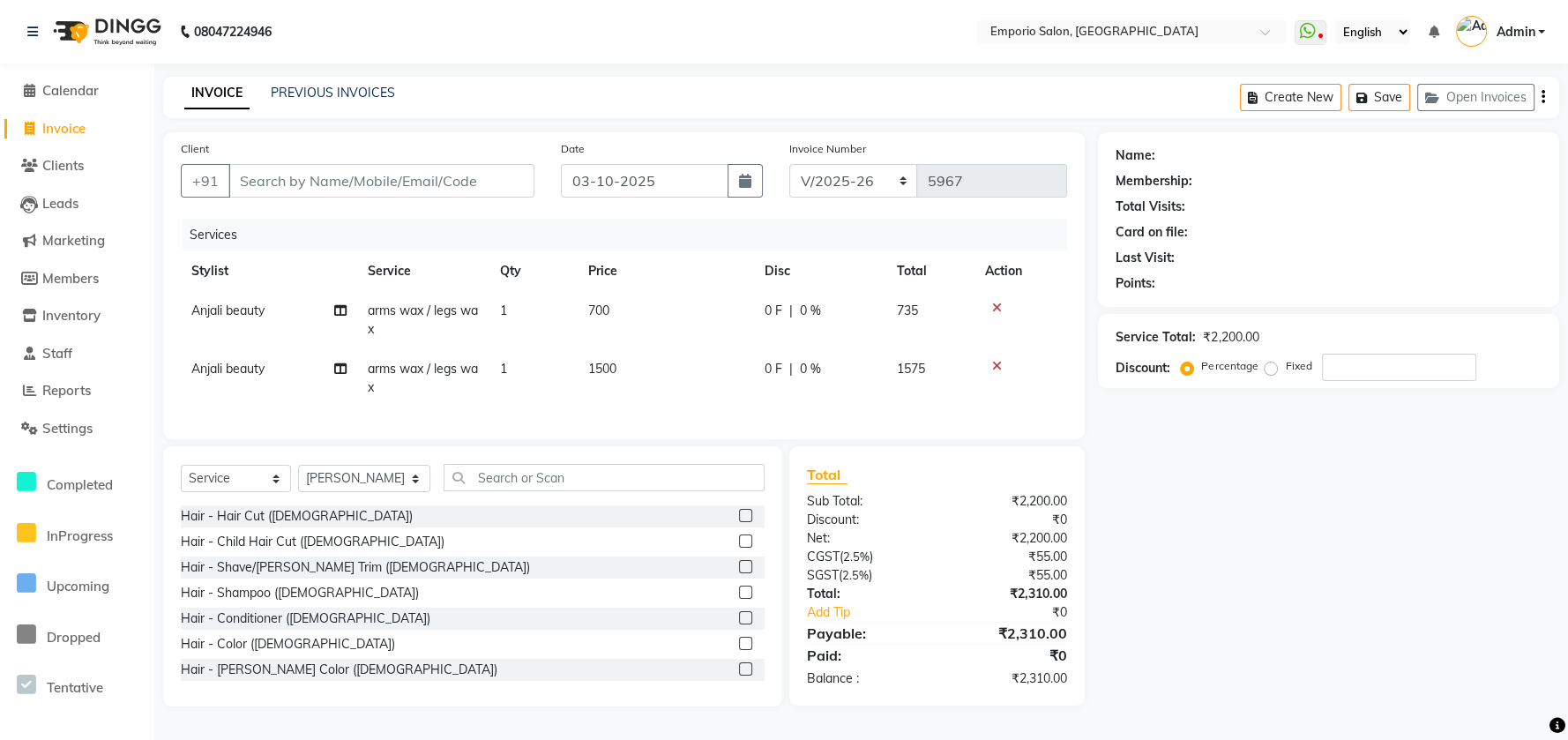
click at [999, 356] on td at bounding box center [1021, 378] width 92 height 58
click at [1000, 362] on icon at bounding box center [997, 366] width 10 height 13
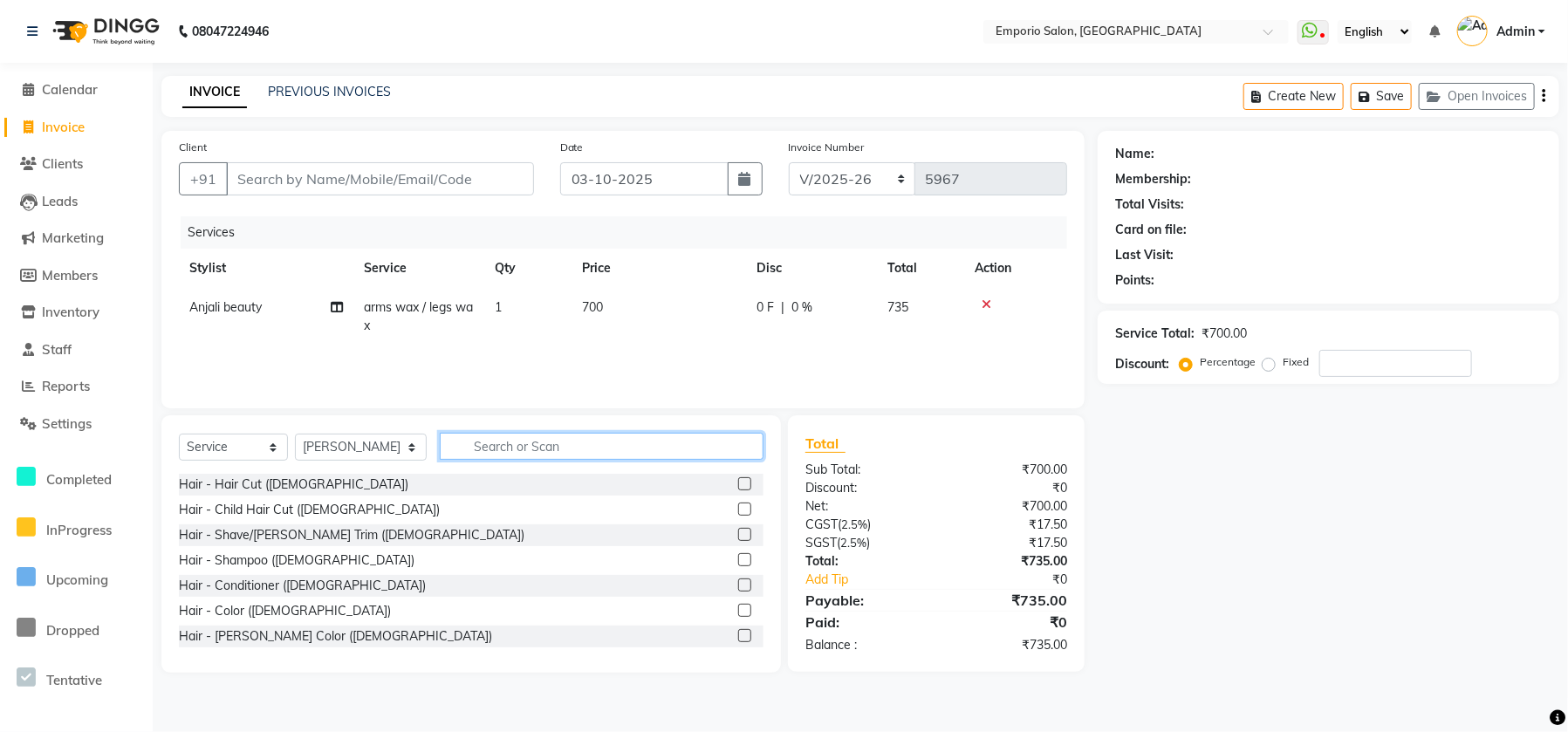
click at [702, 439] on input "text" at bounding box center [601, 446] width 324 height 27
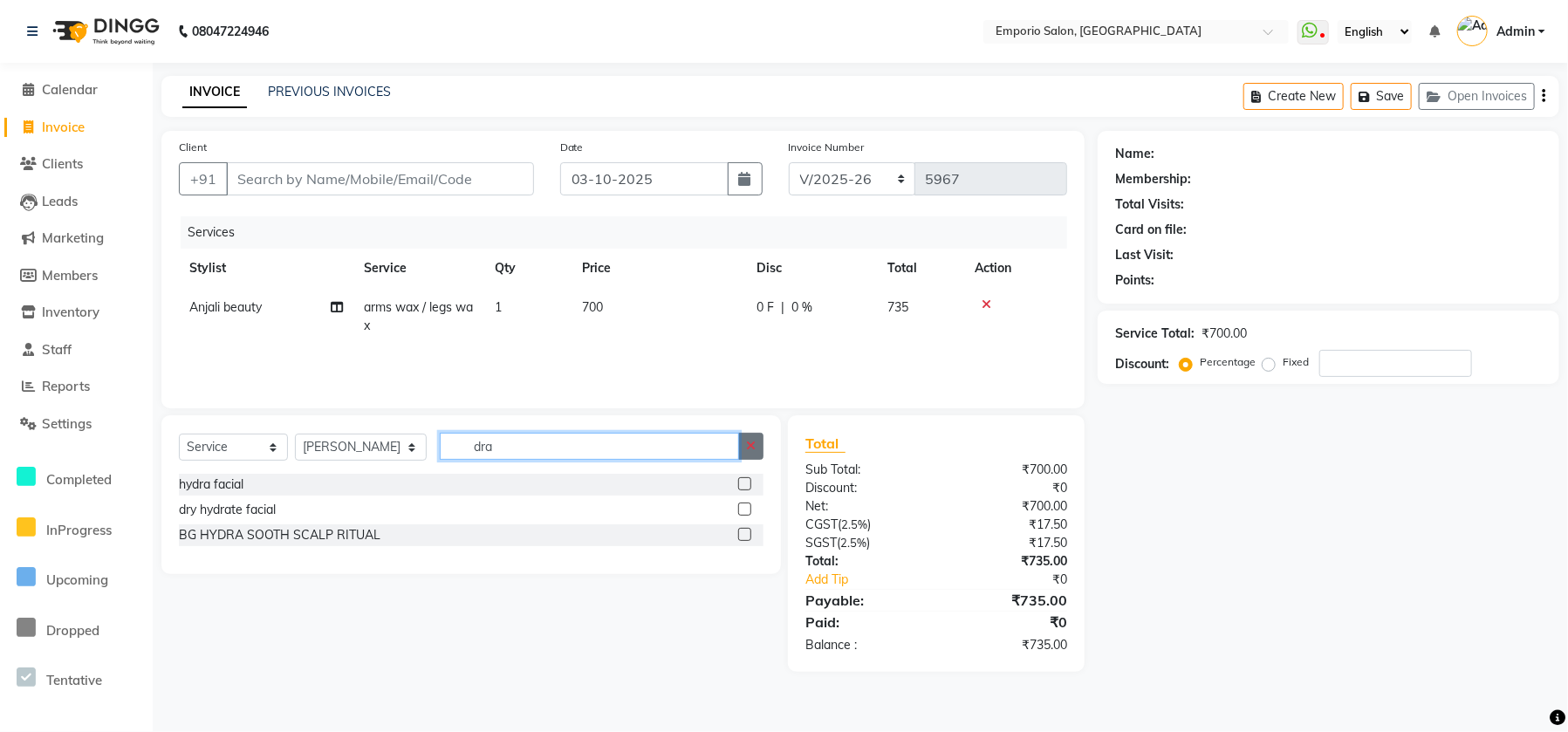
type input "dra"
click at [759, 441] on button "button" at bounding box center [751, 446] width 25 height 27
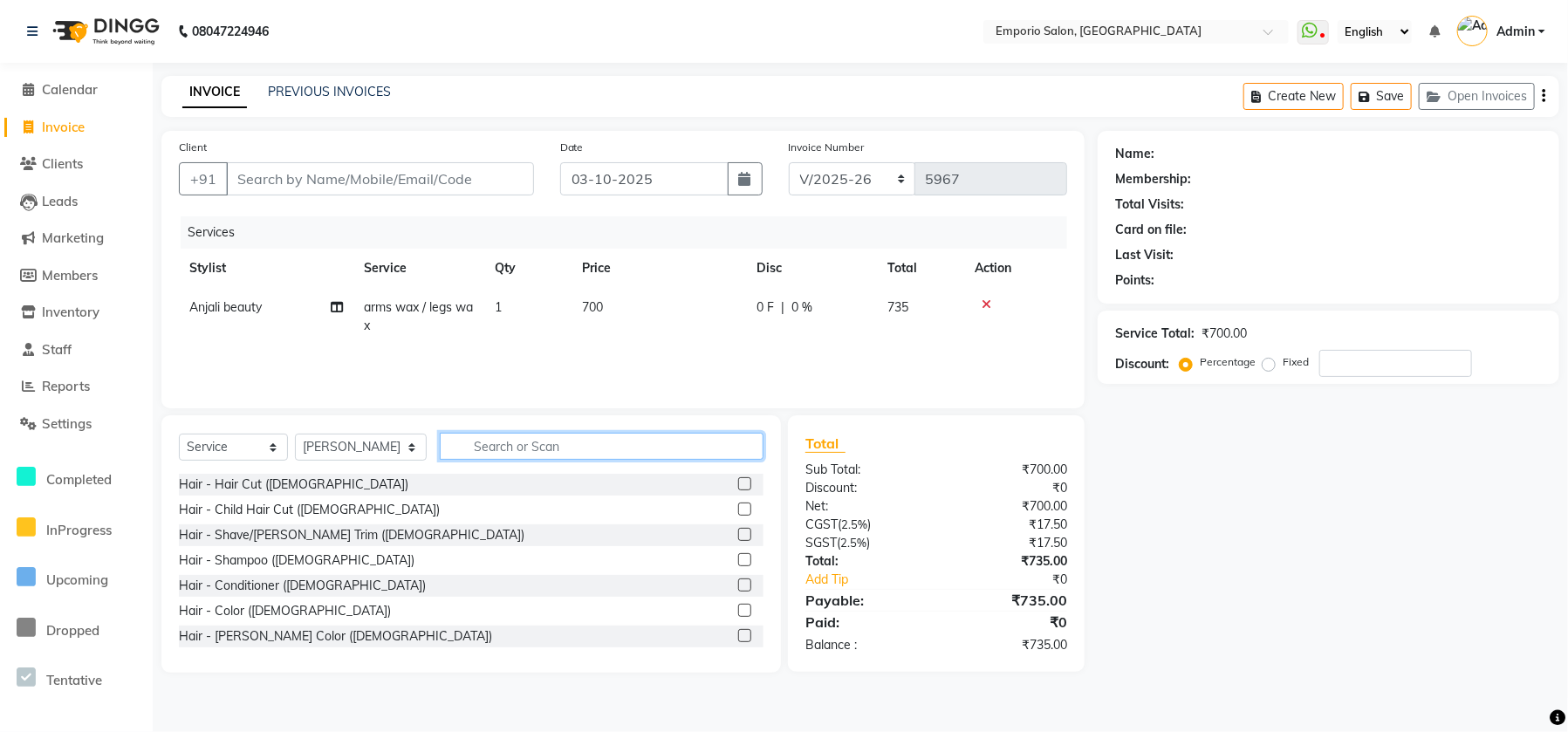
click at [686, 445] on input "text" at bounding box center [601, 446] width 324 height 27
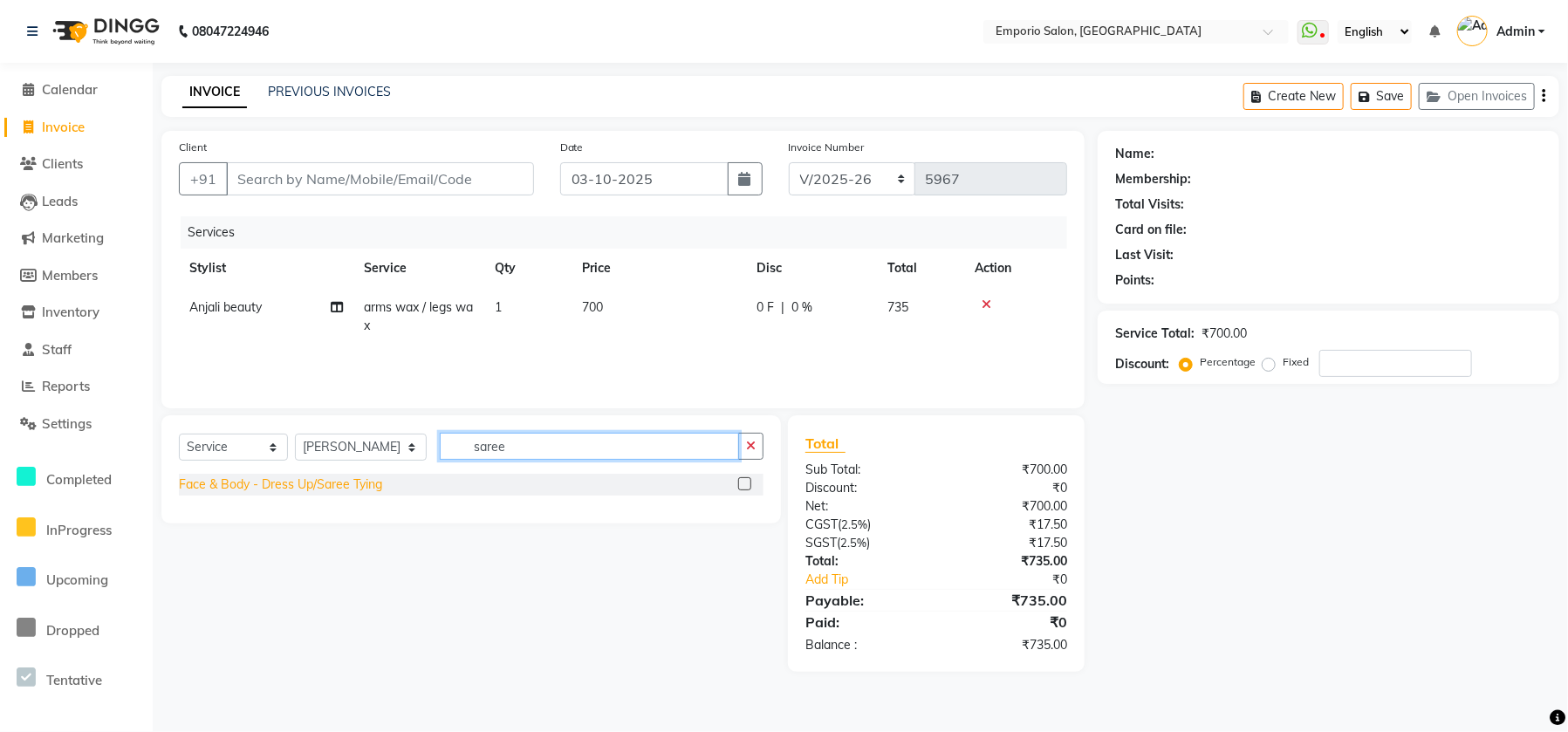
type input "saree"
click at [266, 492] on div "Face & Body - Dress Up/Saree Tying" at bounding box center [280, 485] width 203 height 18
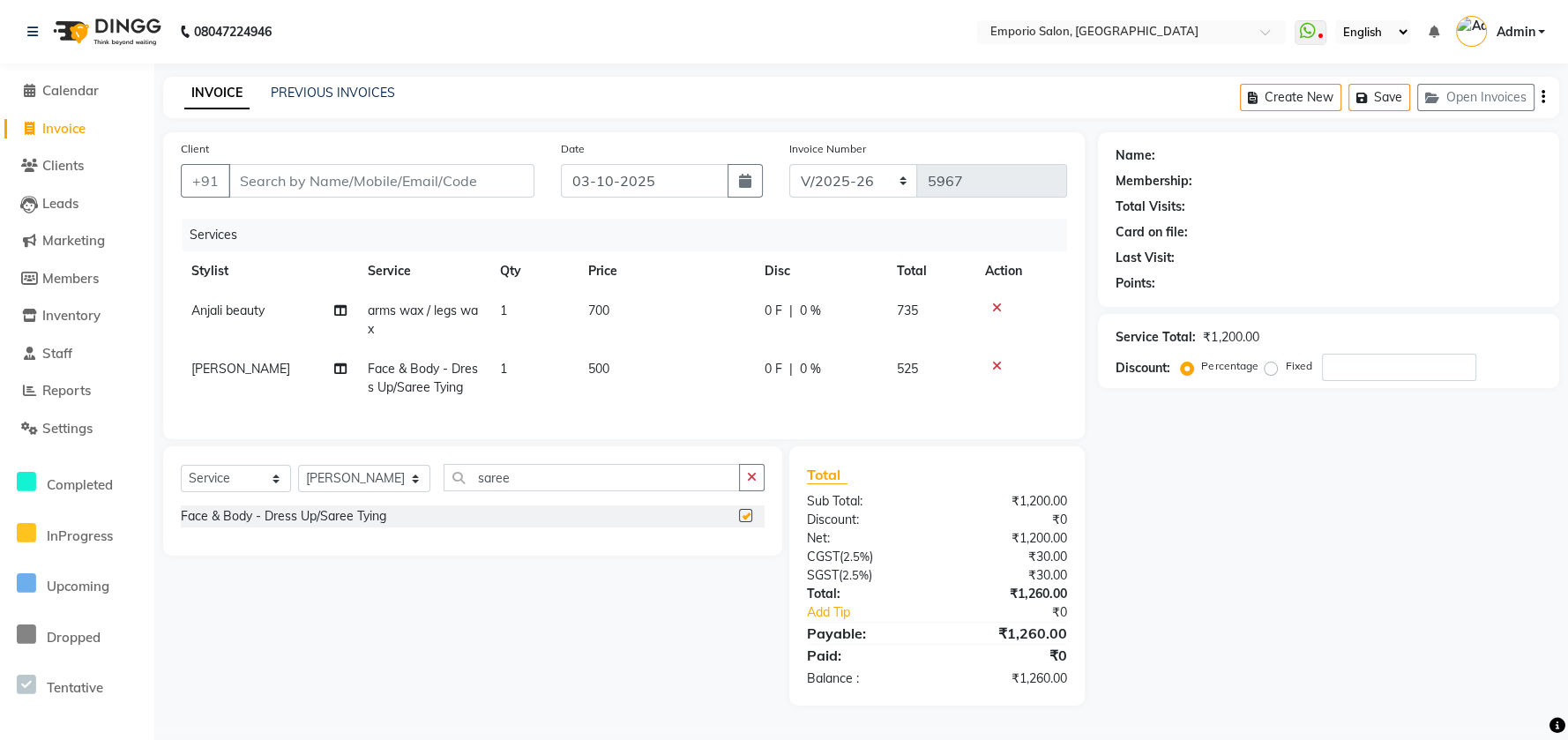
checkbox input "false"
click at [693, 350] on td "500" at bounding box center [665, 378] width 176 height 58
select select "47513"
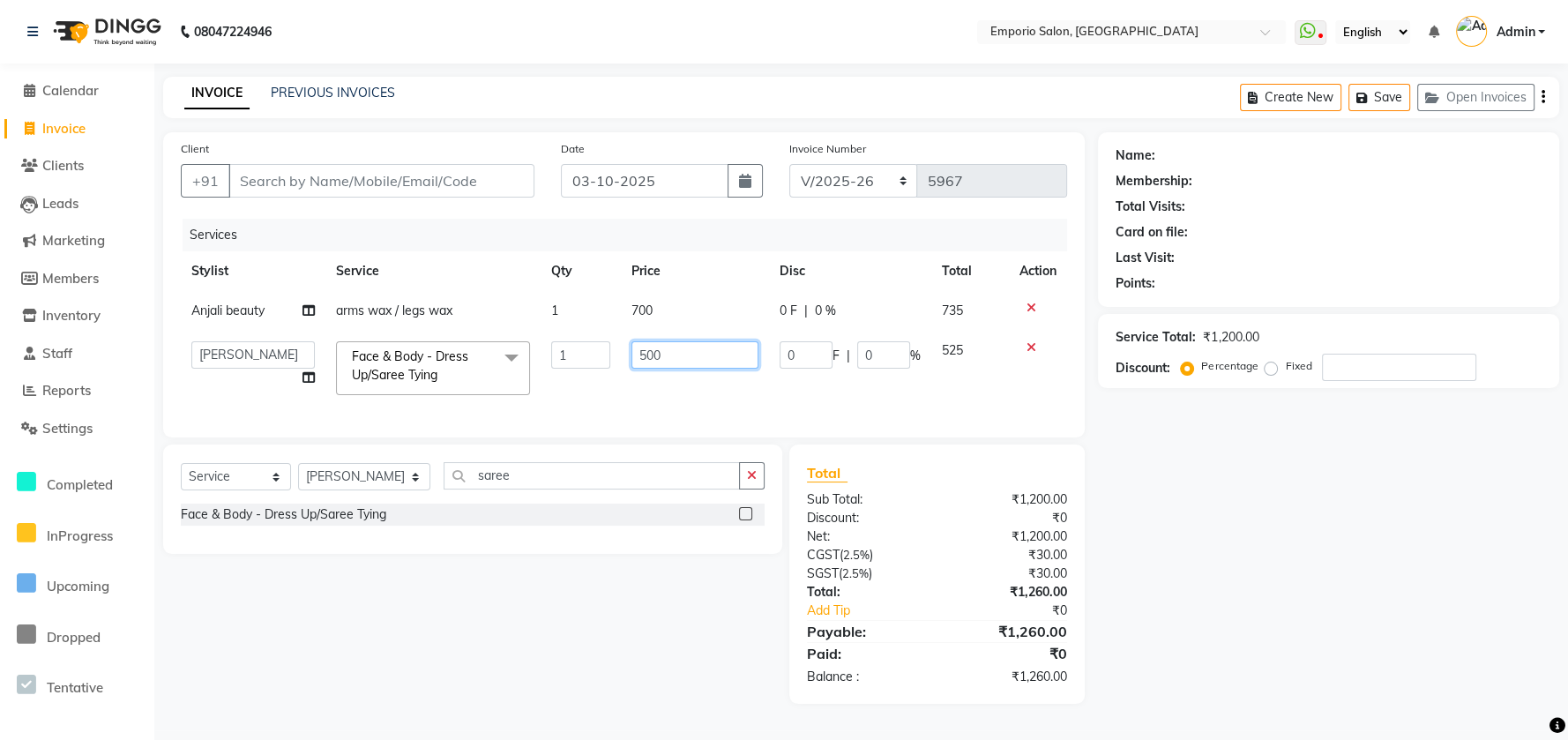
click at [695, 349] on input "500" at bounding box center [695, 355] width 127 height 27
type input "5"
type input "1500"
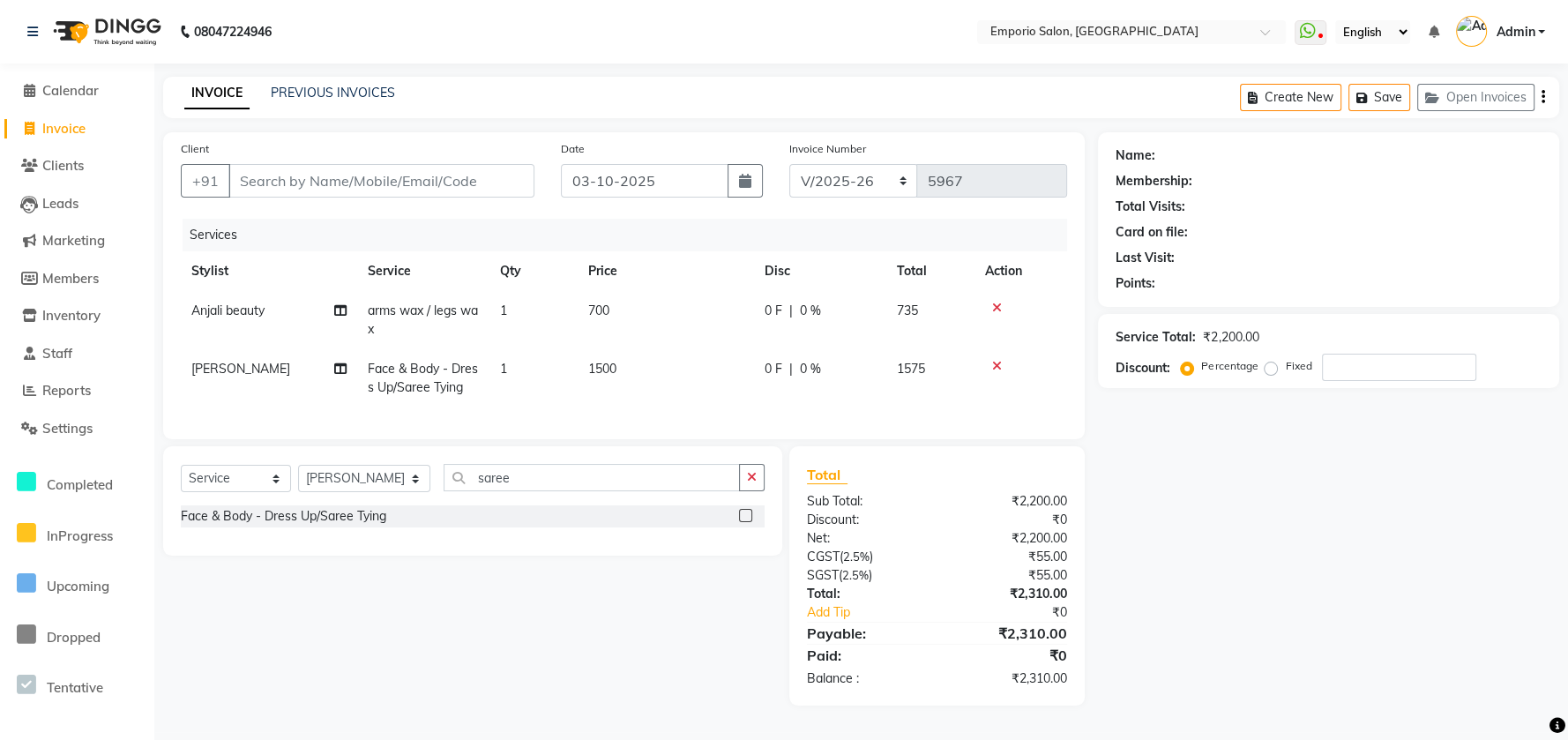
click at [711, 394] on td "1500" at bounding box center [665, 378] width 176 height 58
select select "47513"
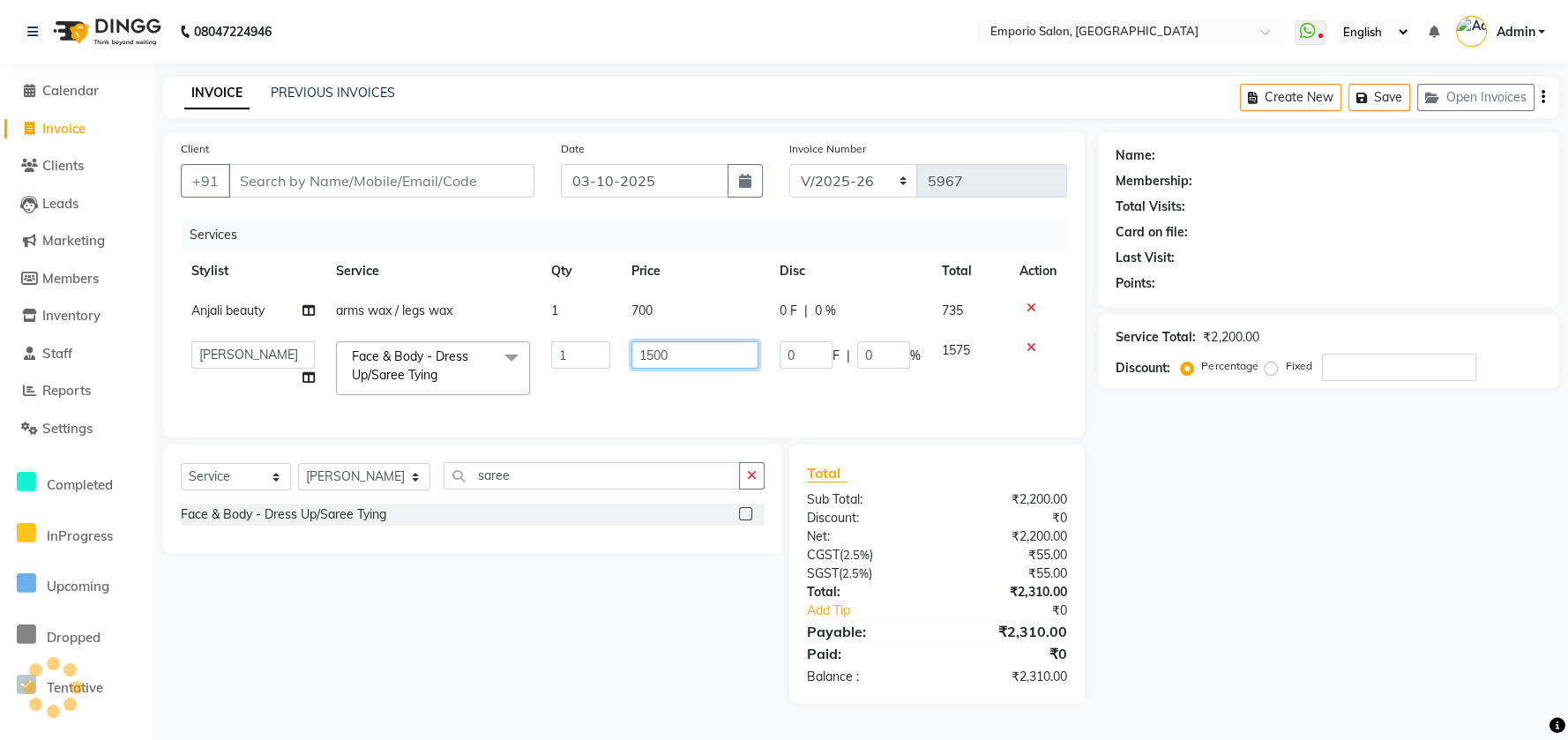
drag, startPoint x: 736, startPoint y: 340, endPoint x: 719, endPoint y: 311, distance: 33.6
click at [724, 319] on tbody "Anjali beauty arms wax / legs wax 1 700 0 F | 0 % 735 Anees Anjali beauty Archa…" at bounding box center [624, 348] width 887 height 115
click at [716, 304] on td "700" at bounding box center [695, 310] width 148 height 40
select select "48039"
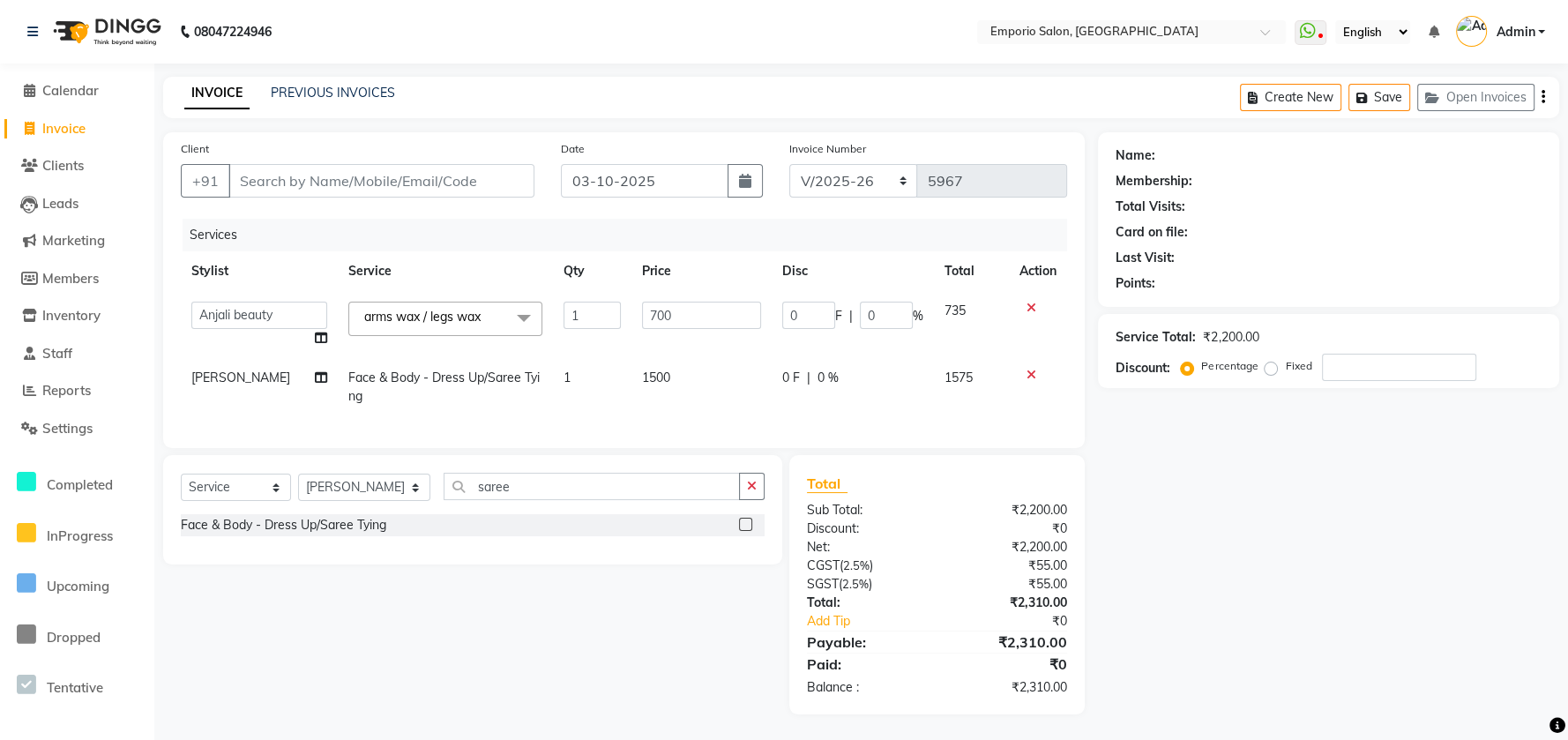
click at [753, 418] on div "Services Stylist Service Qty Price Disc Total Action Anees Anjali beauty Archan…" at bounding box center [624, 325] width 887 height 212
click at [716, 384] on td "1500" at bounding box center [702, 387] width 140 height 58
select select "47513"
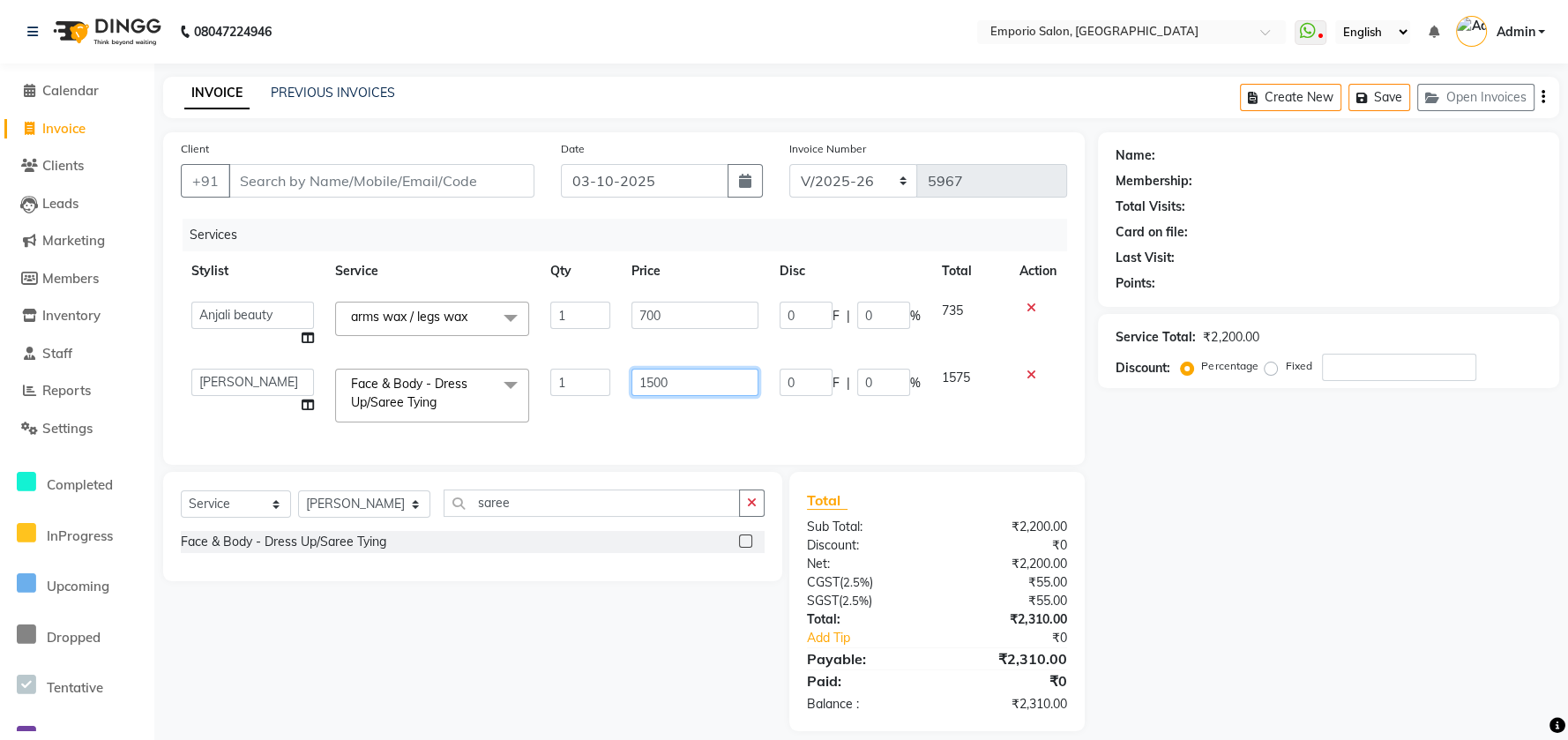
click at [718, 377] on input "1500" at bounding box center [695, 382] width 127 height 27
type input "1000"
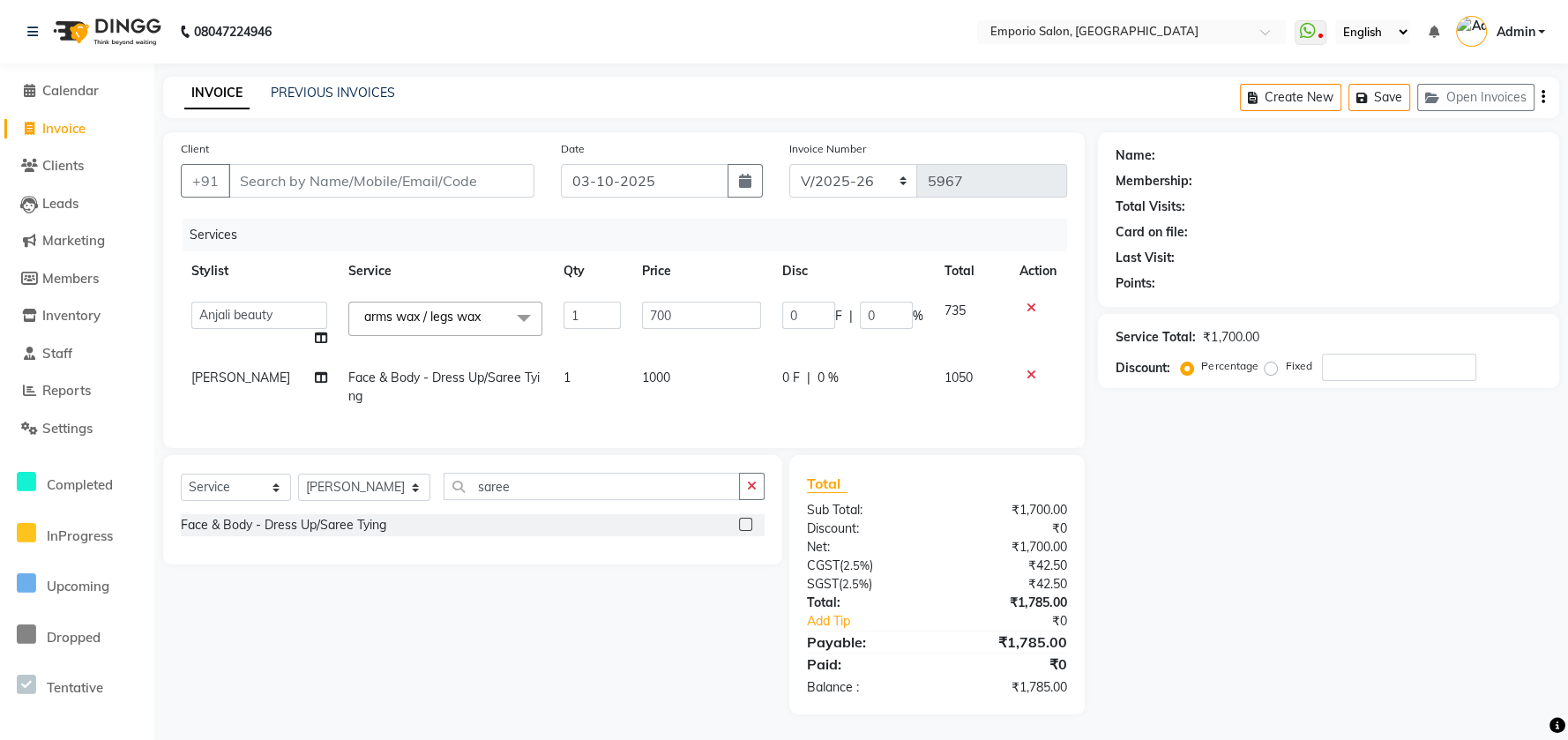
click at [724, 414] on td "1000" at bounding box center [702, 387] width 140 height 58
select select "47513"
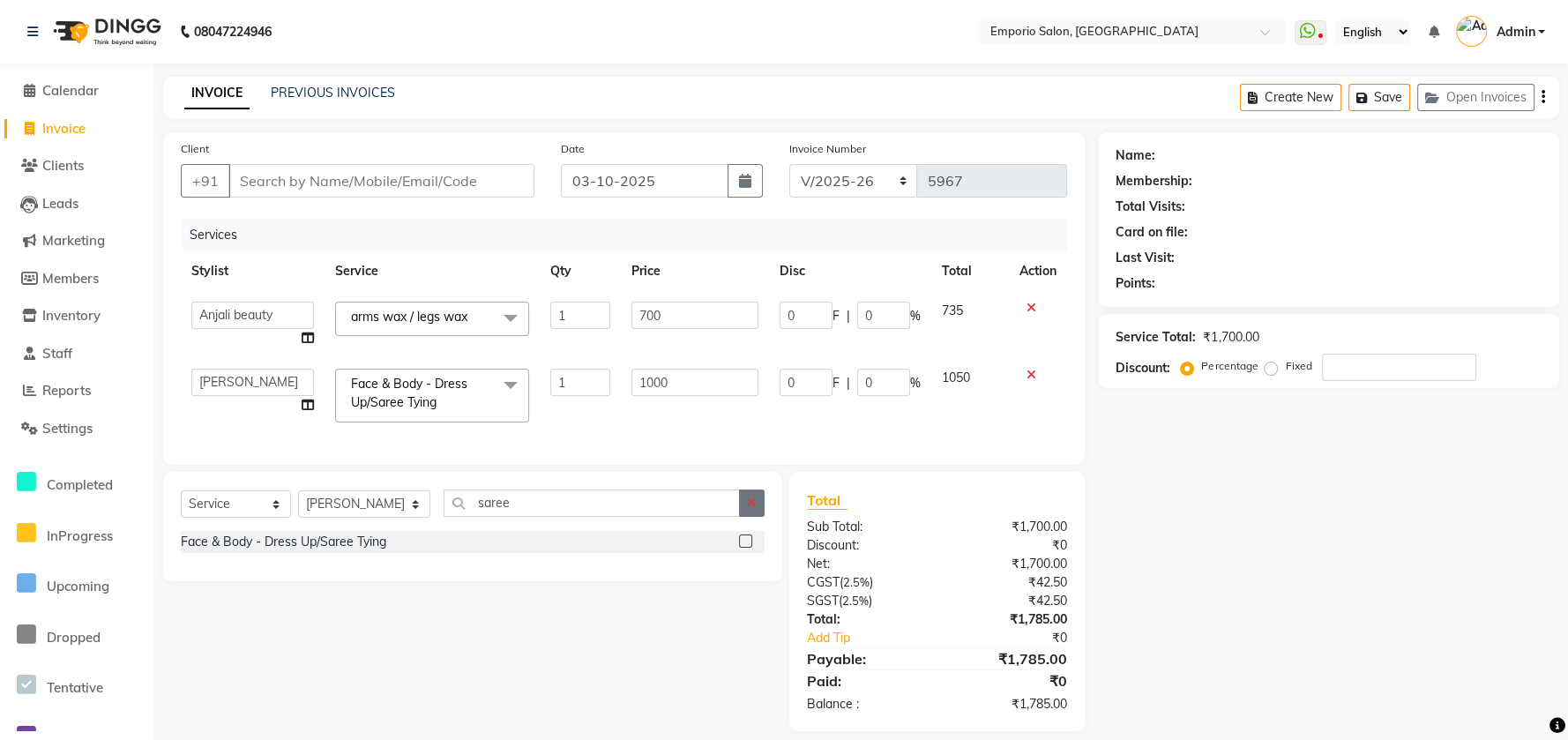
click at [754, 508] on button "button" at bounding box center [751, 504] width 25 height 27
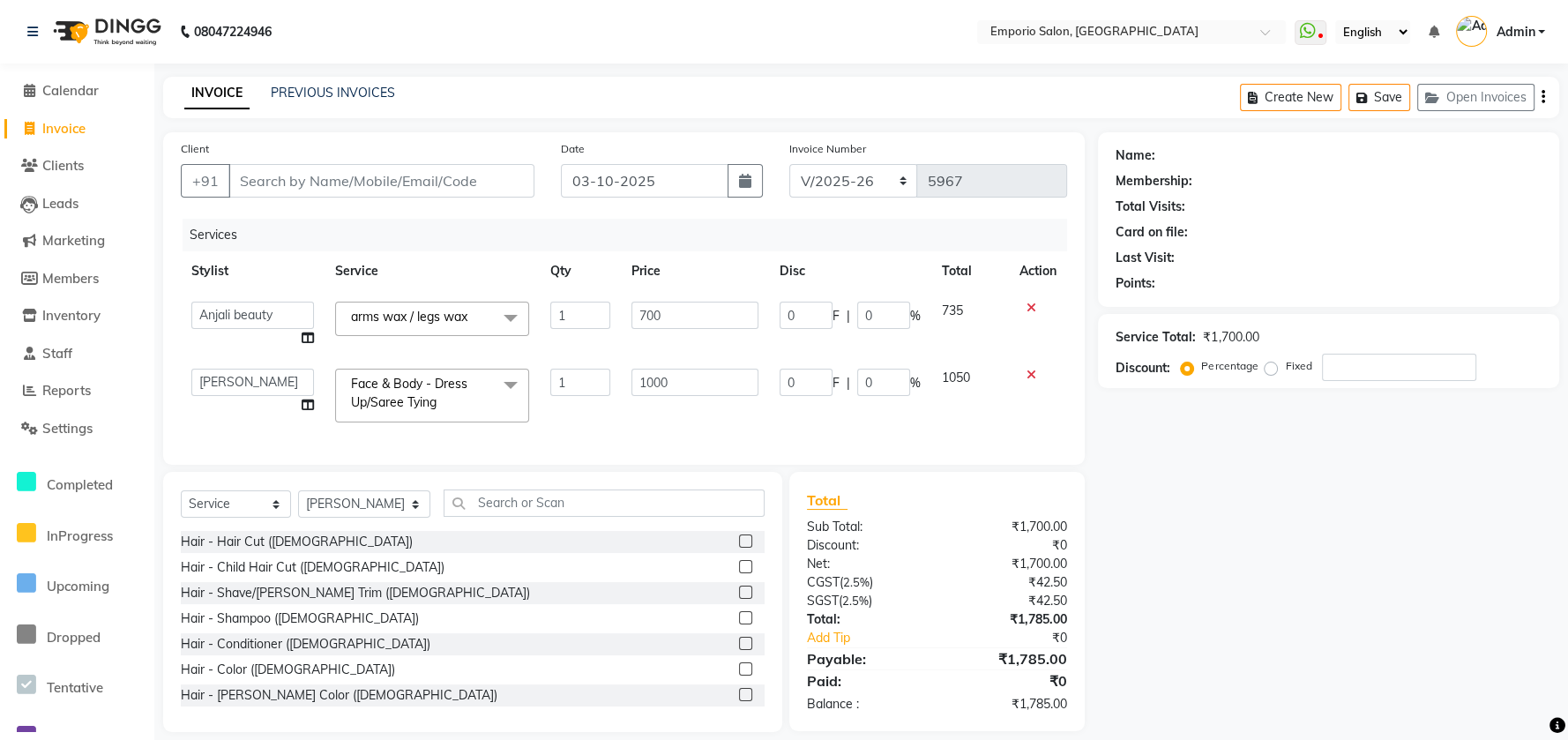
click at [688, 505] on div "Select Service Product Membership Package Voucher Prepaid Gift Card Select Styl…" at bounding box center [472, 602] width 619 height 261
click at [613, 512] on input "text" at bounding box center [604, 504] width 321 height 27
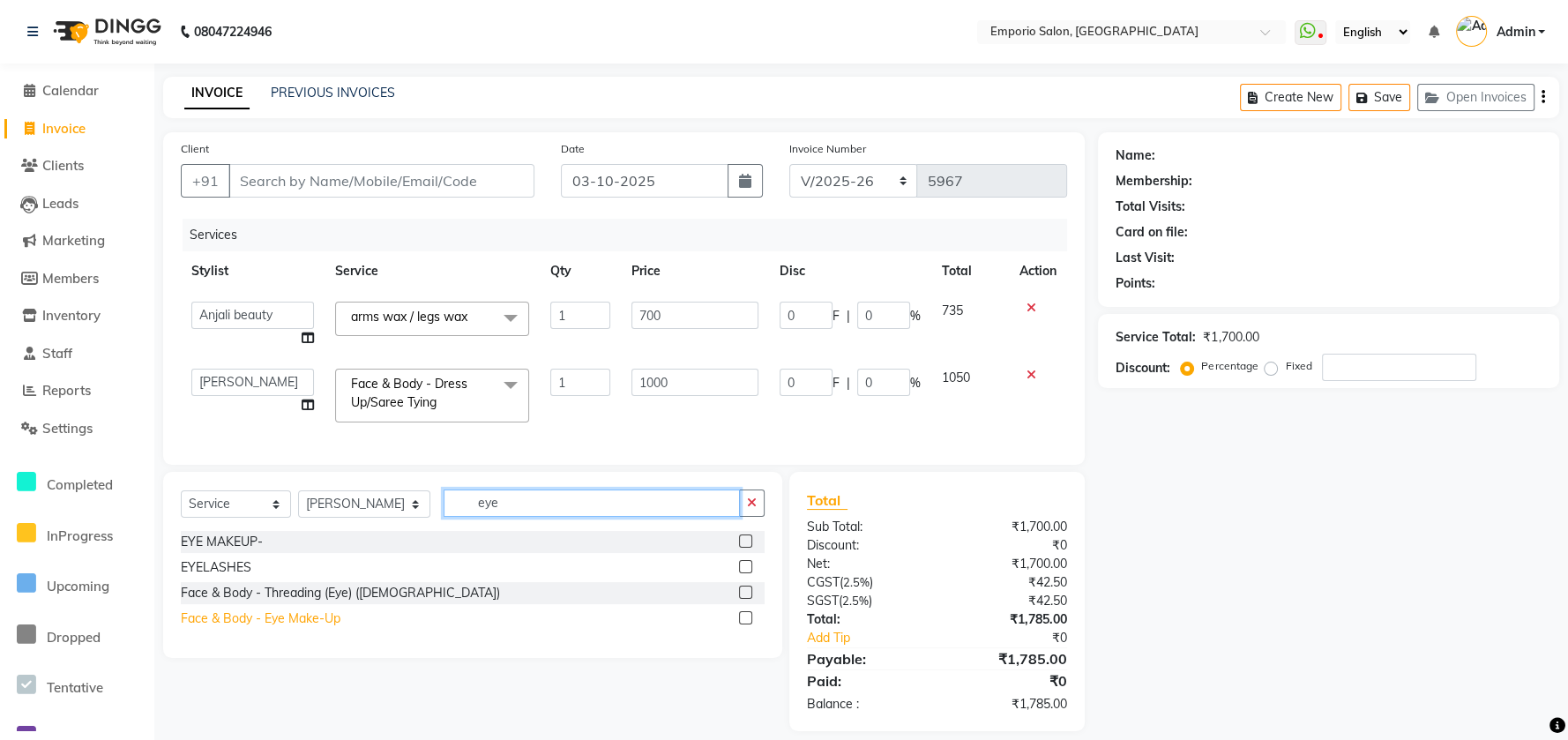
type input "eye"
click at [230, 628] on div "Face & Body - Eye Make-Up" at bounding box center [261, 618] width 159 height 18
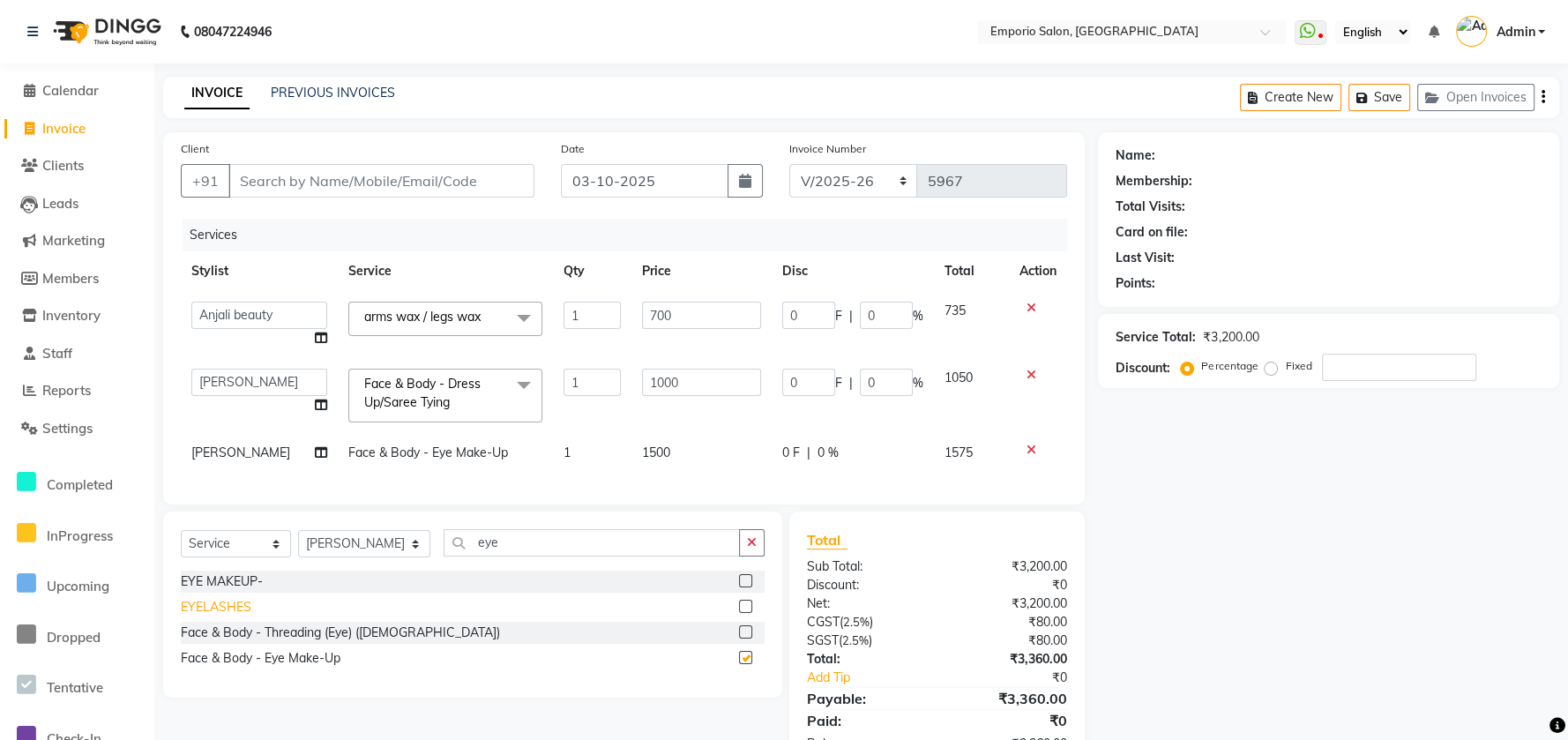
checkbox input "false"
click at [708, 454] on td "1500" at bounding box center [702, 453] width 140 height 40
select select "47513"
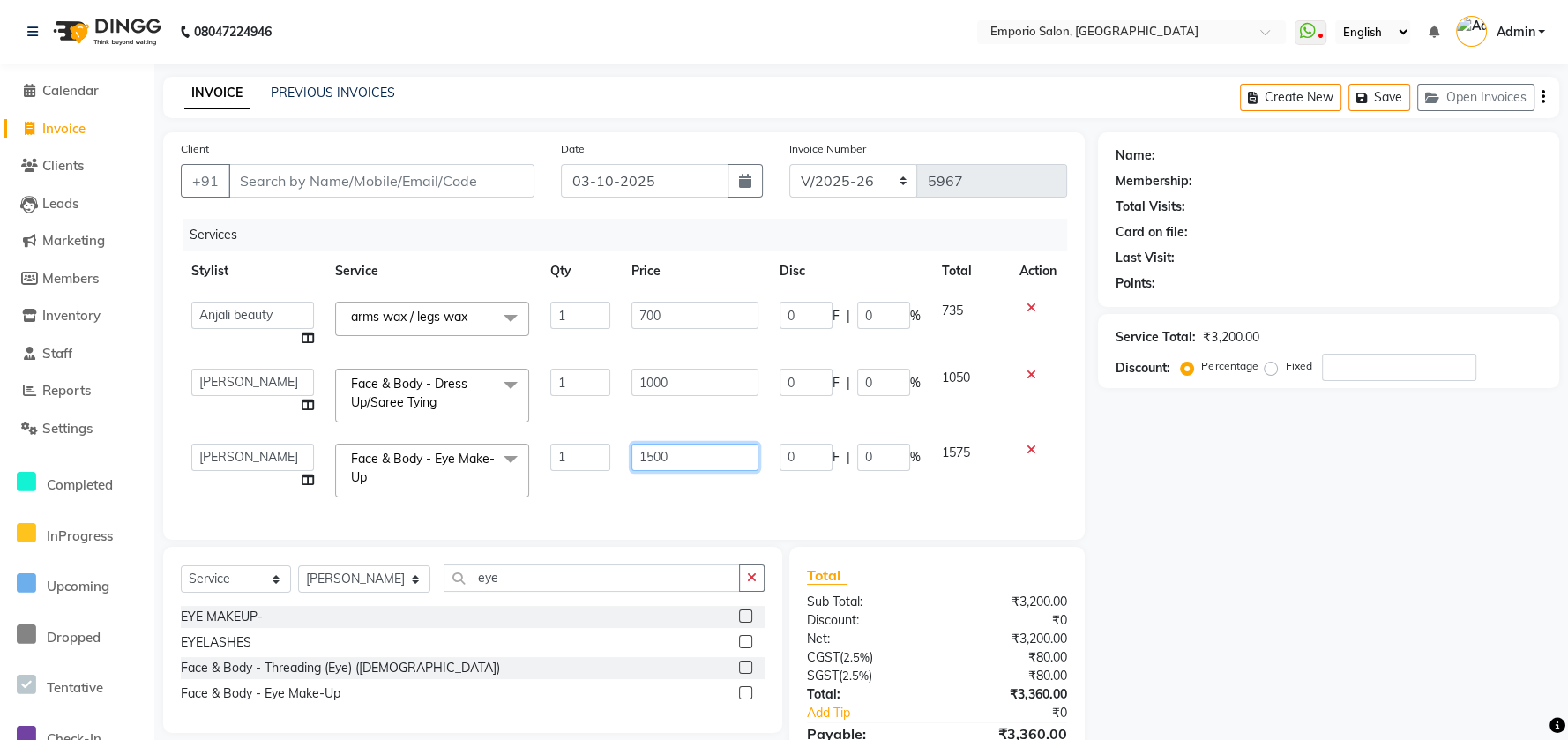
click at [708, 454] on input "1500" at bounding box center [695, 457] width 127 height 27
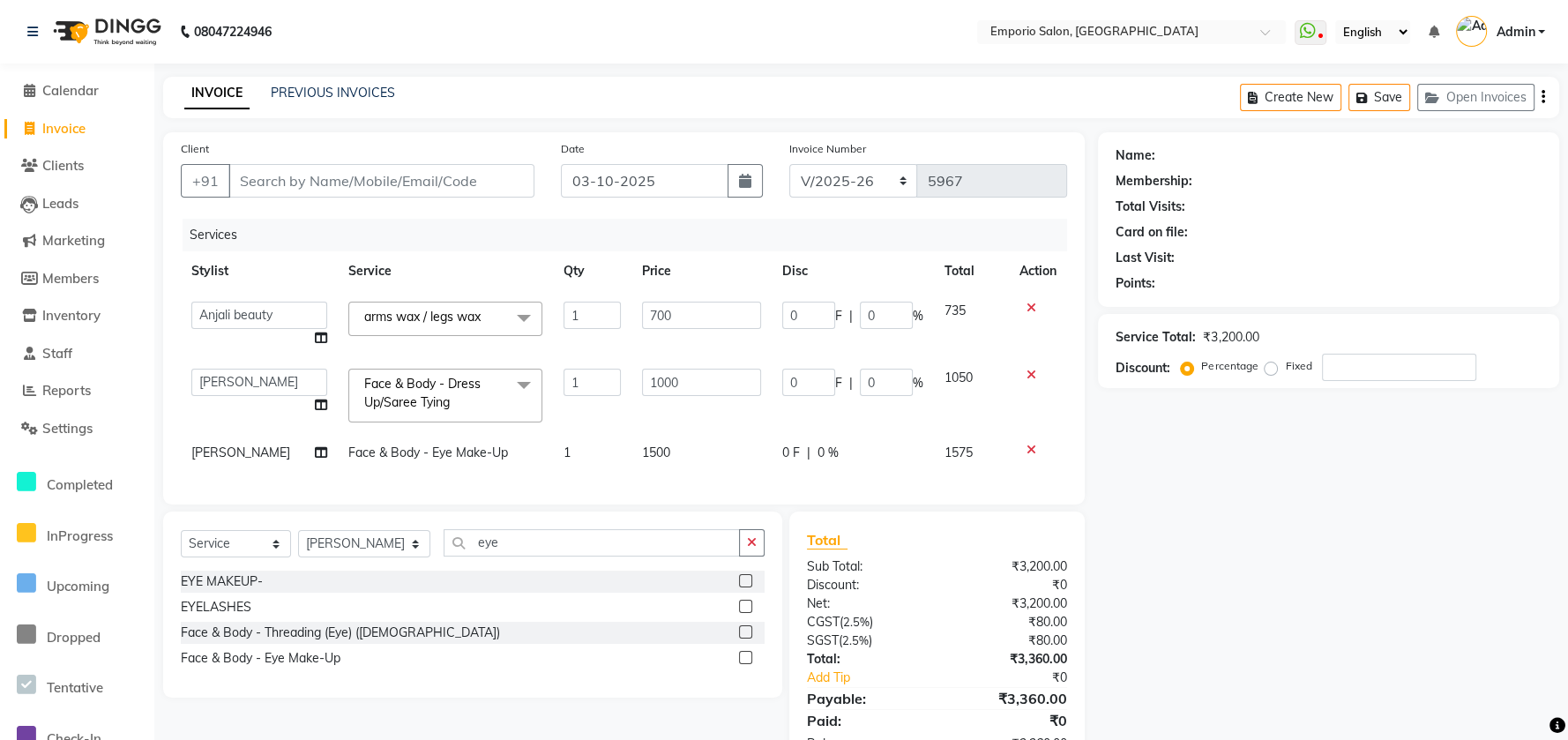
click at [852, 437] on td "0 F | 0 %" at bounding box center [853, 453] width 162 height 40
select select "47513"
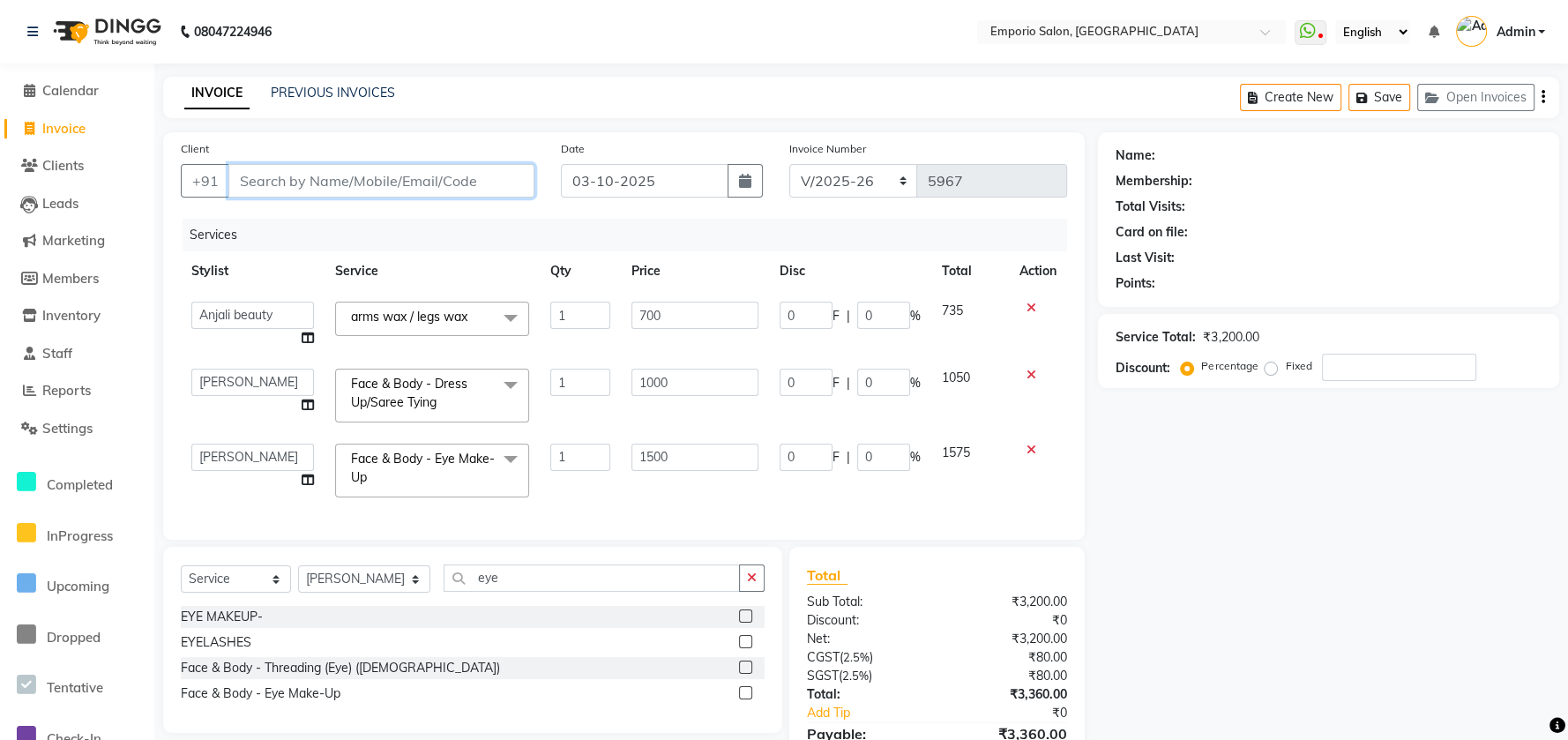
click at [359, 184] on input "Client" at bounding box center [381, 181] width 306 height 33
click at [392, 590] on select "Select Stylist Anees Anjali beauty Archana Asad ashish AYUSH chunmun Imtiaz Ish…" at bounding box center [365, 580] width 132 height 27
select select "47509"
click at [298, 582] on select "Select Stylist Anees Anjali beauty Archana Asad ashish AYUSH chunmun Imtiaz Ish…" at bounding box center [365, 580] width 132 height 27
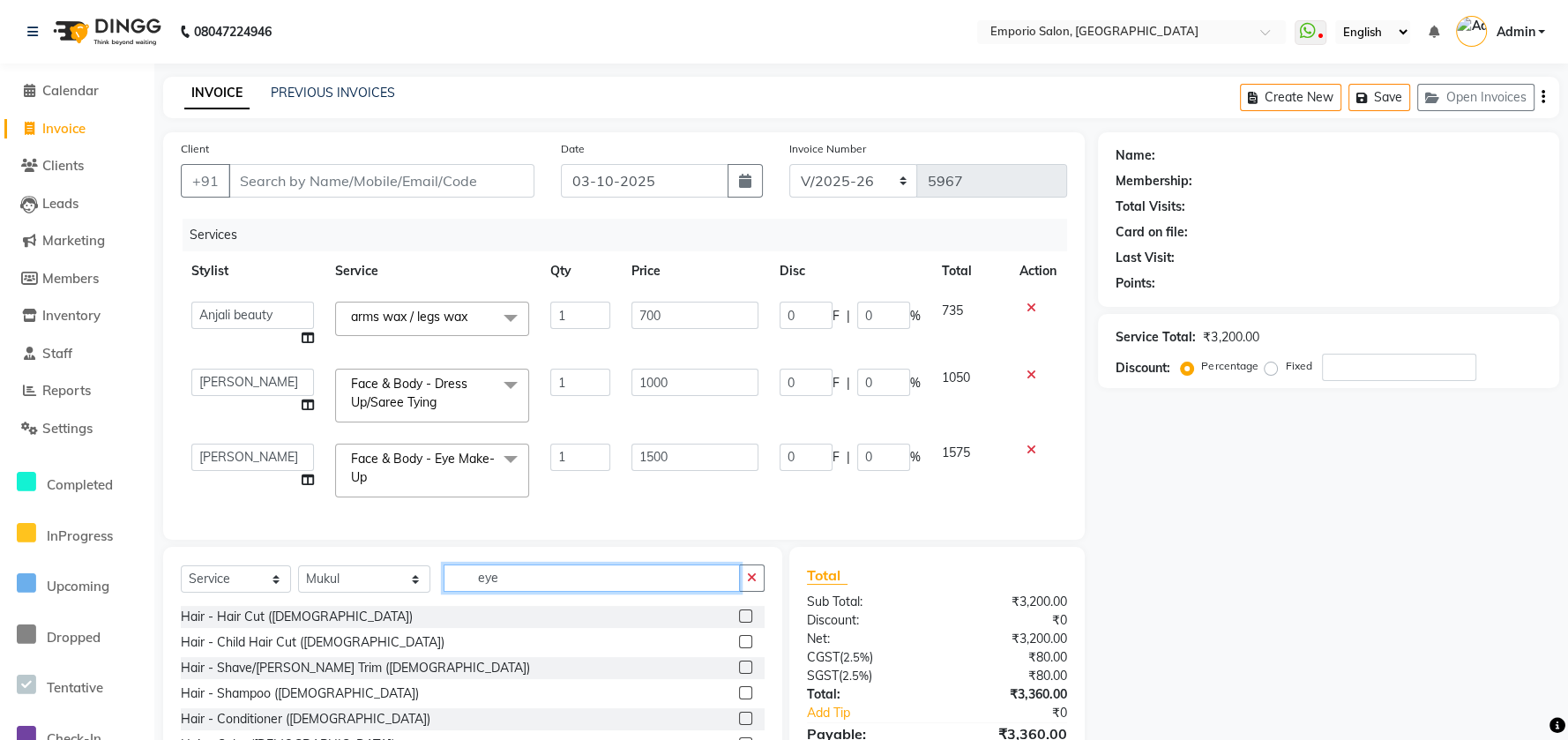
click at [505, 581] on input "eye" at bounding box center [591, 579] width 296 height 27
click at [753, 584] on icon "button" at bounding box center [752, 578] width 10 height 13
click at [572, 588] on input "text" at bounding box center [604, 579] width 321 height 27
click at [567, 577] on div "Select Service Product Membership Package Voucher Prepaid Gift Card Select Styl…" at bounding box center [472, 678] width 619 height 261
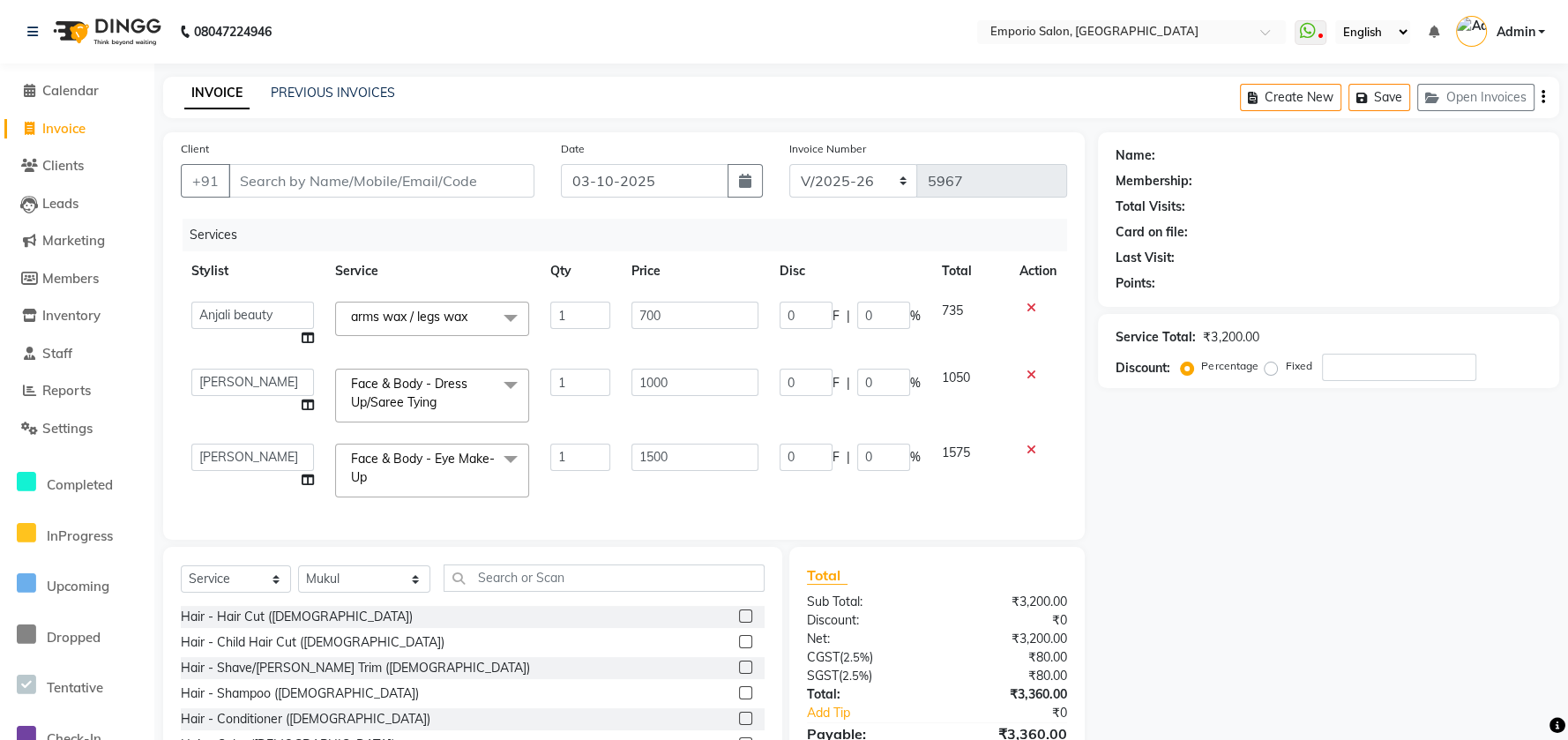
click at [567, 577] on div "Select Service Product Membership Package Voucher Prepaid Gift Card Select Styl…" at bounding box center [472, 678] width 619 height 261
click at [503, 592] on input "text" at bounding box center [604, 579] width 321 height 27
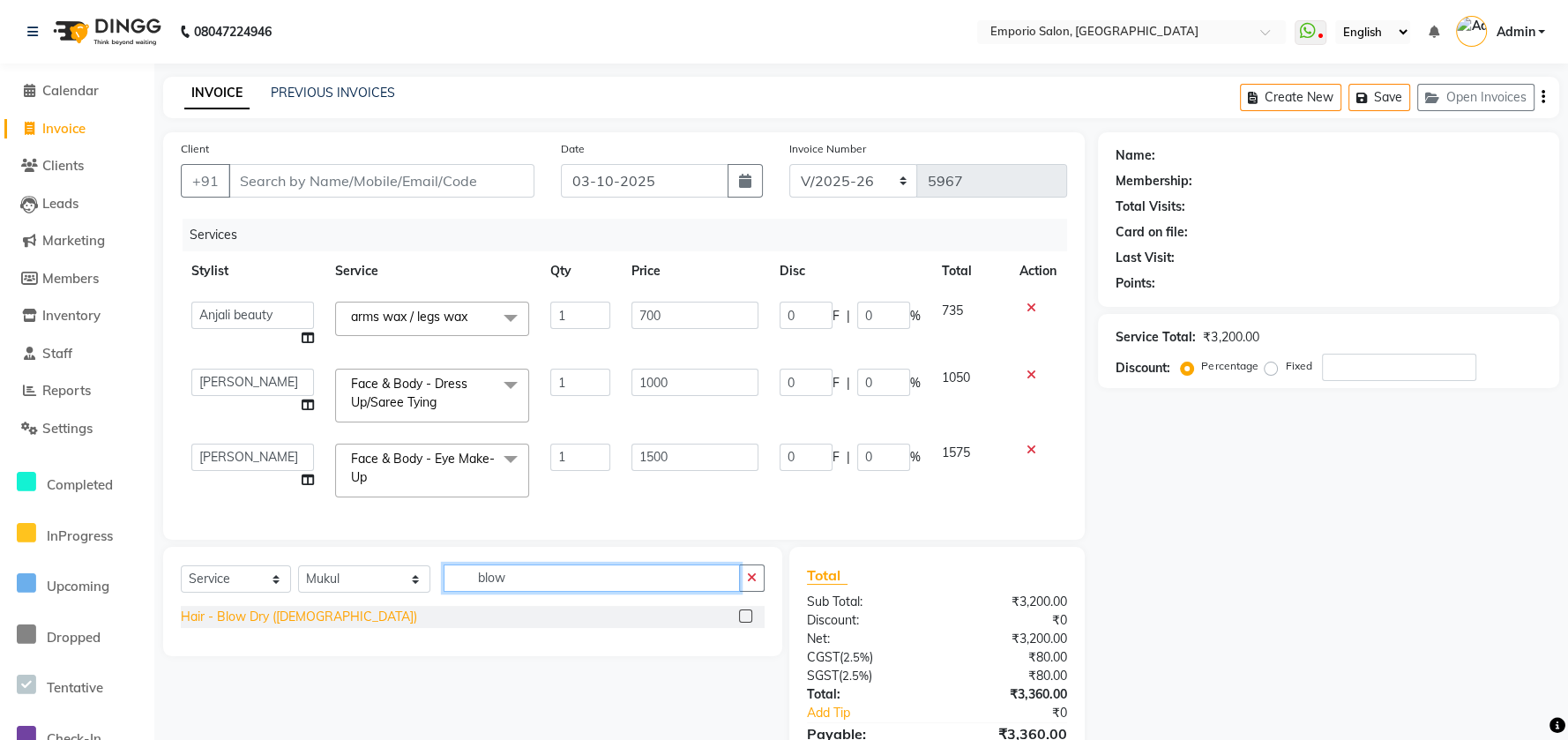
type input "blow"
click at [249, 626] on div "Hair - Blow Dry (Female)" at bounding box center [298, 617] width 236 height 18
checkbox input "false"
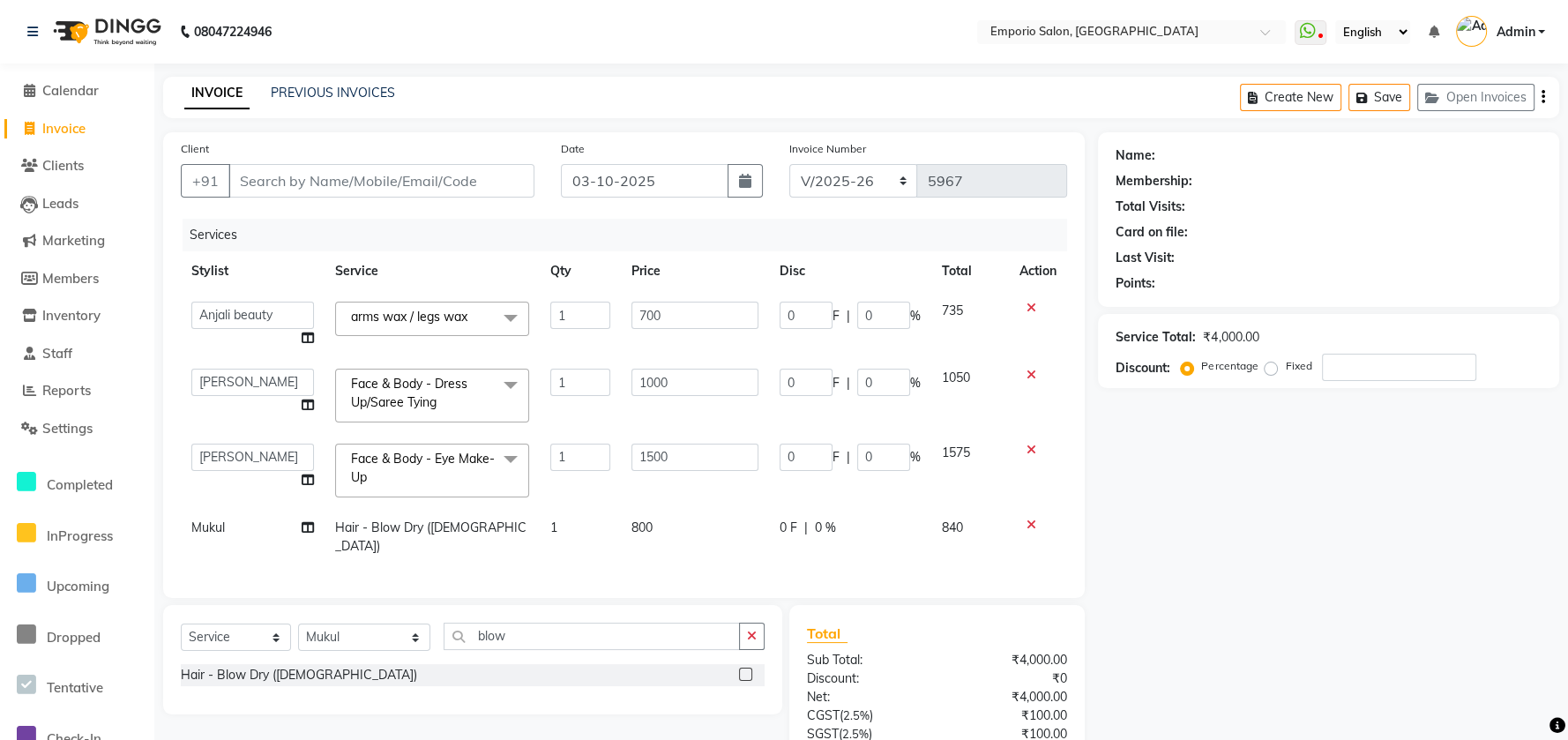
click at [700, 544] on td "800" at bounding box center [695, 538] width 148 height 58
select select "47509"
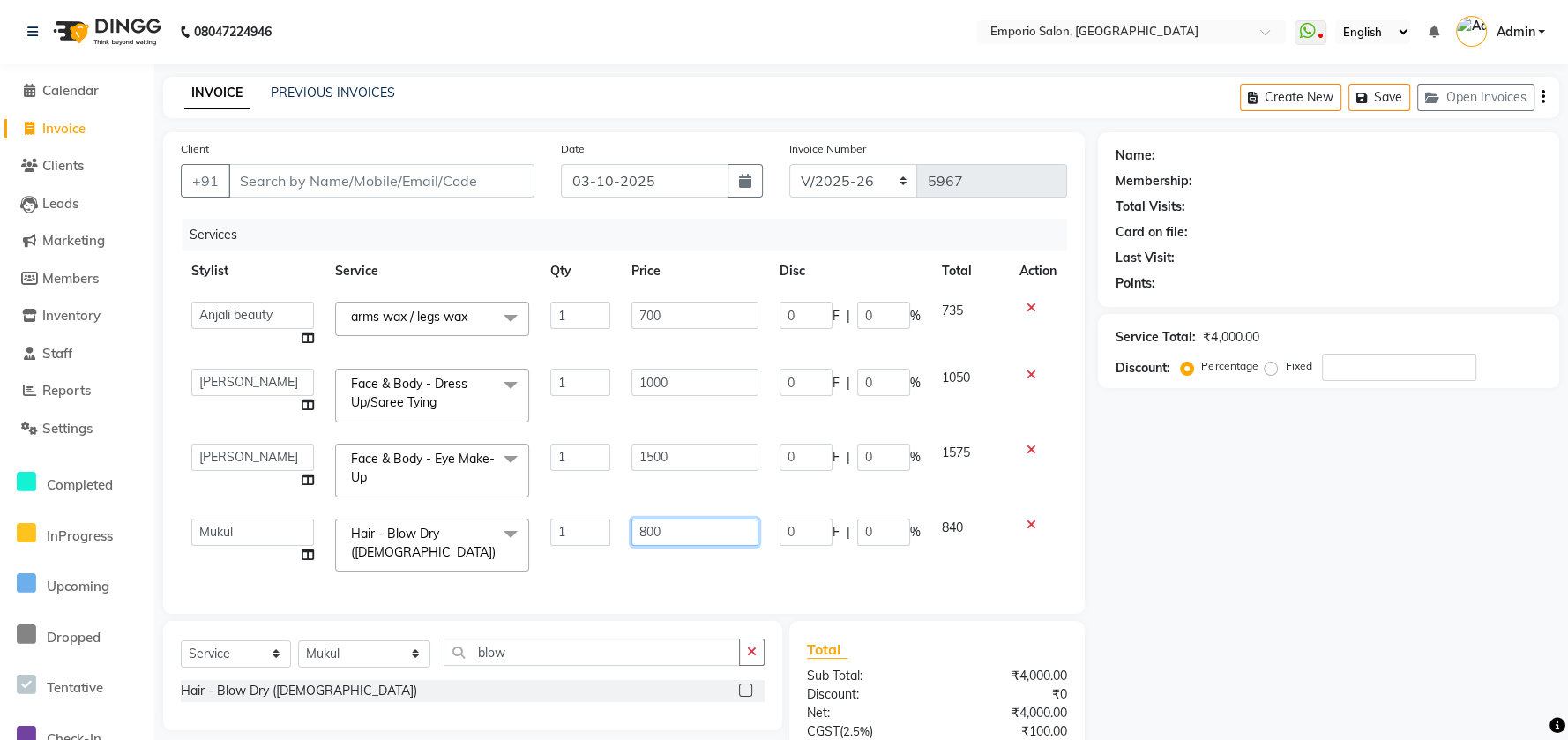
click at [706, 537] on input "800" at bounding box center [695, 533] width 127 height 27
type input "8"
type input "1500"
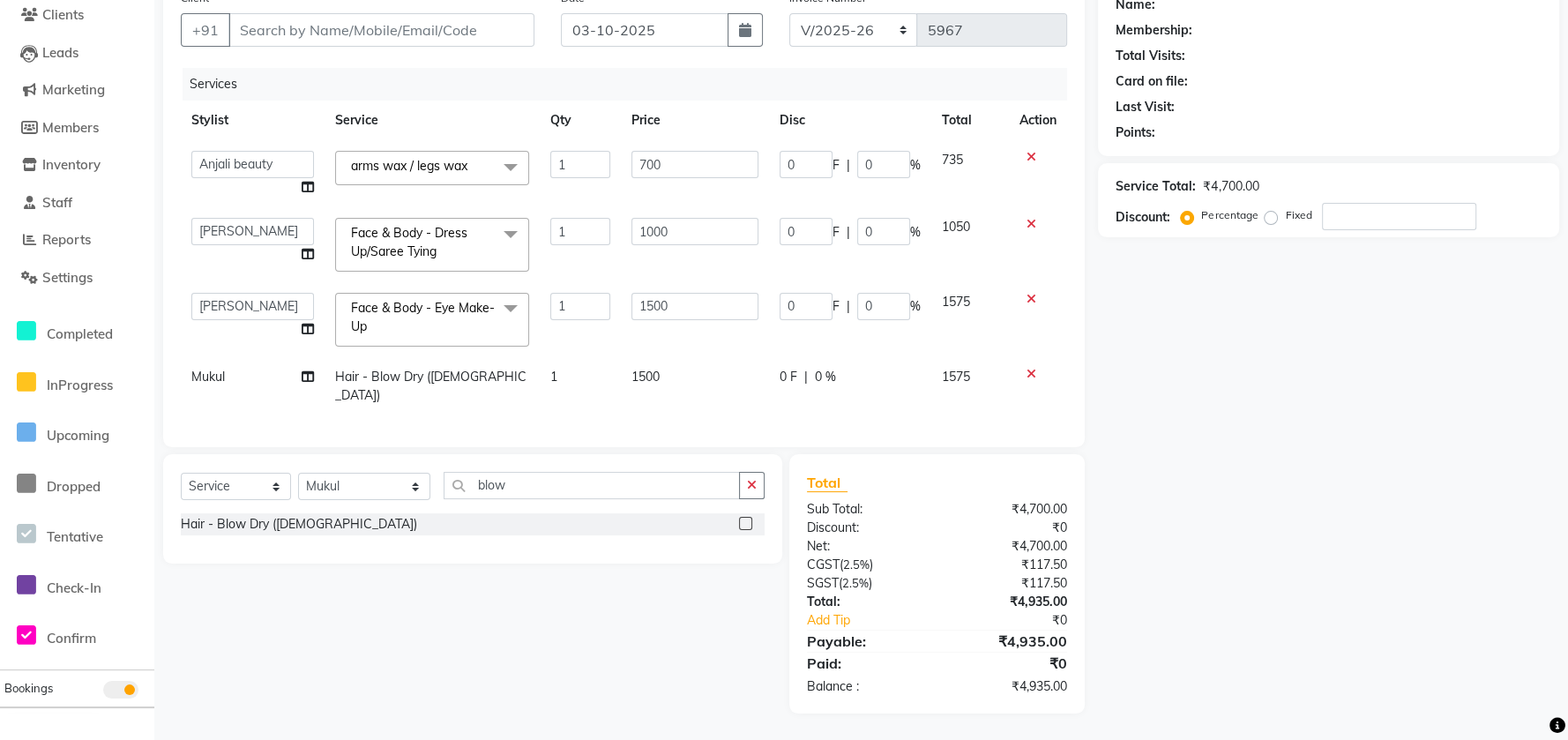
scroll to position [148, 0]
click at [1165, 567] on div "Name: Membership: Total Visits: Card on file: Last Visit: Points: Service Total…" at bounding box center [1336, 350] width 474 height 732
click at [747, 381] on td "1500" at bounding box center [695, 389] width 148 height 58
select select "47509"
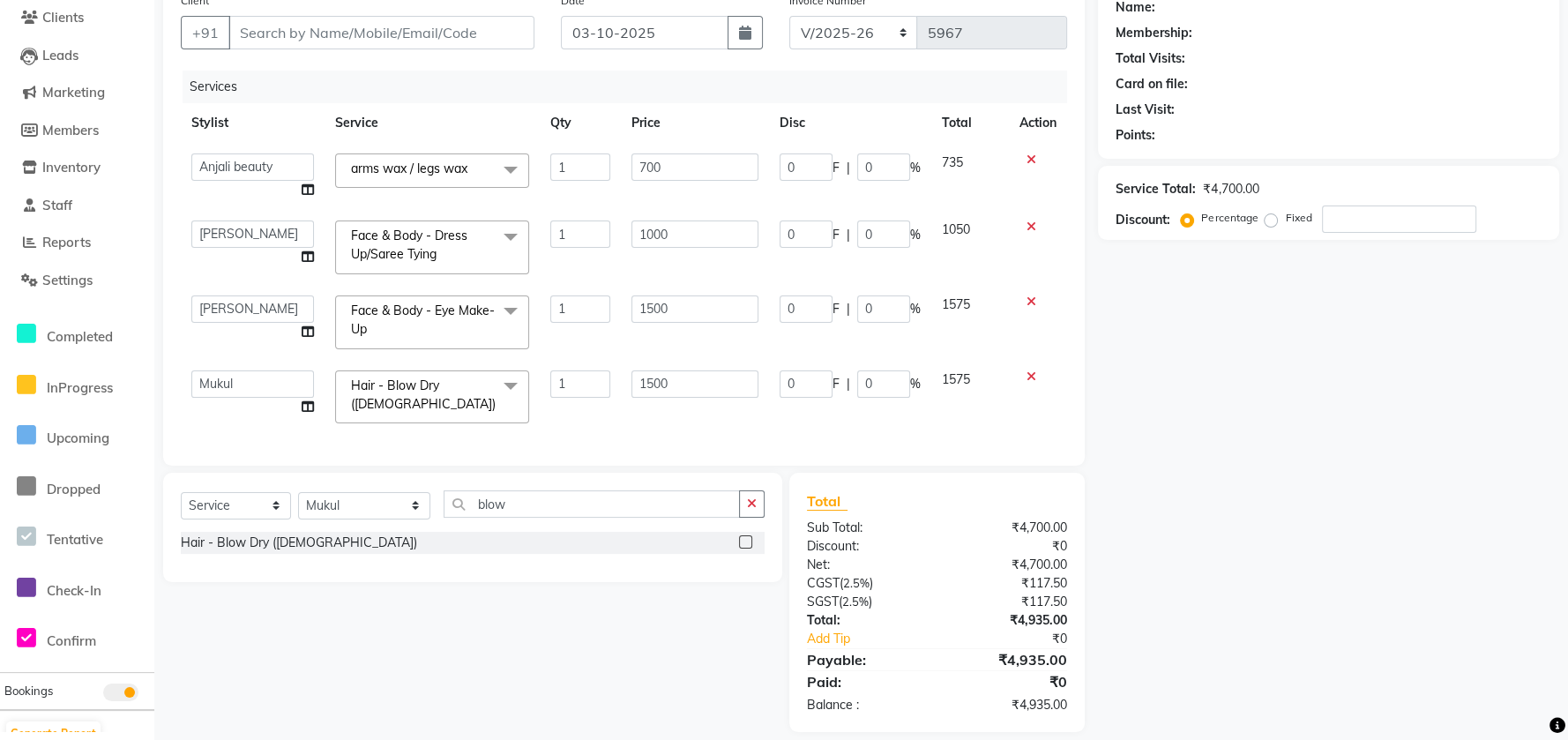
scroll to position [183, 0]
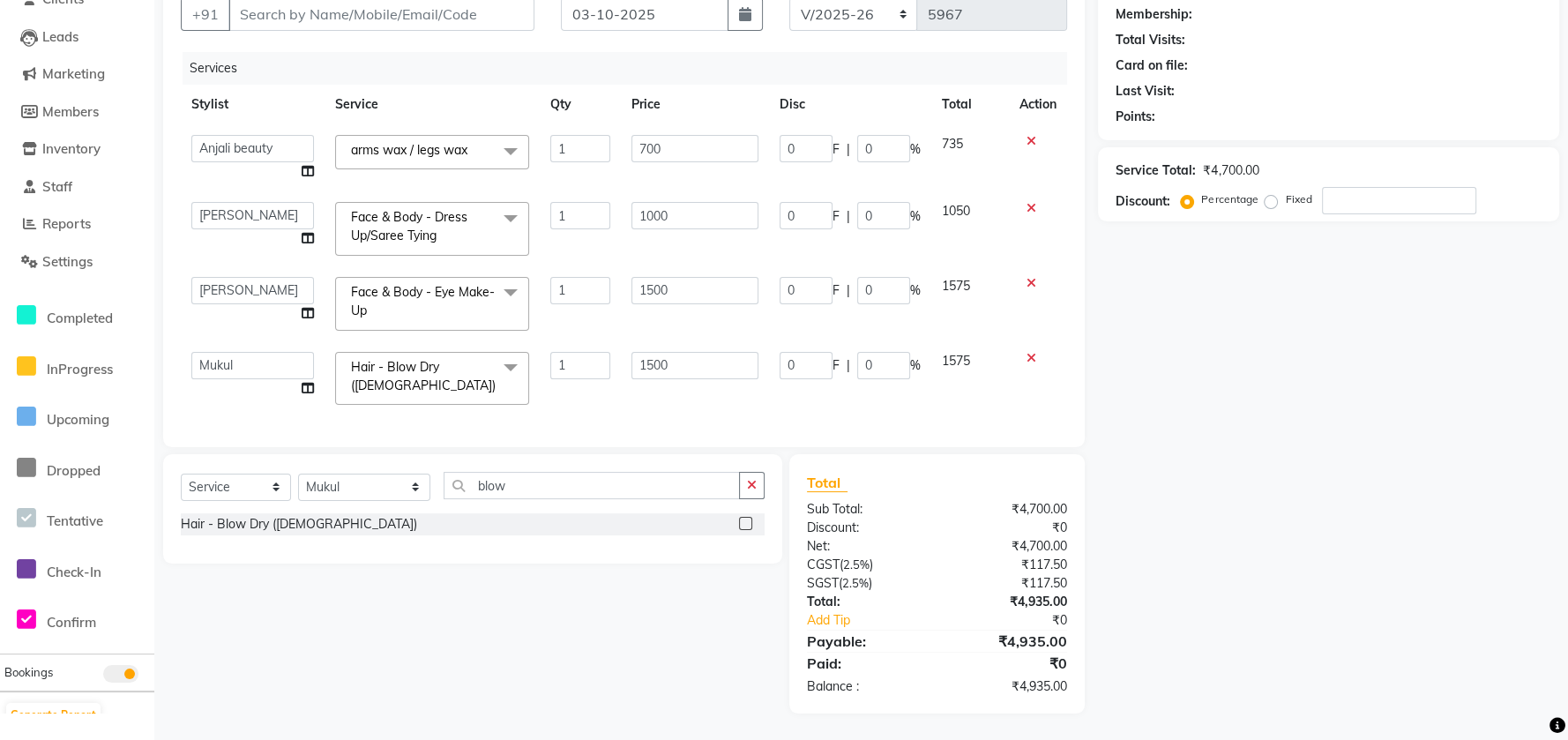
click at [734, 371] on td "1500" at bounding box center [695, 378] width 148 height 75
click at [729, 352] on input "1500" at bounding box center [695, 366] width 127 height 27
type input "1200"
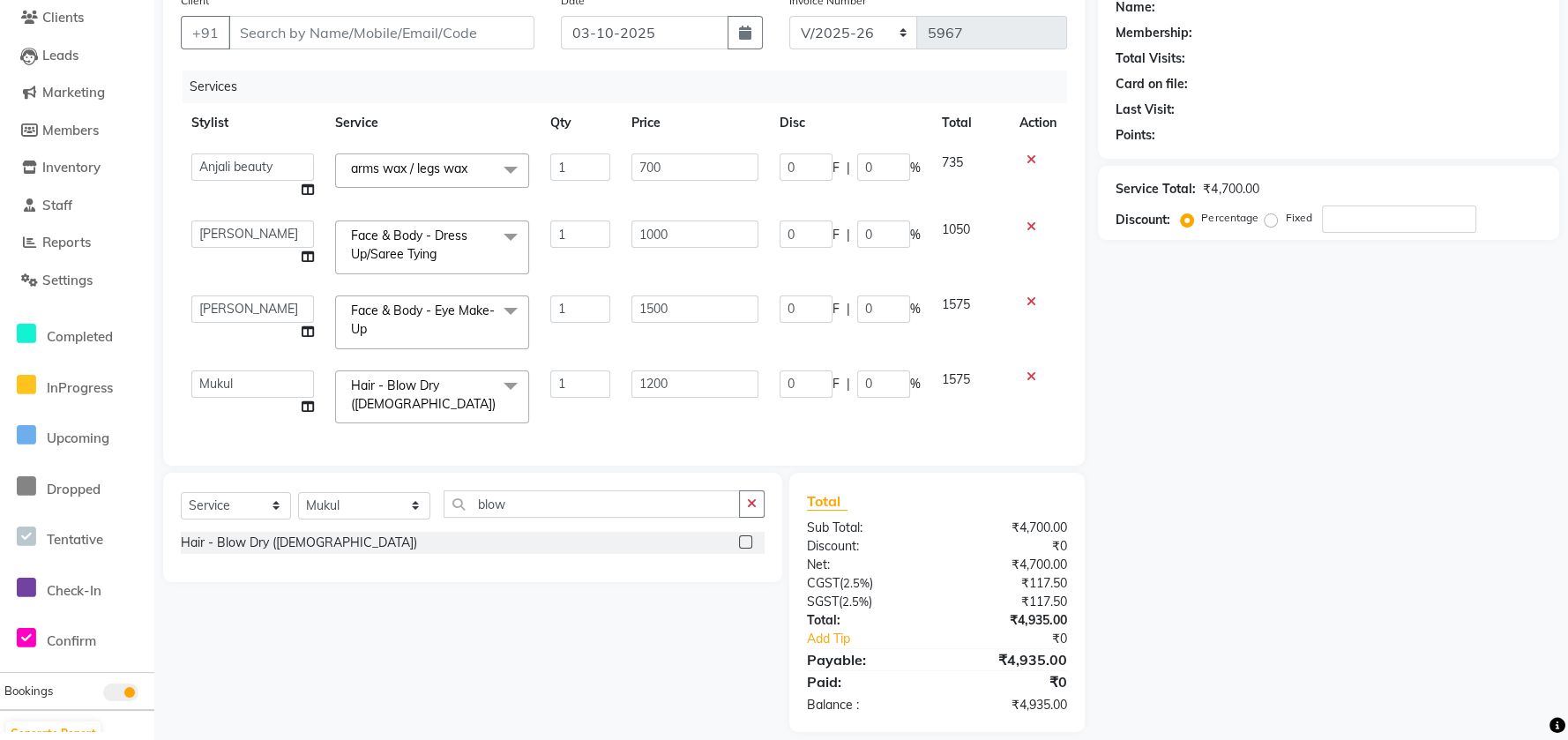
click at [961, 398] on div "Services Stylist Service Qty Price Disc Total Action Anees Anjali beauty Archan…" at bounding box center [624, 260] width 887 height 377
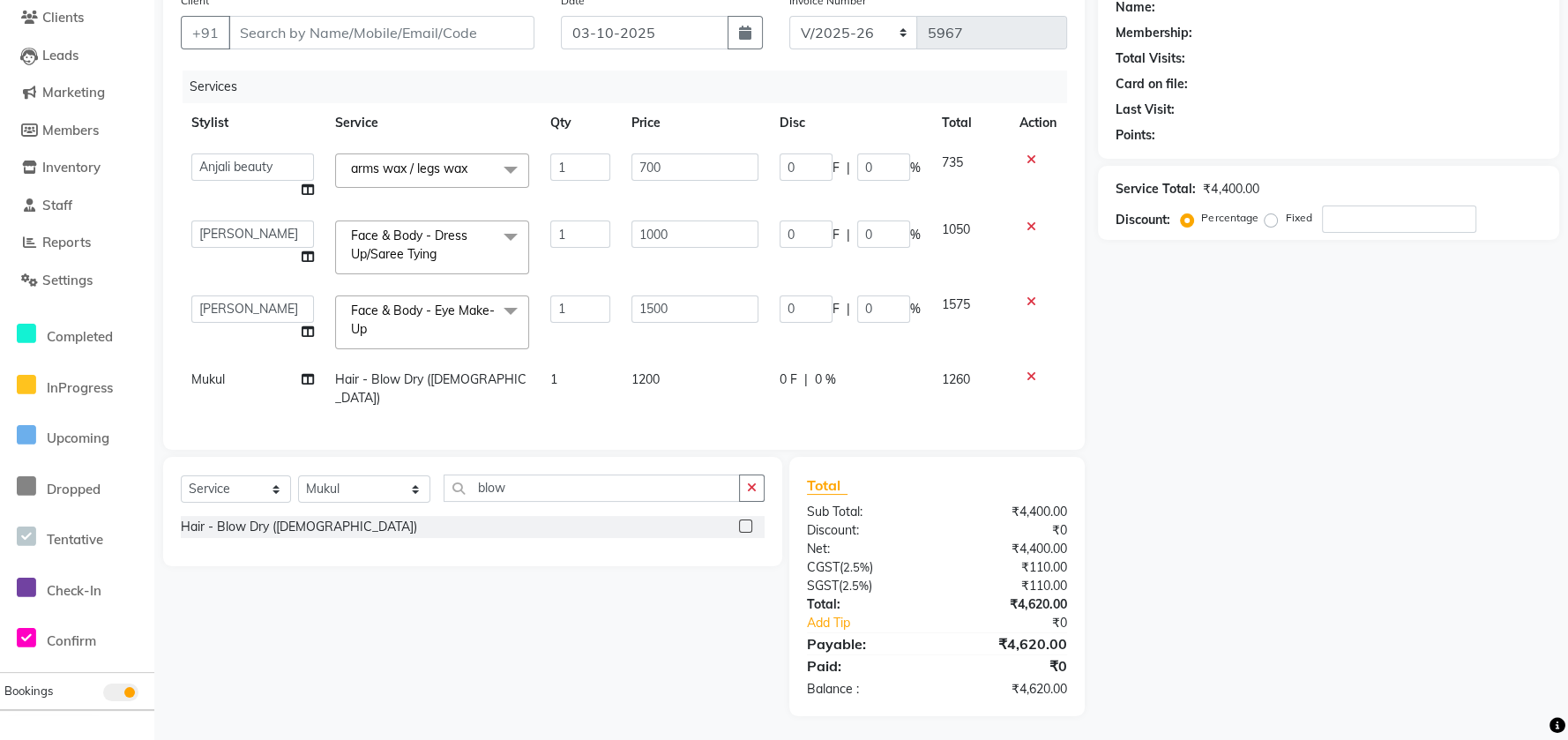
click at [1282, 502] on div "Name: Membership: Total Visits: Card on file: Last Visit: Points: Service Total…" at bounding box center [1336, 350] width 474 height 732
click at [1280, 527] on div "Name: Membership: Total Visits: Card on file: Last Visit: Points: Service Total…" at bounding box center [1336, 350] width 474 height 732
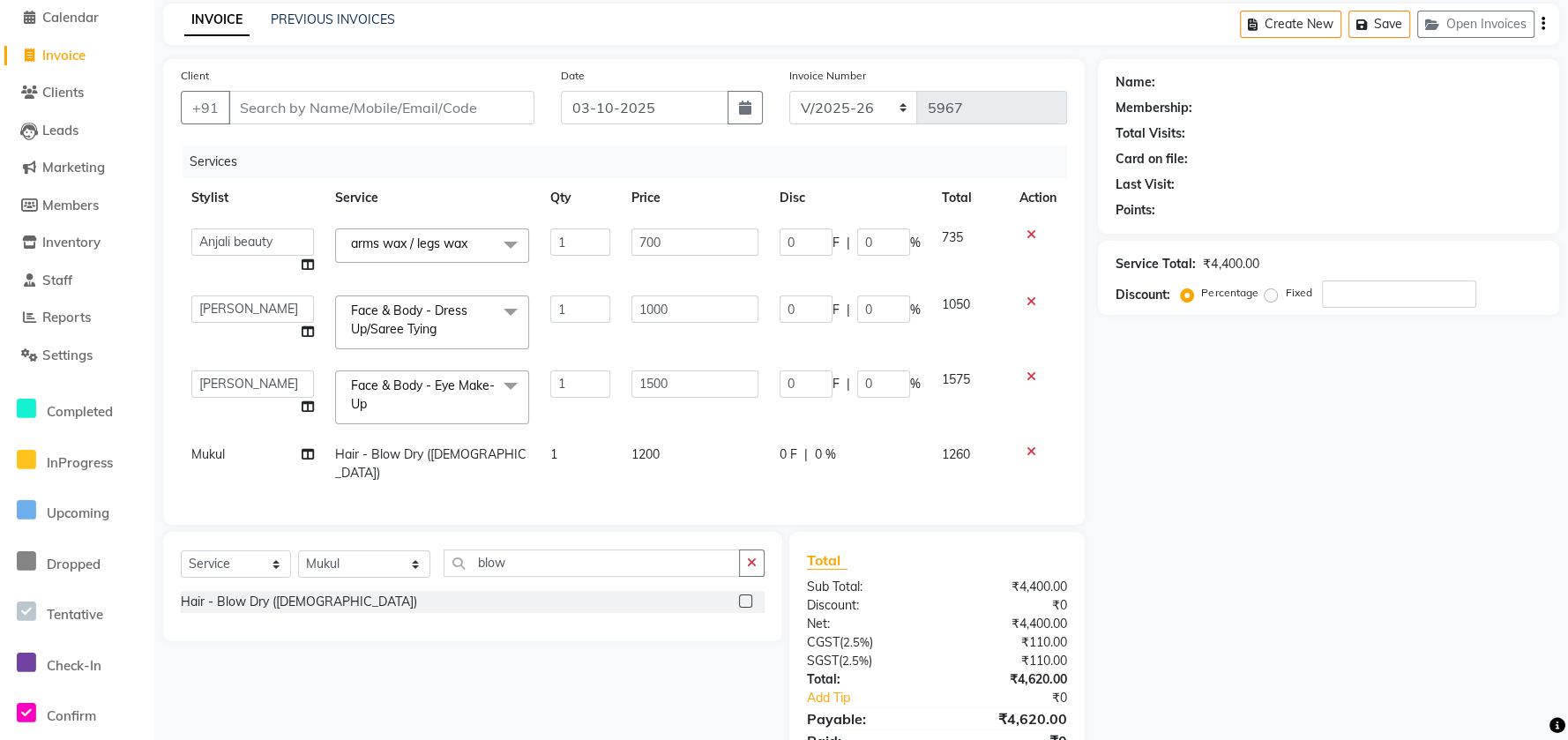
scroll to position [0, 0]
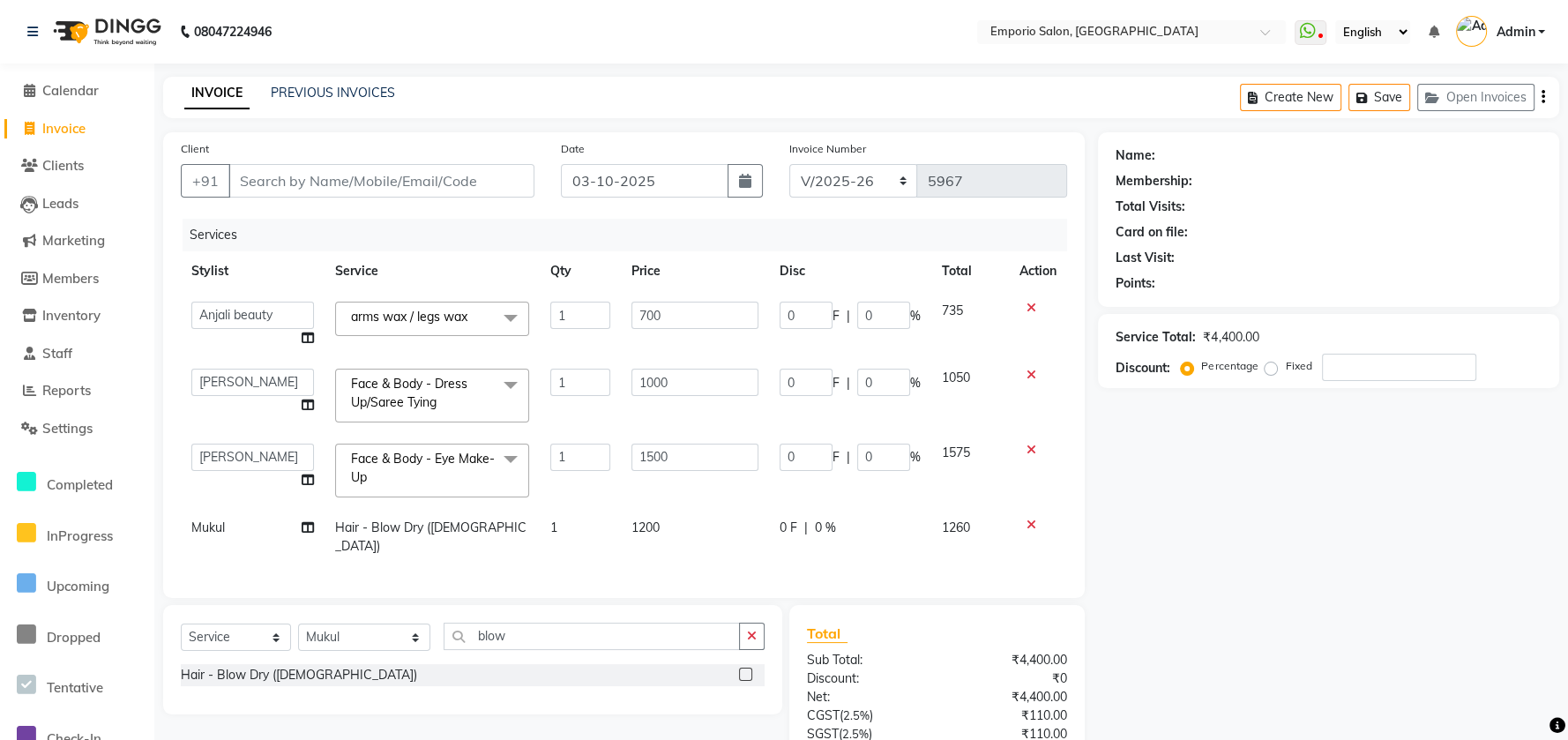
drag, startPoint x: 453, startPoint y: 197, endPoint x: 453, endPoint y: 186, distance: 11.0
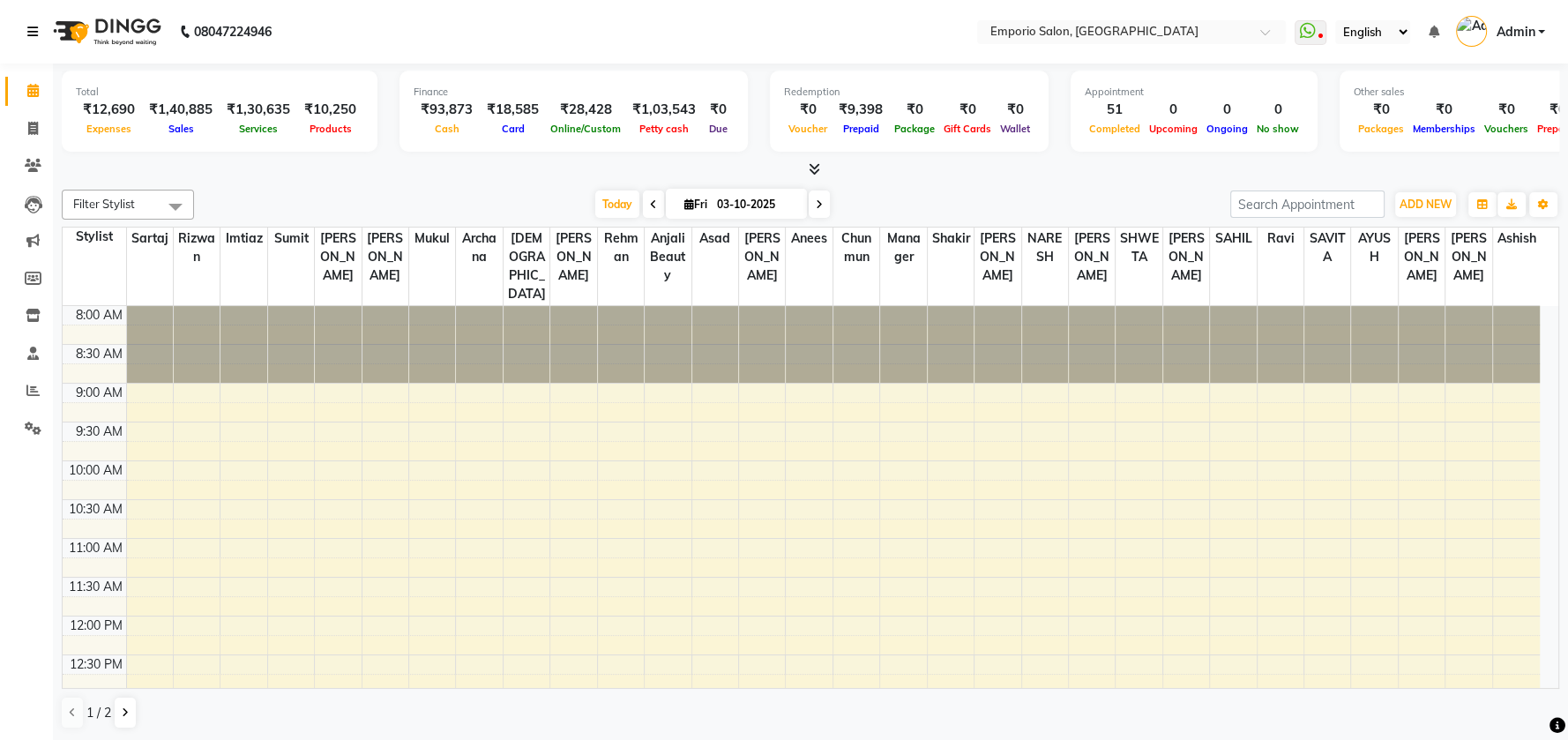
click at [29, 25] on icon at bounding box center [32, 31] width 11 height 13
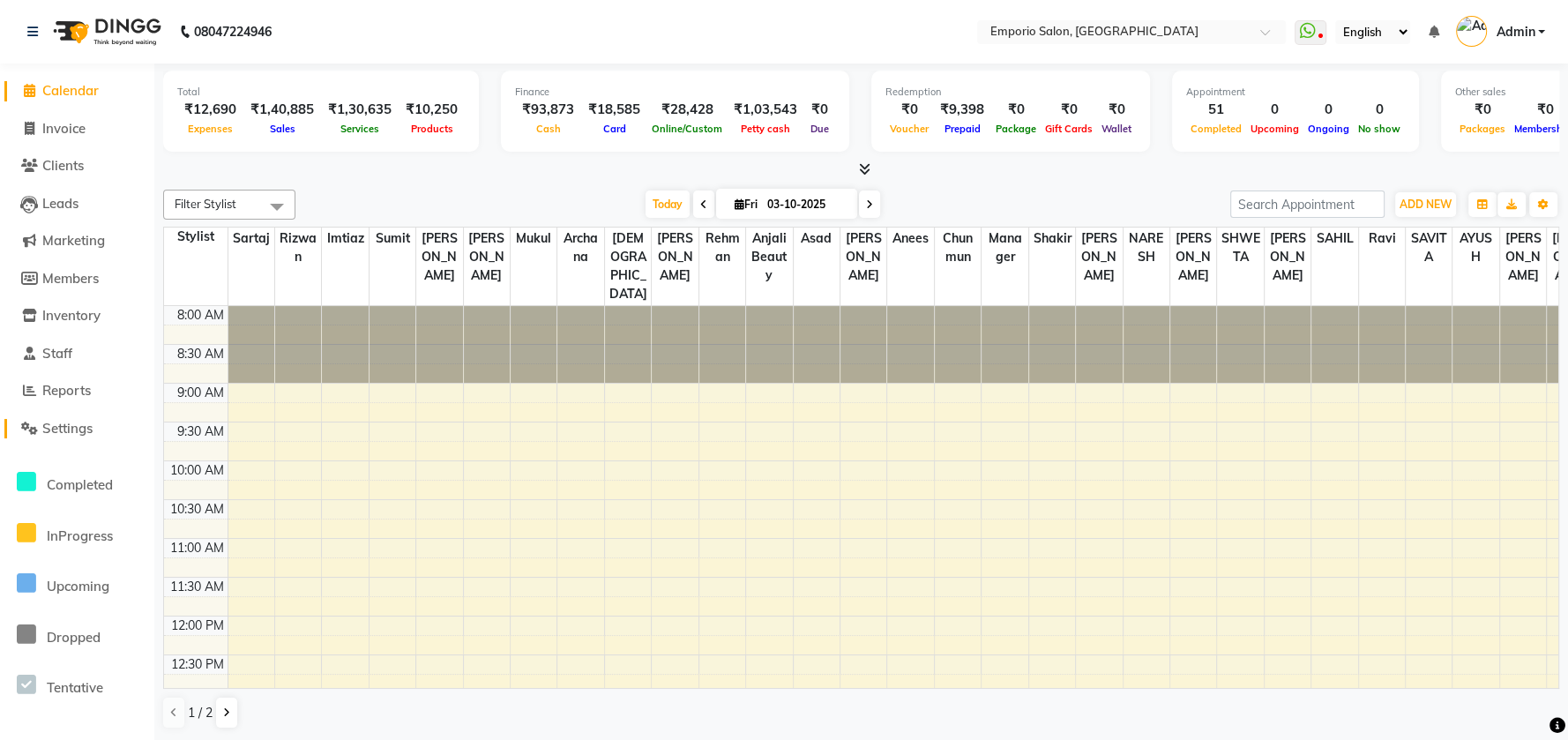
click at [38, 438] on span at bounding box center [28, 429] width 26 height 20
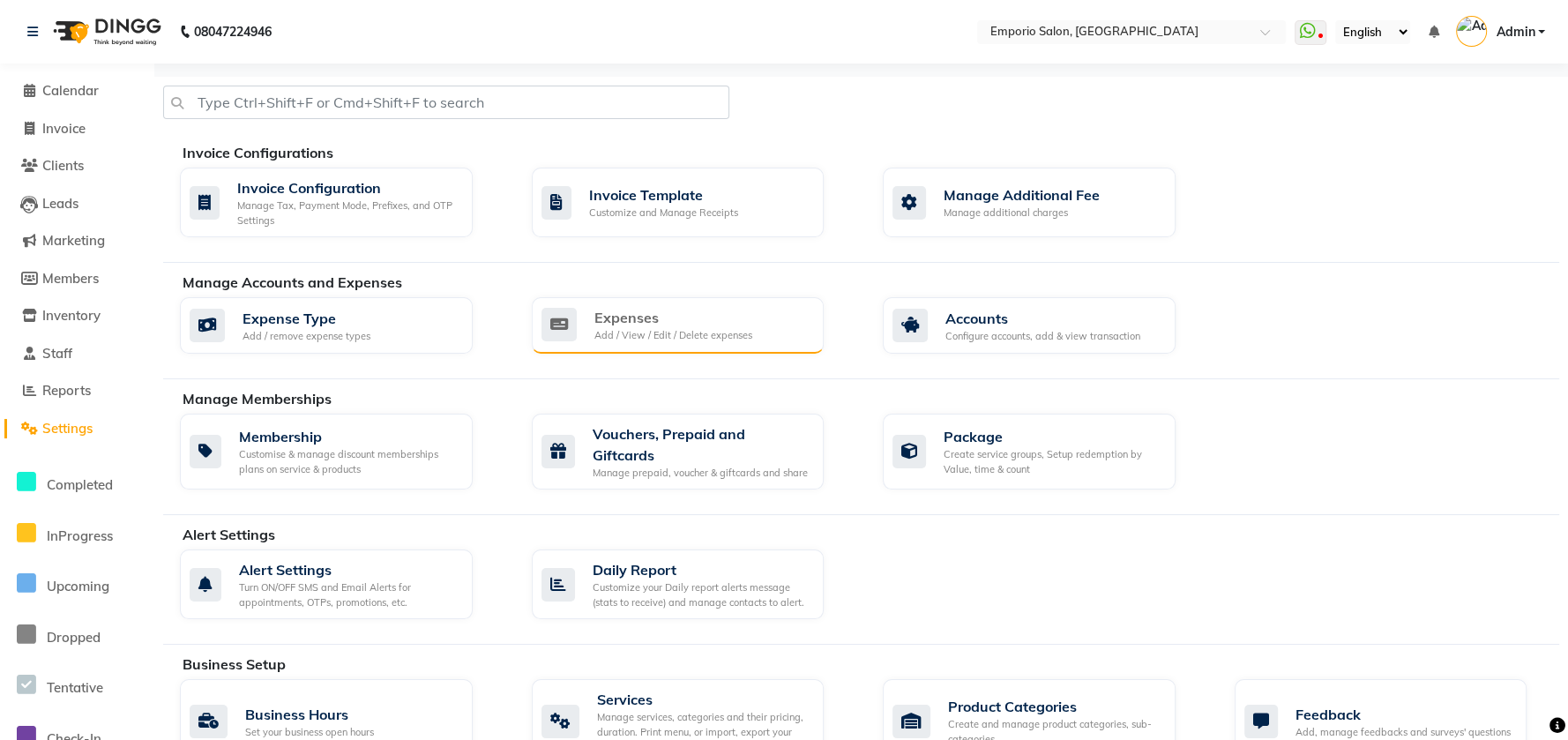
click at [676, 321] on div "Expenses" at bounding box center [674, 318] width 157 height 21
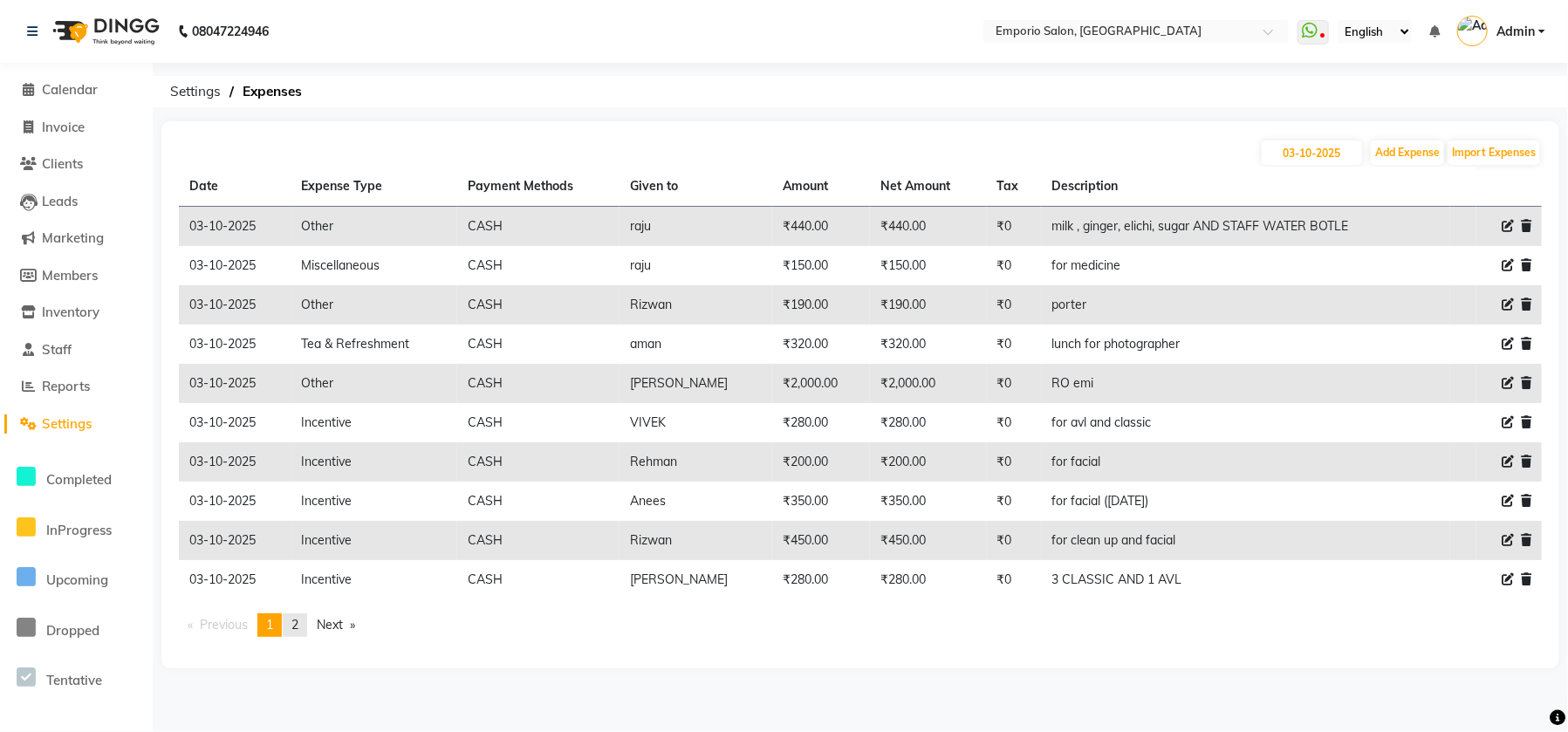
click at [298, 631] on span "2" at bounding box center [294, 625] width 7 height 15
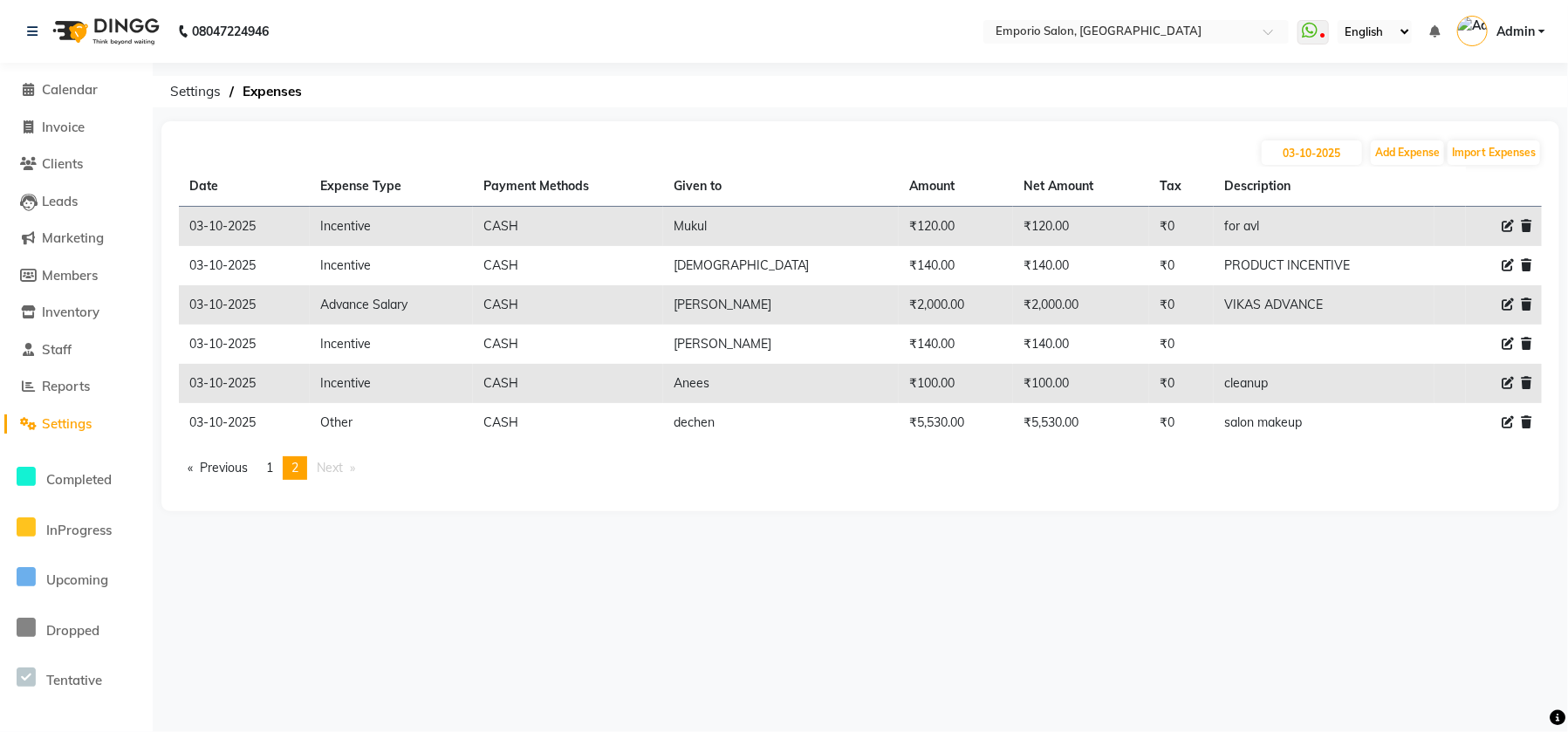
drag, startPoint x: 1044, startPoint y: 421, endPoint x: 919, endPoint y: 419, distance: 125.0
click at [919, 419] on tr "[DATE] Other CASH dechen ₹5,530.00 ₹5,530.00 ₹0 salon makeup" at bounding box center [859, 422] width 1362 height 39
click at [884, 498] on div "[DATE] Add Expense Import Expenses Date Expense Type Payment Methods Given to A…" at bounding box center [860, 316] width 1398 height 391
drag, startPoint x: 1013, startPoint y: 383, endPoint x: 958, endPoint y: 388, distance: 55.2
click at [958, 388] on tr "[DATE] Incentive [PERSON_NAME] ₹100.00 ₹100.00 ₹0 cleanup" at bounding box center [859, 383] width 1362 height 39
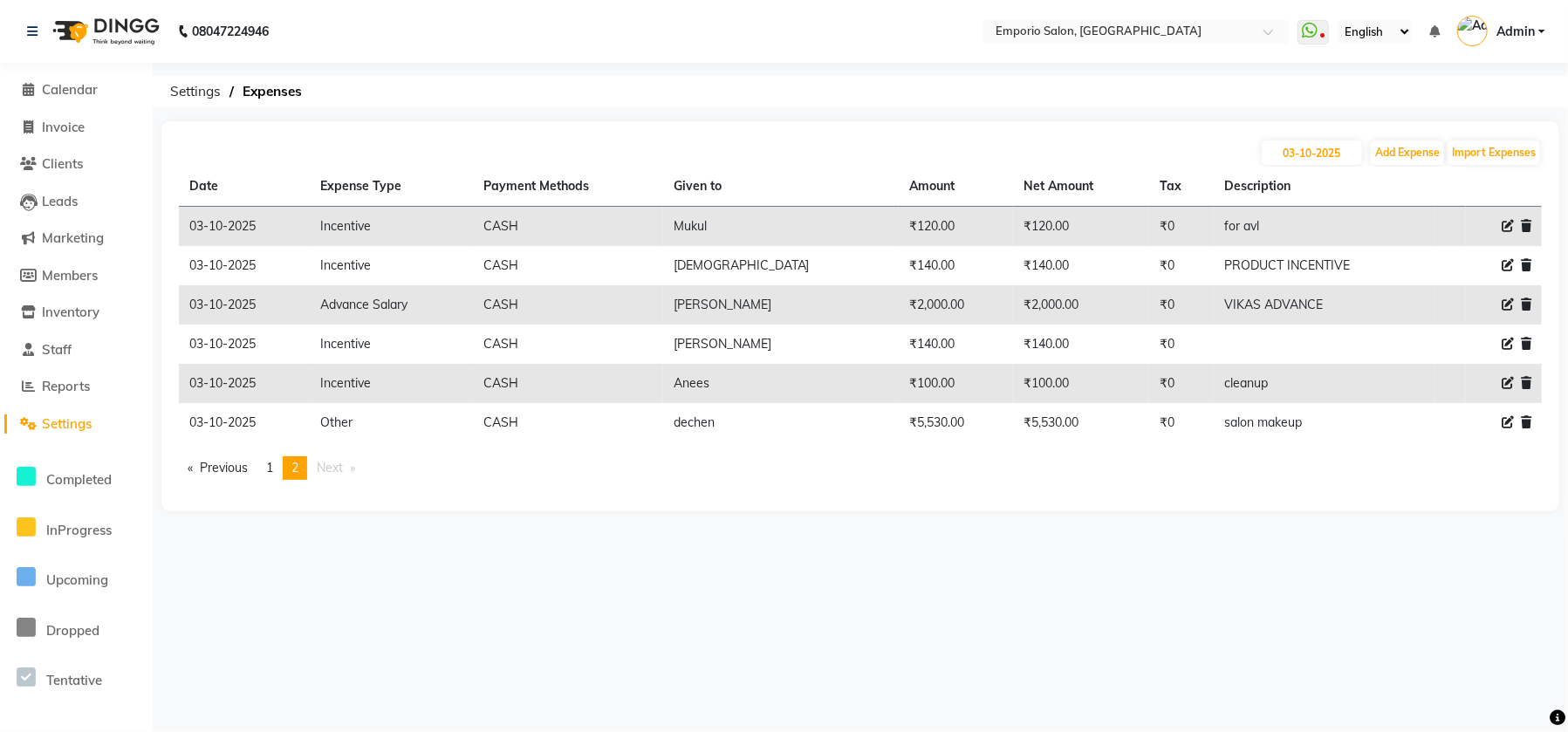
click at [992, 473] on ul "Previous page 2 / 2 page 1 You're on page 2 Next page" at bounding box center [859, 468] width 1362 height 24
click at [1505, 340] on icon at bounding box center [1507, 343] width 12 height 13
select select "24596"
select select "1"
select select "5330"
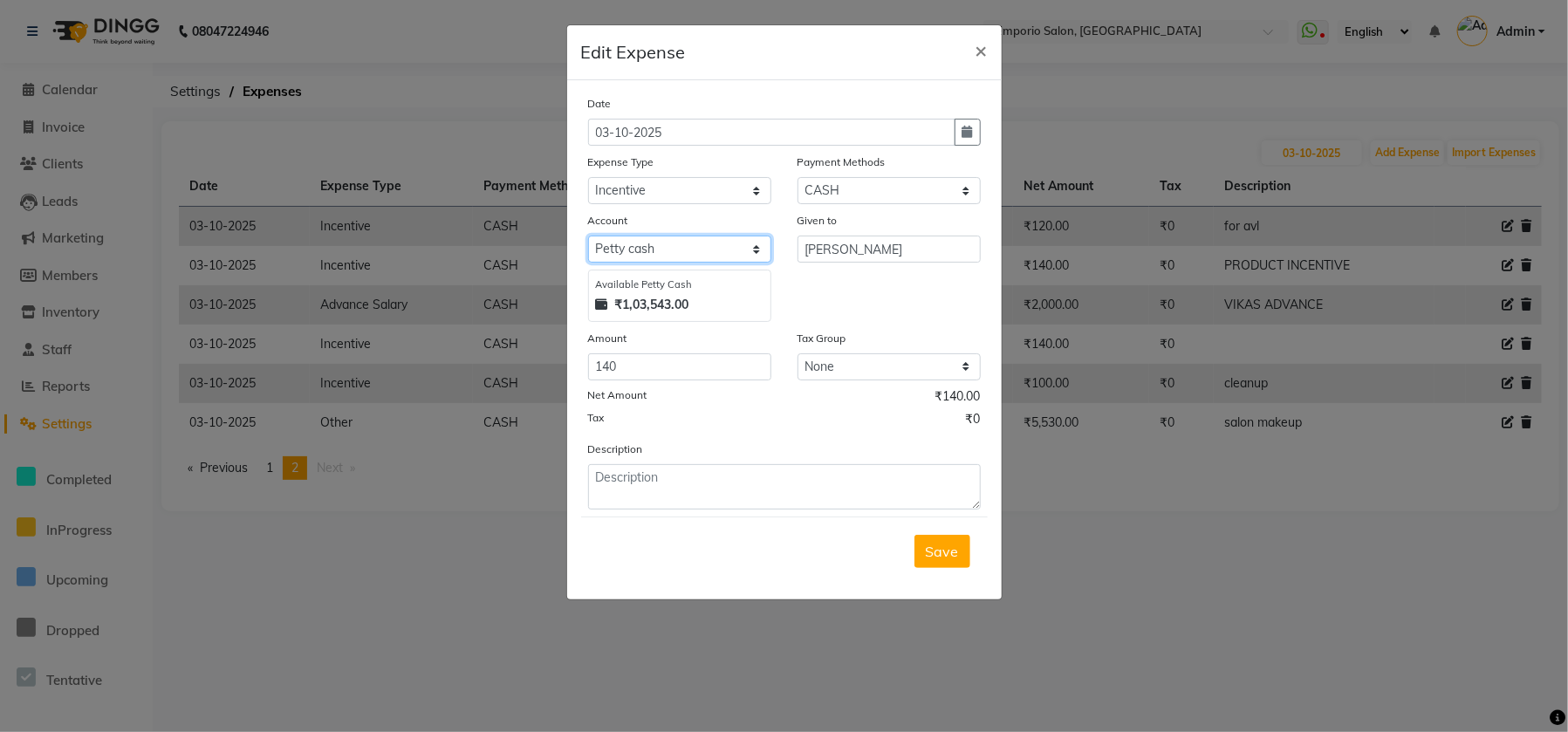
click at [667, 239] on select "Select [PERSON_NAME] cash" at bounding box center [680, 249] width 184 height 27
click at [675, 177] on select "Select Advance Salary Cash transfer to bank Cash transfer to hub Client Snacks …" at bounding box center [680, 190] width 184 height 27
click at [843, 296] on div "Given to [PERSON_NAME]" at bounding box center [889, 266] width 210 height 111
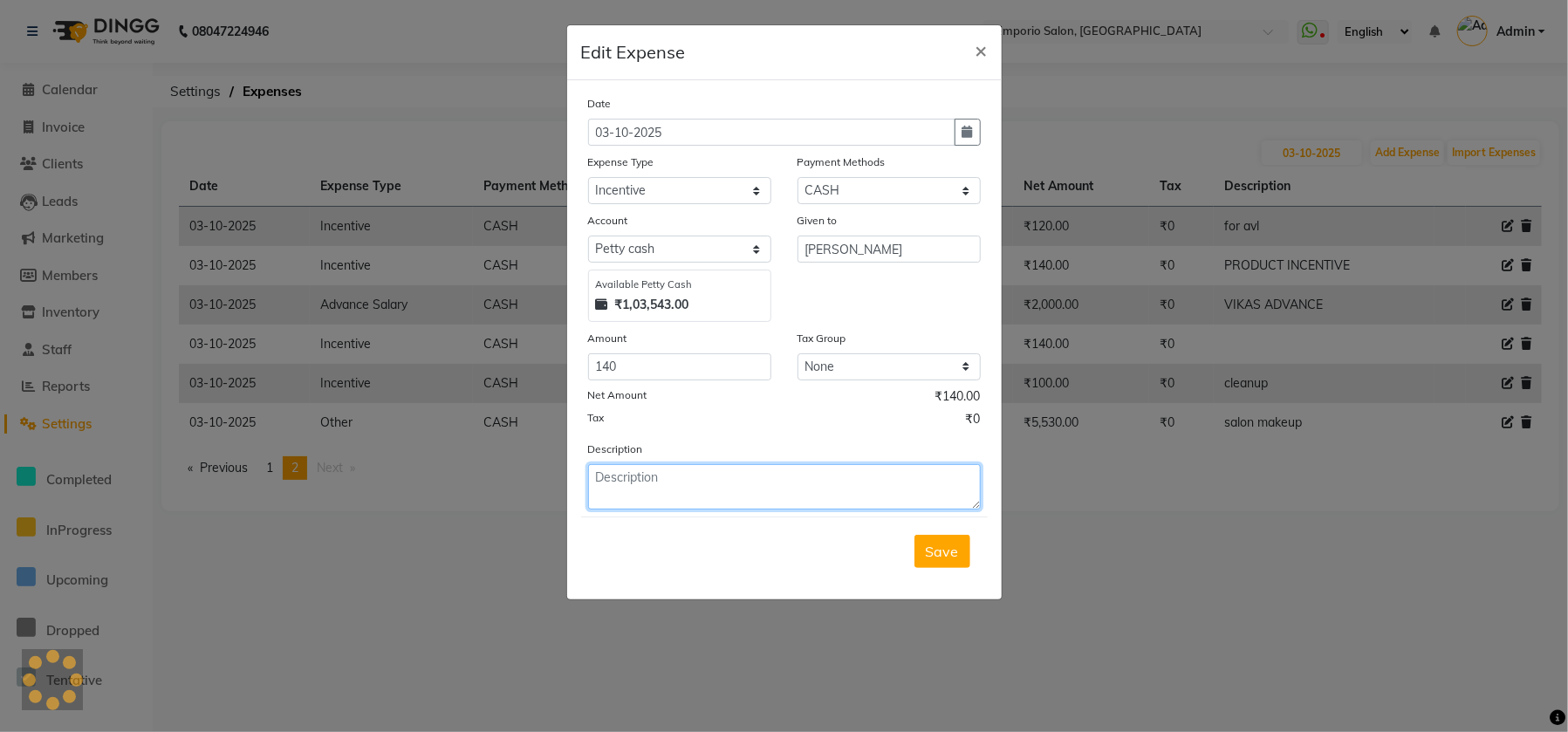
click at [797, 485] on textarea at bounding box center [784, 487] width 392 height 45
type textarea "product incentive"
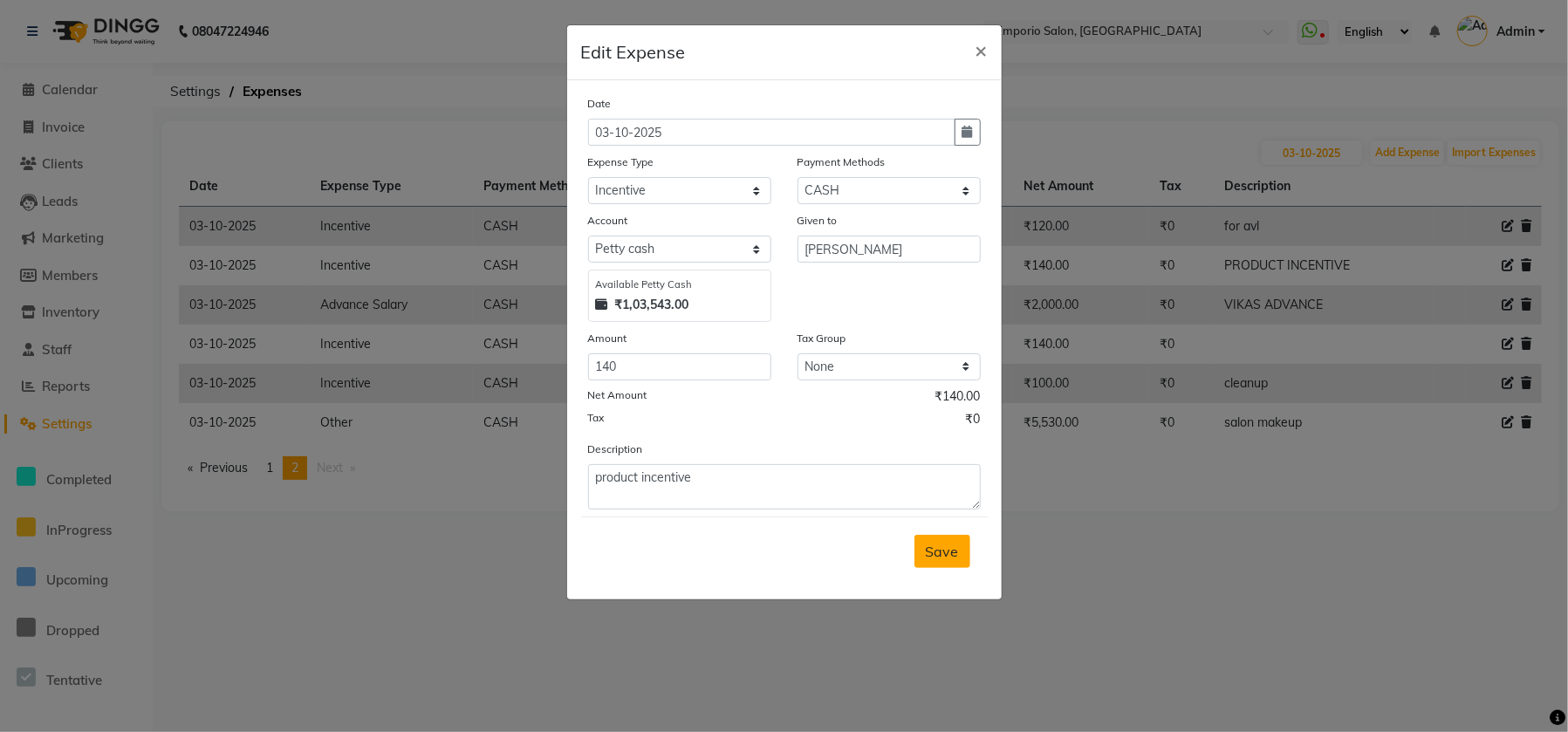
click at [956, 553] on span "Save" at bounding box center [942, 551] width 33 height 17
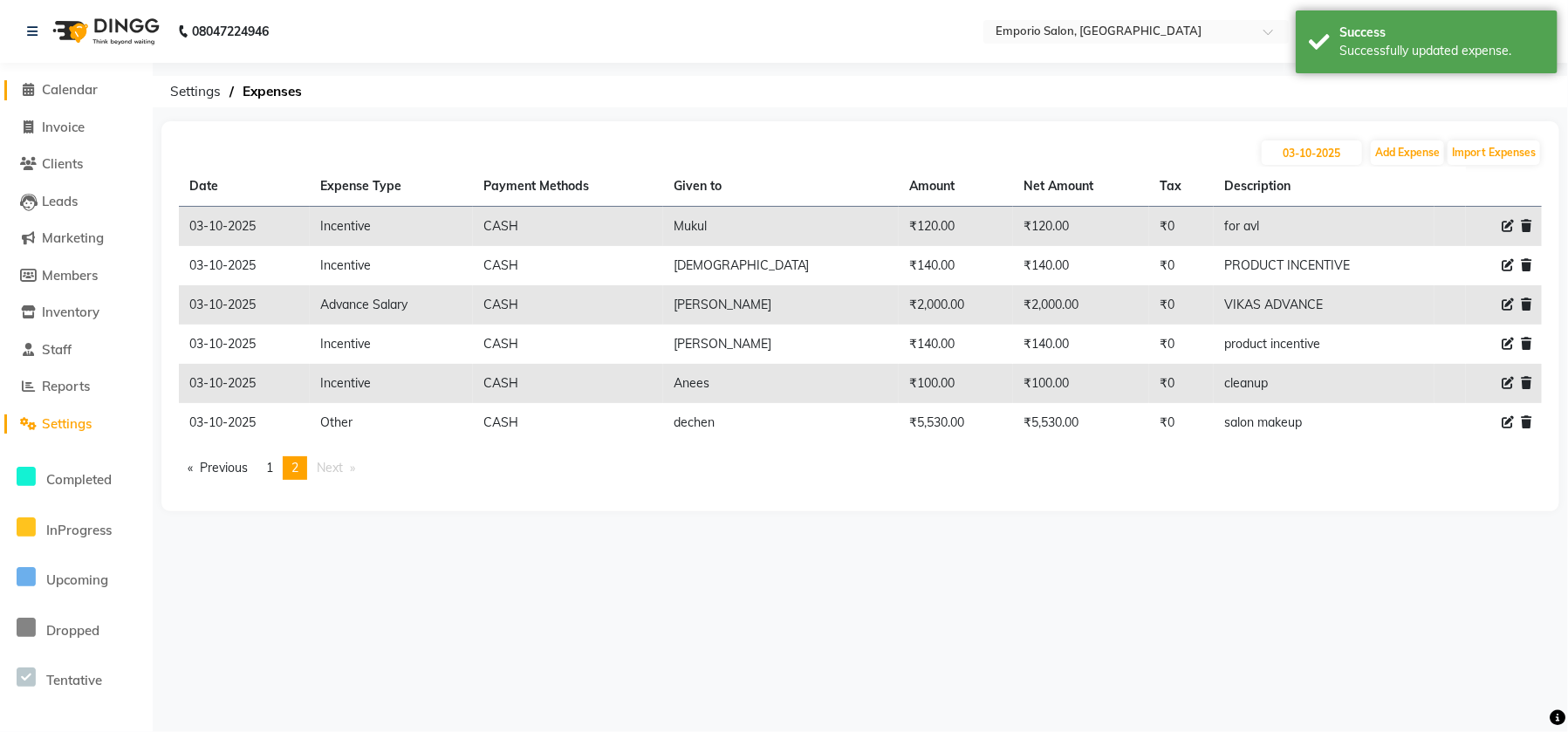
click at [39, 90] on span at bounding box center [28, 89] width 26 height 20
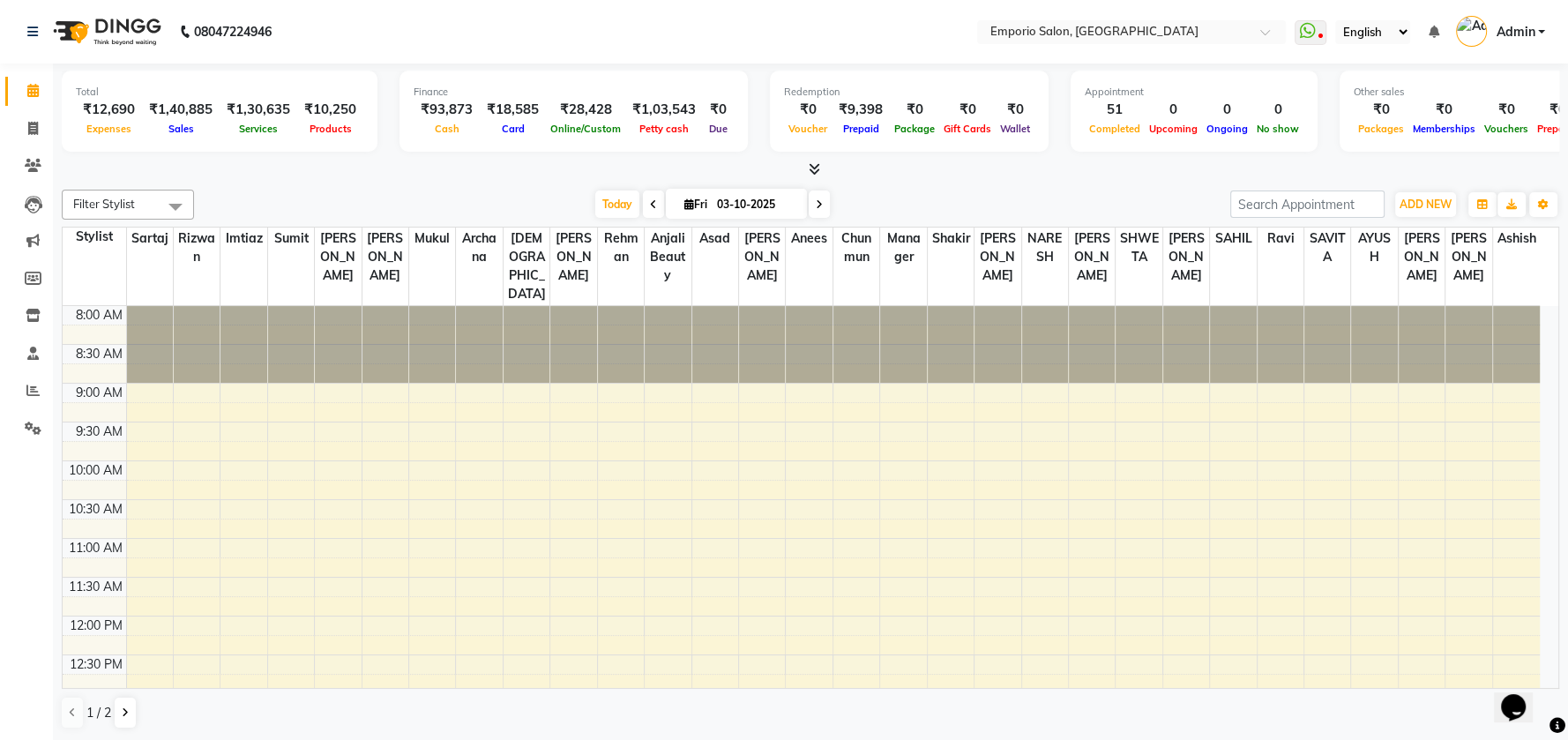
click at [48, 37] on img at bounding box center [105, 31] width 121 height 50
click at [29, 29] on icon at bounding box center [32, 31] width 11 height 13
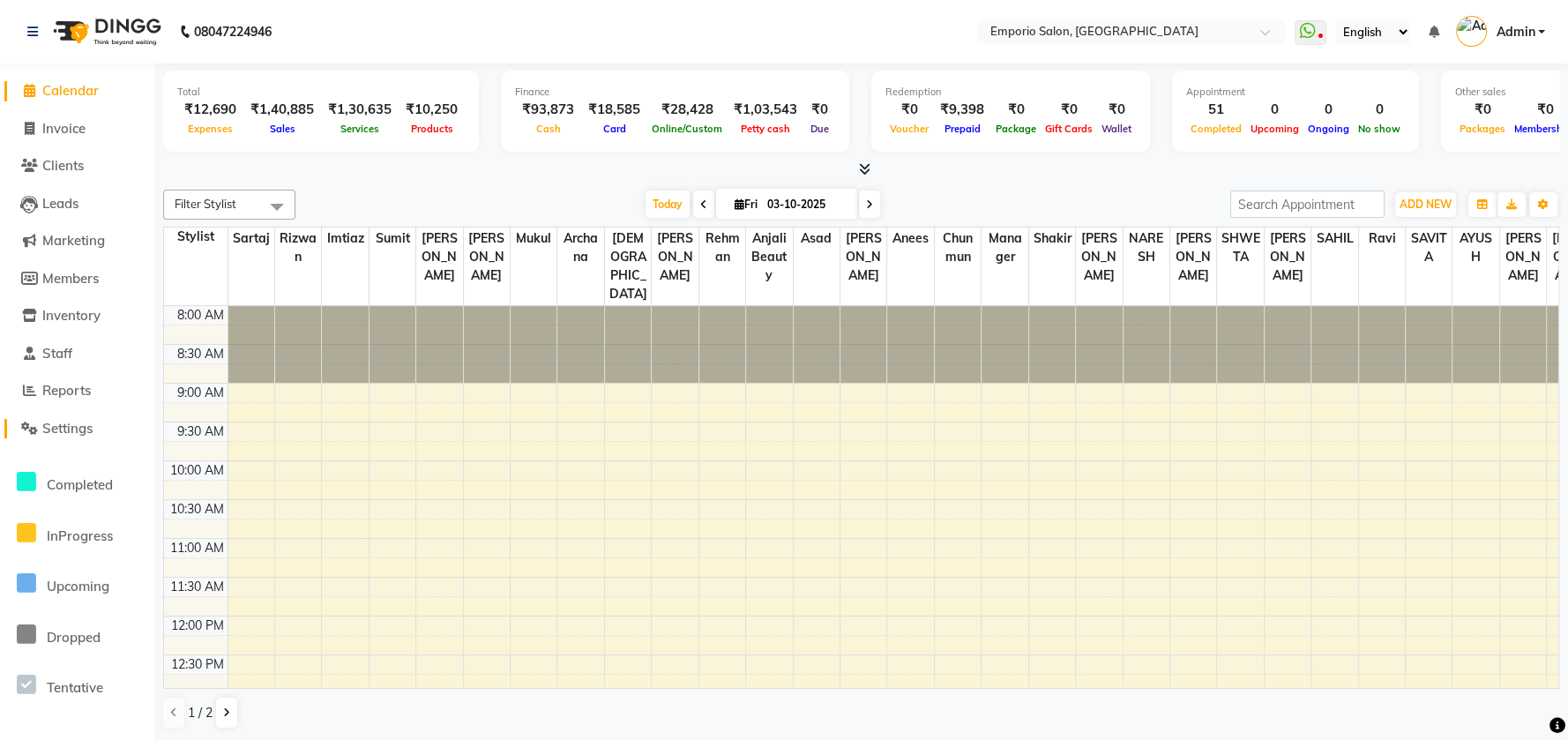
click at [23, 435] on icon at bounding box center [29, 429] width 17 height 14
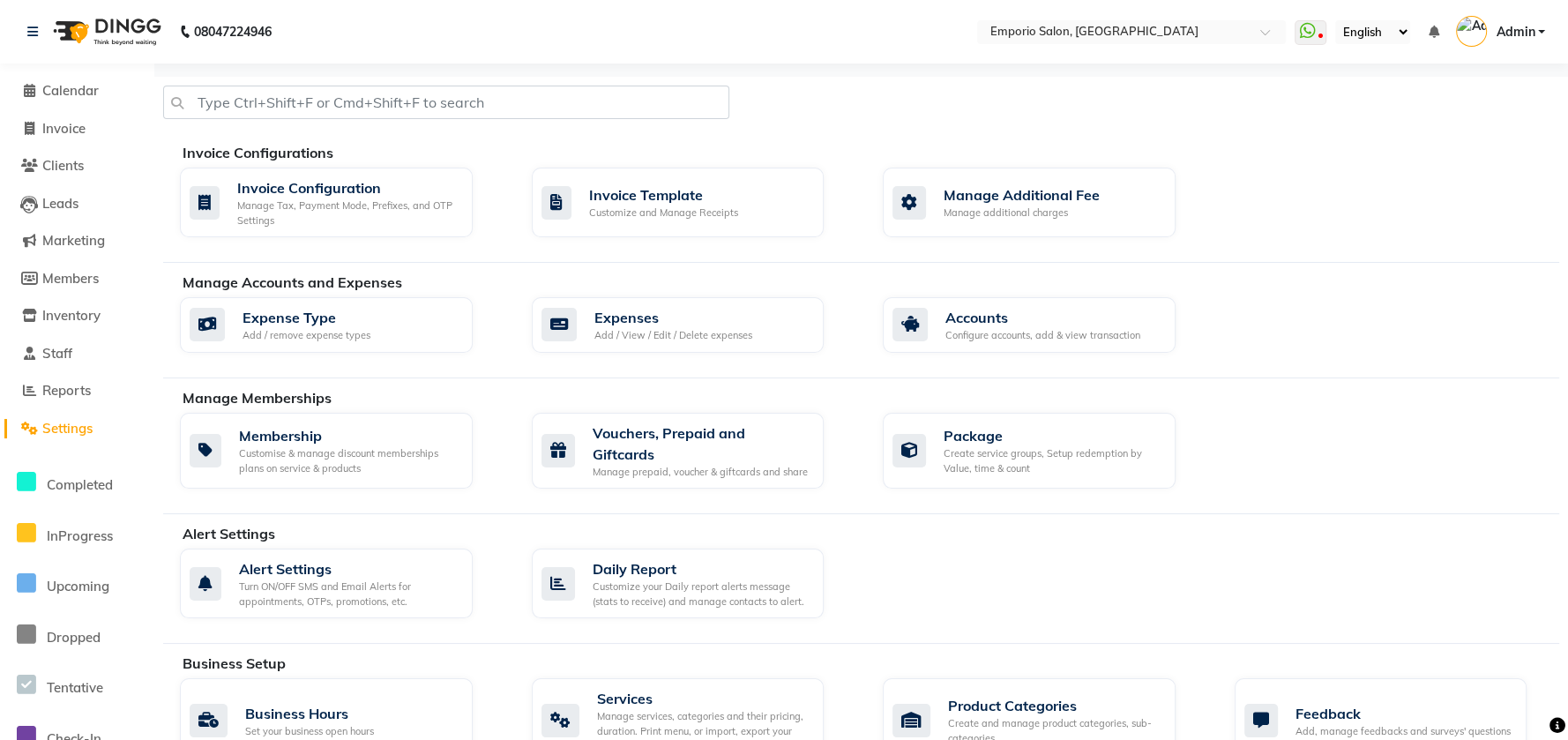
click at [658, 282] on div "Manage Accounts and Expenses" at bounding box center [878, 282] width 1390 height 21
click at [658, 318] on div "Expenses" at bounding box center [674, 318] width 157 height 21
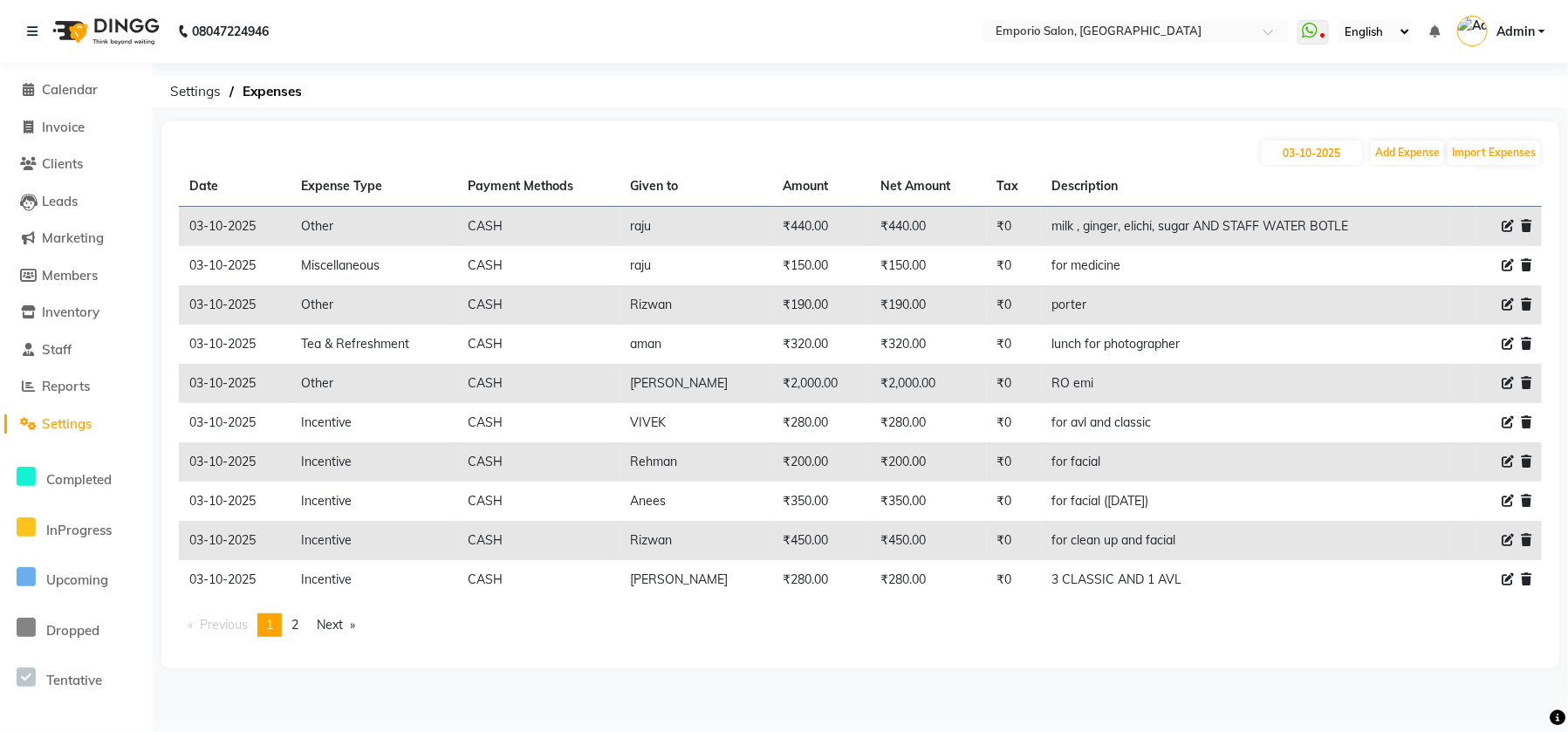
click at [1498, 297] on div at bounding box center [1508, 305] width 44 height 18
click at [1506, 302] on icon at bounding box center [1507, 304] width 12 height 13
select select "24591"
select select "1"
select select "5330"
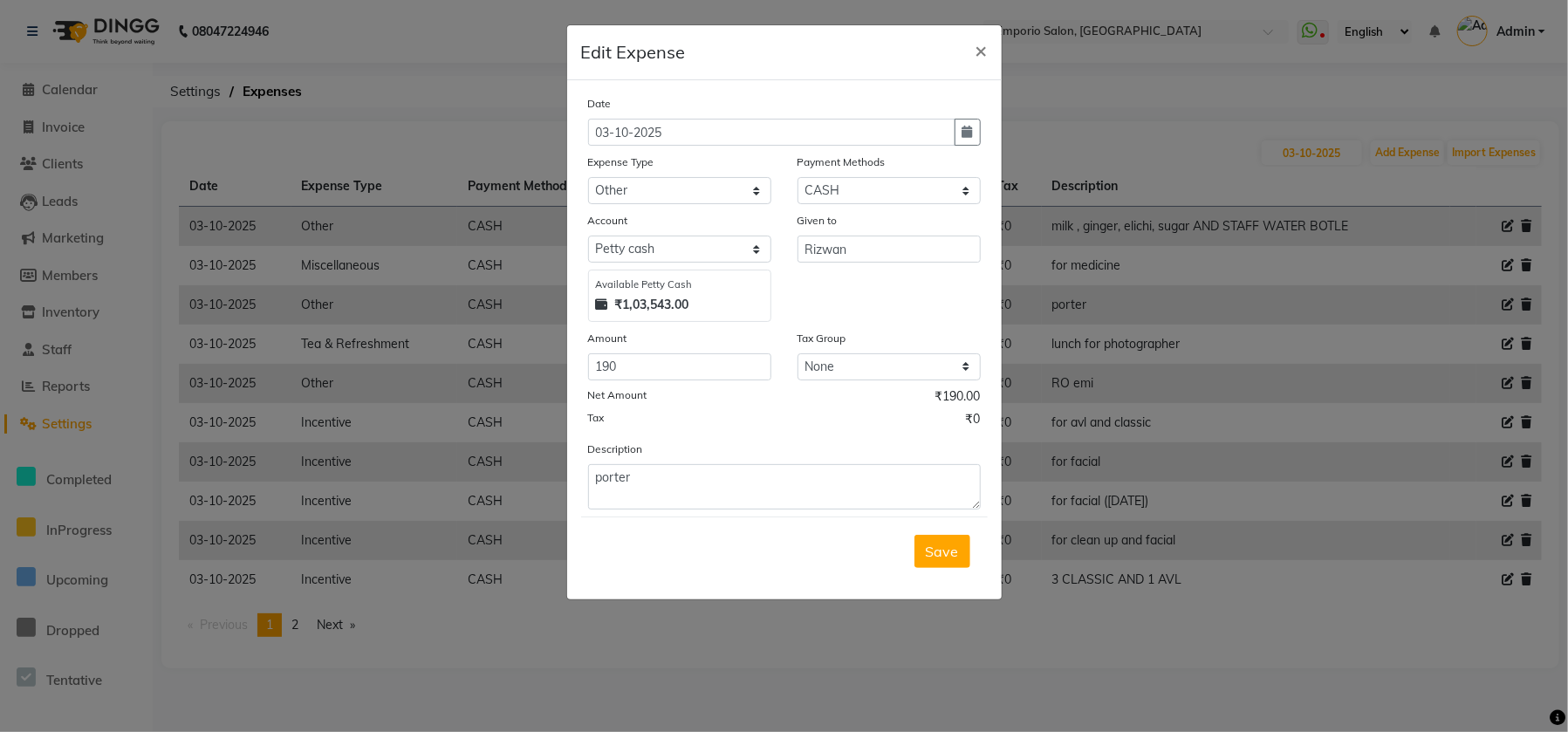
drag, startPoint x: 629, startPoint y: 344, endPoint x: 647, endPoint y: 353, distance: 20.1
click at [641, 348] on div "Amount" at bounding box center [680, 341] width 184 height 24
drag, startPoint x: 647, startPoint y: 353, endPoint x: 656, endPoint y: 370, distance: 19.2
click at [650, 355] on input "190" at bounding box center [680, 367] width 184 height 27
type input "1"
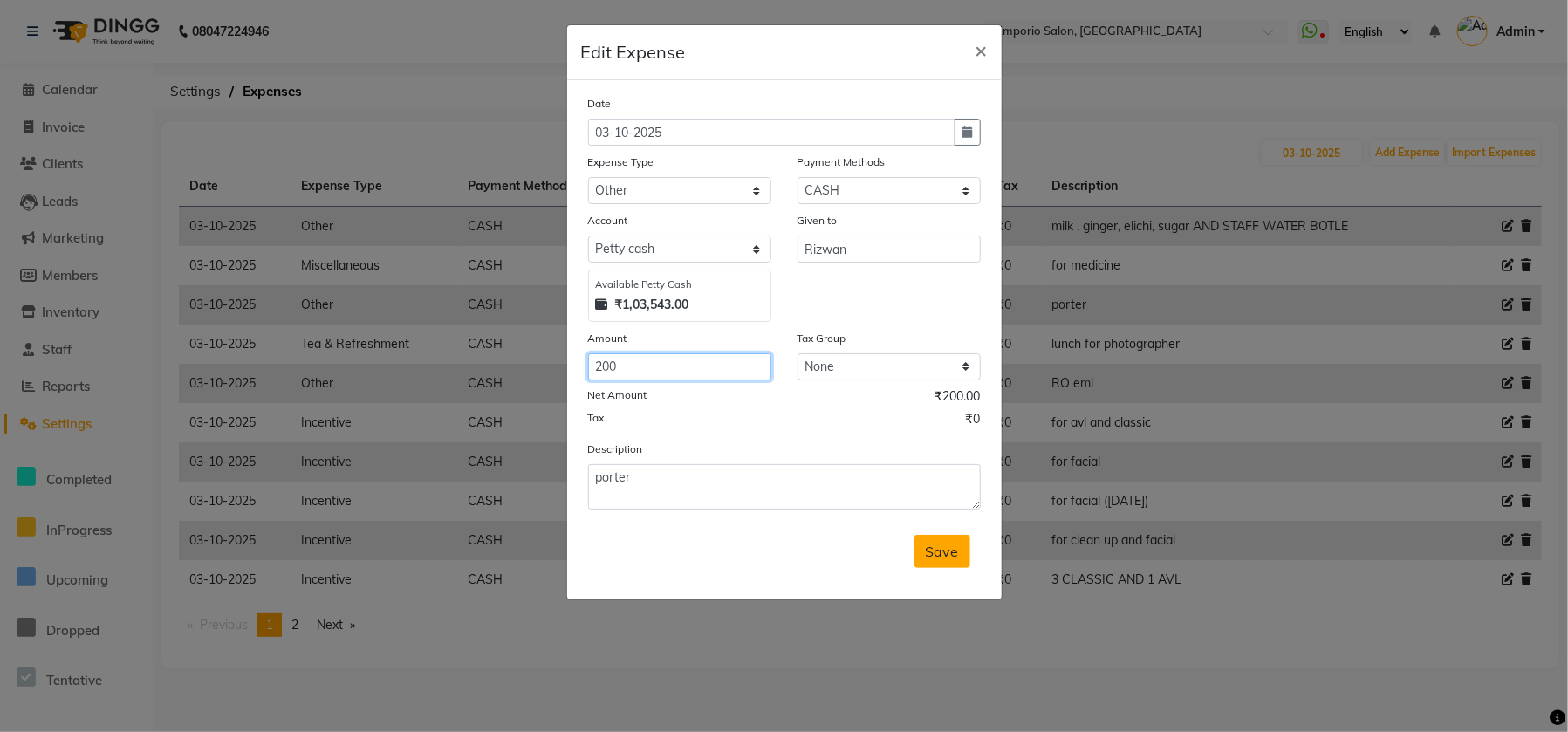
type input "200"
click at [938, 547] on span "Save" at bounding box center [942, 551] width 33 height 17
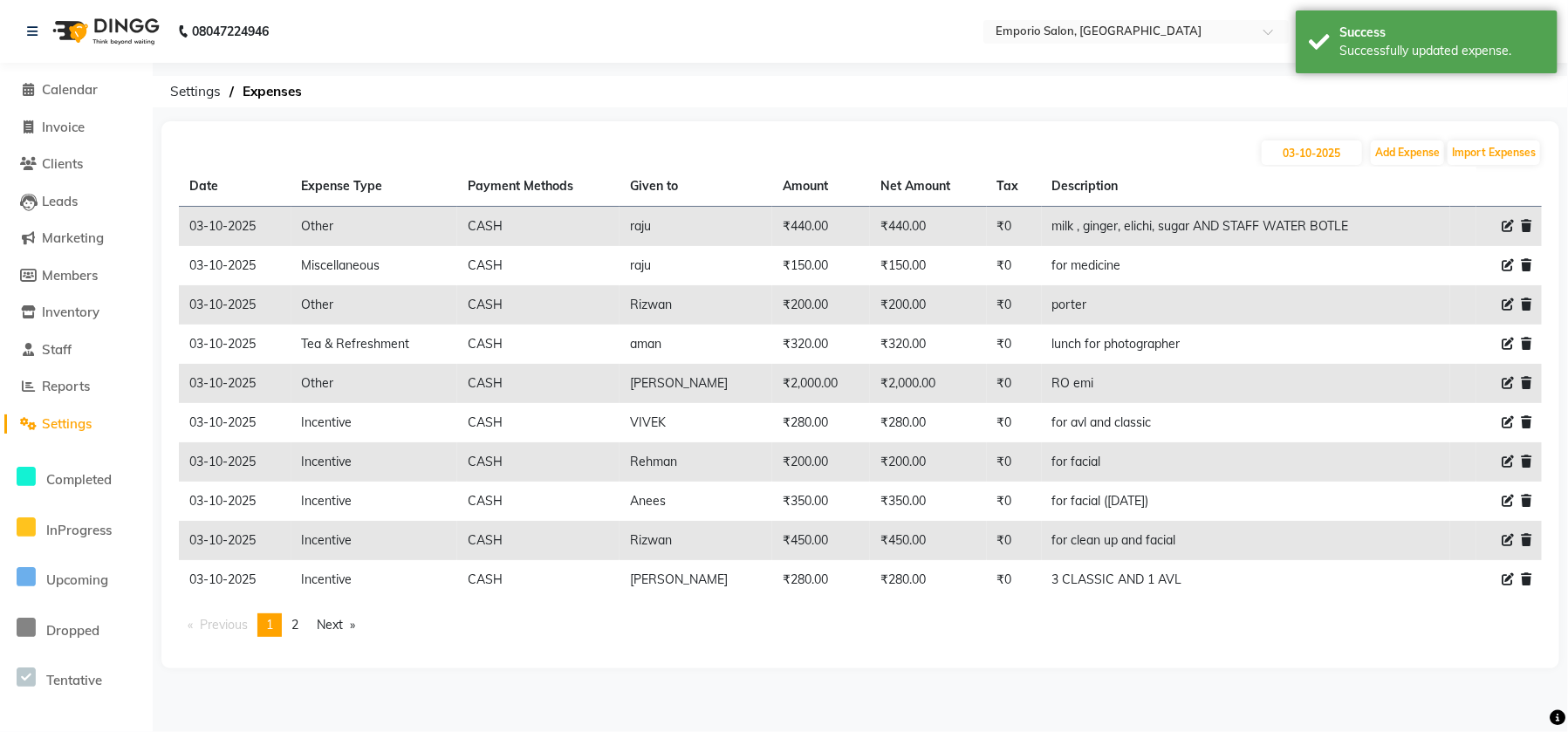
click at [1513, 220] on icon at bounding box center [1507, 226] width 12 height 13
select select "24591"
select select "1"
select select "5330"
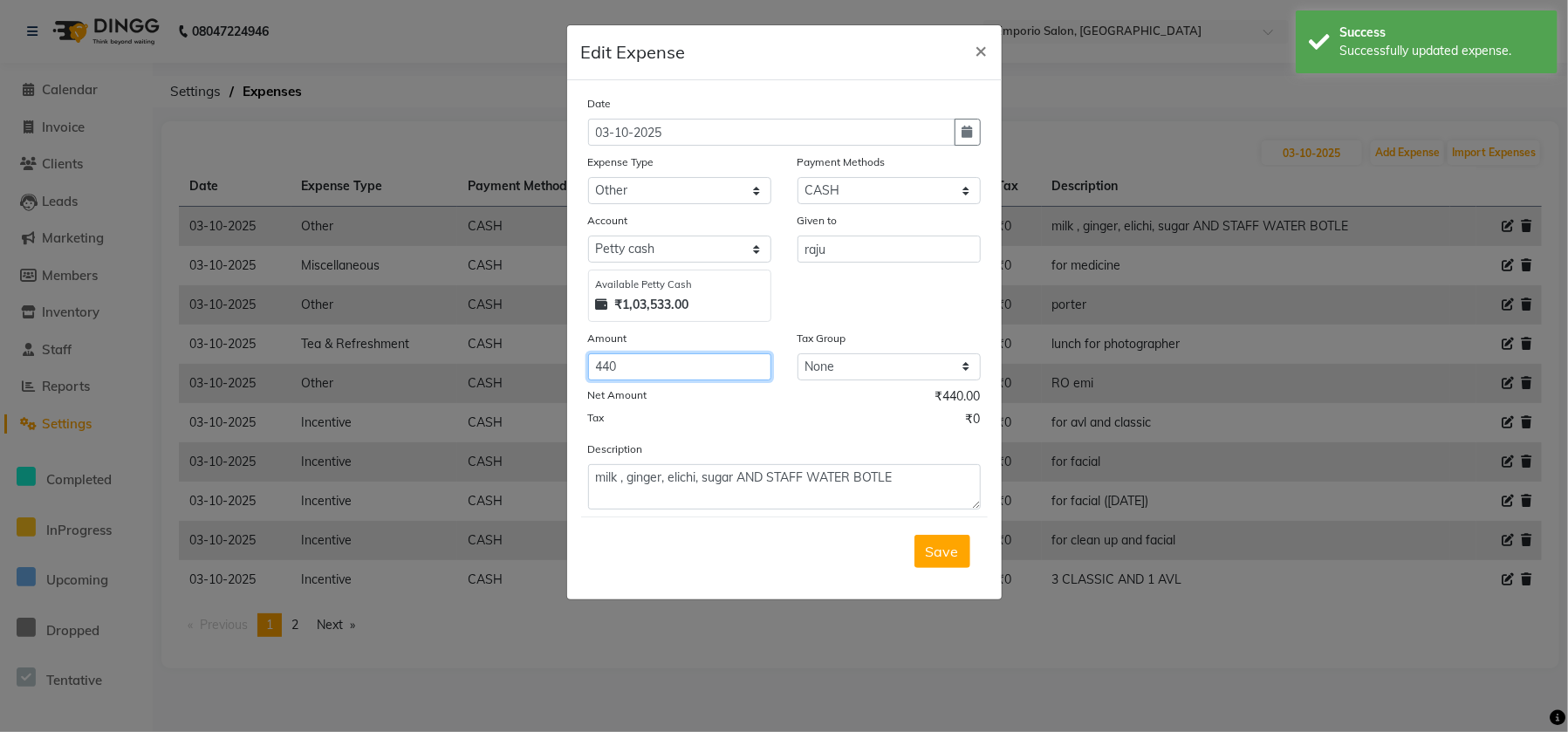
click at [652, 367] on input "440" at bounding box center [680, 367] width 184 height 27
type input "4"
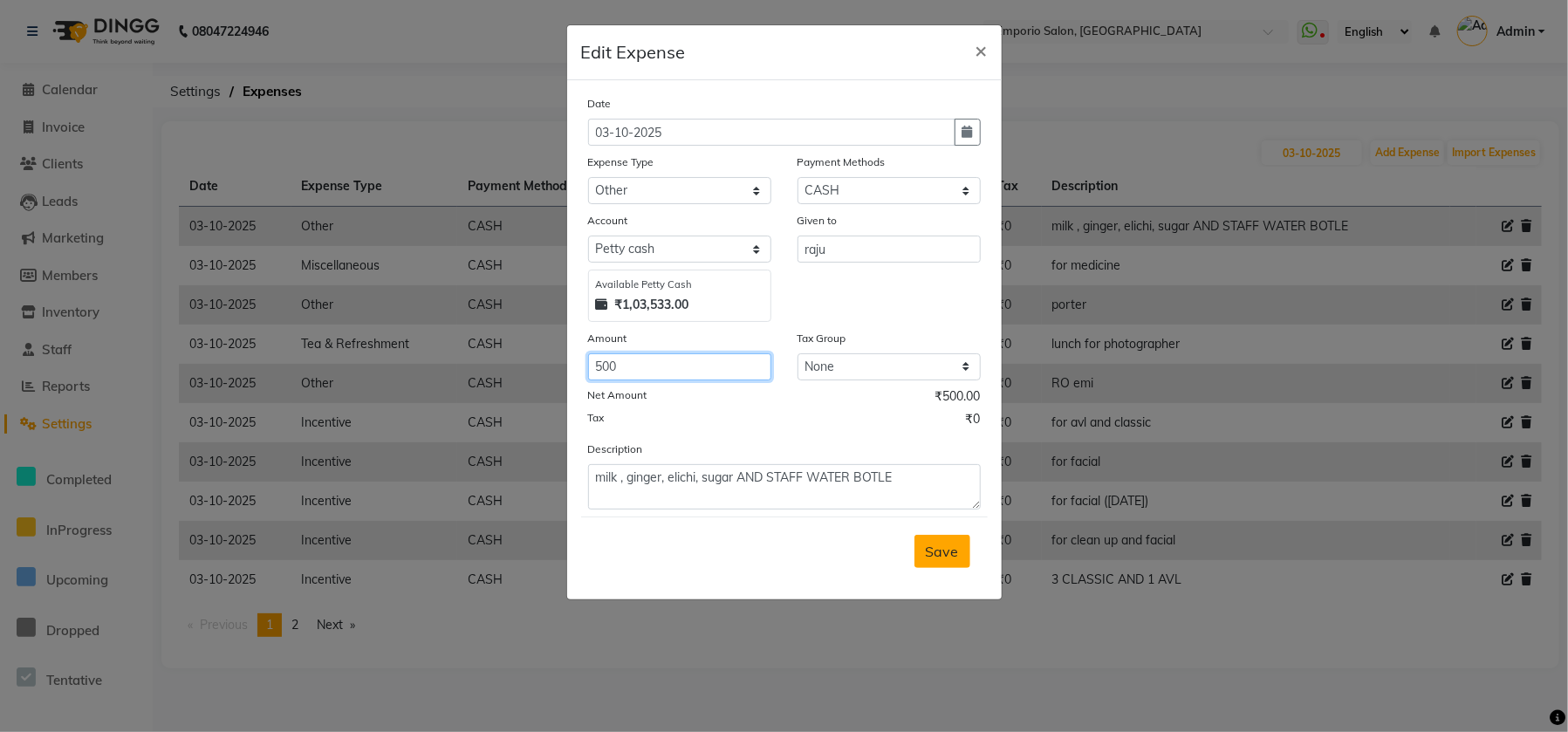
type input "500"
click at [919, 546] on button "Save" at bounding box center [942, 551] width 56 height 33
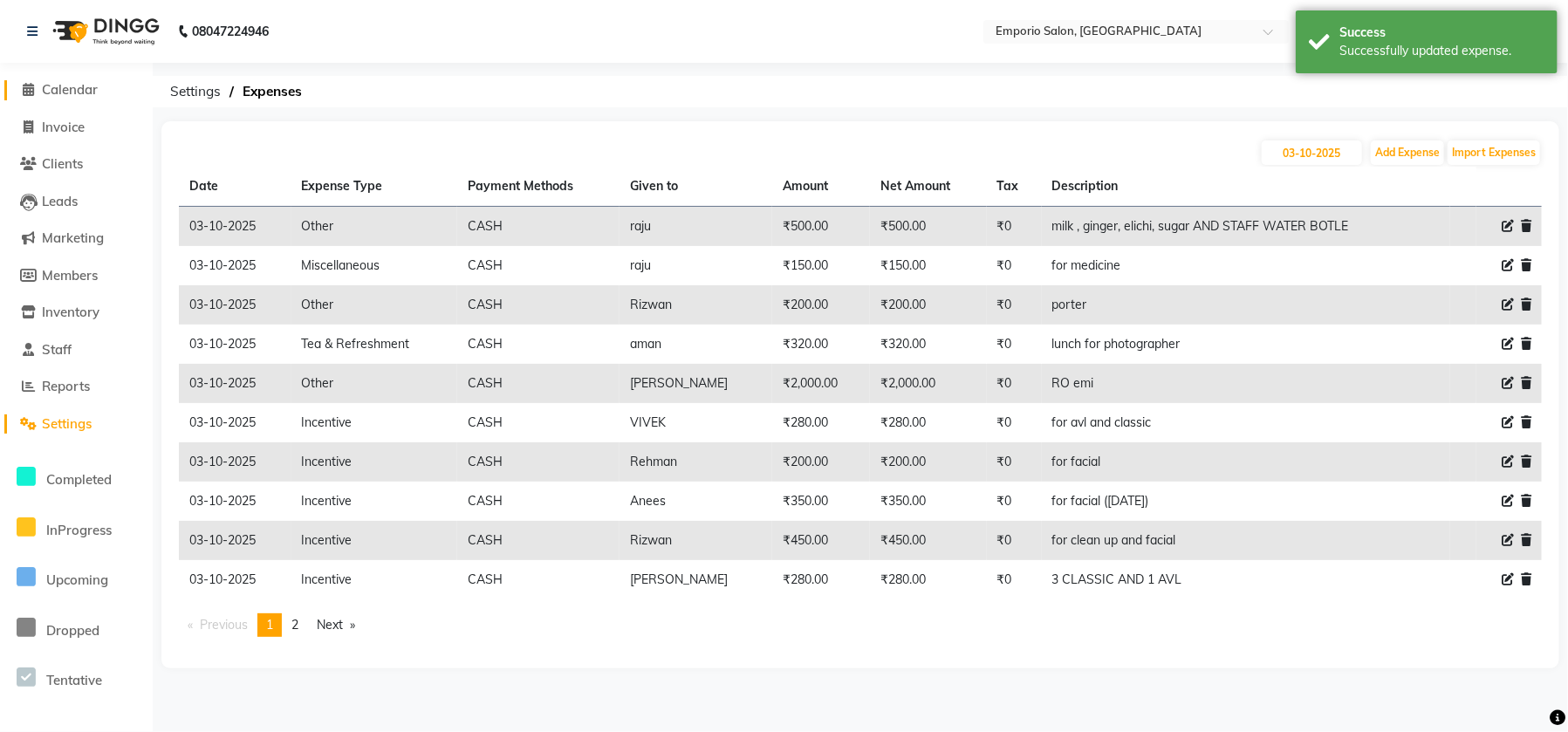
click at [61, 83] on span "Calendar" at bounding box center [70, 88] width 56 height 16
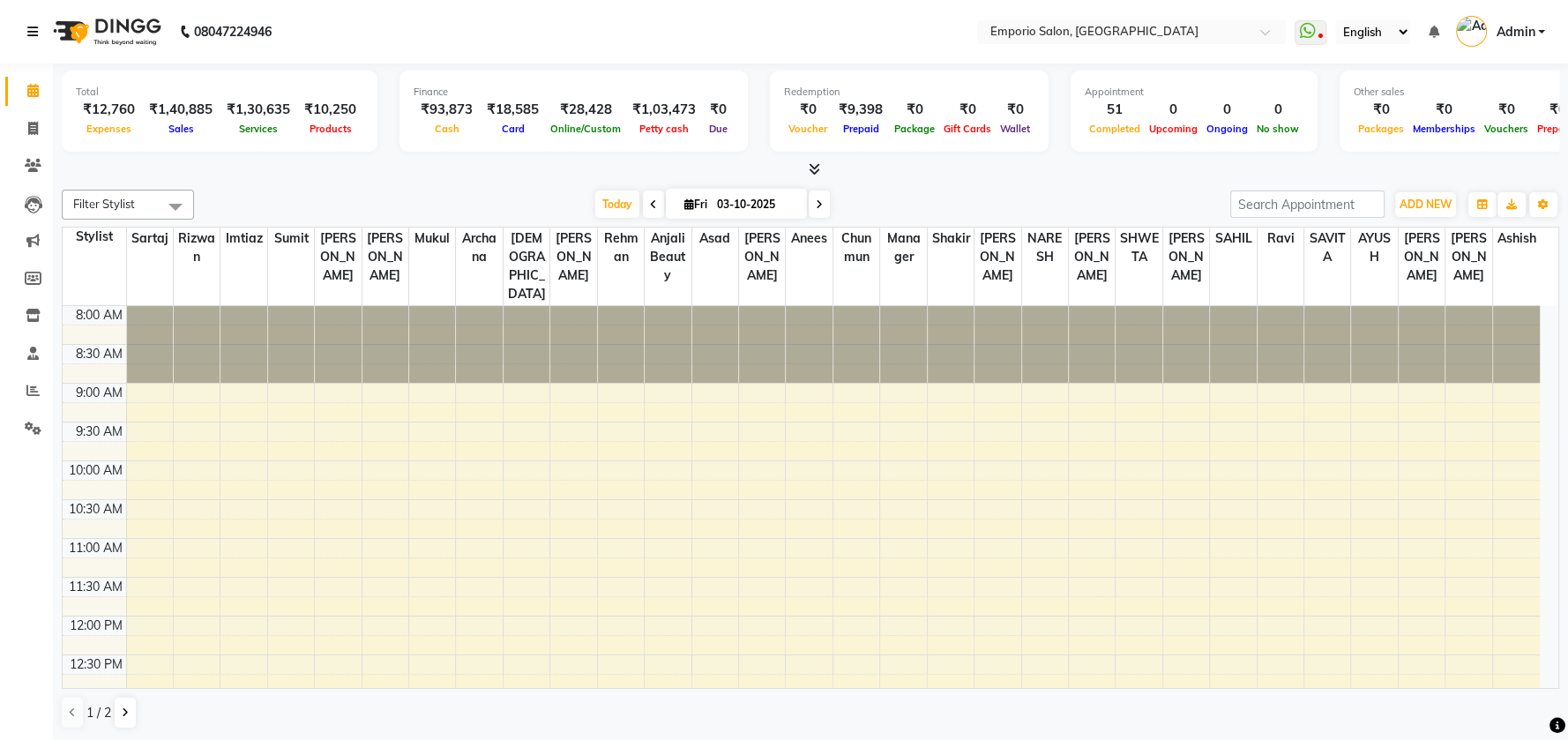
click at [27, 42] on link at bounding box center [36, 31] width 17 height 50
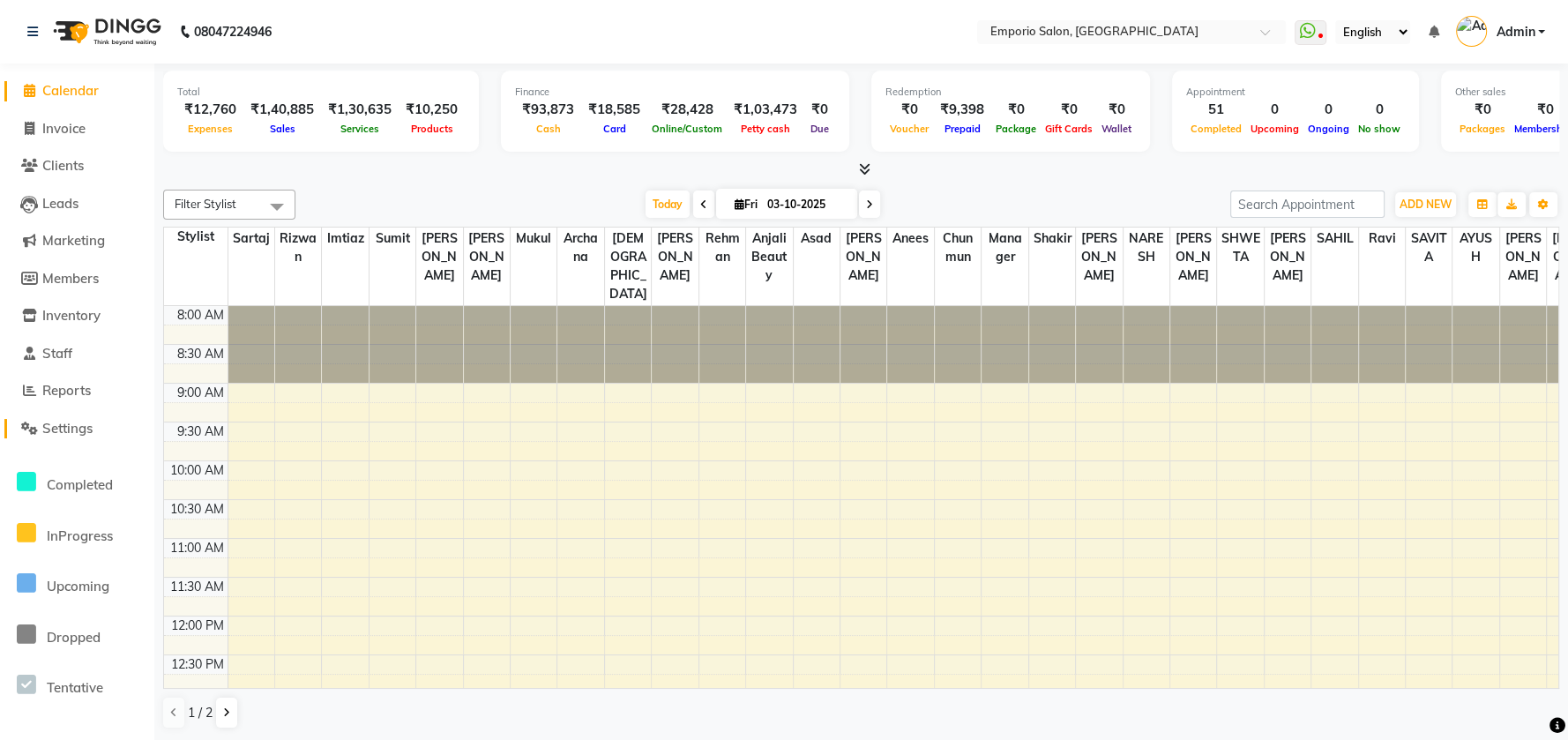
click at [62, 430] on span "Settings" at bounding box center [68, 428] width 51 height 17
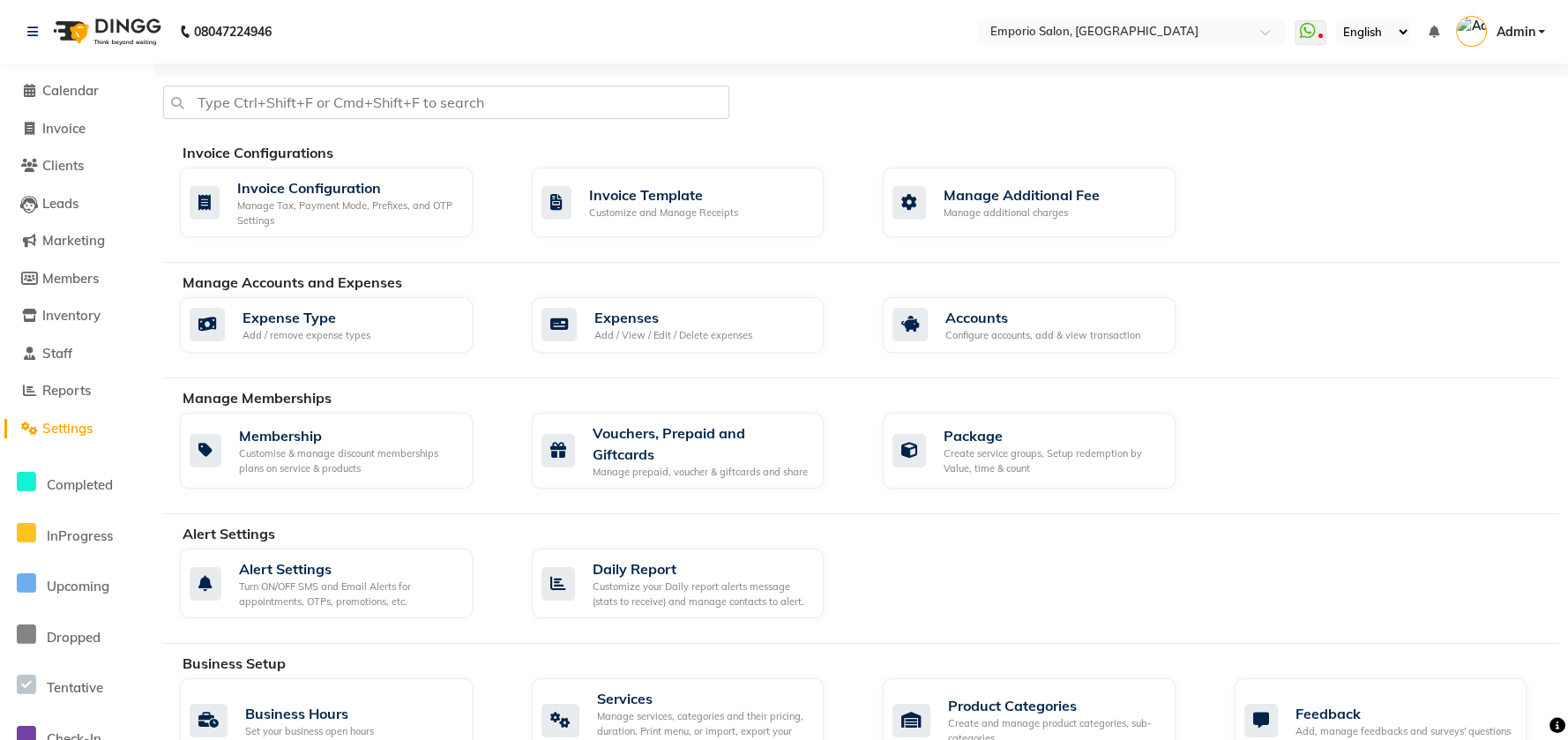
click at [598, 353] on div "Expense Type Add / remove expense types Expenses Add / View / Edit / Delete exp…" at bounding box center [870, 329] width 1406 height 62
click at [605, 337] on div "Add / View / Edit / Delete expenses" at bounding box center [674, 335] width 157 height 15
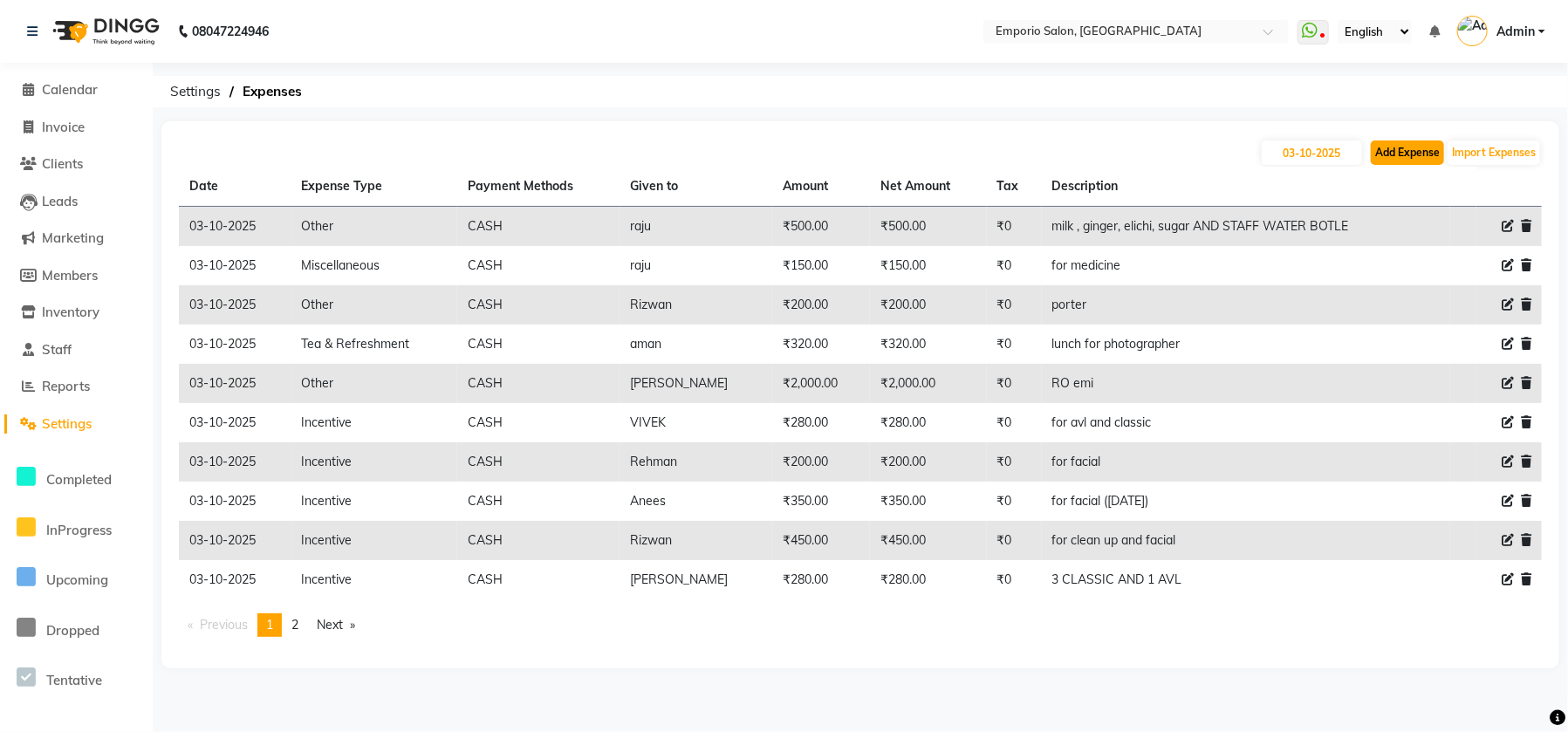
click at [1393, 148] on button "Add Expense" at bounding box center [1407, 152] width 73 height 24
select select "1"
select select "5330"
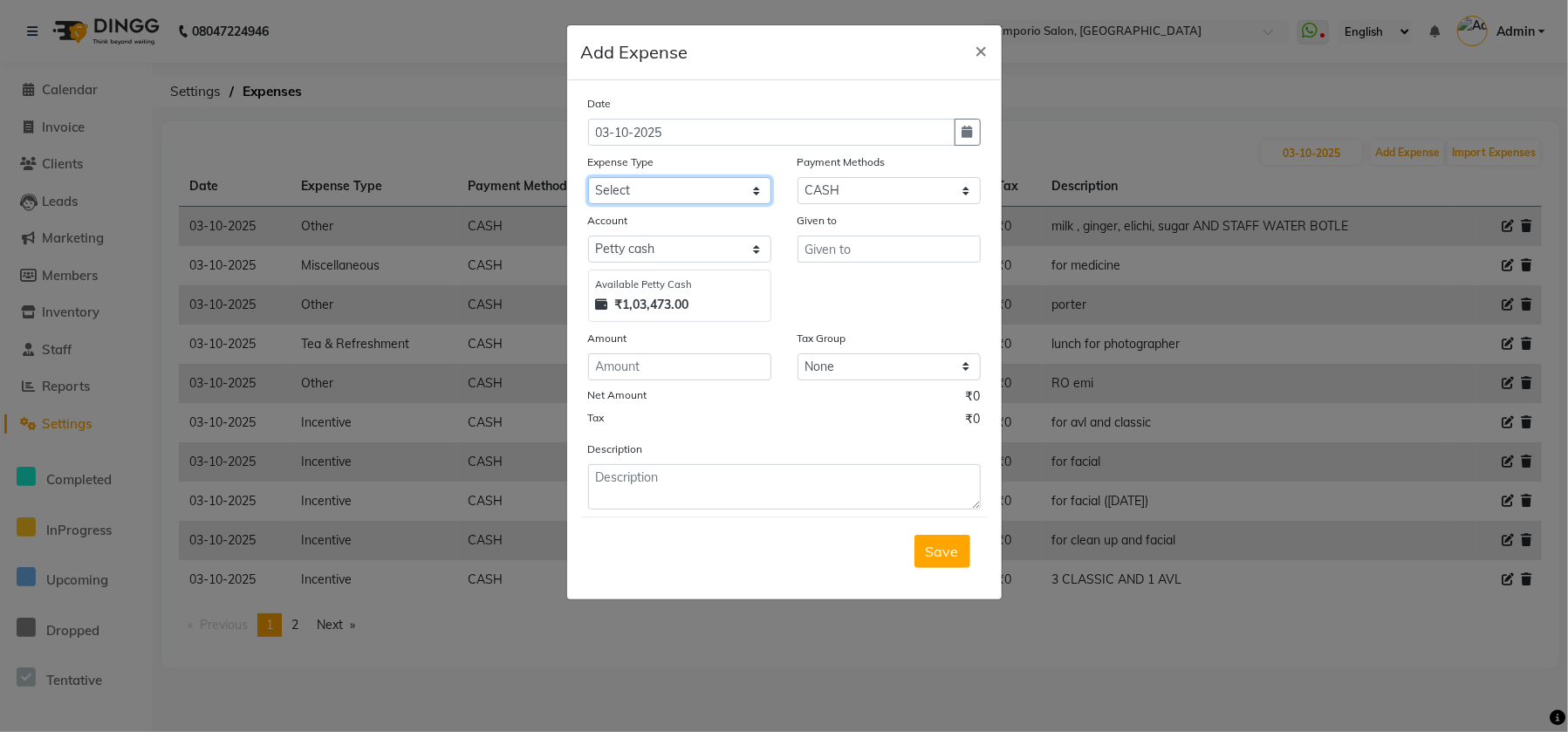
click at [599, 187] on select "Select Advance Salary Cash transfer to bank Cash transfer to hub Client Snacks …" at bounding box center [680, 190] width 184 height 27
select select "24591"
click at [588, 177] on select "Select Advance Salary Cash transfer to bank Cash transfer to hub Client Snacks …" at bounding box center [680, 190] width 184 height 27
drag, startPoint x: 635, startPoint y: 448, endPoint x: 644, endPoint y: 400, distance: 48.8
click at [636, 442] on label "Description" at bounding box center [615, 449] width 55 height 15
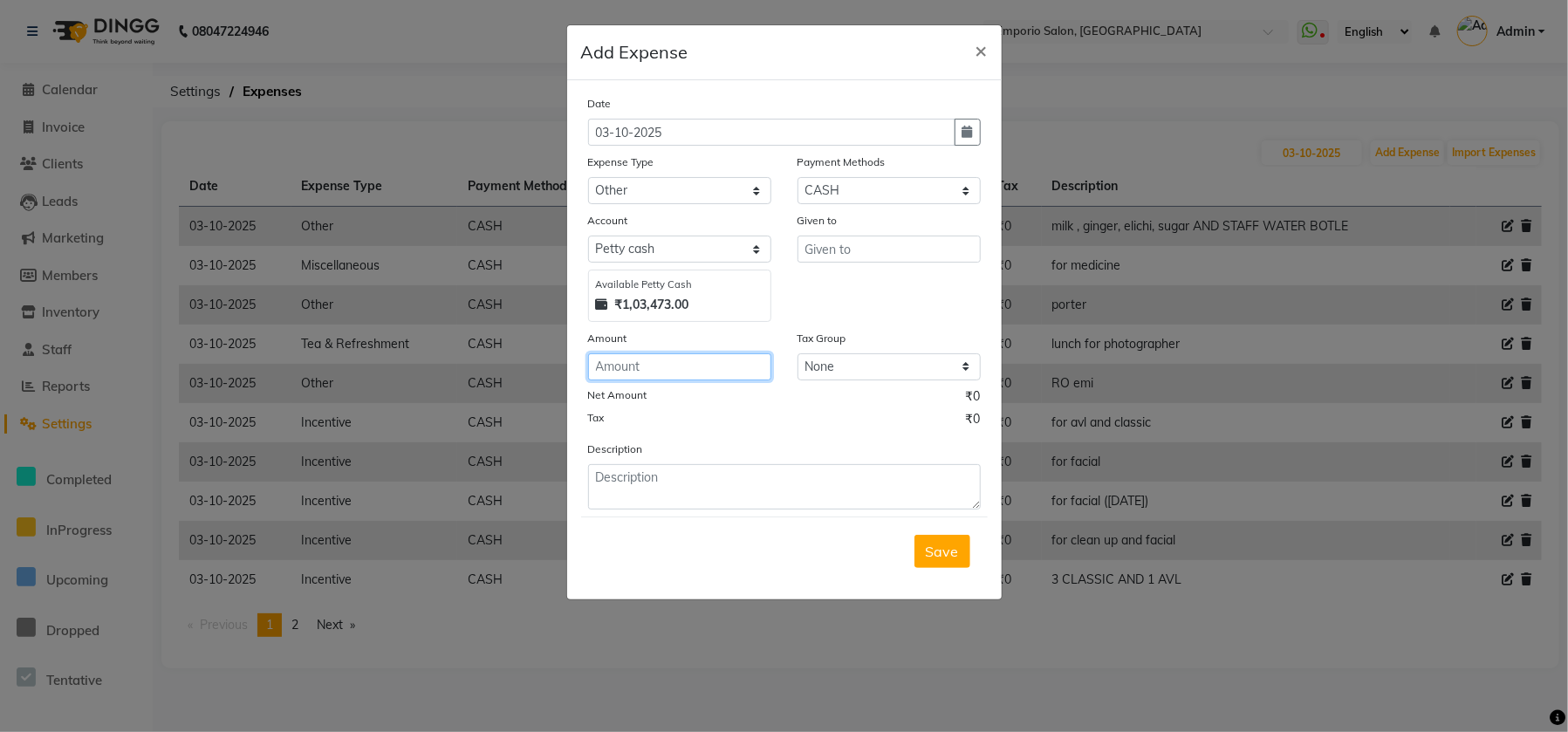
click at [648, 363] on input "number" at bounding box center [680, 367] width 184 height 27
type input "80"
click at [844, 252] on input "text" at bounding box center [888, 249] width 184 height 27
type input "r"
type input "aman"
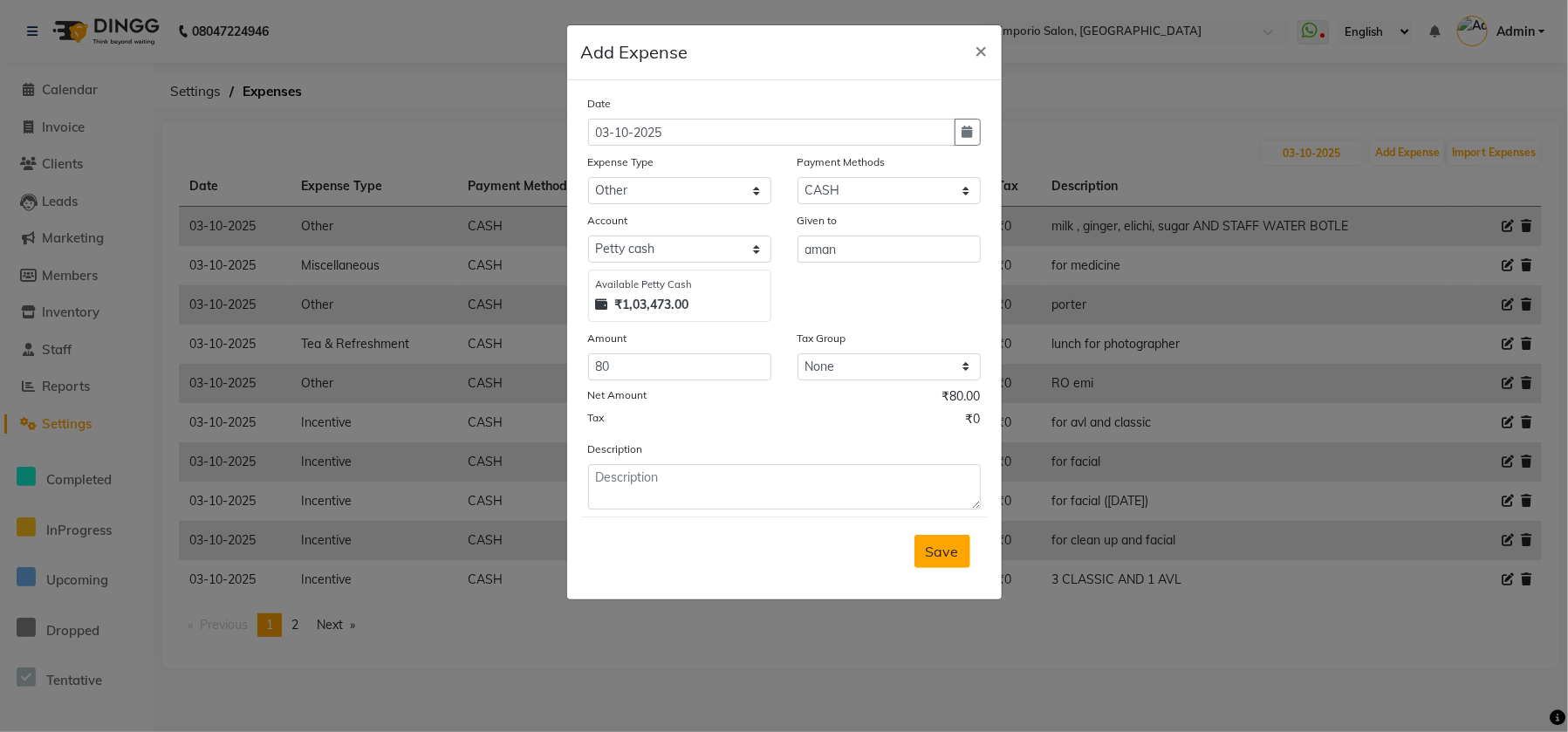
click at [938, 551] on span "Save" at bounding box center [942, 551] width 33 height 17
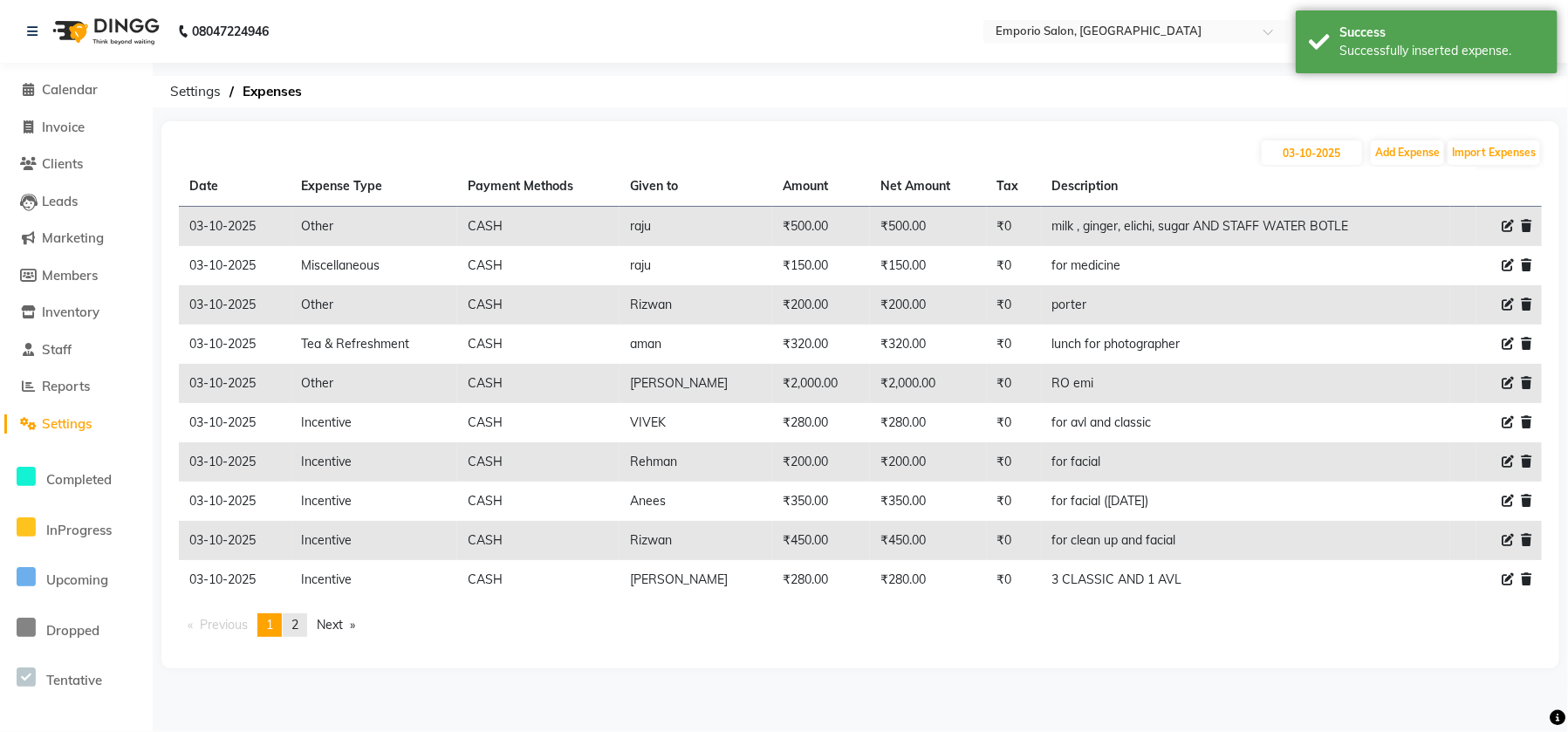
click at [292, 624] on link "page 2" at bounding box center [294, 625] width 24 height 24
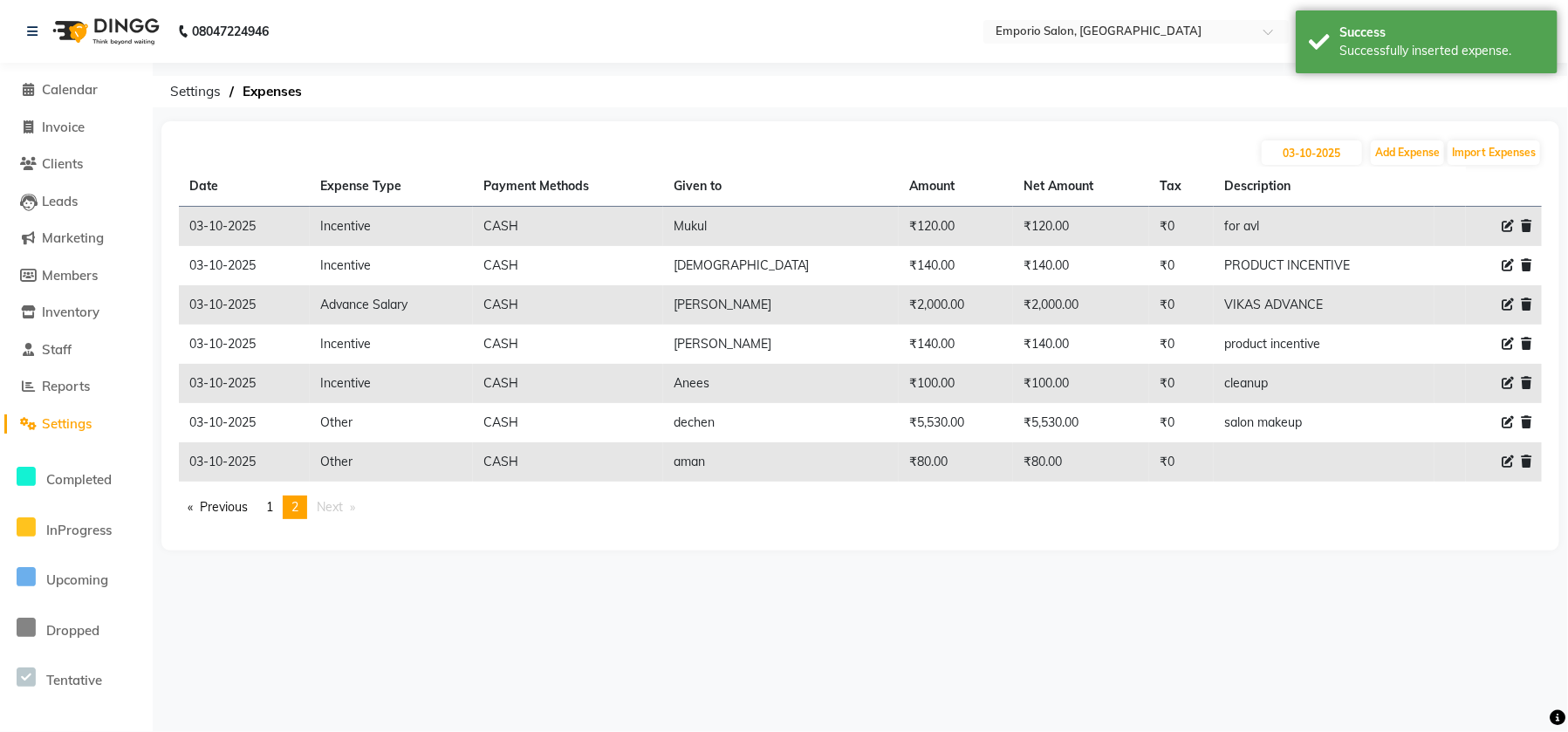
click at [1486, 460] on div at bounding box center [1503, 462] width 55 height 18
click at [1503, 460] on icon at bounding box center [1507, 462] width 12 height 13
select select "24591"
select select "1"
select select "5330"
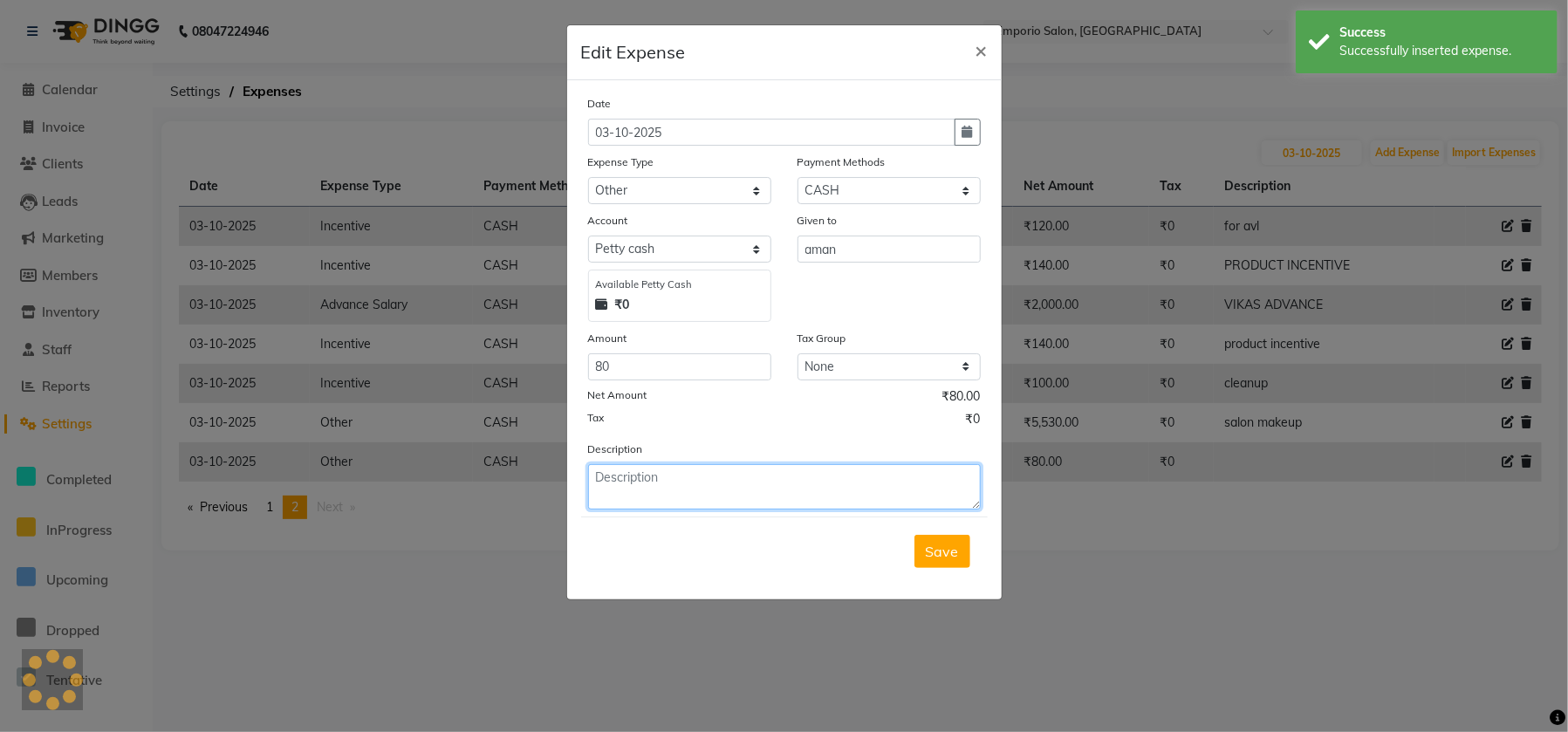
click at [646, 505] on textarea at bounding box center [784, 487] width 392 height 45
click at [646, 483] on textarea at bounding box center [784, 487] width 392 height 45
type textarea "c"
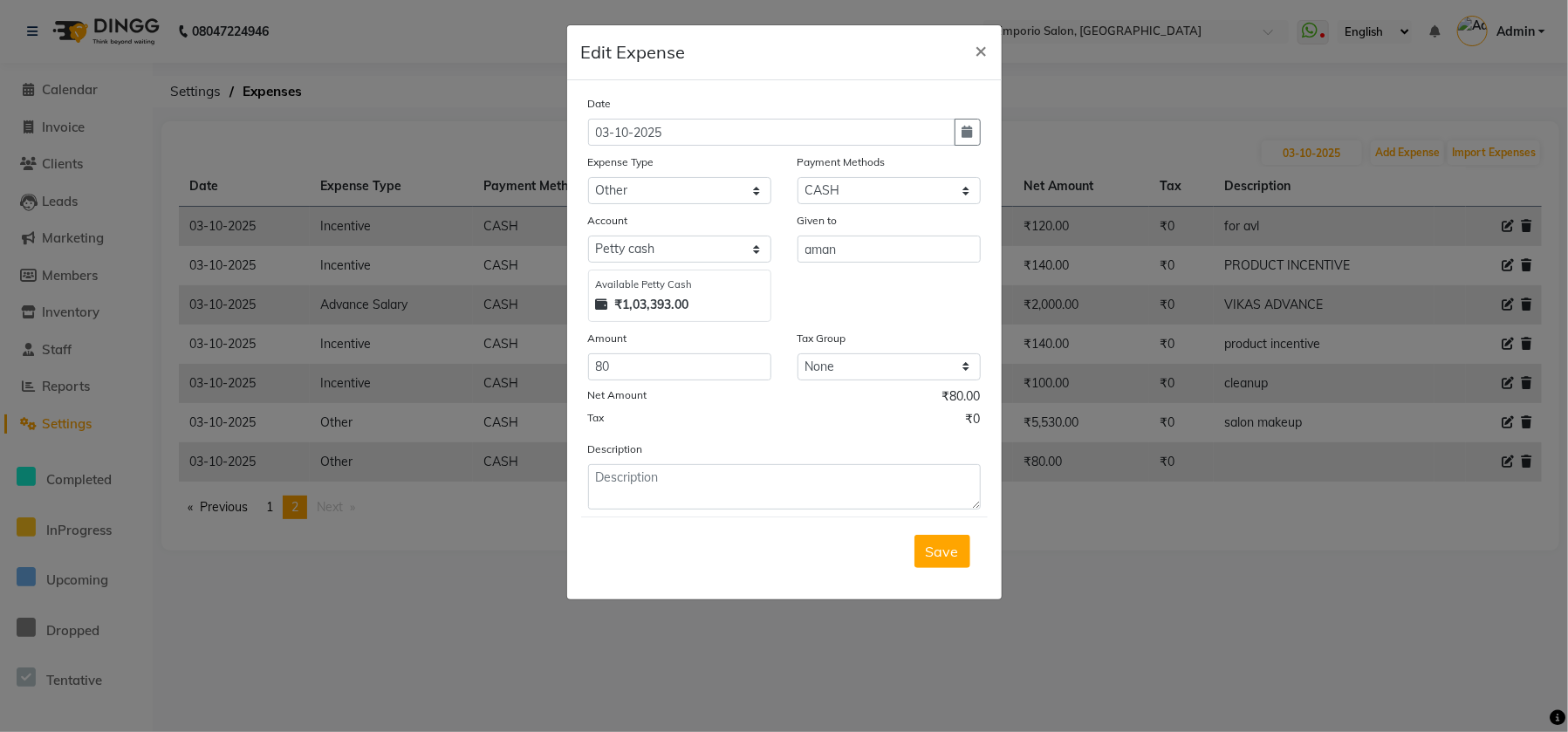
click at [601, 510] on form "Date [DATE] Expense Type Select Advance Salary Cash transfer to bank Cash trans…" at bounding box center [784, 340] width 407 height 492
click at [618, 495] on textarea at bounding box center [784, 487] width 392 height 45
click at [630, 496] on textarea at bounding box center [784, 487] width 392 height 45
click at [692, 452] on div "Description" at bounding box center [784, 474] width 419 height 70
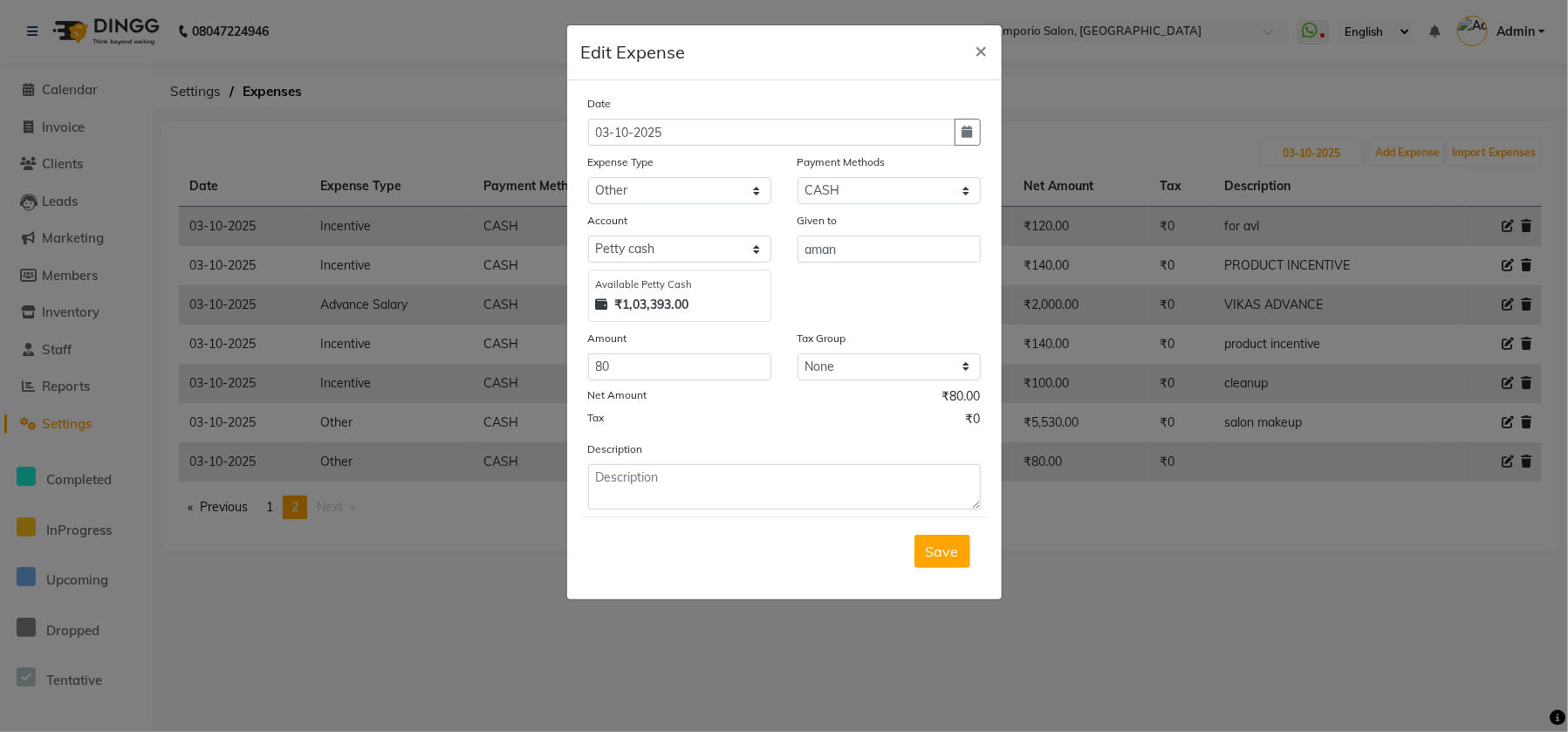
click at [545, 446] on ngb-modal-window "Edit Expense × Date [DATE] Expense Type Select Advance Salary Cash transfer to …" at bounding box center [784, 366] width 1568 height 732
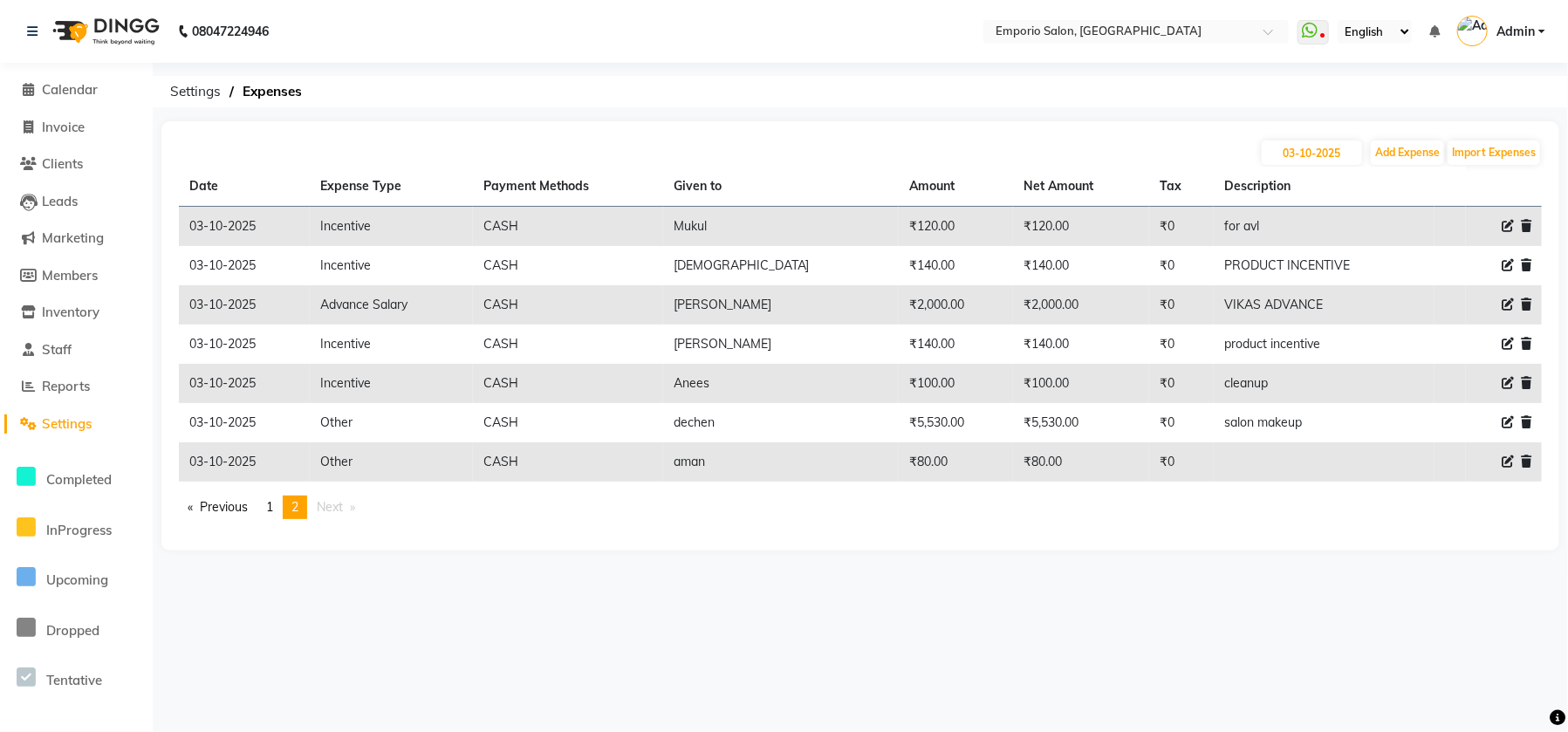
click at [1506, 459] on icon at bounding box center [1507, 462] width 12 height 13
select select "24591"
select select "1"
select select "5330"
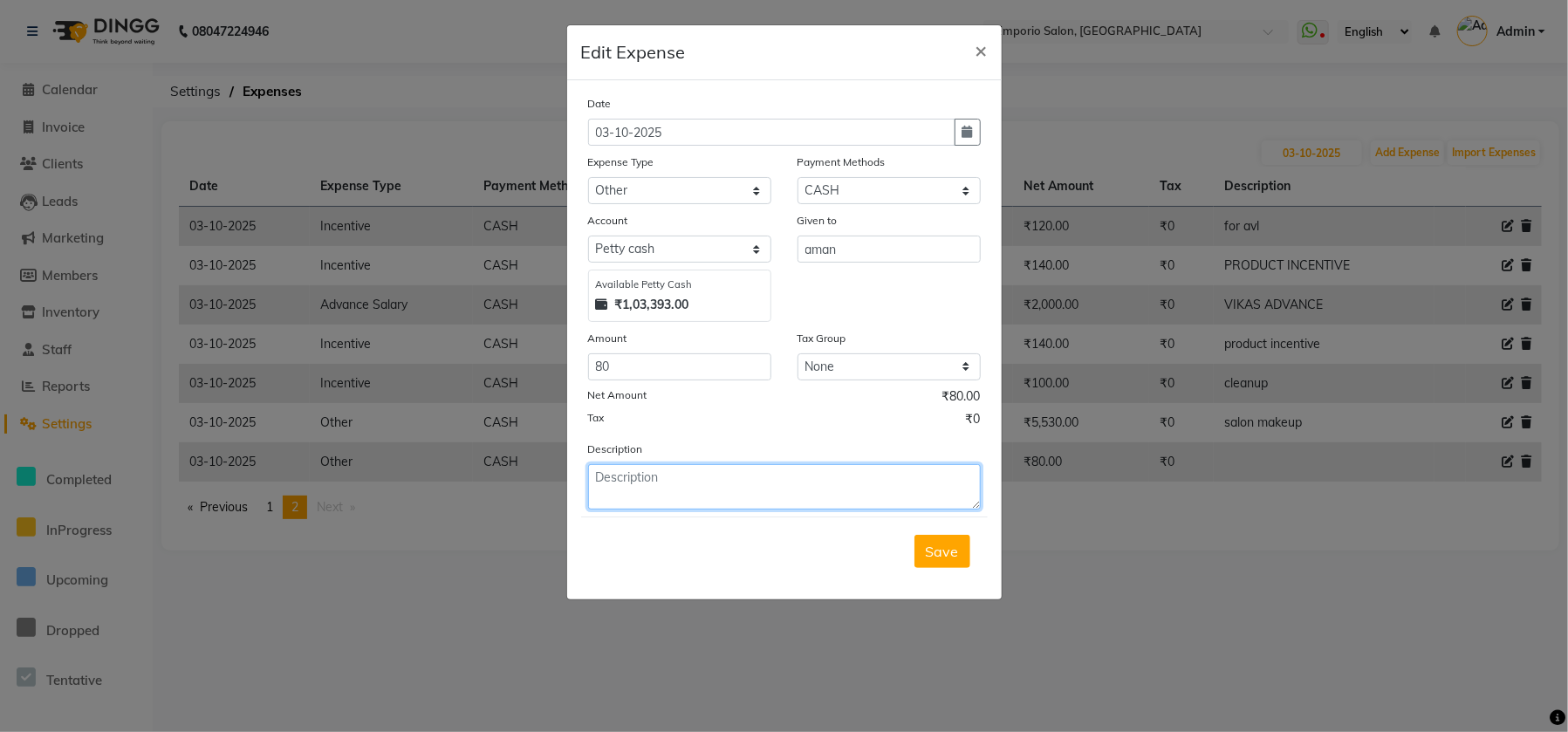
click at [787, 498] on textarea at bounding box center [784, 487] width 392 height 45
click at [784, 473] on textarea at bounding box center [784, 487] width 392 height 45
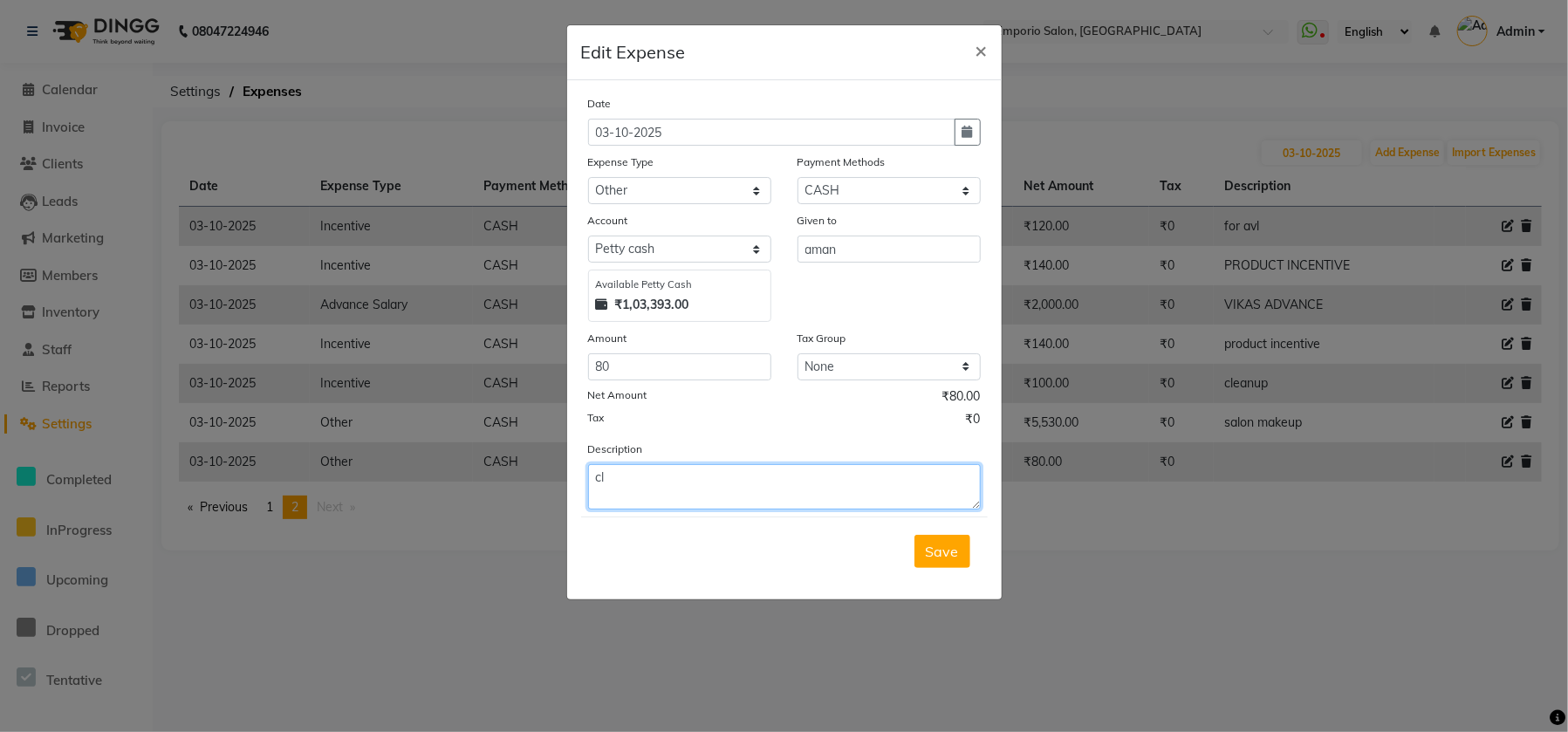
type textarea "c"
type textarea "diet coke"
click at [936, 544] on span "Save" at bounding box center [942, 551] width 33 height 17
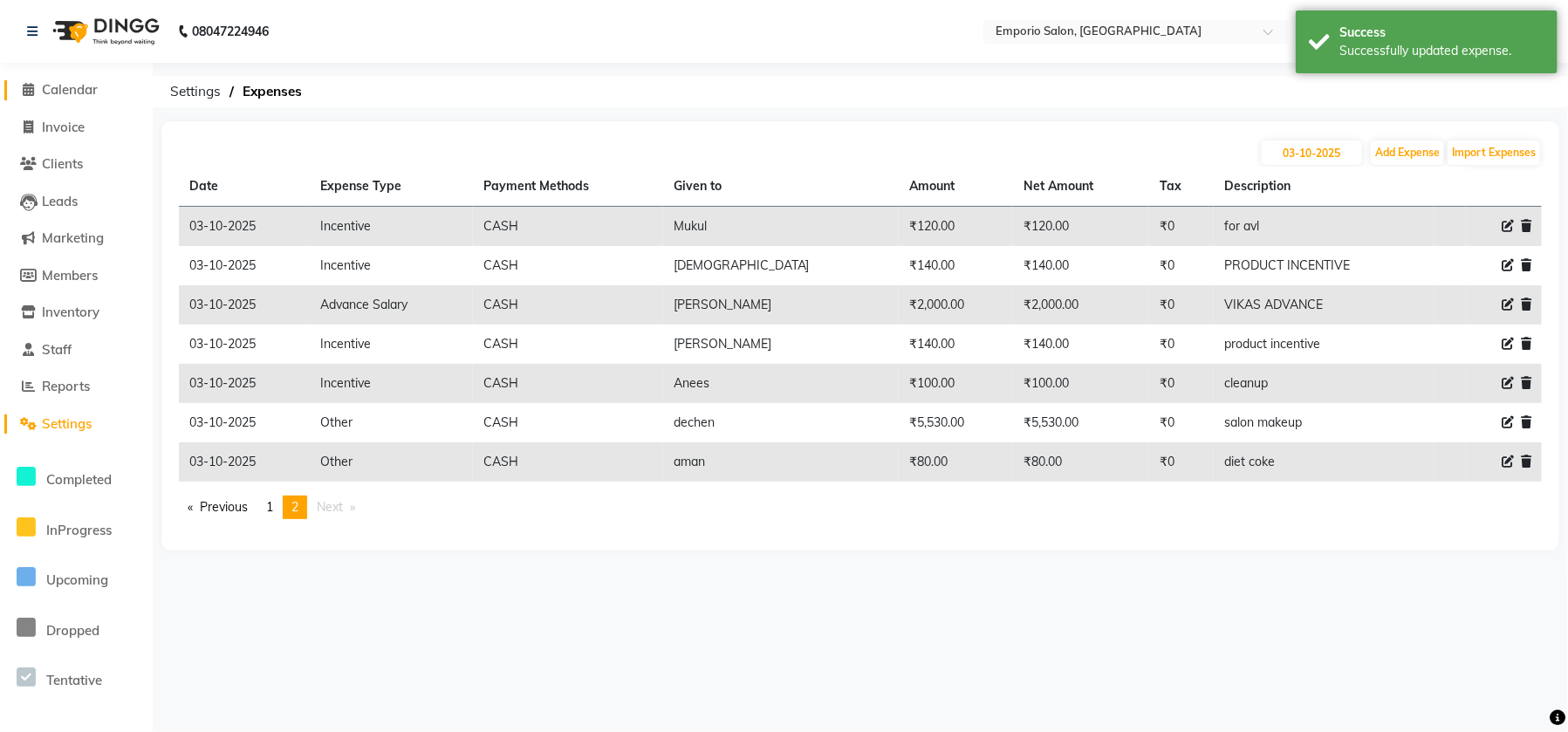
click at [90, 96] on span "Calendar" at bounding box center [70, 88] width 56 height 16
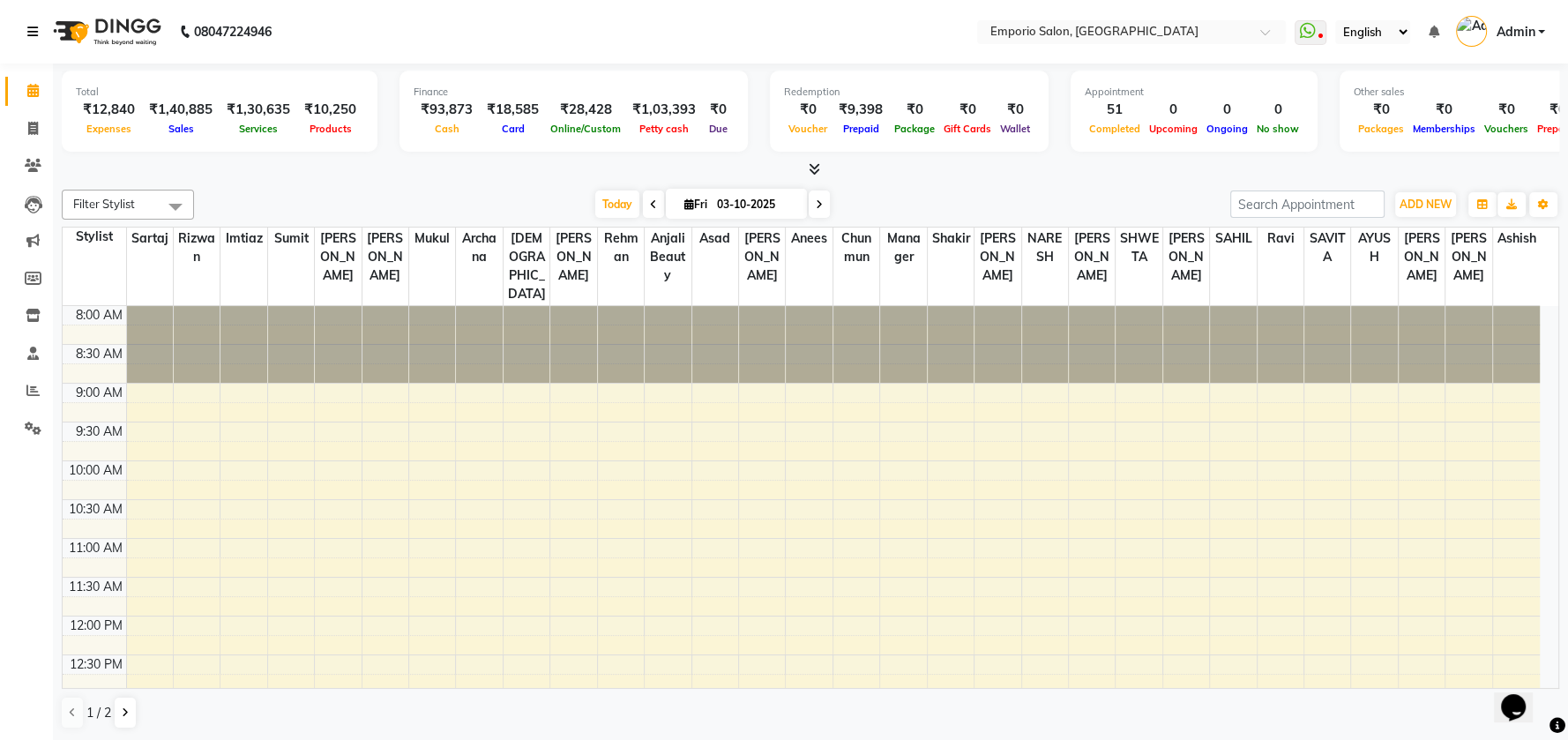
click at [34, 25] on icon at bounding box center [32, 31] width 11 height 13
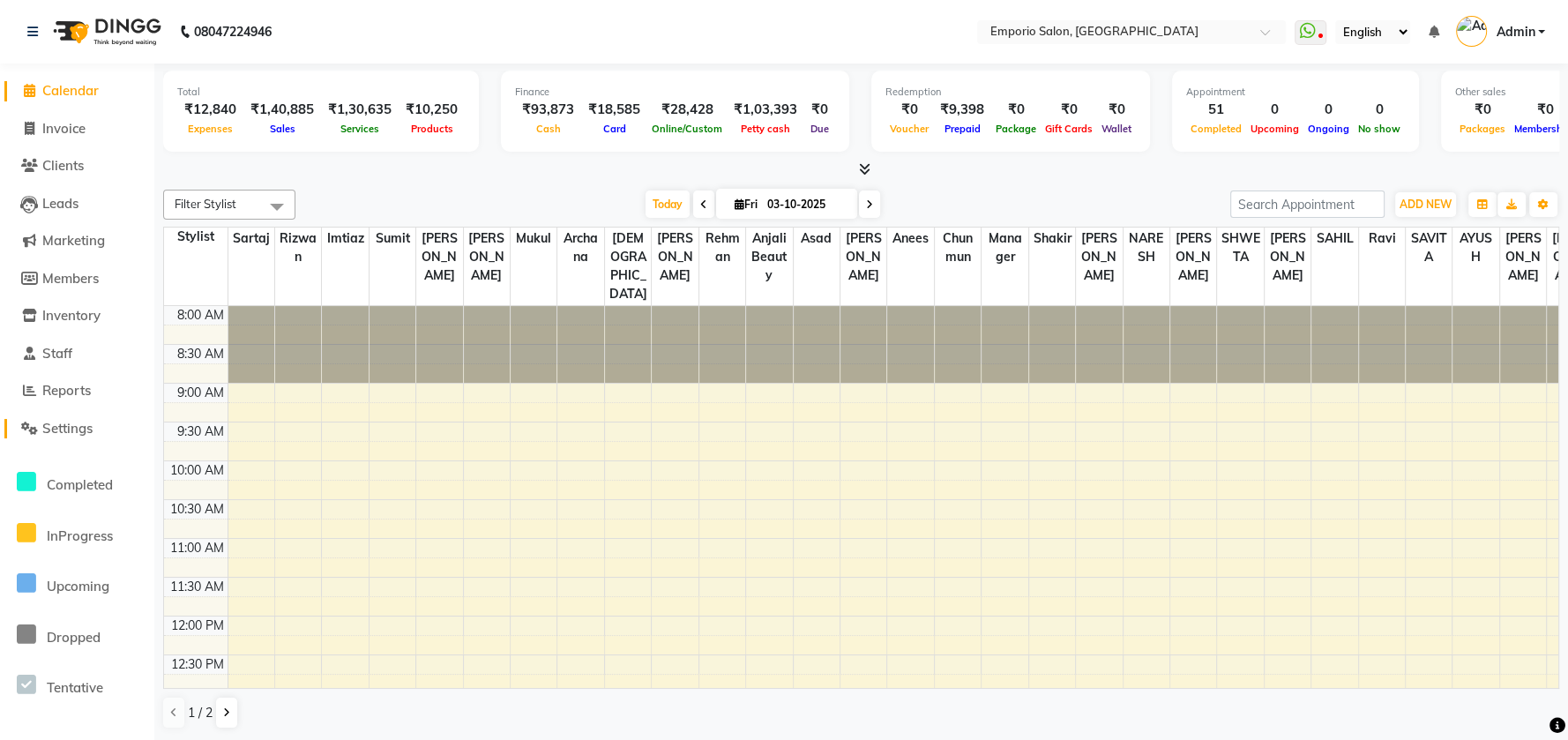
click at [61, 433] on span "Settings" at bounding box center [68, 428] width 51 height 17
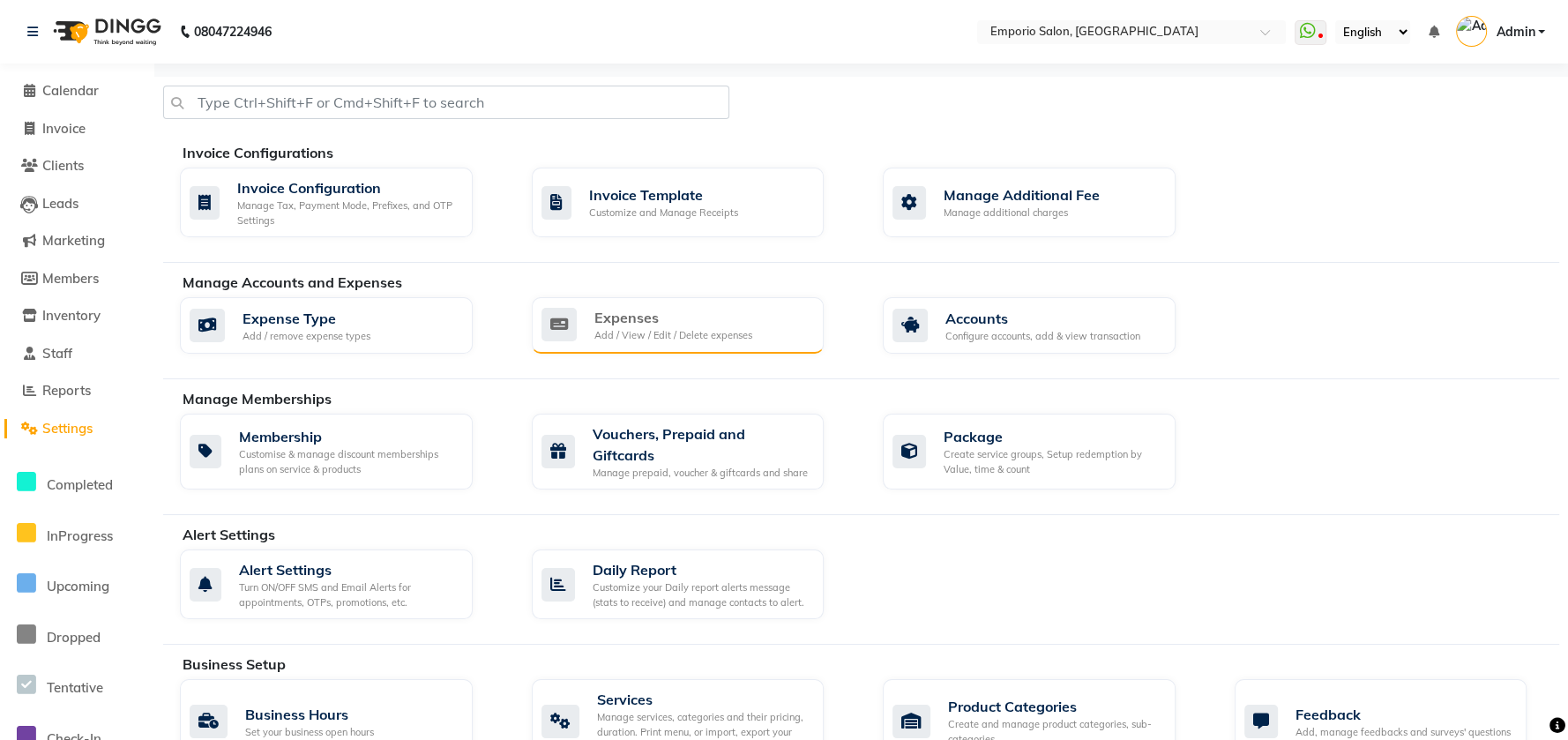
click at [564, 320] on icon at bounding box center [559, 325] width 35 height 33
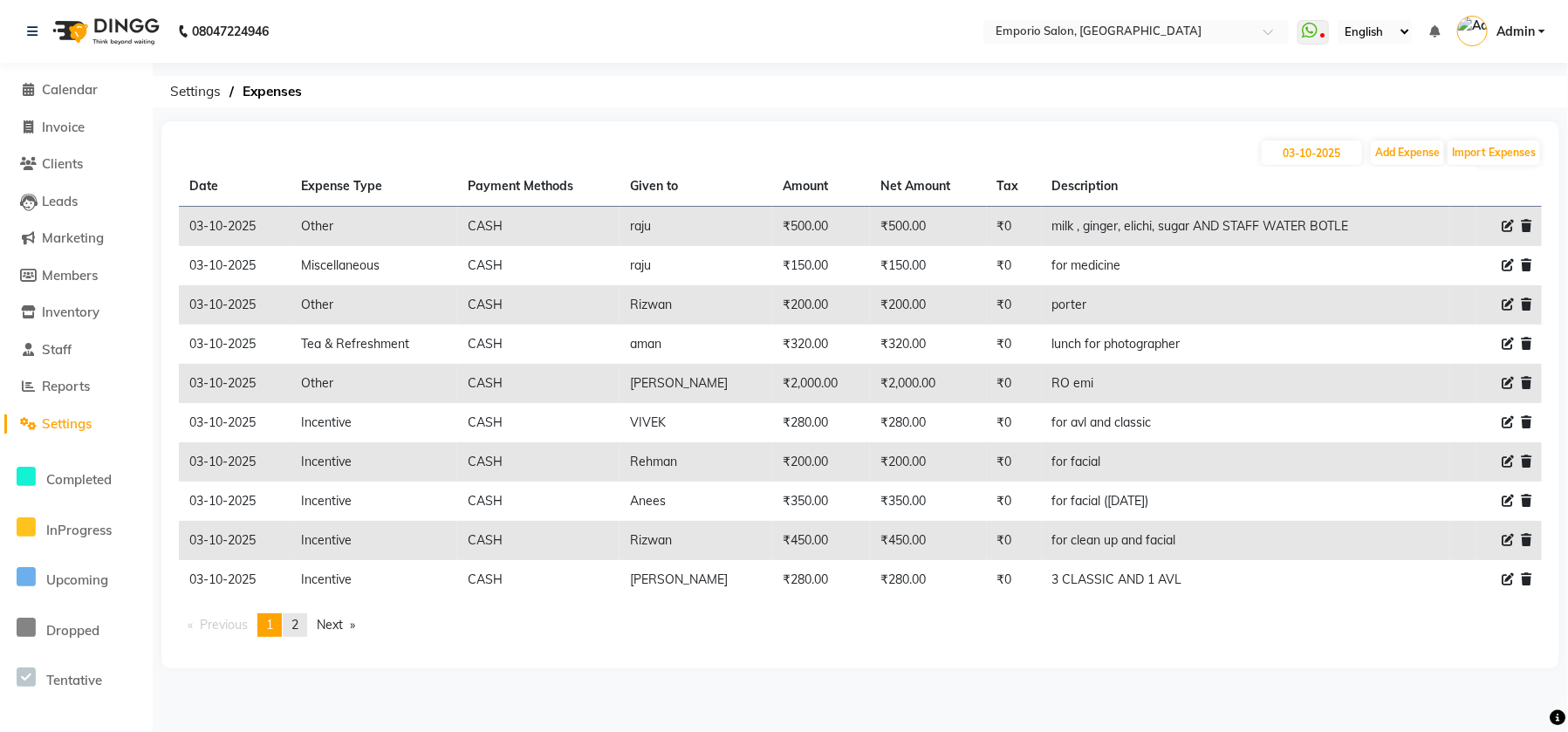
click at [303, 621] on link "page 2" at bounding box center [294, 625] width 24 height 24
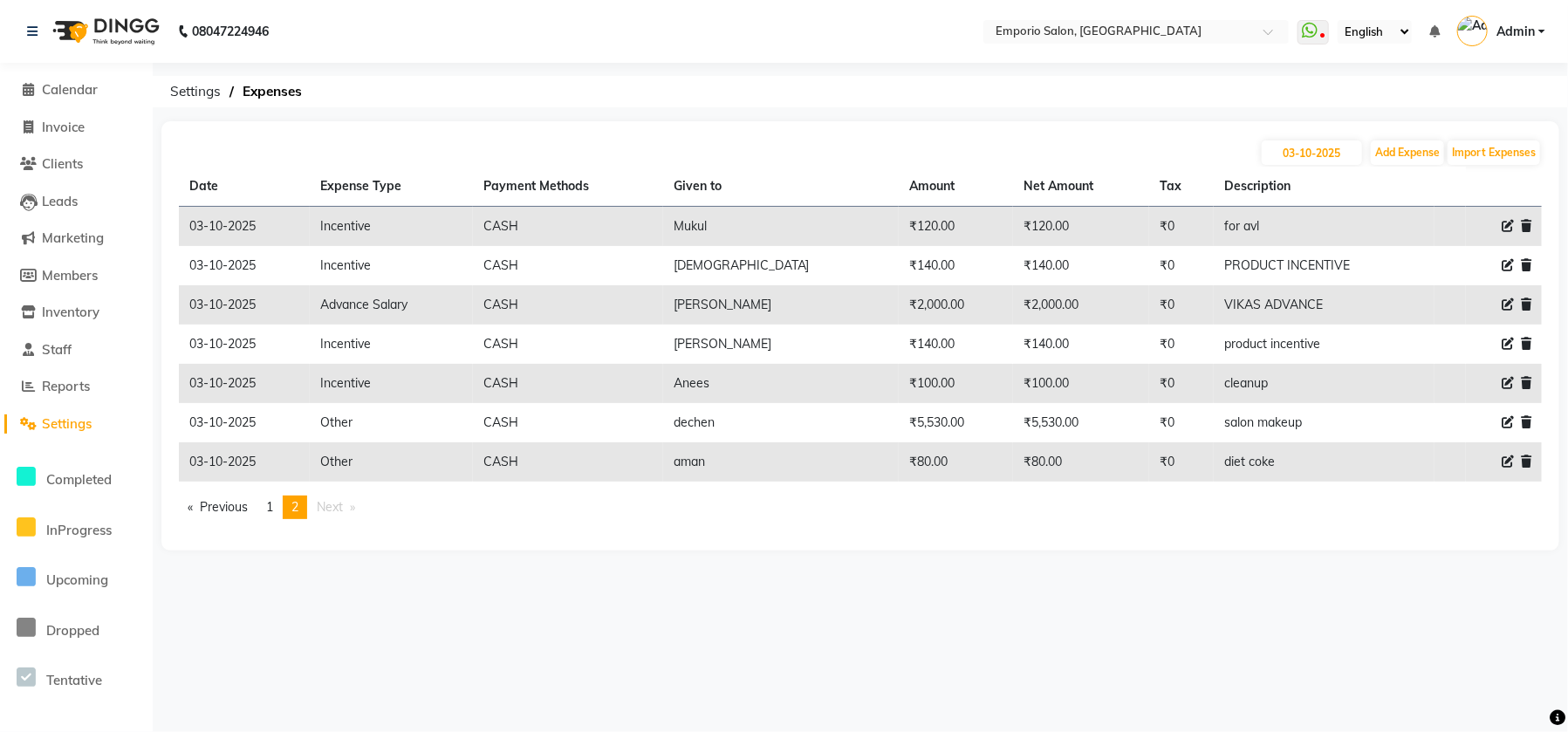
click at [1512, 460] on icon at bounding box center [1507, 462] width 12 height 13
select select "24591"
select select "1"
select select "5330"
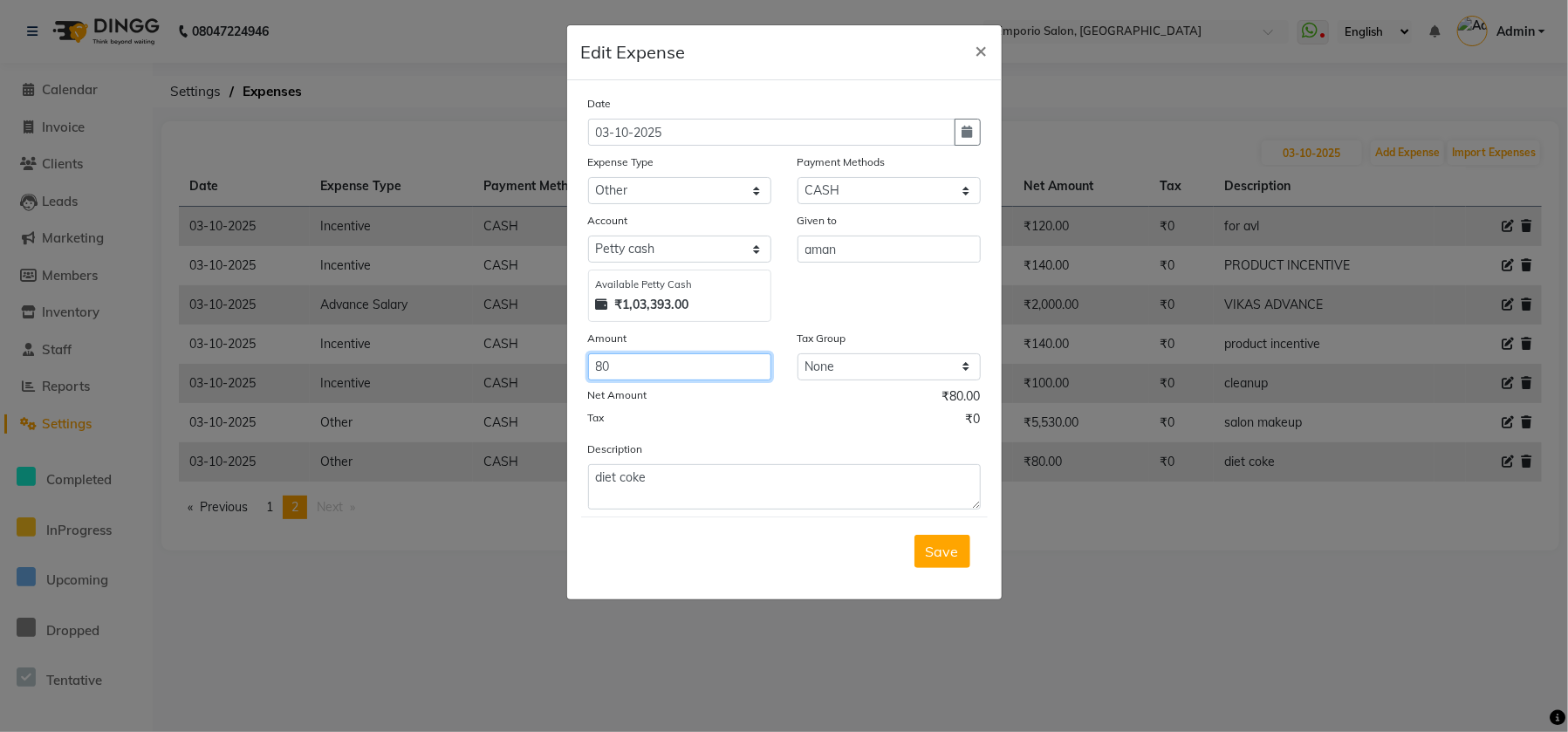
click at [670, 354] on input "80" at bounding box center [680, 367] width 184 height 27
type input "8"
type input "100"
click at [938, 565] on button "Save" at bounding box center [942, 551] width 56 height 33
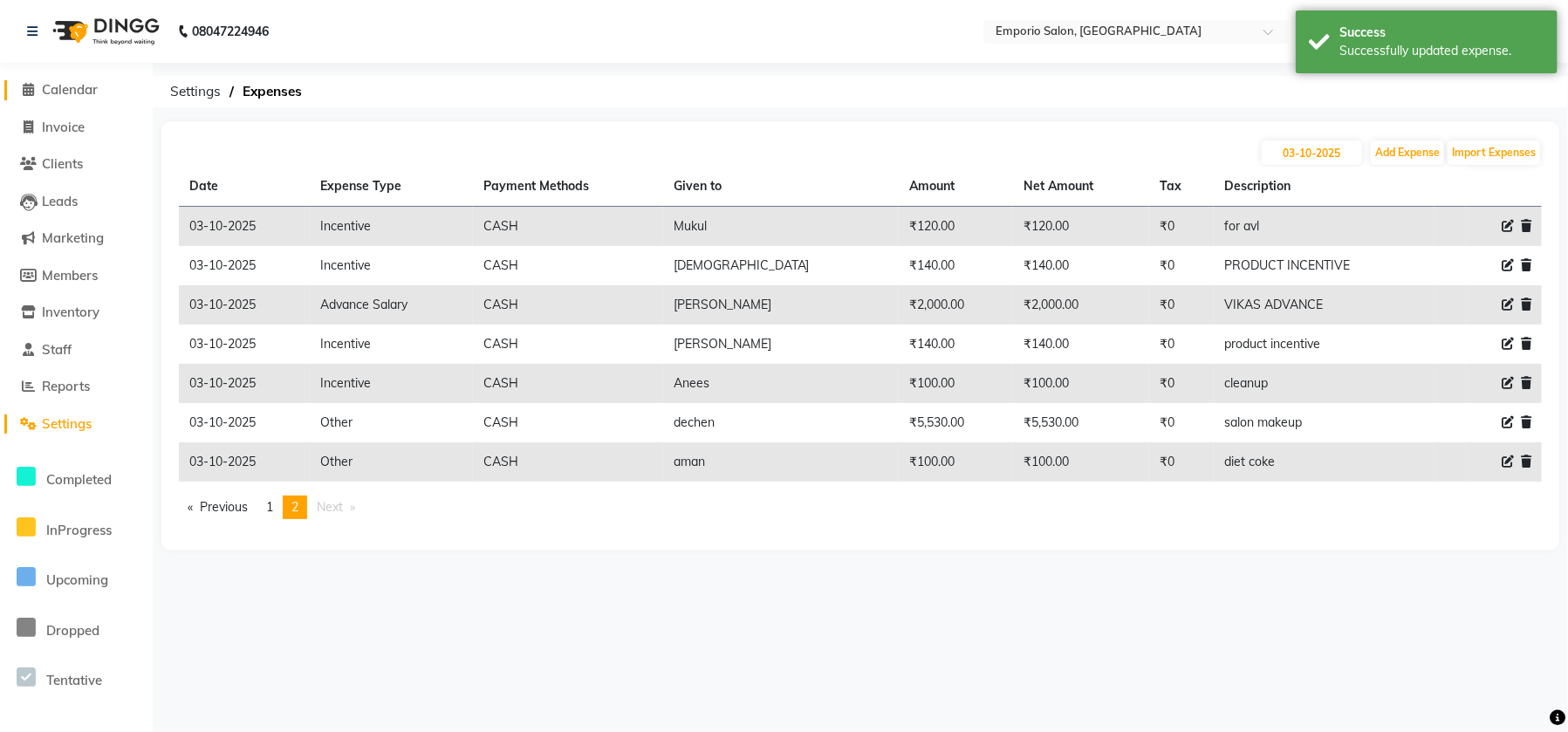
click at [64, 96] on span "Calendar" at bounding box center [70, 88] width 56 height 16
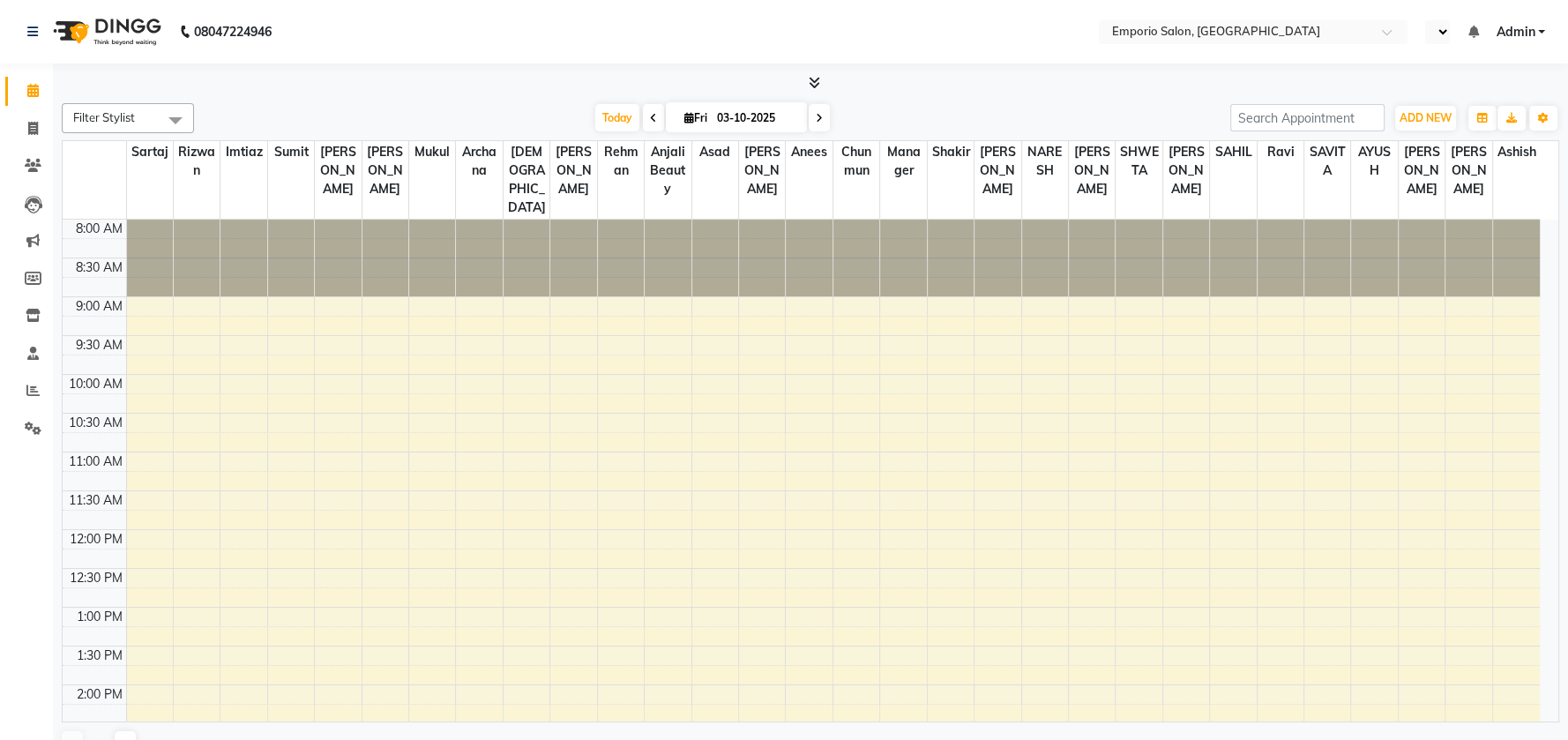
select select "en"
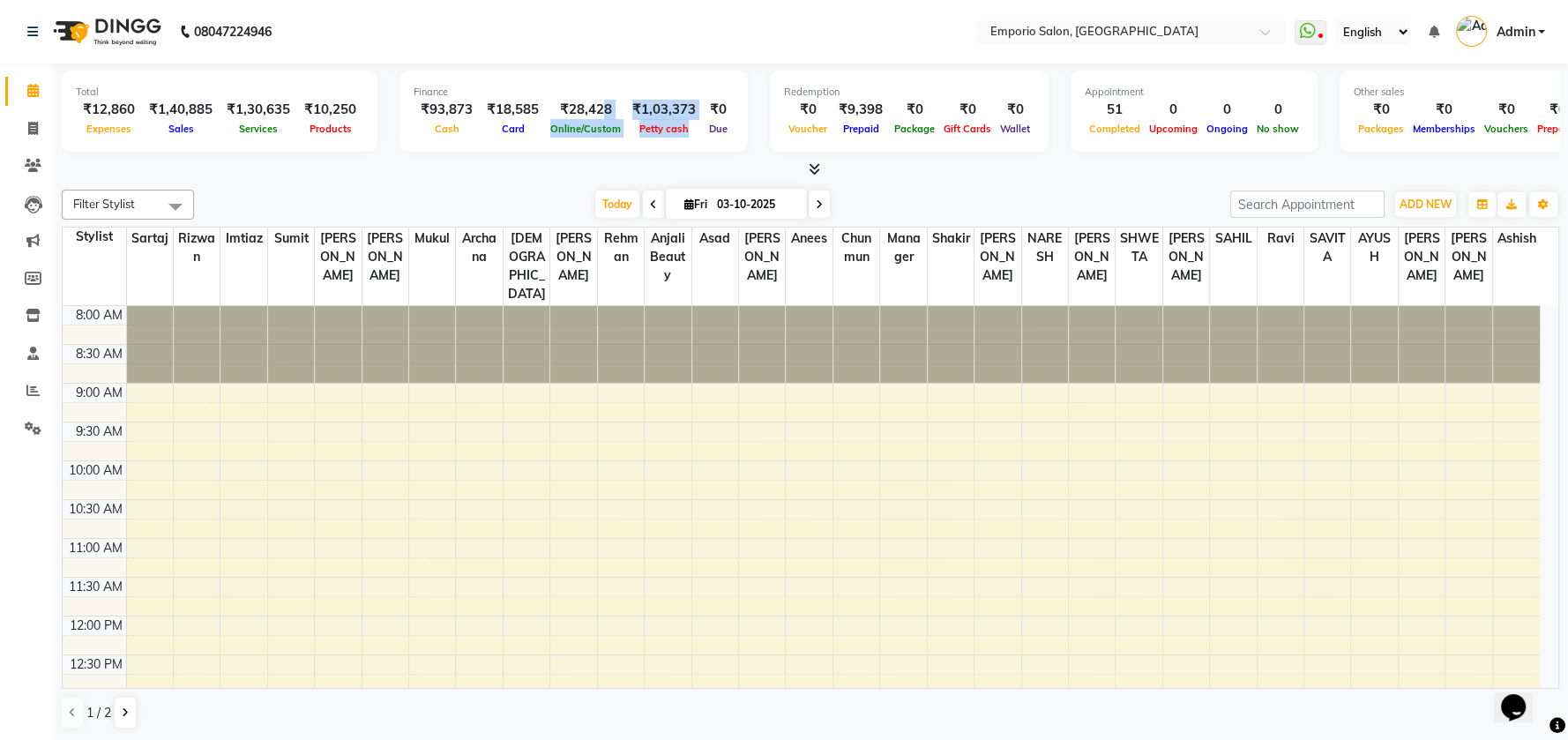
drag, startPoint x: 700, startPoint y: 110, endPoint x: 595, endPoint y: 107, distance: 105.0
click at [595, 107] on div "₹93,873 Cash ₹18,585 Card ₹28,428 Online/Custom ₹1,03,373 [PERSON_NAME] cash ₹0…" at bounding box center [574, 120] width 320 height 39
click at [613, 77] on div "Finance ₹93,873 Cash ₹18,585 Card ₹28,428 Online/Custom ₹1,03,373 [PERSON_NAME]…" at bounding box center [574, 111] width 348 height 81
click at [30, 445] on li "Settings" at bounding box center [26, 429] width 52 height 38
click at [28, 427] on icon at bounding box center [32, 429] width 17 height 14
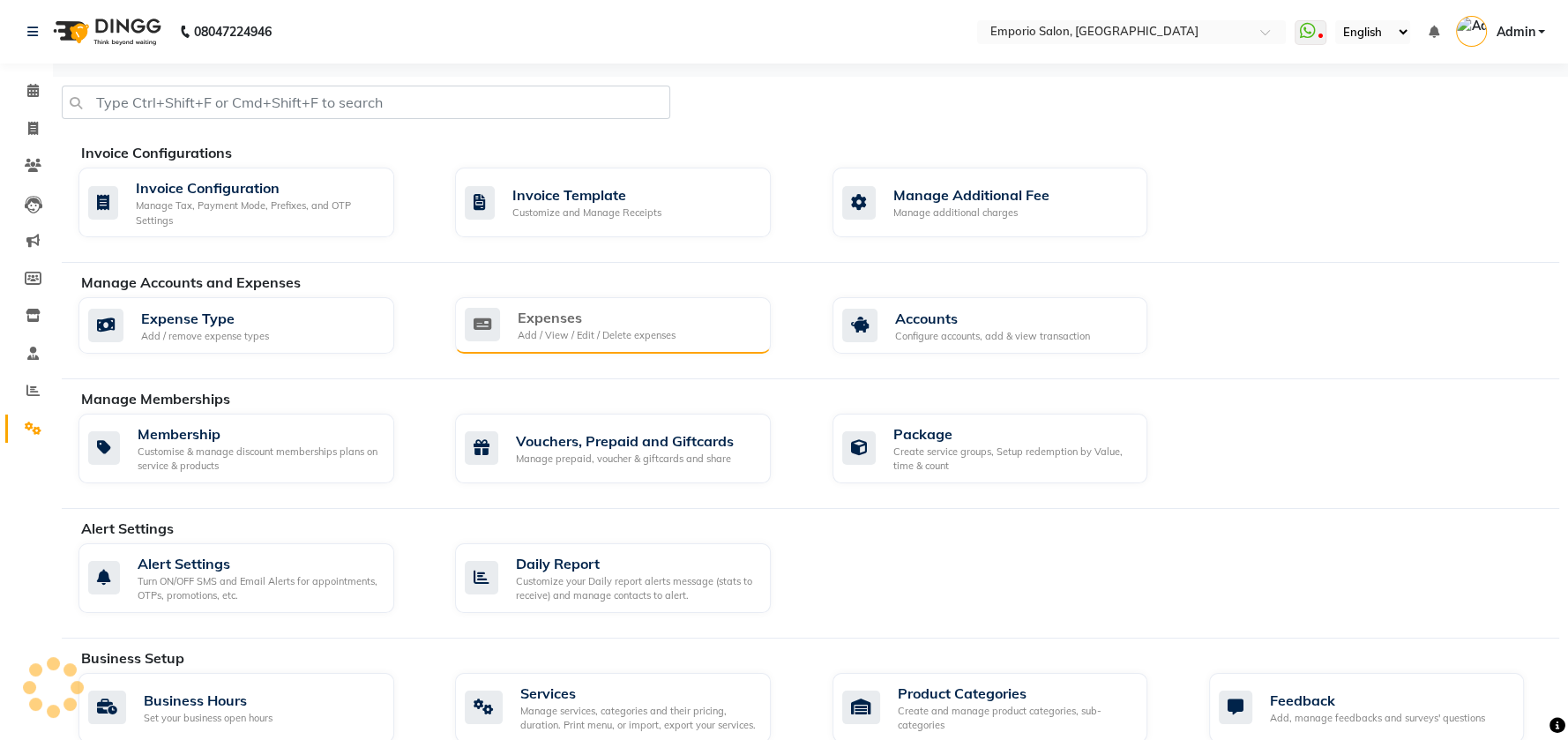
click at [563, 314] on div "Expenses" at bounding box center [597, 318] width 157 height 21
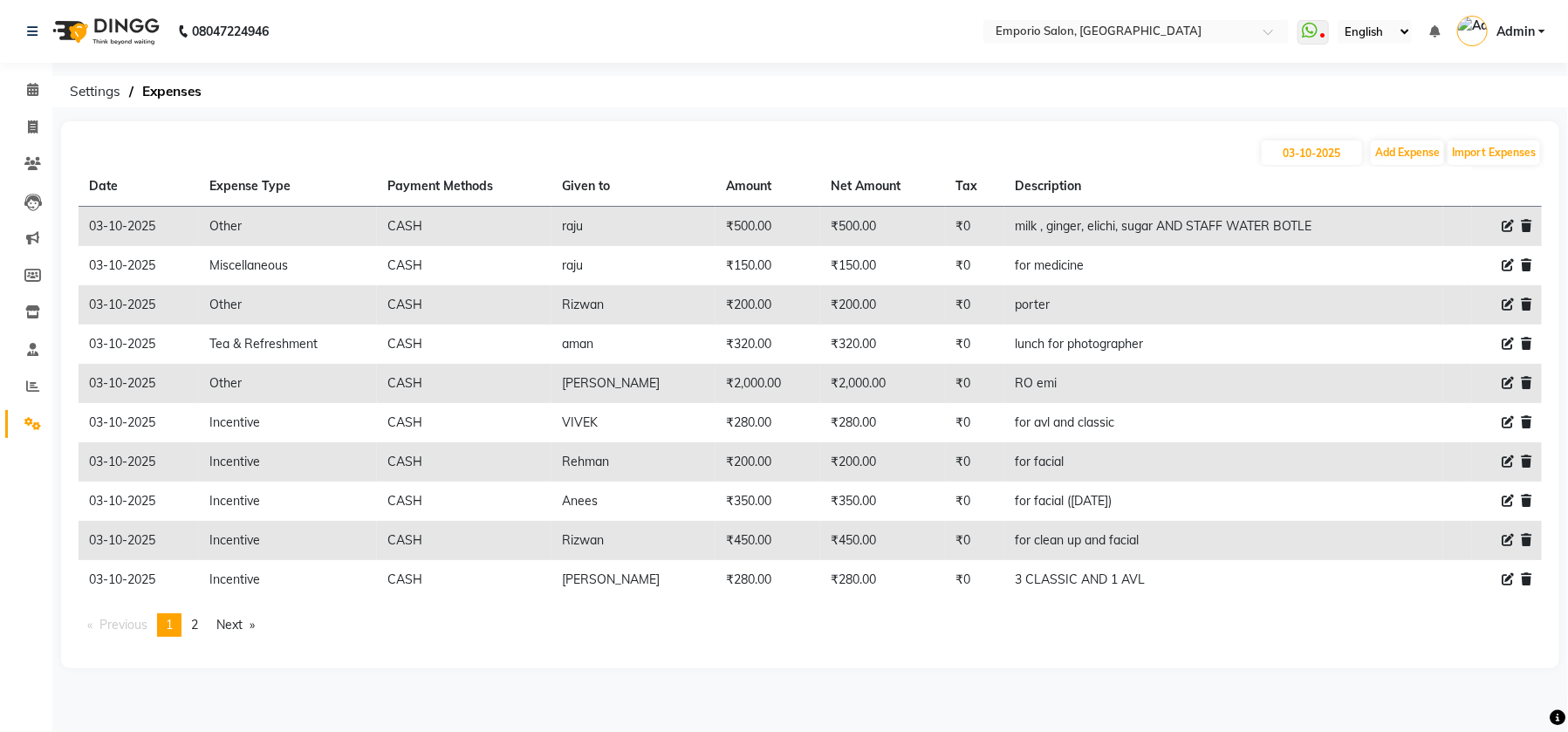
click at [1522, 227] on icon at bounding box center [1526, 226] width 11 height 13
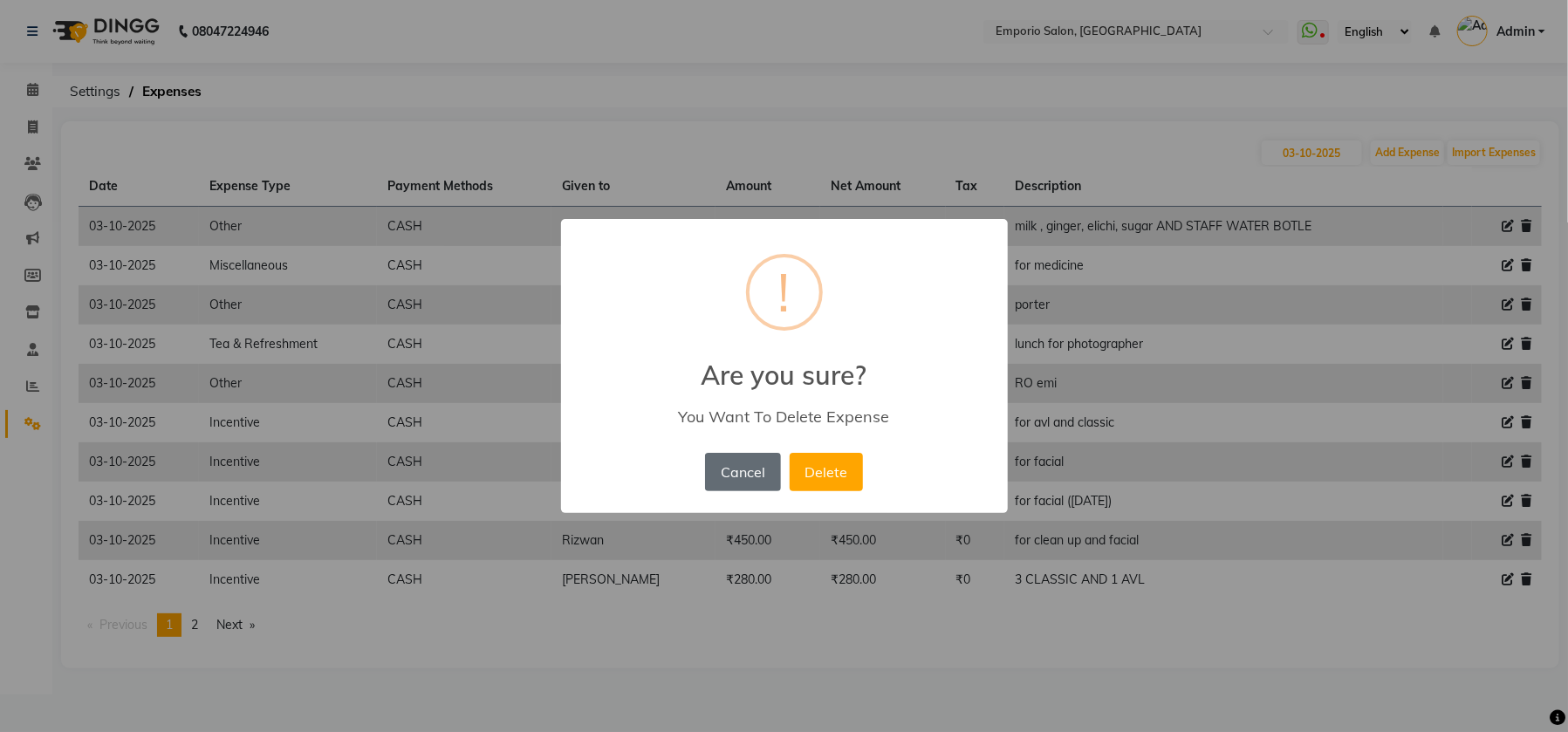
click at [751, 475] on button "Cancel" at bounding box center [742, 472] width 75 height 38
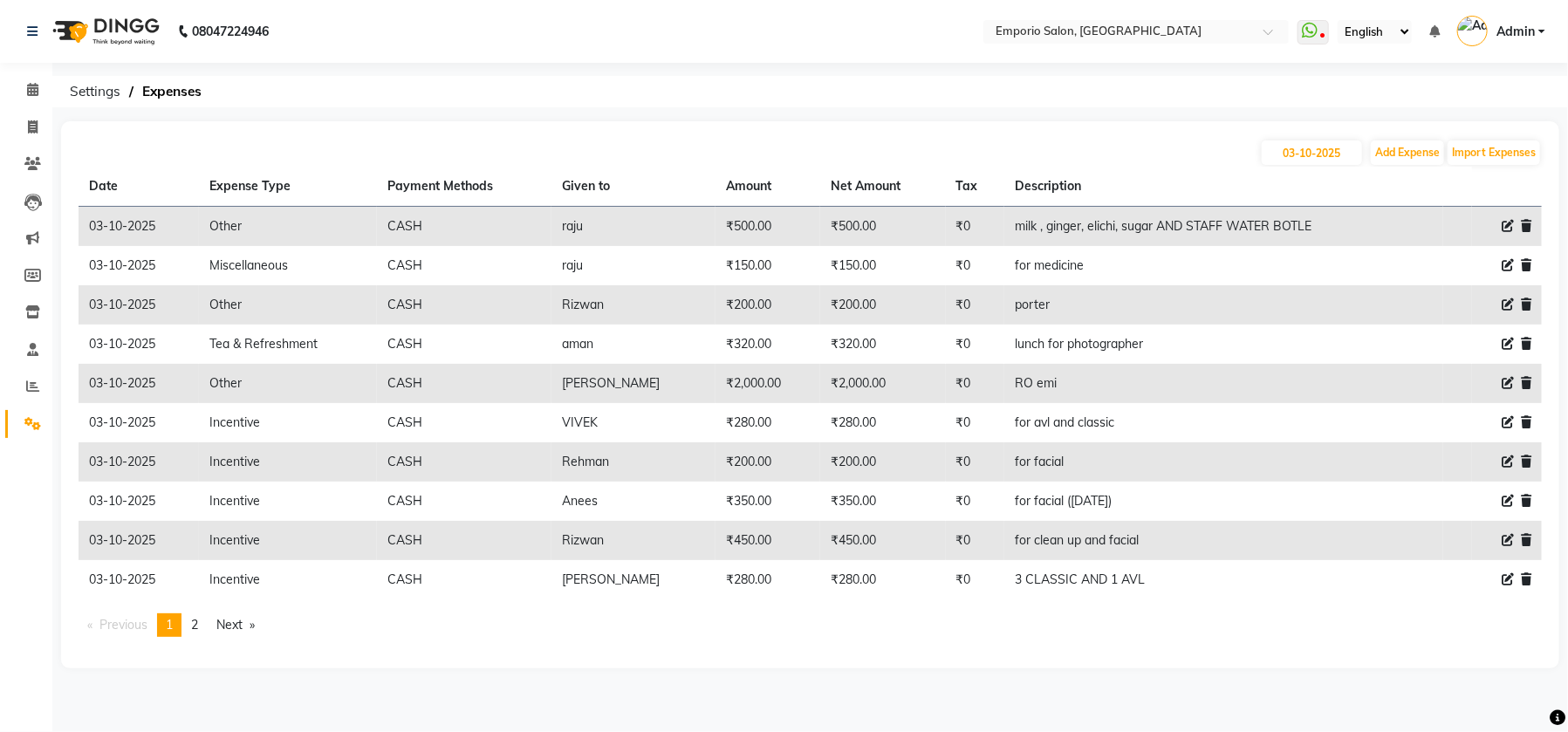
click at [1498, 225] on div at bounding box center [1506, 226] width 49 height 18
click at [1509, 224] on icon at bounding box center [1507, 226] width 12 height 13
select select "24591"
select select "1"
select select "5330"
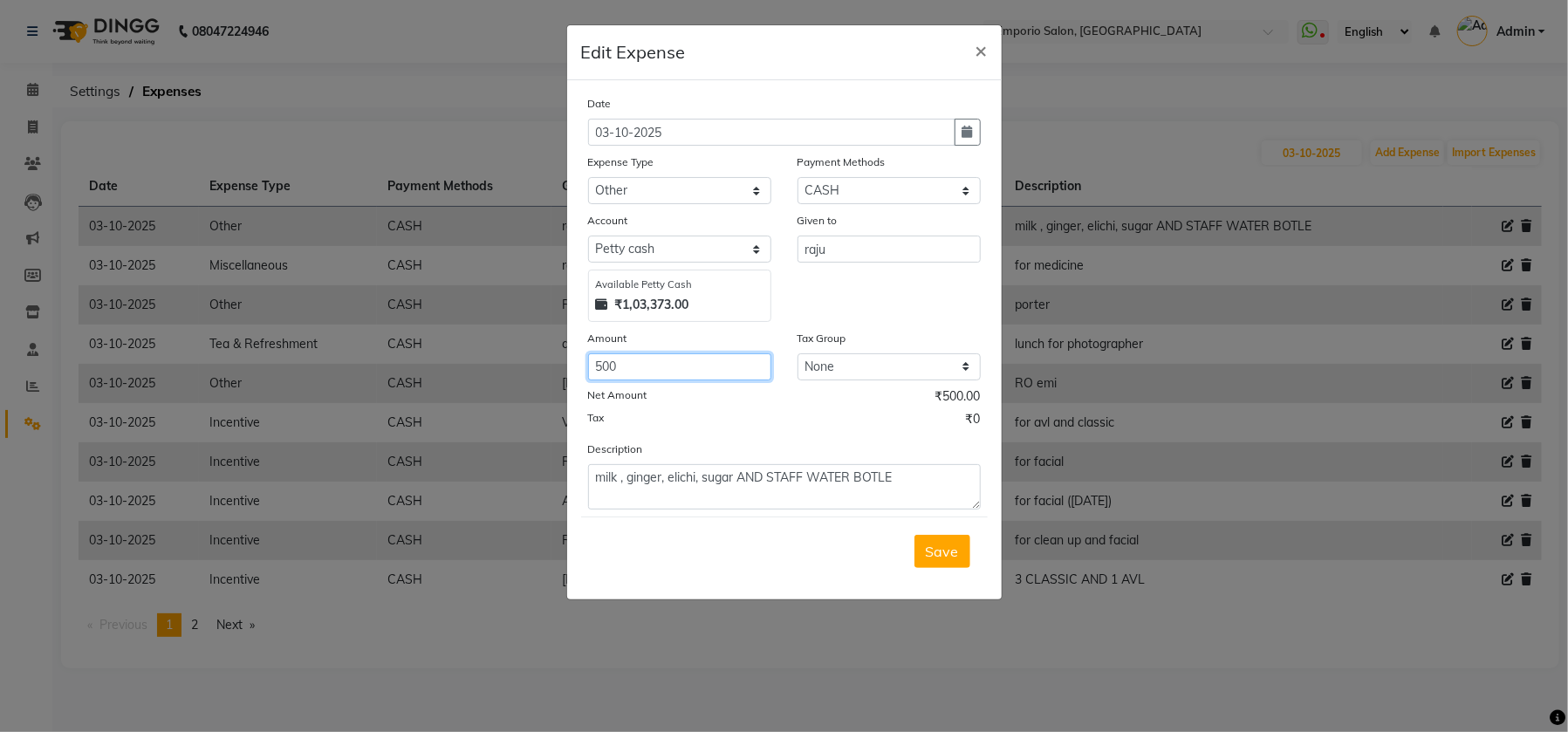
click at [664, 368] on input "500" at bounding box center [680, 367] width 184 height 27
type input "5"
type input "443"
click at [934, 543] on span "Save" at bounding box center [942, 551] width 33 height 17
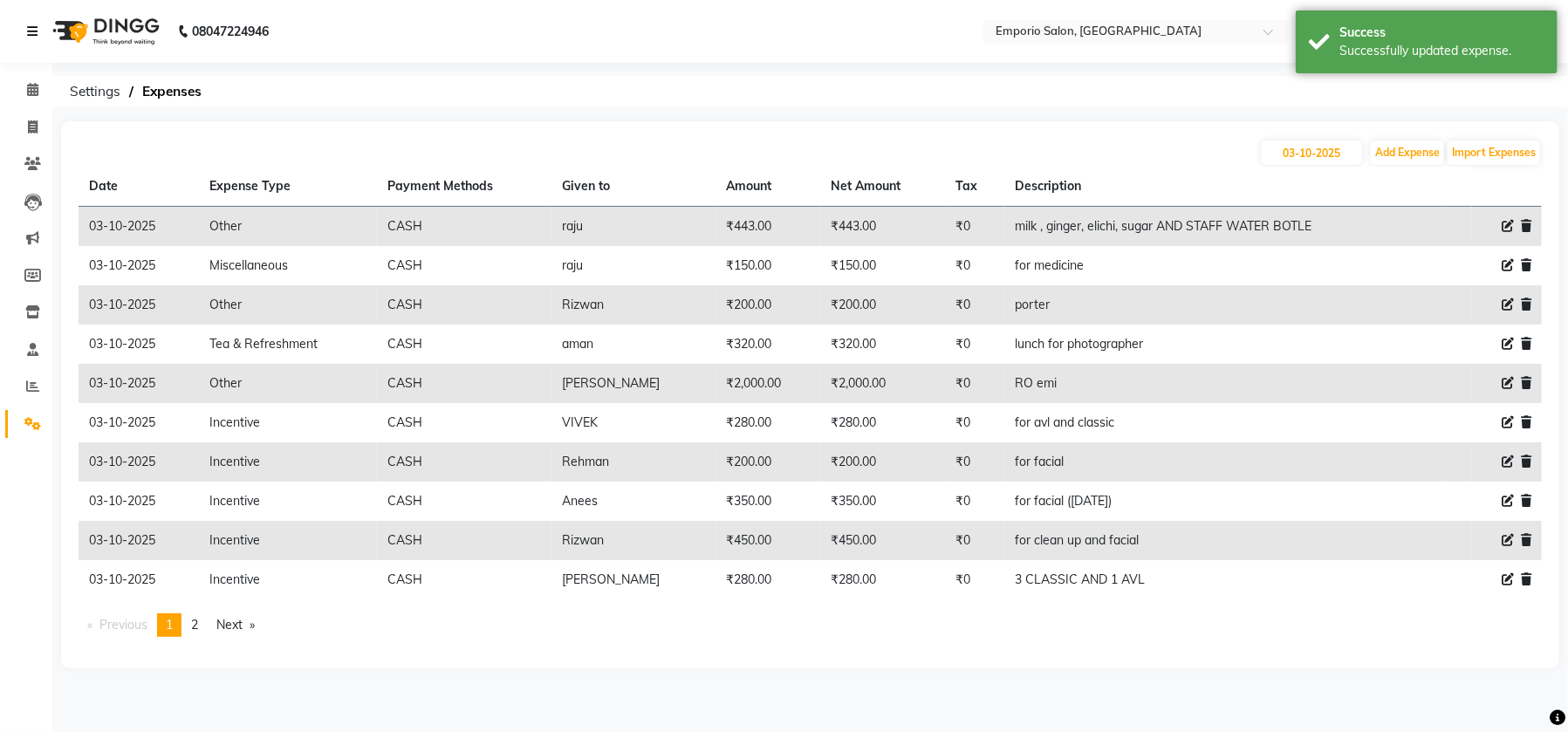
click at [30, 25] on icon at bounding box center [32, 31] width 11 height 13
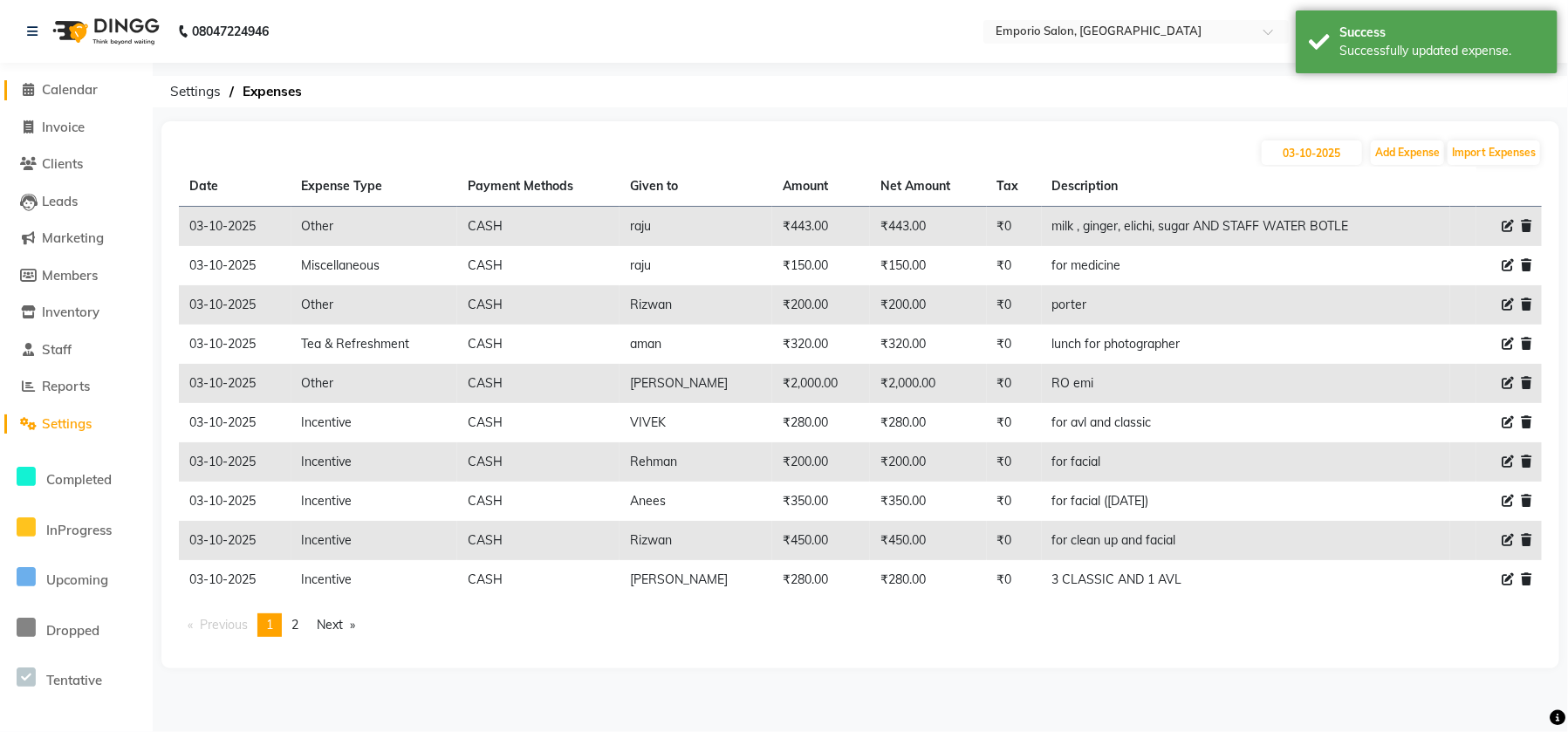
click at [43, 89] on span "Calendar" at bounding box center [70, 88] width 56 height 16
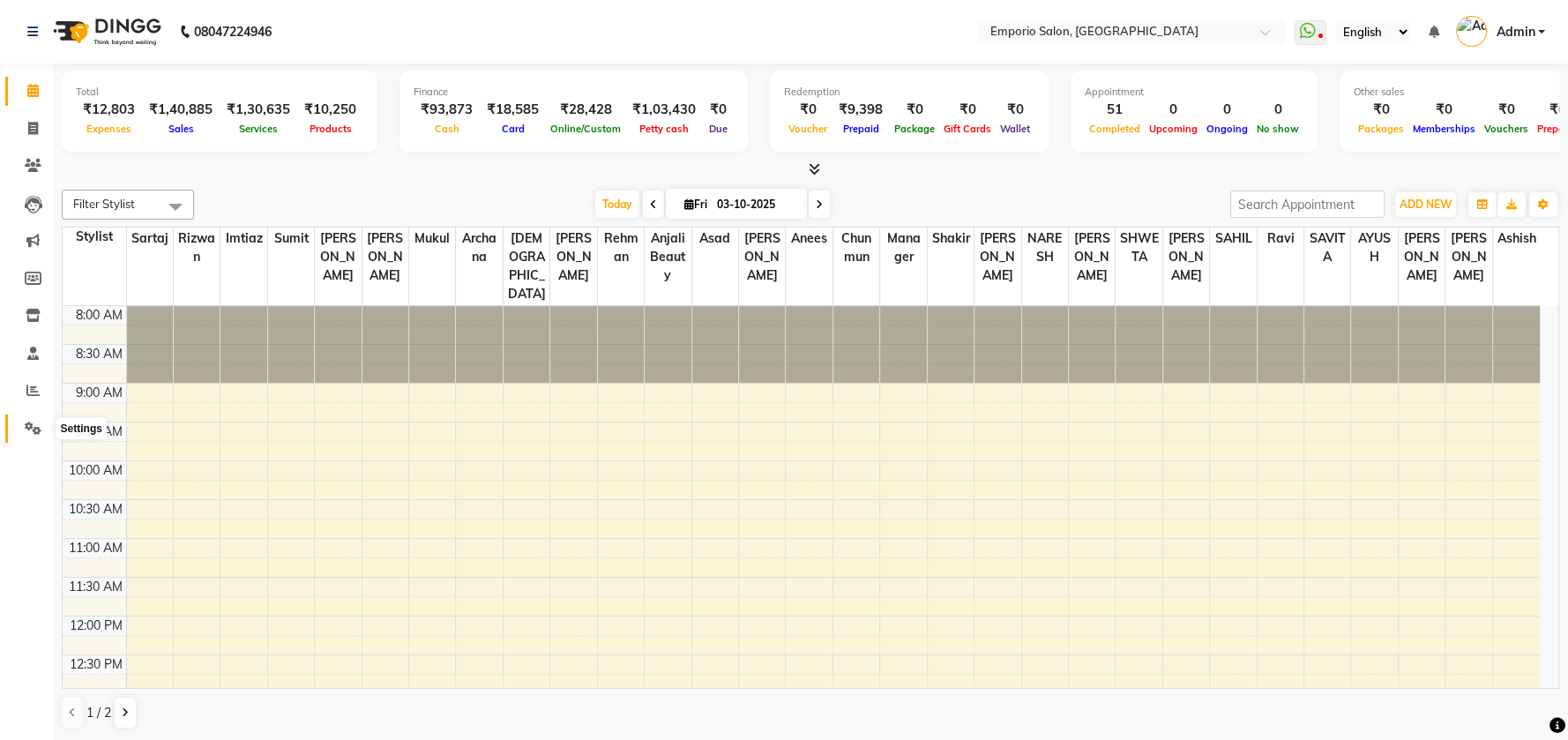
click at [18, 433] on span at bounding box center [33, 429] width 31 height 20
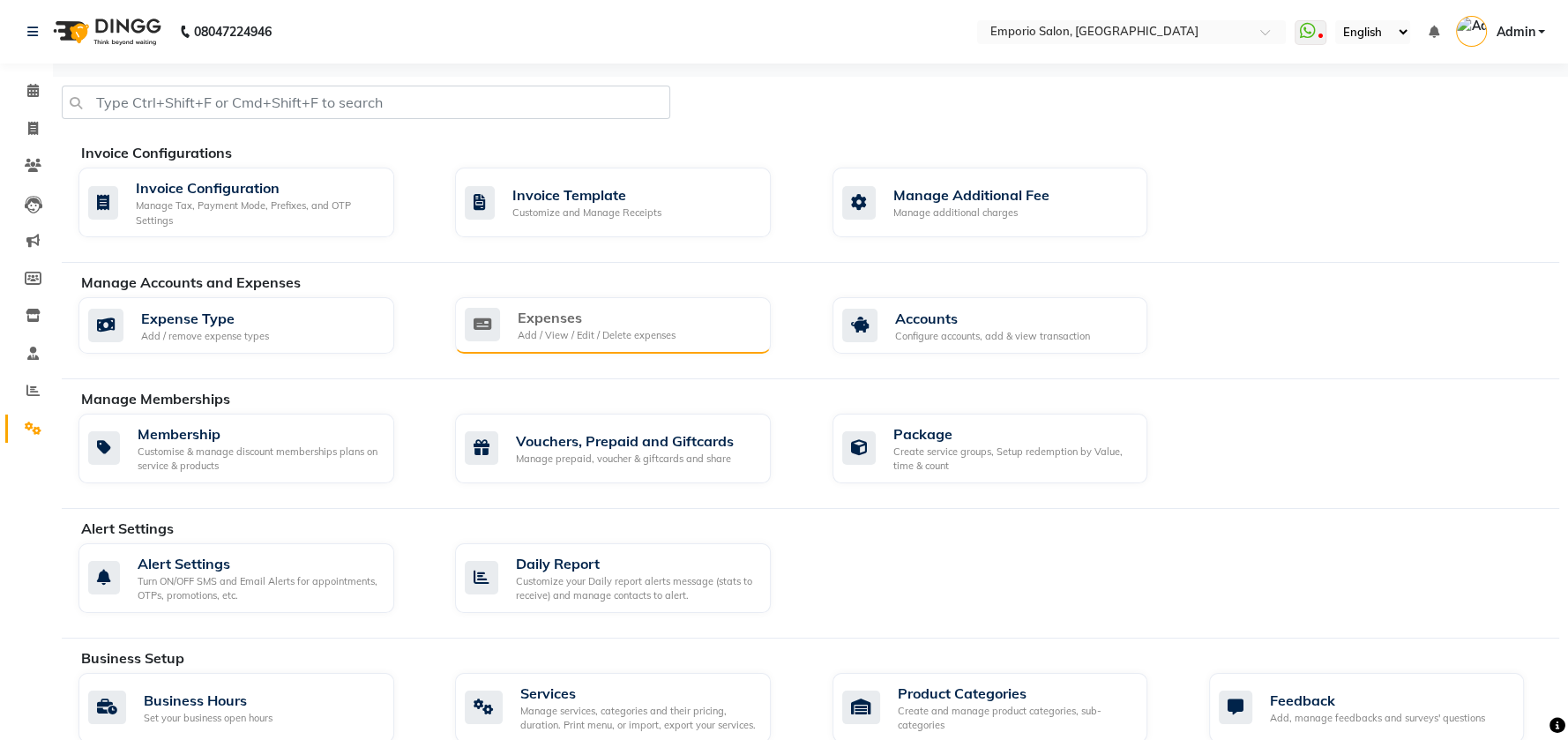
click at [540, 344] on div "Expenses Add / View / Edit / Delete expenses" at bounding box center [612, 326] width 316 height 56
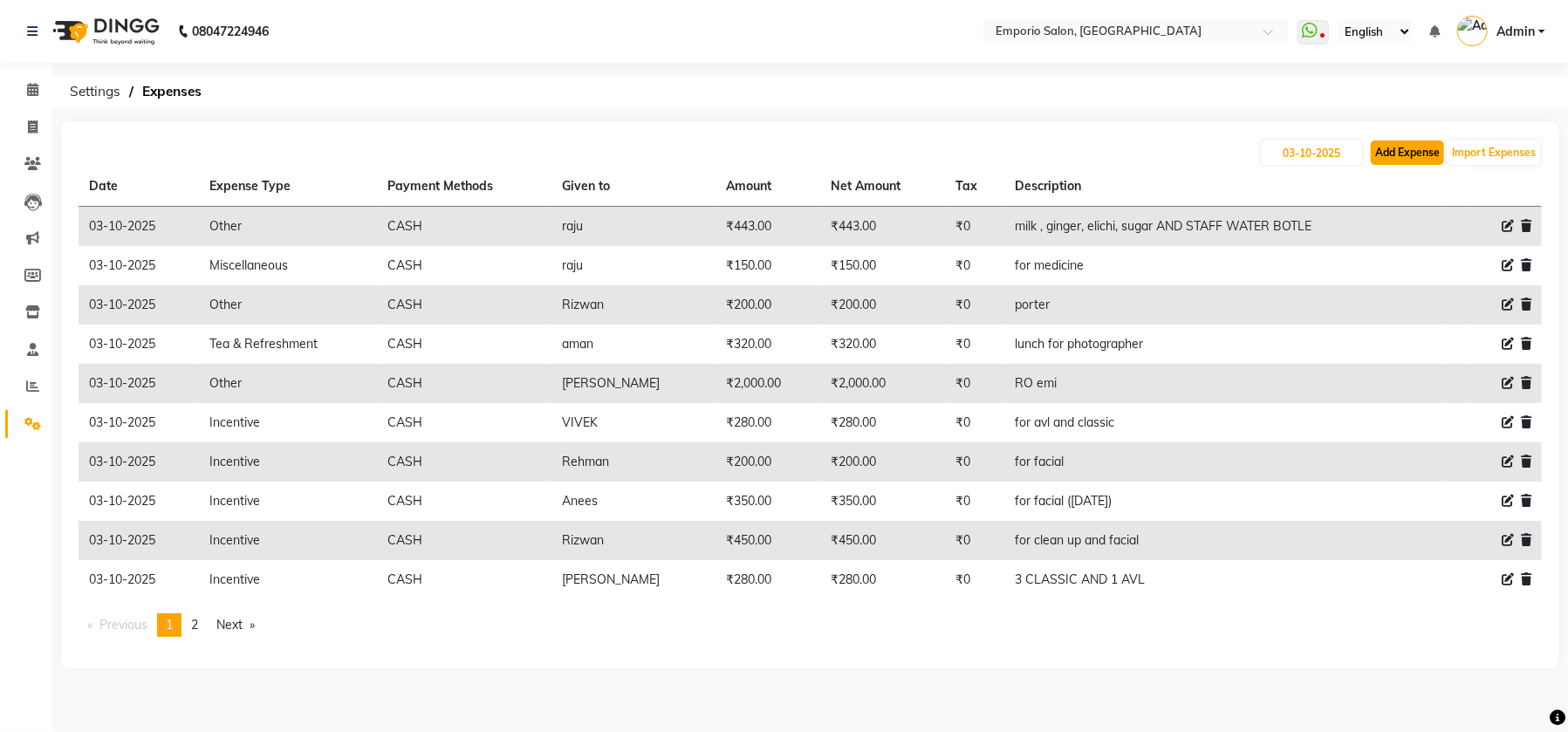
click at [1409, 161] on button "Add Expense" at bounding box center [1407, 152] width 73 height 24
select select "1"
select select "5330"
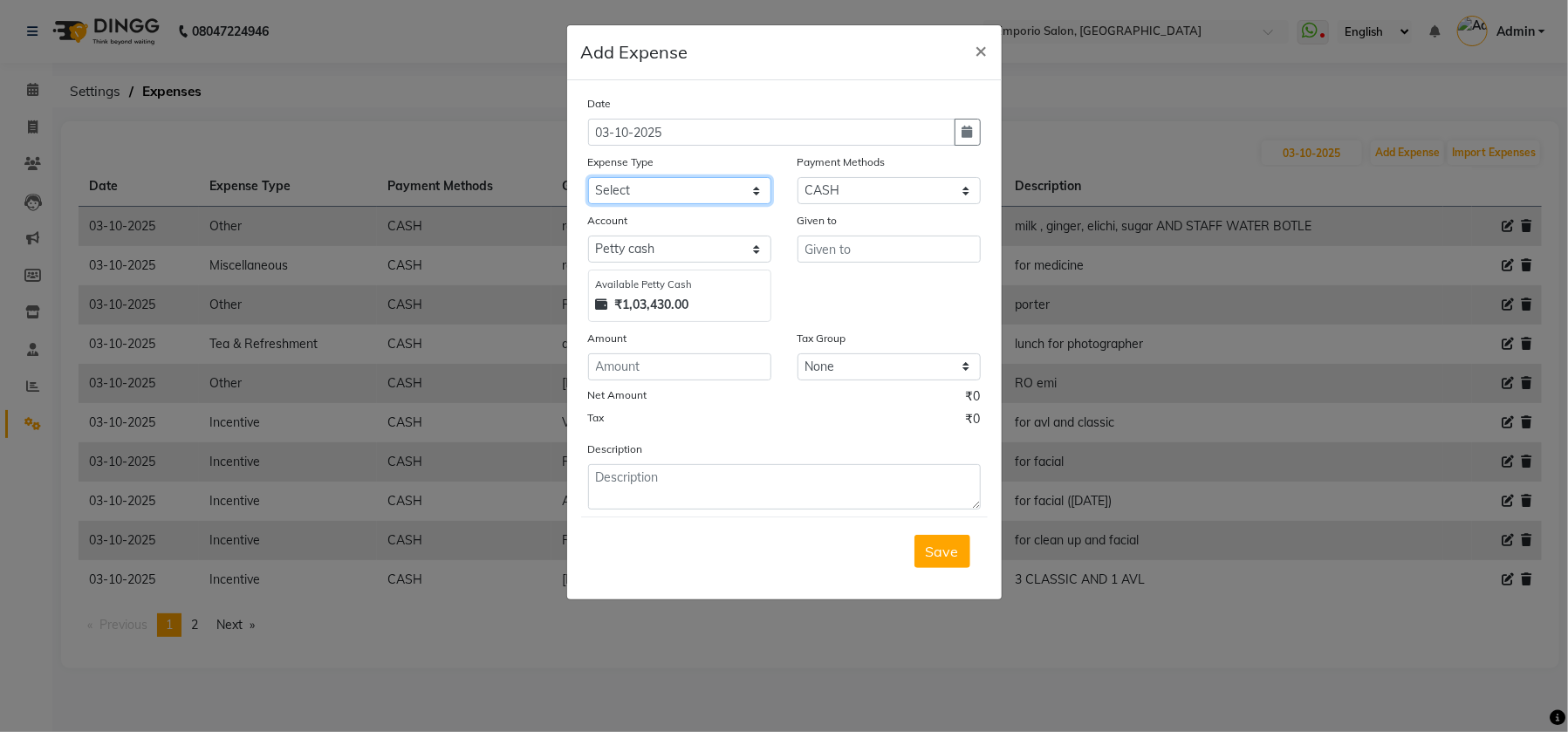
click at [666, 199] on select "Select Advance Salary Cash transfer to bank Cash transfer to hub Client Snacks …" at bounding box center [680, 190] width 184 height 27
select select "24596"
click at [588, 177] on select "Select Advance Salary Cash transfer to bank Cash transfer to hub Client Snacks …" at bounding box center [680, 190] width 184 height 27
click at [665, 372] on input "number" at bounding box center [680, 367] width 184 height 27
type input "85500"
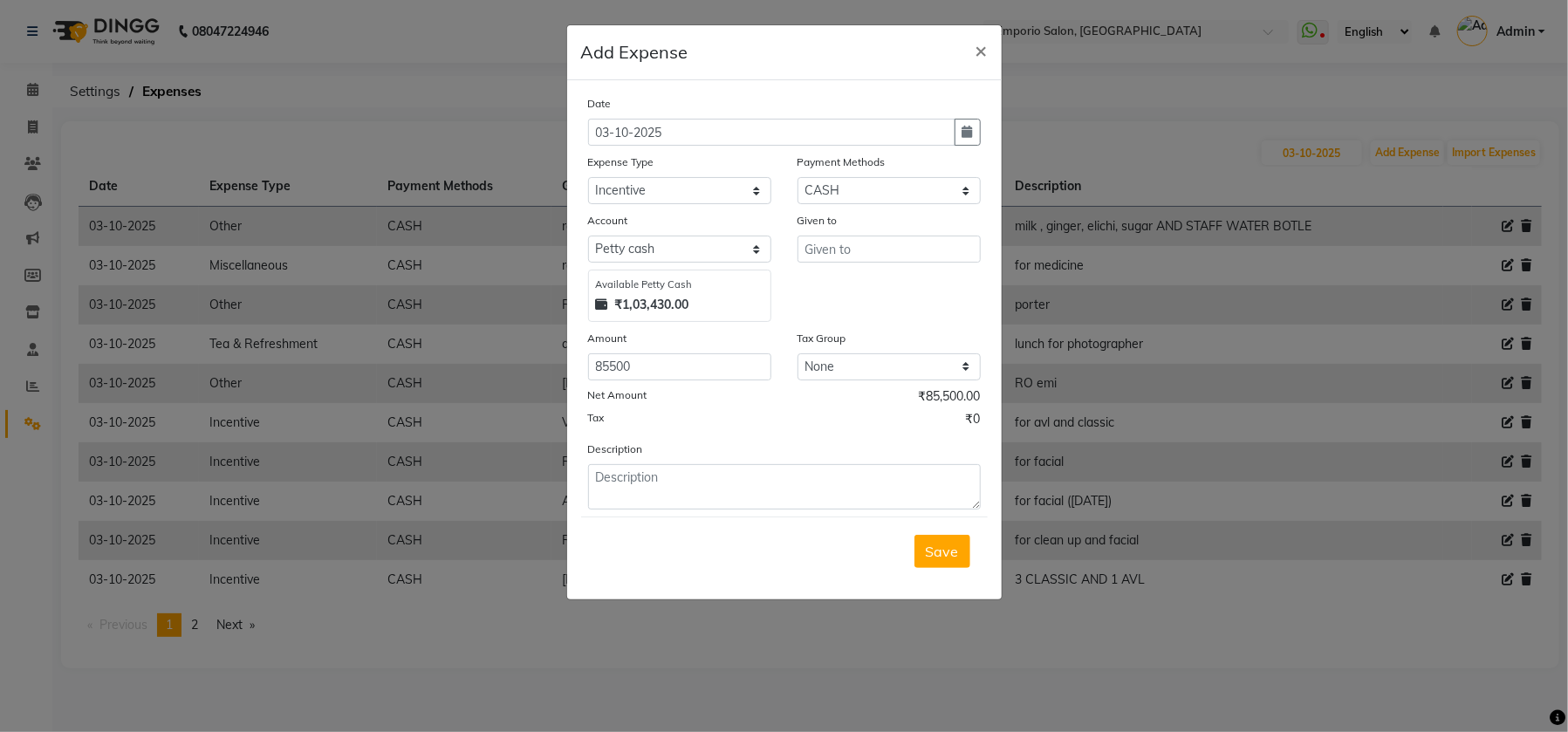
click at [653, 167] on label "Expense Type" at bounding box center [621, 163] width 66 height 15
click at [833, 240] on input "text" at bounding box center [888, 249] width 184 height 27
click at [834, 244] on input "text" at bounding box center [888, 249] width 184 height 27
click at [834, 245] on input "text" at bounding box center [888, 249] width 184 height 27
click at [858, 290] on span "Sartaj" at bounding box center [838, 287] width 41 height 17
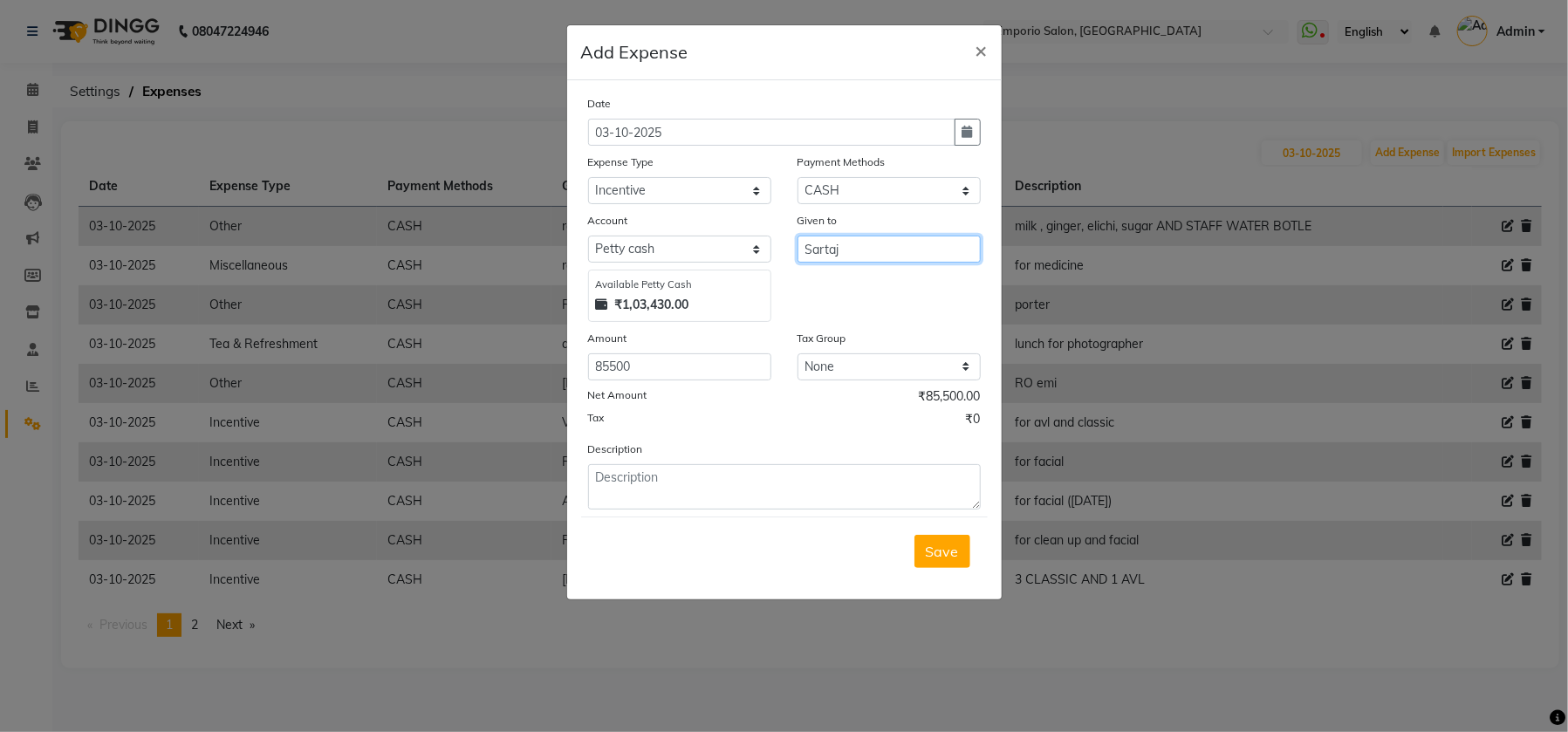
type input "Sartaj"
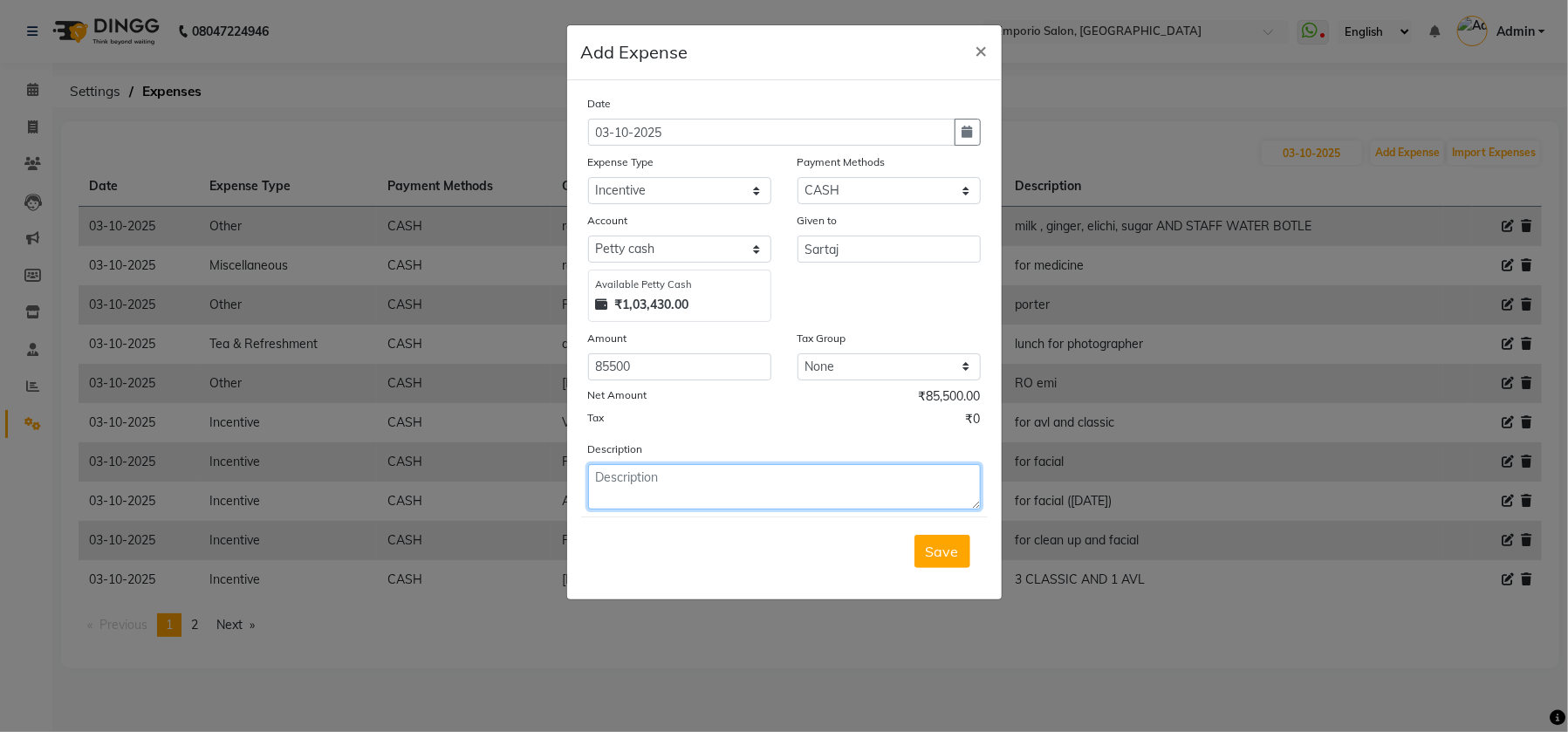
click at [698, 468] on textarea at bounding box center [784, 487] width 392 height 45
click at [691, 485] on textarea at bounding box center [784, 487] width 392 height 45
type textarea "given to sartaj sir"
click at [958, 546] on button "Save" at bounding box center [942, 551] width 56 height 33
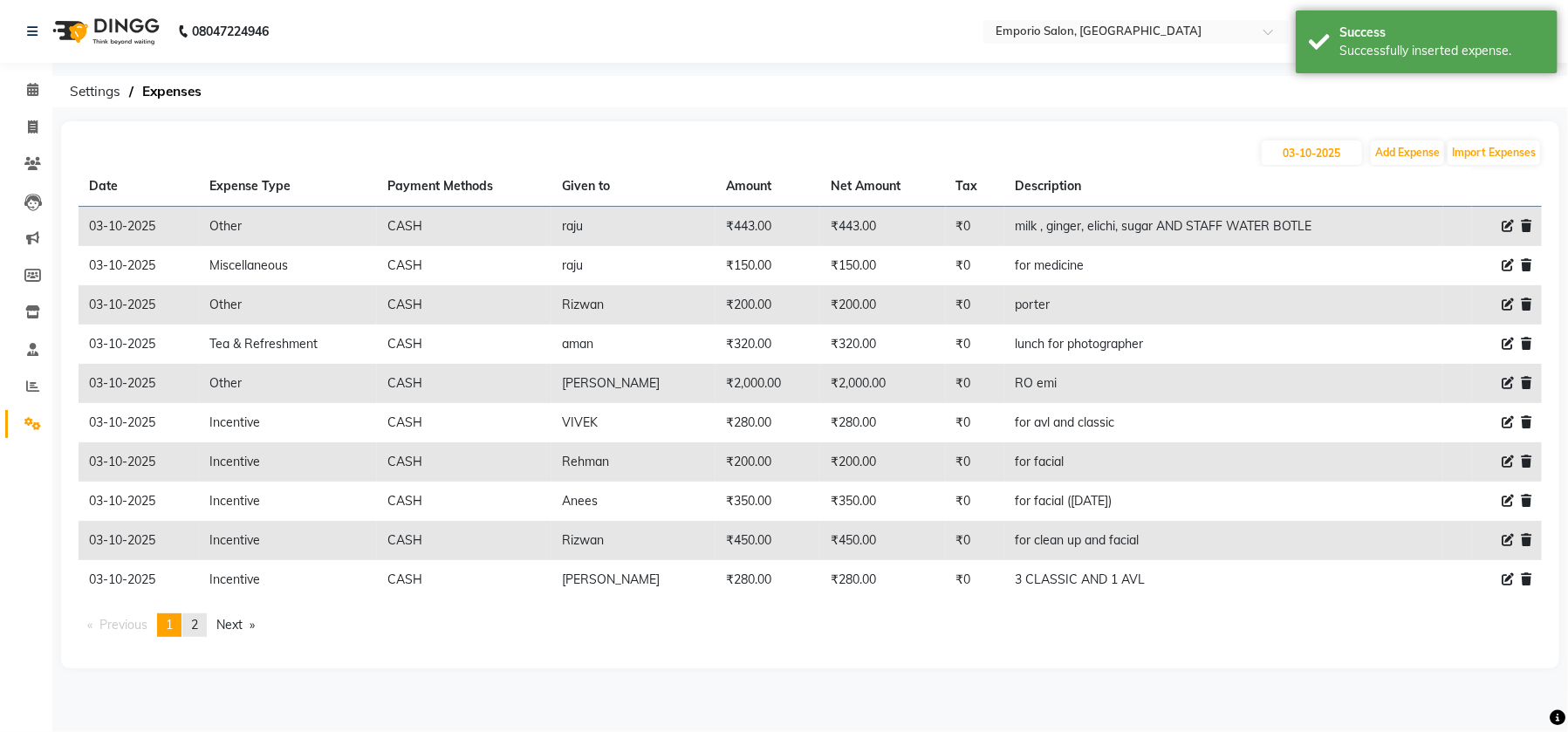
click at [193, 633] on link "page 2" at bounding box center [194, 625] width 24 height 24
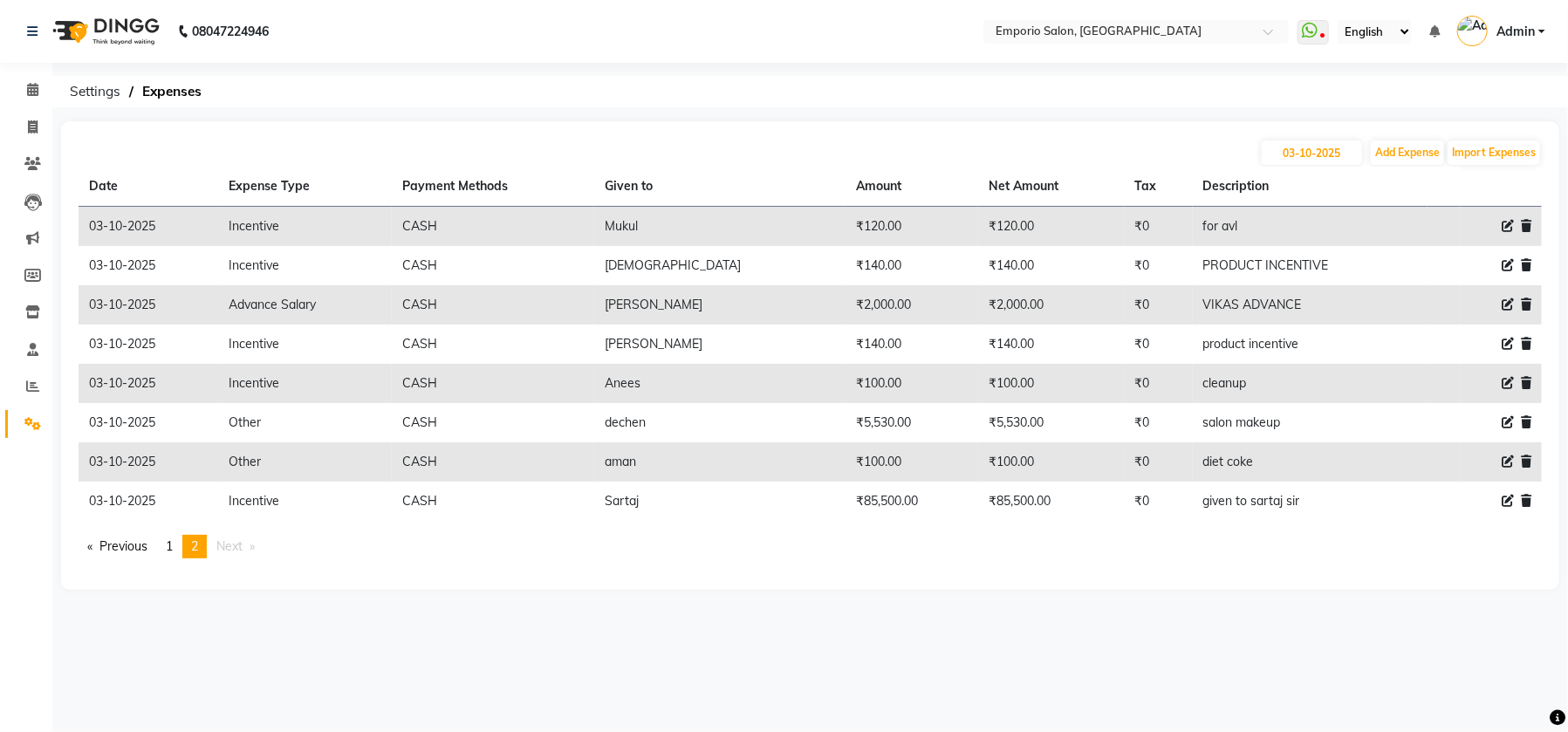
click at [24, 38] on div "08047224946" at bounding box center [148, 31] width 268 height 49
click at [35, 33] on icon at bounding box center [32, 31] width 11 height 13
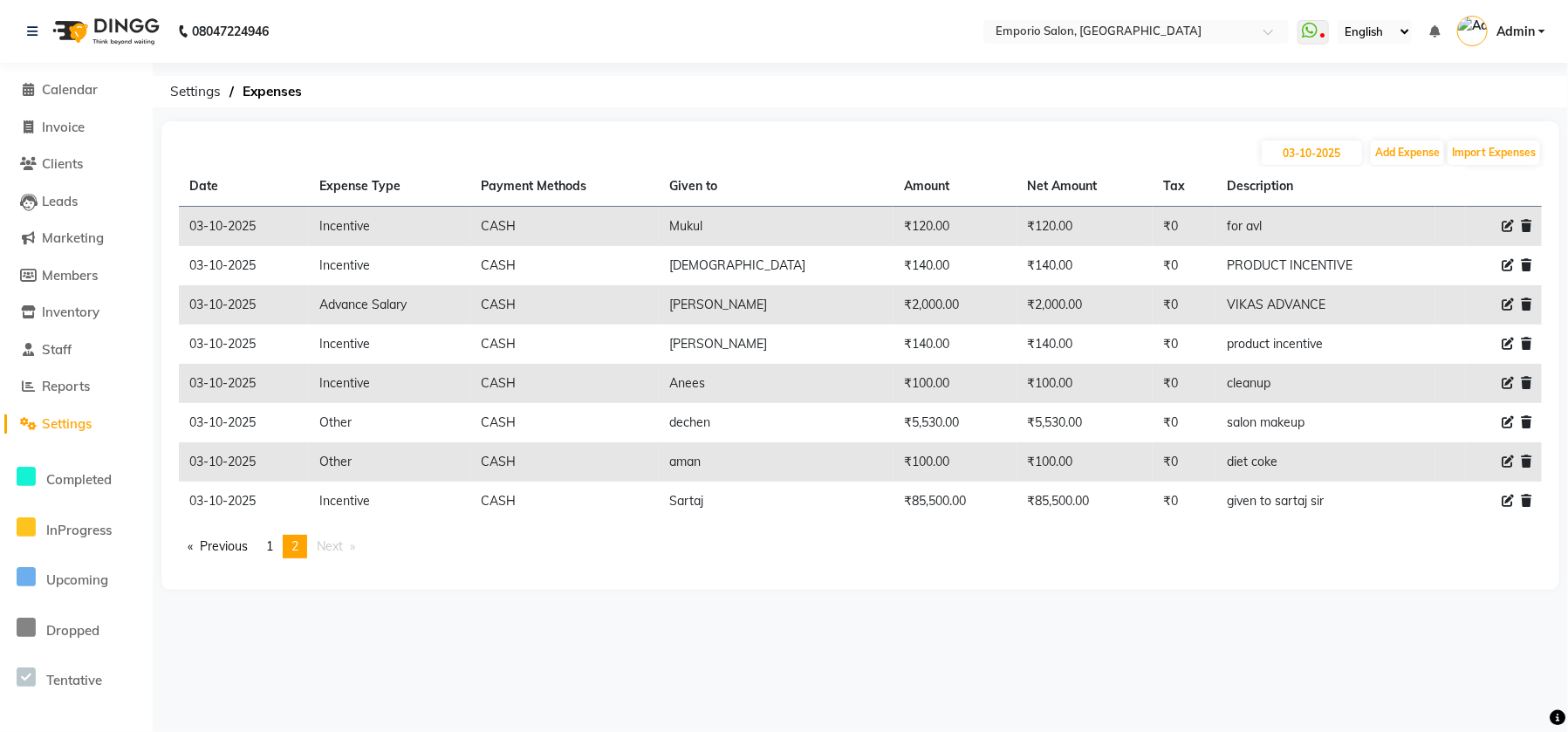
click at [37, 429] on span at bounding box center [28, 424] width 26 height 20
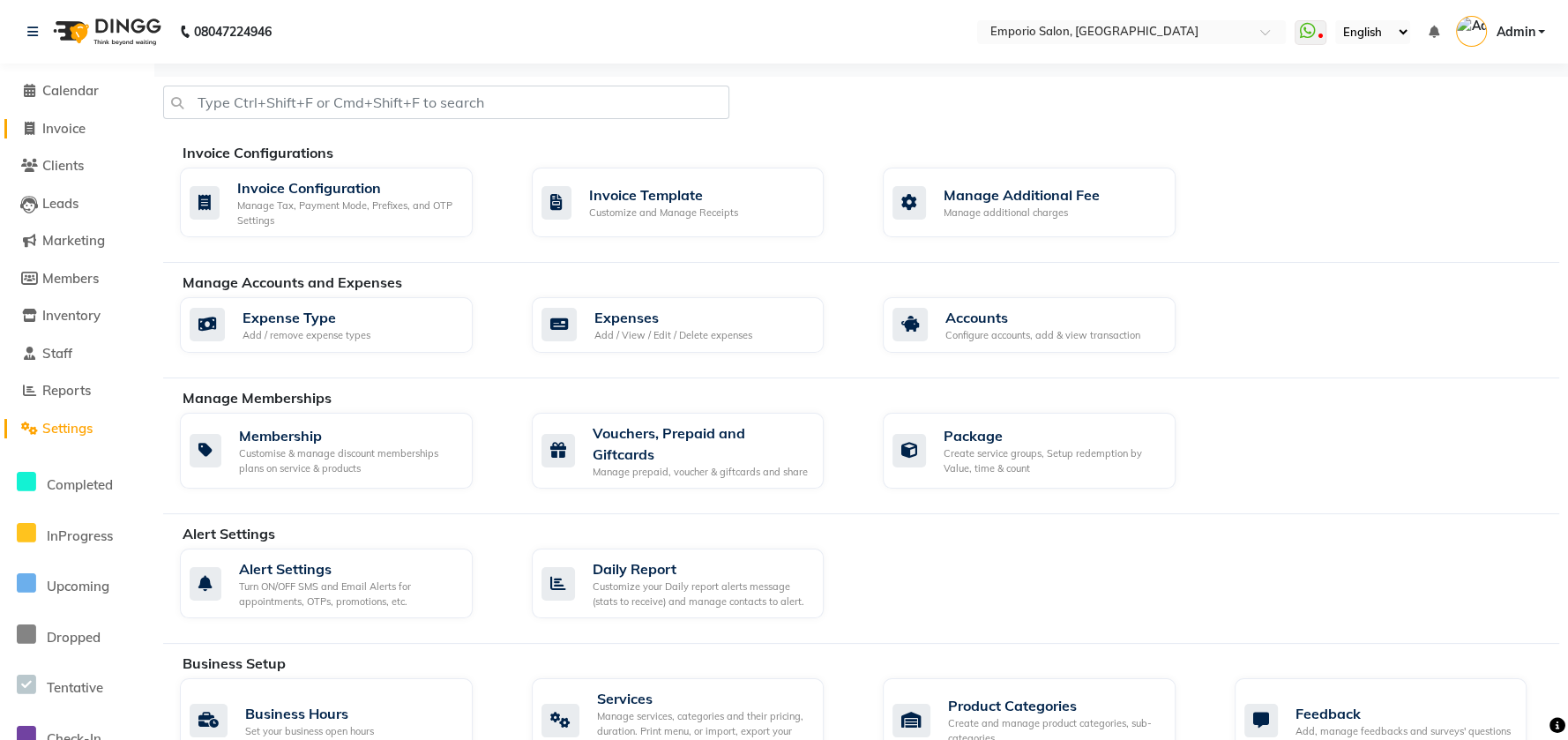
click at [47, 121] on span "Invoice" at bounding box center [64, 127] width 43 height 17
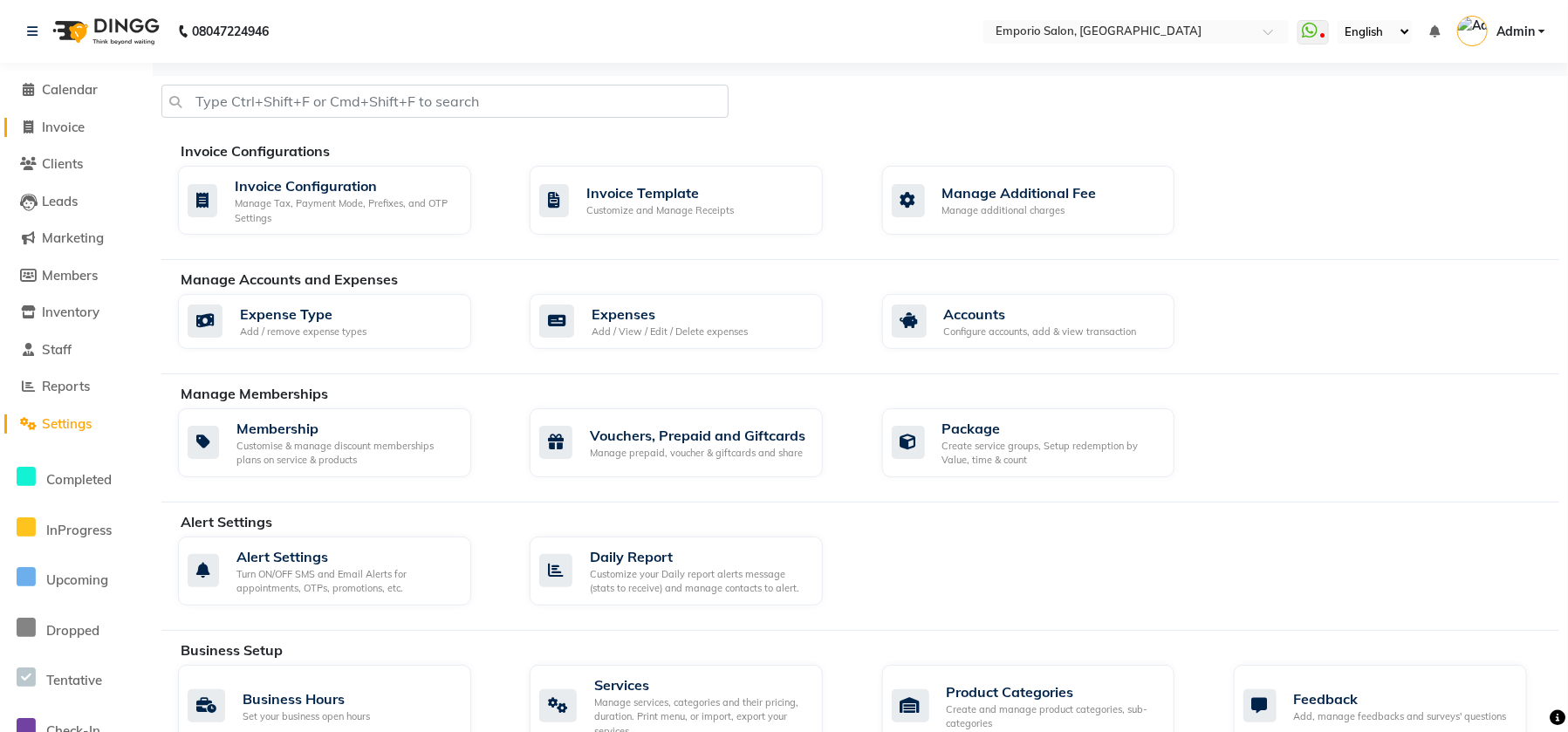
select select "6332"
select select "service"
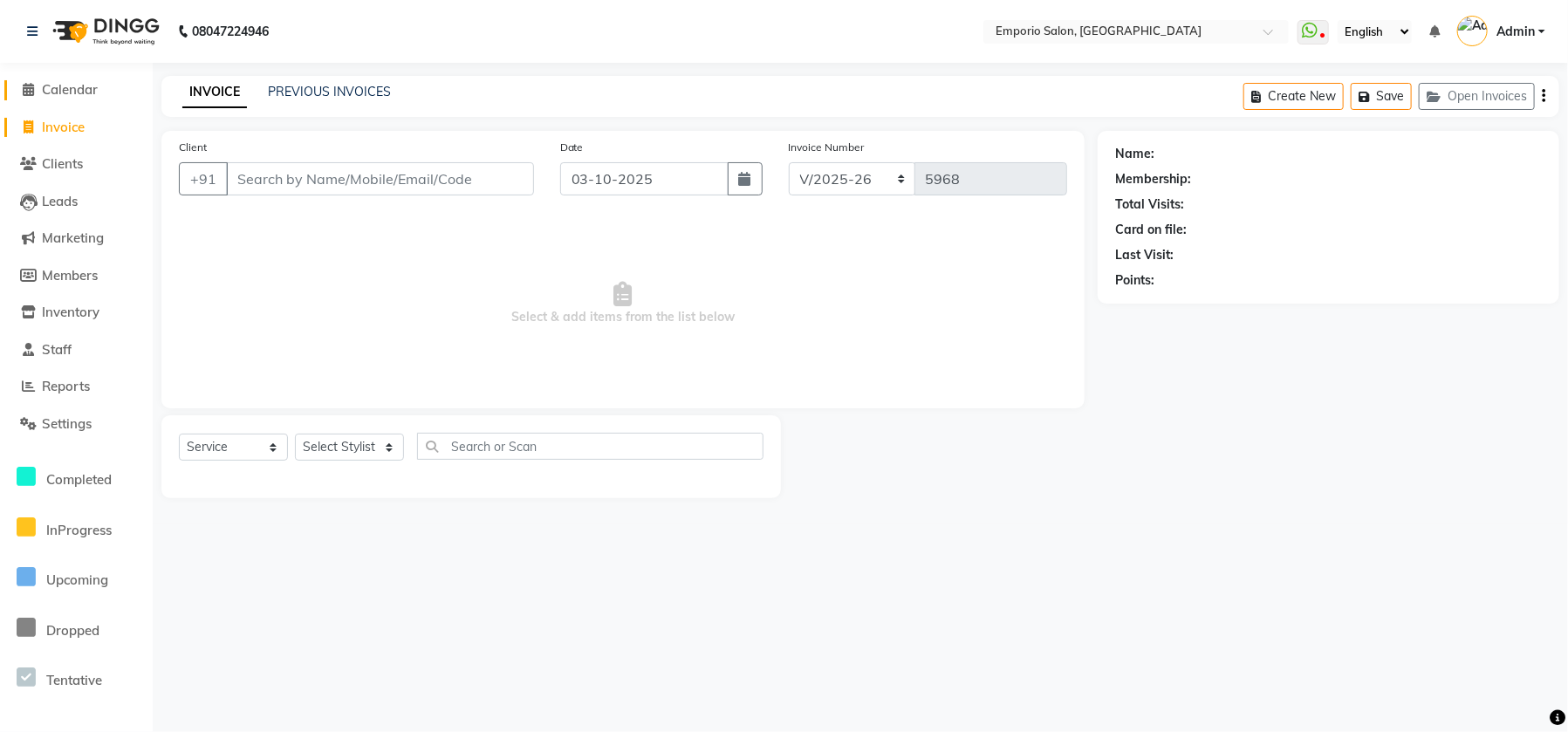
click at [88, 90] on span "Calendar" at bounding box center [70, 88] width 56 height 16
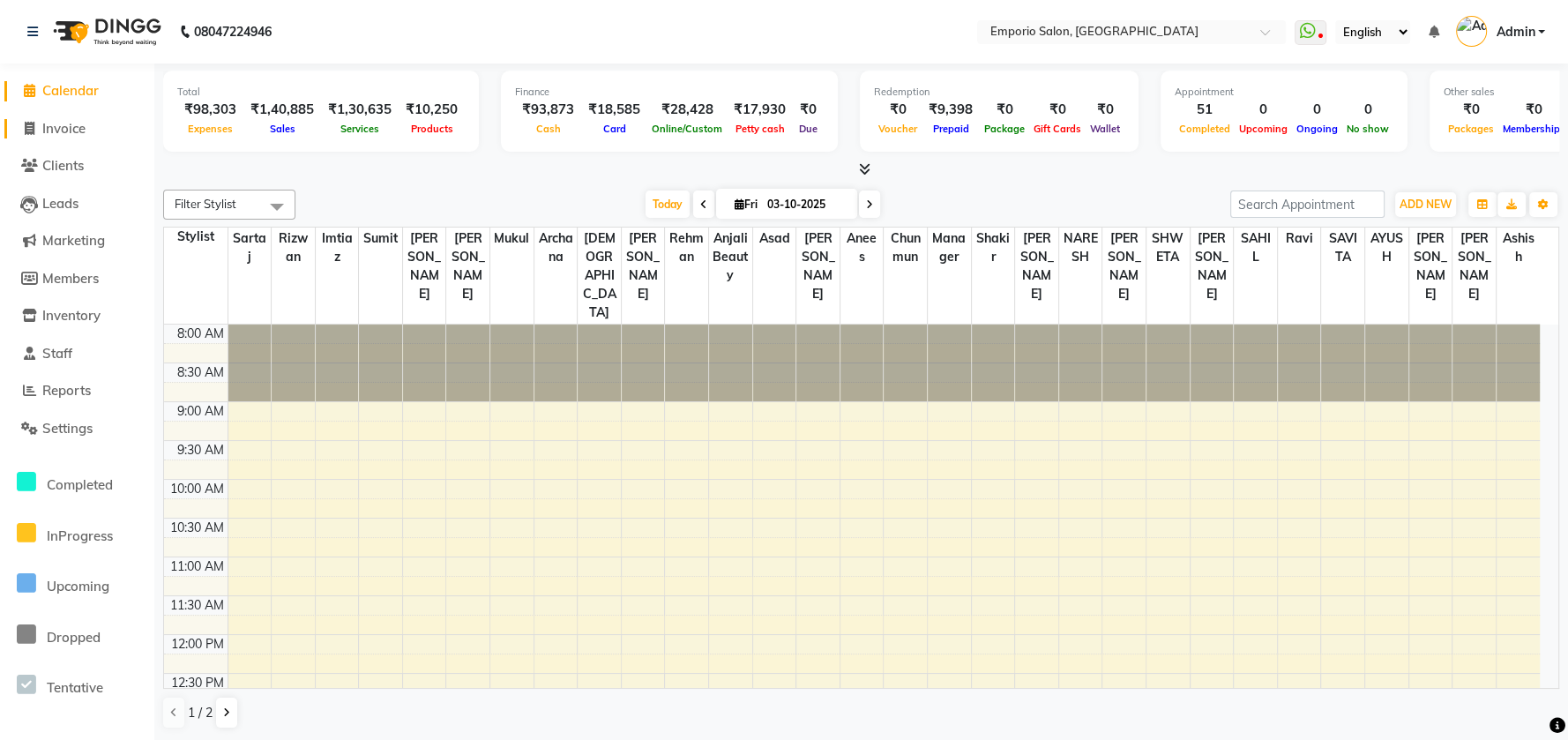
click at [71, 120] on link "Invoice" at bounding box center [78, 129] width 146 height 20
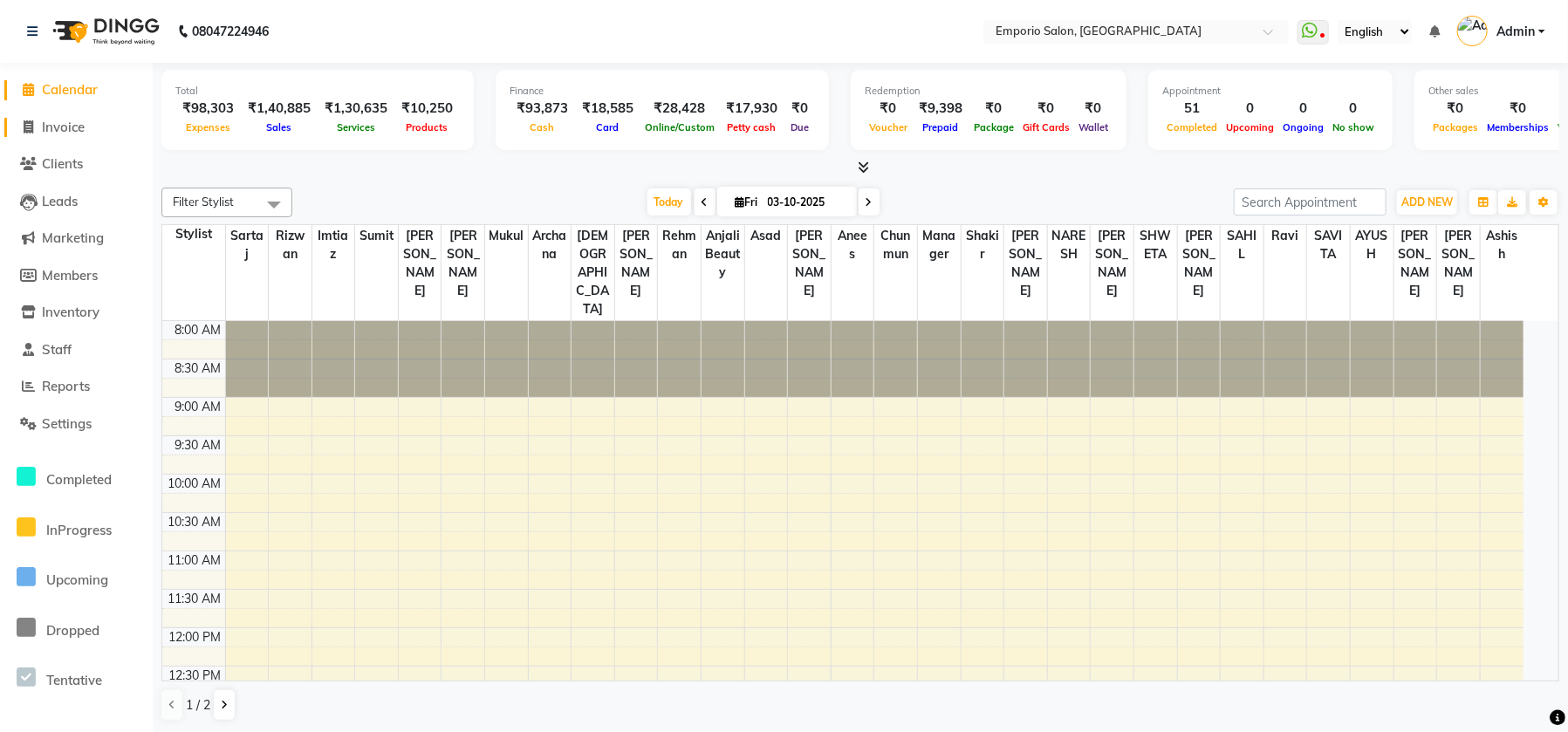
select select "6332"
select select "service"
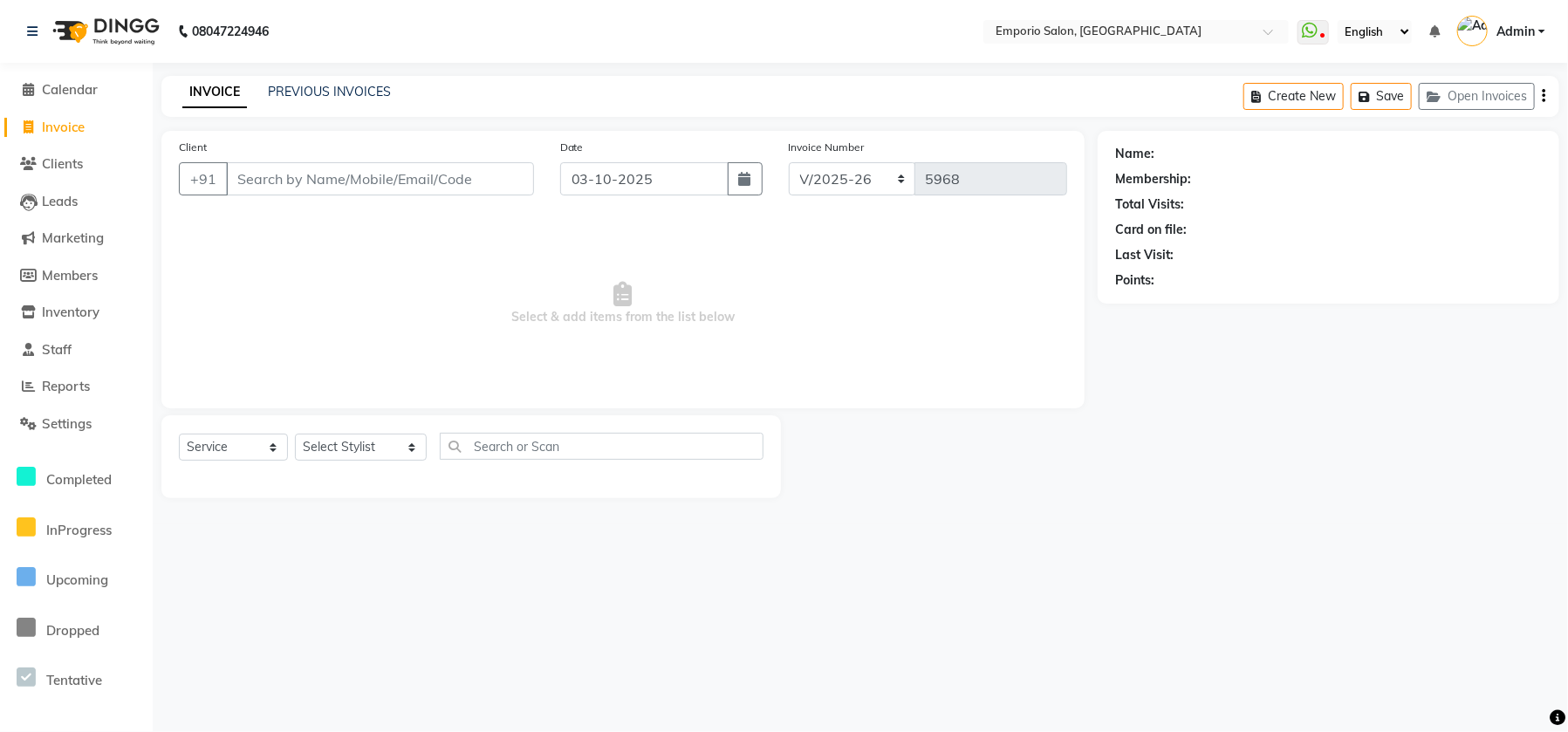
click at [382, 460] on div "Select Service Product Membership Package Voucher Prepaid Gift Card Select Styl…" at bounding box center [471, 453] width 585 height 41
click at [383, 458] on select "Select Stylist [PERSON_NAME] beauty Archana [PERSON_NAME] [PERSON_NAME] [PERSON…" at bounding box center [361, 447] width 132 height 27
select select "47502"
click at [295, 434] on select "Select Stylist [PERSON_NAME] beauty Archana [PERSON_NAME] [PERSON_NAME] [PERSON…" at bounding box center [361, 447] width 132 height 27
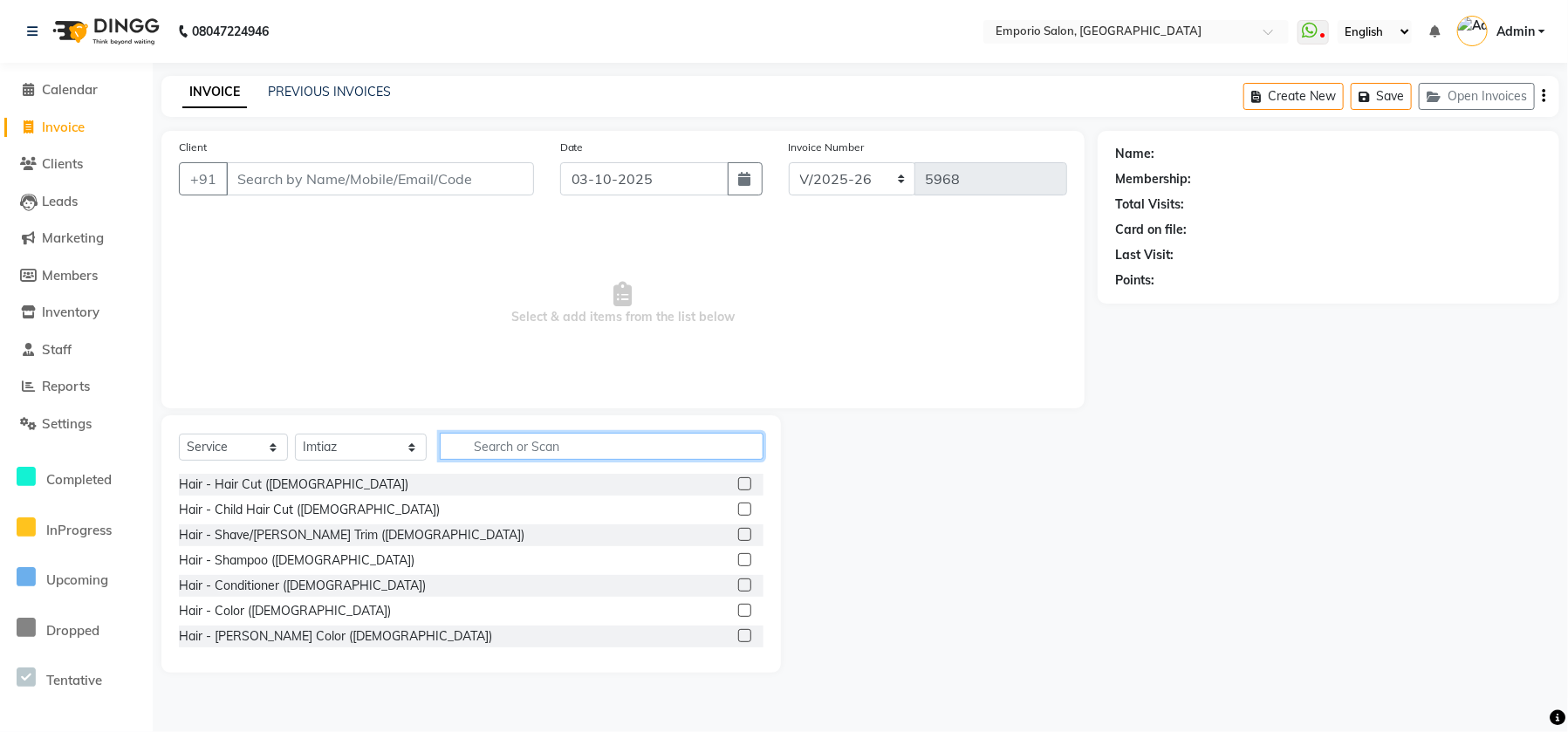
click at [495, 440] on input "text" at bounding box center [601, 446] width 324 height 27
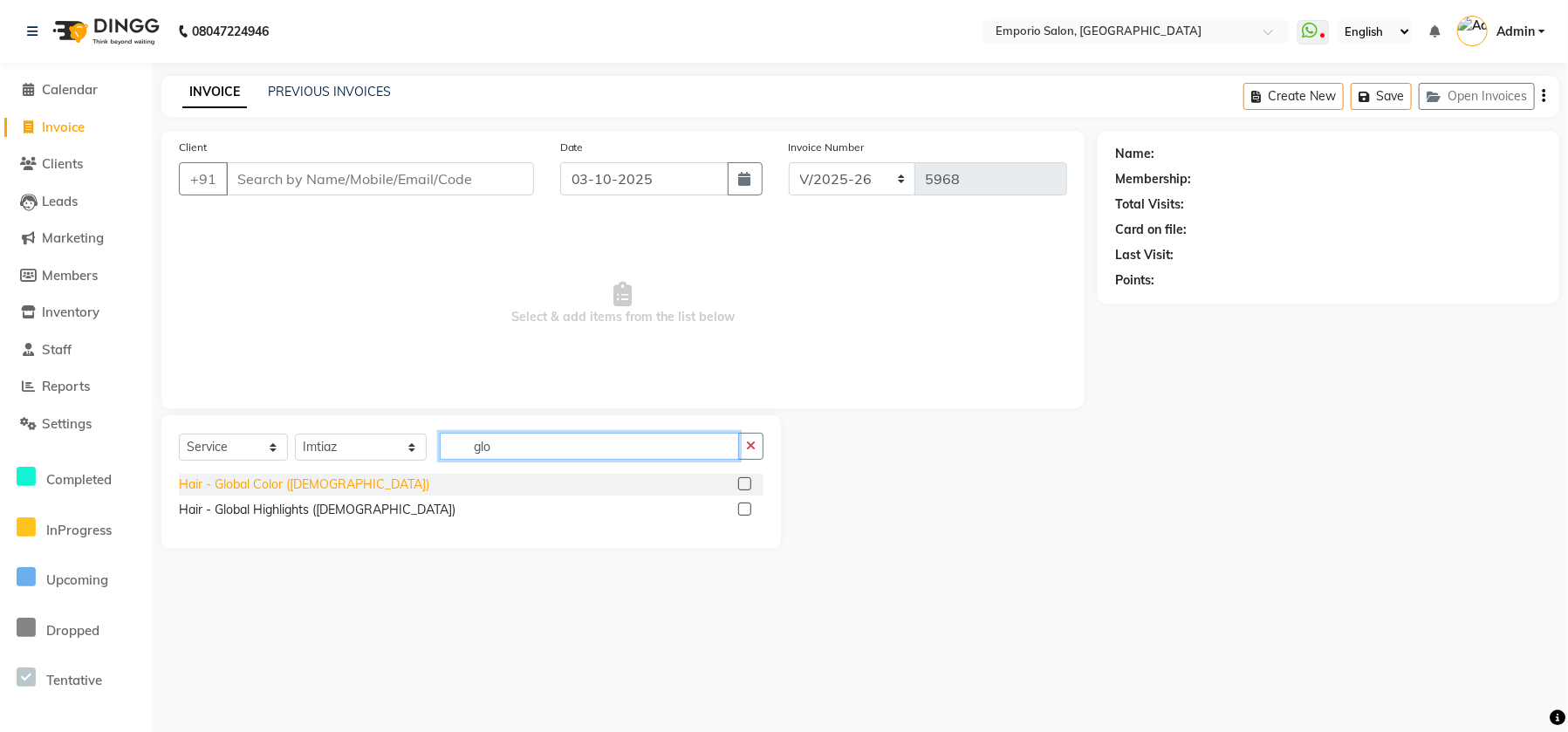
type input "glo"
click at [265, 479] on div "Hair - Global Color ([DEMOGRAPHIC_DATA])" at bounding box center [304, 485] width 250 height 18
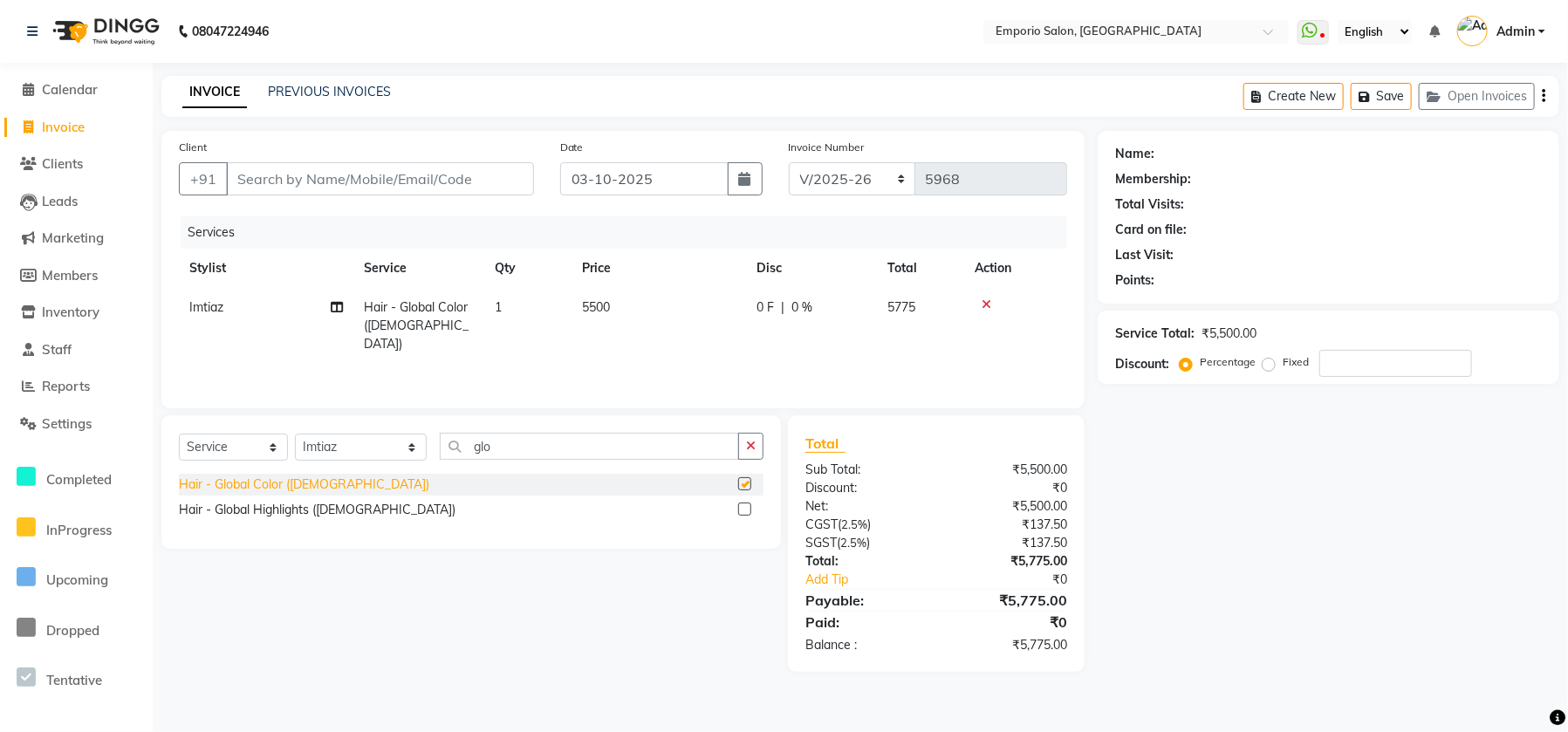
checkbox input "false"
drag, startPoint x: 259, startPoint y: 518, endPoint x: 285, endPoint y: 504, distance: 29.5
click at [260, 517] on div "Hair - Global Highlights ([DEMOGRAPHIC_DATA])" at bounding box center [317, 510] width 277 height 18
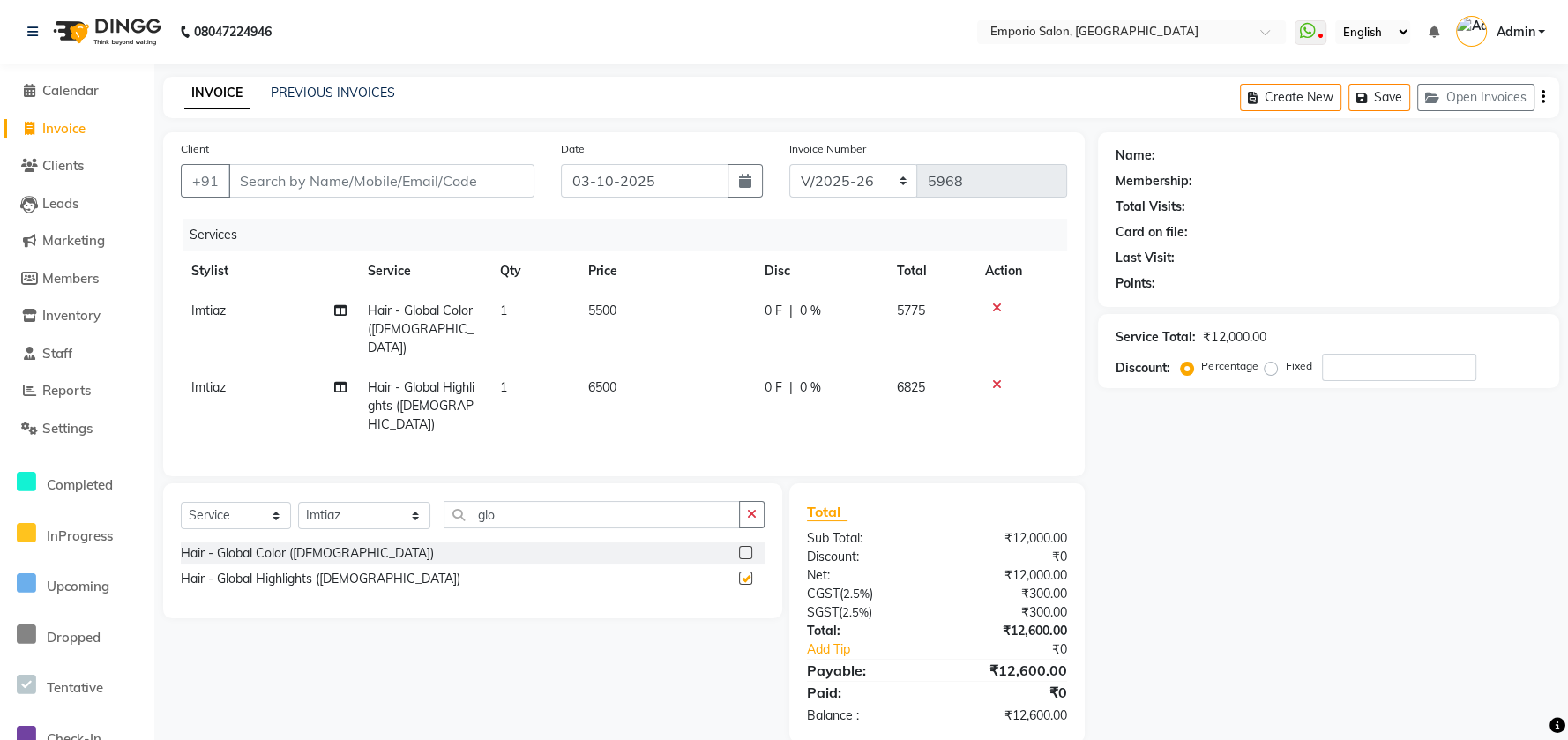
checkbox input "false"
click at [704, 368] on td "6500" at bounding box center [665, 405] width 176 height 77
select select "47502"
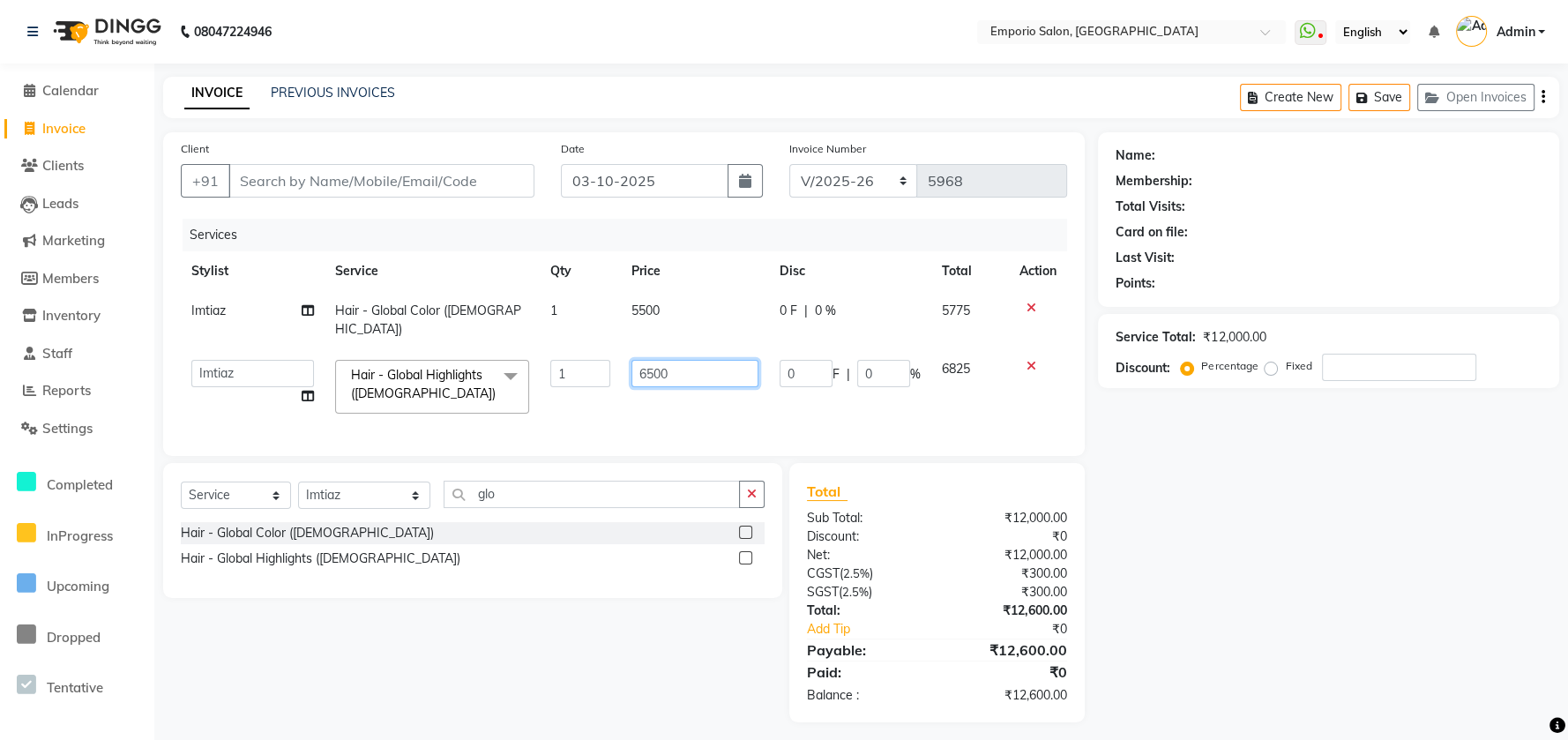
click at [708, 360] on input "6500" at bounding box center [695, 373] width 127 height 27
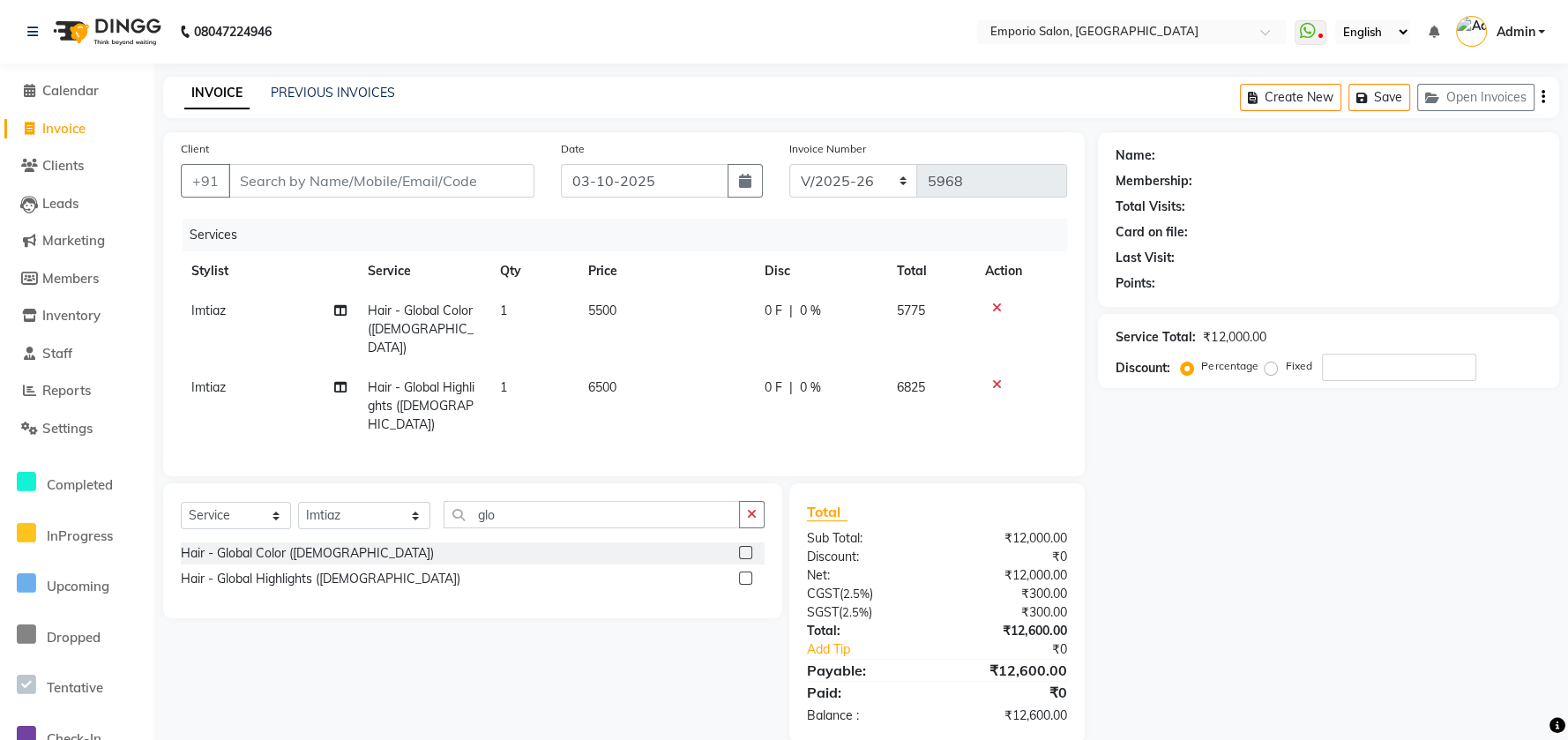
click at [732, 300] on td "5500" at bounding box center [665, 329] width 176 height 77
select select "47502"
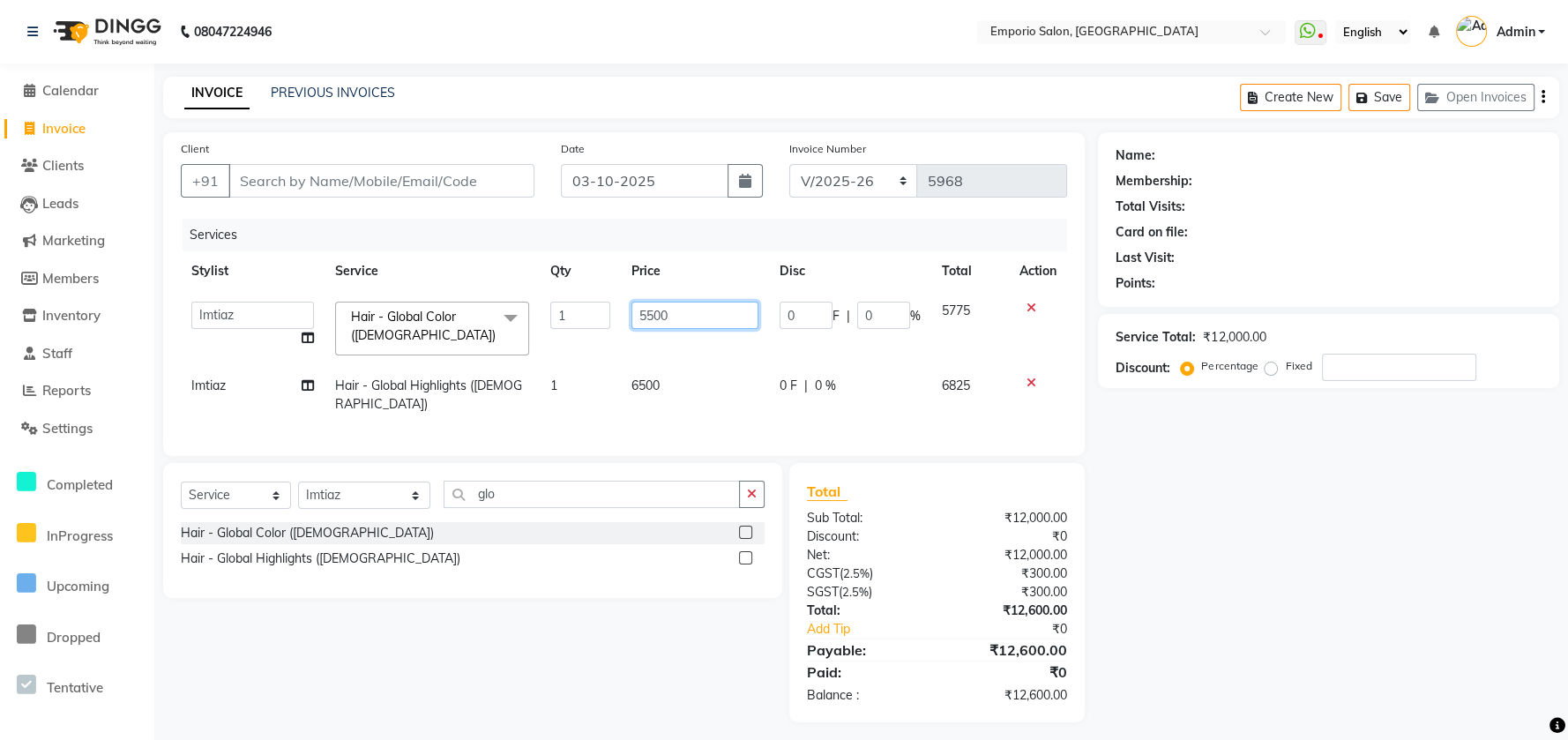
click at [732, 301] on input "5500" at bounding box center [695, 315] width 127 height 27
click at [734, 308] on input "5500" at bounding box center [695, 315] width 127 height 27
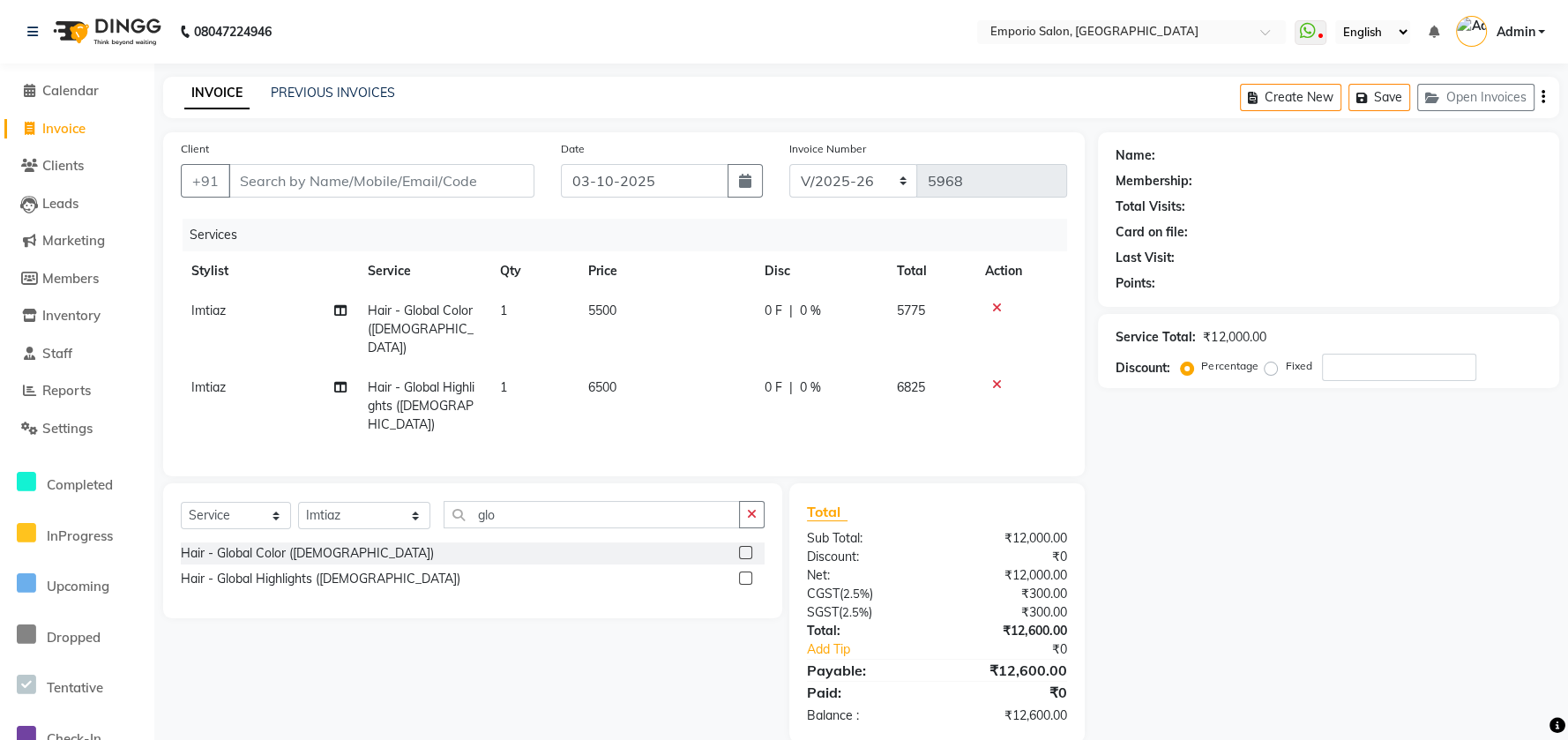
click at [728, 368] on td "6500" at bounding box center [665, 405] width 176 height 77
select select "47502"
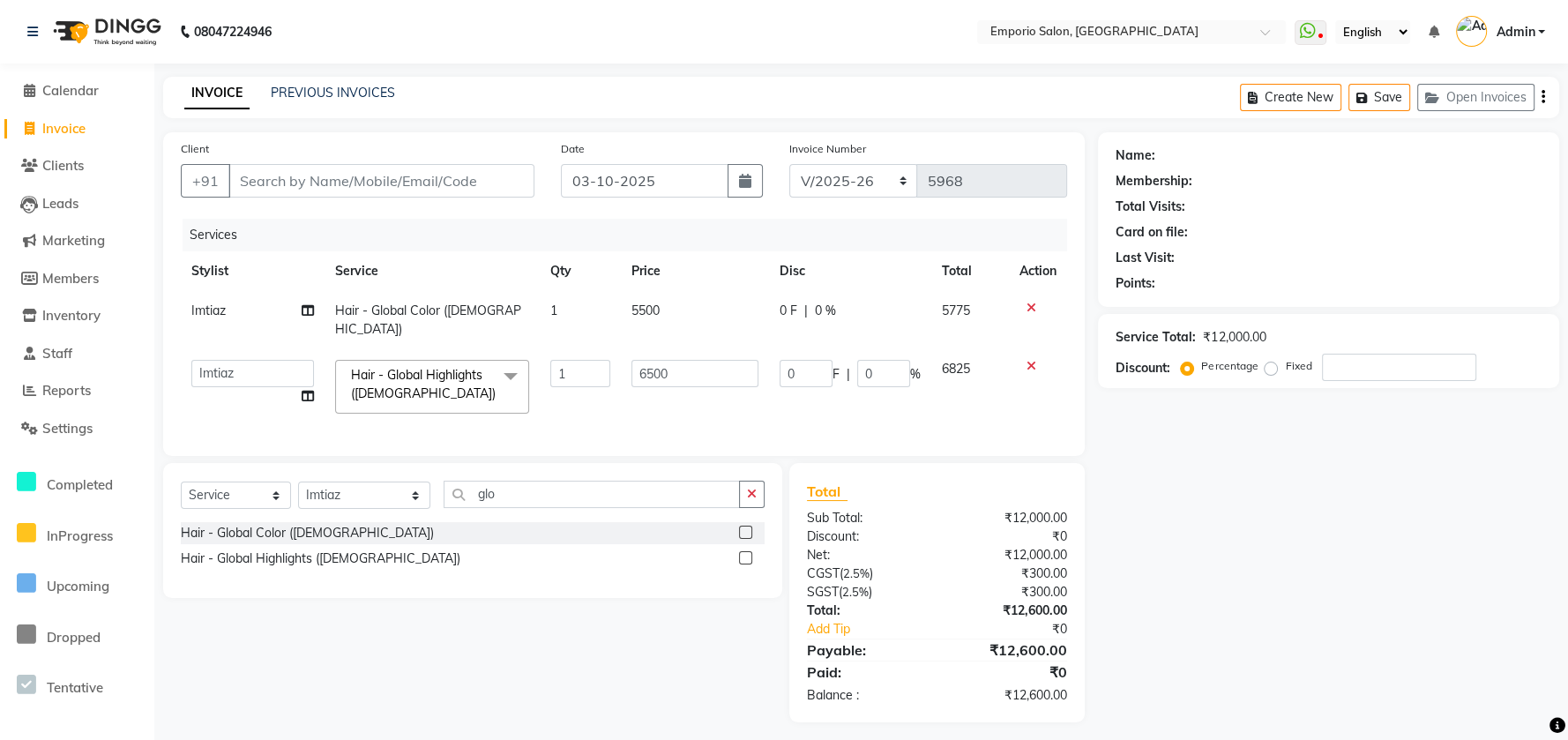
click at [729, 349] on td "6500" at bounding box center [695, 386] width 148 height 75
click at [749, 306] on td "5500" at bounding box center [695, 320] width 148 height 58
select select "47502"
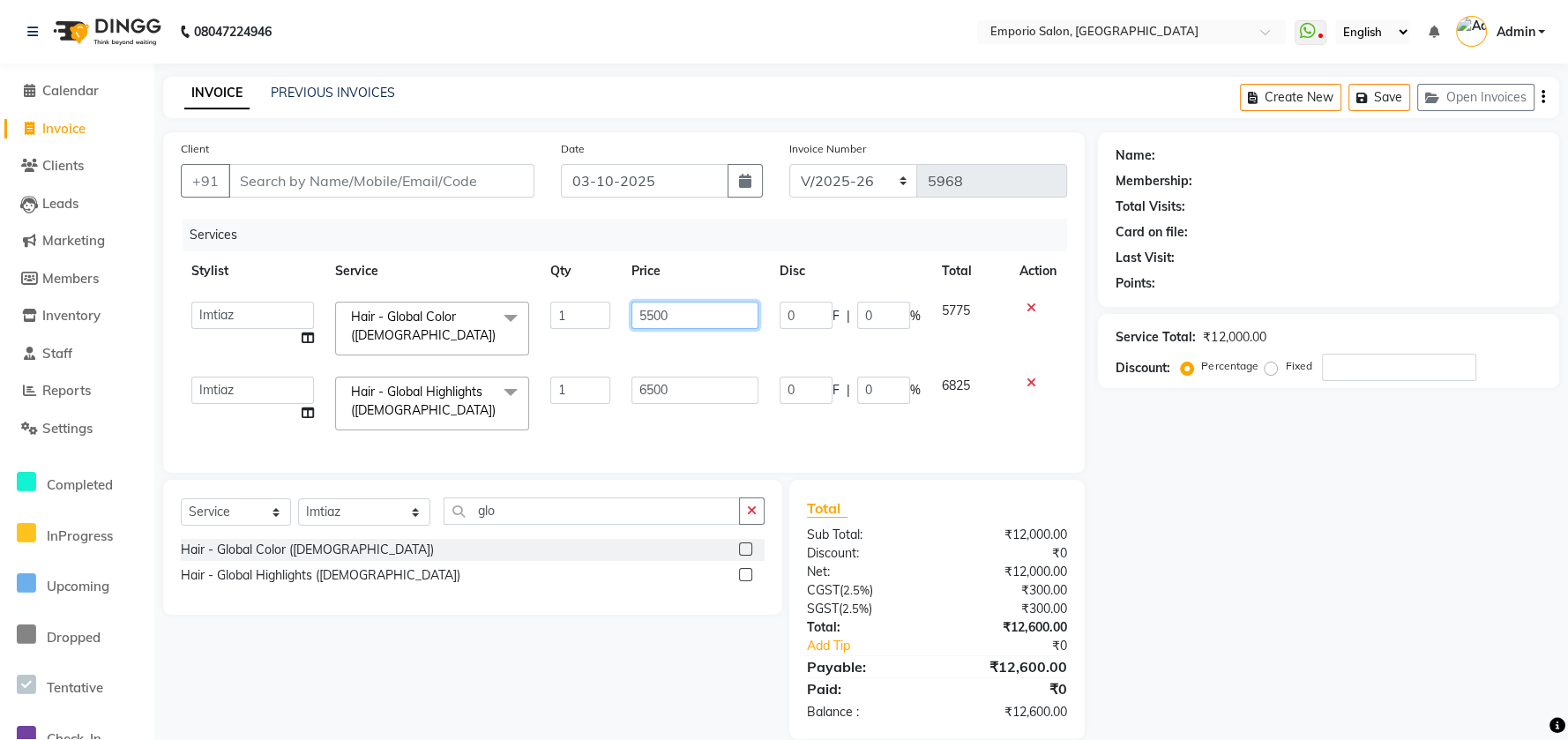
click at [734, 306] on input "5500" at bounding box center [695, 315] width 127 height 27
type input "5"
type input "7500"
click at [770, 301] on td "0 F | 0 %" at bounding box center [850, 328] width 162 height 75
select select "47502"
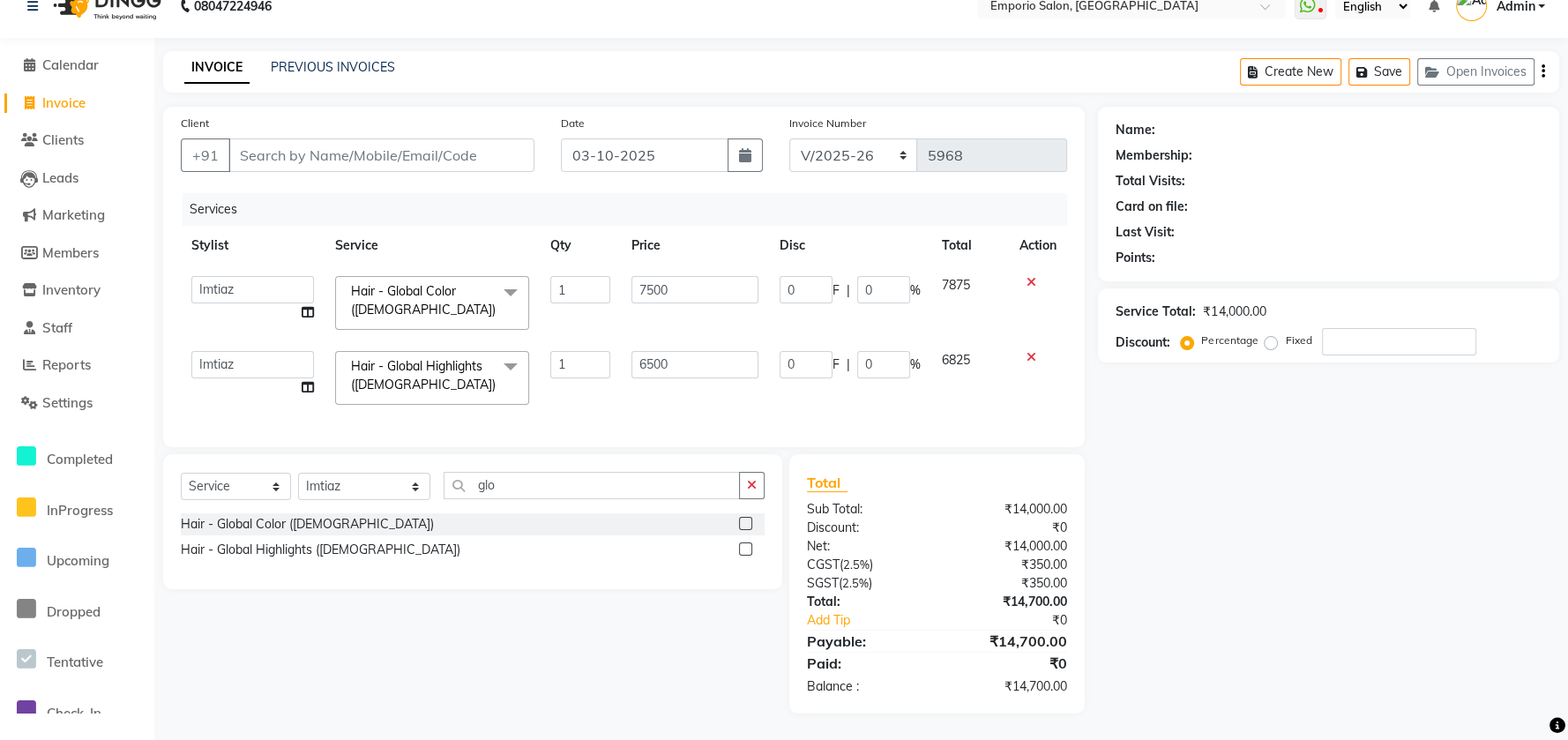
scroll to position [41, 0]
click at [335, 148] on input "Client" at bounding box center [381, 155] width 306 height 33
click at [353, 138] on input "Client" at bounding box center [381, 155] width 306 height 33
type input "9"
type input "0"
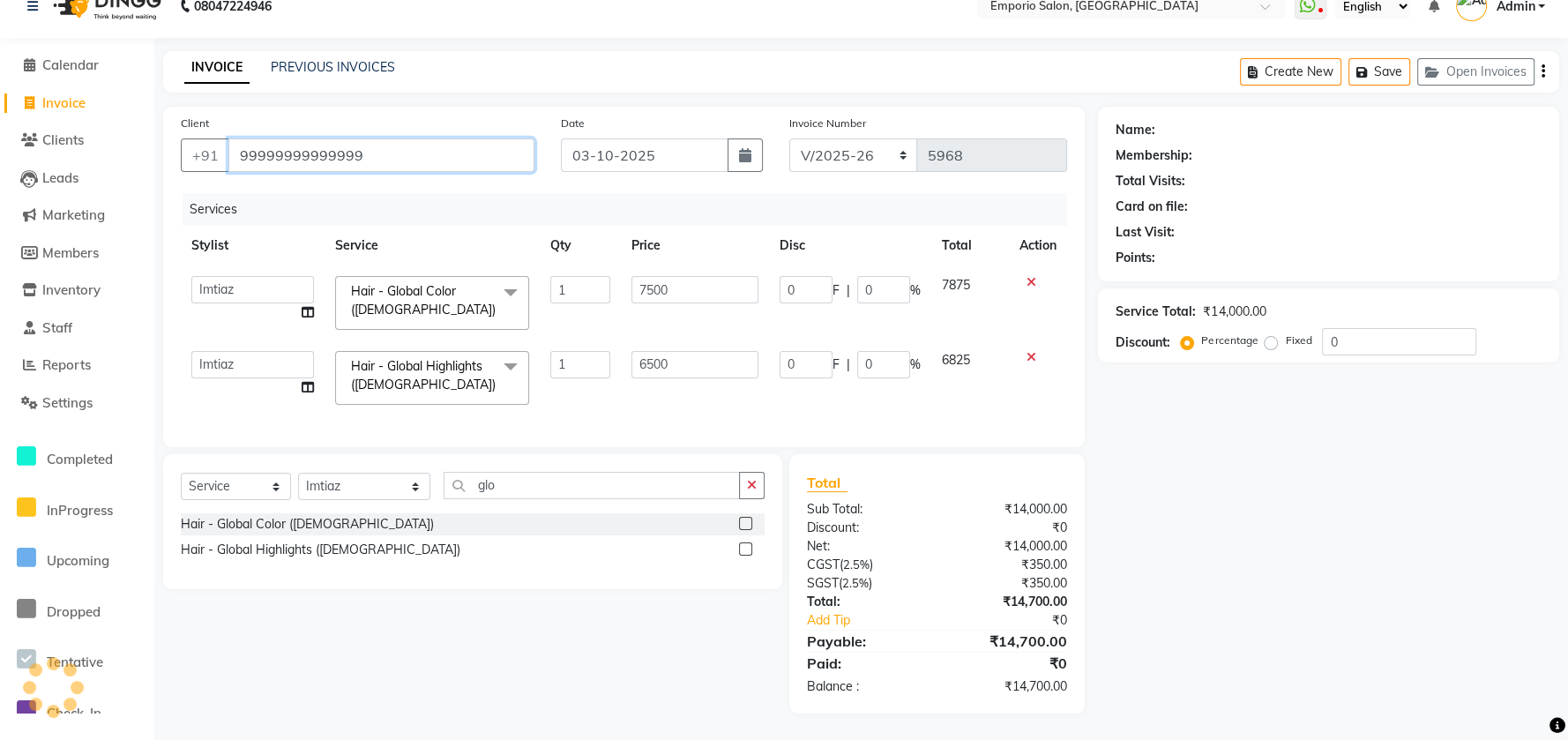
type input "99999999999999"
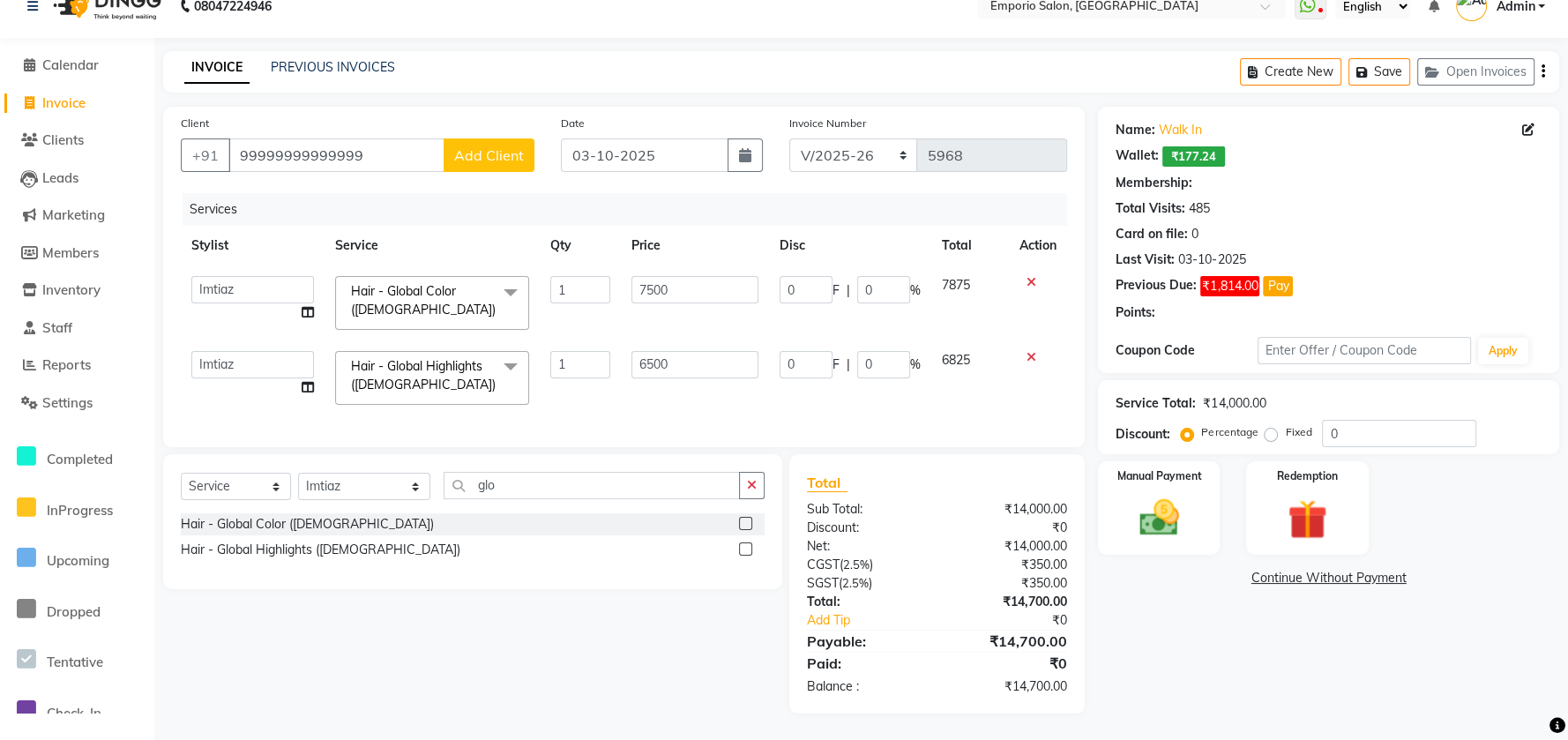
select select "1: Object"
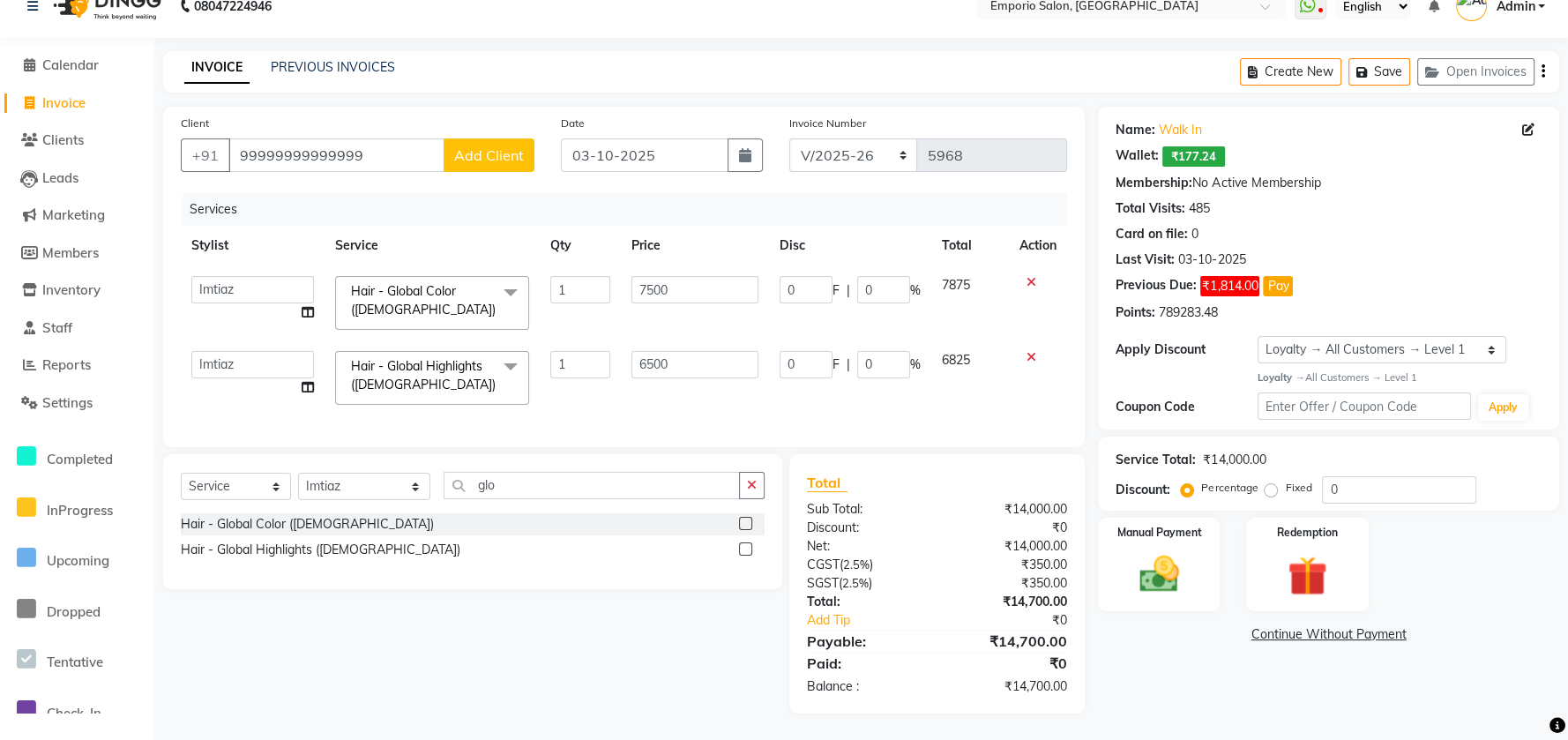
click at [1285, 480] on label "Fixed" at bounding box center [1298, 488] width 26 height 16
click at [1269, 481] on input "Fixed" at bounding box center [1274, 487] width 13 height 13
radio input "true"
click at [1406, 481] on input "0" at bounding box center [1399, 490] width 155 height 27
type input "7"
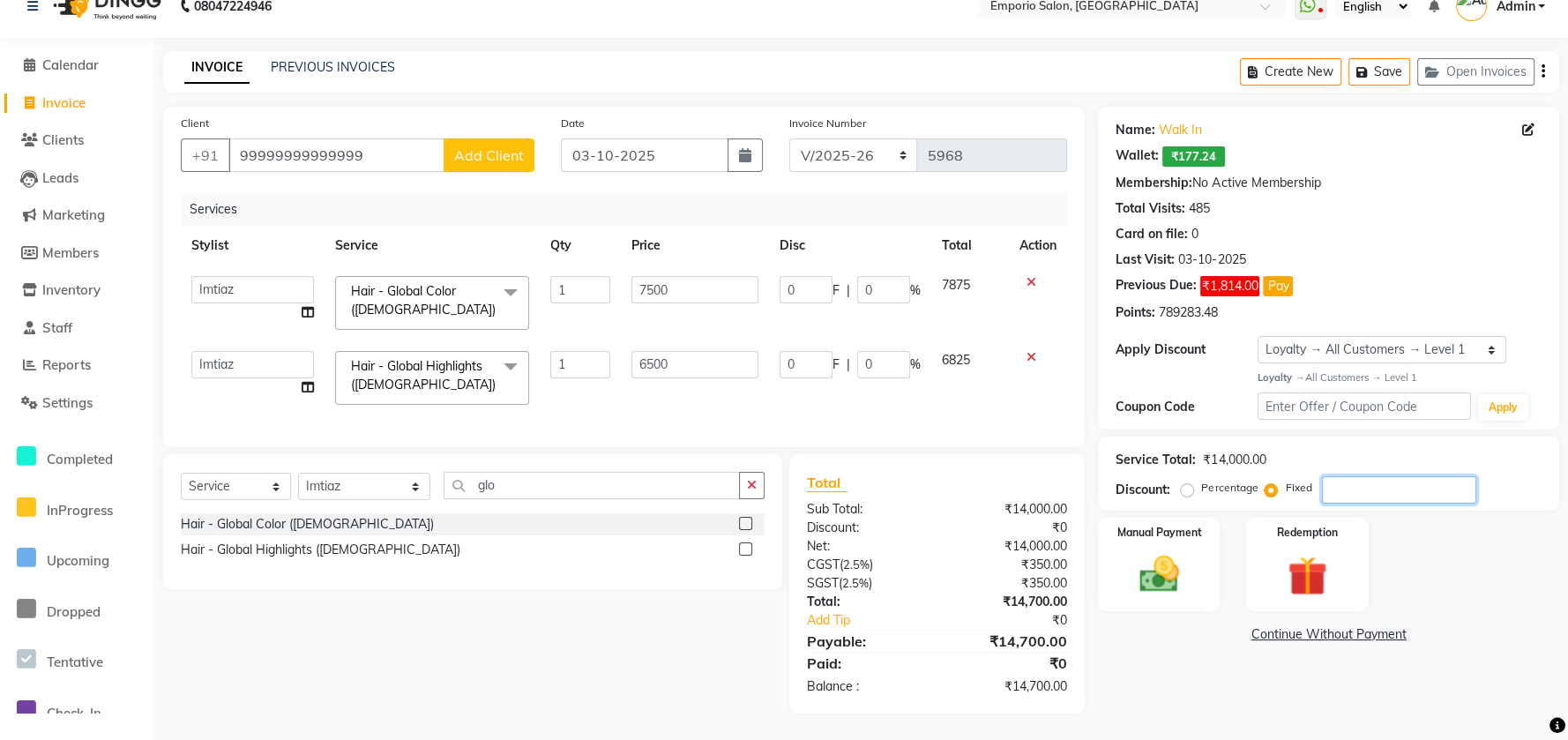
type input "3.25"
type input "0.05"
type input "3.75"
type input "0.05"
type input "70"
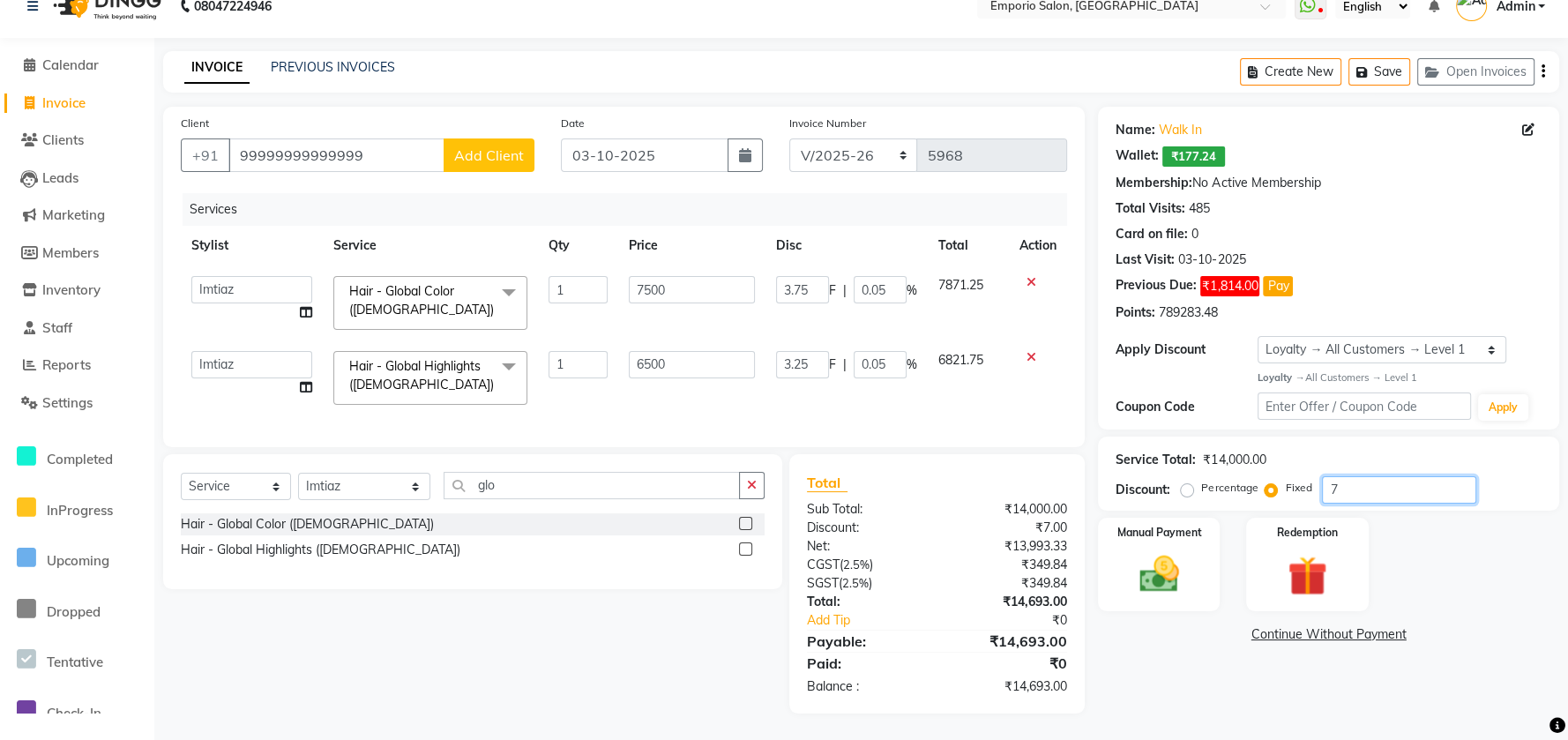
type input "32.5"
type input "0.5"
type input "37.5"
type input "0.5"
type input "700"
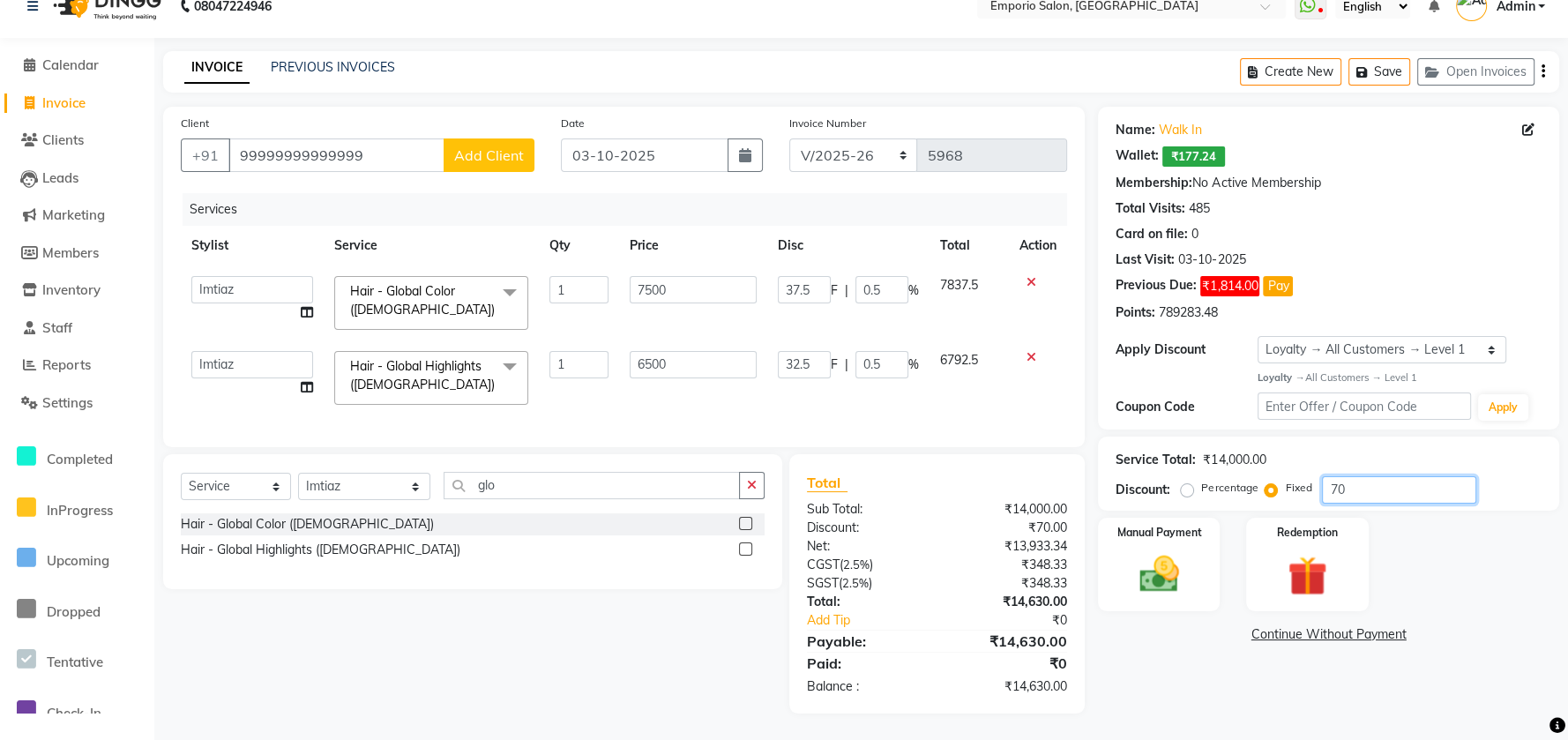
type input "325"
type input "5"
type input "375"
type input "5"
type input "700"
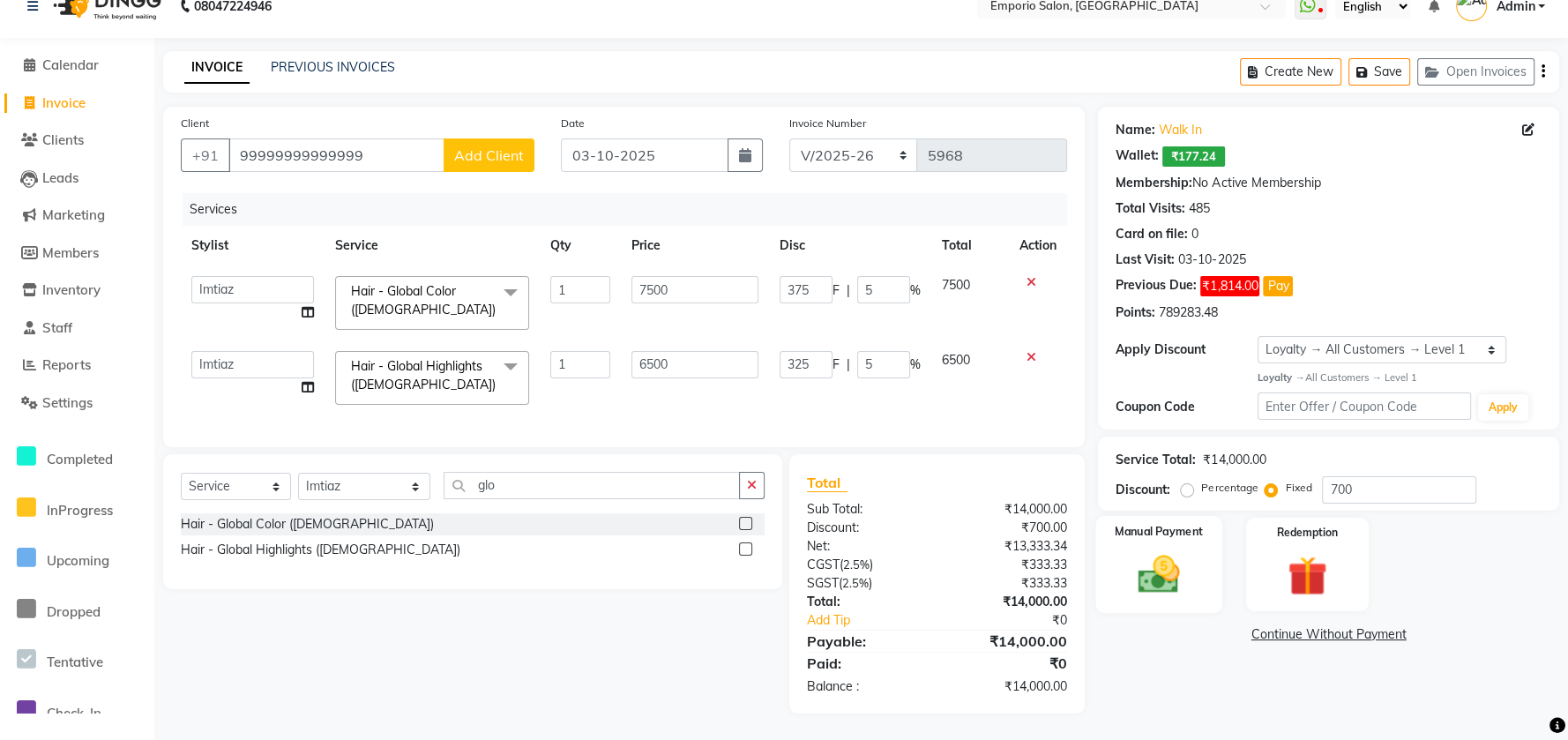
click at [1187, 550] on img at bounding box center [1160, 574] width 68 height 48
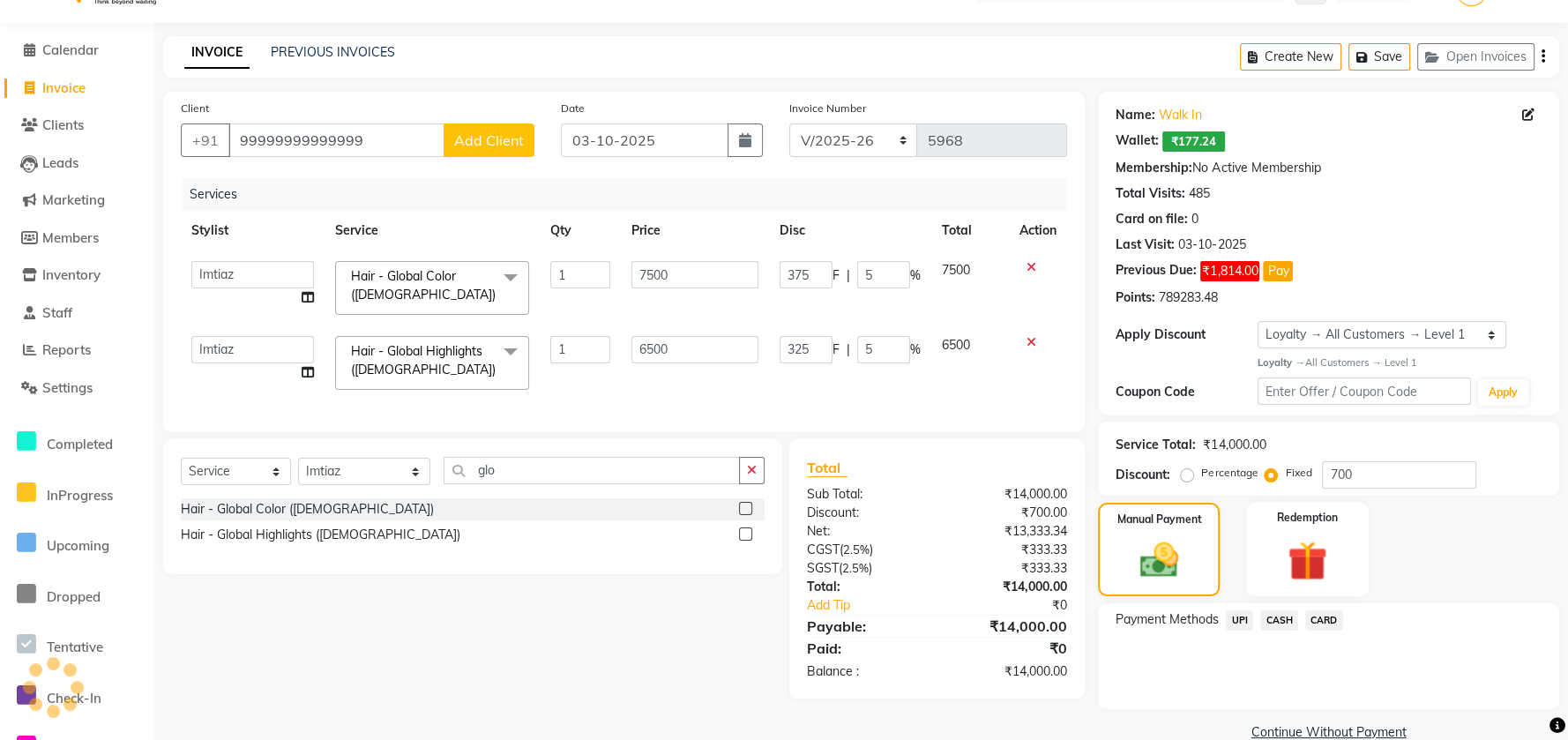
click at [1271, 615] on span "CASH" at bounding box center [1279, 620] width 38 height 20
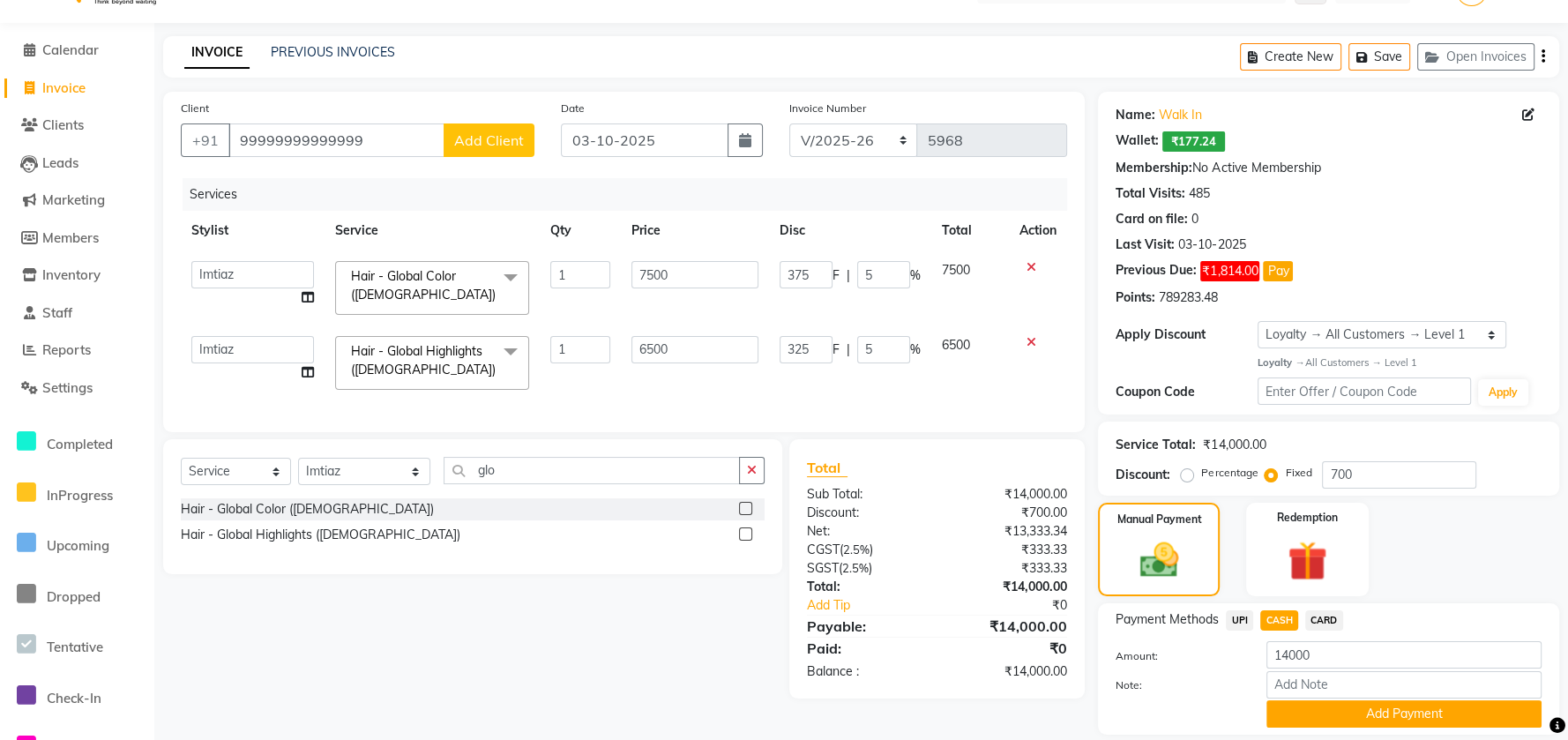
scroll to position [97, 0]
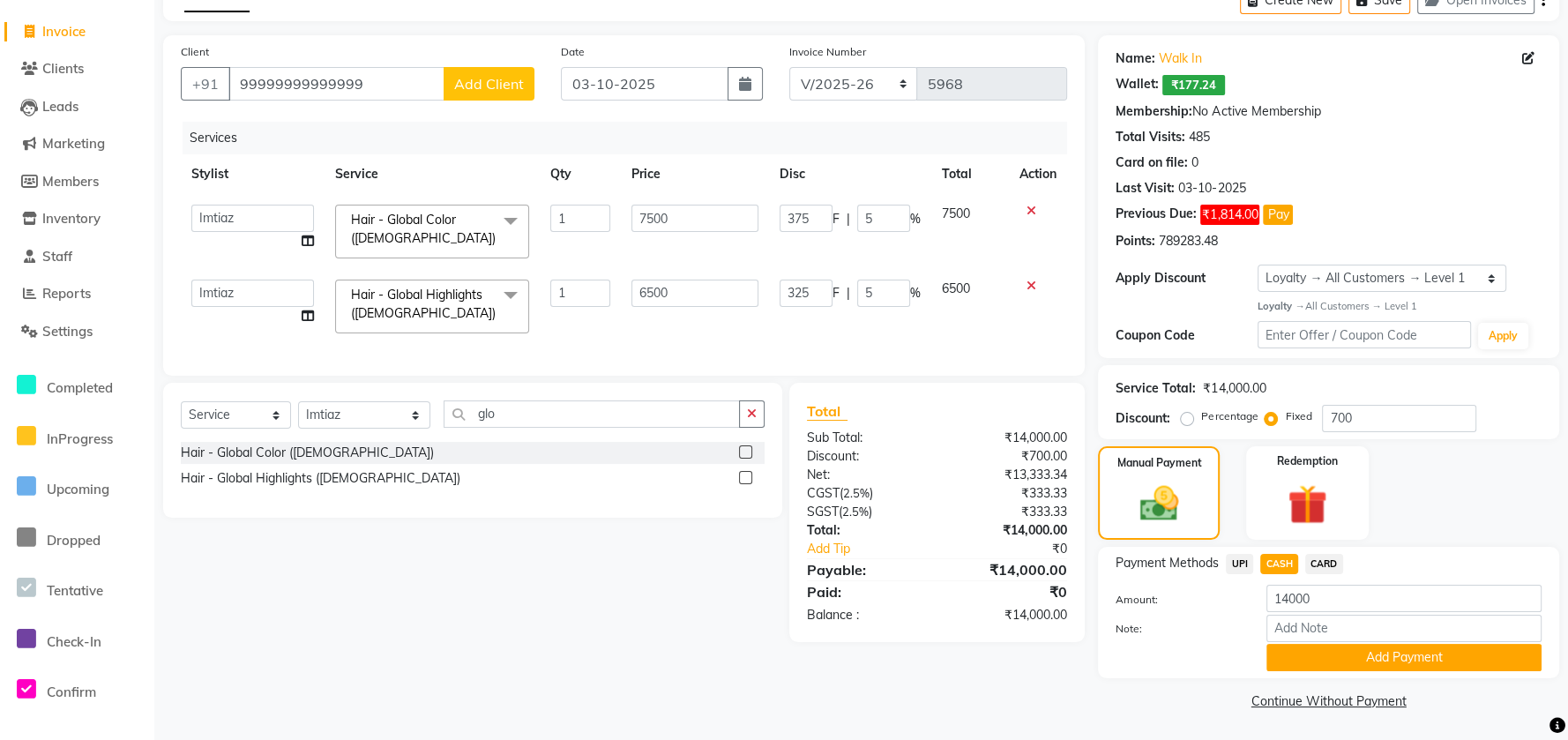
click at [1239, 564] on span "UPI" at bounding box center [1239, 564] width 27 height 20
click at [1309, 647] on button "Add Payment" at bounding box center [1404, 657] width 275 height 27
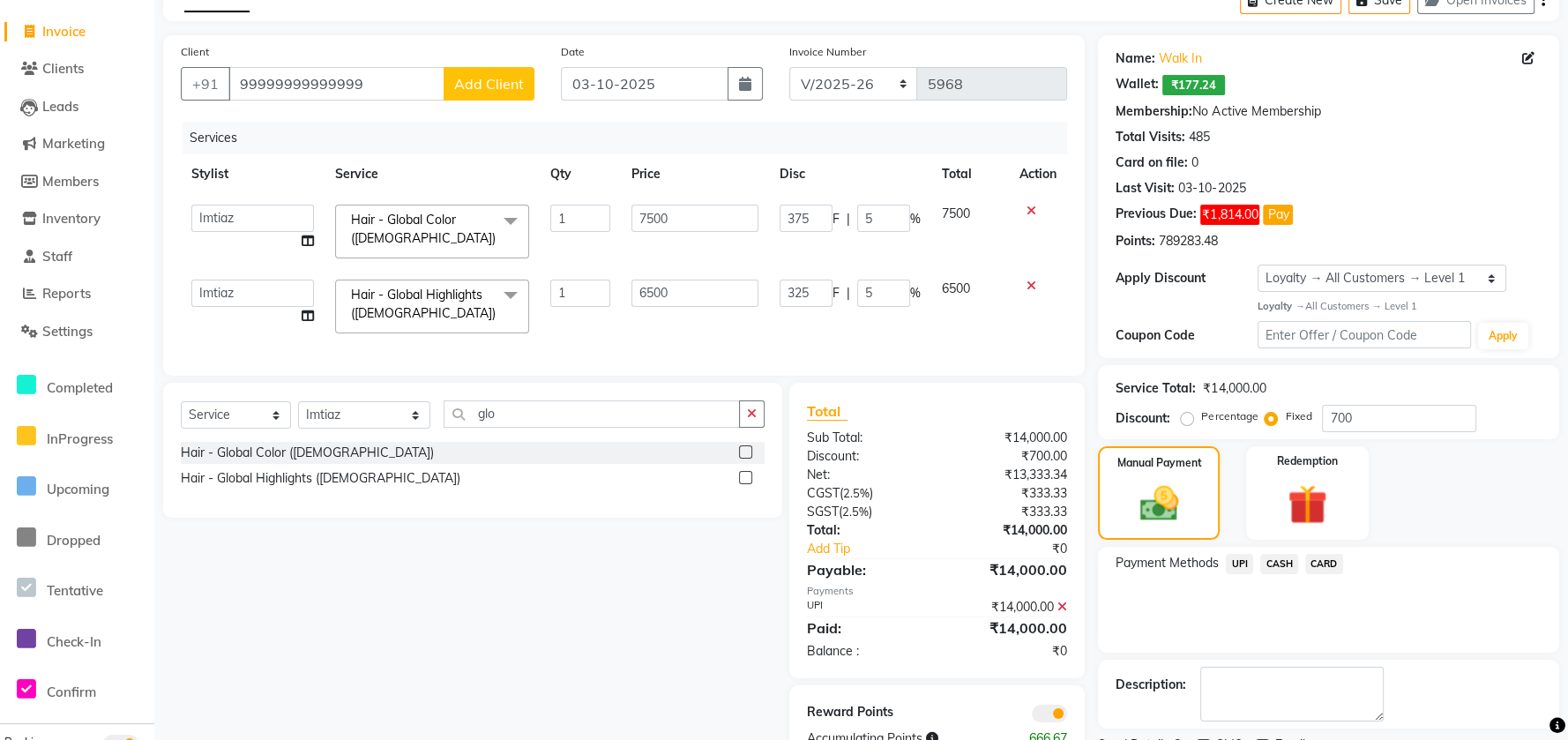
scroll to position [171, 0]
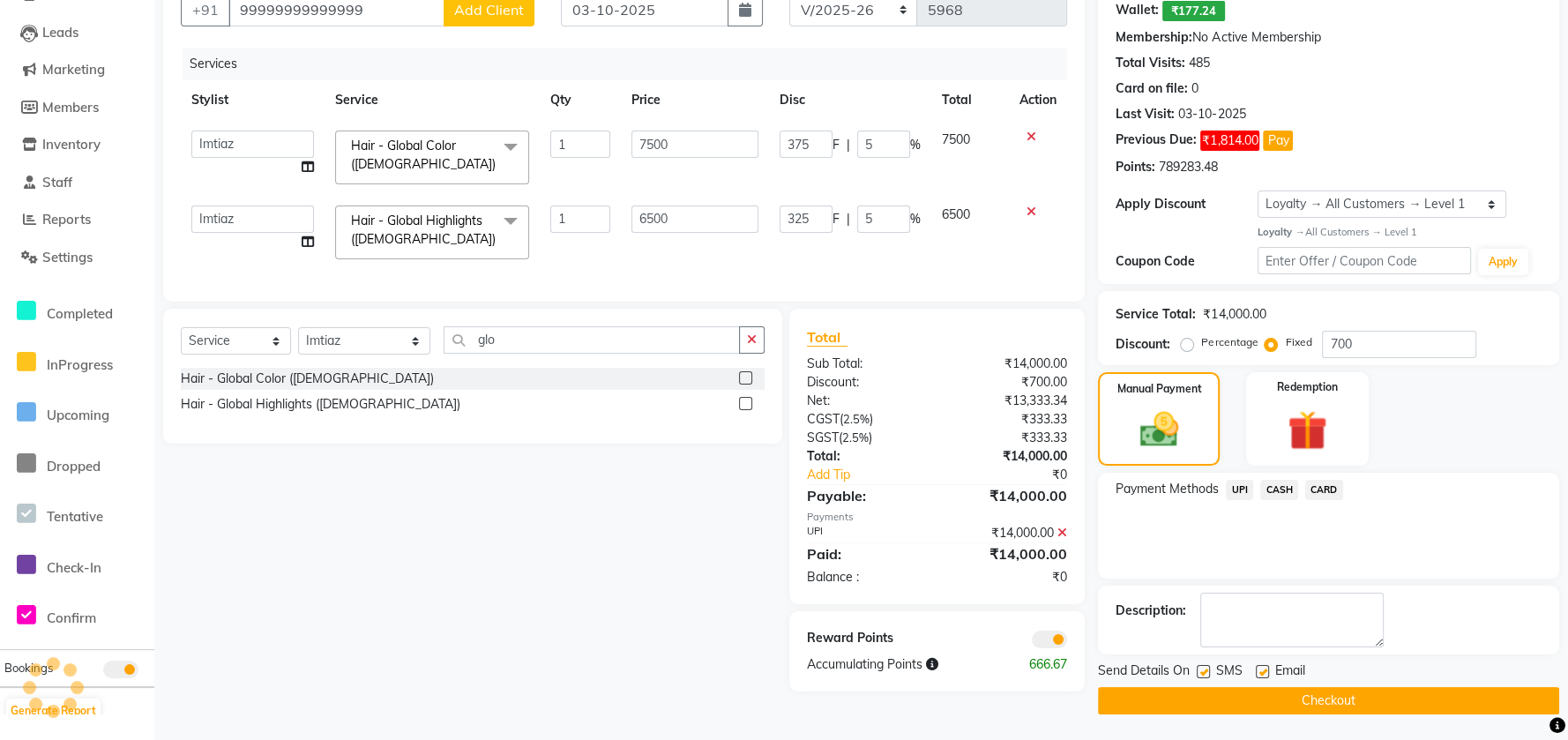
click at [1159, 691] on button "Checkout" at bounding box center [1329, 701] width 462 height 27
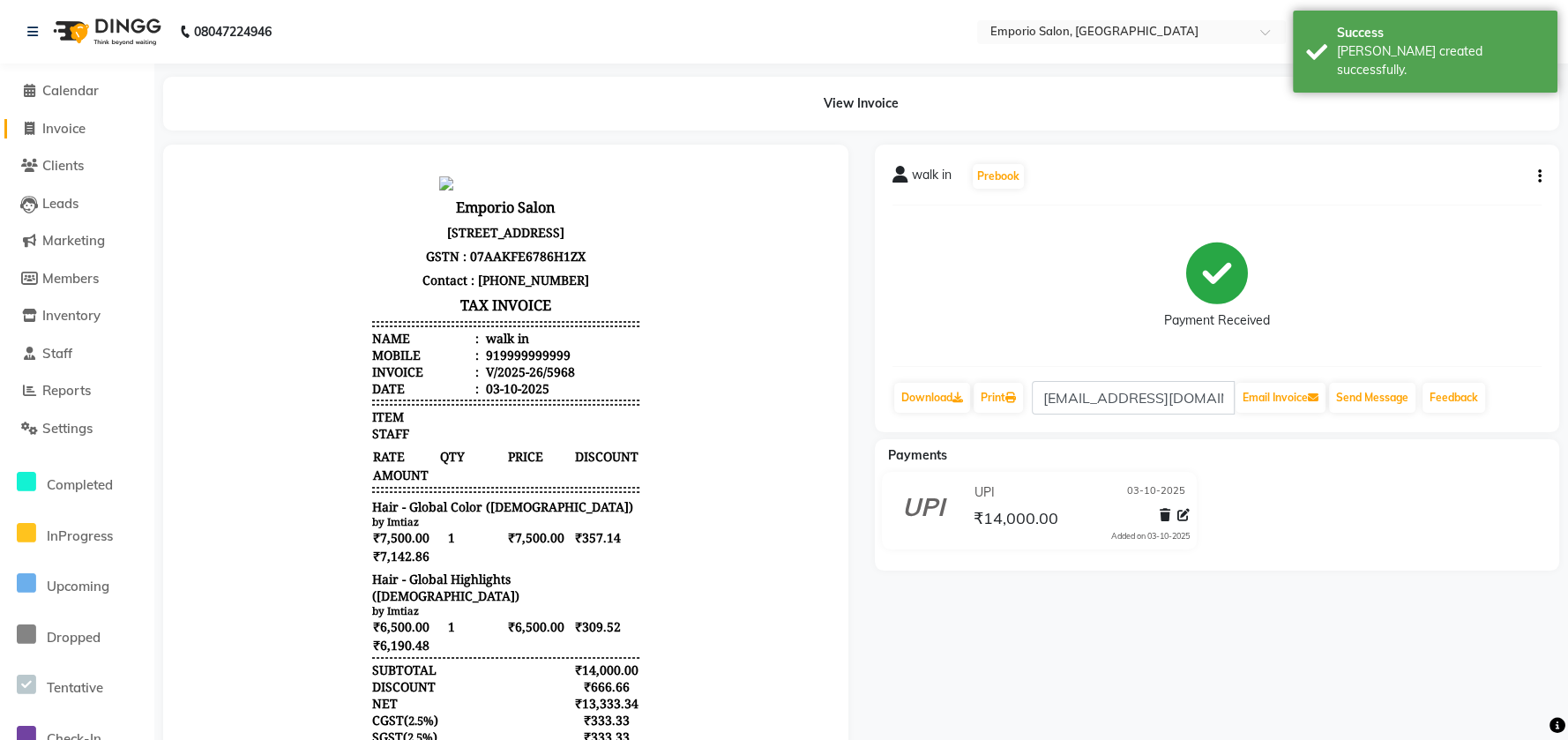
click at [75, 134] on span "Invoice" at bounding box center [64, 127] width 43 height 17
select select "6332"
select select "service"
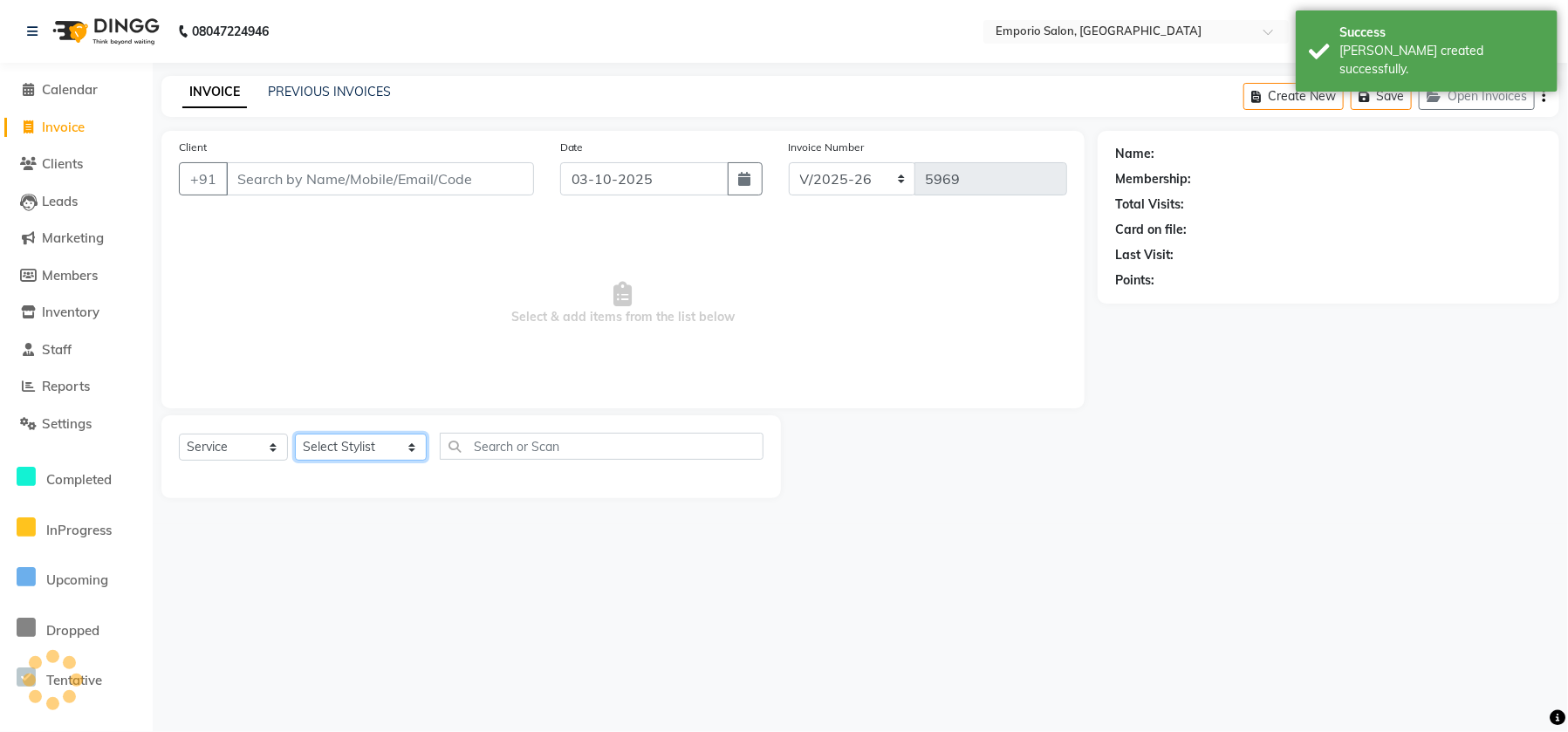
drag, startPoint x: 348, startPoint y: 445, endPoint x: 348, endPoint y: 436, distance: 9.0
click at [348, 442] on select "Select Stylist [PERSON_NAME] beauty Archana [PERSON_NAME] [PERSON_NAME] [PERSON…" at bounding box center [361, 447] width 132 height 27
select select "47502"
click at [295, 434] on select "Select Stylist [PERSON_NAME] beauty Archana [PERSON_NAME] [PERSON_NAME] [PERSON…" at bounding box center [361, 447] width 132 height 27
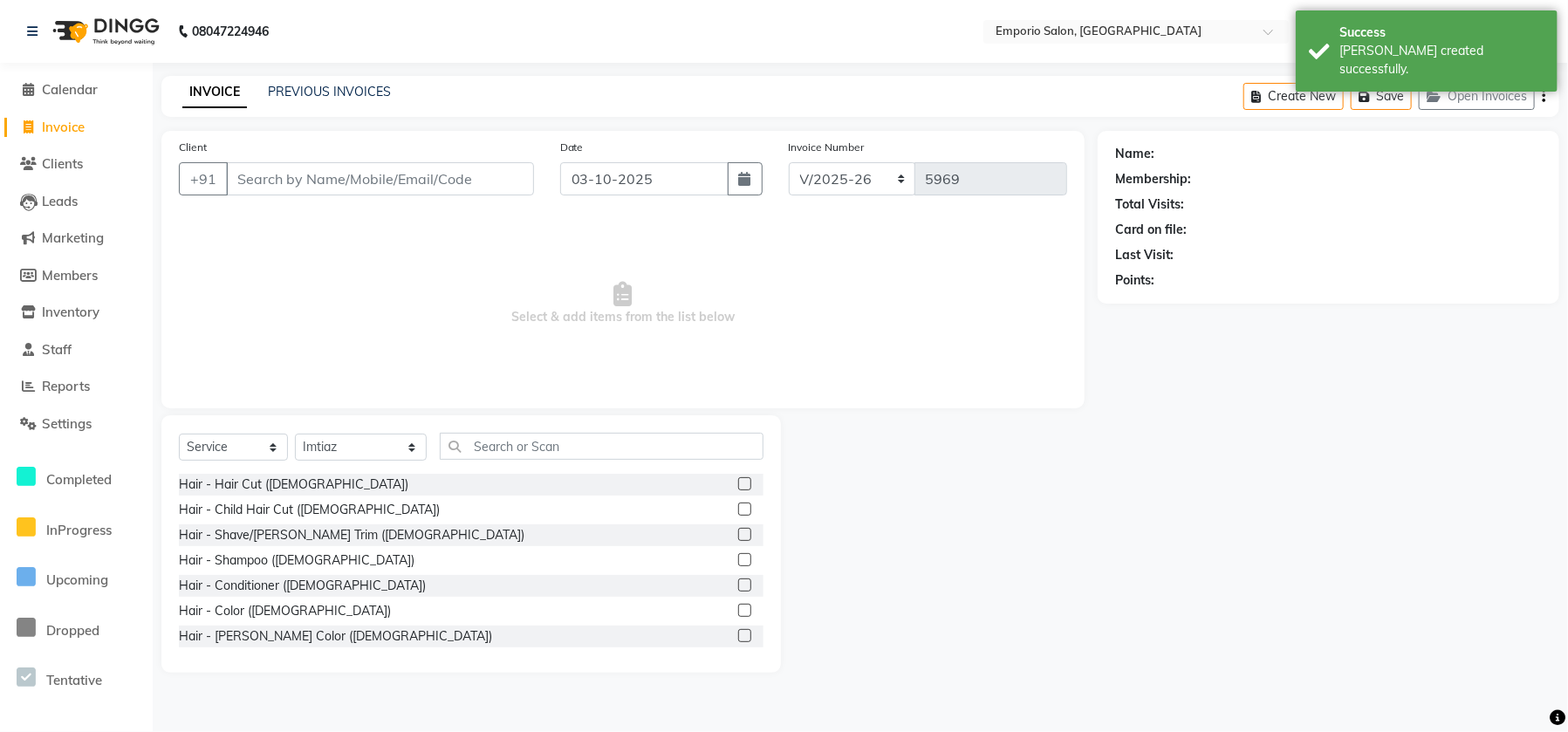
click at [549, 430] on div "Select Service Product Membership Package Voucher Prepaid Gift Card Select Styl…" at bounding box center [471, 544] width 619 height 258
click at [549, 439] on input "text" at bounding box center [601, 446] width 324 height 27
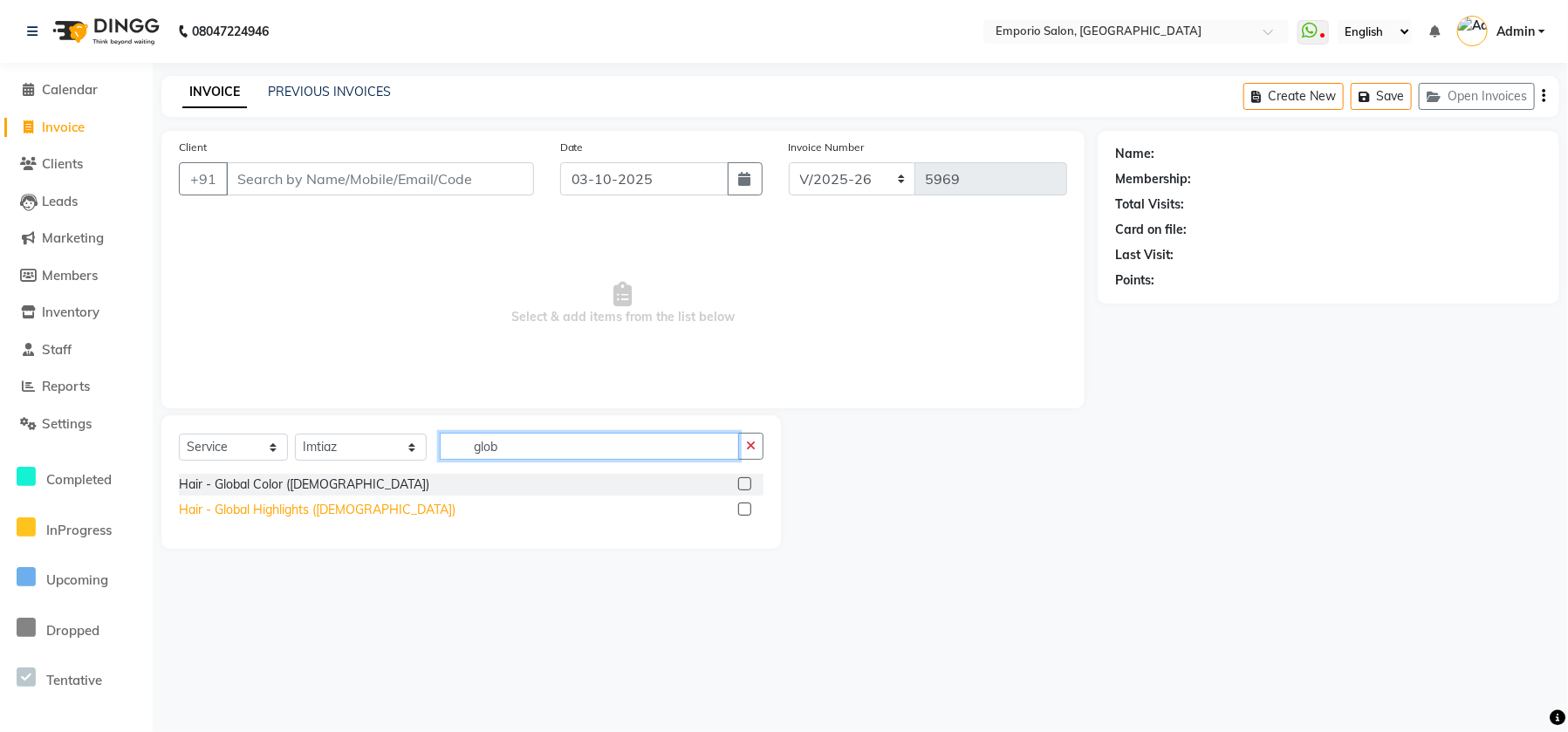
type input "glob"
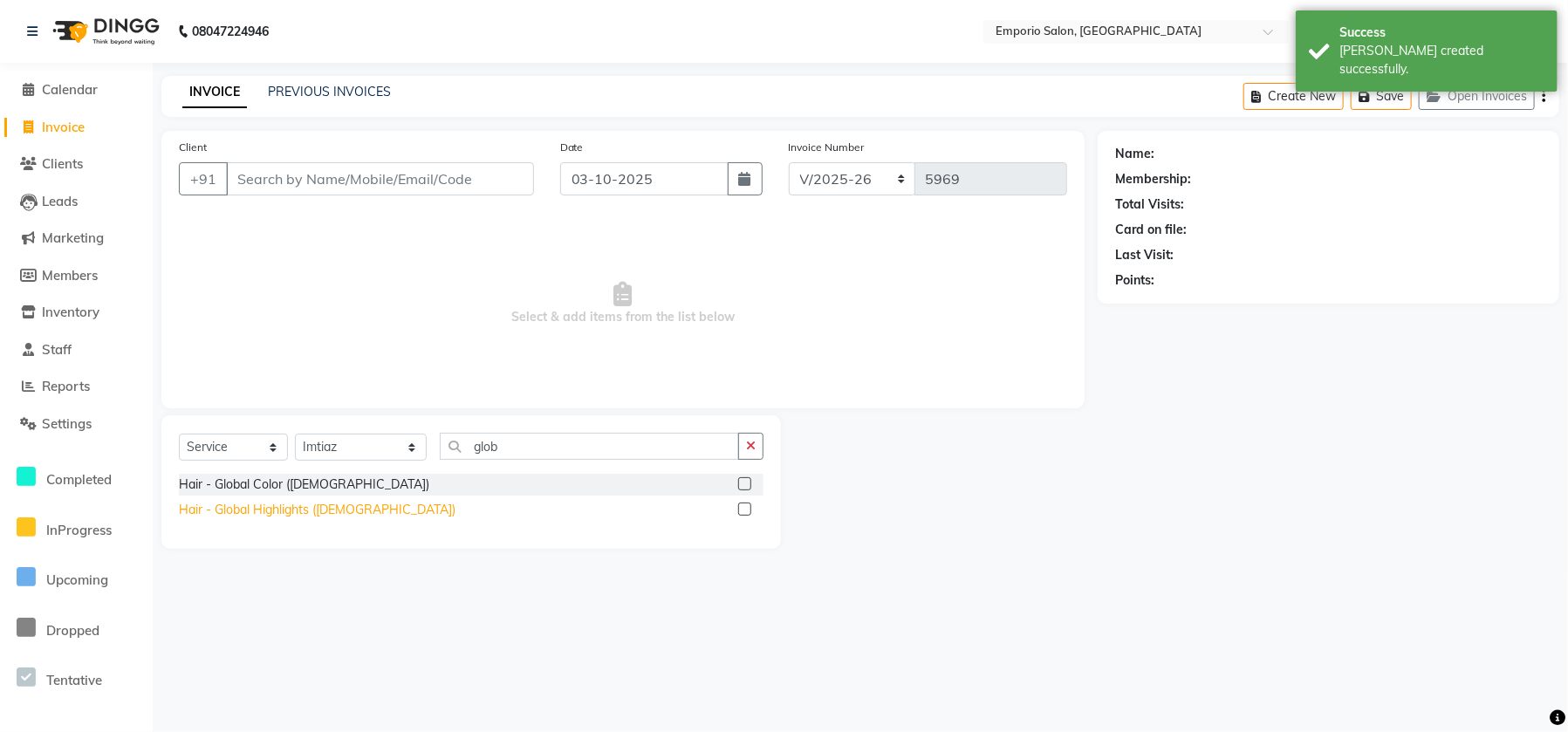
click at [264, 513] on div "Hair - Global Highlights ([DEMOGRAPHIC_DATA])" at bounding box center [317, 510] width 277 height 18
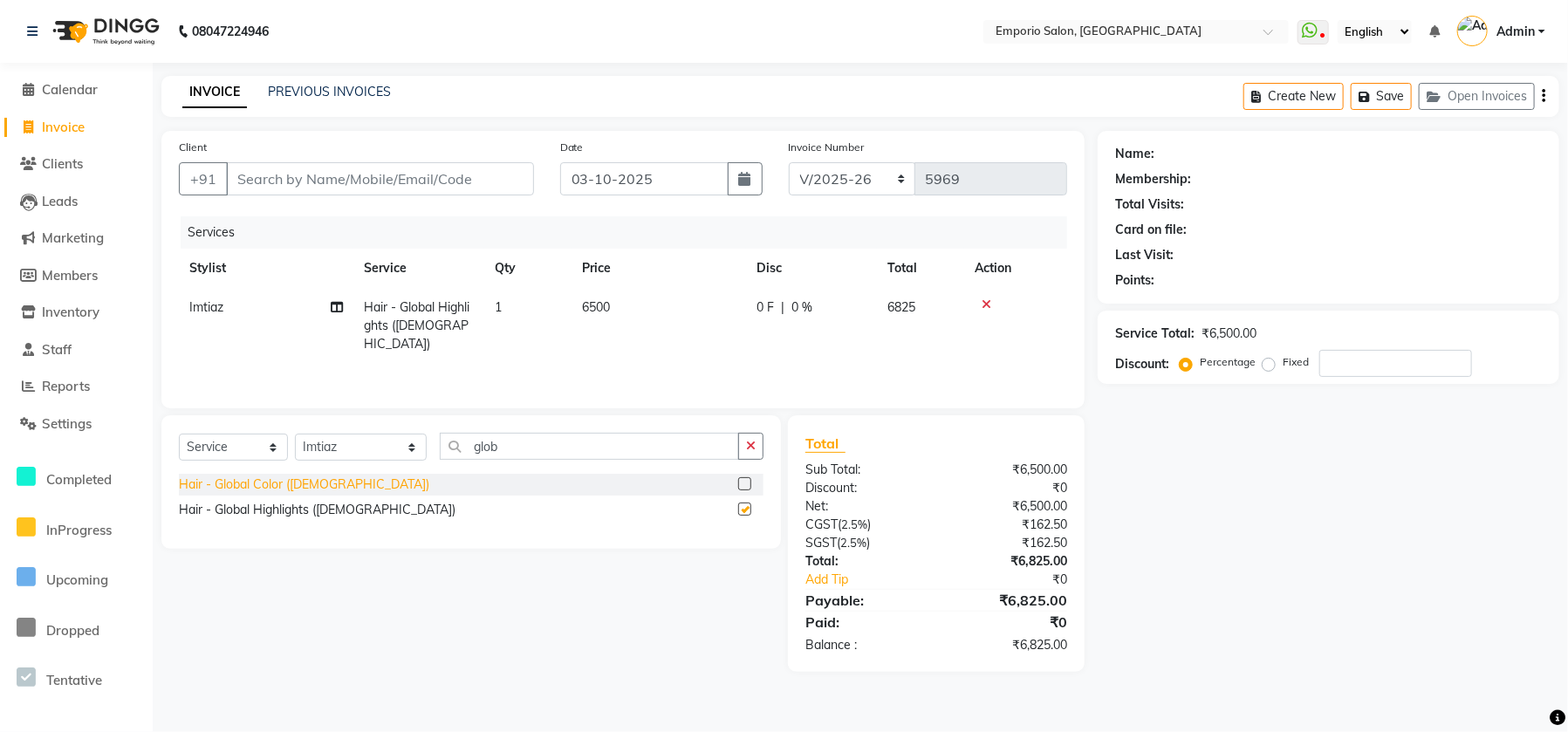
checkbox input "false"
click at [269, 484] on div "Hair - Global Color ([DEMOGRAPHIC_DATA])" at bounding box center [304, 485] width 250 height 18
checkbox input "false"
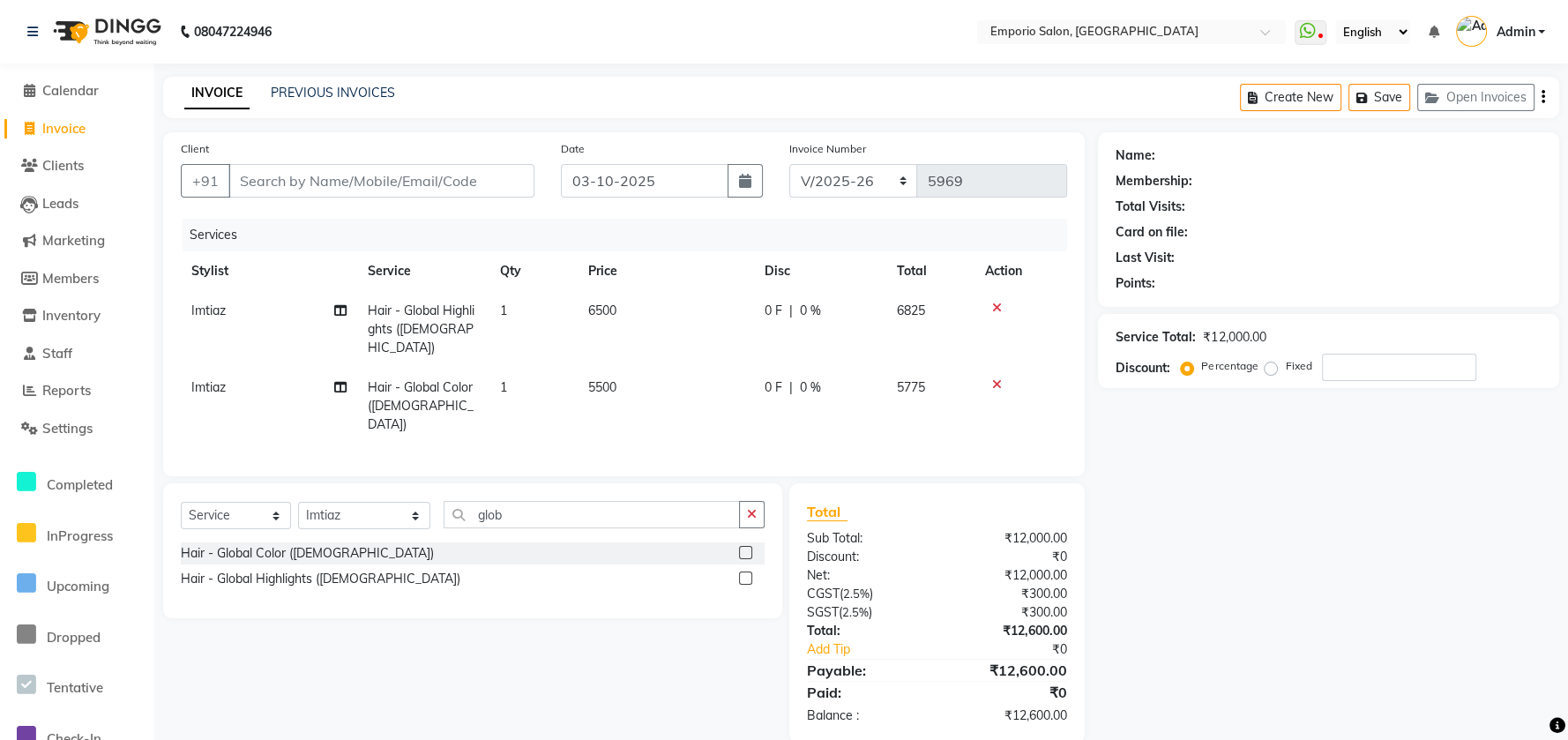
drag, startPoint x: 633, startPoint y: 322, endPoint x: 650, endPoint y: 318, distance: 17.5
click at [650, 318] on td "6500" at bounding box center [665, 329] width 176 height 77
select select "47502"
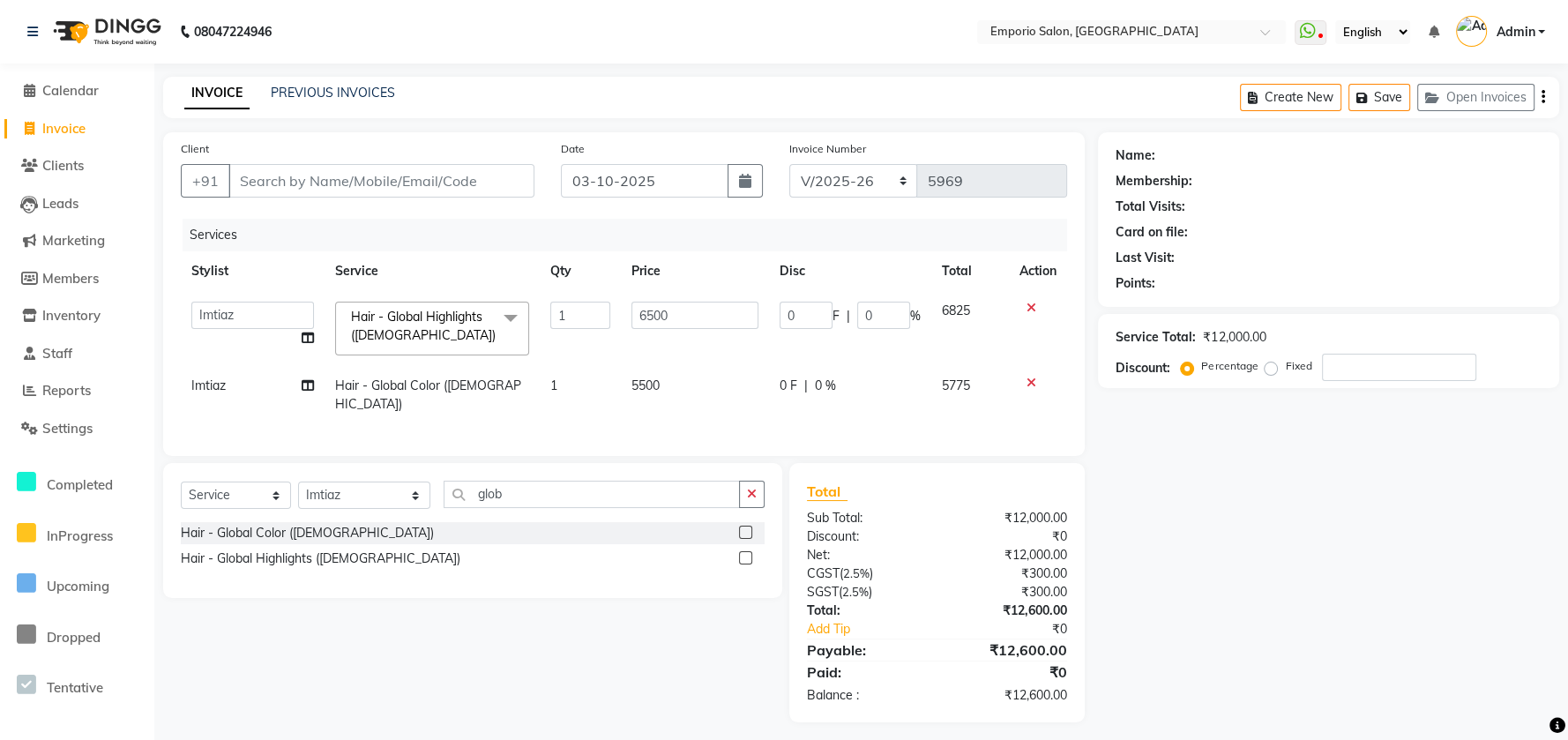
click at [669, 311] on input "6500" at bounding box center [695, 315] width 127 height 27
type input "6"
type input "7500"
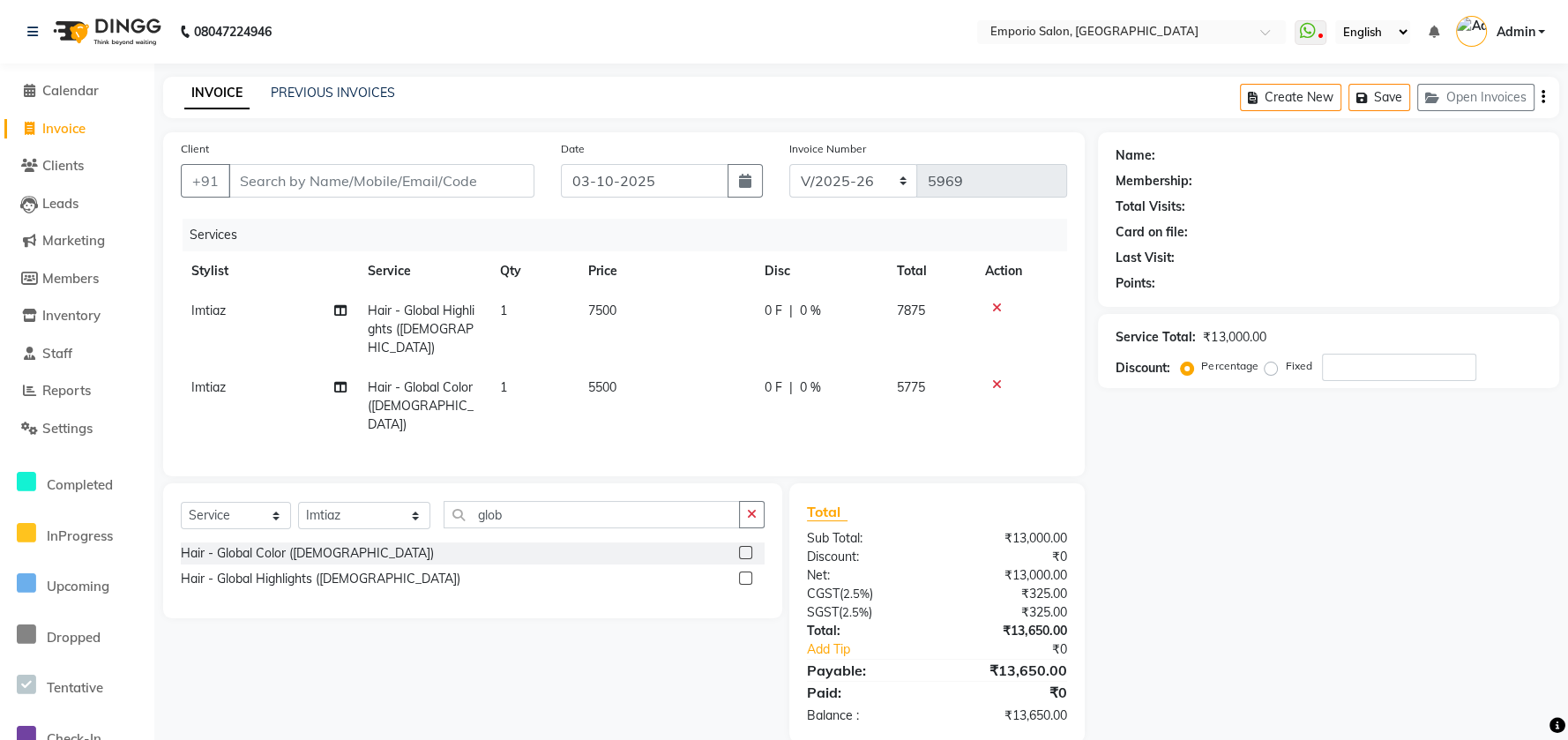
click at [701, 386] on td "5500" at bounding box center [665, 405] width 176 height 77
select select "47502"
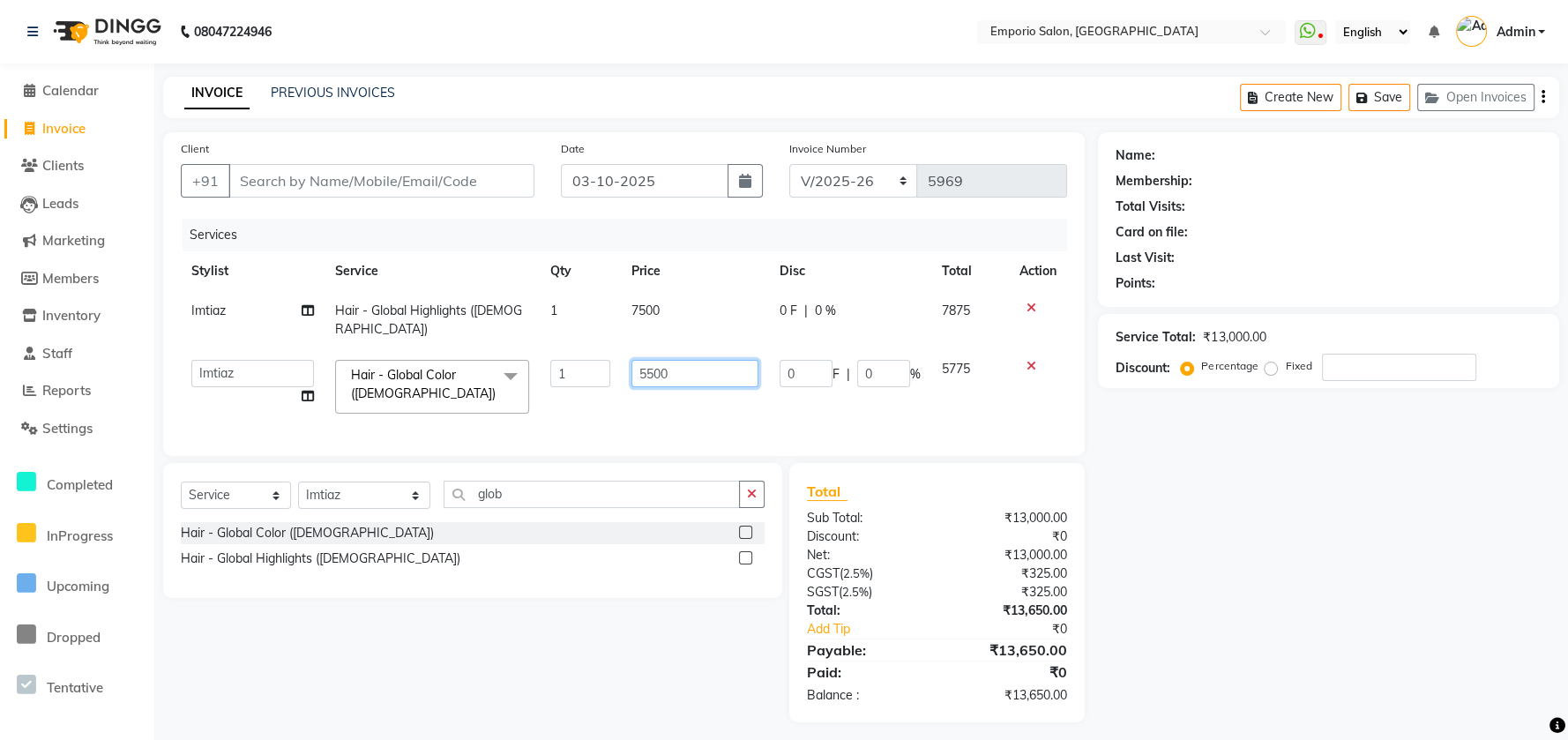
drag, startPoint x: 701, startPoint y: 384, endPoint x: 701, endPoint y: 363, distance: 21.0
click at [701, 372] on td "5500" at bounding box center [695, 386] width 148 height 75
click at [701, 363] on input "5500" at bounding box center [695, 373] width 127 height 27
type input "5"
type input "6500"
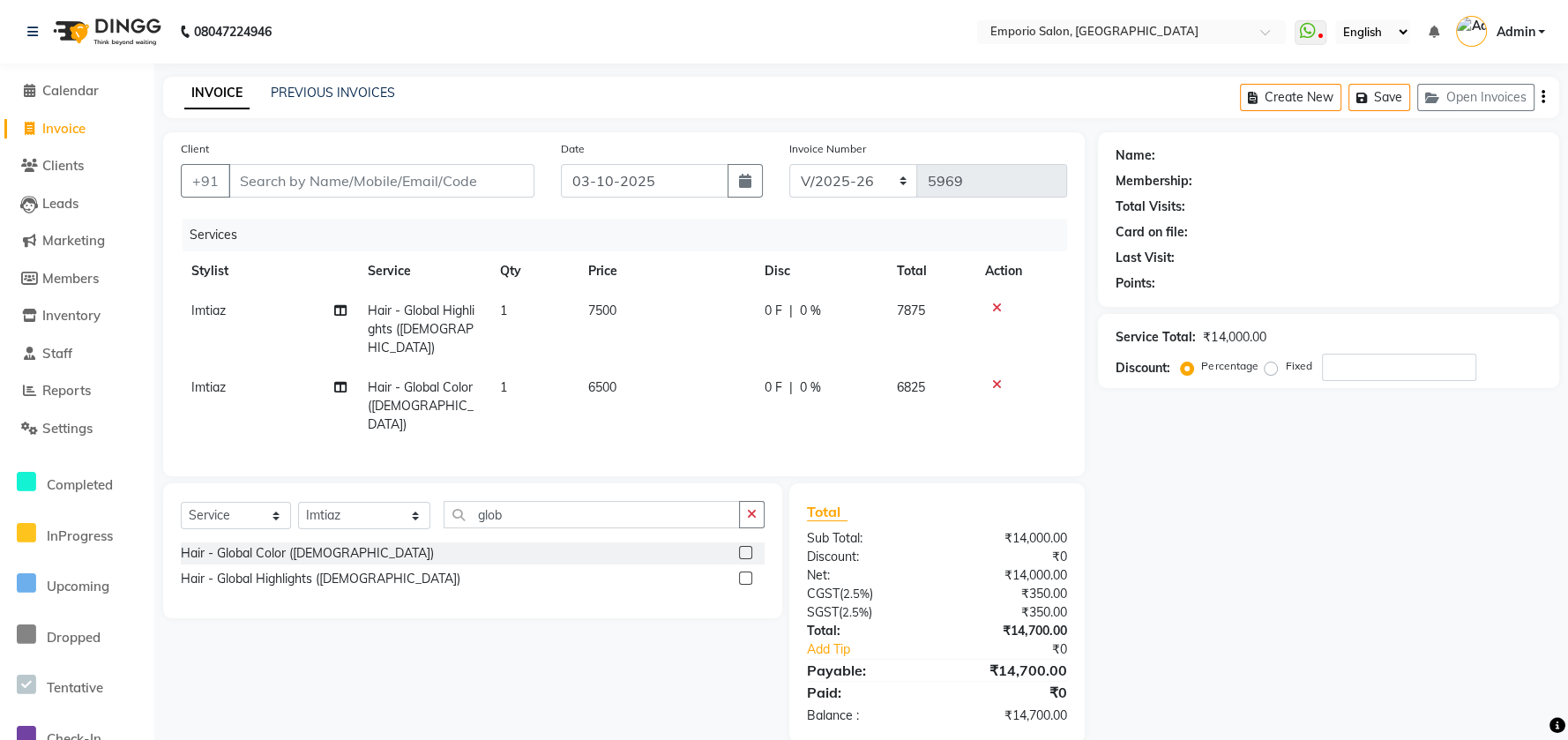
drag, startPoint x: 370, startPoint y: 214, endPoint x: 371, endPoint y: 188, distance: 26.0
click at [369, 195] on div "Client +91 Date [DATE] Invoice Number EMP/2025-26 V/2025 V/[PHONE_NUMBER] Servi…" at bounding box center [624, 304] width 922 height 344
click at [371, 185] on input "Client" at bounding box center [381, 181] width 306 height 33
type input "9"
type input "0"
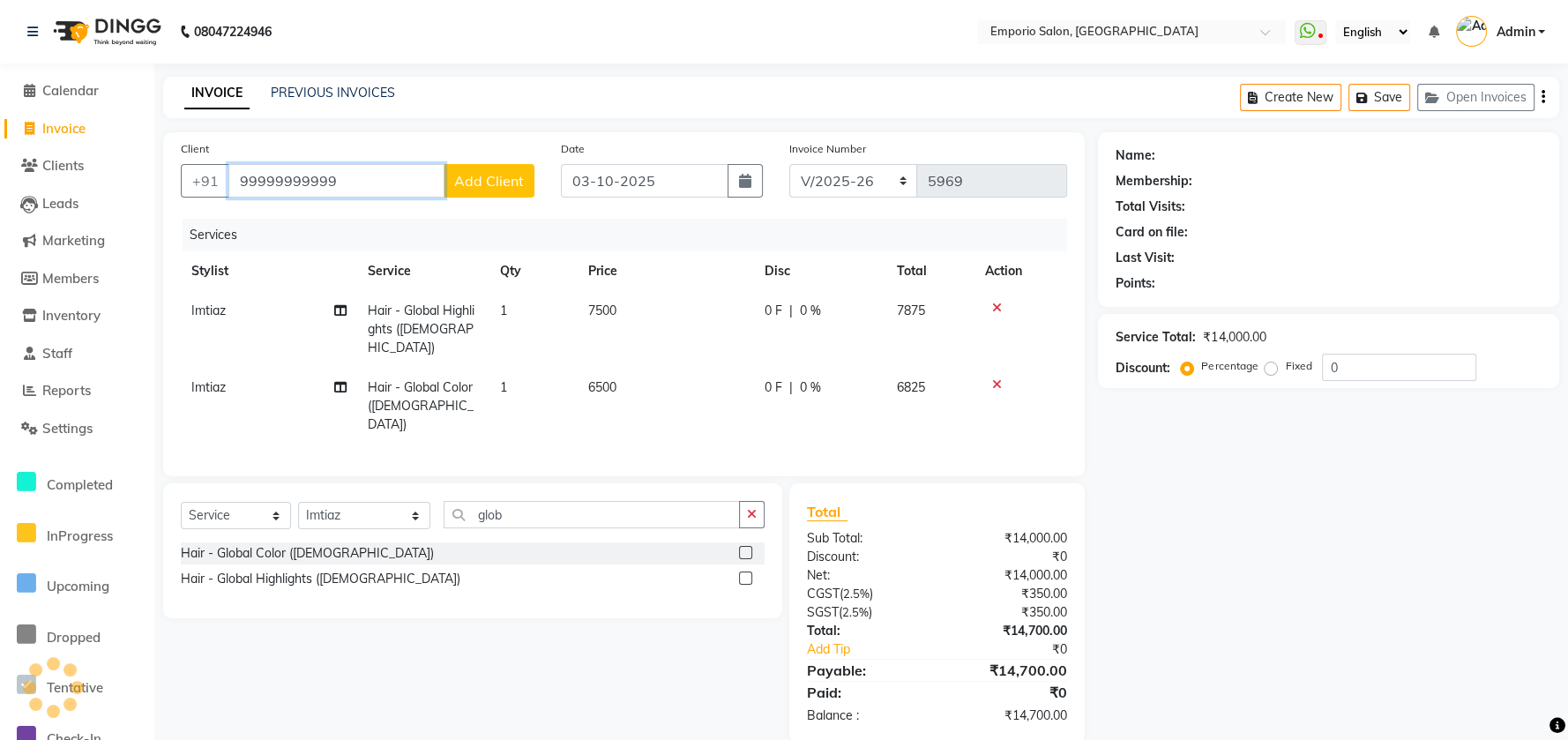
type input "99999999999"
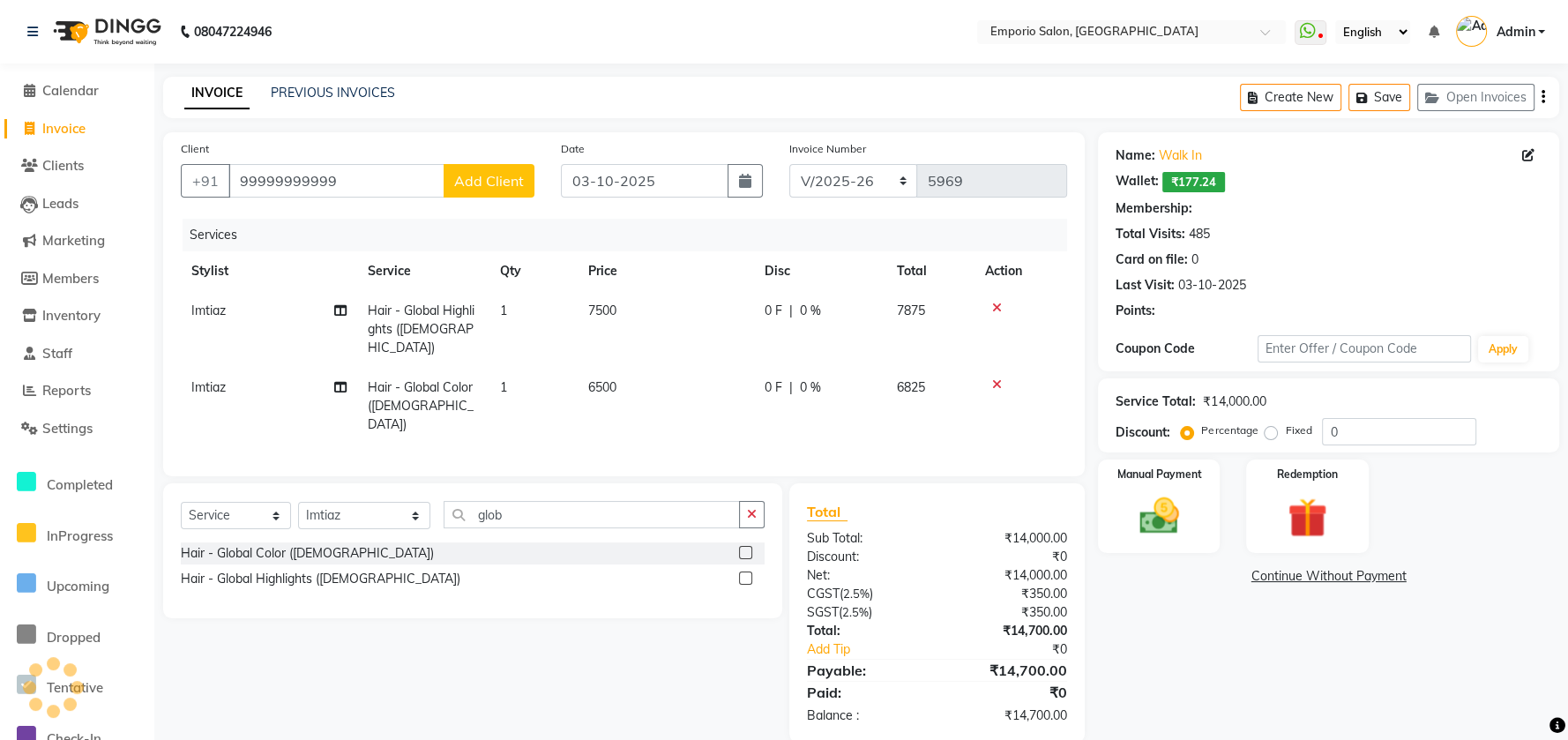
select select "1: Object"
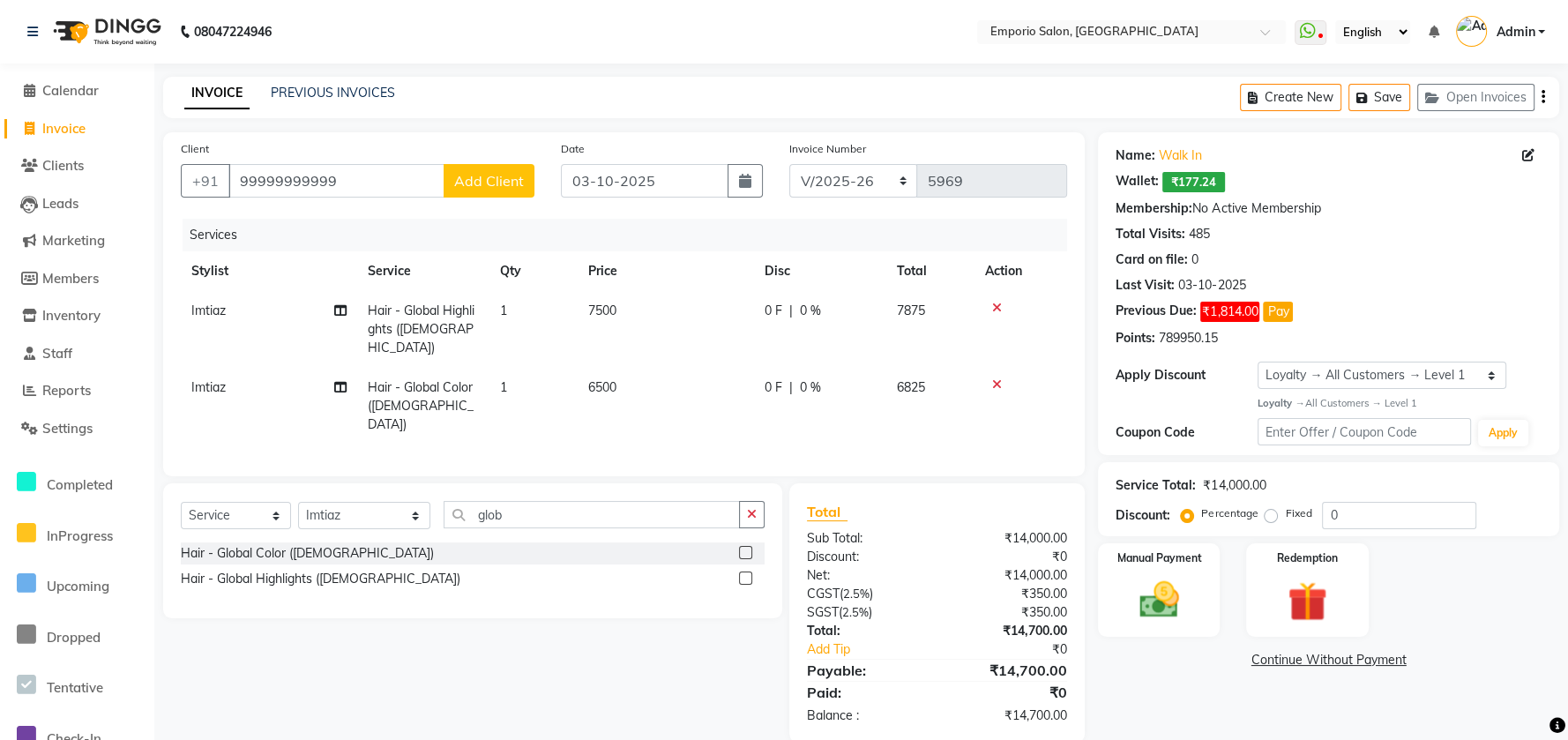
click at [1285, 511] on label "Fixed" at bounding box center [1298, 513] width 26 height 16
click at [1272, 511] on input "Fixed" at bounding box center [1274, 513] width 13 height 13
radio input "true"
click at [1392, 509] on input "0" at bounding box center [1399, 515] width 155 height 27
type input "700"
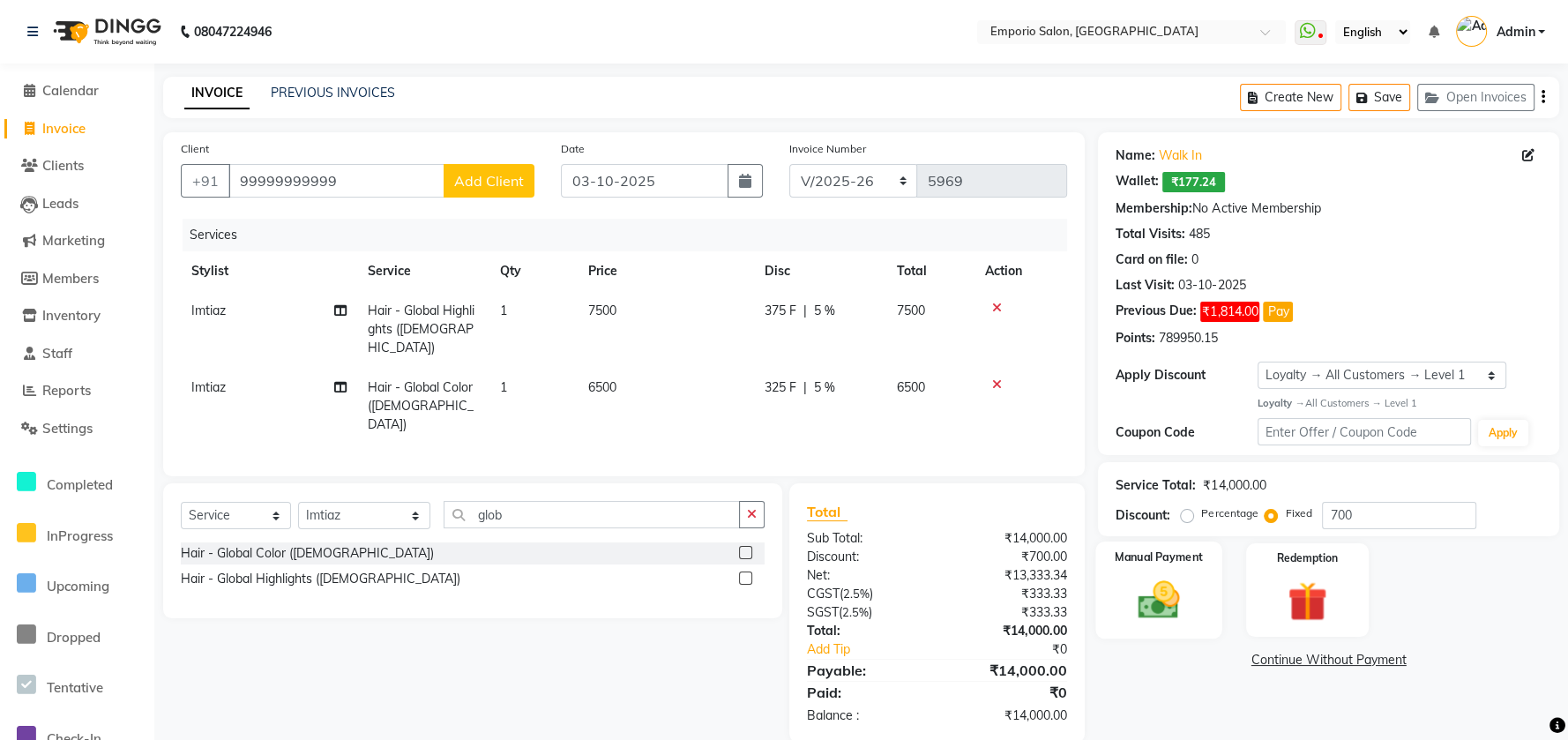
click at [1171, 633] on div "Manual Payment" at bounding box center [1160, 590] width 127 height 98
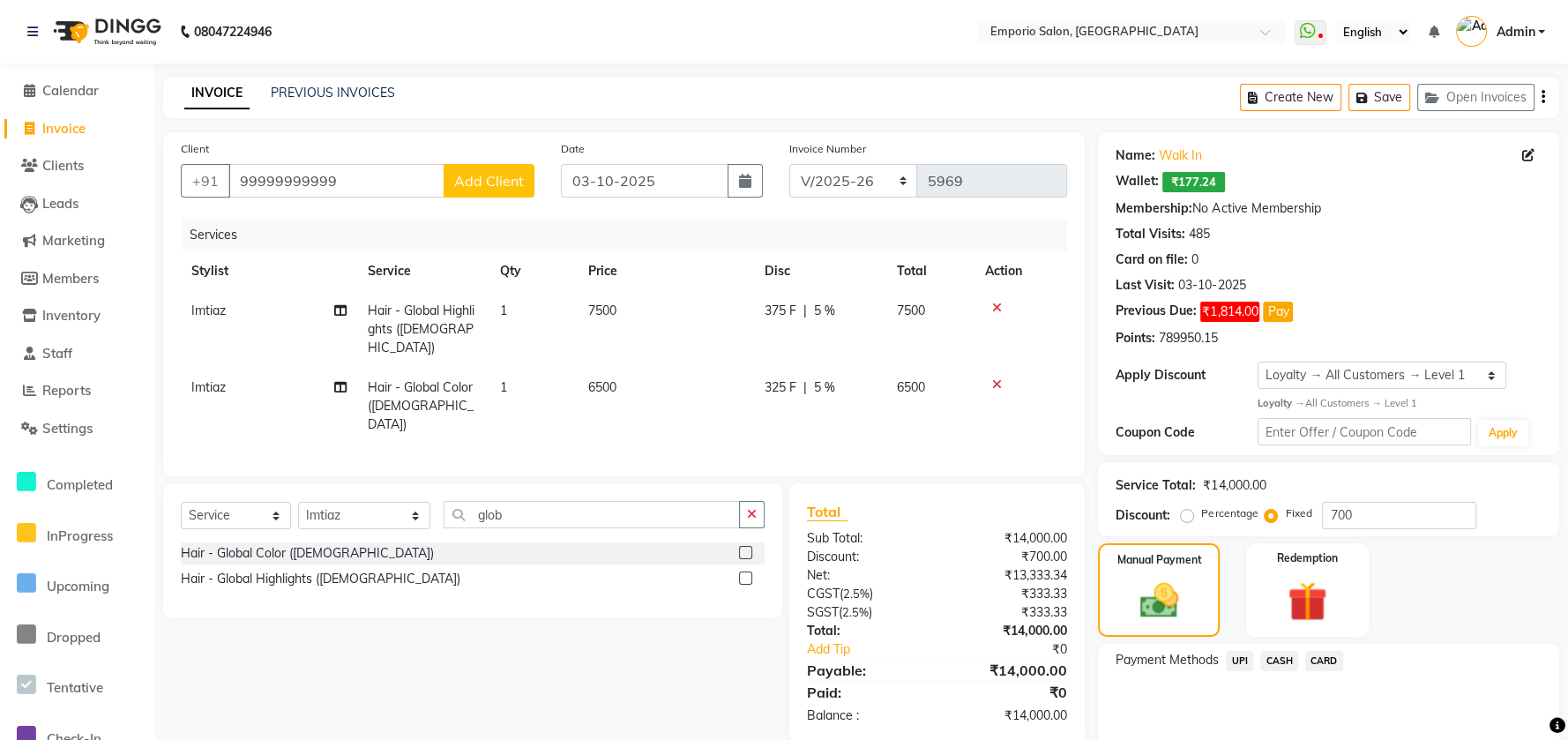
click at [1278, 661] on span "CASH" at bounding box center [1279, 661] width 38 height 20
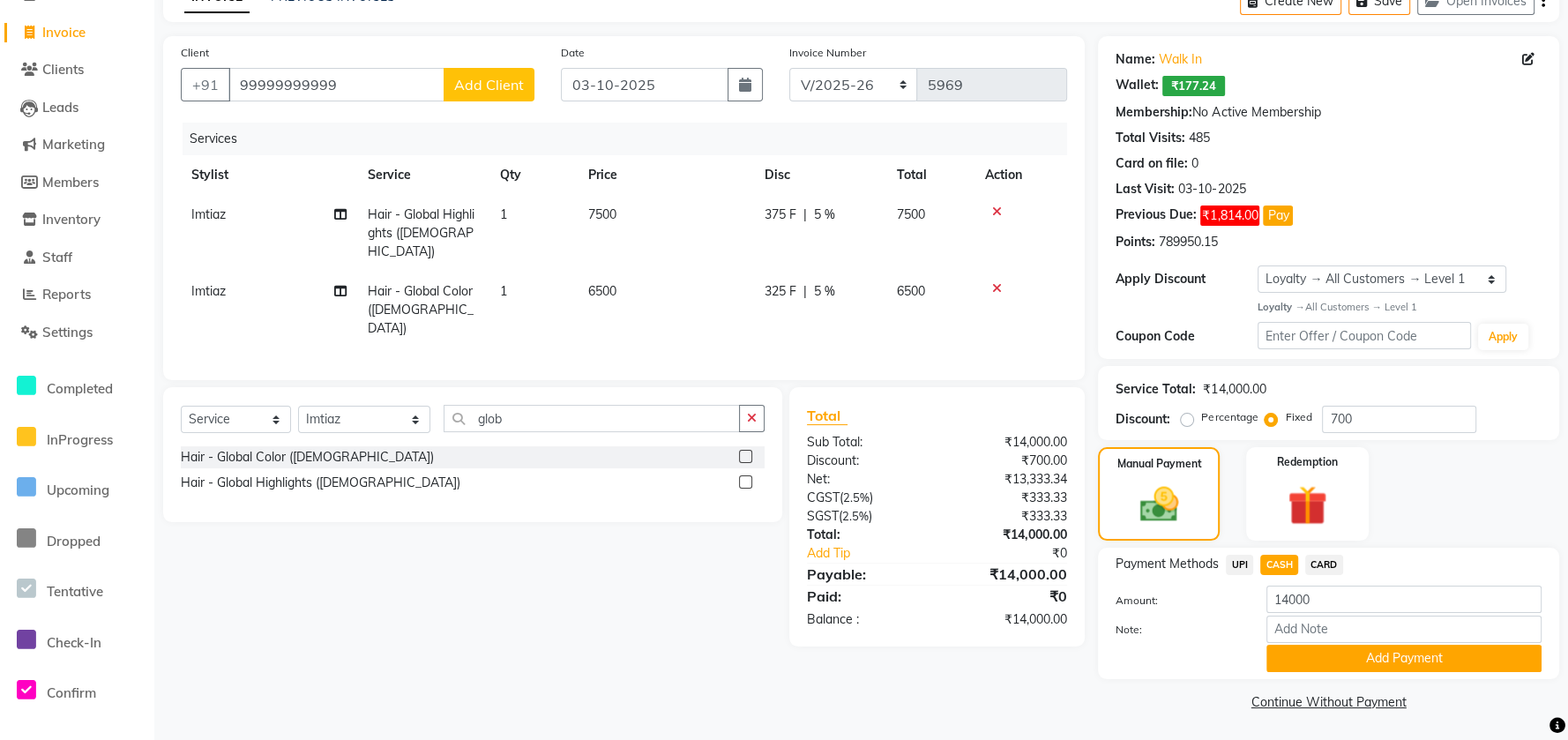
scroll to position [97, 0]
drag, startPoint x: 1291, startPoint y: 642, endPoint x: 1292, endPoint y: 652, distance: 10.0
click at [1292, 643] on div "Amount: 14000 Note: Add Payment" at bounding box center [1329, 628] width 426 height 87
click at [1292, 656] on button "Add Payment" at bounding box center [1404, 657] width 275 height 27
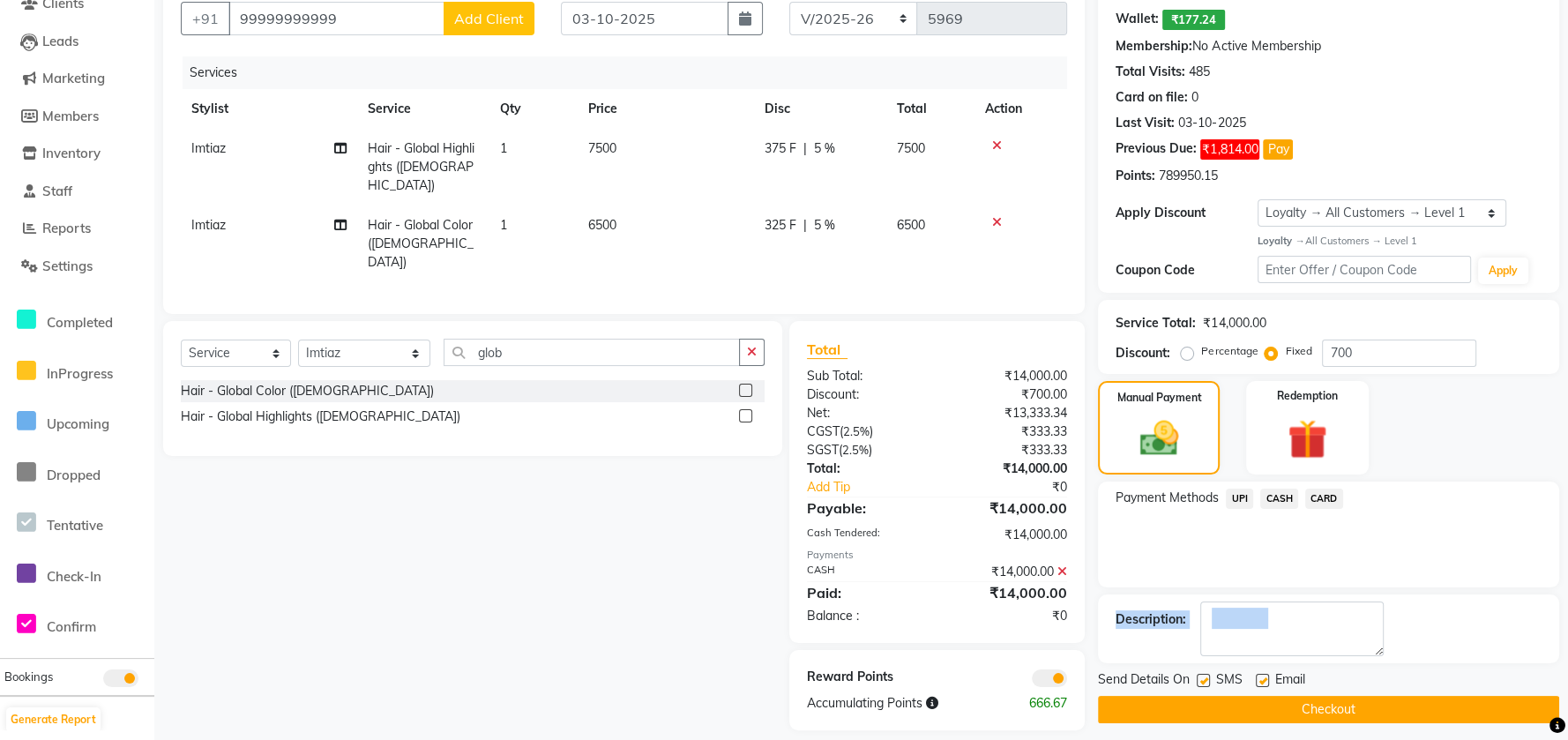
scroll to position [171, 0]
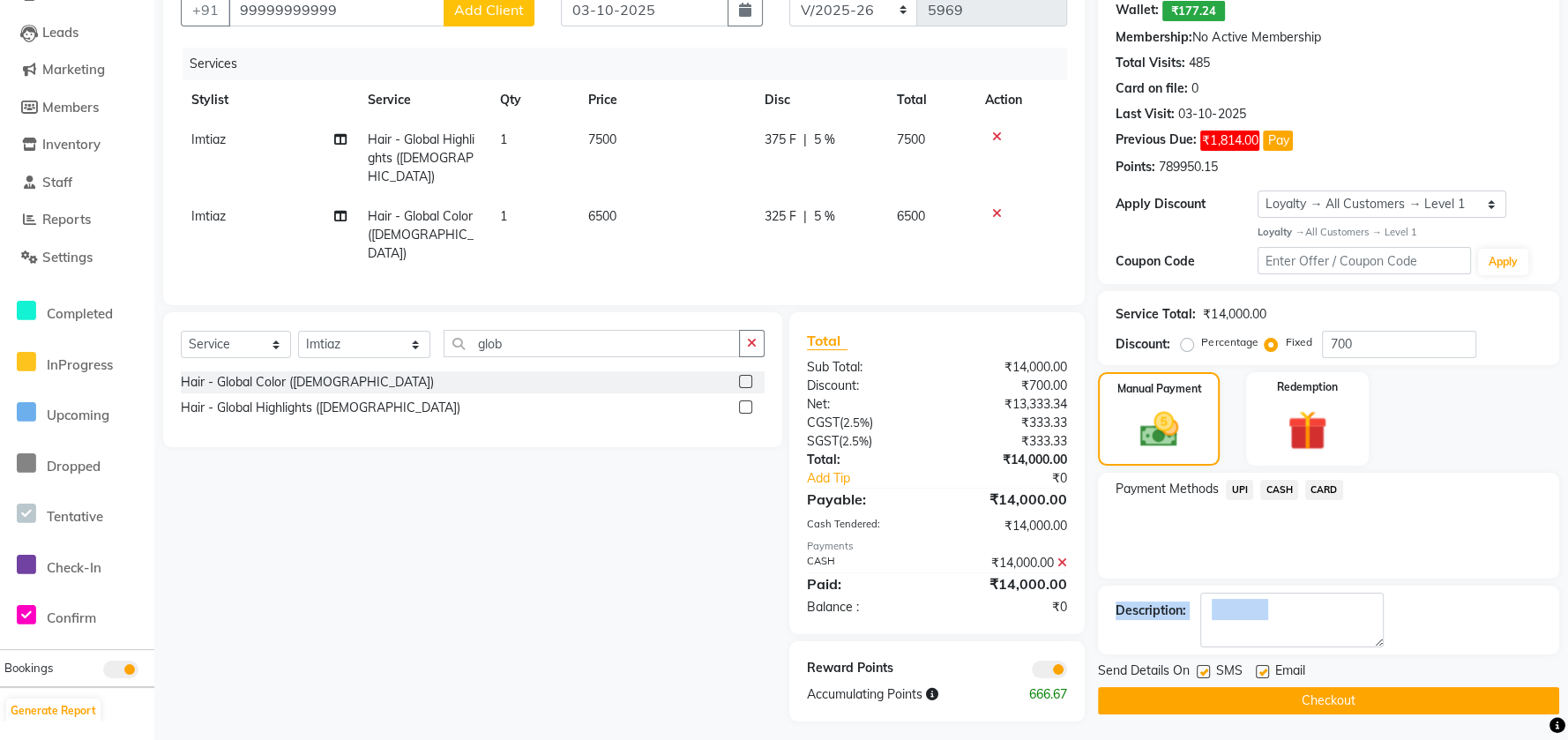
click at [1293, 687] on button "Checkout" at bounding box center [1329, 701] width 462 height 27
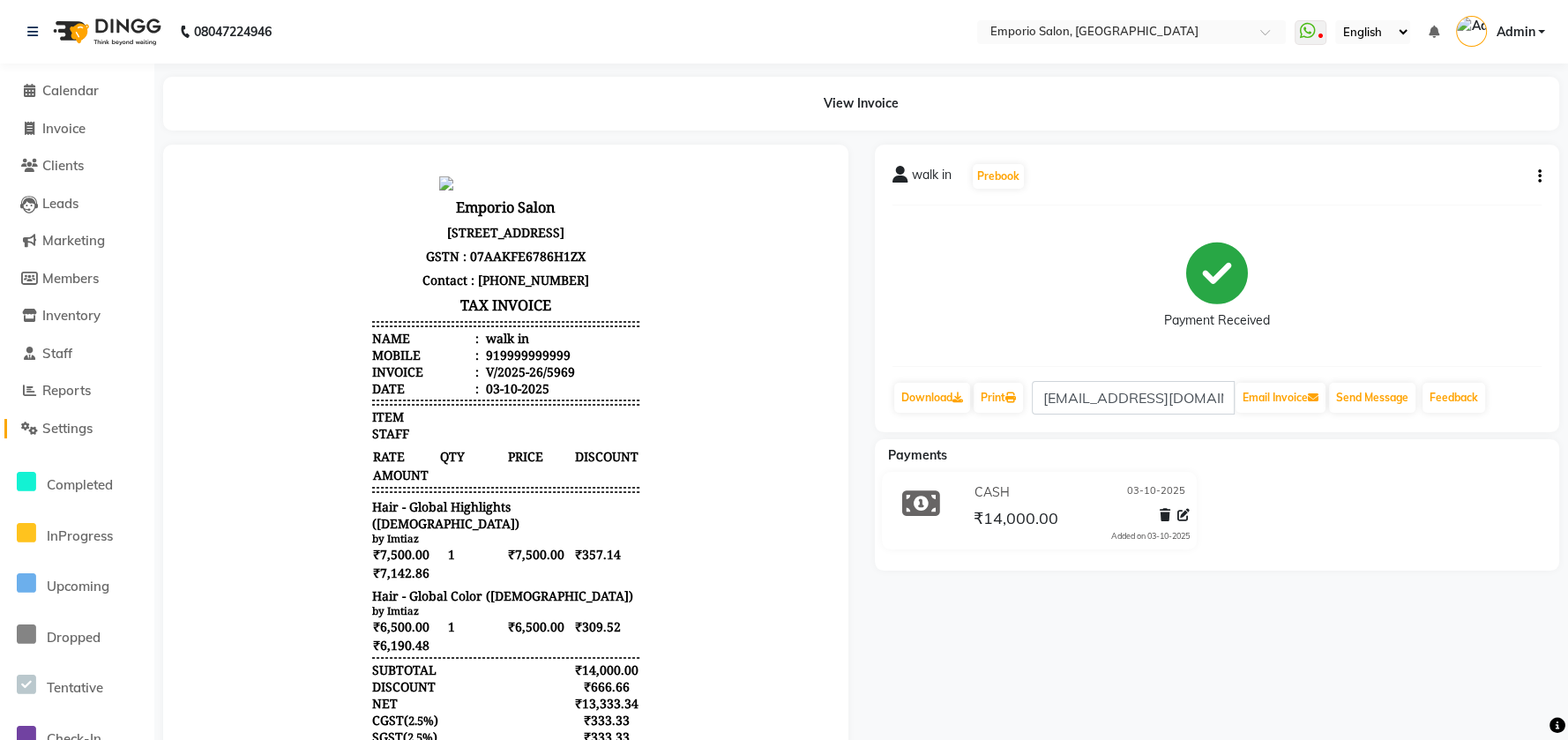
click at [36, 434] on icon at bounding box center [29, 429] width 17 height 14
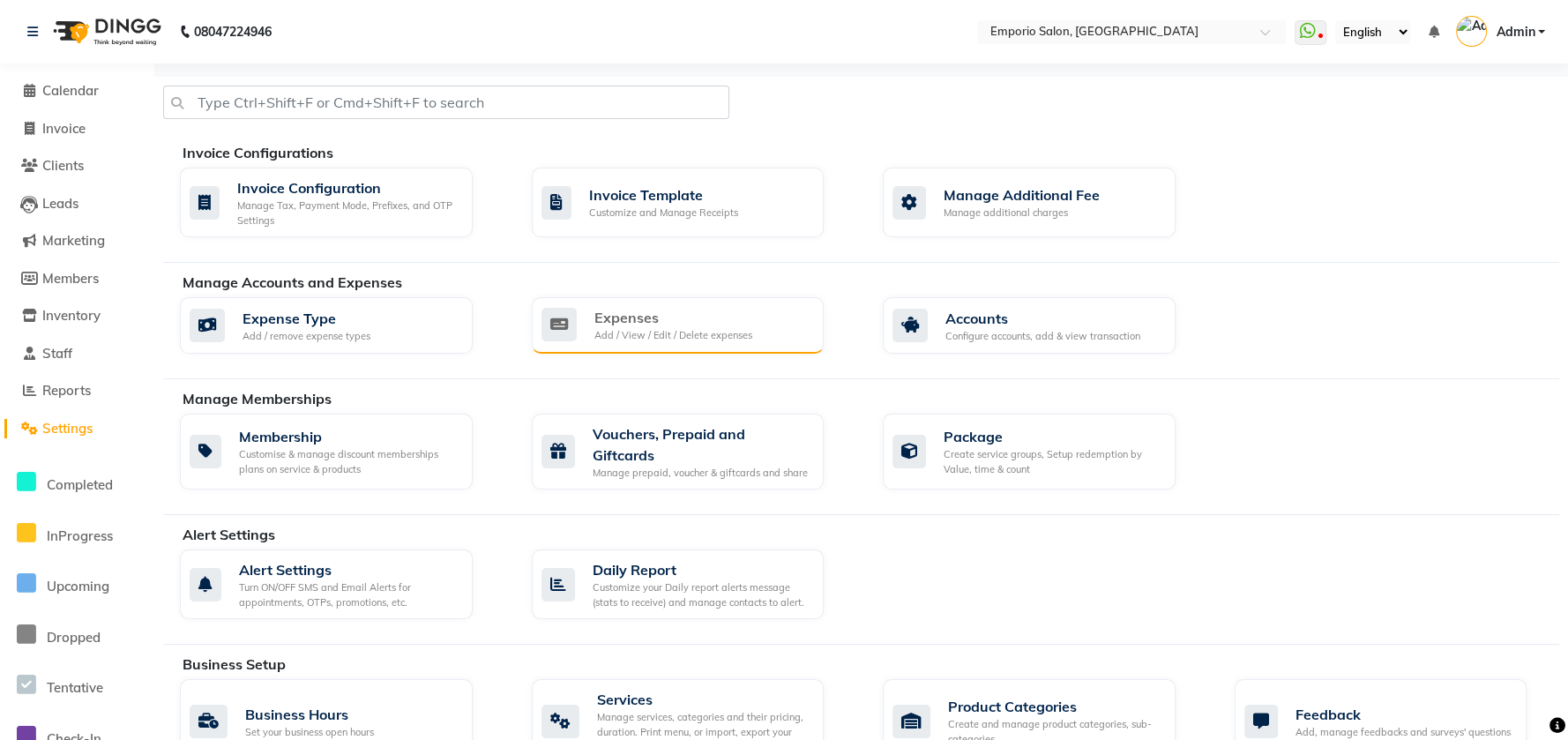
click at [755, 328] on div "Expenses Add / View / Edit / Delete expenses" at bounding box center [676, 325] width 269 height 36
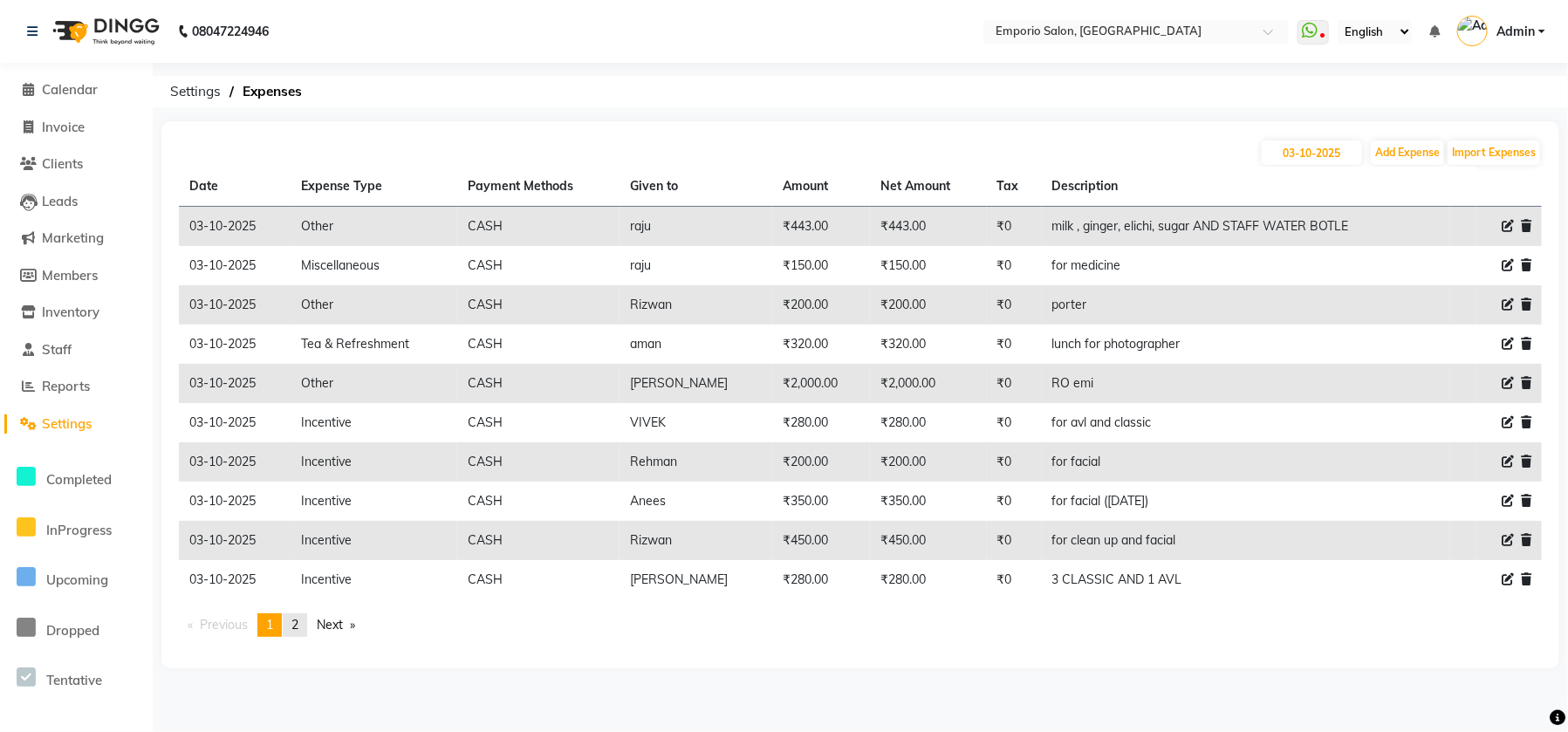
click at [295, 622] on span "2" at bounding box center [294, 625] width 7 height 15
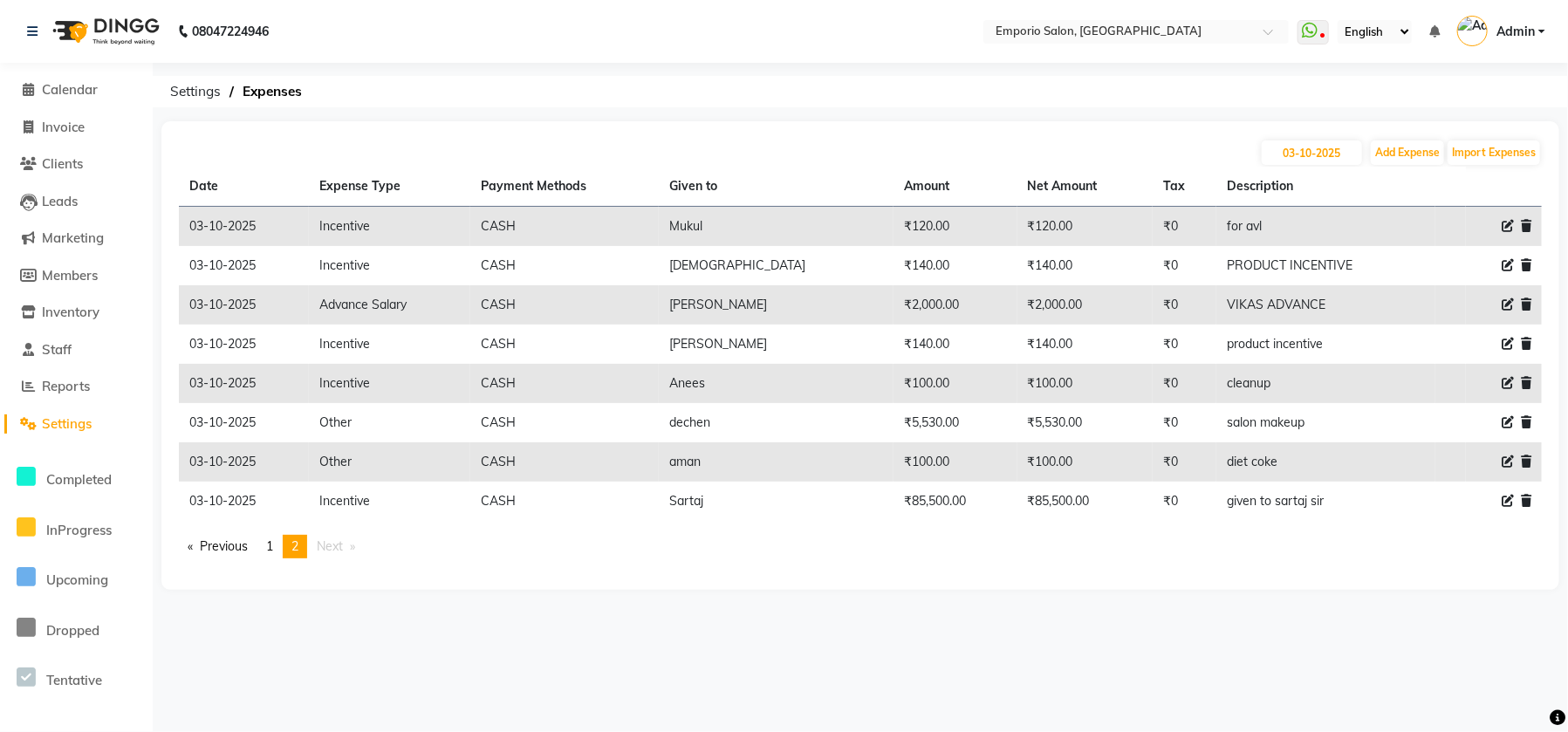
click at [1509, 497] on icon at bounding box center [1507, 501] width 12 height 13
select select "24596"
select select "1"
select select "5330"
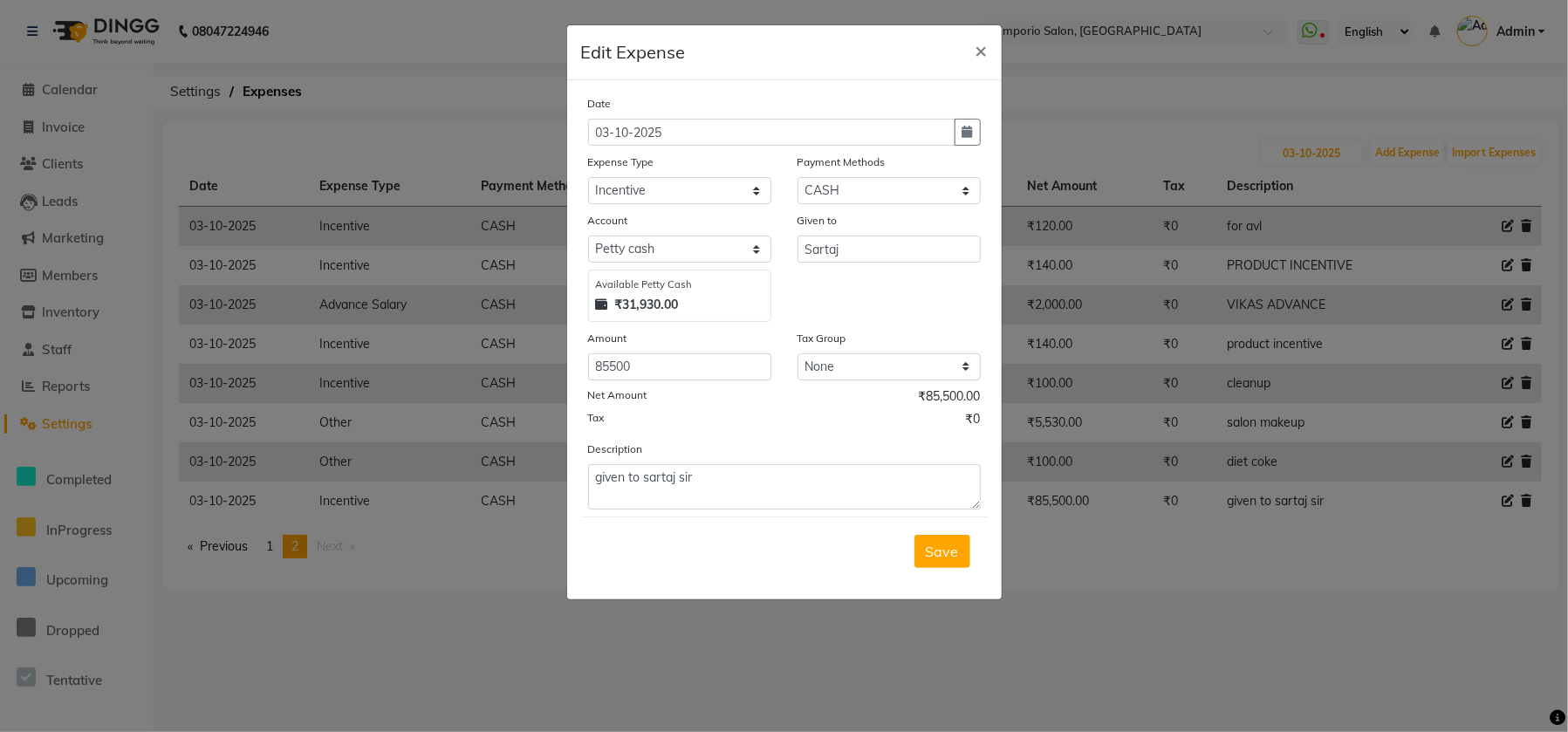
click at [664, 388] on div "Net Amount ₹85,500.00" at bounding box center [784, 399] width 392 height 23
click at [667, 361] on input "85500" at bounding box center [680, 367] width 184 height 27
type input "8"
type input "99500"
click at [926, 541] on button "Save" at bounding box center [942, 551] width 56 height 33
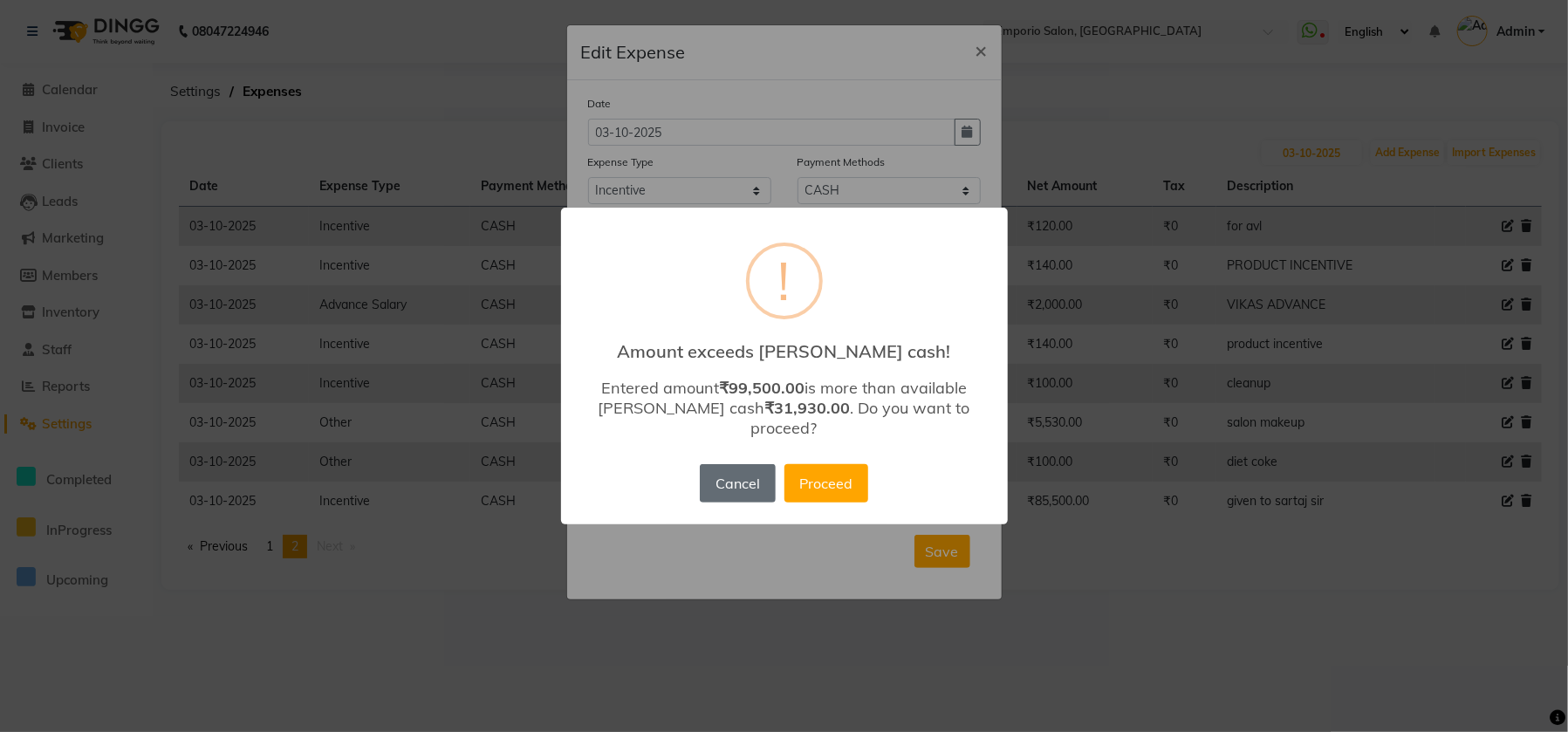
click at [741, 465] on button "Cancel" at bounding box center [737, 484] width 75 height 38
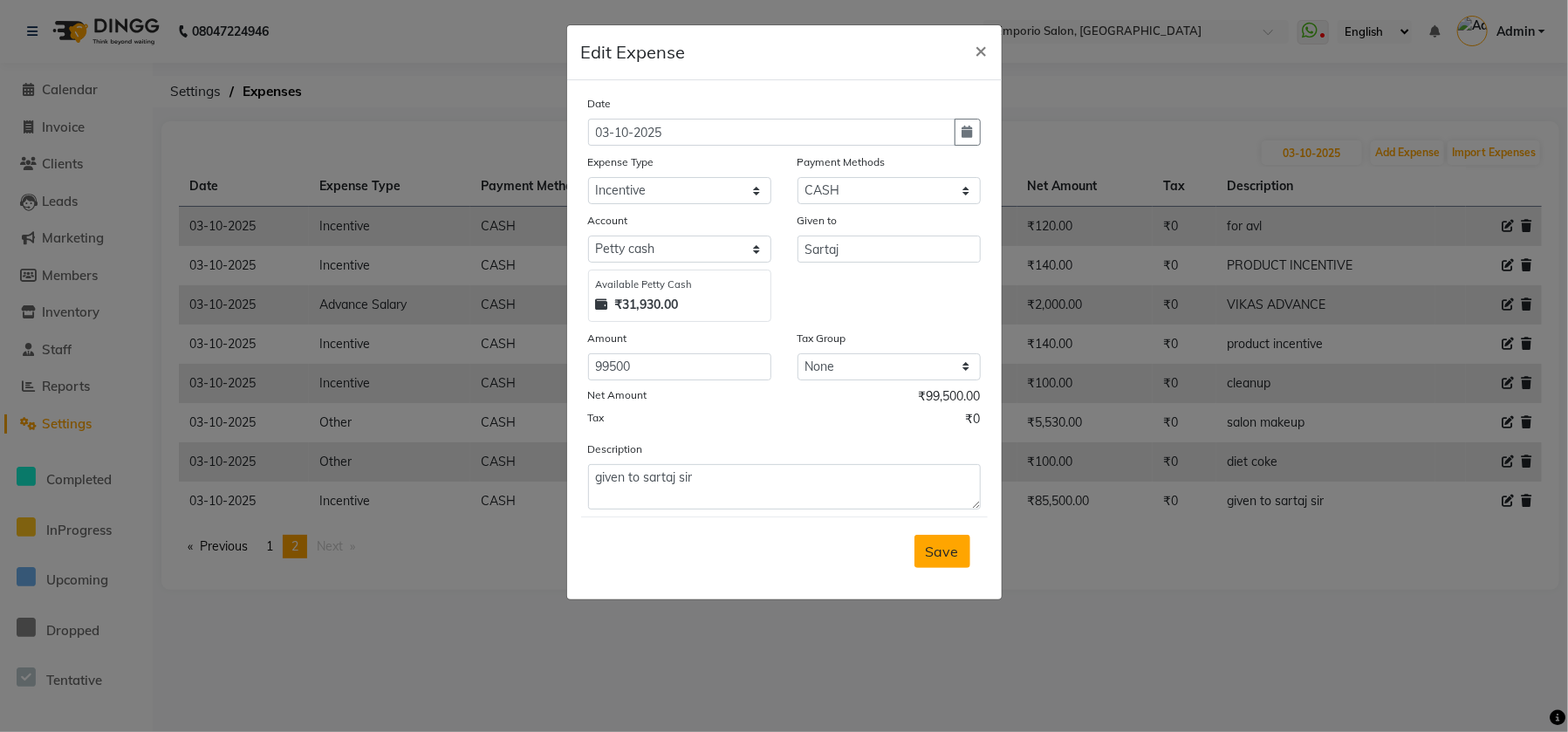
click at [937, 543] on span "Save" at bounding box center [942, 551] width 33 height 17
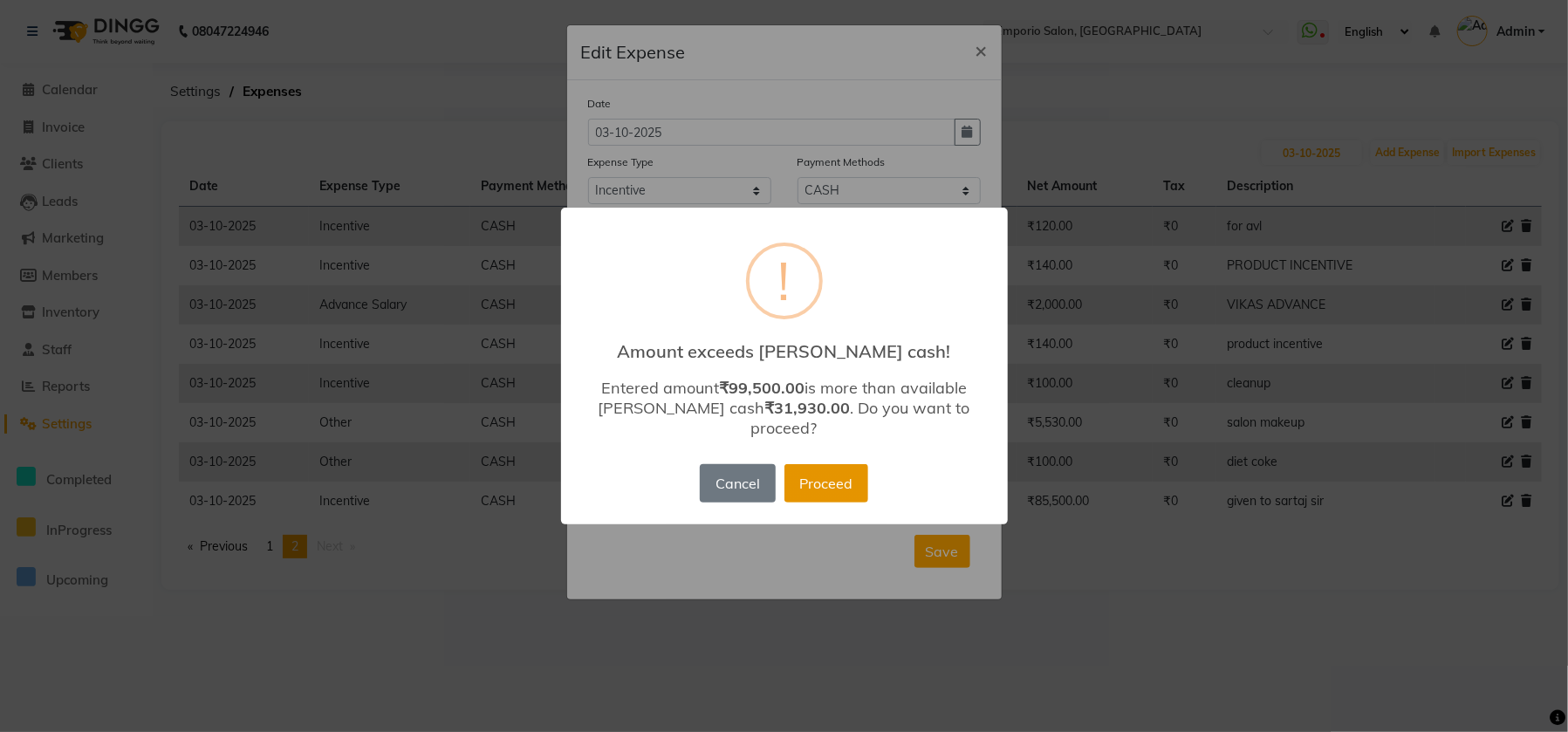
click at [834, 479] on button "Proceed" at bounding box center [826, 484] width 84 height 38
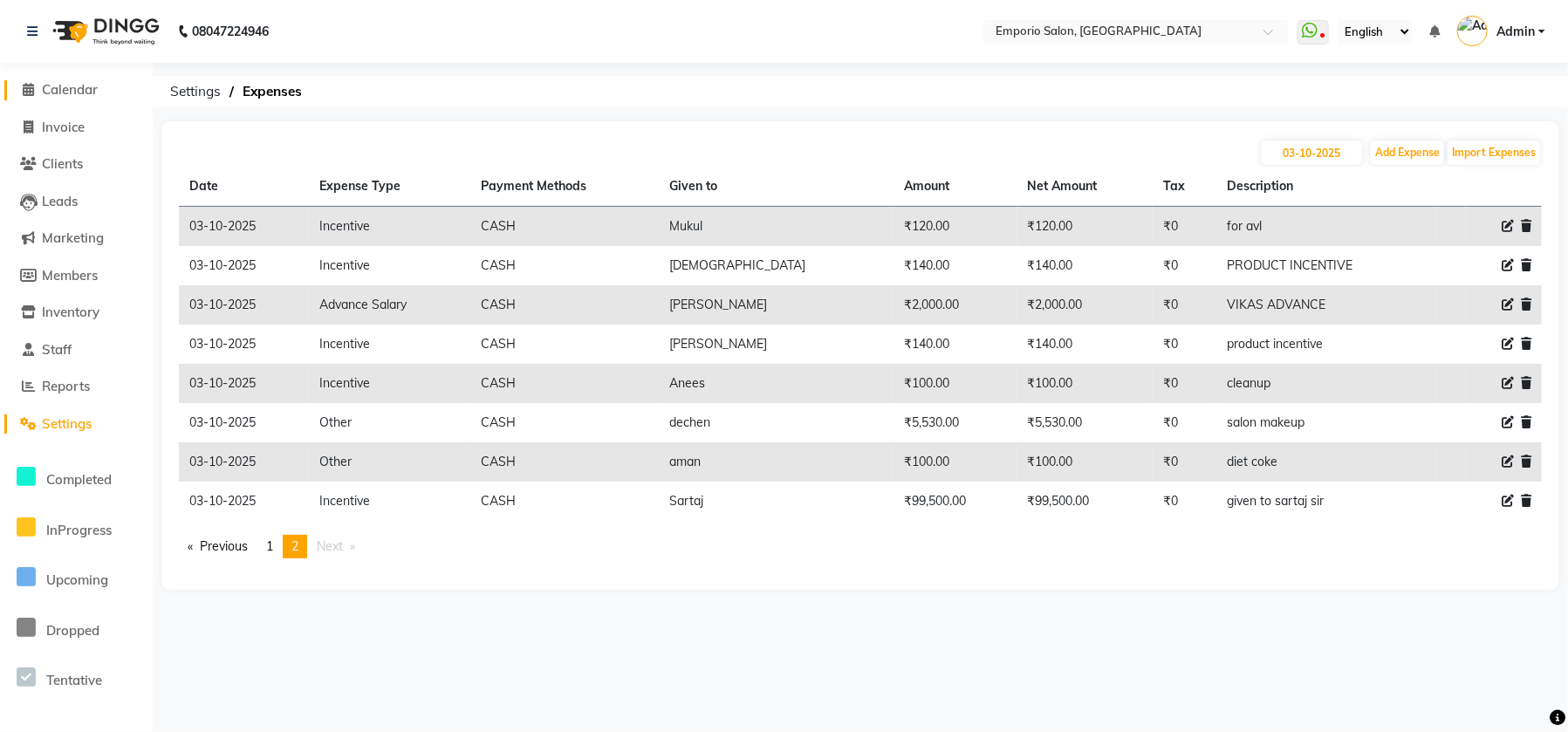
click at [85, 94] on span "Calendar" at bounding box center [70, 88] width 56 height 16
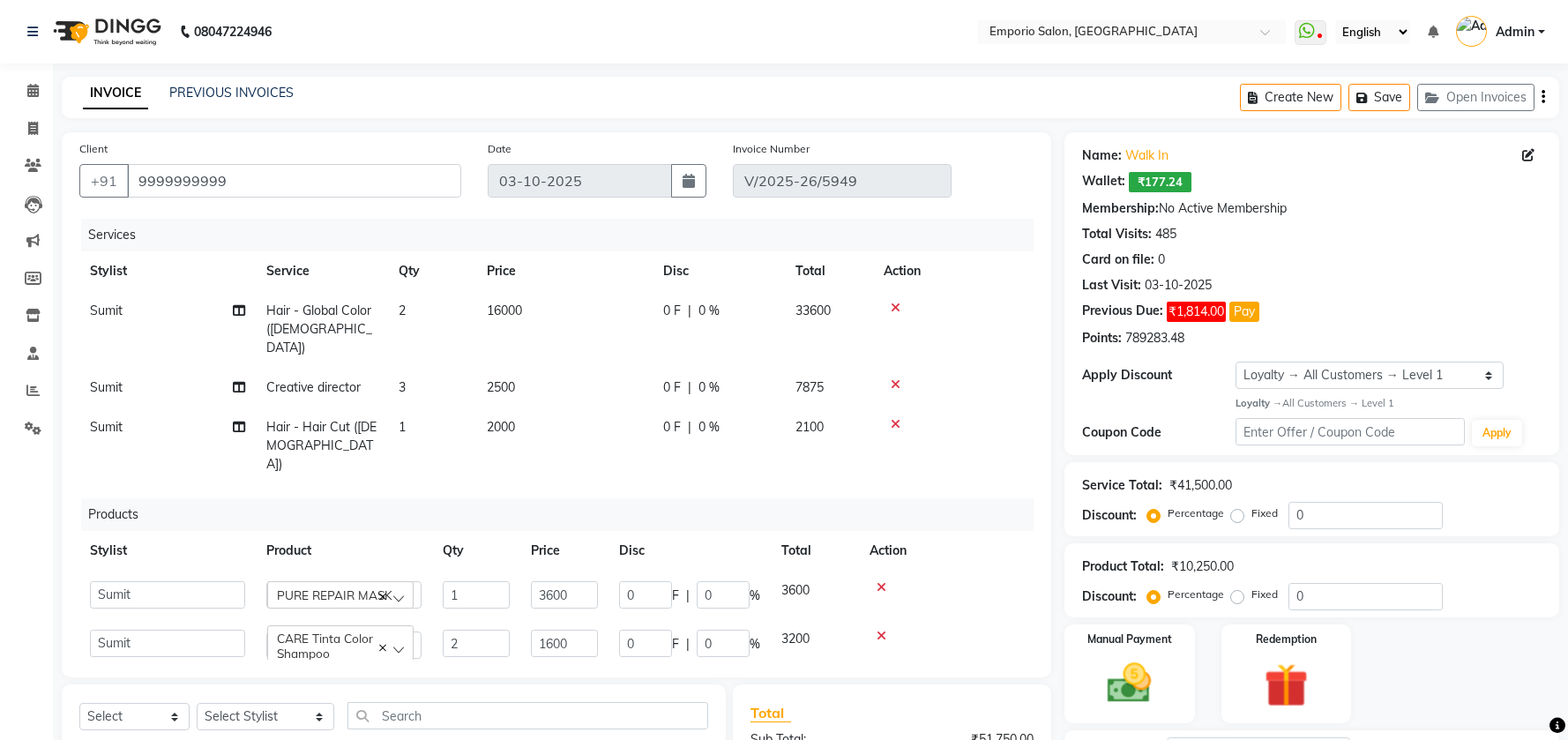
select select "47503"
select select "1: Object"
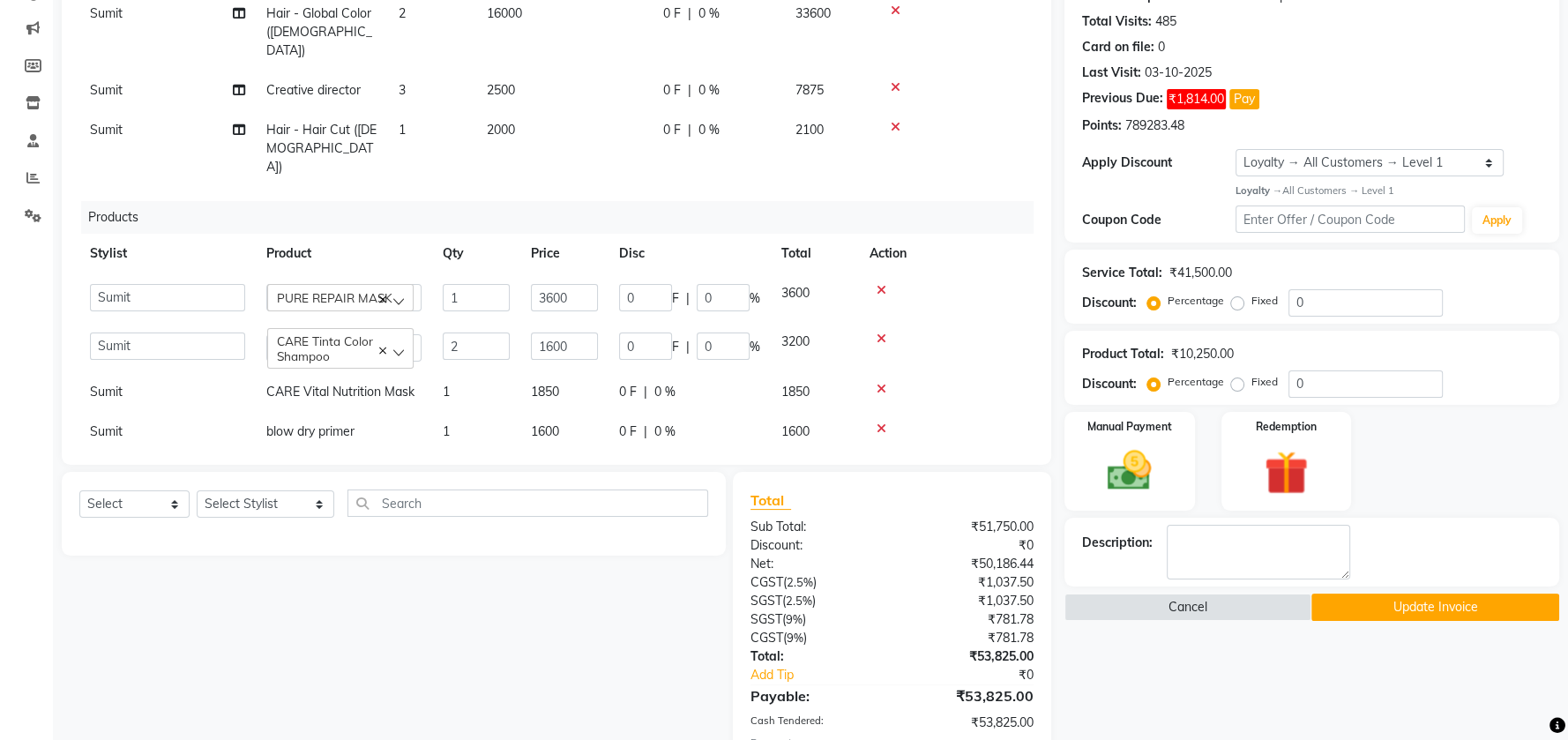
scroll to position [353, 0]
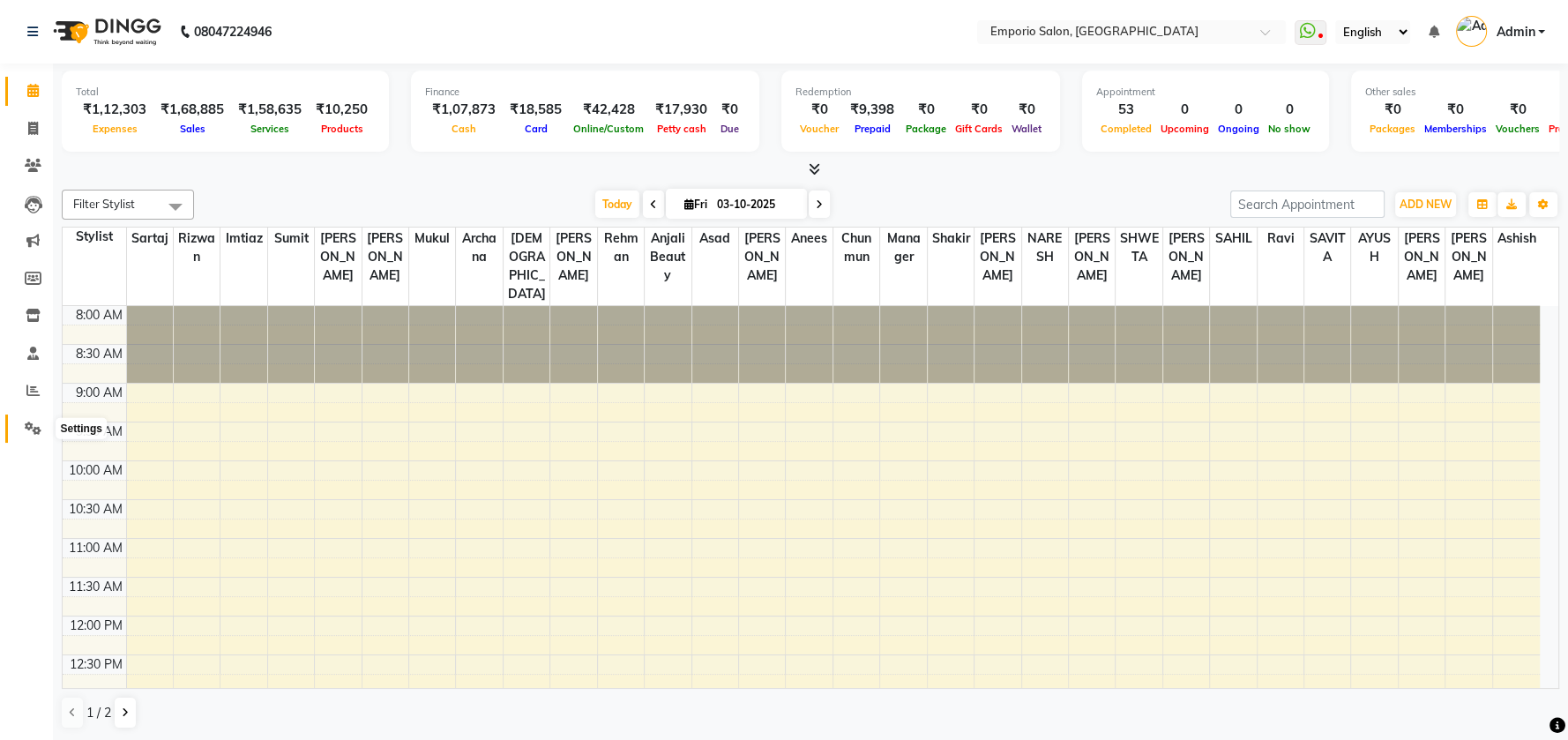
click at [35, 434] on icon at bounding box center [32, 429] width 17 height 14
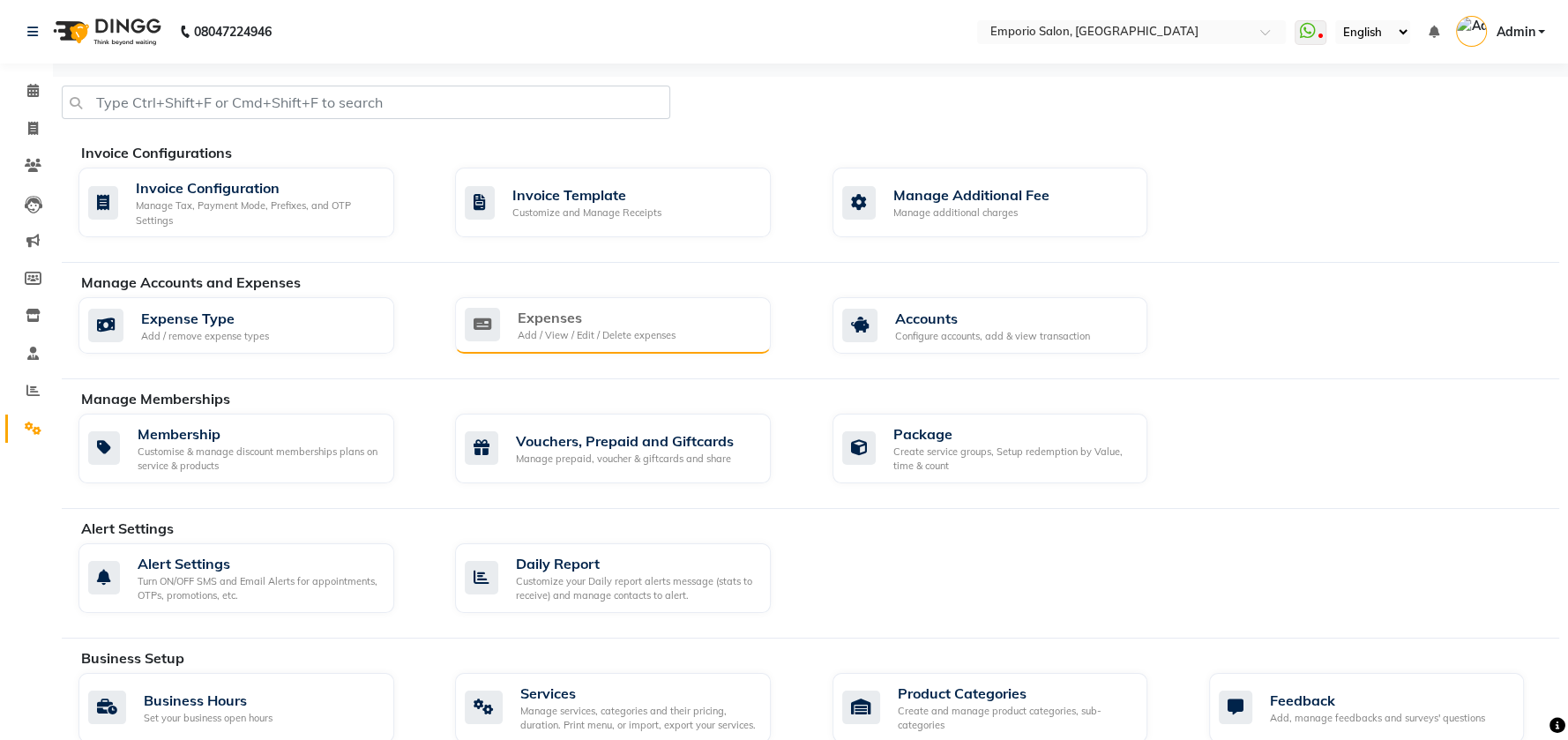
click at [674, 325] on div "Expenses Add / View / Edit / Delete expenses" at bounding box center [610, 325] width 292 height 36
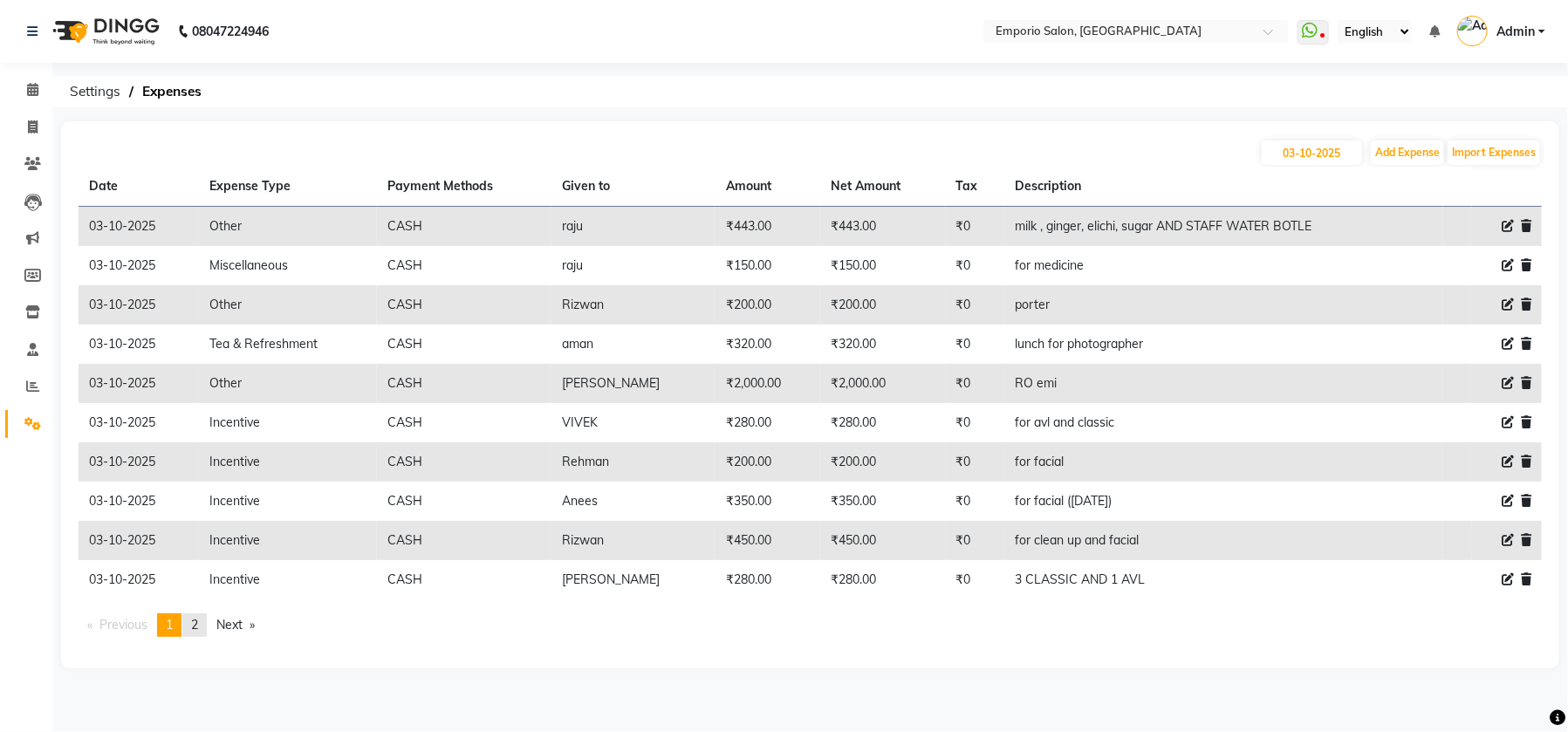
click at [207, 632] on link "page 2" at bounding box center [194, 625] width 24 height 24
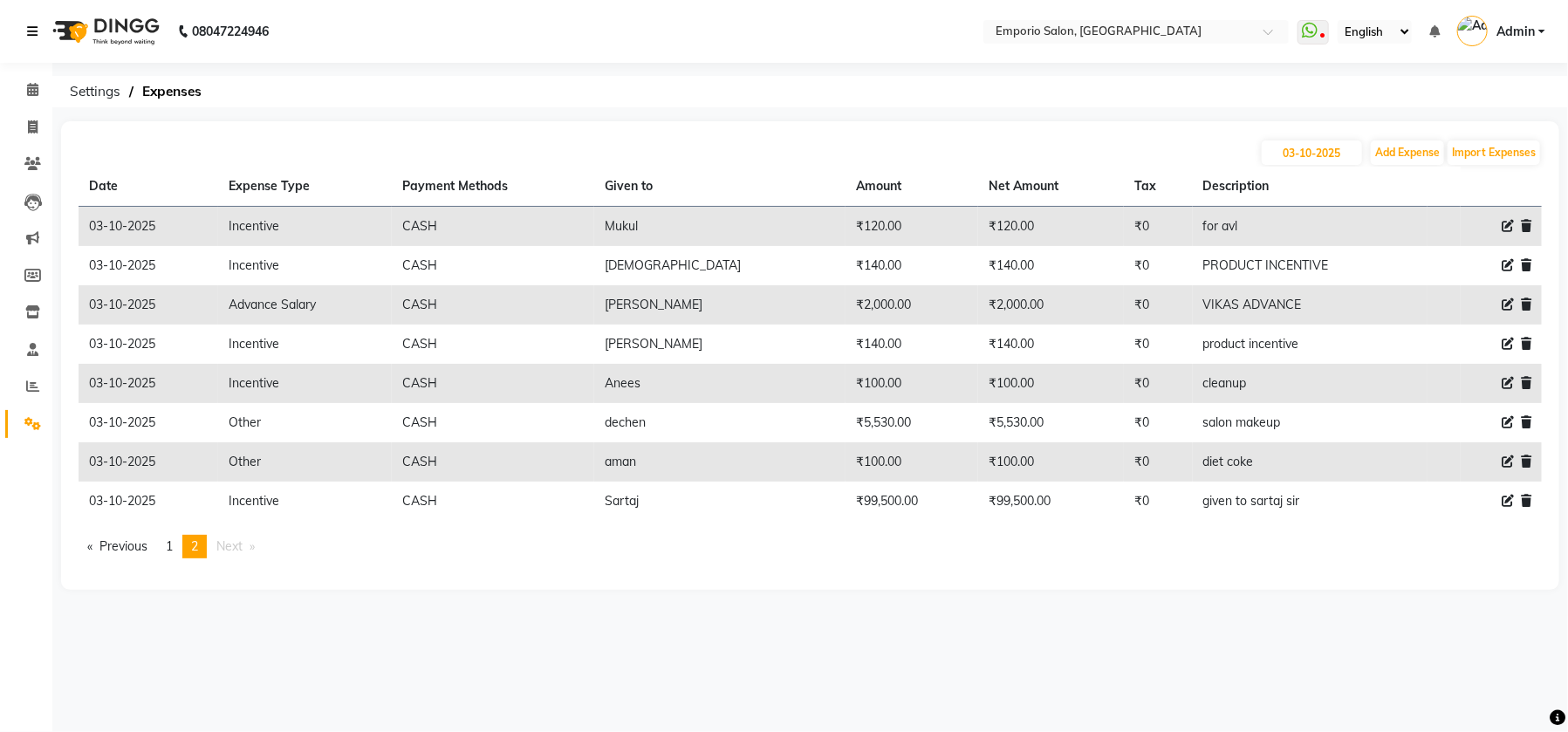
click at [27, 30] on icon at bounding box center [32, 31] width 11 height 13
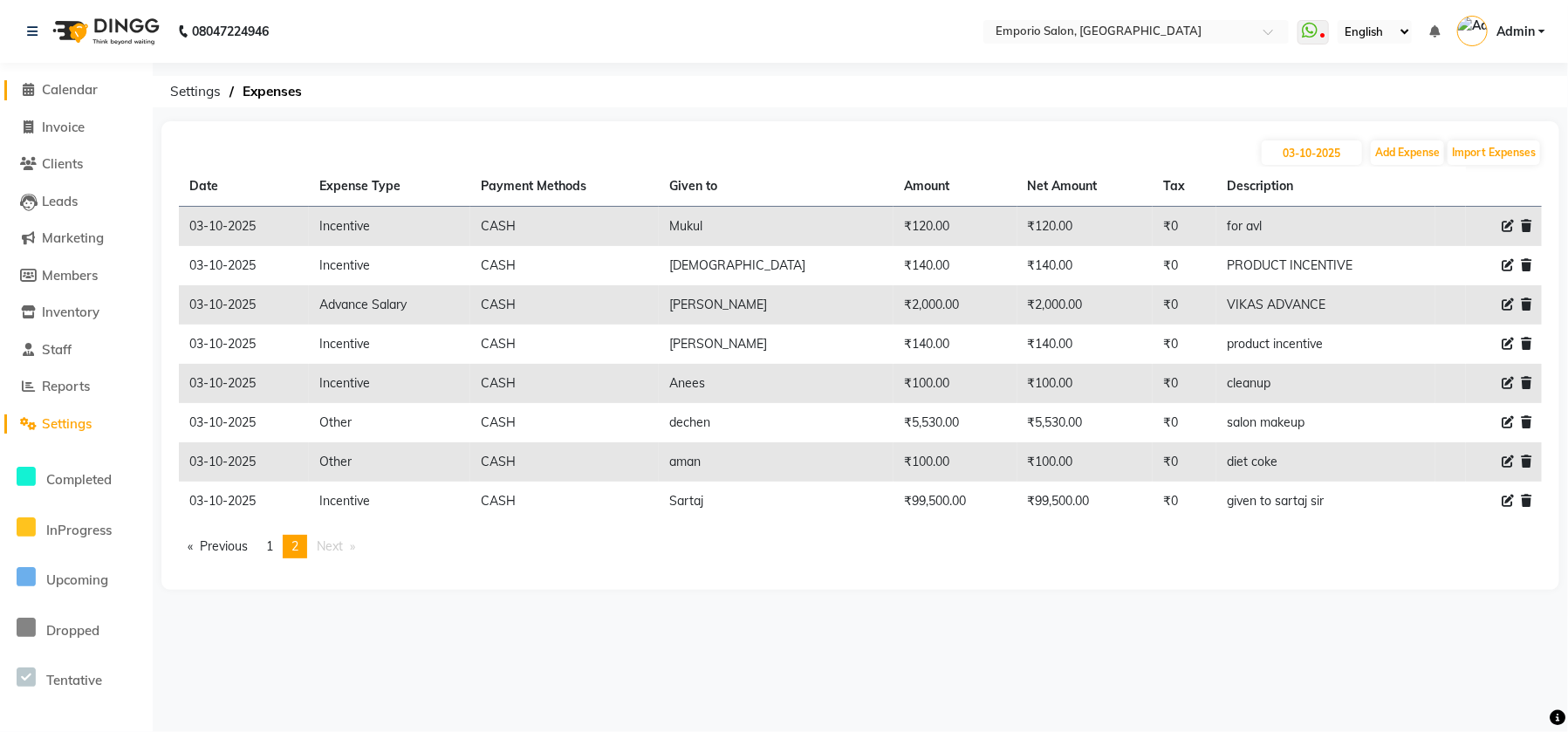
click at [60, 91] on span "Calendar" at bounding box center [70, 88] width 56 height 16
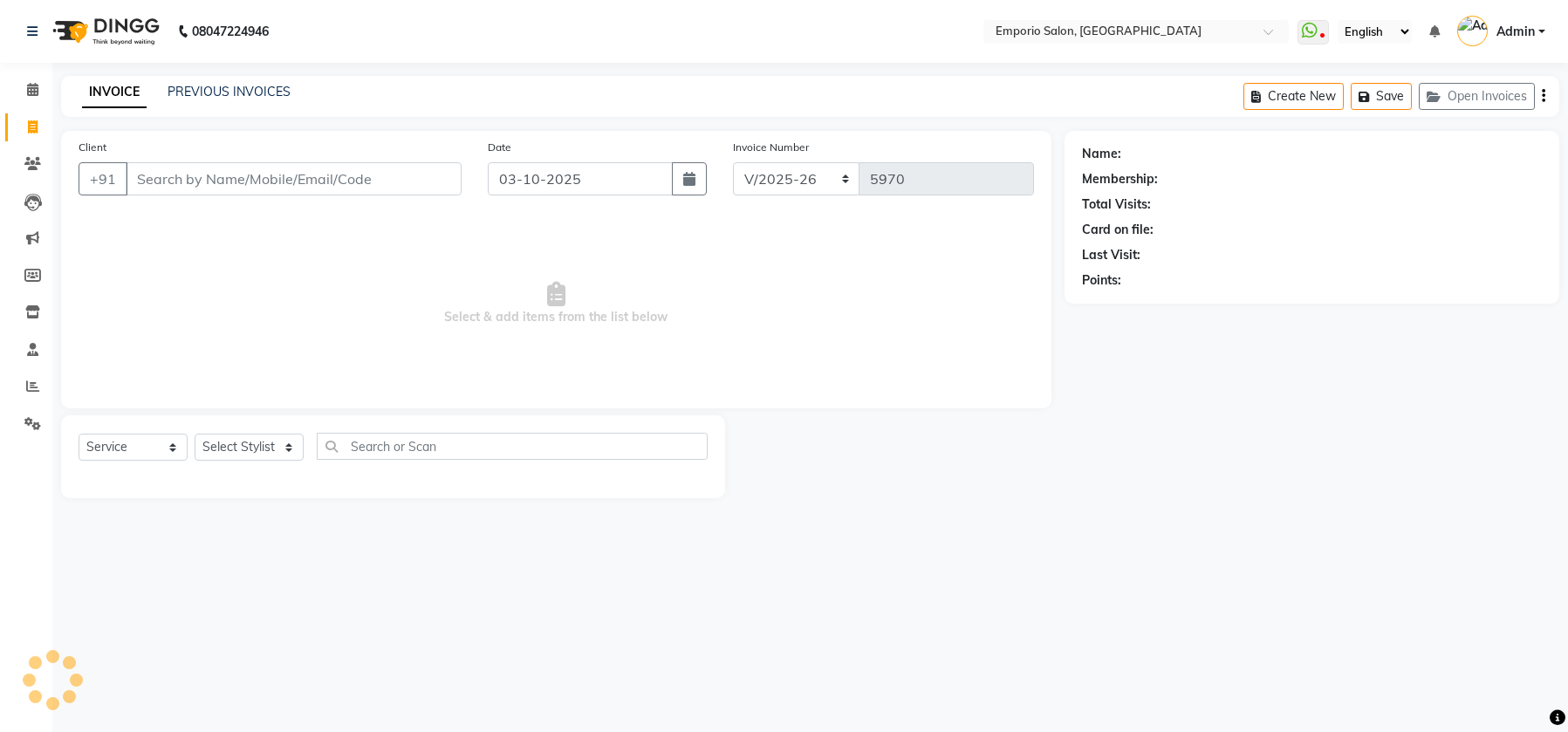
select select "6332"
select select "service"
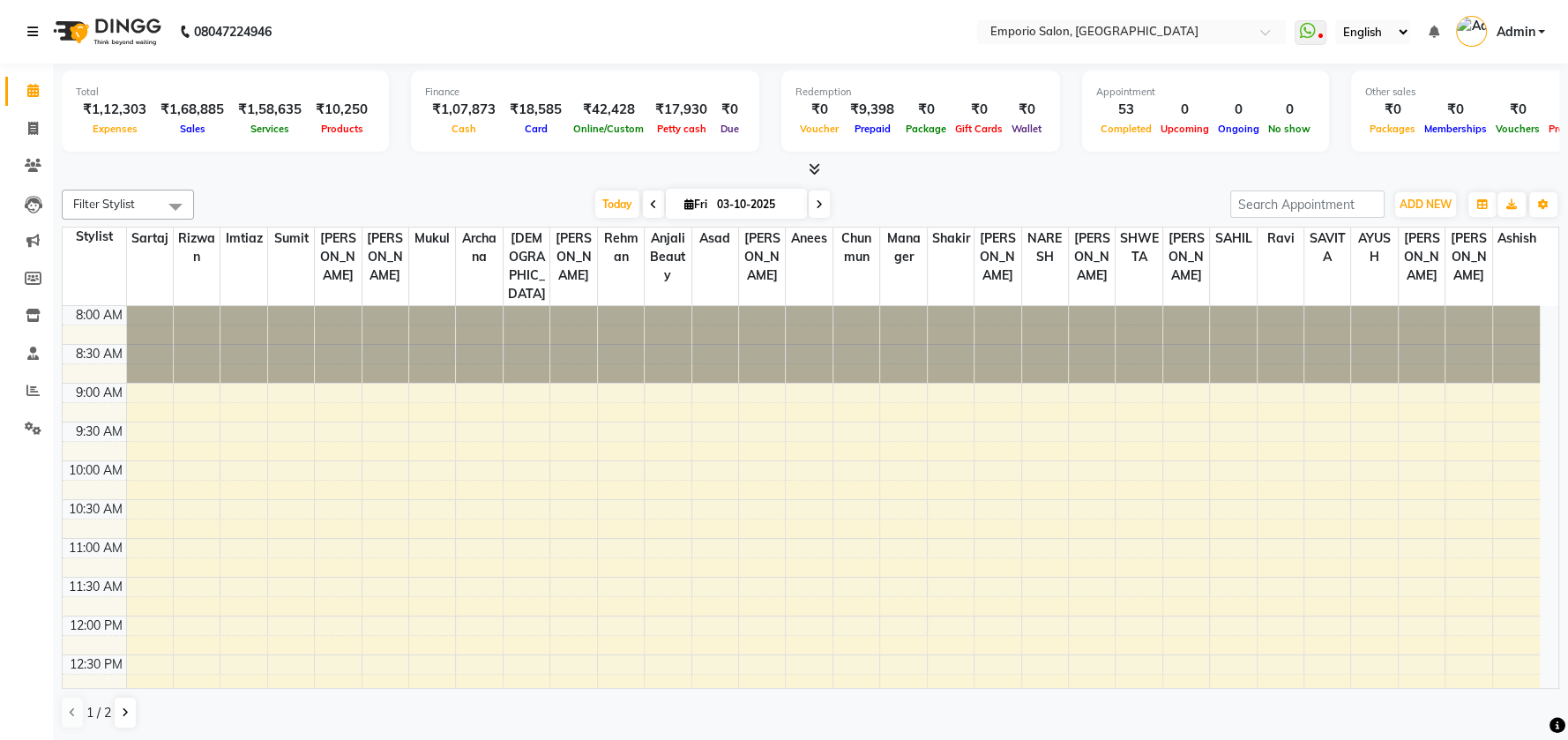
click at [28, 19] on link at bounding box center [36, 31] width 17 height 50
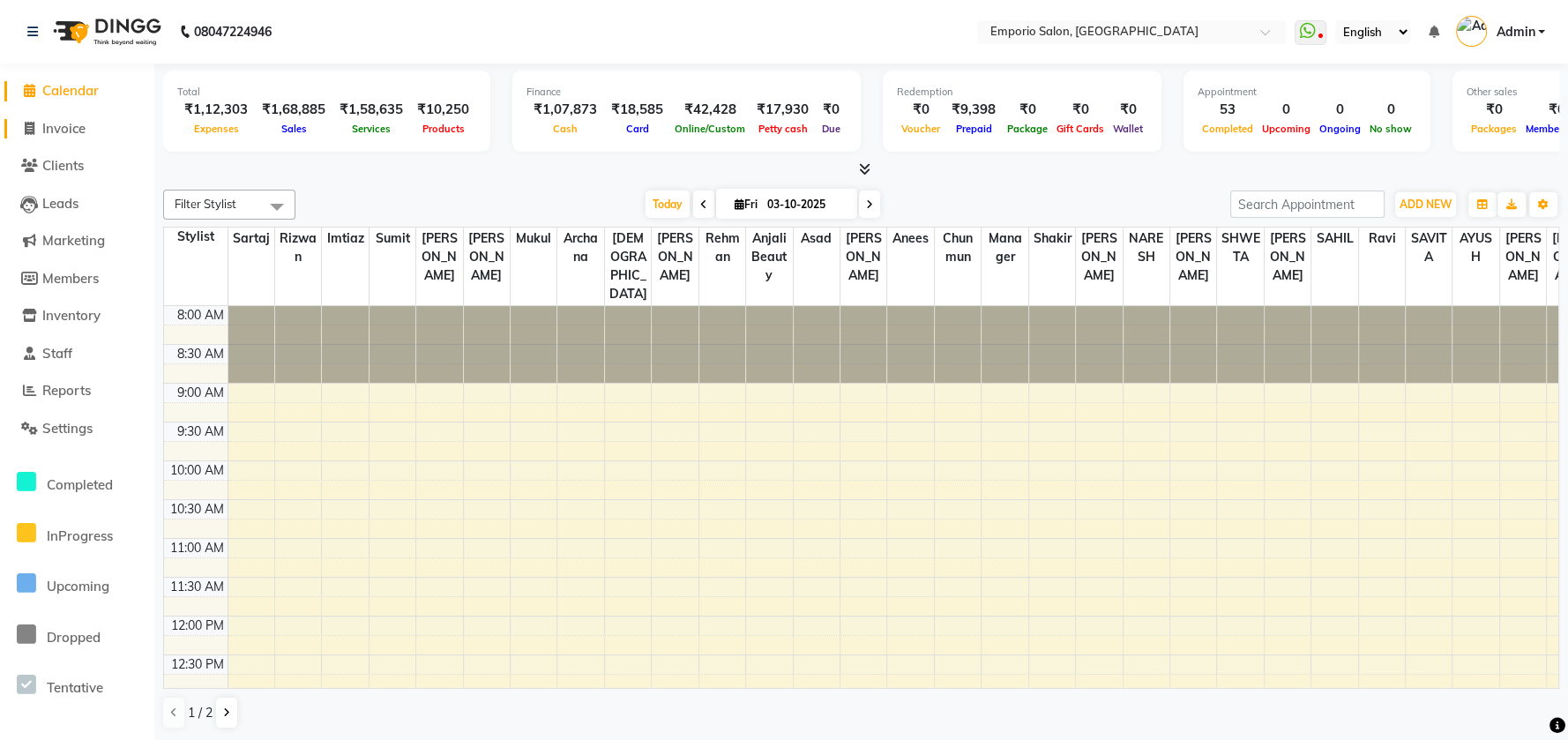
click at [52, 128] on span "Invoice" at bounding box center [64, 127] width 43 height 17
select select "service"
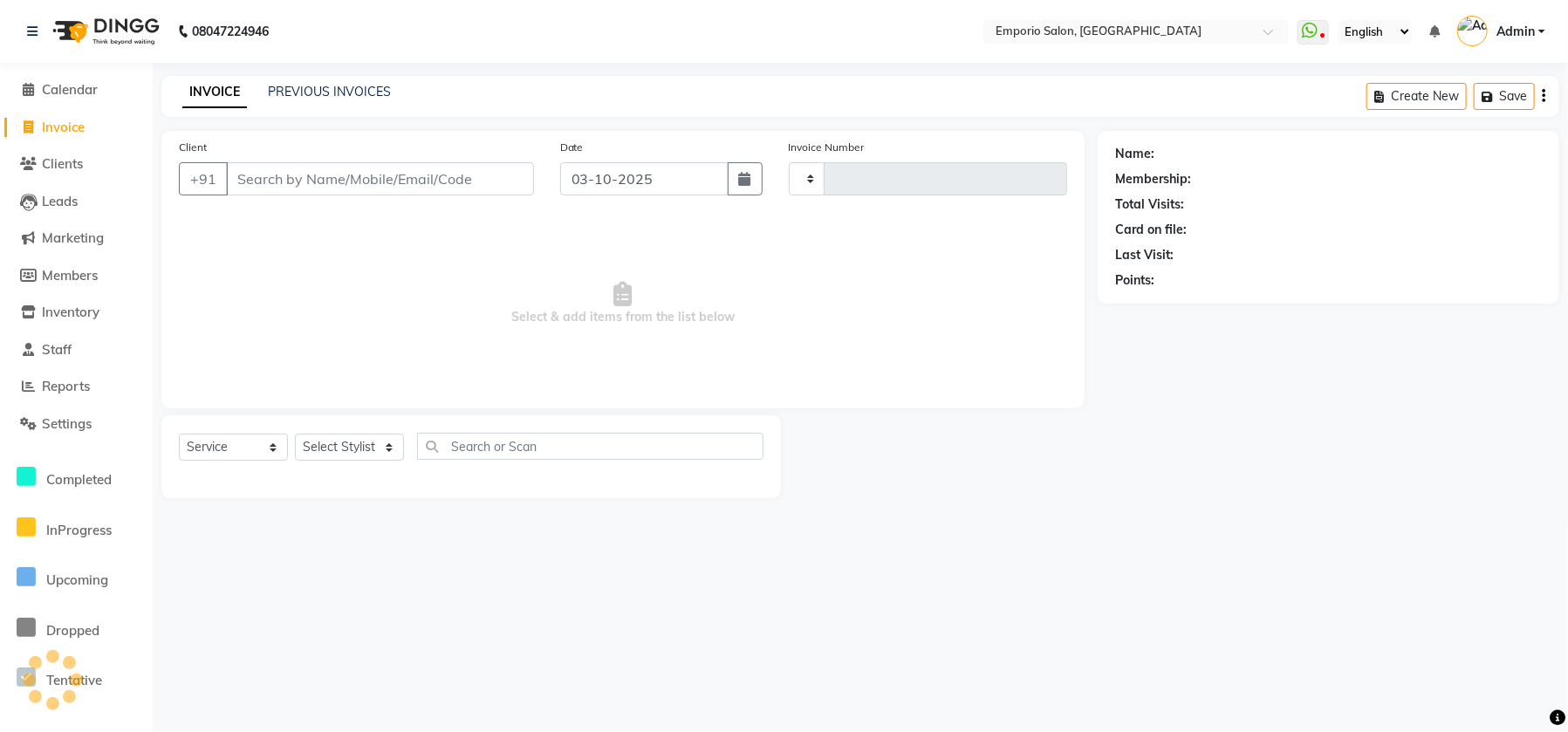
type input "5970"
select select "6332"
click at [286, 99] on link "PREVIOUS INVOICES" at bounding box center [330, 91] width 123 height 15
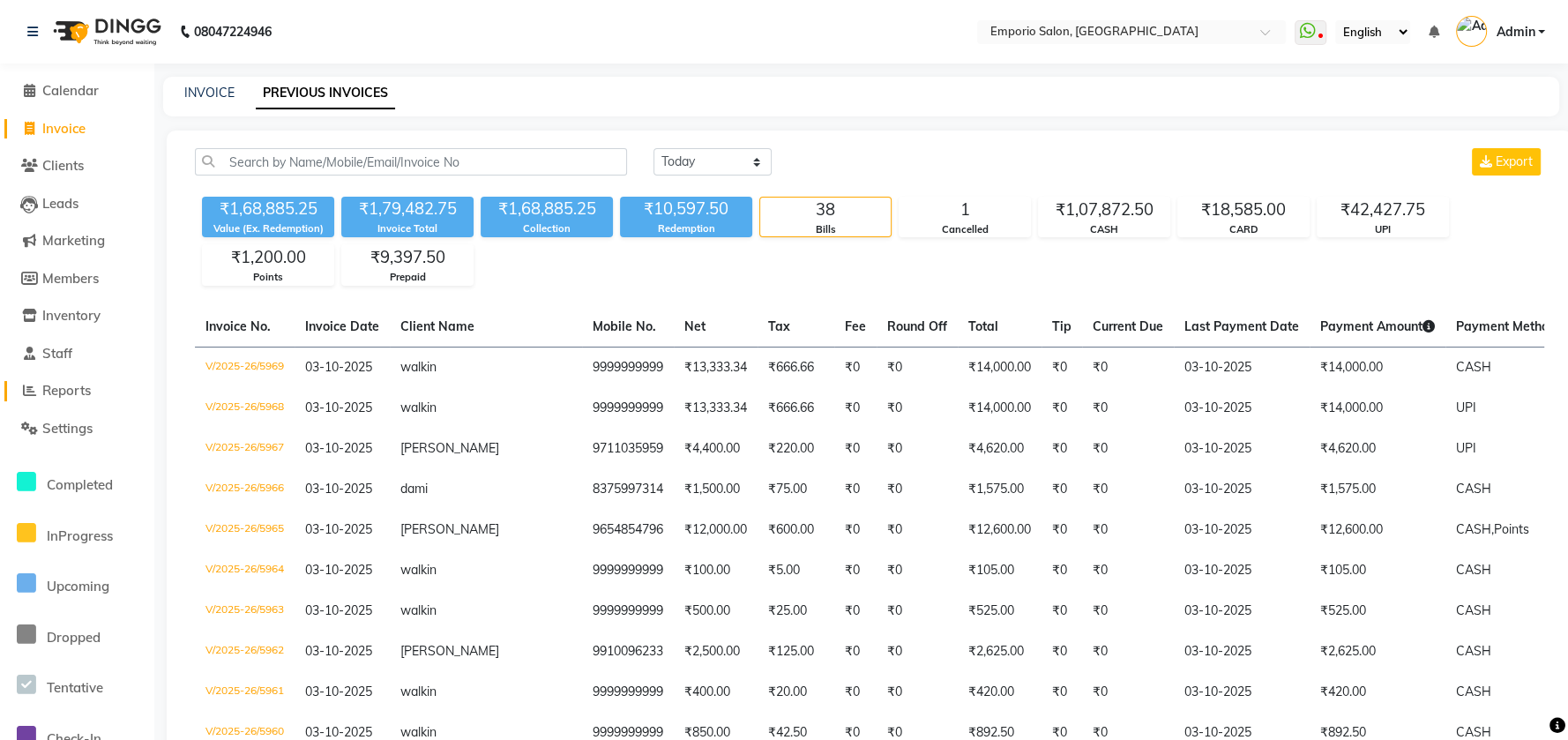
click at [93, 400] on link "Reports" at bounding box center [78, 391] width 146 height 20
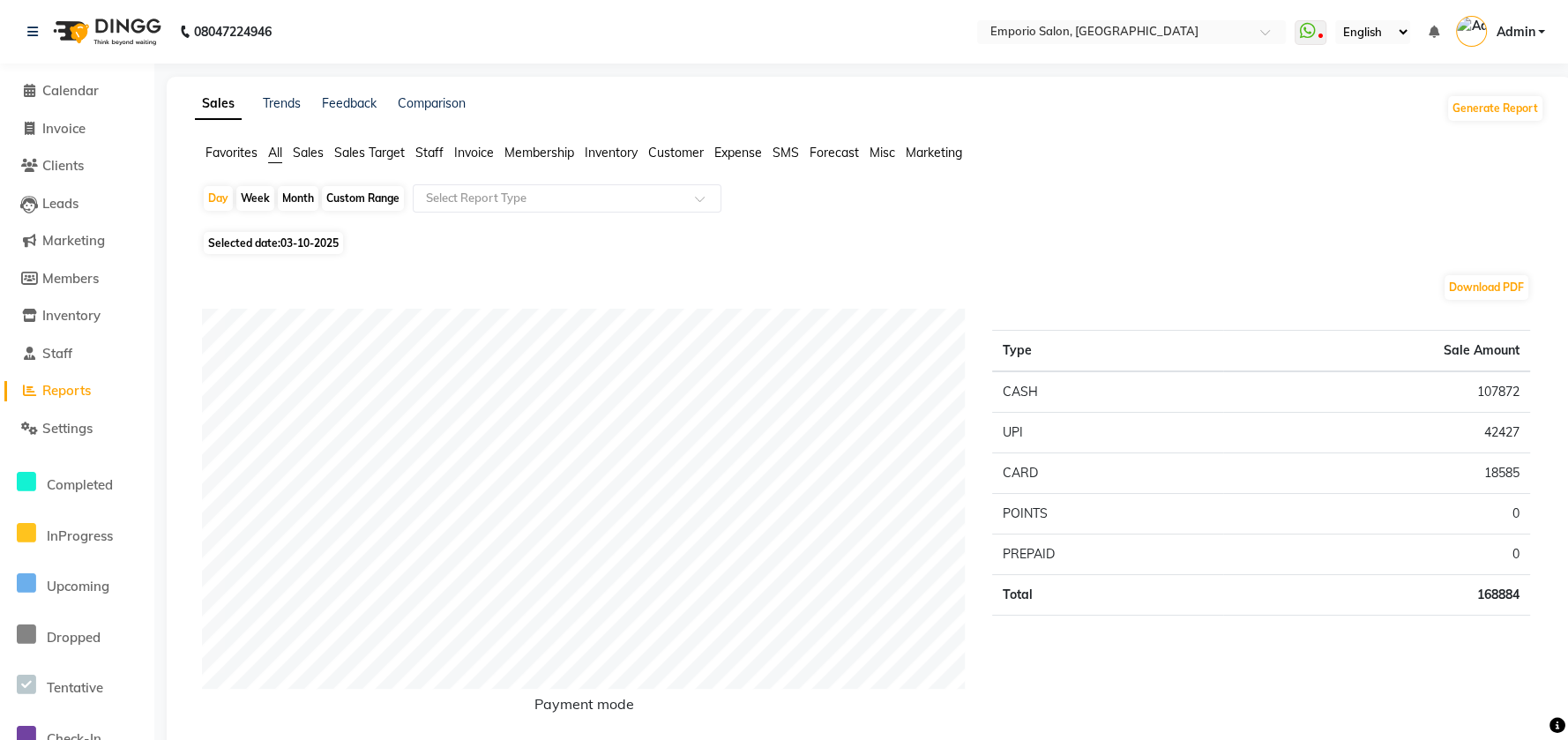
click at [428, 149] on span "Staff" at bounding box center [429, 153] width 28 height 16
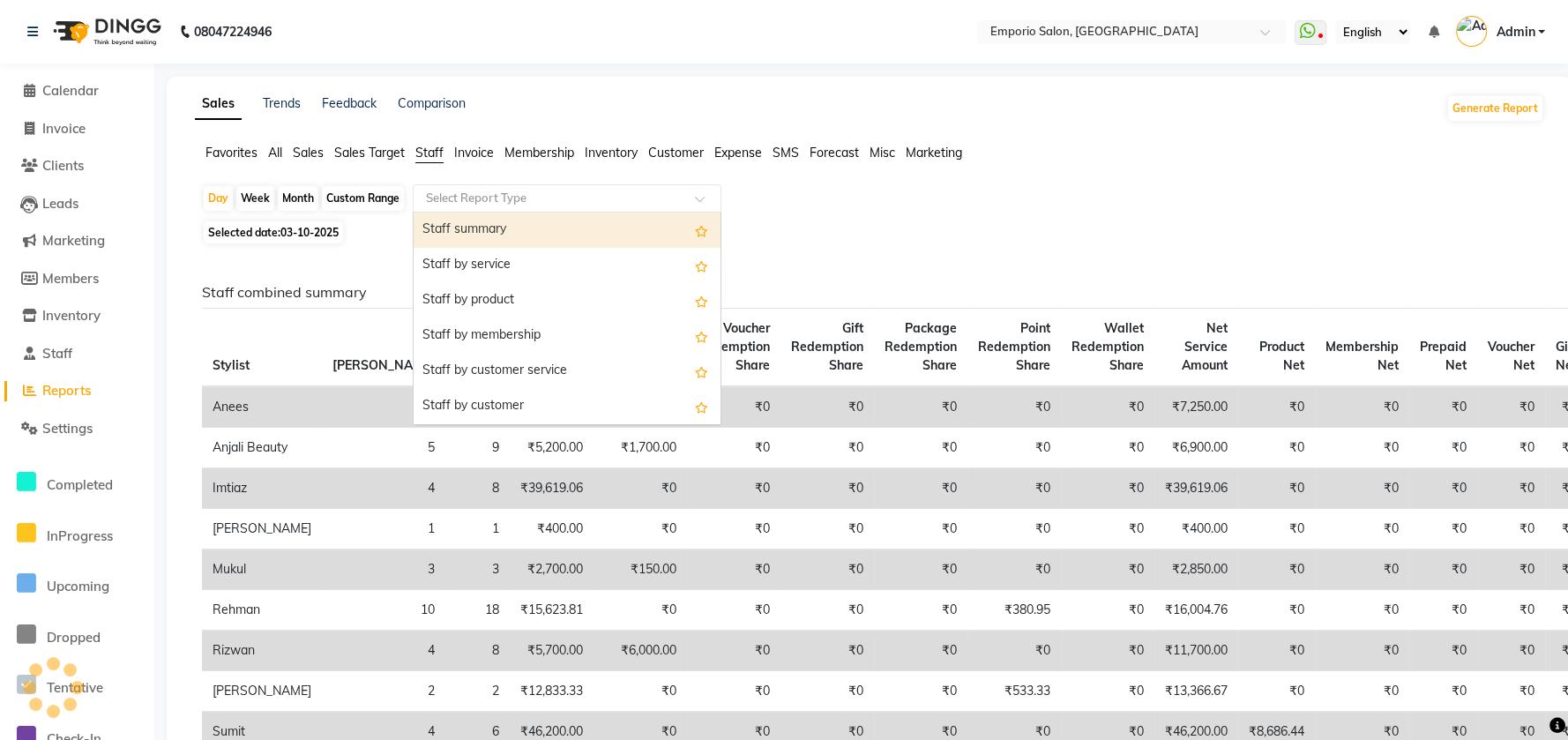
click at [436, 197] on input "text" at bounding box center [549, 198] width 254 height 18
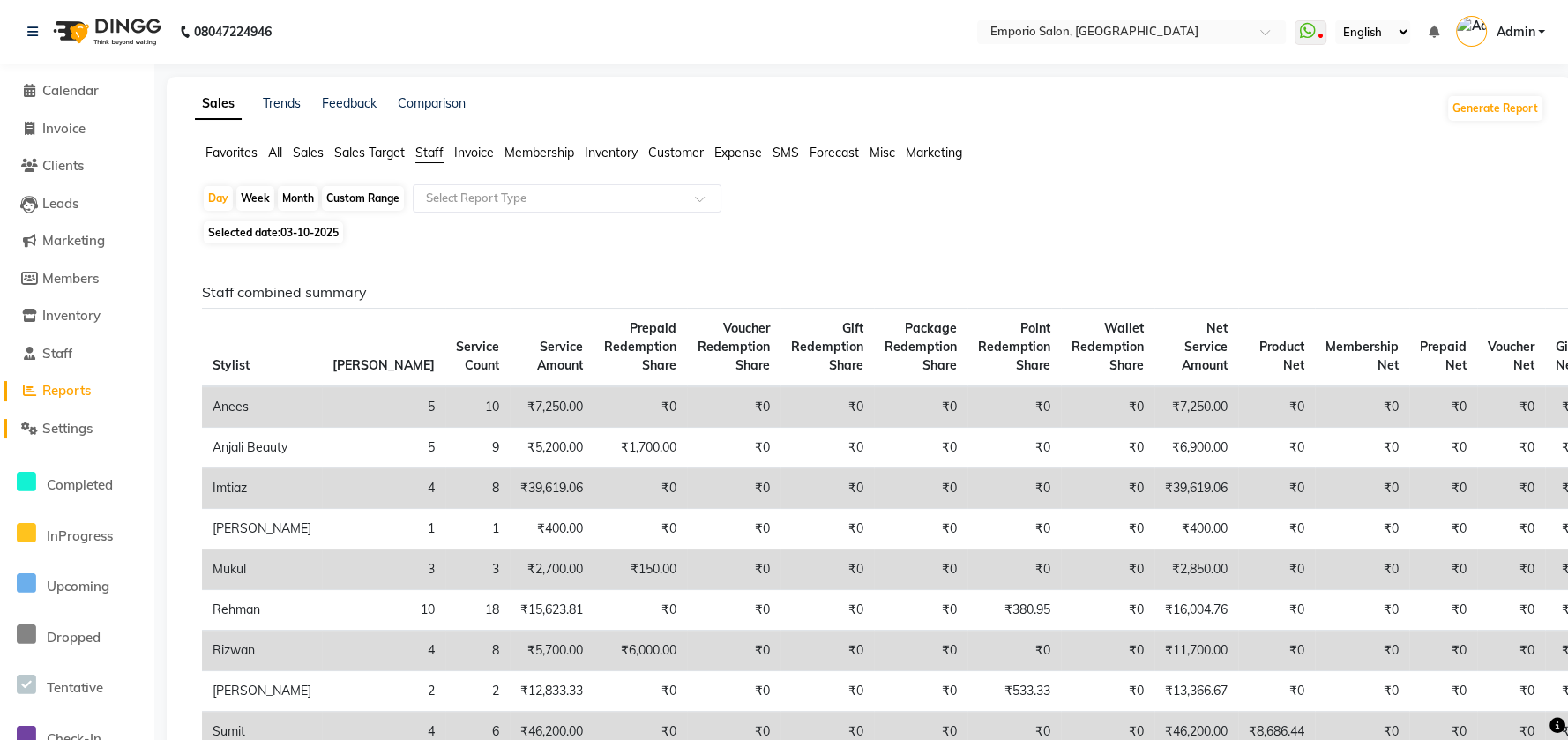
click at [71, 426] on span "Settings" at bounding box center [68, 428] width 51 height 17
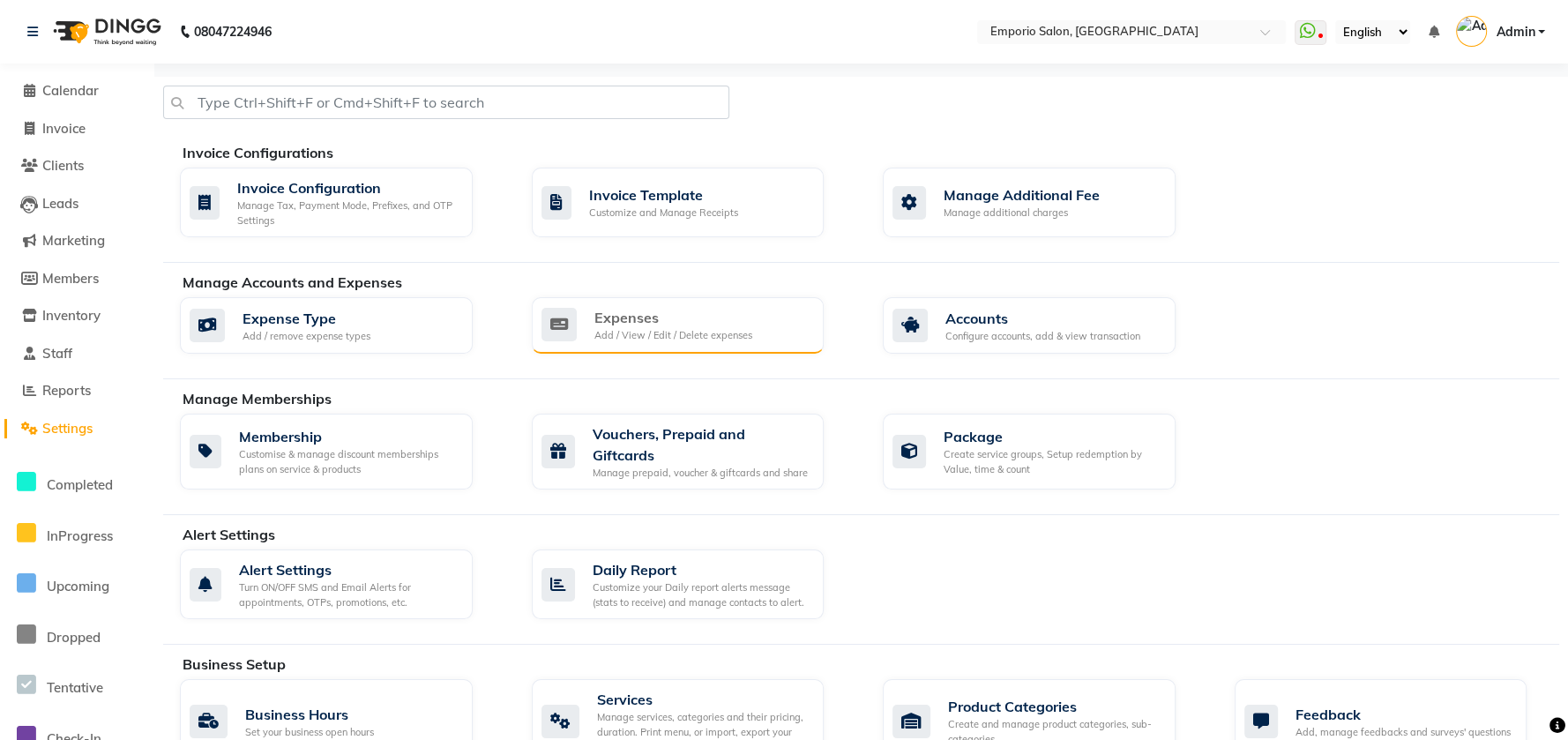
click at [662, 322] on div "Expenses" at bounding box center [674, 318] width 157 height 21
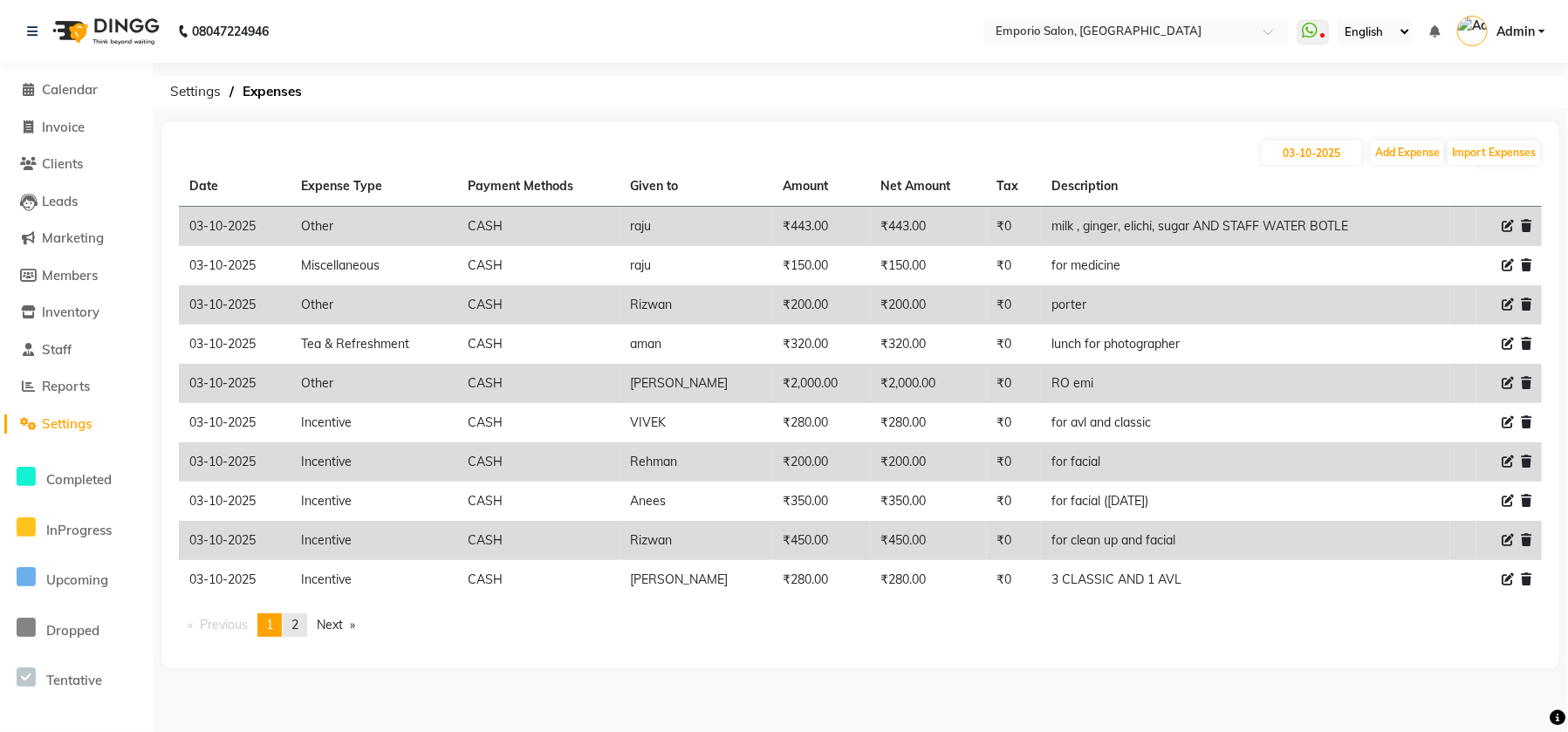
click at [298, 631] on span "2" at bounding box center [294, 625] width 7 height 15
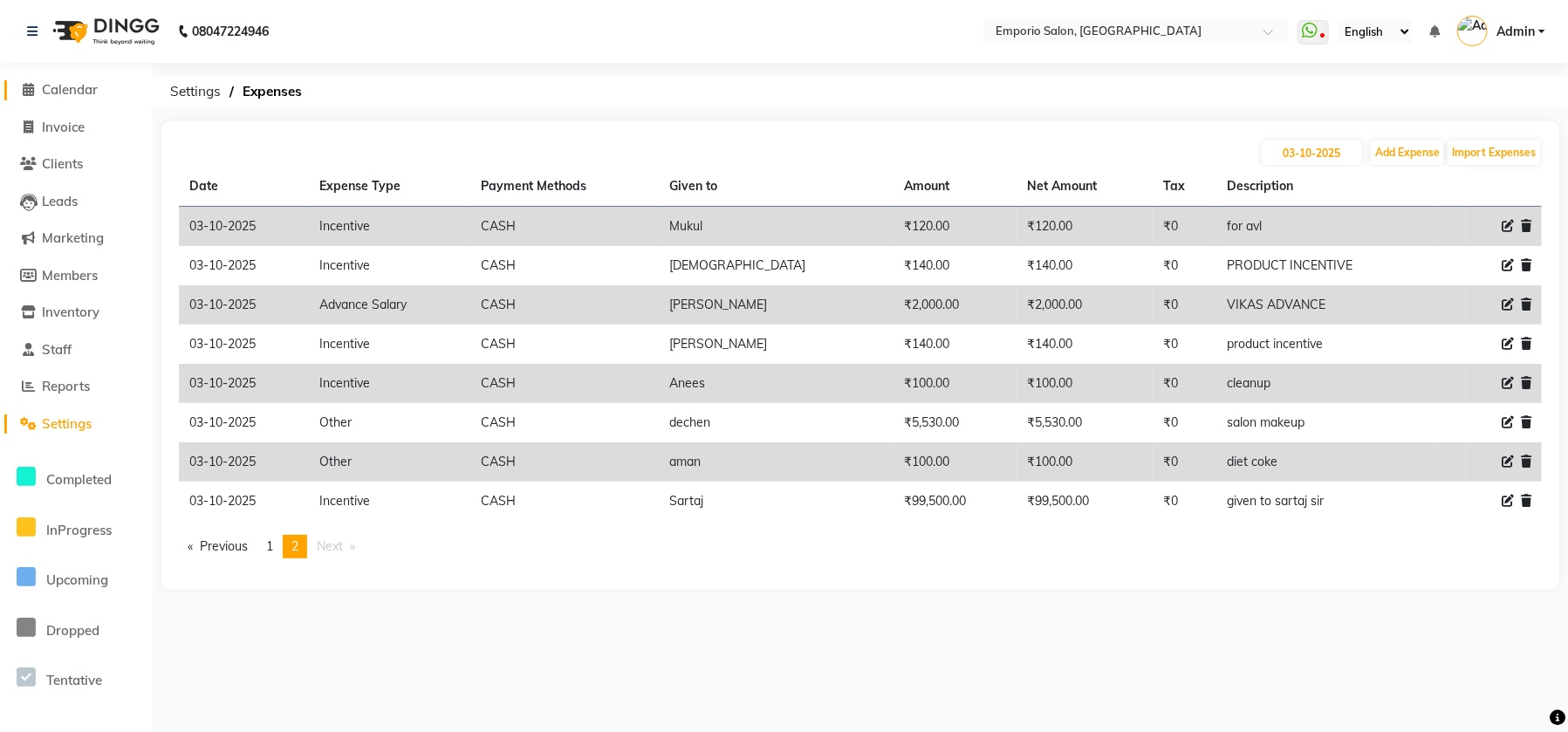
click at [62, 81] on span "Calendar" at bounding box center [70, 88] width 56 height 16
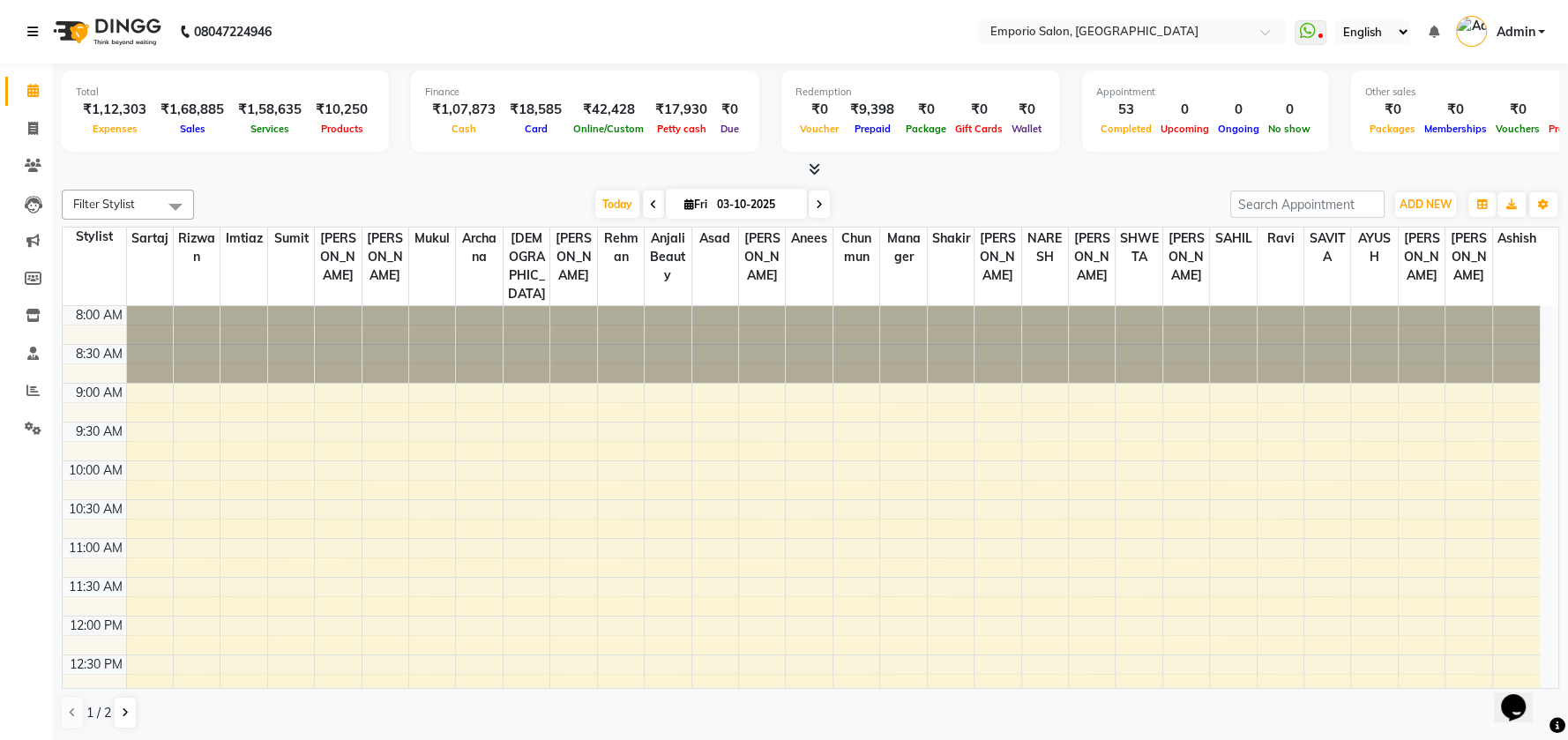
click at [42, 33] on link at bounding box center [36, 31] width 17 height 50
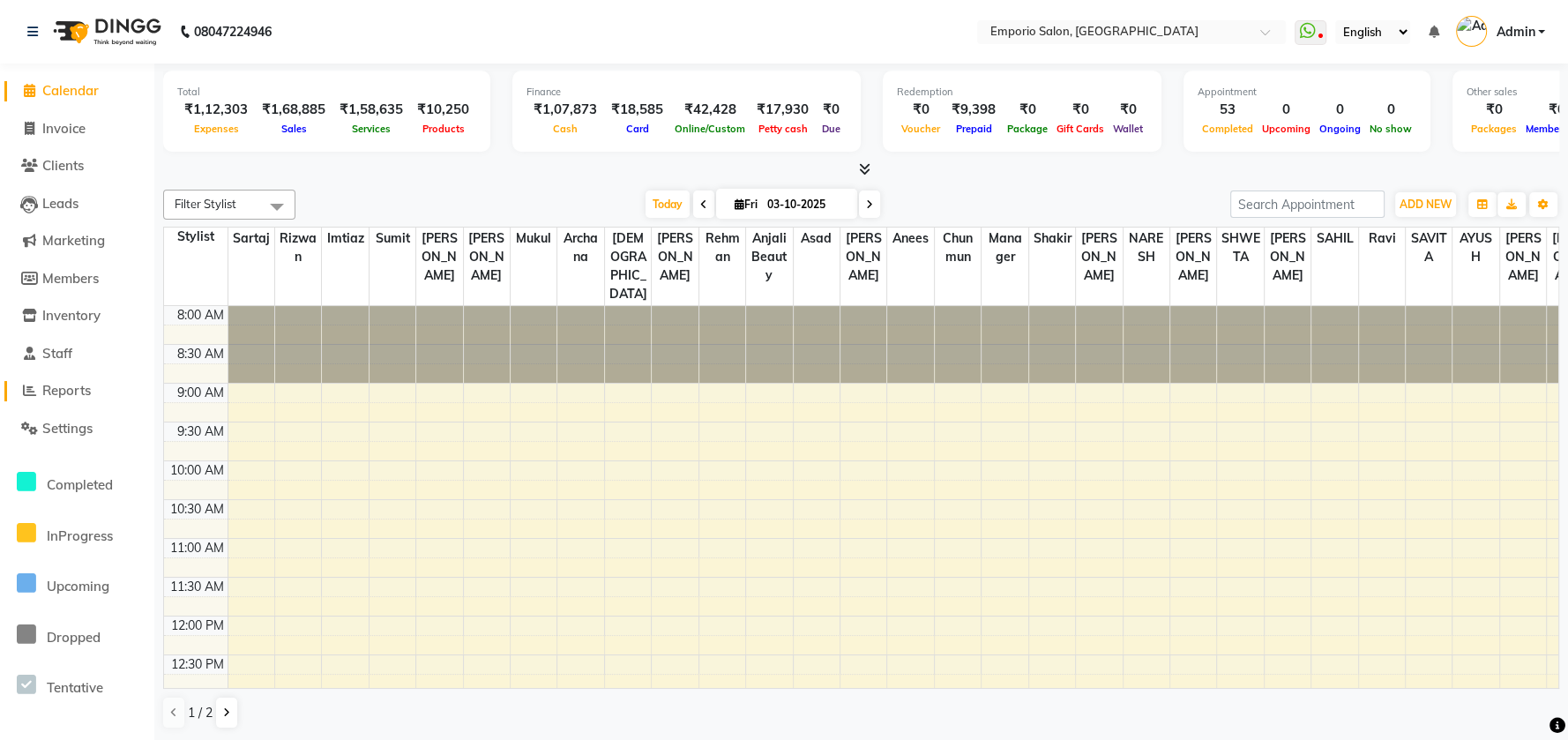
click at [48, 391] on span "Reports" at bounding box center [67, 390] width 49 height 17
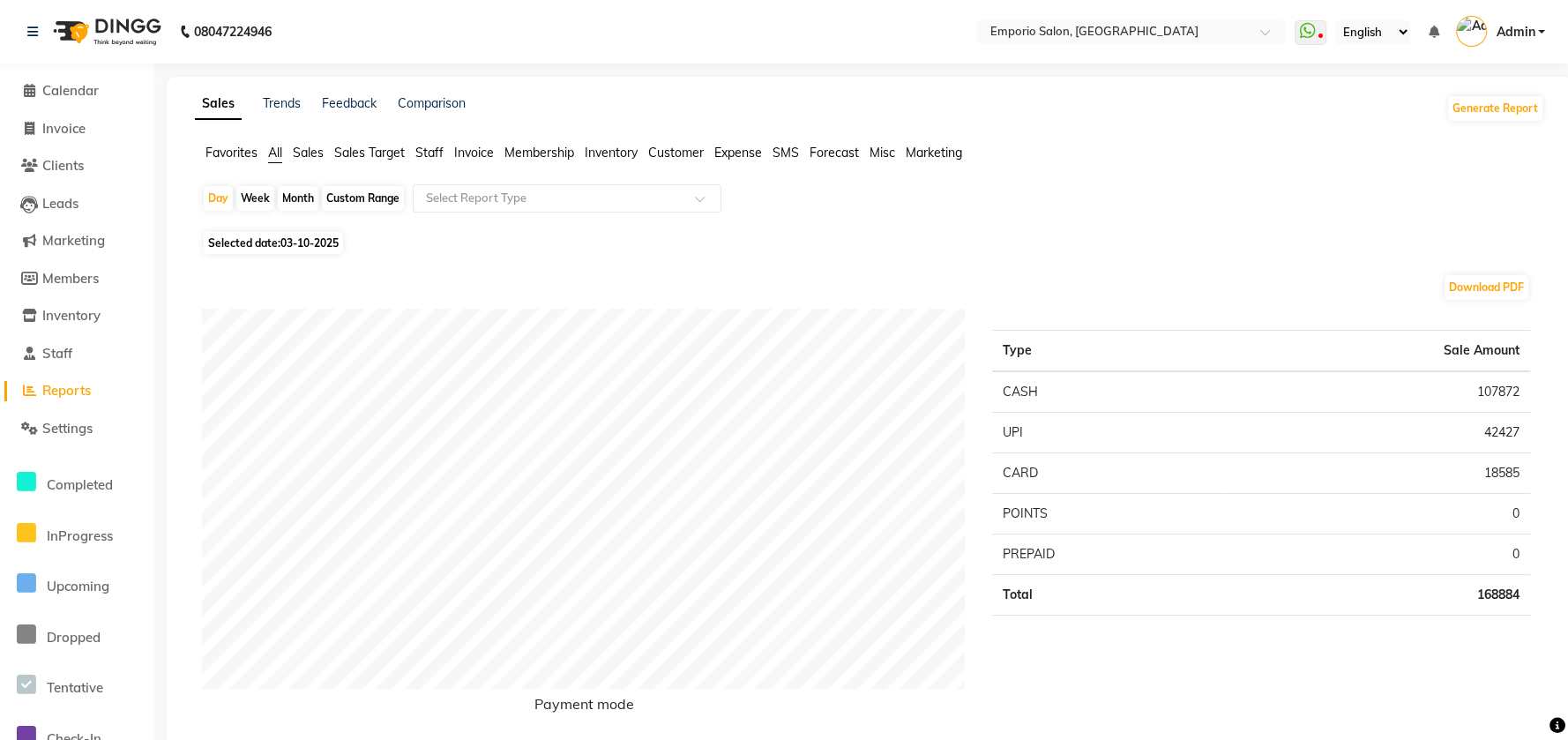
click at [425, 149] on span "Staff" at bounding box center [429, 153] width 28 height 16
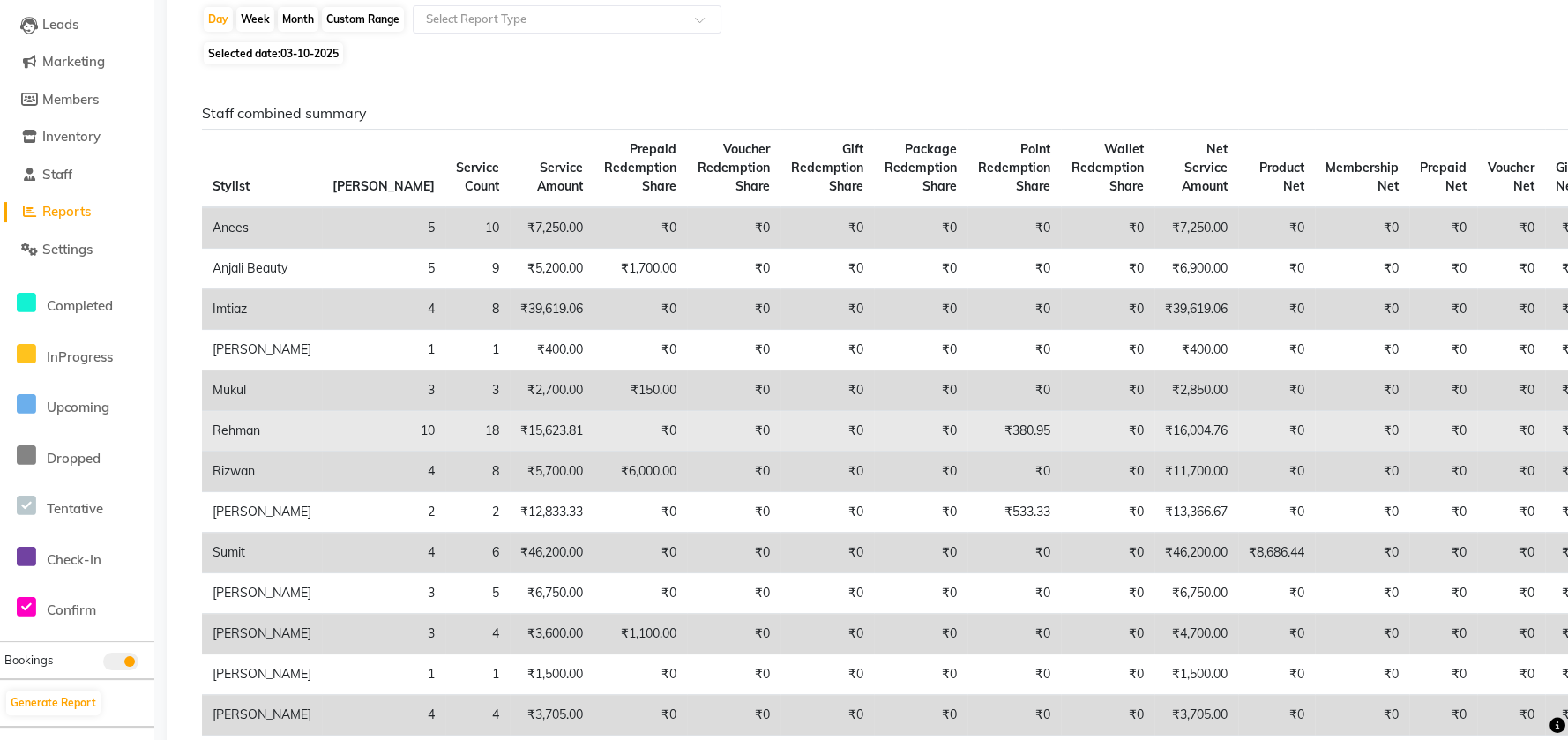
scroll to position [234, 0]
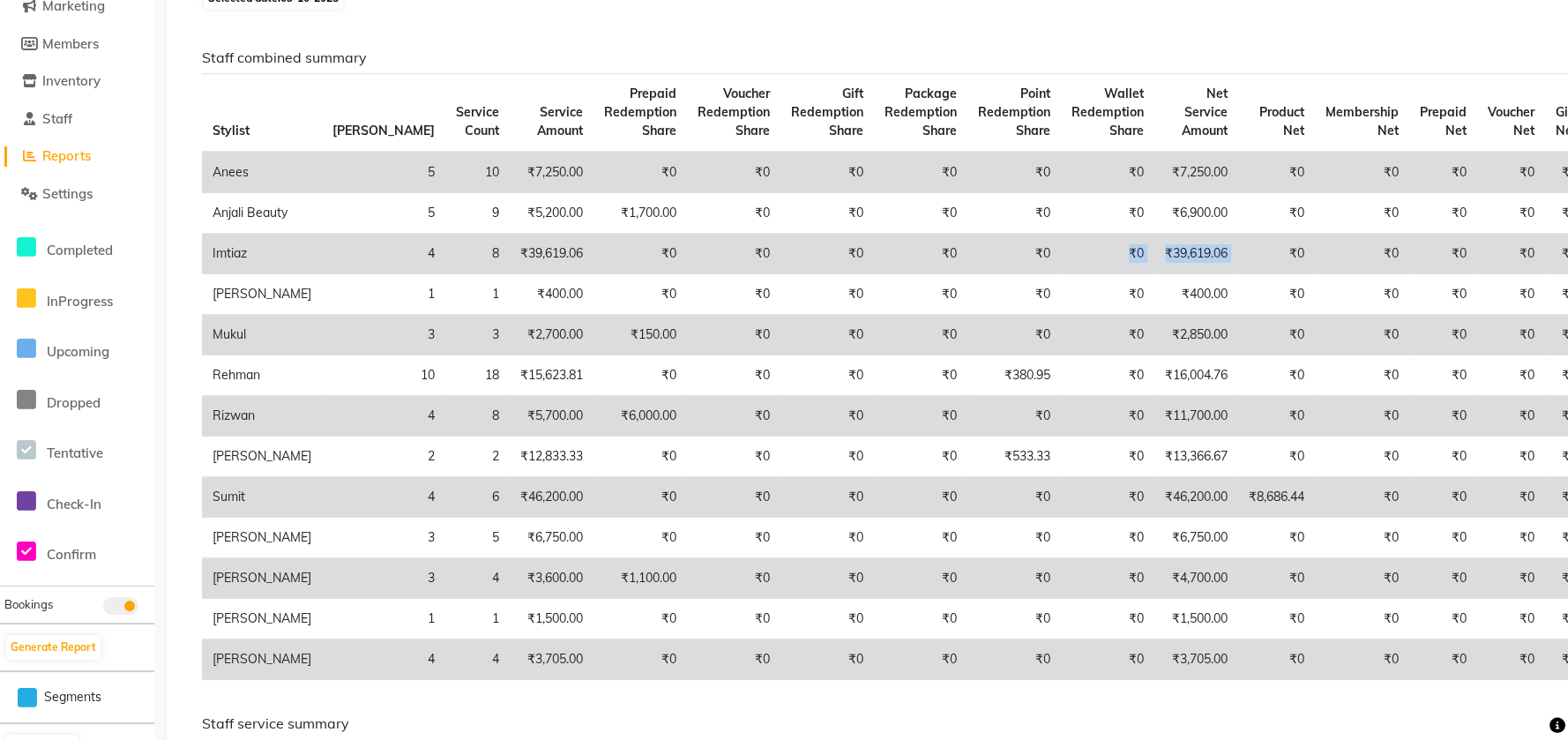
drag, startPoint x: 1126, startPoint y: 272, endPoint x: 975, endPoint y: 279, distance: 151.2
click at [975, 274] on tr "Imtiaz 4 8 ₹39,619.06 ₹0 ₹0 ₹0 ₹0 ₹0 ₹0 ₹39,619.06 ₹0 ₹0 ₹0 ₹0 ₹0 ₹0" at bounding box center [931, 254] width 1459 height 41
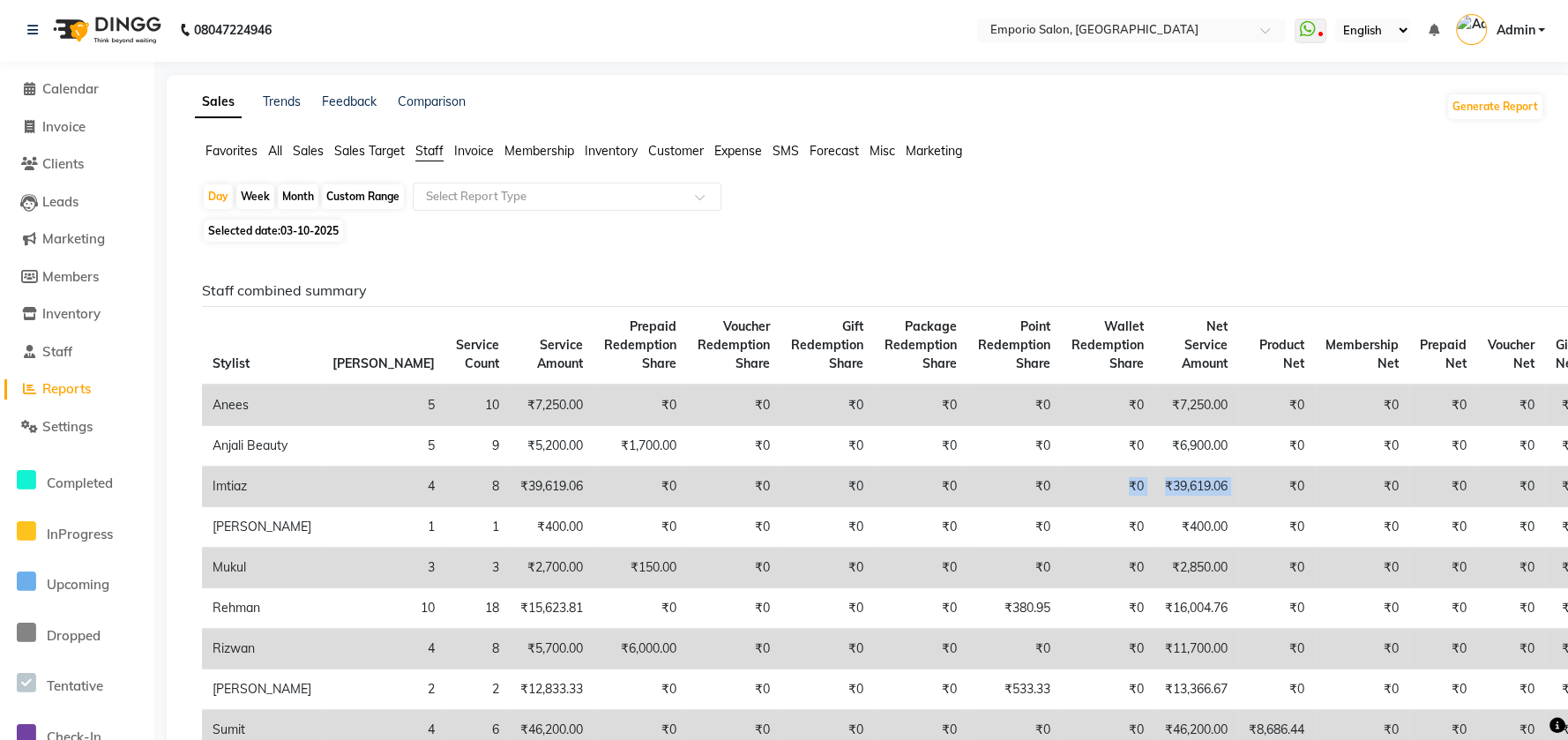
scroll to position [0, 0]
click at [87, 90] on span "Calendar" at bounding box center [71, 89] width 56 height 17
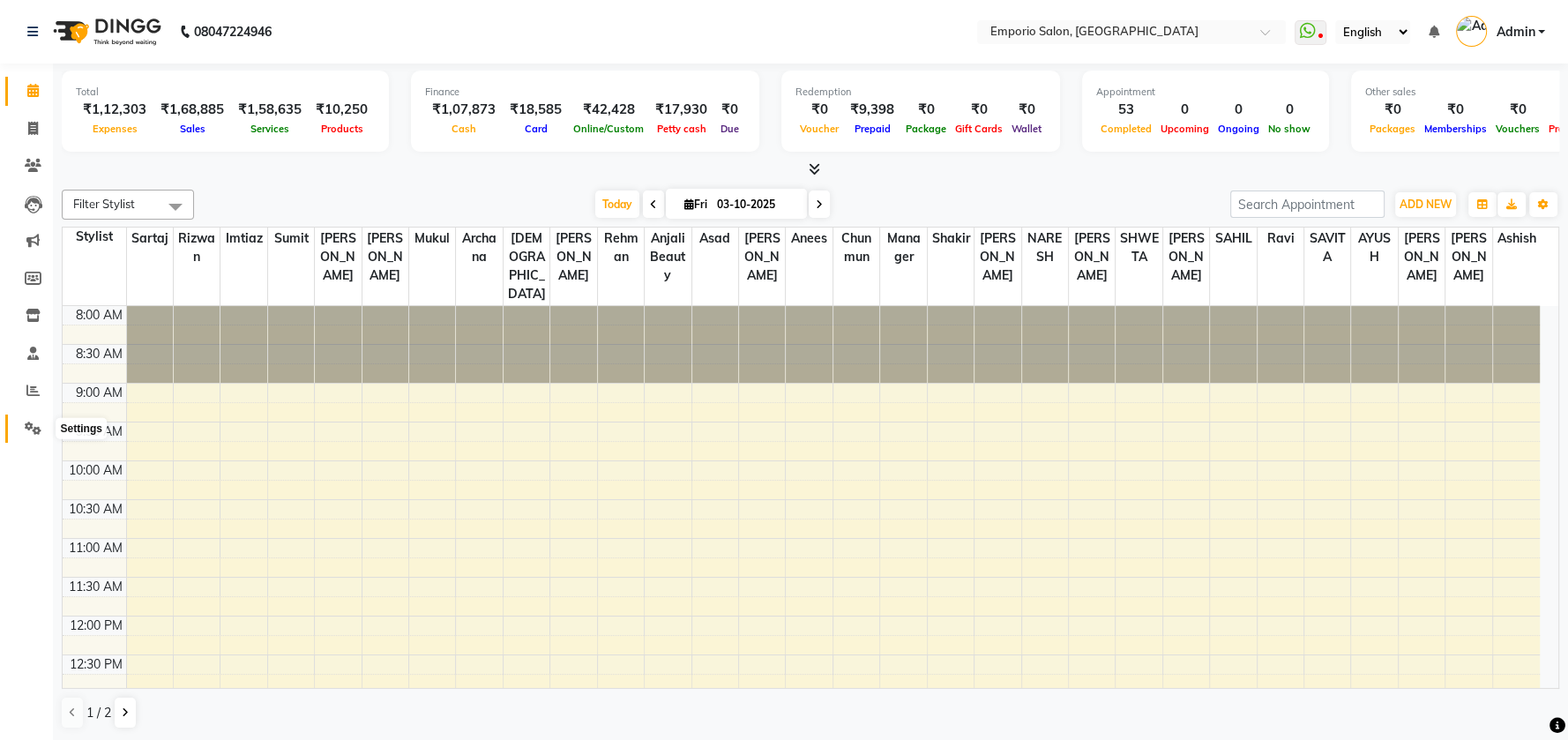
click at [20, 425] on span at bounding box center [33, 429] width 31 height 20
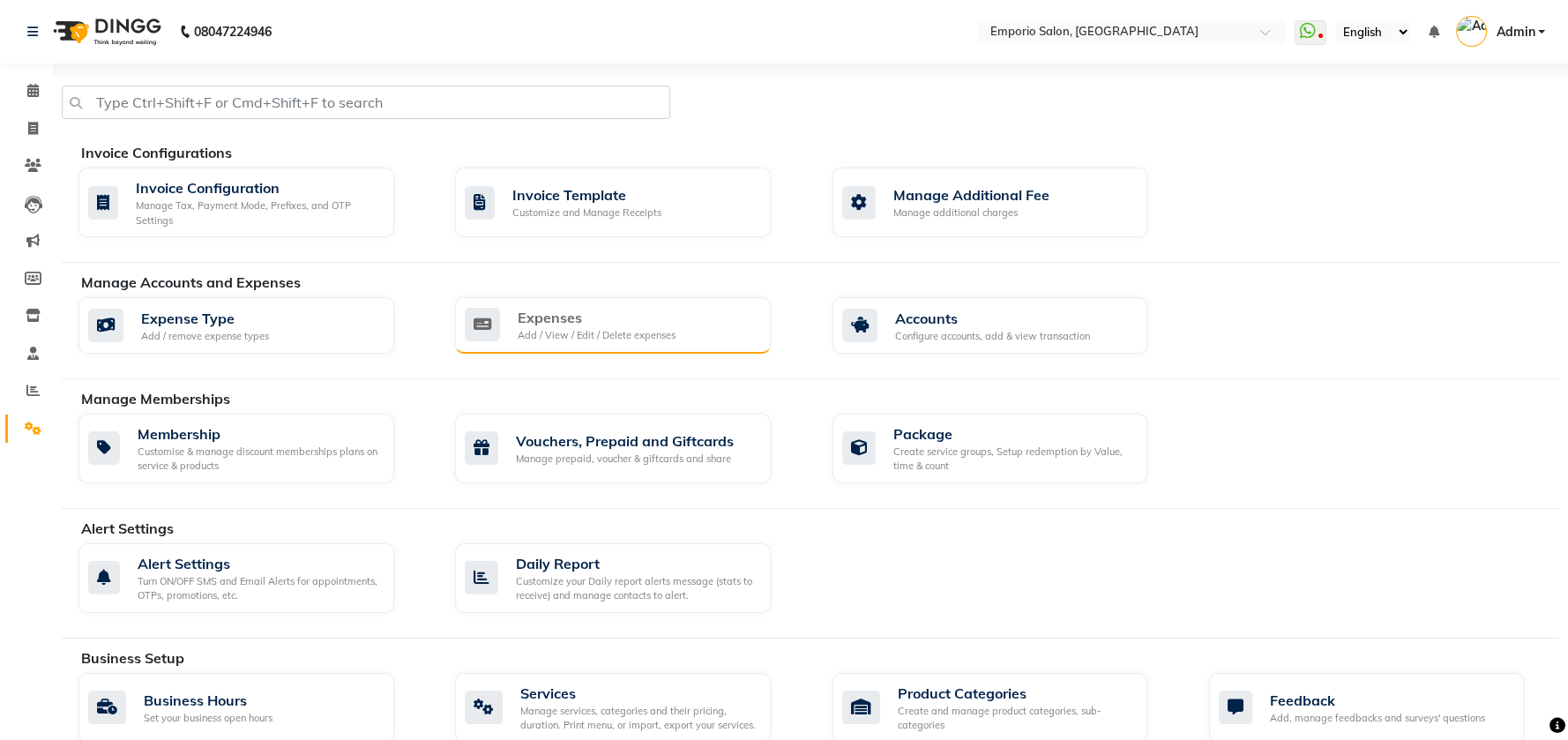
click at [486, 323] on icon at bounding box center [482, 325] width 35 height 33
